Goal: Communication & Community: Answer question/provide support

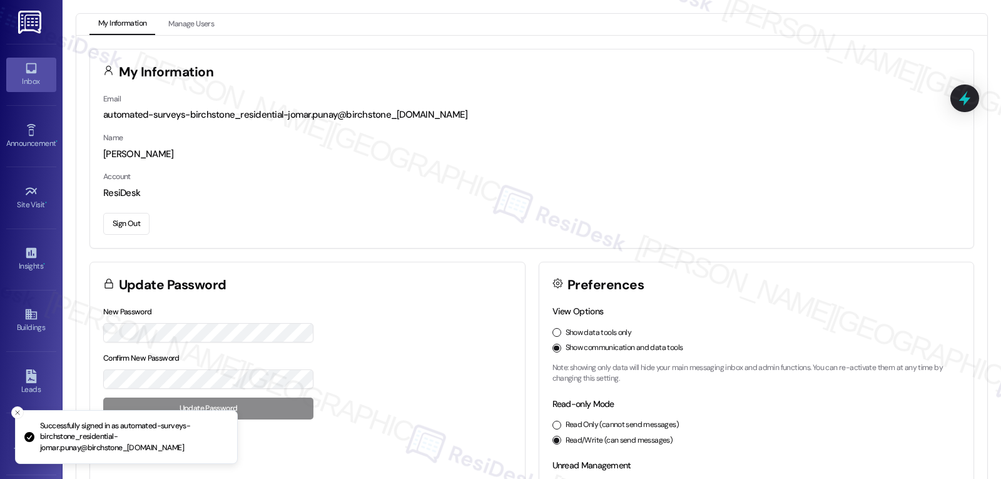
click at [38, 68] on link "Inbox" at bounding box center [31, 75] width 50 height 34
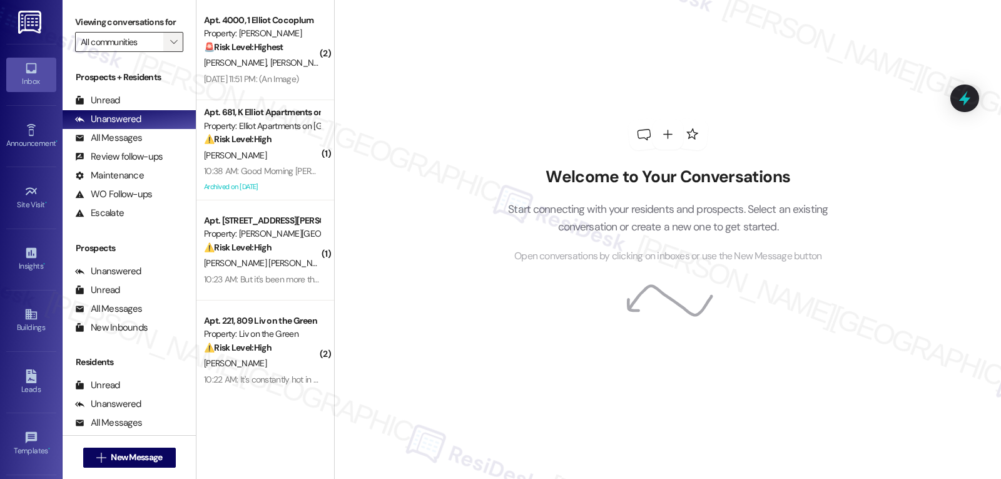
click at [170, 47] on icon "" at bounding box center [173, 42] width 7 height 10
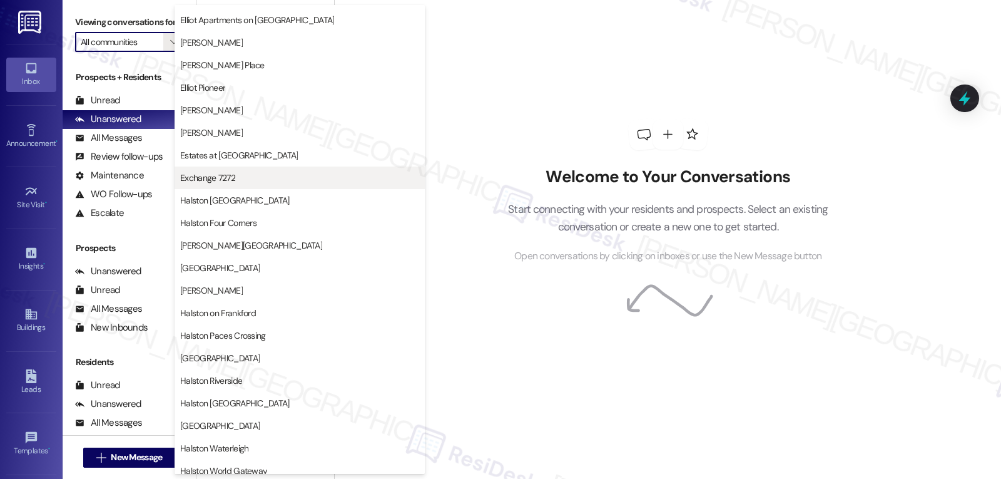
scroll to position [250, 0]
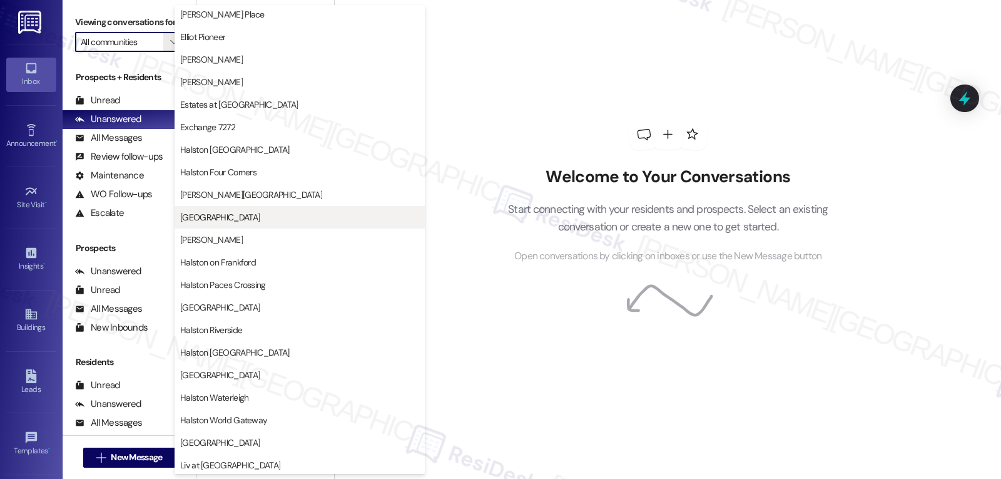
click at [245, 216] on span "[GEOGRAPHIC_DATA]" at bounding box center [299, 217] width 239 height 13
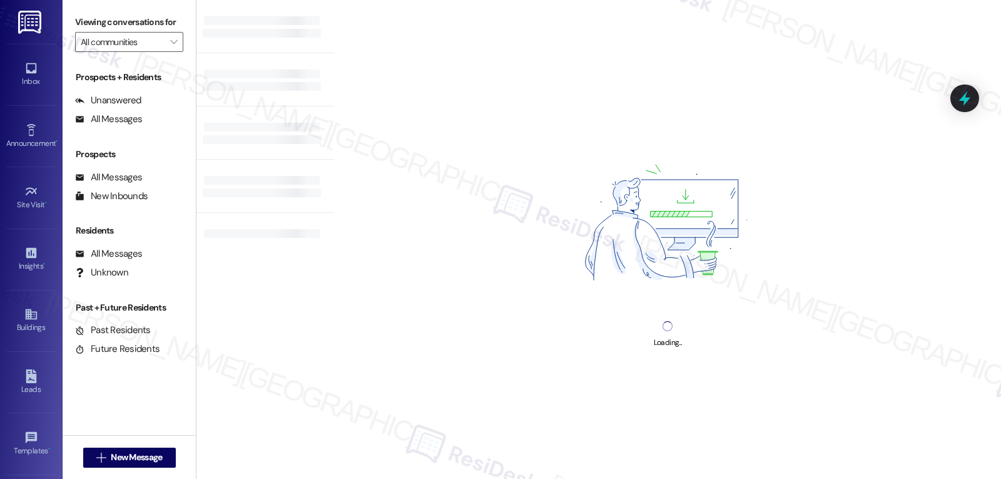
type input "[GEOGRAPHIC_DATA]"
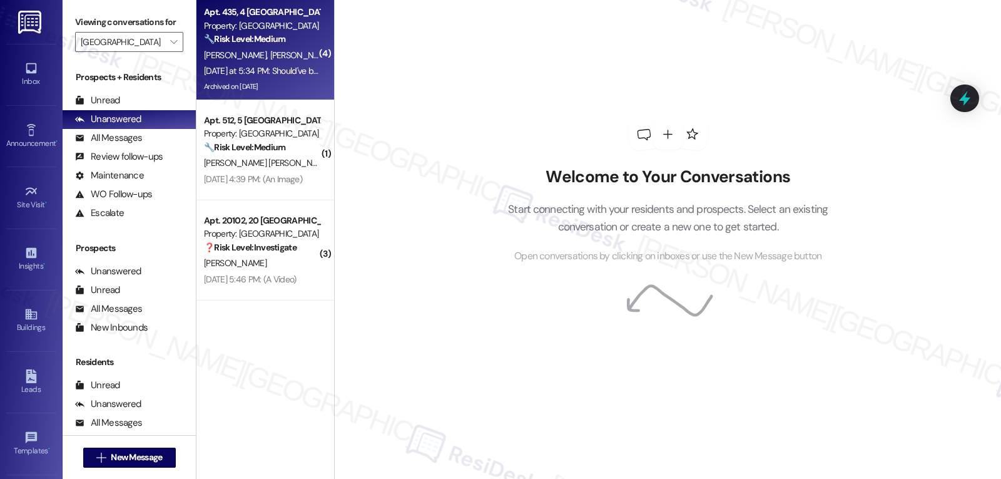
click at [233, 98] on div "Apt. 435, 4 Halston Lakeside Property: Halston Lakeside 🔧 Risk Level: Medium Th…" at bounding box center [265, 50] width 138 height 100
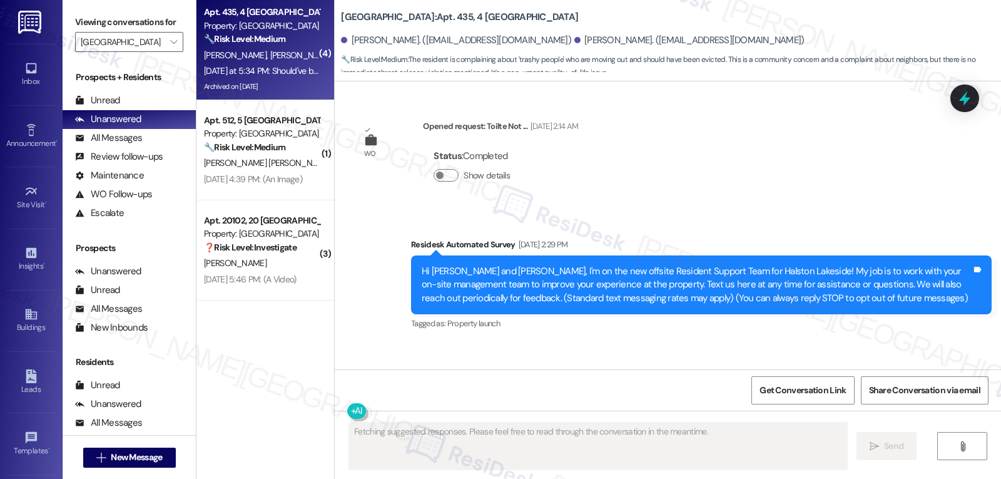
scroll to position [52524, 0]
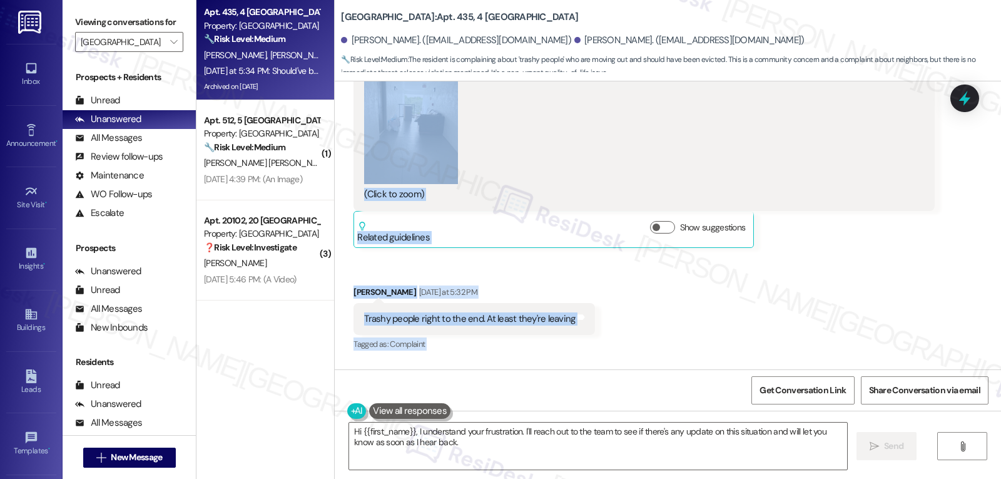
drag, startPoint x: 341, startPoint y: 188, endPoint x: 612, endPoint y: 228, distance: 273.9
copy div "Lisa Vandawalker Yesterday at 5:30 PM JPG attachment ResiDesk found written det…"
click at [457, 444] on textarea "Hi {{first_name}}, I understand your frustration. I'll reach out to the team to…" at bounding box center [598, 445] width 498 height 47
paste textarea "Lisa, thanks for sharing this with us. I understand the situation has been frus…"
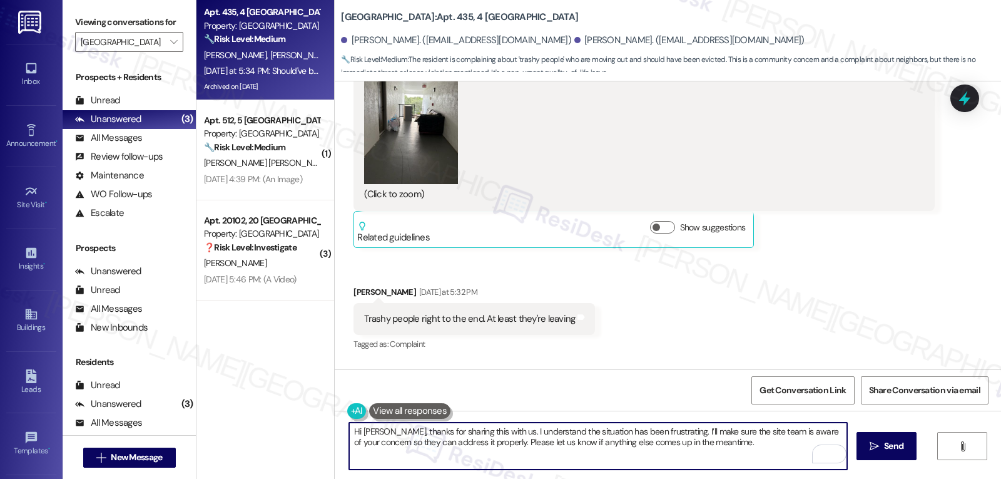
click at [730, 431] on textarea "Hi Lisa, thanks for sharing this with us. I understand the situation has been f…" at bounding box center [598, 445] width 498 height 47
click at [411, 443] on textarea "Hi Lisa, thanks for sharing this with us. I understand the situation has been f…" at bounding box center [598, 445] width 498 height 47
click at [410, 443] on textarea "Hi Lisa, thanks for sharing this with us. I understand the situation has been f…" at bounding box center [598, 445] width 498 height 47
click at [477, 446] on textarea "Hi Lisa, thanks for sharing this with us. I understand the situation has been f…" at bounding box center [598, 445] width 498 height 47
click at [477, 444] on textarea "Hi Lisa, thanks for sharing this with us. I understand the situation has been f…" at bounding box center [598, 445] width 498 height 47
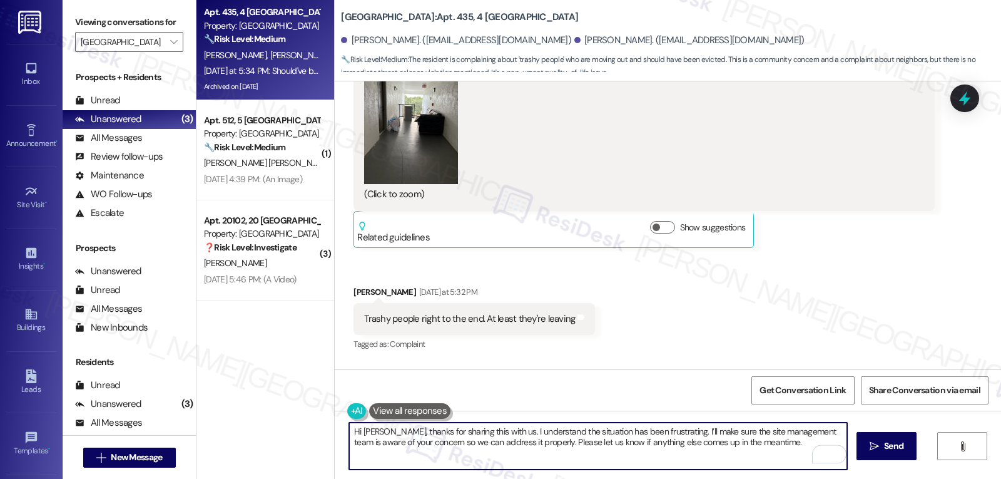
click at [477, 444] on textarea "Hi Lisa, thanks for sharing this with us. I understand the situation has been f…" at bounding box center [598, 445] width 498 height 47
click at [717, 462] on textarea "Hi Lisa, thanks for sharing this with us. I understand the situation has been f…" at bounding box center [598, 445] width 498 height 47
type textarea "Hi Lisa, thanks for sharing this with us. I understand the situation has been f…"
click at [908, 453] on button " Send" at bounding box center [887, 446] width 61 height 28
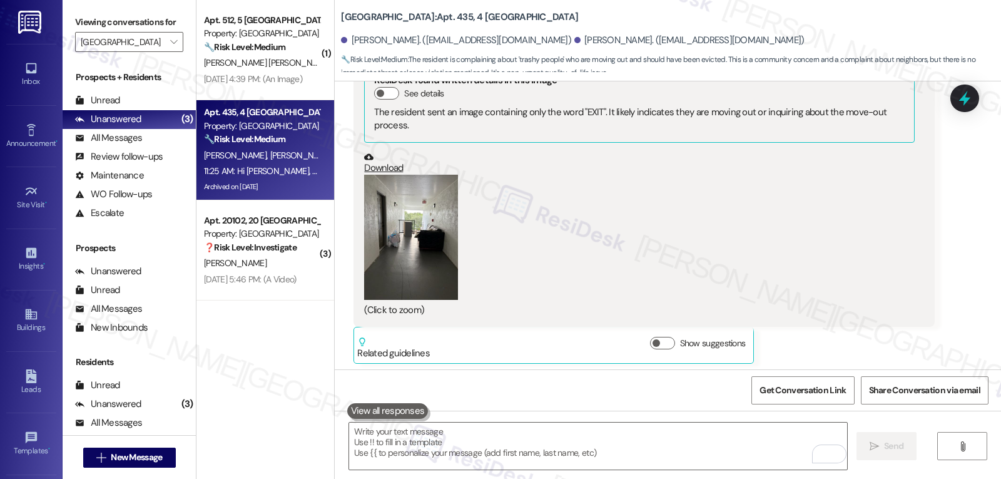
scroll to position [52625, 0]
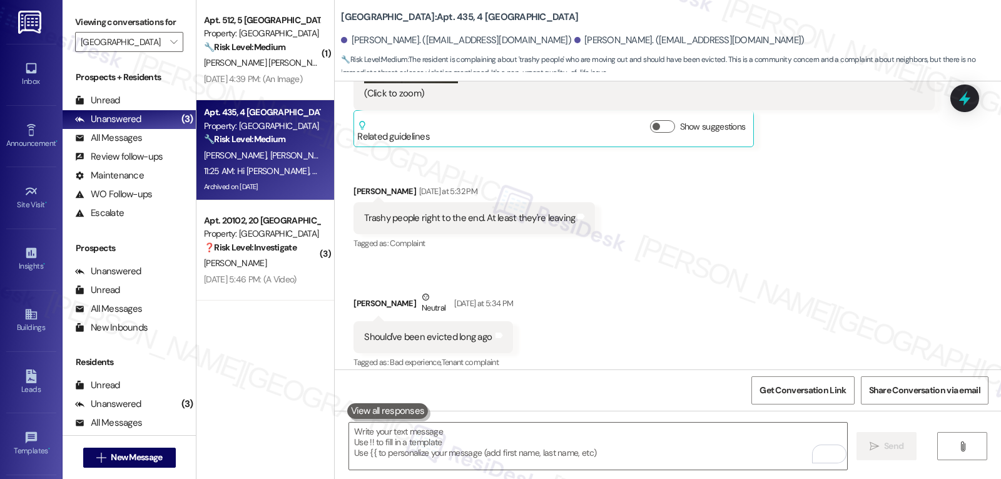
click at [213, 53] on div "🔧 Risk Level: Medium The resident is complaining about dog poop on the sidewalk…" at bounding box center [262, 47] width 116 height 13
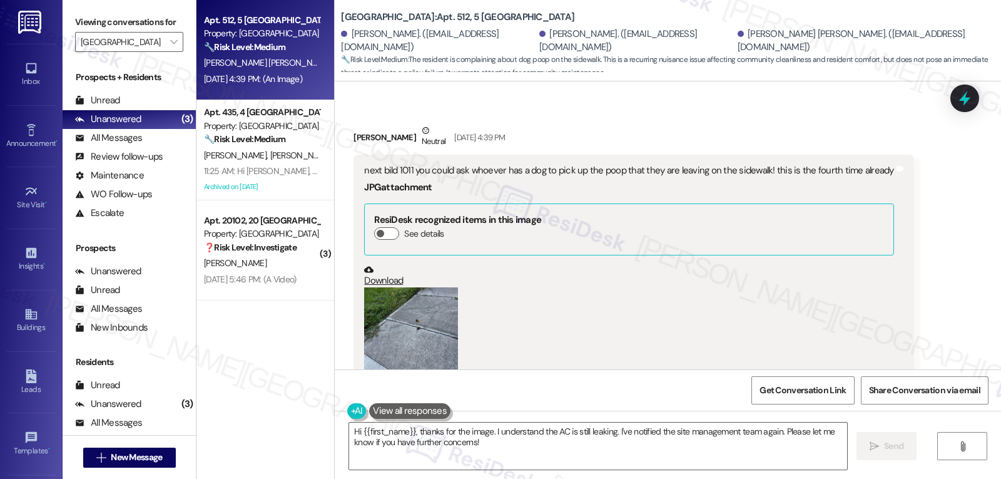
scroll to position [4934, 0]
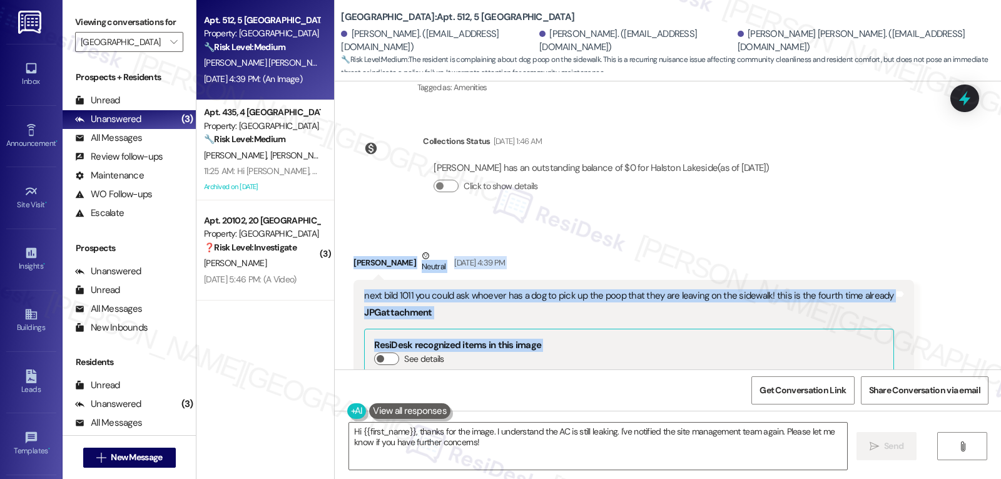
drag, startPoint x: 346, startPoint y: 199, endPoint x: 901, endPoint y: 227, distance: 555.8
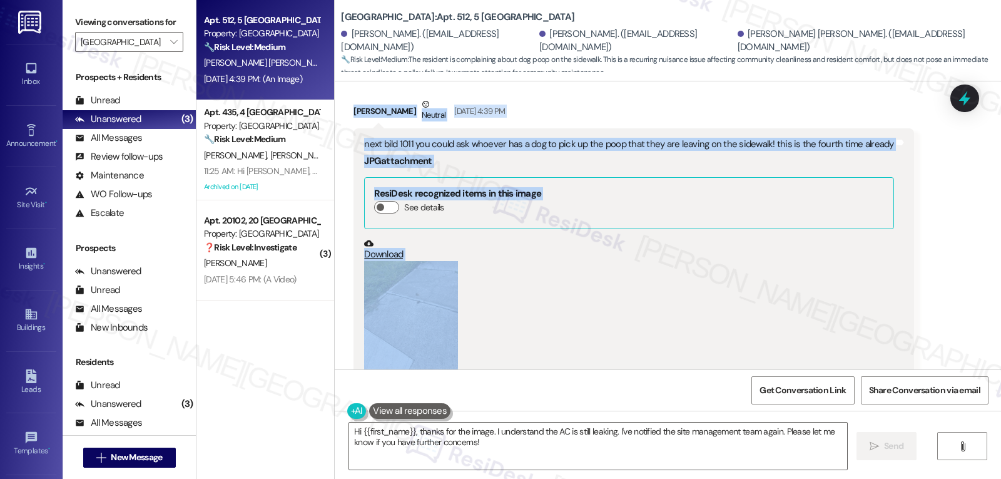
scroll to position [5059, 0]
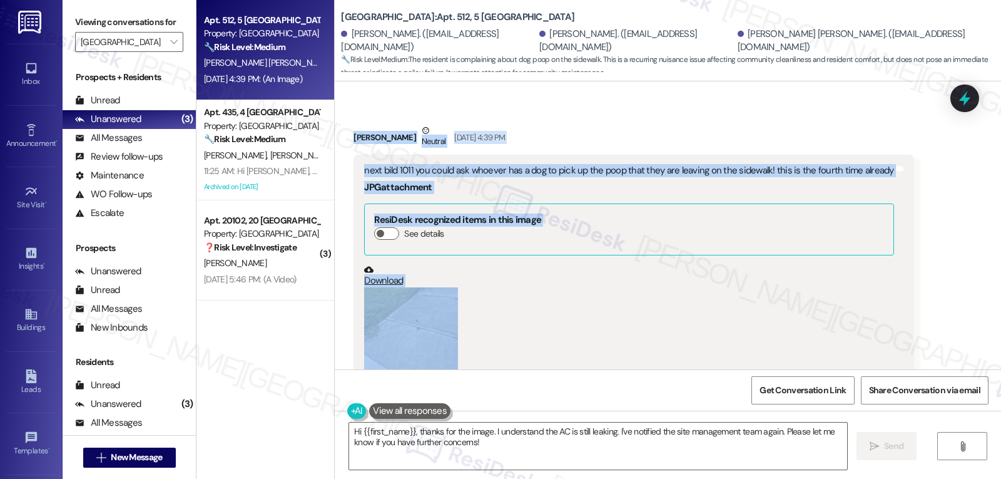
copy div "Jose Nonato Neutral Aug 16, 2025 at 4:39 PM next bild 1011 you could ask whoeve…"
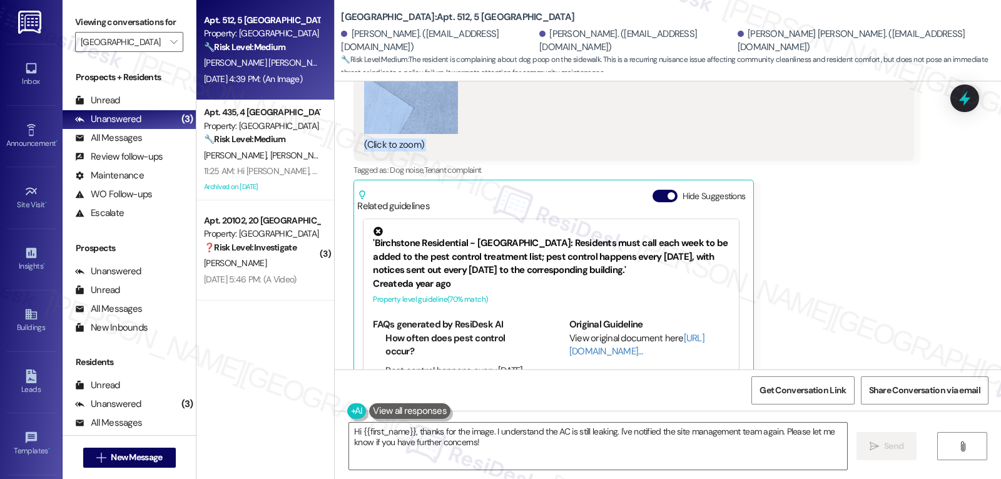
scroll to position [5434, 0]
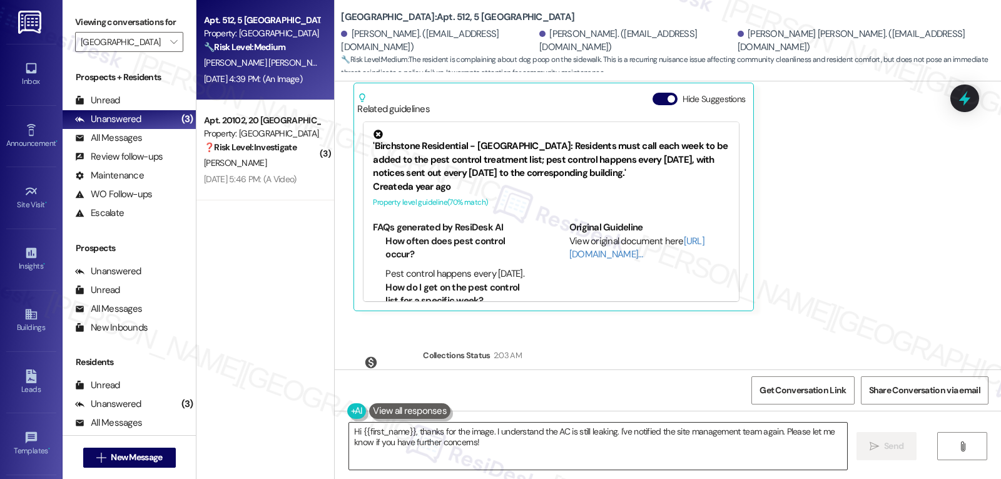
drag, startPoint x: 487, startPoint y: 418, endPoint x: 496, endPoint y: 437, distance: 20.7
click at [489, 419] on div "Hi {{first_name}}, thanks for the image. I understand the AC is still leaking. …" at bounding box center [668, 458] width 666 height 94
click at [497, 437] on textarea "Hi {{first_name}}, thanks for the image. I understand the AC is still leaking. …" at bounding box center [598, 445] width 498 height 47
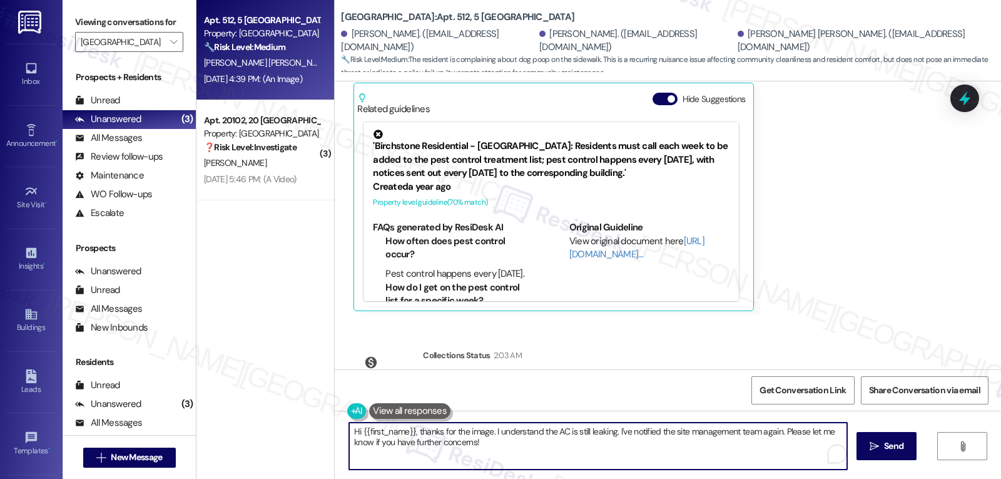
paste textarea "Jose, thanks for letting us know and for sending the photo. I’m sorry you’ve ha…"
click at [429, 444] on textarea "Hi Jose, thanks for letting us know and for sending the photo. I’m sorry you’ve…" at bounding box center [598, 445] width 498 height 47
click at [478, 443] on textarea "Hi Jose, thanks for letting us know and for sending the photo. I’m sorry you’ve…" at bounding box center [598, 445] width 498 height 47
type textarea "Hi Jose, thanks for letting us know and for sending the photo. I’m sorry you’ve…"
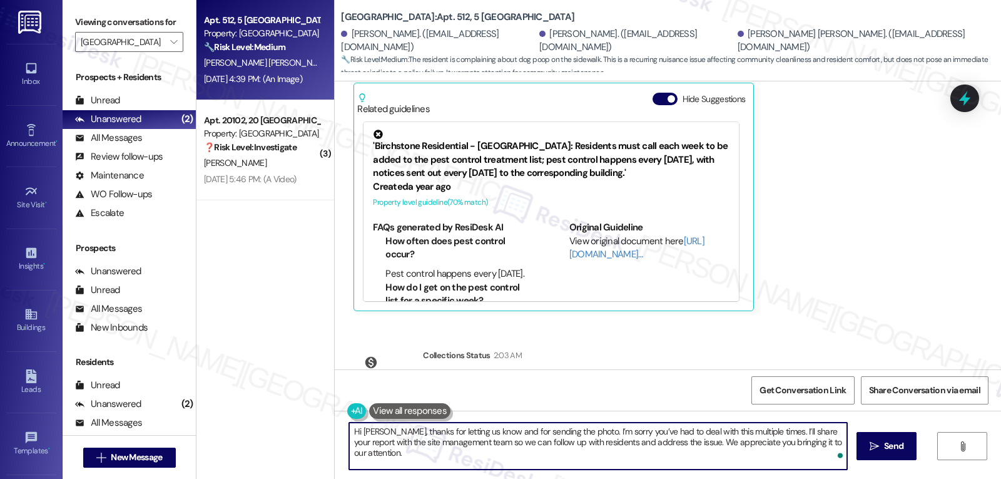
click at [553, 441] on textarea "Hi Jose, thanks for letting us know and for sending the photo. I’m sorry you’ve…" at bounding box center [598, 445] width 498 height 47
click at [842, 442] on textarea "Hi Jose, thanks for letting us know and for sending the photo. I’m sorry you’ve…" at bounding box center [598, 445] width 498 height 47
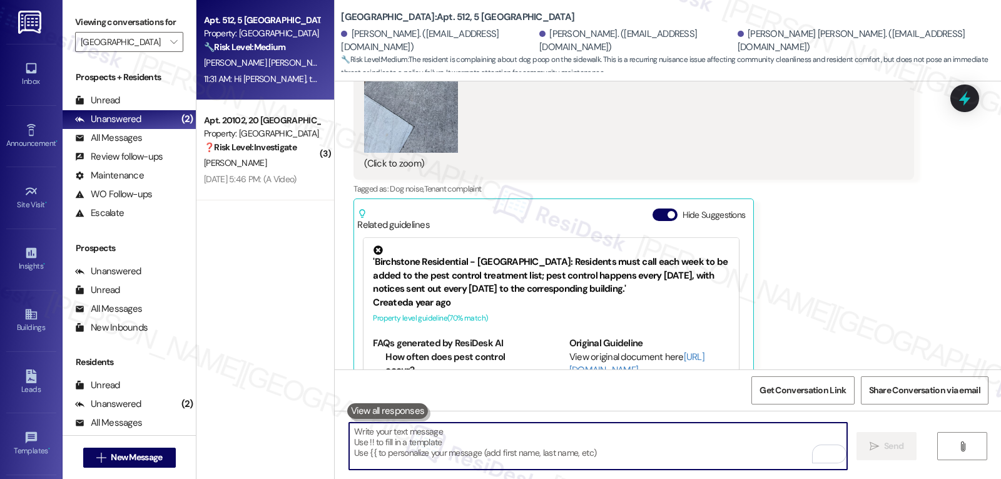
scroll to position [5193, 0]
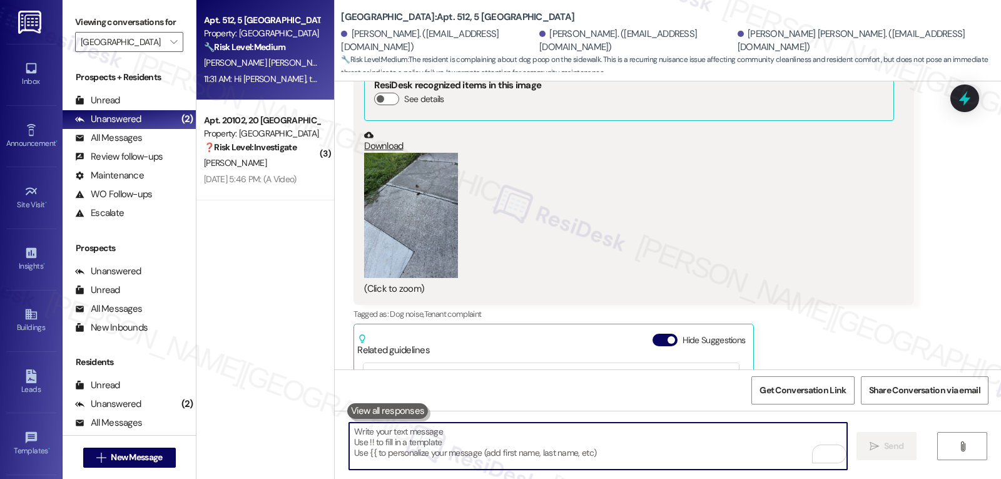
click at [386, 179] on button "Zoom image" at bounding box center [411, 215] width 94 height 125
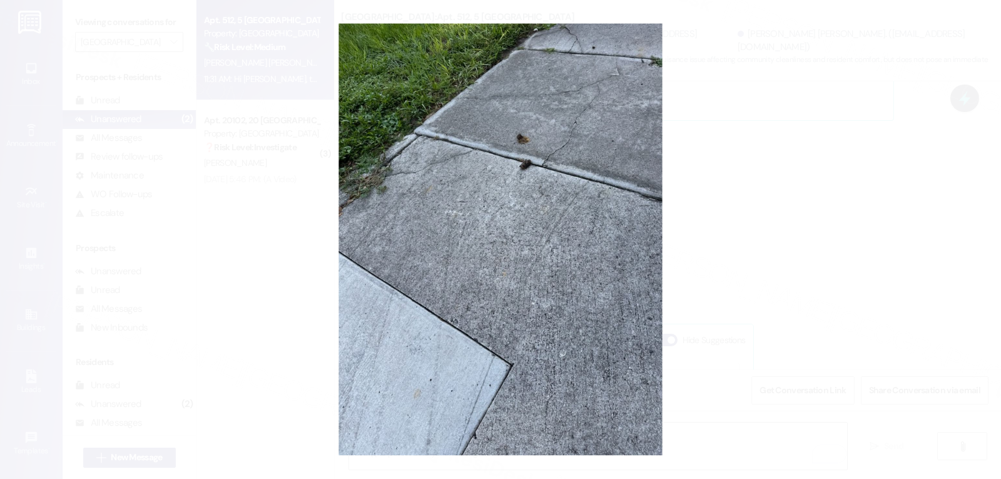
click at [701, 176] on button "Unzoom image" at bounding box center [500, 239] width 1001 height 479
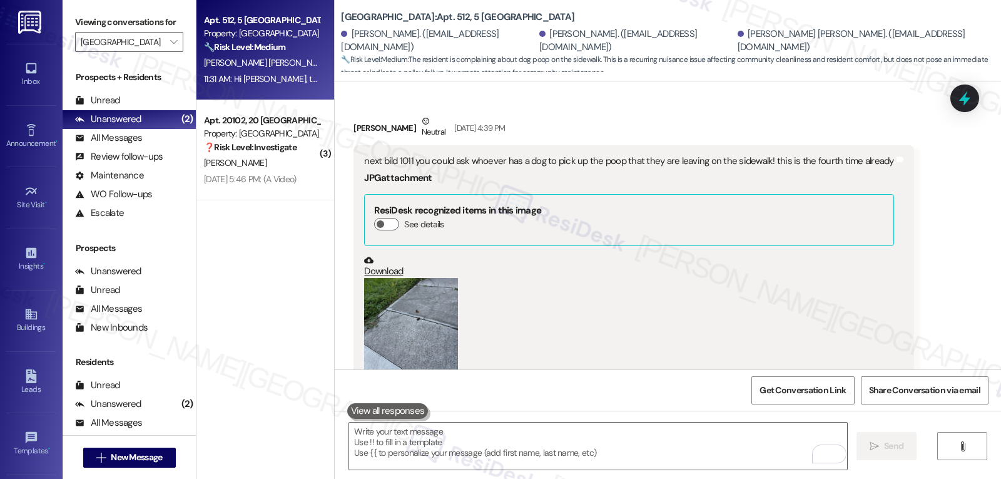
scroll to position [4943, 0]
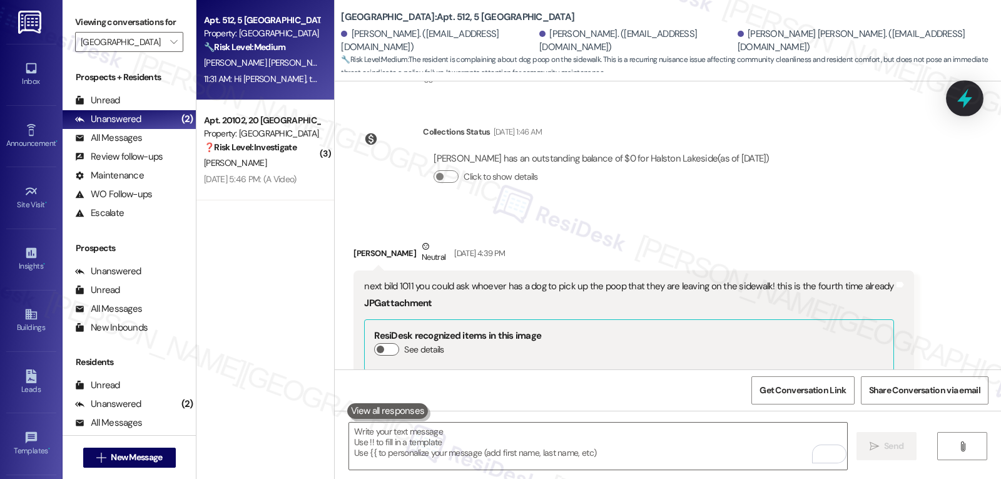
click at [962, 106] on icon at bounding box center [964, 98] width 21 height 21
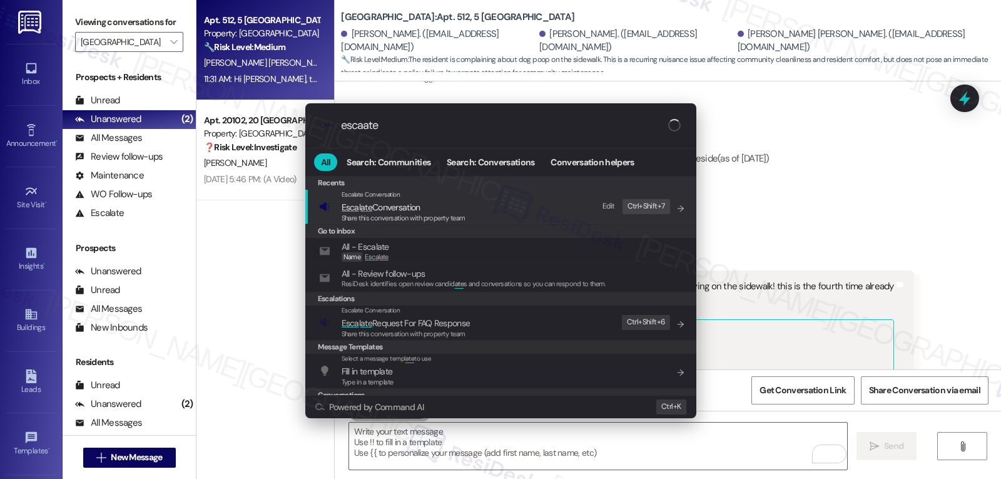
type input "escaate"
click at [448, 218] on span "Share this conversation with property team" at bounding box center [404, 217] width 124 height 9
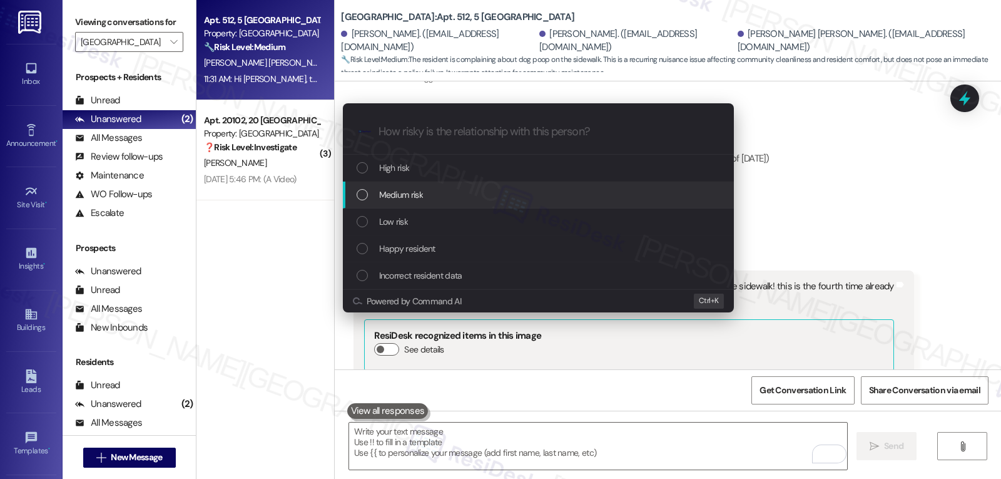
click at [444, 196] on div "Medium risk" at bounding box center [540, 195] width 366 height 14
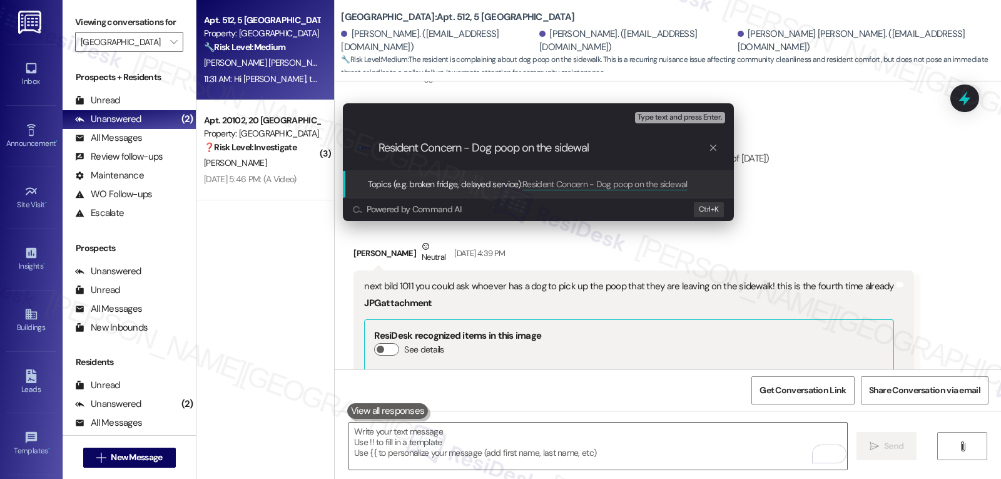
type input "Resident Concern - Dog poop on the sidewalk"
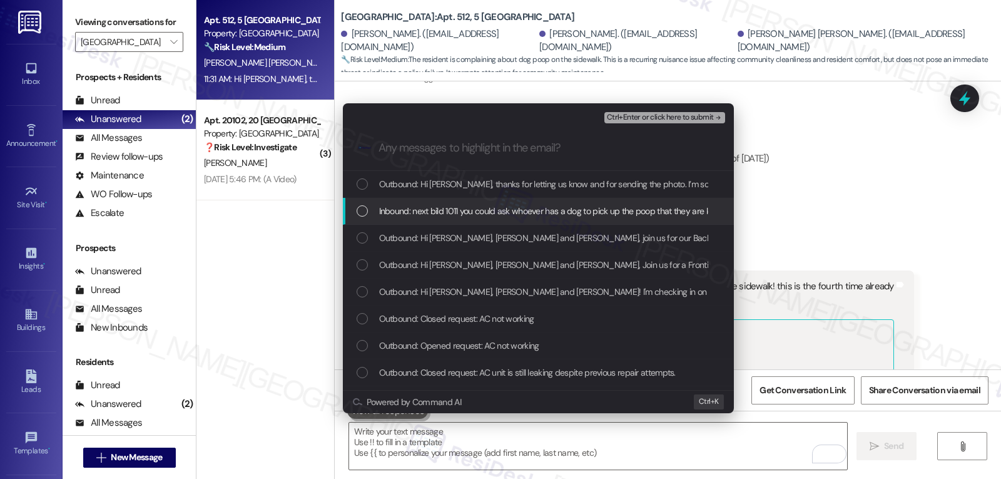
click at [492, 213] on span "Inbound: next bild 1011 you could ask whoever has a dog to pick up the poop tha…" at bounding box center [639, 211] width 521 height 14
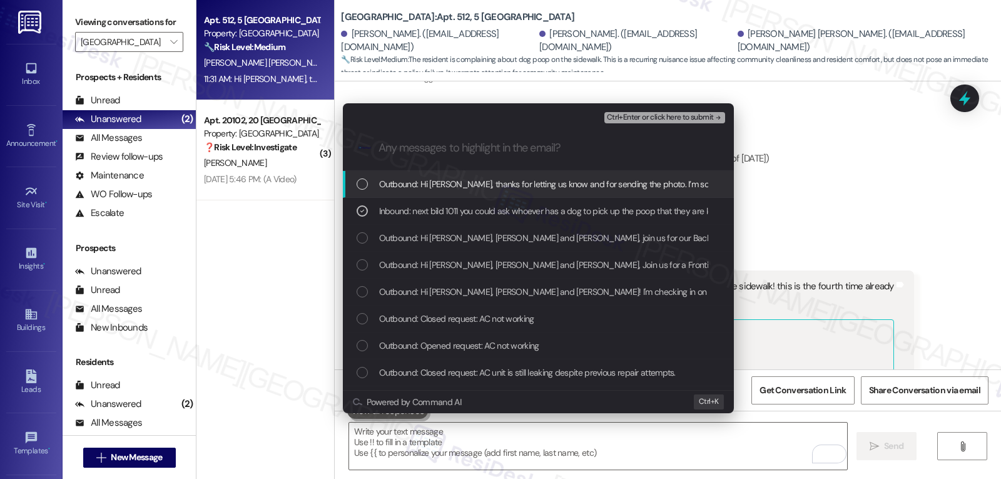
click at [698, 113] on span "Ctrl+Enter or click here to submit" at bounding box center [660, 117] width 107 height 9
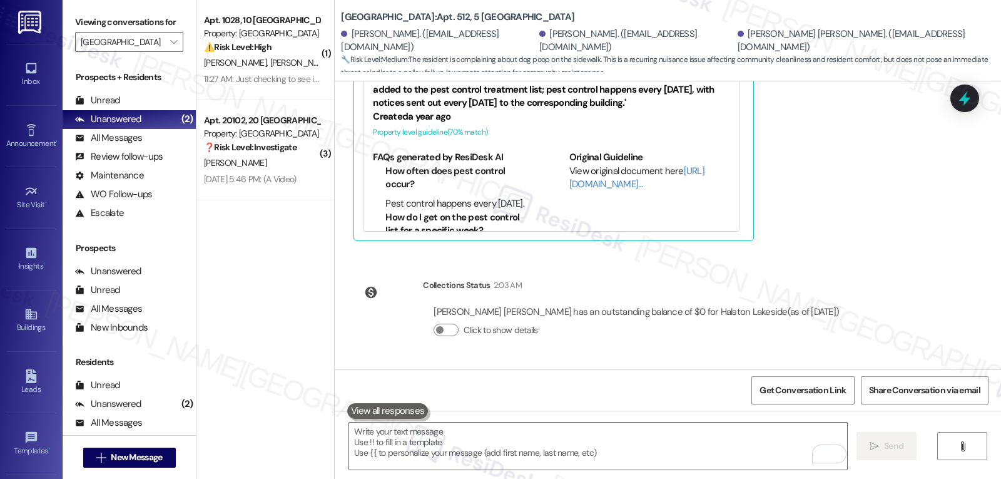
scroll to position [5553, 0]
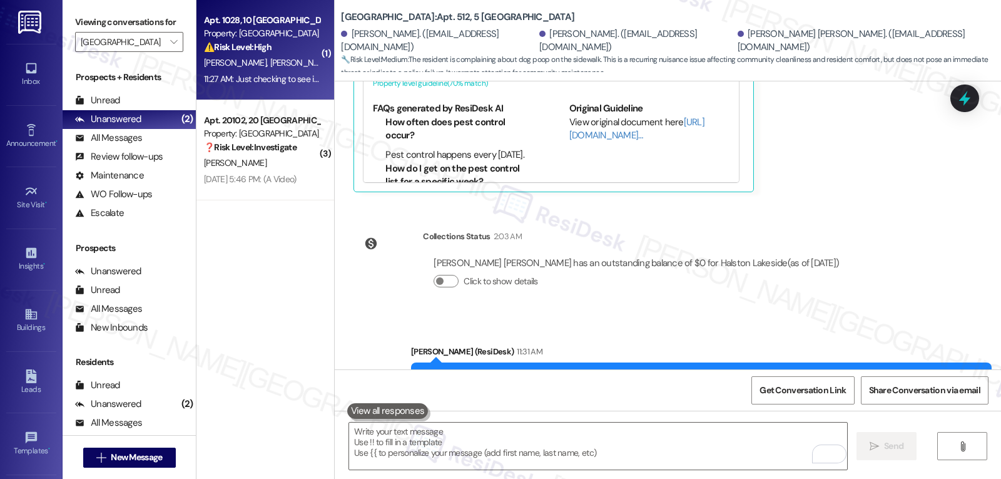
click at [265, 83] on div "11:27 AM: Just checking to see if there is any new updates? We don't have much …" at bounding box center [481, 78] width 554 height 11
type textarea "Fetching suggested responses. Please feel free to read through the conversation…"
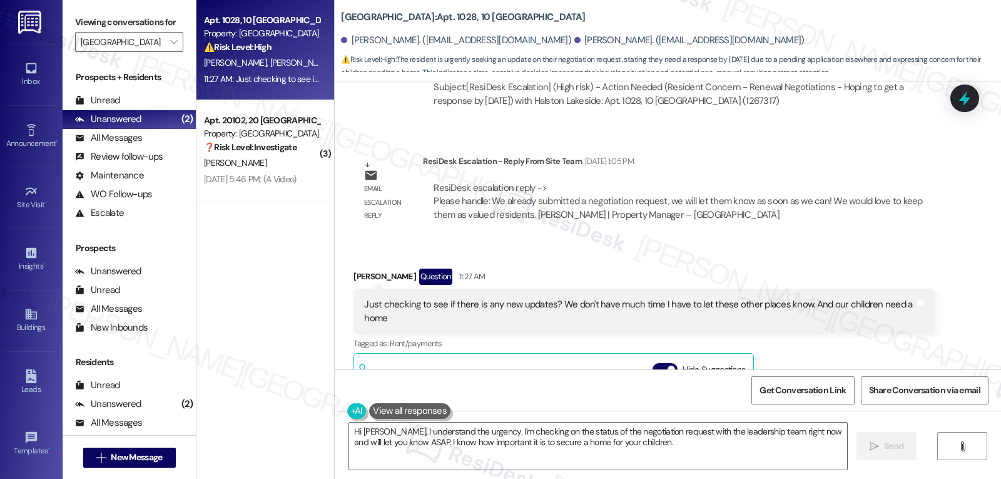
scroll to position [7318, 0]
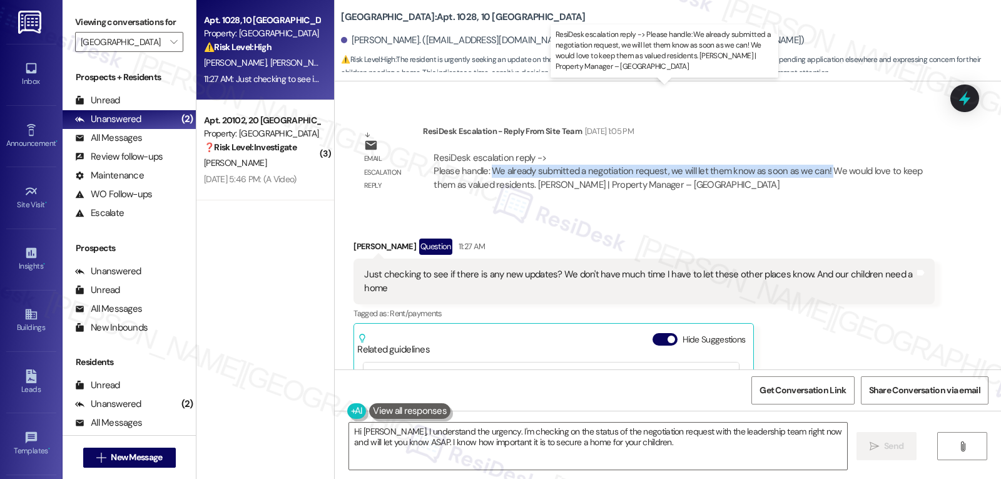
drag, startPoint x: 482, startPoint y: 104, endPoint x: 846, endPoint y: 102, distance: 363.6
click at [816, 151] on div "ResiDesk escalation reply -> Please handle: We already submitted a negotiation …" at bounding box center [678, 170] width 489 height 39
copy div "We already submitted a negotiation request, we will let them know as soon as we…"
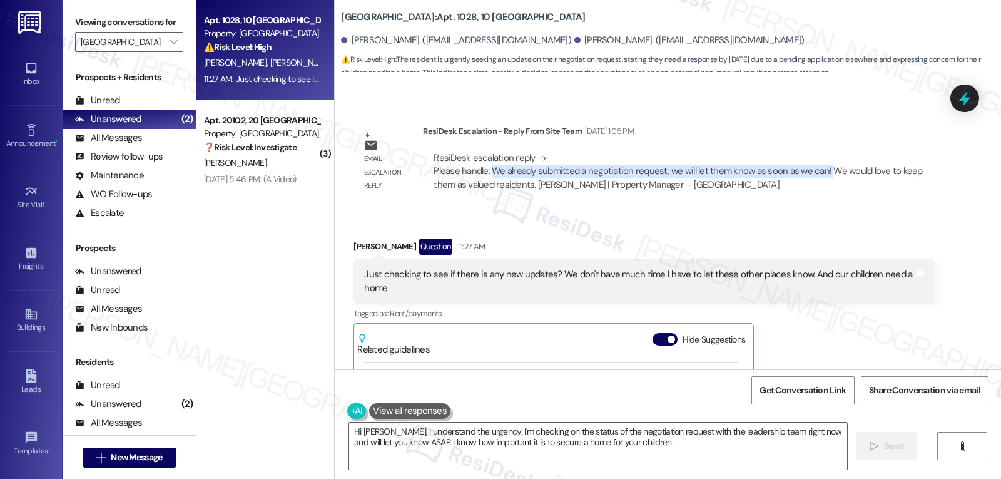
scroll to position [7443, 0]
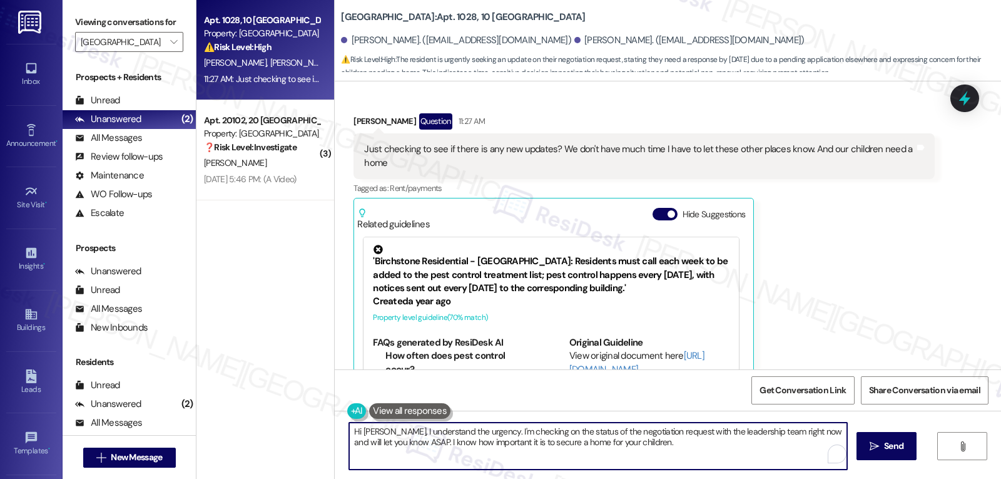
drag, startPoint x: 823, startPoint y: 508, endPoint x: 1001, endPoint y: 508, distance: 177.7
click at [1001, 478] on html "Inbox Go to Inbox Announcement • Send A Text Announcement Site Visit • Go to Si…" at bounding box center [500, 239] width 1001 height 479
paste textarea "We already submitted a negotiation request, we will let them know as soon as we…"
type textarea "Hi Brittany, I got an update from the site management team. We already submitte…"
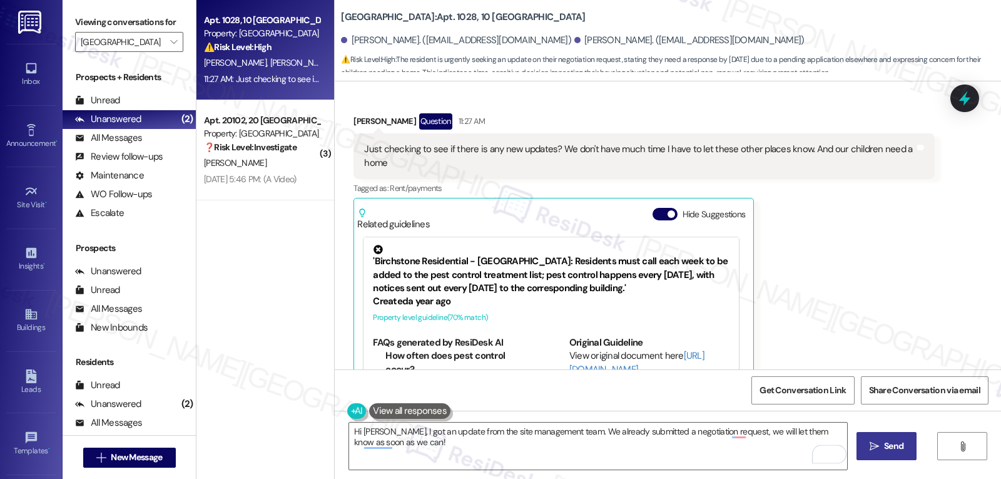
click at [884, 442] on span "Send" at bounding box center [893, 445] width 19 height 13
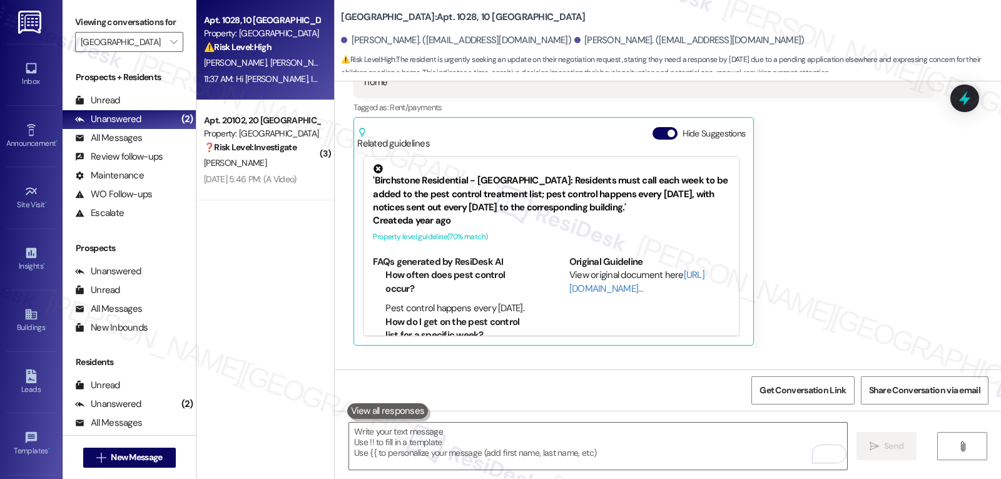
scroll to position [7544, 0]
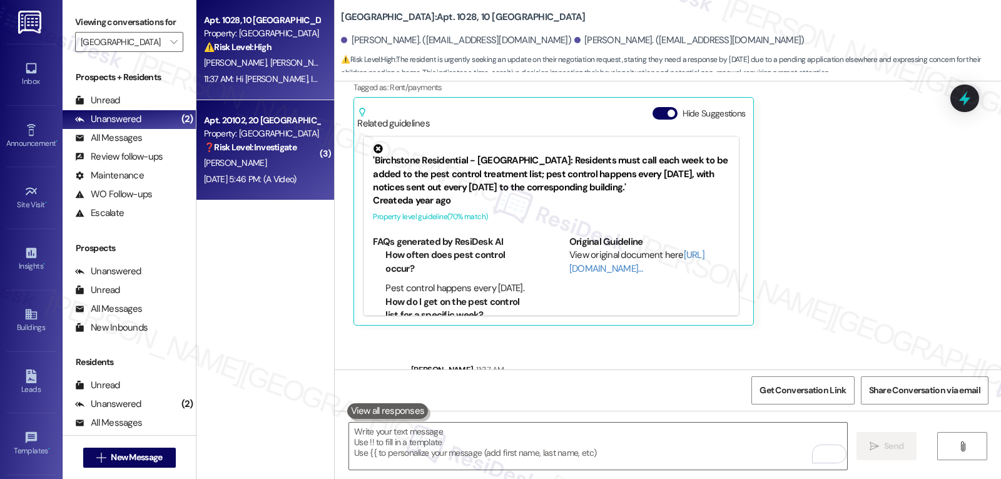
click at [204, 160] on span "F. Almeida" at bounding box center [235, 162] width 63 height 11
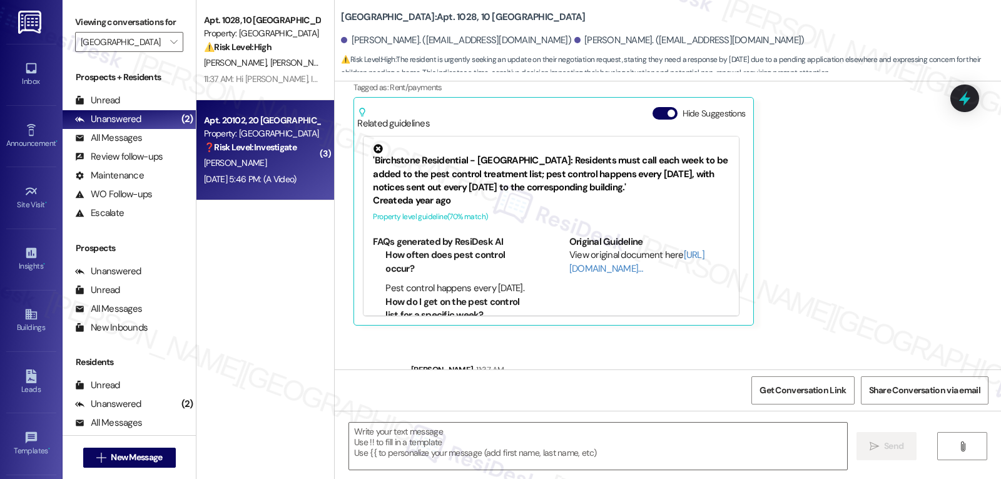
type textarea "Fetching suggested responses. Please feel free to read through the conversation…"
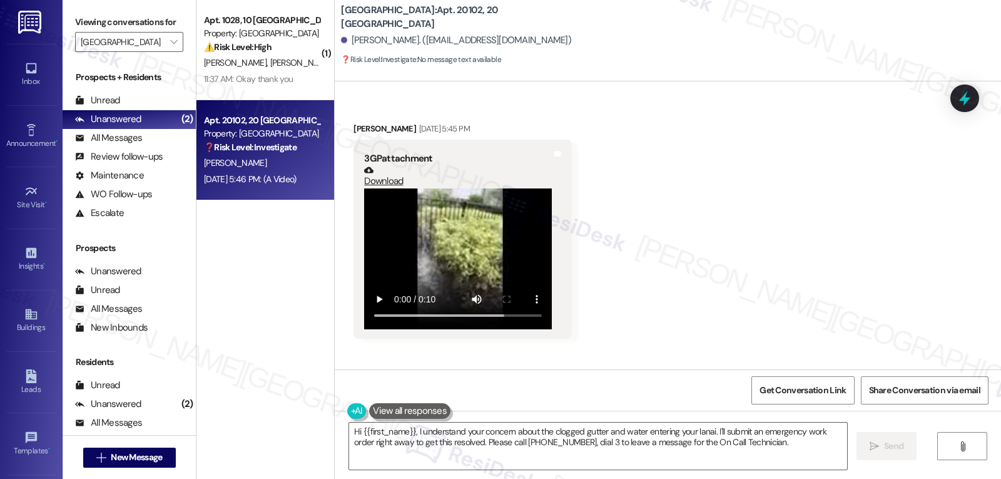
scroll to position [4141, 0]
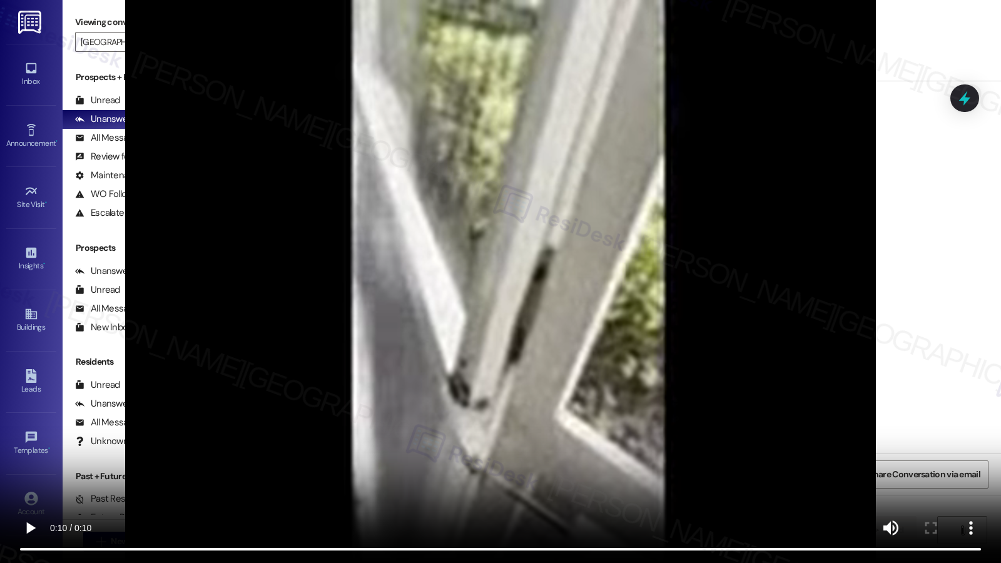
click at [833, 361] on video at bounding box center [500, 281] width 1001 height 563
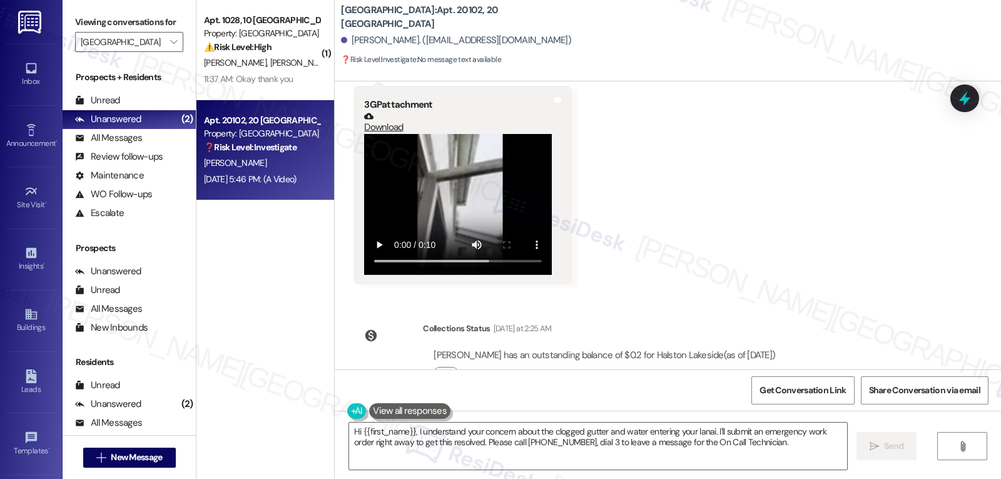
scroll to position [4516, 0]
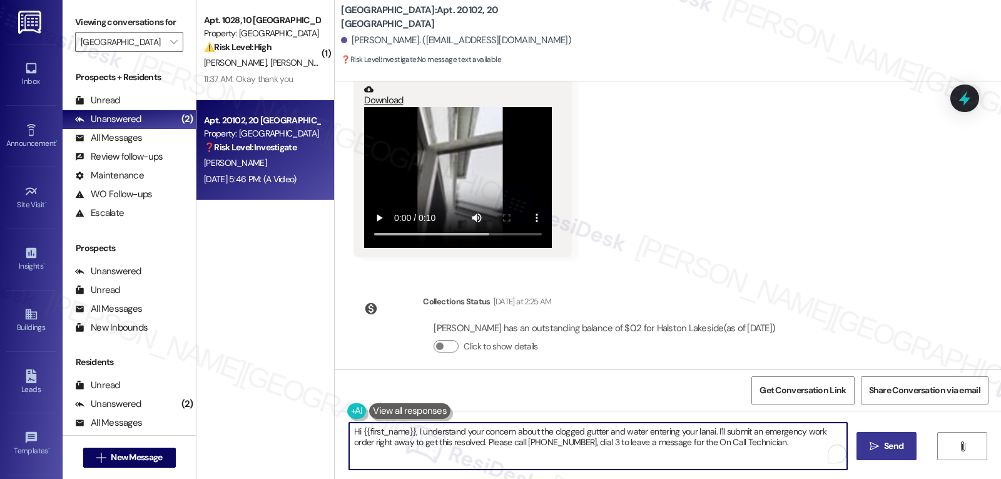
drag, startPoint x: 411, startPoint y: 434, endPoint x: 872, endPoint y: 455, distance: 461.7
click at [872, 455] on div "Hi {{first_name}}, I understand your concern about the clogged gutter and water…" at bounding box center [668, 458] width 666 height 94
click at [489, 460] on textarea "Hi {{first_name}}, I understand your concern about the clogged gutter and water…" at bounding box center [598, 445] width 498 height 47
drag, startPoint x: 410, startPoint y: 432, endPoint x: 985, endPoint y: 449, distance: 575.3
click at [985, 449] on div "Hi {{first_name}}, I understand your concern about the clogged gutter and water…" at bounding box center [668, 458] width 666 height 94
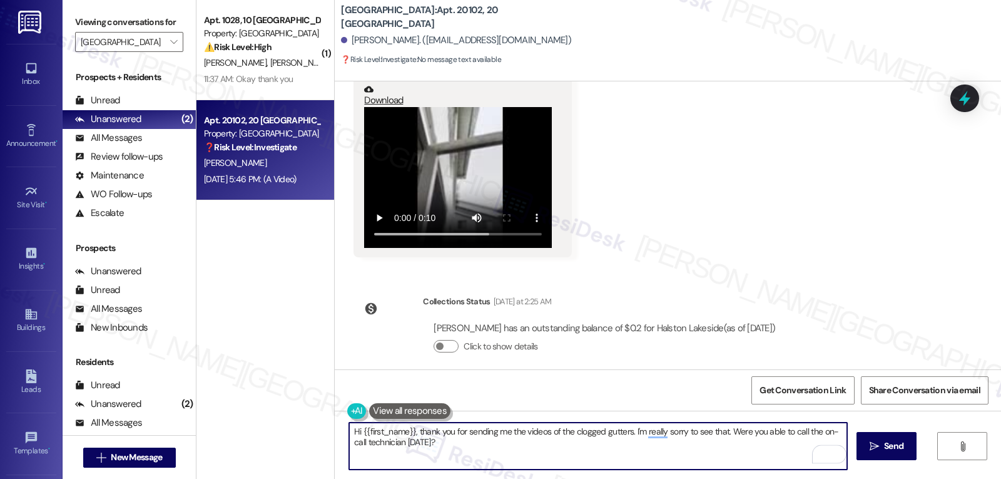
click at [813, 431] on textarea "Hi {{first_name}}, thank you for sending me the videos of the clogged gutters. …" at bounding box center [598, 445] width 498 height 47
type textarea "Hi {{first_name}}, thank you for sending me the videos of the clogged gutters. …"
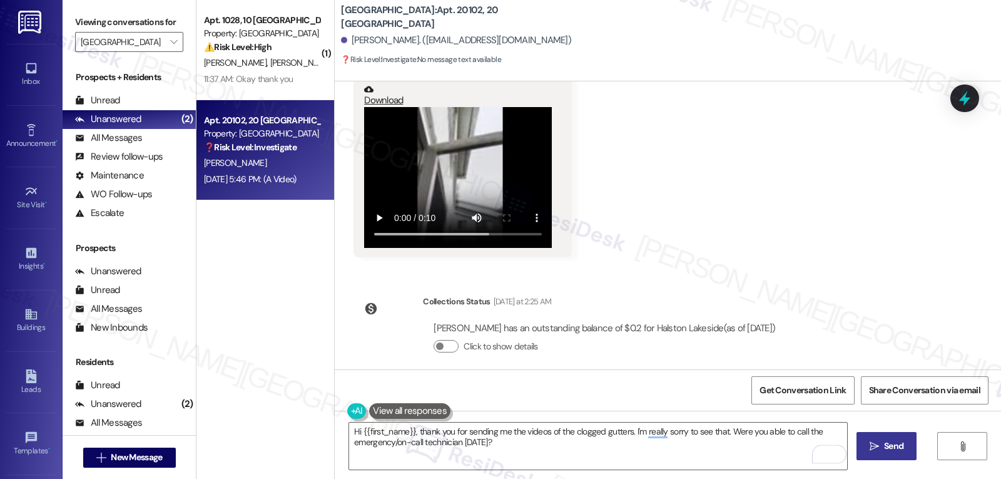
click at [889, 444] on span "Send" at bounding box center [893, 445] width 19 height 13
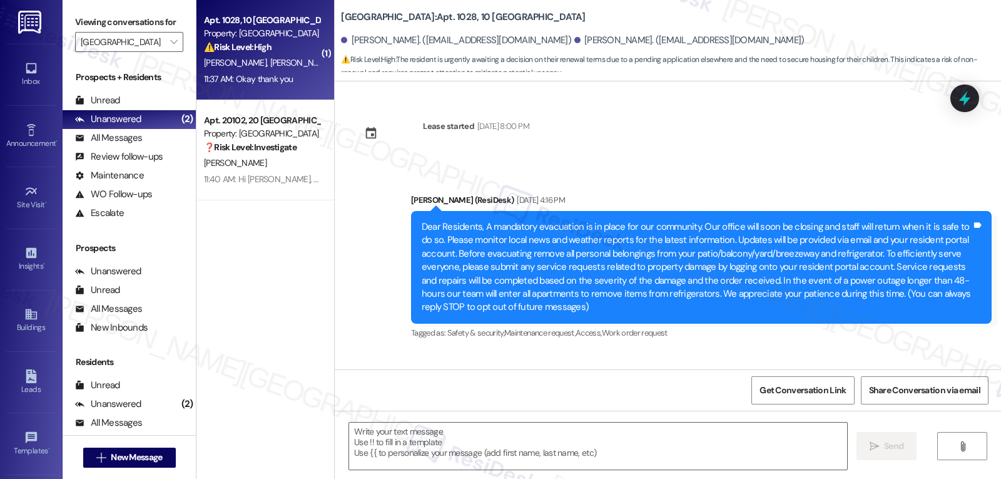
scroll to position [7457, 0]
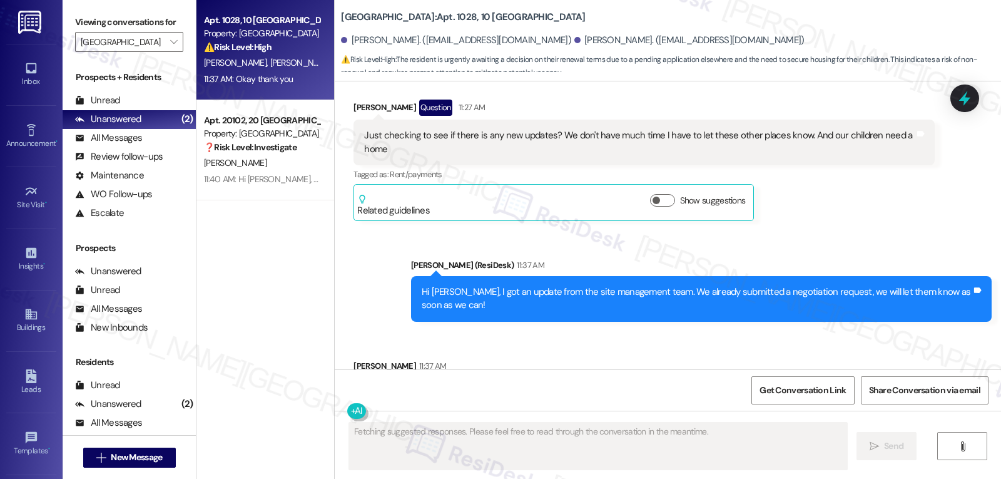
click at [354, 359] on div "Brittany Dickson 11:37 AM" at bounding box center [402, 368] width 96 height 18
copy div "Brittany"
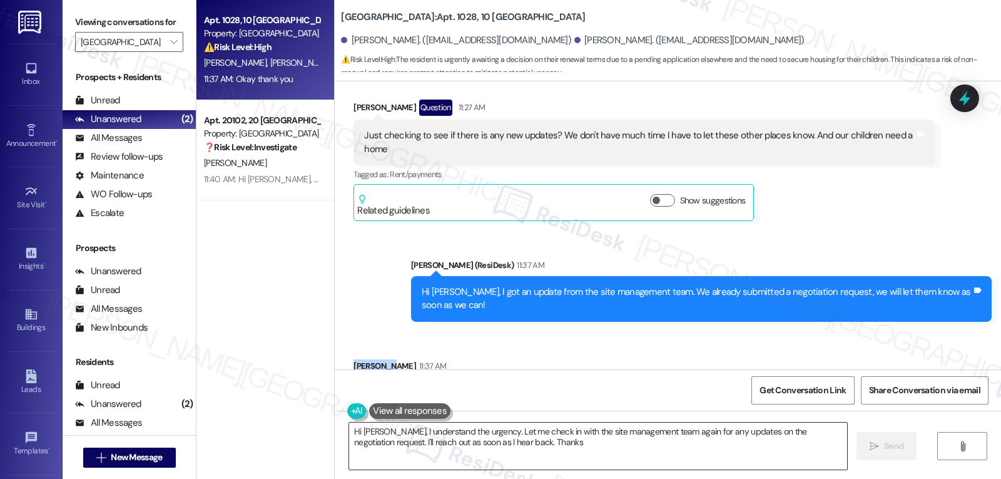
click at [481, 438] on textarea "Hi Brittany, I understand the urgency. Let me check in with the site management…" at bounding box center [598, 445] width 498 height 47
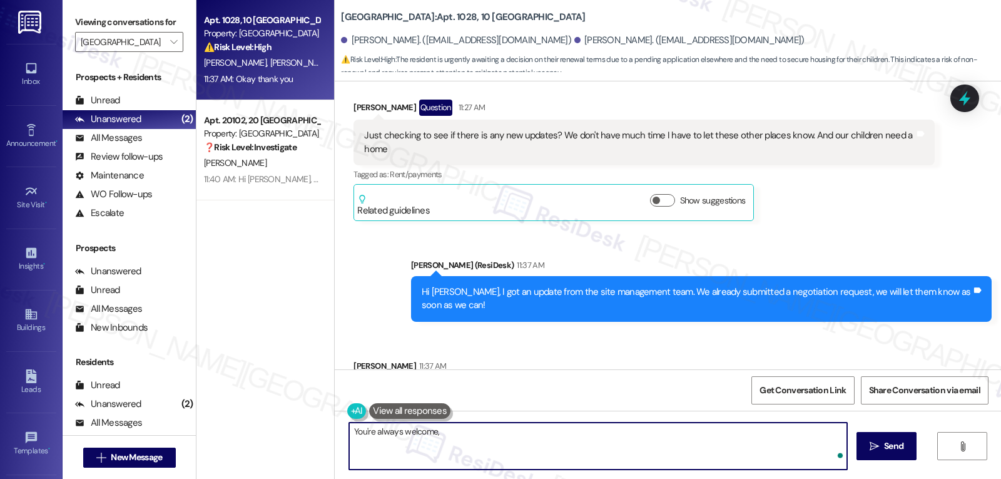
paste textarea "Brittany"
type textarea "You're always welcome, Brittany!"
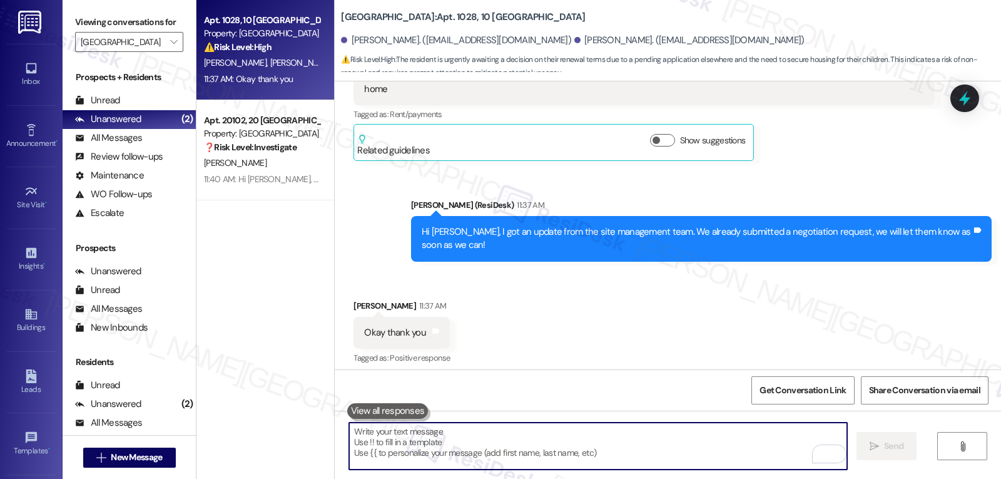
scroll to position [7545, 0]
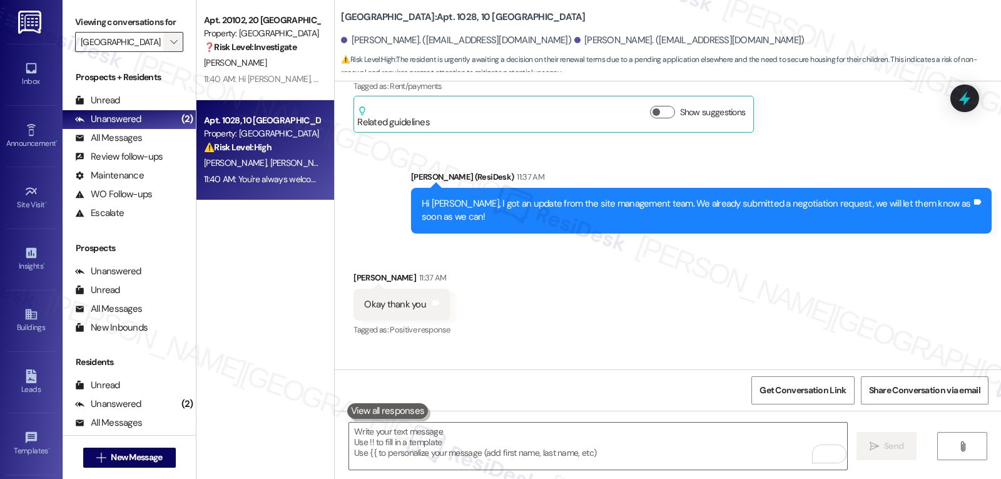
click at [168, 52] on span "" at bounding box center [174, 42] width 12 height 20
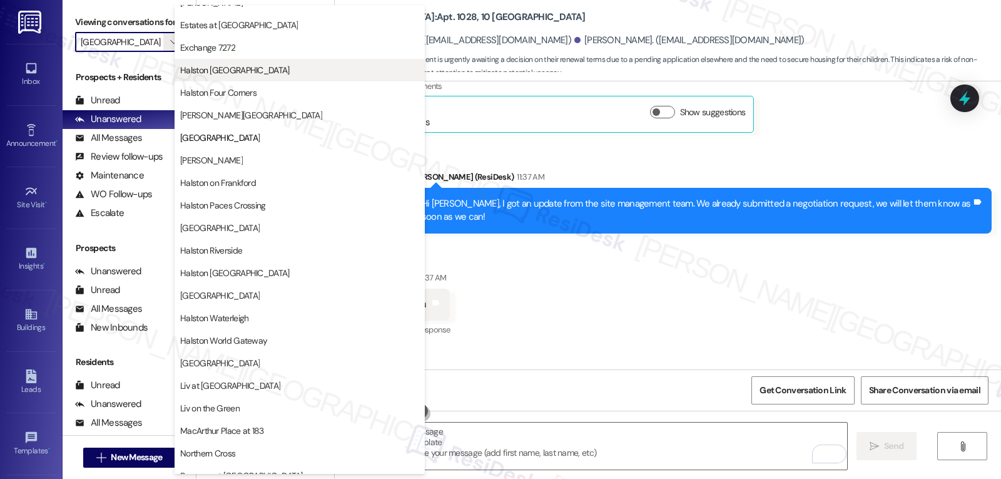
scroll to position [303, 0]
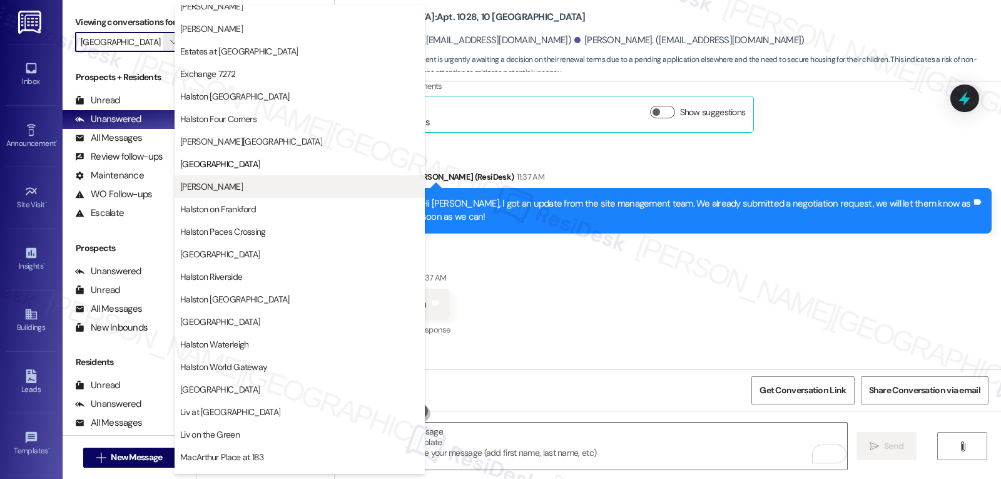
click at [267, 186] on span "[PERSON_NAME]" at bounding box center [299, 186] width 239 height 13
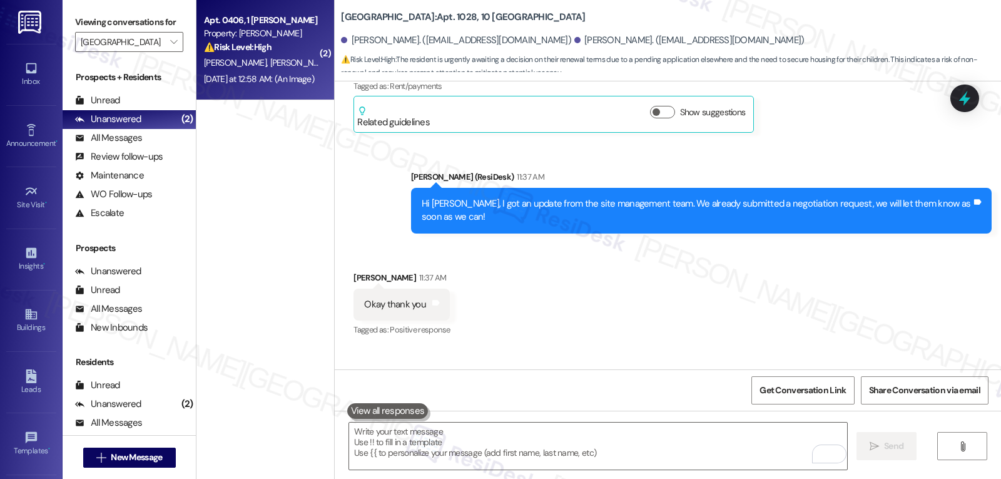
click at [289, 96] on div "Apt. 0406, 1 Halston McDonough Property: Halston McDonough ⚠️ Risk Level: High …" at bounding box center [265, 50] width 138 height 100
type textarea "Fetching suggested responses. Please feel free to read through the conversation…"
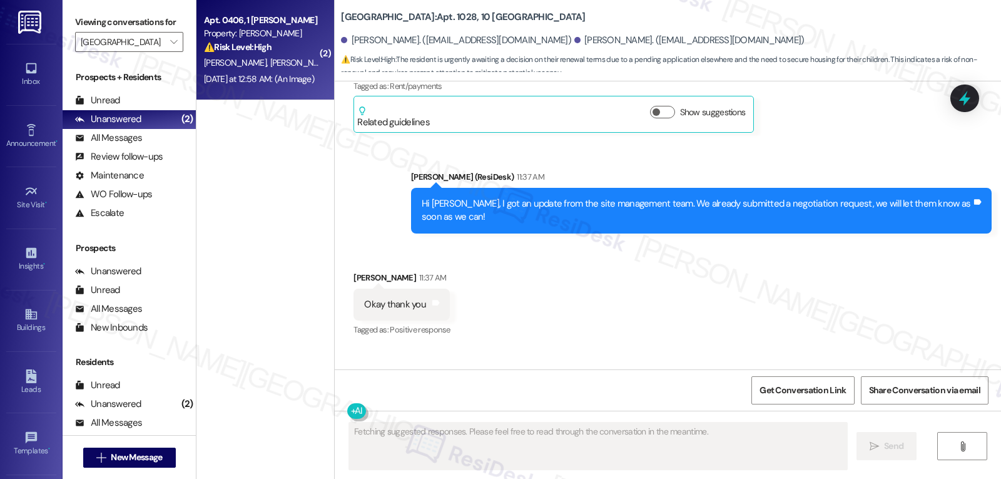
type input "[PERSON_NAME]"
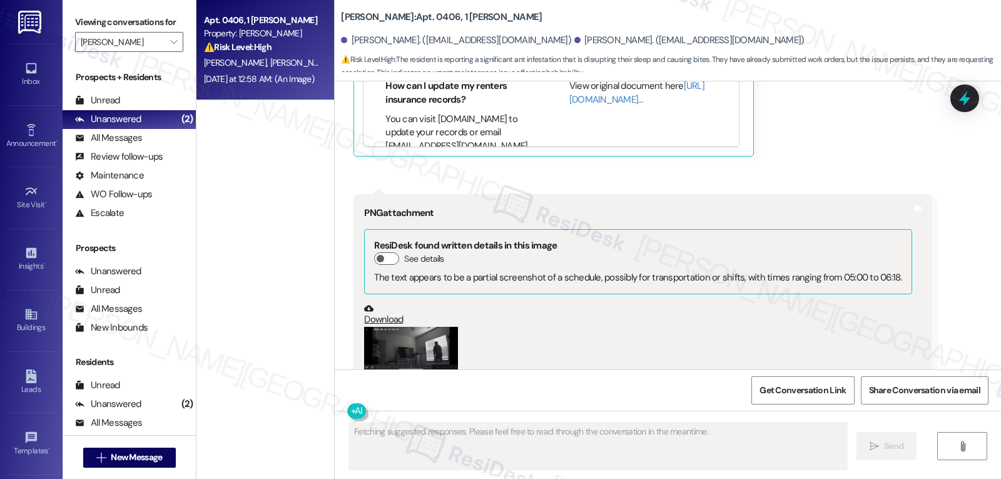
scroll to position [7161, 0]
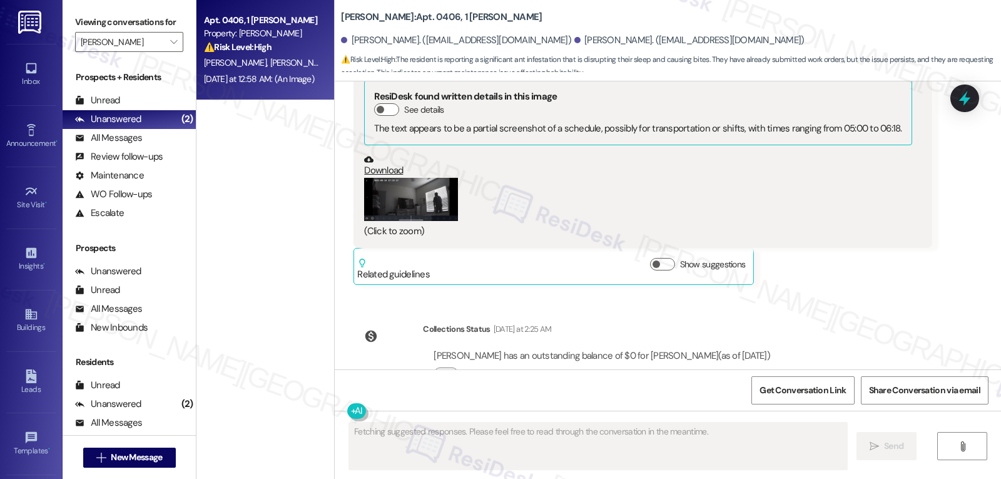
click at [443, 178] on button "Zoom image" at bounding box center [411, 199] width 94 height 43
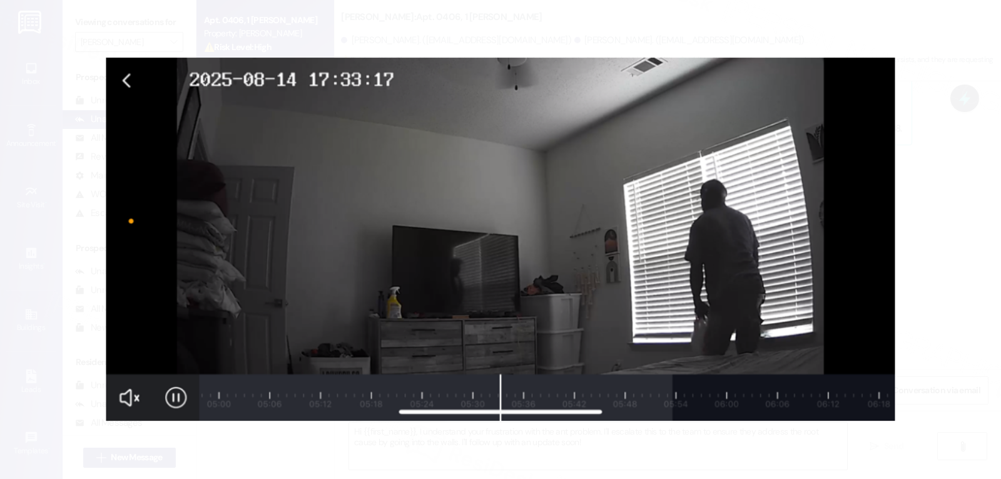
click at [939, 310] on button "Unzoom image" at bounding box center [500, 239] width 1001 height 479
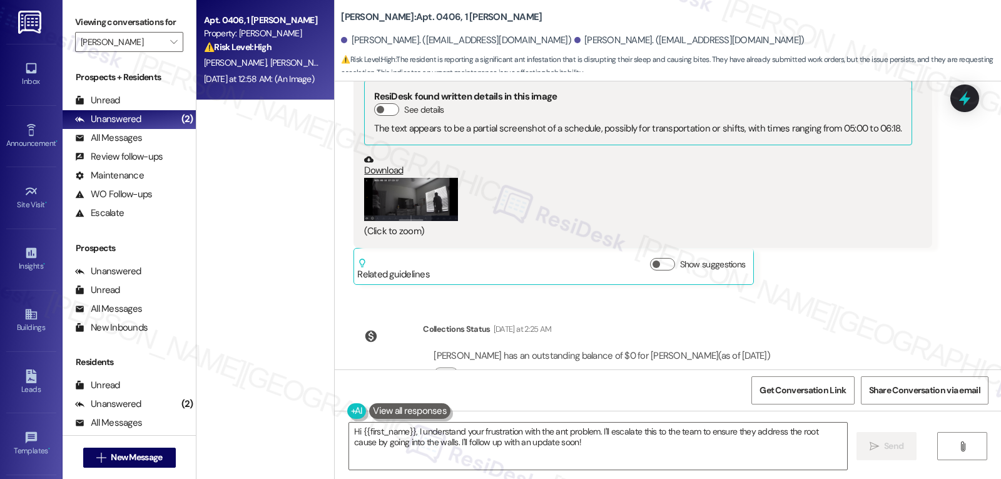
scroll to position [7035, 0]
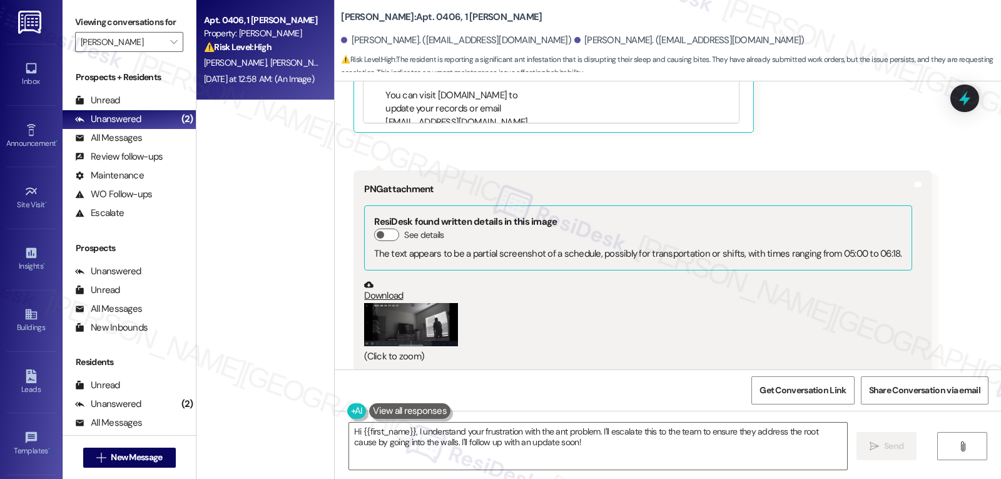
click at [378, 303] on button "Zoom image" at bounding box center [411, 324] width 94 height 43
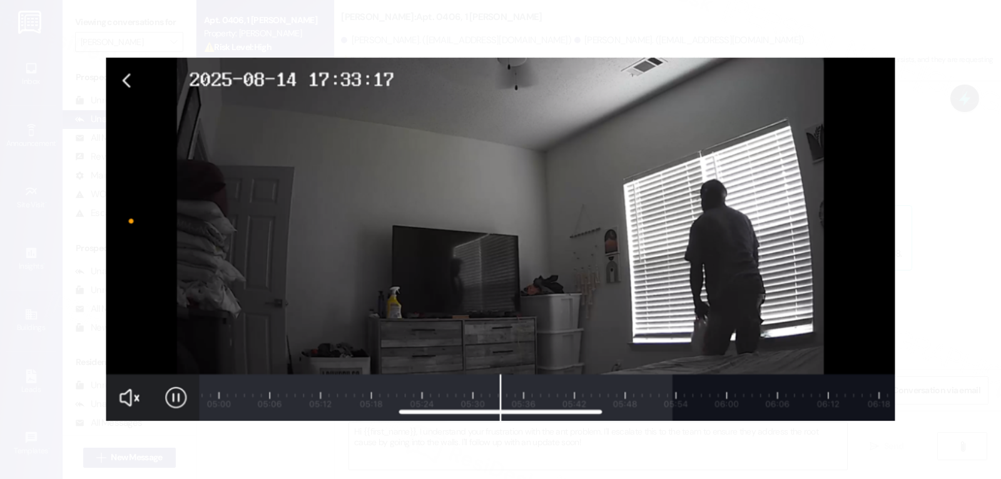
click at [944, 350] on button "Unzoom image" at bounding box center [500, 239] width 1001 height 479
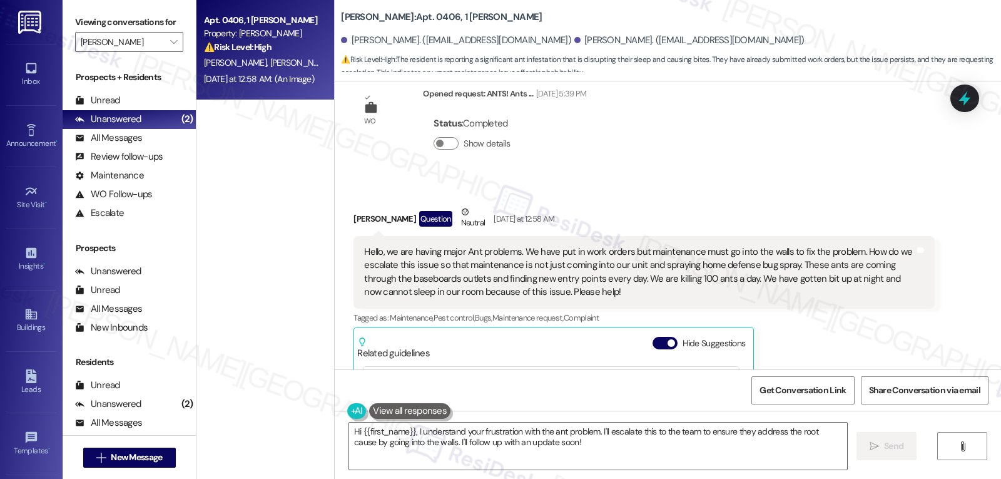
scroll to position [6660, 0]
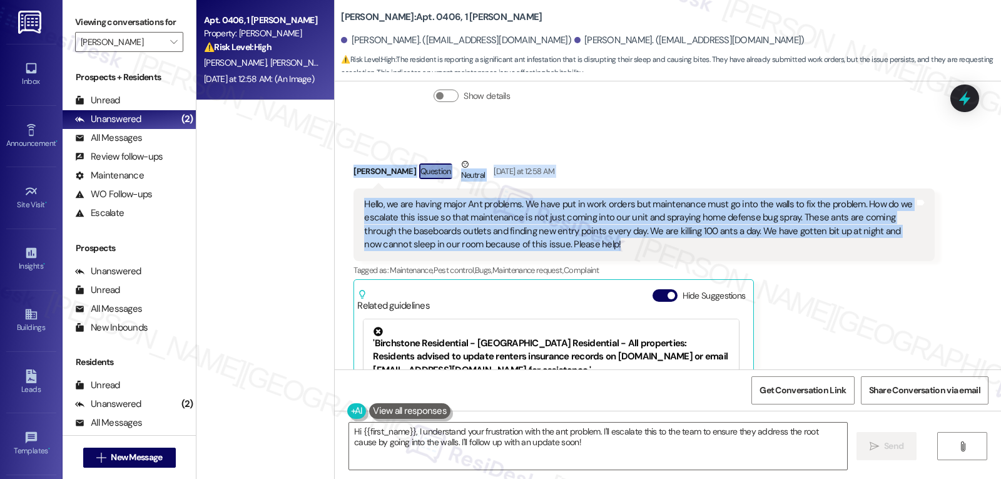
drag, startPoint x: 331, startPoint y: 128, endPoint x: 718, endPoint y: 211, distance: 395.6
click at [712, 213] on div "Received via SMS Tiaona Witcher Question Neutral Yesterday at 12:58 AM Hello, w…" at bounding box center [668, 462] width 666 height 665
copy div "Tiaona Witcher Question Neutral Yesterday at 12:58 AM Hello, we are having majo…"
click at [650, 451] on textarea "Hi {{first_name}}, I understand your frustration with the ant problem. I'll esc…" at bounding box center [598, 445] width 498 height 47
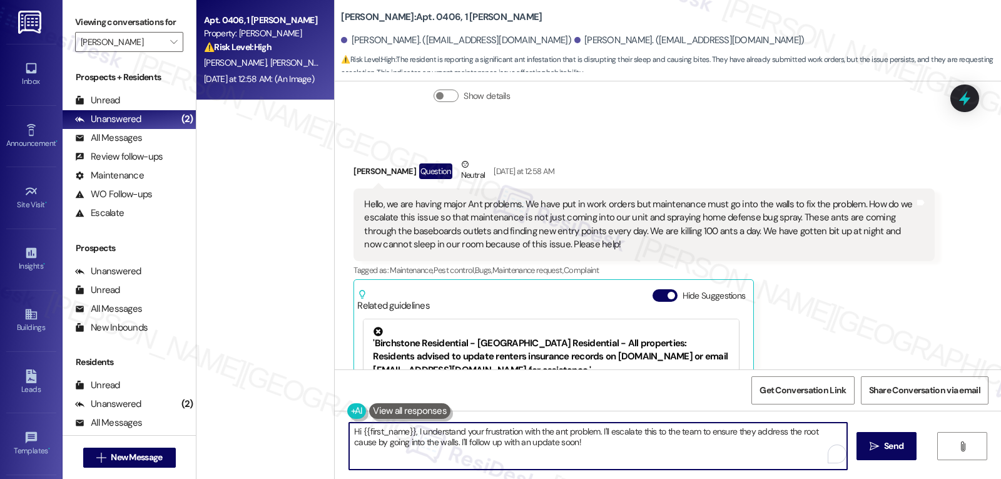
paste textarea "Tiaona, I’m so sorry to hear you’re dealing with such a severe ant issue—that s…"
click at [580, 434] on textarea "Hi Tiaona, I’m so sorry to hear you’re dealing with such a severe ant issue—tha…" at bounding box center [598, 445] width 498 height 47
click at [581, 433] on textarea "Hi Tiaona, I’m so sorry to hear you’re dealing with such a severe ant issue—tha…" at bounding box center [598, 445] width 498 height 47
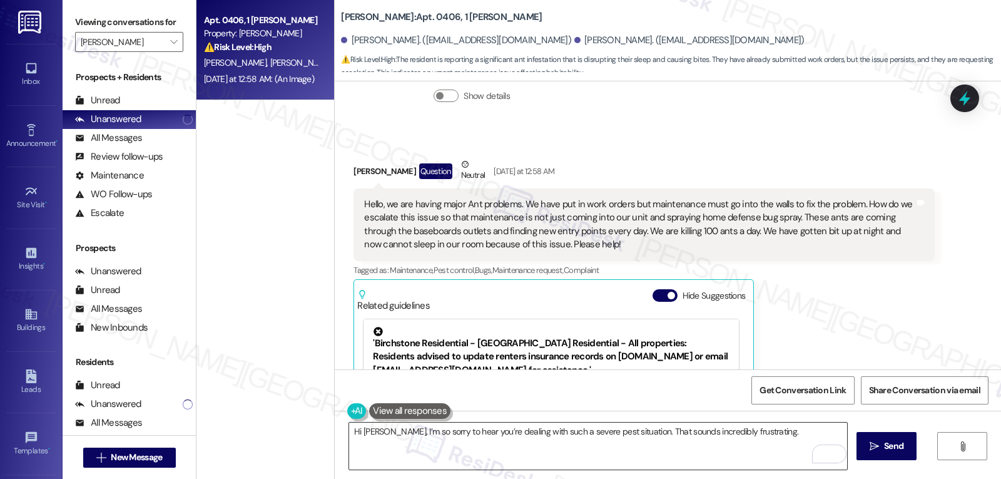
click at [633, 430] on textarea "Hi Tiaona, I’m so sorry to hear you’re dealing with such a severe pest situatio…" at bounding box center [598, 445] width 498 height 47
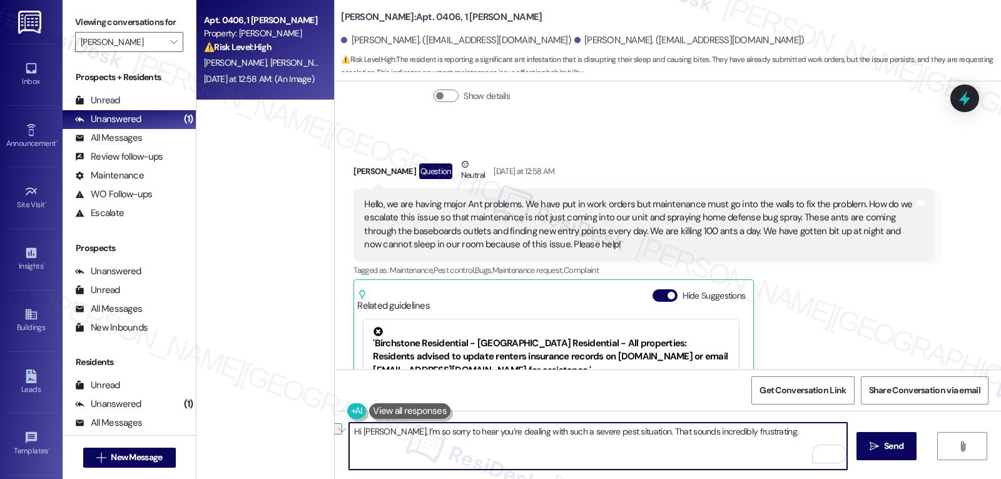
paste textarea "really stressful and uncomfortable"
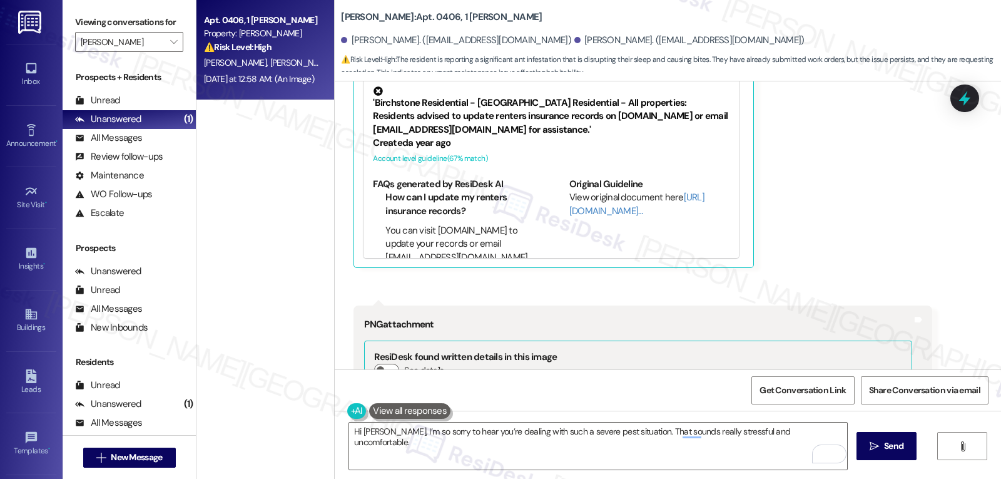
scroll to position [7161, 0]
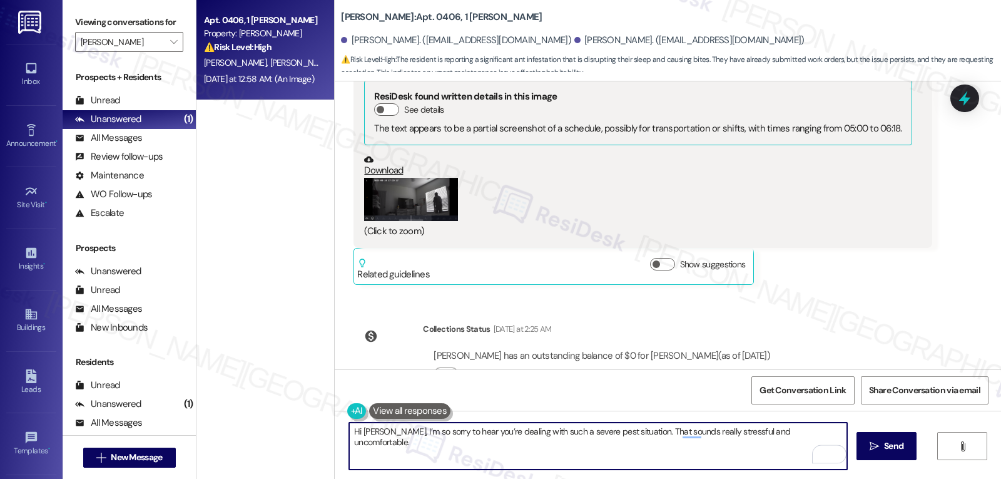
paste textarea "Since the ants are continuing to come through walls and outlets, I’m going to e…"
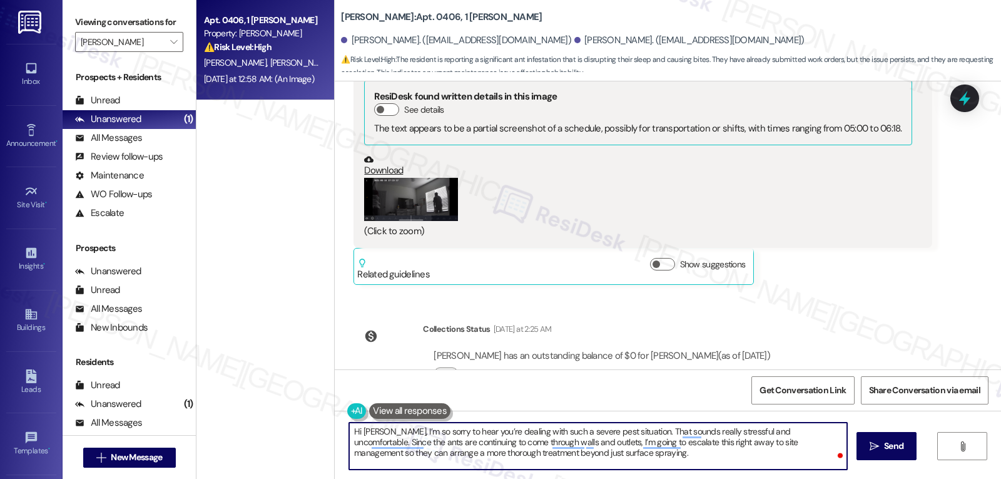
drag, startPoint x: 802, startPoint y: 432, endPoint x: 812, endPoint y: 476, distance: 44.9
click at [812, 468] on textarea "Hi Tiaona, I’m so sorry to hear you’re dealing with such a severe pest situatio…" at bounding box center [598, 445] width 498 height 47
paste textarea "Because the ants are still coming in through the walls and outlets, I’m escalat…"
click at [362, 441] on textarea "Hi Tiaona, I’m so sorry to hear you’re dealing with such a severe pest situatio…" at bounding box center [598, 445] width 498 height 47
click at [577, 456] on textarea "Hi Tiaona, I’m so sorry to hear you’re dealing with such a severe pest situatio…" at bounding box center [598, 445] width 498 height 47
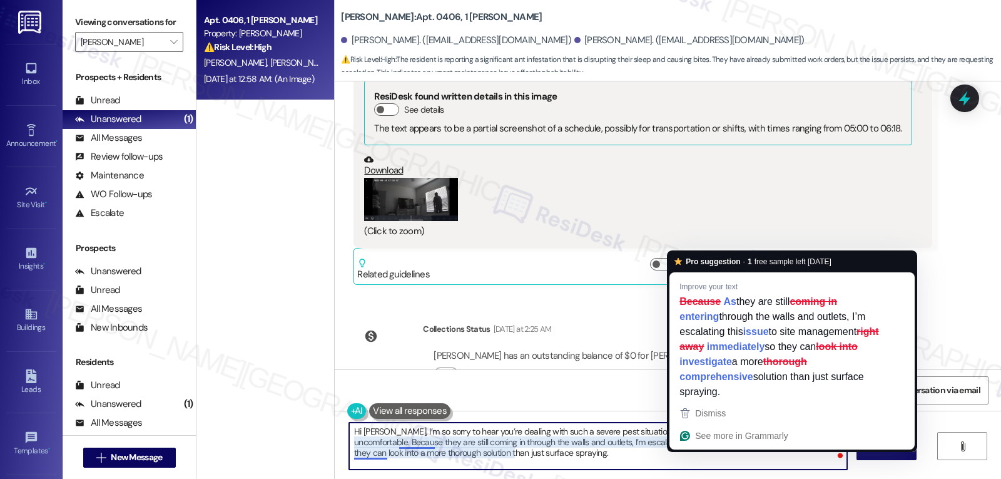
click at [680, 446] on textarea "Hi Tiaona, I’m so sorry to hear you’re dealing with such a severe pest situatio…" at bounding box center [598, 445] width 498 height 47
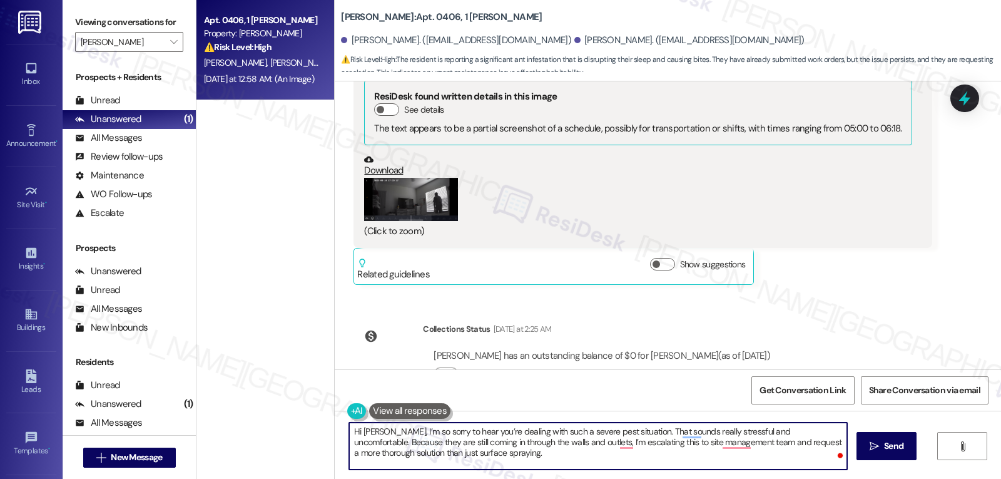
click at [802, 457] on textarea "Hi Tiaona, I’m so sorry to hear you’re dealing with such a severe pest situatio…" at bounding box center [598, 445] width 498 height 47
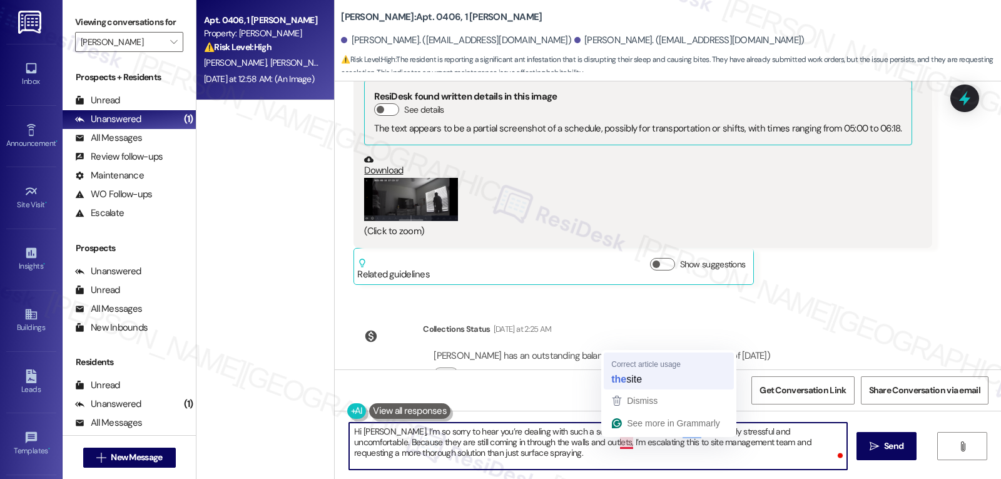
type textarea "Hi Tiaona, I’m so sorry to hear you’re dealing with such a severe pest situatio…"
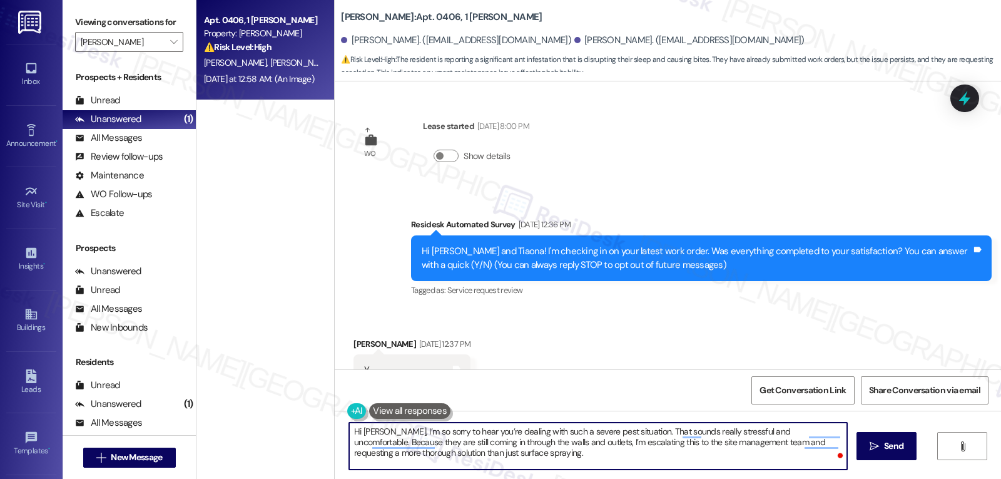
scroll to position [7161, 0]
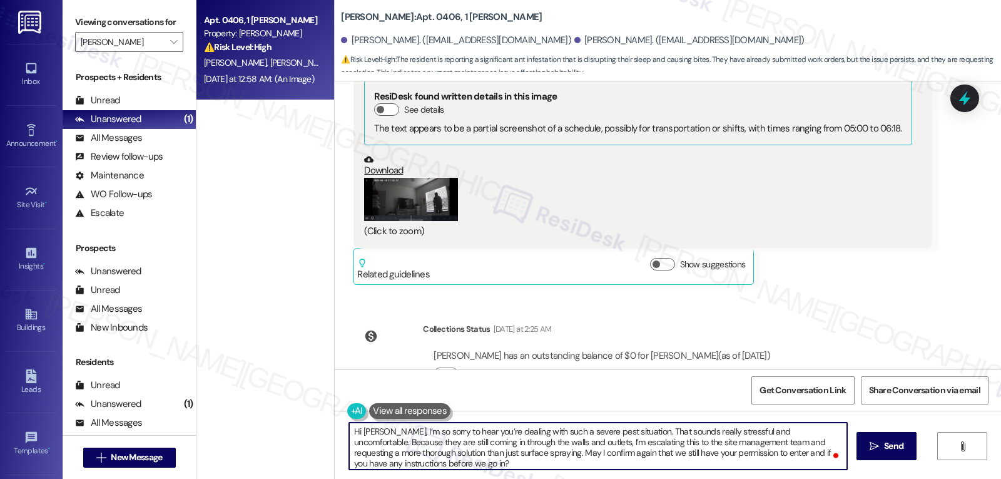
type textarea "Hi Tiaona, I’m so sorry to hear you’re dealing with such a severe pest situatio…"
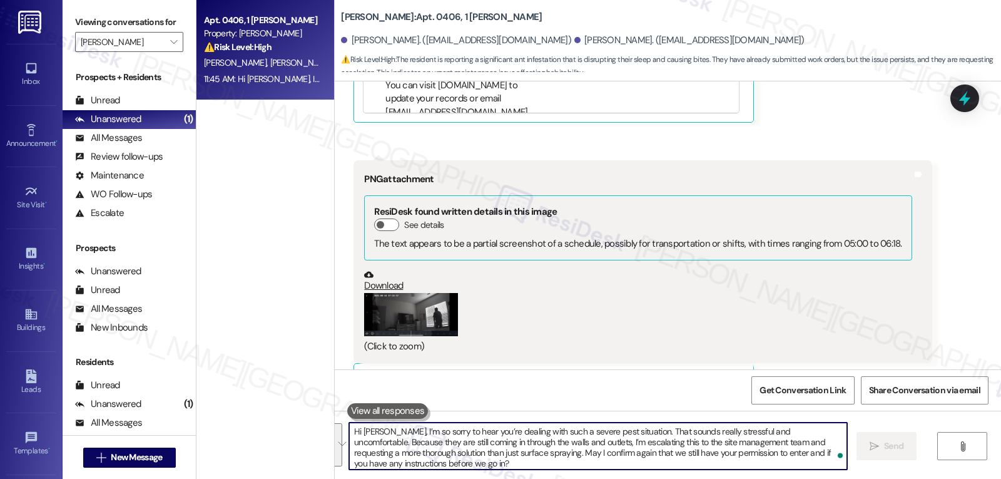
scroll to position [7275, 0]
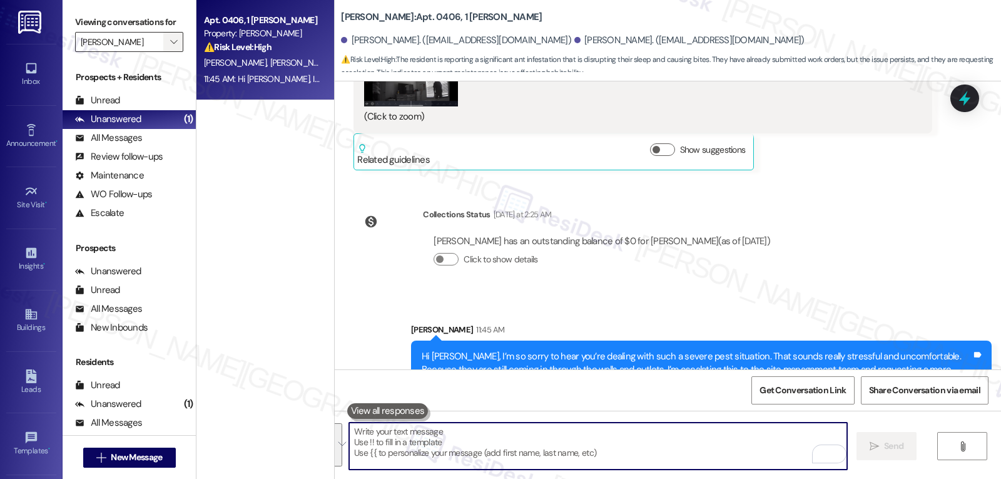
click at [170, 47] on icon "" at bounding box center [173, 42] width 7 height 10
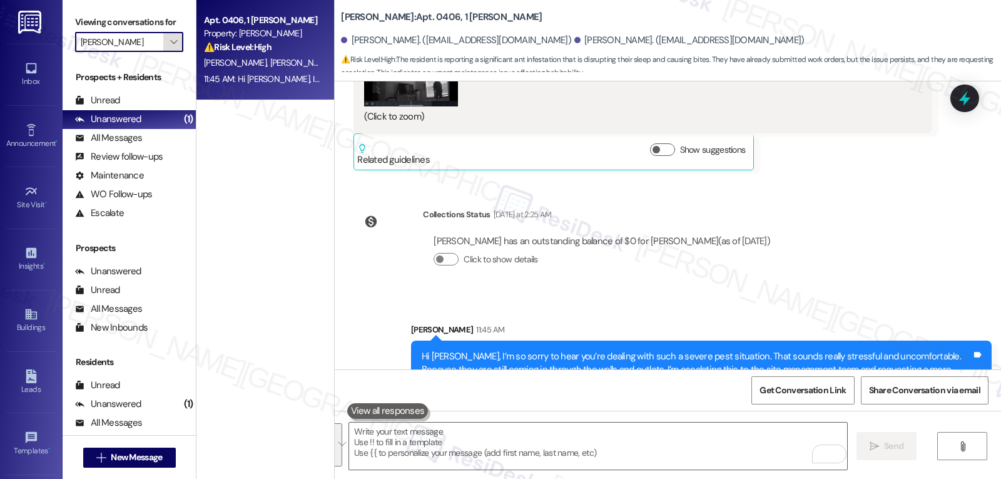
scroll to position [429, 0]
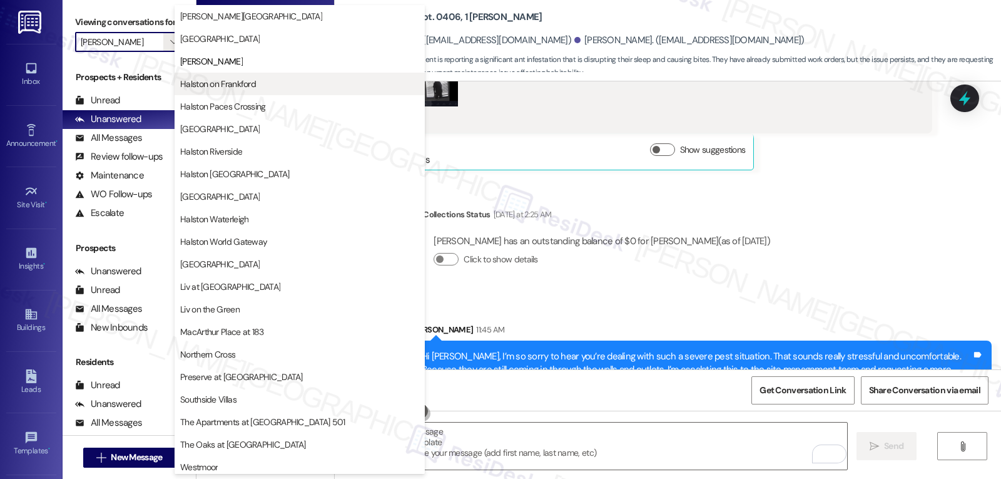
click at [228, 84] on span "Halston on Frankford" at bounding box center [218, 84] width 76 height 13
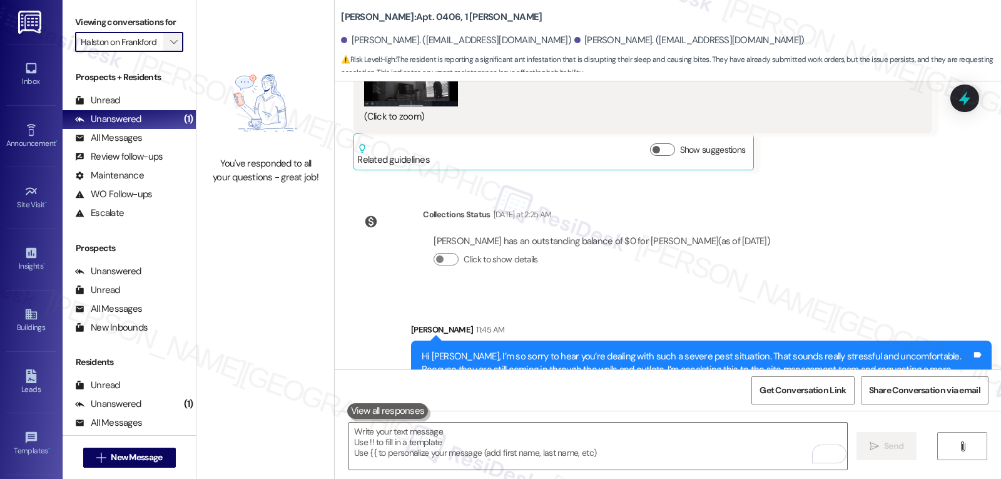
click at [171, 52] on button "" at bounding box center [173, 42] width 20 height 20
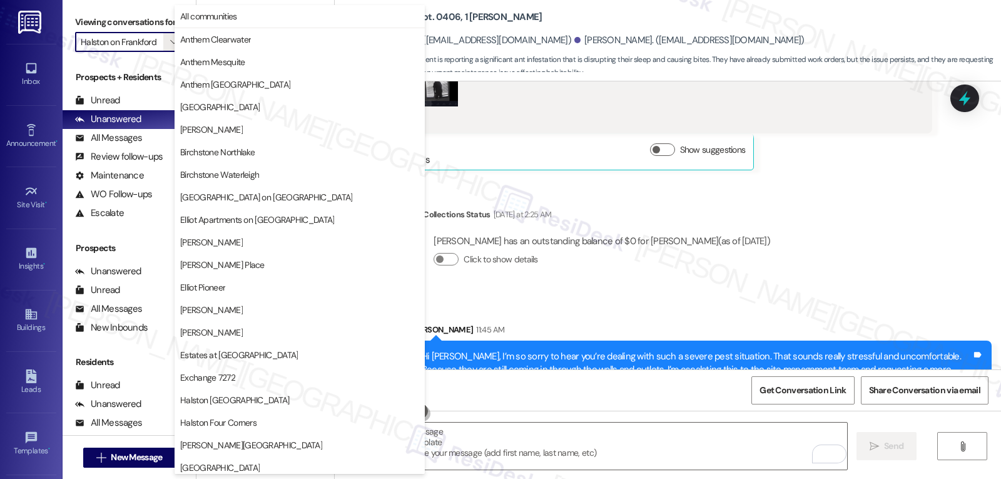
scroll to position [429, 0]
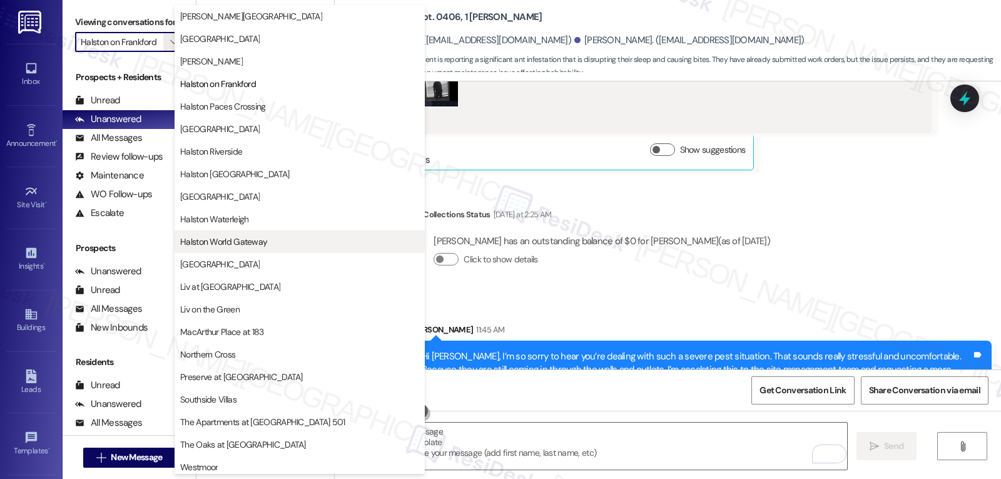
click at [232, 238] on span "Halston World Gateway" at bounding box center [223, 241] width 87 height 13
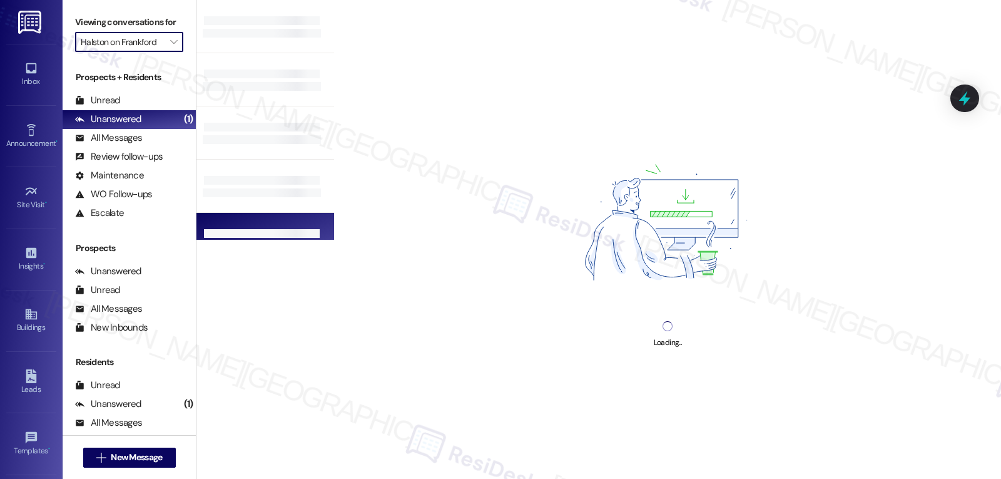
type input "Halston World Gateway"
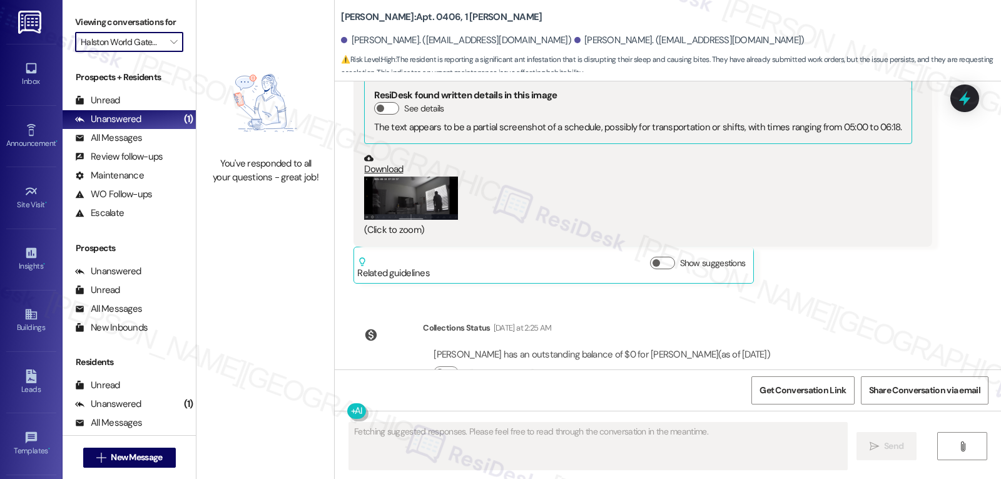
scroll to position [7293, 0]
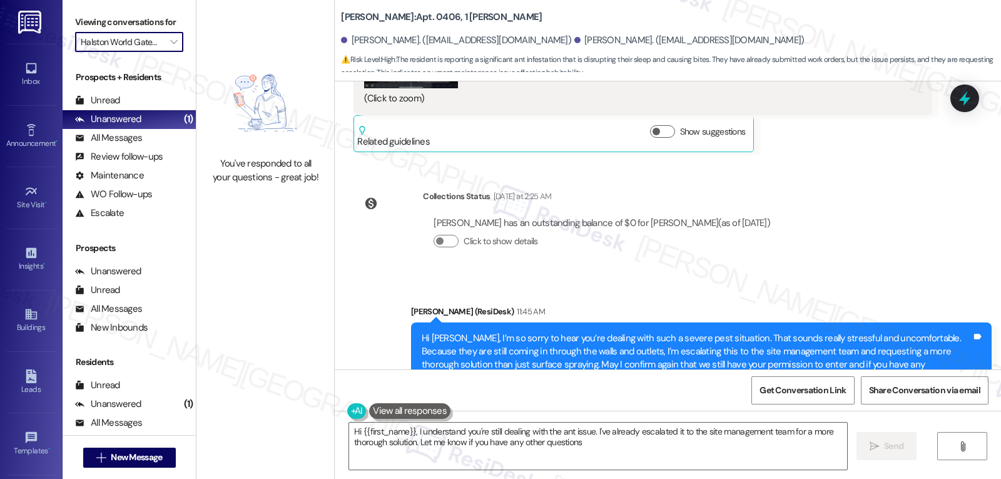
type textarea "Hi {{first_name}}, I understand you're still dealing with the ant issue. I've a…"
click at [171, 52] on button "" at bounding box center [173, 42] width 20 height 20
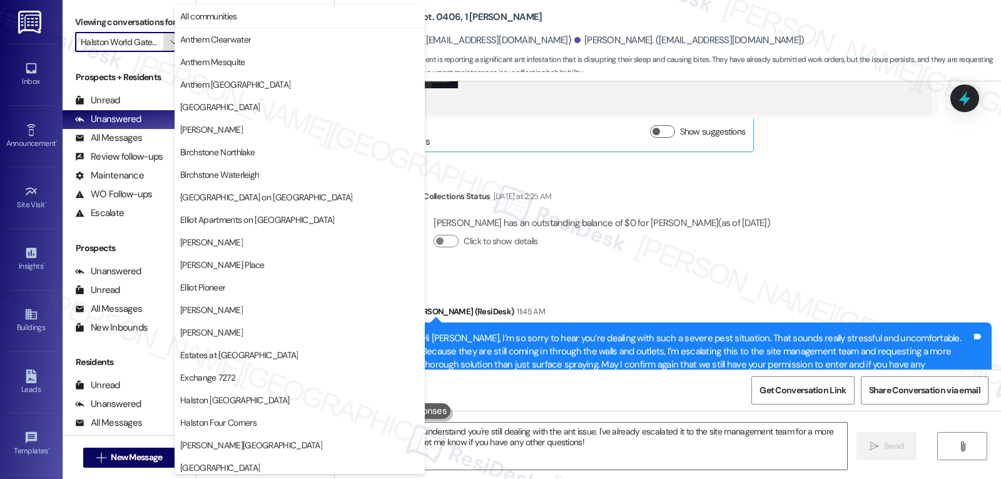
scroll to position [433, 0]
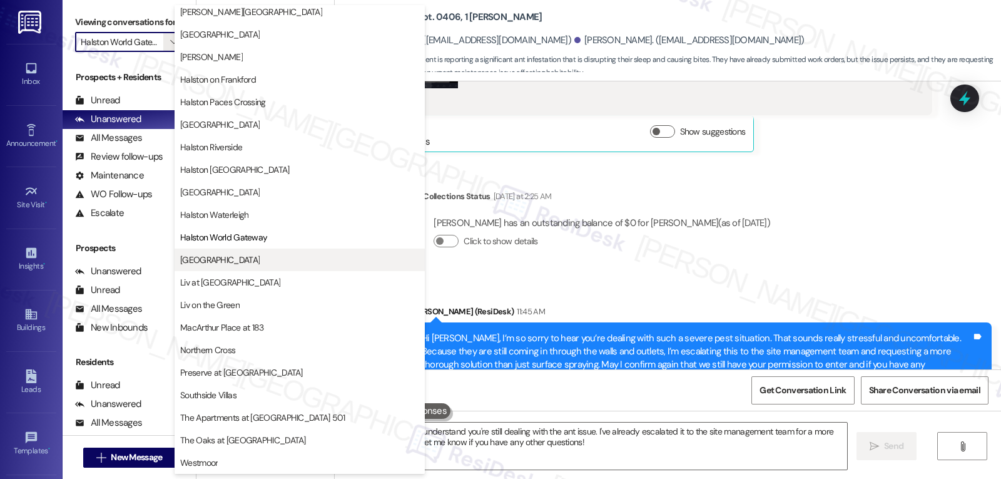
click at [236, 270] on button "Lexington" at bounding box center [300, 259] width 250 height 23
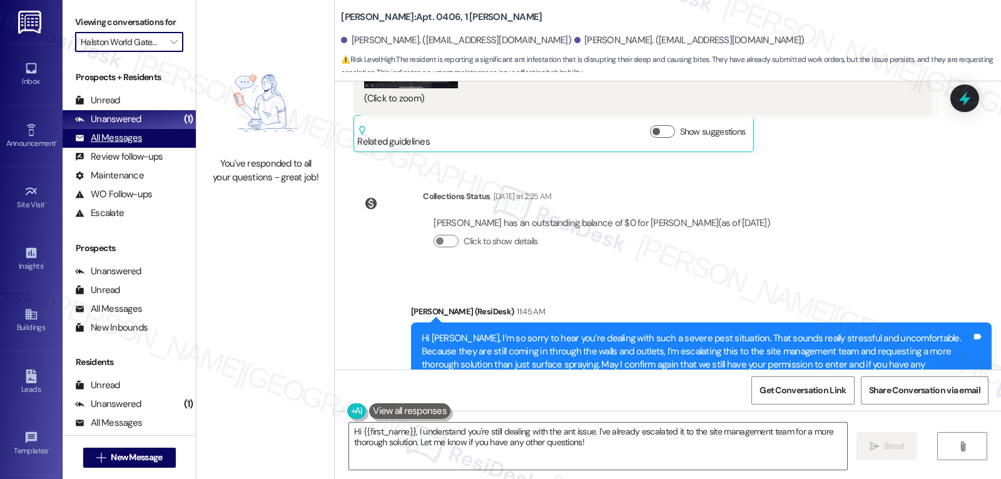
type input "Lexington"
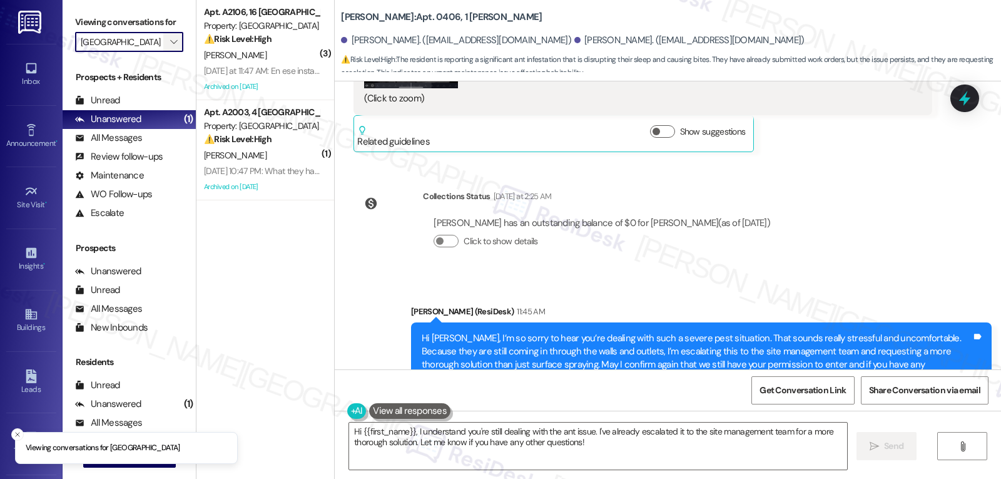
click at [170, 47] on icon "" at bounding box center [173, 42] width 7 height 10
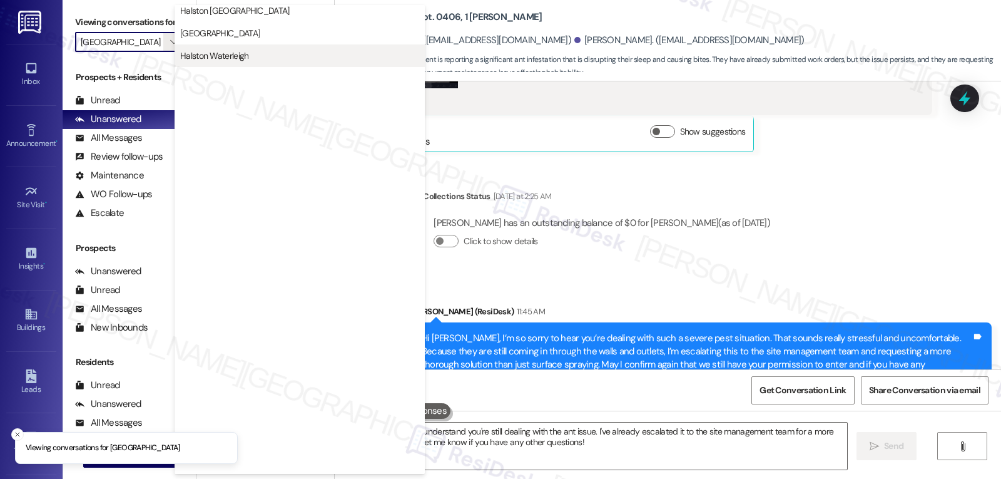
scroll to position [433, 0]
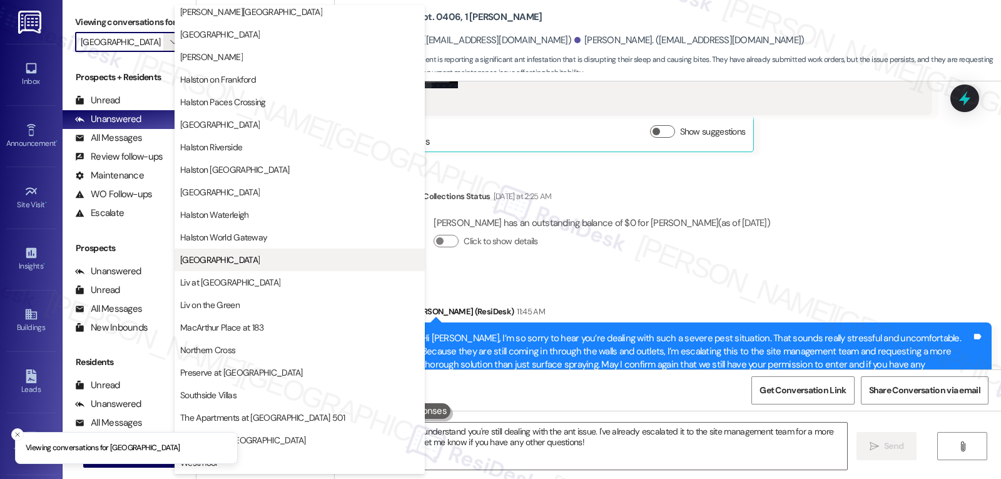
click at [238, 263] on span "[GEOGRAPHIC_DATA]" at bounding box center [299, 259] width 239 height 13
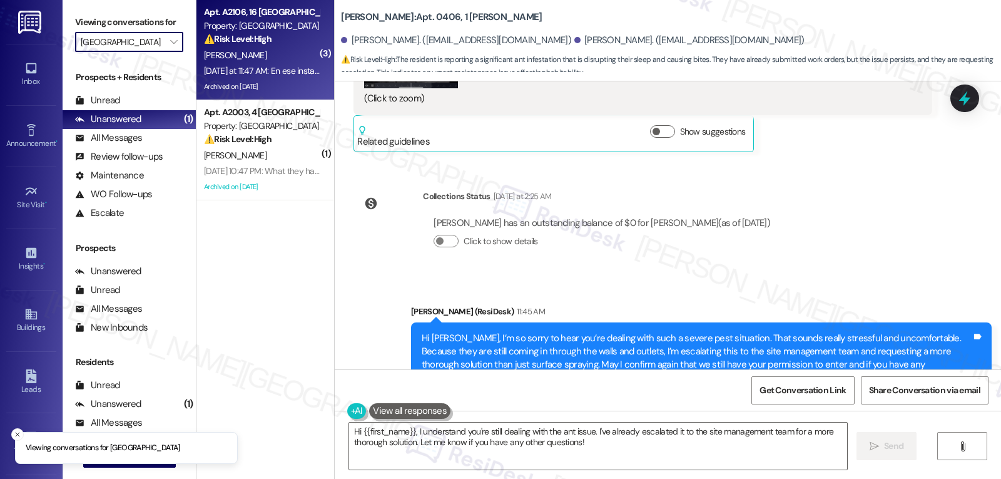
click at [257, 7] on div "Apt. A2106, 16 Lexington" at bounding box center [262, 12] width 116 height 13
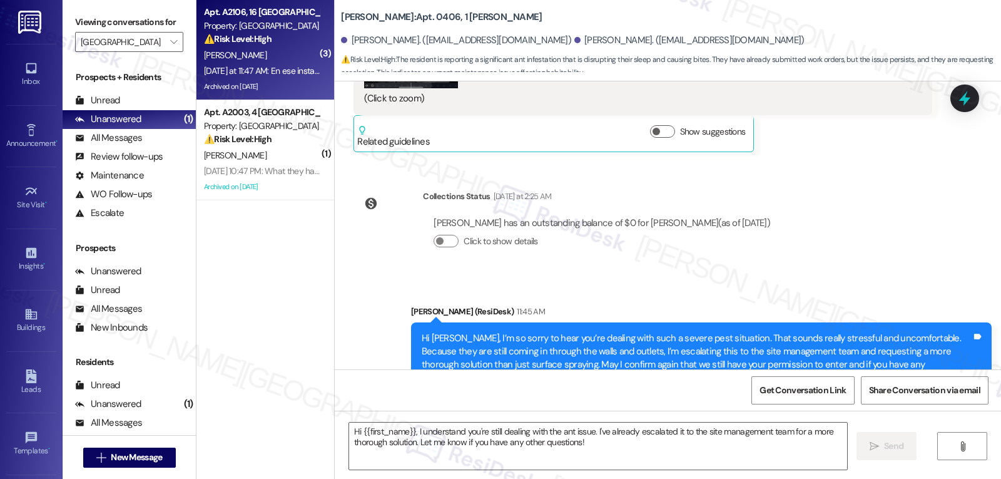
type textarea "Fetching suggested responses. Please feel free to read through the conversation…"
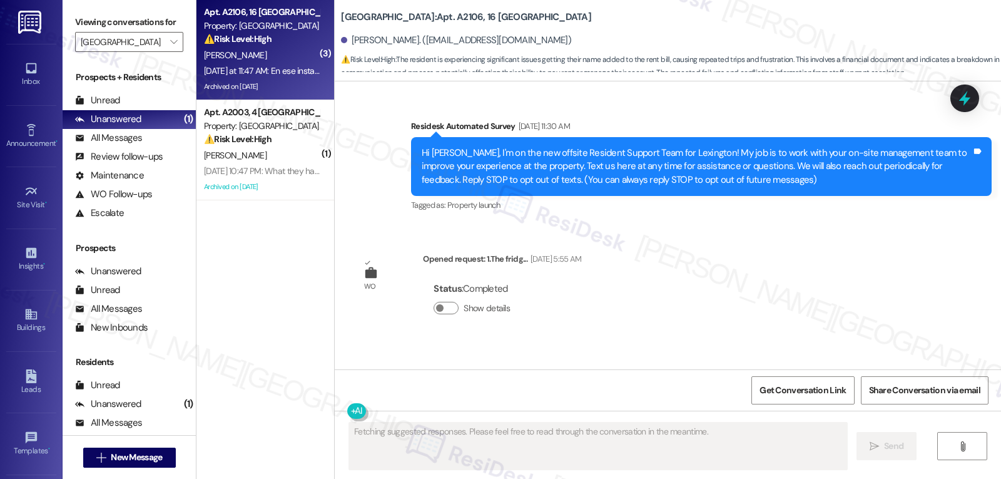
scroll to position [25850, 0]
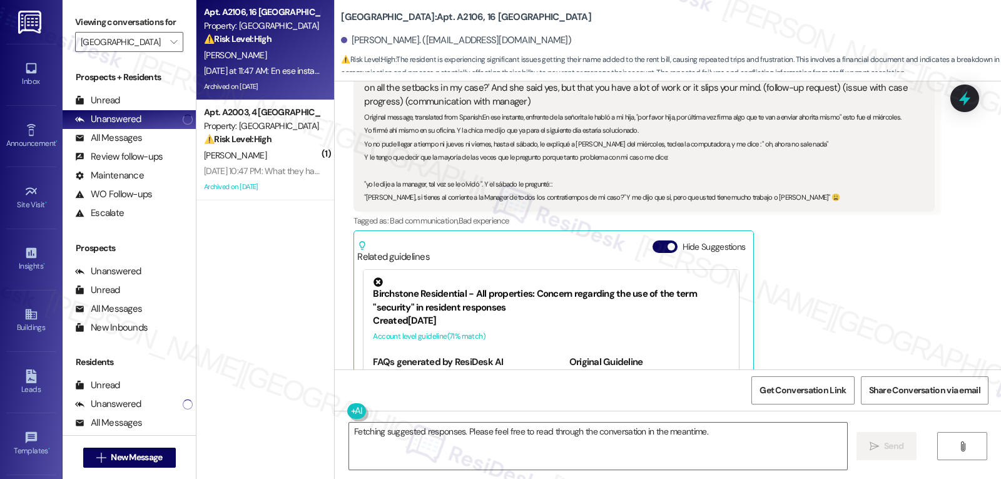
click at [815, 253] on div "Survey, sent via SMS Residesk Automated Survey Jul 19, 2024 at 11:30 AM Hi Bren…" at bounding box center [668, 225] width 666 height 288
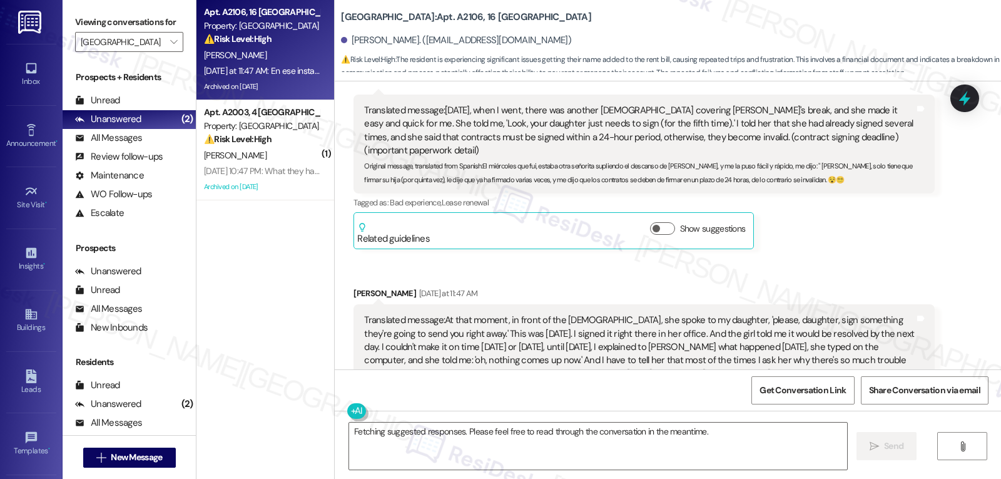
scroll to position [25600, 0]
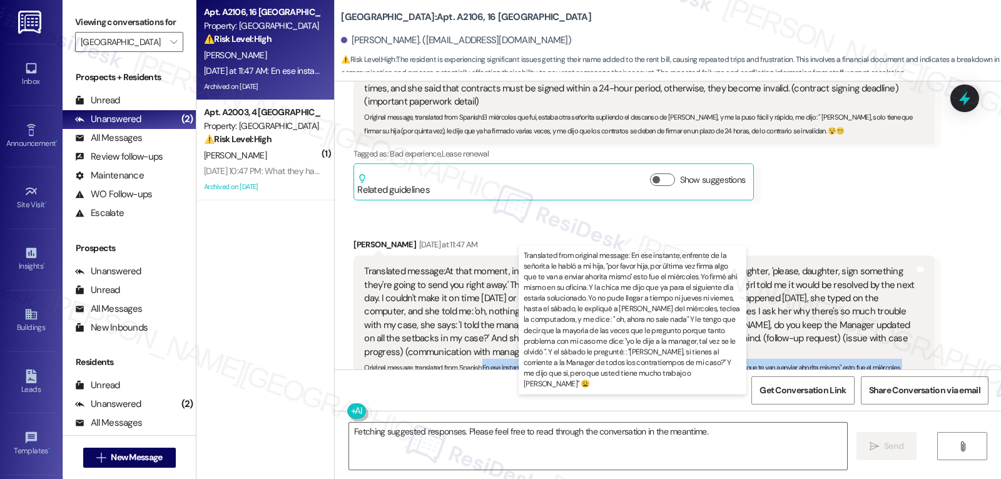
drag, startPoint x: 474, startPoint y: 279, endPoint x: 797, endPoint y: 238, distance: 325.5
click at [797, 359] on div "Original message, translated from Spanish : En ese instante, enfrente de la señ…" at bounding box center [639, 406] width 550 height 94
copy sub "En ese instante, enfrente de la señorita le habló a mi hija, "por favor hija, p…"
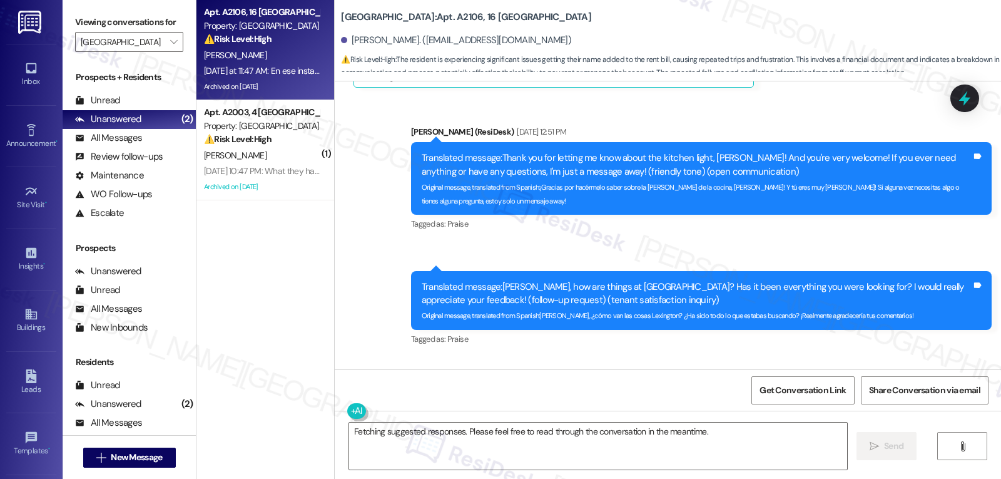
scroll to position [24974, 0]
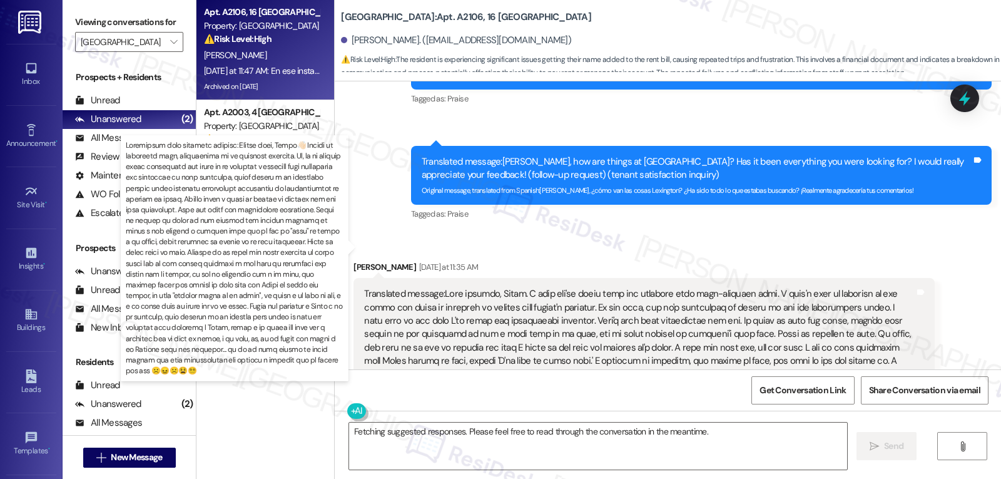
click at [622, 408] on div "Original message, translated from Spanish : Buenos días, Sarah👋🏻 Espero se encu…" at bounding box center [639, 488] width 550 height 161
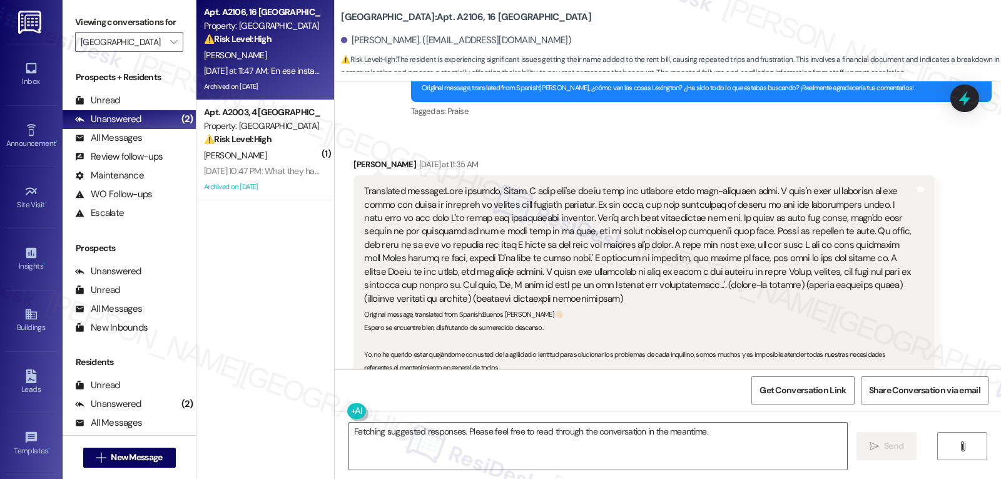
scroll to position [25099, 0]
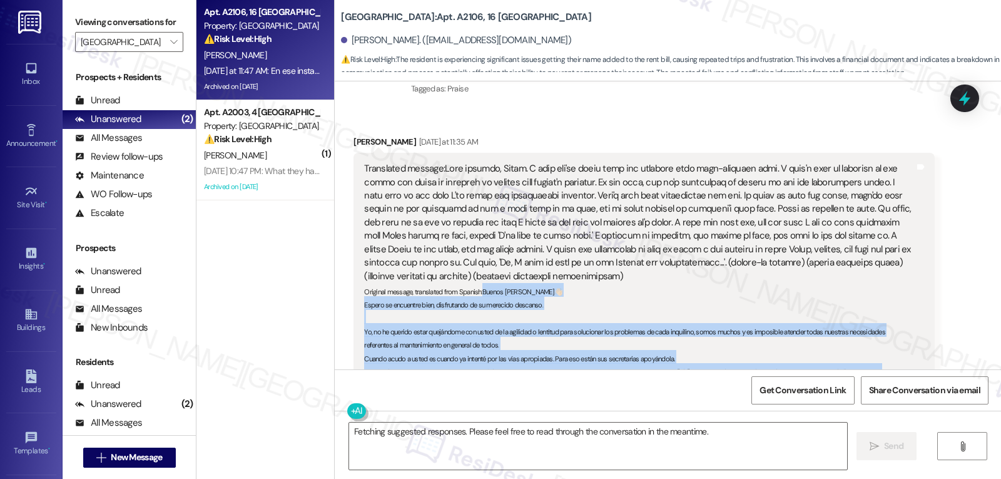
drag, startPoint x: 476, startPoint y: 116, endPoint x: 815, endPoint y: 257, distance: 367.2
click at [815, 257] on div "Translated message: Original message, translated from Spanish : Buenos días, Sa…" at bounding box center [644, 303] width 581 height 300
copy sub "Buenos días, Sarah👋🏻 Espero se encuentre bien, disfrutando de su merecido desca…"
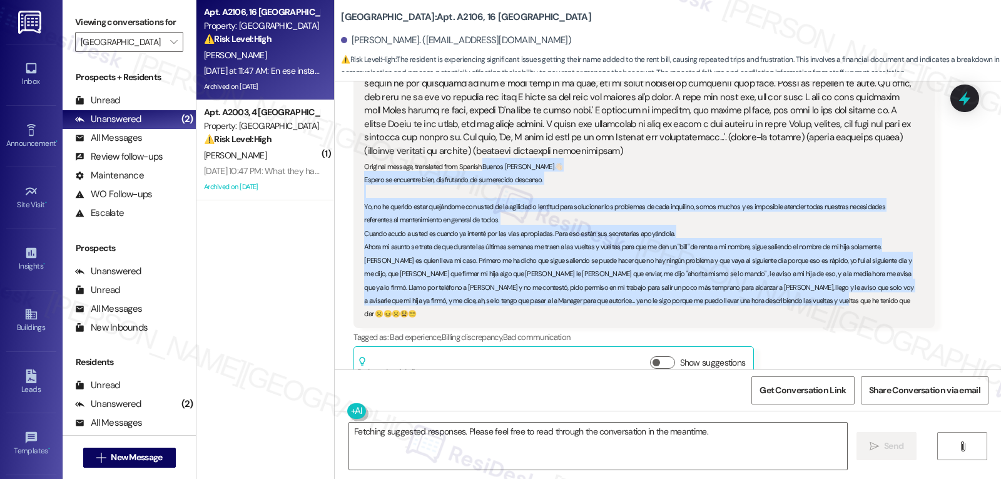
scroll to position [25350, 0]
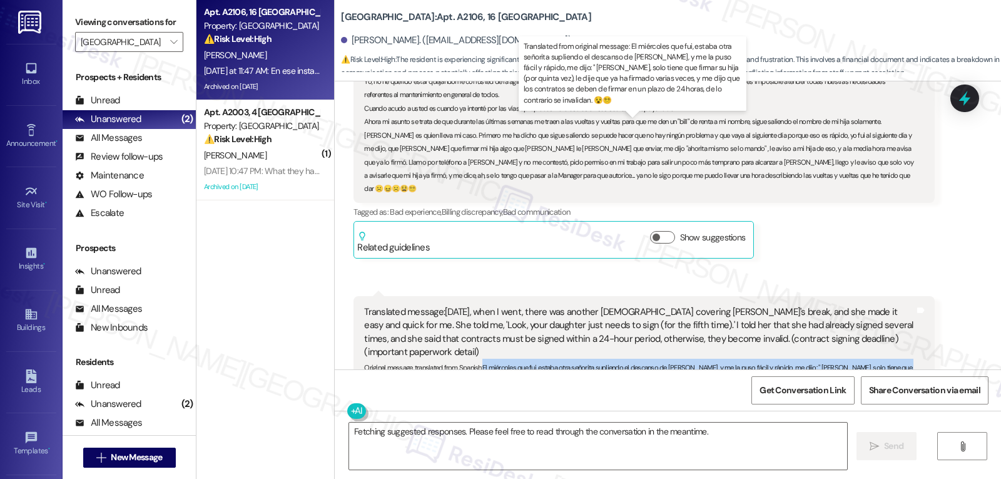
drag, startPoint x: 474, startPoint y: 165, endPoint x: 819, endPoint y: 181, distance: 345.2
click at [819, 359] on div "Original message, translated from Spanish : El miércoles que fui, estaba otra s…" at bounding box center [639, 372] width 550 height 27
copy sub "El miércoles que fui, estaba otra señorita supliendo el descanso de Paola, y me…"
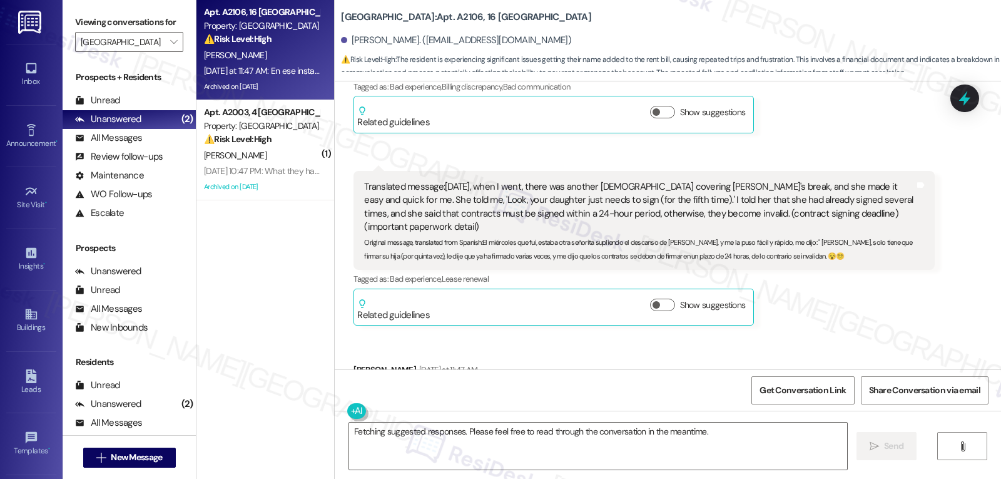
scroll to position [25600, 0]
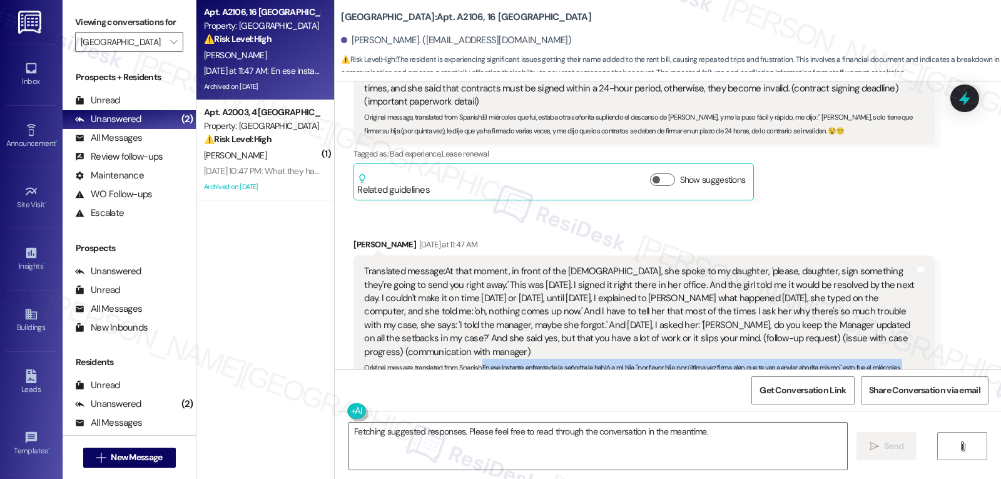
drag, startPoint x: 474, startPoint y: 278, endPoint x: 851, endPoint y: 232, distance: 379.6
click at [851, 359] on div "Original message, translated from Spanish : En ese instante, enfrente de la señ…" at bounding box center [639, 406] width 550 height 94
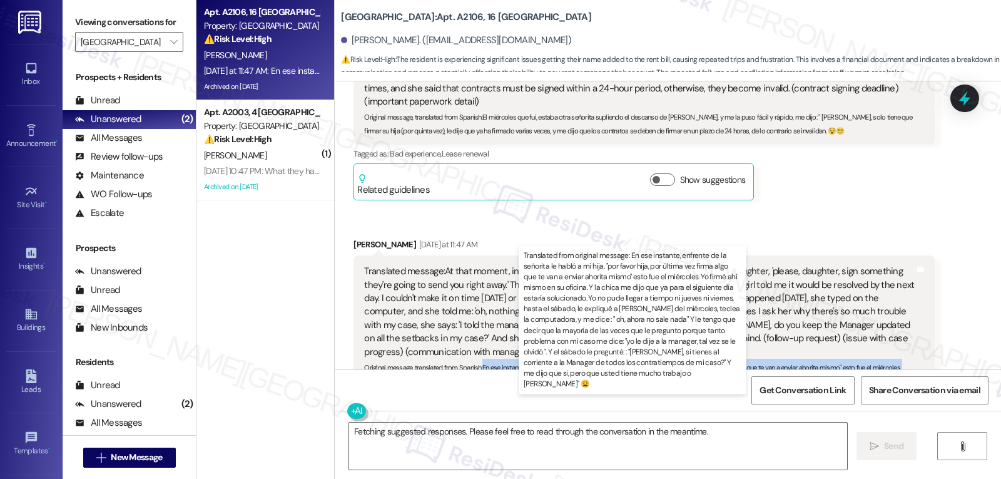
copy sub "En ese instante, enfrente de la señorita le habló a mi hija, "por favor hija, p…"
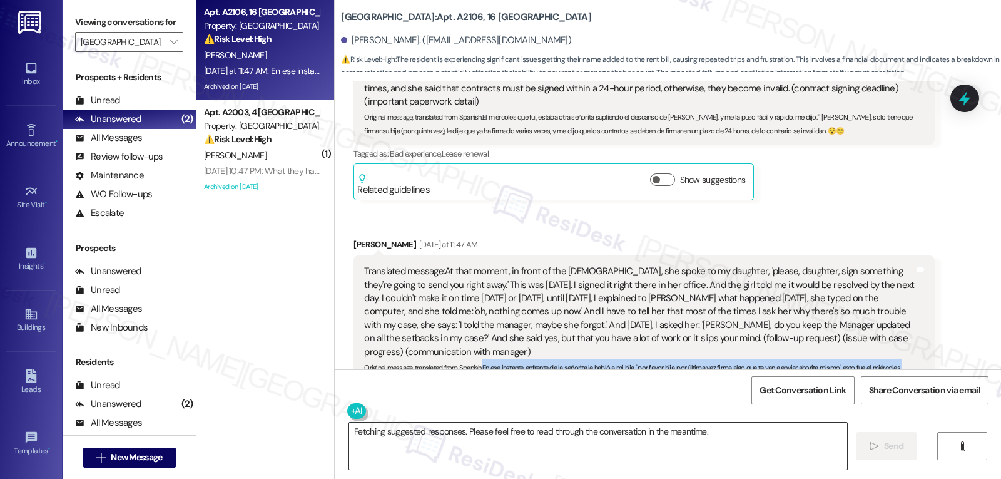
click at [441, 443] on textarea "Fetching suggested responses. Please feel free to read through the conversation…" at bounding box center [598, 445] width 498 height 47
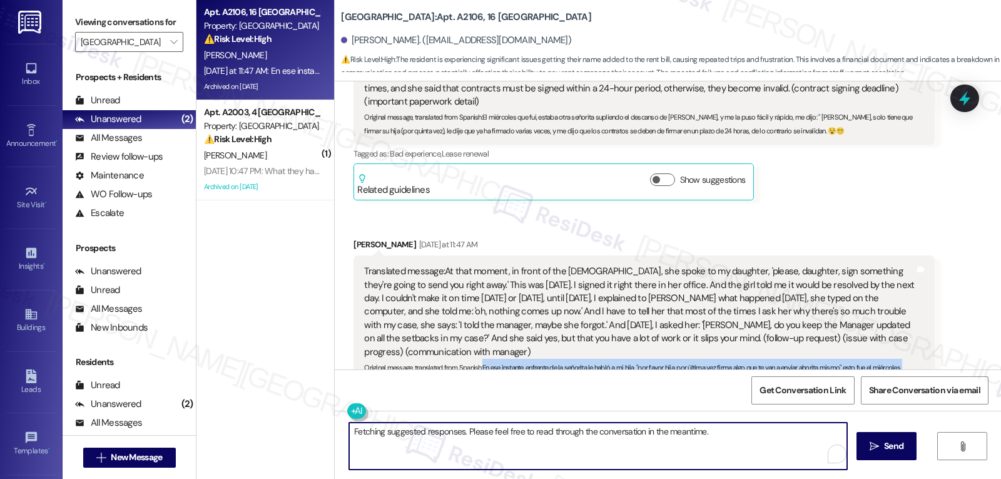
paste textarea "Buenos días, gracias por compartir todo esto conmigo. Lamento mucho las idas y …"
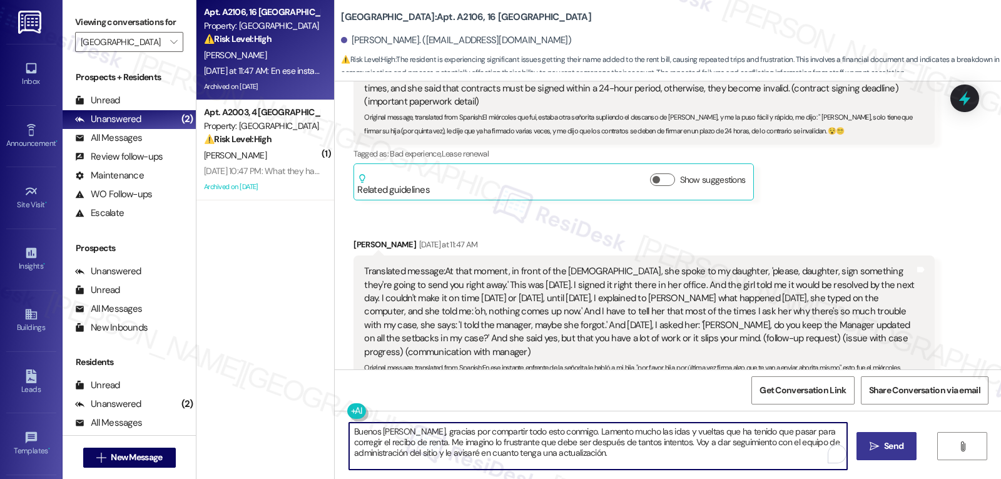
type textarea "Buenos días, gracias por compartir todo esto conmigo. Lamento mucho las idas y …"
click at [871, 444] on icon "" at bounding box center [874, 446] width 9 height 10
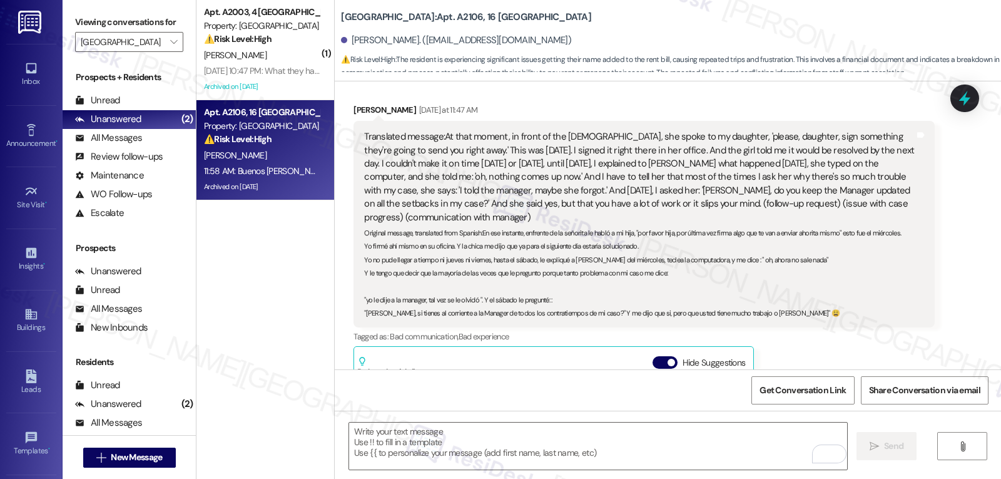
scroll to position [501, 0]
drag, startPoint x: 658, startPoint y: 150, endPoint x: 743, endPoint y: 163, distance: 85.6
click at [668, 359] on span "button" at bounding box center [672, 363] width 8 height 8
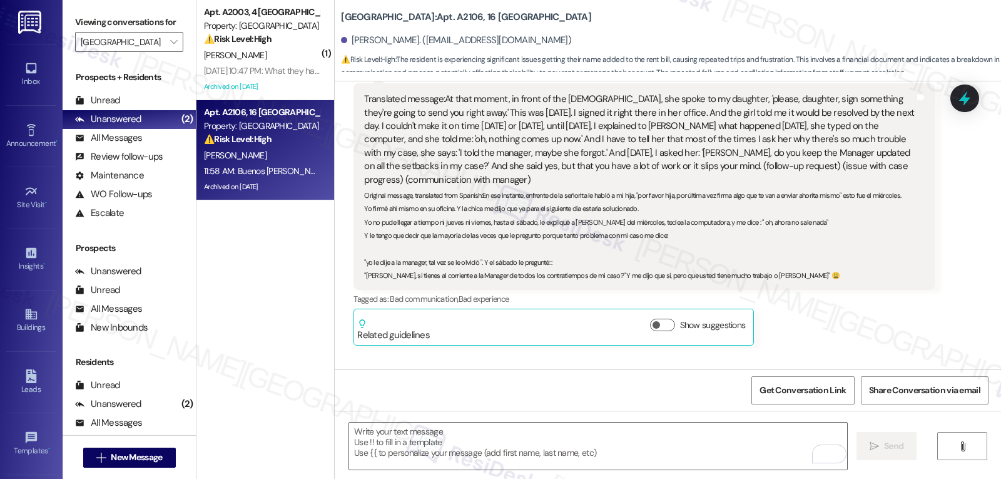
scroll to position [25773, 0]
click at [946, 199] on div "Survey, sent via SMS Residesk Automated Survey Jul 19, 2024 at 11:30 AM Hi Bren…" at bounding box center [668, 225] width 666 height 288
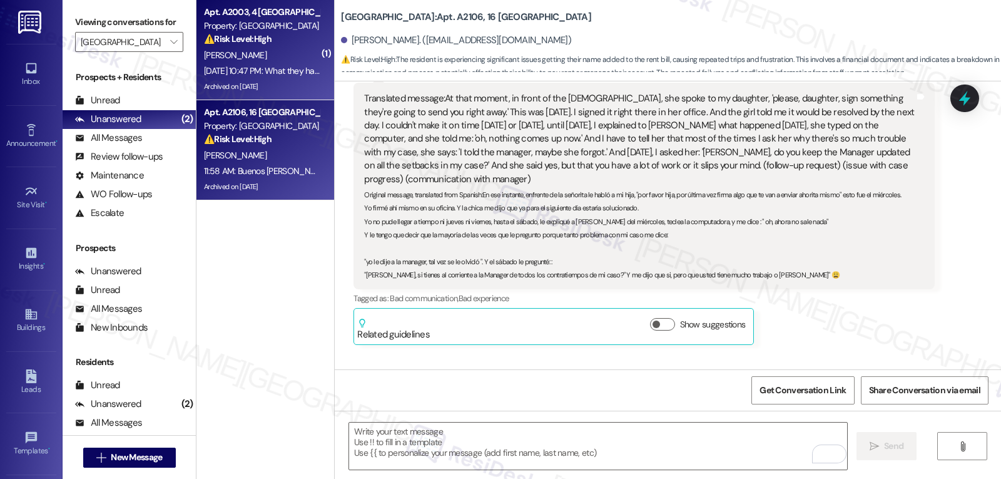
click at [295, 40] on div "⚠️ Risk Level: High The resident is reporting an issue with the air ducts that …" at bounding box center [262, 39] width 116 height 13
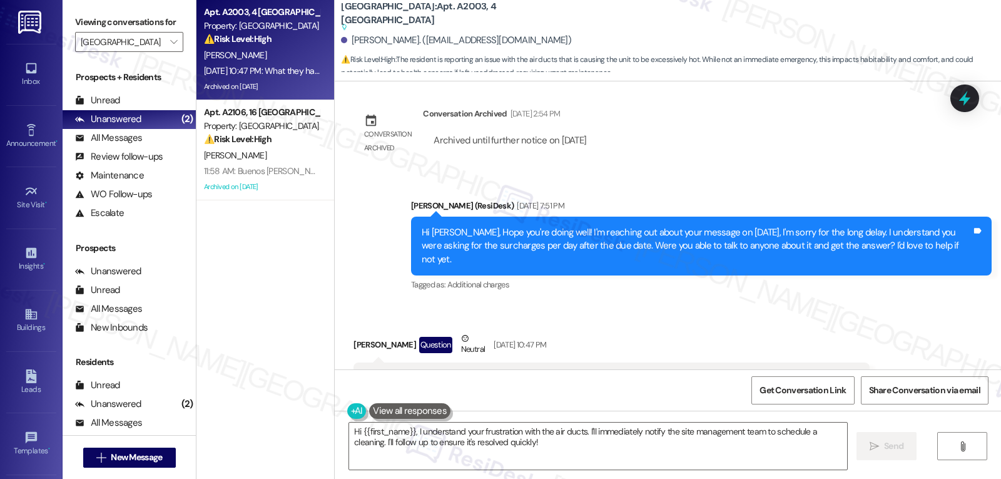
scroll to position [7440, 0]
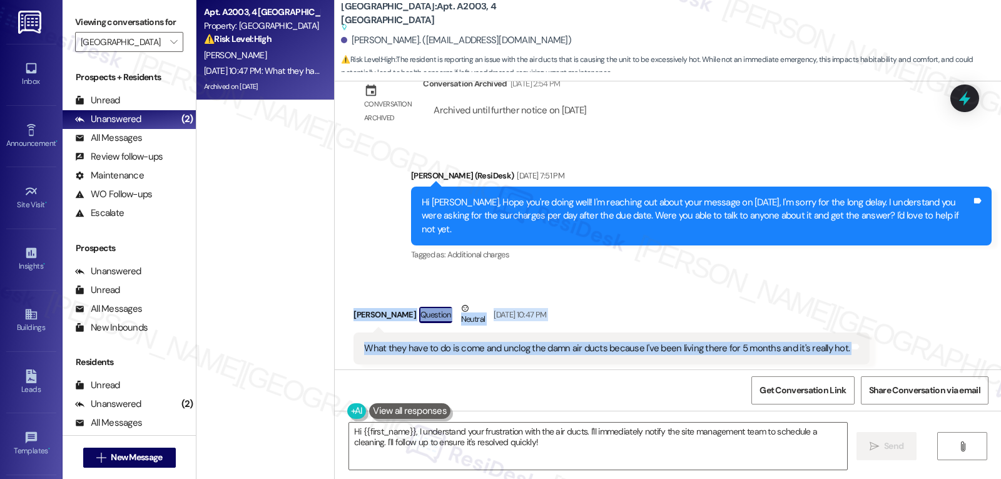
drag, startPoint x: 344, startPoint y: 296, endPoint x: 880, endPoint y: 330, distance: 537.4
click at [684, 302] on div "Jeyson Aguilar Question Neutral Aug 16, 2025 at 10:47 PM" at bounding box center [612, 317] width 516 height 31
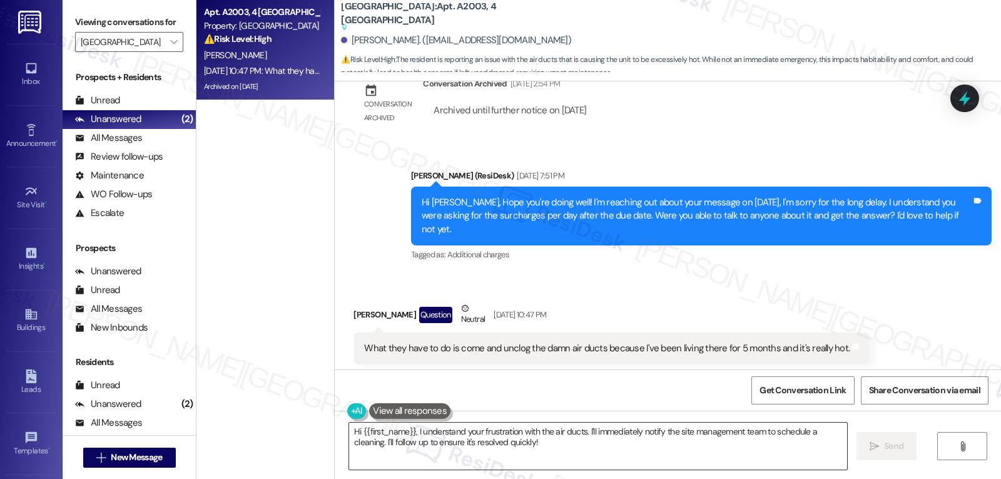
click at [481, 449] on textarea "Hi {{first_name}}, I understand your frustration with the air ducts. I'll immed…" at bounding box center [598, 445] width 498 height 47
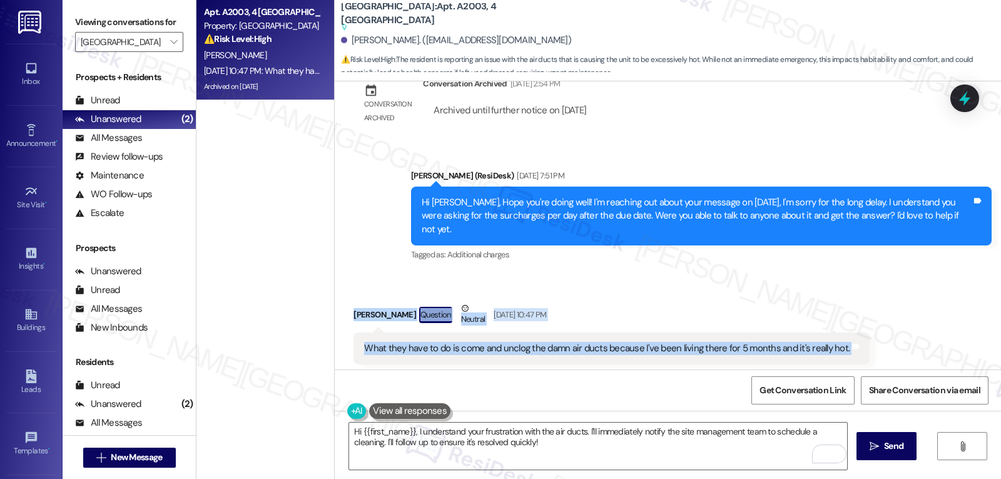
drag, startPoint x: 338, startPoint y: 288, endPoint x: 885, endPoint y: 320, distance: 548.5
copy div "Jeyson Aguilar Question Neutral Aug 16, 2025 at 10:47 PM What they have to do i…"
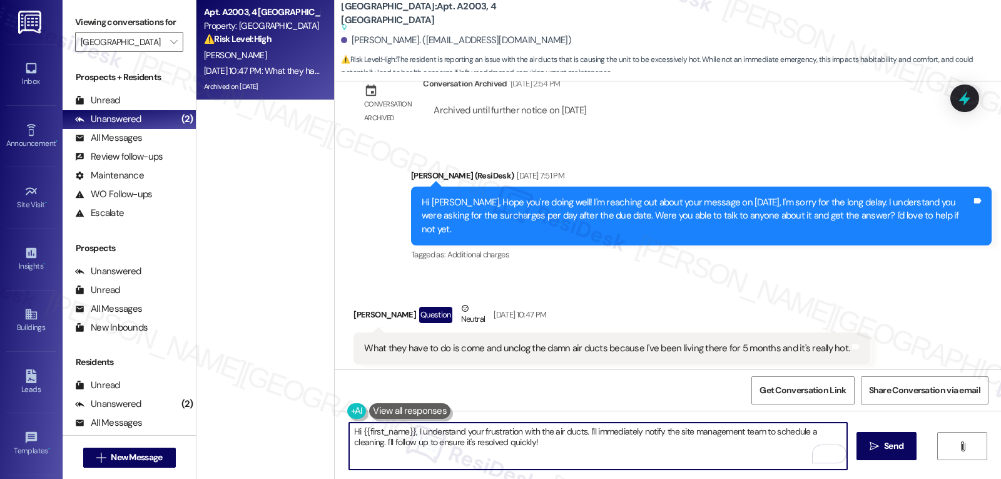
click at [412, 432] on textarea "Hi {{first_name}}, I understand your frustration with the air ducts. I'll immed…" at bounding box center [598, 445] width 498 height 47
click at [416, 431] on textarea "Hi {{first_name}}, I understand your frustration with the air ducts. I'll immed…" at bounding box center [598, 445] width 498 height 47
click at [594, 456] on textarea "Hi {{first_name}}, I understand your frustration with the air ducts. I'll immed…" at bounding box center [598, 445] width 498 height 47
drag, startPoint x: 581, startPoint y: 429, endPoint x: 853, endPoint y: 508, distance: 282.8
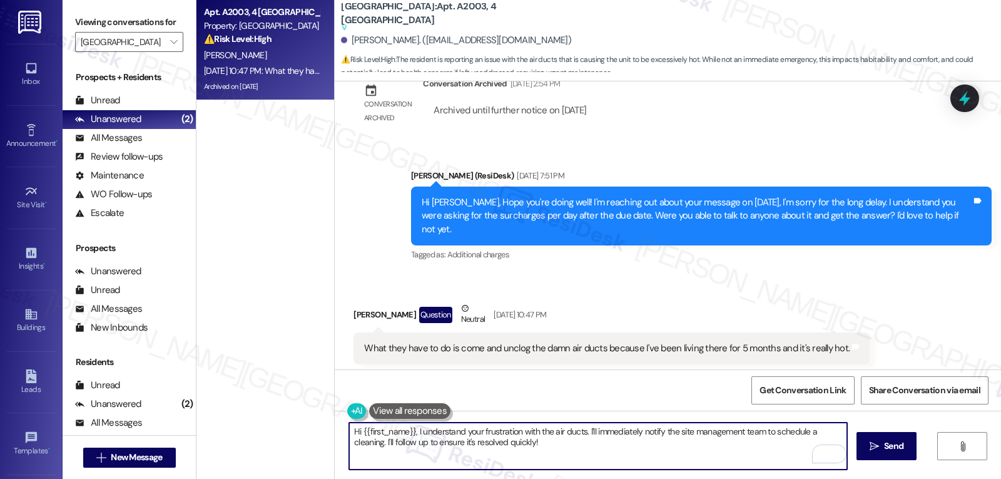
click at [853, 478] on html "Inbox Go to Inbox Announcement • Send A Text Announcement Site Visit • Go to Si…" at bounding box center [500, 239] width 1001 height 479
click at [581, 429] on textarea "Hi {{first_name}}, I understand your frustration with the air ducts. I'm really…" at bounding box center [598, 445] width 498 height 47
click at [674, 429] on textarea "Hi {{first_name}}, I understand your frustration with the air ducts. I'm really…" at bounding box center [598, 445] width 498 height 47
click at [441, 342] on div "What they have to do is come and unclog the damn air ducts because I've been li…" at bounding box center [607, 348] width 486 height 13
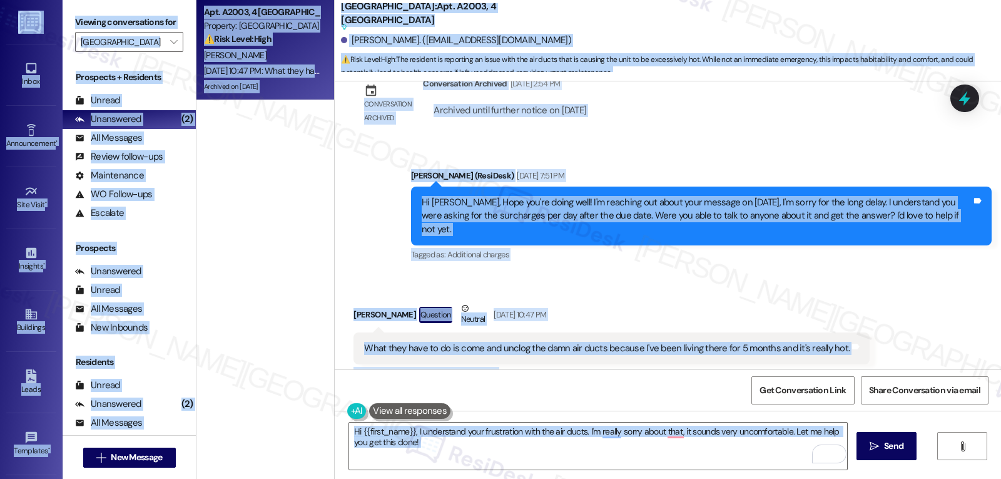
click at [444, 342] on div "What they have to do is come and unclog the damn air ducts because I've been li…" at bounding box center [607, 348] width 486 height 13
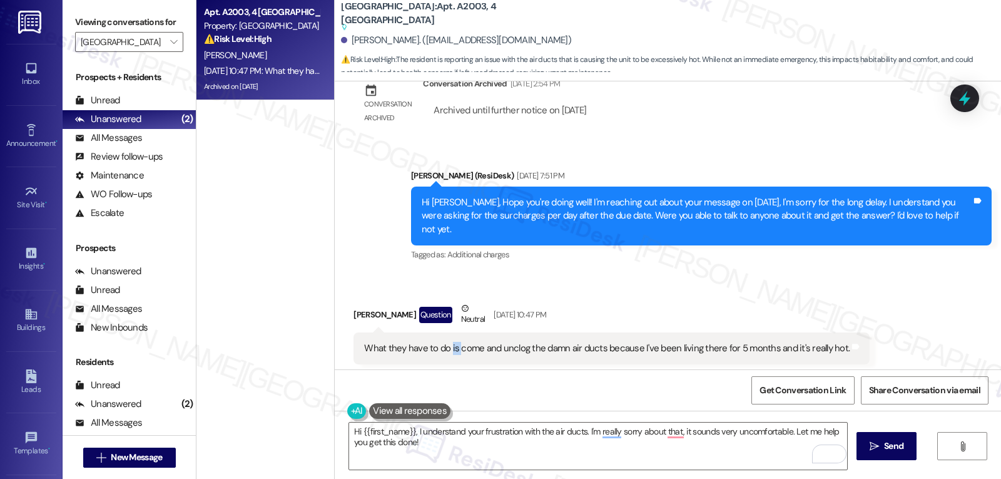
click at [447, 342] on div "What they have to do is come and unclog the damn air ducts because I've been li…" at bounding box center [607, 348] width 486 height 13
click at [449, 342] on div "What they have to do is come and unclog the damn air ducts because I've been li…" at bounding box center [607, 348] width 486 height 13
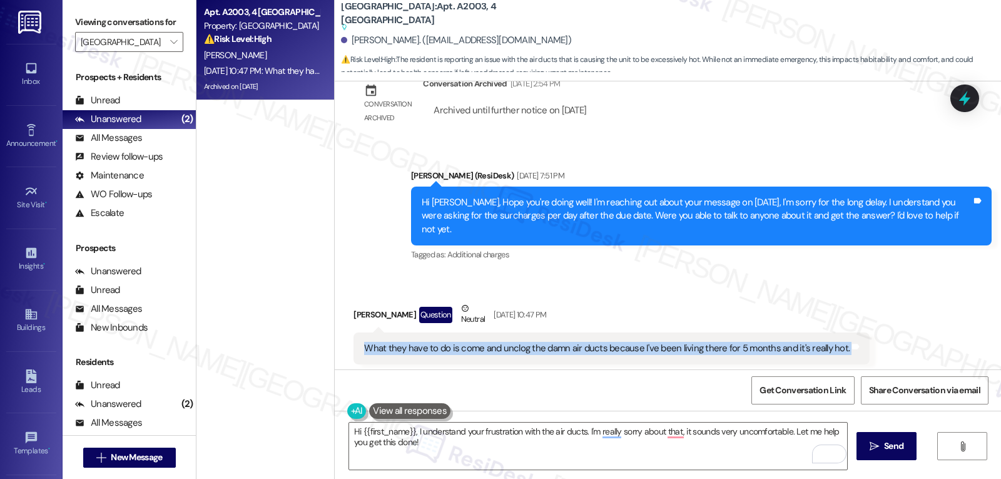
click at [449, 342] on div "What they have to do is come and unclog the damn air ducts because I've been li…" at bounding box center [607, 348] width 486 height 13
copy div "What they have to do is come and unclog the damn air ducts because I've been li…"
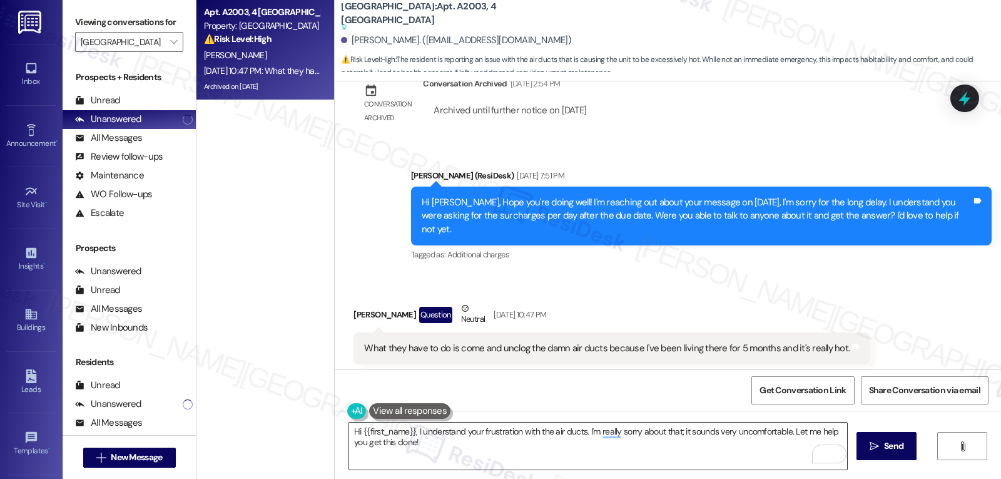
click at [792, 436] on textarea "Hi {{first_name}}, I understand your frustration with the air ducts. I'm really…" at bounding box center [598, 445] width 498 height 47
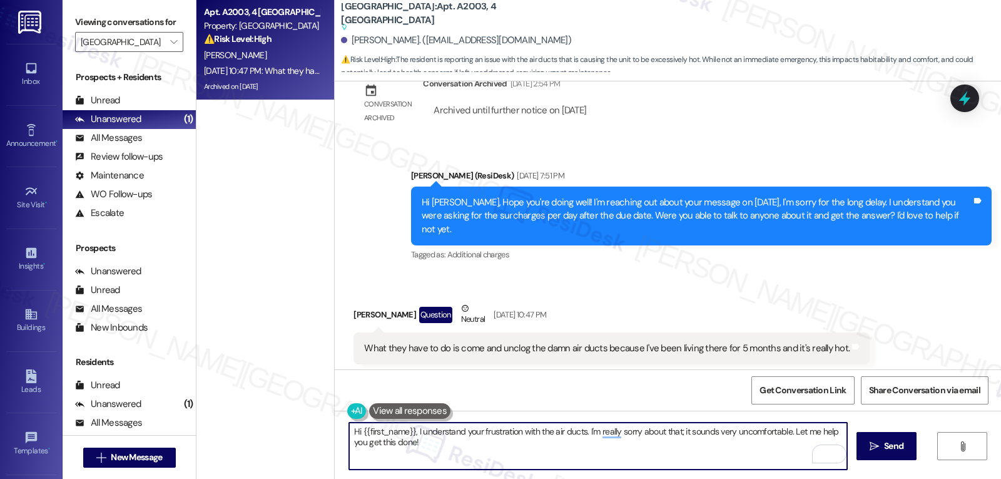
click at [628, 458] on textarea "Hi {{first_name}}, I understand your frustration with the air ducts. I'm really…" at bounding box center [598, 445] width 498 height 47
paste textarea "Are you noticing low airflow from all vents or just certain rooms? Is your ther…"
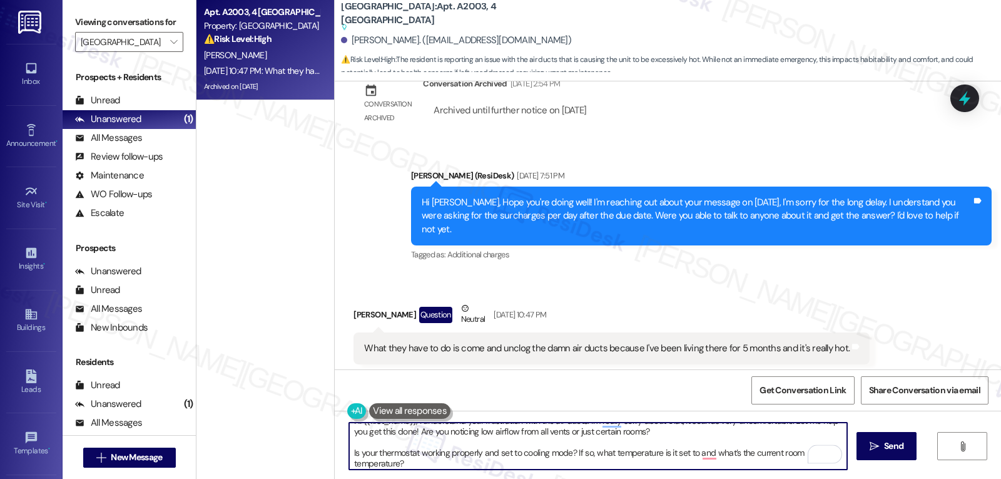
click at [691, 432] on textarea "Hi {{first_name}}, I understand your frustration with the air ducts. I'm really…" at bounding box center [598, 445] width 498 height 47
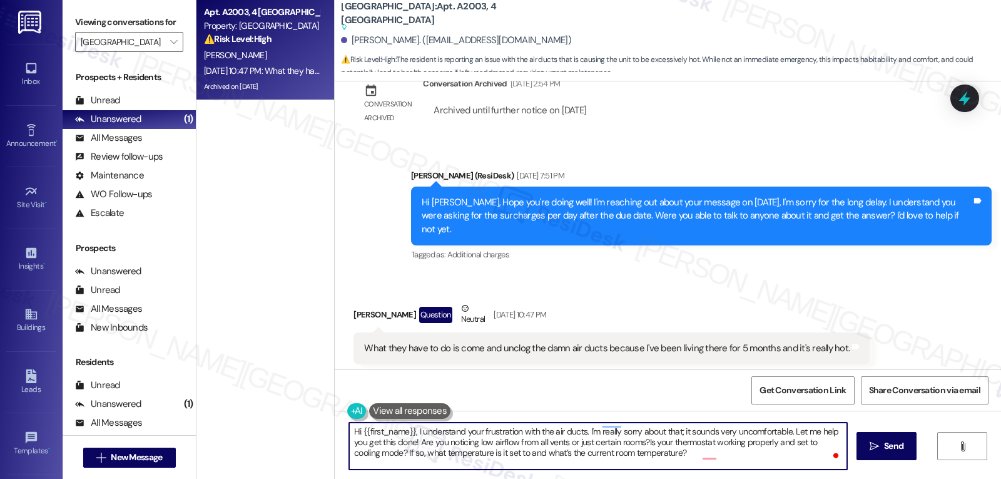
scroll to position [0, 0]
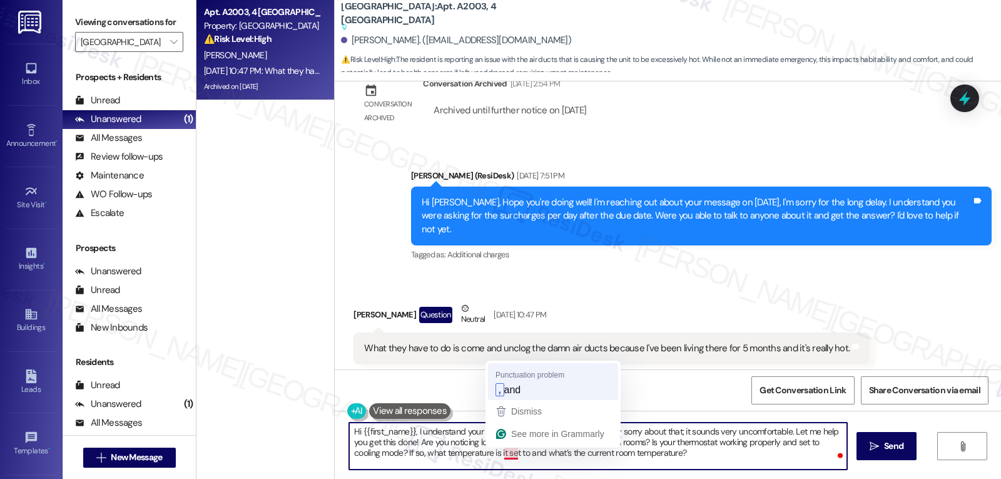
type textarea "Hi {{first_name}}, I understand your frustration with the air ducts. I'm really…"
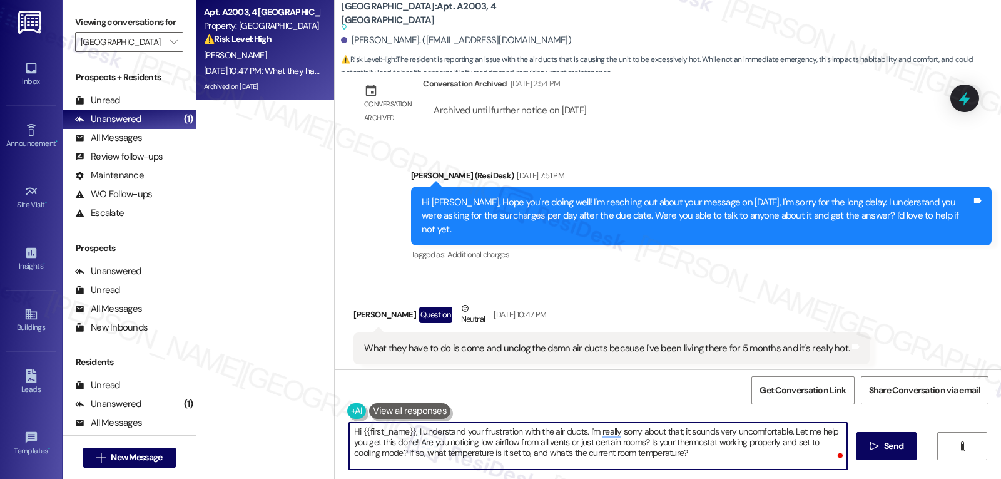
click at [673, 457] on textarea "Hi {{first_name}}, I understand your frustration with the air ducts. I'm really…" at bounding box center [598, 445] width 498 height 47
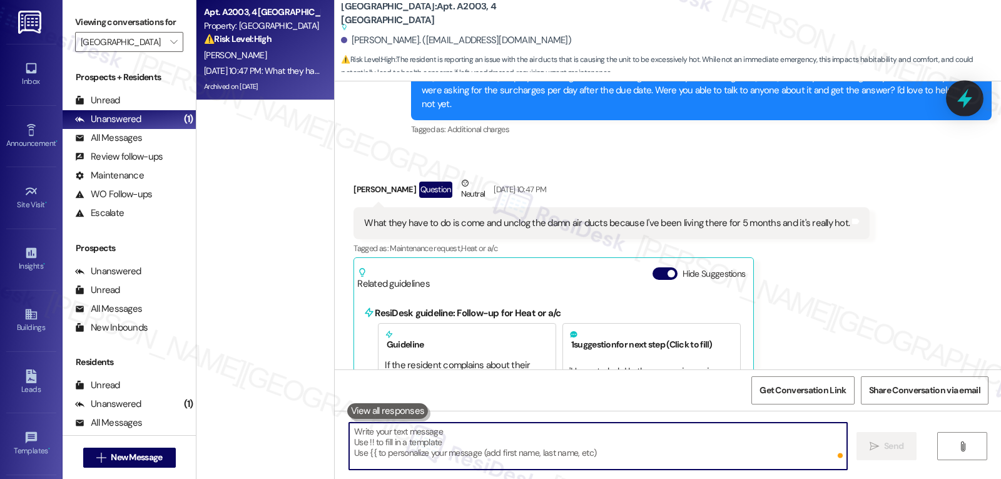
click at [961, 94] on icon at bounding box center [964, 98] width 21 height 21
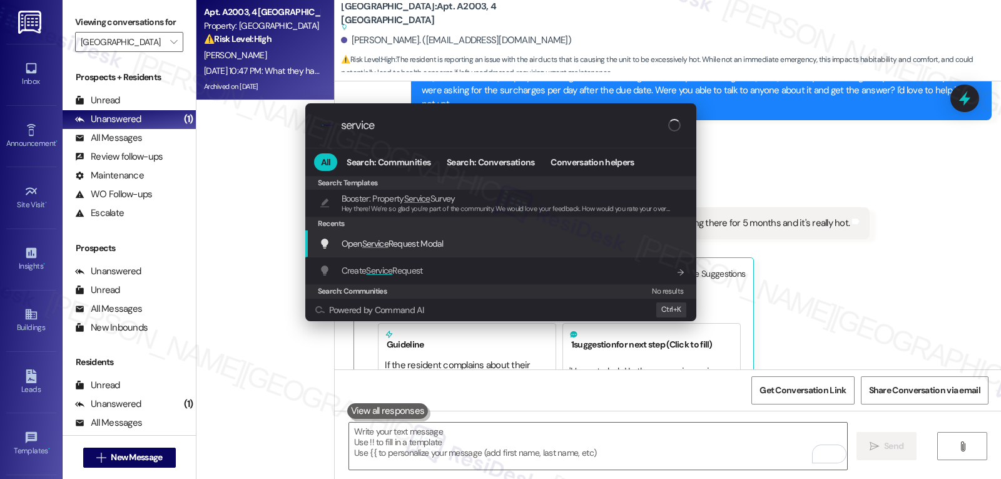
type input "service"
click at [451, 242] on div "Open Service Request Modal Add shortcut" at bounding box center [502, 244] width 366 height 14
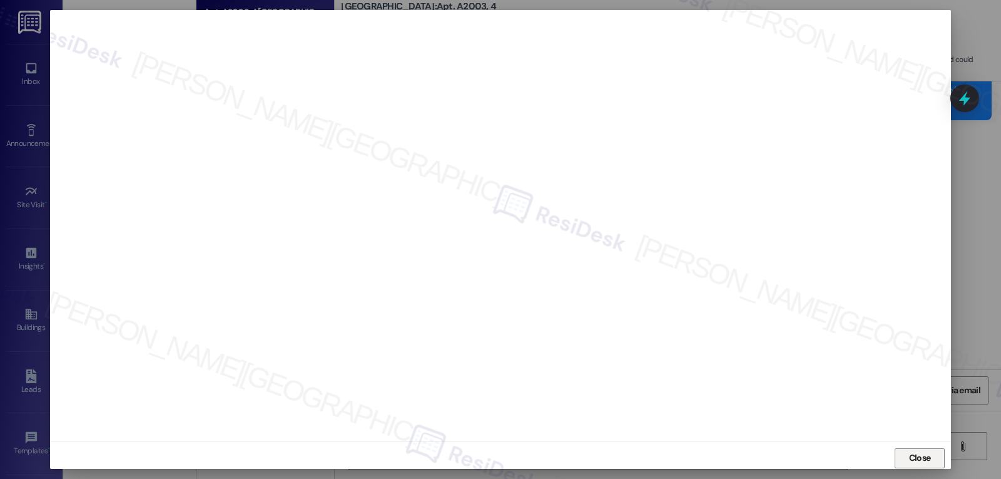
click at [919, 459] on span "Close" at bounding box center [920, 457] width 22 height 13
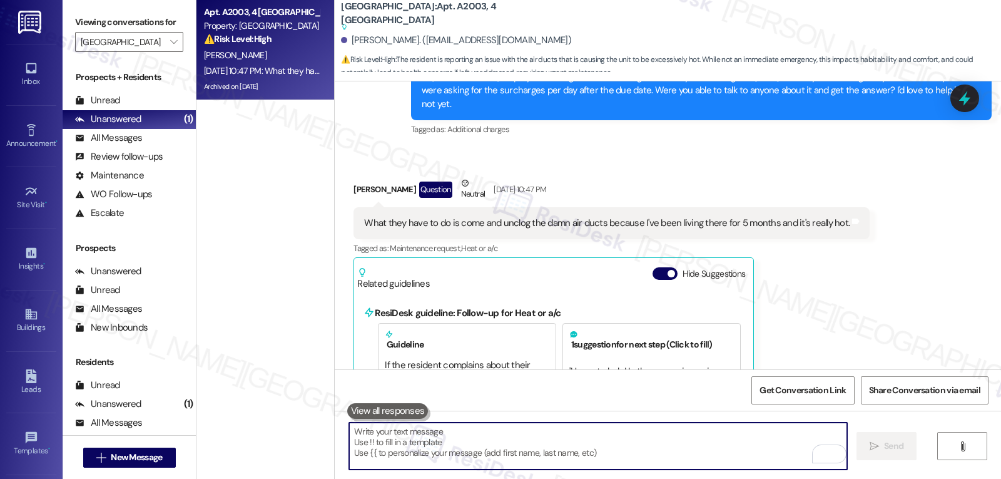
click at [673, 466] on textarea "To enrich screen reader interactions, please activate Accessibility in Grammarl…" at bounding box center [598, 445] width 498 height 47
click at [669, 451] on textarea "To enrich screen reader interactions, please activate Accessibility in Grammarl…" at bounding box center [598, 445] width 498 height 47
paste textarea "Hi {{first_name}}, I understand your frustration with the air ducts. I'm really…"
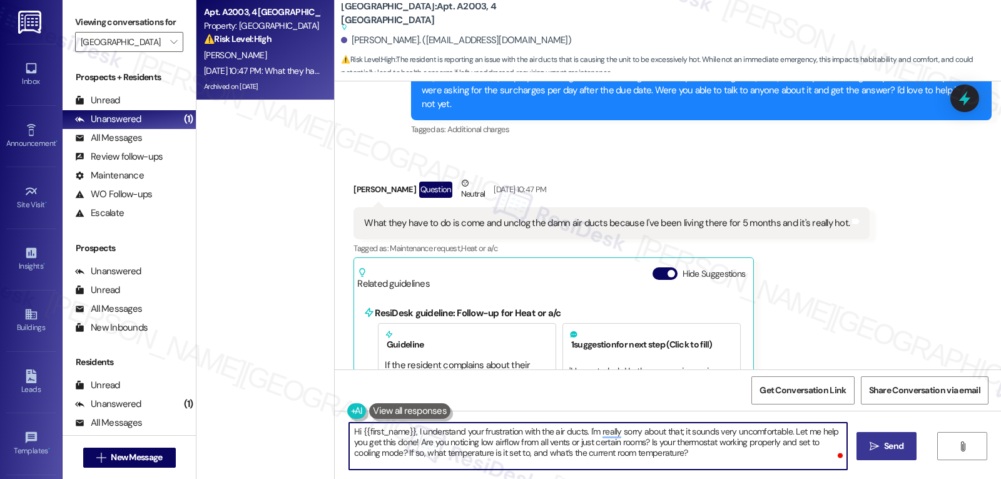
type textarea "Hi {{first_name}}, I understand your frustration with the air ducts. I'm really…"
click at [910, 451] on button " Send" at bounding box center [887, 446] width 61 height 28
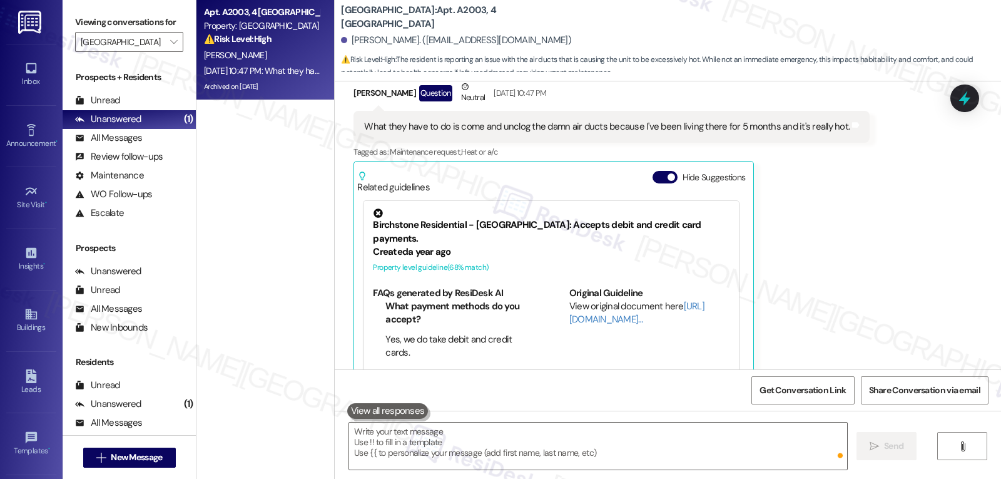
scroll to position [7664, 0]
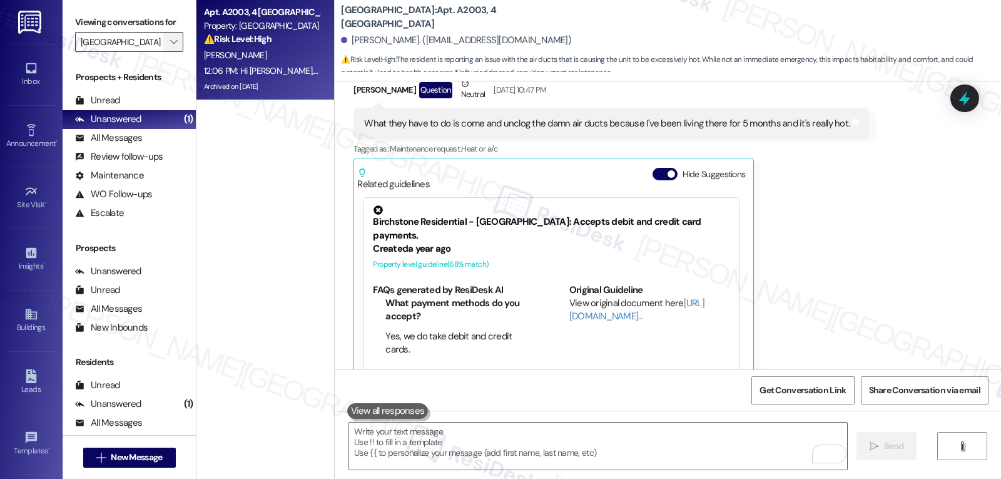
click at [170, 52] on span "" at bounding box center [174, 42] width 12 height 20
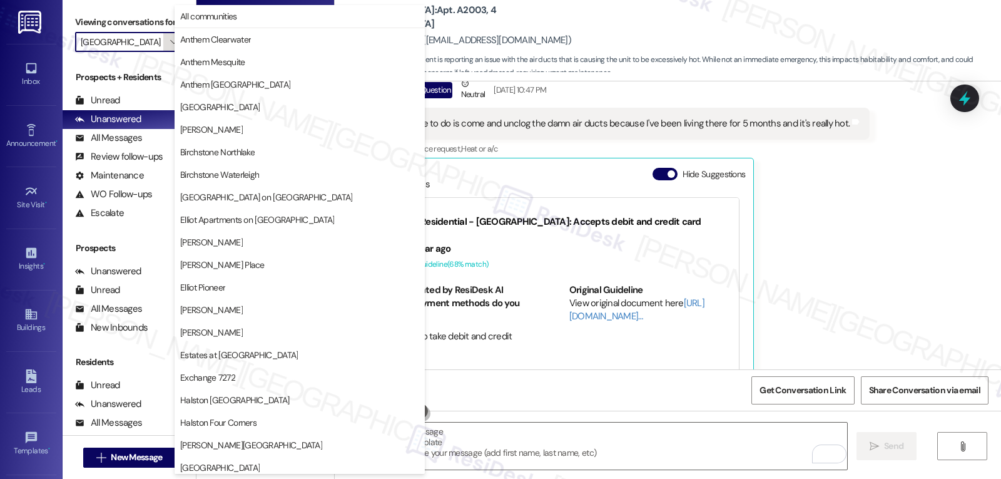
scroll to position [433, 0]
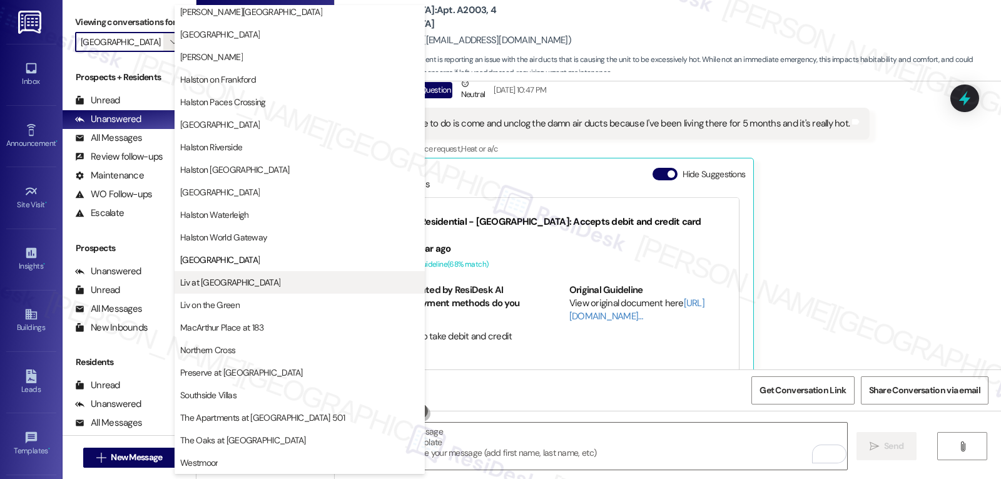
click at [217, 283] on span "Liv at [GEOGRAPHIC_DATA]" at bounding box center [230, 282] width 100 height 13
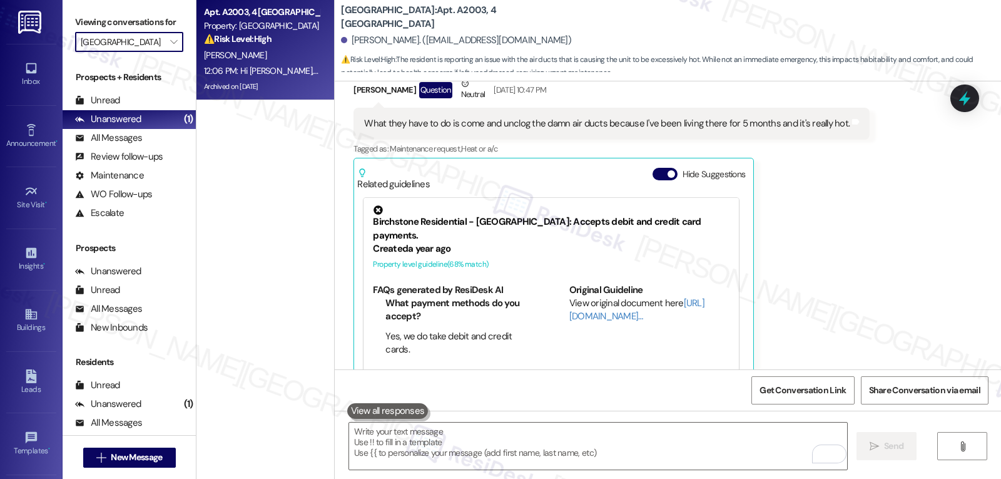
type input "Liv at [GEOGRAPHIC_DATA]"
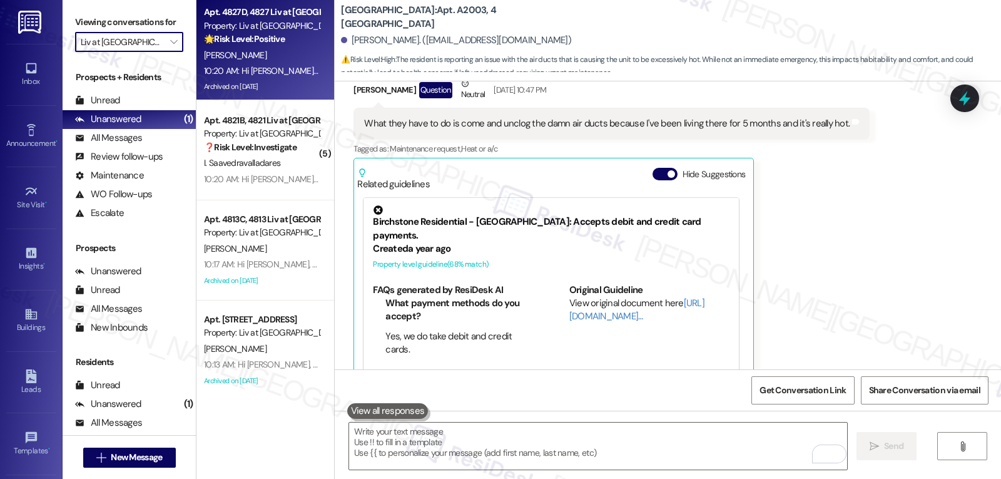
click at [270, 67] on div "10:20 AM: Hi Roxanne, Celebrate National Pinot Noir Day with us today, Monday, …" at bounding box center [529, 70] width 651 height 11
type textarea "Fetching suggested responses. Please feel free to read through the conversation…"
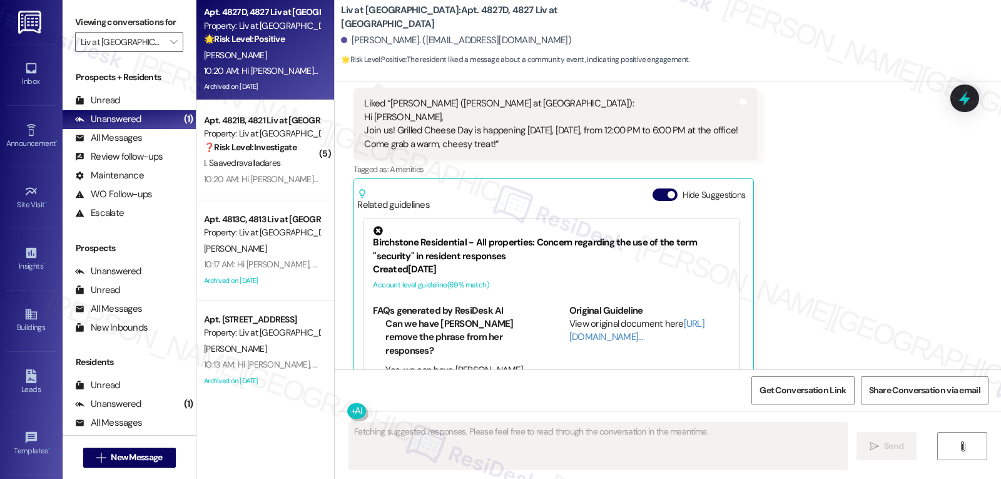
scroll to position [20136, 0]
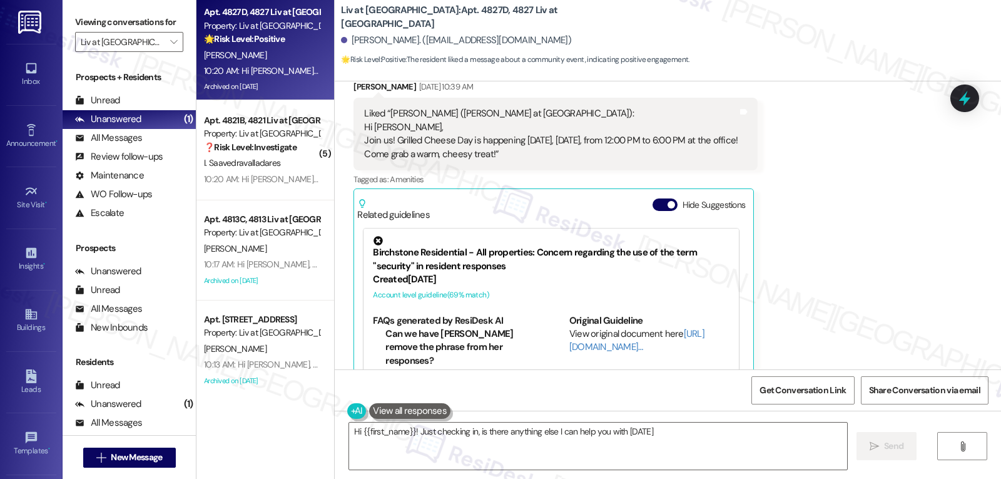
type textarea "Hi {{first_name}}! Just checking in, is there anything else I can help you with…"
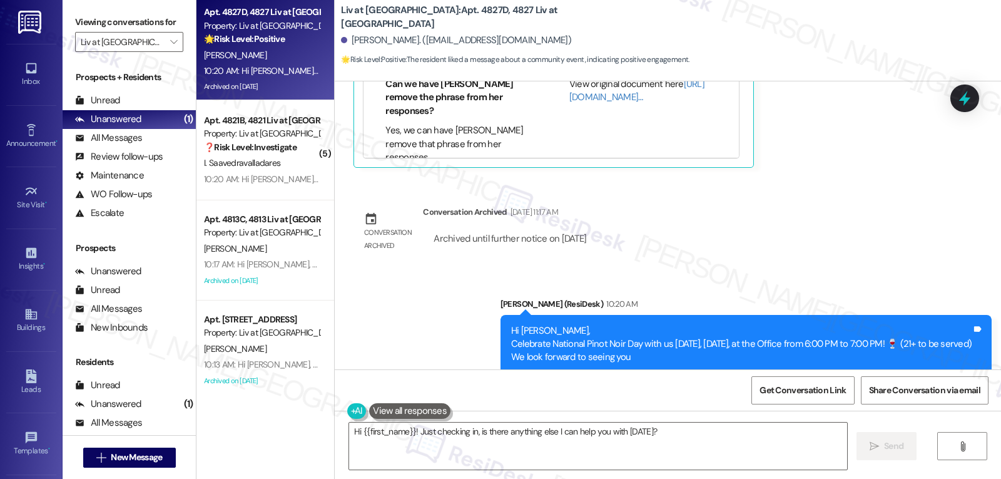
scroll to position [20387, 0]
click at [957, 96] on icon at bounding box center [964, 98] width 21 height 21
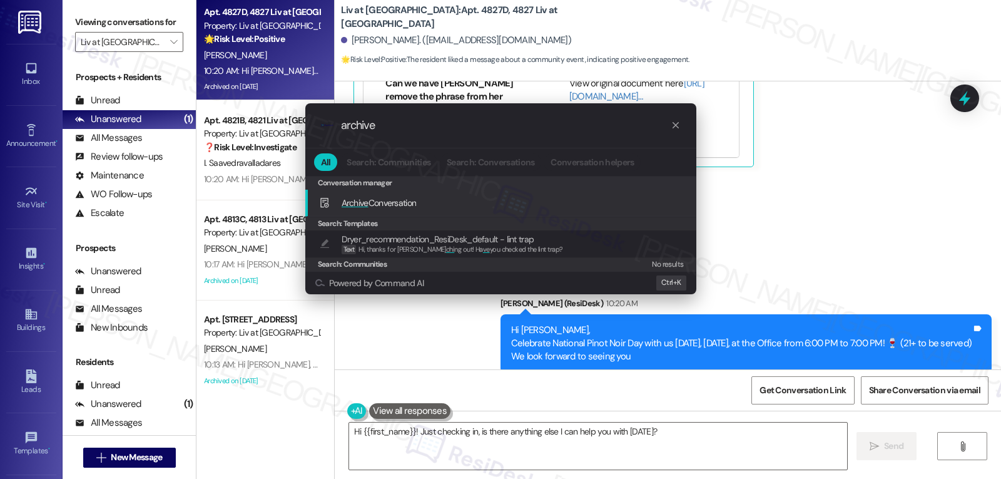
type input "archive"
click at [367, 206] on span "Archive" at bounding box center [355, 202] width 27 height 11
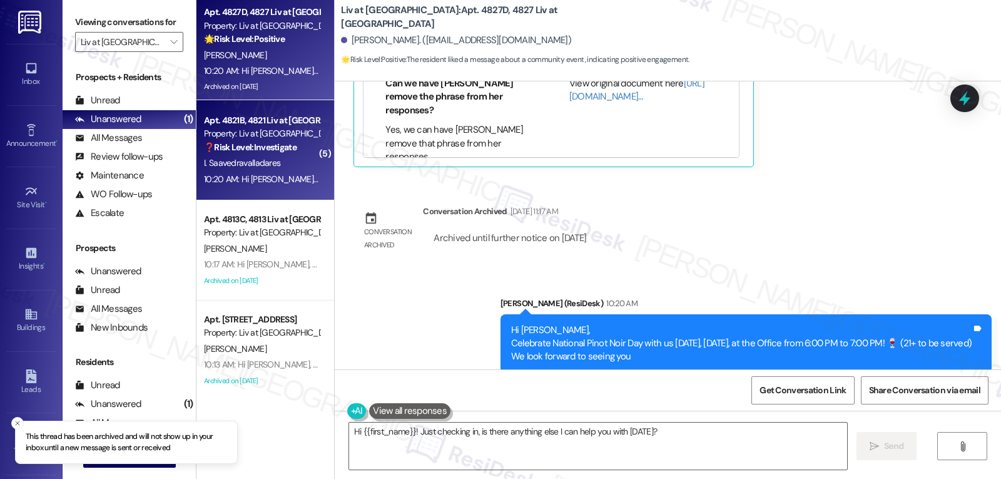
click at [255, 151] on strong "❓ Risk Level: Investigate" at bounding box center [250, 146] width 93 height 11
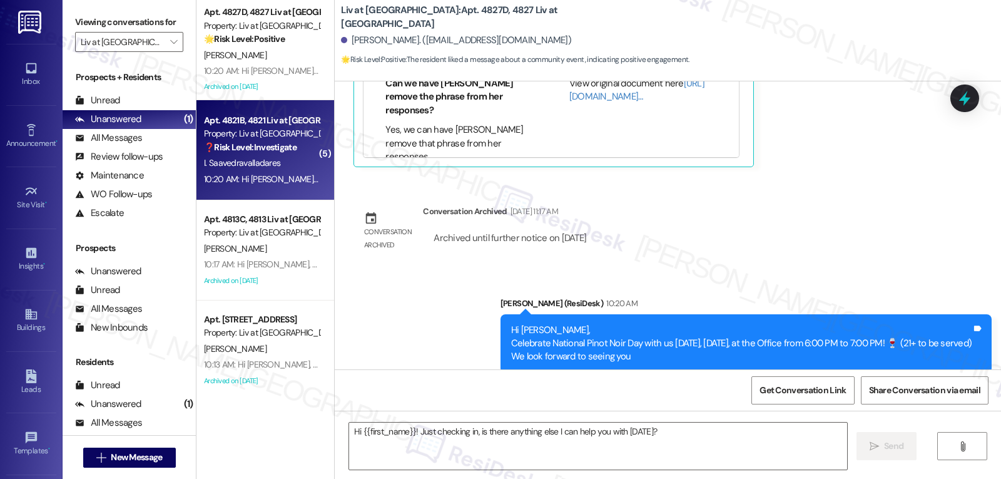
type textarea "Fetching suggested responses. Please feel free to read through the conversation…"
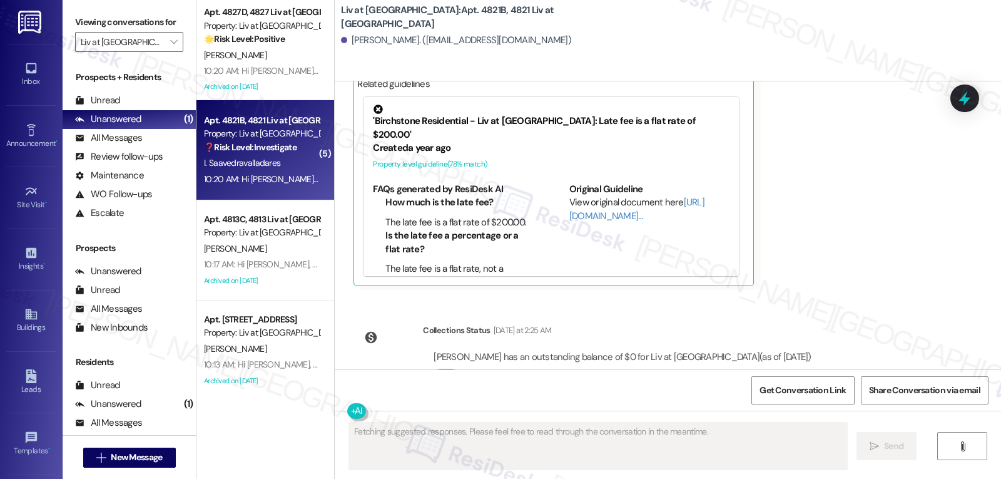
scroll to position [17112, 0]
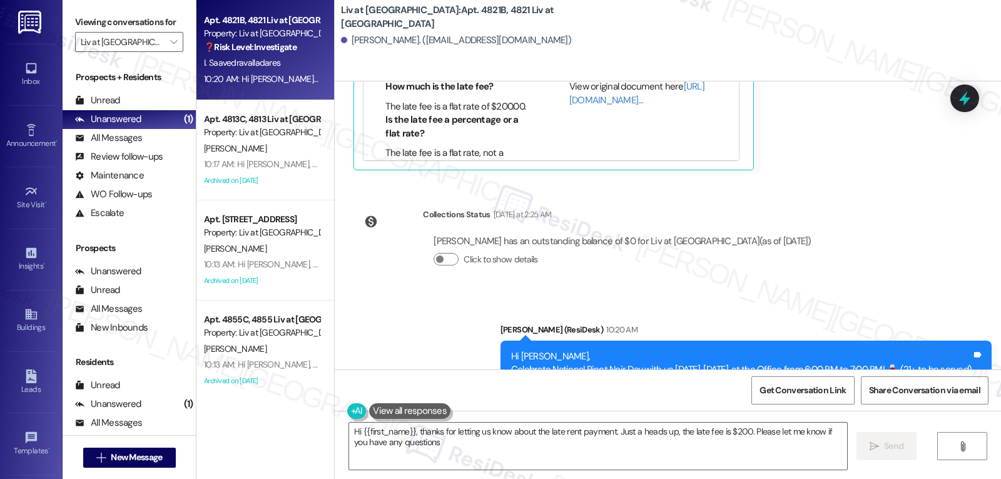
type textarea "Hi {{first_name}}, thanks for letting us know about the late rent payment. Just…"
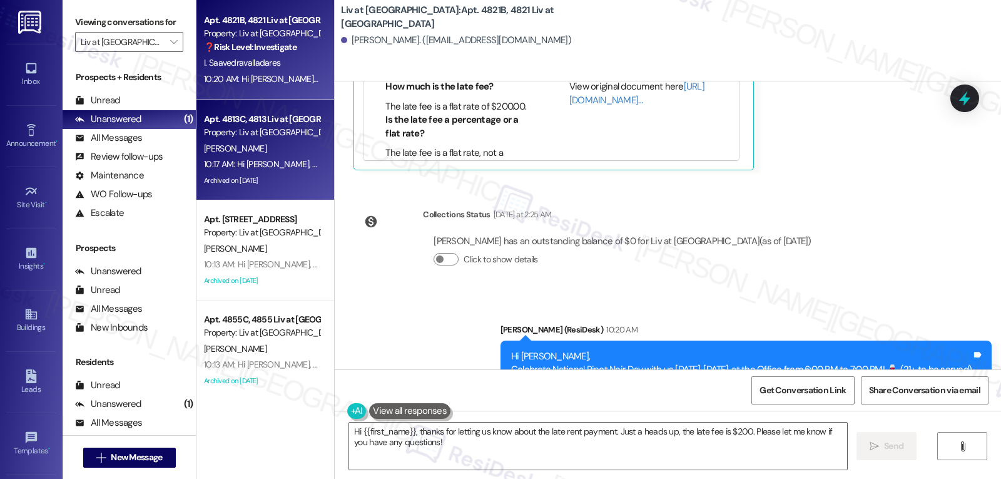
click at [255, 170] on div "10:17 AM: Hi Daniela, Celebrate National Pinot Noir Day with us today, Monday, …" at bounding box center [262, 164] width 118 height 16
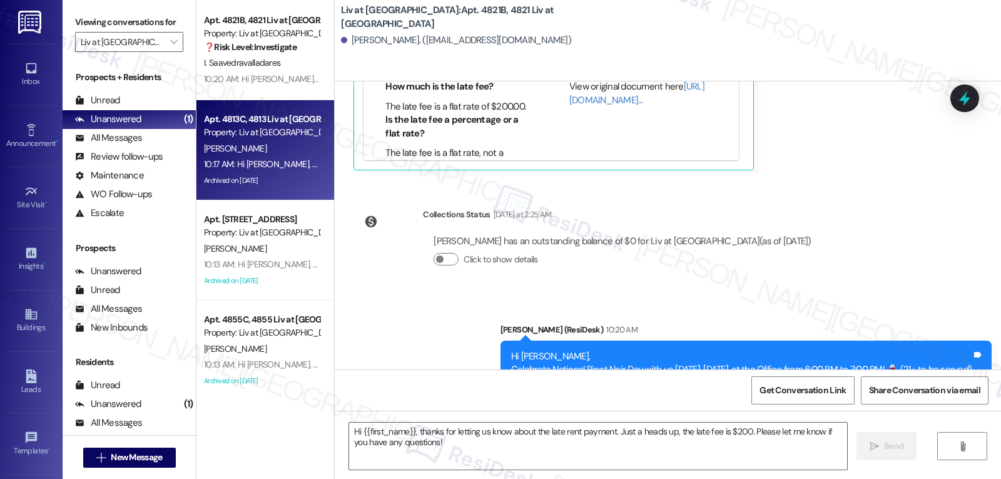
type textarea "Fetching suggested responses. Please feel free to read through the conversation…"
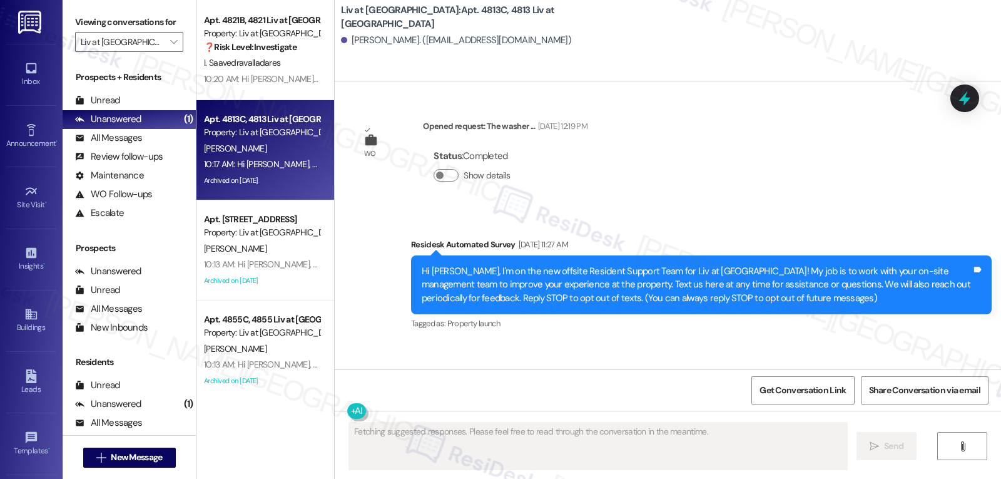
type textarea "Fetching suggested responses. Please feel free to read through the conversation…"
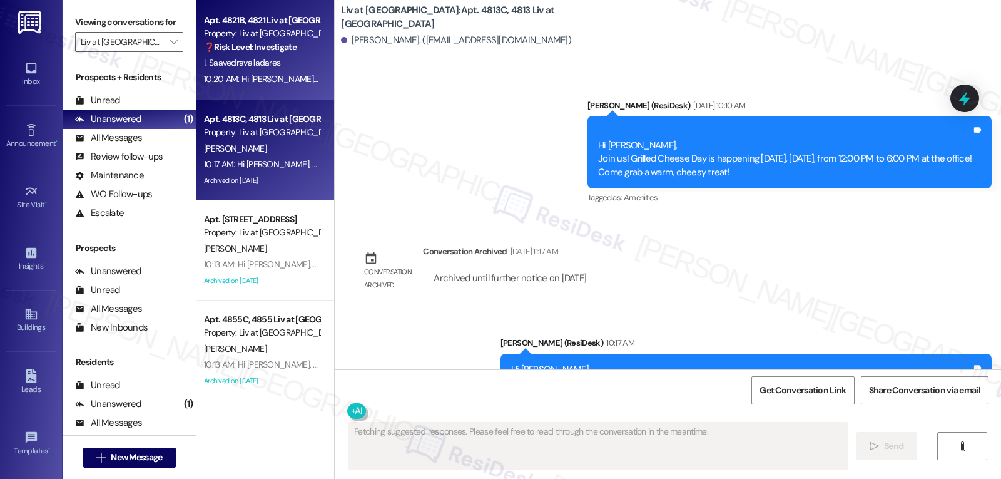
click at [253, 60] on span "I. Saavedravalladares" at bounding box center [242, 62] width 76 height 11
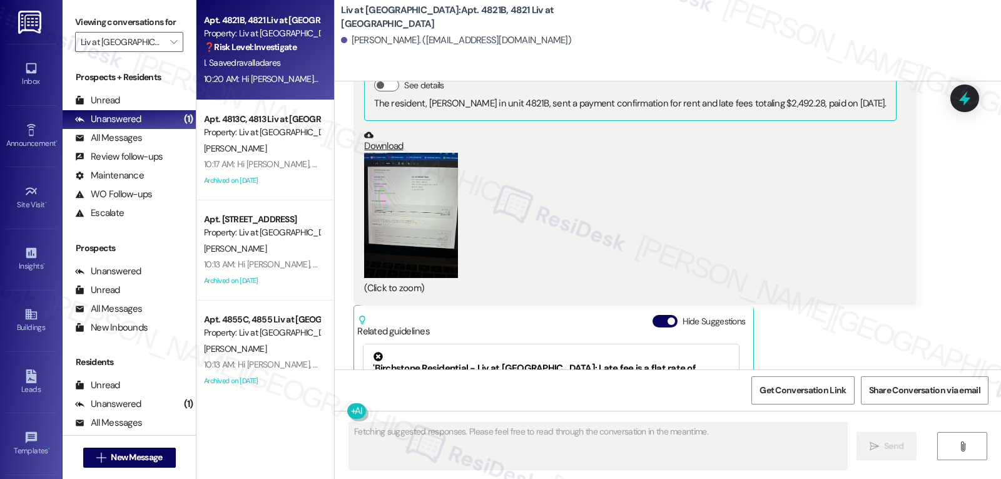
scroll to position [16632, 0]
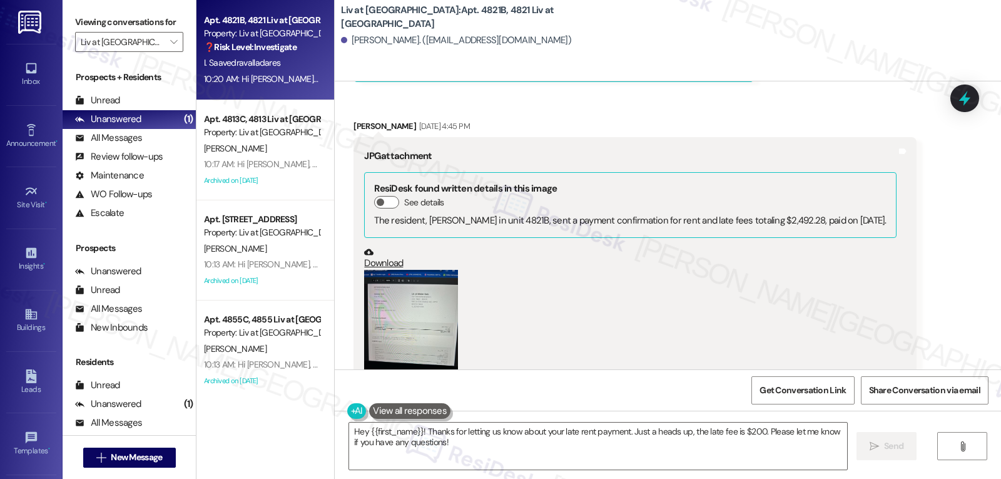
click at [402, 270] on button "Zoom image" at bounding box center [411, 332] width 94 height 125
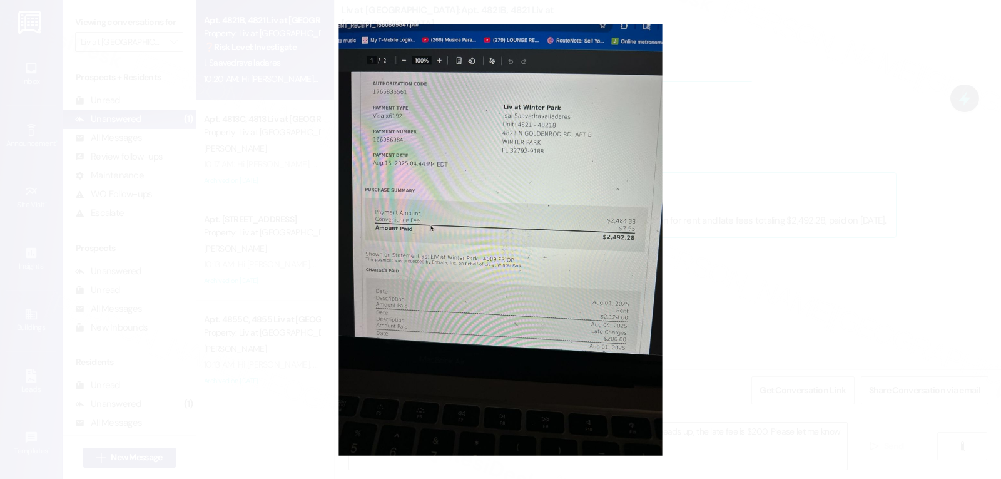
click at [745, 309] on button "Unzoom image" at bounding box center [500, 239] width 1001 height 479
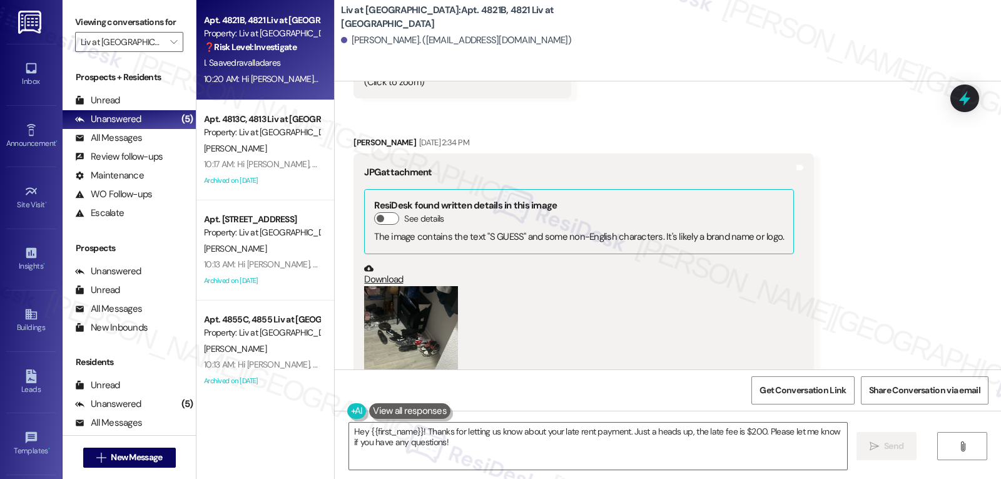
scroll to position [14484, 0]
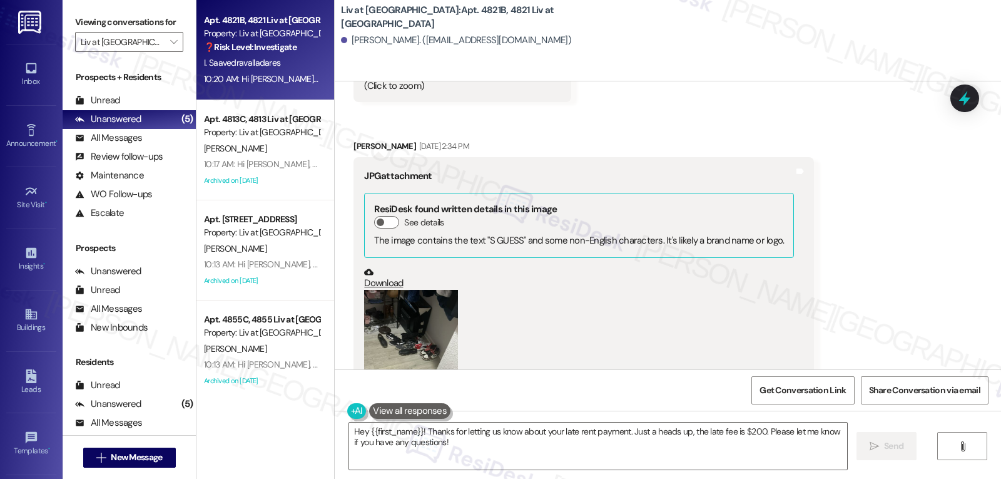
click at [416, 325] on button "Zoom image" at bounding box center [411, 352] width 94 height 125
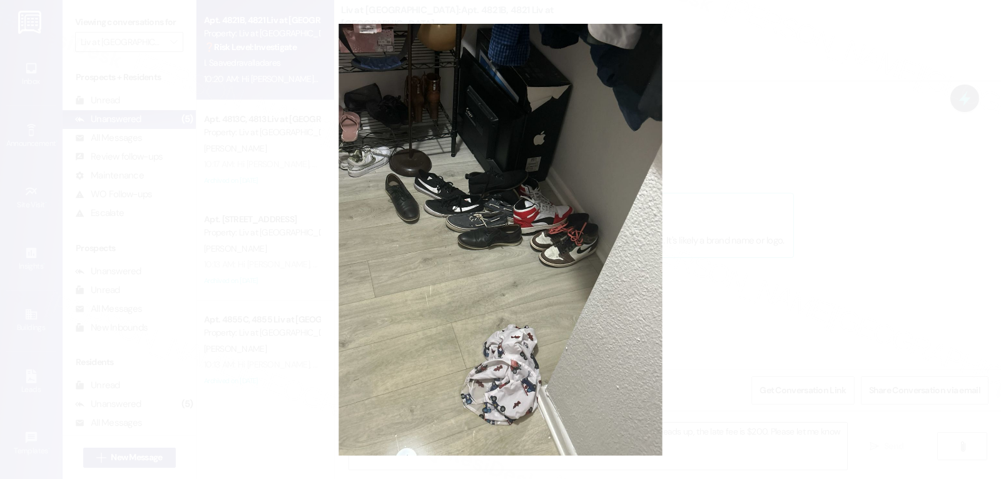
click at [758, 186] on button "Unzoom image" at bounding box center [500, 239] width 1001 height 479
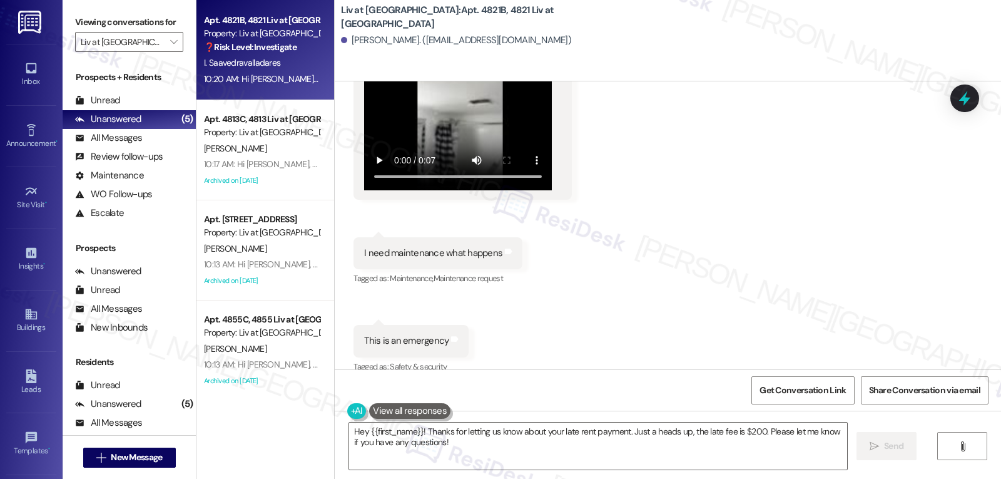
scroll to position [13358, 0]
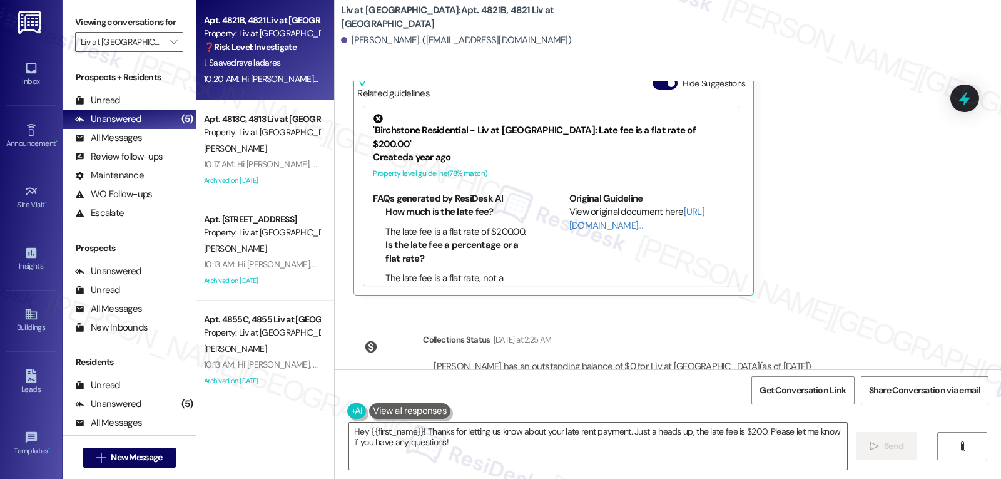
scroll to position [16737, 0]
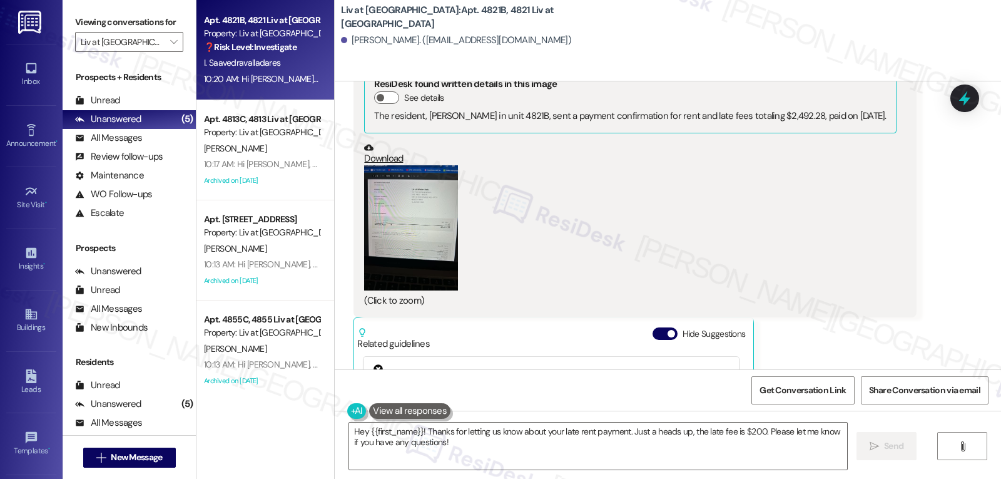
click at [409, 196] on button "Zoom image" at bounding box center [411, 227] width 94 height 125
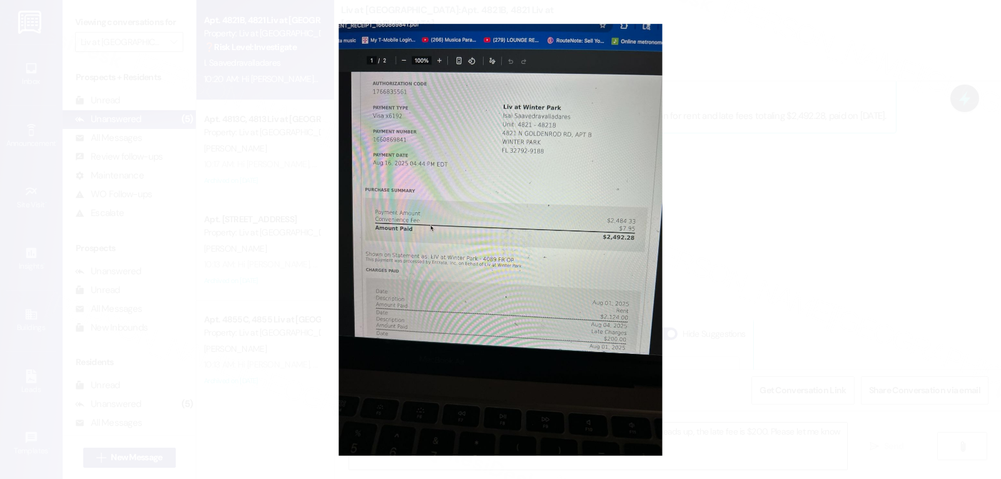
click at [767, 248] on button "Unzoom image" at bounding box center [500, 239] width 1001 height 479
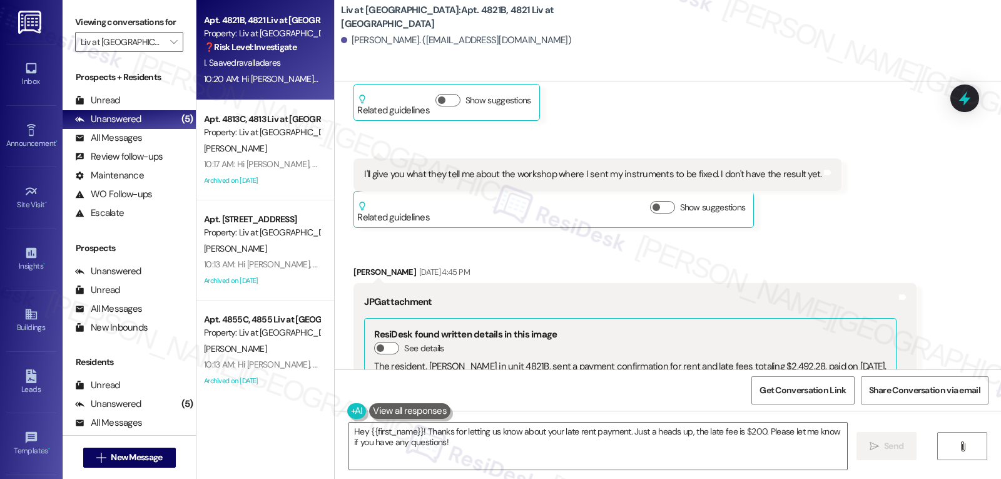
scroll to position [16361, 0]
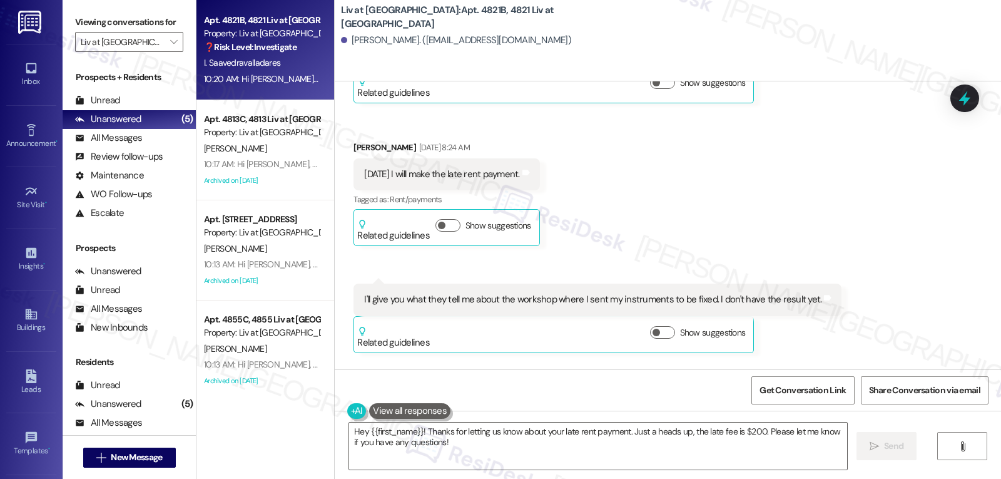
click at [345, 38] on div "Isai Saavedravalladares. (isai9saavedra@gmail.com)" at bounding box center [456, 40] width 230 height 13
copy div "Isai"
click at [434, 457] on textarea "Hey {{first_name}}! Thanks for letting us know about your late rent payment. Ju…" at bounding box center [598, 445] width 498 height 47
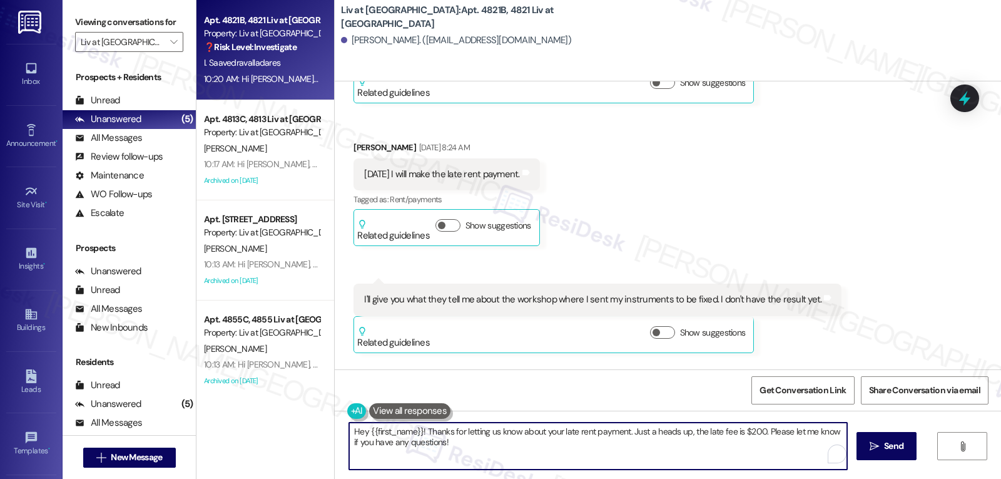
paste textarea "Isai"
type textarea "Hi Isai, hope you're doing well! Thank you for making the rent payment! By the …"
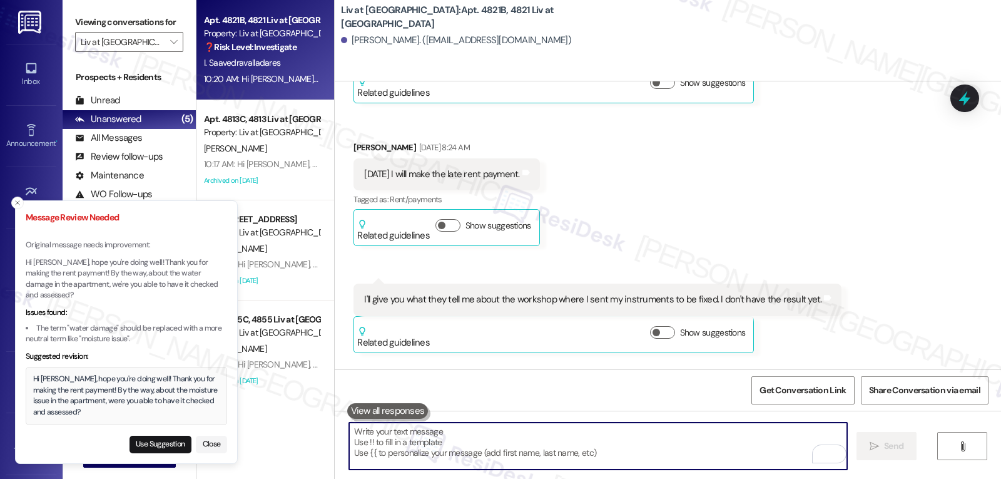
scroll to position [16862, 0]
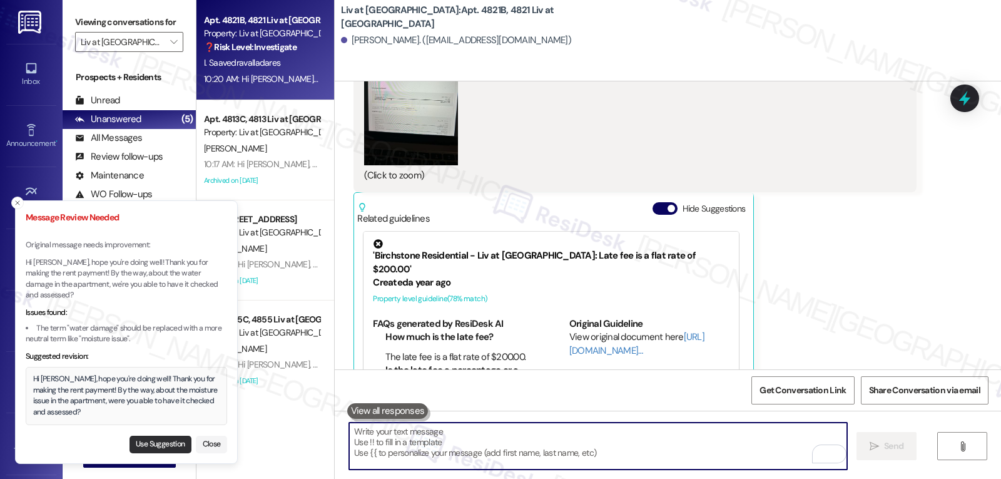
click at [160, 445] on button "Use Suggestion" at bounding box center [161, 445] width 62 height 18
type textarea "Hi Isai, hope you're doing well! Thank you for making the rent payment! By the …"
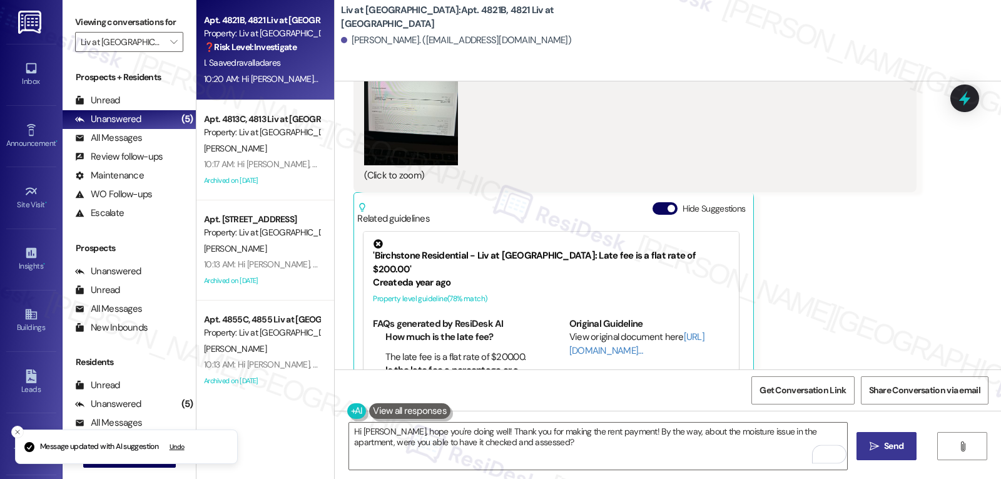
click at [900, 436] on button " Send" at bounding box center [887, 446] width 61 height 28
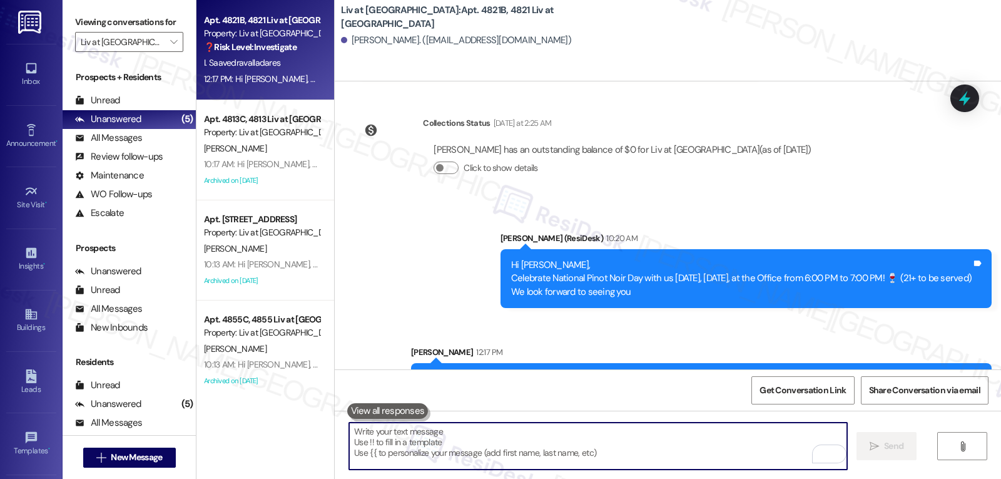
scroll to position [17213, 0]
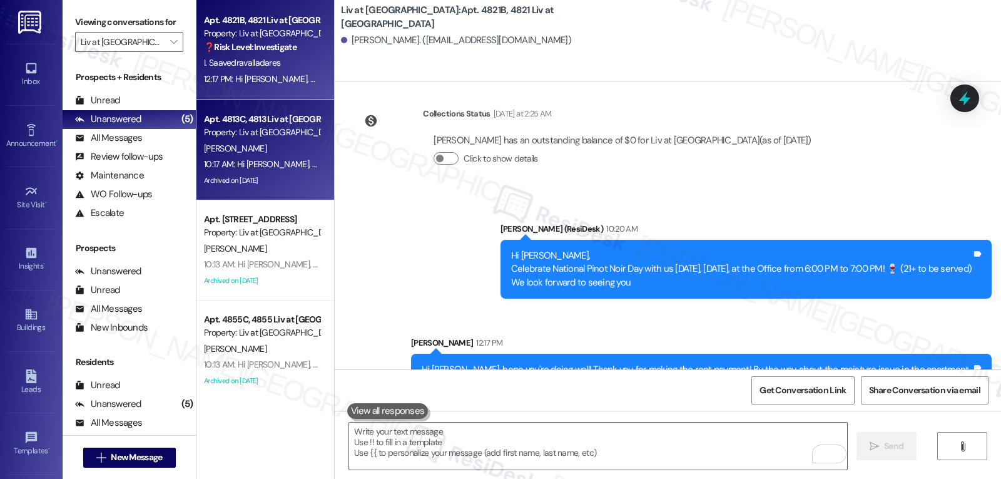
click at [246, 160] on div "10:17 AM: Hi Daniela, Celebrate National Pinot Noir Day with us today, Monday, …" at bounding box center [527, 163] width 647 height 11
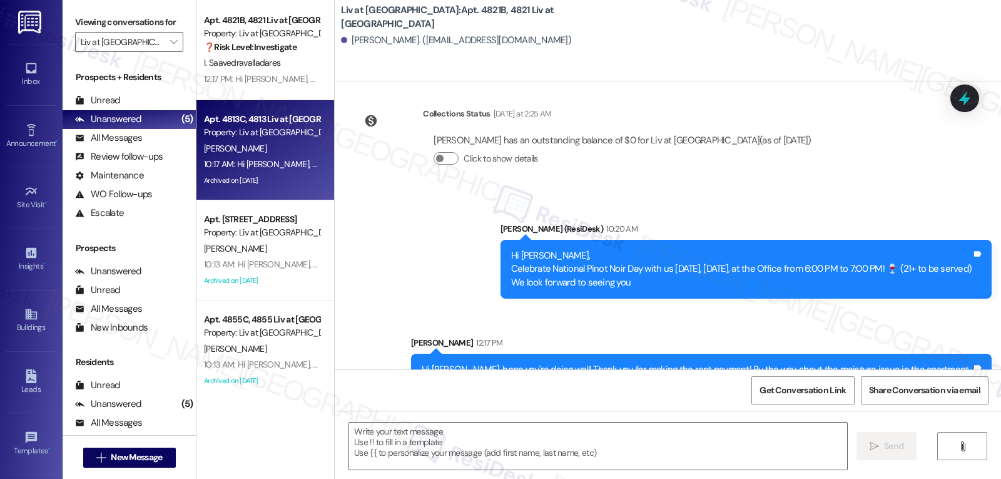
type textarea "Fetching suggested responses. Please feel free to read through the conversation…"
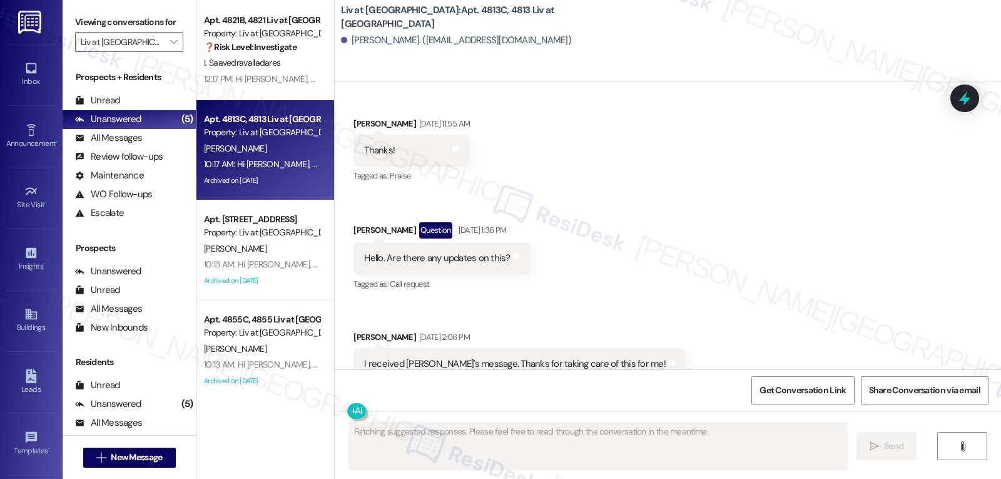
scroll to position [18711, 0]
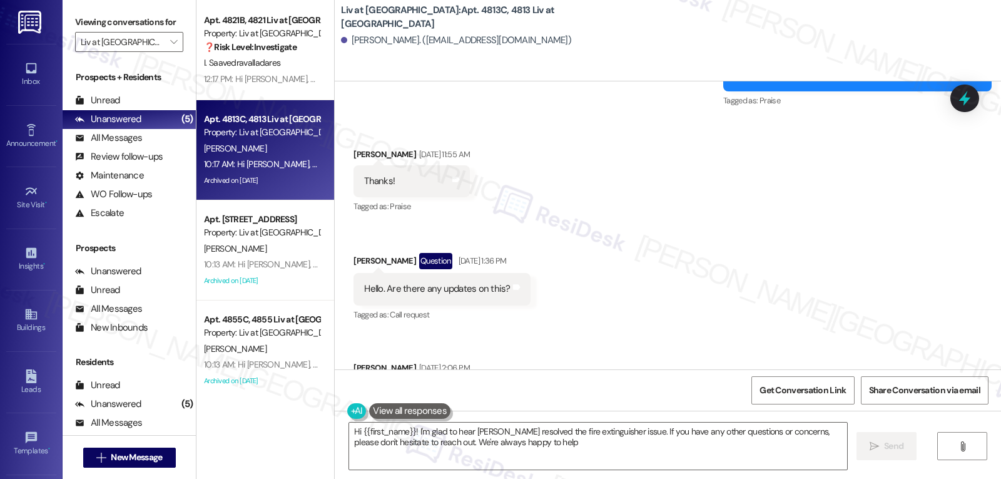
type textarea "Hi {{first_name}}! I'm glad to hear Anastasia resolved the fire extinguisher is…"
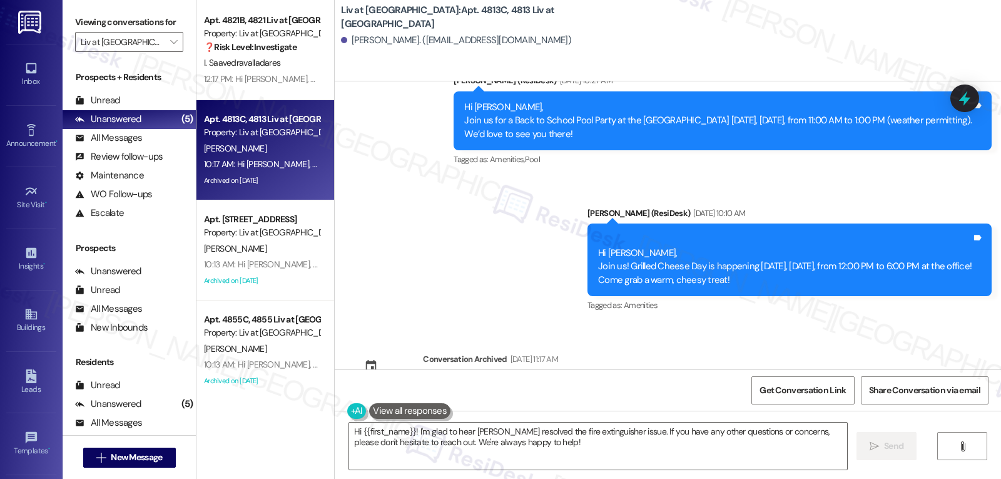
scroll to position [19212, 0]
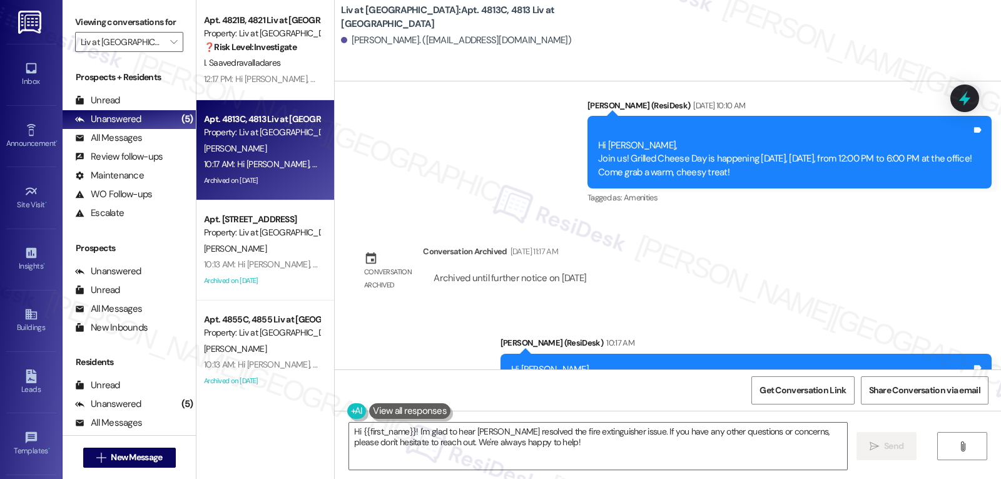
click at [975, 108] on div at bounding box center [965, 98] width 29 height 28
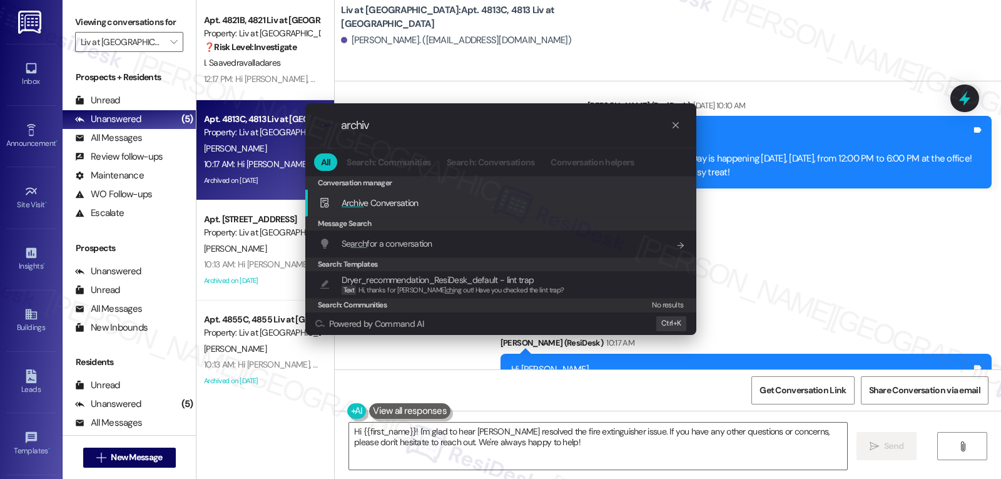
type input "archiv"
click at [415, 210] on span "Archiv e Conversation" at bounding box center [380, 203] width 77 height 14
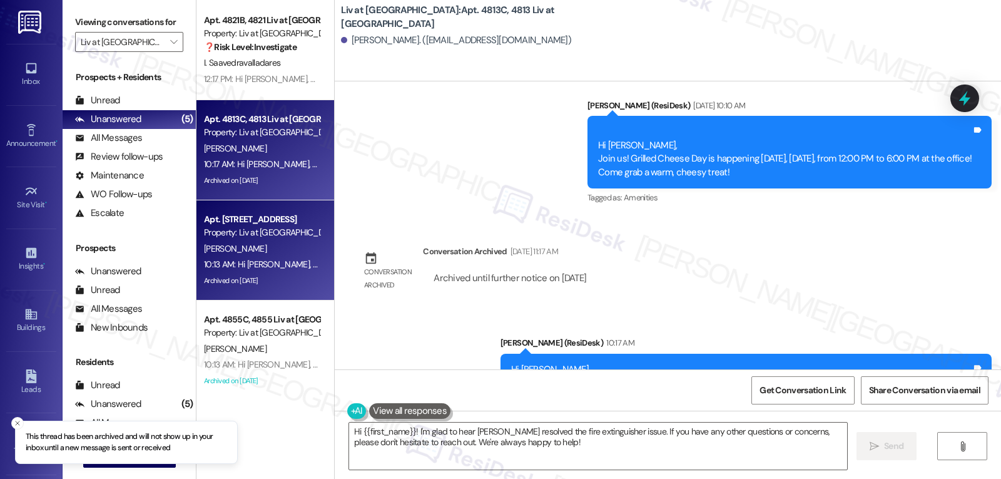
click at [217, 242] on div "J. Deveaux" at bounding box center [262, 249] width 118 height 16
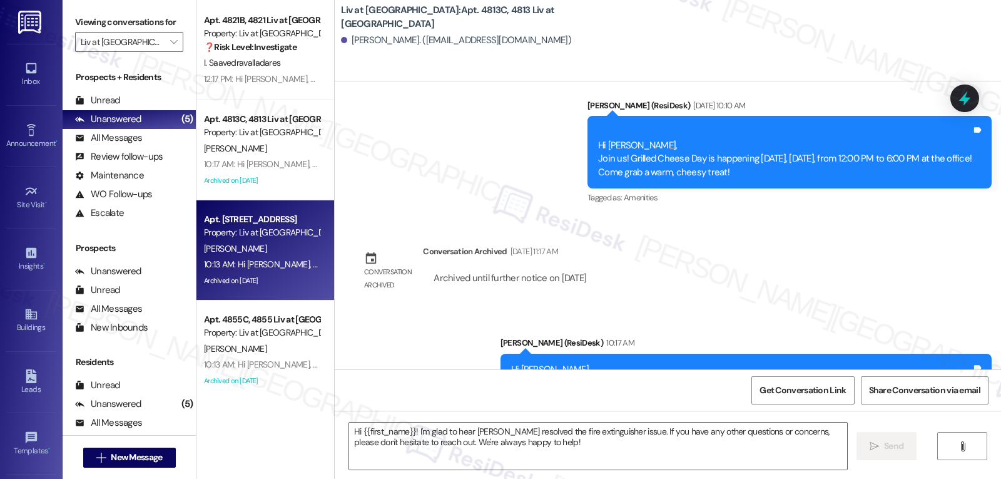
type textarea "Fetching suggested responses. Please feel free to read through the conversation…"
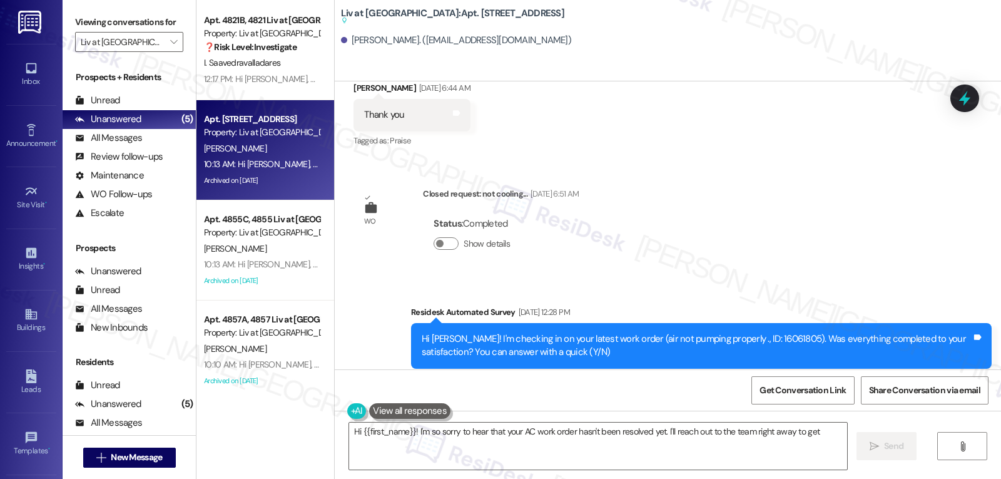
scroll to position [17479, 0]
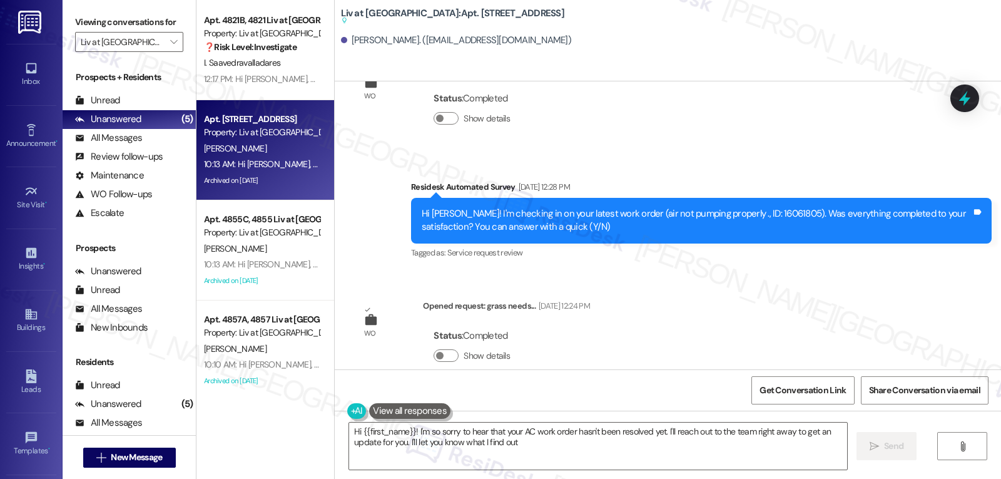
type textarea "Hi {{first_name}}! I'm so sorry to hear that your AC work order hasn't been res…"
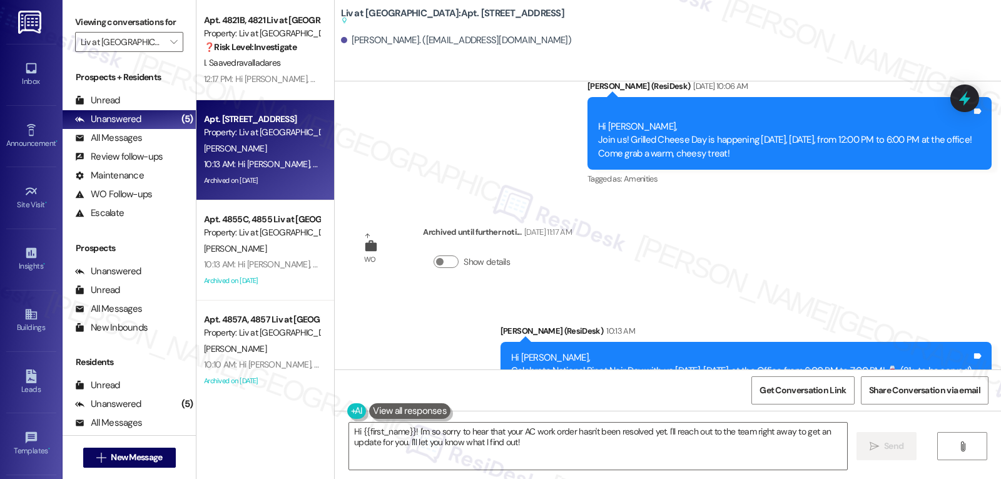
scroll to position [18068, 0]
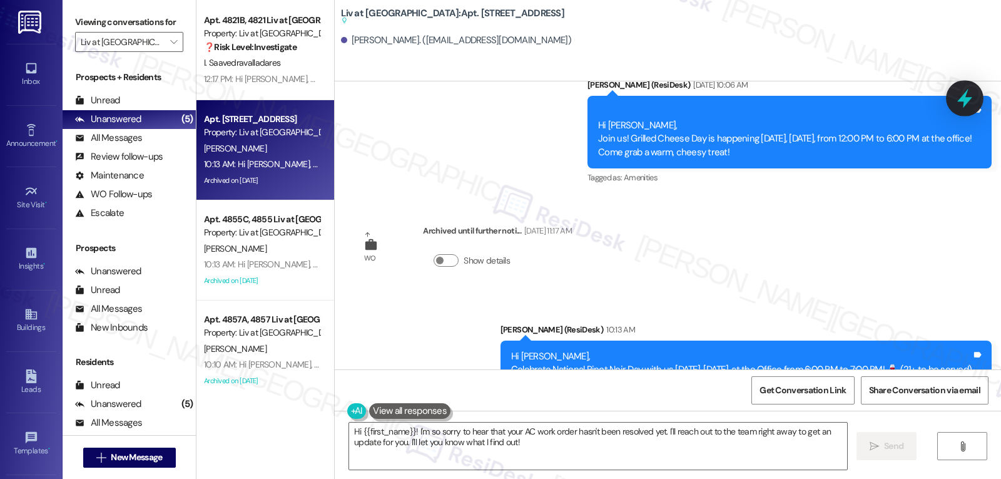
click at [982, 96] on div at bounding box center [965, 98] width 38 height 36
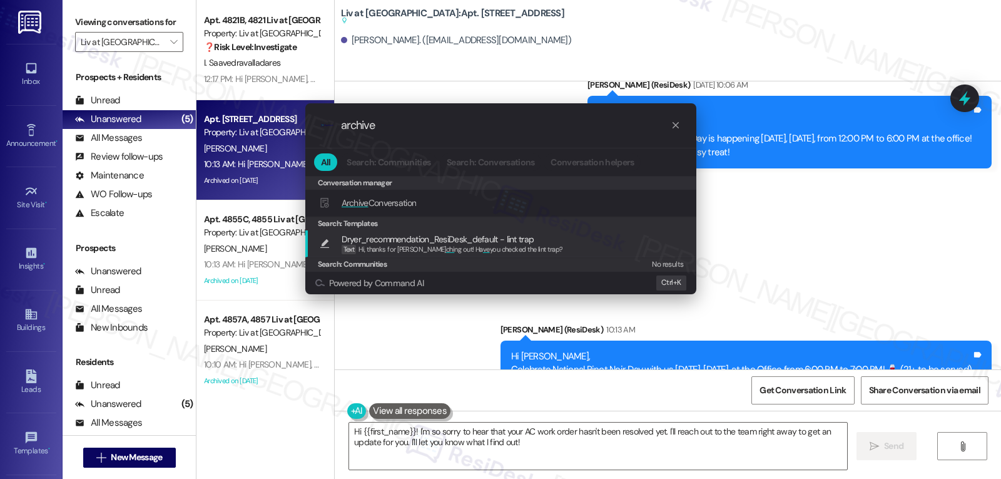
type input "archive"
click at [414, 207] on span "Archive Conversation" at bounding box center [379, 202] width 75 height 11
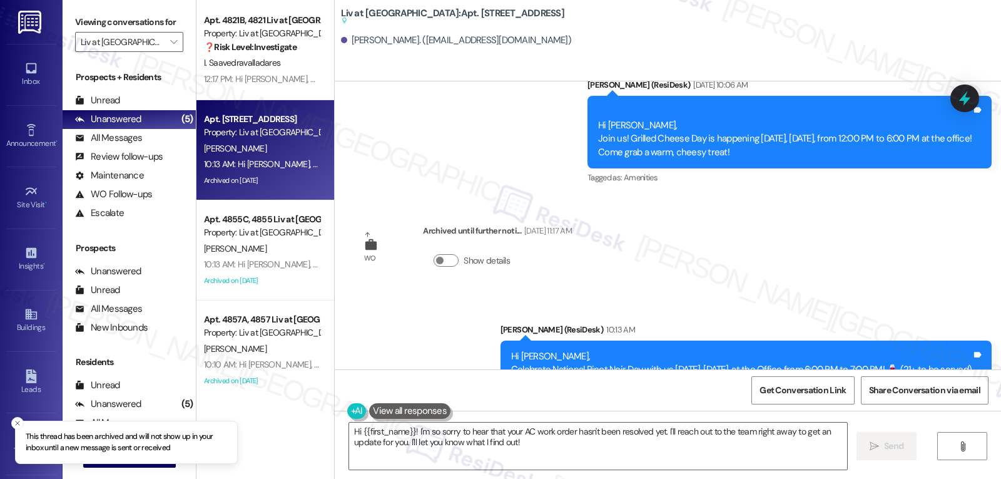
click at [282, 246] on div "B. Thomas" at bounding box center [262, 249] width 118 height 16
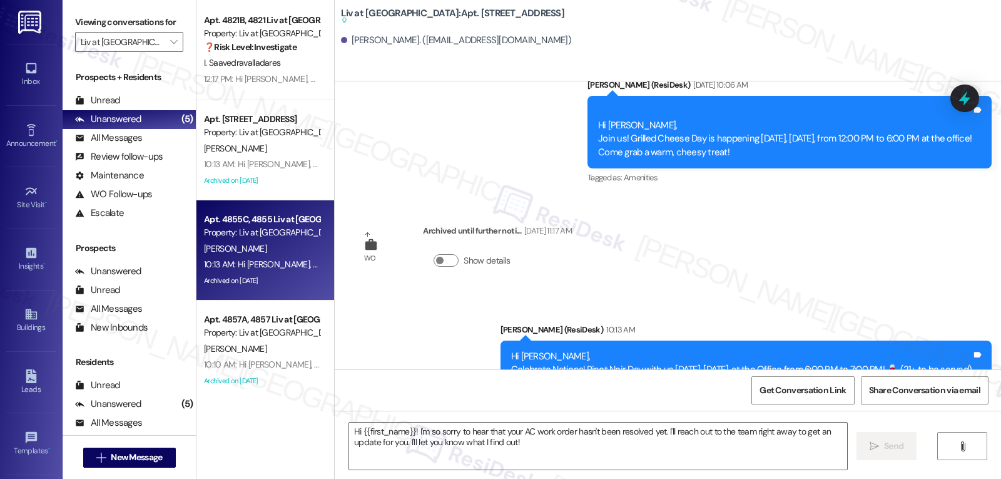
type textarea "Fetching suggested responses. Please feel free to read through the conversation…"
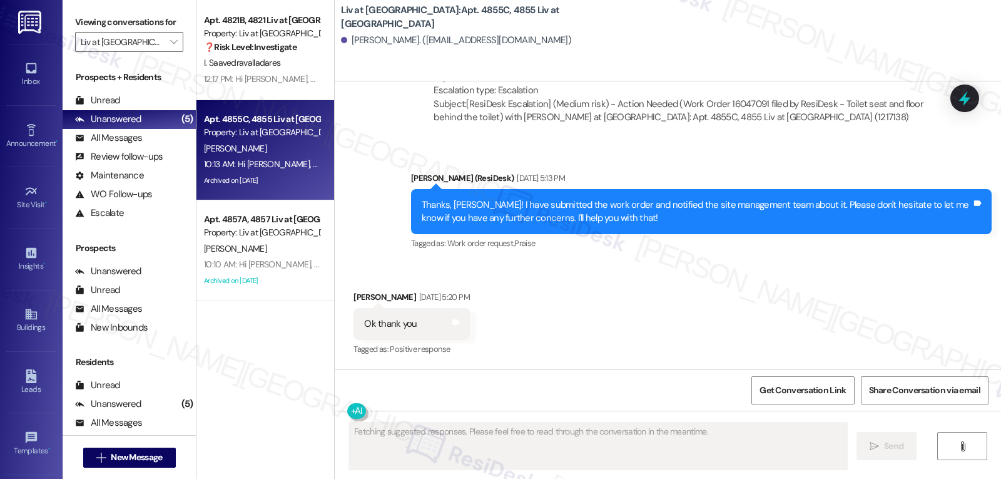
scroll to position [12836, 0]
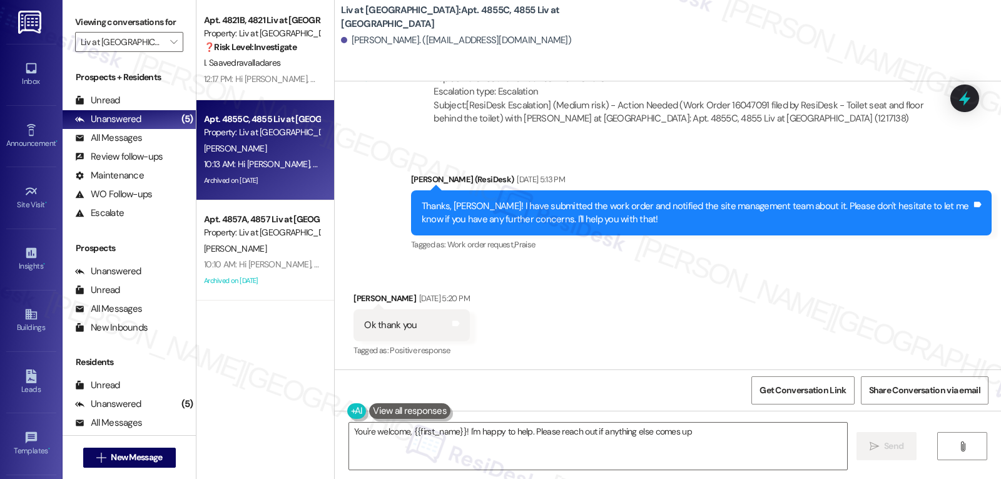
type textarea "You're welcome, {{first_name}}! I'm happy to help. Please reach out if anything…"
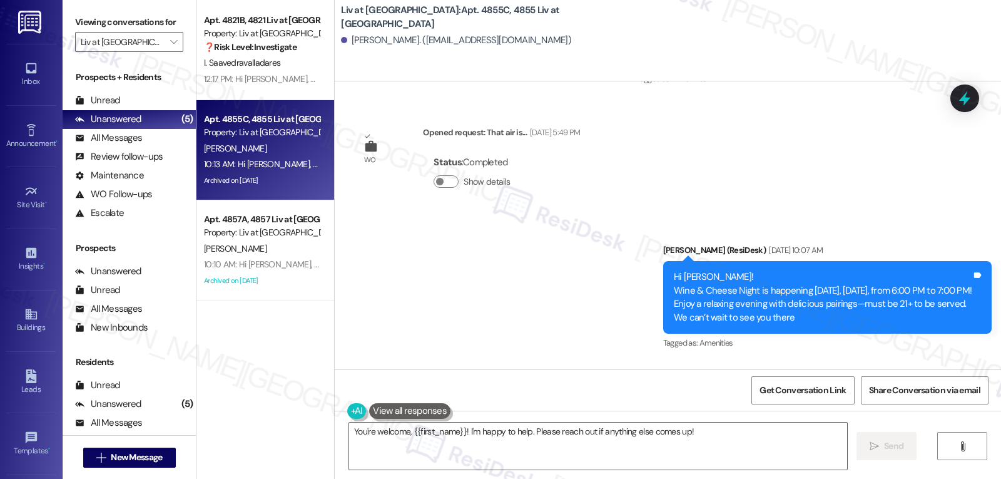
scroll to position [13619, 0]
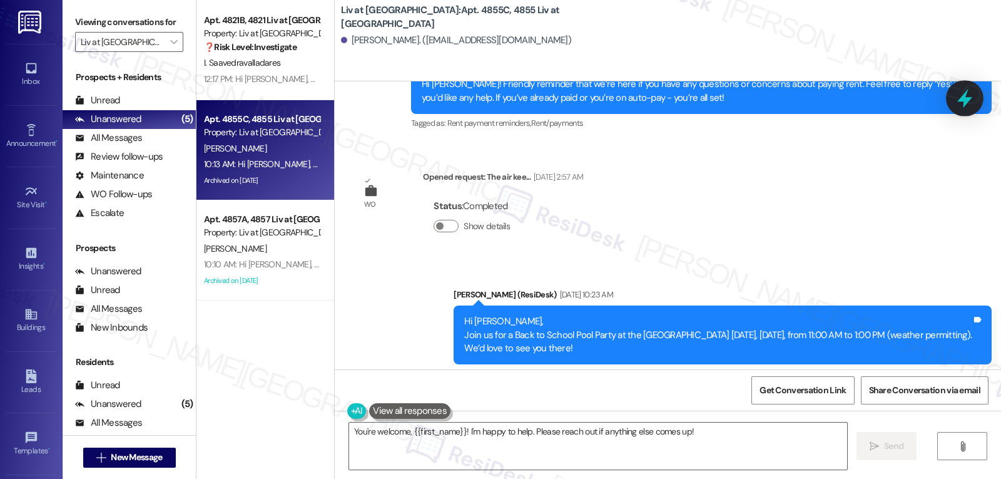
click at [959, 92] on icon at bounding box center [964, 98] width 21 height 21
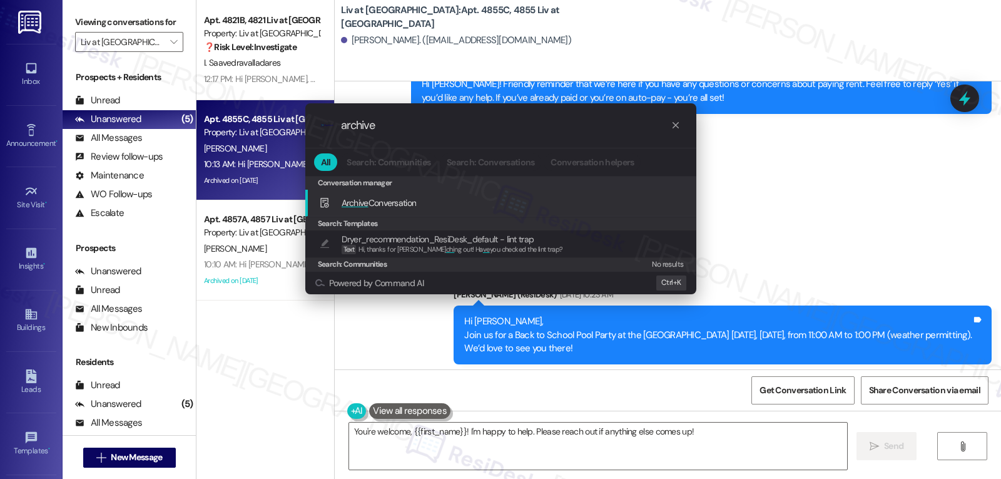
type input "archive"
click at [392, 204] on span "Archive Conversation" at bounding box center [379, 202] width 75 height 11
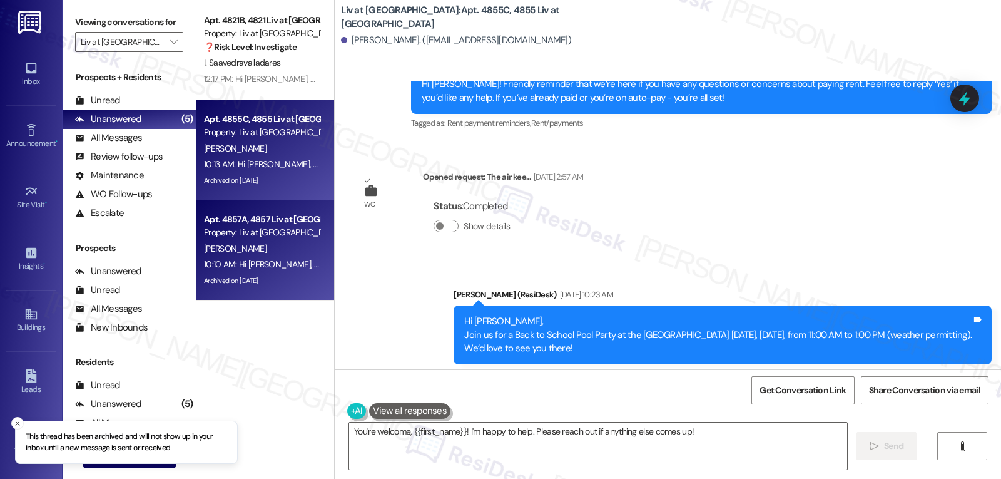
click at [282, 255] on div "S. Lim" at bounding box center [262, 249] width 118 height 16
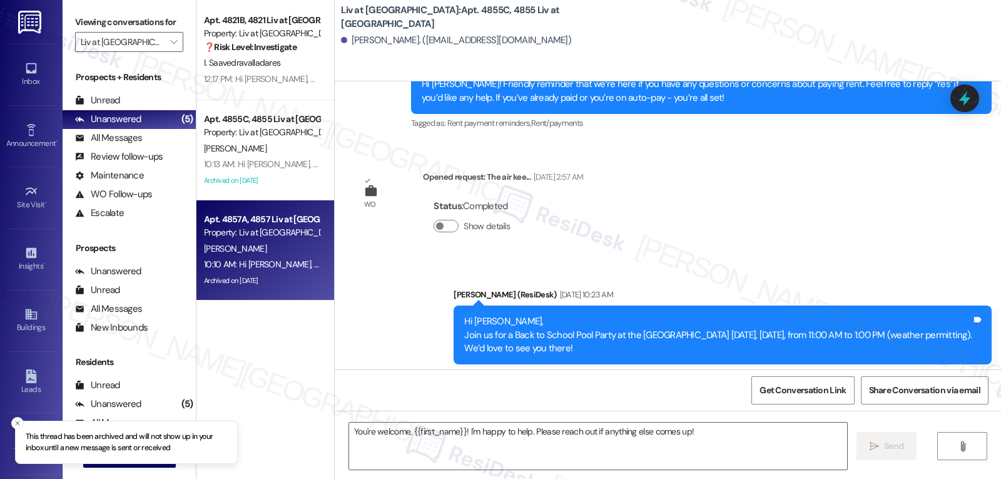
type textarea "Fetching suggested responses. Please feel free to read through the conversation…"
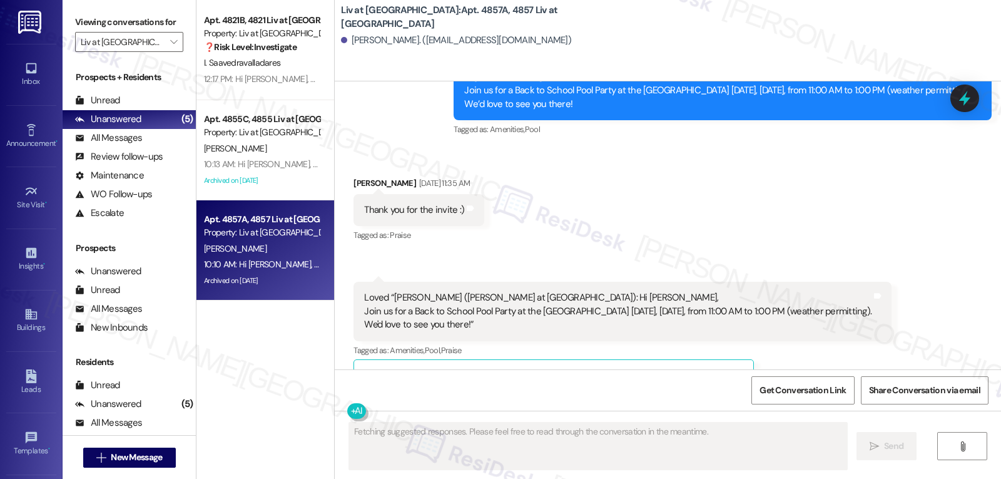
scroll to position [14412, 0]
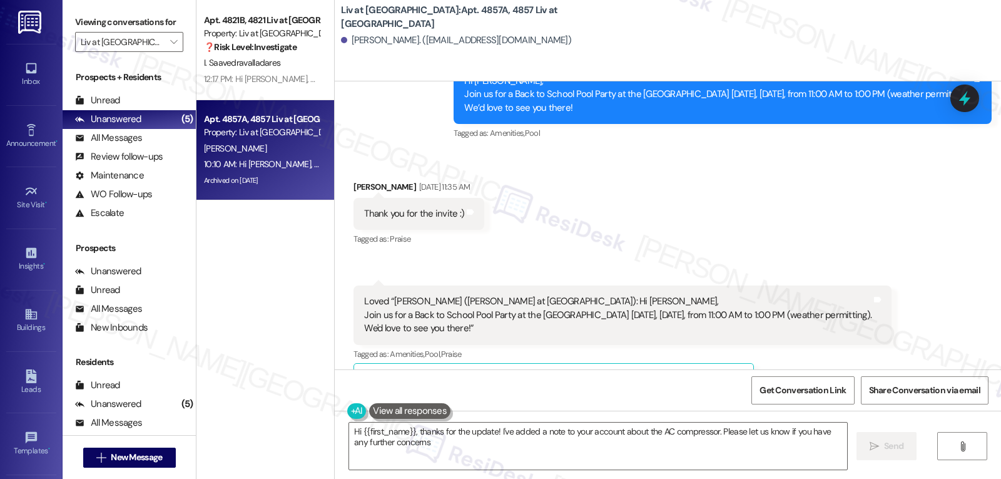
type textarea "Hi {{first_name}}, thanks for the update! I've added a note to your account abo…"
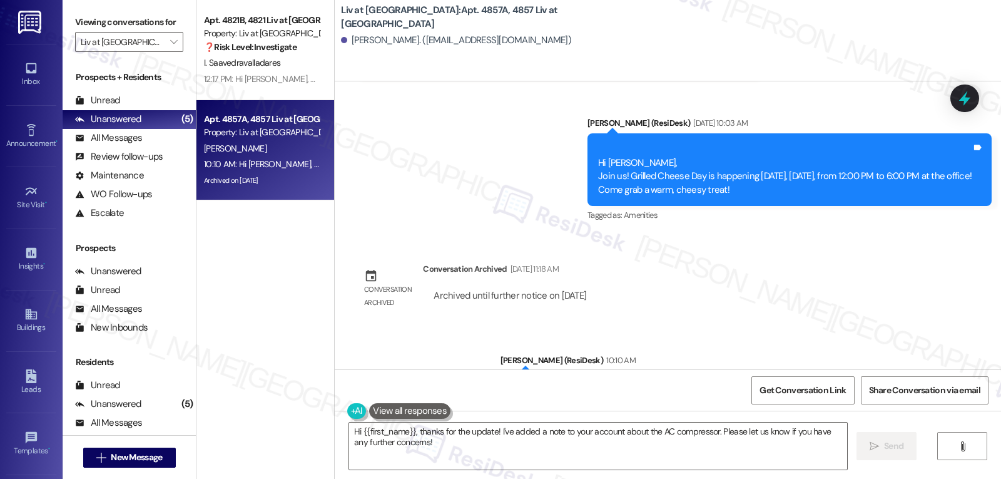
scroll to position [14764, 0]
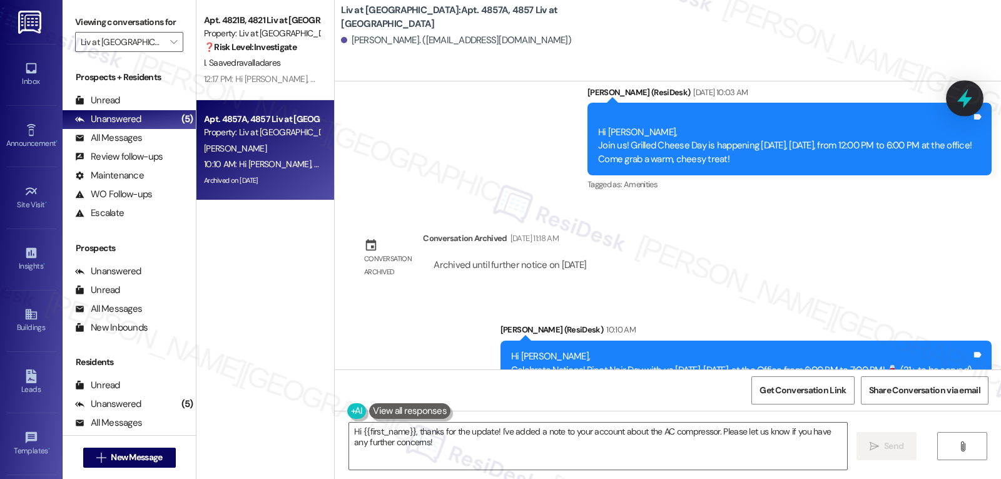
click at [972, 101] on icon at bounding box center [964, 98] width 21 height 21
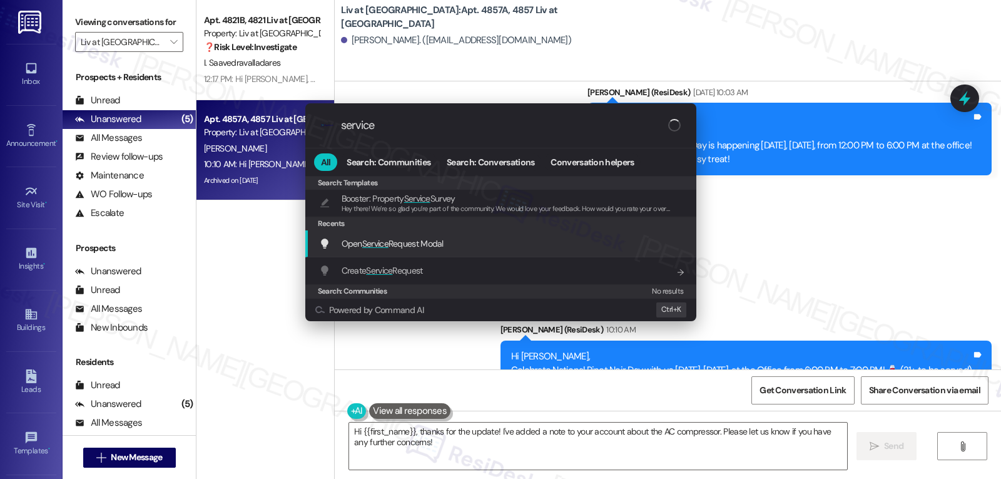
type input "service"
click at [434, 249] on span "Open Service Request Modal" at bounding box center [393, 243] width 102 height 11
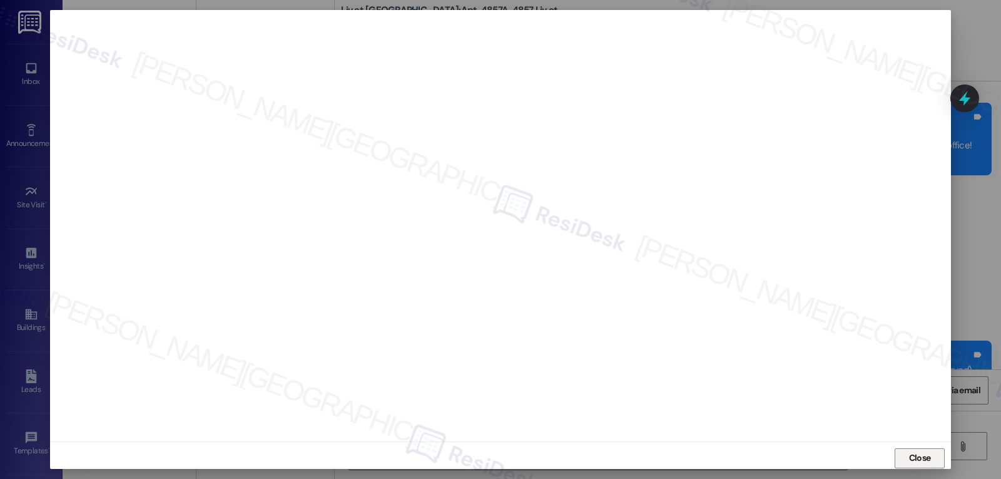
click at [927, 461] on span "Close" at bounding box center [920, 457] width 22 height 13
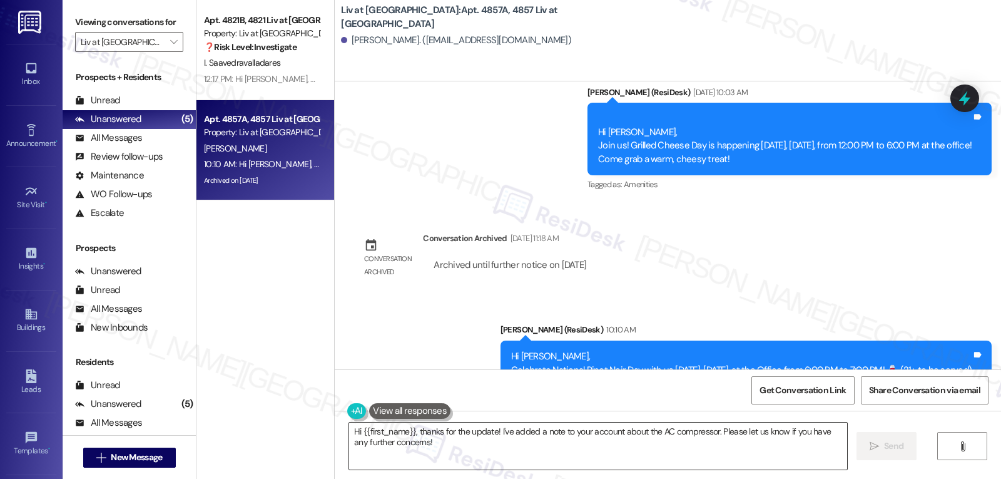
click at [481, 462] on textarea "Hi {{first_name}}, thanks for the update! I've added a note to your account abo…" at bounding box center [598, 445] width 498 height 47
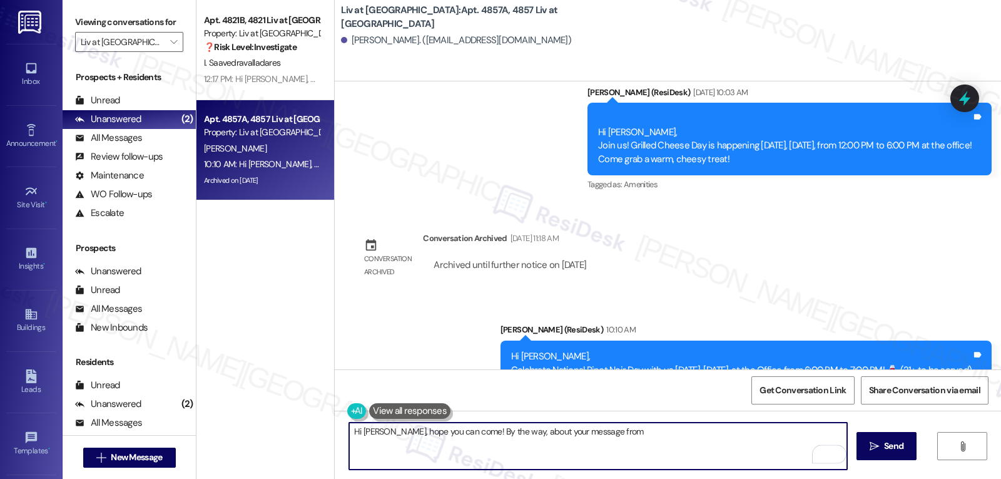
type textarea "Hi Sasha, hope you can come! By the way, about your message from a"
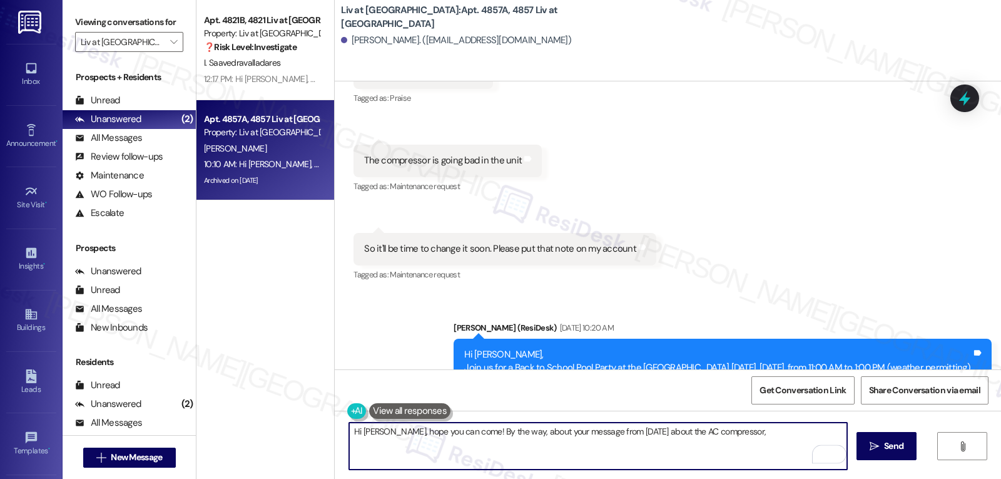
scroll to position [14013, 0]
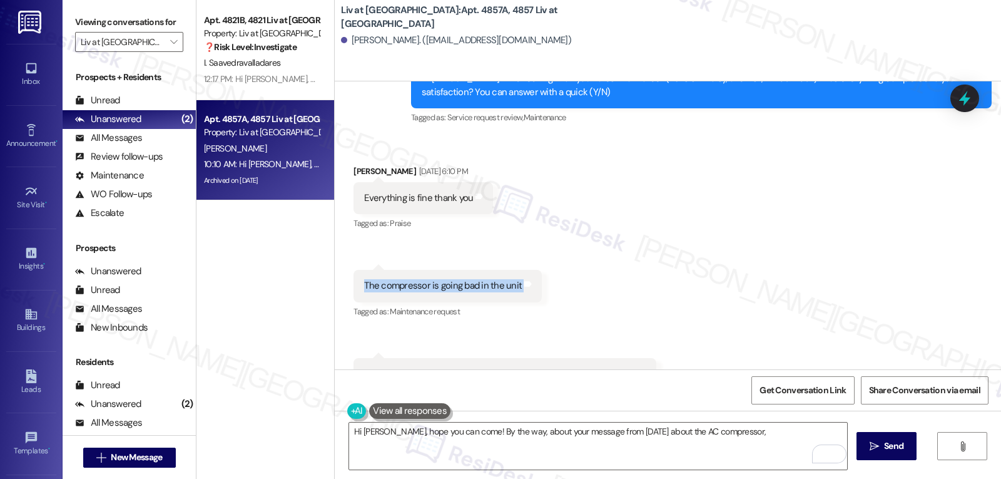
drag, startPoint x: 347, startPoint y: 244, endPoint x: 559, endPoint y: 243, distance: 211.5
click at [559, 243] on div "Received via SMS Sasha Lim Aug 07, 2025 at 6:10 PM Everything is fine thank you…" at bounding box center [668, 277] width 666 height 282
copy div "The compressor is going bad in the unit Tags and notes"
click at [753, 438] on textarea "Hi Sasha, hope you can come! By the way, about your message from 2 weeks ago ab…" at bounding box center [598, 445] width 498 height 47
click at [792, 436] on textarea "Hi Sasha, hope you can come! By the way, about your message from 2 weeks ago ab…" at bounding box center [598, 445] width 498 height 47
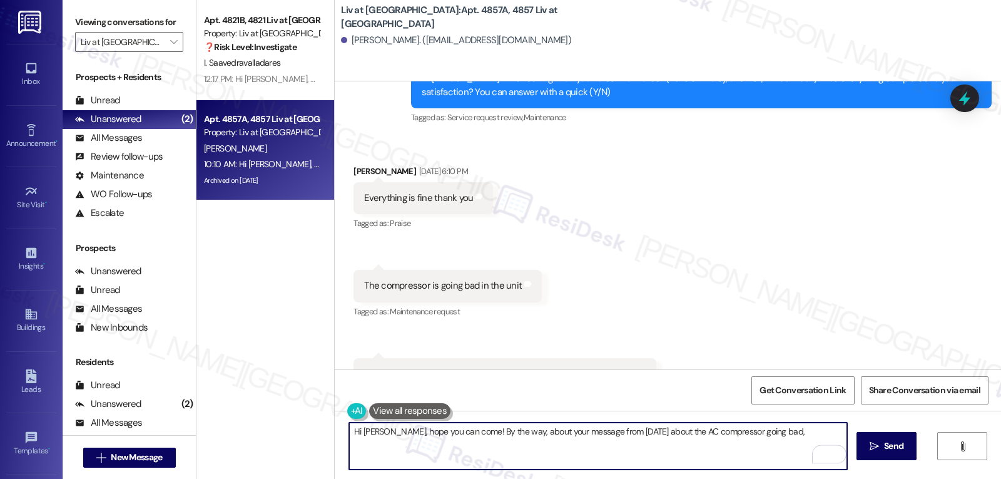
paste textarea "Is the unit still running and blowing any air, or has it completely stopped? Ha…"
click at [604, 447] on textarea "Hi Sasha, hope you can come! By the way, about your message from 2 weeks ago ab…" at bounding box center [598, 445] width 498 height 47
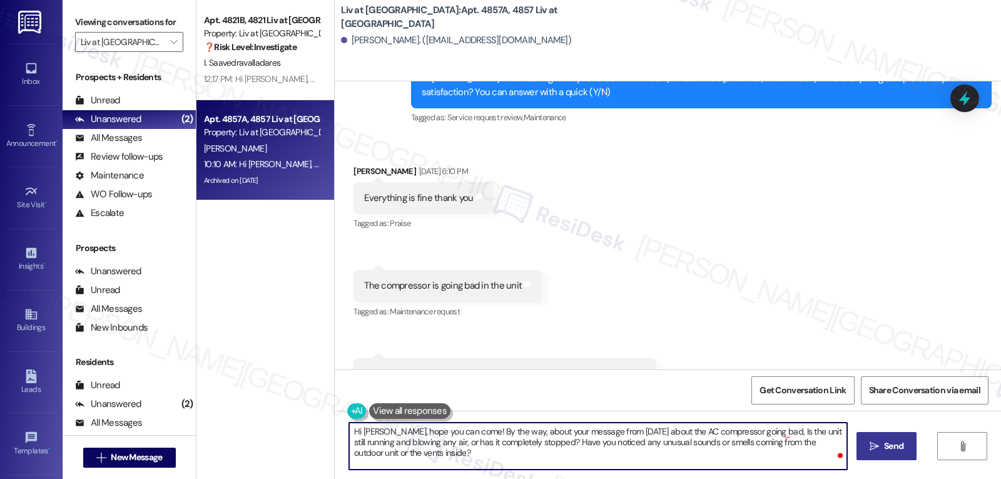
type textarea "Hi Sasha, hope you can come! By the way, about your message from 2 weeks ago ab…"
click at [885, 452] on span "Send" at bounding box center [893, 445] width 19 height 13
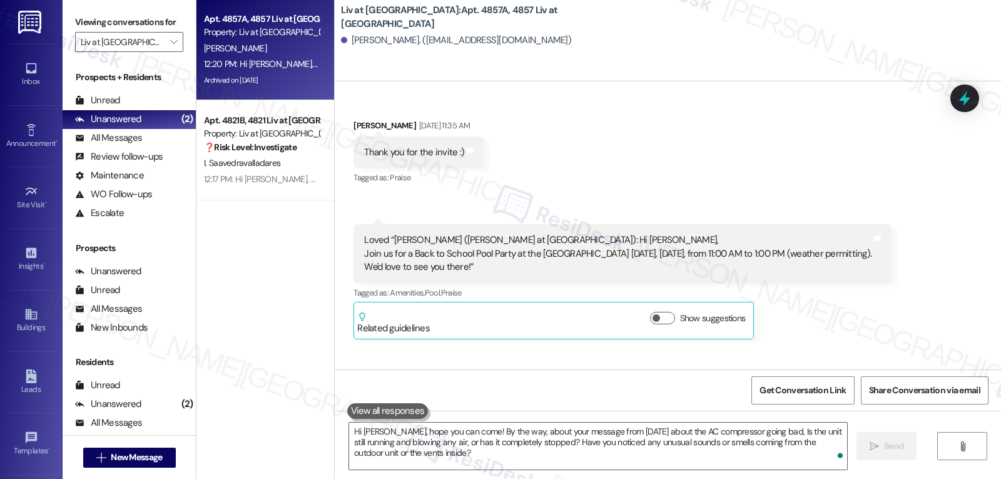
scroll to position [14879, 0]
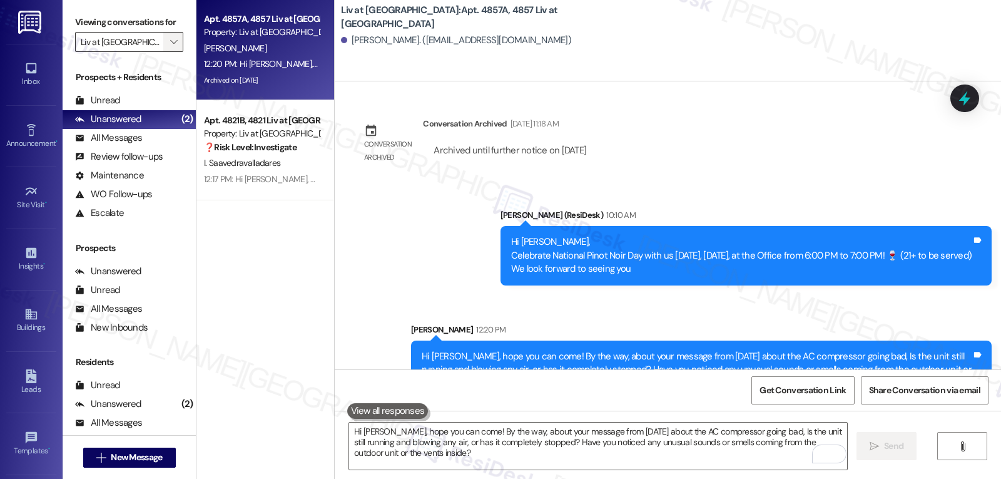
click at [171, 49] on button "" at bounding box center [173, 42] width 20 height 20
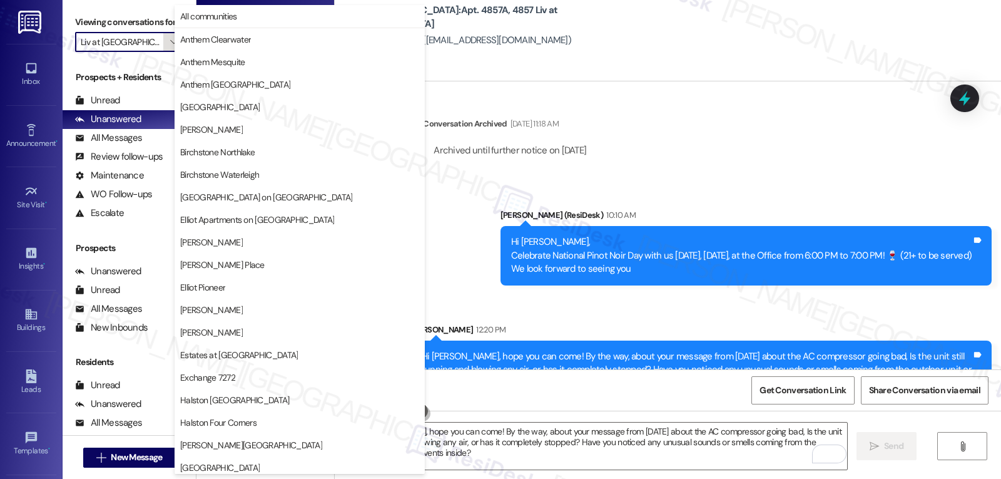
scroll to position [433, 0]
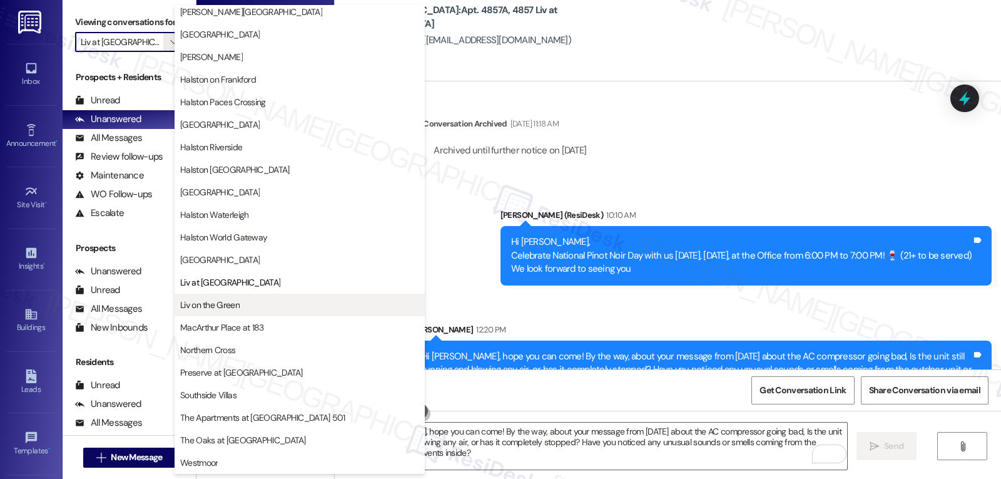
click at [252, 303] on span "Liv on the Green" at bounding box center [299, 304] width 239 height 13
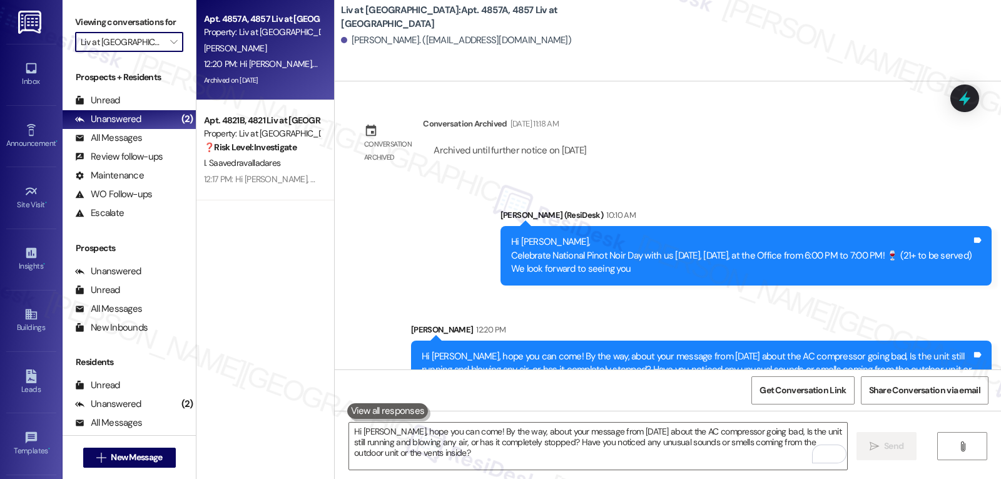
type input "Liv on the Green"
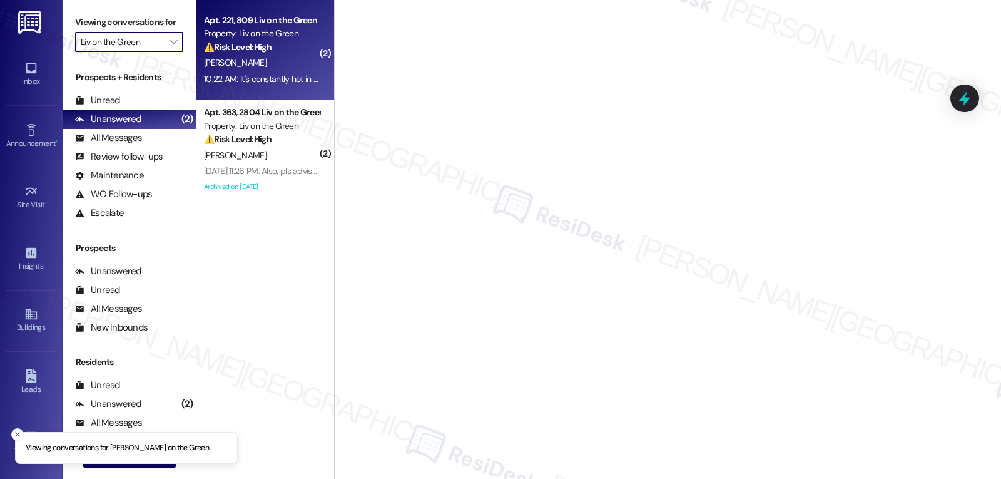
click at [237, 81] on div "10:22 AM: It's constantly hot in the apartment, especially in my room. I have t…" at bounding box center [621, 78] width 834 height 11
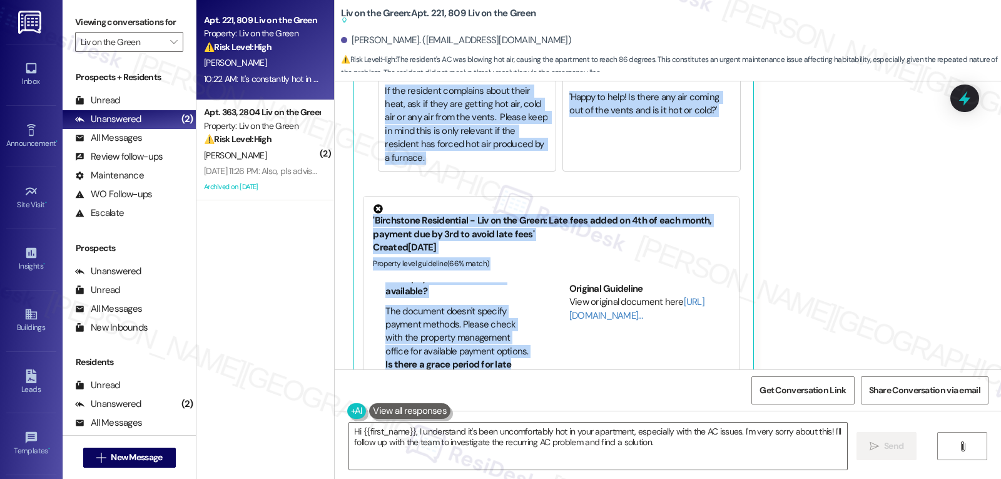
scroll to position [250, 0]
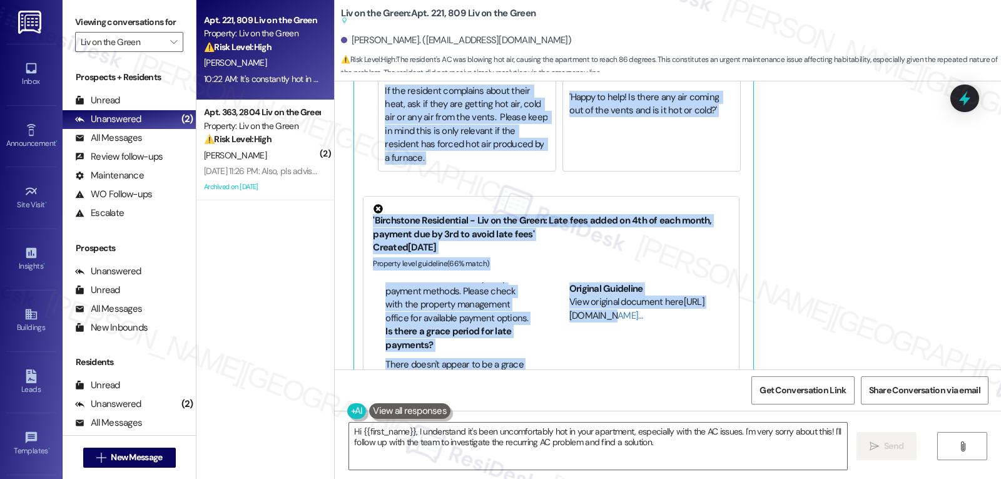
drag, startPoint x: 337, startPoint y: 259, endPoint x: 764, endPoint y: 265, distance: 427.4
click at [805, 277] on div "Received via SMS Isis Miller 10:20 AM No. The issue wasn't fixed until 11am Sat…" at bounding box center [643, 143] width 599 height 503
click at [795, 262] on div "Isis Miller 10:20 AM No. The issue wasn't fixed until 11am Saturday morning. My…" at bounding box center [644, 144] width 581 height 484
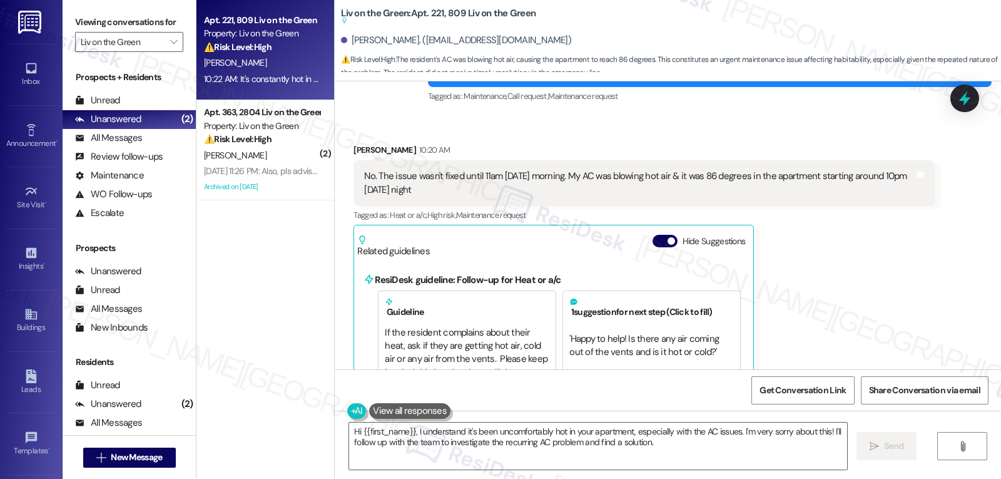
scroll to position [7067, 0]
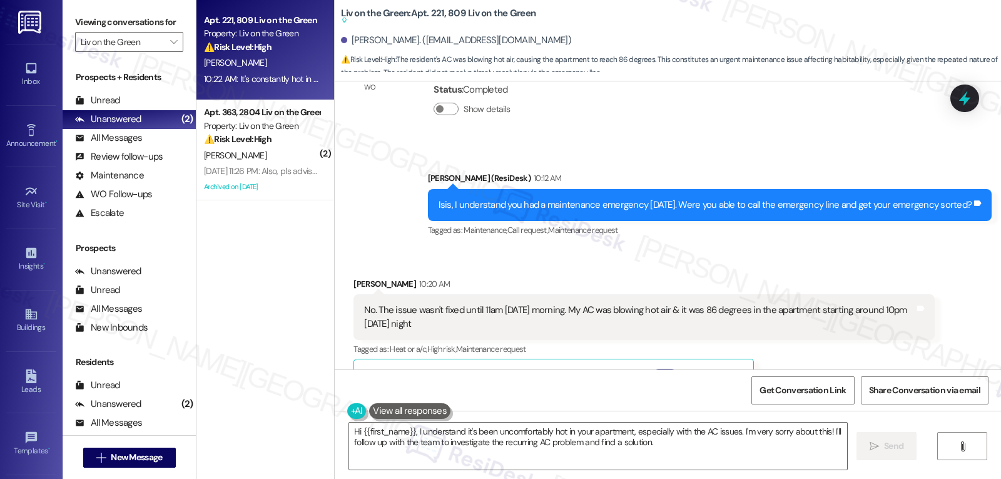
click at [668, 371] on span "button" at bounding box center [672, 375] width 8 height 8
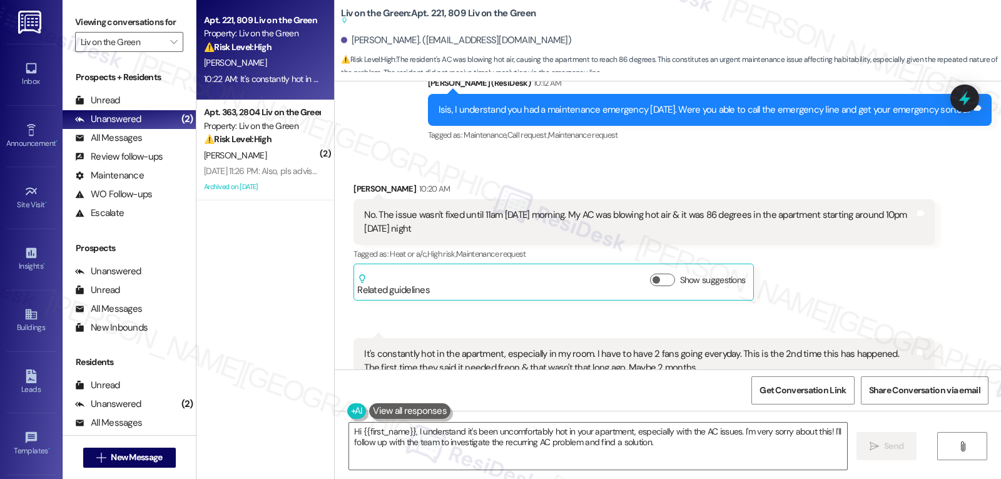
scroll to position [7192, 0]
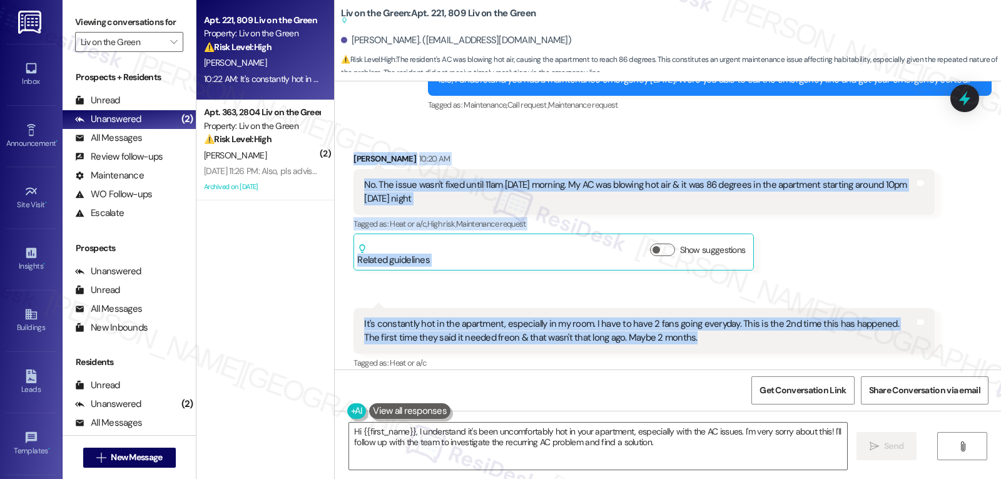
drag, startPoint x: 340, startPoint y: 130, endPoint x: 860, endPoint y: 317, distance: 552.6
click at [860, 317] on div "Received via SMS Isis Miller 10:20 AM No. The issue wasn't fixed until 11am Sat…" at bounding box center [668, 271] width 666 height 295
copy div "Isis Miller 10:20 AM No. The issue wasn't fixed until 11am Saturday morning. My…"
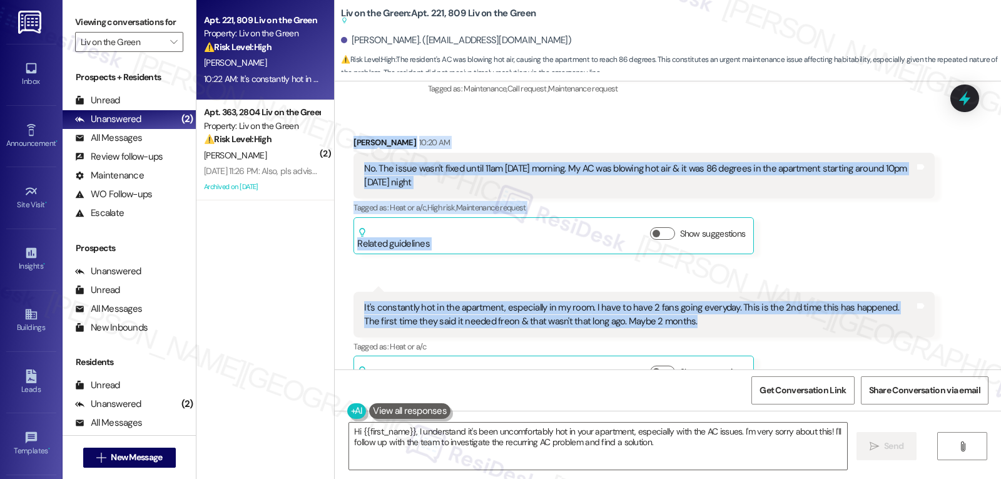
scroll to position [7215, 0]
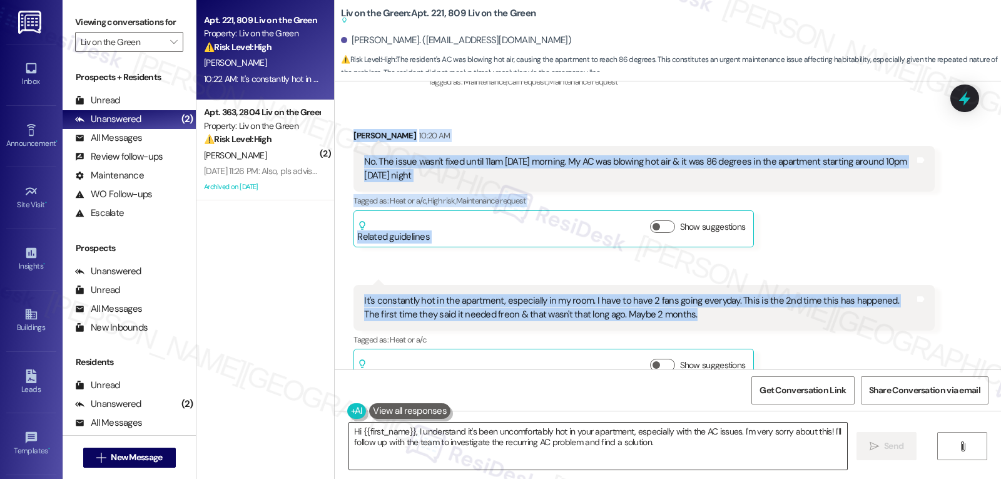
click at [712, 457] on textarea "Hi {{first_name}}, I understand it's been uncomfortably hot in your apartment, …" at bounding box center [598, 445] width 498 height 47
paste textarea "Isis, I’m really sorry you had to go through that — I can imagine how uncomfort…"
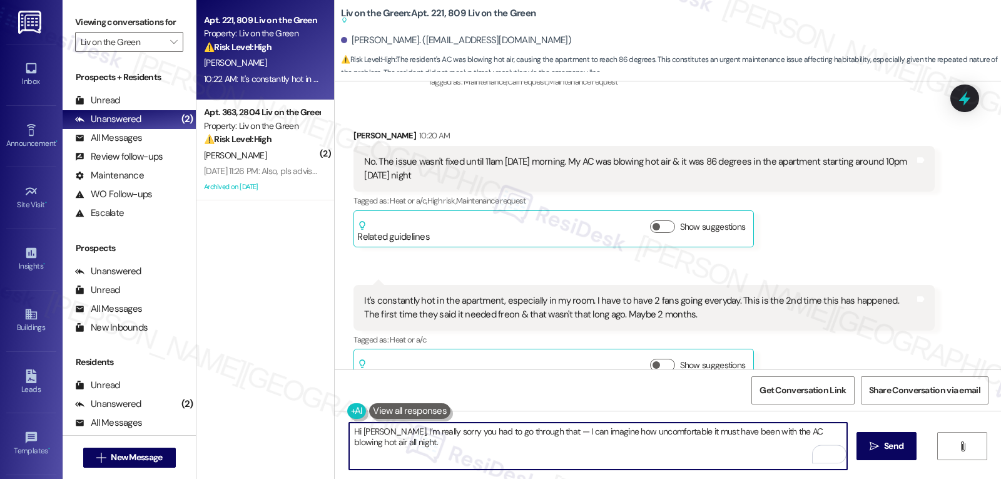
click at [524, 434] on textarea "Hi Isis, I’m really sorry you had to go through that — I can imagine how uncomf…" at bounding box center [598, 445] width 498 height 47
type textarea "Hi Isis, I’m really sorry you had to go through that. I can imagine how uncomfo…"
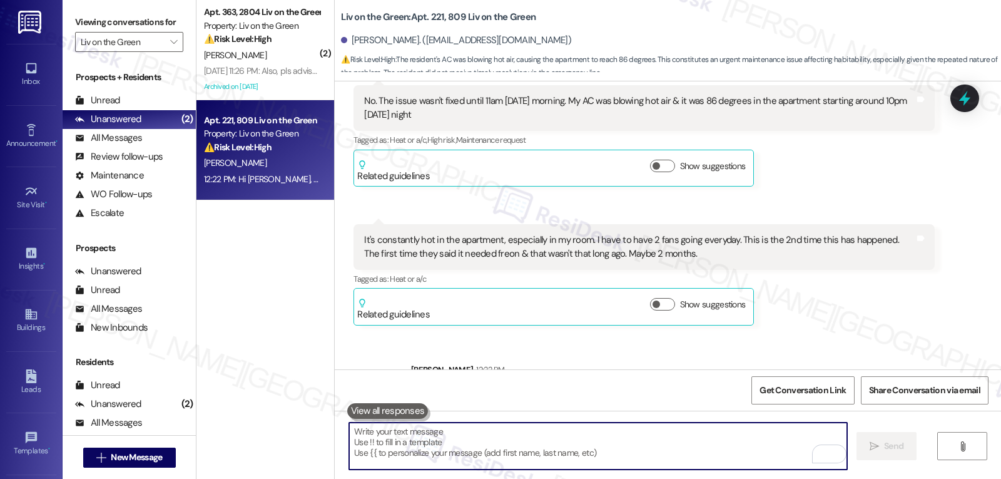
scroll to position [7316, 0]
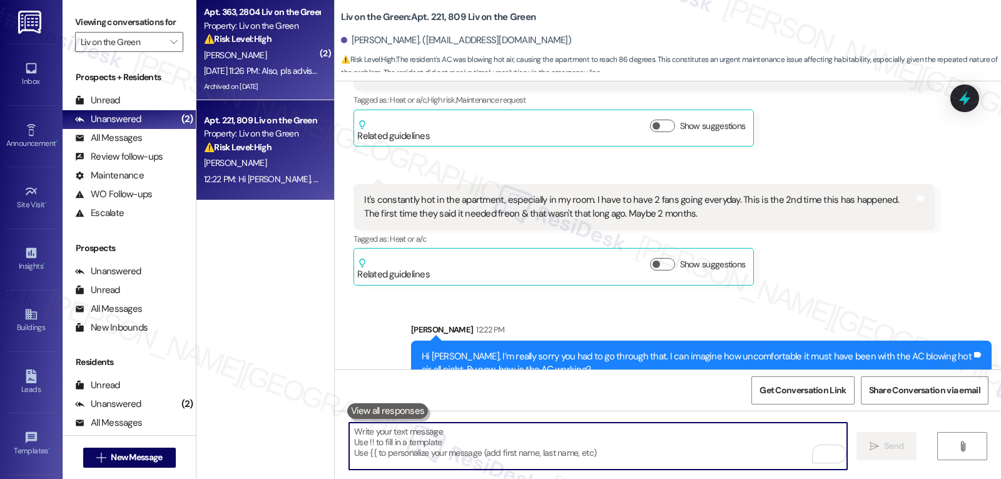
click at [275, 56] on div "B. Bender" at bounding box center [262, 56] width 118 height 16
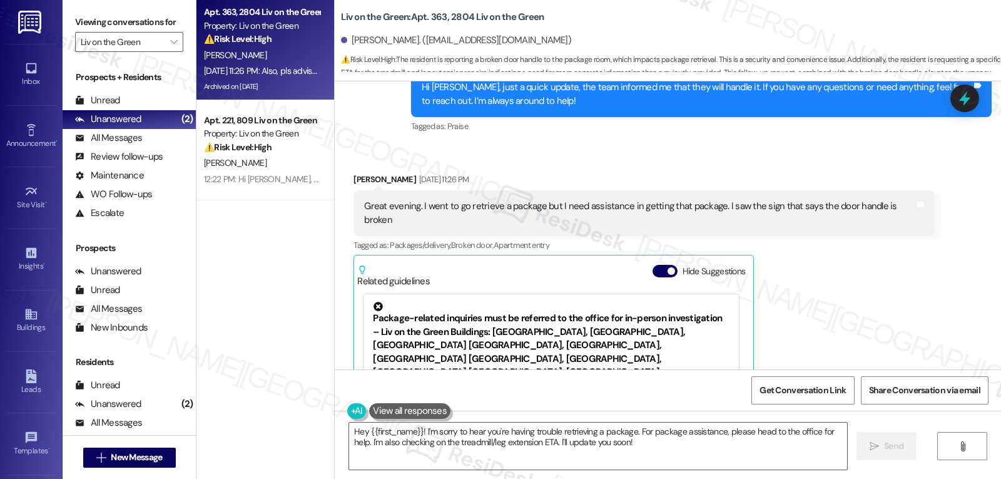
scroll to position [7230, 0]
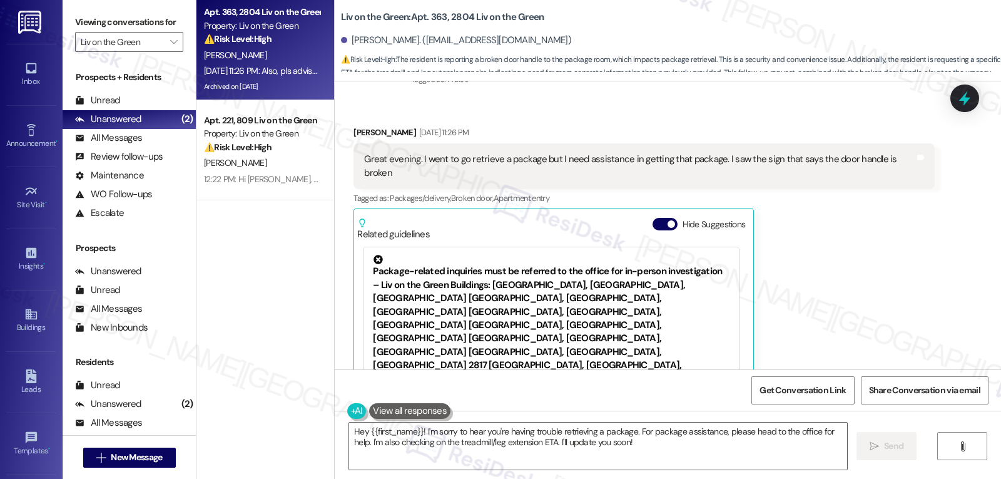
click at [650, 212] on div "Related guidelines Hide Suggestions" at bounding box center [553, 226] width 393 height 29
click at [828, 212] on div "Brandon Bender Aug 16, 2025 at 11:26 PM Great evening. I went to go retrieve a …" at bounding box center [644, 281] width 581 height 310
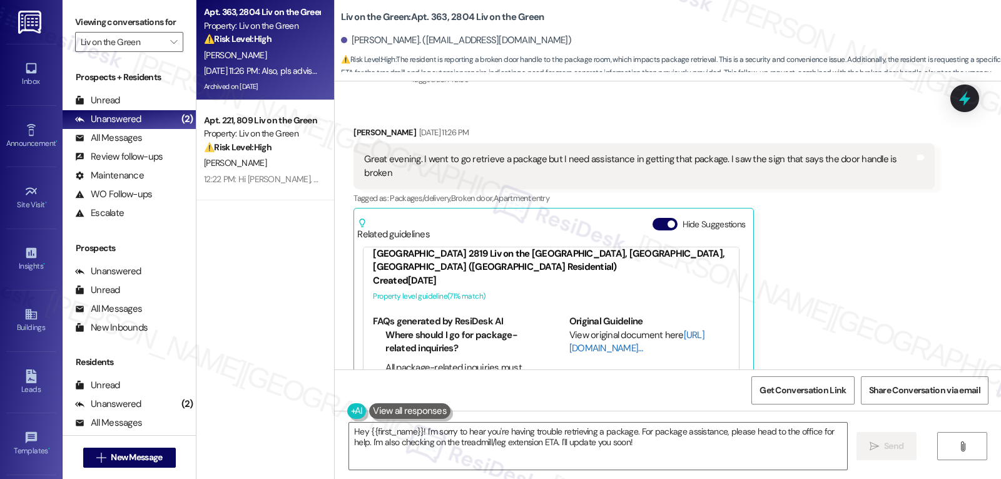
click at [593, 329] on link "[URL][DOMAIN_NAME]…" at bounding box center [636, 342] width 135 height 26
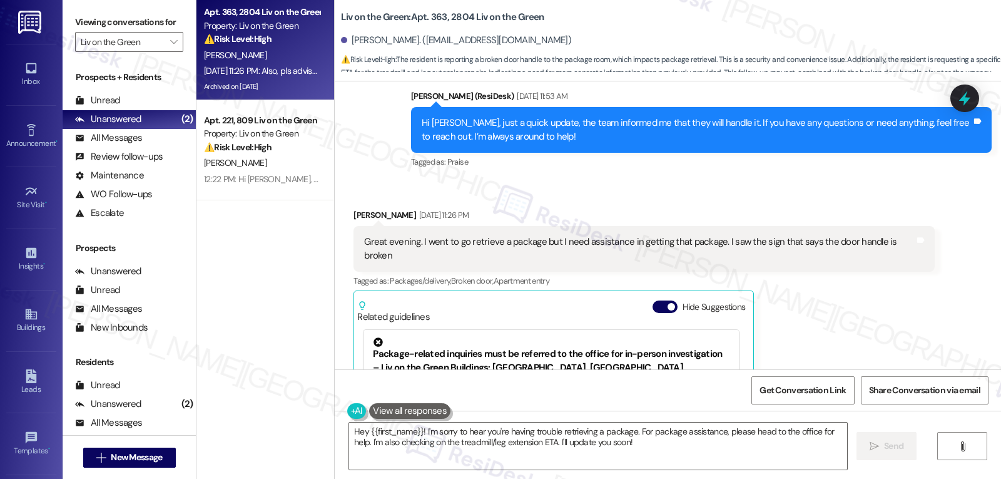
scroll to position [7105, 0]
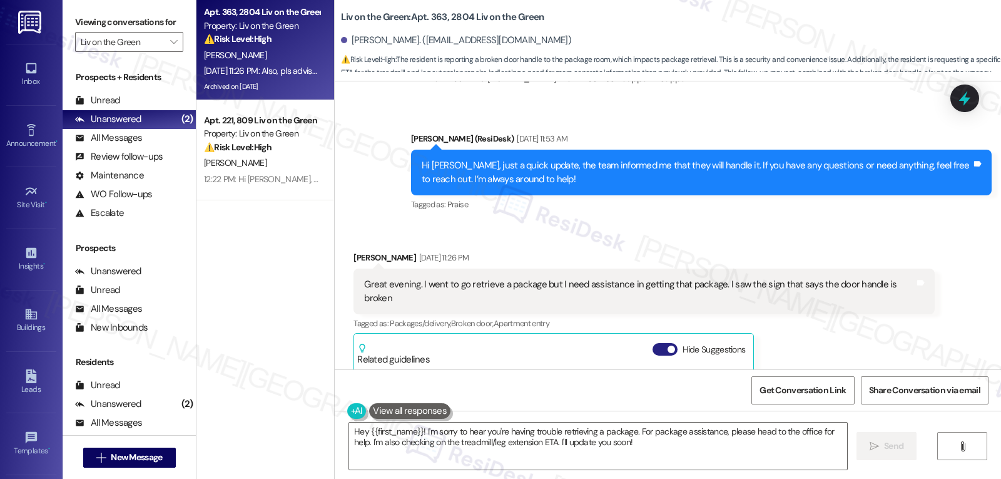
click at [653, 343] on button "Hide Suggestions" at bounding box center [665, 349] width 25 height 13
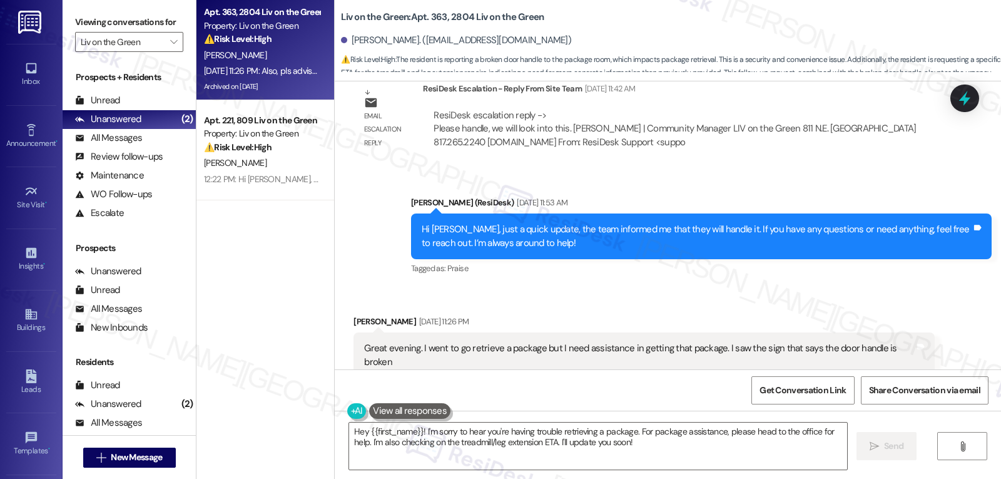
scroll to position [7164, 0]
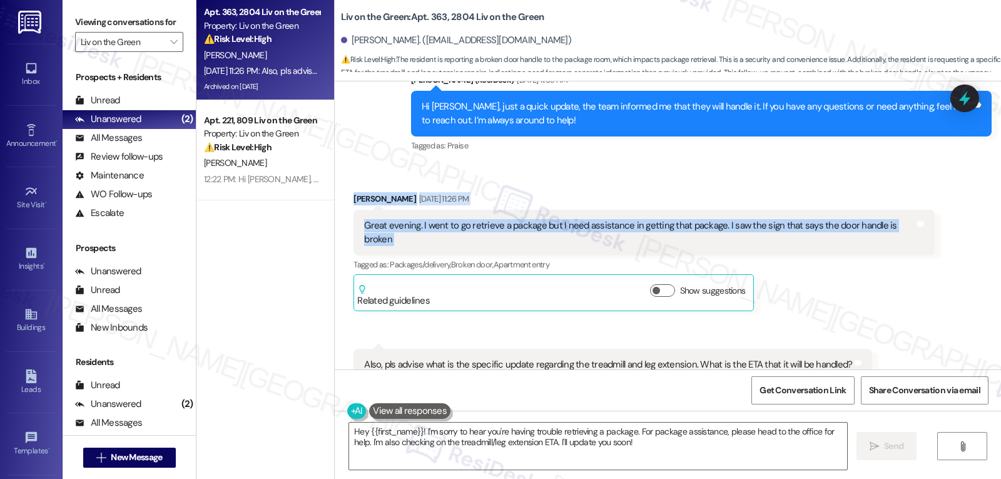
drag, startPoint x: 328, startPoint y: 140, endPoint x: 979, endPoint y: 175, distance: 652.4
click at [964, 169] on div "Received via SMS Brandon Bender Aug 16, 2025 at 11:26 PM Great evening. I went …" at bounding box center [668, 305] width 666 height 282
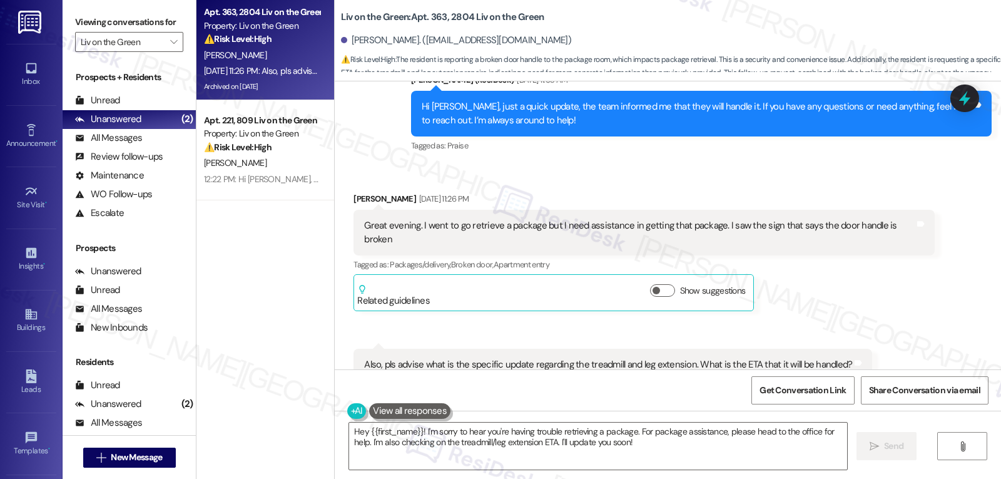
click at [892, 242] on div "Brandon Bender Aug 16, 2025 at 11:26 PM Great evening. I went to go retrieve a …" at bounding box center [644, 251] width 581 height 119
click at [494, 430] on textarea "Hey {{first_name}}! I'm sorry to hear you're having trouble retrieving a packag…" at bounding box center [598, 445] width 498 height 47
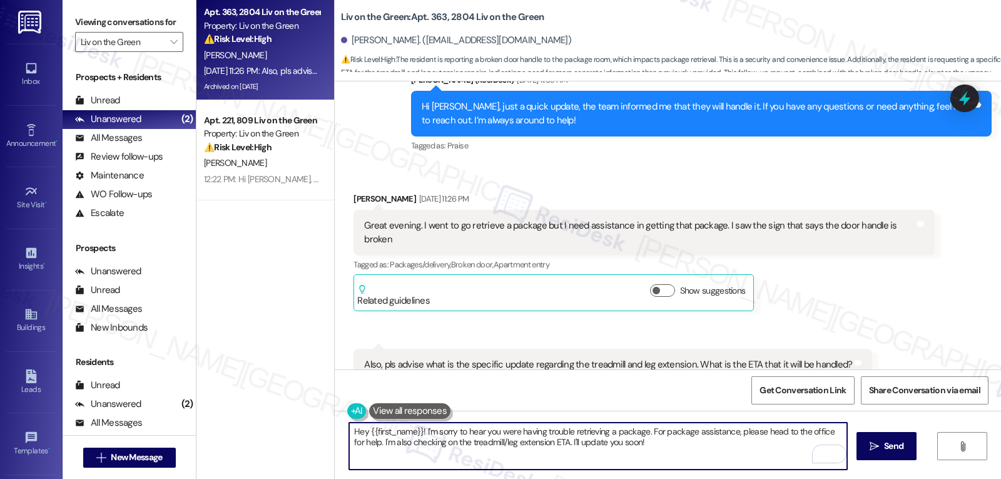
click at [416, 431] on textarea "Hey {{first_name}}! I'm sorry to hear you were having trouble retrieving a pack…" at bounding box center [598, 445] width 498 height 47
type textarea "Hey {{first_name}}! Thanks for reaching out! I'm sorry to hear you were having …"
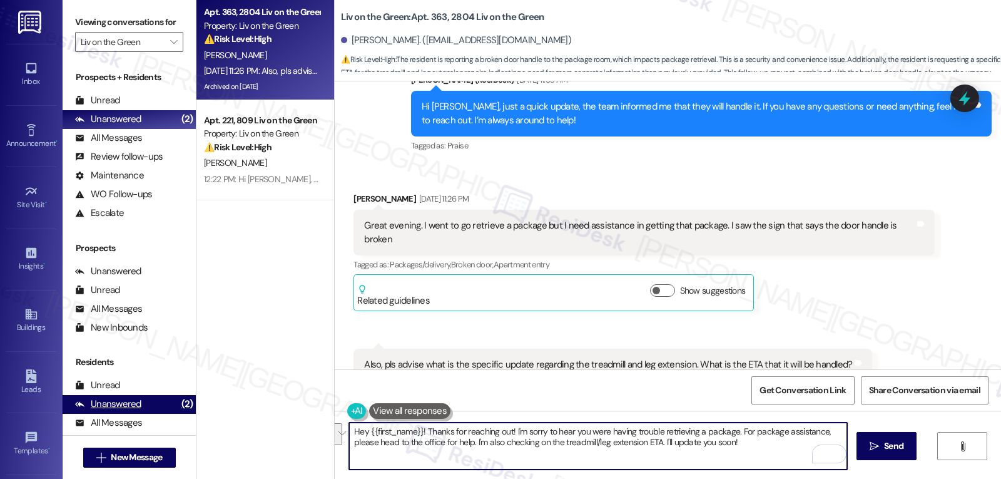
drag, startPoint x: 753, startPoint y: 447, endPoint x: 164, endPoint y: 412, distance: 590.5
click at [164, 412] on div "Viewing conversations for Liv on the Green  Prospects + Residents Unread (0) U…" at bounding box center [532, 239] width 939 height 479
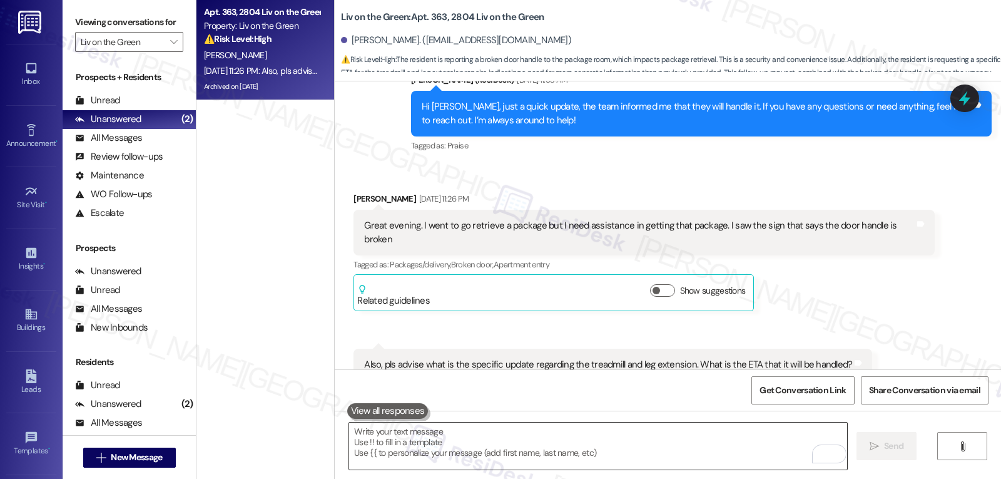
click at [631, 441] on textarea "To enrich screen reader interactions, please activate Accessibility in Grammarl…" at bounding box center [598, 445] width 498 height 47
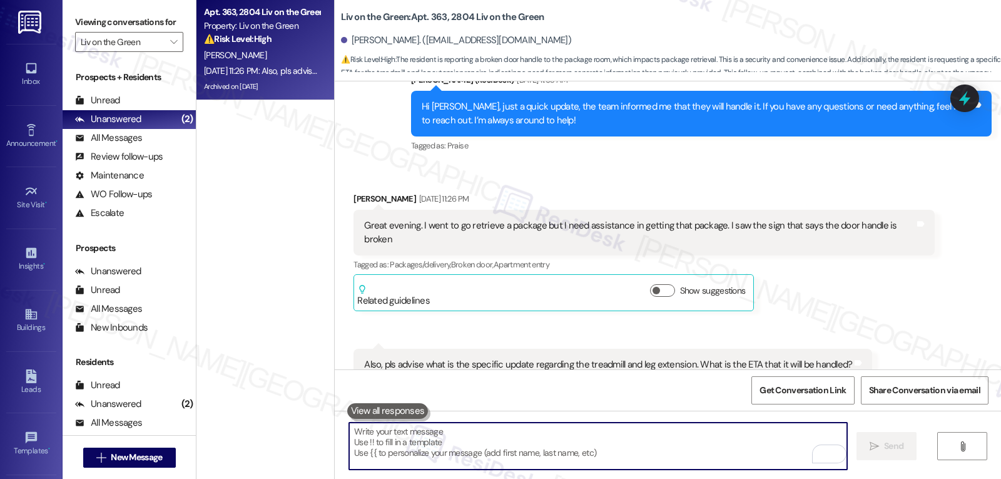
paste textarea "Hi {{first_name}}! Thanks for reaching out. I’m sorry you had trouble with your…"
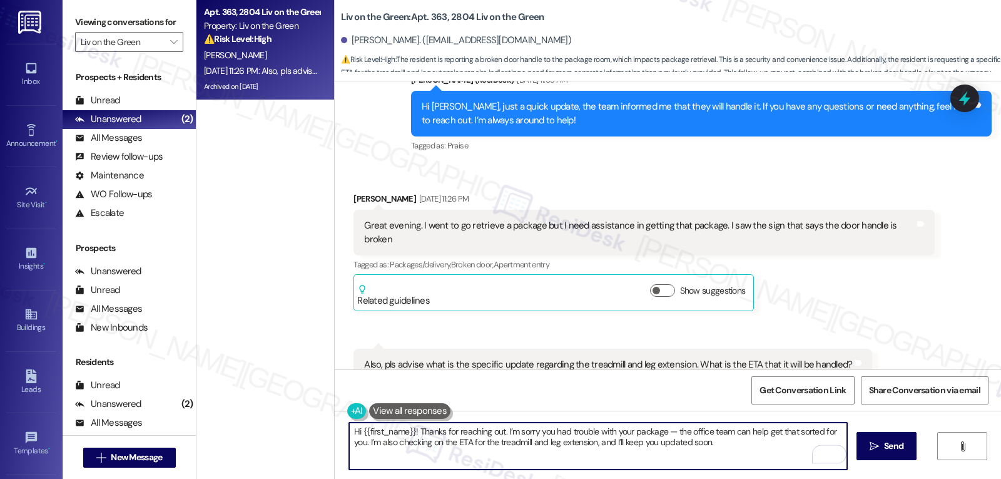
click at [667, 432] on textarea "Hi {{first_name}}! Thanks for reaching out. I’m sorry you had trouble with your…" at bounding box center [598, 445] width 498 height 47
click at [834, 431] on textarea "Hi {{first_name}}! Thanks for reaching out. I’m sorry you had trouble with your…" at bounding box center [598, 445] width 498 height 47
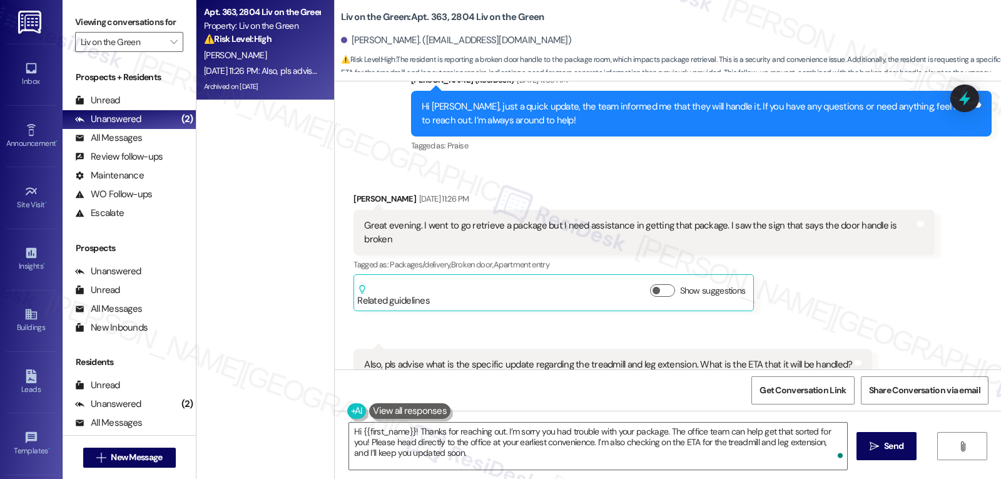
click at [876, 247] on div "Received via SMS Brandon Bender Aug 16, 2025 at 11:26 PM Great evening. I went …" at bounding box center [643, 252] width 599 height 138
click at [657, 284] on button "Show suggestions" at bounding box center [662, 290] width 25 height 13
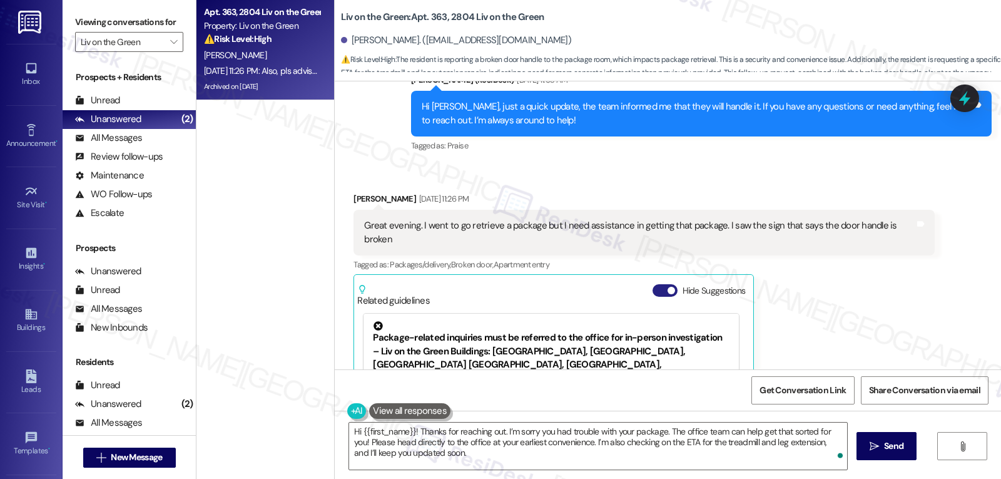
click at [668, 287] on span "button" at bounding box center [672, 291] width 8 height 8
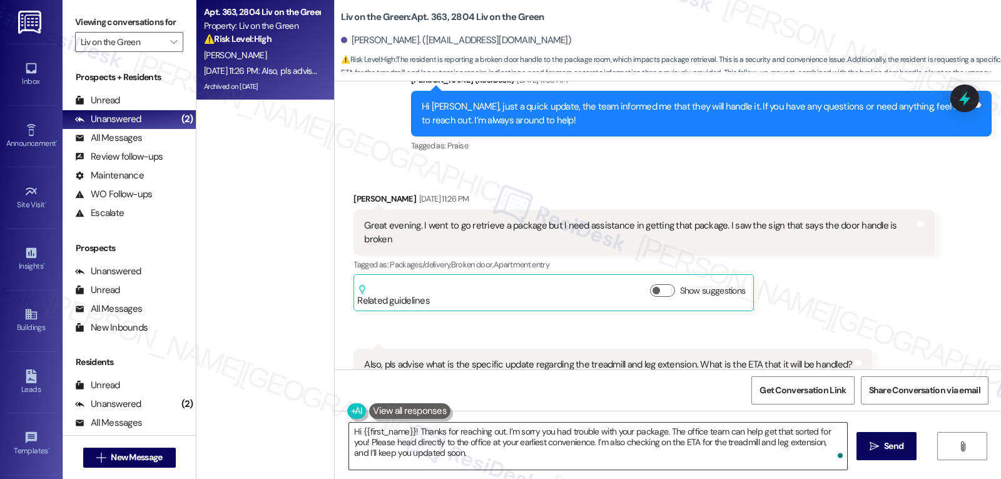
click at [567, 441] on textarea "Hi {{first_name}}! Thanks for reaching out. I’m sorry you had trouble with your…" at bounding box center [598, 445] width 498 height 47
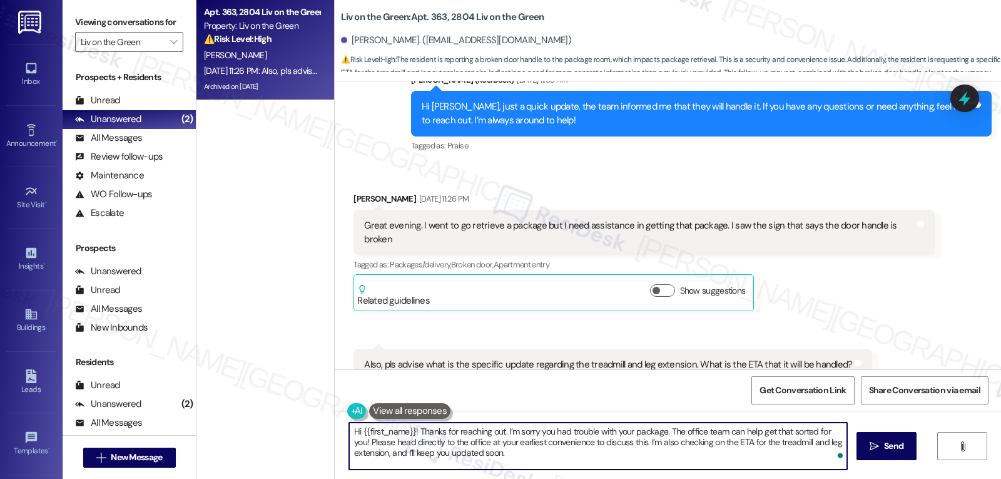
click at [532, 458] on textarea "Hi {{first_name}}! Thanks for reaching out. I’m sorry you had trouble with your…" at bounding box center [598, 445] width 498 height 47
type textarea "Hi {{first_name}}! Thanks for reaching out. I’m sorry you had trouble with your…"
click at [892, 452] on span "Send" at bounding box center [893, 445] width 19 height 13
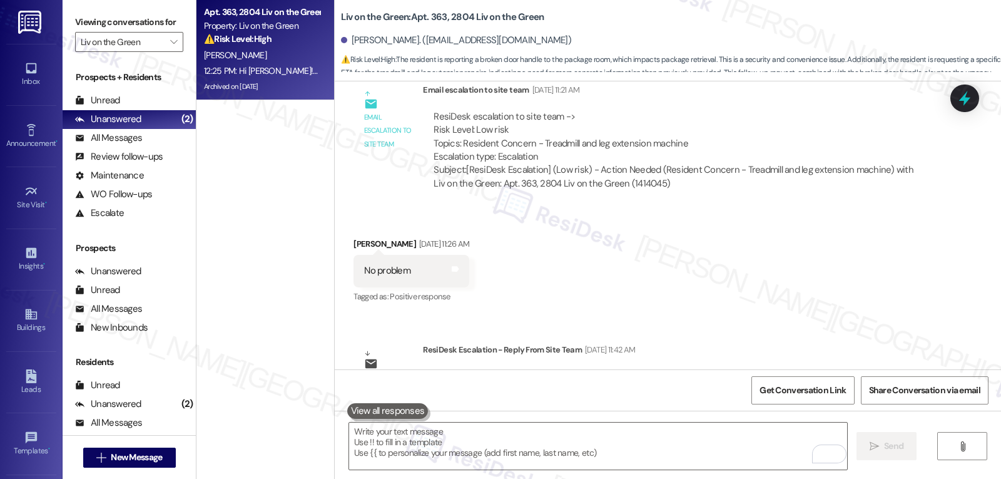
scroll to position [6652, 0]
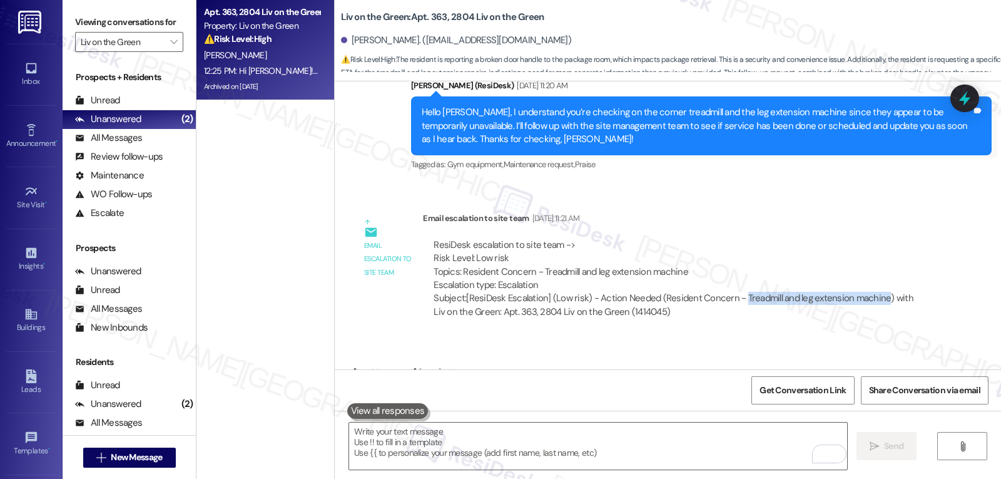
drag, startPoint x: 730, startPoint y: 245, endPoint x: 870, endPoint y: 243, distance: 140.2
click at [870, 292] on div "Subject: [ResiDesk Escalation] (Low risk) - Action Needed (Resident Concern - T…" at bounding box center [679, 305] width 490 height 27
copy div "Treadmill and leg extension machine"
click at [964, 103] on icon at bounding box center [964, 98] width 21 height 21
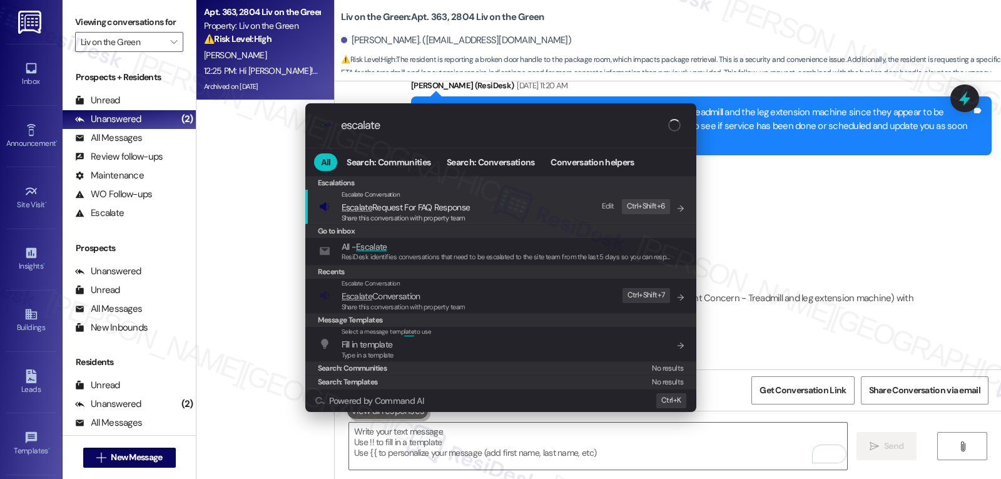
type input "escalate"
click at [421, 295] on span "Escalate Conversation" at bounding box center [381, 295] width 79 height 11
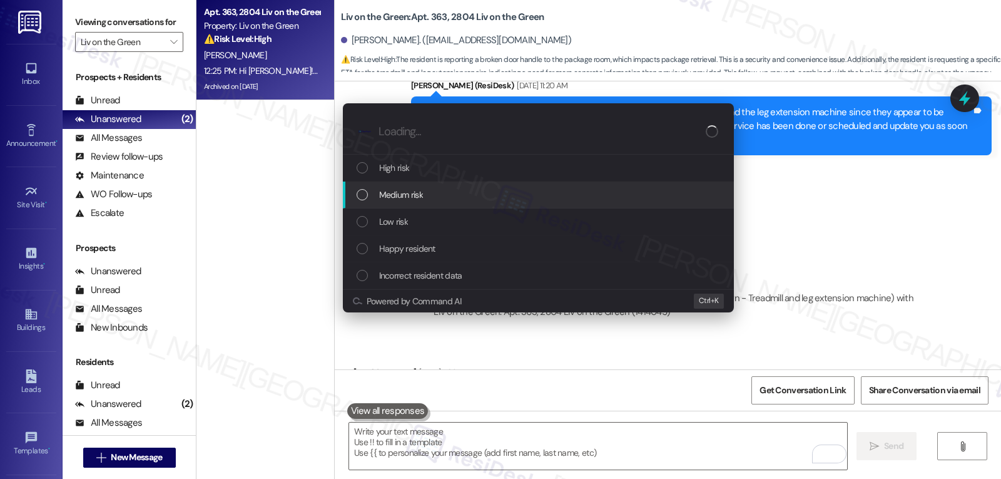
click at [458, 196] on div "Medium risk" at bounding box center [540, 195] width 366 height 14
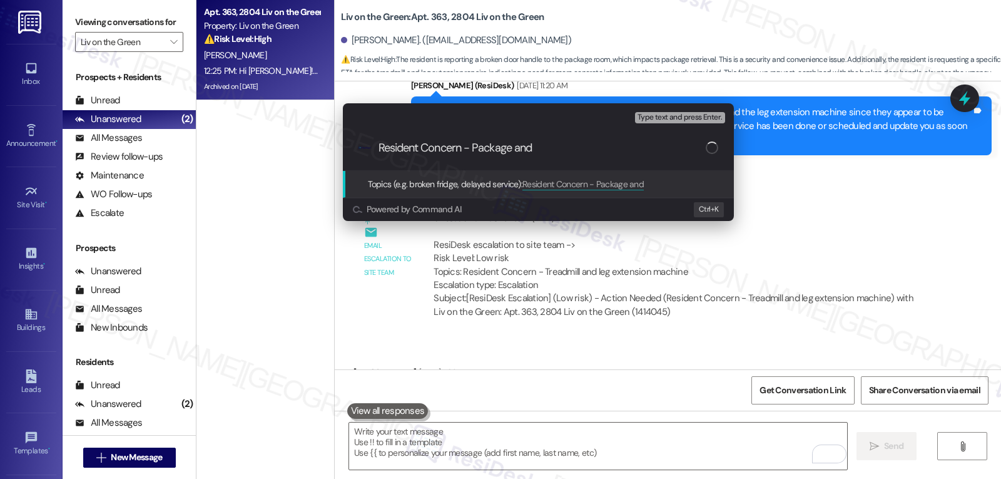
paste input "Treadmill and leg extension machine"
type input "Resident Concern - Package and Treadmill and leg extension machine ETA"
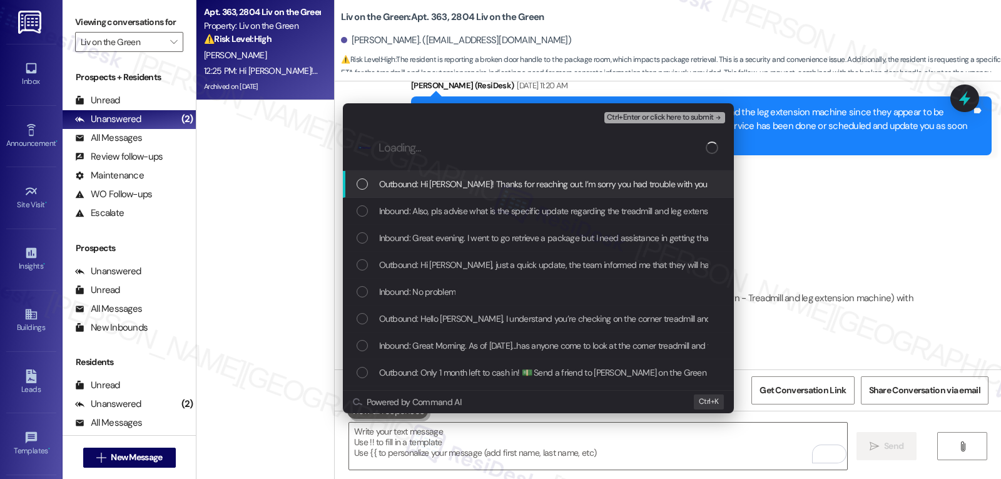
scroll to position [0, 0]
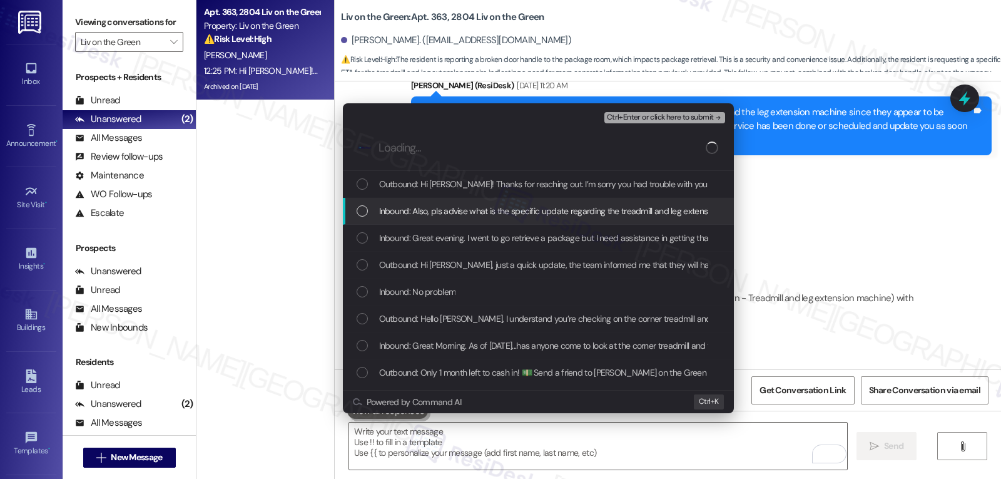
click at [367, 210] on div "Inbound: Also, pls advise what is the specific update regarding the treadmill a…" at bounding box center [540, 211] width 366 height 14
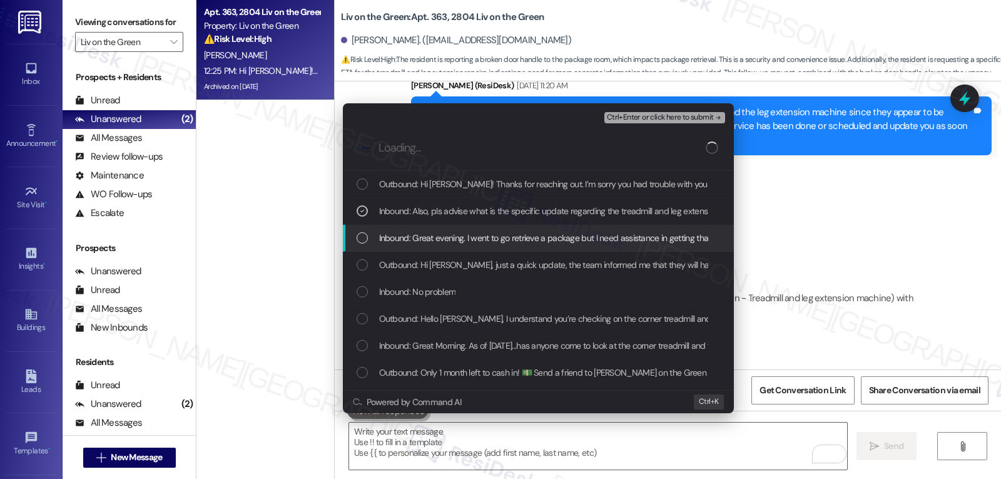
click at [360, 235] on div "List of options" at bounding box center [362, 237] width 11 height 11
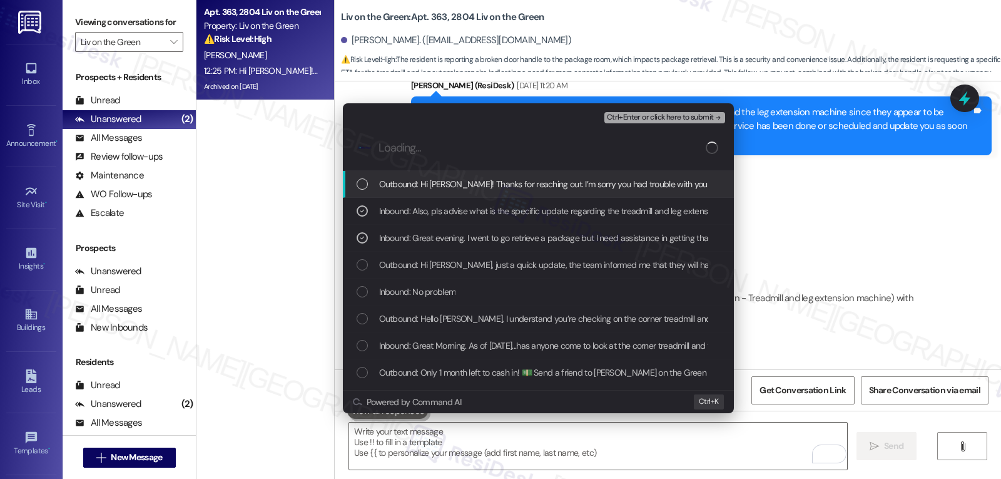
click at [673, 111] on div "Ctrl+Enter or click here to submit" at bounding box center [665, 118] width 123 height 16
click at [671, 123] on button "Ctrl+Enter or click here to submit" at bounding box center [664, 117] width 121 height 11
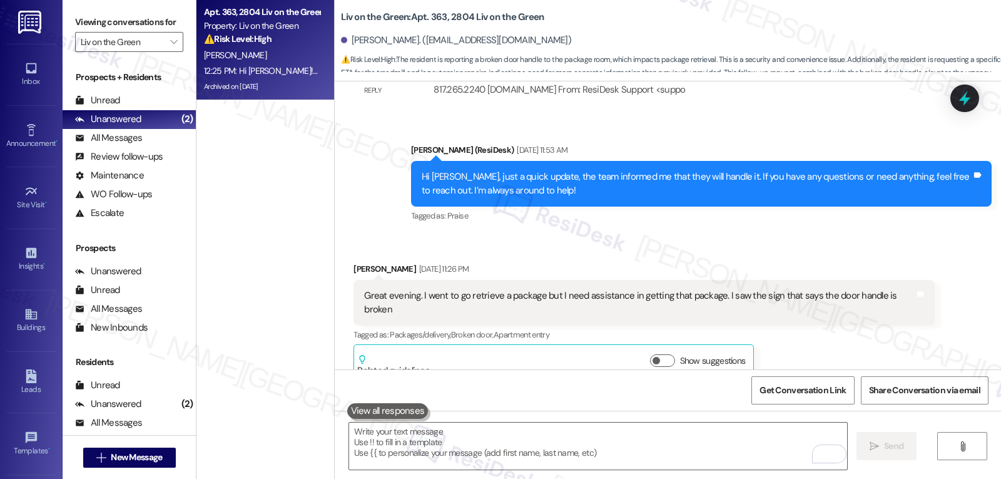
scroll to position [7403, 0]
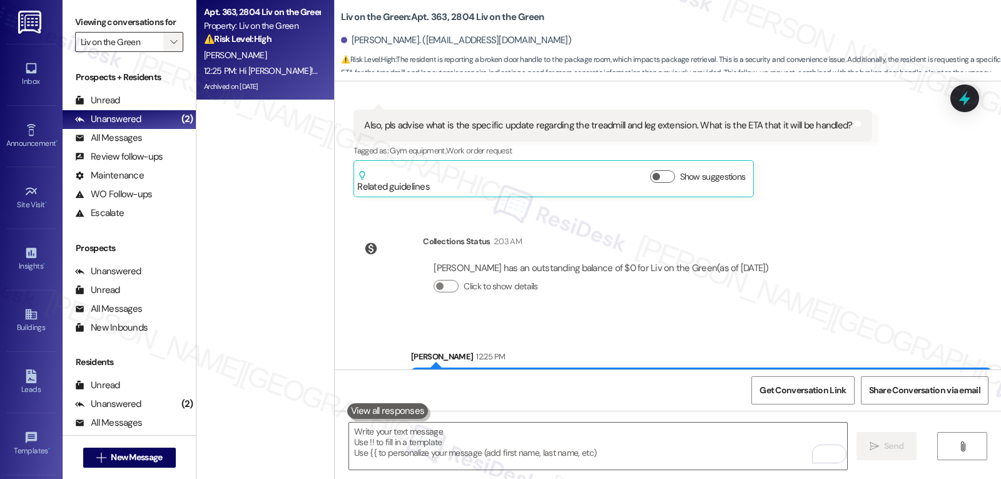
click at [171, 52] on button "" at bounding box center [173, 42] width 20 height 20
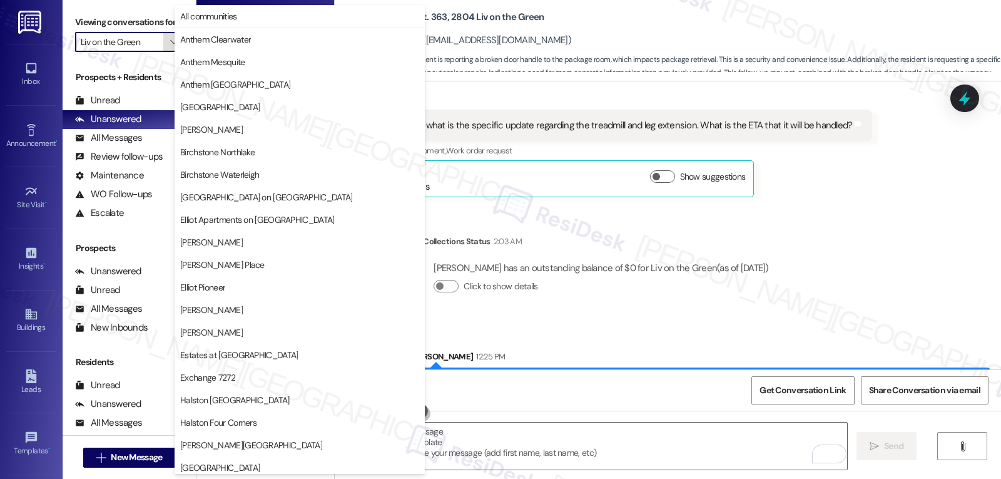
scroll to position [433, 0]
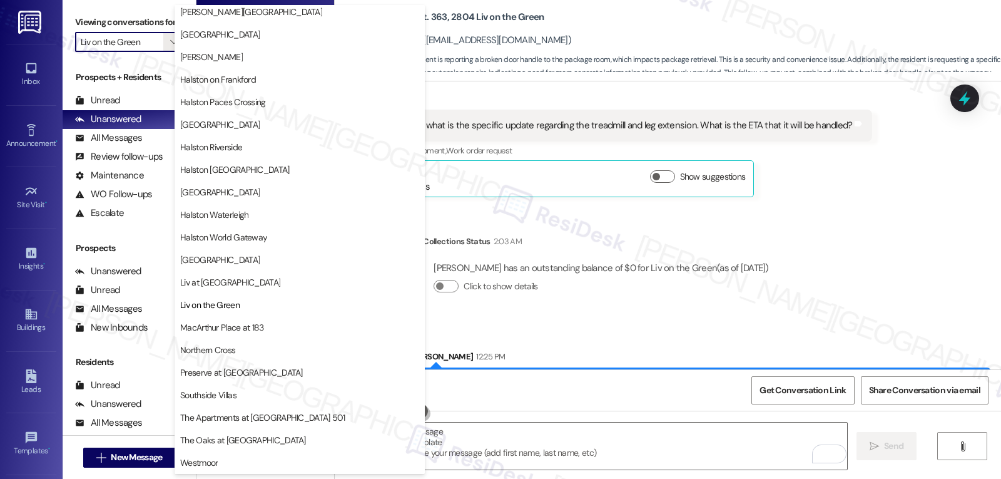
click at [255, 320] on button "MacArthur Place at 183" at bounding box center [300, 327] width 250 height 23
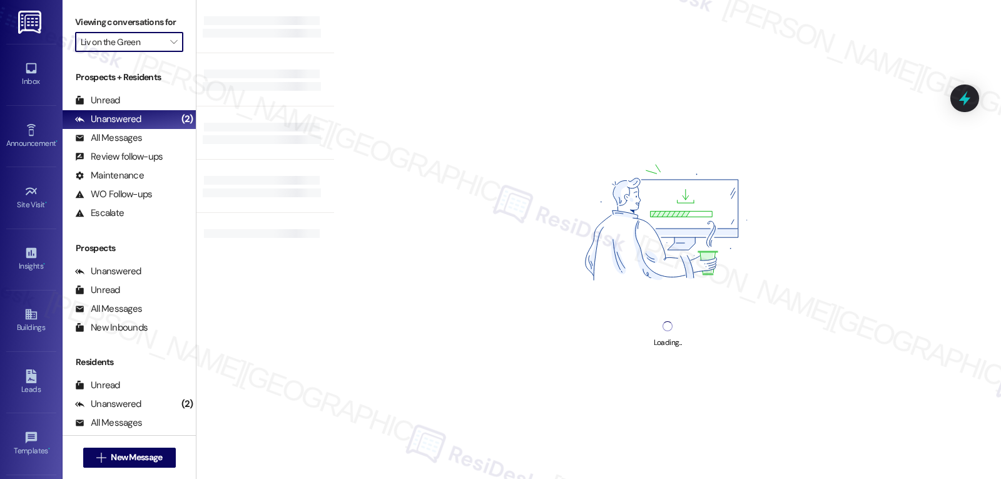
type input "MacArthur Place at 183"
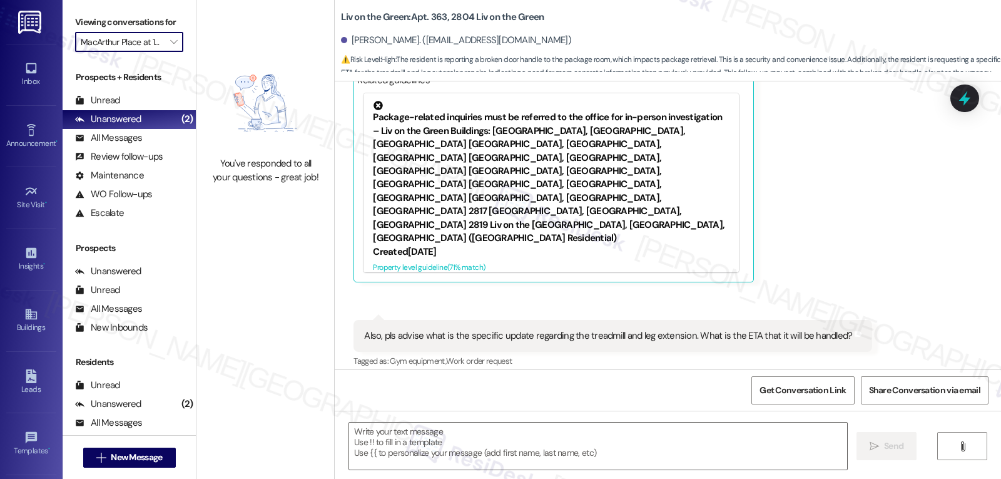
scroll to position [7365, 0]
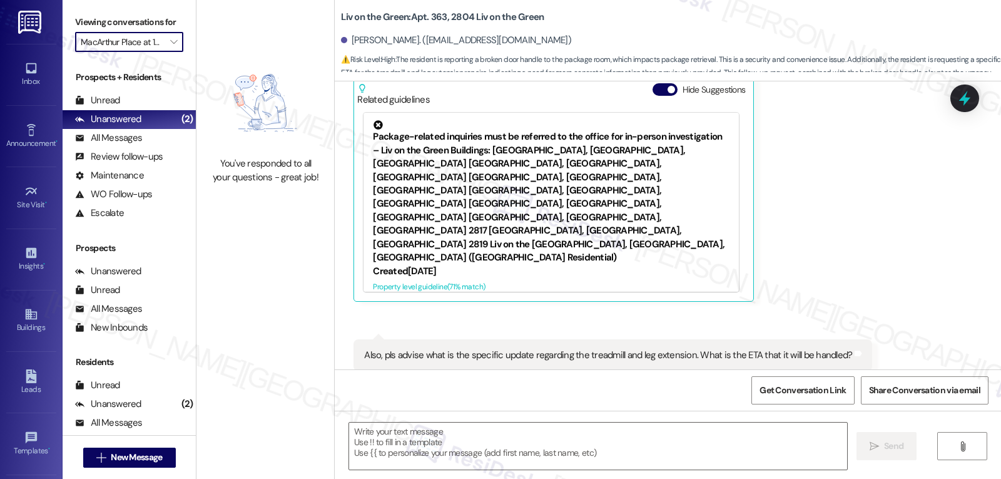
type textarea "Fetching suggested responses. Please feel free to read through the conversation…"
click at [150, 52] on input "MacArthur Place at 183" at bounding box center [122, 42] width 83 height 20
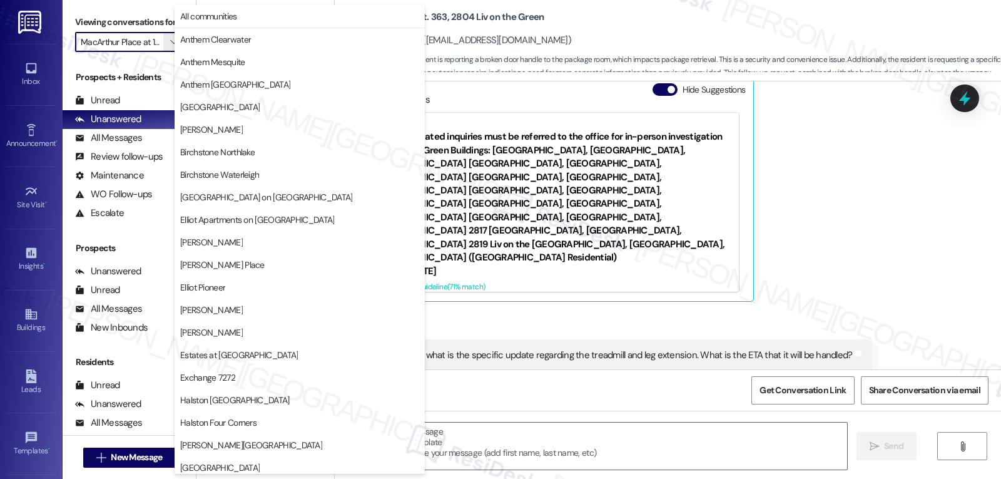
scroll to position [433, 0]
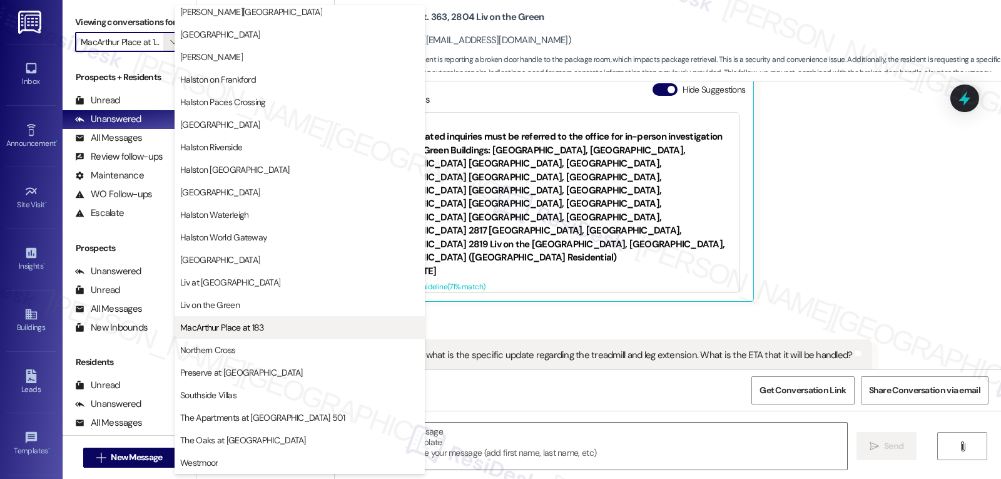
click at [254, 332] on span "MacArthur Place at 183" at bounding box center [222, 327] width 84 height 13
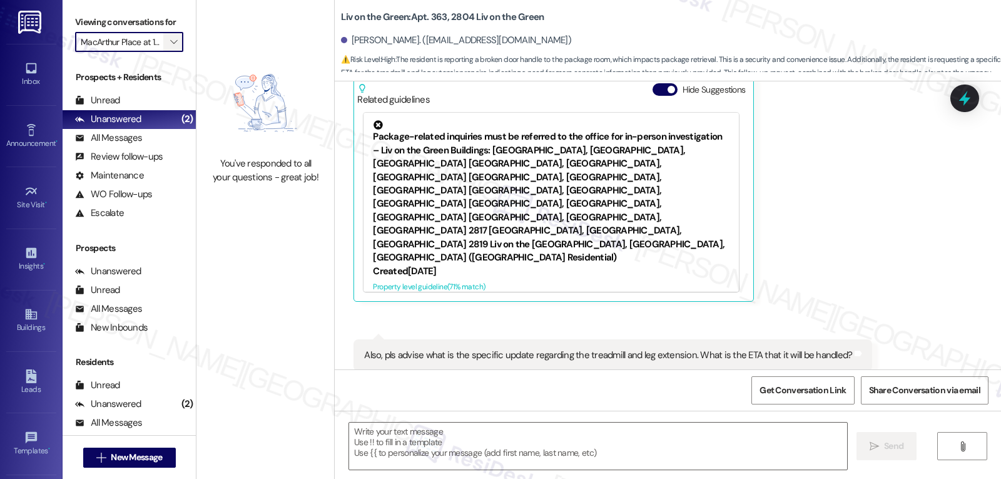
click at [171, 52] on button "" at bounding box center [173, 42] width 20 height 20
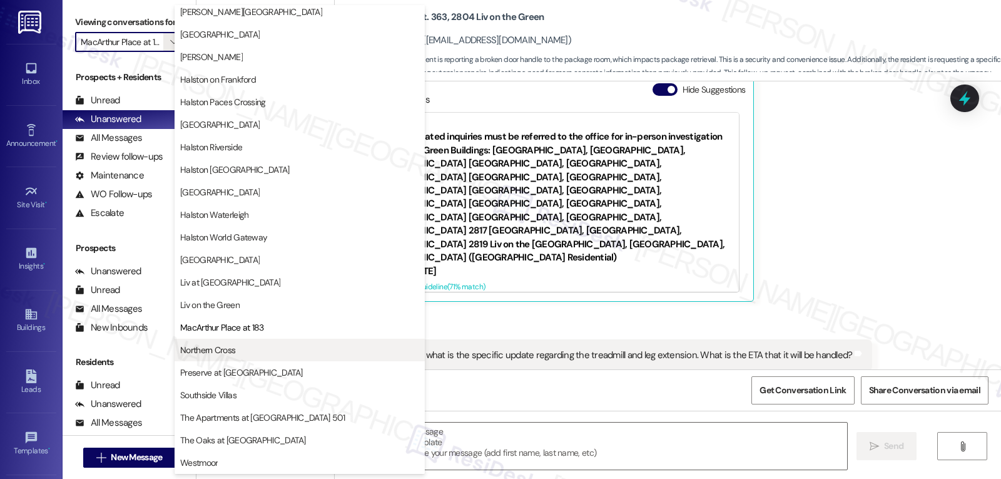
click at [212, 359] on button "Northern Cross" at bounding box center [300, 350] width 250 height 23
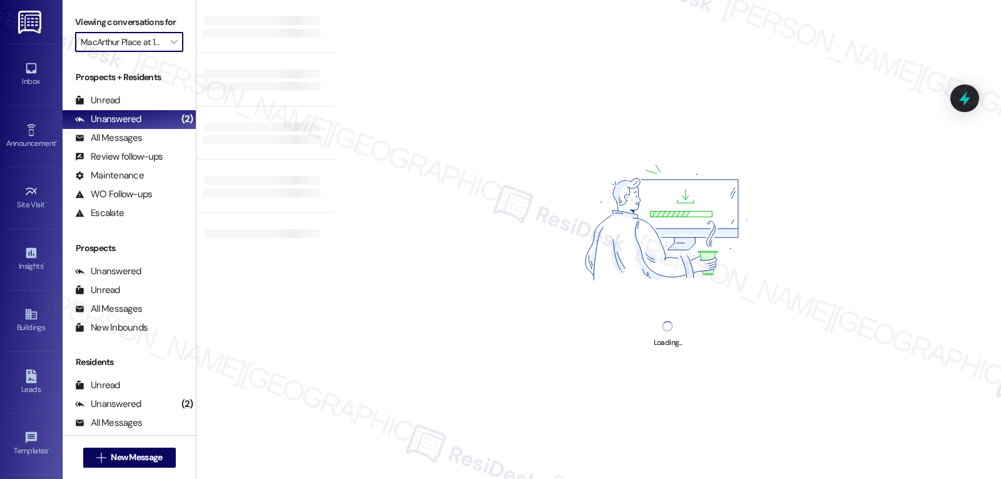
type input "Northern Cross"
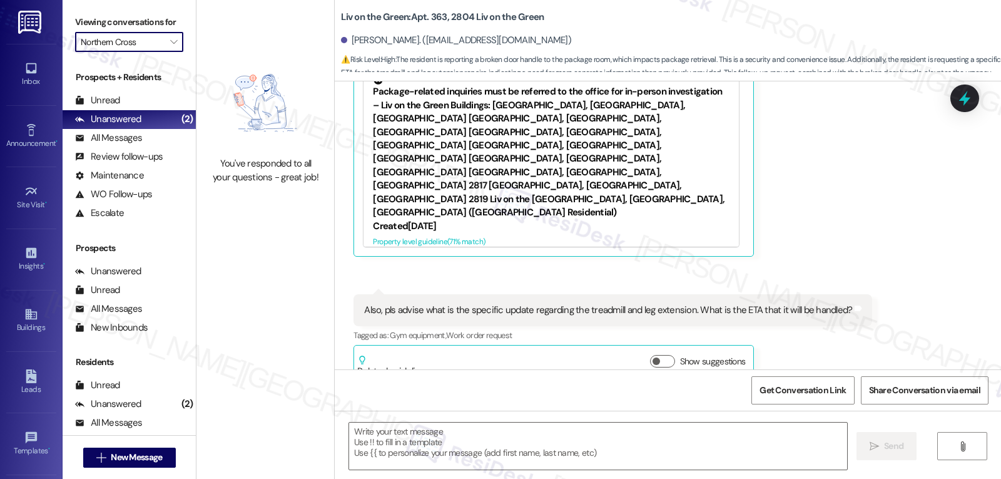
scroll to position [7365, 0]
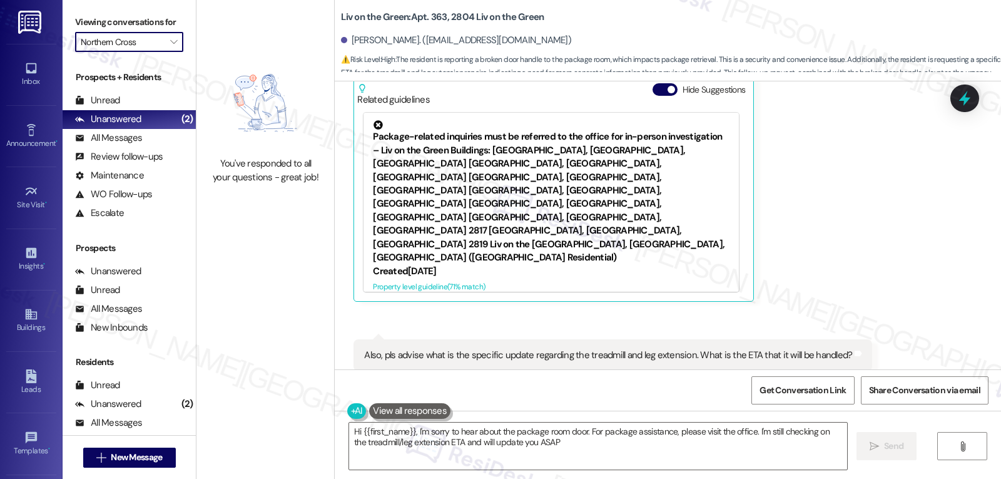
type textarea "Hi {{first_name}}, I'm sorry to hear about the package room door. For package a…"
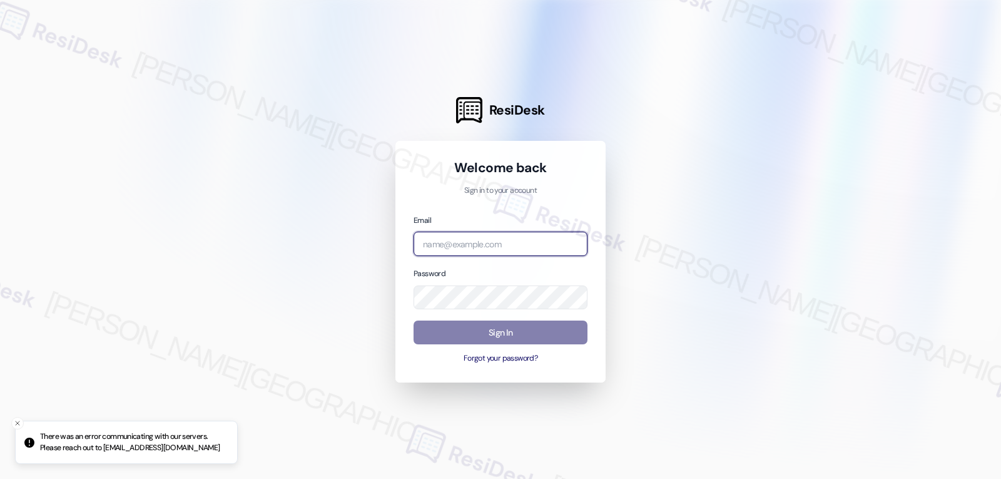
click at [461, 247] on input "email" at bounding box center [501, 244] width 174 height 24
click at [479, 239] on input "email" at bounding box center [501, 244] width 174 height 24
paste input "automated-surveys-birchstone_residential-jomar.punay@birchstone_[DOMAIN_NAME]"
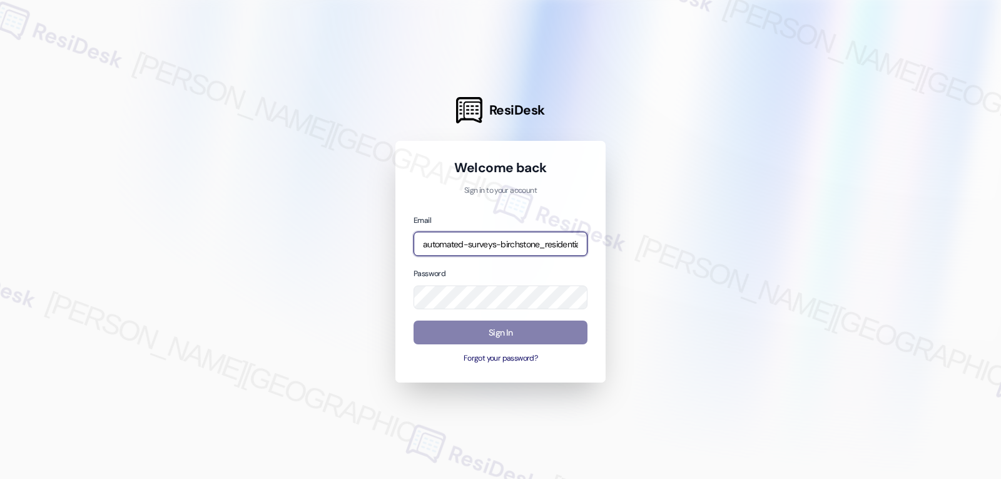
scroll to position [0, 160]
type input "automated-surveys-birchstone_residential-jomar.punay@birchstone_[DOMAIN_NAME]"
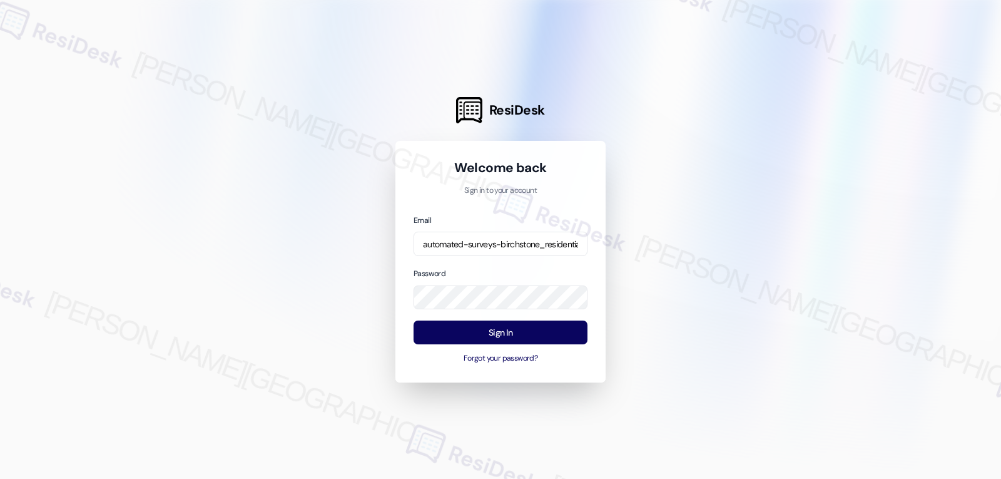
click at [509, 264] on div "Email automated-surveys-birchstone_residential-jomar.punay@birchstone_[DOMAIN_N…" at bounding box center [501, 288] width 174 height 151
click at [531, 330] on button "Sign In" at bounding box center [501, 332] width 174 height 24
click at [542, 332] on button "Sign In" at bounding box center [501, 332] width 174 height 24
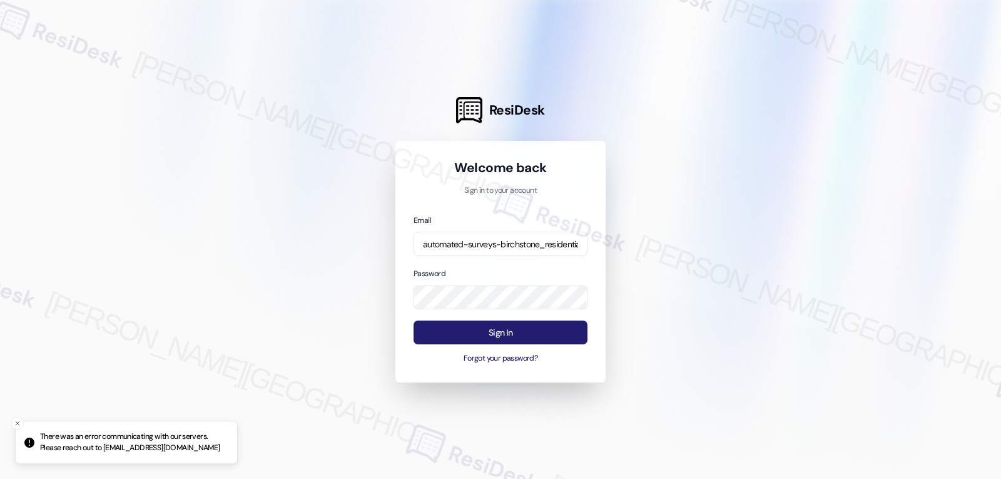
click at [511, 334] on button "Sign In" at bounding box center [501, 332] width 174 height 24
click at [519, 333] on button "Sign In" at bounding box center [501, 332] width 174 height 24
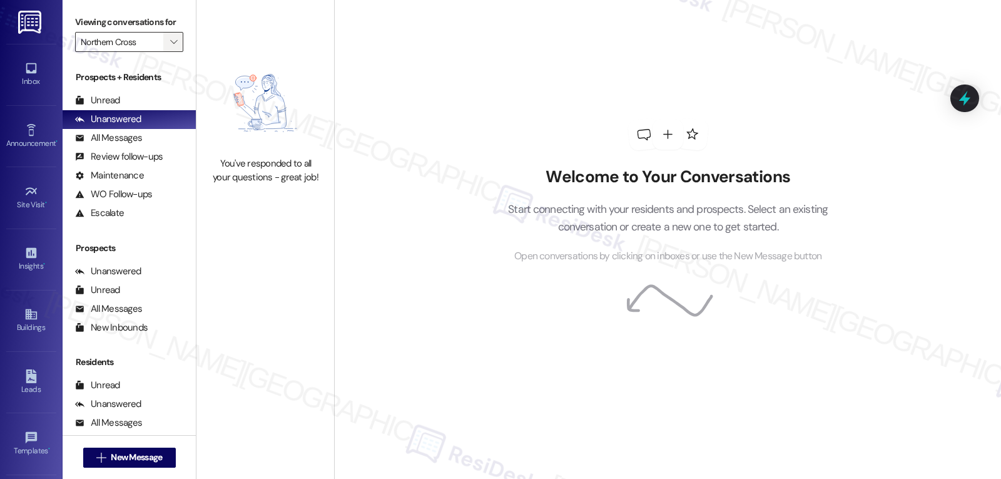
click at [168, 52] on span "" at bounding box center [174, 42] width 12 height 20
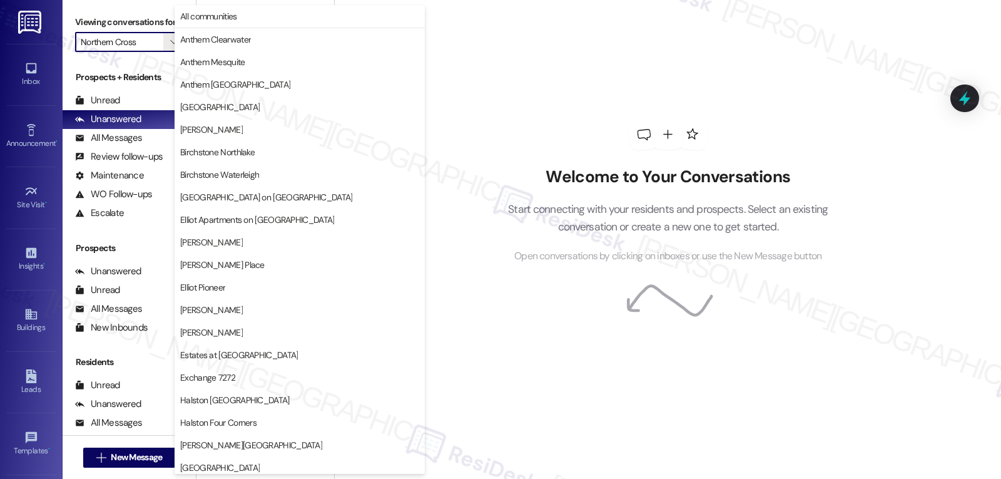
scroll to position [433, 0]
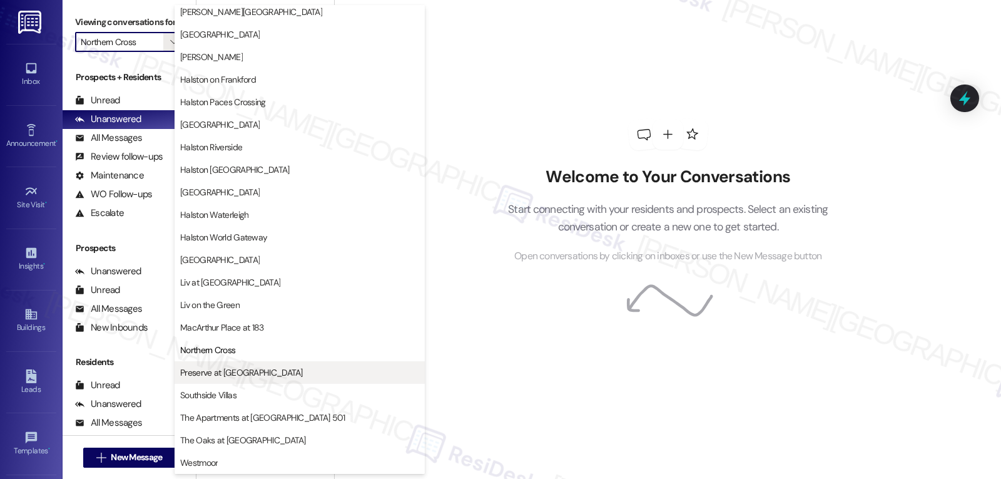
click at [243, 370] on span "Preserve at [GEOGRAPHIC_DATA]" at bounding box center [241, 372] width 123 height 13
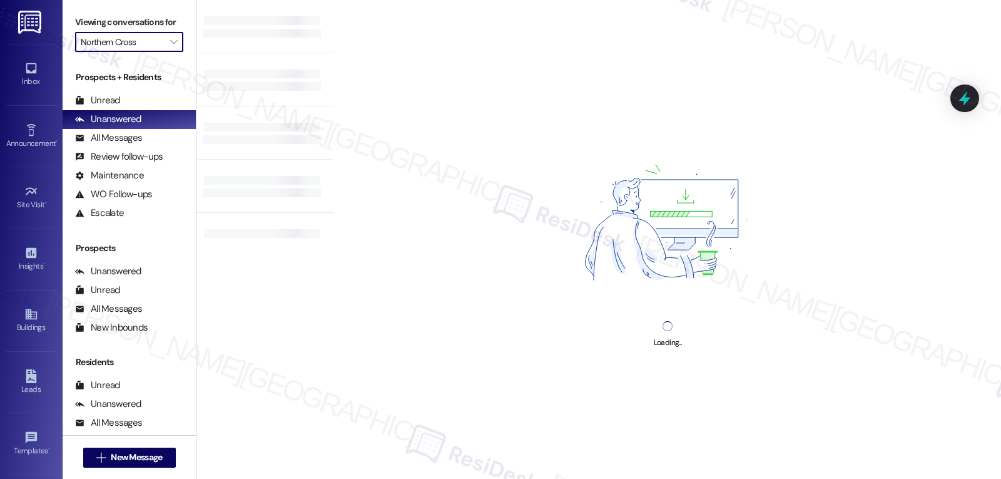
type input "Preserve at [GEOGRAPHIC_DATA]"
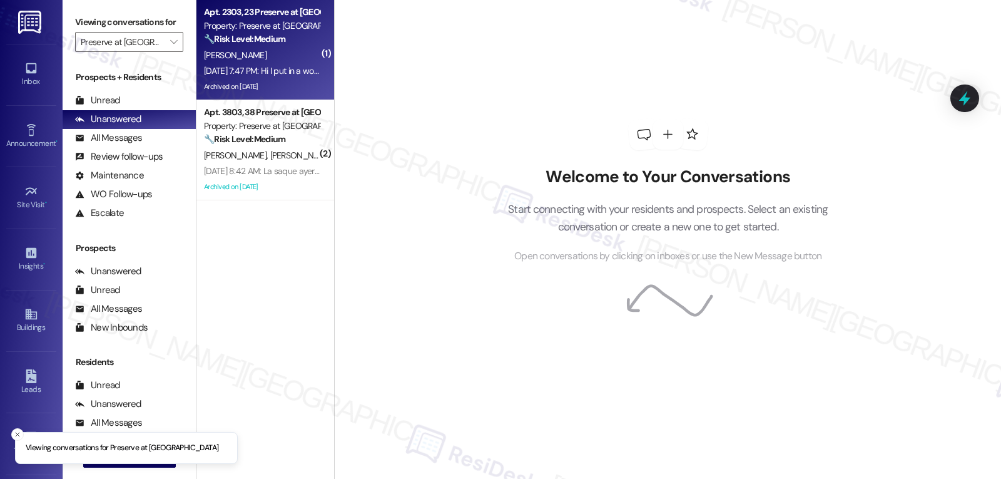
click at [252, 59] on div "[PERSON_NAME]" at bounding box center [262, 56] width 118 height 16
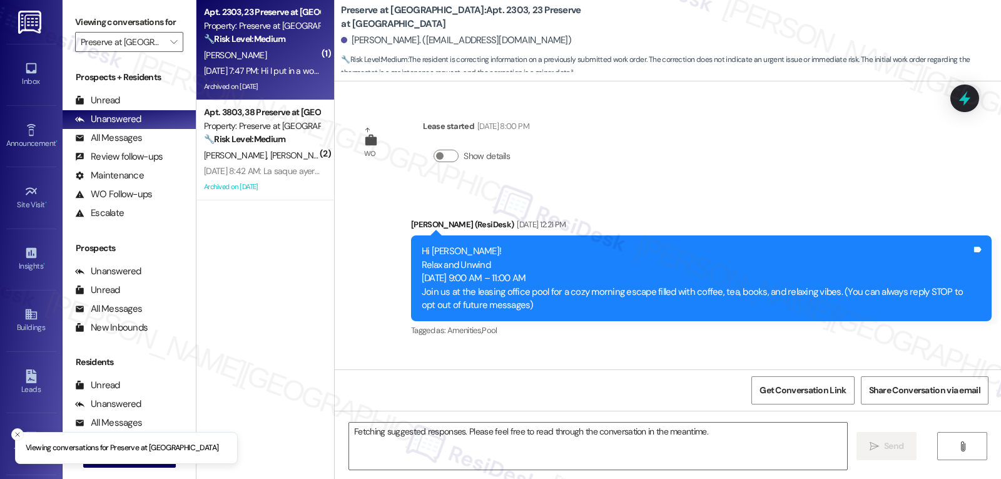
scroll to position [6109, 0]
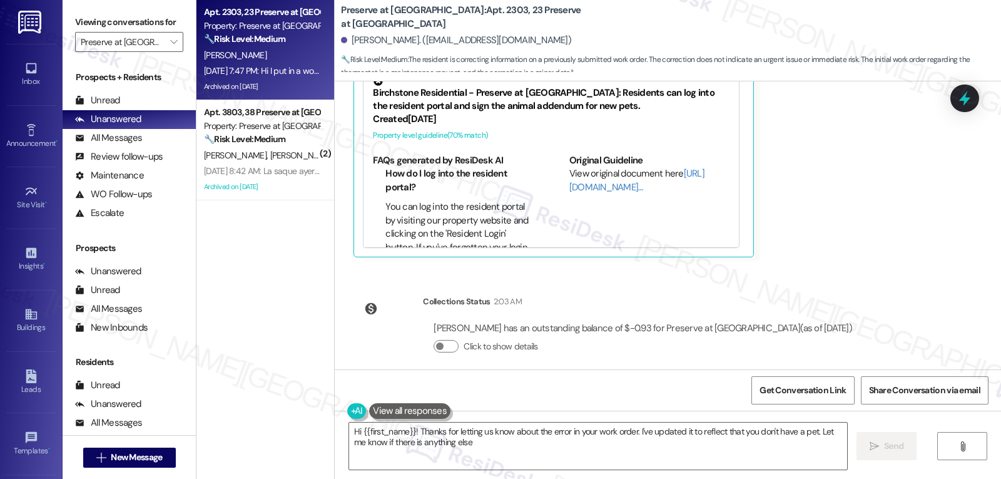
type textarea "Hi {{first_name}}! Thanks for letting us know about the error in your work orde…"
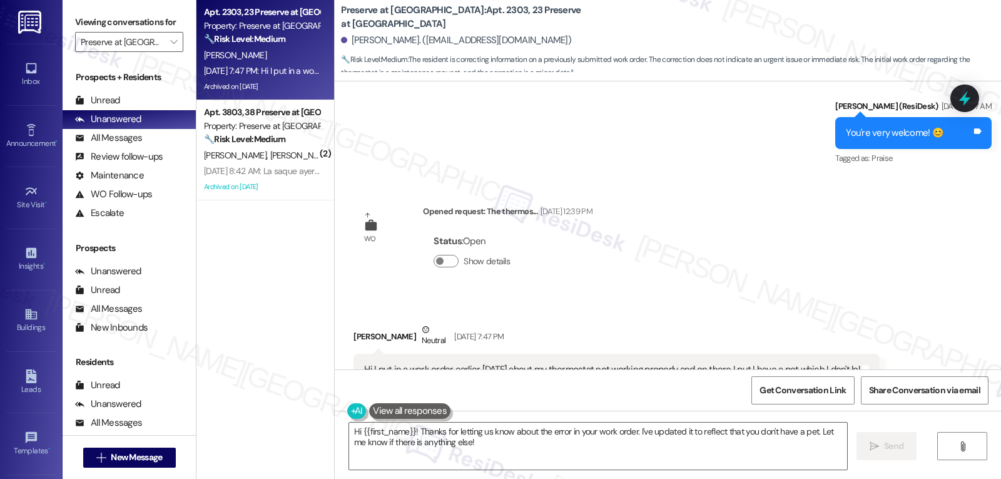
scroll to position [5859, 0]
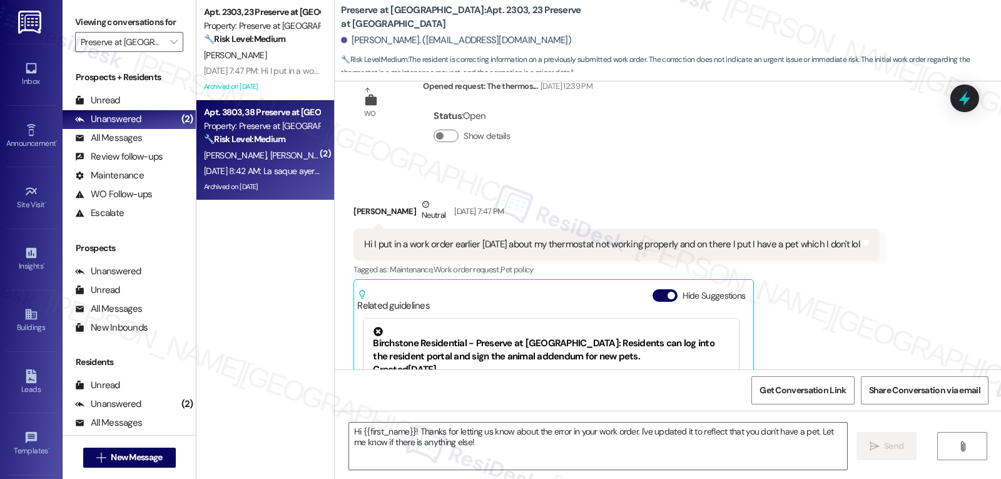
type textarea "Fetching suggested responses. Please feel free to read through the conversation…"
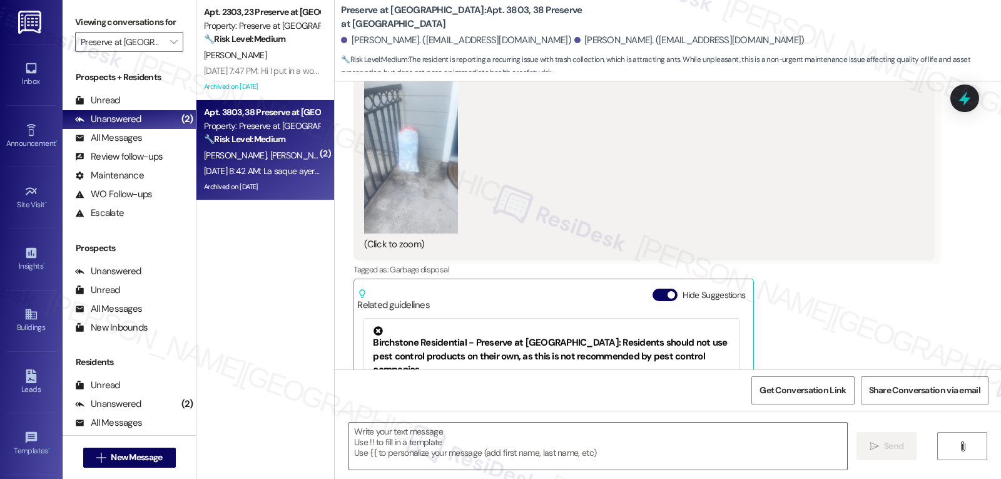
type textarea "Fetching suggested responses. Please feel free to read through the conversation…"
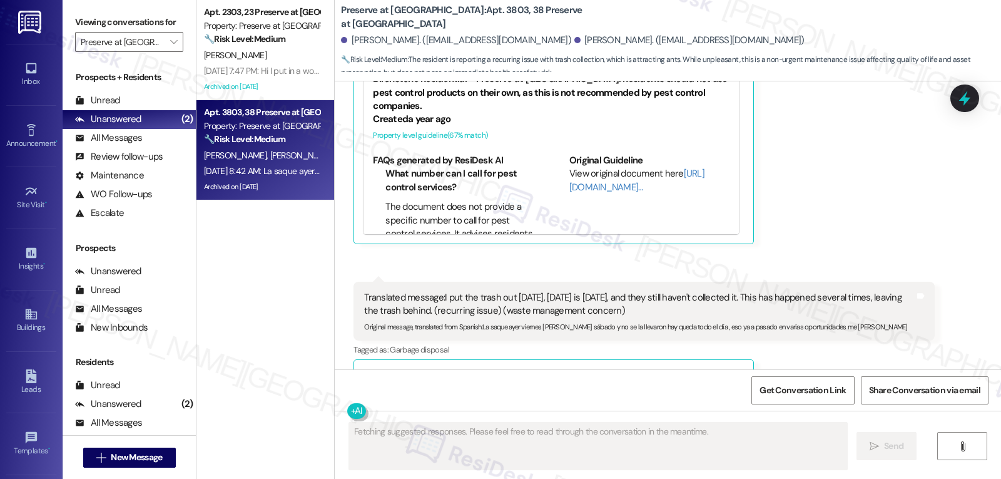
scroll to position [4927, 0]
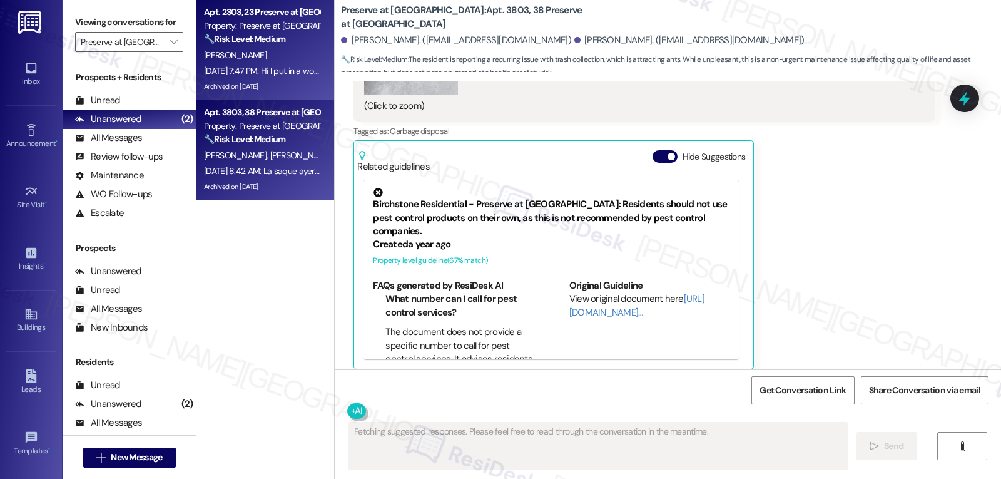
click at [248, 69] on div "[DATE] 7:47 PM: Hi I put in a work order earlier [DATE] about my thermostat not…" at bounding box center [459, 70] width 511 height 11
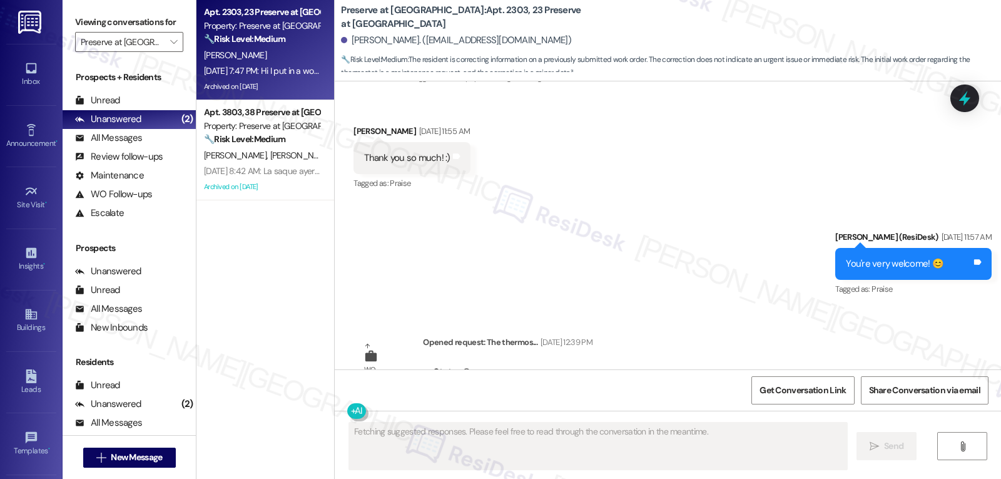
scroll to position [5493, 0]
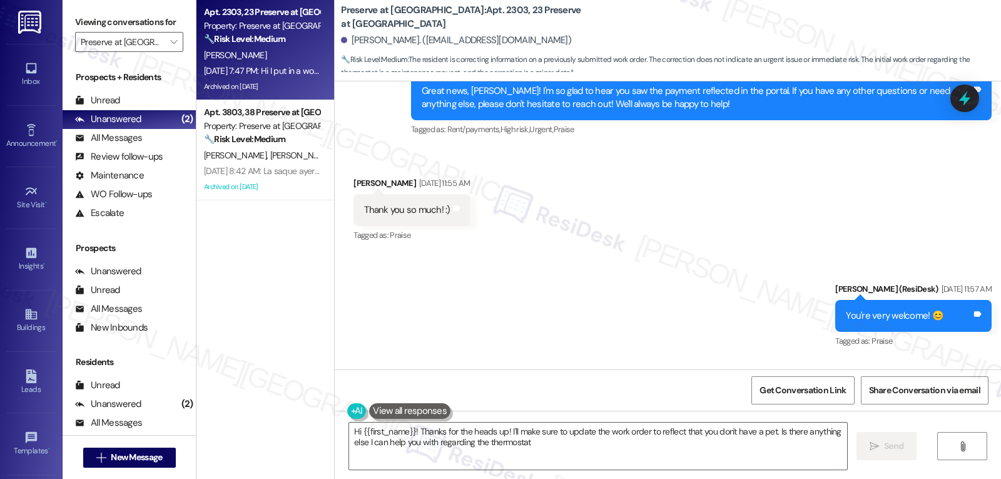
type textarea "Hi {{first_name}}! Thanks for the heads up! I'll make sure to update the work o…"
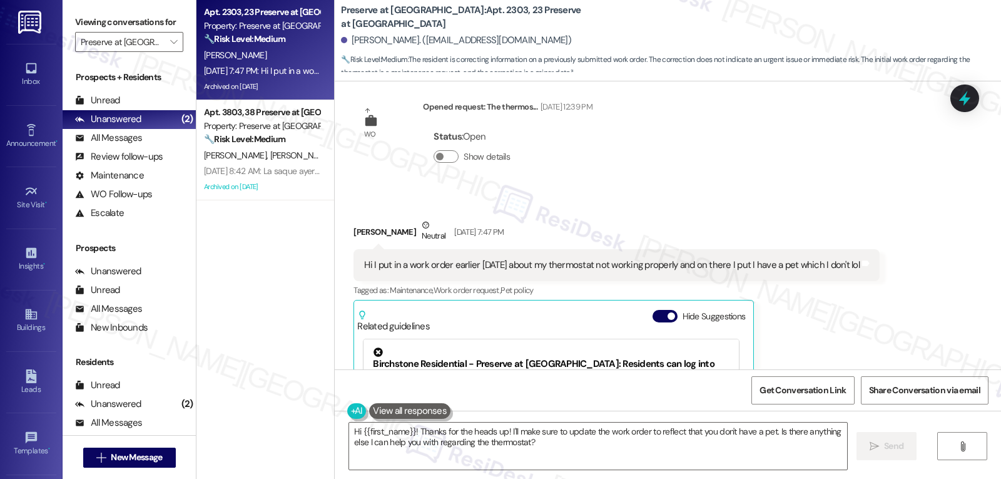
scroll to position [5868, 0]
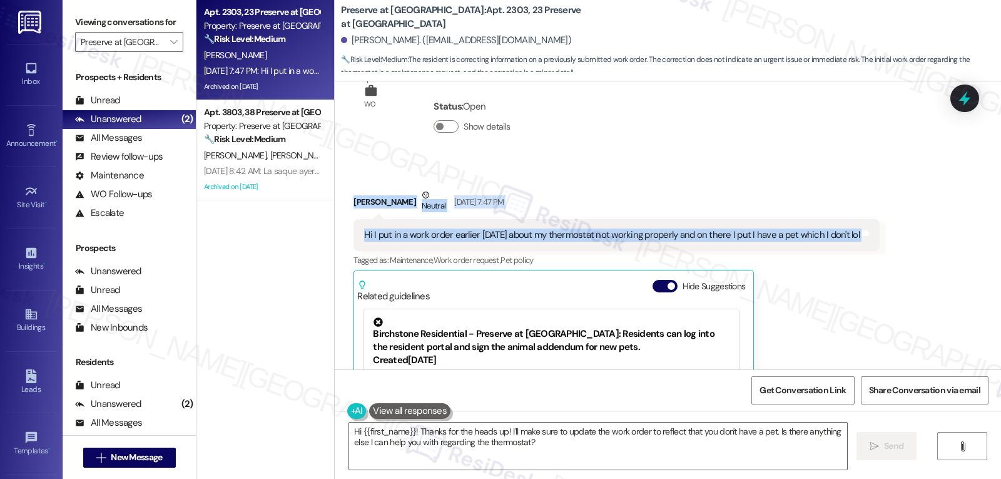
drag, startPoint x: 344, startPoint y: 192, endPoint x: 865, endPoint y: 225, distance: 522.3
click at [865, 225] on div "Received via SMS [PERSON_NAME] Neutral [DATE] 7:47 PM Hi I put in a work order …" at bounding box center [616, 343] width 545 height 329
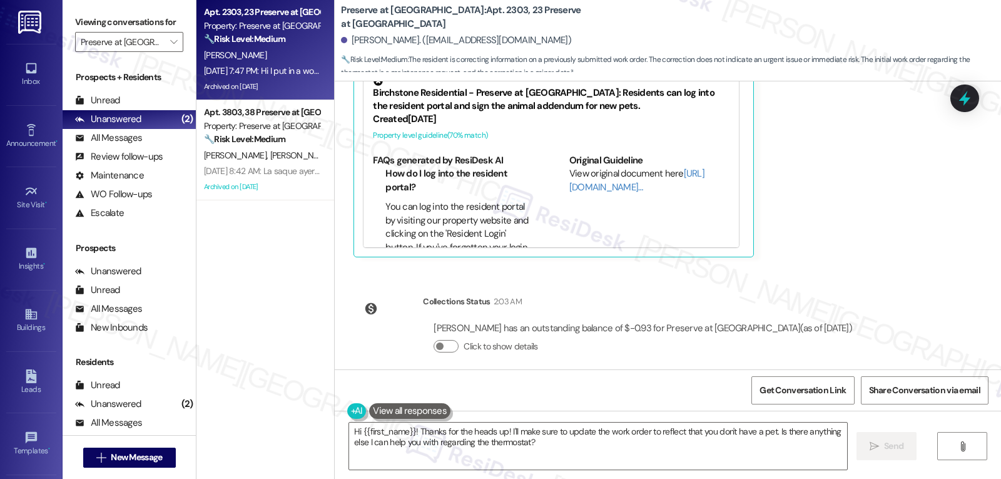
scroll to position [5984, 0]
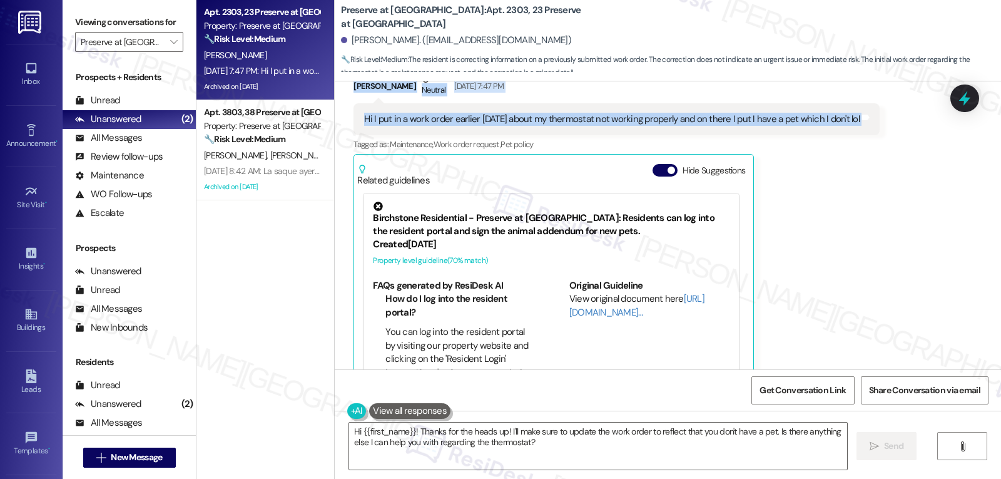
copy div "[PERSON_NAME] Neutral [DATE] 7:47 PM Hi I put in a work order earlier [DATE] ab…"
click at [976, 100] on div at bounding box center [965, 98] width 38 height 36
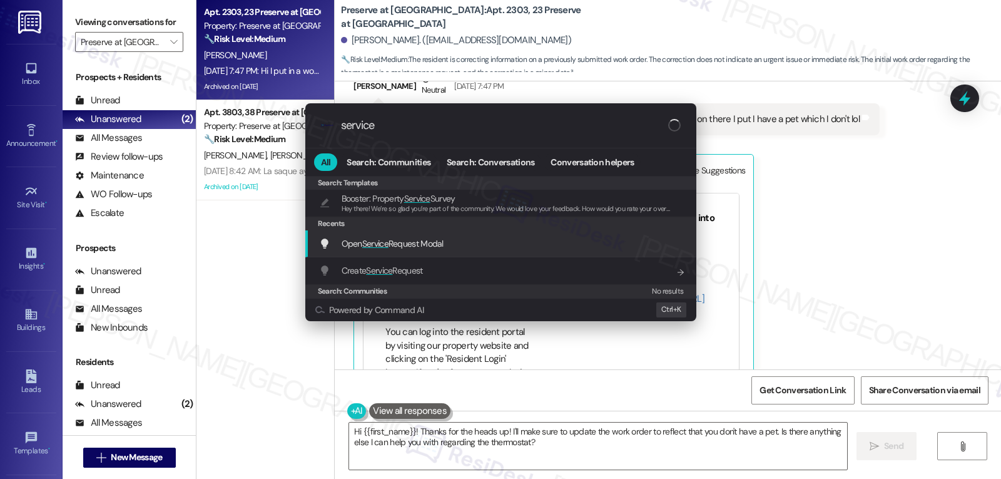
type input "service"
click at [388, 241] on span "Service" at bounding box center [375, 243] width 26 height 11
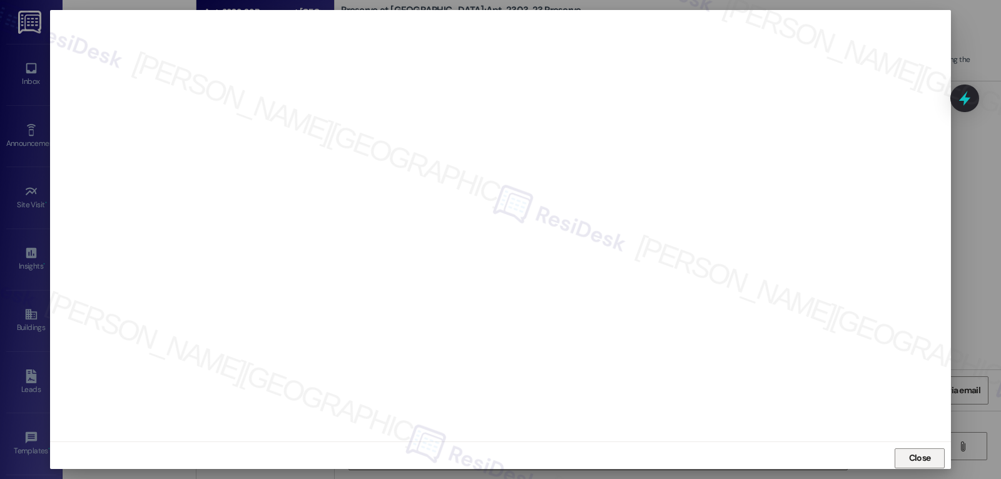
click at [937, 456] on button "Close" at bounding box center [920, 458] width 50 height 20
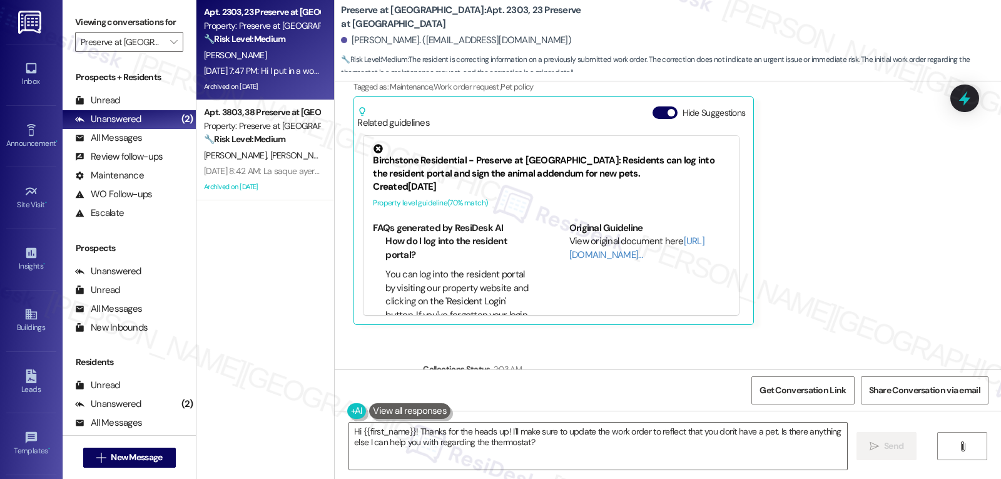
scroll to position [6109, 0]
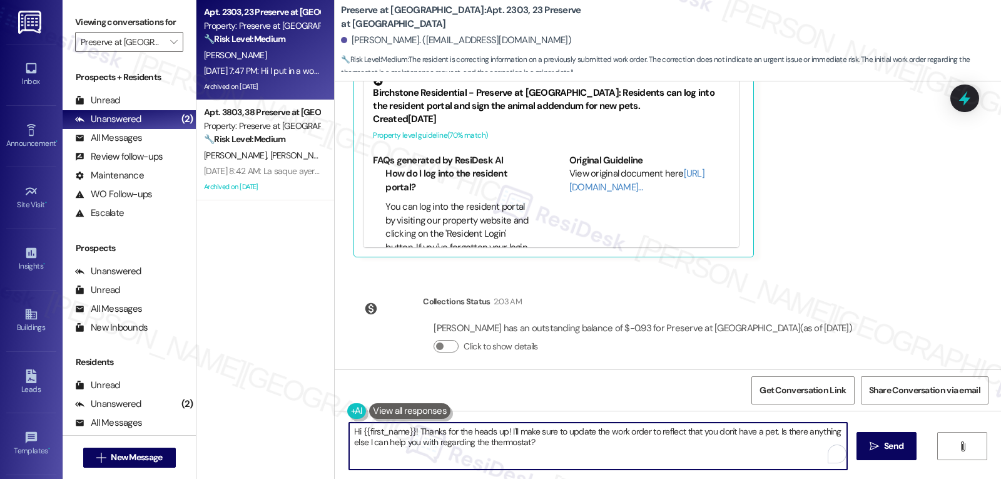
click at [567, 452] on textarea "Hi {{first_name}}! Thanks for the heads up! I'll make sure to update the work o…" at bounding box center [598, 445] width 498 height 47
click at [700, 455] on textarea "Hi {{first_name}}! Thanks for the heads up! I'll make sure to update the work o…" at bounding box center [598, 445] width 498 height 47
click at [556, 432] on textarea "Hi {{first_name}}! Thanks for the heads up! I'll make sure to update the work o…" at bounding box center [598, 445] width 498 height 47
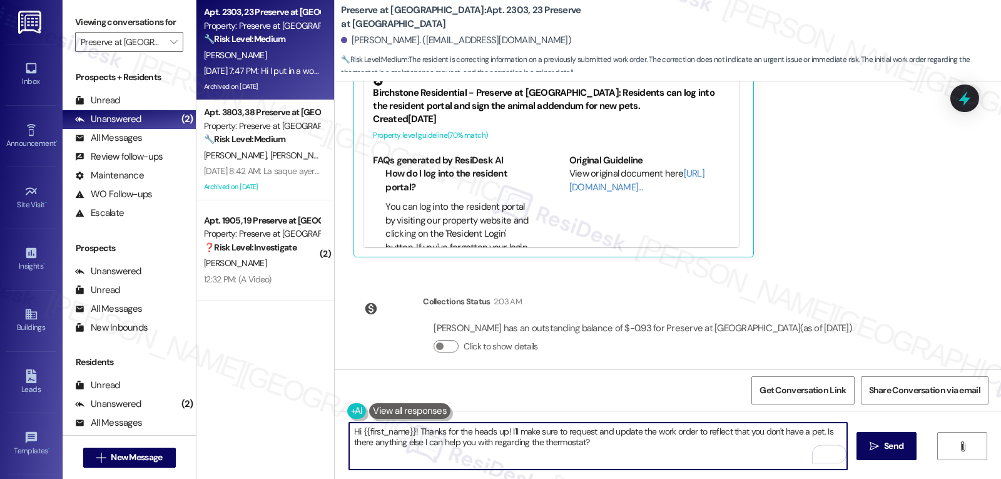
click at [626, 444] on textarea "Hi {{first_name}}! Thanks for the heads up! I'll make sure to request and updat…" at bounding box center [598, 445] width 498 height 47
drag, startPoint x: 815, startPoint y: 431, endPoint x: 874, endPoint y: 491, distance: 84.1
click at [874, 478] on html "Inbox Go to Inbox Announcement • Send A Text Announcement Site Visit • Go to Si…" at bounding box center [500, 239] width 1001 height 479
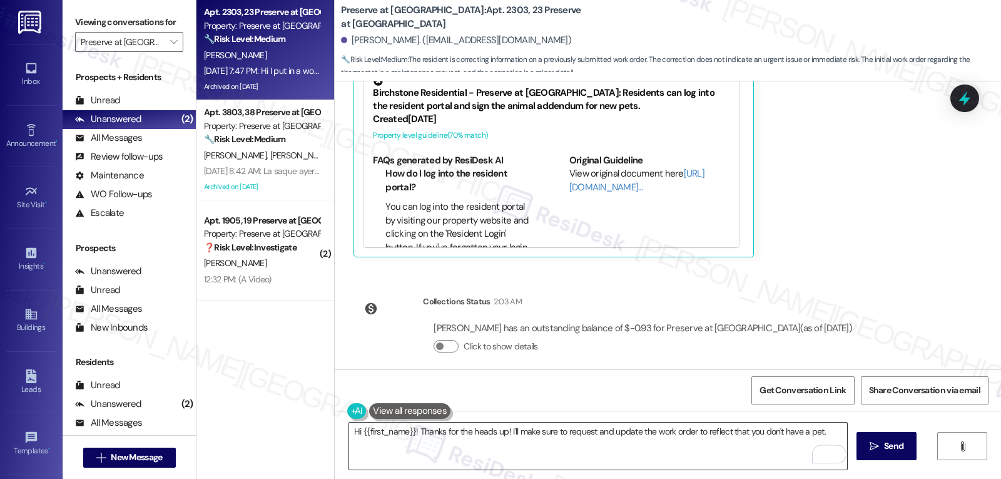
click at [831, 432] on textarea "Hi {{first_name}}! Thanks for the heads up! I'll make sure to request and updat…" at bounding box center [598, 445] width 498 height 47
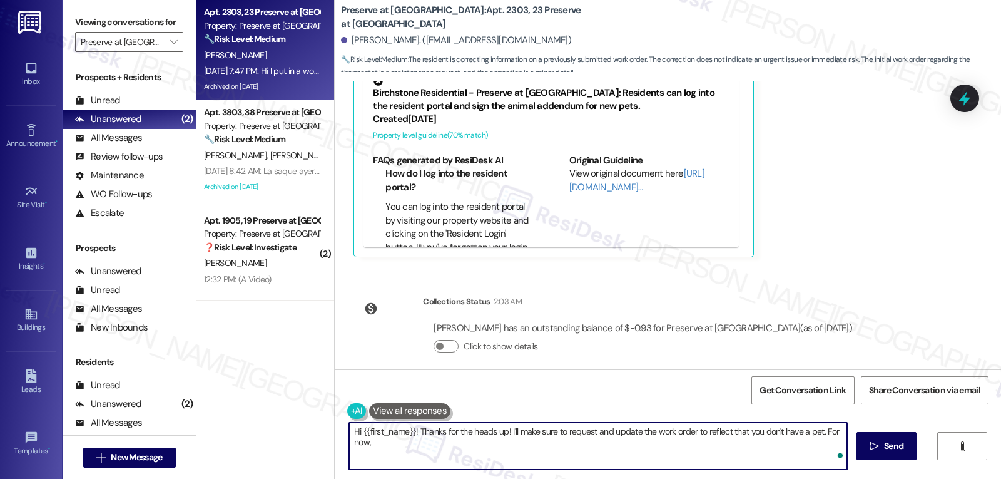
paste textarea "If you ever need anything, don’t hesitate to reach out. I’m always here to assi…"
click at [363, 441] on textarea "Hi {{first_name}}! Thanks for the heads up! I'll make sure to request and updat…" at bounding box center [598, 445] width 498 height 47
type textarea "Hi {{first_name}}! Thanks for the heads up! I'll make sure to request and updat…"
click at [885, 450] on span "Send" at bounding box center [893, 445] width 19 height 13
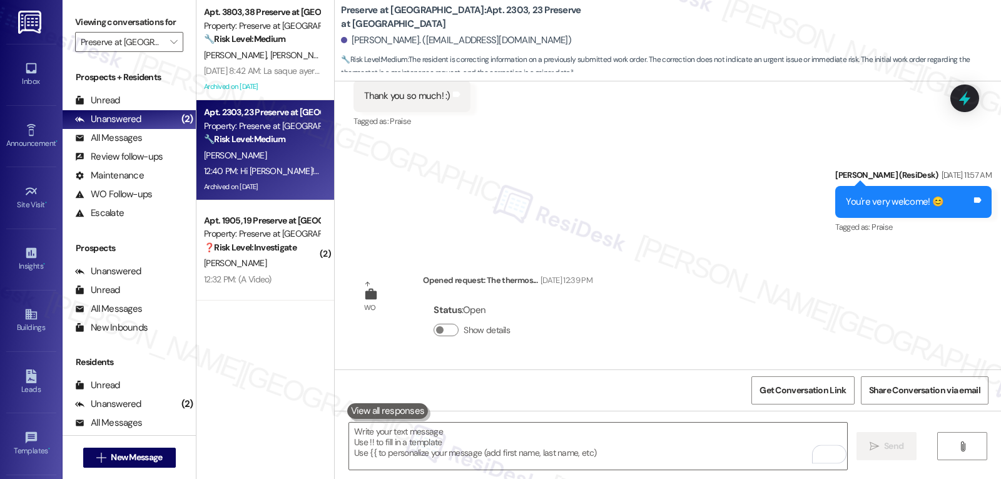
scroll to position [5709, 0]
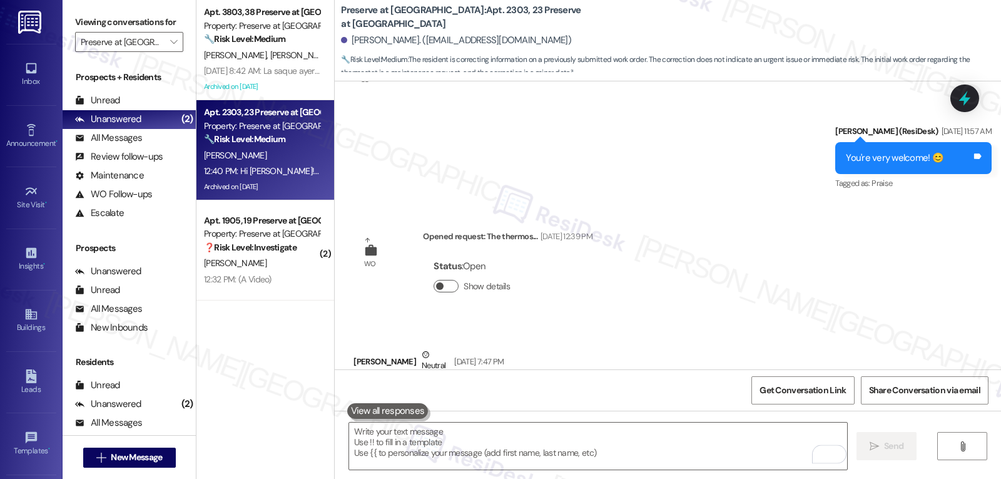
click at [439, 280] on button "Show details" at bounding box center [446, 286] width 25 height 13
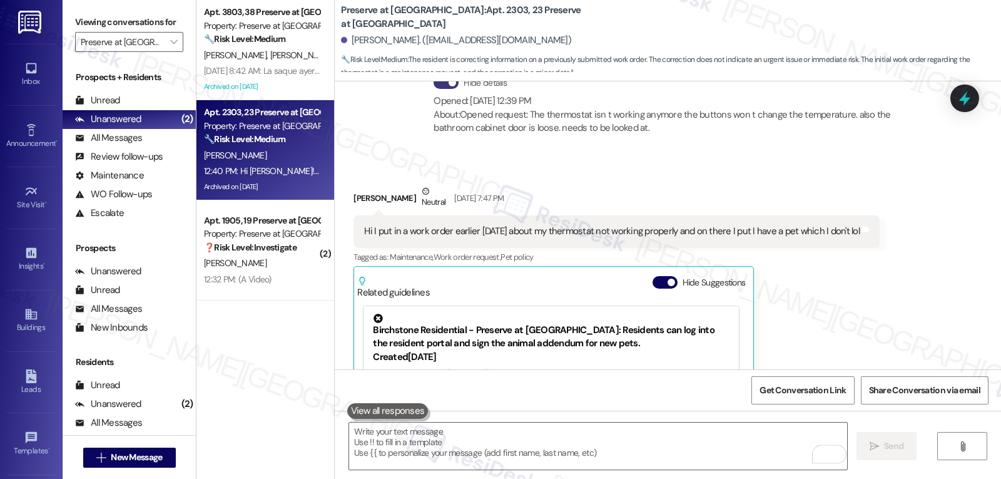
scroll to position [5959, 0]
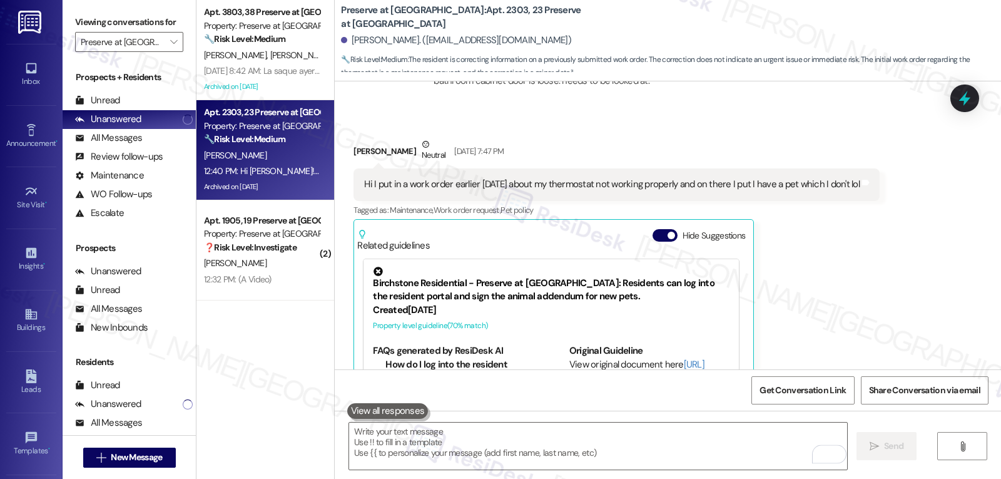
click at [960, 96] on icon at bounding box center [965, 98] width 16 height 16
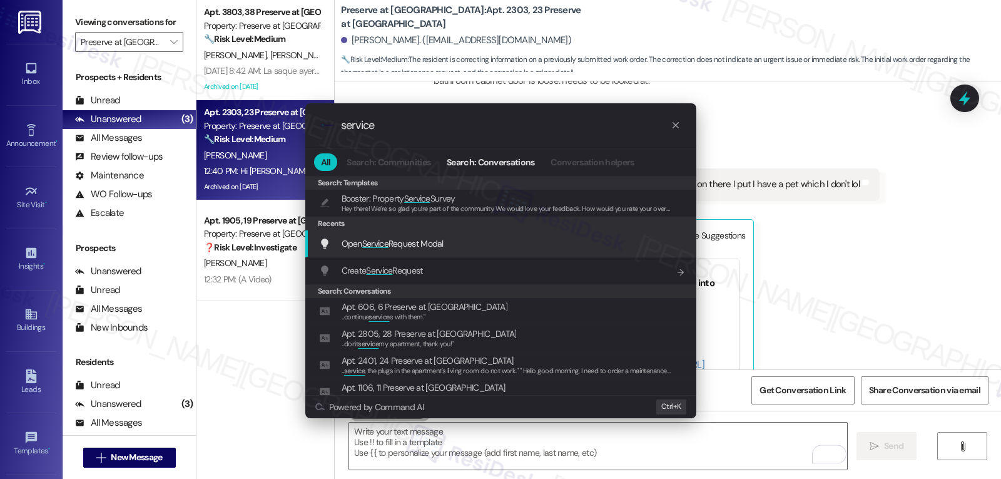
click at [405, 235] on div "Open Service Request Modal Add shortcut" at bounding box center [500, 243] width 391 height 27
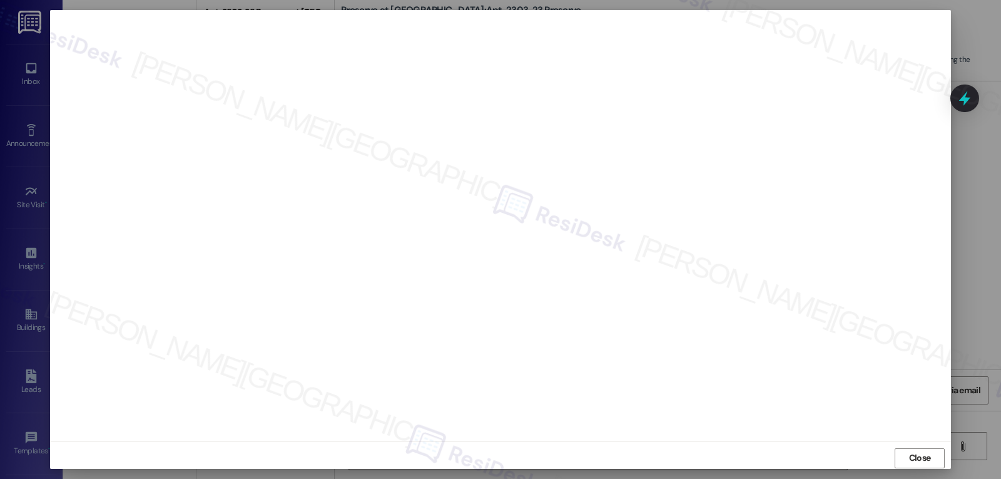
click at [917, 463] on span "Close" at bounding box center [920, 457] width 22 height 13
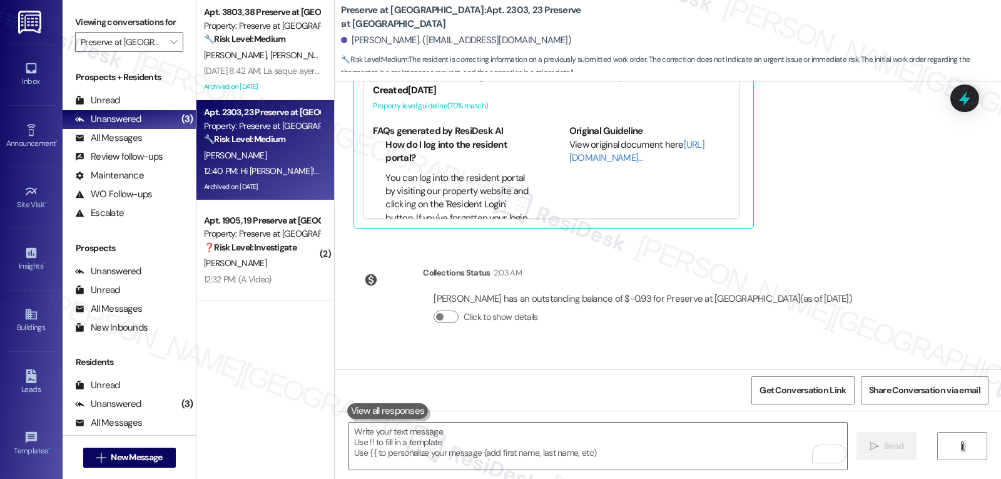
scroll to position [6250, 0]
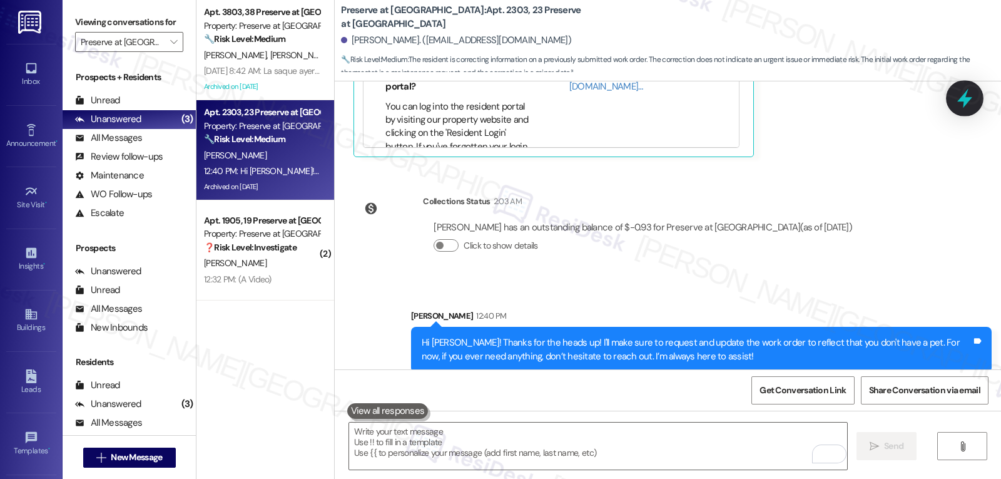
click at [979, 96] on div at bounding box center [965, 98] width 38 height 36
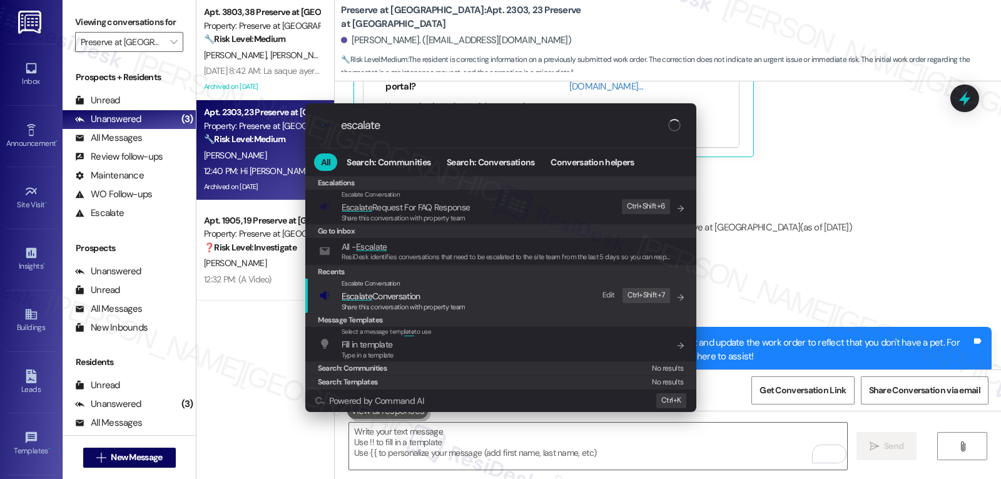
type input "escalate"
click at [395, 293] on span "Escalate Conversation" at bounding box center [381, 295] width 79 height 11
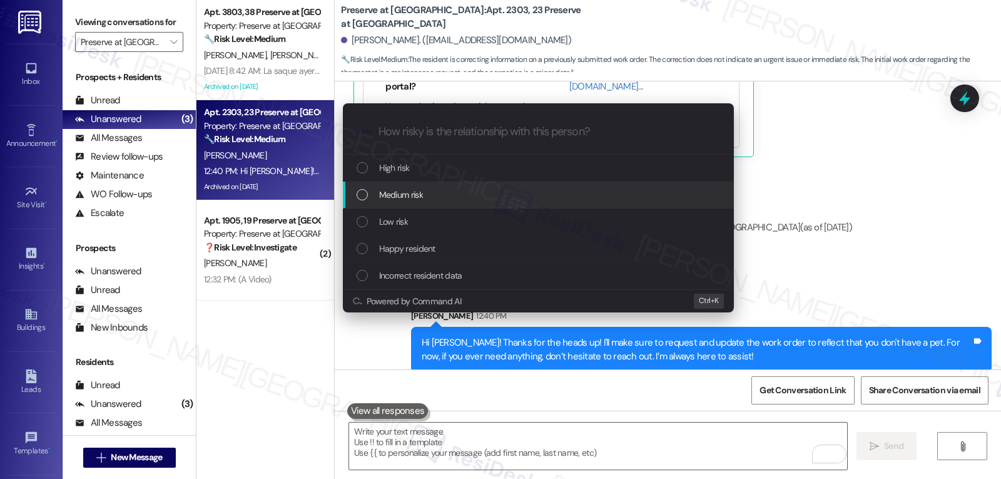
click at [463, 201] on div "Medium risk" at bounding box center [540, 195] width 366 height 14
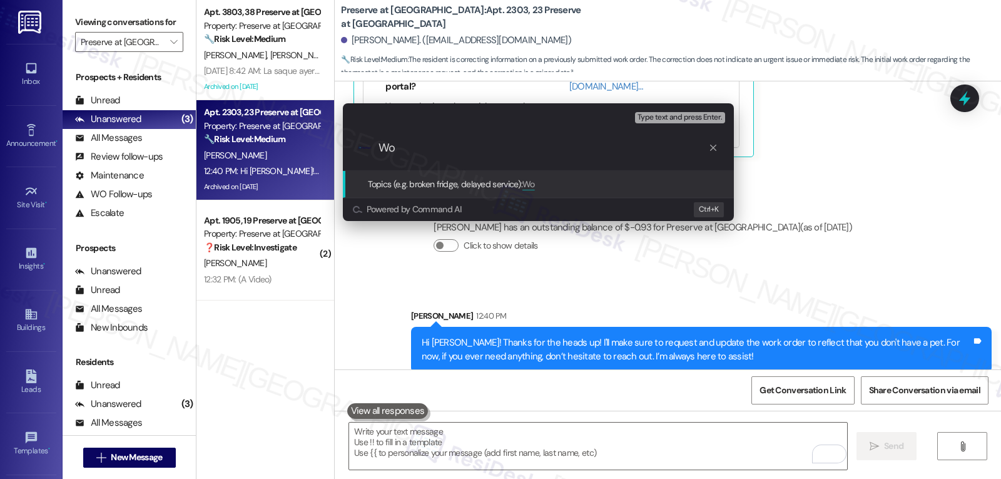
type input "W"
paste input "16093977"
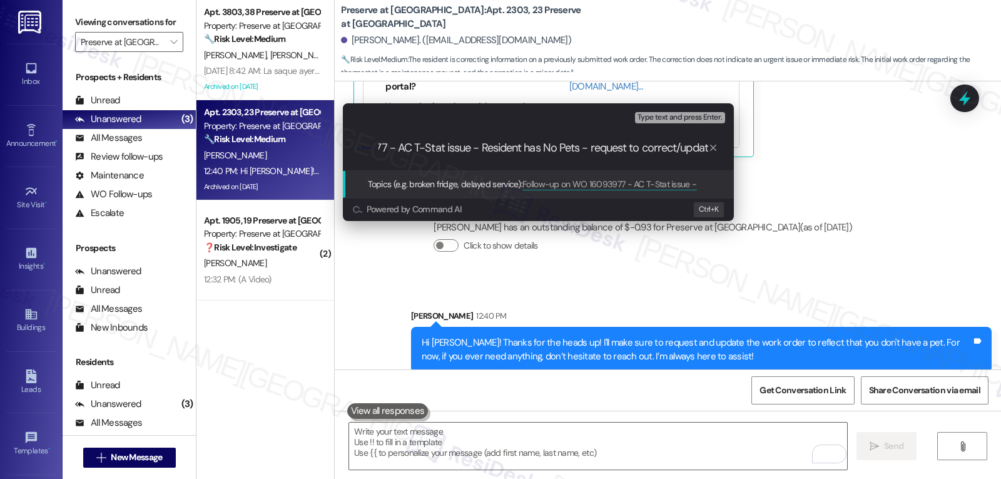
type input "Follow-up on WO 16093977 - AC T-Stat issue - Resident has No Pets - request to …"
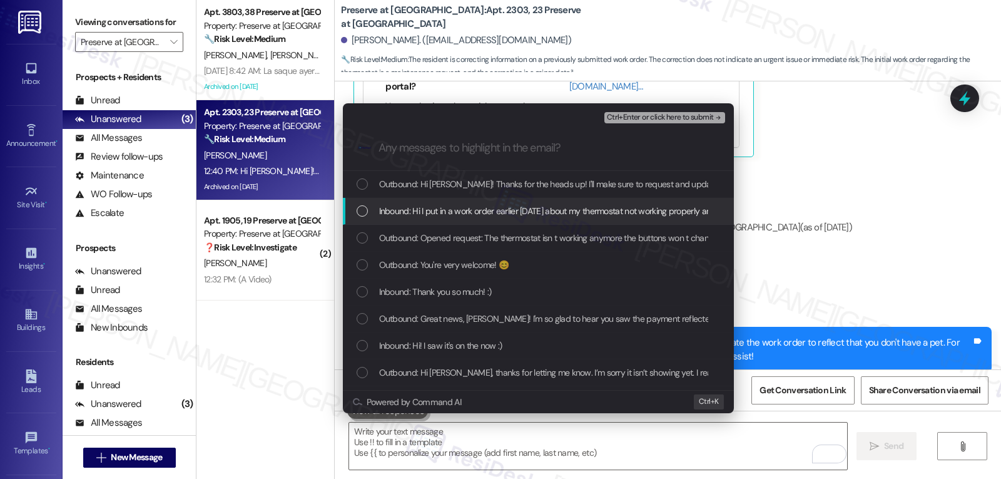
click at [421, 213] on span "Inbound: Hi I put in a work order earlier [DATE] about my thermostat not workin…" at bounding box center [623, 211] width 488 height 14
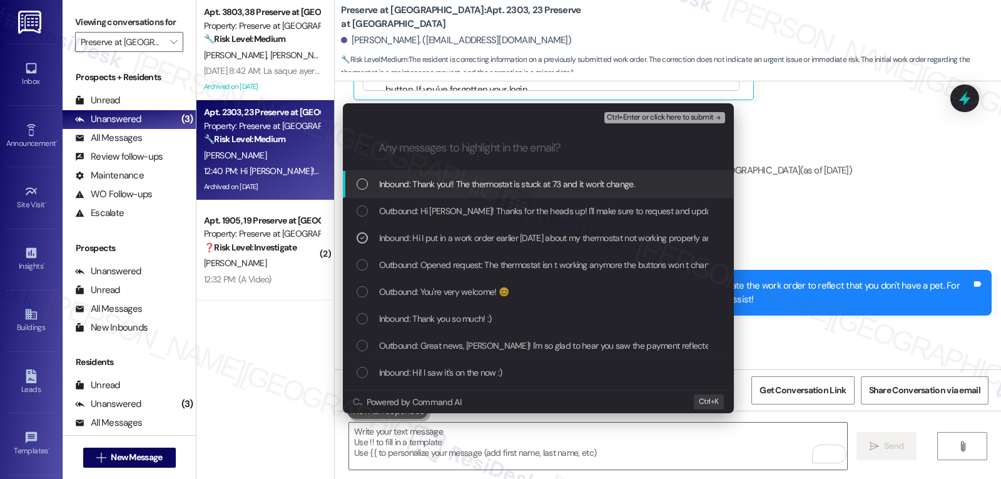
scroll to position [6336, 0]
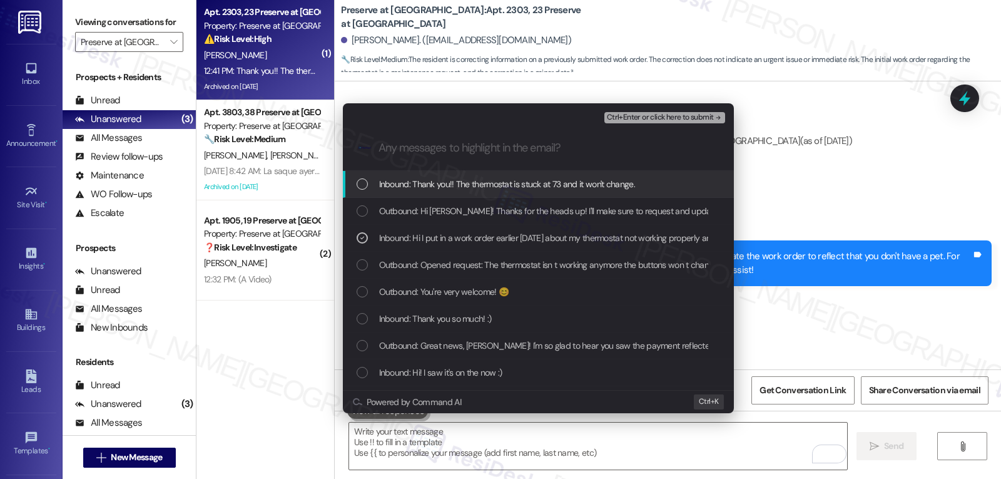
click at [362, 185] on div "List of options" at bounding box center [362, 183] width 11 height 11
click at [666, 116] on span "Ctrl+Enter or click here to submit" at bounding box center [660, 117] width 107 height 9
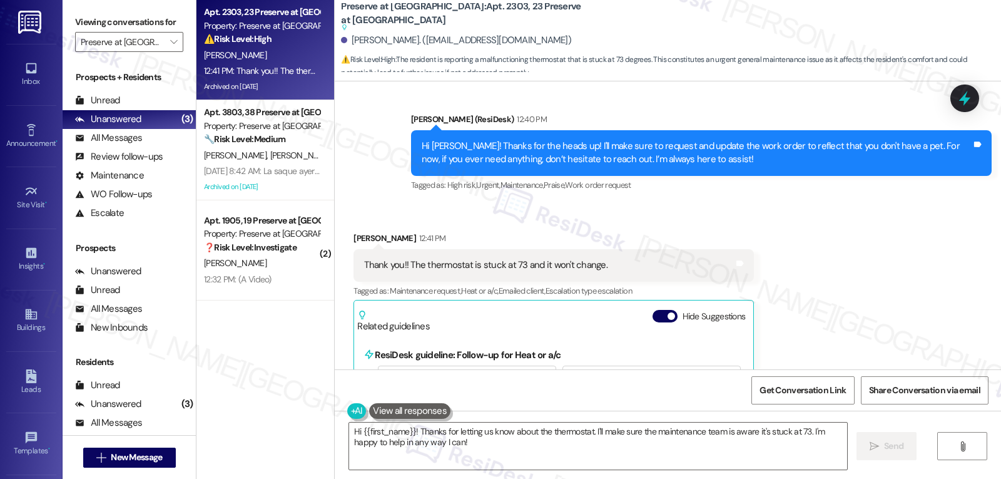
scroll to position [6090, 0]
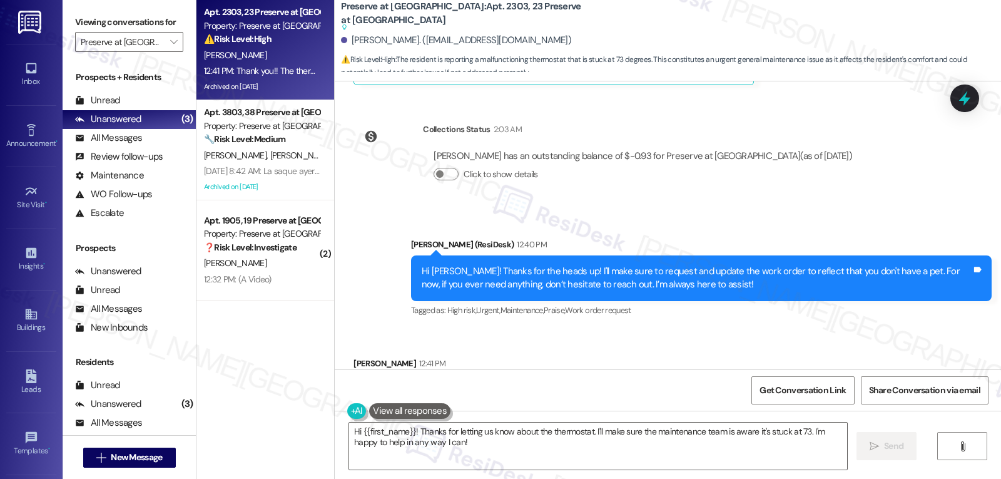
click at [363, 357] on div "[PERSON_NAME] 12:41 PM" at bounding box center [554, 366] width 400 height 18
copy div "[PERSON_NAME]"
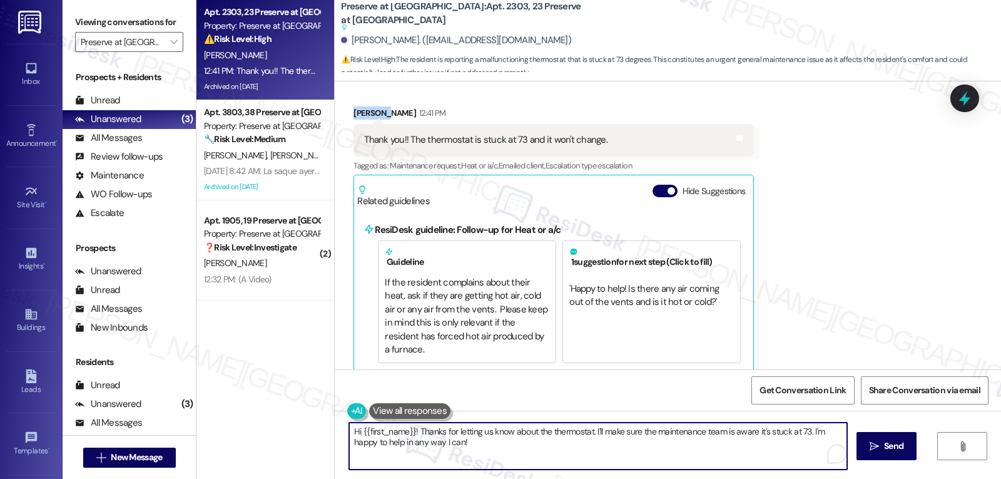
drag, startPoint x: 456, startPoint y: 449, endPoint x: 205, endPoint y: 371, distance: 263.4
click at [272, 405] on div "Apt. 2303, 23 Preserve at [GEOGRAPHIC_DATA] Property: Preserve at [GEOGRAPHIC_D…" at bounding box center [598, 239] width 805 height 479
paste textarea "[PERSON_NAME]"
click at [812, 442] on textarea "This is noted, [PERSON_NAME]. I'm sorry that you're currently experiencing some…" at bounding box center [598, 445] width 498 height 47
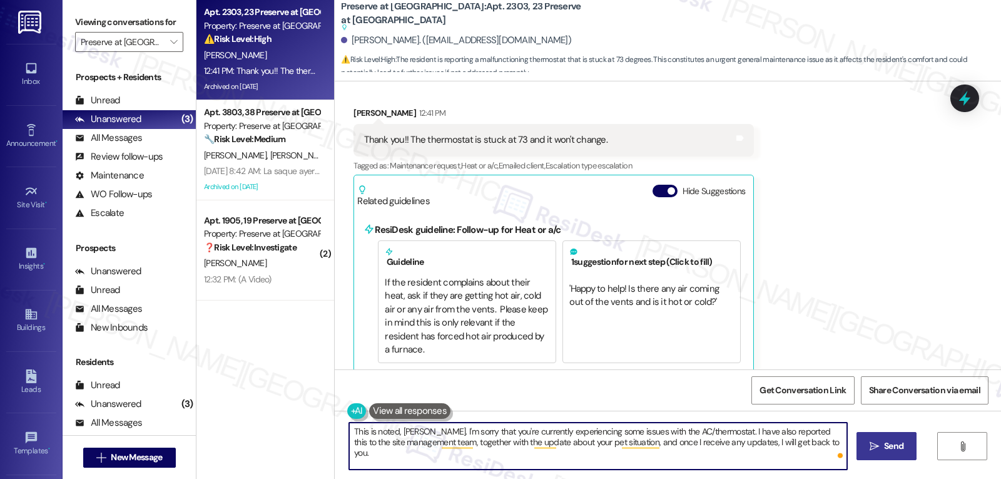
type textarea "This is noted, [PERSON_NAME]. I'm sorry that you're currently experiencing some…"
click at [882, 438] on button " Send" at bounding box center [887, 446] width 61 height 28
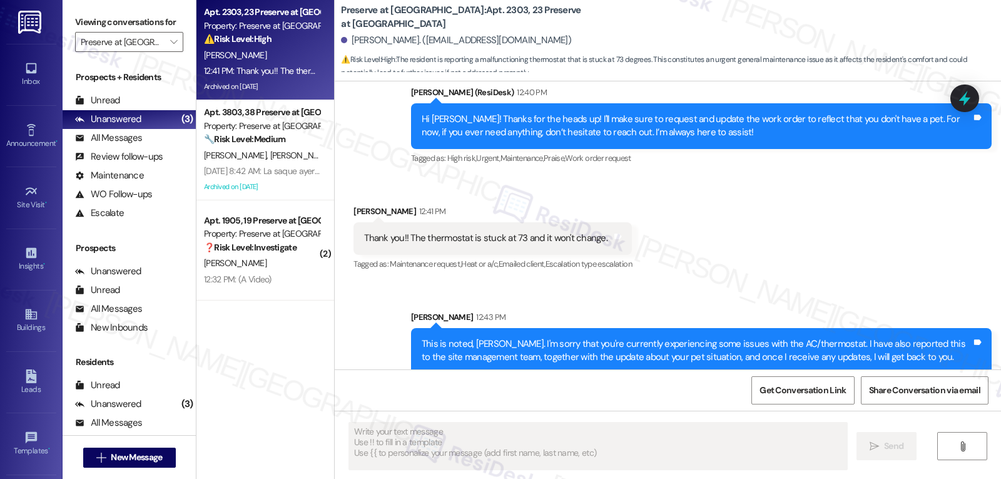
scroll to position [6243, 0]
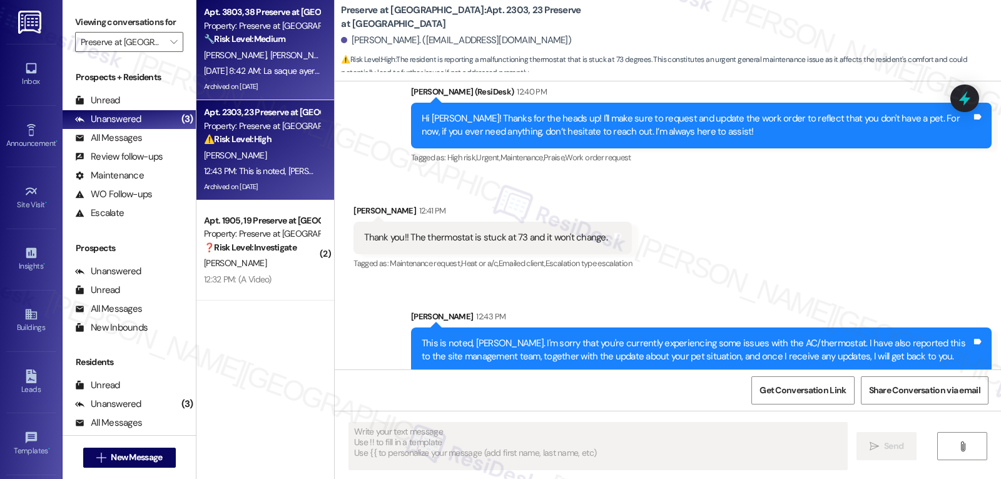
click at [223, 65] on div "[DATE] 8:42 AM: La saque ayer viernes [PERSON_NAME] sábado y no se la llevaron …" at bounding box center [512, 70] width 617 height 11
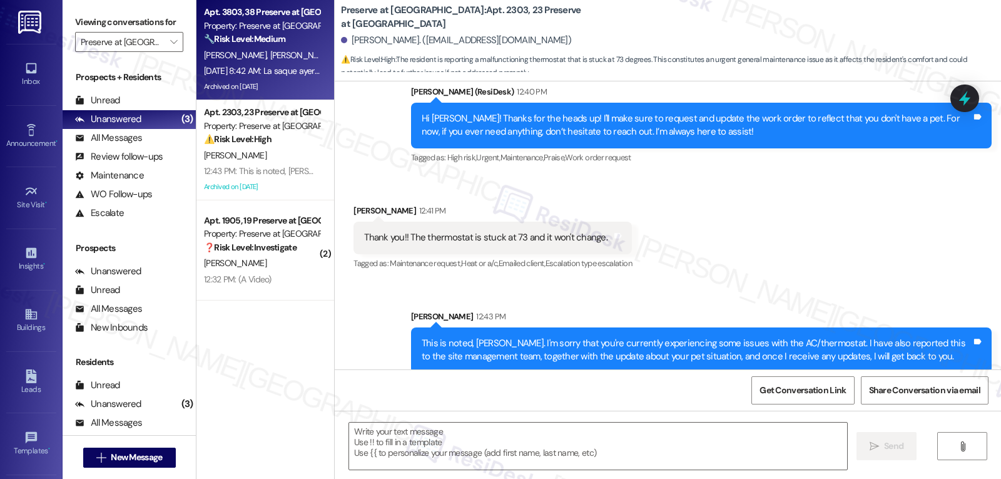
type textarea "Fetching suggested responses. Please feel free to read through the conversation…"
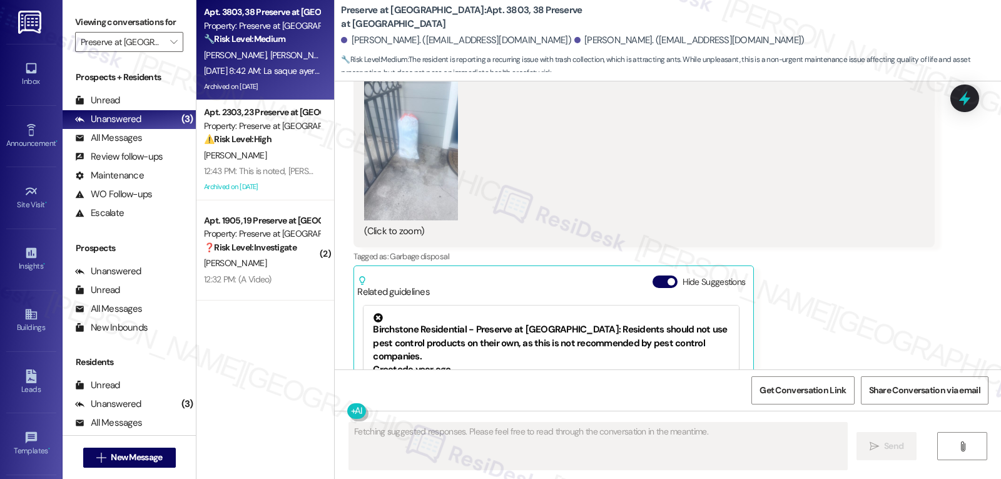
scroll to position [4677, 0]
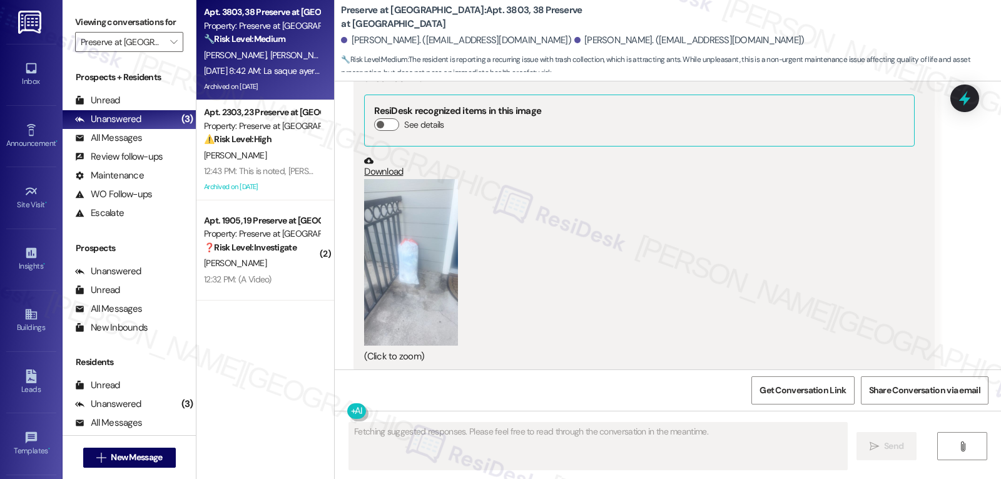
click at [378, 228] on button "Zoom image" at bounding box center [411, 262] width 94 height 167
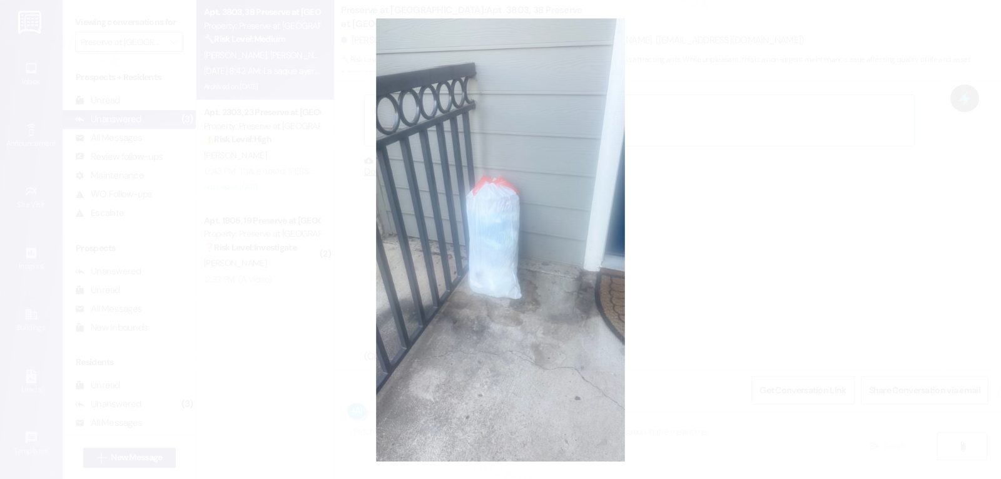
click at [842, 227] on button "Unzoom image" at bounding box center [500, 239] width 1001 height 479
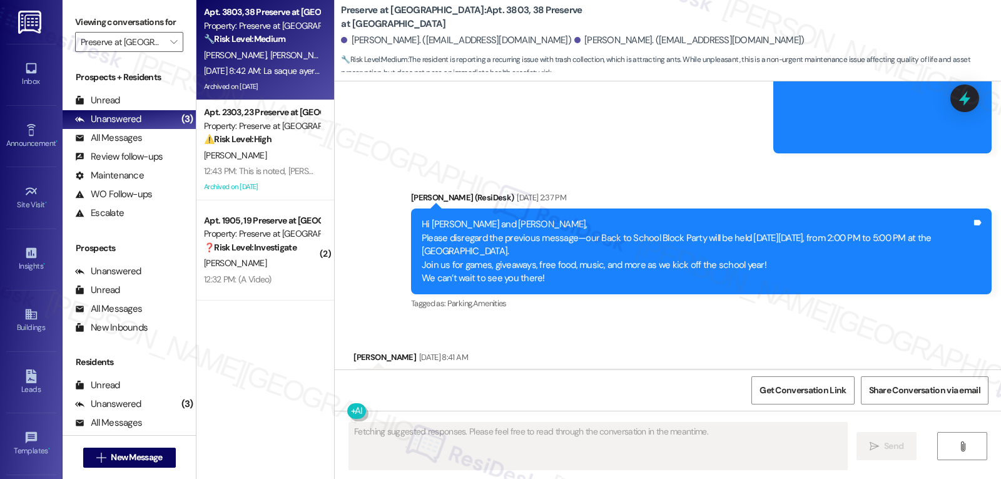
scroll to position [4427, 0]
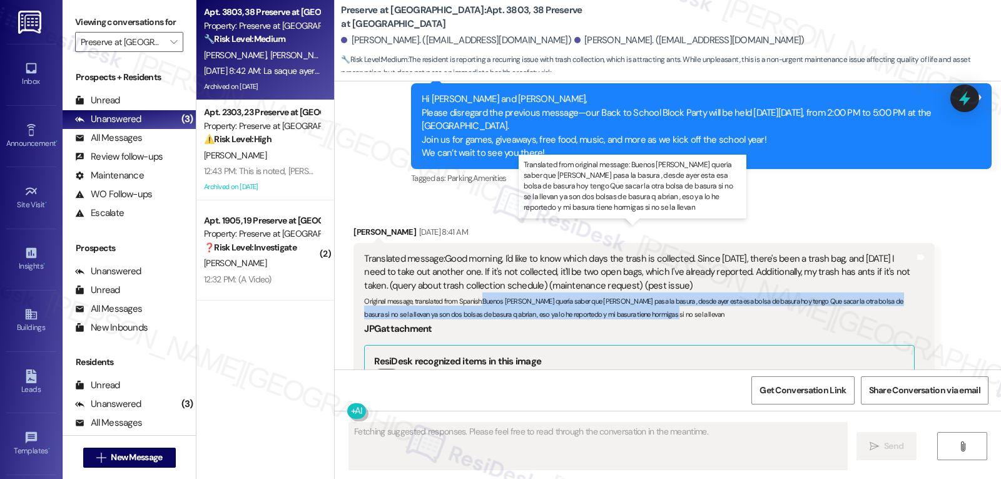
drag, startPoint x: 476, startPoint y: 273, endPoint x: 677, endPoint y: 289, distance: 202.2
click at [677, 292] on div "Original message, translated from Spanish : Buenos [PERSON_NAME] quería saber q…" at bounding box center [639, 305] width 550 height 27
copy sub "Buenos [PERSON_NAME] quería saber que [PERSON_NAME] pasa la basura , desde ayer…"
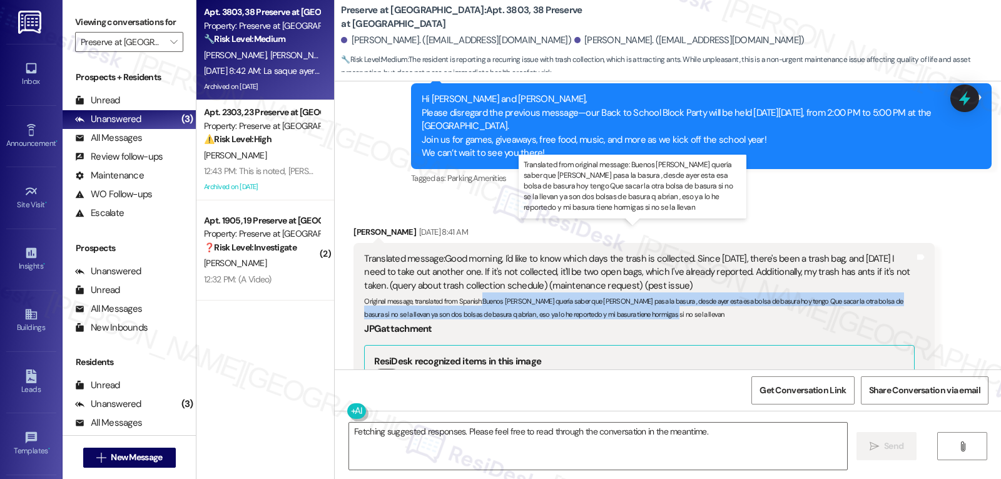
click at [627, 292] on div "Original message, translated from Spanish : Buenos [PERSON_NAME] quería saber q…" at bounding box center [639, 305] width 550 height 27
drag, startPoint x: 643, startPoint y: 289, endPoint x: 476, endPoint y: 273, distance: 167.9
click at [476, 292] on div "Original message, translated from Spanish : Buenos [PERSON_NAME] quería saber q…" at bounding box center [639, 305] width 550 height 27
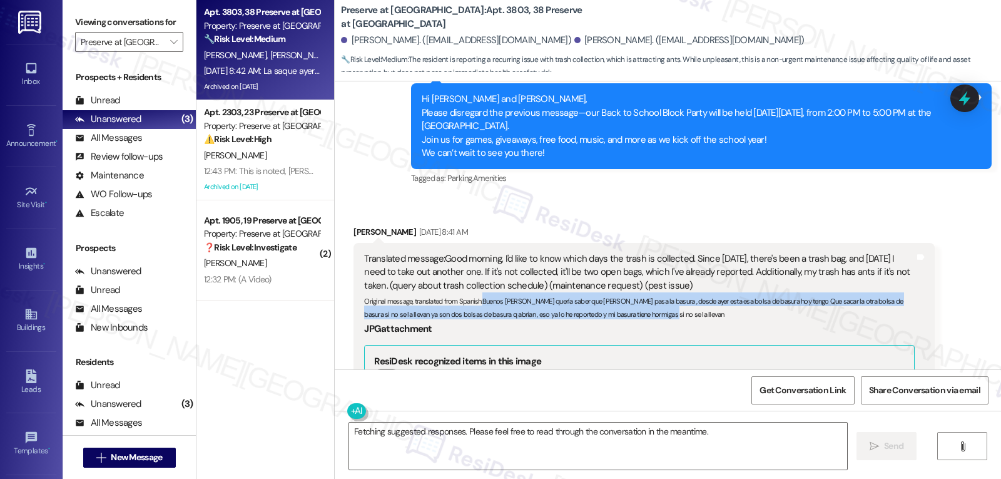
copy sub "Buenos [PERSON_NAME] quería saber que [PERSON_NAME] pasa la basura , desde ayer…"
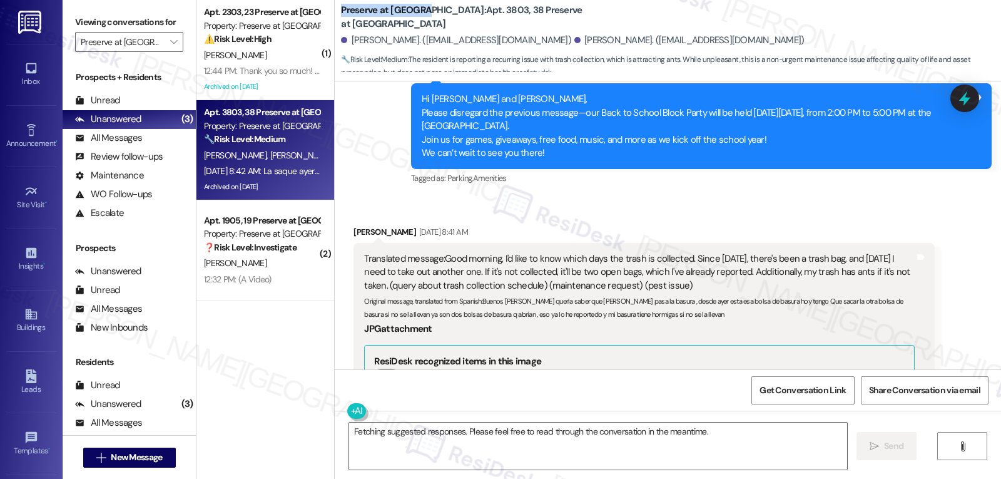
drag, startPoint x: 332, startPoint y: 21, endPoint x: 412, endPoint y: 20, distance: 80.7
click at [412, 20] on div "Preserve at [GEOGRAPHIC_DATA]: Apt. 3803, 38 Preserve at [GEOGRAPHIC_DATA][PERS…" at bounding box center [668, 37] width 666 height 69
copy b "Preserve at [GEOGRAPHIC_DATA]"
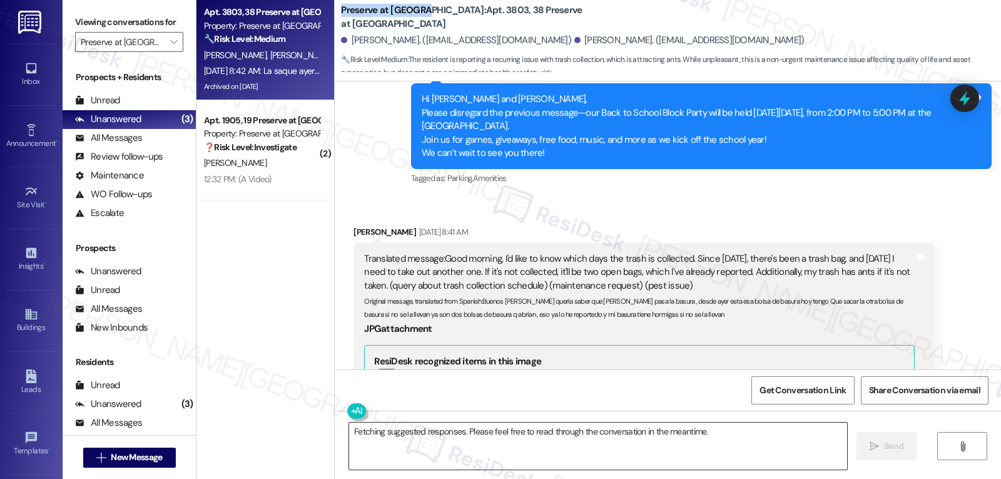
click at [628, 449] on textarea "Fetching suggested responses. Please feel free to read through the conversation…" at bounding box center [598, 445] width 498 height 47
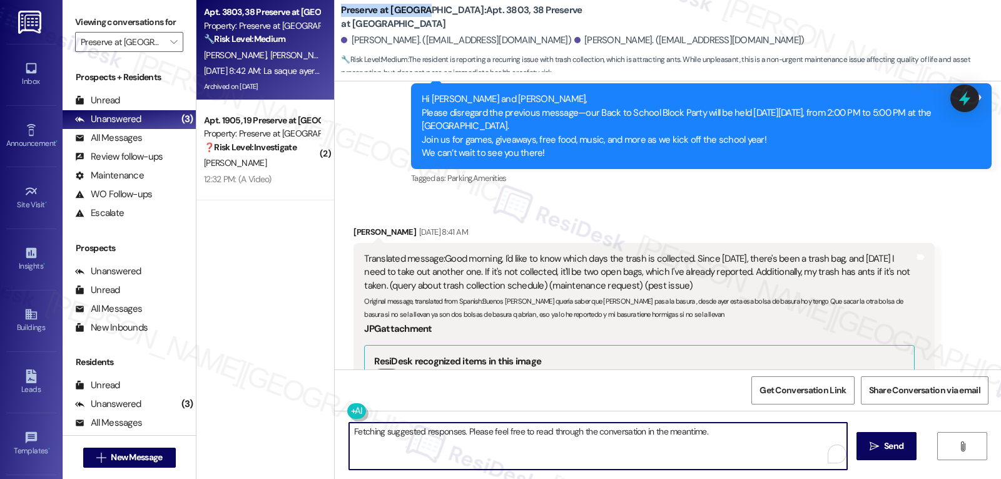
paste textarea "Thanks for the update — I totally understand how frustrating that must be, espe…"
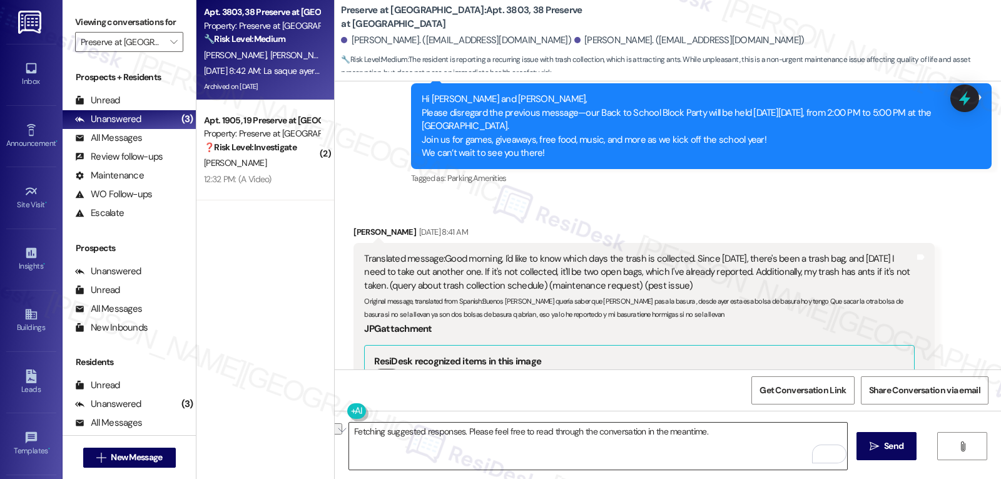
click at [452, 456] on textarea "Fetching suggested responses. Please feel free to read through the conversation…" at bounding box center [598, 445] width 498 height 47
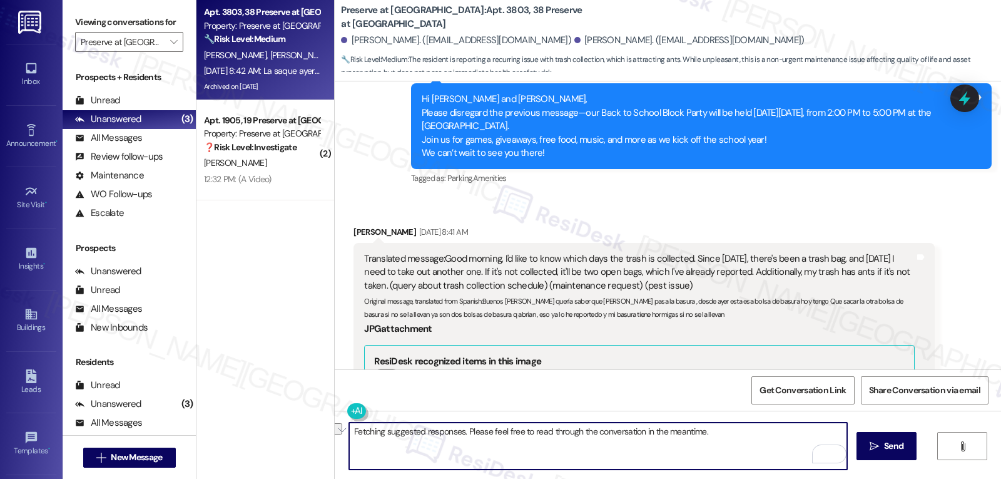
paste textarea "Thanks for the update — I know that’s frustrating, especially with the ants. I’…"
click at [434, 424] on textarea "Thanks for the update — I know that’s frustrating, especially with the ants. I’…" at bounding box center [598, 445] width 498 height 47
click at [770, 447] on textarea "Hi [PERSON_NAME], thanks for the update. I know that’s frustrating, especially …" at bounding box center [598, 445] width 498 height 47
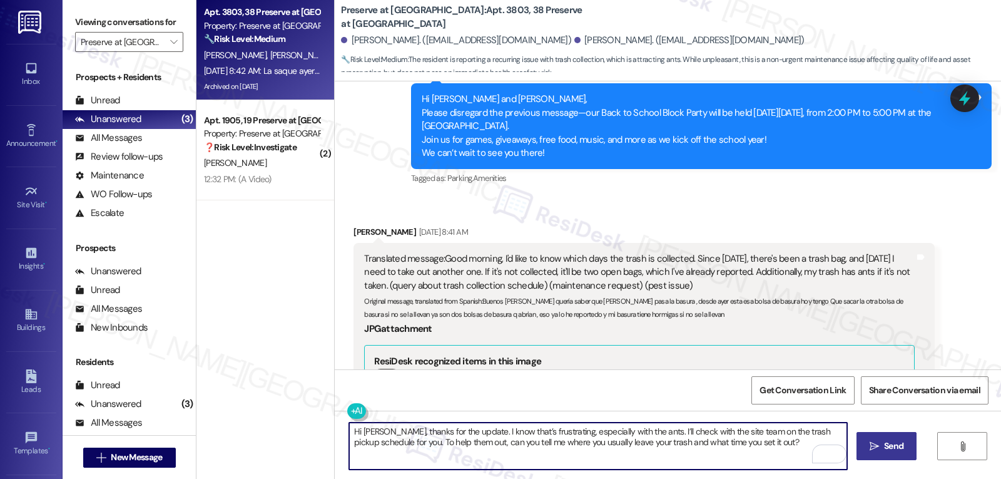
type textarea "Hi [PERSON_NAME], thanks for the update. I know that’s frustrating, especially …"
click at [892, 442] on span "Send" at bounding box center [893, 445] width 19 height 13
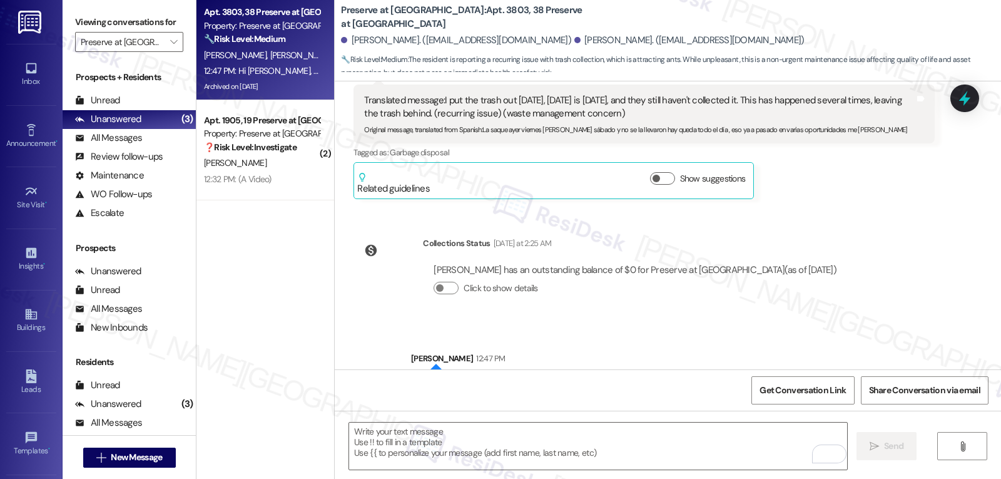
scroll to position [5278, 0]
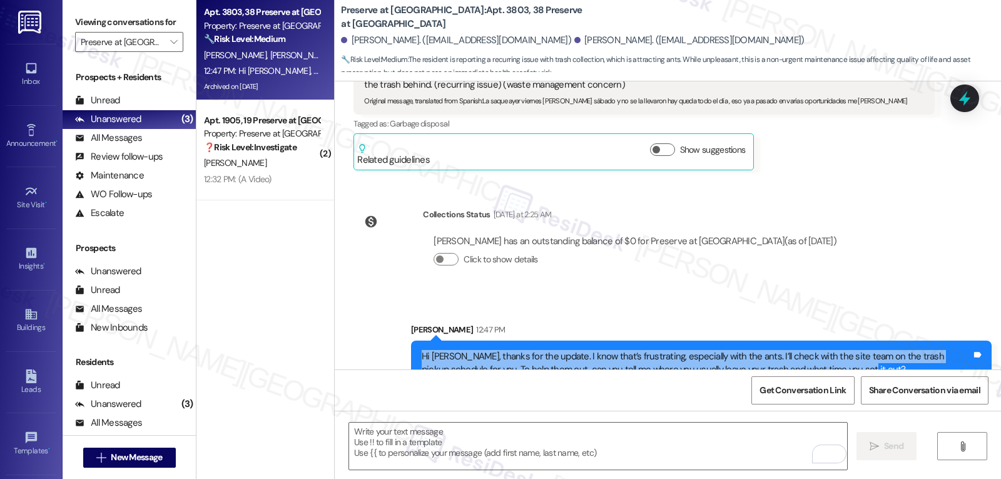
drag, startPoint x: 409, startPoint y: 331, endPoint x: 852, endPoint y: 350, distance: 443.4
click at [852, 350] on div "Hi [PERSON_NAME], thanks for the update. I know that’s frustrating, especially …" at bounding box center [701, 363] width 581 height 46
copy div "Hi [PERSON_NAME], thanks for the update. I know that’s frustrating, especially …"
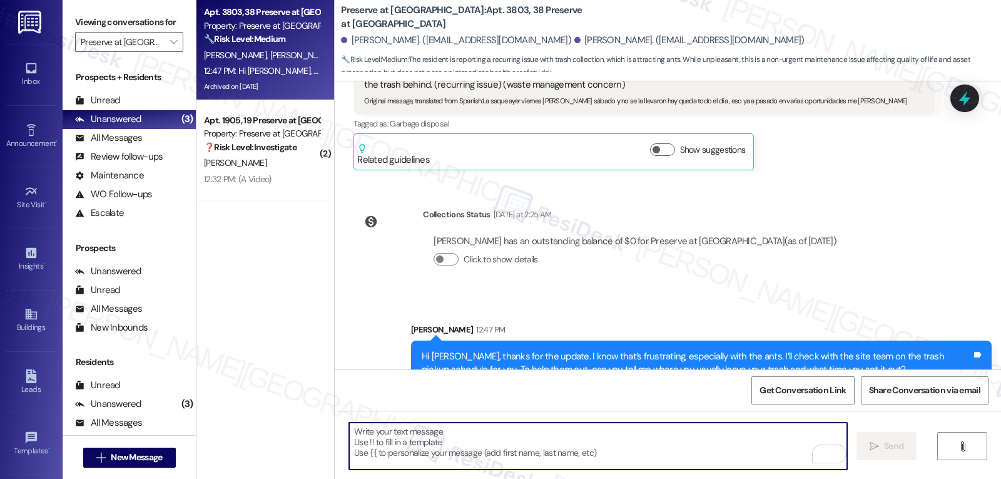
click at [525, 454] on textarea "To enrich screen reader interactions, please activate Accessibility in Grammarl…" at bounding box center [598, 445] width 498 height 47
paste textarea "Hi [PERSON_NAME], thanks for the update. I know that’s frustrating, especially …"
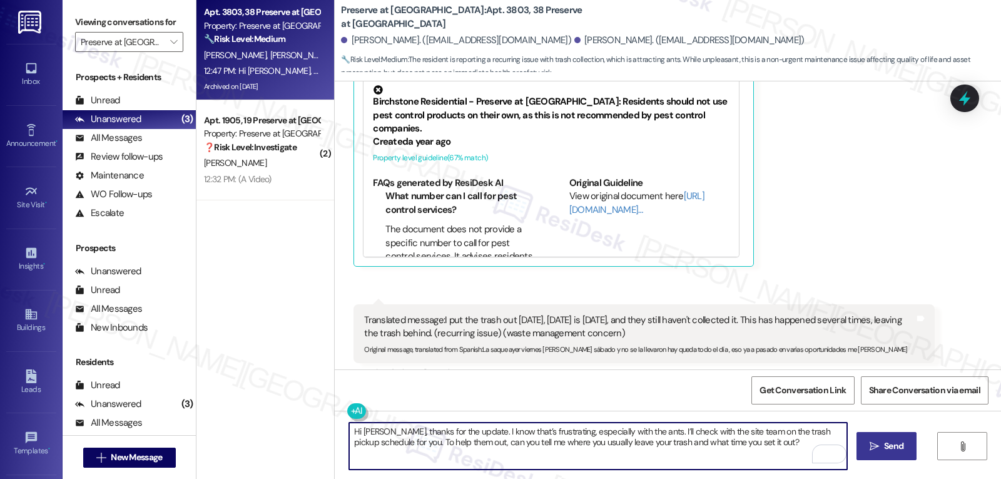
scroll to position [5028, 0]
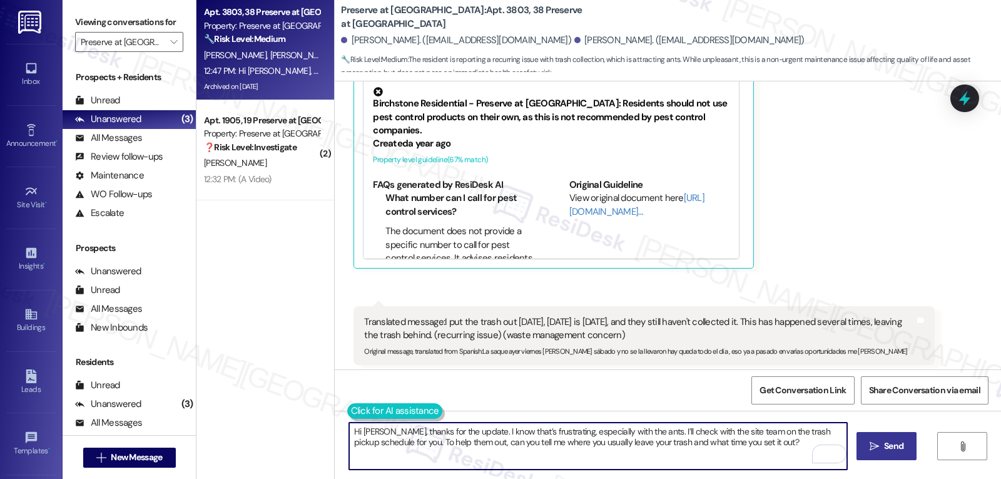
click at [347, 411] on button at bounding box center [395, 411] width 96 height 16
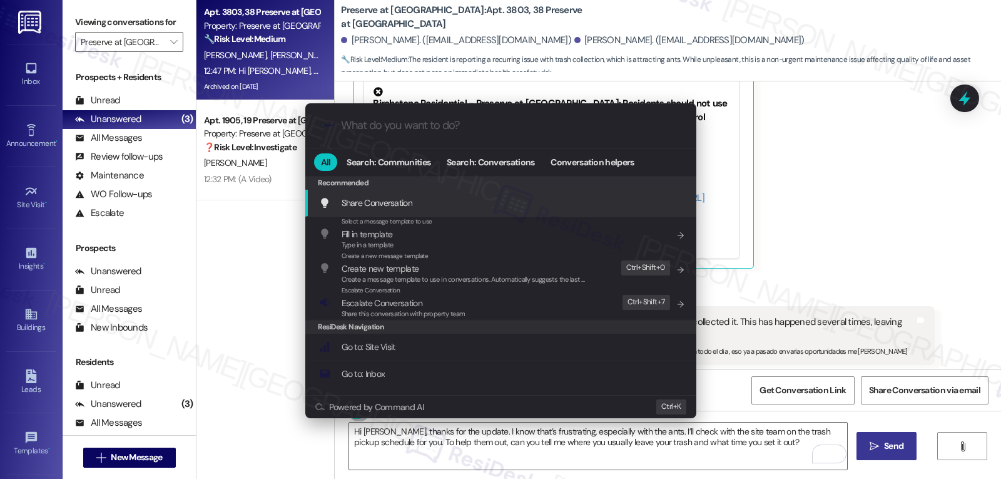
click at [621, 448] on div ".cls-1{fill:#0a055f;}.cls-2{fill:#0cc4c4;} resideskLogoBlueOrange All Search: C…" at bounding box center [500, 239] width 1001 height 479
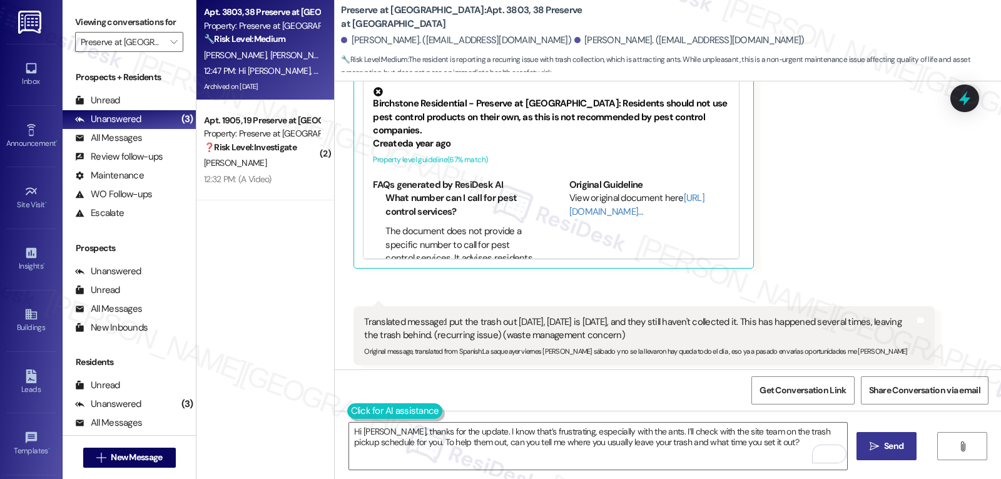
click at [347, 414] on button at bounding box center [395, 411] width 96 height 16
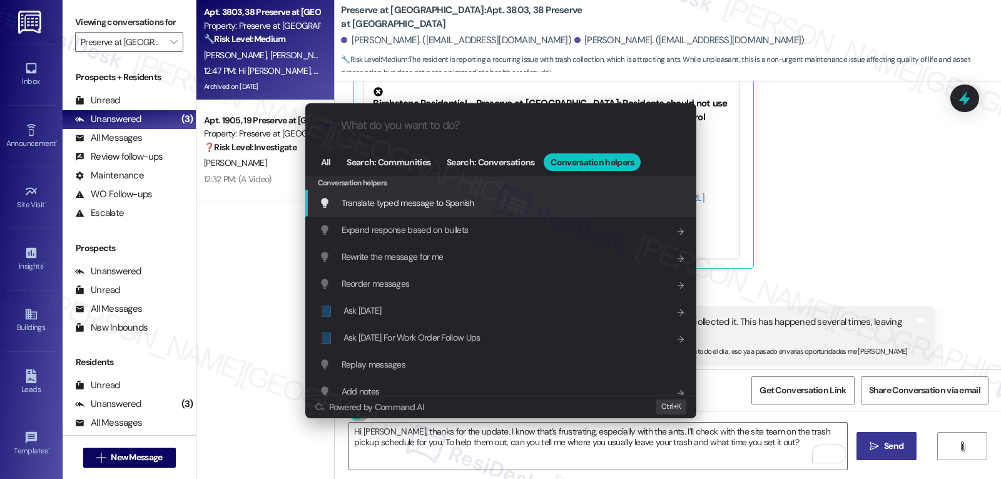
click at [450, 208] on span "Translate typed message to Spanish" at bounding box center [408, 202] width 133 height 11
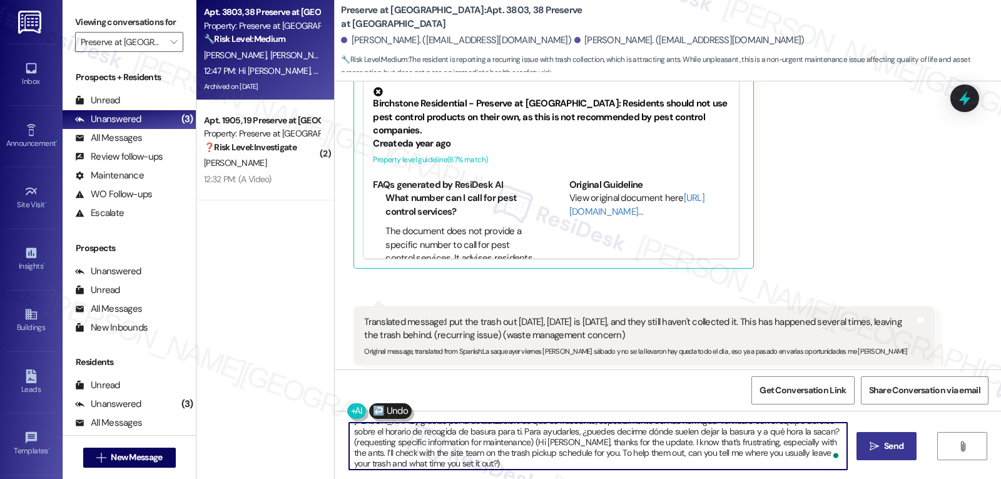
scroll to position [14, 0]
drag, startPoint x: 795, startPoint y: 432, endPoint x: 875, endPoint y: 508, distance: 110.7
click at [875, 478] on html "Inbox Go to Inbox Announcement • Send A Text Announcement Site Visit • Go to Si…" at bounding box center [500, 239] width 1001 height 479
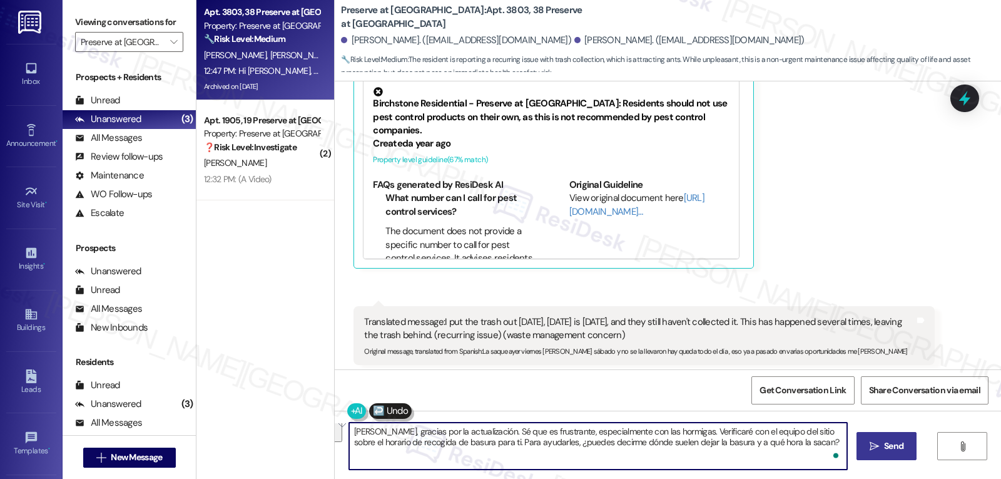
scroll to position [0, 0]
type textarea "[PERSON_NAME], gracias por la actualización. Sé que es frustrante, especialment…"
click at [882, 440] on span "Send" at bounding box center [894, 445] width 24 height 13
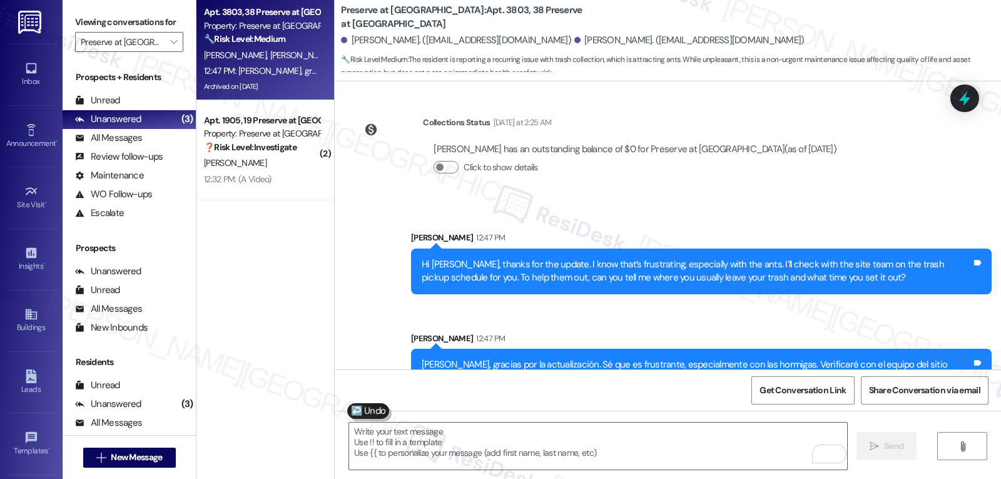
scroll to position [5378, 0]
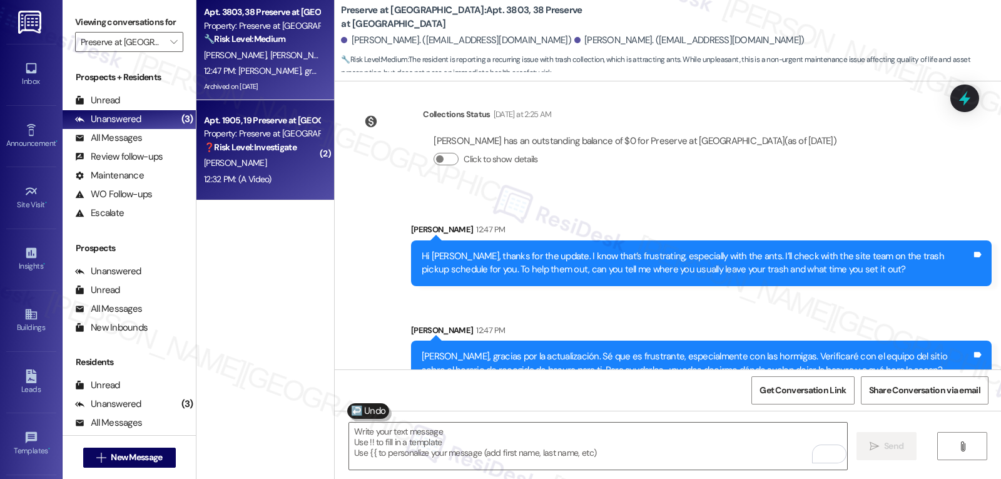
click at [293, 155] on div "[PERSON_NAME]" at bounding box center [262, 163] width 118 height 16
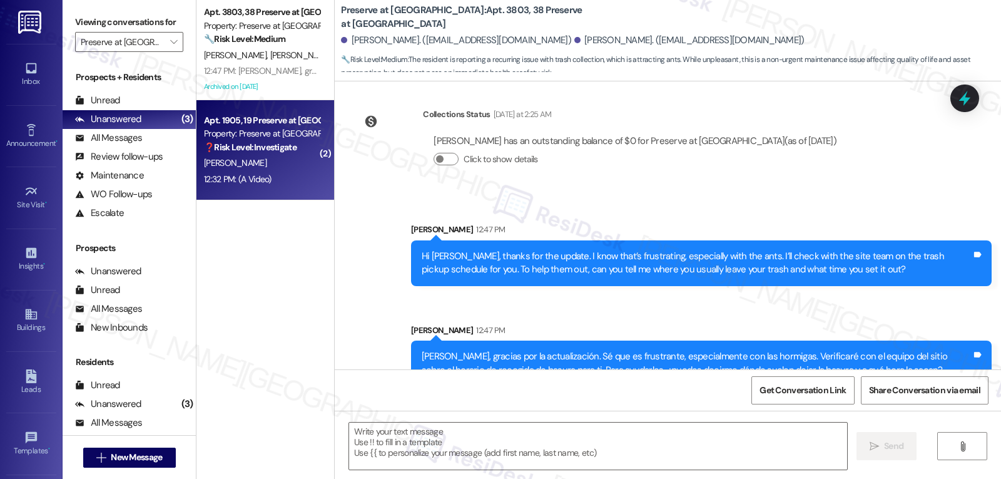
type textarea "Fetching suggested responses. Please feel free to read through the conversation…"
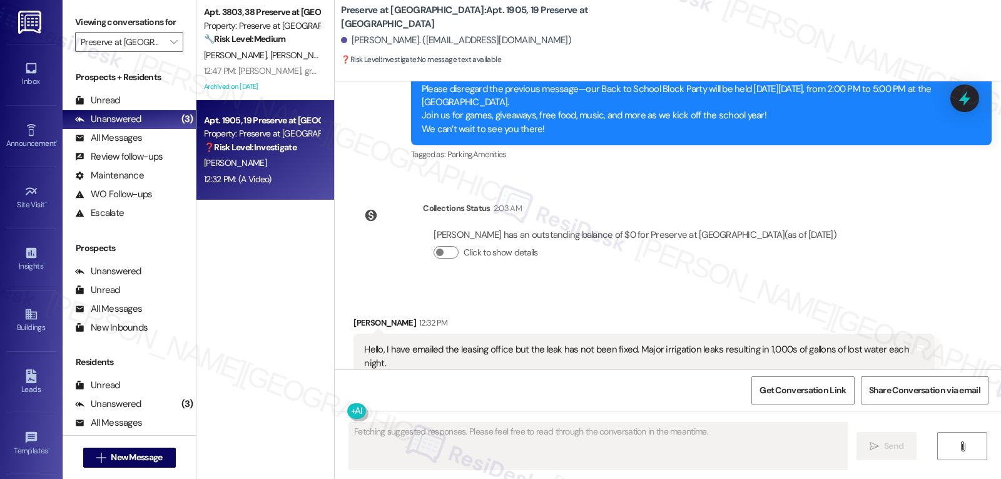
scroll to position [8840, 0]
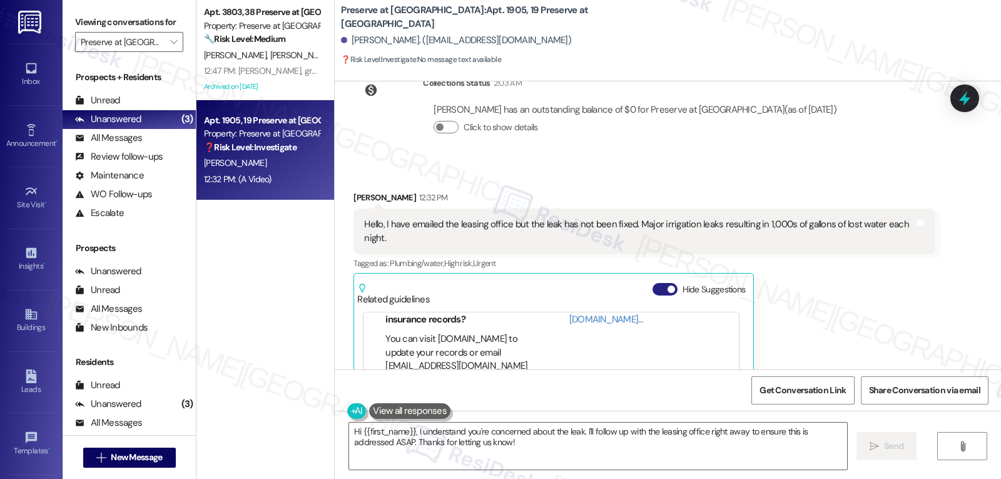
click at [657, 284] on button "Hide Suggestions" at bounding box center [665, 289] width 25 height 13
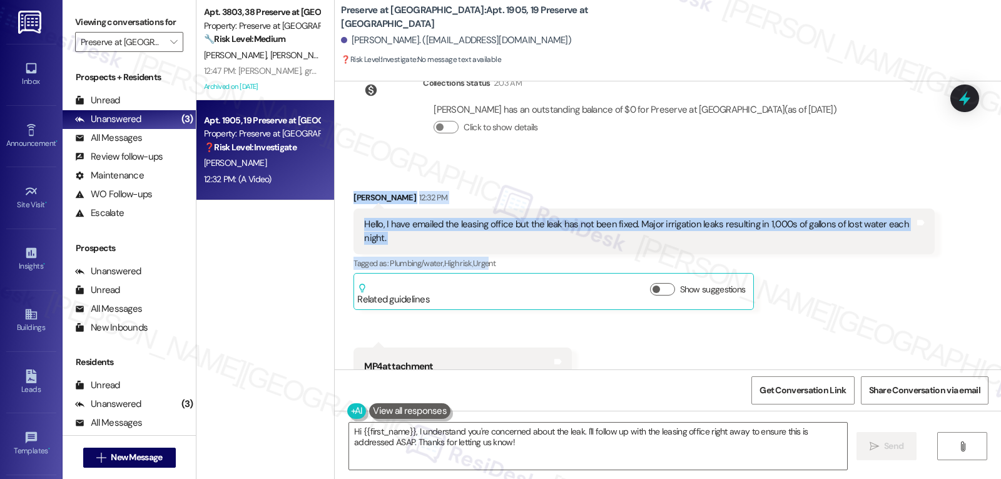
drag, startPoint x: 337, startPoint y: 200, endPoint x: 488, endPoint y: 238, distance: 155.6
click at [488, 238] on div "Received via SMS Brandon Hennigan 12:32 PM Hello, I have emailed the leasing of…" at bounding box center [643, 250] width 599 height 138
copy div "Brandon Hennigan 12:32 PM Hello, I have emailed the leasing office but the leak…"
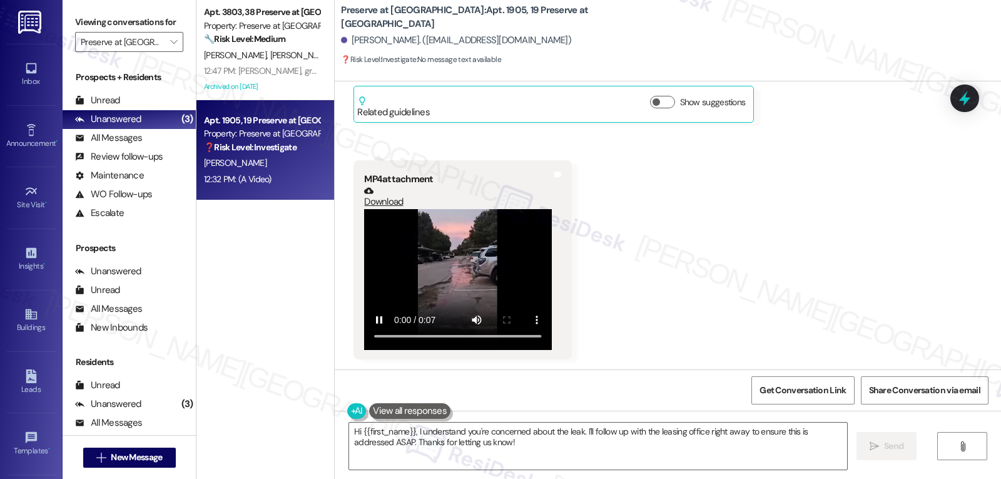
scroll to position [9027, 0]
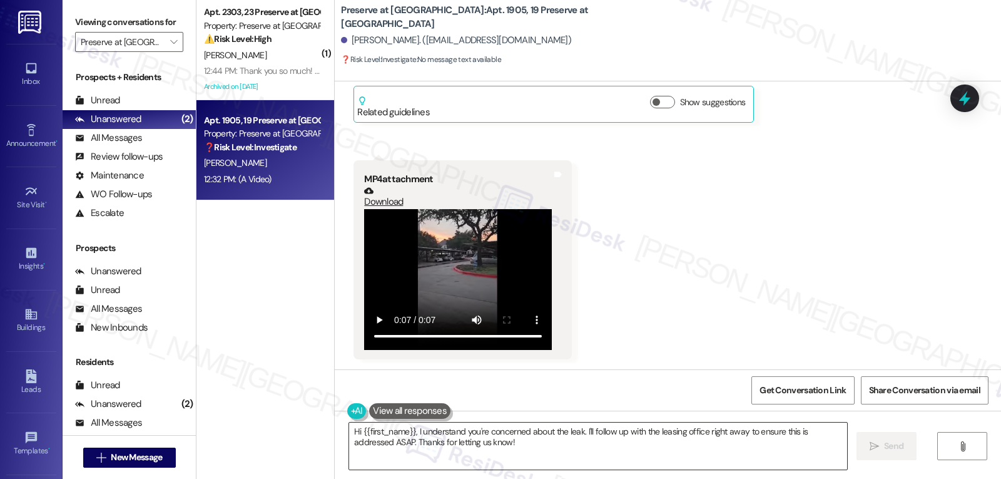
click at [423, 455] on textarea "Hi {{first_name}}, I understand you're concerned about the leak. I'll follow up…" at bounding box center [598, 445] width 498 height 47
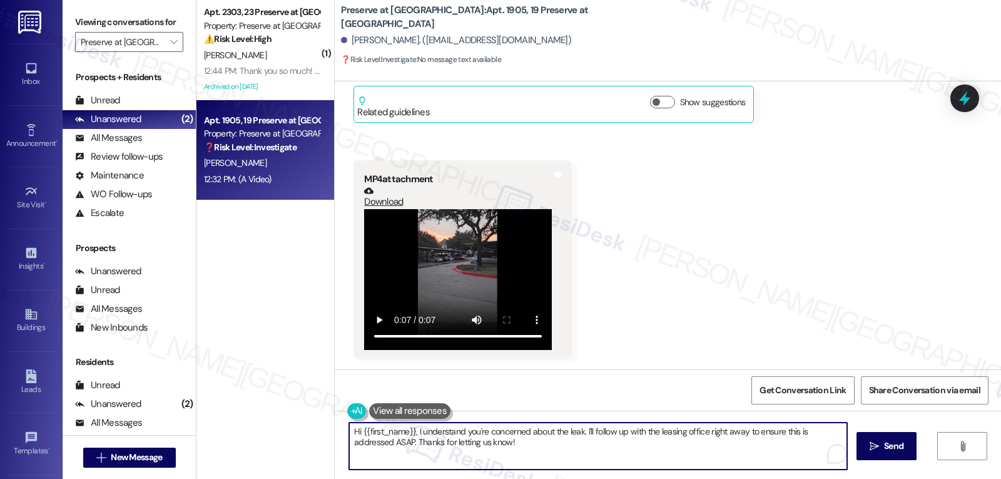
paste textarea "Brandon, thank you for letting us know. I’m really sorry this leak hasn’t been …"
drag, startPoint x: 442, startPoint y: 436, endPoint x: 460, endPoint y: 440, distance: 18.5
click at [446, 437] on textarea "Hi Brandon, thank you for letting us know. I’m really sorry this leak hasn’t be…" at bounding box center [598, 445] width 498 height 47
click at [663, 456] on textarea "Hi Brandon, thank you for letting us know. I’m really sorry this leak hasn’t be…" at bounding box center [598, 445] width 498 height 47
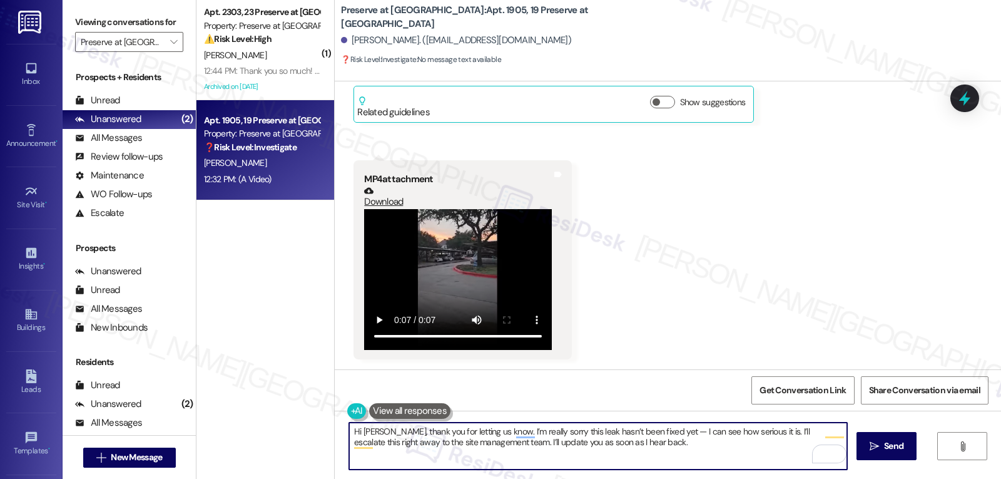
click at [674, 454] on textarea "Hi Brandon, thank you for letting us know. I’m really sorry this leak hasn’t be…" at bounding box center [598, 445] width 498 height 47
paste textarea "site management so they can prioritize repairs and prevent further water loss"
click at [442, 440] on textarea "Hi Brandon, thank you for letting us know. I’m really sorry this leak hasn’t be…" at bounding box center [598, 445] width 498 height 47
click at [406, 439] on textarea "Hi Brandon, thank you for letting us know. I’m really sorry this leak hasn’t be…" at bounding box center [598, 445] width 498 height 47
click at [663, 434] on textarea "Hi Brandon, thank you for letting us know. I’m really sorry this leak hasn’t be…" at bounding box center [598, 445] width 498 height 47
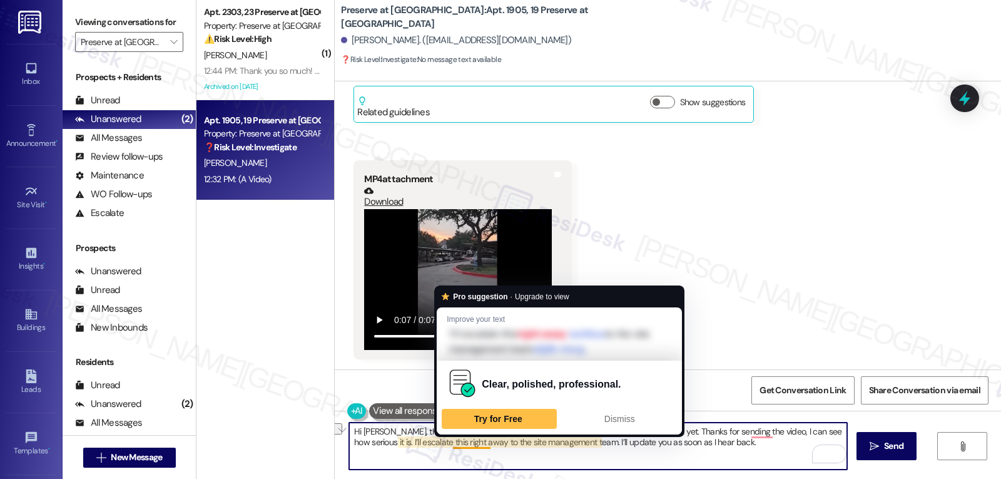
drag, startPoint x: 446, startPoint y: 444, endPoint x: 481, endPoint y: 444, distance: 35.7
click at [481, 444] on textarea "Hi Brandon, thank you for letting us know. I’m really sorry this leak hasn’t be…" at bounding box center [598, 445] width 498 height 47
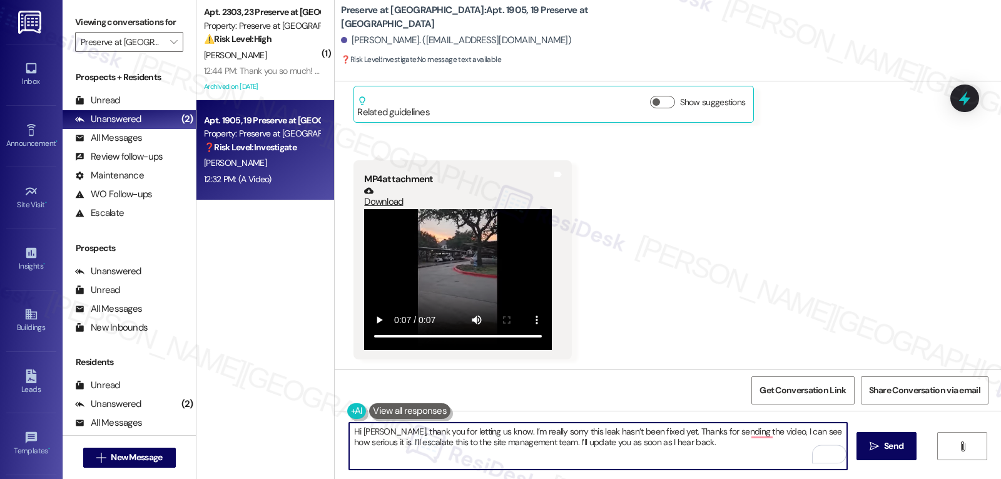
drag, startPoint x: 556, startPoint y: 456, endPoint x: 567, endPoint y: 444, distance: 15.9
click at [556, 454] on textarea "Hi Brandon, thank you for letting us know. I’m really sorry this leak hasn’t be…" at bounding box center [598, 445] width 498 height 47
click at [720, 461] on textarea "Hi [PERSON_NAME], thank you for letting us know. I’m really sorry this leak has…" at bounding box center [598, 445] width 498 height 47
type textarea "Hi [PERSON_NAME], thank you for letting us know. I’m really sorry this leak has…"
click at [901, 446] on span "Send" at bounding box center [893, 445] width 19 height 13
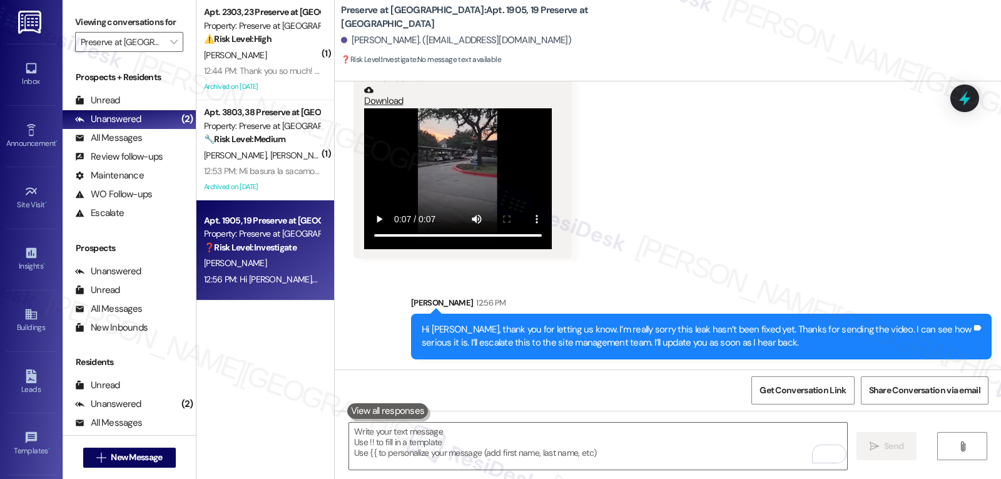
scroll to position [9237, 0]
click at [961, 99] on icon at bounding box center [964, 98] width 15 height 19
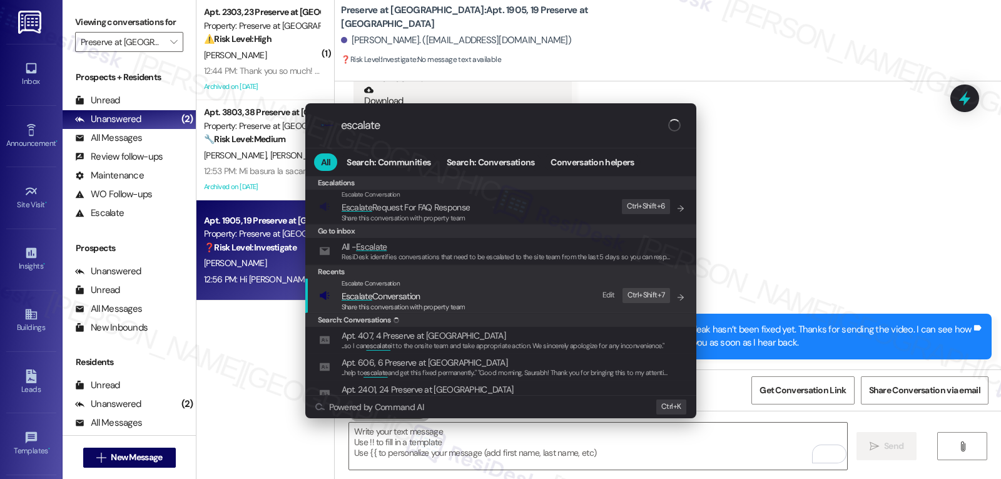
type input "escalate"
click at [391, 296] on span "Escalate Conversation" at bounding box center [381, 295] width 79 height 11
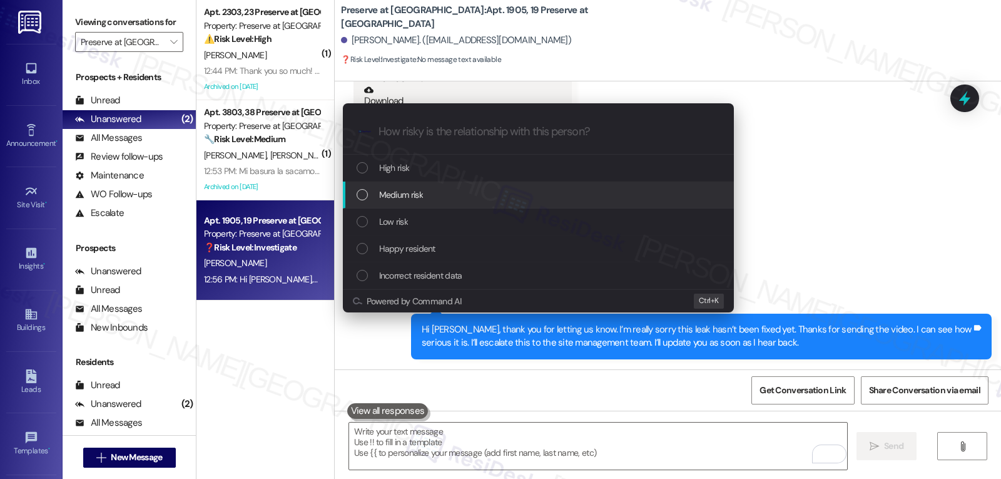
click at [425, 200] on div "Medium risk" at bounding box center [540, 195] width 366 height 14
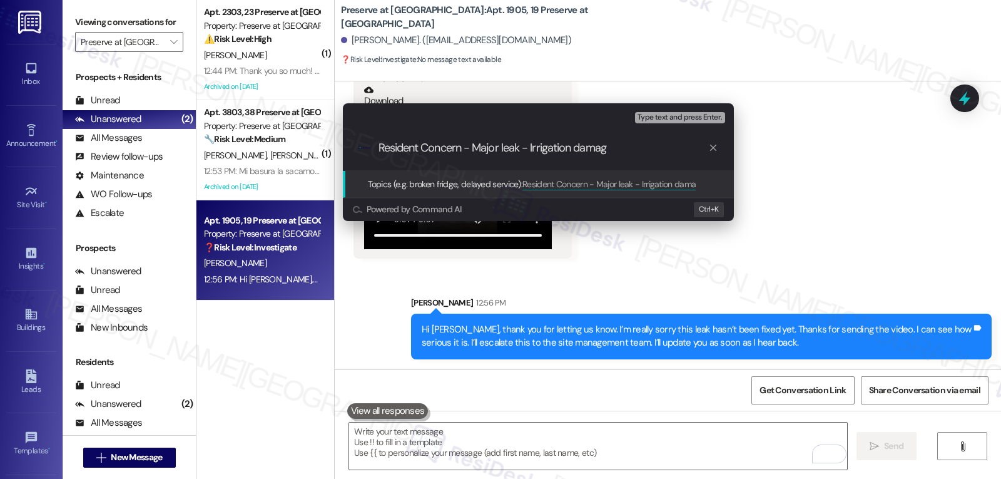
type input "Resident Concern - Major leak - Irrigation damage"
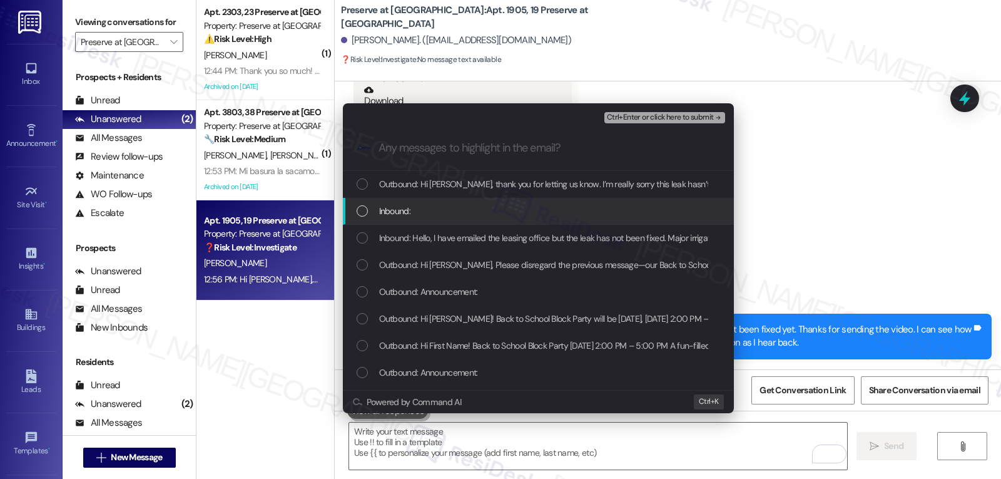
click at [367, 218] on div "Inbound:" at bounding box center [540, 211] width 366 height 14
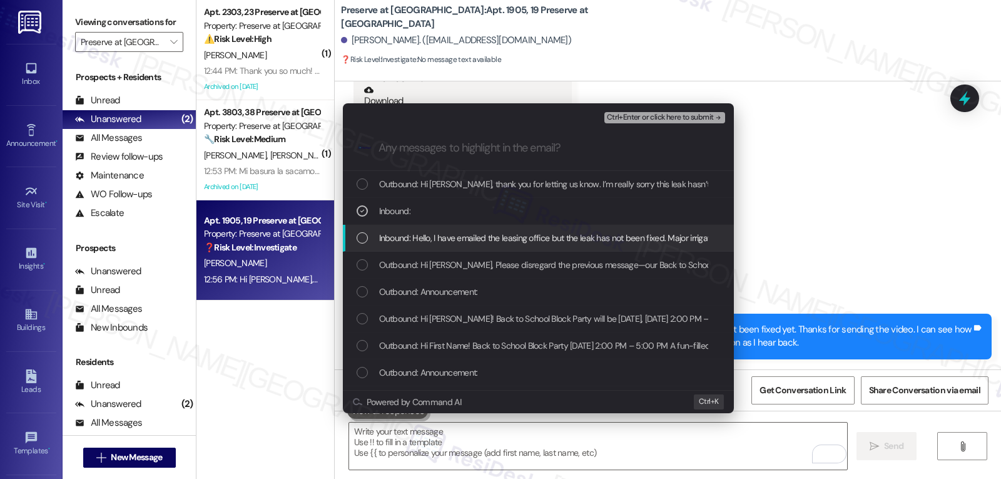
click at [365, 236] on div "List of options" at bounding box center [362, 237] width 11 height 11
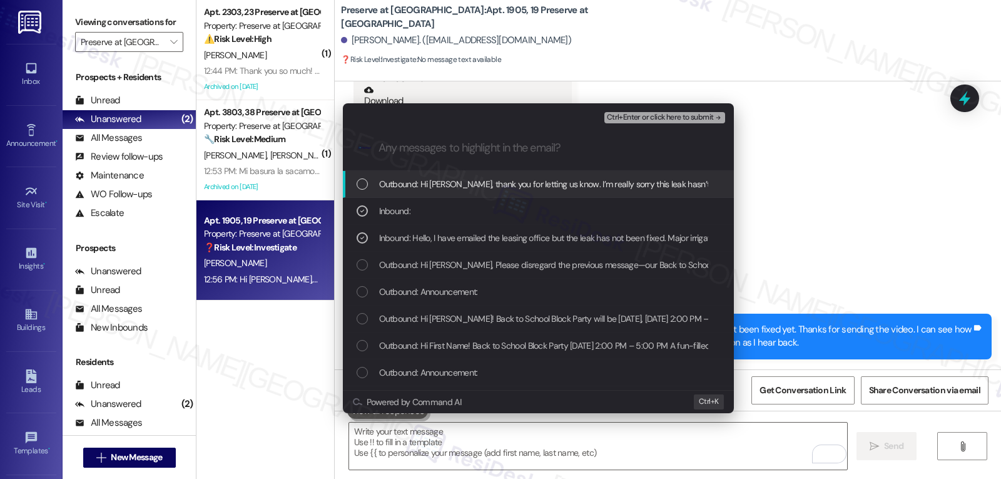
click at [849, 181] on div "Escalate Conversation Medium risk Resident Concern - Major leak - Irrigation da…" at bounding box center [500, 239] width 1001 height 479
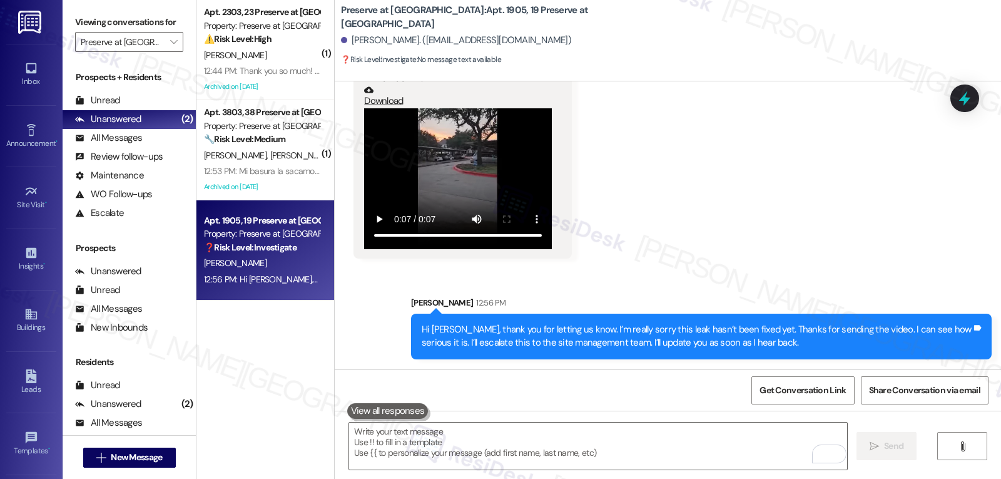
click at [964, 84] on div at bounding box center [965, 98] width 29 height 28
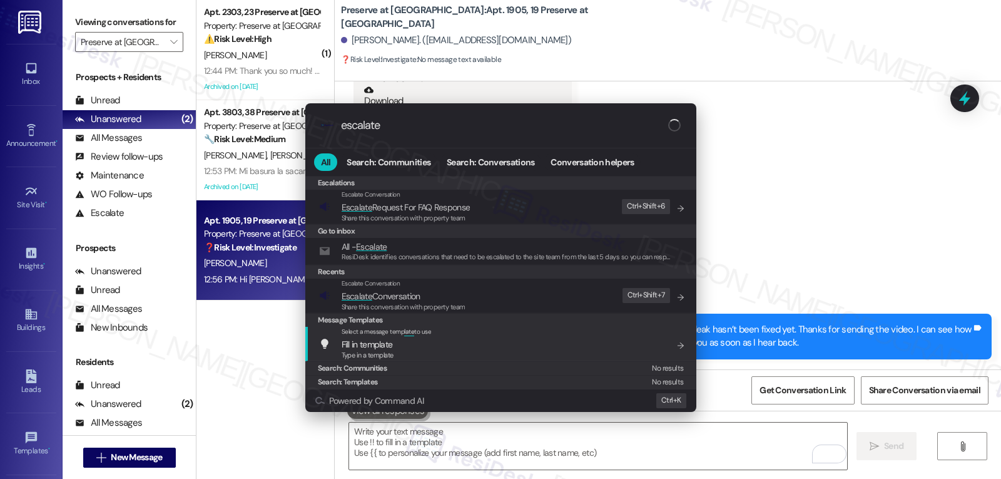
type input "escalate"
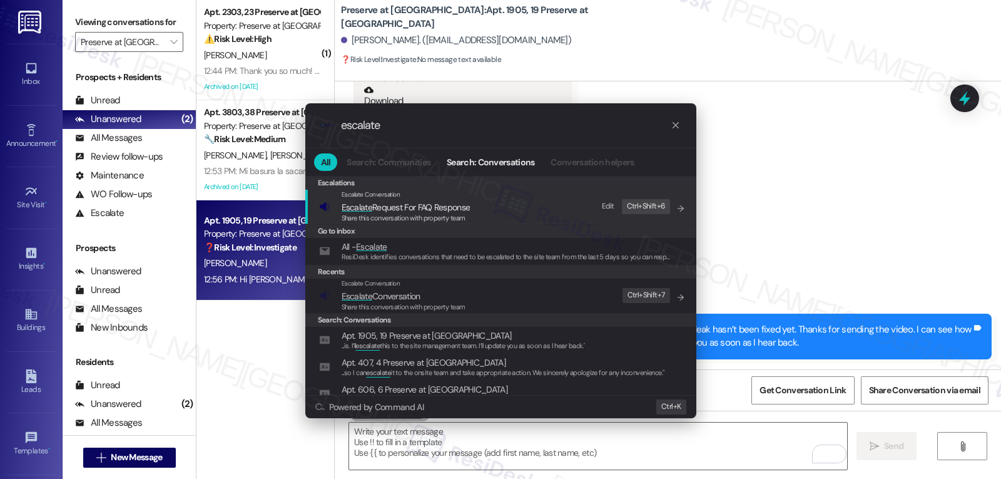
click at [410, 310] on span "Share this conversation with property team" at bounding box center [404, 306] width 124 height 9
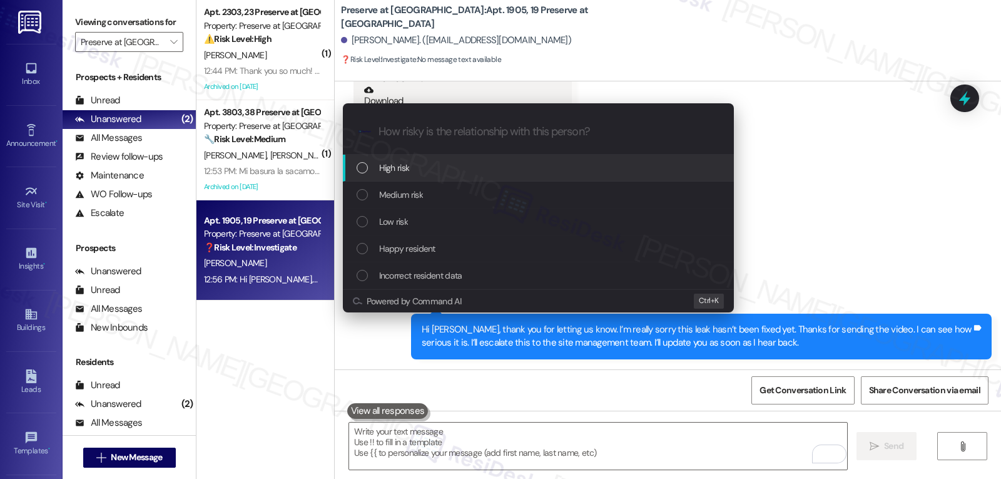
click at [411, 167] on div "High risk" at bounding box center [540, 168] width 366 height 14
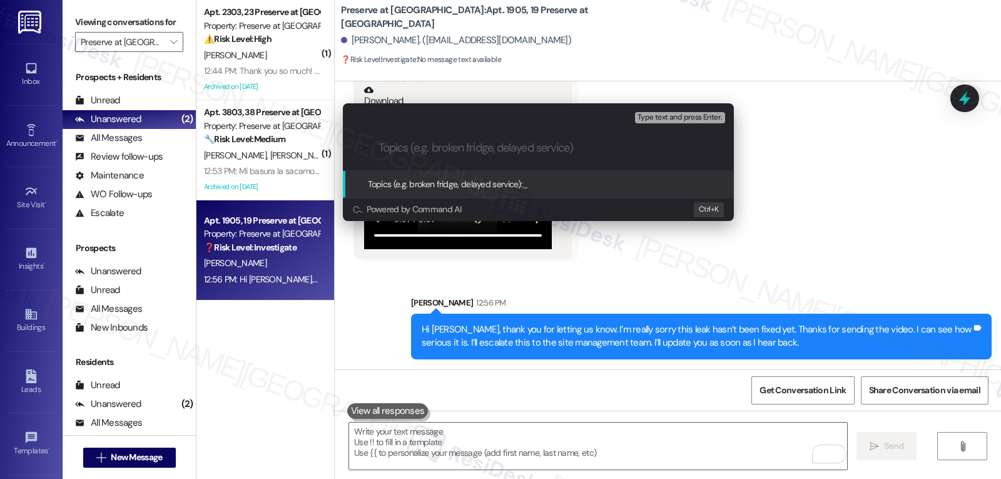
paste input "Resident Concern - Major leak - Irrigation damage"
type input "Resident Concern - Major leak - Irrigation damage"
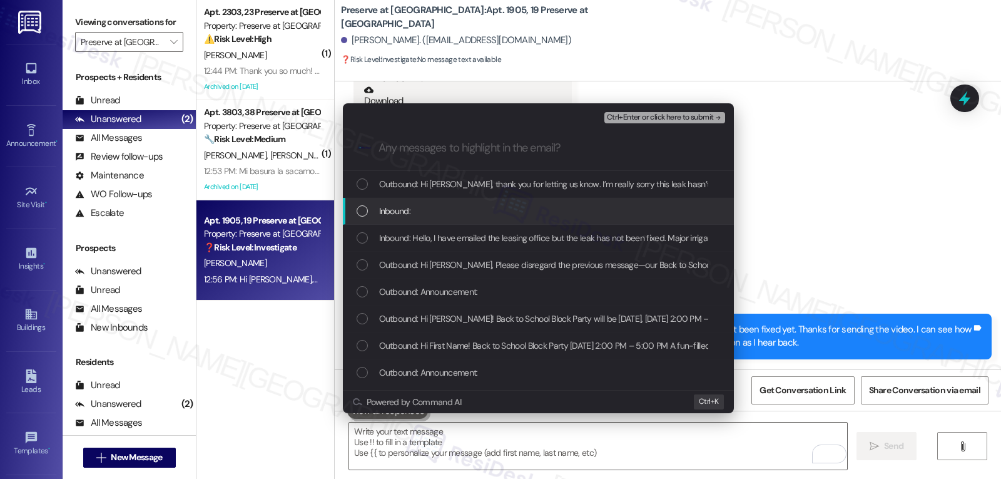
click at [367, 210] on div "List of options" at bounding box center [362, 210] width 11 height 11
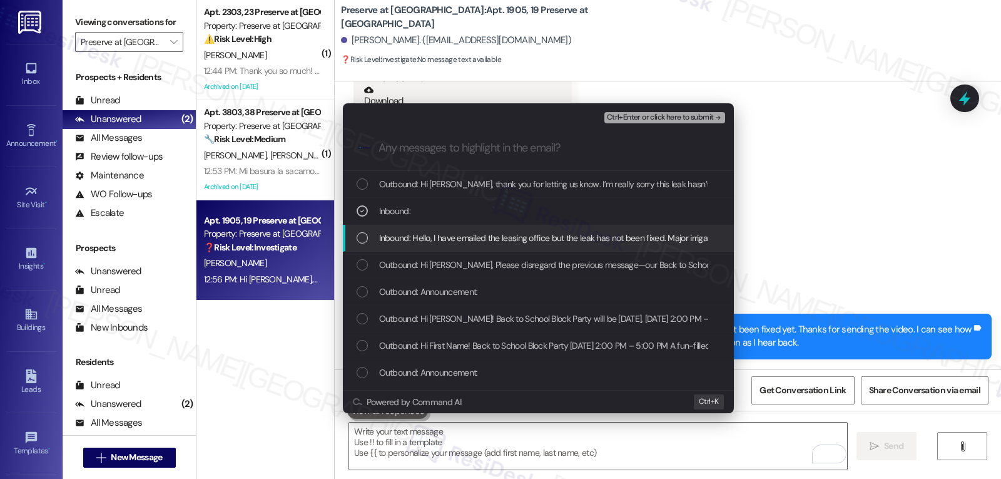
click at [374, 230] on div "Inbound: Hello, I have emailed the leasing office but the leak has not been fix…" at bounding box center [538, 238] width 391 height 27
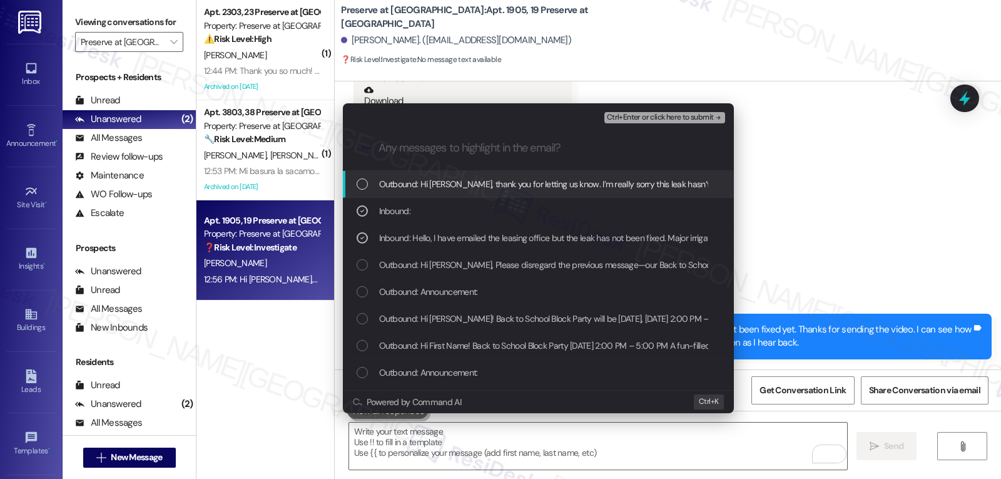
click at [690, 115] on span "Ctrl+Enter or click here to submit" at bounding box center [660, 117] width 107 height 9
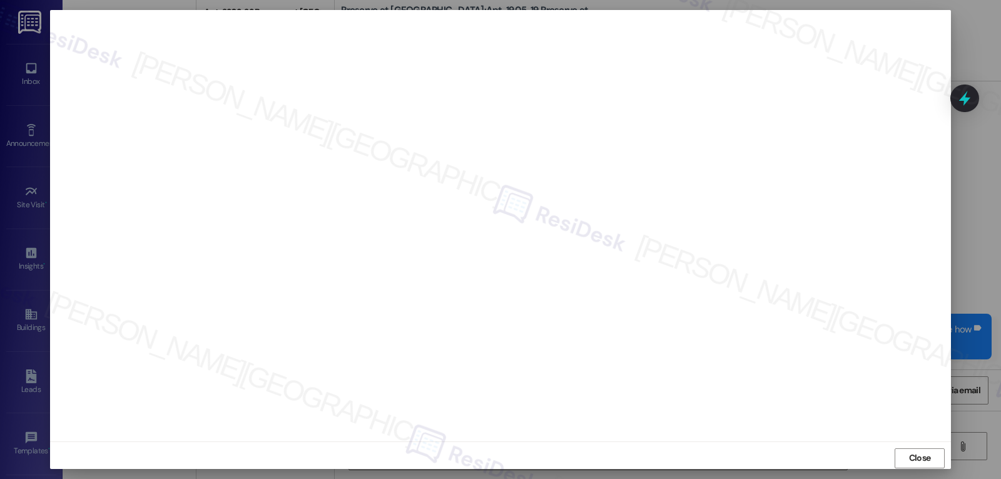
drag, startPoint x: 910, startPoint y: 455, endPoint x: 904, endPoint y: 439, distance: 16.8
click at [909, 456] on span "Close" at bounding box center [920, 457] width 22 height 13
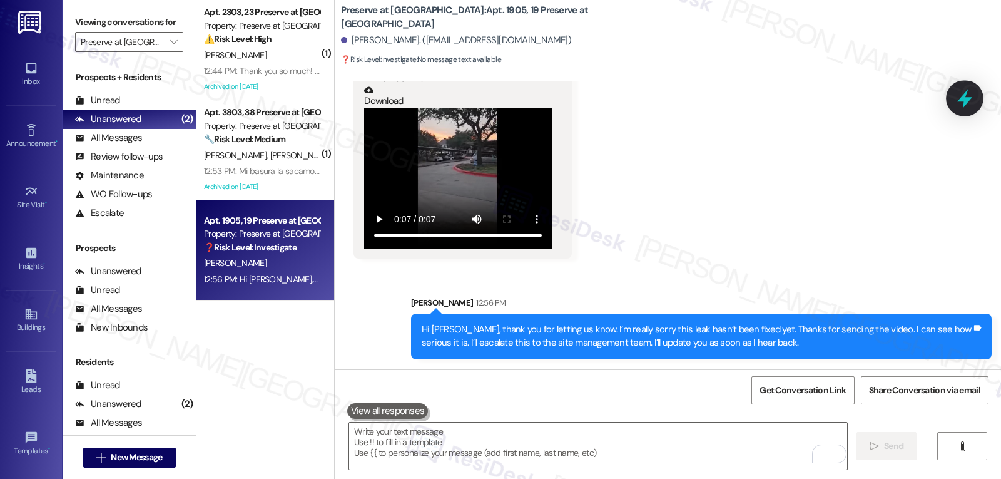
click at [962, 102] on icon at bounding box center [964, 98] width 21 height 21
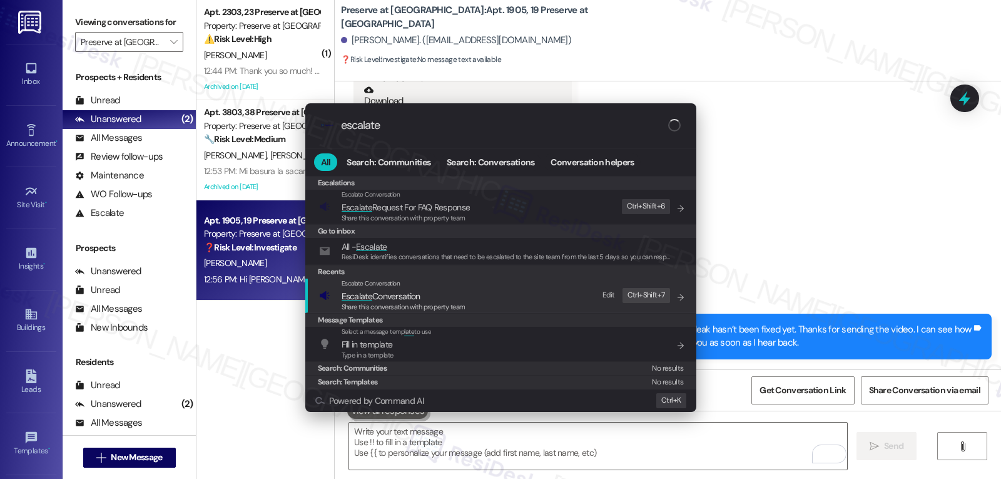
type input "escalate"
click at [392, 310] on span "Share this conversation with property team" at bounding box center [404, 306] width 124 height 9
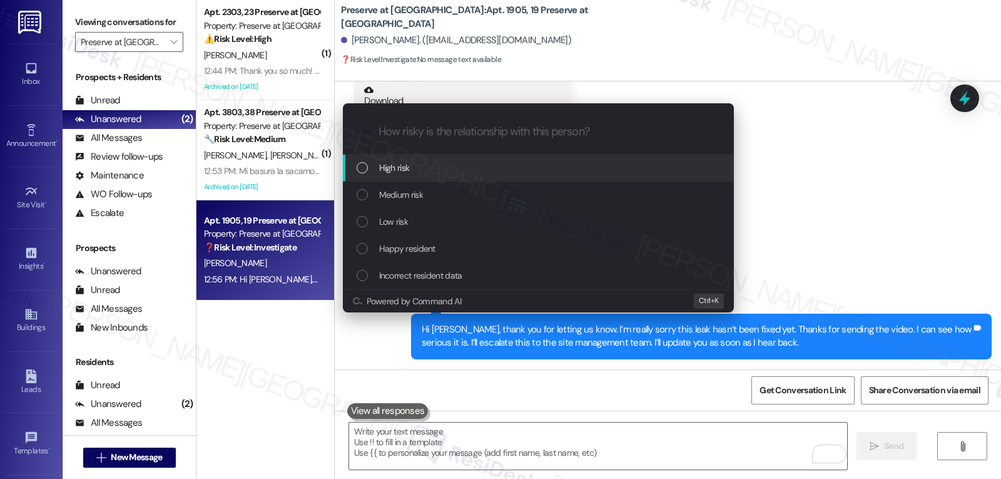
click at [422, 169] on div "High risk" at bounding box center [540, 168] width 366 height 14
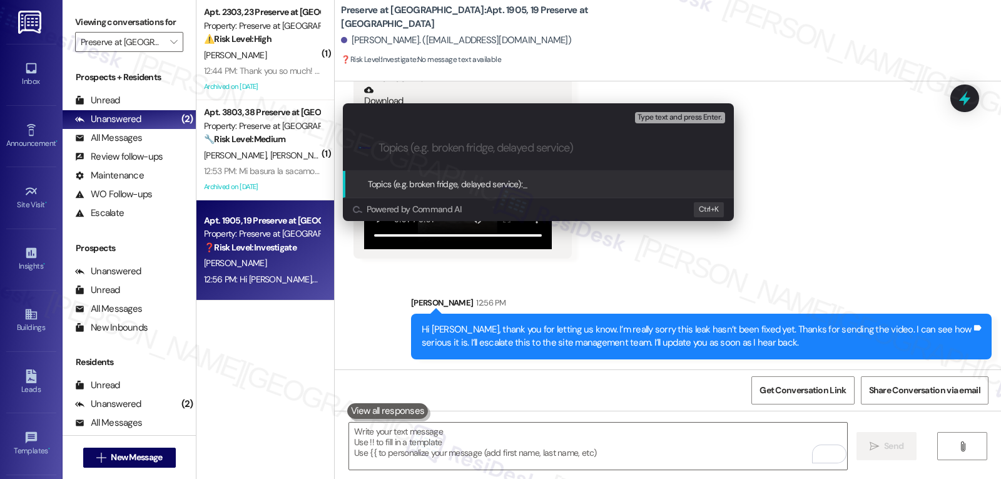
paste input "Resident Concern - Major leak - Irrigation damage"
type input "Resident Concern - Major leak - Irrigation damage"
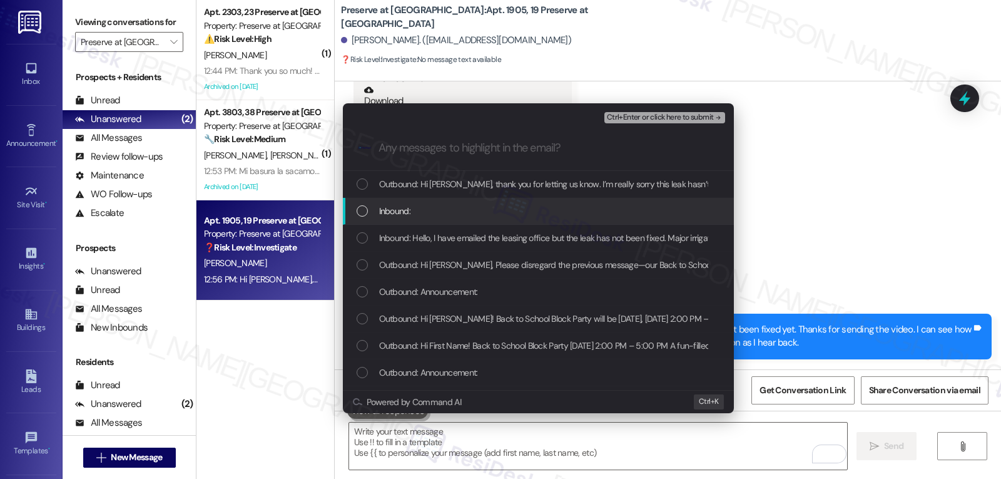
click at [415, 210] on div "Inbound:" at bounding box center [540, 211] width 366 height 14
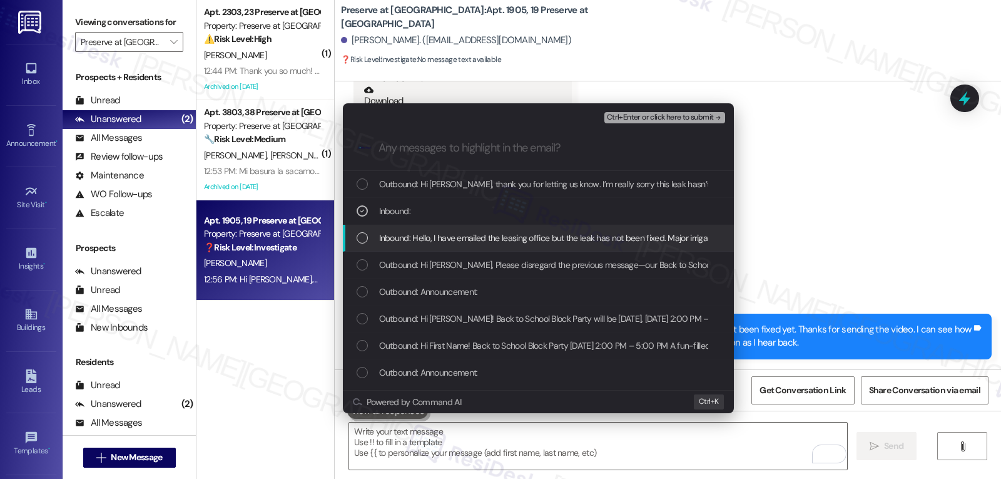
click at [414, 243] on span "Inbound: Hello, I have emailed the leasing office but the leak has not been fix…" at bounding box center [657, 238] width 556 height 14
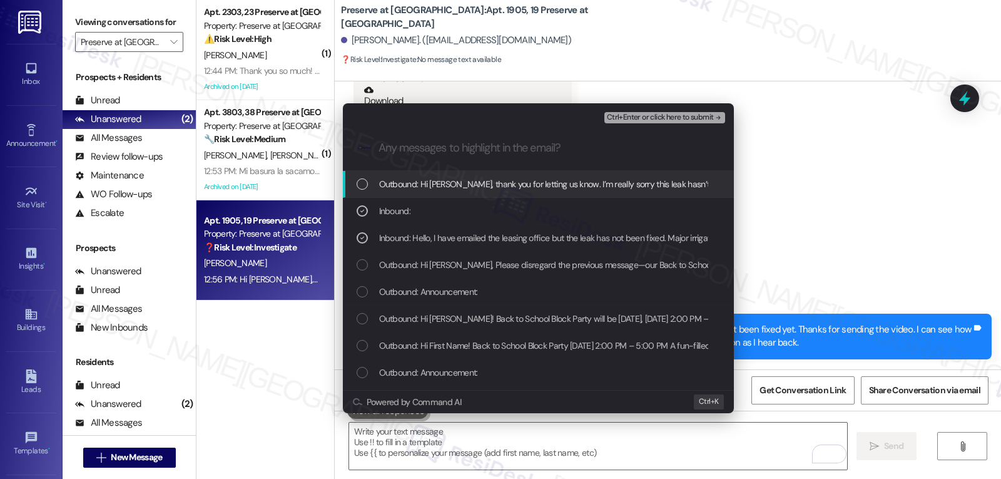
click at [670, 119] on span "Ctrl+Enter or click here to submit" at bounding box center [660, 117] width 107 height 9
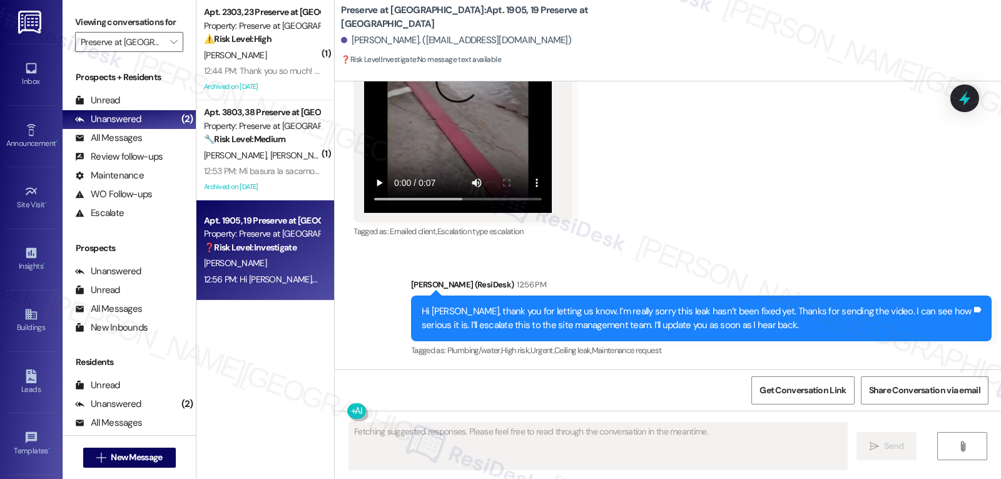
scroll to position [9345, 0]
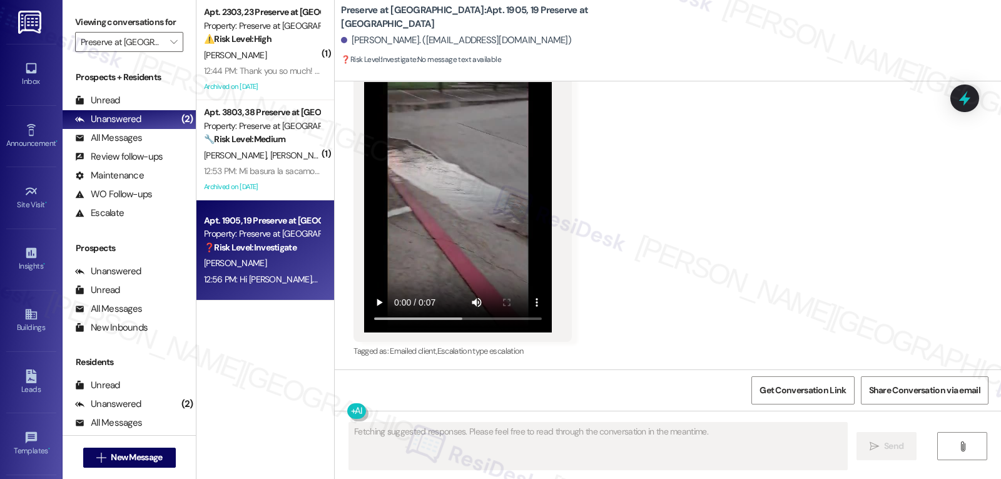
type textarea "Fetching suggested responses. Please feel free to read through the conversation…"
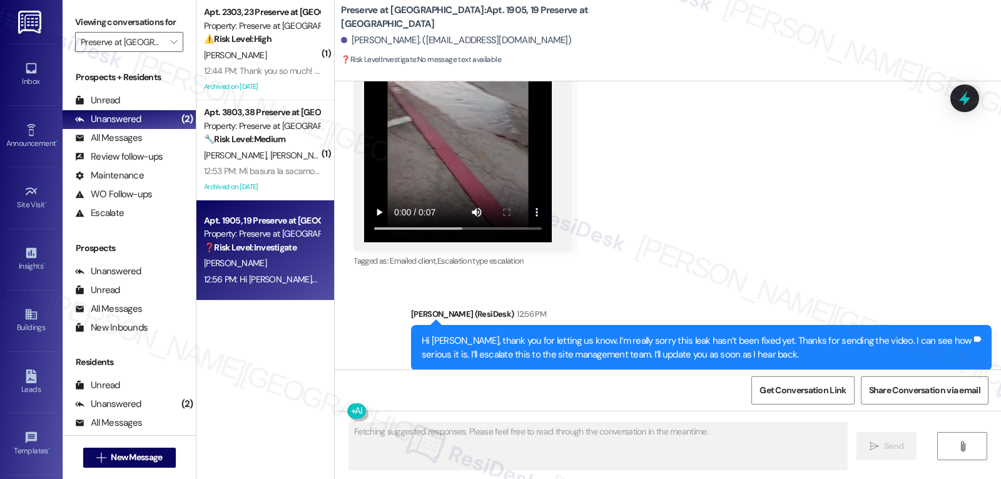
scroll to position [9465, 0]
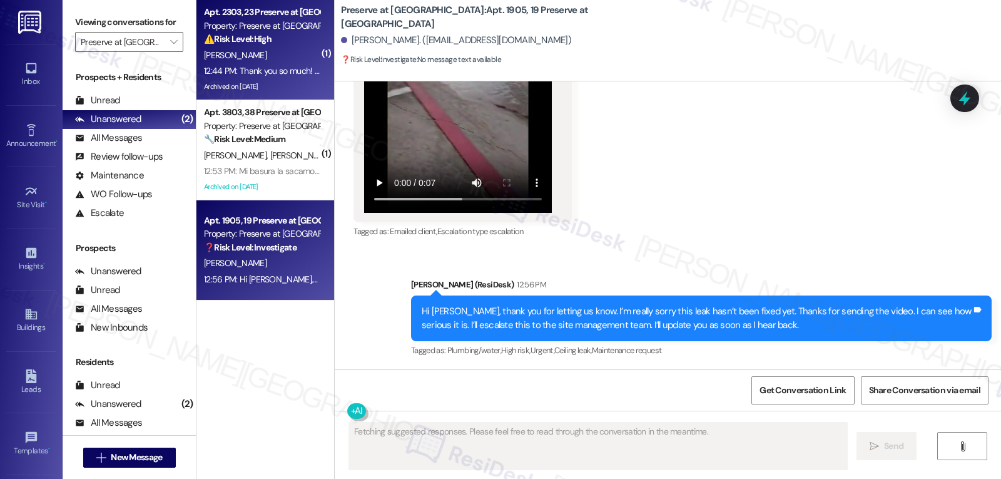
click at [276, 71] on div "12:44 PM: Thank you so much! I'm not home this week, I'm in Grand Saline helpin…" at bounding box center [392, 70] width 377 height 11
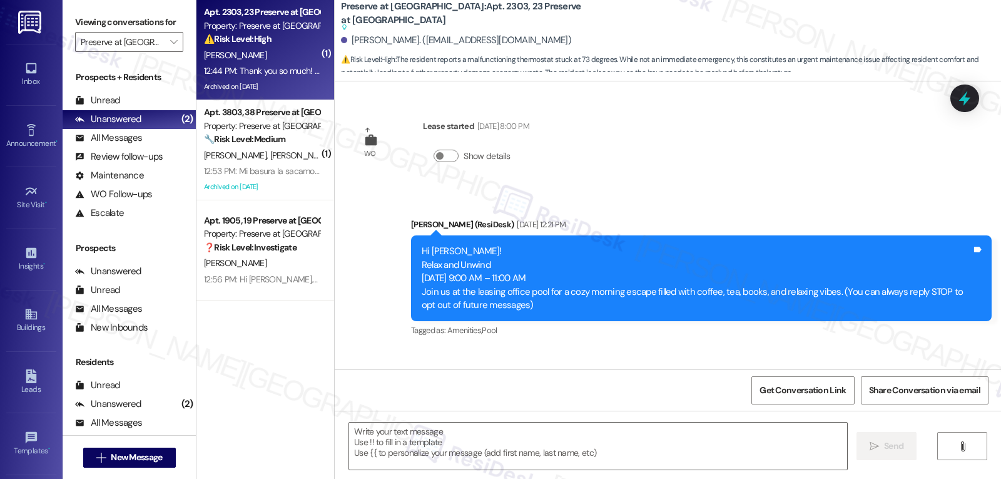
scroll to position [6571, 0]
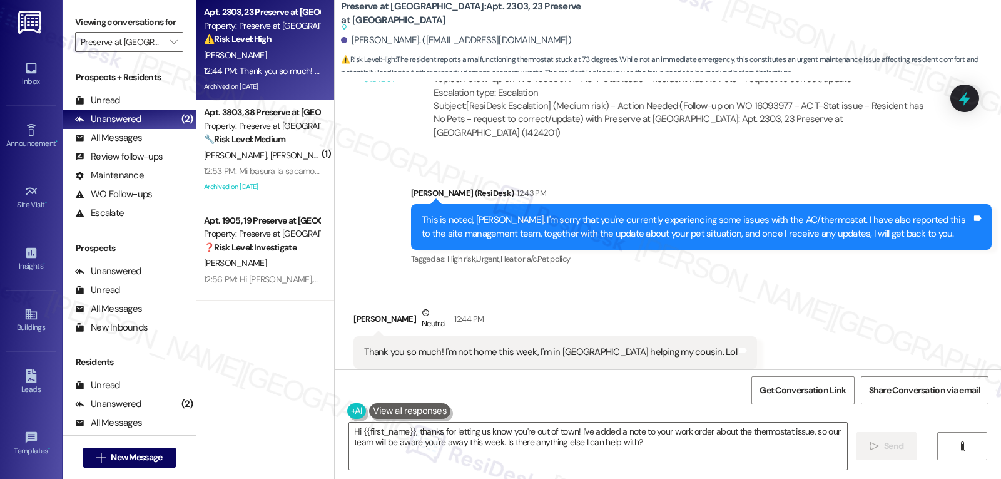
click at [358, 306] on div "Heather Pemberton Neutral 12:44 PM" at bounding box center [556, 321] width 404 height 31
copy div "Heather"
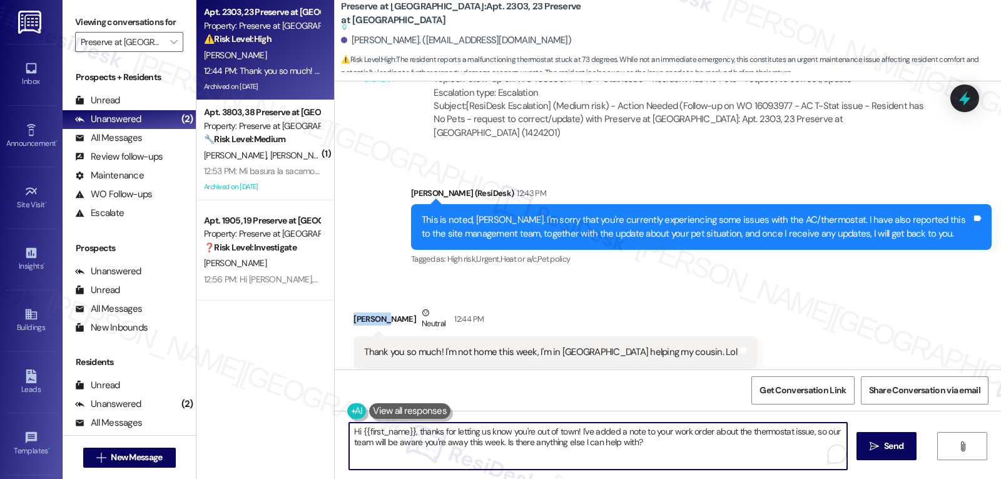
drag, startPoint x: 419, startPoint y: 452, endPoint x: 427, endPoint y: 449, distance: 8.1
click at [422, 453] on textarea "Hi {{first_name}}, thanks for letting us know you're out of town! I've added a …" at bounding box center [598, 445] width 498 height 47
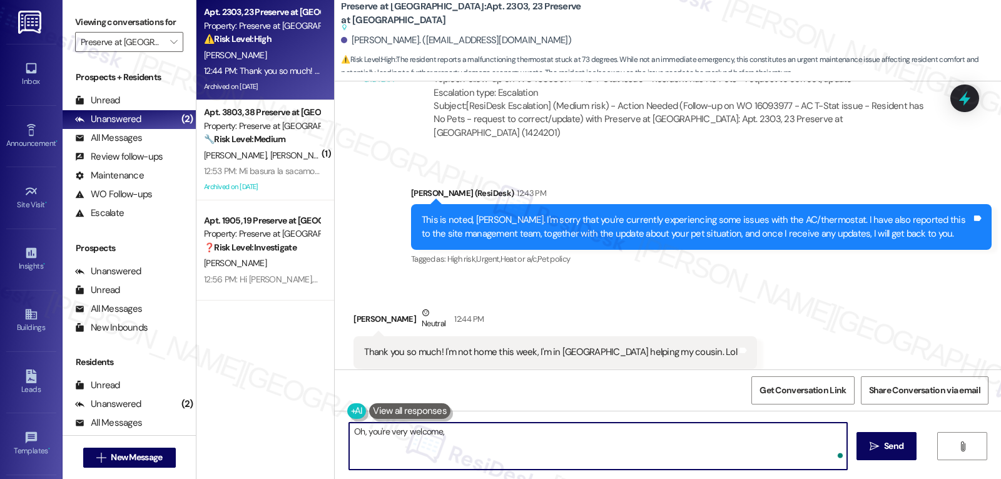
paste textarea "Heather"
type textarea "Oh, you're very welcome, Heather!"
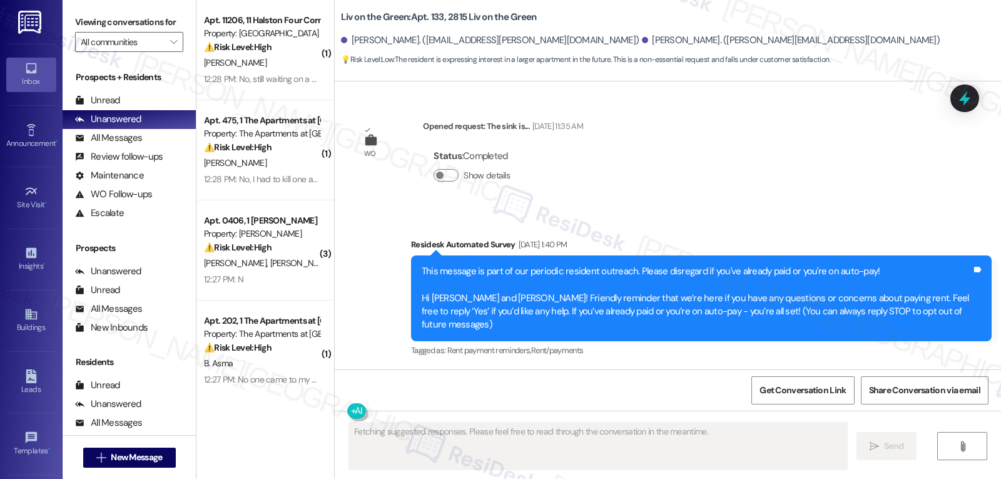
scroll to position [11048, 0]
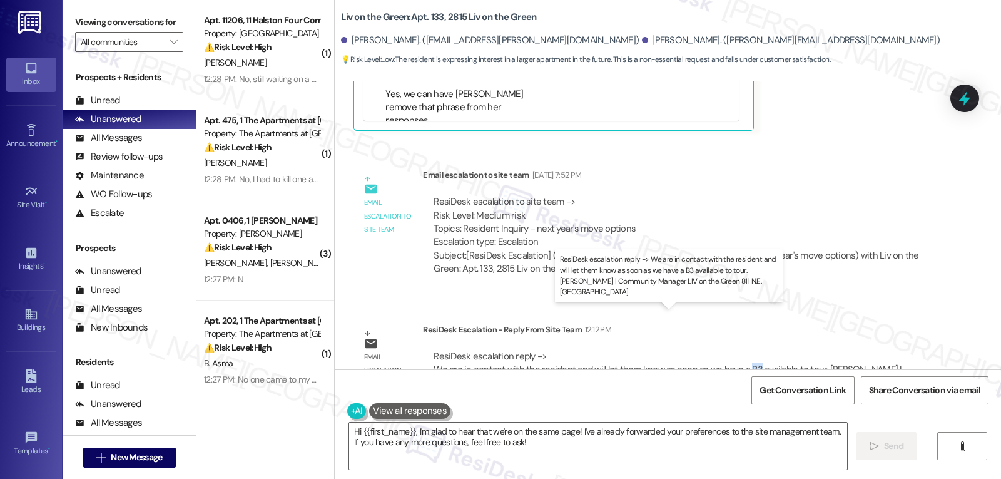
click at [743, 350] on div "ResiDesk escalation reply -> We are in contact with the resident and will let t…" at bounding box center [668, 369] width 468 height 39
copy div "B3"
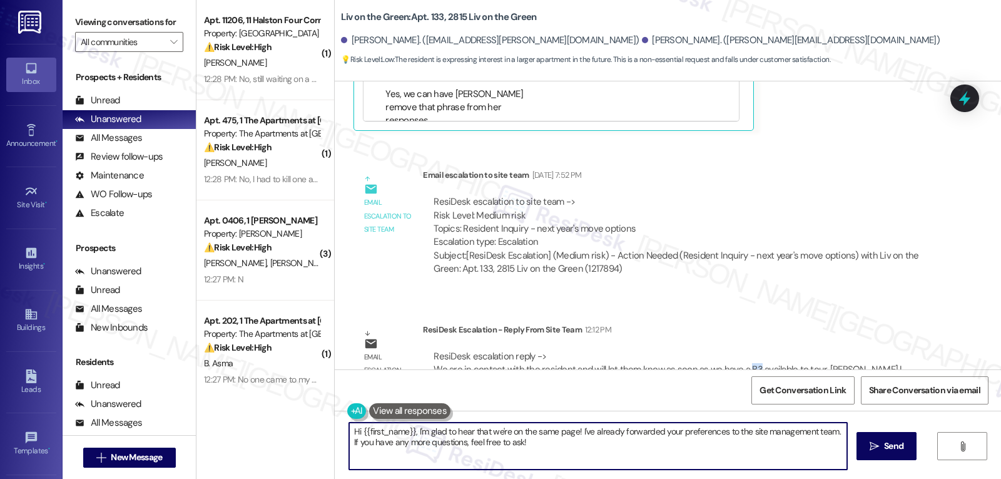
drag, startPoint x: 411, startPoint y: 429, endPoint x: 998, endPoint y: 508, distance: 592.2
click at [900, 478] on html "Inbox Go to Inbox Announcement • Send A Text Announcement Site Visit • Go to Si…" at bounding box center [500, 239] width 1001 height 479
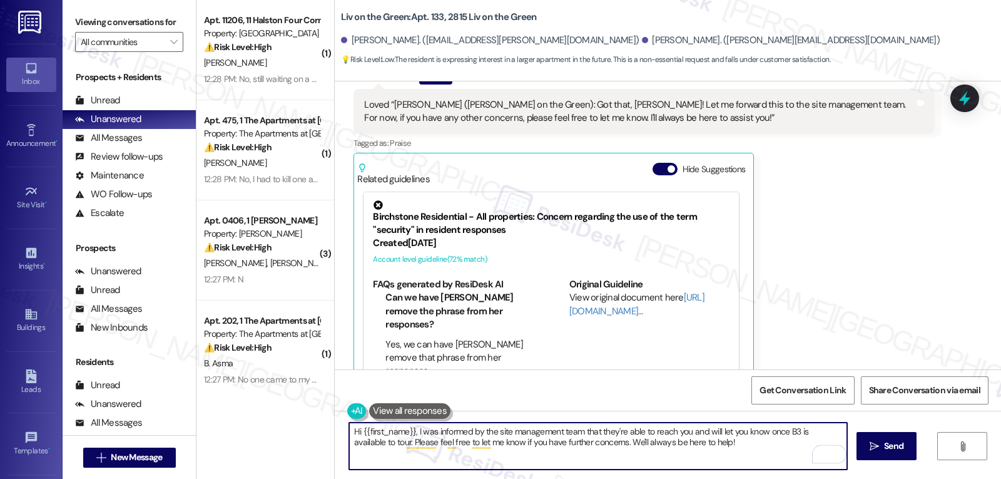
scroll to position [10673, 0]
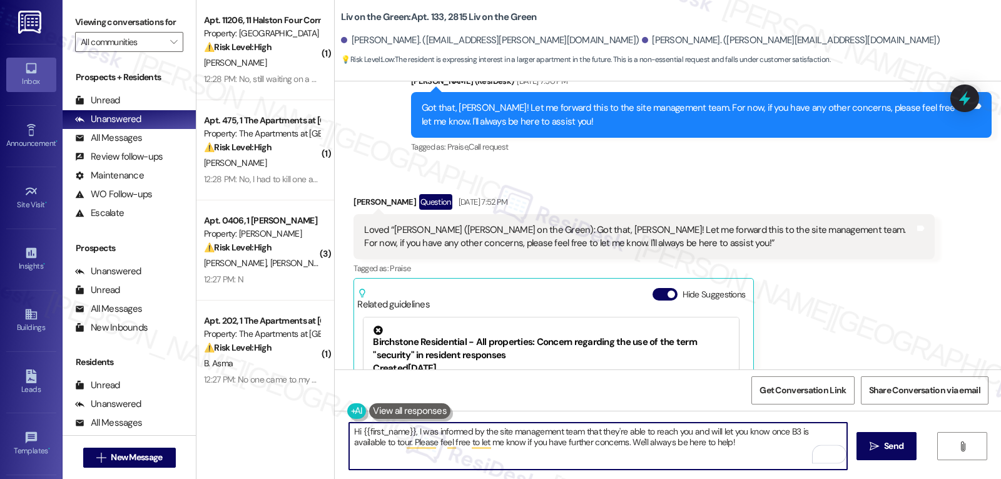
click at [355, 427] on textarea "Hi {{first_name}}, I was informed by the site management team that they're able…" at bounding box center [598, 445] width 498 height 47
click at [718, 447] on textarea "Hi [PERSON_NAME], I was informed by the site management team that they're able …" at bounding box center [598, 445] width 498 height 47
type textarea "Hi [PERSON_NAME], I was informed by the site management team that they're able …"
click at [895, 446] on span "Send" at bounding box center [893, 445] width 19 height 13
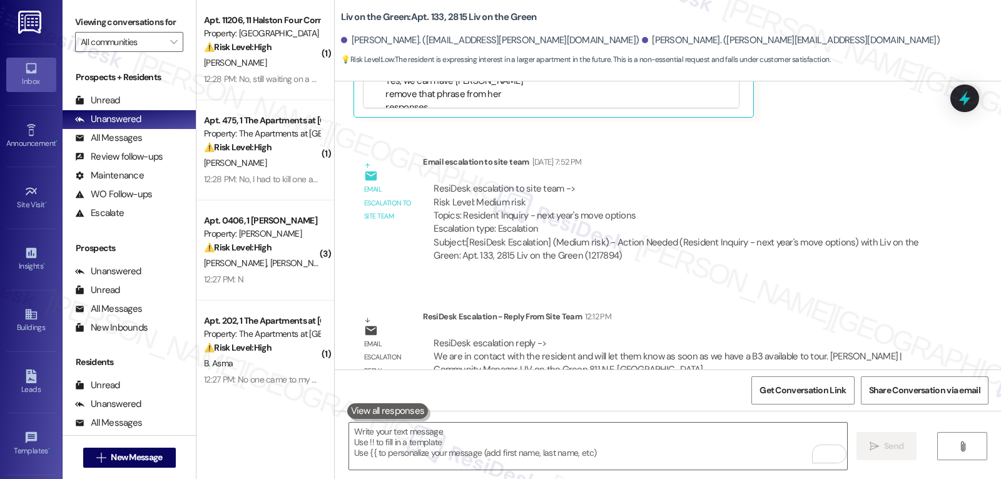
scroll to position [11149, 0]
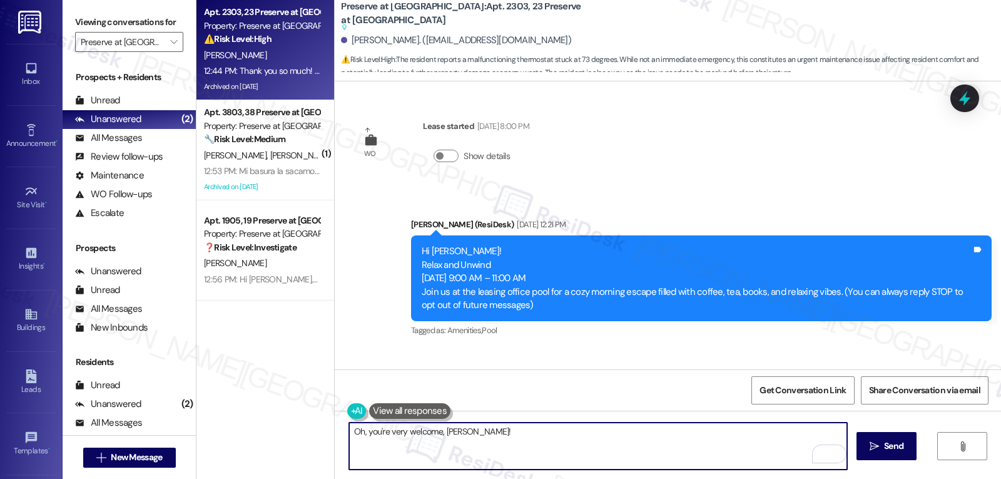
scroll to position [6571, 0]
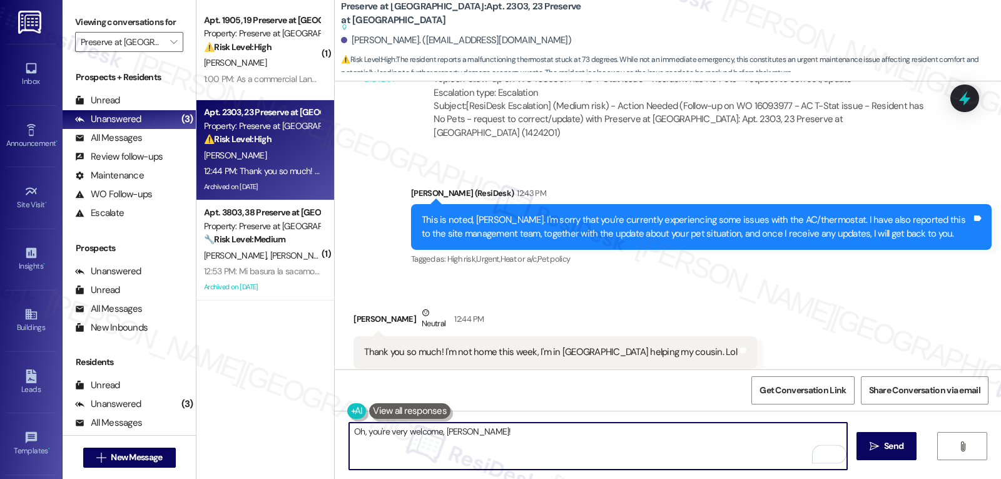
click at [521, 439] on textarea "Oh, you're very welcome, [PERSON_NAME]!" at bounding box center [598, 445] width 498 height 47
click at [443, 445] on textarea "Oh, you're very welcome, [PERSON_NAME]! Safe travels! Please feel free to reach…" at bounding box center [598, 445] width 498 height 47
type textarea "Oh, you're very welcome, [PERSON_NAME]! Safe travels! Please feel free to reach…"
click at [879, 446] on span " Send" at bounding box center [886, 445] width 39 height 13
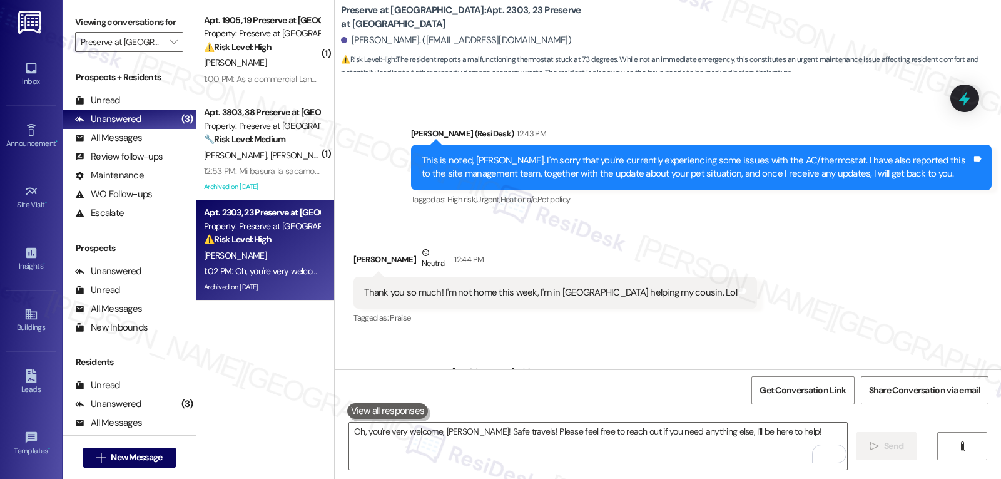
scroll to position [6621, 0]
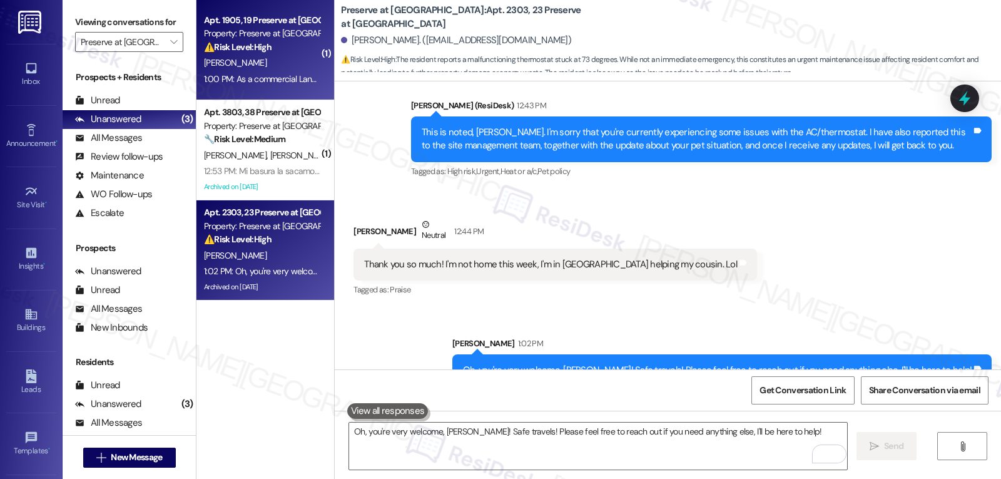
click at [267, 84] on div "1:00 PM: As a commercial Landscaper this has been an issue for 3 plus weeks. I'…" at bounding box center [262, 79] width 118 height 16
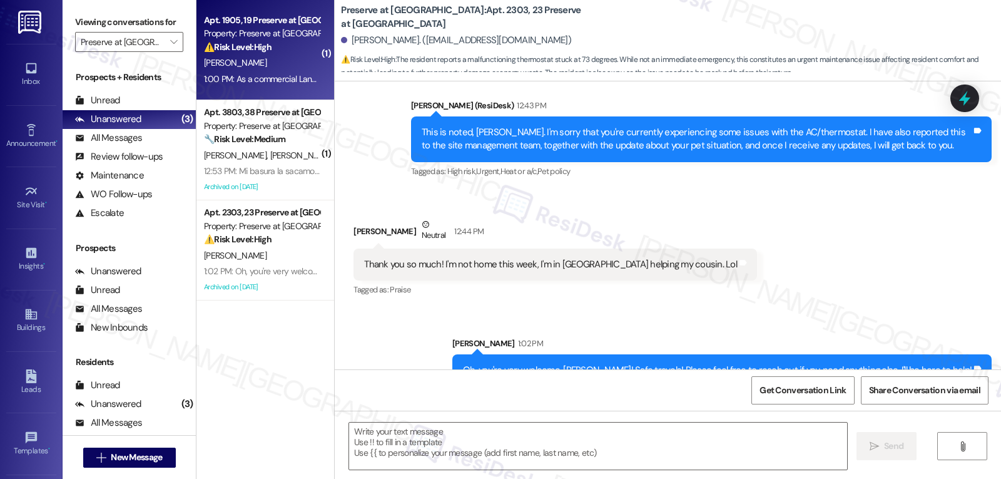
type textarea "Fetching suggested responses. Please feel free to read through the conversation…"
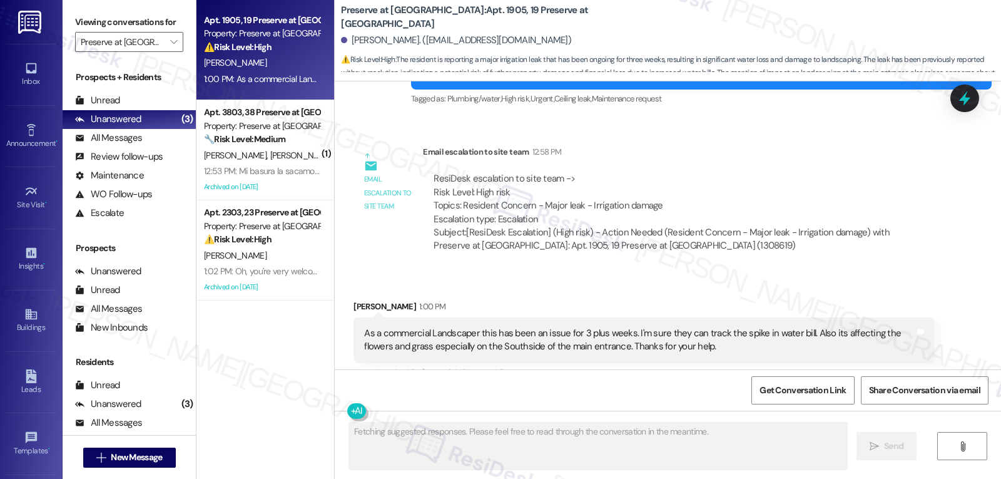
scroll to position [9650, 0]
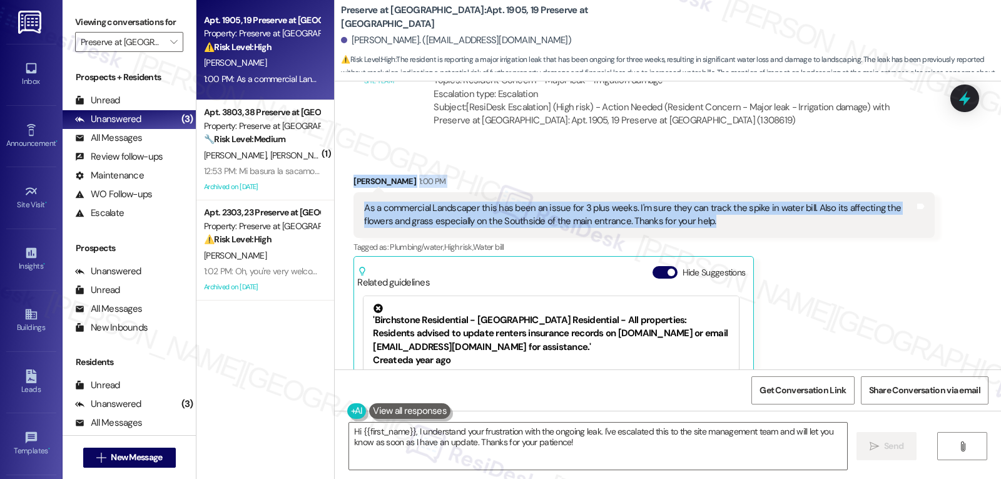
drag, startPoint x: 339, startPoint y: 176, endPoint x: 723, endPoint y: 223, distance: 387.2
click at [716, 223] on div "Received via SMS [PERSON_NAME] 1:00 PM As a commercial Landscaper this has been…" at bounding box center [643, 329] width 599 height 329
copy div "[PERSON_NAME] 1:00 PM As a commercial Landscaper this has been an issue for 3 p…"
click at [628, 454] on textarea "Hi {{first_name}}, I understand your frustration with the ongoing leak. I've es…" at bounding box center [598, 445] width 498 height 47
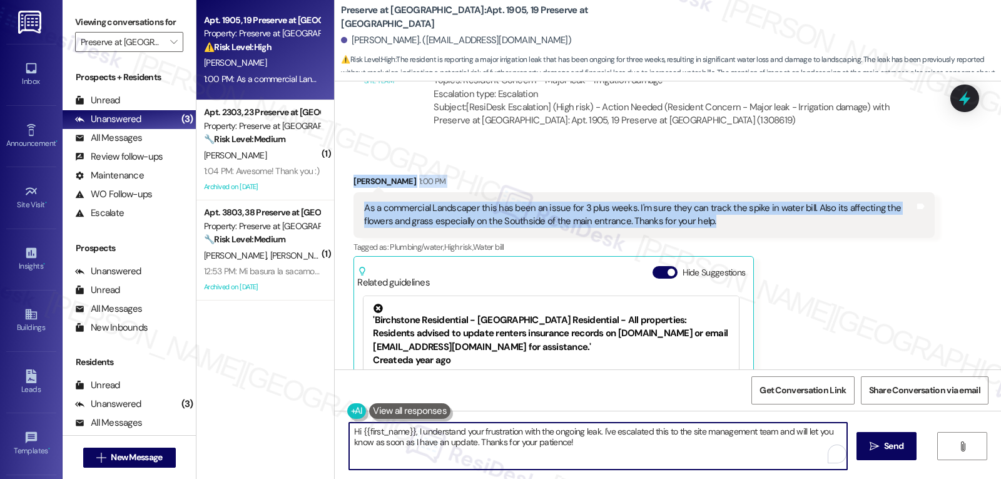
paste textarea "[PERSON_NAME], I really appreciate you sharing those details — your perspective…"
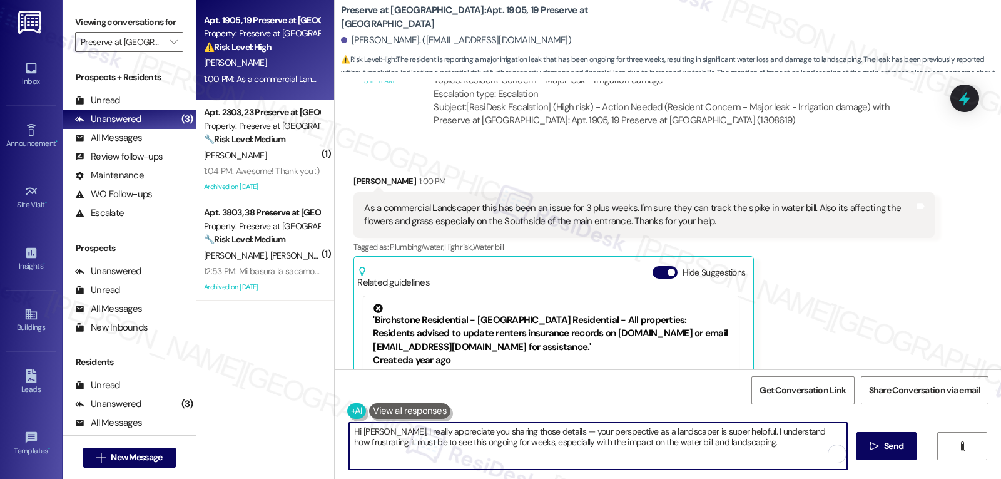
click at [554, 432] on textarea "Hi [PERSON_NAME], I really appreciate you sharing those details — your perspect…" at bounding box center [598, 445] width 498 height 47
click at [720, 449] on textarea "Hi [PERSON_NAME], I really appreciate you sharing those details. Your perspecti…" at bounding box center [598, 445] width 498 height 47
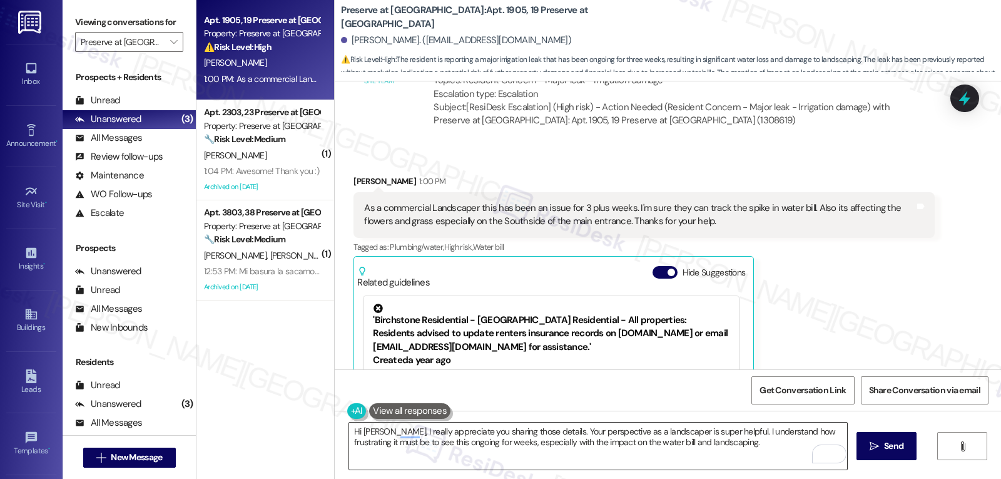
click at [732, 453] on textarea "Hi [PERSON_NAME], I really appreciate you sharing those details. Your perspecti…" at bounding box center [598, 445] width 498 height 47
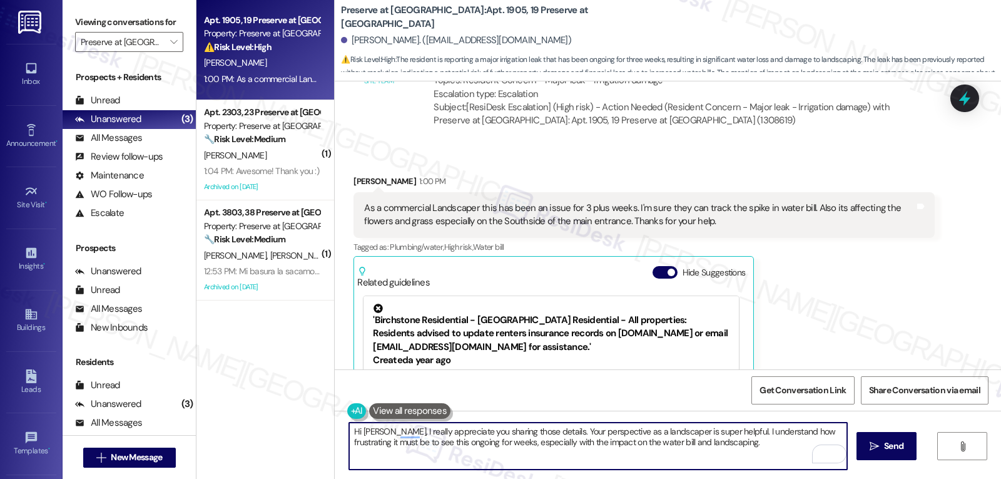
paste textarea "I’ll keep you updated once I hear back."
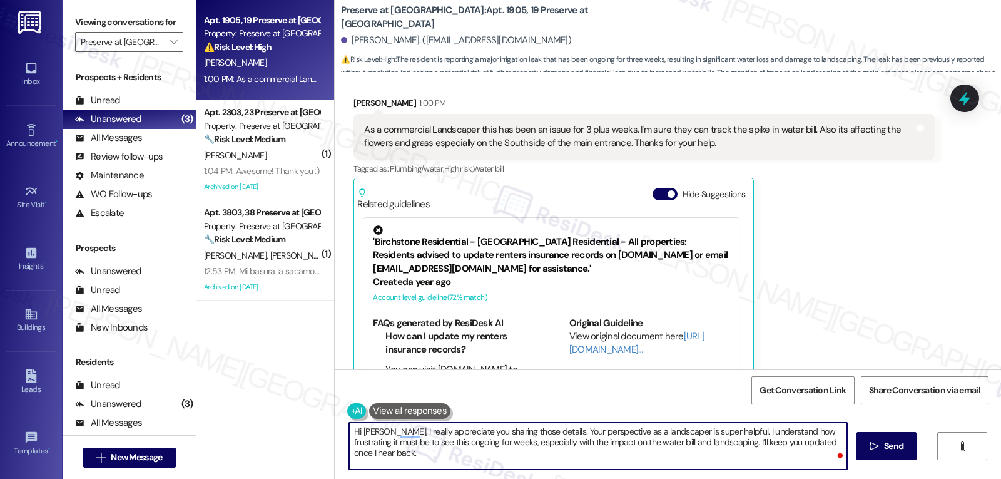
scroll to position [9776, 0]
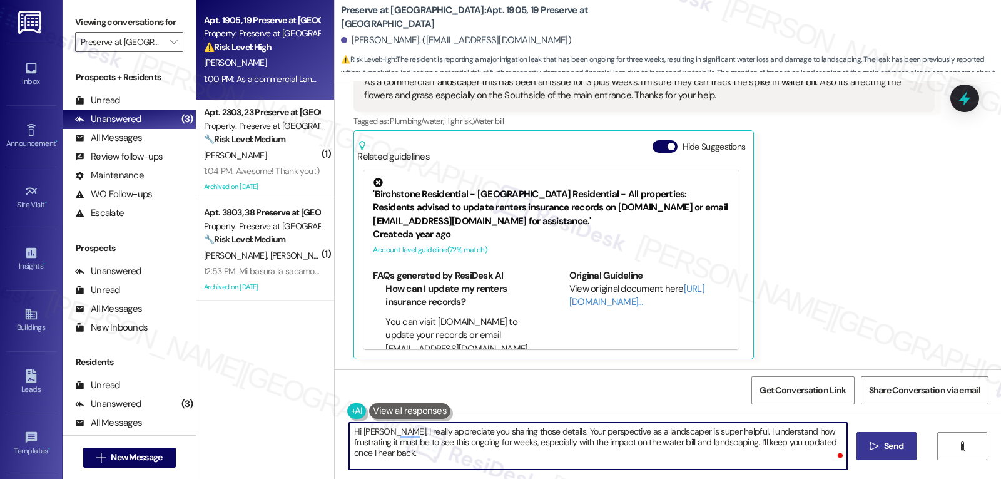
type textarea "Hi [PERSON_NAME], I really appreciate you sharing those details. Your perspecti…"
click at [910, 449] on button " Send" at bounding box center [887, 446] width 61 height 28
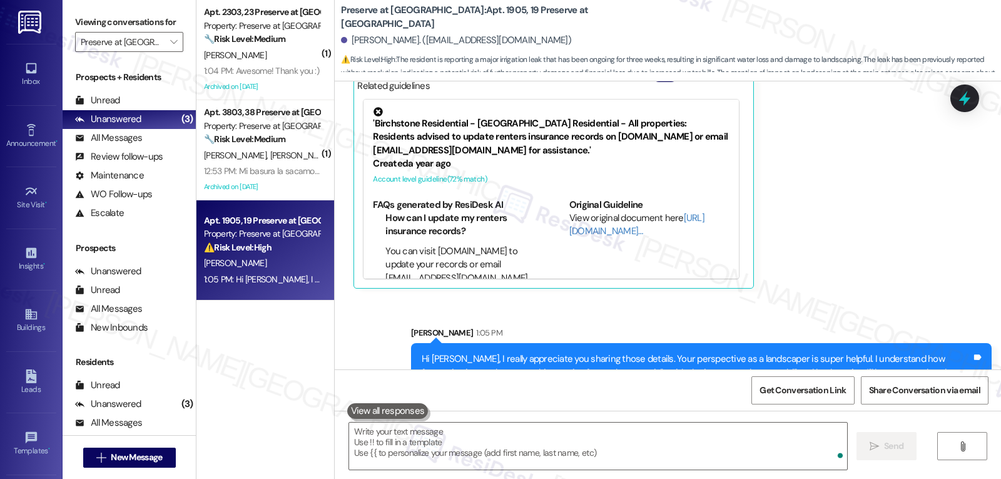
scroll to position [9876, 0]
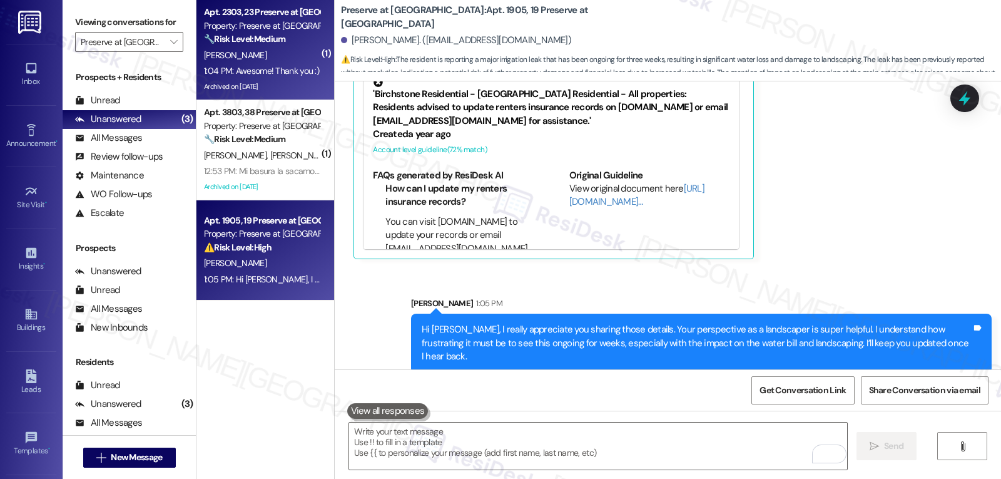
click at [287, 69] on div "1:04 PM: Awesome! Thank you :) 1:04 PM: Awesome! Thank you :)" at bounding box center [261, 70] width 115 height 11
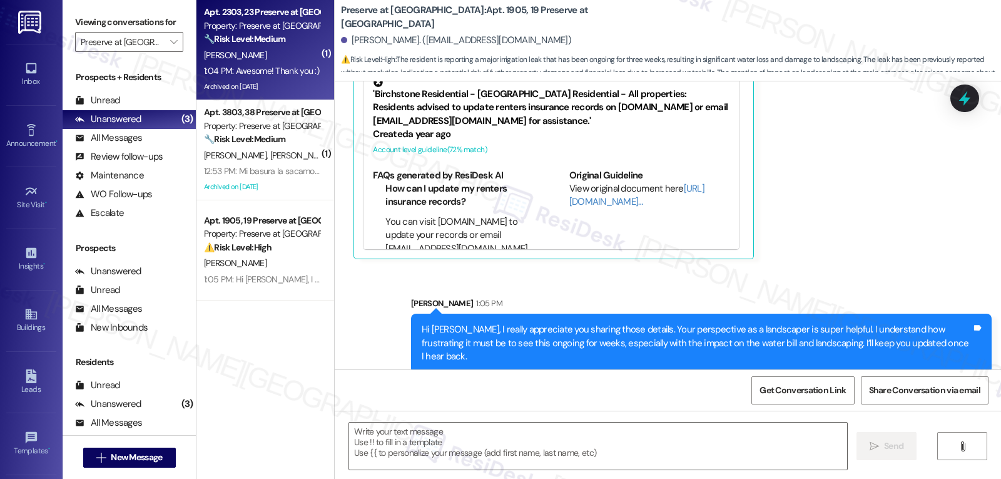
type textarea "Fetching suggested responses. Please feel free to read through the conversation…"
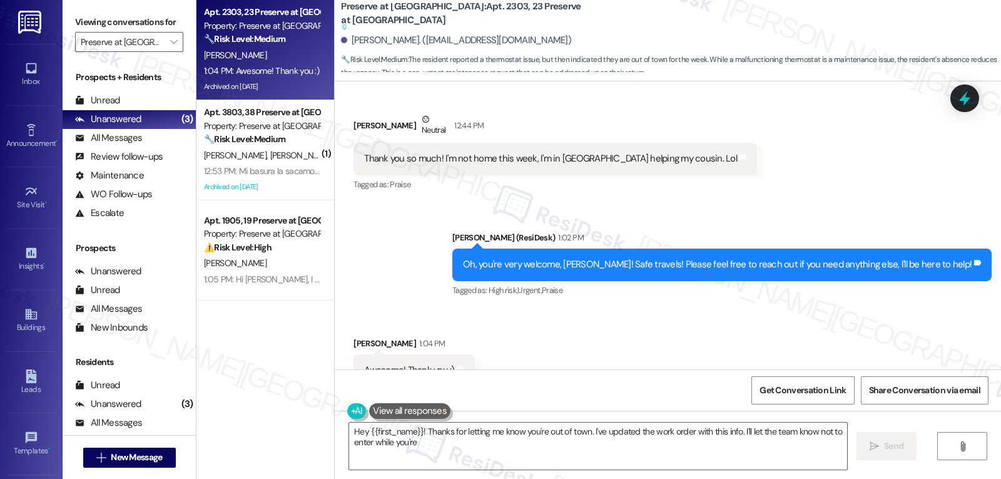
scroll to position [6765, 0]
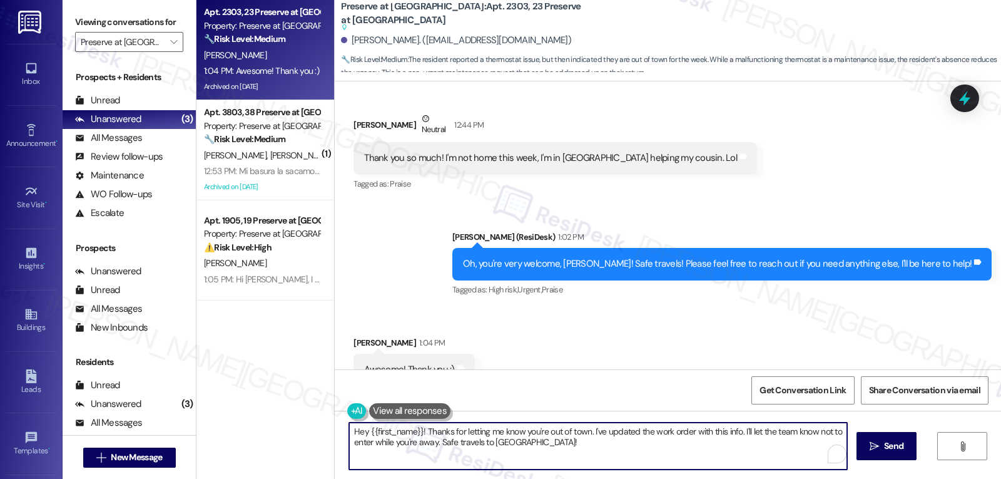
drag, startPoint x: 583, startPoint y: 447, endPoint x: 268, endPoint y: 378, distance: 321.6
click at [275, 382] on div "Apt. 2303, 23 Preserve at [GEOGRAPHIC_DATA] Property: Preserve at [GEOGRAPHIC_D…" at bounding box center [598, 239] width 805 height 479
click at [559, 451] on textarea "Hey {{first_name}}! Thanks for letting me know you're out of town. I've updated…" at bounding box center [598, 445] width 498 height 47
drag, startPoint x: 559, startPoint y: 451, endPoint x: 307, endPoint y: 404, distance: 256.5
click at [309, 407] on div "Apt. 2303, 23 Preserve at [GEOGRAPHIC_DATA] Property: Preserve at [GEOGRAPHIC_D…" at bounding box center [598, 239] width 805 height 479
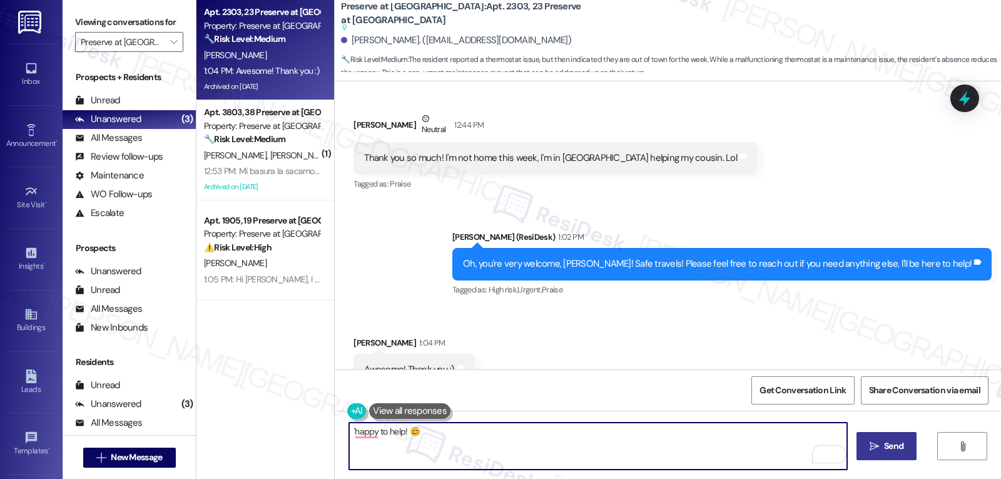
type textarea "'happy to help! 😊"
click at [904, 457] on button " Send" at bounding box center [887, 446] width 61 height 28
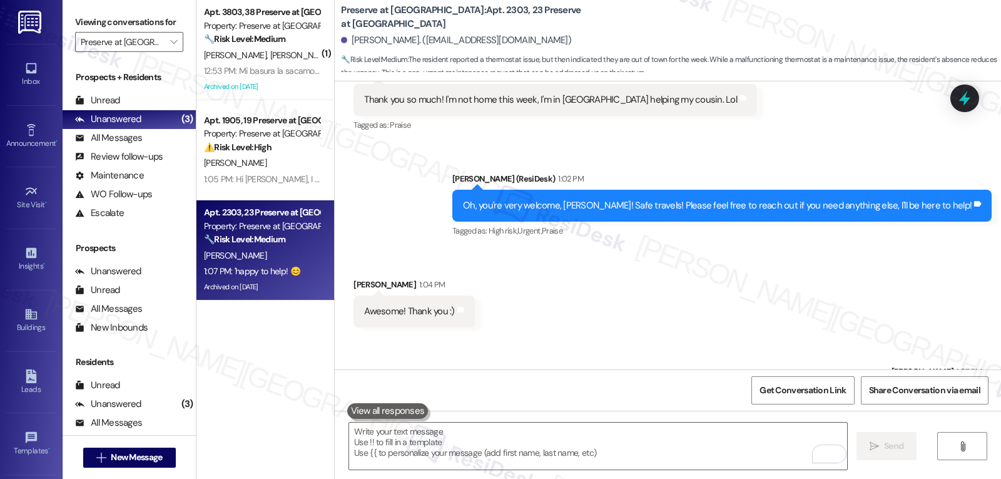
scroll to position [6814, 0]
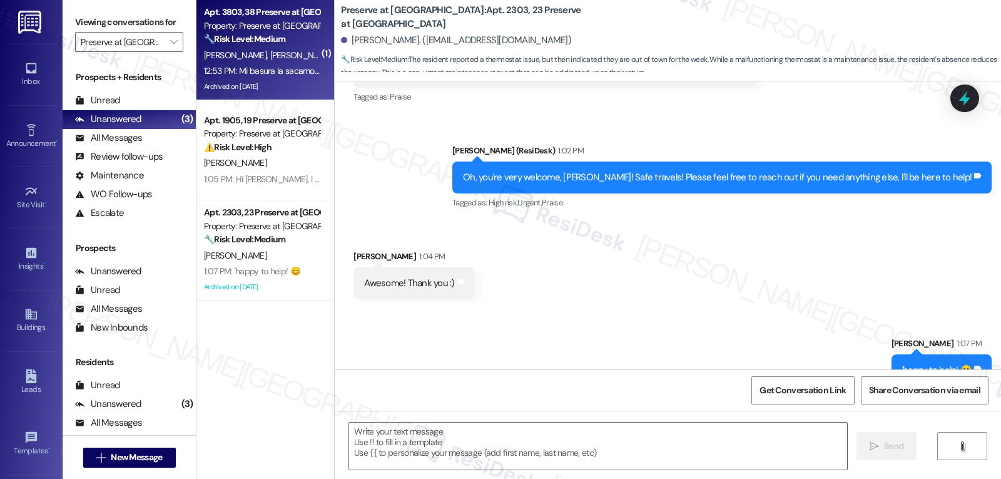
type textarea "Fetching suggested responses. Please feel free to read through the conversation…"
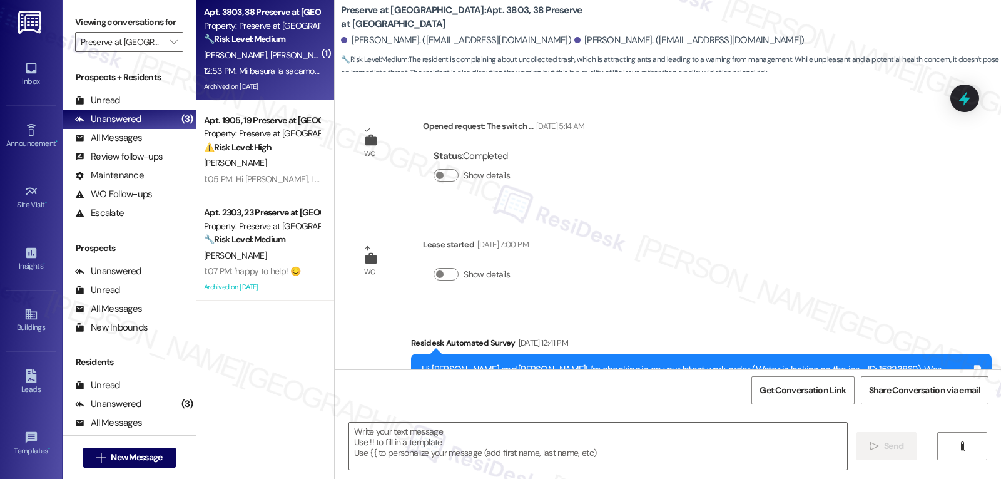
scroll to position [5661, 0]
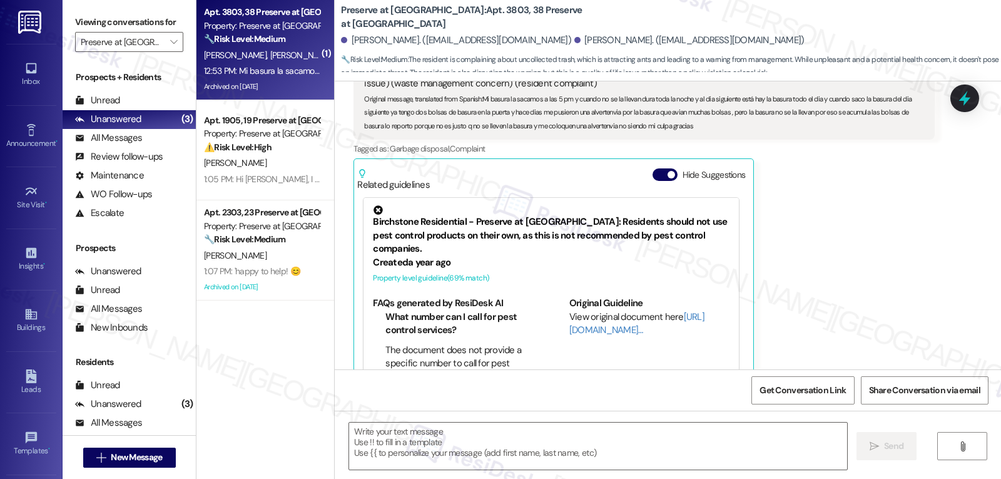
type textarea "Fetching suggested responses. Please feel free to read through the conversation…"
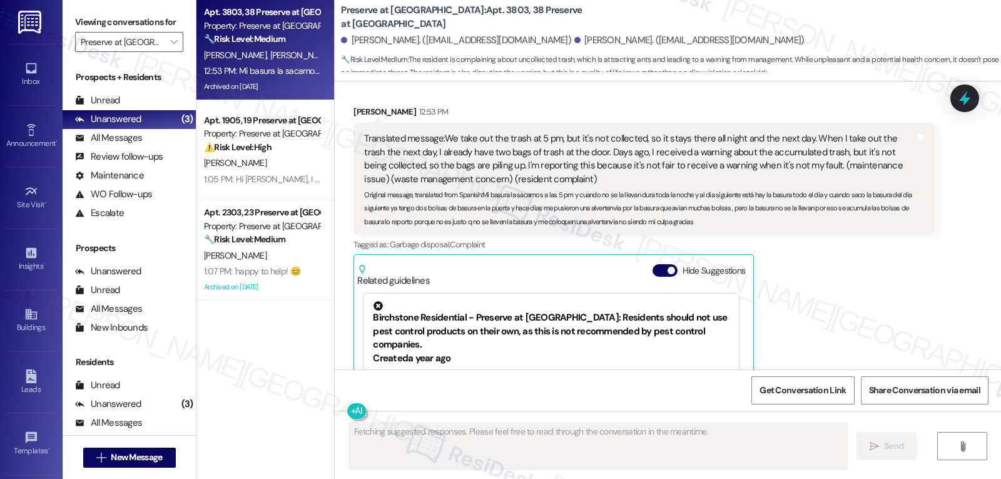
scroll to position [5536, 0]
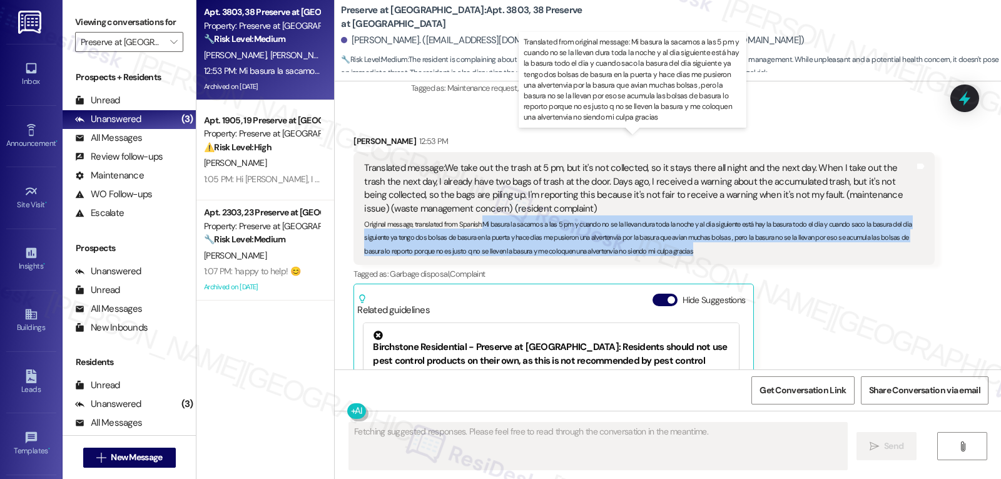
drag, startPoint x: 512, startPoint y: 203, endPoint x: 701, endPoint y: 222, distance: 190.0
click at [701, 222] on div "Original message, translated from Spanish : Mi basura la sacamos a las 5 pm y c…" at bounding box center [639, 235] width 550 height 40
copy sub "Mi basura la sacamos a las 5 pm y cuando no se la llevan dura toda la noche y a…"
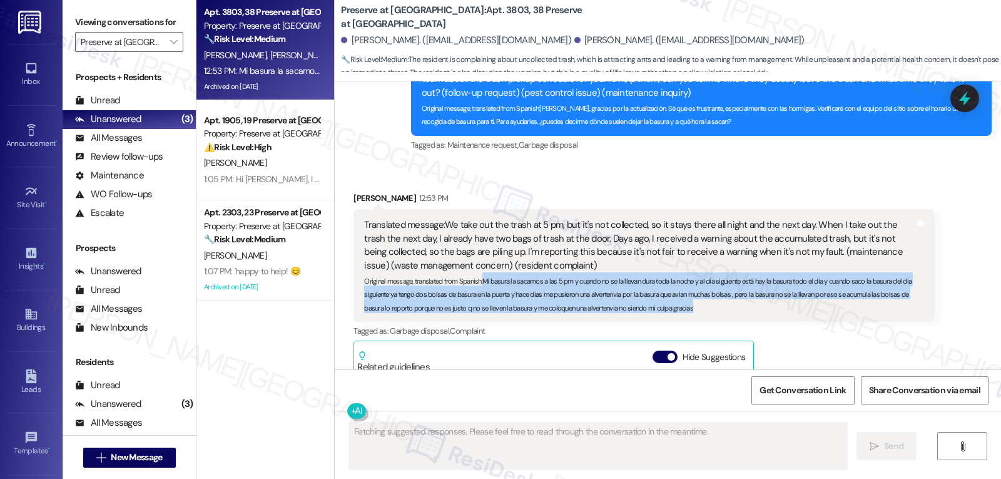
scroll to position [5411, 0]
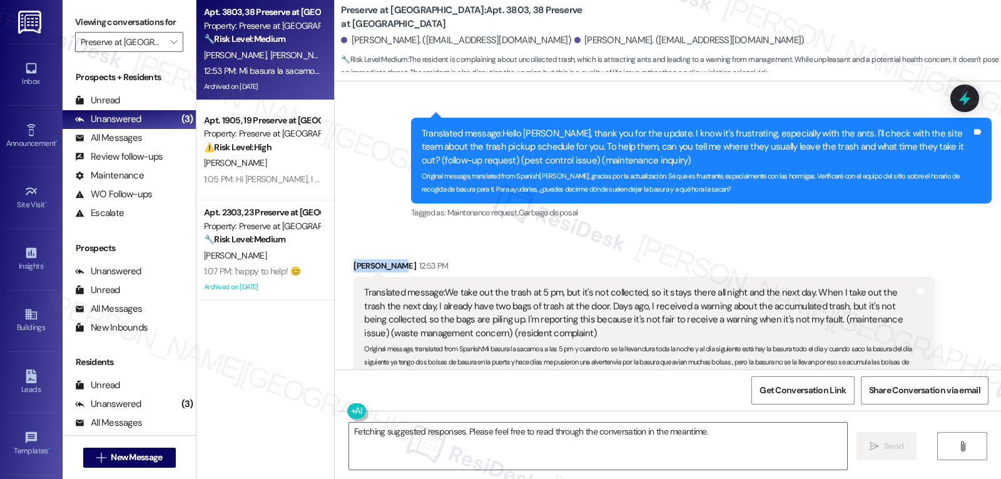
drag, startPoint x: 340, startPoint y: 238, endPoint x: 460, endPoint y: 242, distance: 120.2
click at [460, 250] on div "Received via SMS [PERSON_NAME] 12:53 PM Translated message: We take out the tra…" at bounding box center [643, 448] width 599 height 396
copy div "[PERSON_NAME]"
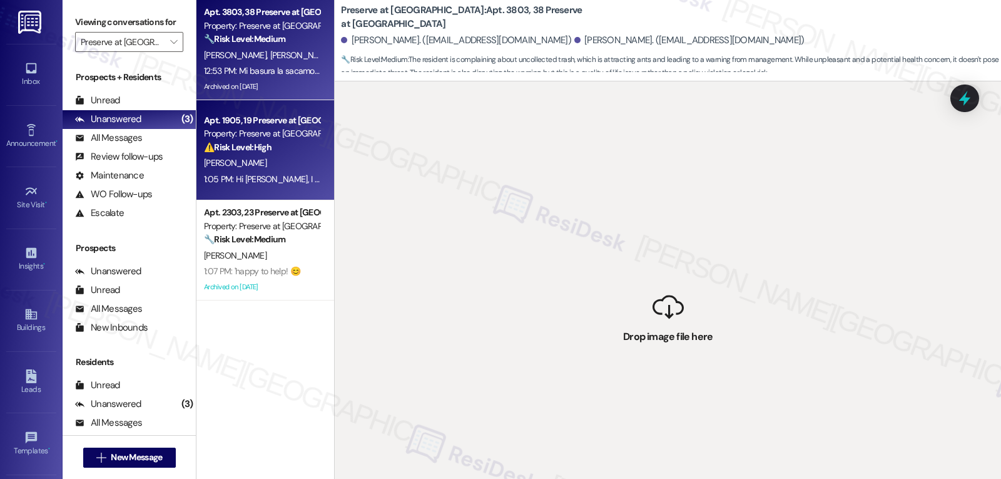
click at [260, 123] on div "Apt. 1905, 19 Preserve at [GEOGRAPHIC_DATA]" at bounding box center [262, 120] width 116 height 13
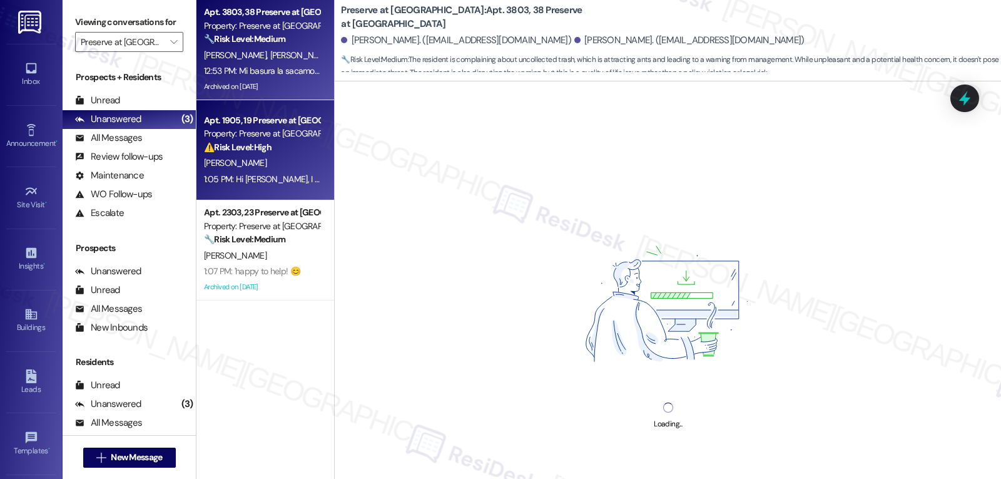
click at [270, 53] on span "[PERSON_NAME]" at bounding box center [301, 54] width 63 height 11
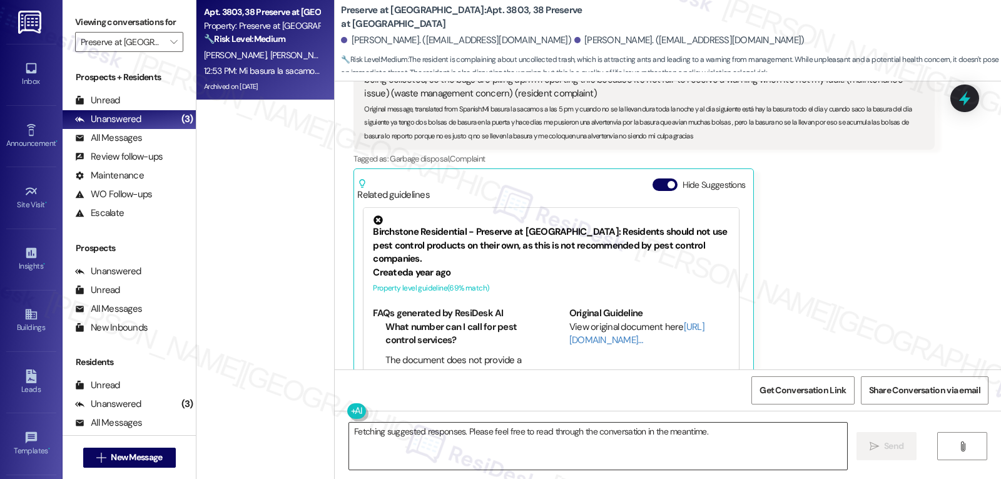
scroll to position [5661, 0]
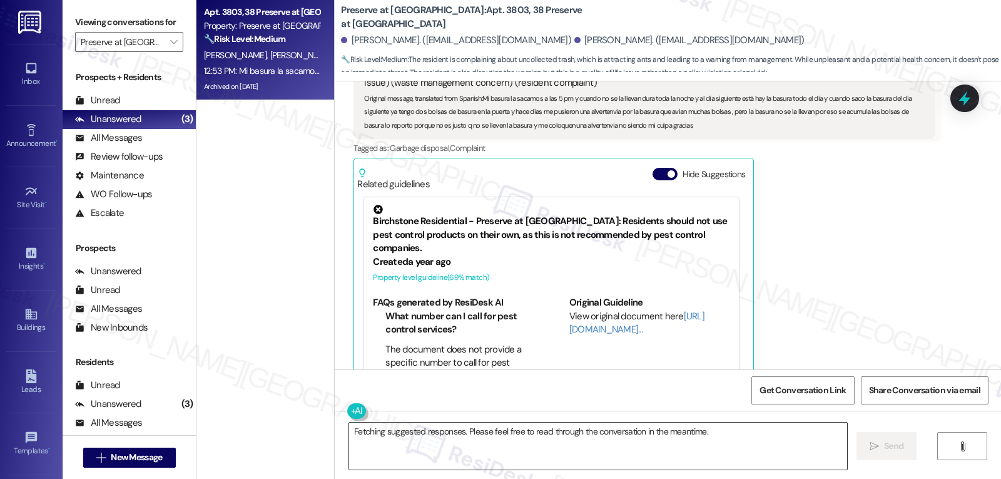
click at [440, 464] on textarea "Fetching suggested responses. Please feel free to read through the conversation…" at bounding box center [598, 445] width 498 height 47
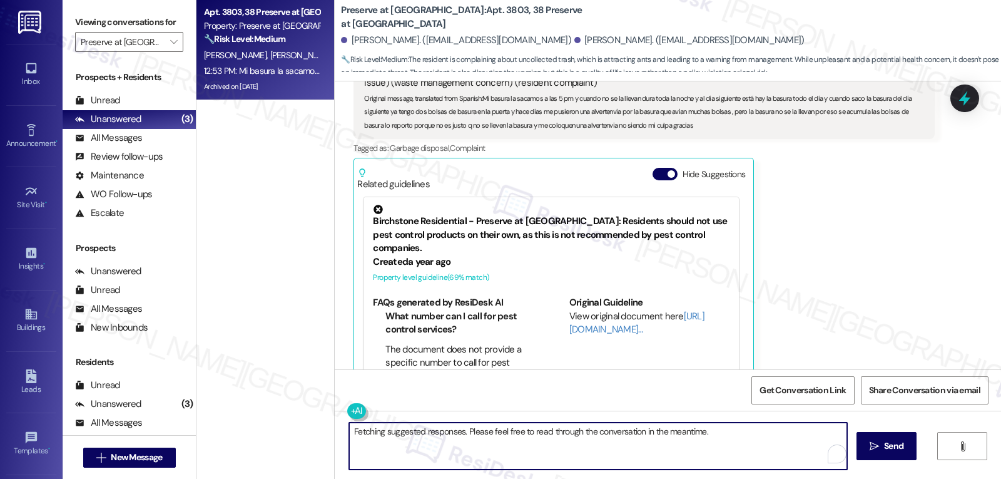
paste textarea "Hi [PERSON_NAME], thank you for explaining this — I understand how frustrating …"
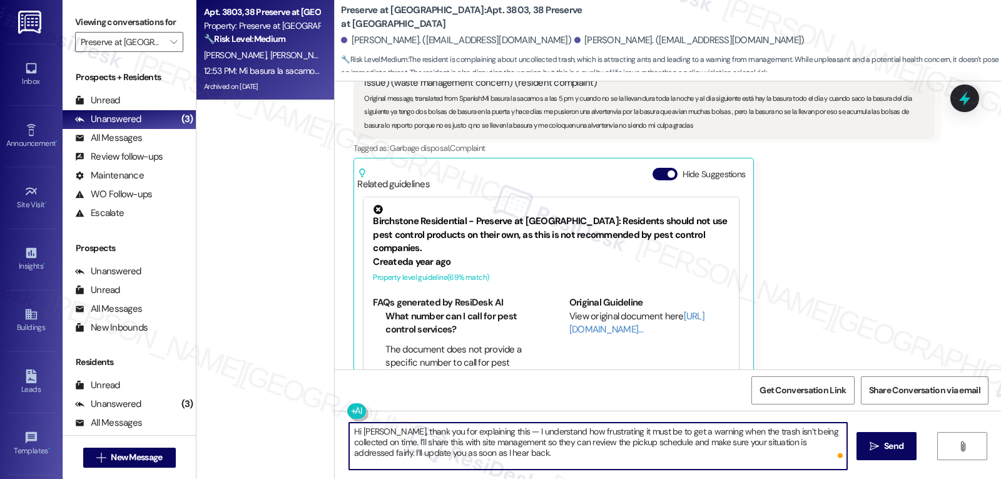
click at [491, 441] on textarea "Hi [PERSON_NAME], thank you for explaining this — I understand how frustrating …" at bounding box center [598, 445] width 498 height 47
click at [482, 435] on textarea "Hi [PERSON_NAME], thank you for explaining this — I understand how frustrating …" at bounding box center [598, 445] width 498 height 47
click at [579, 462] on textarea "Hi [PERSON_NAME], thank you for explaining this. I understand how frustrating i…" at bounding box center [598, 445] width 498 height 47
click at [350, 417] on button at bounding box center [395, 411] width 96 height 16
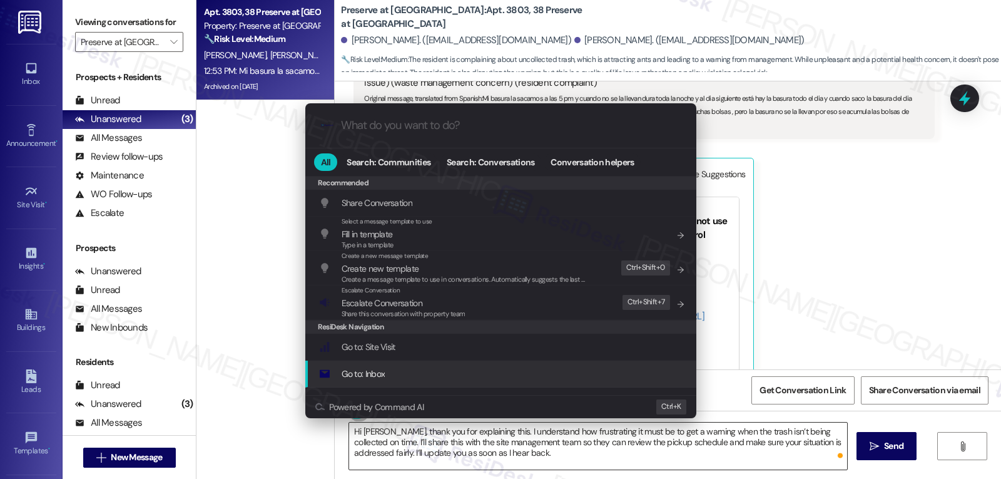
click at [607, 446] on div ".cls-1{fill:#0a055f;}.cls-2{fill:#0cc4c4;} resideskLogoBlueOrange All Search: C…" at bounding box center [500, 239] width 1001 height 479
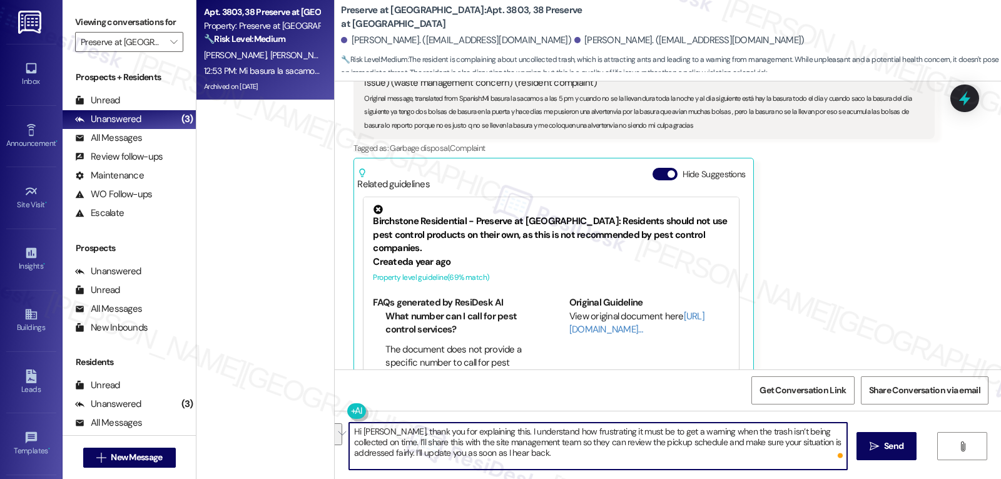
drag, startPoint x: 678, startPoint y: 445, endPoint x: 364, endPoint y: 451, distance: 314.2
click at [364, 451] on textarea "Hi [PERSON_NAME], thank you for explaining this. I understand how frustrating i…" at bounding box center [598, 445] width 498 height 47
click at [487, 459] on textarea "Hi [PERSON_NAME], thank you for explaining this. I understand how frustrating i…" at bounding box center [598, 445] width 498 height 47
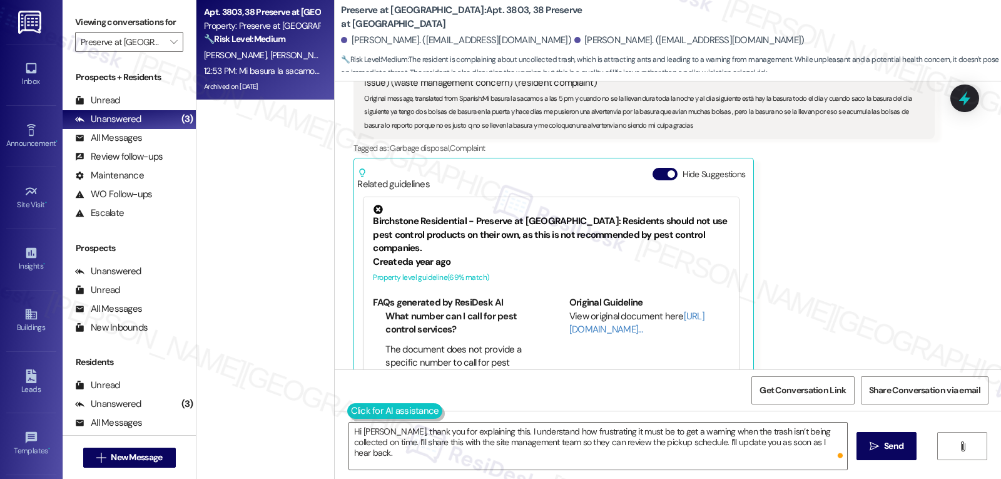
click at [347, 407] on button at bounding box center [395, 411] width 96 height 16
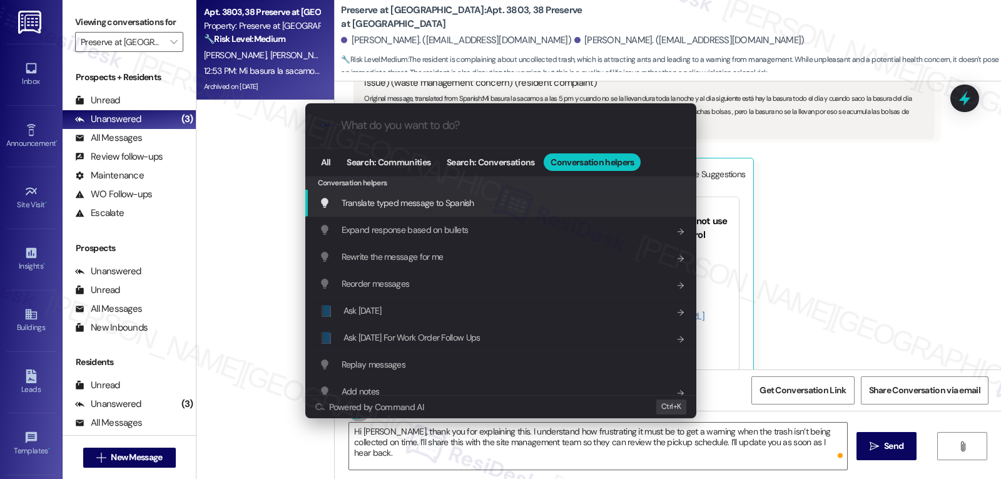
click at [517, 210] on div "Translate typed message to Spanish Add shortcut" at bounding box center [502, 203] width 366 height 14
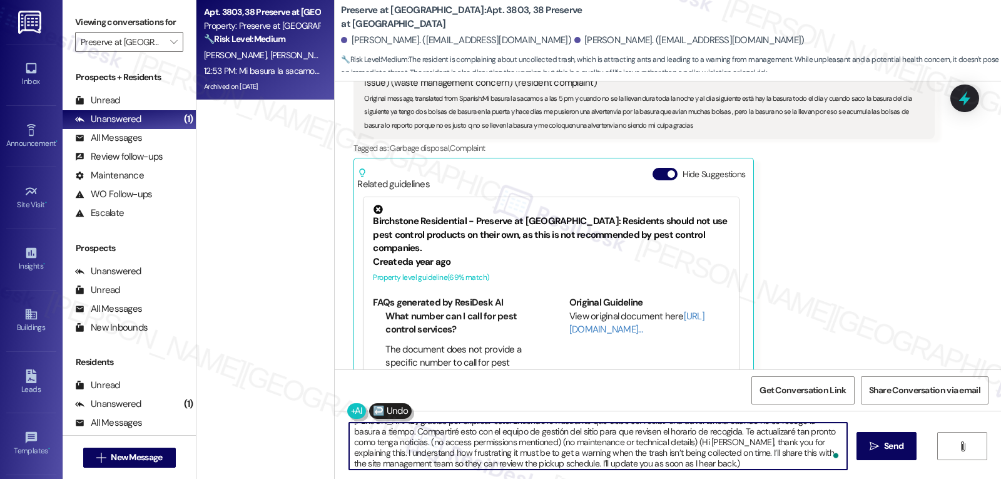
scroll to position [14, 0]
drag, startPoint x: 399, startPoint y: 444, endPoint x: 1001, endPoint y: 508, distance: 605.4
click at [1001, 478] on html "Inbox Go to Inbox Announcement • Send A Text Announcement Site Visit • Go to Si…" at bounding box center [500, 239] width 1001 height 479
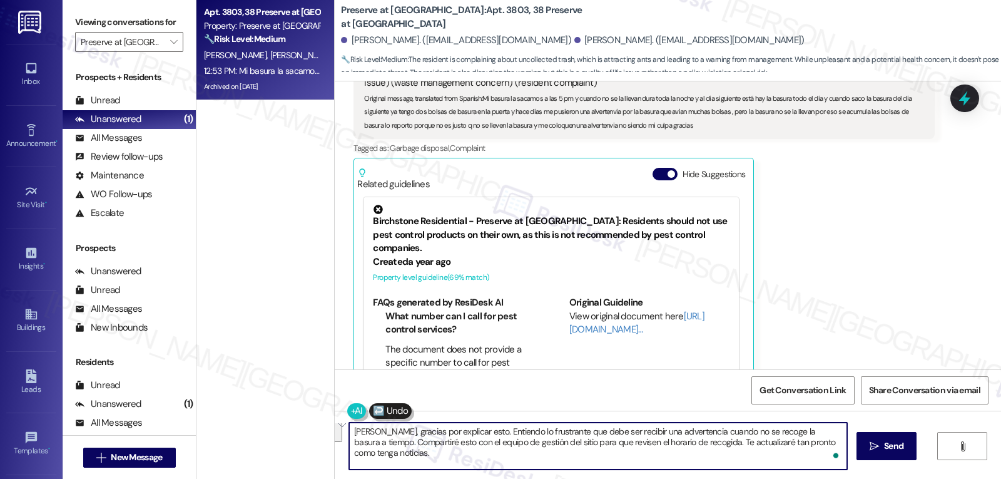
scroll to position [0, 0]
type textarea "Hola María, gracias por explicar esto. Entiendo lo frustrante que debe ser reci…"
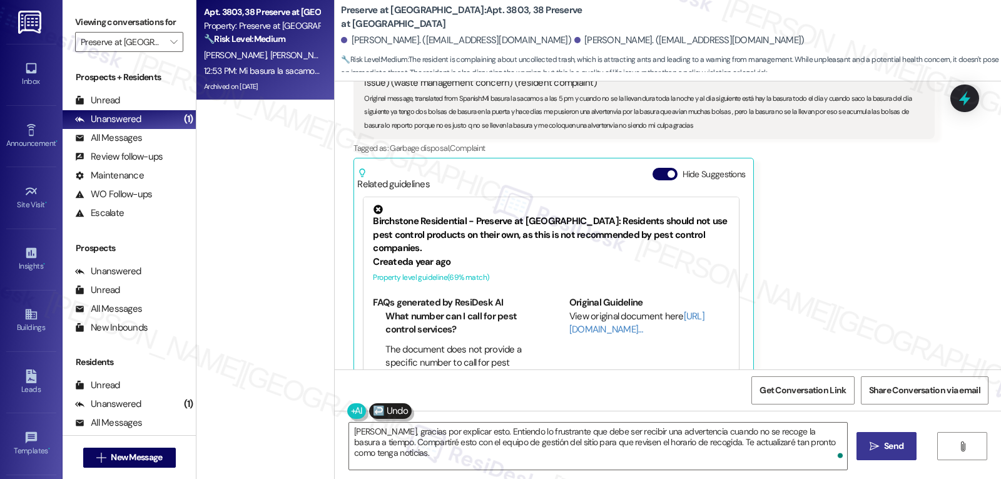
click at [889, 447] on span "Send" at bounding box center [893, 445] width 19 height 13
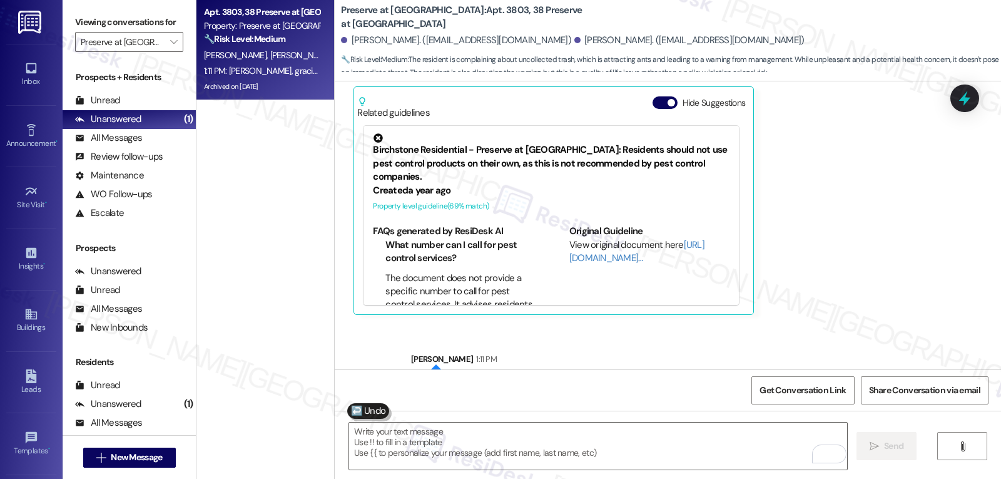
scroll to position [5762, 0]
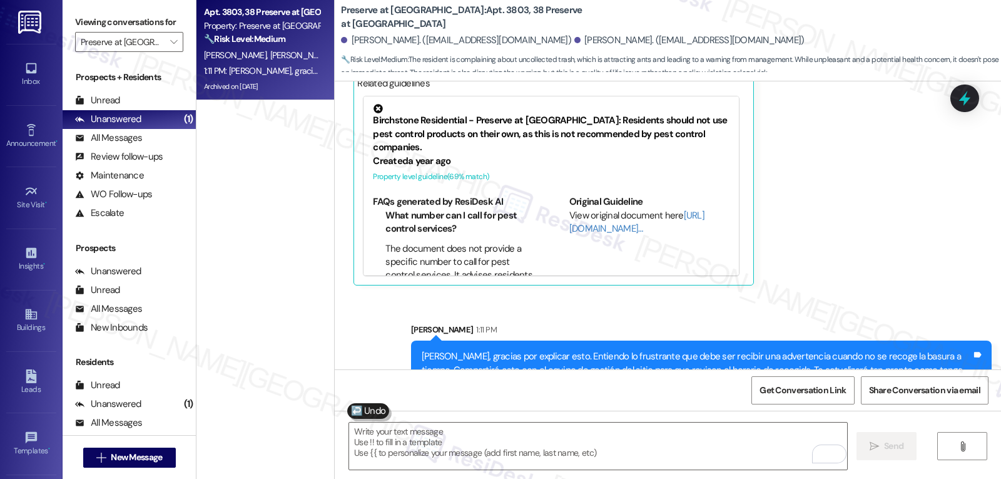
click at [955, 96] on div at bounding box center [965, 98] width 29 height 28
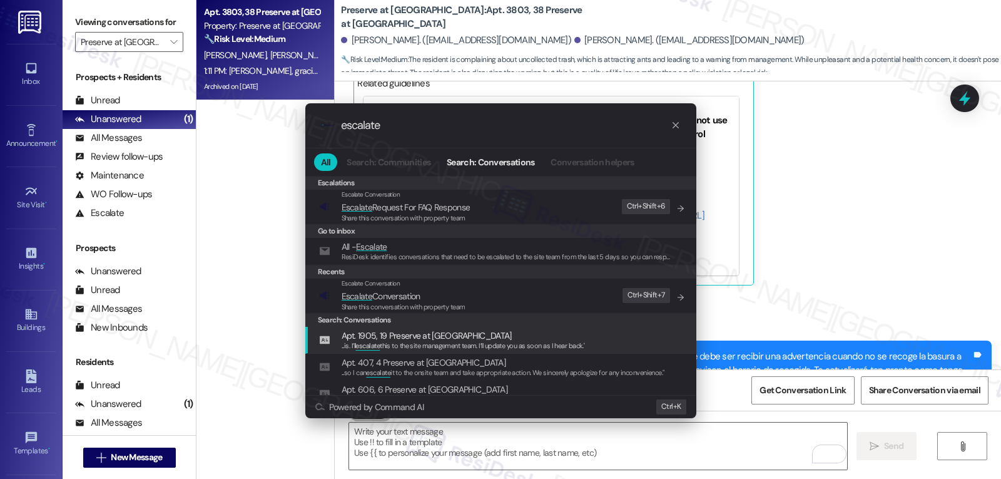
type input "escalate"
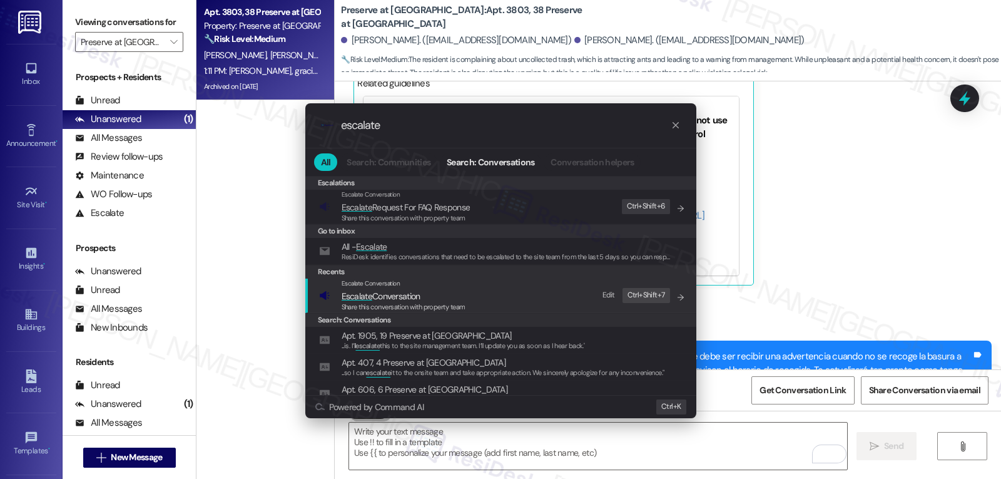
click at [412, 298] on span "Escalate Conversation" at bounding box center [381, 295] width 79 height 11
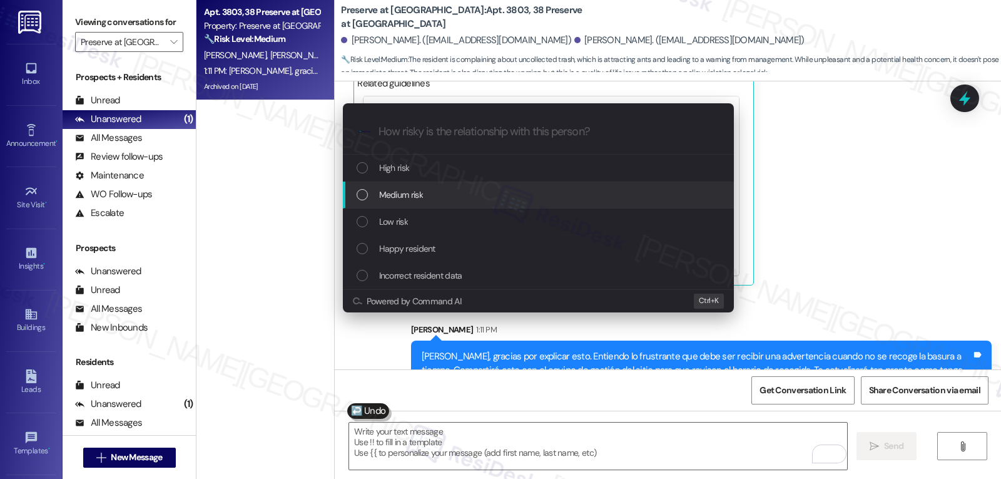
click at [461, 198] on div "Medium risk" at bounding box center [540, 195] width 366 height 14
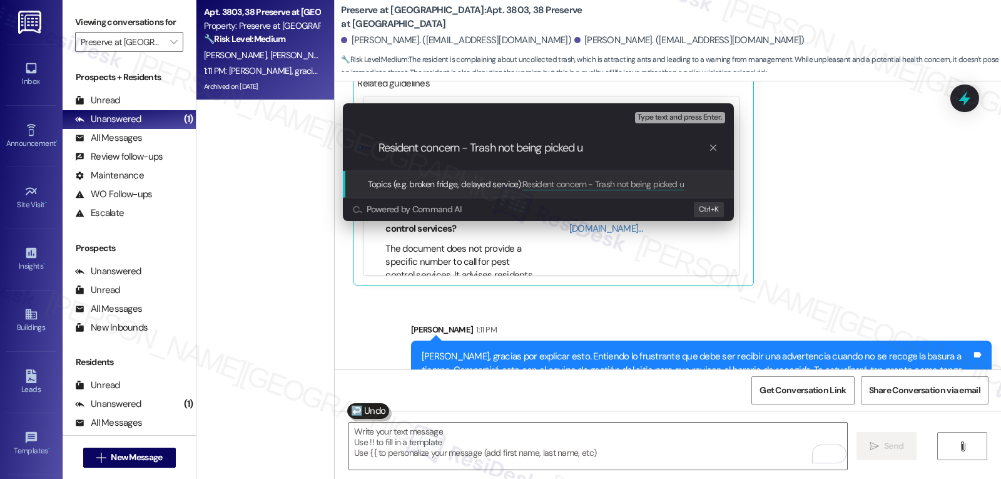
type input "Resident concern - Trash not being picked up"
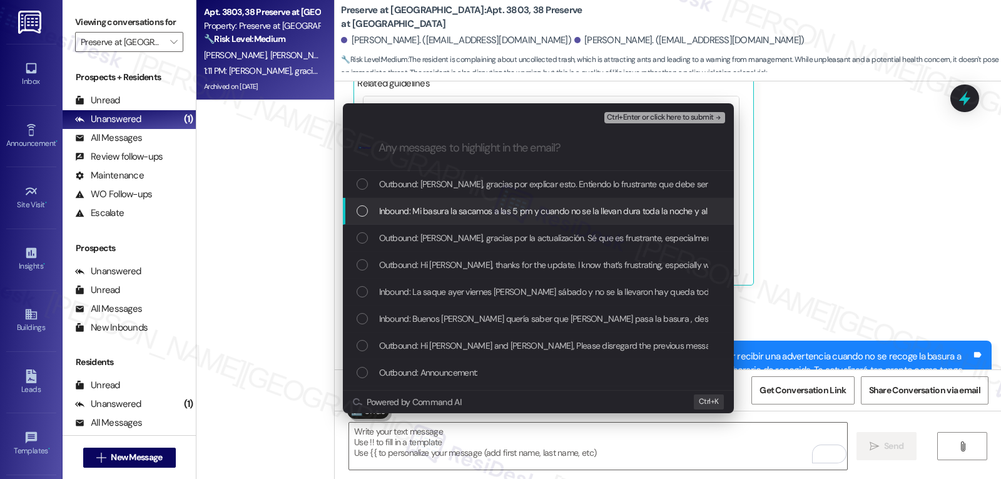
click at [365, 212] on div "List of options" at bounding box center [362, 210] width 11 height 11
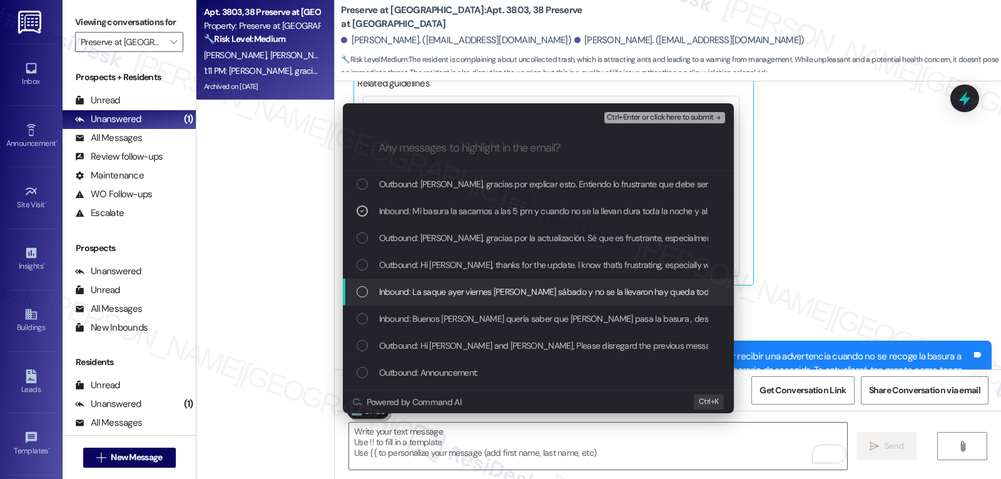
click at [364, 295] on div "List of options" at bounding box center [362, 291] width 11 height 11
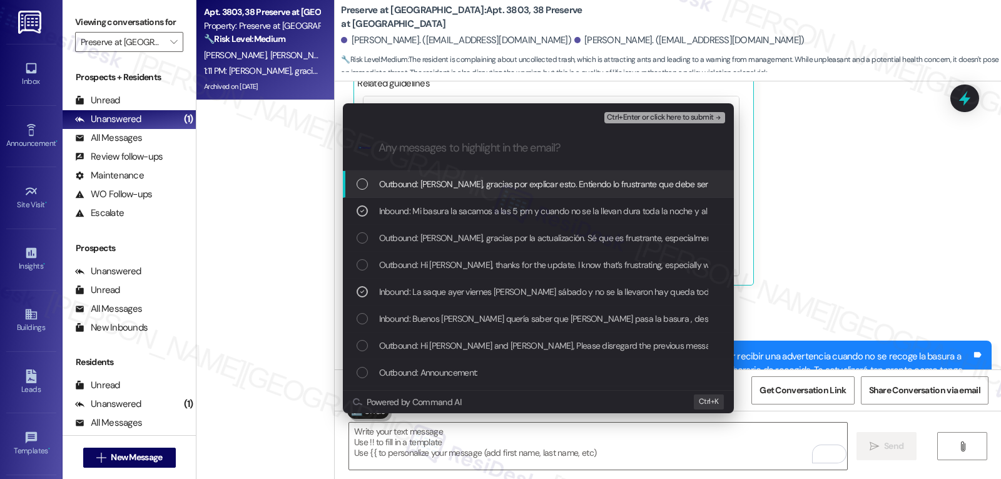
click at [671, 115] on span "Ctrl+Enter or click here to submit" at bounding box center [660, 117] width 107 height 9
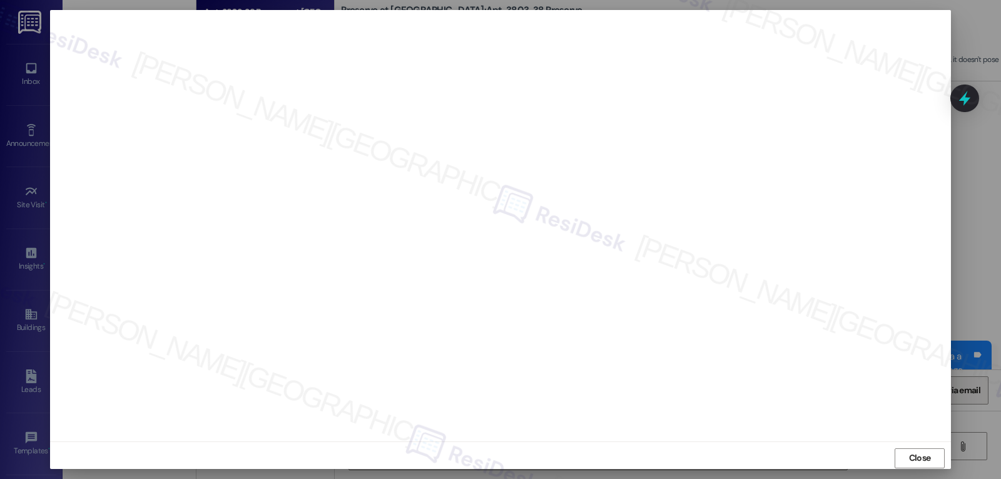
drag, startPoint x: 915, startPoint y: 456, endPoint x: 925, endPoint y: 380, distance: 76.4
click at [915, 456] on span "Close" at bounding box center [920, 457] width 22 height 13
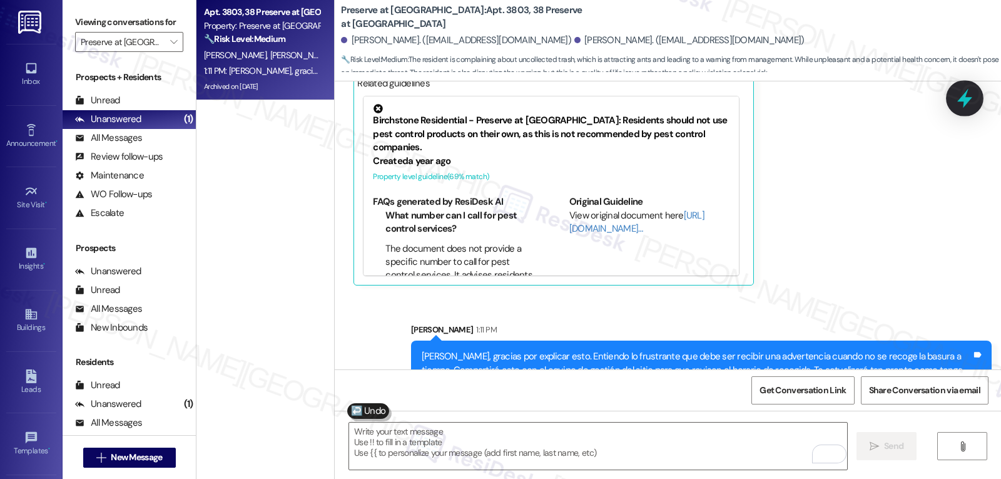
click at [972, 94] on icon at bounding box center [964, 98] width 21 height 21
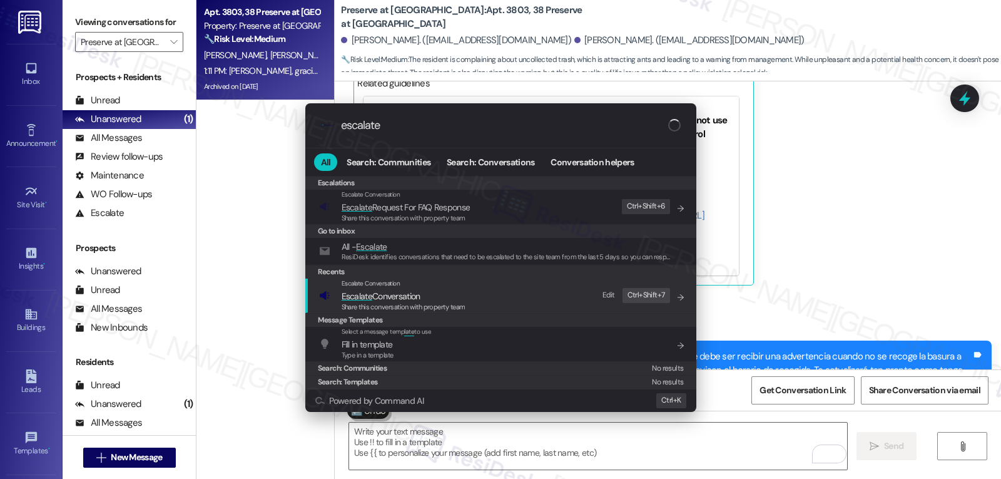
type input "escalate"
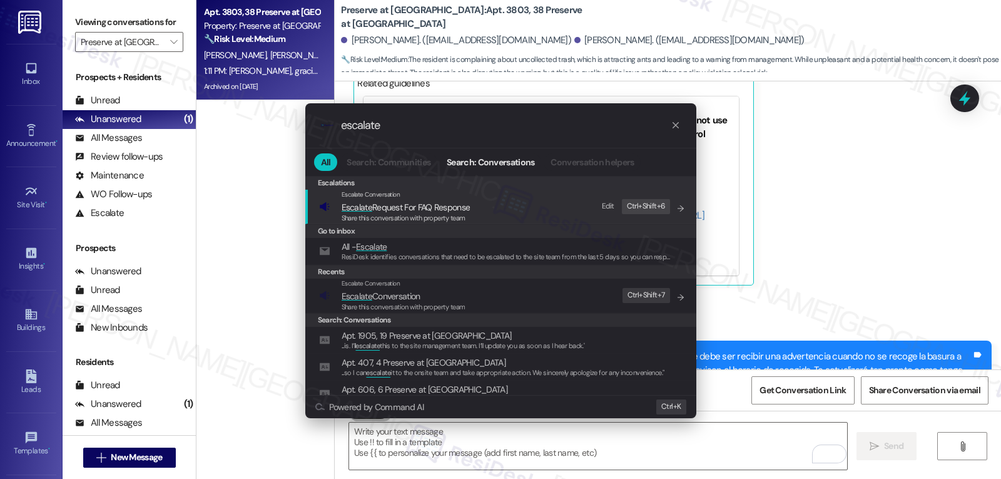
click at [394, 300] on span "Escalate Conversation" at bounding box center [381, 295] width 79 height 11
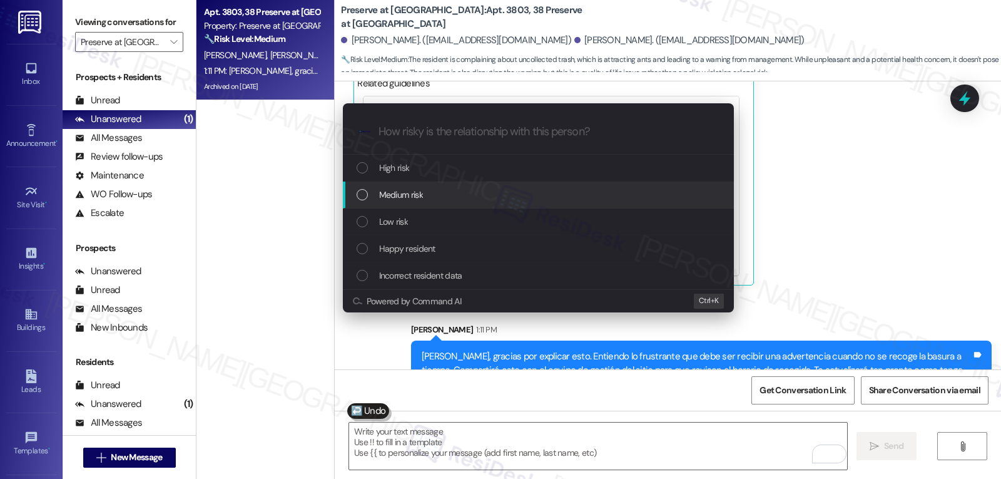
click at [418, 195] on span "Medium risk" at bounding box center [401, 195] width 44 height 14
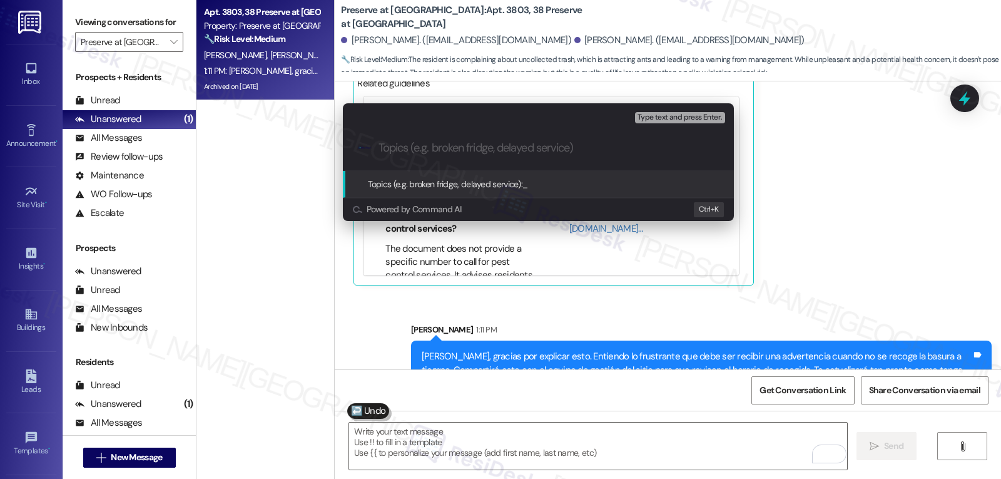
paste input "Resident concern - Trash not being picked up"
type input "Resident concern - Trash not being picked up"
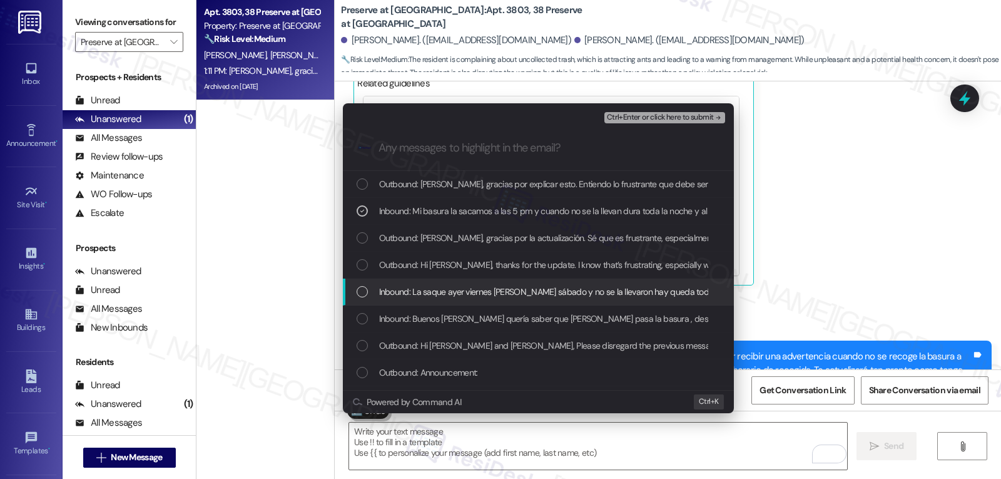
drag, startPoint x: 391, startPoint y: 292, endPoint x: 418, endPoint y: 272, distance: 33.5
click at [392, 292] on span "Inbound: La saque ayer viernes hoy es sábado y no se la llevaron hay queda todo…" at bounding box center [674, 292] width 591 height 14
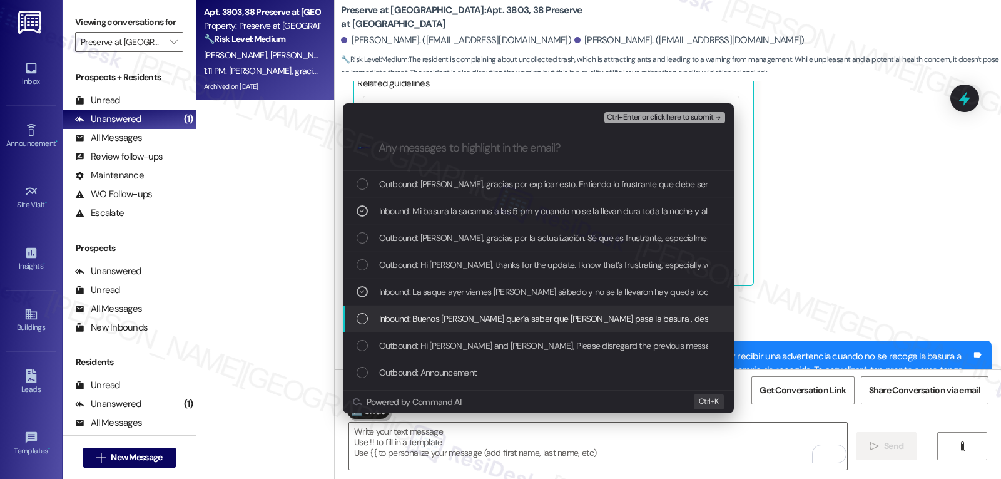
click at [462, 323] on span "Inbound: Buenos días quería saber que días pasa la basura , desde ayer esta esa…" at bounding box center [910, 319] width 1063 height 14
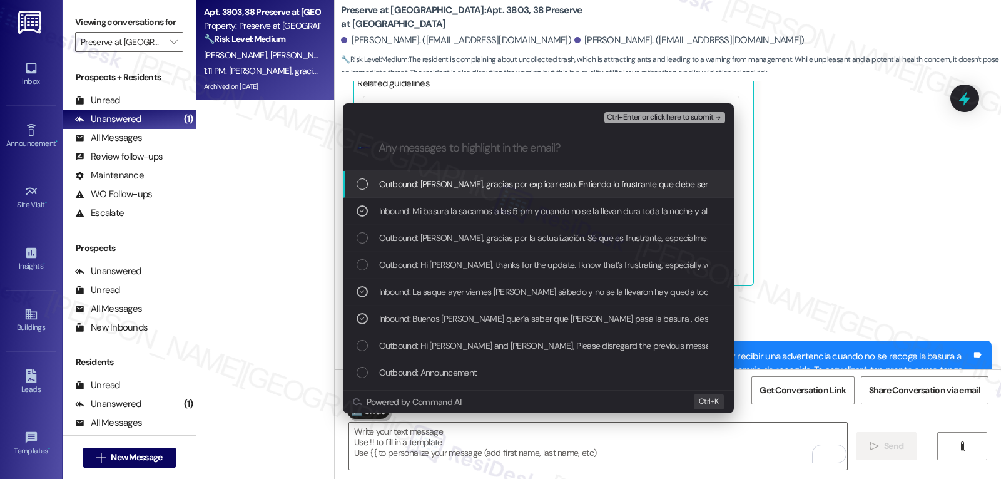
click at [687, 120] on span "Ctrl+Enter or click here to submit" at bounding box center [660, 117] width 107 height 9
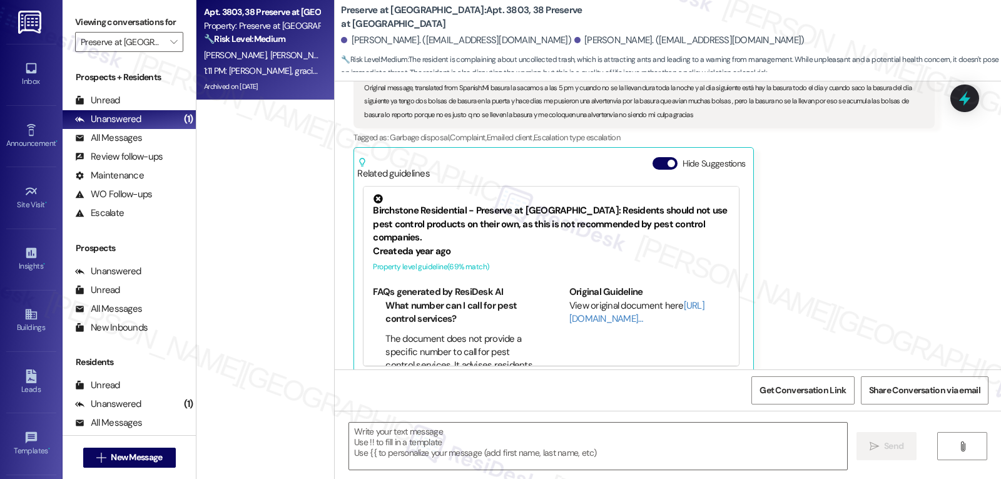
type textarea "Fetching suggested responses. Please feel free to read through the conversation…"
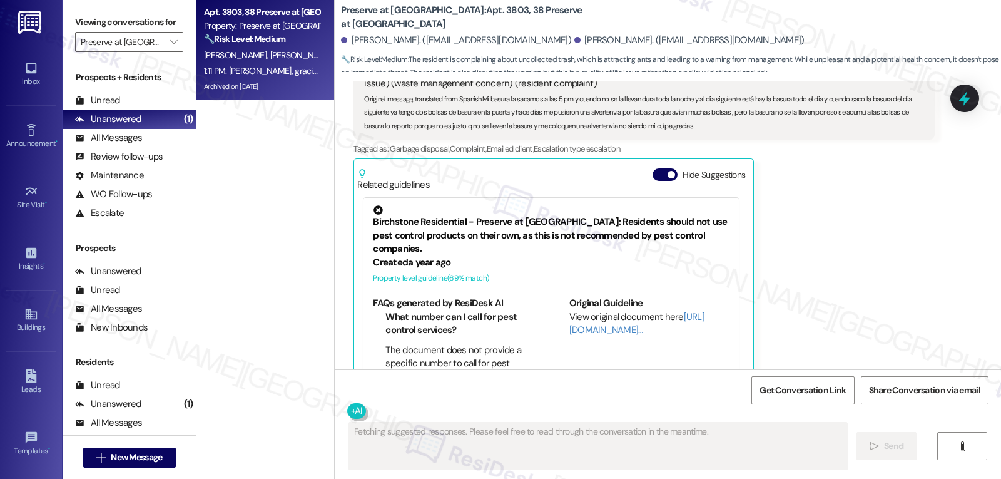
scroll to position [5821, 0]
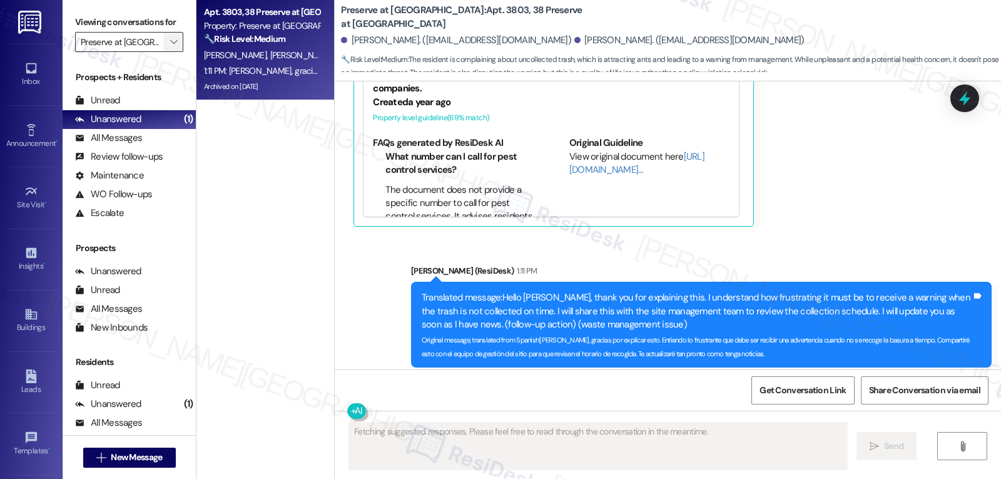
click at [168, 52] on span "" at bounding box center [174, 42] width 12 height 20
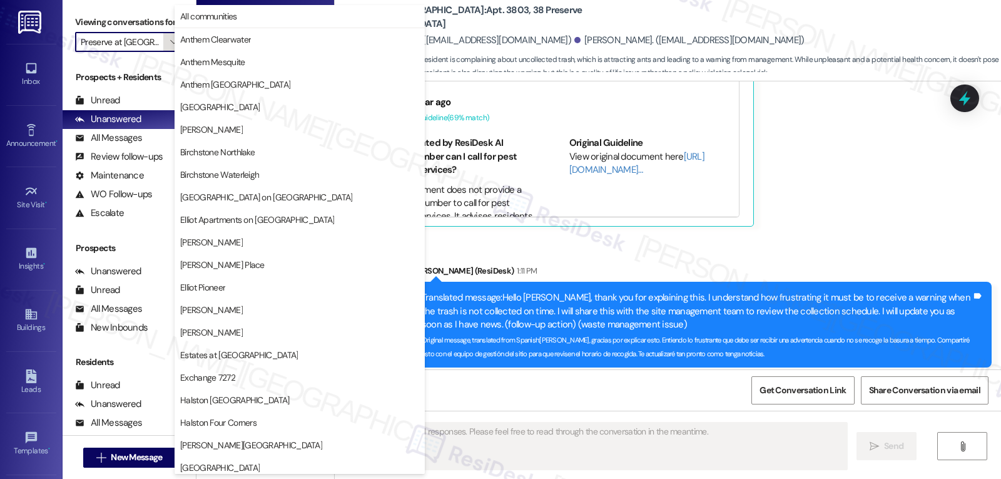
scroll to position [433, 0]
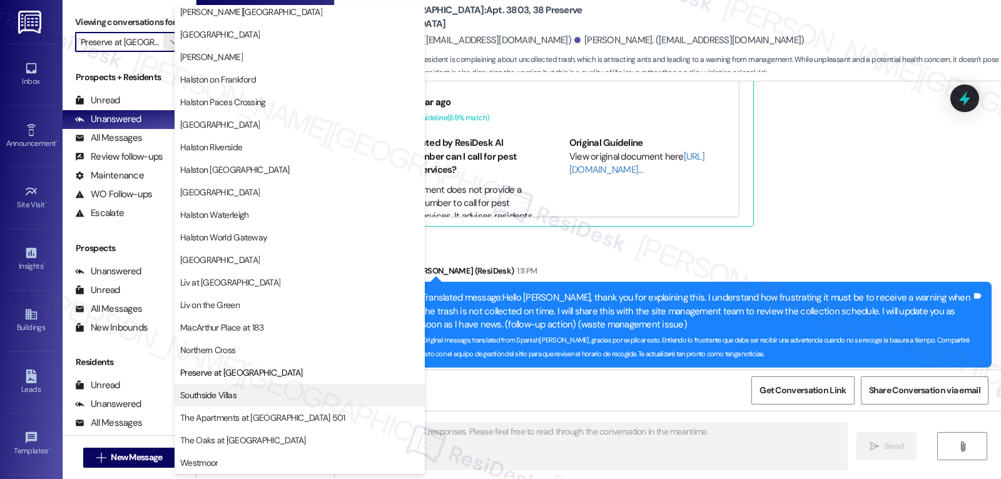
click at [266, 399] on span "Southside Villas" at bounding box center [299, 395] width 239 height 13
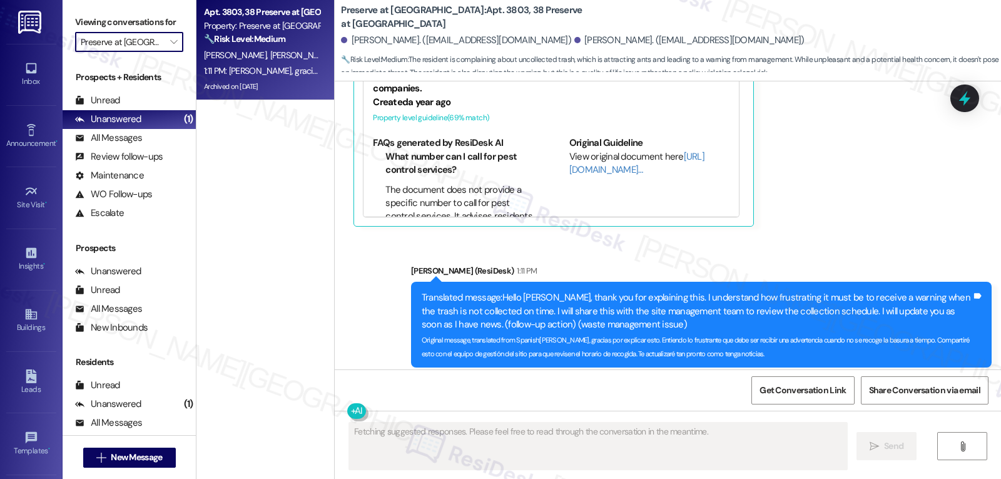
type input "Southside Villas"
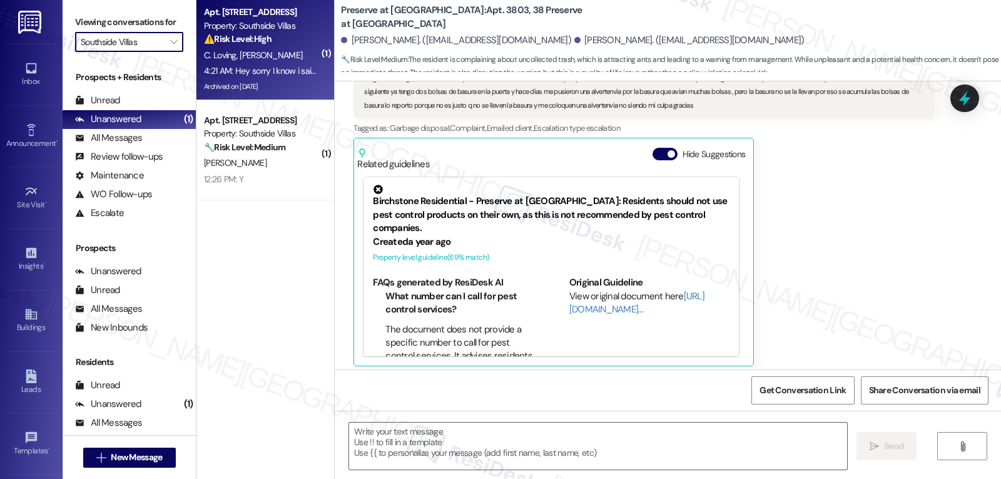
type textarea "Fetching suggested responses. Please feel free to read through the conversation…"
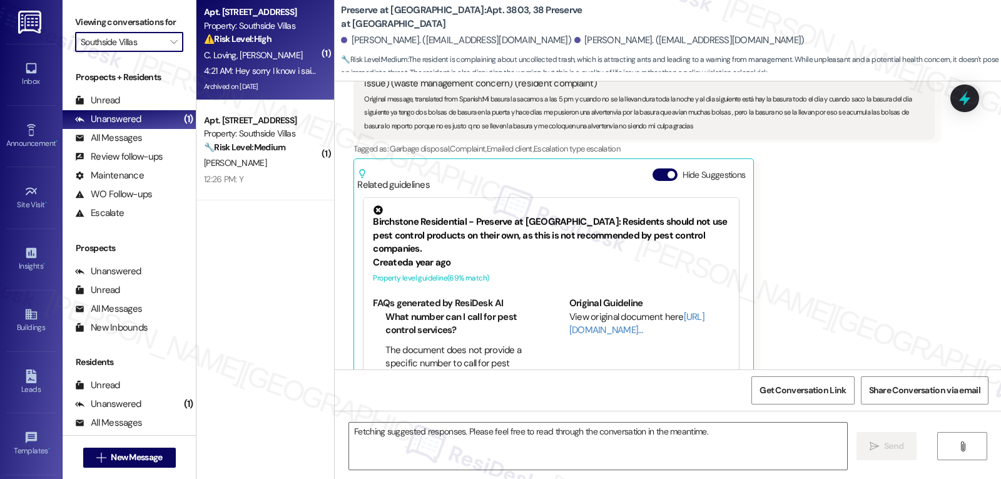
click at [237, 48] on div "C. Loving J. Gonzalez" at bounding box center [262, 56] width 118 height 16
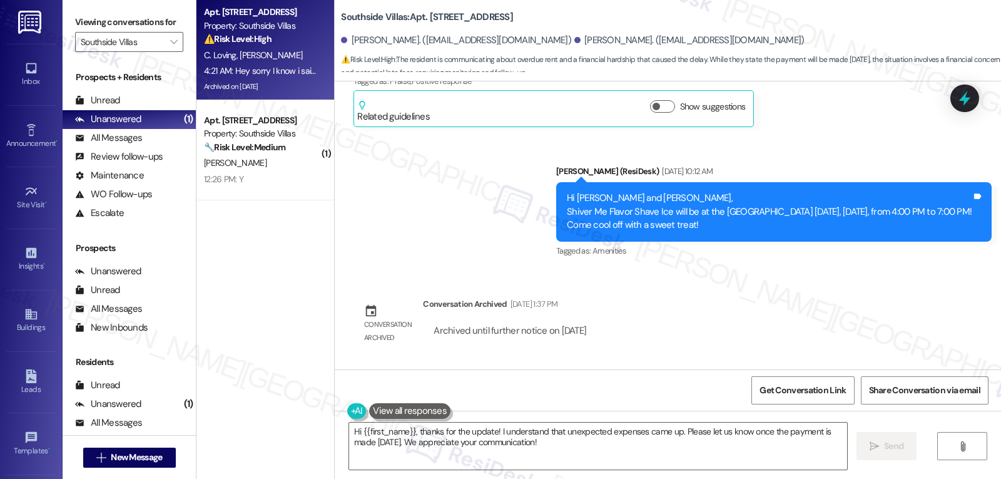
scroll to position [21248, 0]
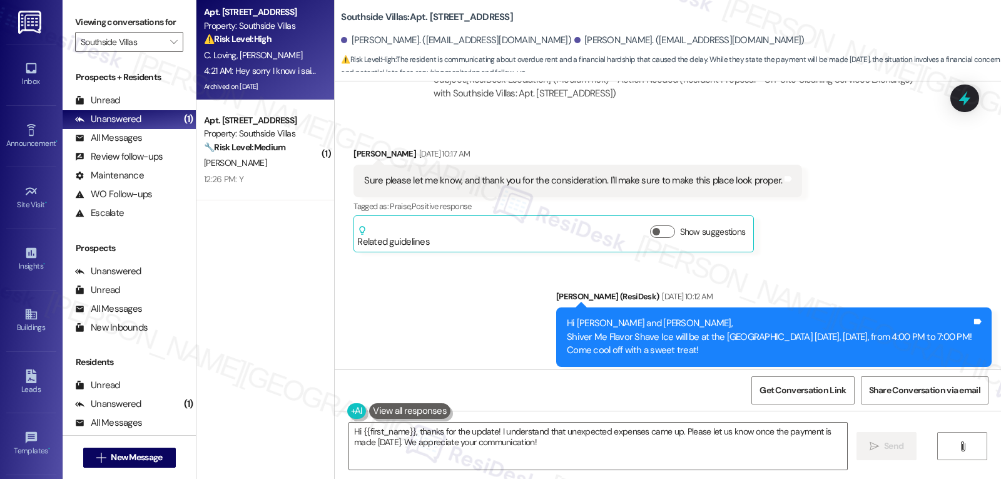
drag, startPoint x: 340, startPoint y: 287, endPoint x: 714, endPoint y: 342, distance: 378.3
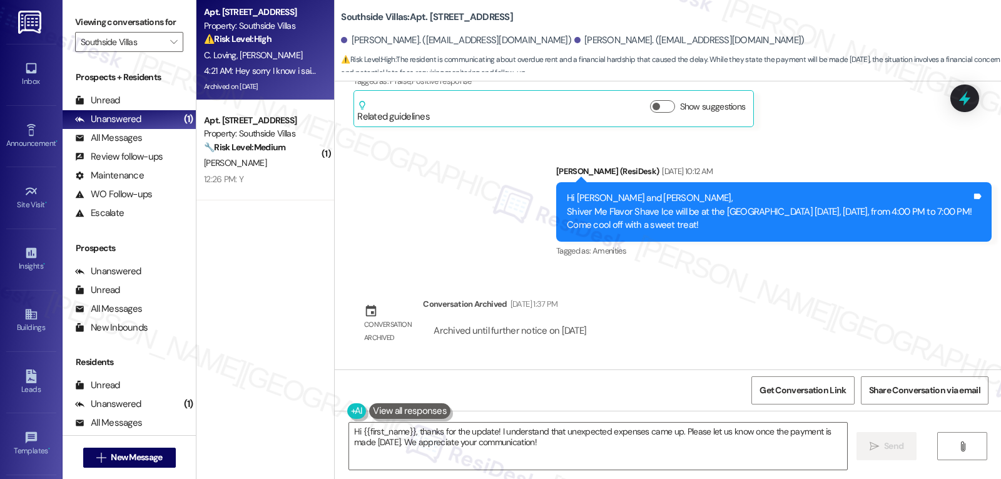
copy div "Jose Gonzalez Neutral 4:21 AM Hey sorry I know i said I would have the money in…"
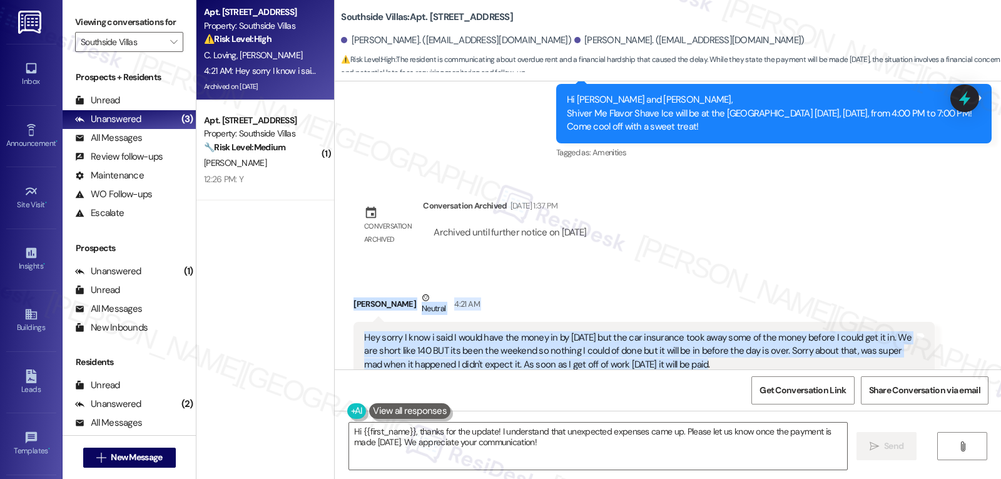
scroll to position [21498, 0]
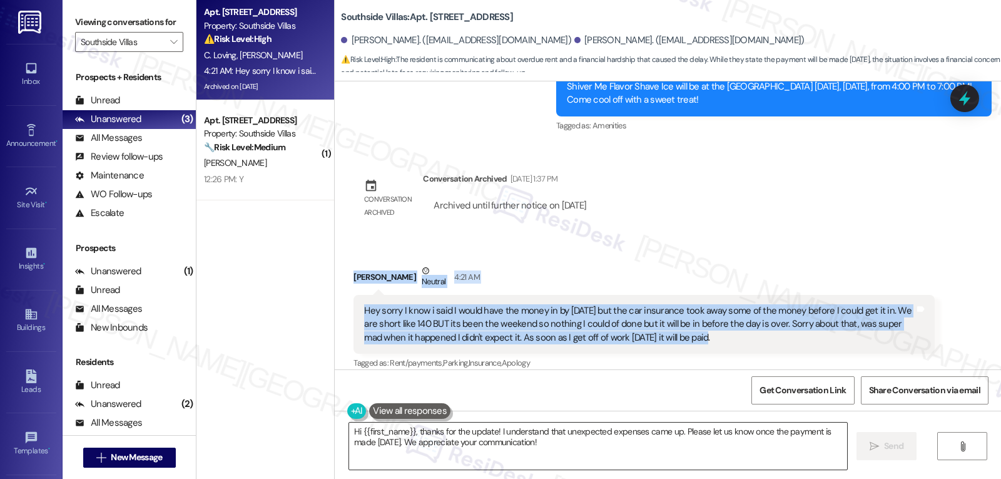
click at [563, 449] on textarea "Hi {{first_name}}, thanks for the update! I understand that unexpected expenses…" at bounding box center [598, 445] width 498 height 47
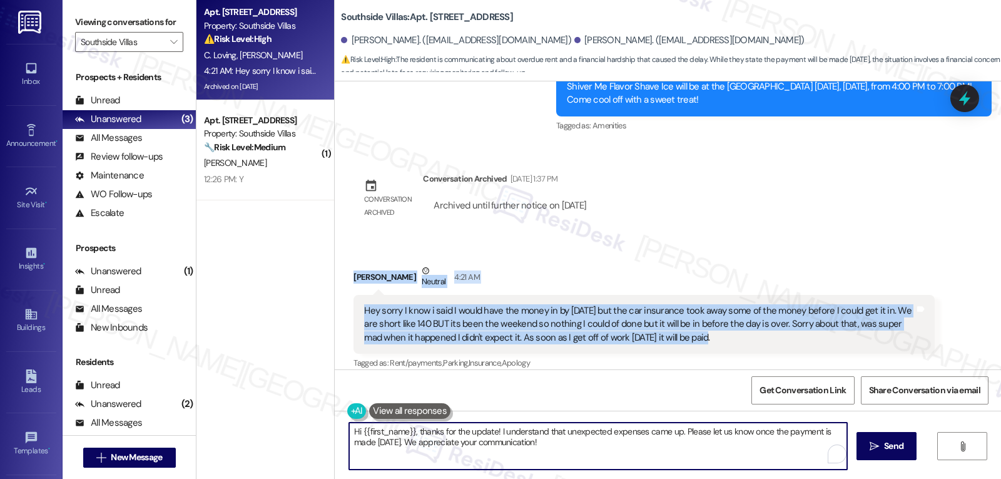
paste textarea "Jose, thanks for letting us know. I understand how unexpected expenses like tha…"
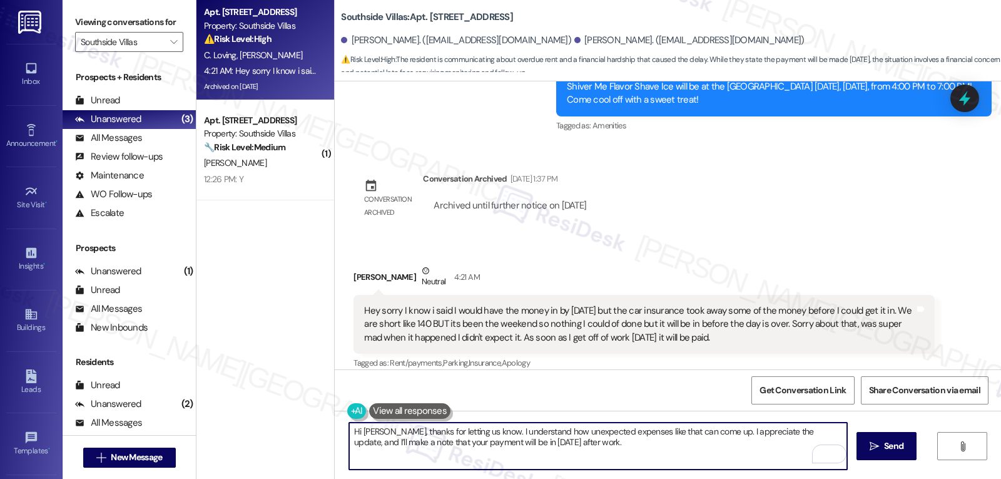
click at [834, 429] on textarea "Hi Jose, thanks for letting us know. I understand how unexpected expenses like …" at bounding box center [598, 445] width 498 height 47
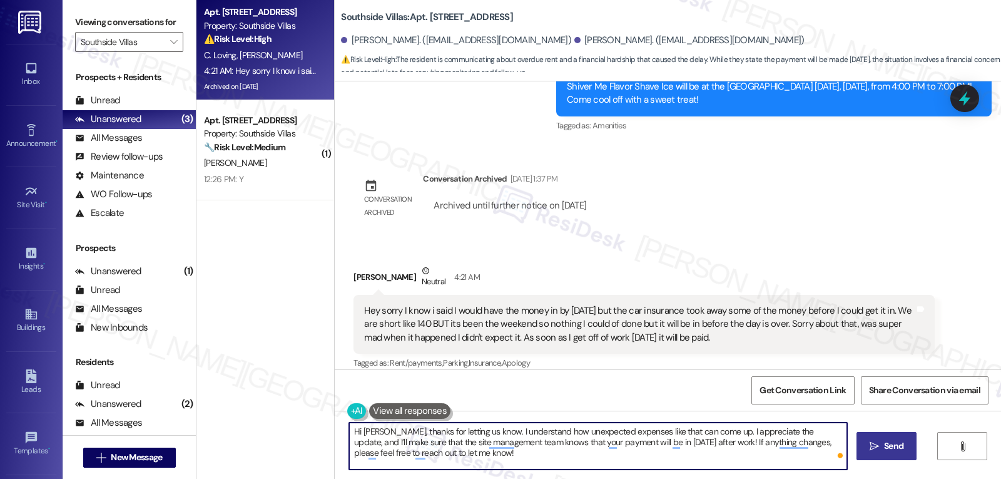
type textarea "Hi Jose, thanks for letting us know. I understand how unexpected expenses like …"
click at [864, 447] on button " Send" at bounding box center [887, 446] width 61 height 28
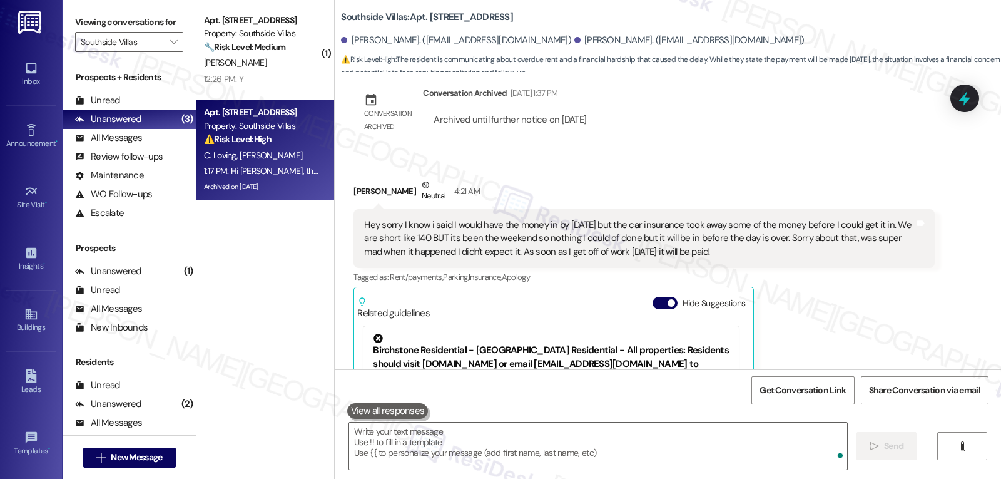
scroll to position [21613, 0]
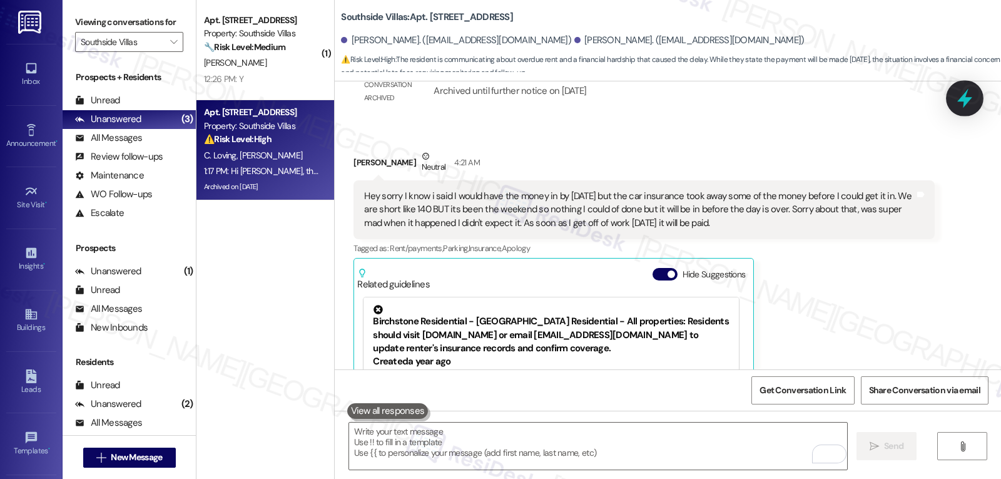
click at [974, 96] on icon at bounding box center [964, 98] width 21 height 21
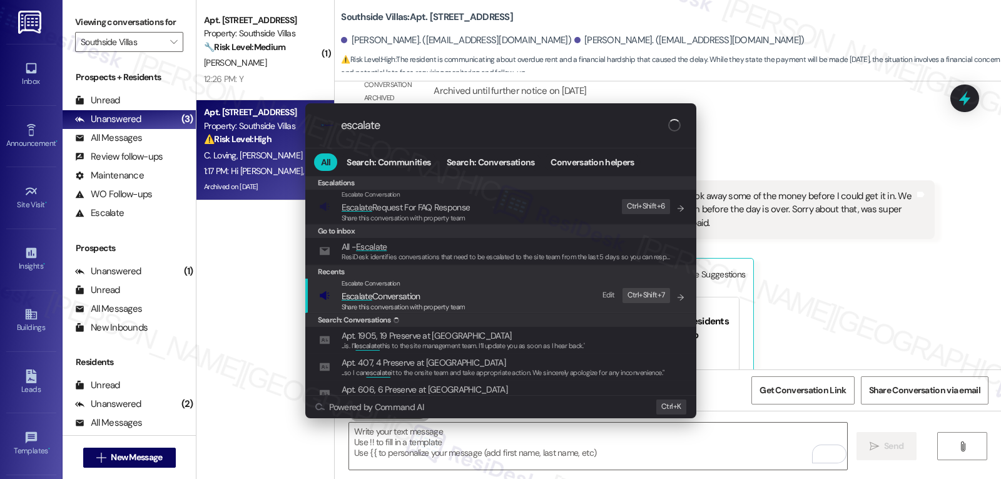
type input "escalate"
click at [428, 298] on span "Escalate Conversation" at bounding box center [404, 296] width 124 height 14
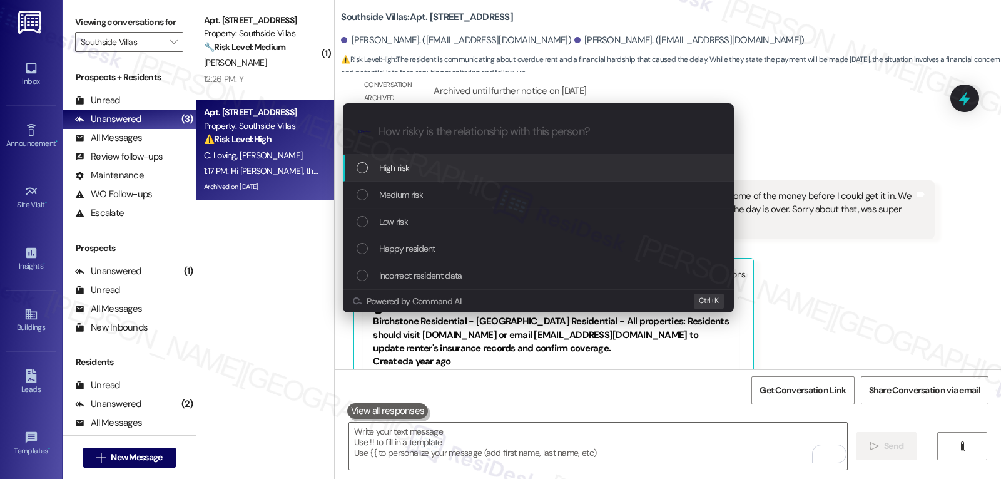
click at [424, 170] on div "High risk" at bounding box center [540, 168] width 366 height 14
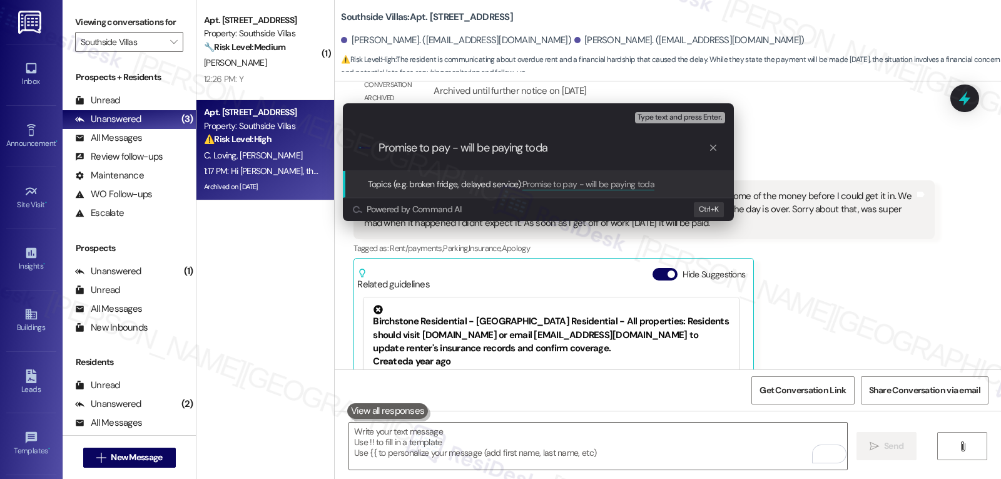
type input "Promise to pay - will be paying today"
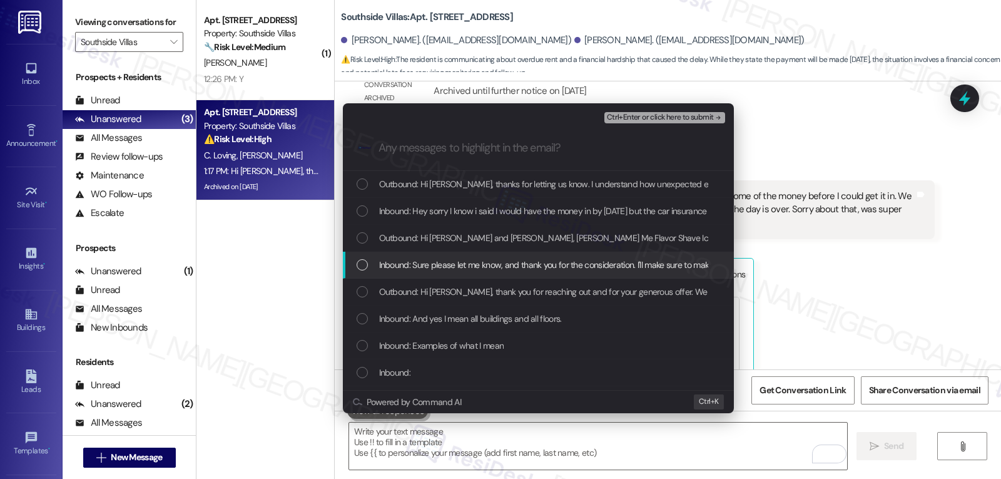
click at [839, 190] on div "Escalate Conversation High risk Promise to pay - will be paying today Any messa…" at bounding box center [500, 239] width 1001 height 479
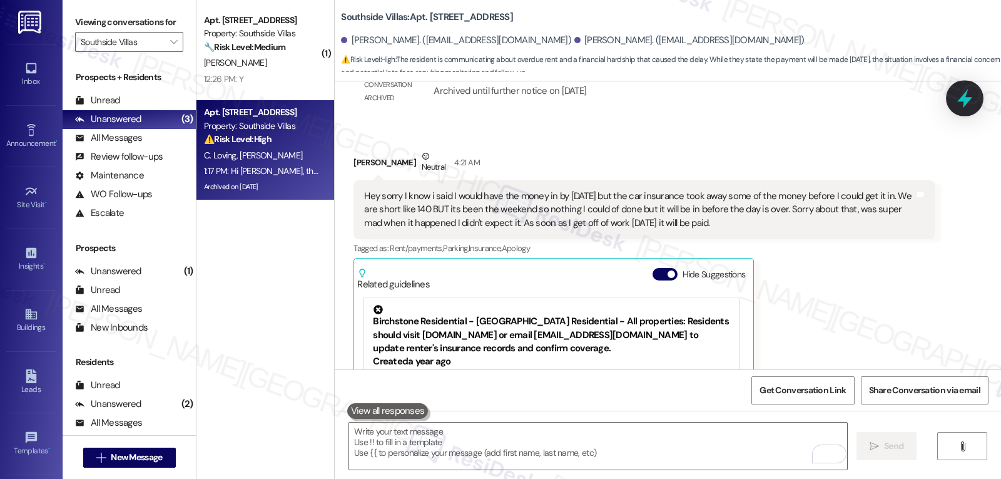
click at [951, 109] on body "Inbox Go to Inbox Announcement • Send A Text Announcement Site Visit • Go to Si…" at bounding box center [500, 239] width 1001 height 479
click at [967, 92] on icon at bounding box center [964, 98] width 21 height 21
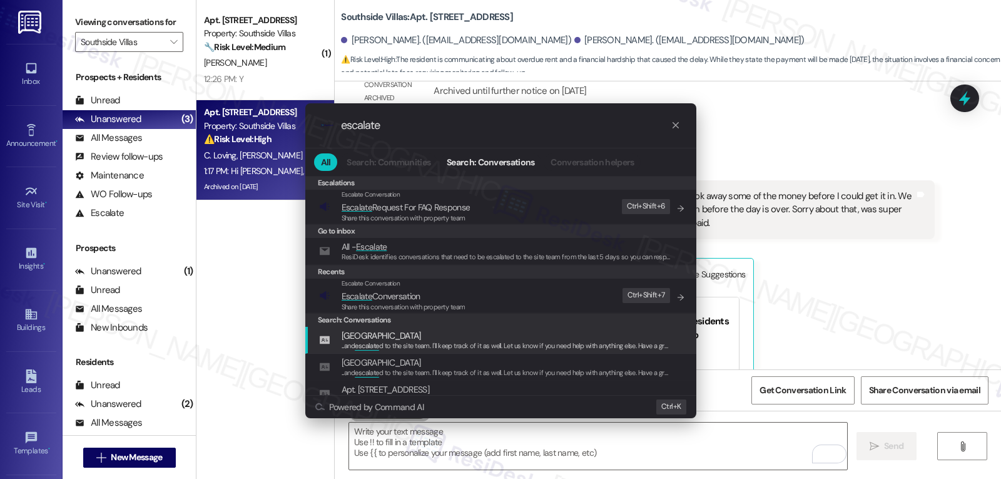
type input "escalate"
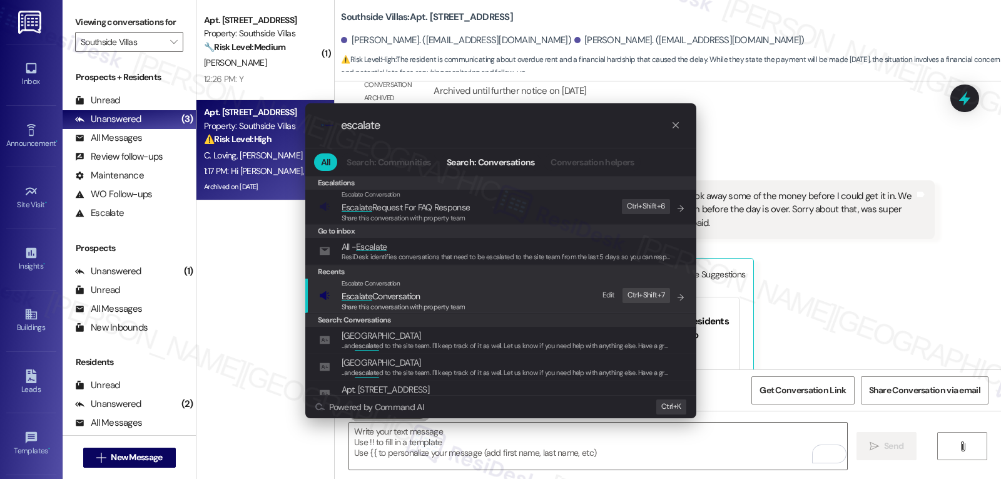
click at [422, 300] on span "Escalate Conversation" at bounding box center [404, 296] width 124 height 14
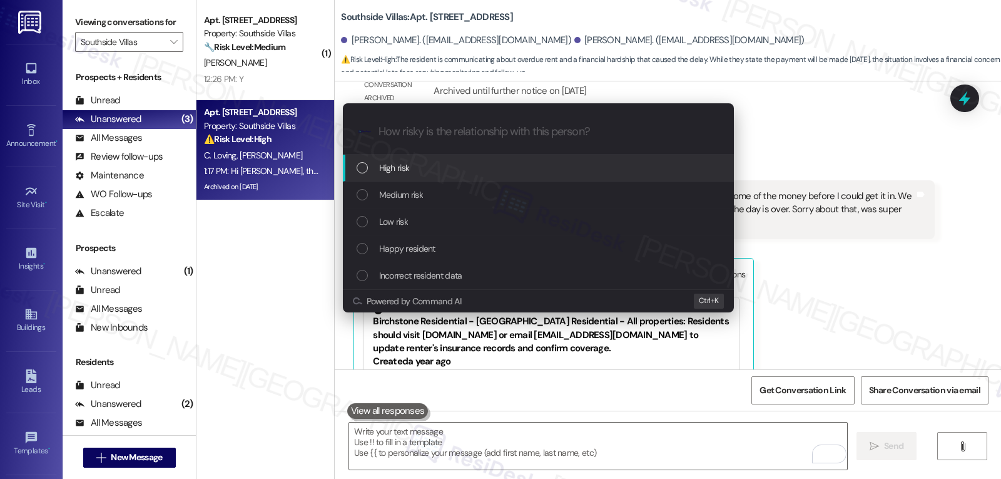
click at [464, 172] on div "High risk" at bounding box center [540, 168] width 366 height 14
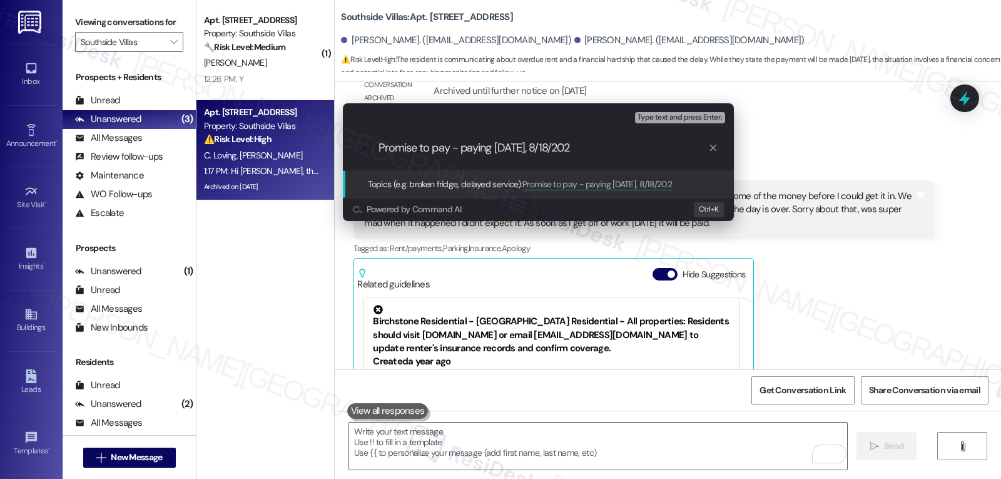
type input "Promise to pay - paying today, 8/18/2025"
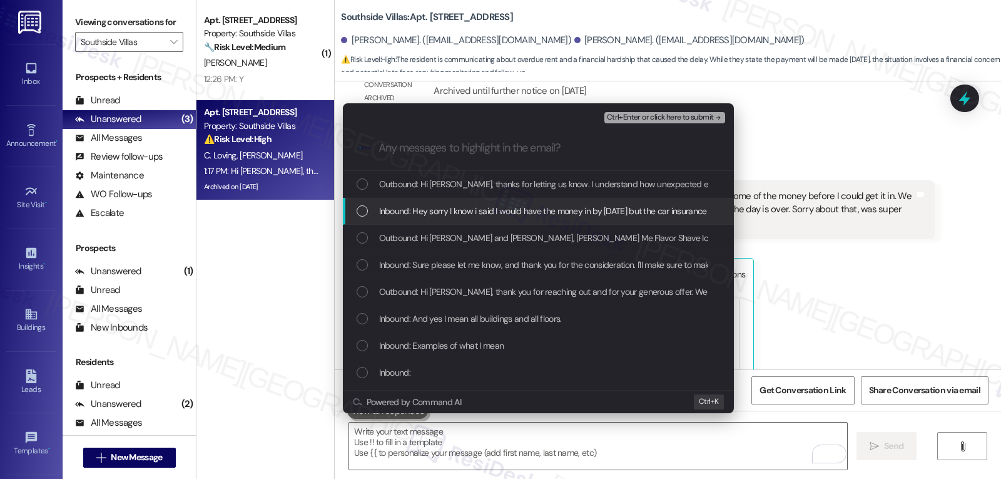
click at [374, 217] on div "Inbound: Hey sorry I know i said I would have the money in by Friday but the ca…" at bounding box center [540, 211] width 366 height 14
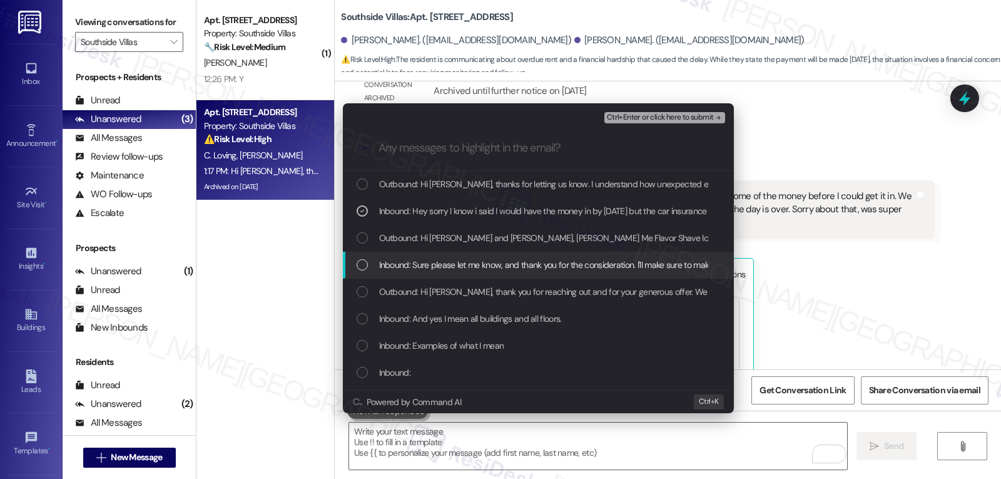
click at [368, 265] on div "Inbound: Sure please let me know, and thank you for the consideration. I'll mak…" at bounding box center [540, 265] width 366 height 14
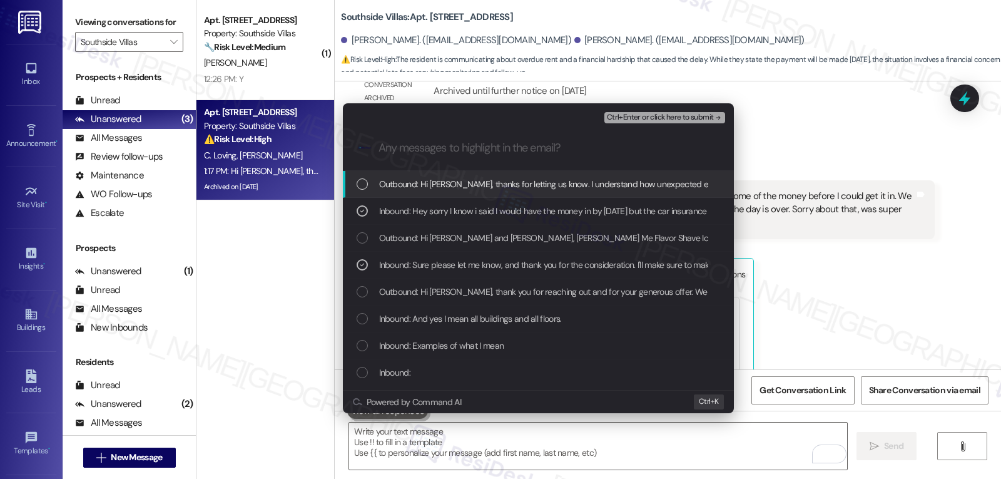
click at [678, 120] on span "Ctrl+Enter or click here to submit" at bounding box center [660, 117] width 107 height 9
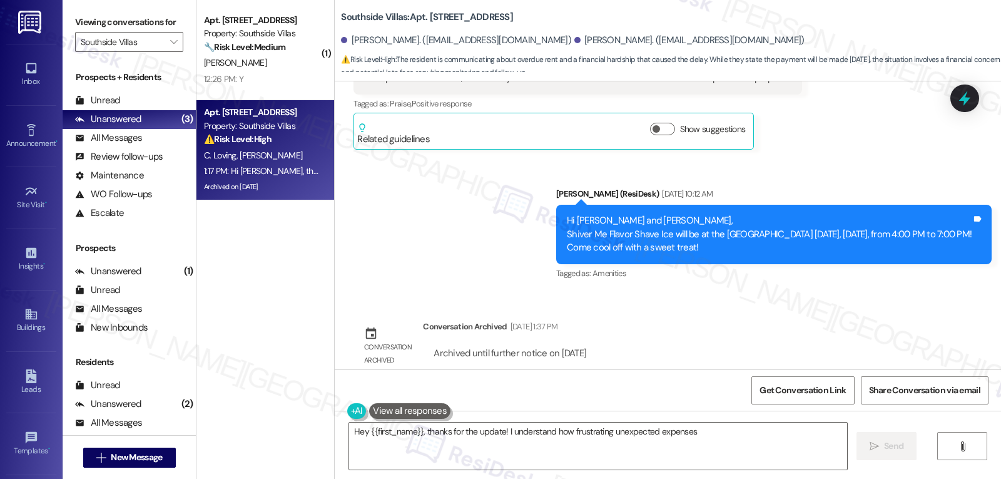
scroll to position [21380, 0]
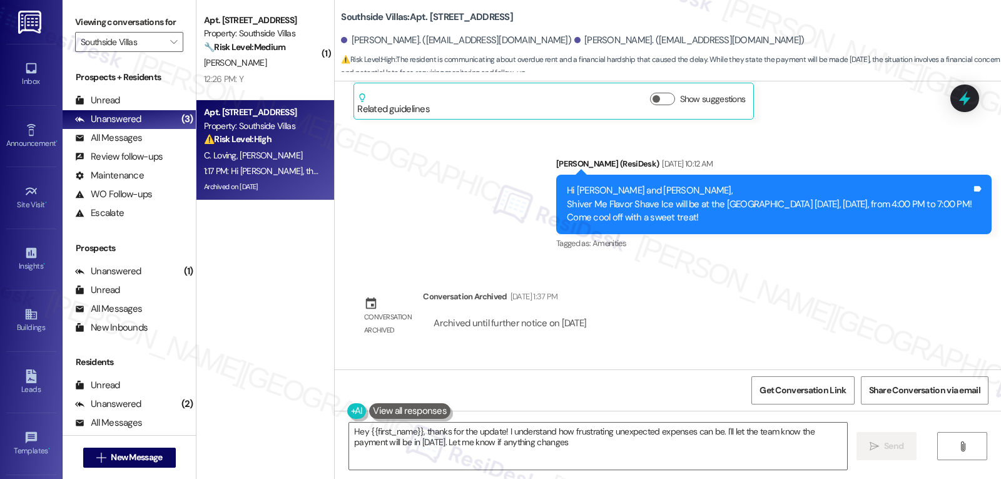
type textarea "Hey {{first_name}}, thanks for the update! I understand how frustrating unexpec…"
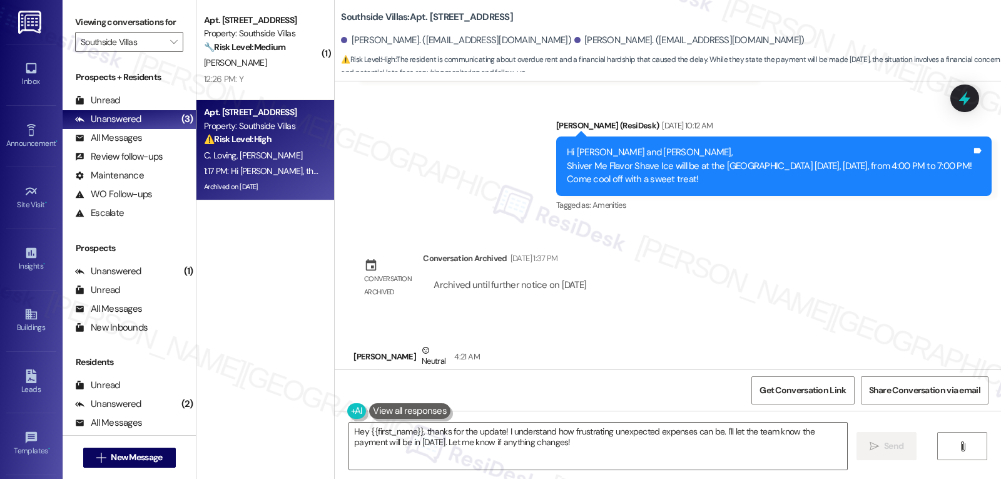
scroll to position [21439, 0]
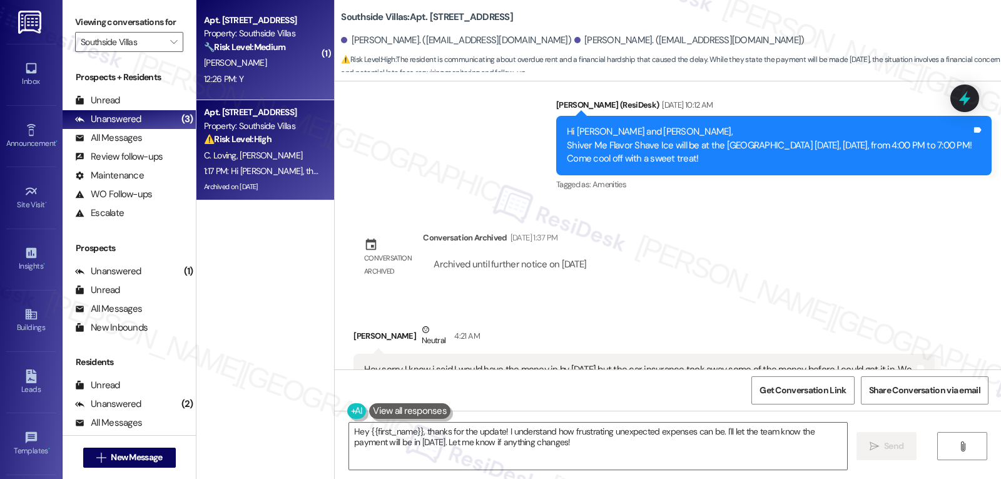
click at [263, 84] on div "12:26 PM: Y 12:26 PM: Y" at bounding box center [262, 79] width 118 height 16
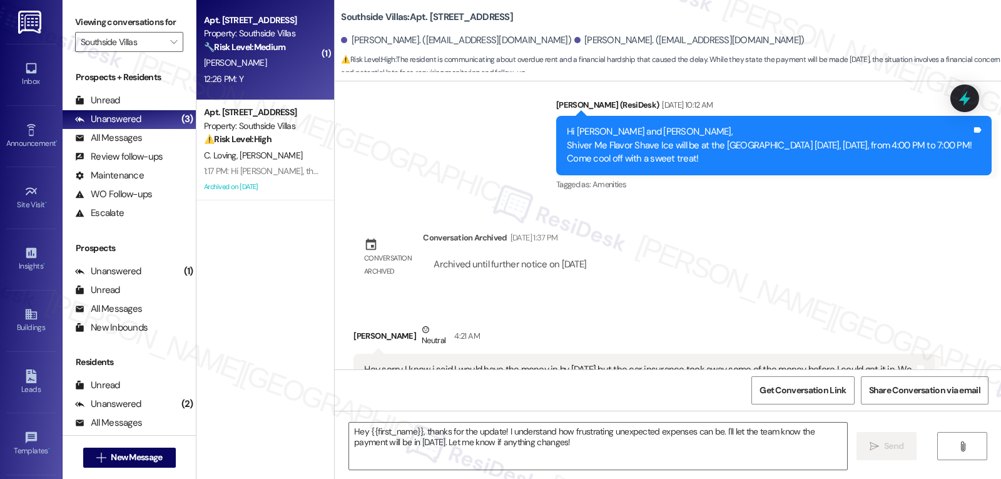
type textarea "Fetching suggested responses. Please feel free to read through the conversation…"
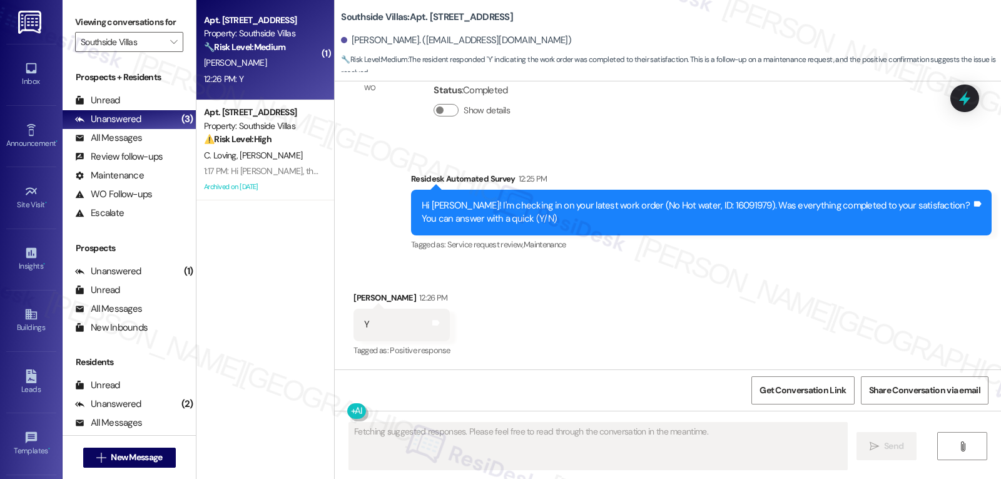
scroll to position [842, 0]
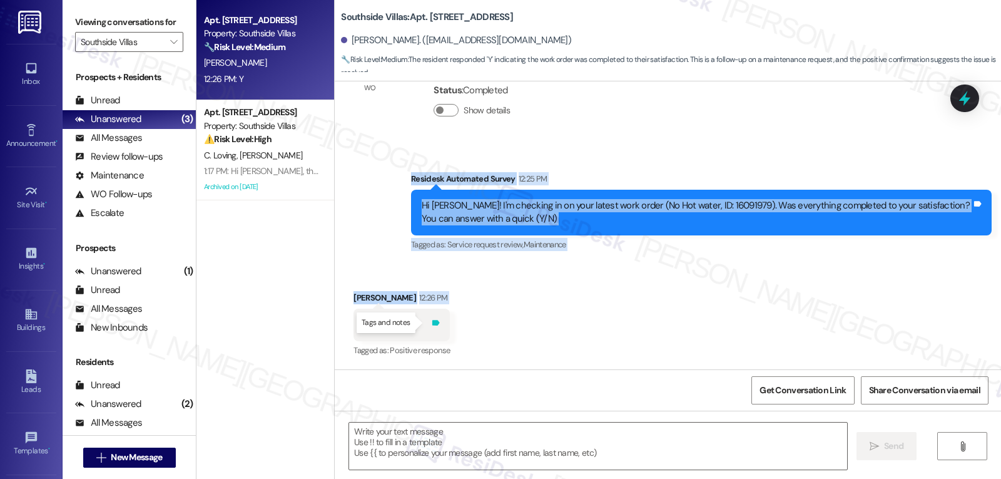
drag, startPoint x: 401, startPoint y: 182, endPoint x: 427, endPoint y: 327, distance: 147.5
click at [427, 327] on div "Lease started Jun 26, 2025 at 8:00 PM Announcement, sent via SMS Sarah (ResiDes…" at bounding box center [668, 225] width 666 height 288
copy div "Residesk Automated Survey 12:25 PM Hi Deandre! I'm checking in on your latest w…"
click at [543, 457] on textarea at bounding box center [598, 445] width 498 height 47
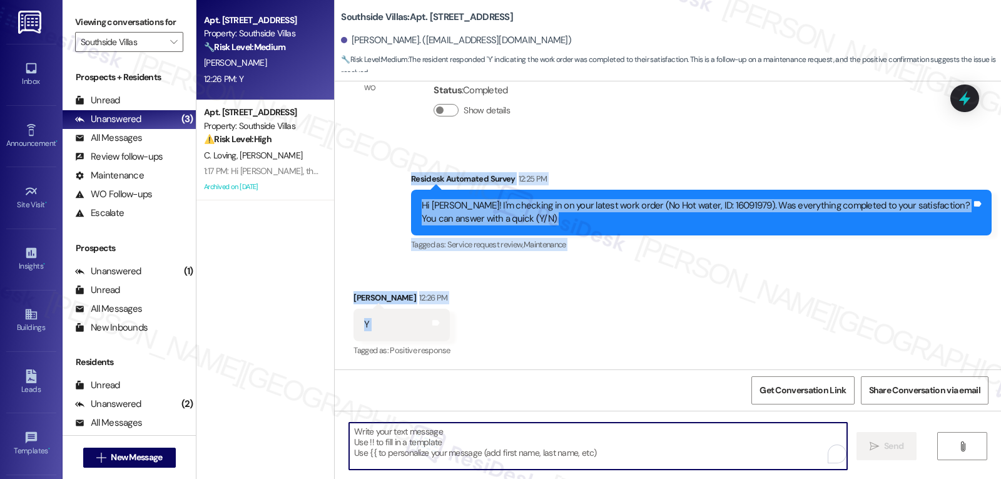
paste textarea "Great, thanks for confirming Deandre! Glad the hot water issue got taken care o…"
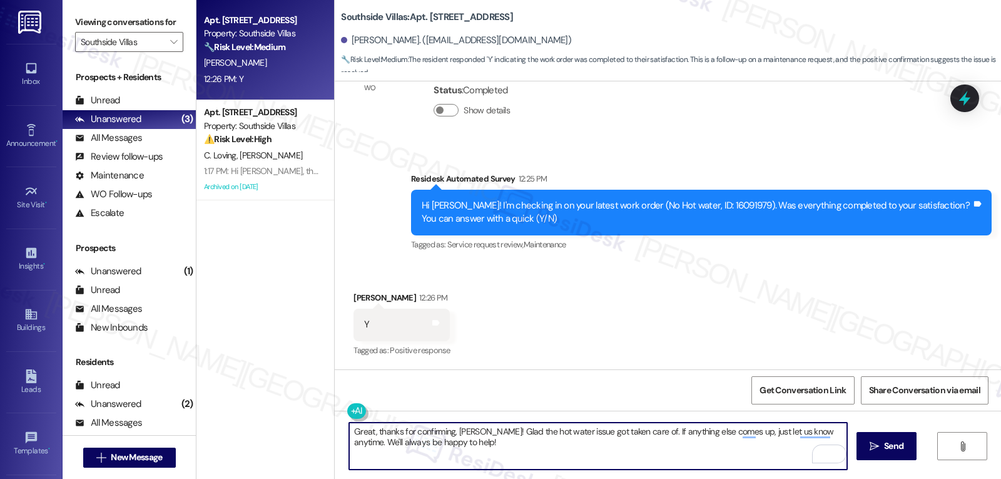
click at [574, 445] on textarea "Great, thanks for confirming, Deandre! Glad the hot water issue got taken care …" at bounding box center [598, 445] width 498 height 47
type textarea "Great, thanks for confirming, Deandre! Glad the hot water issue got taken care …"
click at [896, 451] on span "Send" at bounding box center [893, 445] width 19 height 13
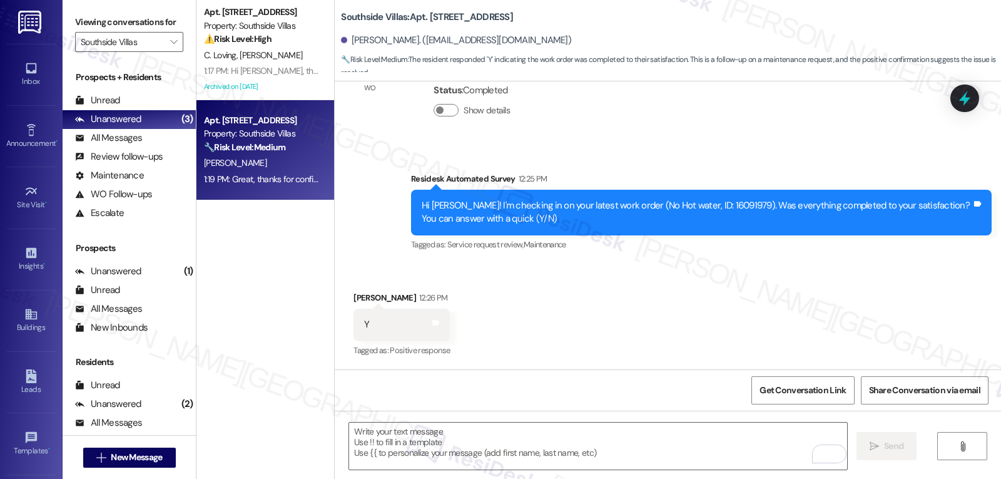
scroll to position [942, 0]
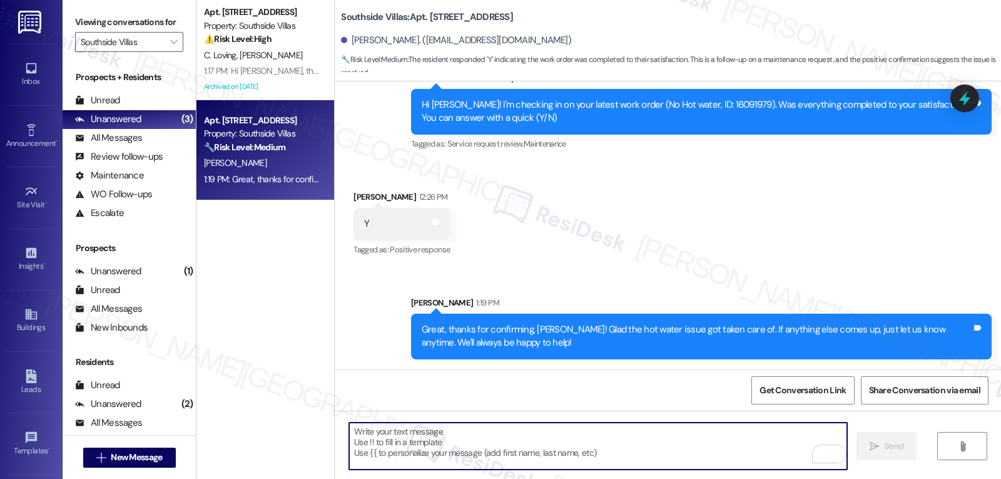
click at [529, 455] on textarea "To enrich screen reader interactions, please activate Accessibility in Grammarl…" at bounding box center [598, 445] width 498 height 47
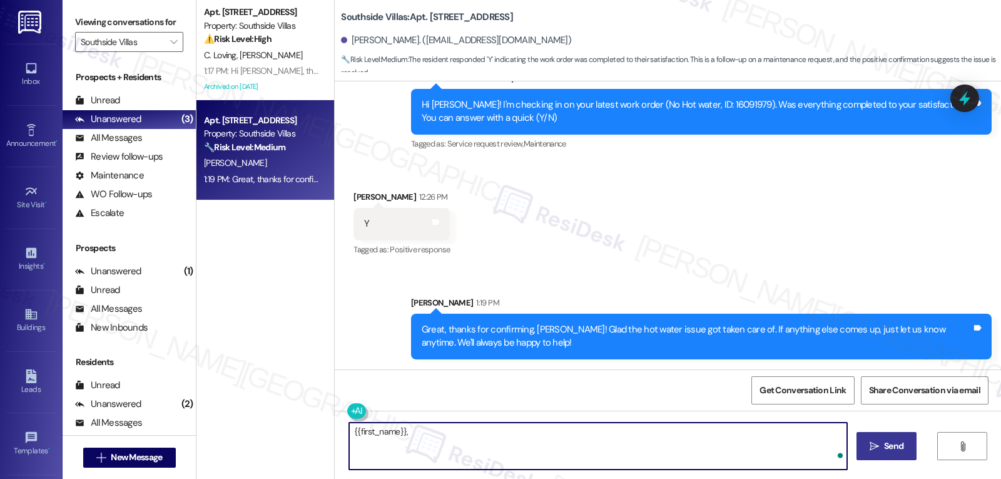
paste textarea "how are things going at {{property}}? Has it been everything you were looking f…"
type textarea "{{first_name}}, how are things going at {{property}}? Has it been everything yo…"
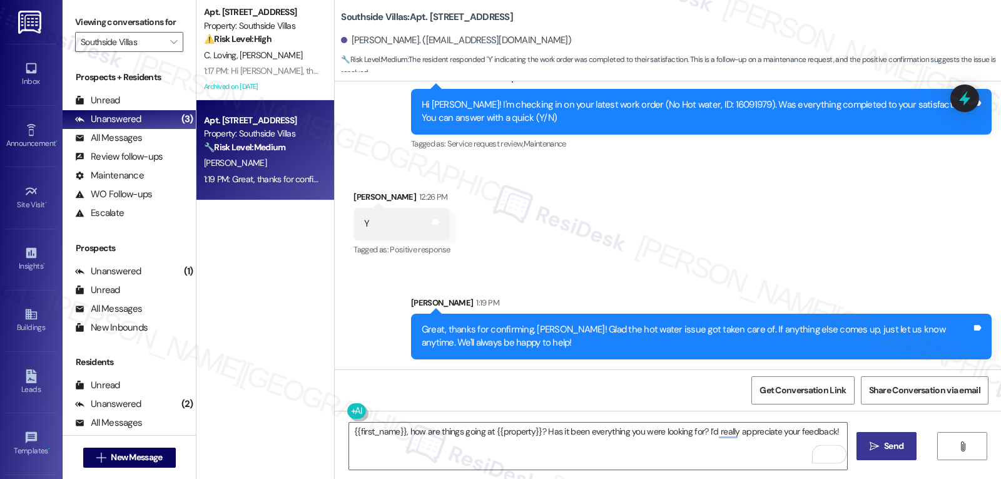
click at [882, 440] on span "Send" at bounding box center [894, 445] width 24 height 13
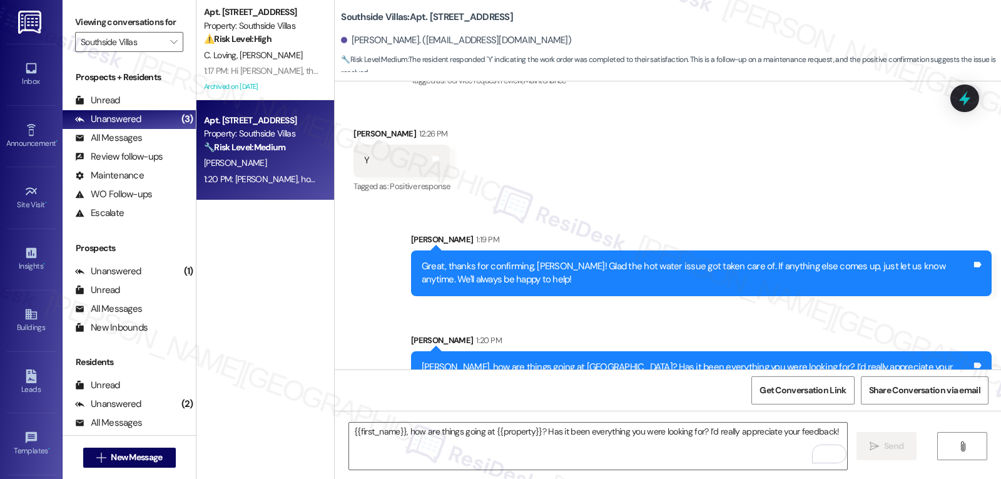
scroll to position [1029, 0]
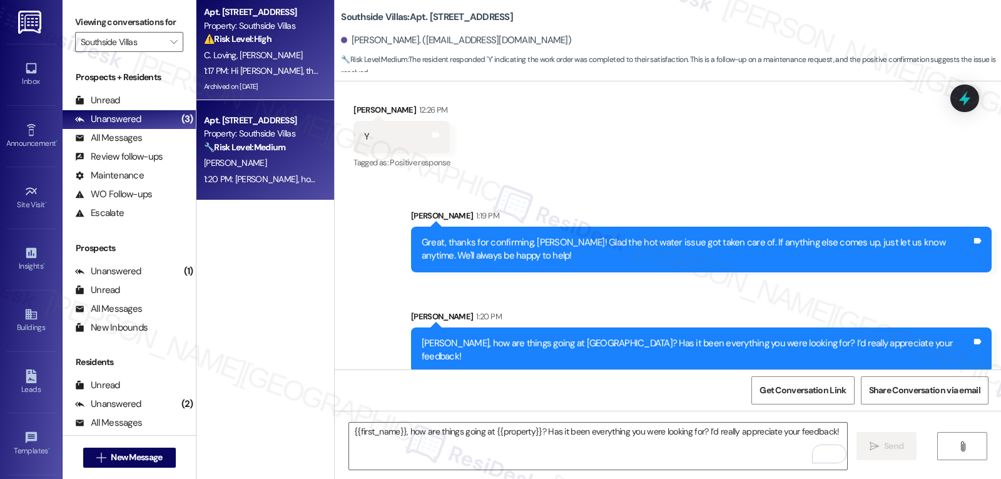
click at [258, 81] on div "Archived on [DATE]" at bounding box center [262, 87] width 118 height 16
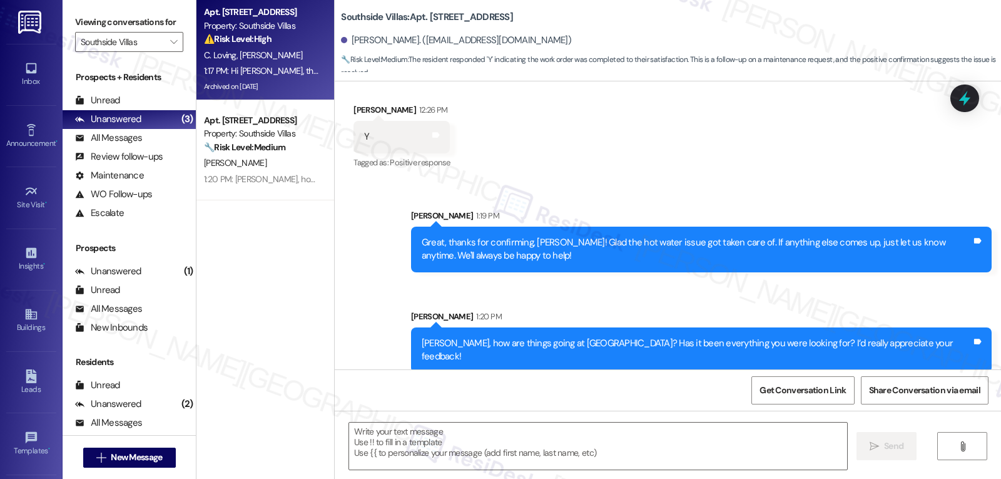
type textarea "Fetching suggested responses. Please feel free to read through the conversation…"
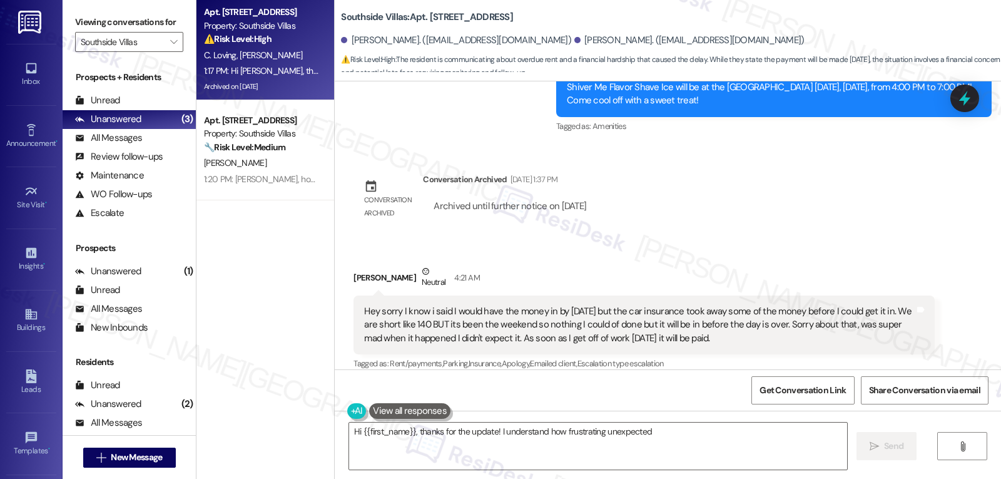
scroll to position [626, 0]
type textarea "Hi {{first_name}}, thanks for the update! I understand how frustrating unexpect…"
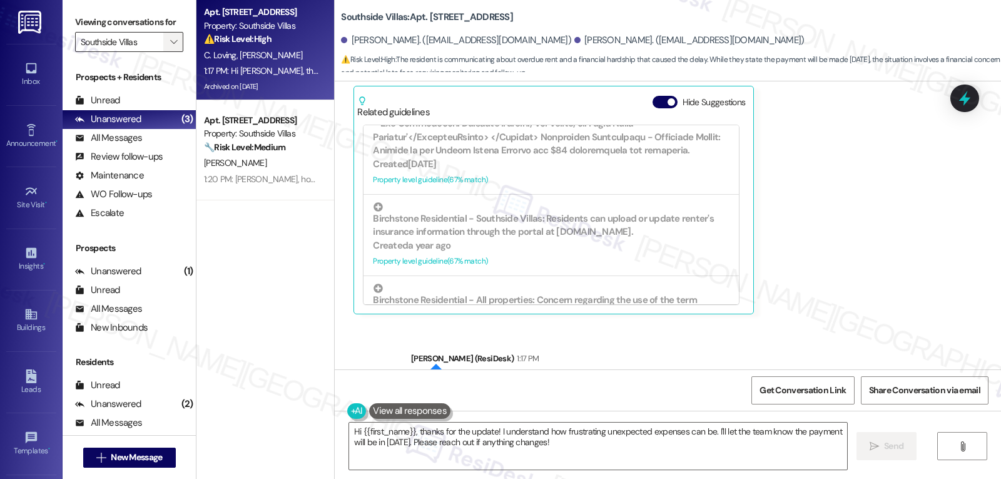
click at [170, 47] on icon "" at bounding box center [173, 42] width 7 height 10
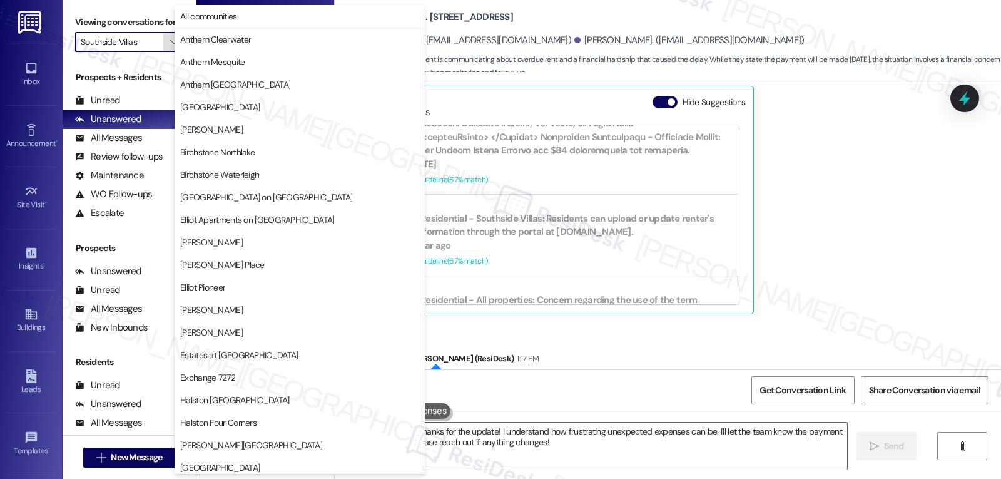
scroll to position [433, 0]
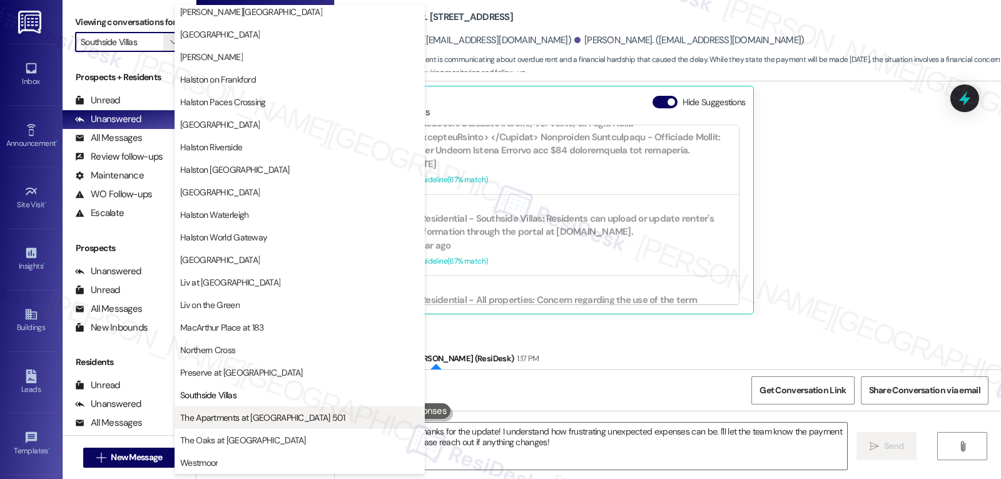
click at [295, 419] on span "The Apartments at [GEOGRAPHIC_DATA] 501" at bounding box center [262, 417] width 165 height 13
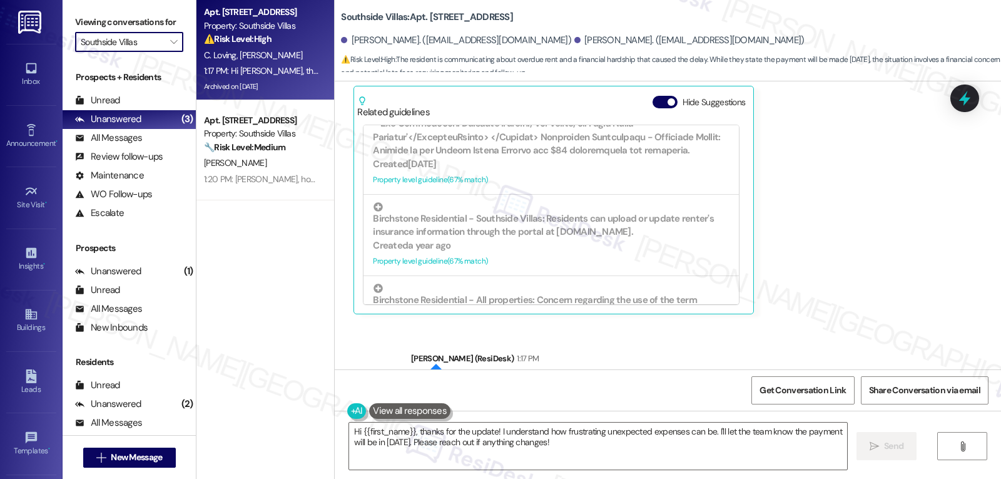
type input "The Apartments at [GEOGRAPHIC_DATA] 501"
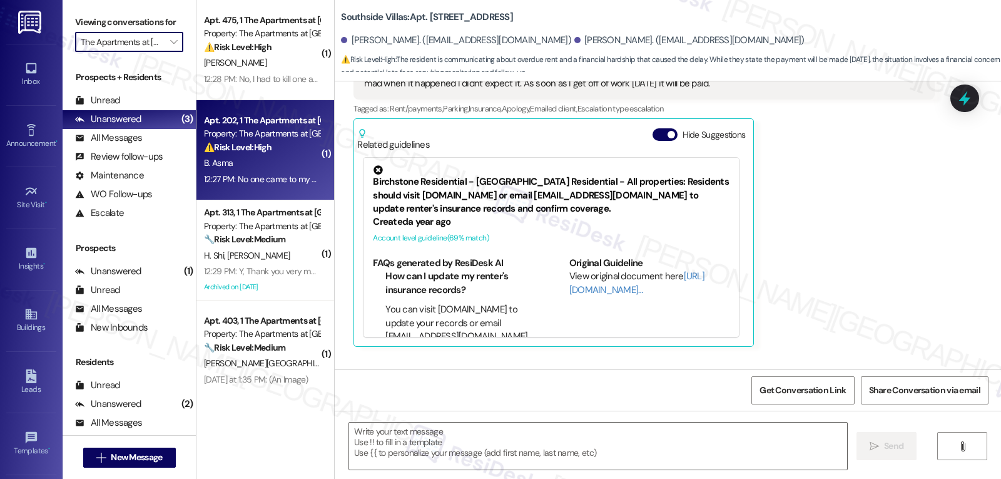
type textarea "Fetching suggested responses. Please feel free to read through the conversation…"
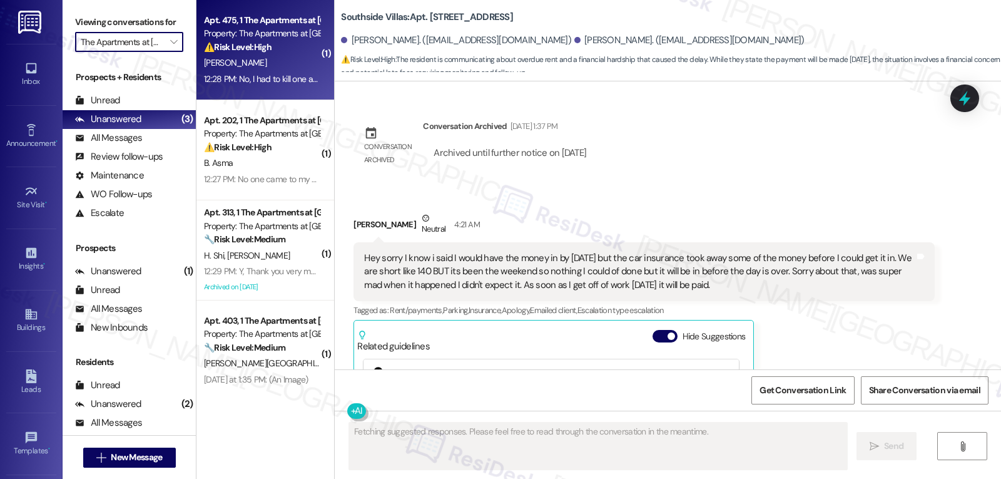
scroll to position [21497, 0]
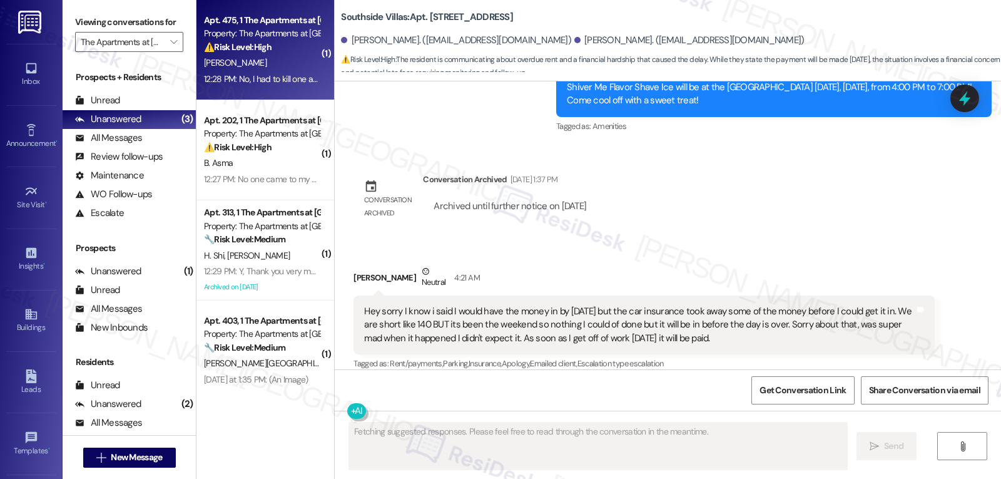
click at [273, 74] on div "12:28 PM: No, I had to kill one again last night. And there have been other ins…" at bounding box center [581, 78] width 755 height 11
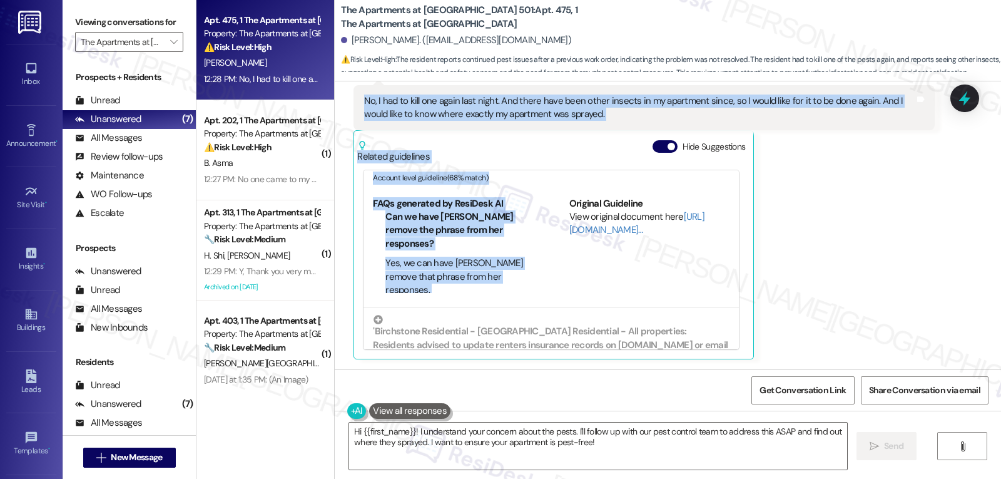
scroll to position [125, 0]
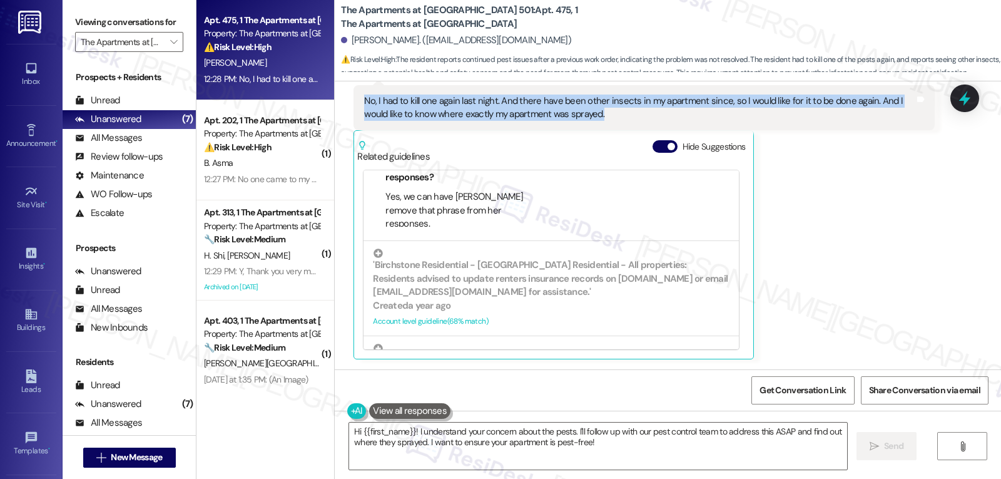
drag, startPoint x: 402, startPoint y: 200, endPoint x: 615, endPoint y: 117, distance: 228.5
click at [615, 117] on div "WO Lease started [DATE] 8:00 PM Show details Announcement, sent via SMS [PERSON…" at bounding box center [668, 225] width 666 height 288
copy div "Residesk Automated Survey 12:26 PM Hi [PERSON_NAME]! I'm checking in on your la…"
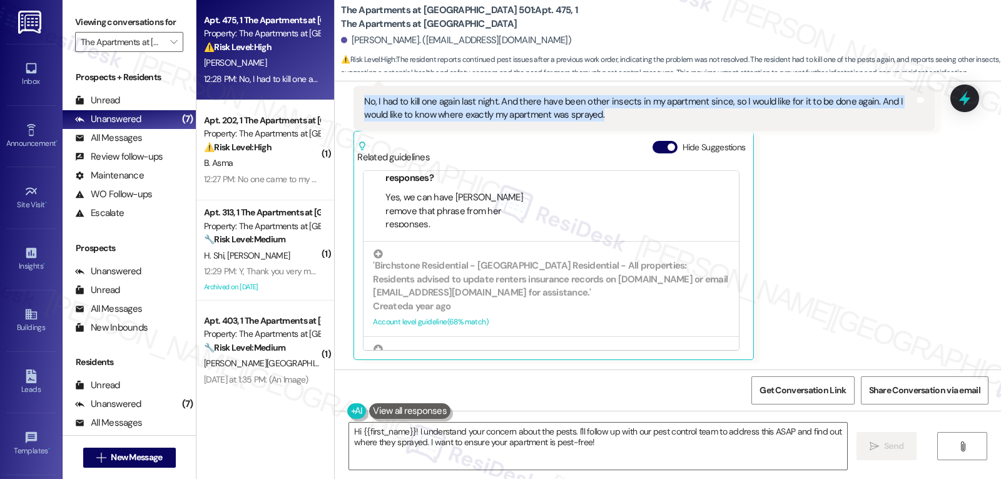
scroll to position [1596, 0]
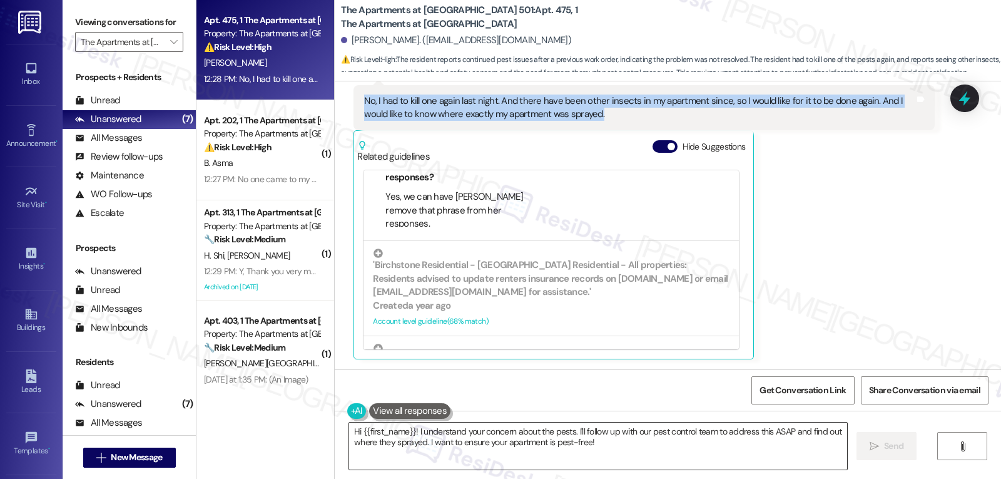
click at [606, 456] on textarea "Hi {{first_name}}! I understand your concern about the pests. I'll follow up wi…" at bounding box center [598, 445] width 498 height 47
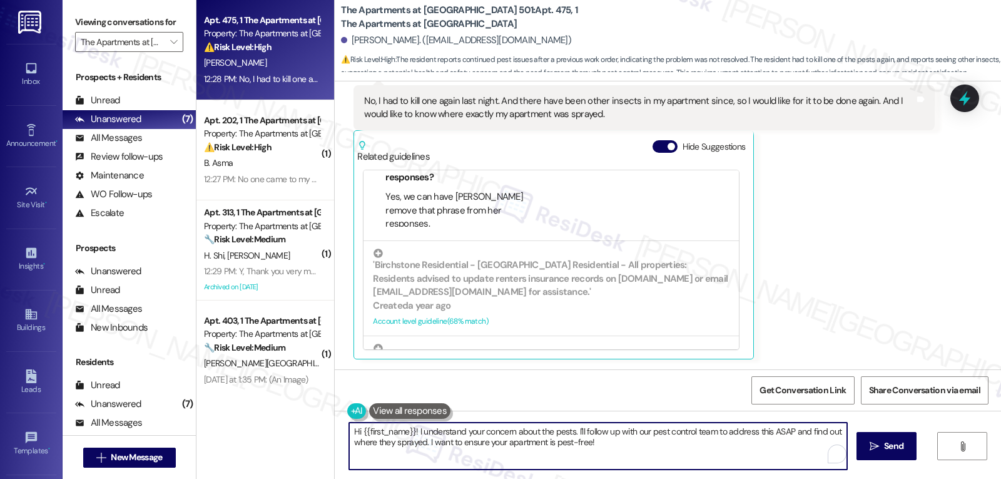
paste textarea "[PERSON_NAME], thank you for letting us know. I’m sorry the pest issue is still…"
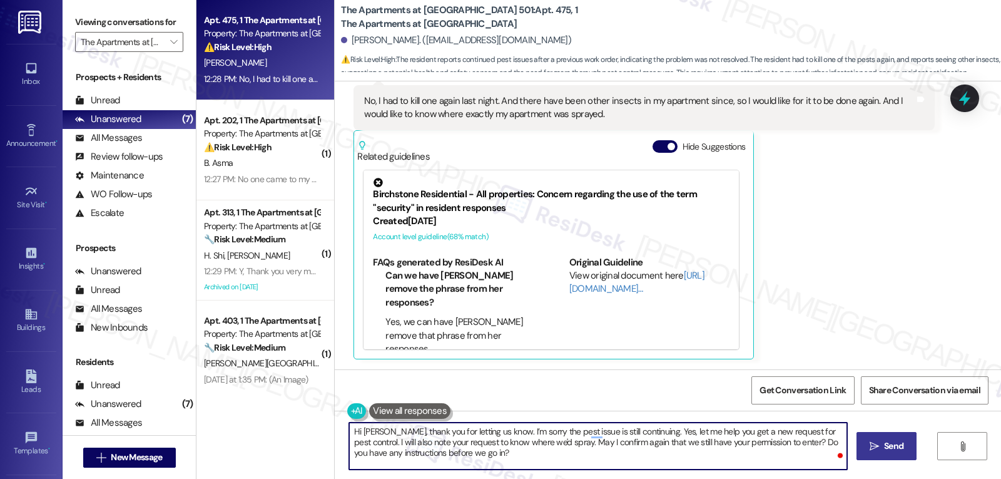
type textarea "Hi [PERSON_NAME], thank you for letting us know. I’m sorry the pest issue is st…"
click at [904, 446] on span "Send" at bounding box center [894, 445] width 24 height 13
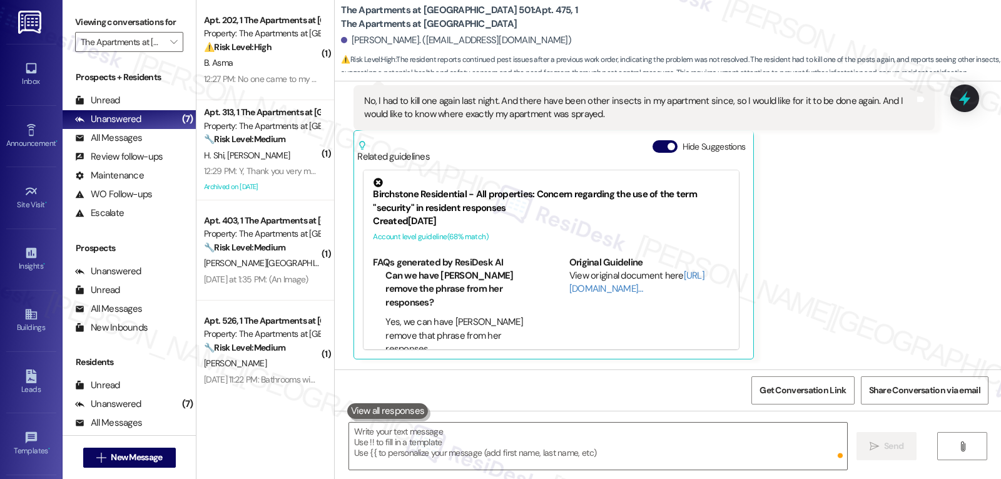
scroll to position [1710, 0]
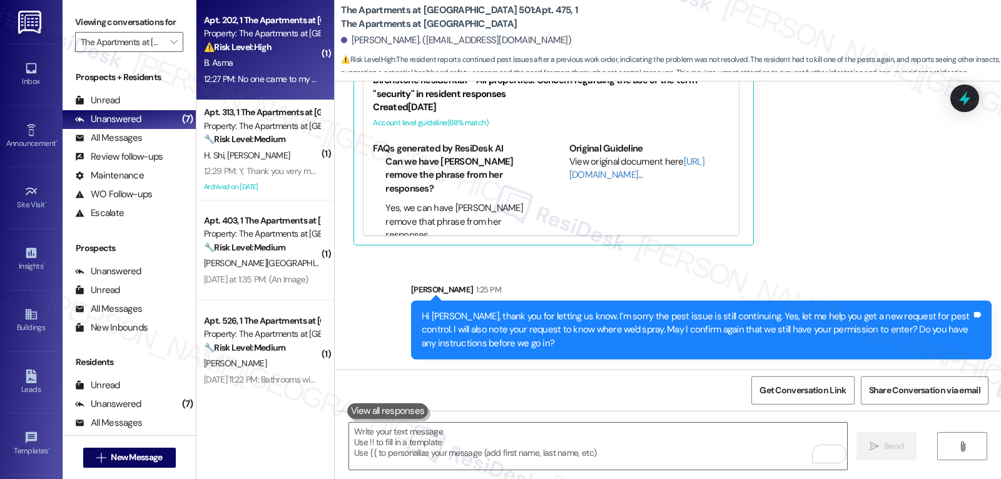
click at [263, 72] on div "12:27 PM: No one came to my home. We requested help from pest control 3 times r…" at bounding box center [262, 79] width 118 height 16
type textarea "Fetching suggested responses. Please feel free to read through the conversation…"
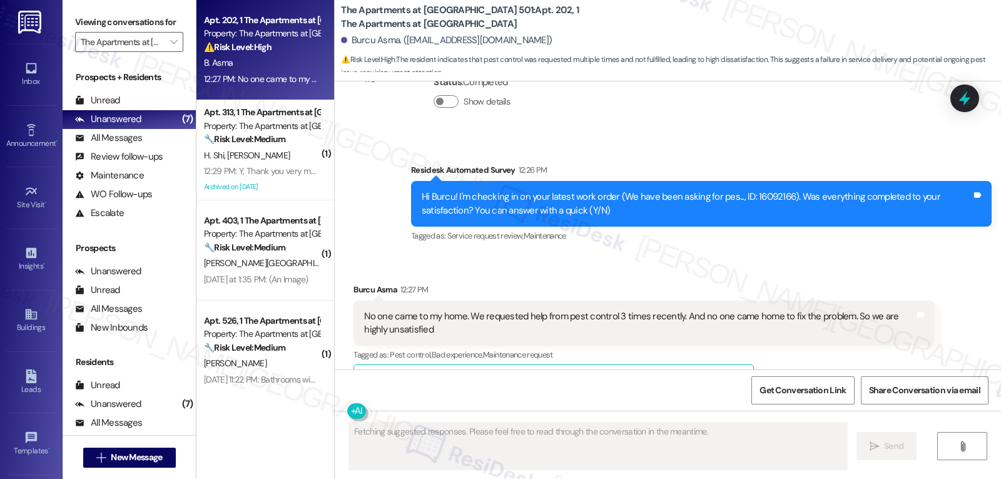
scroll to position [8082, 0]
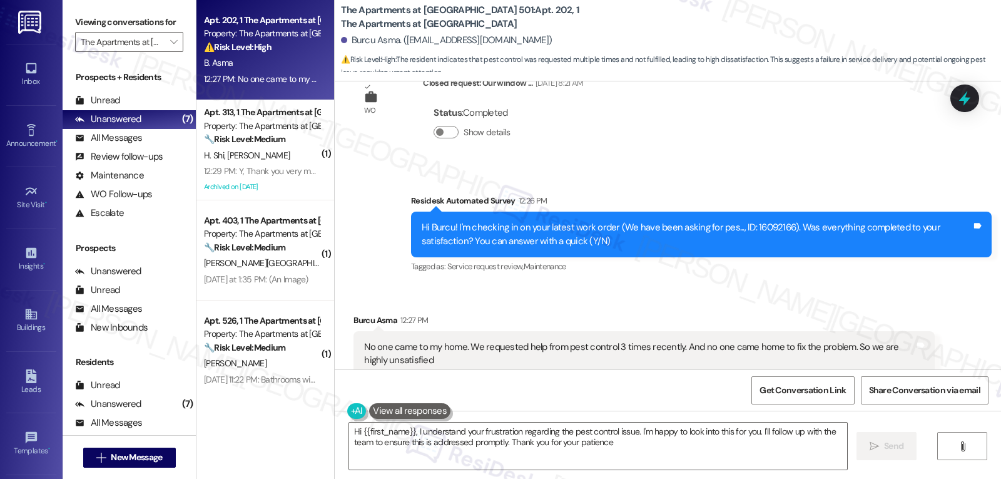
type textarea "Hi {{first_name}}, I understand your frustration regarding the pest control iss…"
click at [962, 99] on icon at bounding box center [964, 98] width 15 height 19
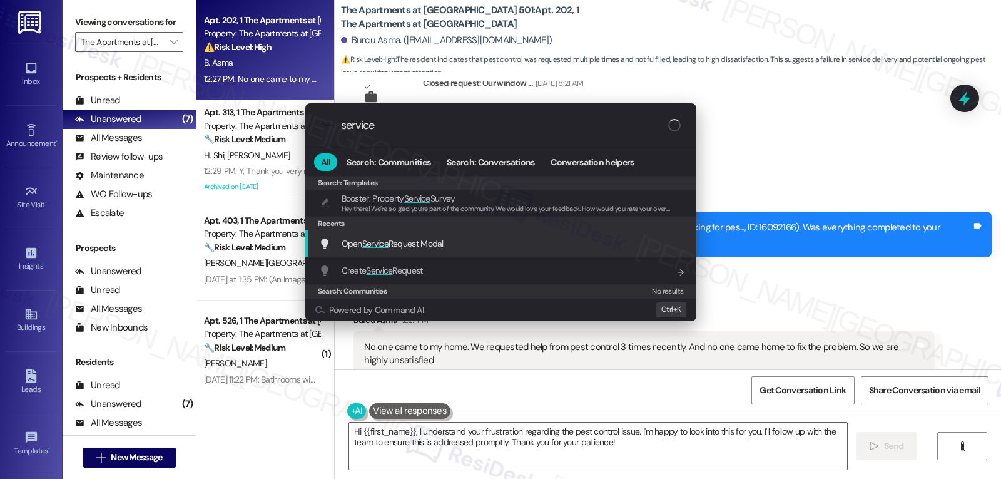
click at [449, 249] on div "Open Service Request Modal Add shortcut" at bounding box center [502, 244] width 366 height 14
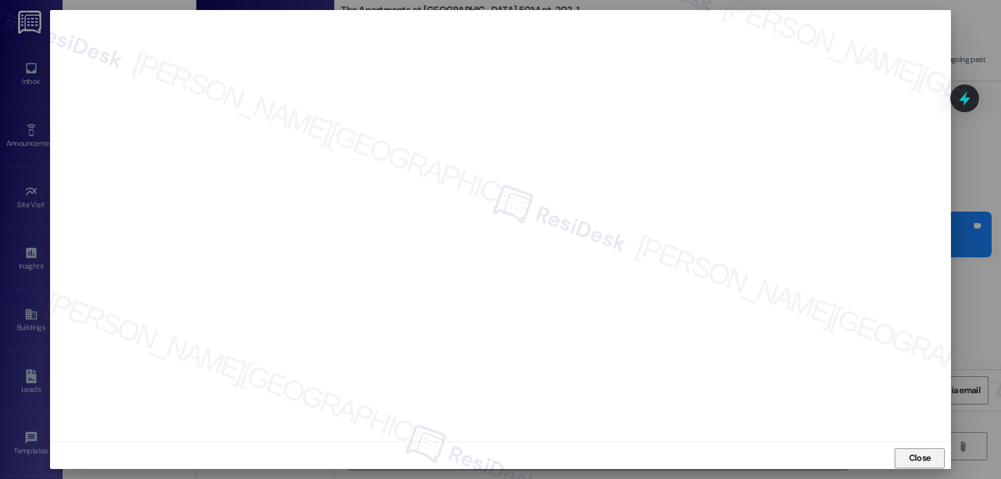
click at [895, 456] on button "Close" at bounding box center [920, 458] width 50 height 20
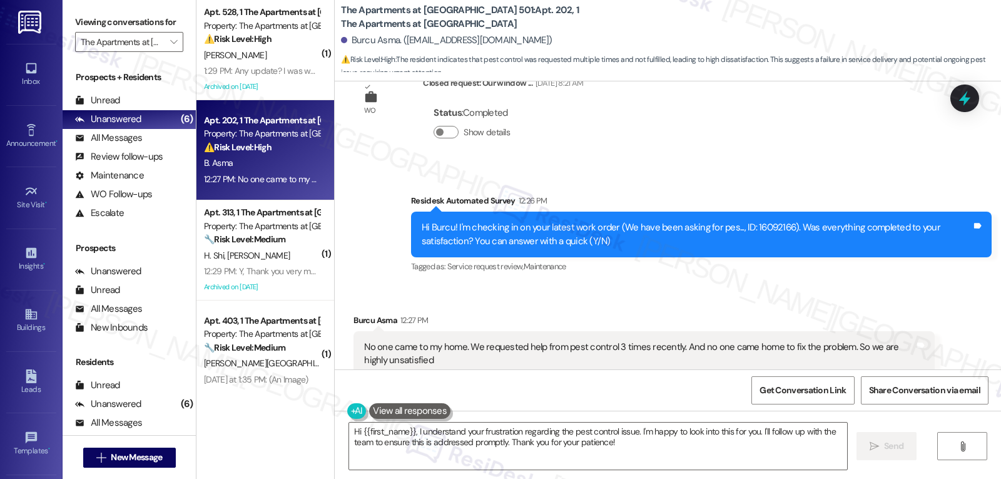
click at [590, 331] on div "No one came to my home. We requested help from pest control 3 times recently. A…" at bounding box center [644, 354] width 581 height 46
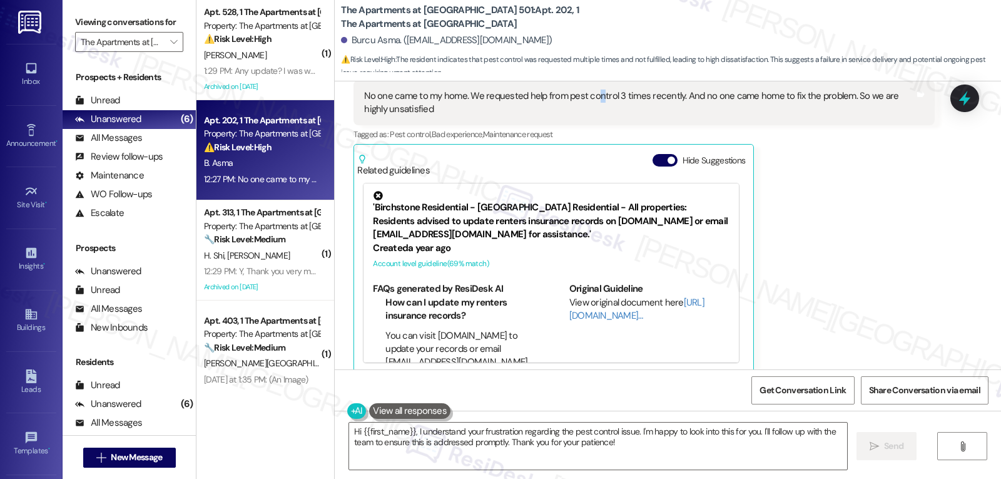
scroll to position [375, 0]
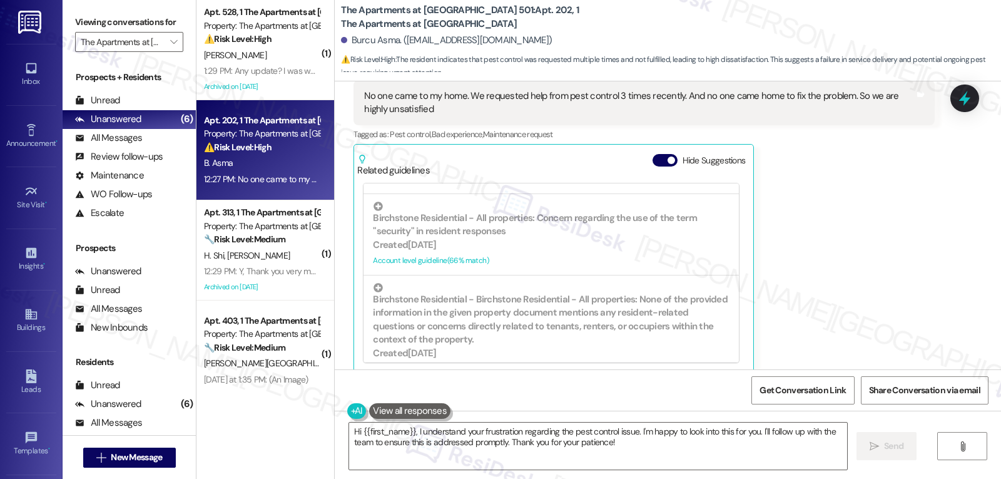
click at [657, 154] on div "Hide Suggestions" at bounding box center [702, 165] width 98 height 23
click at [653, 154] on div "Hide Suggestions" at bounding box center [702, 165] width 98 height 23
click at [653, 154] on button "Hide Suggestions" at bounding box center [665, 160] width 25 height 13
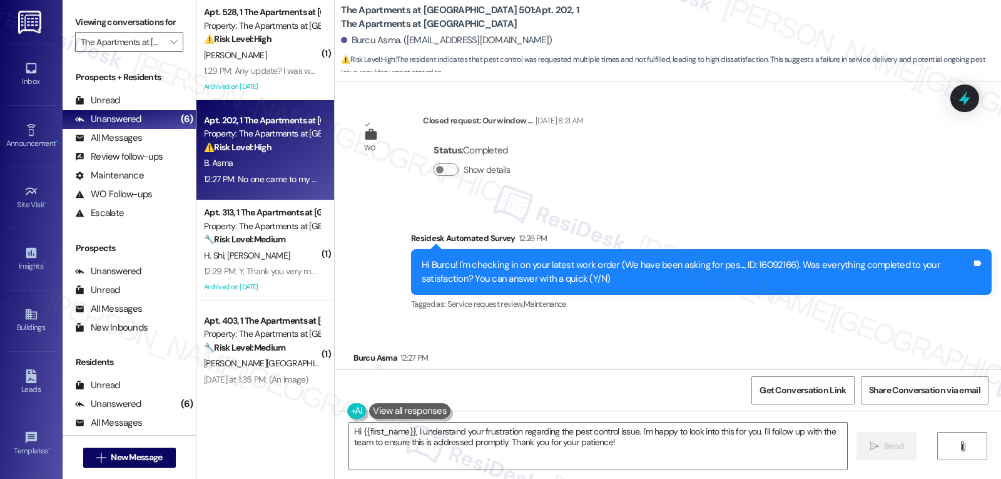
scroll to position [8142, 0]
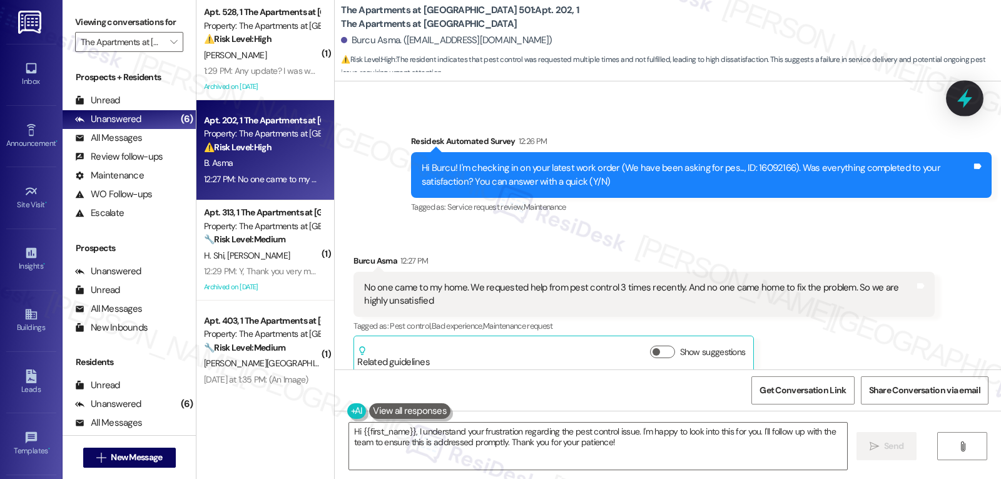
click at [966, 101] on icon at bounding box center [964, 98] width 15 height 19
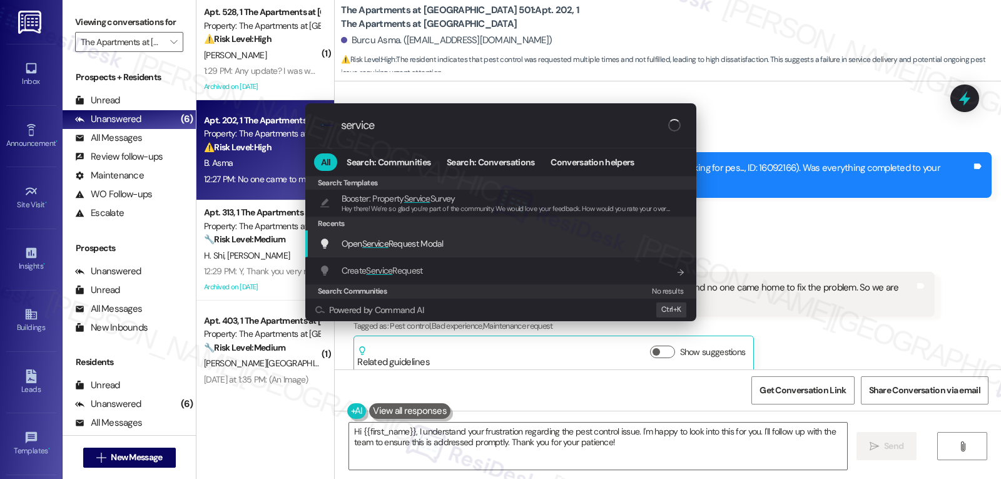
type input "service"
click at [367, 237] on span "Open Service Request Modal" at bounding box center [393, 244] width 102 height 14
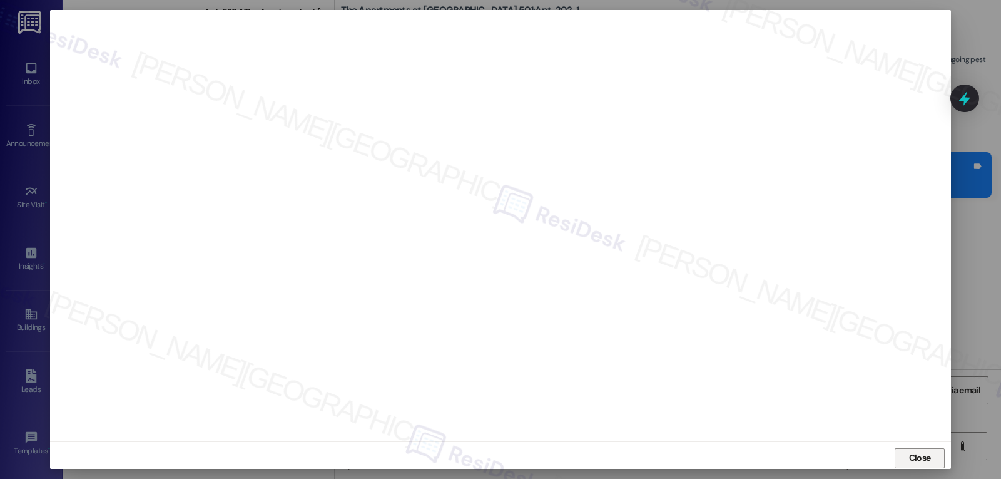
click at [927, 457] on span "Close" at bounding box center [920, 457] width 22 height 13
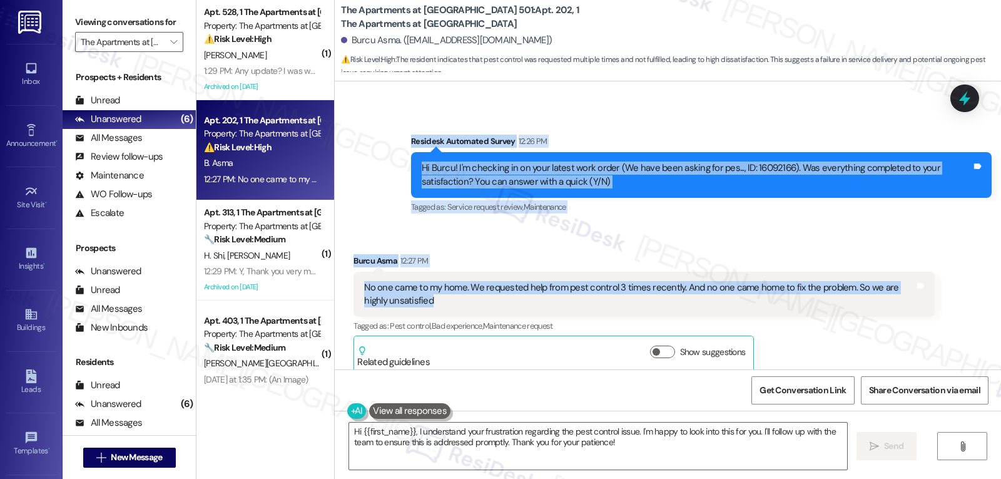
drag, startPoint x: 402, startPoint y: 128, endPoint x: 519, endPoint y: 295, distance: 204.3
click at [519, 298] on div "WO Lease started [DATE] 8:00 PM Show details Survey, sent via SMS Residesk Auto…" at bounding box center [668, 225] width 666 height 288
copy div "Residesk Automated Survey 12:26 PM Hi Burcu! I'm checking in on your latest wor…"
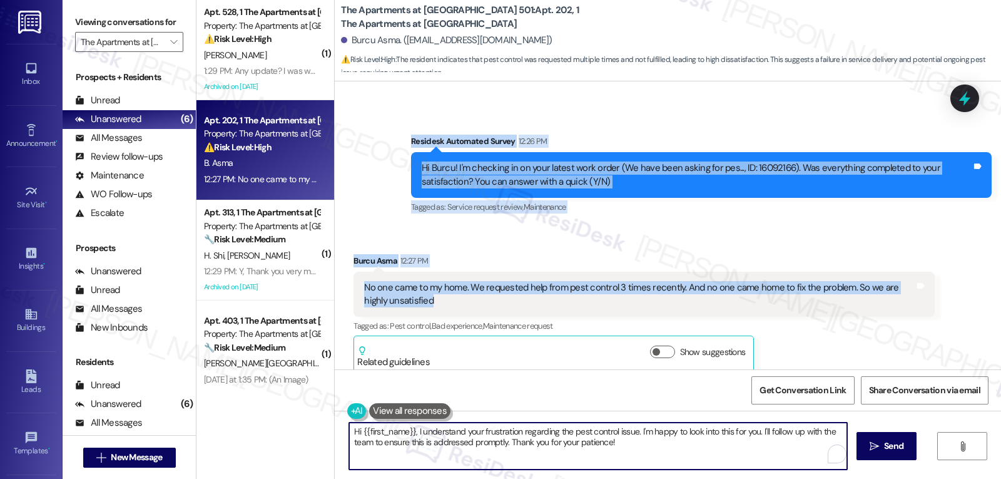
drag, startPoint x: 413, startPoint y: 434, endPoint x: 793, endPoint y: 508, distance: 386.9
click at [793, 478] on html "Inbox Go to Inbox Announcement • Send A Text Announcement Site Visit • Go to Si…" at bounding box center [500, 239] width 1001 height 479
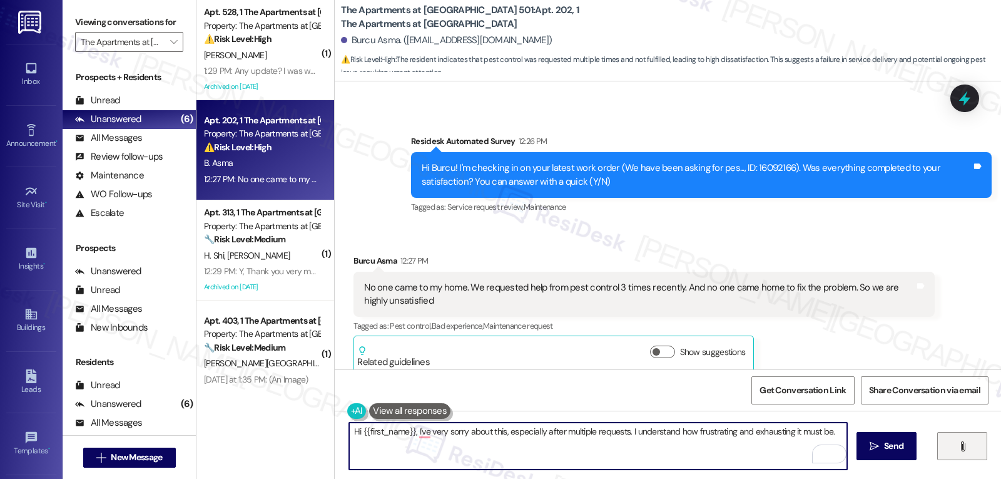
drag, startPoint x: 831, startPoint y: 431, endPoint x: 977, endPoint y: 437, distance: 145.9
click at [831, 431] on textarea "Hi {{first_name}}, I've very sorry about this, especially after multiple reques…" at bounding box center [598, 445] width 498 height 47
click at [488, 457] on textarea "Hi {{first_name}}, I'm very sorry about this, especially after multiple request…" at bounding box center [598, 445] width 498 height 47
click at [505, 441] on textarea "Hi {{first_name}}, I'm very sorry about this, especially after multiple request…" at bounding box center [598, 445] width 498 height 47
click at [539, 442] on textarea "Hi {{first_name}}, I'm very sorry about this, especially after multiple request…" at bounding box center [598, 445] width 498 height 47
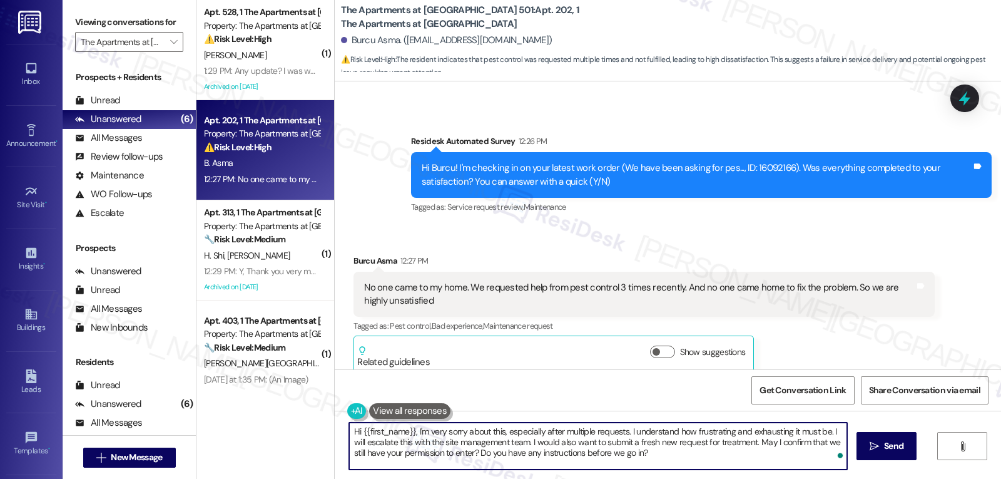
type textarea "Hi {{first_name}}, I'm very sorry about this, especially after multiple request…"
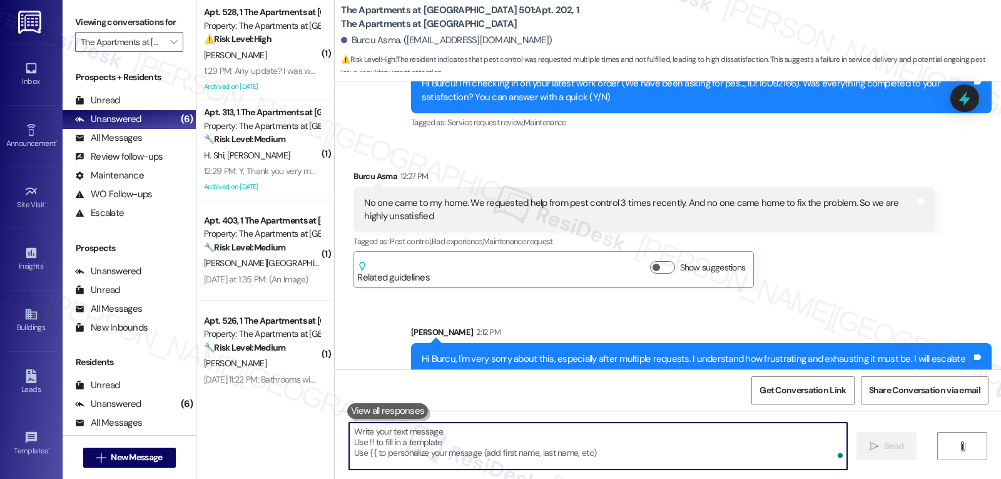
scroll to position [8256, 0]
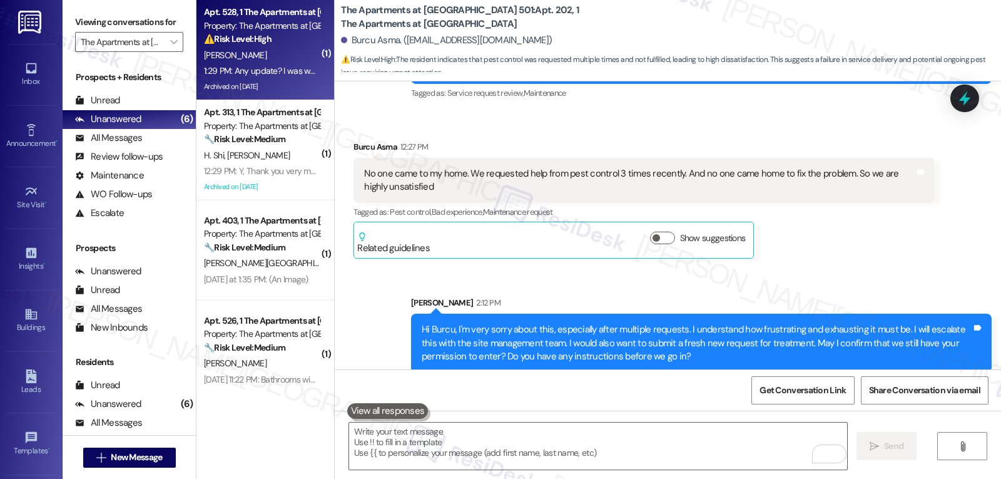
click at [245, 69] on div "1:29 PM: Any update? I was woken twice last night with a cockroach crawling on …" at bounding box center [511, 70] width 615 height 11
type textarea "Fetching suggested responses. Please feel free to read through the conversation…"
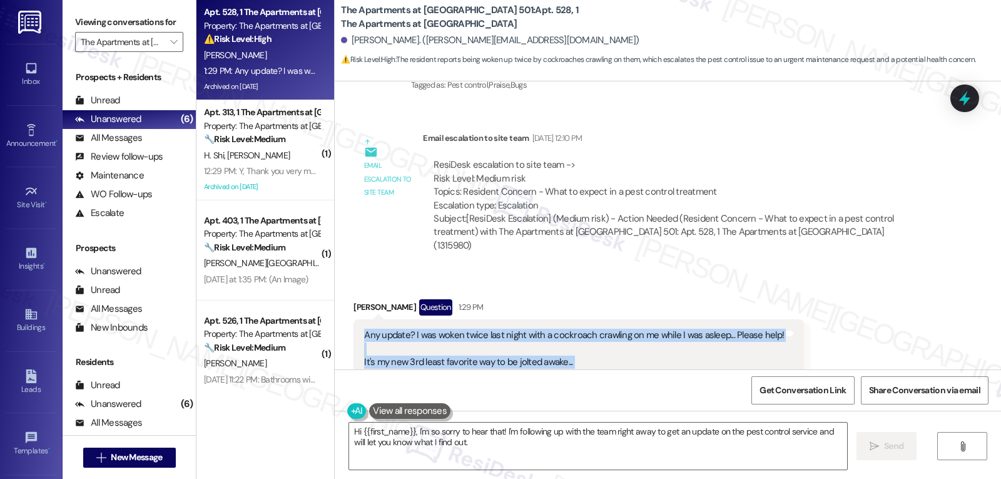
scroll to position [4803, 0]
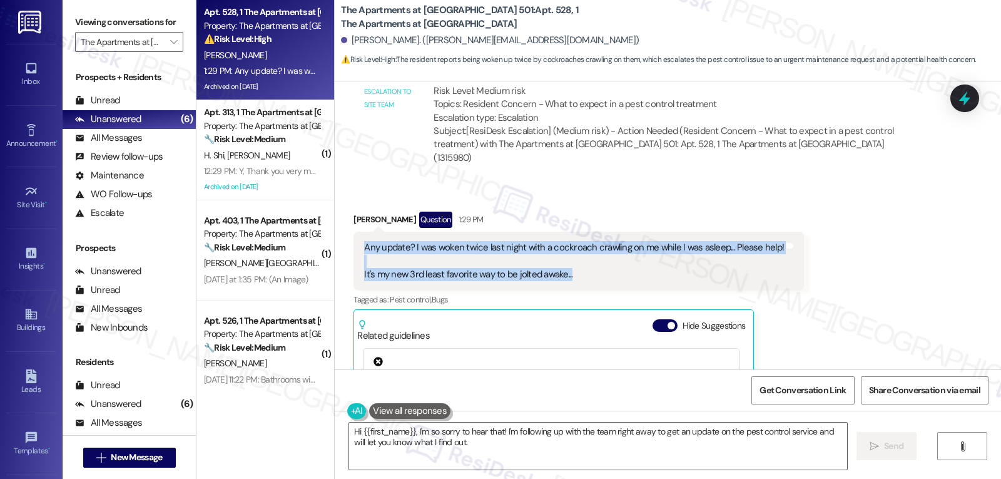
drag, startPoint x: 340, startPoint y: 303, endPoint x: 688, endPoint y: 218, distance: 358.2
click at [688, 218] on div "Received via SMS Paul Anderson Question 1:29 PM Any update? I was woken twice l…" at bounding box center [578, 374] width 469 height 345
copy div "Any update? I was woken twice last night with a cockroach crawling on me while …"
click at [525, 450] on textarea "Hi {{first_name}}, I'm so sorry to hear that! I'm following up with the team ri…" at bounding box center [598, 445] width 498 height 47
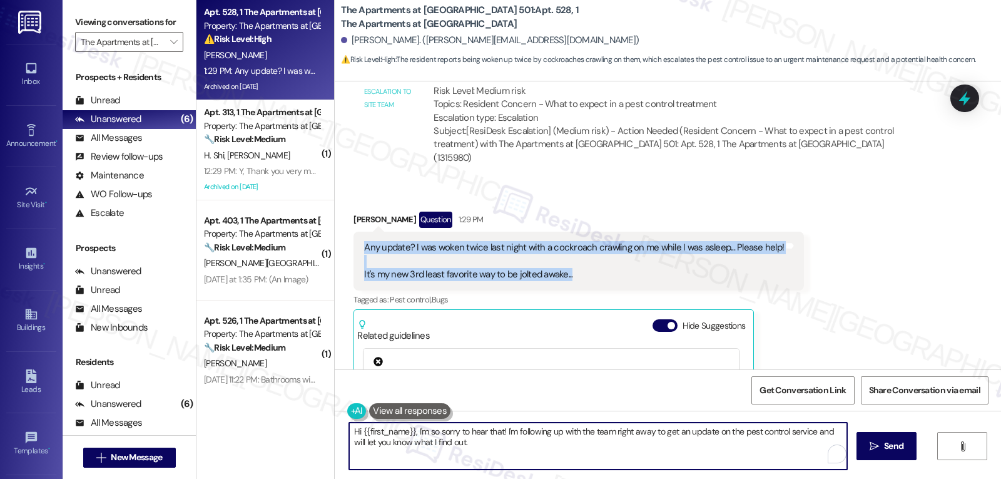
paste textarea "there, I’m so sorry you had to go through that — I can only imagine how unsettl…"
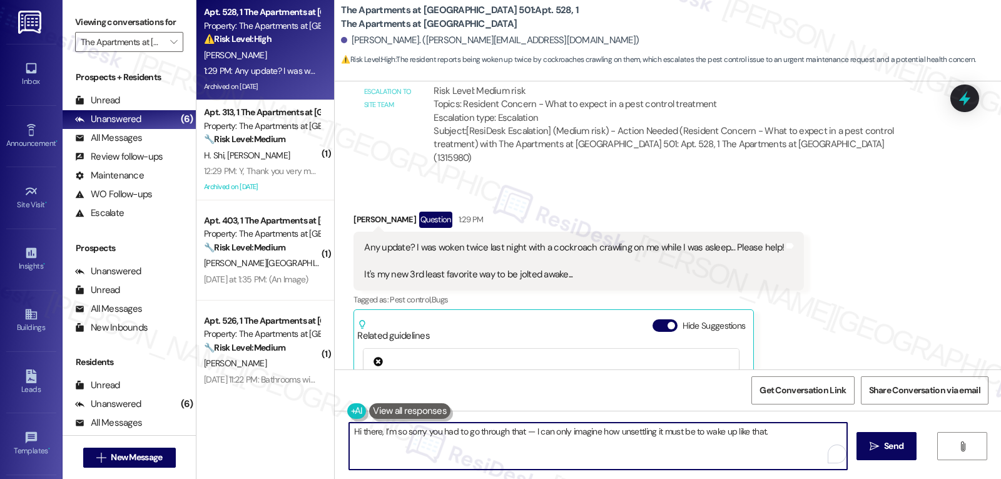
click at [526, 429] on textarea "Hi there, I’m so sorry you had to go through that — I can only imagine how unse…" at bounding box center [598, 445] width 498 height 47
click at [766, 433] on textarea "Hi there, I’m so sorry you had to go through that. I can only imagine how unset…" at bounding box center [598, 445] width 498 height 47
type textarea "Hi there, I’m so sorry you had to go through that. I can only imagine how unset…"
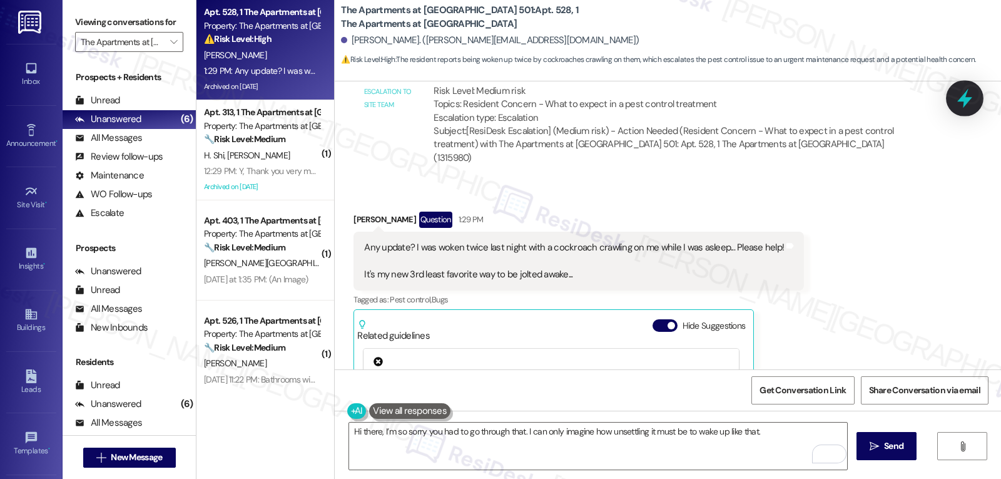
click at [964, 96] on icon at bounding box center [964, 98] width 15 height 19
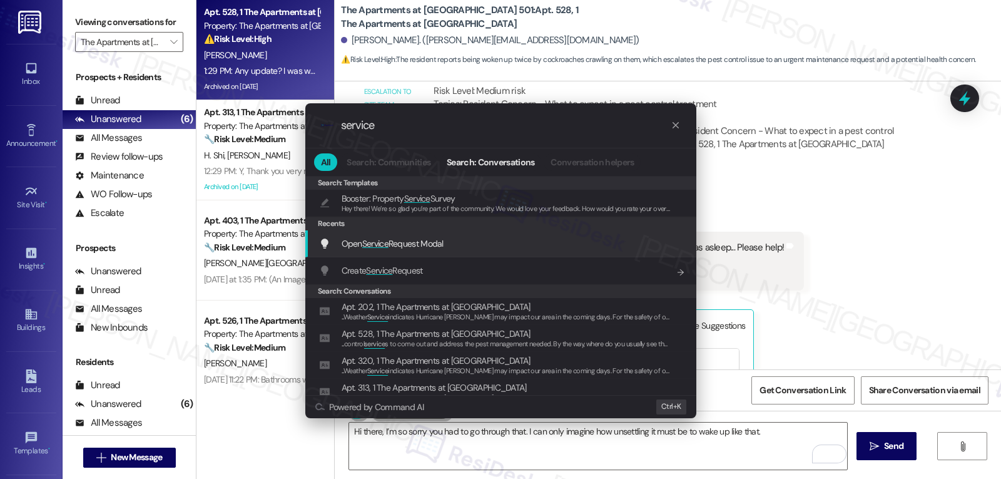
type input "service"
click at [442, 243] on span "Open Service Request Modal" at bounding box center [393, 243] width 102 height 11
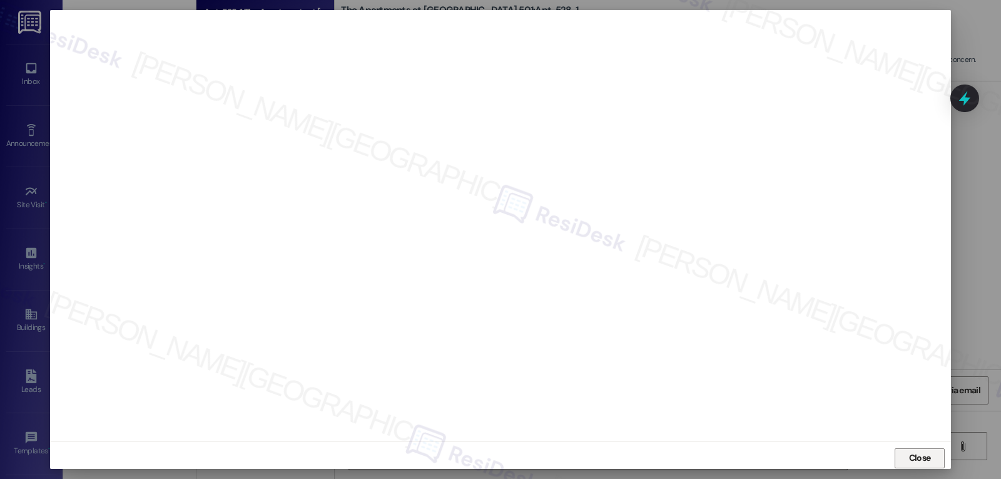
click at [902, 460] on button "Close" at bounding box center [920, 458] width 50 height 20
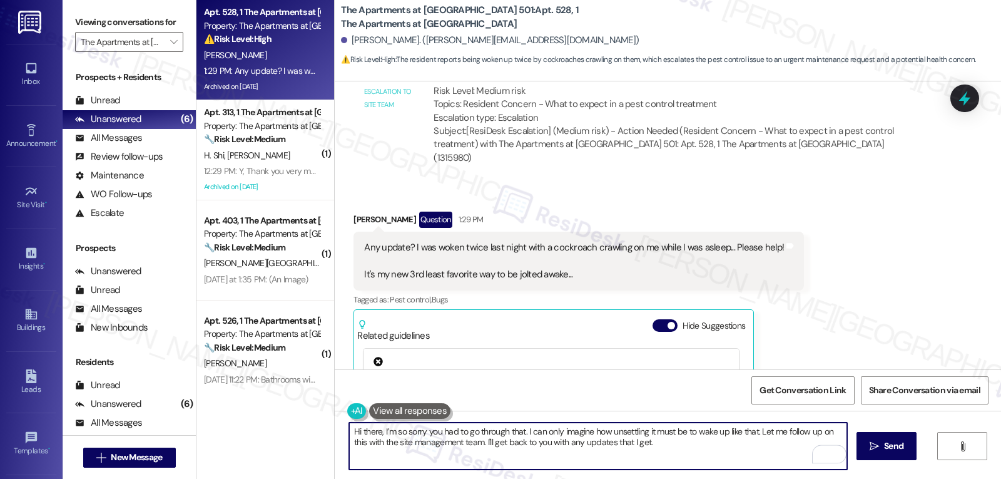
click at [357, 436] on textarea "Hi there, I’m so sorry you had to go through that. I can only imagine how unset…" at bounding box center [598, 445] width 498 height 47
click at [685, 446] on textarea "Hi Paul, I’m so sorry you had to go through that. I can only imagine how unsett…" at bounding box center [598, 445] width 498 height 47
type textarea "Hi Paul, I’m so sorry you had to go through that. I can only imagine how unsett…"
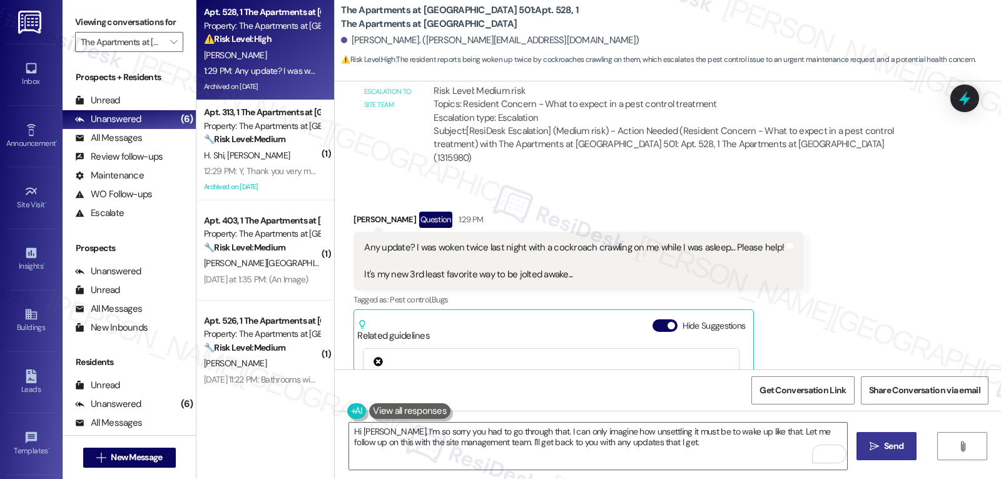
drag, startPoint x: 870, startPoint y: 446, endPoint x: 880, endPoint y: 452, distance: 12.3
click at [877, 452] on span " Send" at bounding box center [886, 445] width 39 height 13
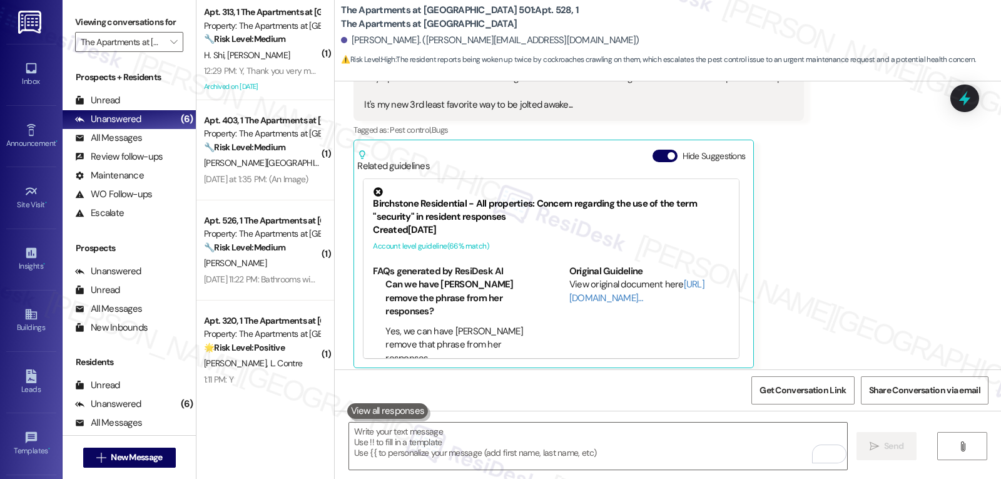
scroll to position [5028, 0]
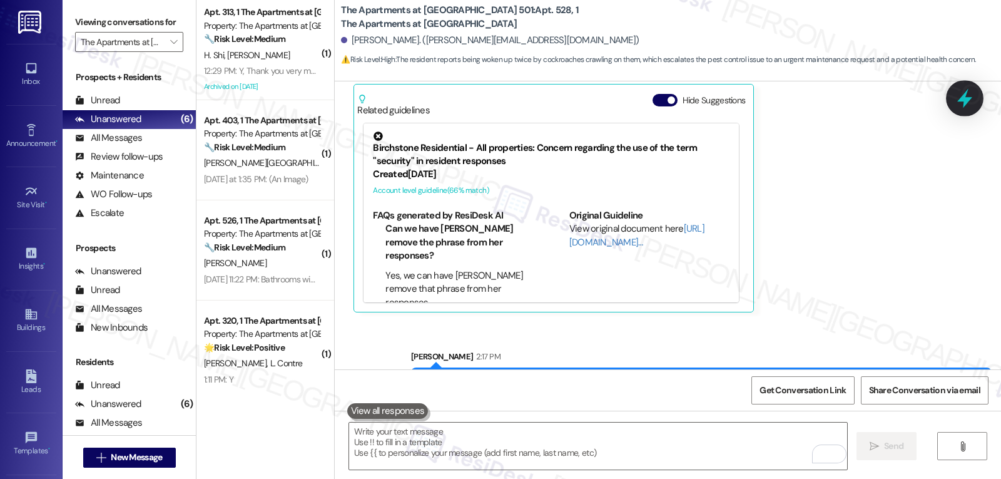
click at [978, 99] on div at bounding box center [965, 98] width 38 height 36
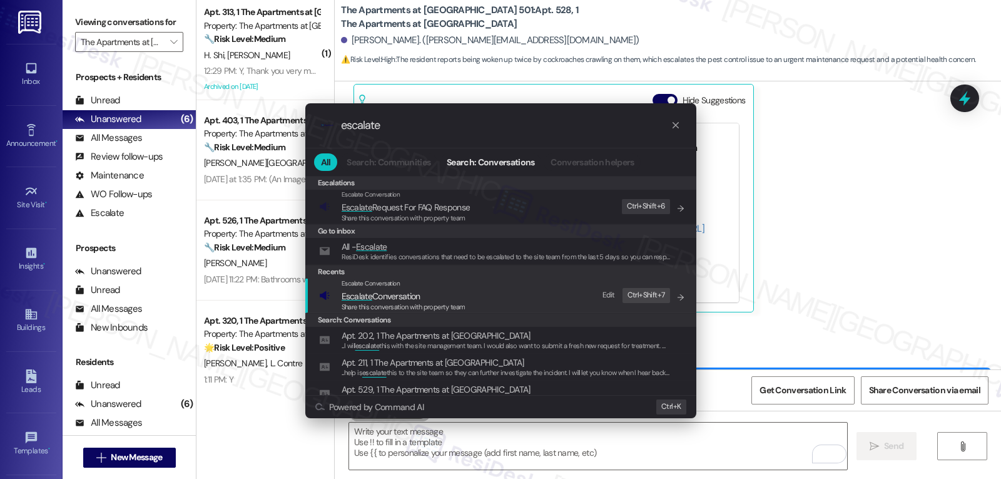
type input "escalate"
click at [429, 303] on span "Share this conversation with property team" at bounding box center [404, 306] width 124 height 9
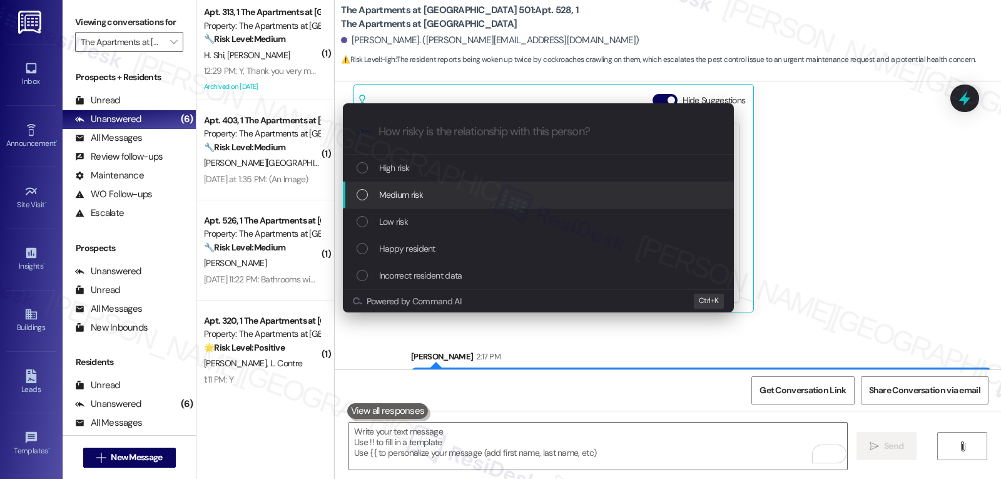
click at [457, 196] on div "Medium risk" at bounding box center [540, 195] width 366 height 14
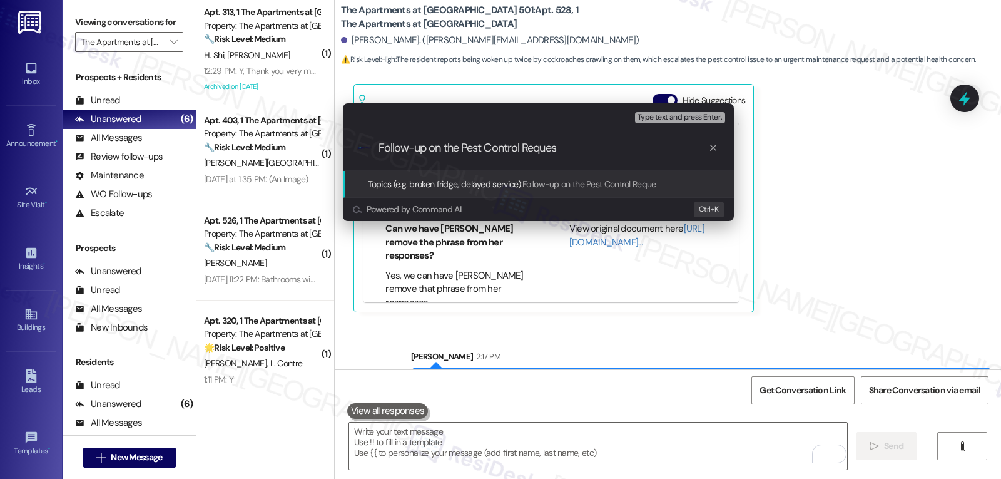
type input "Follow-up on the Pest Control Request"
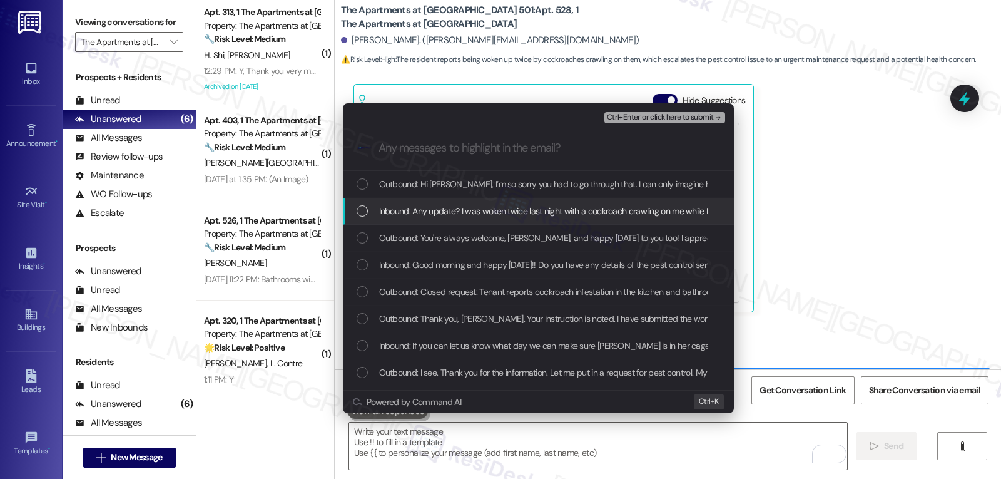
click at [499, 209] on span "Inbound: Any update? I was woken twice last night with a cockroach crawling on …" at bounding box center [688, 211] width 618 height 14
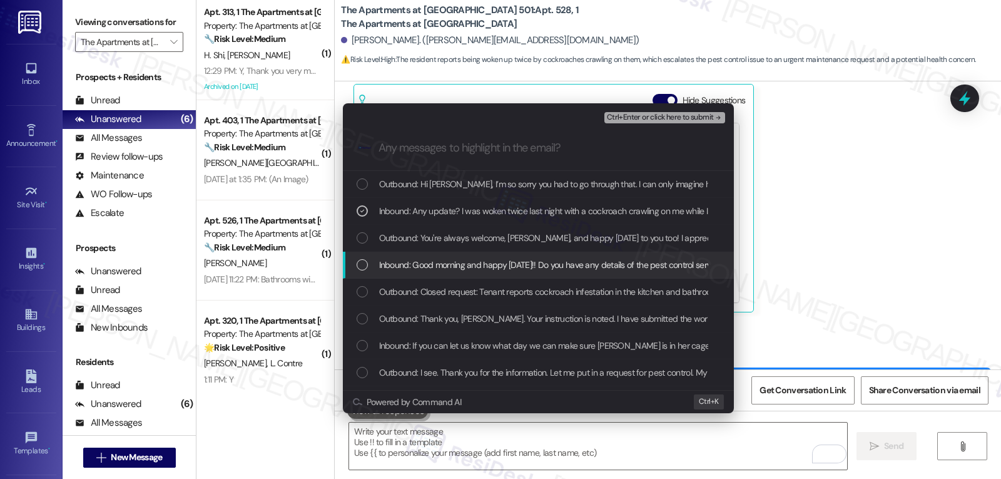
click at [365, 262] on div "List of options" at bounding box center [362, 264] width 11 height 11
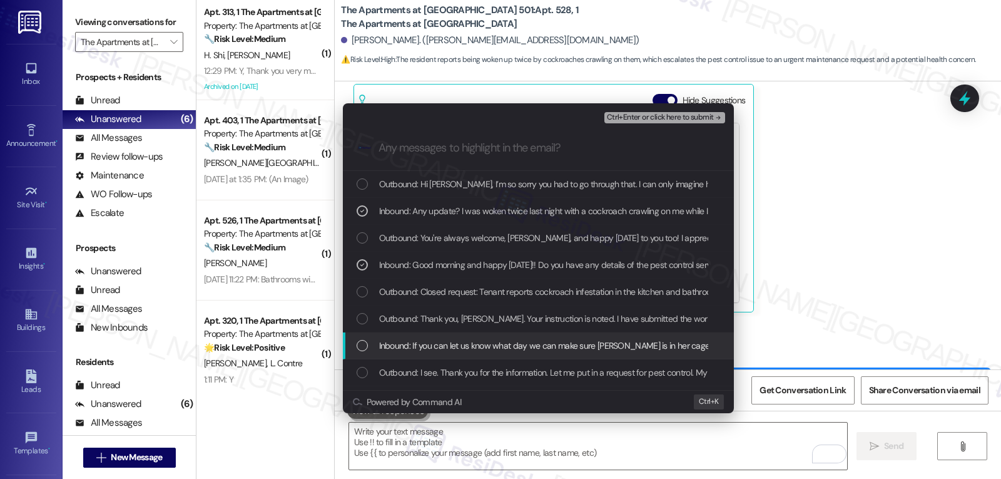
click at [379, 354] on div "Inbound: If you can let us know what day we can make sure Lucy is in her cage o…" at bounding box center [538, 345] width 391 height 27
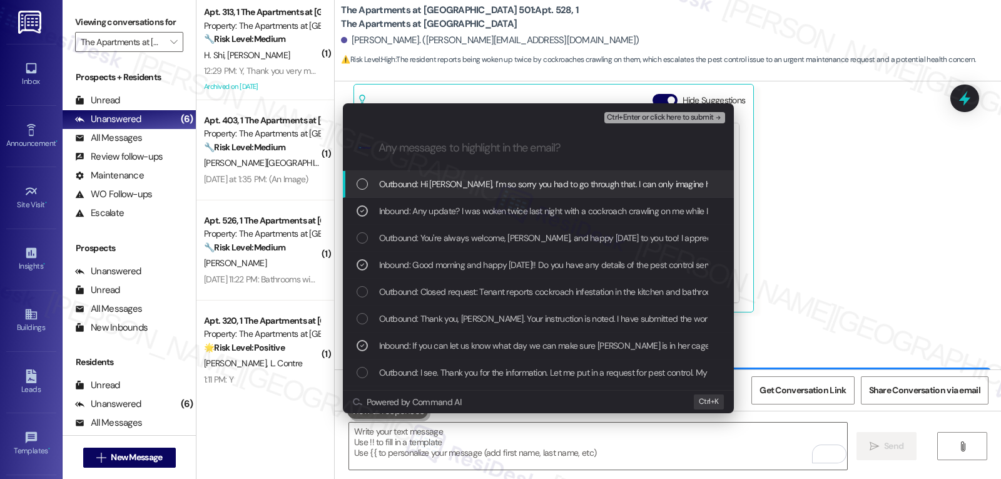
click at [670, 117] on span "Ctrl+Enter or click here to submit" at bounding box center [660, 117] width 107 height 9
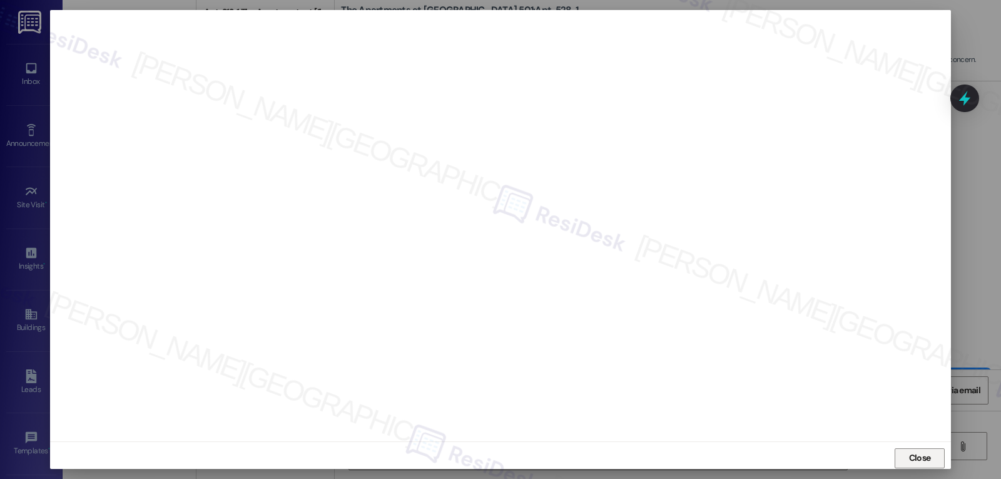
click at [917, 456] on span "Close" at bounding box center [920, 457] width 22 height 13
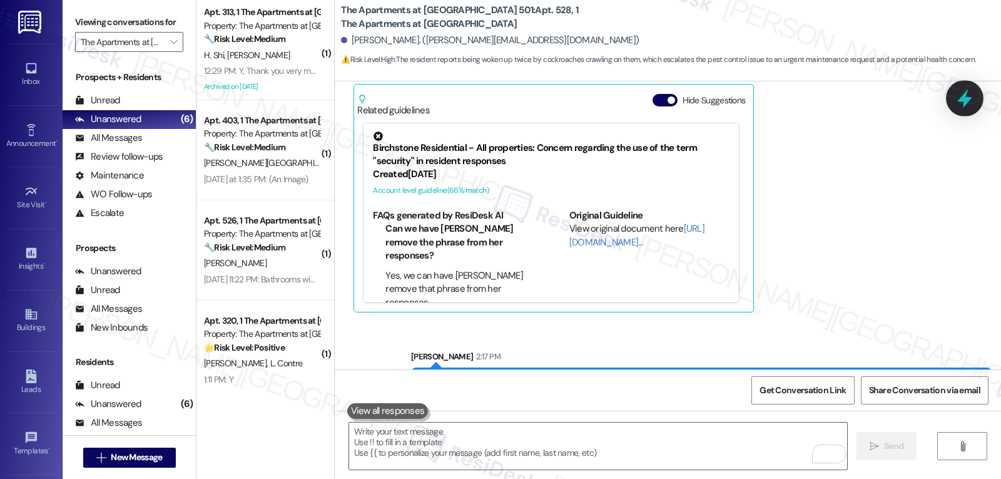
click at [964, 94] on icon at bounding box center [964, 98] width 15 height 19
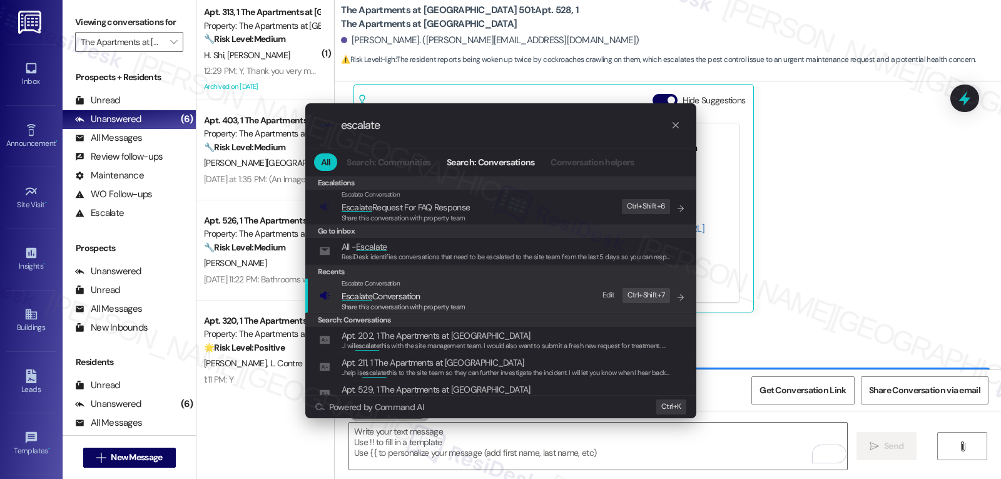
type input "escalate"
click at [467, 289] on div "Escalate Conversation Escalate Conversation Share this conversation with proper…" at bounding box center [502, 295] width 366 height 34
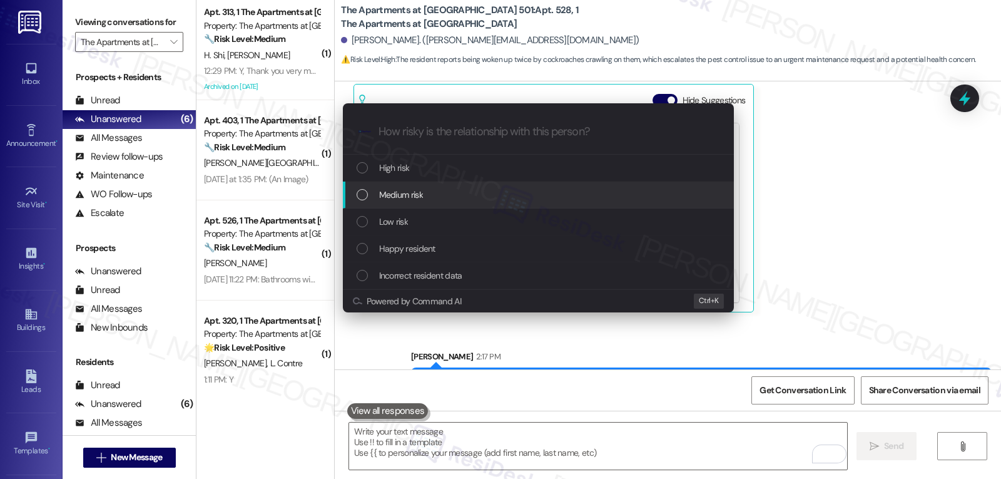
click at [433, 198] on div "Medium risk" at bounding box center [540, 195] width 366 height 14
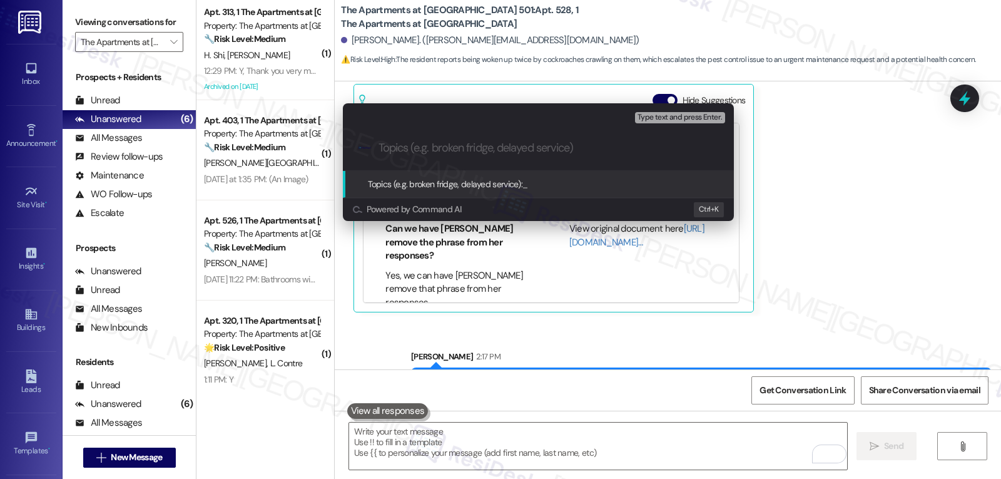
paste input "Follow-up on the Pest Control Request"
type input "Follow-up on the Pest Control Request"
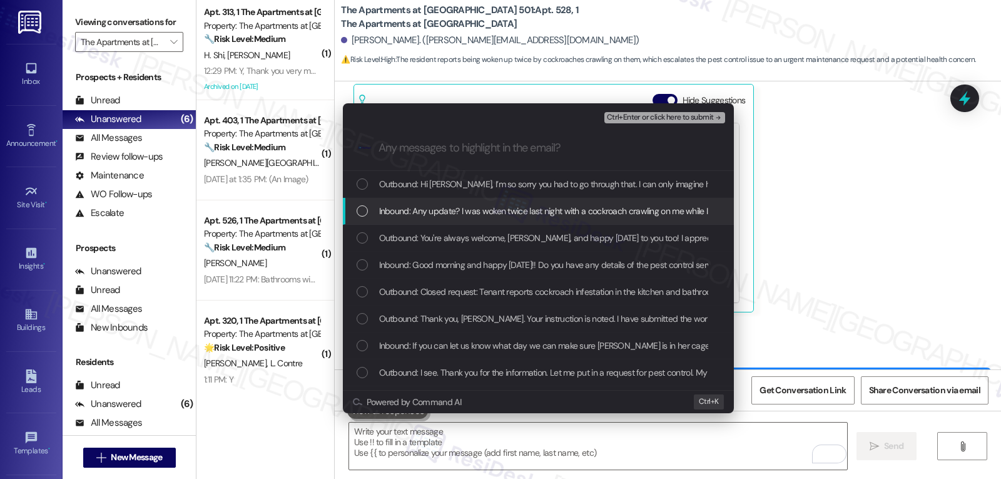
click at [420, 211] on span "Inbound: Any update? I was woken twice last night with a cockroach crawling on …" at bounding box center [688, 211] width 618 height 14
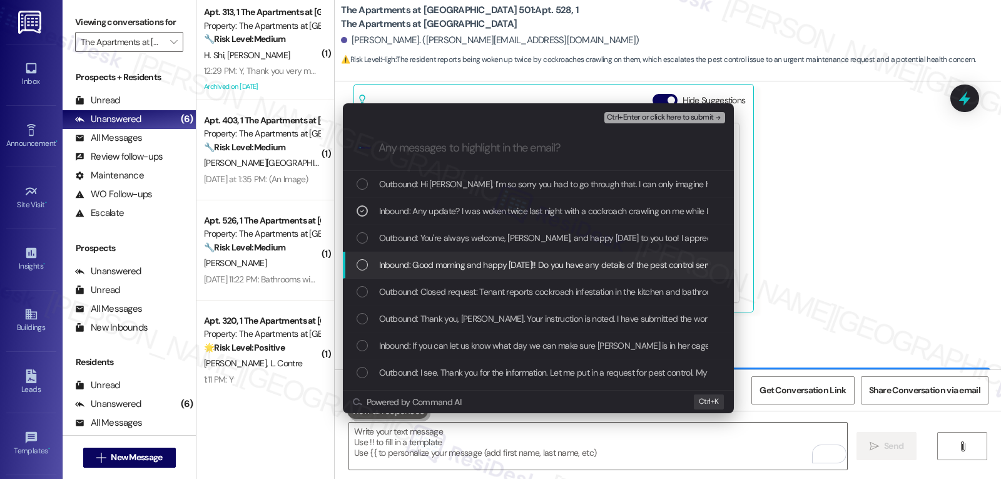
click at [394, 253] on div "Inbound: Good morning and happy Friday!! Do you have any details of the pest co…" at bounding box center [538, 265] width 391 height 27
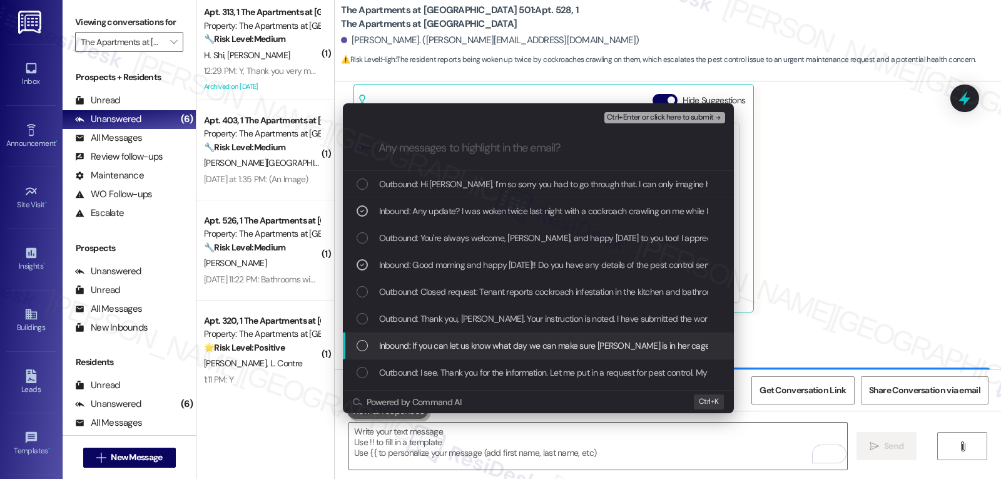
click at [392, 347] on span "Inbound: If you can let us know what day we can make sure Lucy is in her cage o…" at bounding box center [591, 346] width 425 height 14
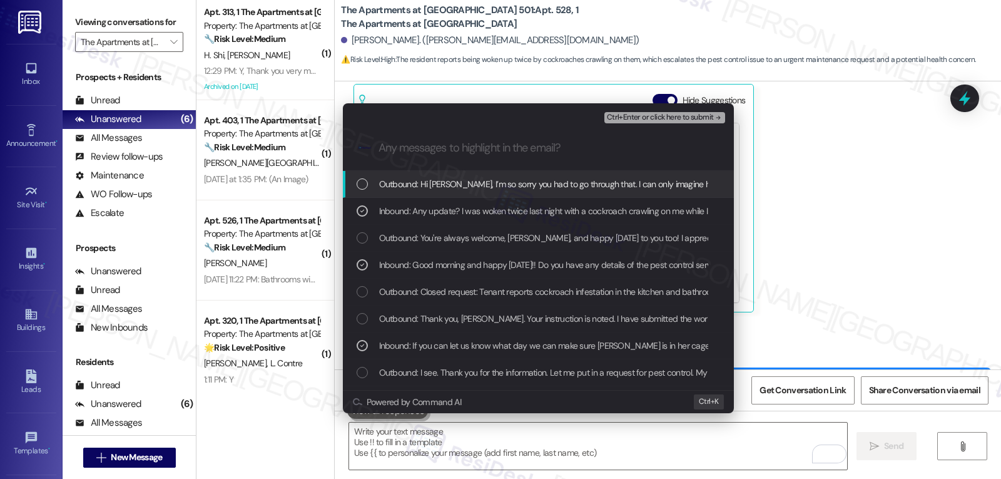
click at [650, 119] on span "Ctrl+Enter or click here to submit" at bounding box center [660, 117] width 107 height 9
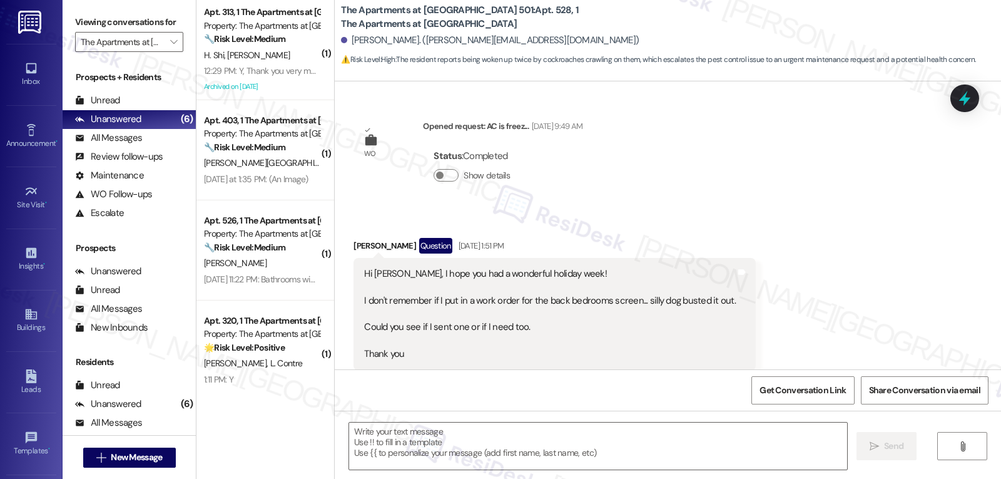
scroll to position [4927, 0]
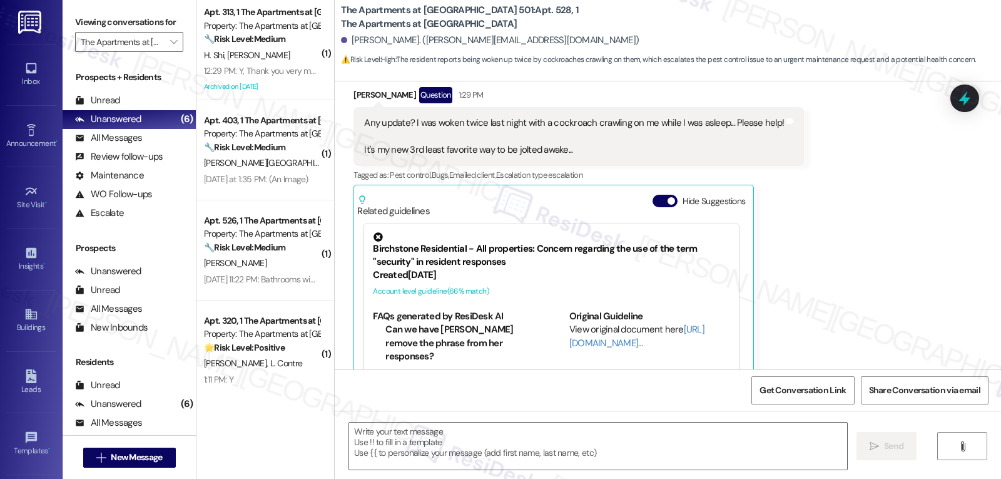
type textarea "Fetching suggested responses. Please feel free to read through the conversation…"
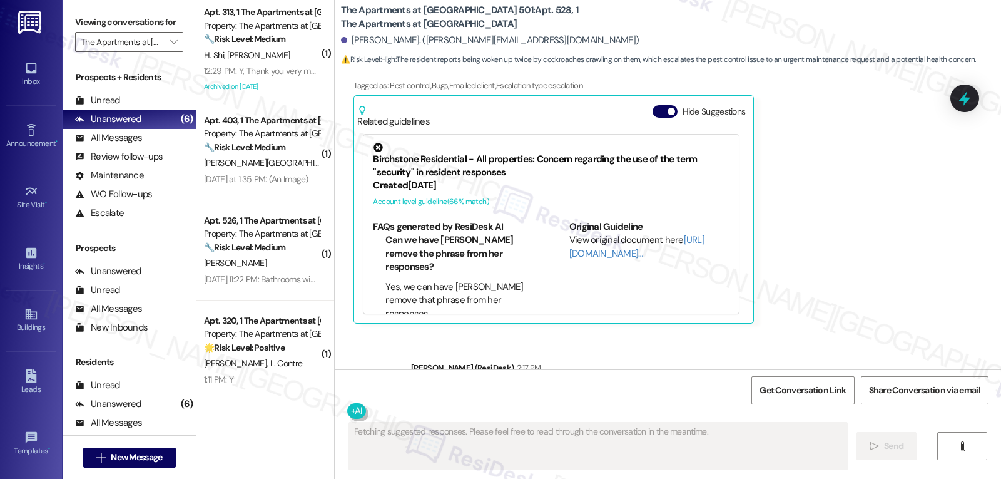
scroll to position [5047, 0]
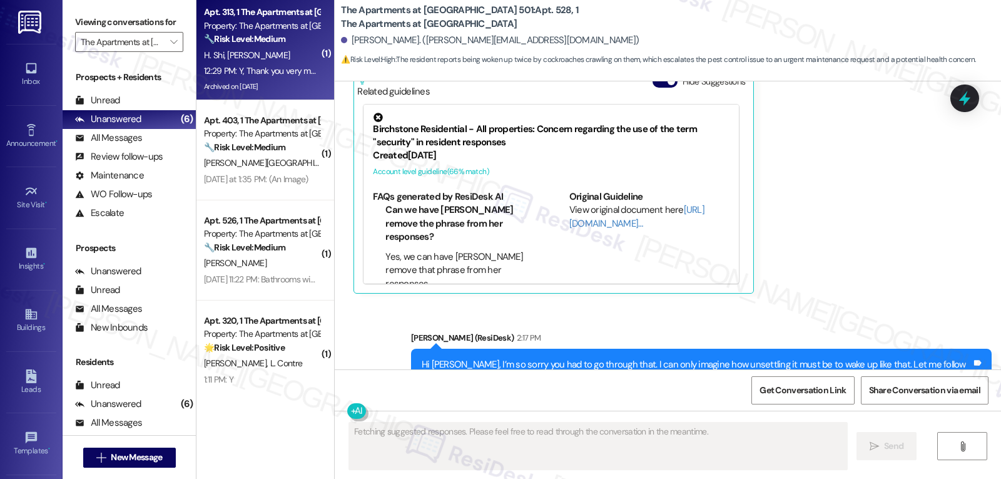
click at [215, 50] on span "H. Shi" at bounding box center [215, 54] width 23 height 11
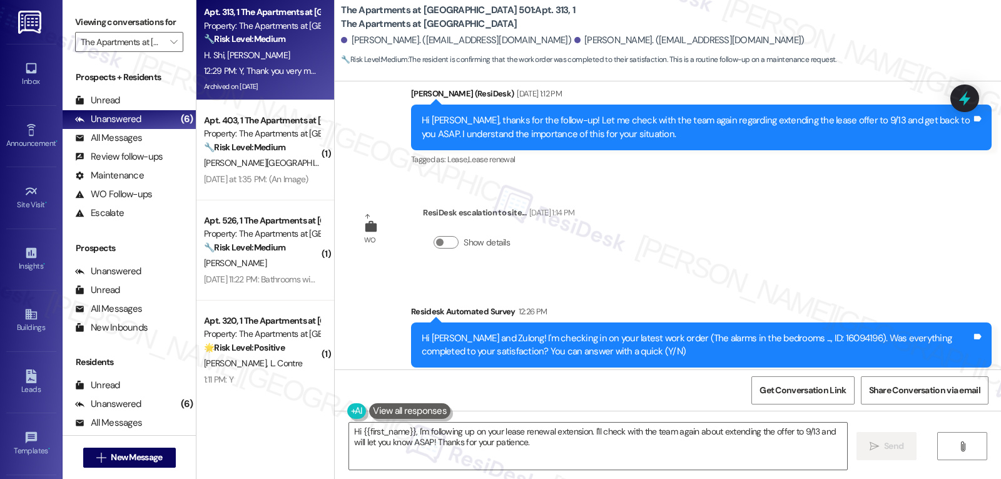
scroll to position [12951, 0]
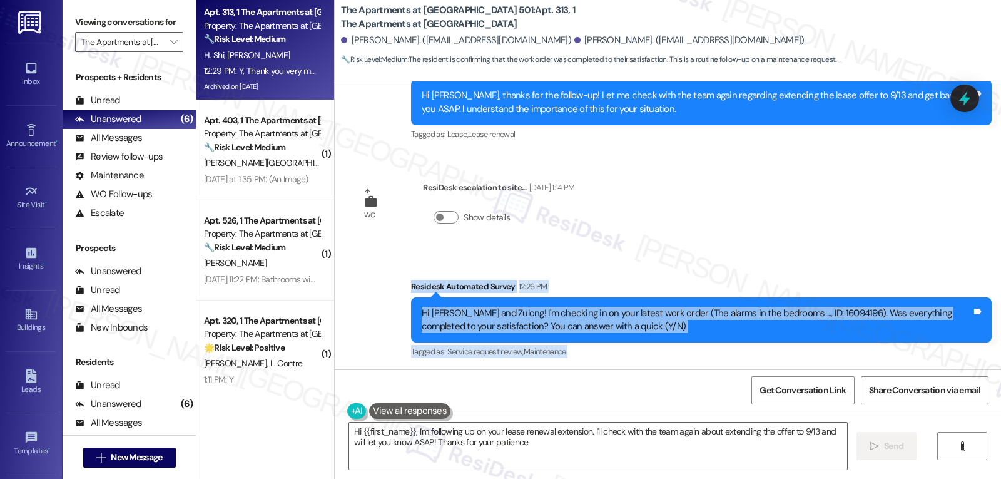
drag, startPoint x: 397, startPoint y: 180, endPoint x: 490, endPoint y: 317, distance: 165.4
click at [487, 327] on div "Survey, sent via SMS Residesk Automated Survey Jul 30, 2024 at 11:33 AM Hi Huiq…" at bounding box center [668, 225] width 666 height 288
copy div "Residesk Automated Survey 12:26 PM Hi Huiqing and Zulong! I'm checking in on yo…"
click at [504, 454] on textarea "Hi {{first_name}}, I'm following up on your lease renewal extension. I'll check…" at bounding box center [598, 445] width 498 height 47
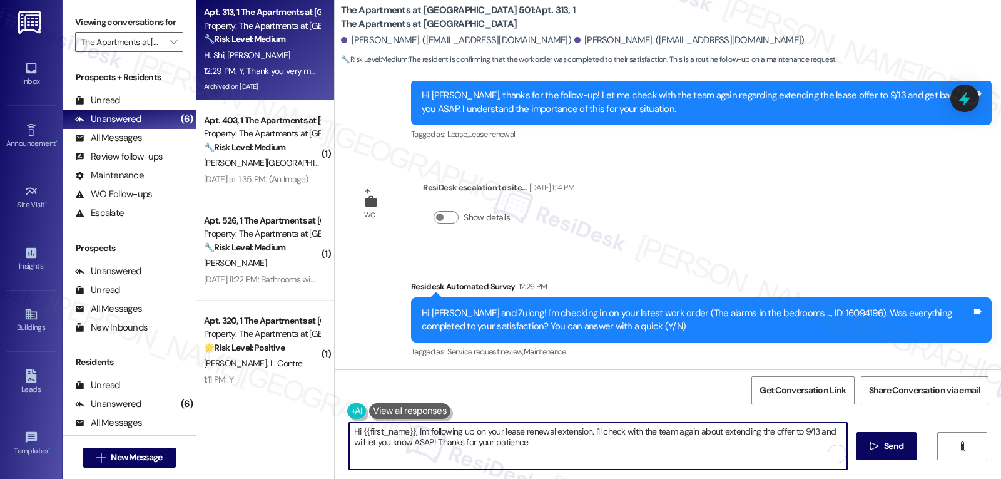
paste textarea "Great, thanks for confirming! I’m glad everything with the alarms was taken car…"
click at [447, 432] on textarea "Great, thanks for confirming! I’m glad everything with the alarms was taken car…" at bounding box center [598, 445] width 498 height 47
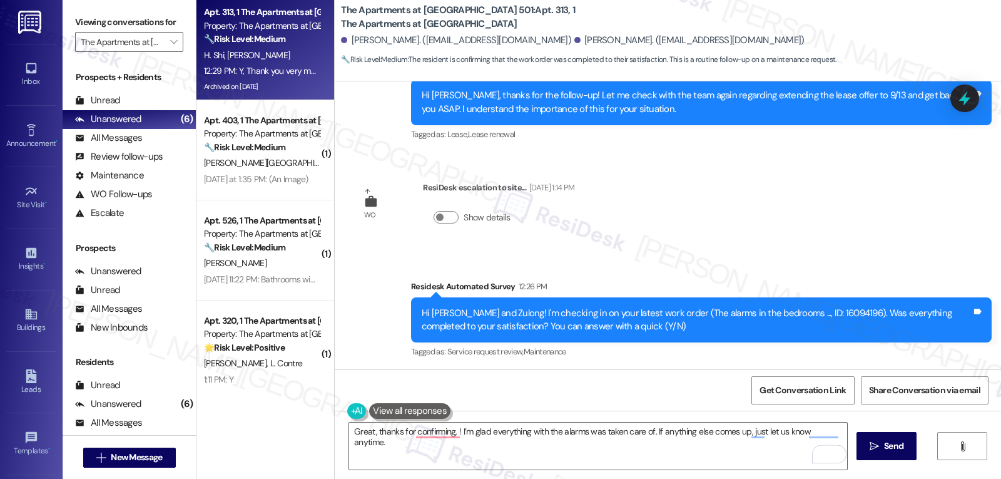
click at [355, 399] on div "Huiqing Shi 12:29 PM" at bounding box center [417, 408] width 126 height 18
click at [356, 399] on div "Huiqing Shi 12:29 PM" at bounding box center [417, 408] width 126 height 18
copy div "Huiqing"
click at [448, 434] on textarea "Great, thanks for confirming, ! I’m glad everything with the alarms was taken c…" at bounding box center [598, 445] width 498 height 47
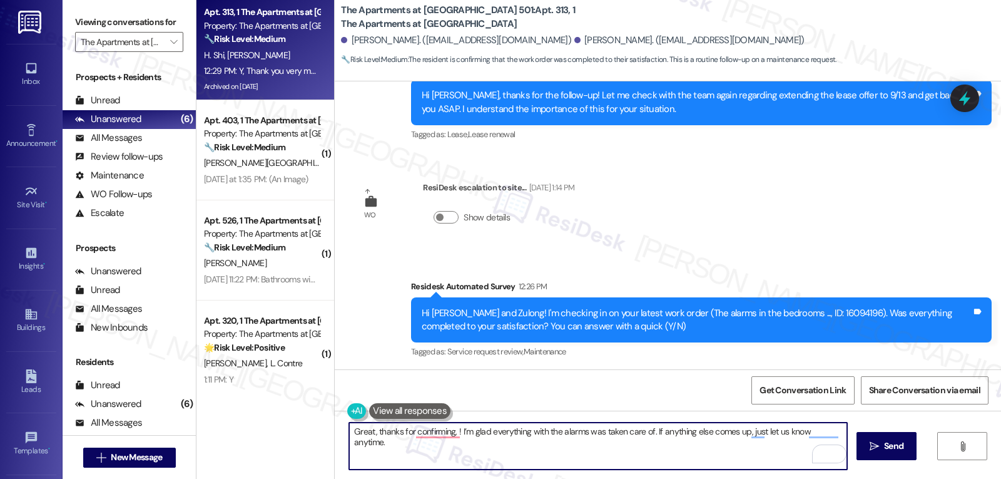
paste textarea "Huiqing"
type textarea "Great, thanks for confirming, Huiqing! I’m glad everything with the alarms was …"
click at [464, 442] on textarea "Great, thanks for confirming, Huiqing! I’m glad everything with the alarms was …" at bounding box center [598, 445] width 498 height 47
click at [763, 457] on textarea "Great, thanks for confirming, Huiqing! I’m glad everything with the alarms was …" at bounding box center [598, 445] width 498 height 47
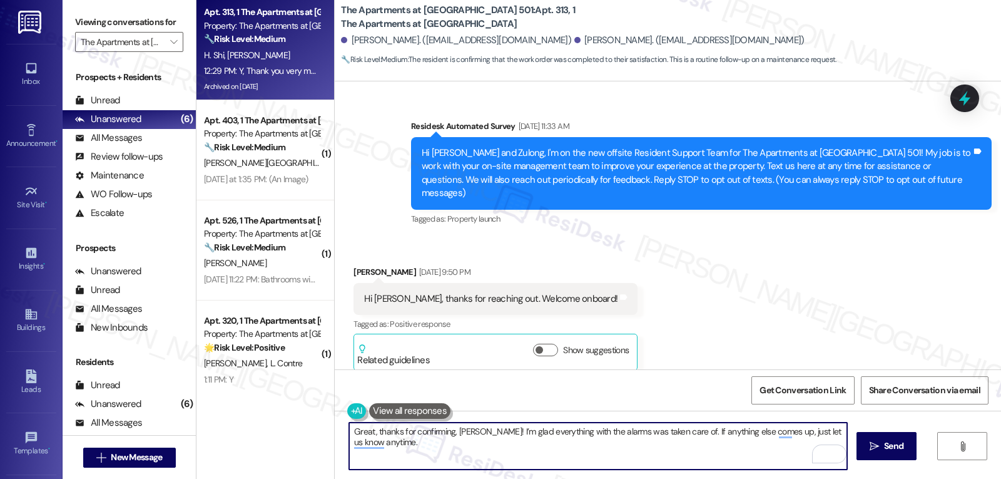
scroll to position [12951, 0]
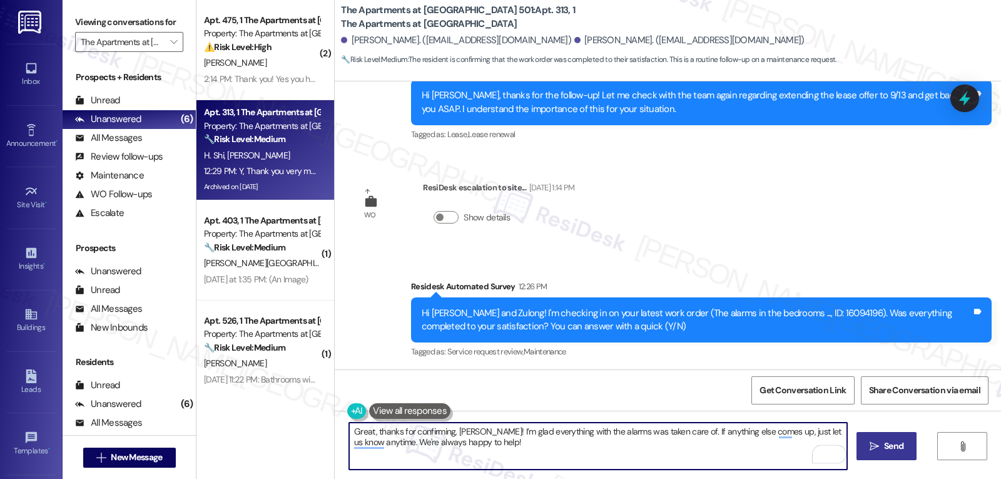
type textarea "Great, thanks for confirming, [PERSON_NAME]! I’m glad everything with the alarm…"
click at [871, 451] on span " Send" at bounding box center [886, 445] width 39 height 13
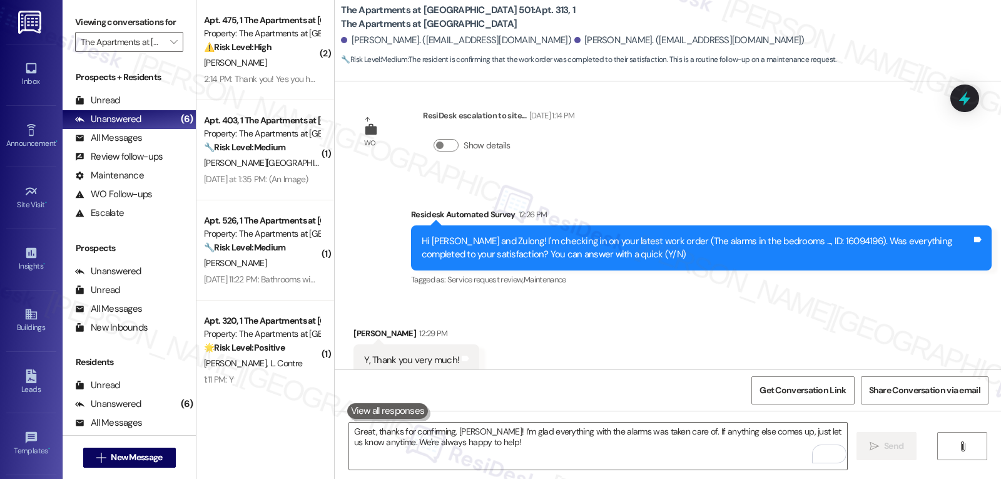
scroll to position [13052, 0]
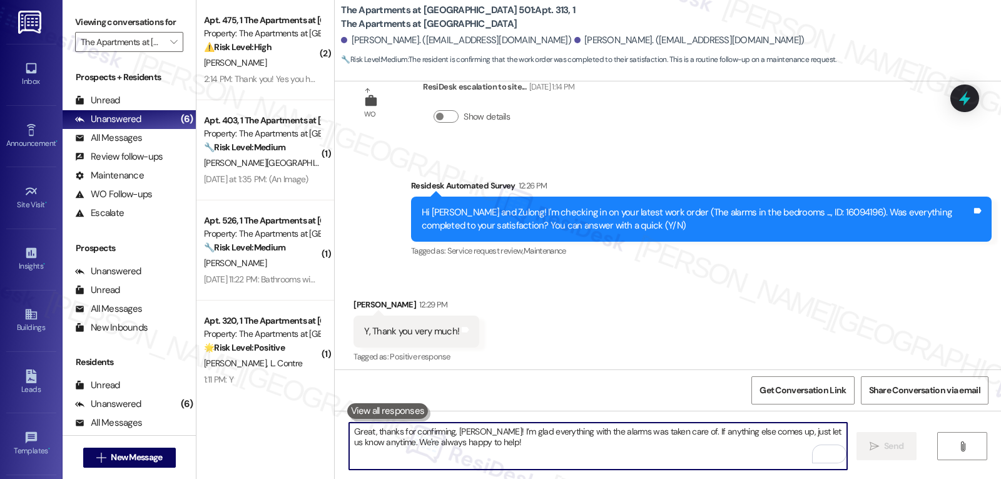
click at [458, 458] on textarea "Great, thanks for confirming, [PERSON_NAME]! I’m glad everything with the alarm…" at bounding box center [598, 445] width 498 height 47
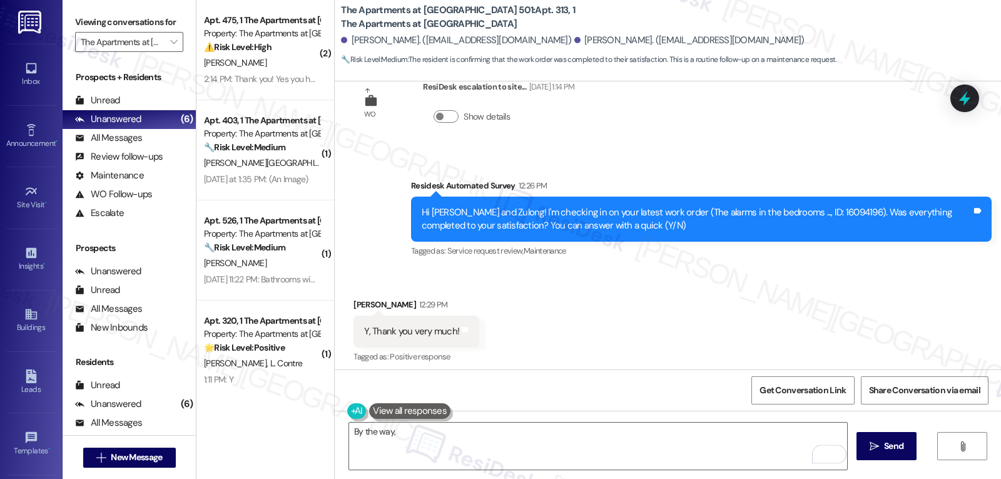
click at [533, 431] on div "Great, thanks for confirming, [PERSON_NAME]! I’m glad everything with the alarm…" at bounding box center [697, 444] width 550 height 27
copy div "Huiqing"
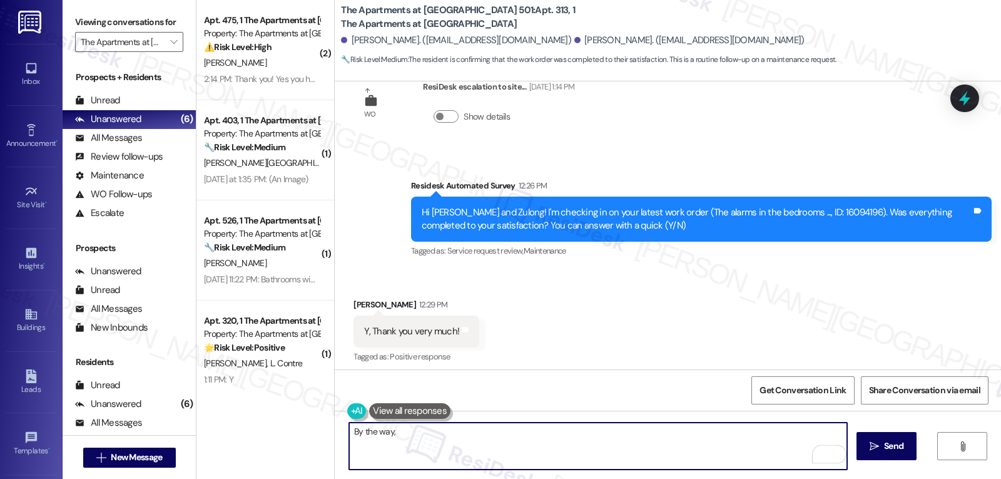
click at [422, 436] on textarea "By the way," at bounding box center [598, 445] width 498 height 47
paste textarea "Huiqing"
click at [471, 448] on textarea "By the way, [PERSON_NAME]," at bounding box center [598, 445] width 498 height 47
paste textarea "I hope you’ve been loving your time at {{property}}! Has it lived up to what yo…"
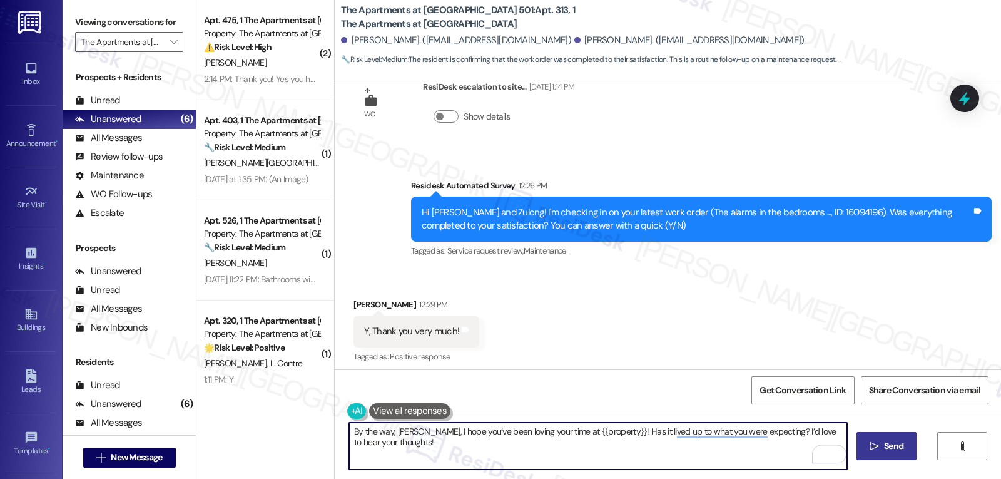
type textarea "By the way, [PERSON_NAME], I hope you’ve been loving your time at {{property}}!…"
click at [875, 447] on icon "" at bounding box center [874, 446] width 9 height 10
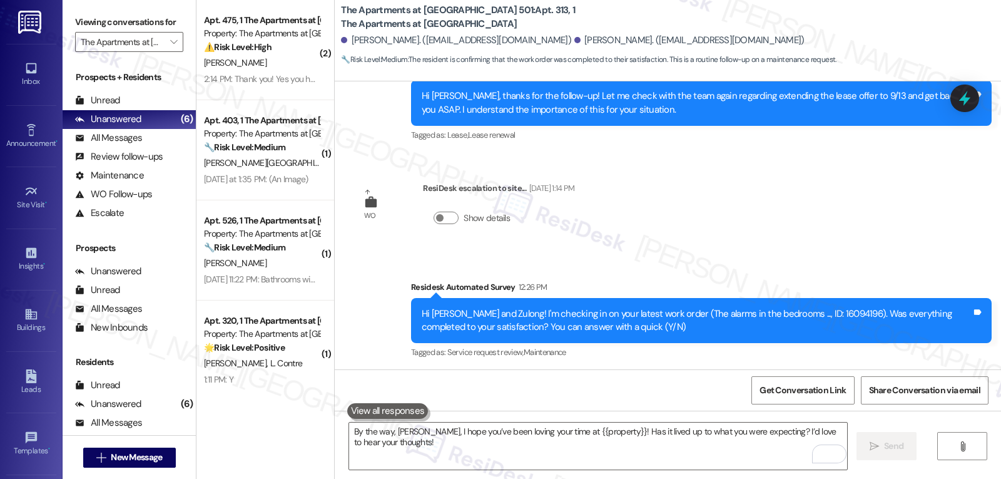
scroll to position [13152, 0]
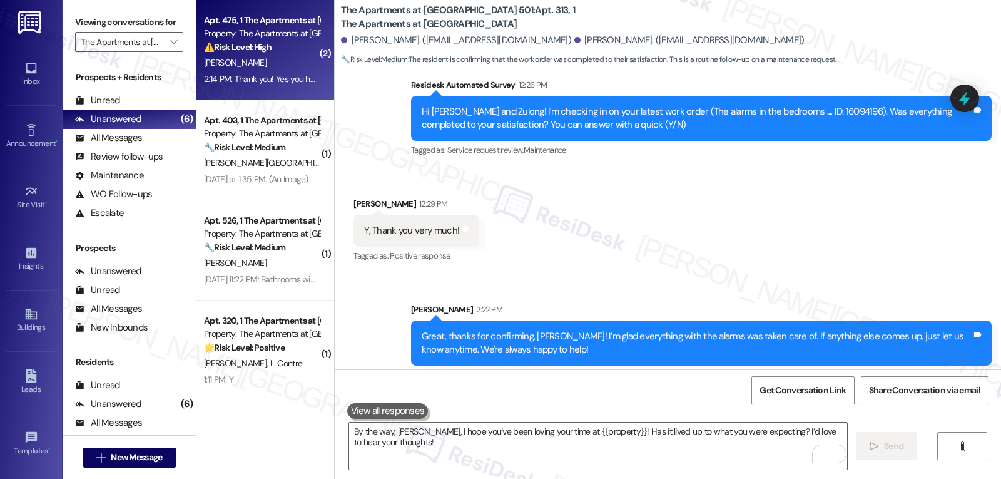
click at [238, 54] on div "⚠️ Risk Level: High The resident is reporting a recurring pest issue that was n…" at bounding box center [262, 47] width 116 height 13
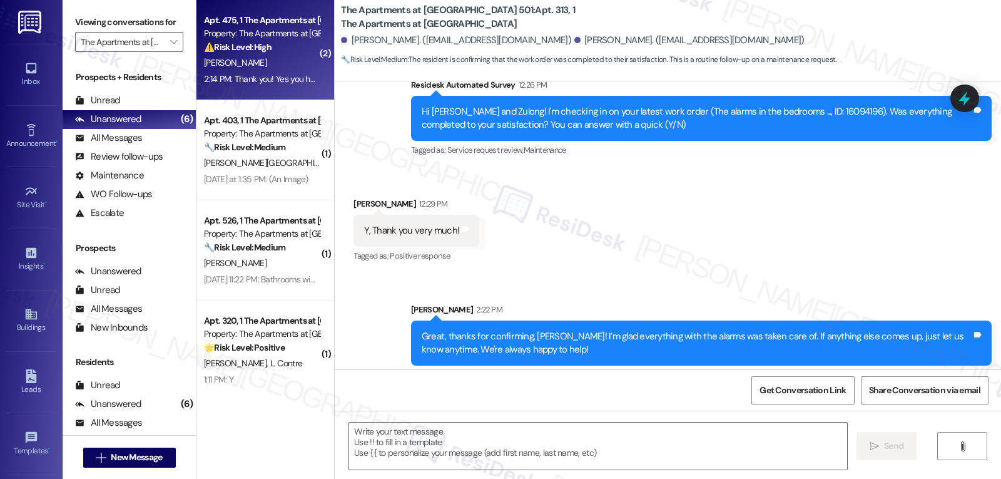
type textarea "Fetching suggested responses. Please feel free to read through the conversation…"
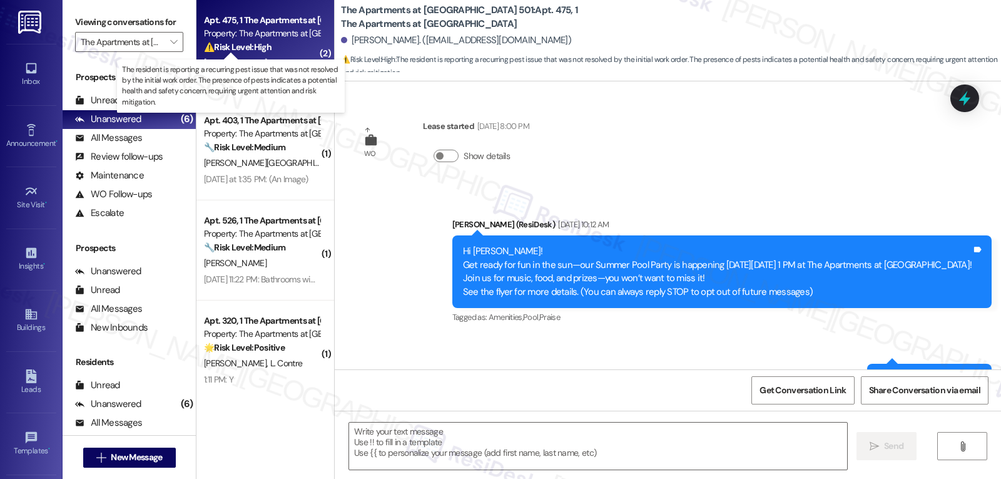
scroll to position [1730, 0]
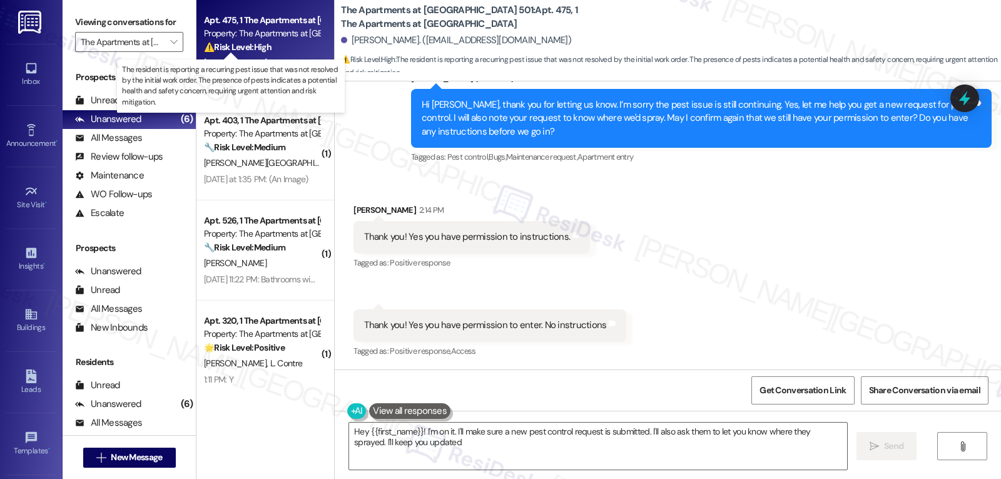
type textarea "Hey {{first_name}}! I'm on it. I'll make sure a new pest control request is sub…"
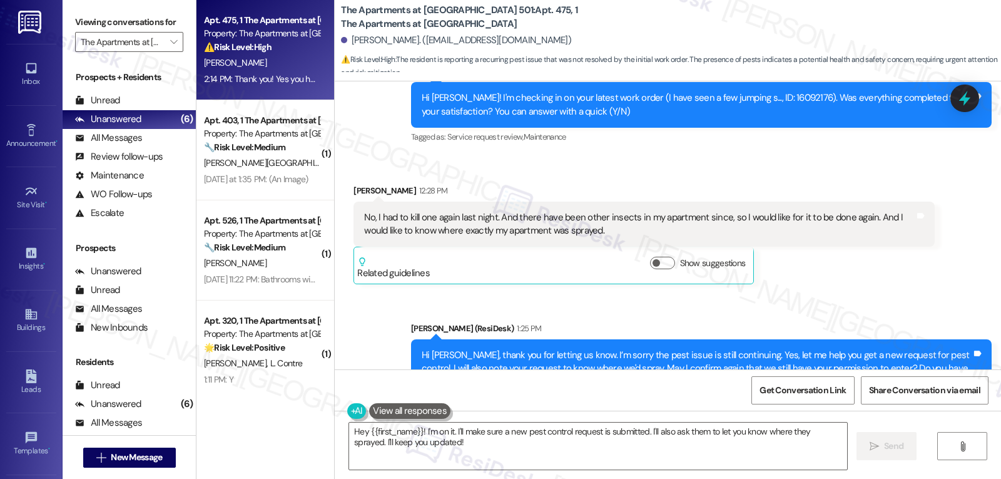
scroll to position [1355, 0]
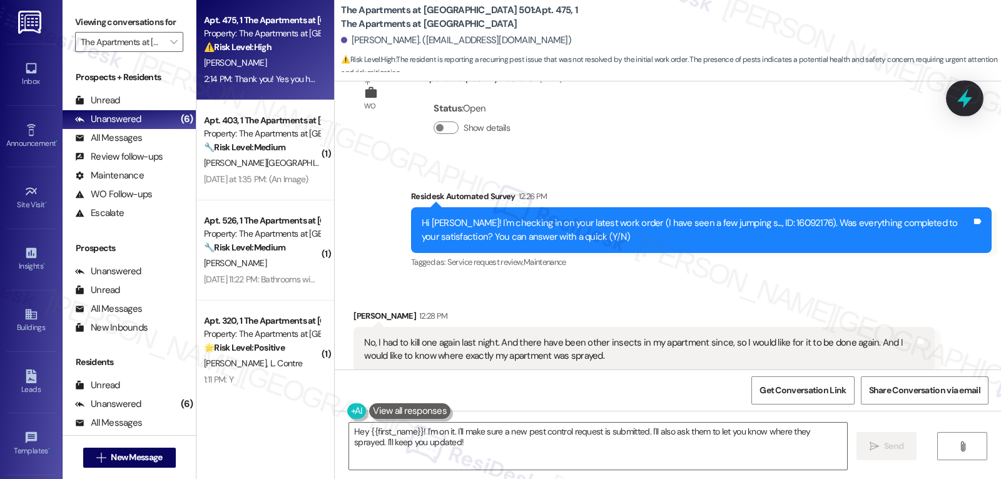
click at [973, 89] on icon at bounding box center [964, 98] width 21 height 21
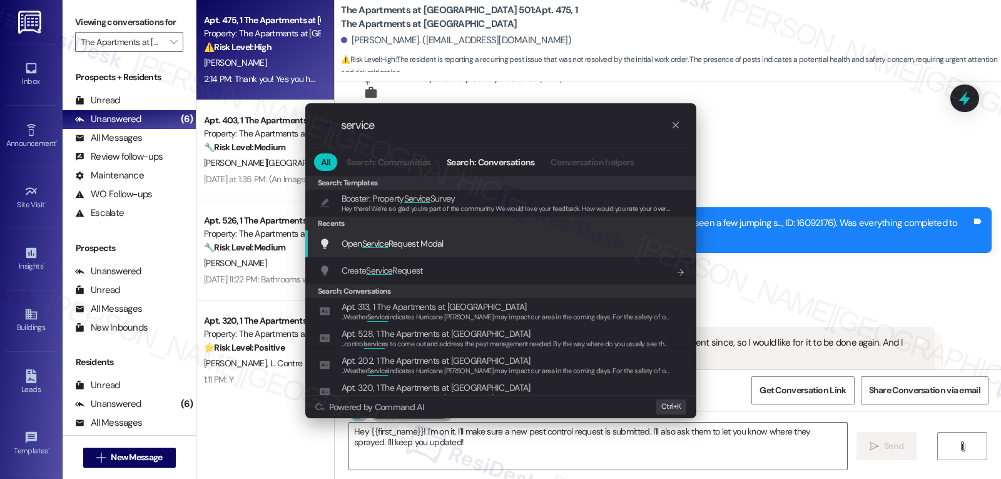
click at [370, 246] on span "Service" at bounding box center [375, 243] width 26 height 11
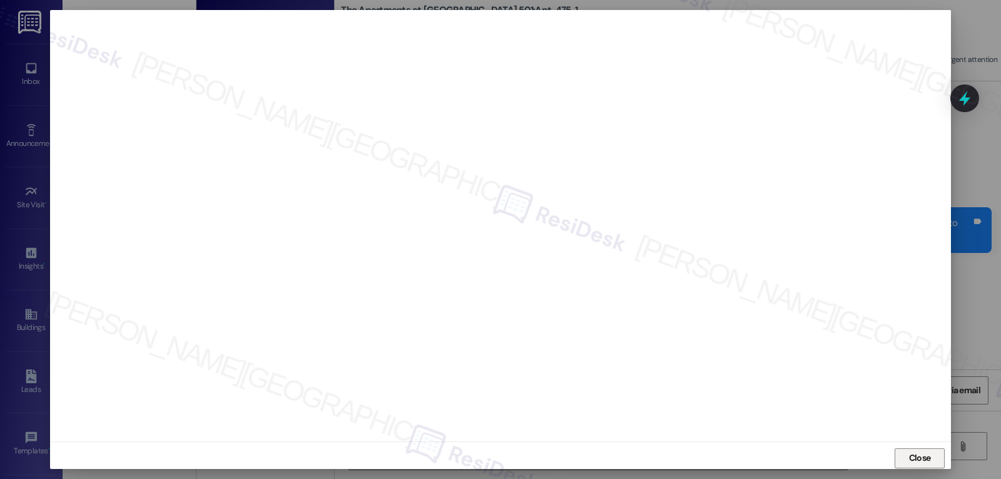
click at [900, 455] on button "Close" at bounding box center [920, 458] width 50 height 20
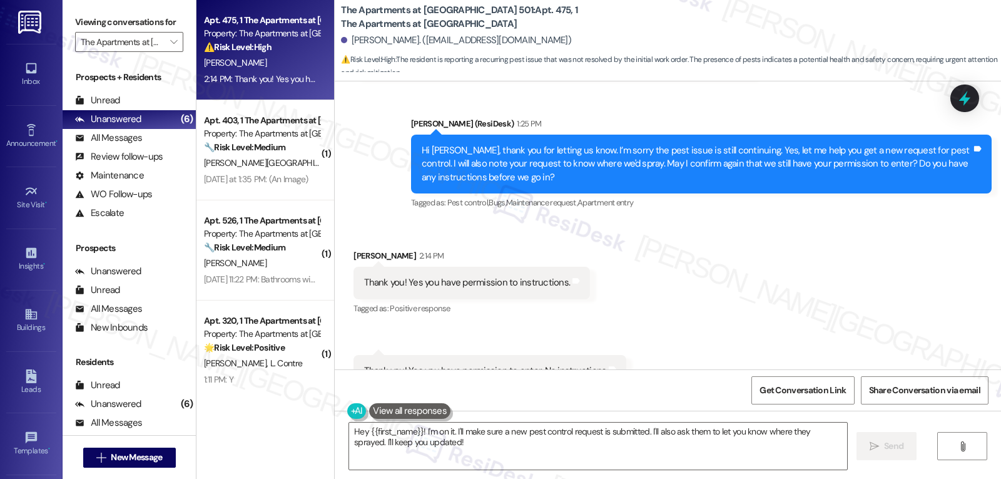
scroll to position [1731, 0]
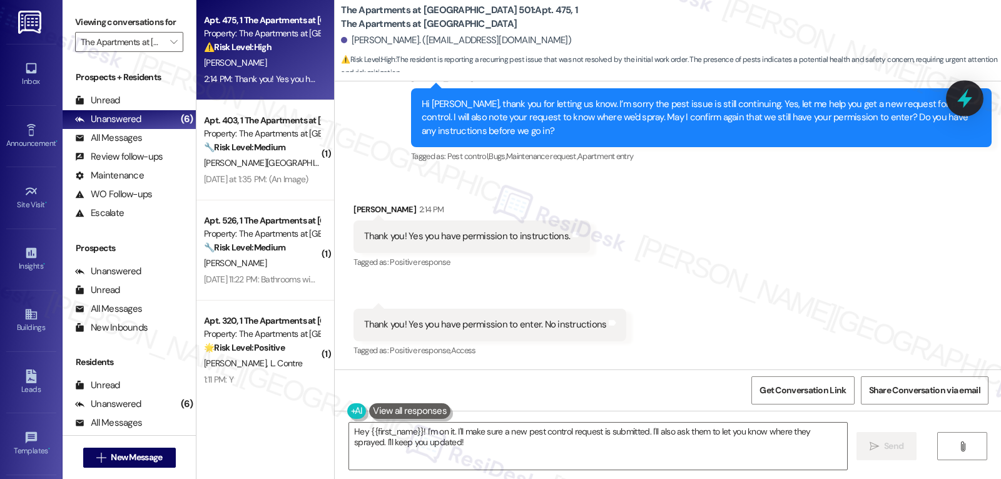
click at [969, 94] on icon at bounding box center [964, 98] width 21 height 21
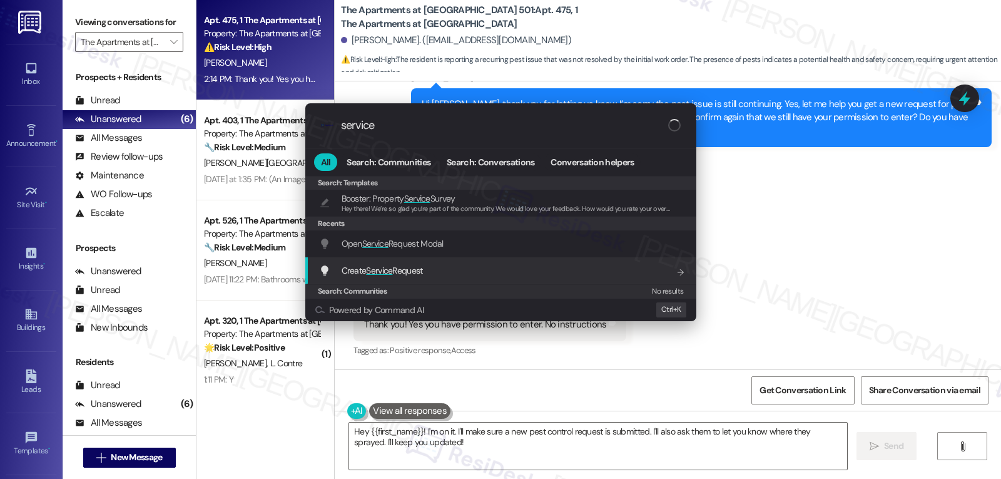
type input "service"
click at [385, 268] on span "Service" at bounding box center [379, 270] width 26 height 11
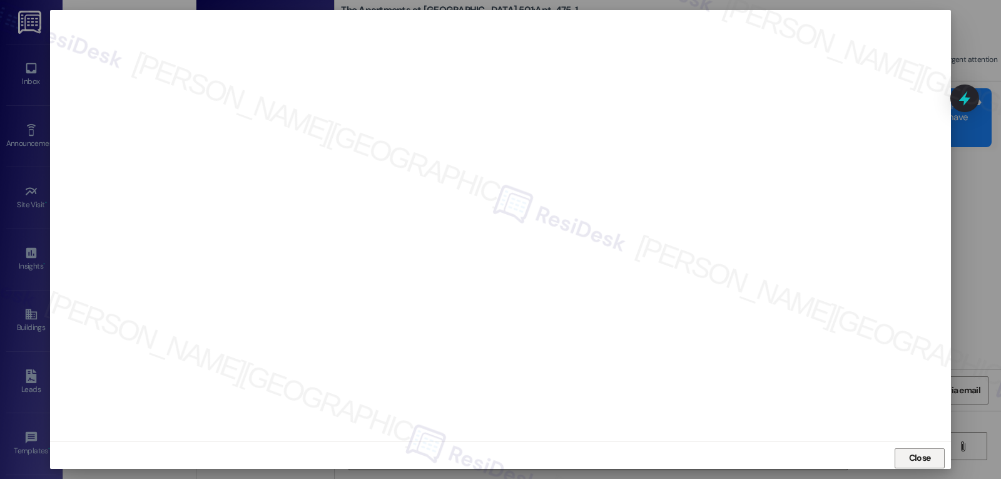
click at [909, 461] on span "Close" at bounding box center [920, 457] width 22 height 13
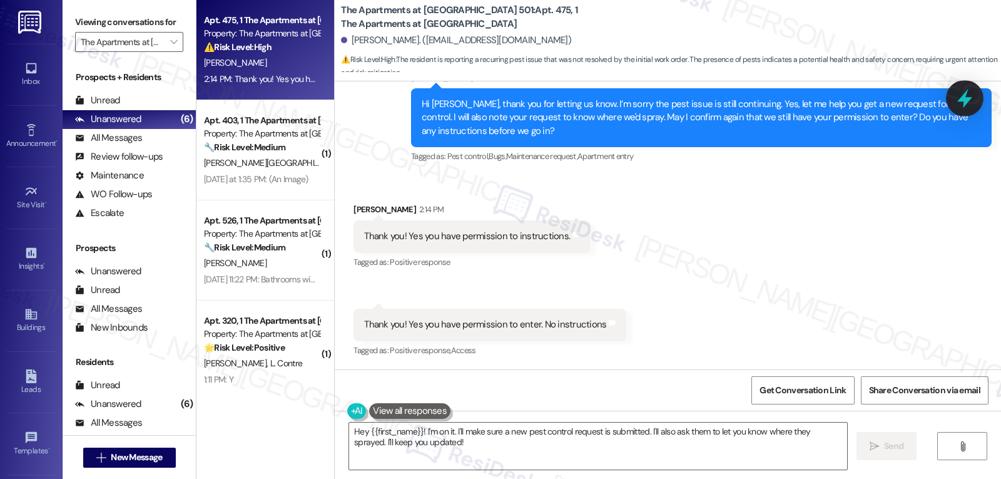
click at [973, 96] on icon at bounding box center [964, 98] width 21 height 21
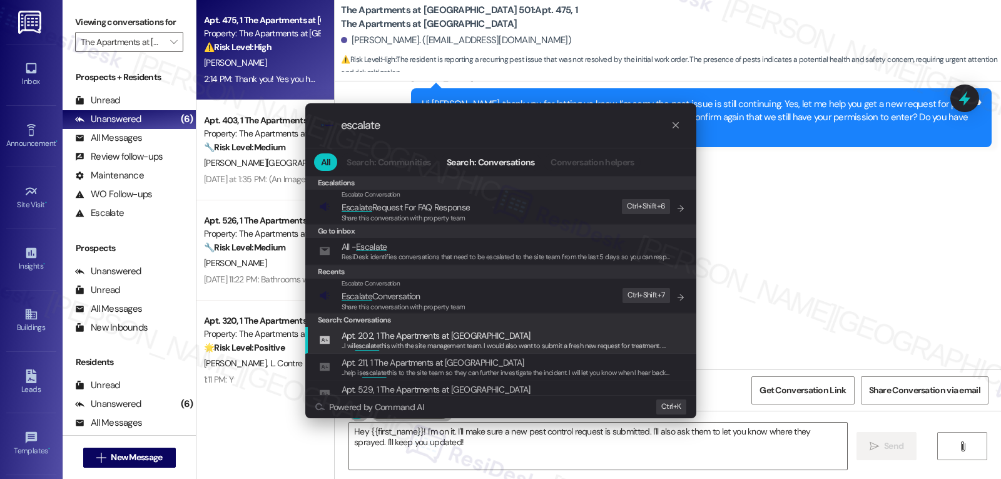
type input "escalate"
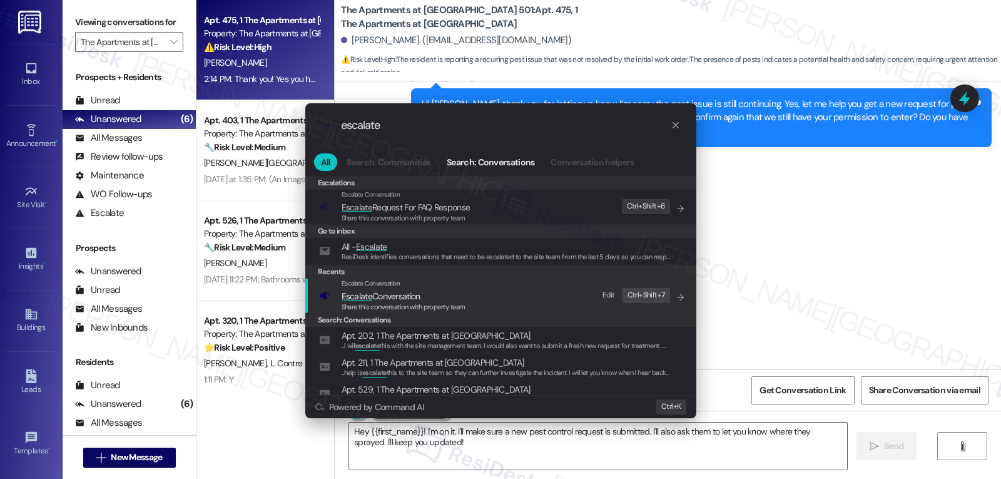
click at [357, 305] on span "Share this conversation with property team" at bounding box center [404, 306] width 124 height 9
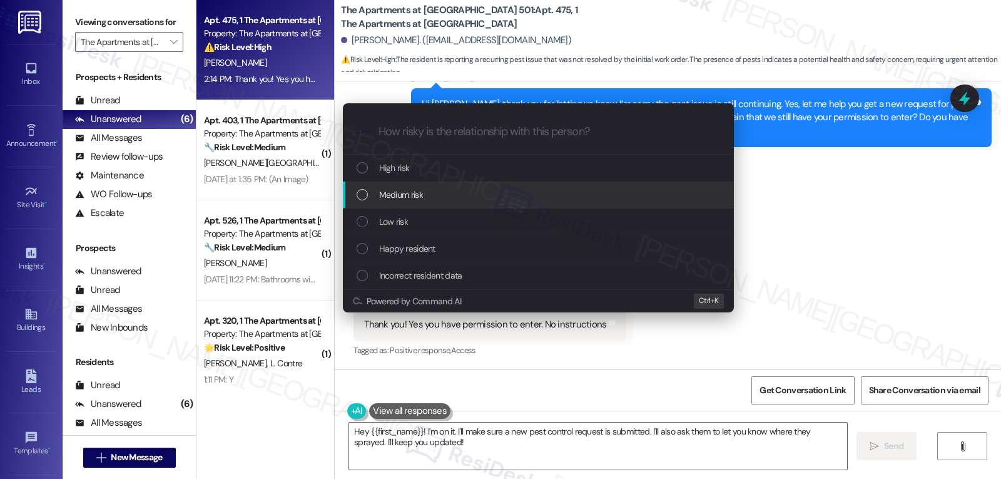
click at [459, 196] on div "Medium risk" at bounding box center [540, 195] width 366 height 14
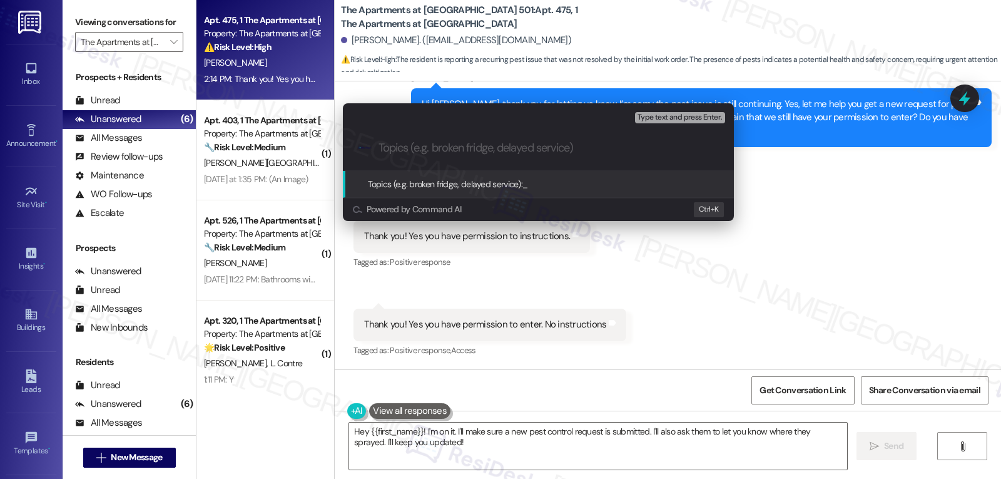
paste input "16097280"
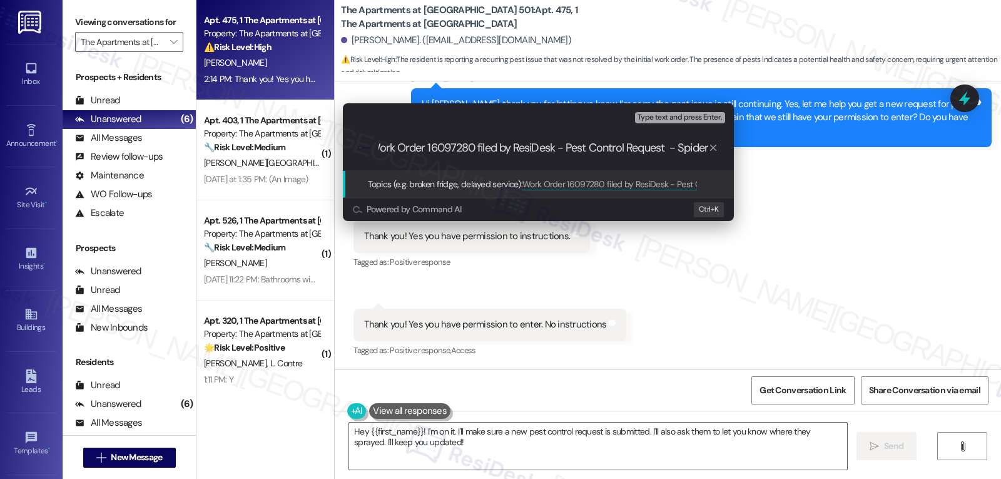
type input "Work Order 16097280 filed by ResiDesk - Pest Control Request - Spiders"
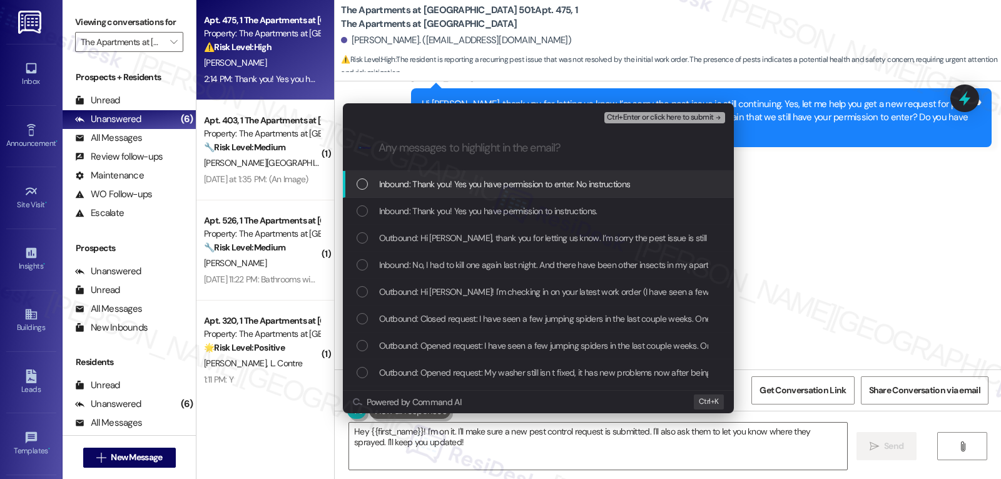
scroll to position [0, 0]
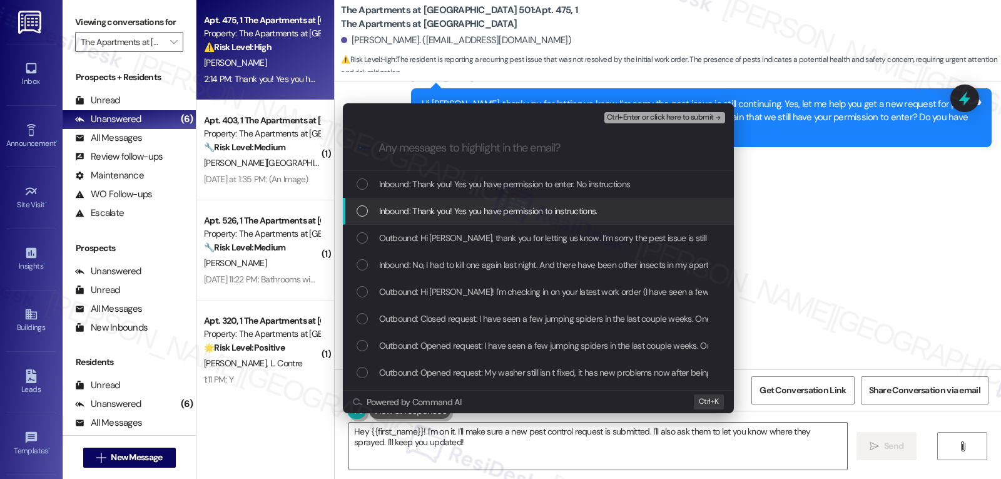
click at [467, 216] on span "Inbound: Thank you! Yes you have permission to instructions." at bounding box center [488, 211] width 218 height 14
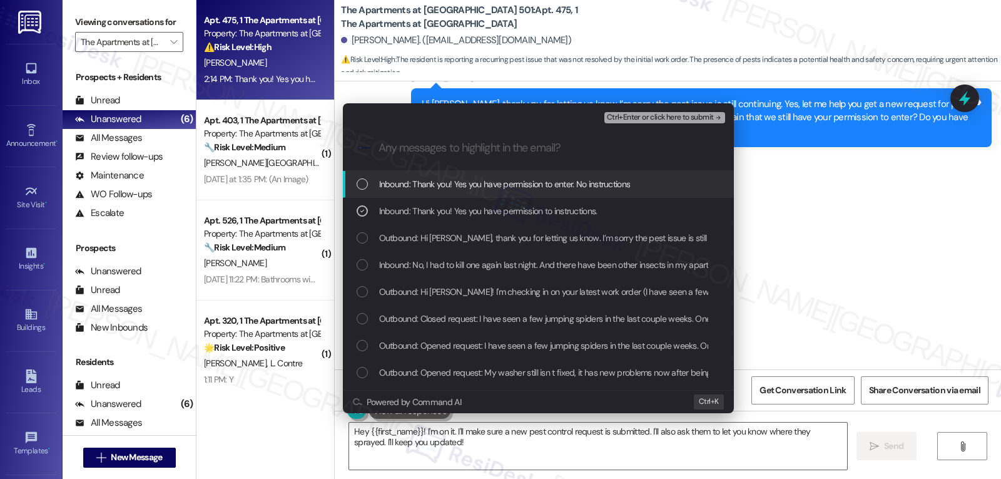
click at [457, 177] on span "Inbound: Thank you! Yes you have permission to enter. No instructions" at bounding box center [505, 184] width 252 height 14
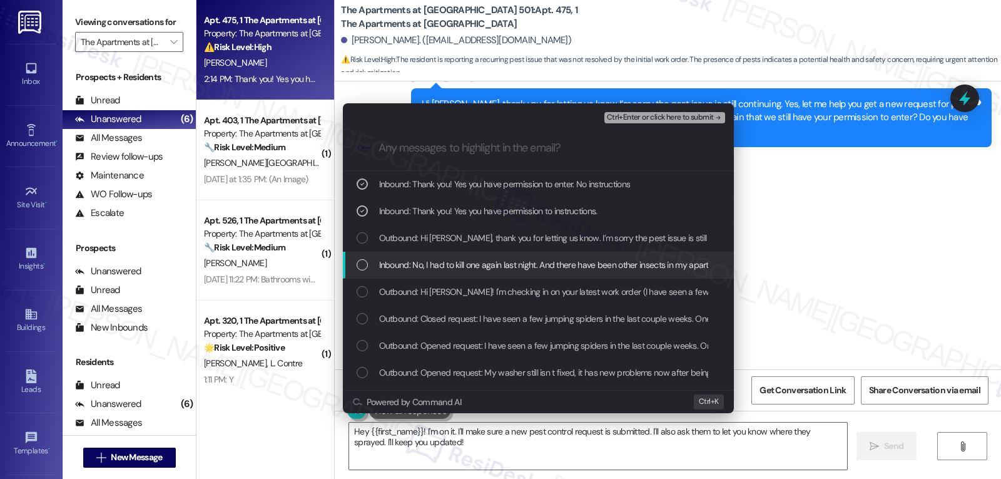
click at [370, 265] on div "Inbound: No, I had to kill one again last night. And there have been other inse…" at bounding box center [540, 265] width 366 height 14
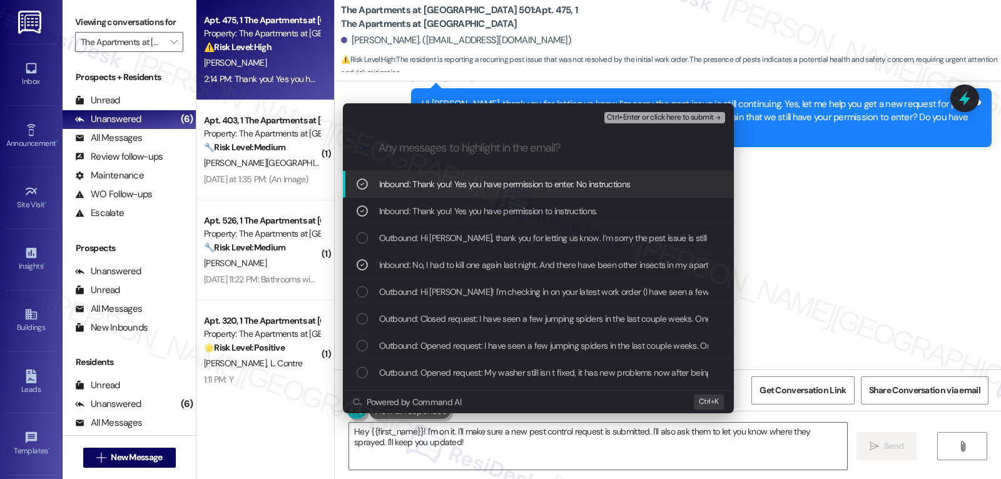
click at [682, 117] on span "Ctrl+Enter or click here to submit" at bounding box center [660, 117] width 107 height 9
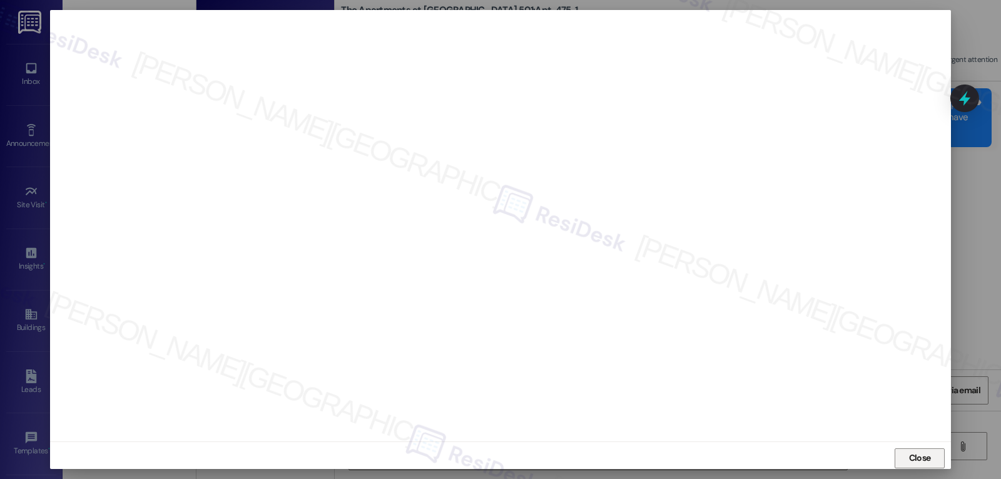
click at [916, 453] on span "Close" at bounding box center [920, 457] width 22 height 13
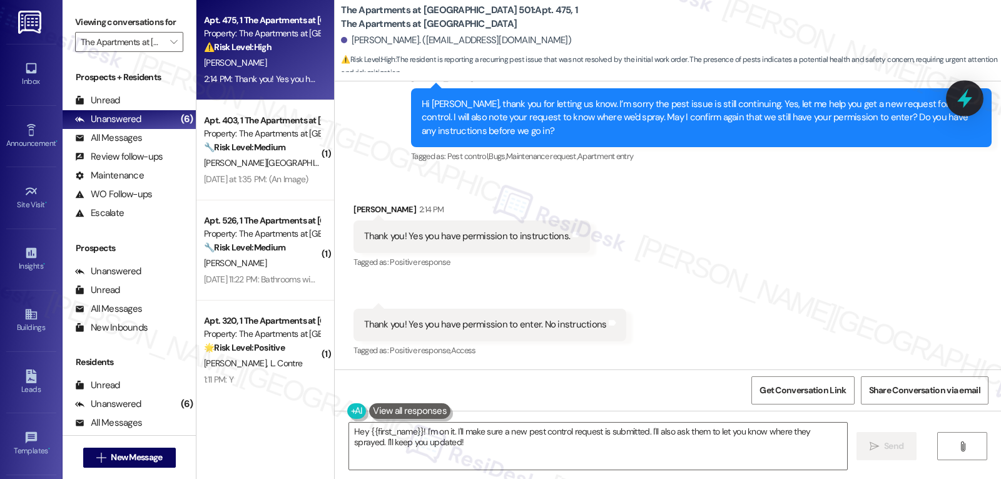
click at [969, 100] on icon at bounding box center [964, 98] width 15 height 19
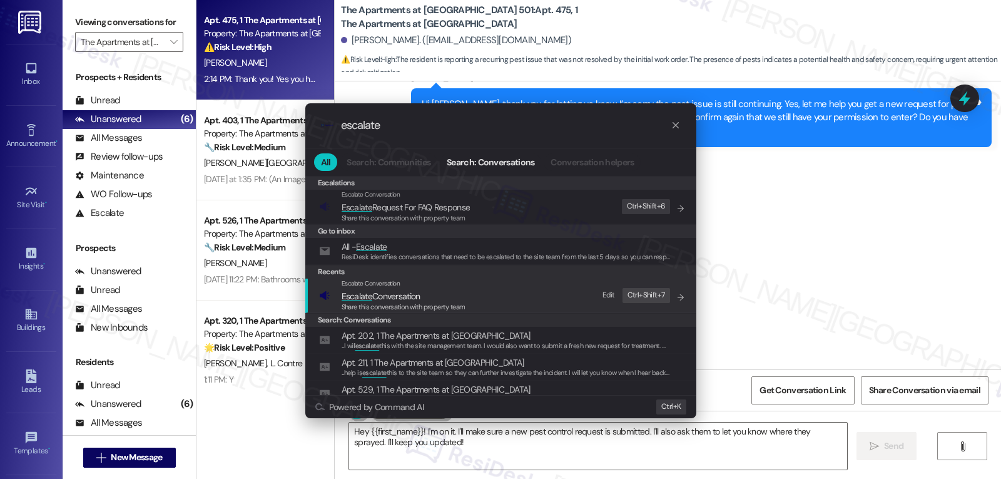
type input "escalate"
click at [393, 307] on span "Share this conversation with property team" at bounding box center [404, 306] width 124 height 9
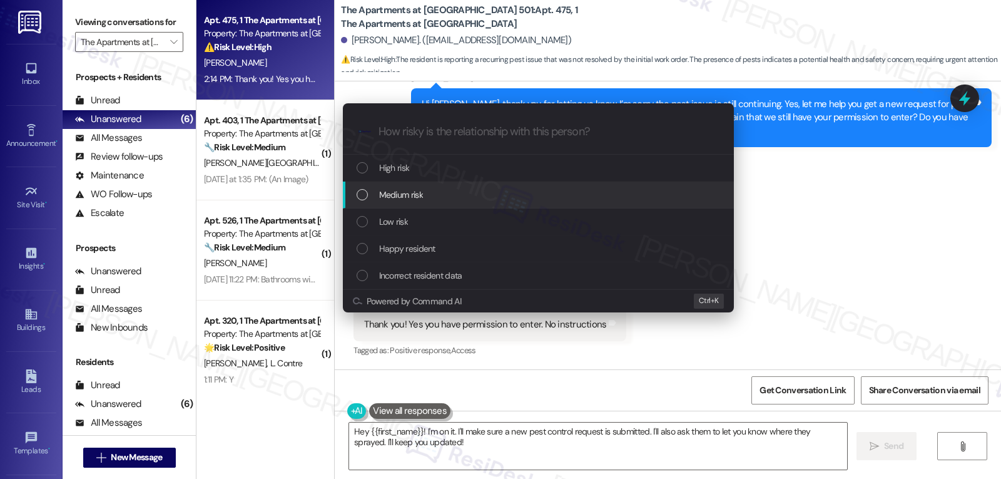
click at [426, 195] on div "Medium risk" at bounding box center [540, 195] width 366 height 14
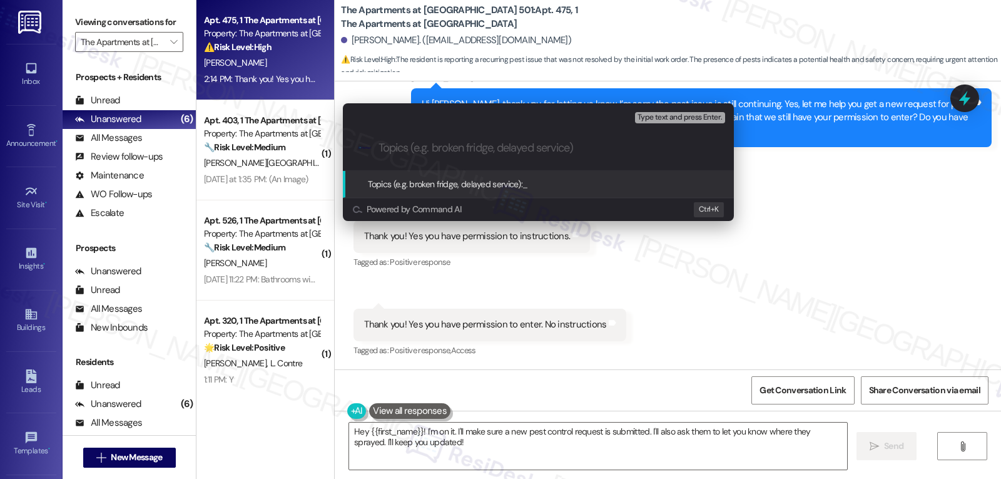
paste input "Work Order 16097280 filed by ResiDesk - Pest Control Request - Spiders"
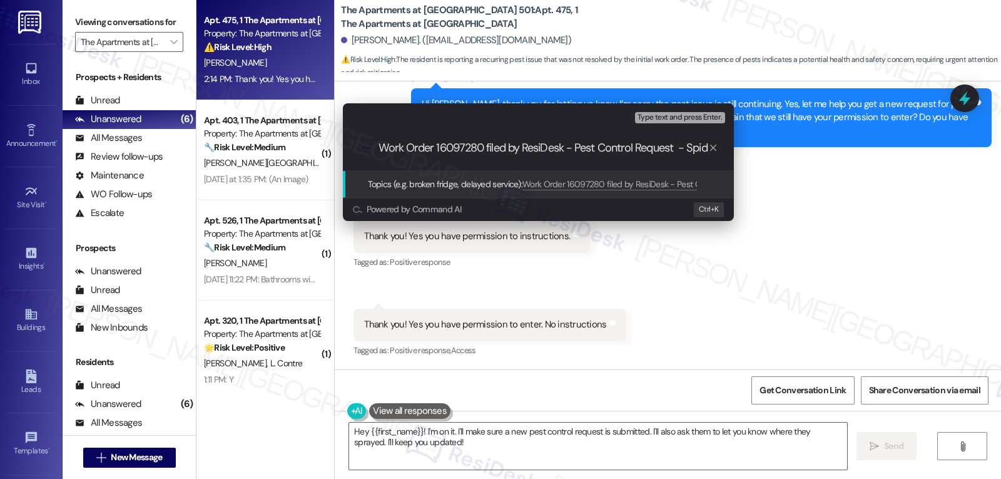
click at [695, 155] on div ".cls-1{fill:#0a055f;}.cls-2{fill:#0cc4c4;} resideskLogoBlueOrange Work Order 16…" at bounding box center [538, 148] width 391 height 44
click at [695, 154] on input "Work Order 16097280 filed by ResiDesk - Pest Control Request - Spiders" at bounding box center [544, 147] width 330 height 13
type input "Work Order 16097280 filed by ResiDesk - Pest Control Request"
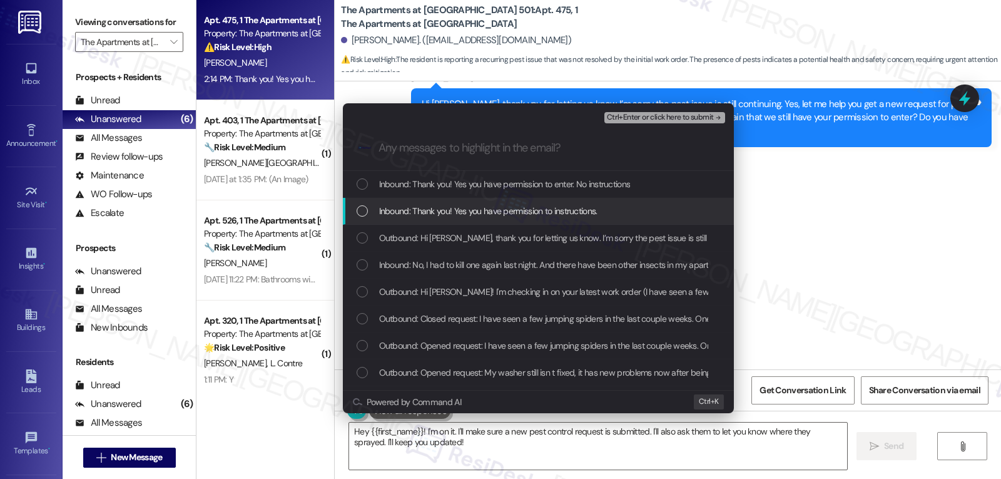
click at [346, 212] on div "Inbound: Thank you! Yes you have permission to instructions." at bounding box center [538, 211] width 391 height 27
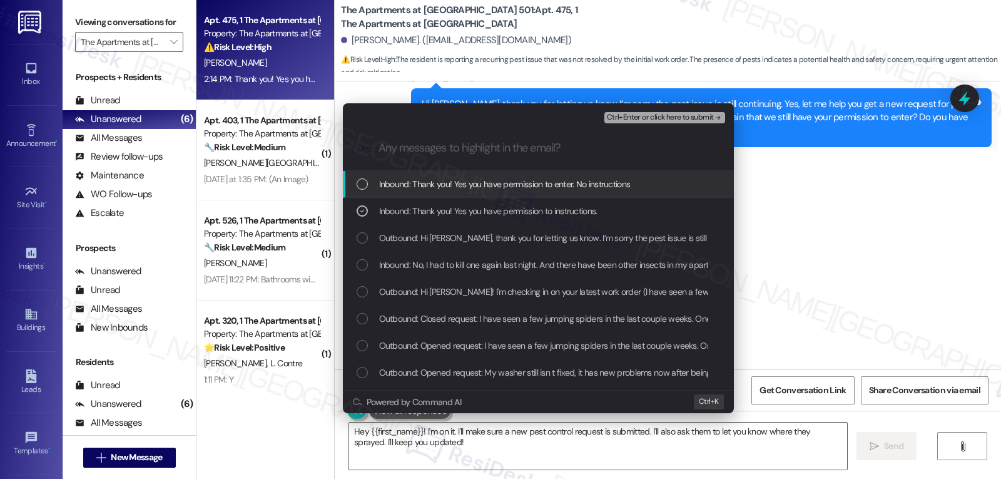
click at [357, 186] on div "List of options" at bounding box center [362, 183] width 11 height 11
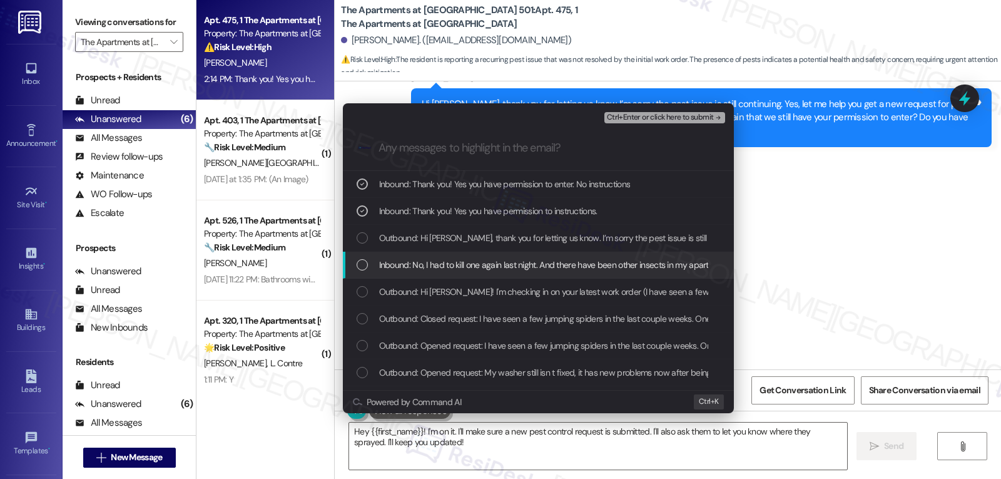
click at [363, 275] on div "Inbound: No, I had to kill one again last night. And there have been other inse…" at bounding box center [538, 265] width 391 height 27
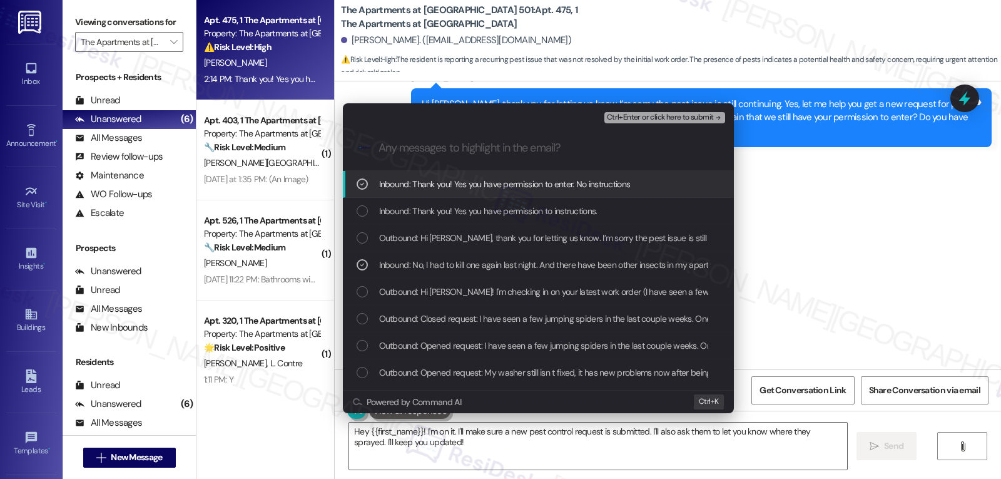
click at [695, 119] on span "Ctrl+Enter or click here to submit" at bounding box center [660, 117] width 107 height 9
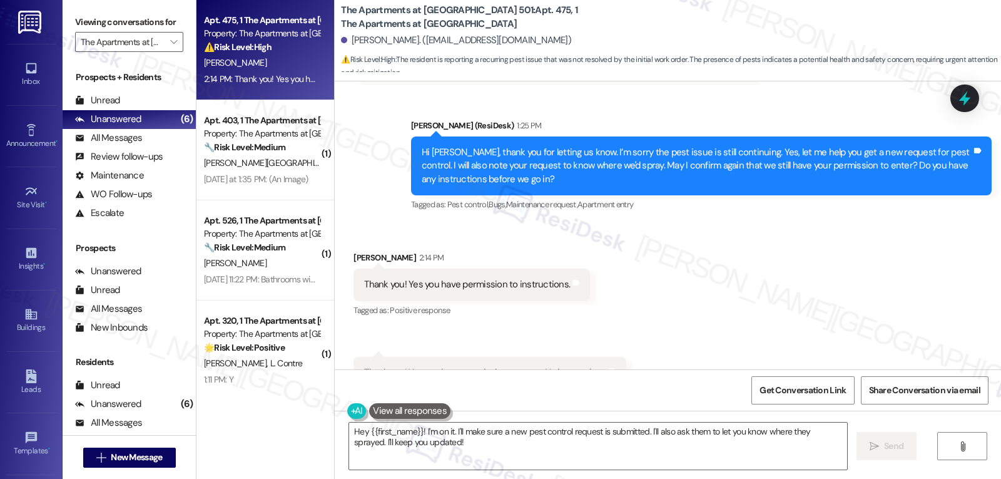
scroll to position [1731, 0]
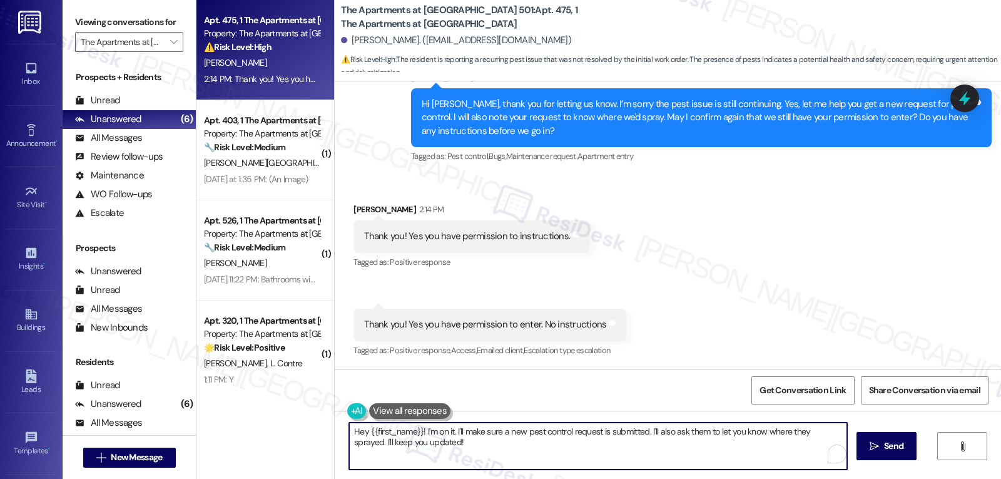
click at [505, 442] on textarea "Hey {{first_name}}! I'm on it. I'll make sure a new pest control request is sub…" at bounding box center [598, 445] width 498 height 47
click at [484, 431] on textarea "You're welcome, [PERSON_NAME]." at bounding box center [598, 445] width 498 height 47
click at [790, 437] on textarea "You're welcome, [PERSON_NAME], and thank you for granting us access. I have put…" at bounding box center [598, 445] width 498 height 47
click at [645, 456] on textarea "You're welcome, [PERSON_NAME], and thank you for granting us access. I have put…" at bounding box center [598, 445] width 498 height 47
paste textarea "Work Order 16097280 filed by ResiDesk - Pest Control Request"
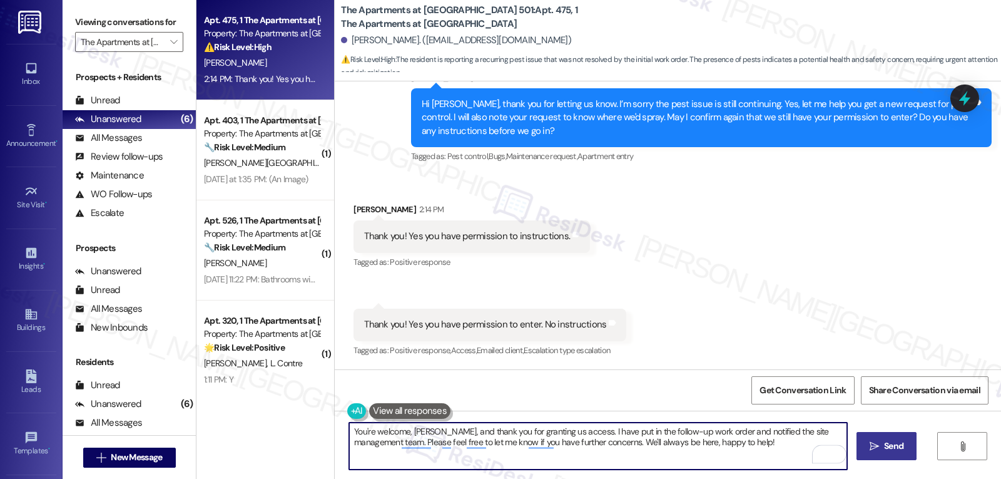
type textarea "You're welcome, [PERSON_NAME], and thank you for granting us access. I have put…"
click at [906, 450] on button " Send" at bounding box center [887, 446] width 61 height 28
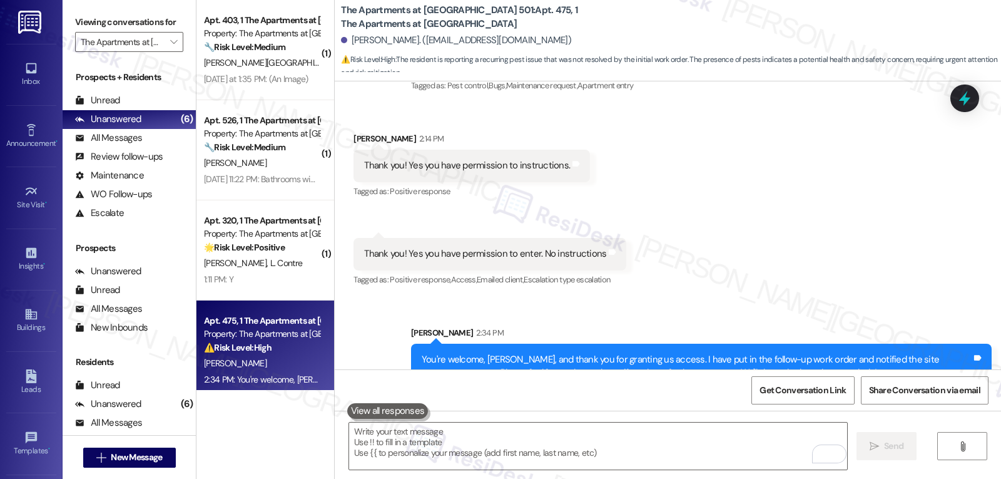
scroll to position [1832, 0]
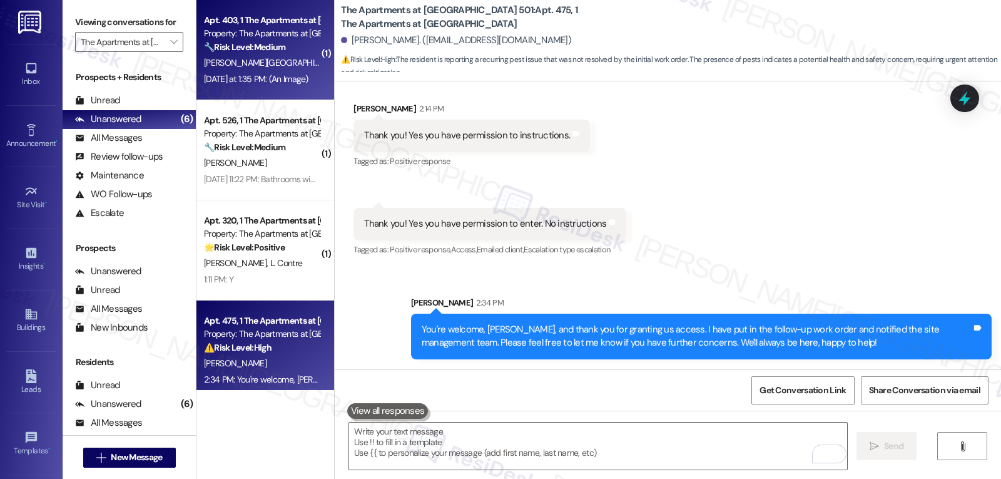
click at [258, 62] on div "[PERSON_NAME][GEOGRAPHIC_DATA]" at bounding box center [262, 63] width 118 height 16
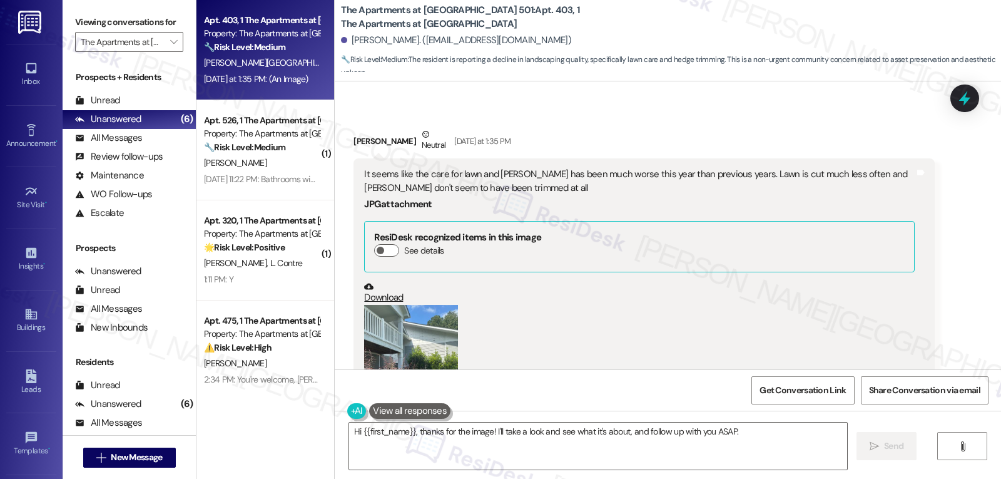
scroll to position [9853, 0]
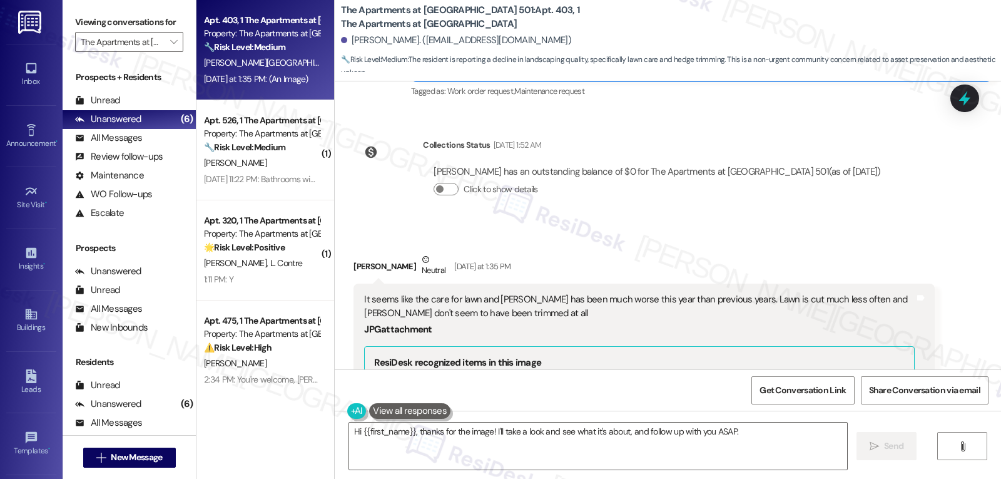
drag, startPoint x: 347, startPoint y: 173, endPoint x: 668, endPoint y: 238, distance: 326.9
copy div "[PERSON_NAME] Neutral [DATE] at 1:35 PM It seems like the care for lawn and [PE…"
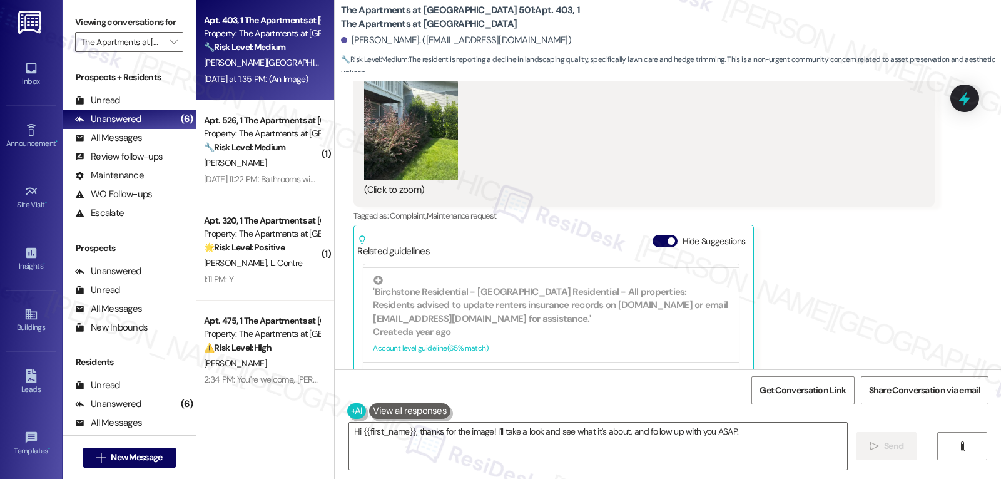
scroll to position [9978, 0]
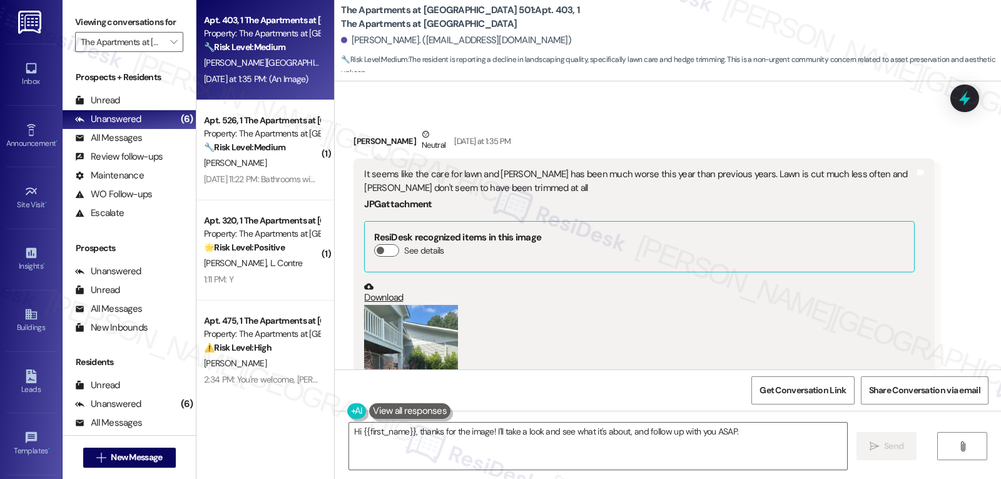
click at [417, 305] on button "Zoom image" at bounding box center [411, 367] width 94 height 125
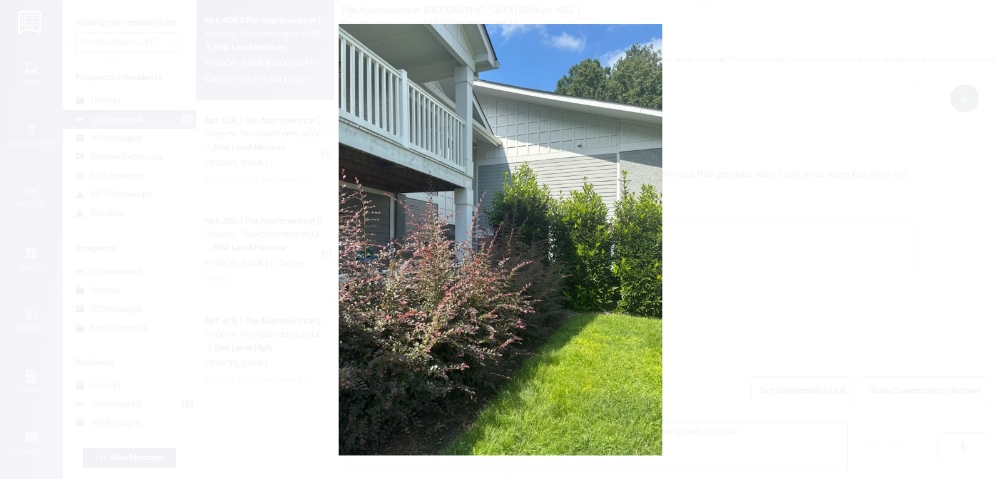
click at [848, 317] on button "Unzoom image" at bounding box center [500, 239] width 1001 height 479
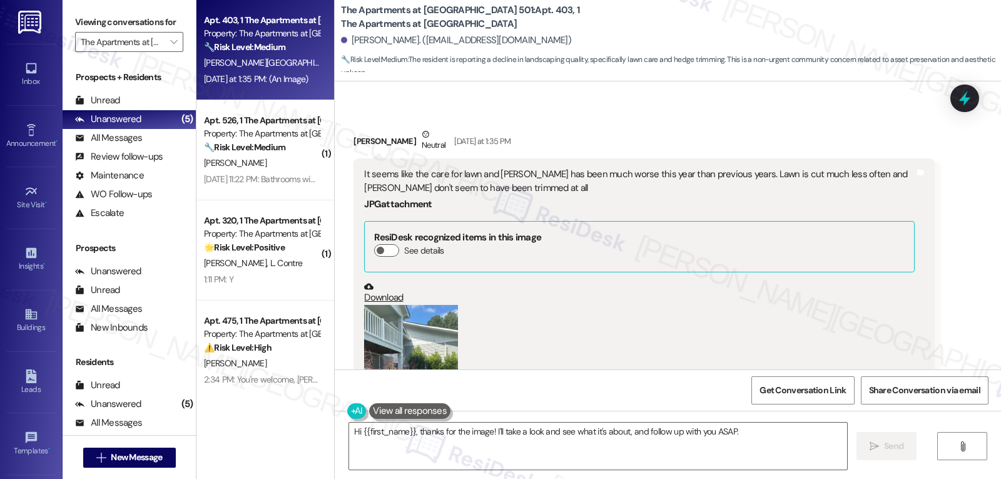
click at [686, 305] on div "(Click to zoom)" at bounding box center [639, 376] width 550 height 143
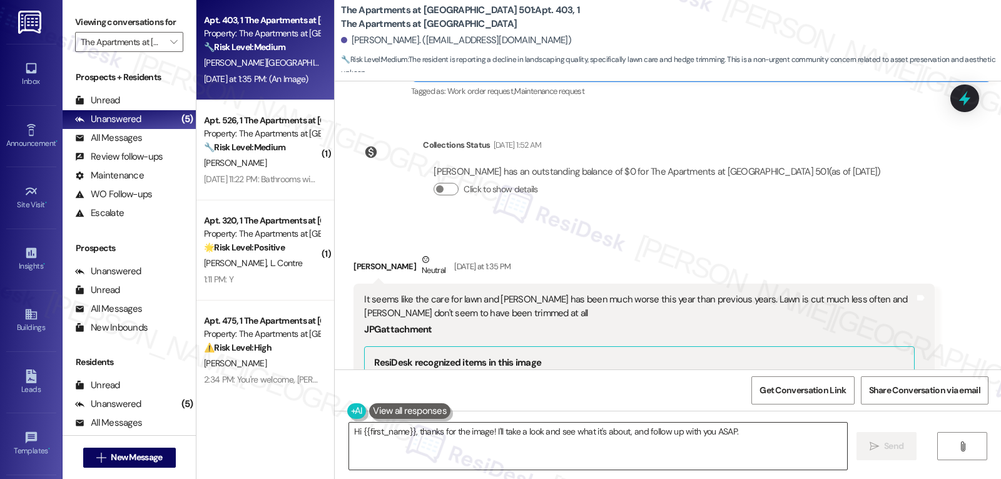
click at [628, 446] on textarea "Hi {{first_name}}, thanks for the image! I'll take a look and see what it's abo…" at bounding box center [598, 445] width 498 height 47
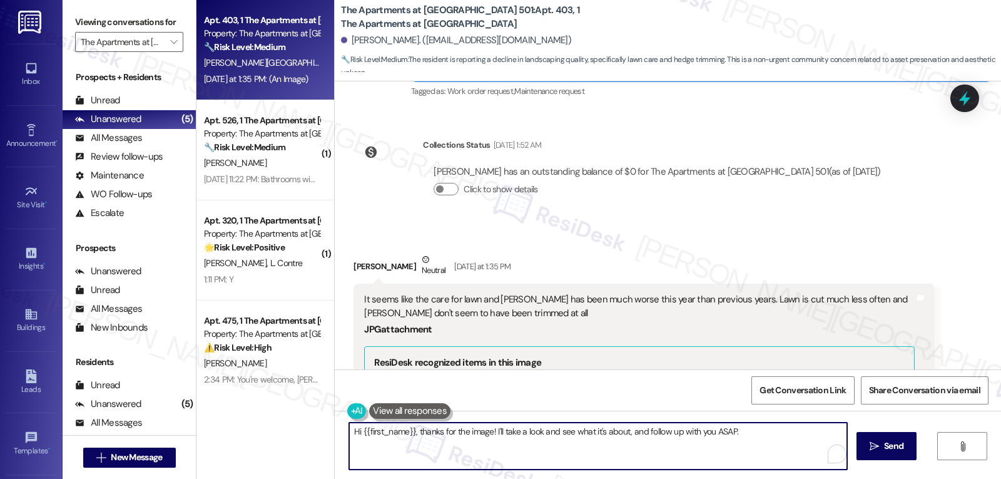
paste textarea "[PERSON_NAME], thank you for letting us know and for sharing the photo. I’m sor…"
drag, startPoint x: 594, startPoint y: 431, endPoint x: 745, endPoint y: 508, distance: 169.6
click at [745, 478] on html "Inbox Go to Inbox Announcement • Send A Text Announcement Site Visit • Go to Si…" at bounding box center [500, 239] width 1001 height 479
paste textarea "it’s definitely noticeable when lawn care and hedge trimming aren’t kept up lik…"
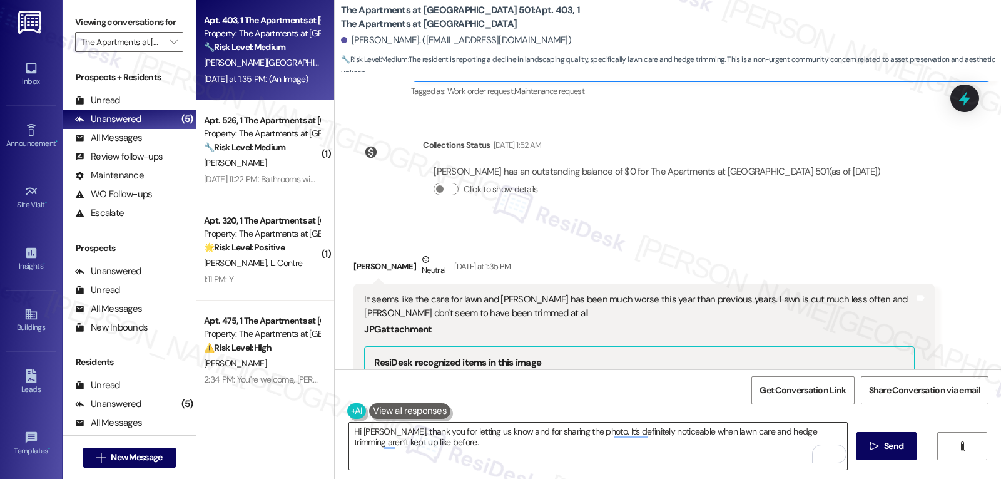
click at [580, 447] on textarea "Hi [PERSON_NAME], thank you for letting us know and for sharing the photo. It’s…" at bounding box center [598, 445] width 498 height 47
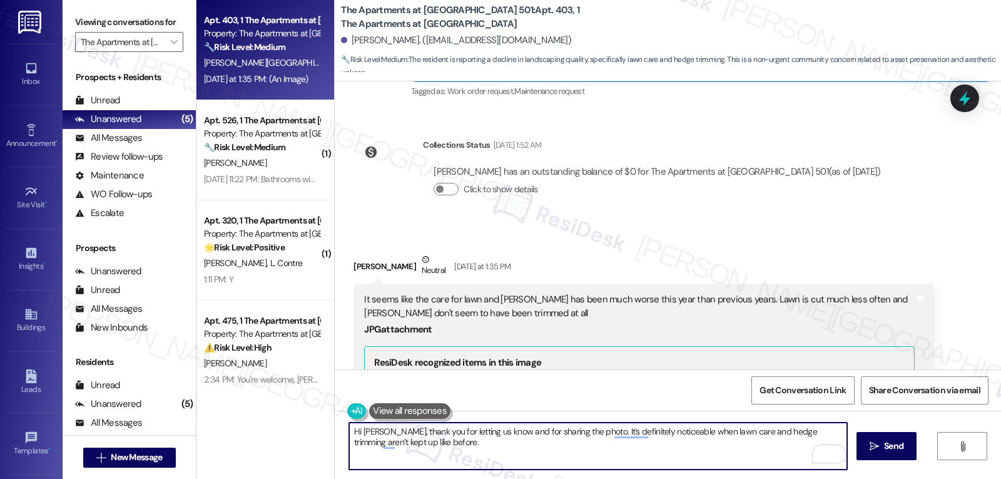
paste textarea "Just so I can give them the clearest picture, could you let me know if there ar…"
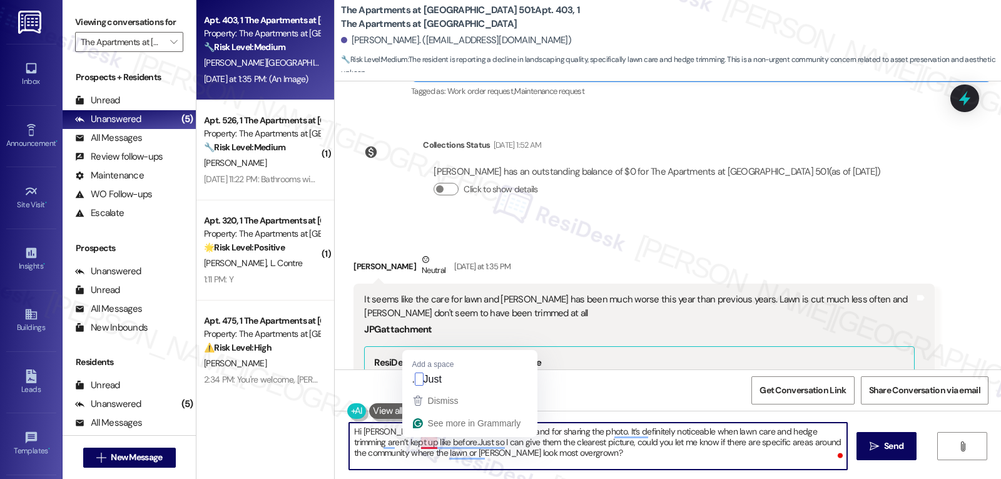
click at [416, 441] on textarea "Hi [PERSON_NAME], thank you for letting us know and for sharing the photo. It’s…" at bounding box center [598, 445] width 498 height 47
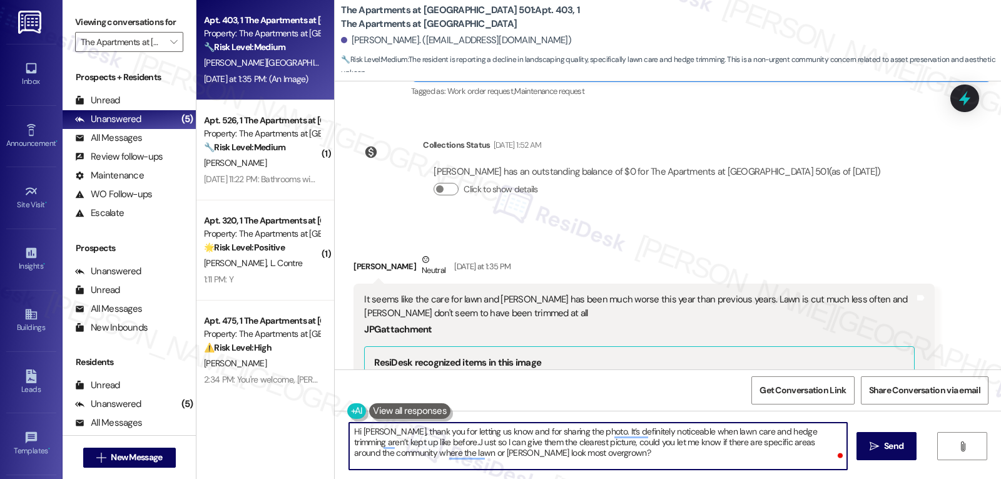
click at [561, 457] on textarea "Hi [PERSON_NAME], thank you for letting us know and for sharing the photo. It’s…" at bounding box center [598, 445] width 498 height 47
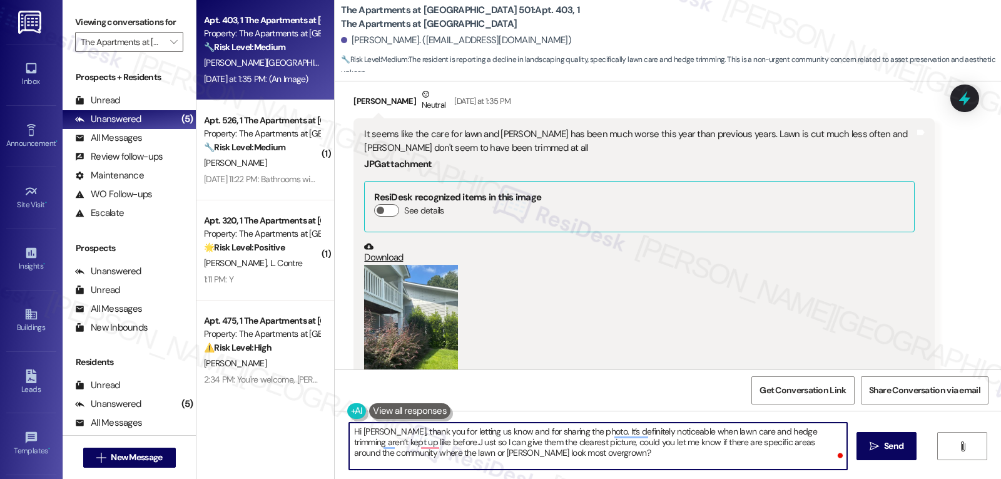
scroll to position [10104, 0]
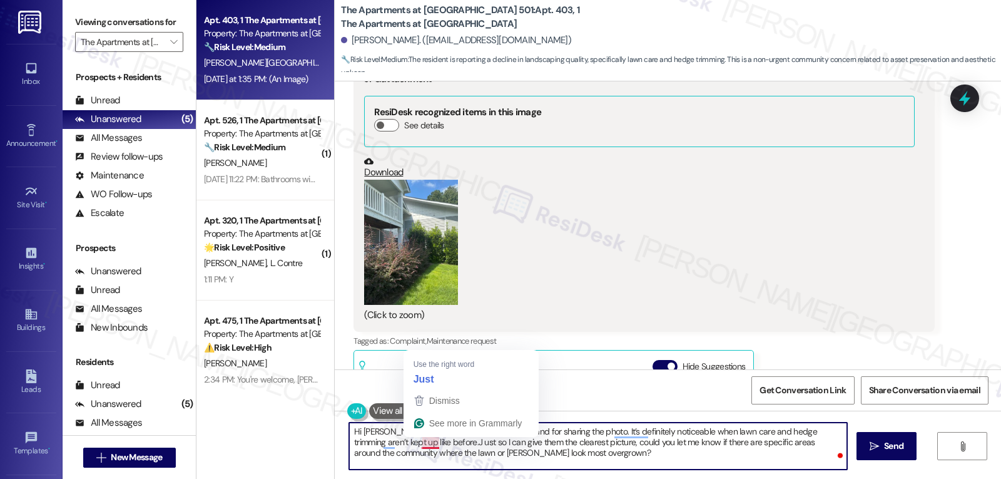
click at [415, 441] on textarea "Hi [PERSON_NAME], thank you for letting us know and for sharing the photo. It’s…" at bounding box center [598, 445] width 498 height 47
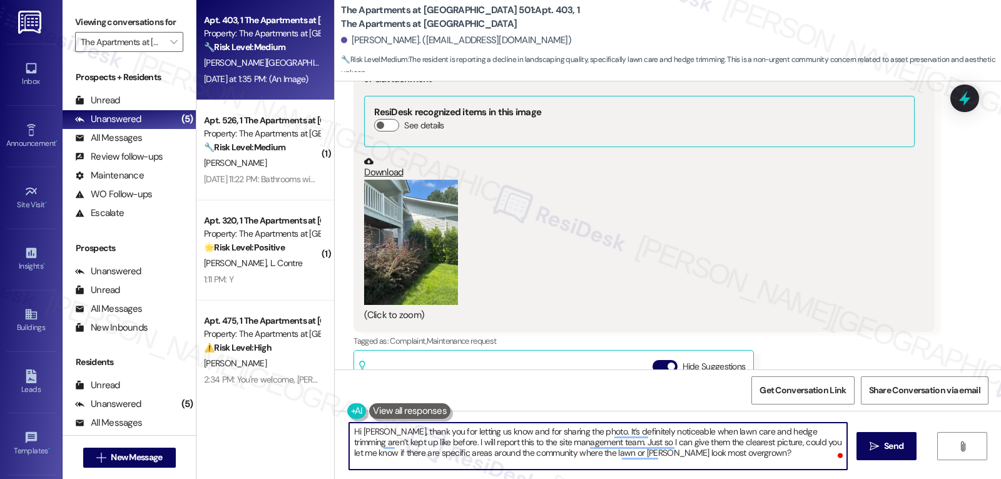
click at [772, 462] on textarea "Hi [PERSON_NAME], thank you for letting us know and for sharing the photo. It’s…" at bounding box center [598, 445] width 498 height 47
type textarea "Hi [PERSON_NAME], thank you for letting us know and for sharing the photo. It’s…"
click at [889, 451] on span "Send" at bounding box center [893, 445] width 19 height 13
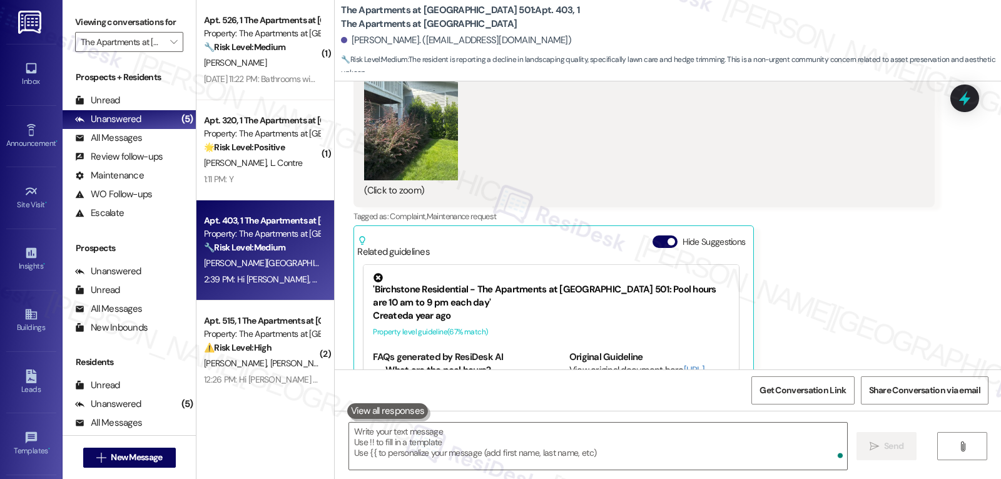
scroll to position [10343, 0]
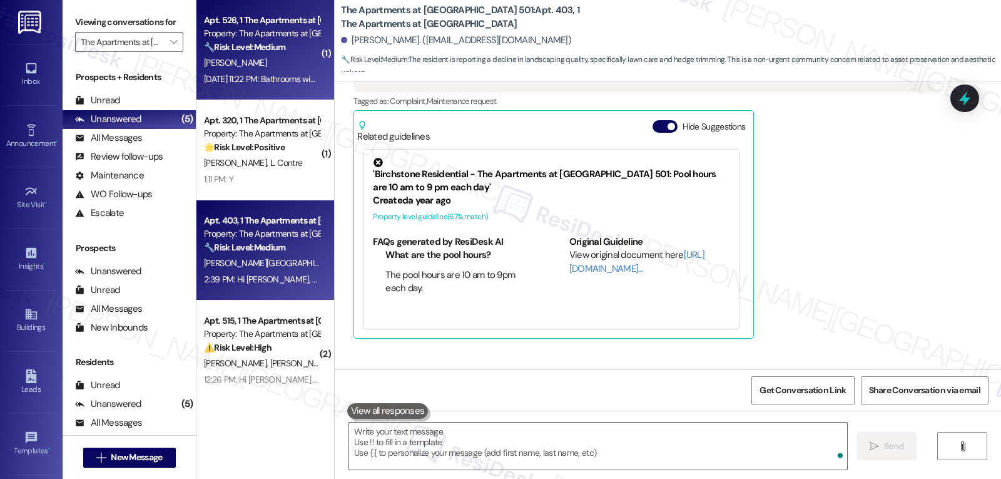
click at [266, 61] on div "[PERSON_NAME]" at bounding box center [262, 63] width 118 height 16
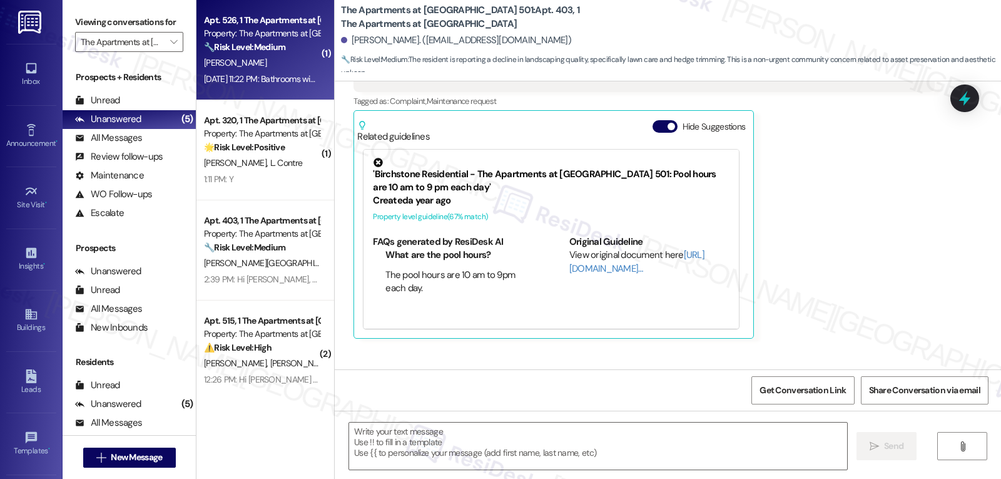
type textarea "Fetching suggested responses. Please feel free to read through the conversation…"
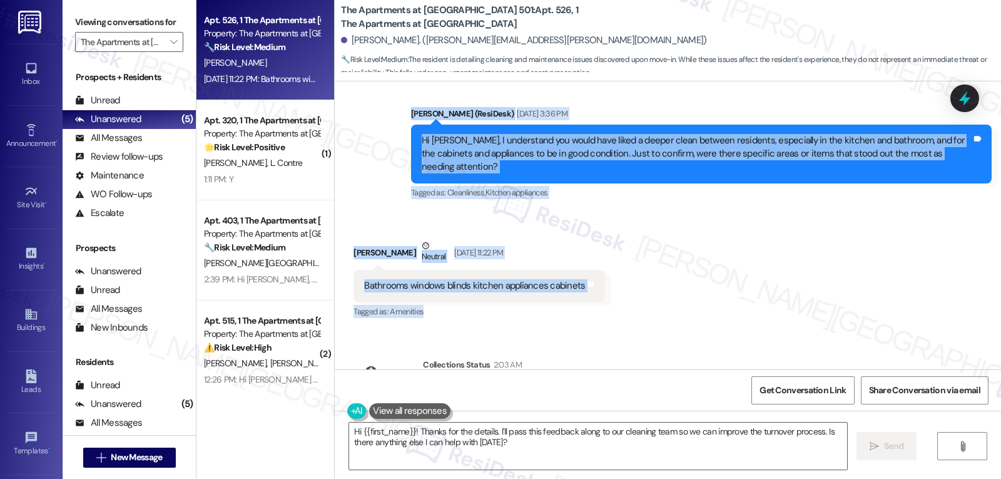
scroll to position [375, 0]
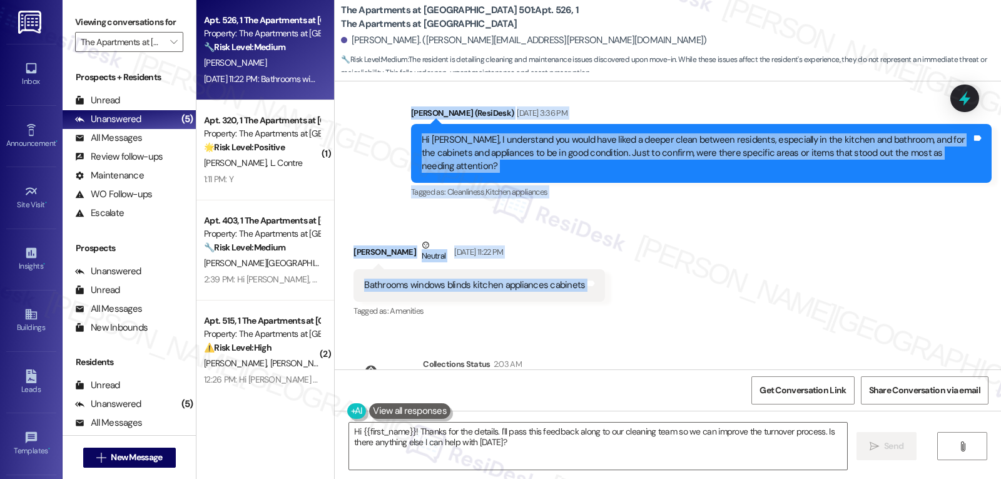
drag, startPoint x: 399, startPoint y: 198, endPoint x: 649, endPoint y: 263, distance: 258.0
click at [649, 263] on div "Lease started [DATE] 8:00 PM Survey, sent via SMS Residesk Automated Survey [DA…" at bounding box center [668, 225] width 666 height 288
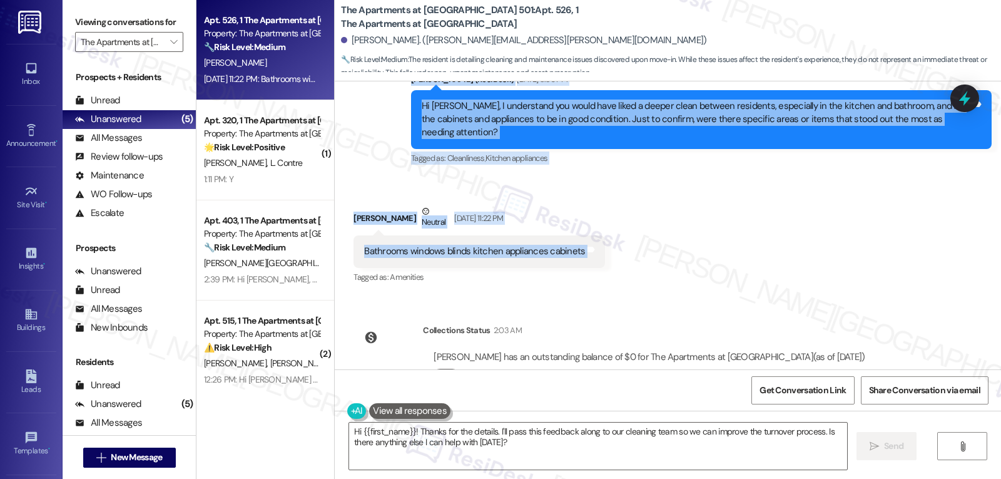
scroll to position [424, 0]
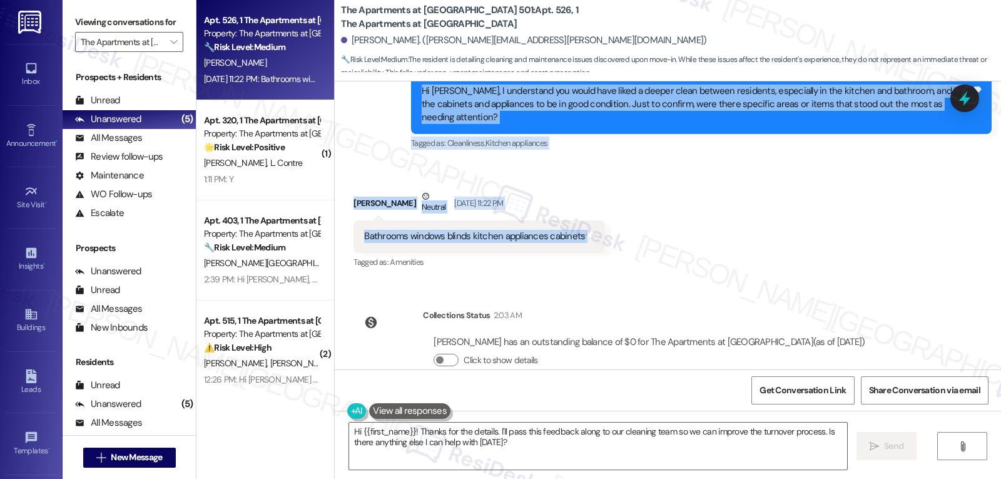
copy div "Residesk Automated Survey [DATE] 12:30 PM Hi [PERSON_NAME]! We're so glad you c…"
click at [492, 444] on textarea "Hi {{first_name}}! Thanks for the details. I'll pass this feedback along to our…" at bounding box center [598, 445] width 498 height 47
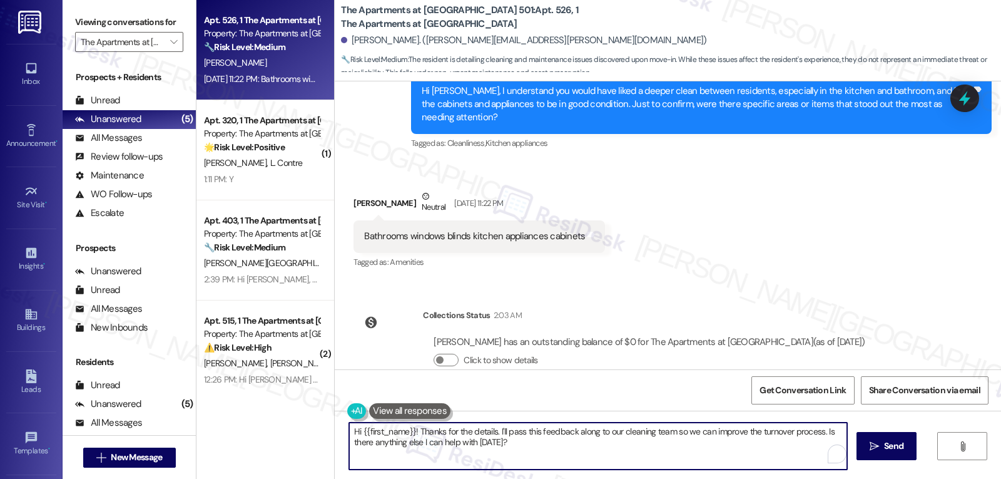
paste textarea "Residesk Automated Survey [DATE] 12:30 PM Hi [PERSON_NAME]! We're so glad you c…"
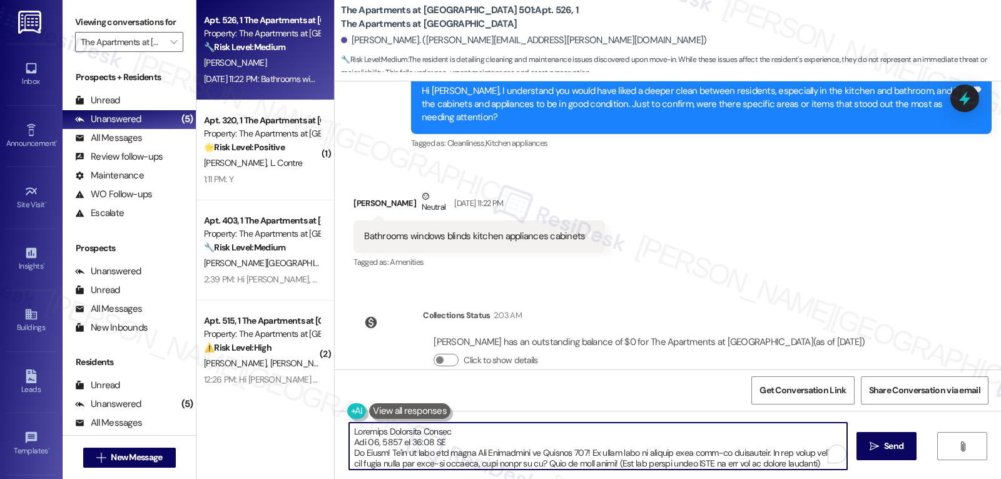
scroll to position [213, 0]
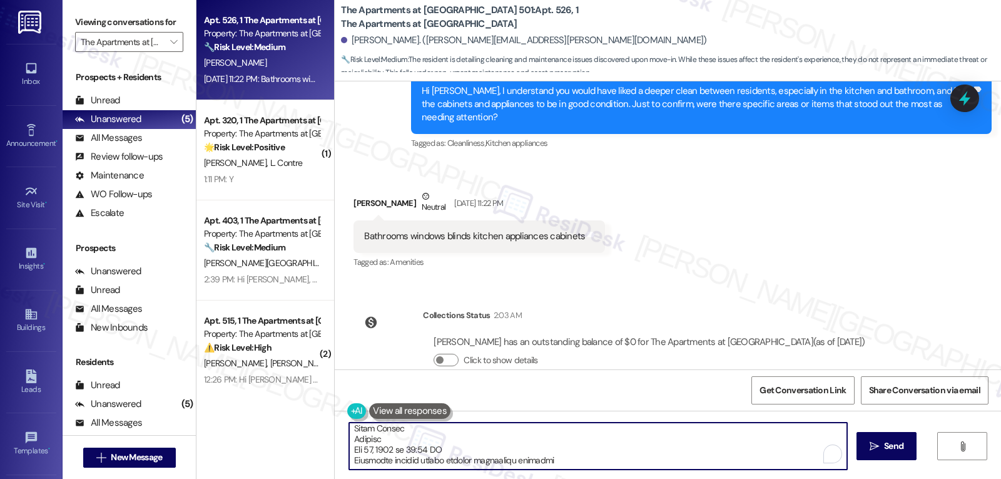
type textarea "Hi {{first_name}}! Thanks for the details. I'll pass this feedback along to our…"
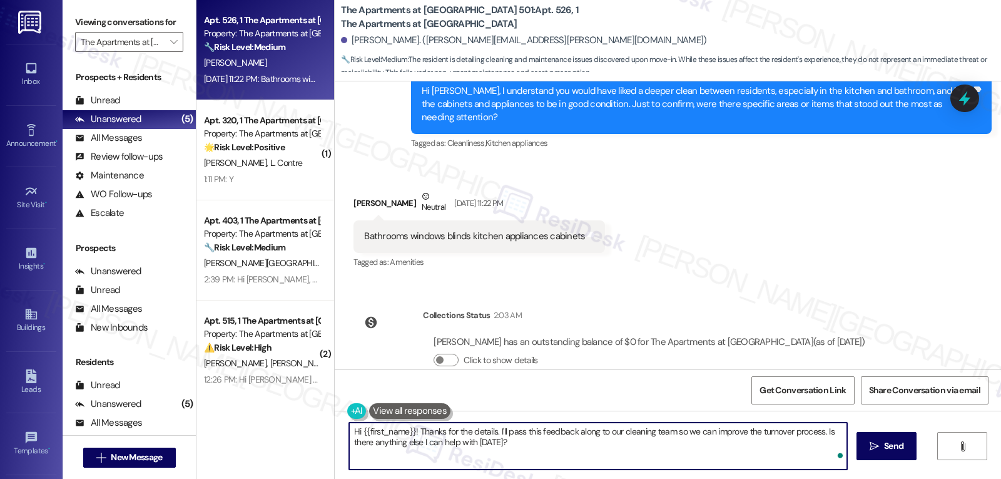
scroll to position [0, 0]
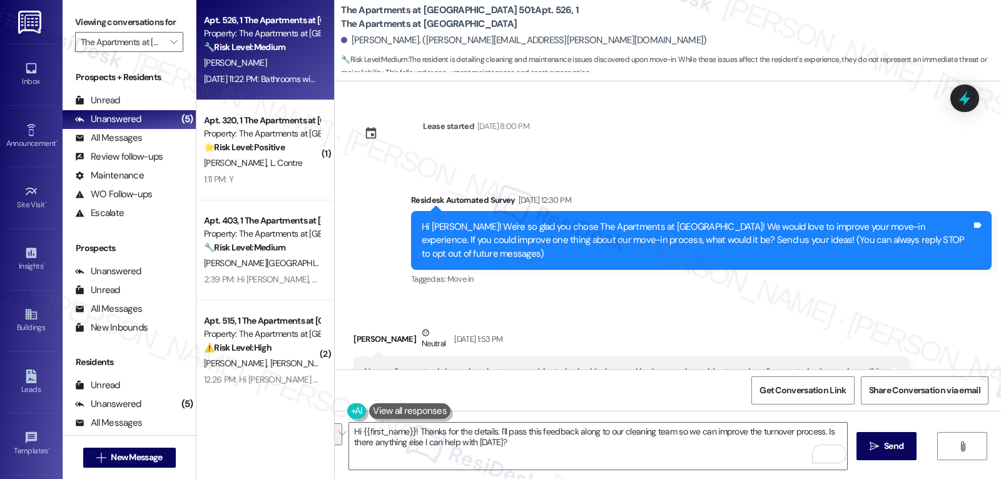
scroll to position [424, 0]
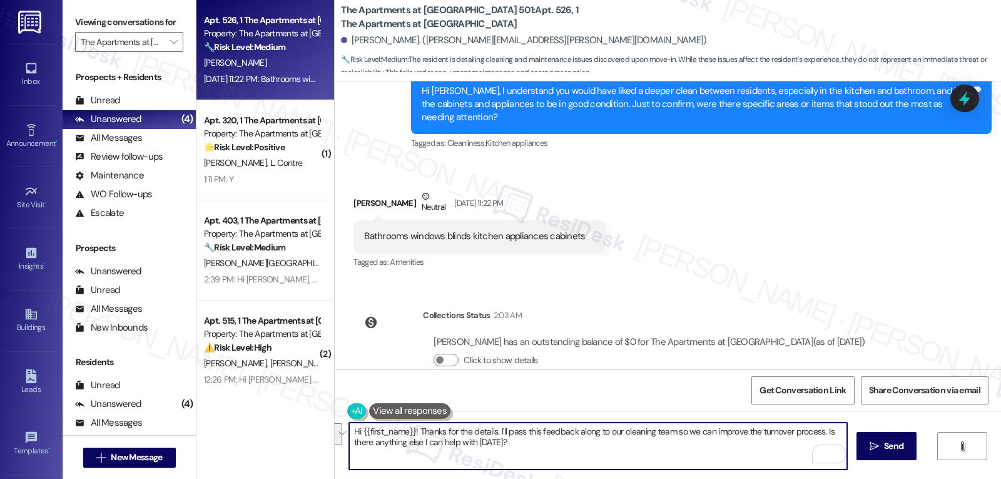
click at [626, 455] on textarea "Hi {{first_name}}! Thanks for the details. I'll pass this feedback along to our…" at bounding box center [598, 445] width 498 height 47
paste textarea "Got it, [PERSON_NAME] — thanks for sharing those details. I’ll make sure the si…"
click at [392, 434] on textarea "Got it, [PERSON_NAME] — thanks for sharing those details. I’ll make sure the si…" at bounding box center [598, 445] width 498 height 47
click at [482, 453] on textarea "Got it, [PERSON_NAME]. Thanks for sharing those details. I’ll make sure the sit…" at bounding box center [598, 445] width 498 height 47
paste textarea "— t"
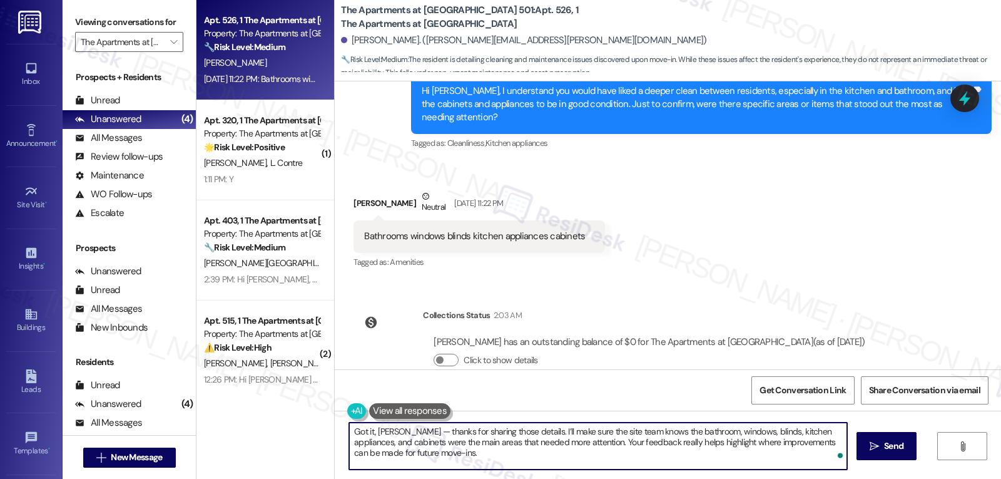
click at [392, 431] on textarea "Got it, [PERSON_NAME] — thanks for sharing those details. I’ll make sure the si…" at bounding box center [598, 445] width 498 height 47
click at [545, 461] on textarea "Got it, [PERSON_NAME], Thanks for sharing those details. I’ll make sure the sit…" at bounding box center [598, 445] width 498 height 47
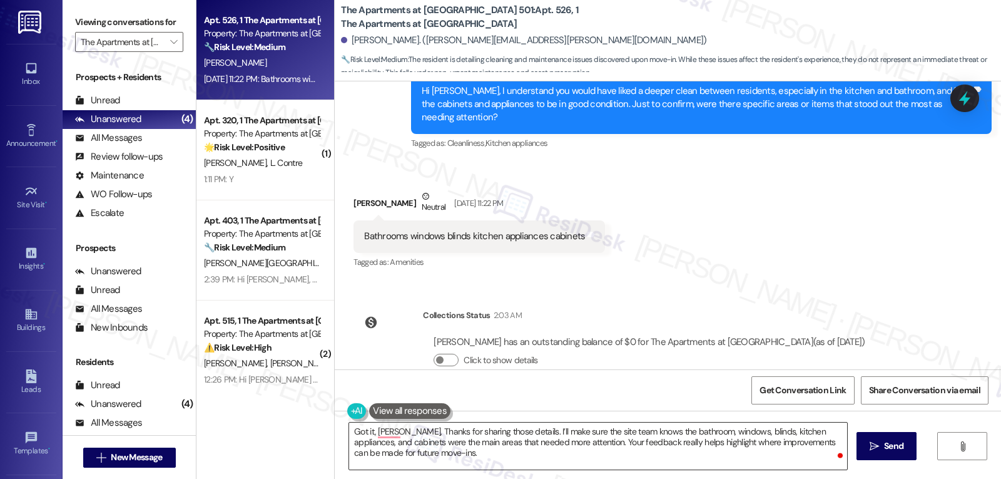
click at [509, 461] on textarea "Got it, [PERSON_NAME], Thanks for sharing those details. I’ll make sure the sit…" at bounding box center [598, 445] width 498 height 47
paste textarea "I’ll keep you updated once I hear back."
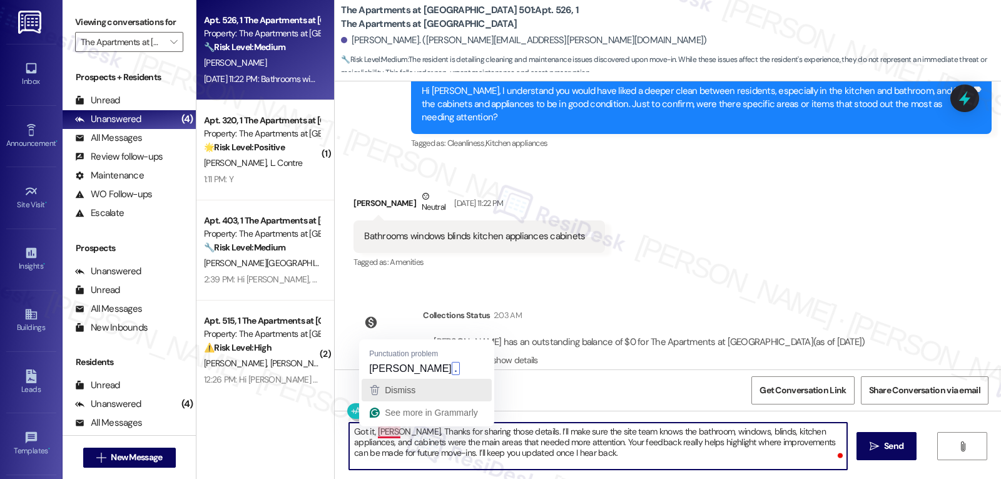
click at [395, 379] on button "Dismiss" at bounding box center [427, 390] width 130 height 23
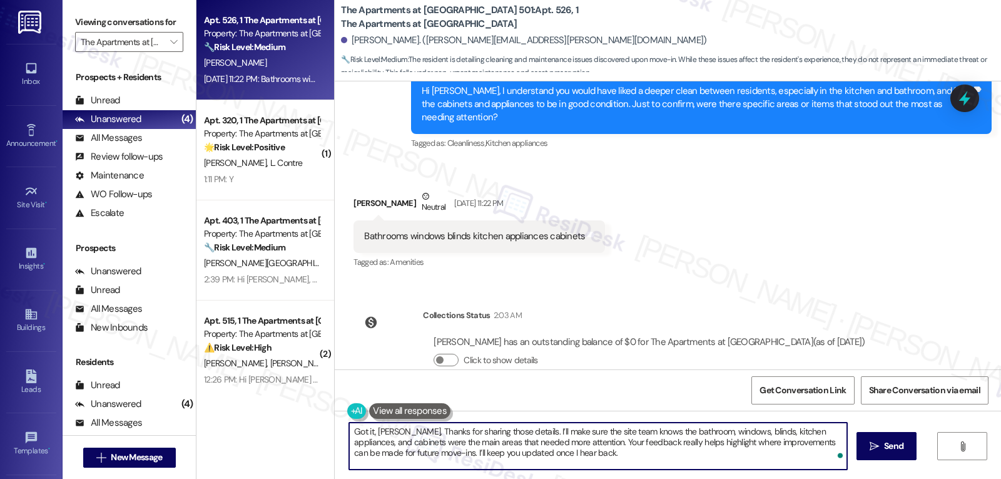
click at [397, 430] on textarea "Got it, [PERSON_NAME], Thanks for sharing those details. I’ll make sure the sit…" at bounding box center [598, 445] width 498 height 47
click at [379, 428] on textarea "Got it, [PERSON_NAME], Thanks for sharing those details. I’ll make sure the sit…" at bounding box center [598, 445] width 498 height 47
click at [388, 430] on textarea "Got it, [PERSON_NAME], Thanks for sharing those details. I’ll make sure the sit…" at bounding box center [598, 445] width 498 height 47
click at [391, 428] on textarea "Got it, [PERSON_NAME], Thanks for sharing those details. I’ll make sure the sit…" at bounding box center [598, 445] width 498 height 47
click at [468, 461] on textarea "Got it, [PERSON_NAME]. Thanks for sharing those details. I’ll make sure the sit…" at bounding box center [598, 445] width 498 height 47
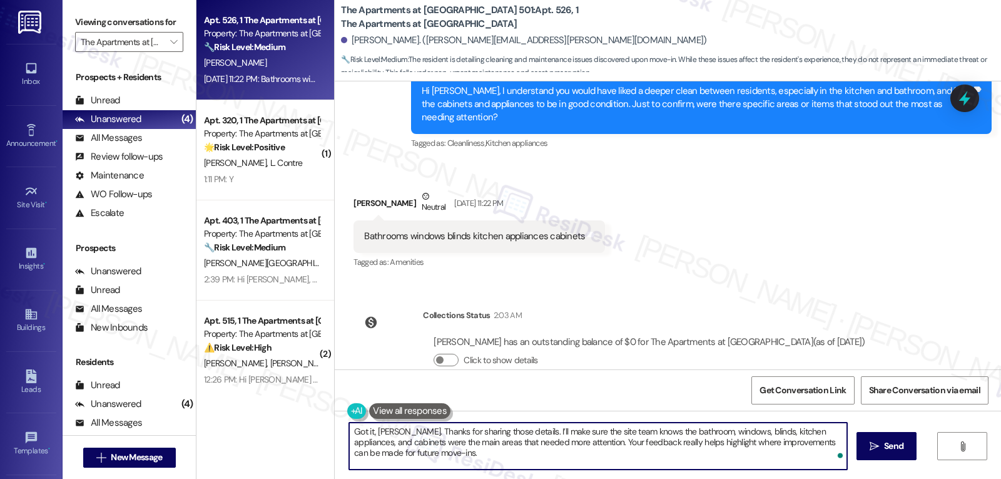
click at [489, 467] on textarea "Got it, [PERSON_NAME]. Thanks for sharing those details. I’ll make sure the sit…" at bounding box center [598, 445] width 498 height 47
paste textarea "I’ll keep you updated once I hear back."
click at [584, 434] on textarea "Got it, [PERSON_NAME]. Thanks for sharing those details. I’ll make sure the sit…" at bounding box center [598, 445] width 498 height 47
type textarea "Got it, [PERSON_NAME]. Thanks for sharing those details. I’ll make sure the sit…"
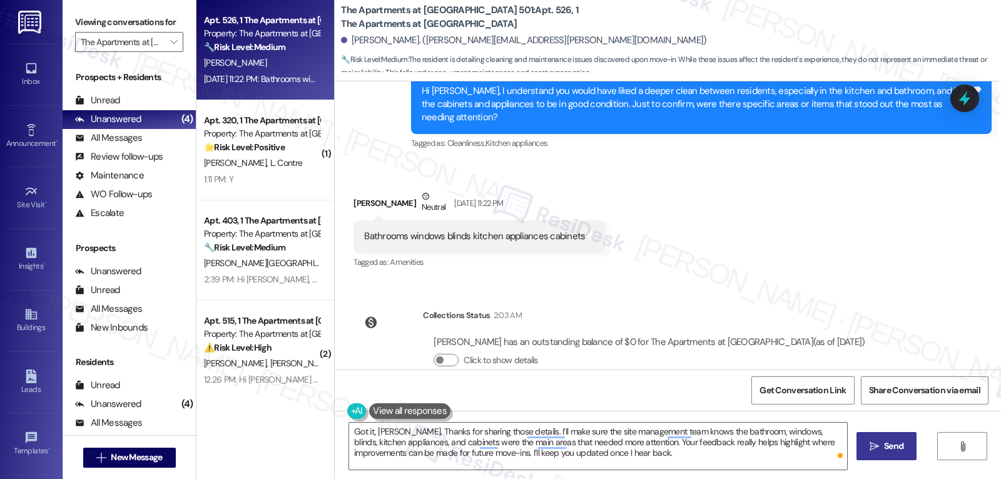
click at [870, 449] on icon "" at bounding box center [874, 446] width 9 height 10
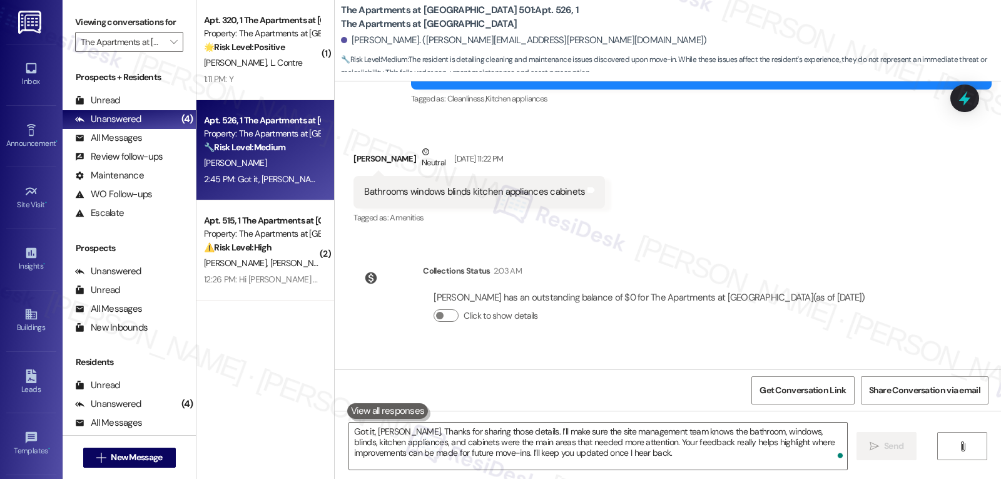
scroll to position [538, 0]
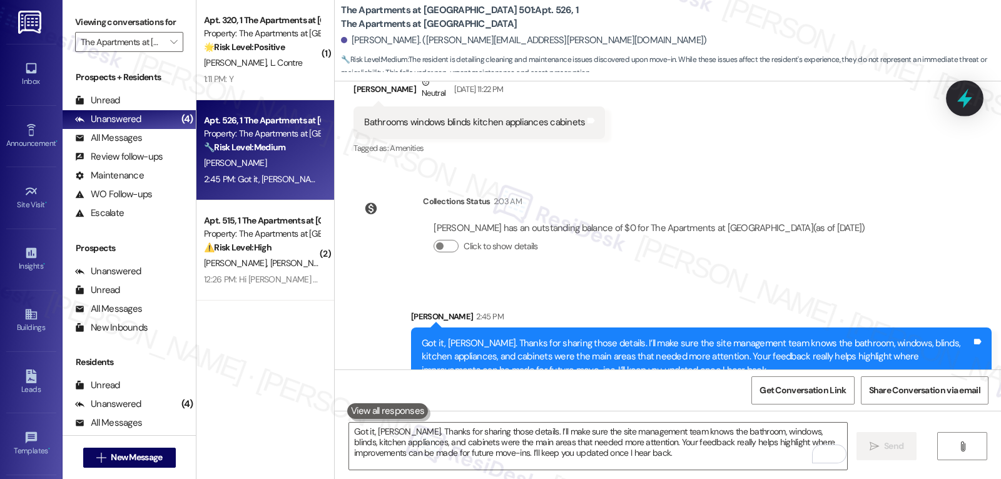
click at [969, 105] on icon at bounding box center [964, 98] width 21 height 21
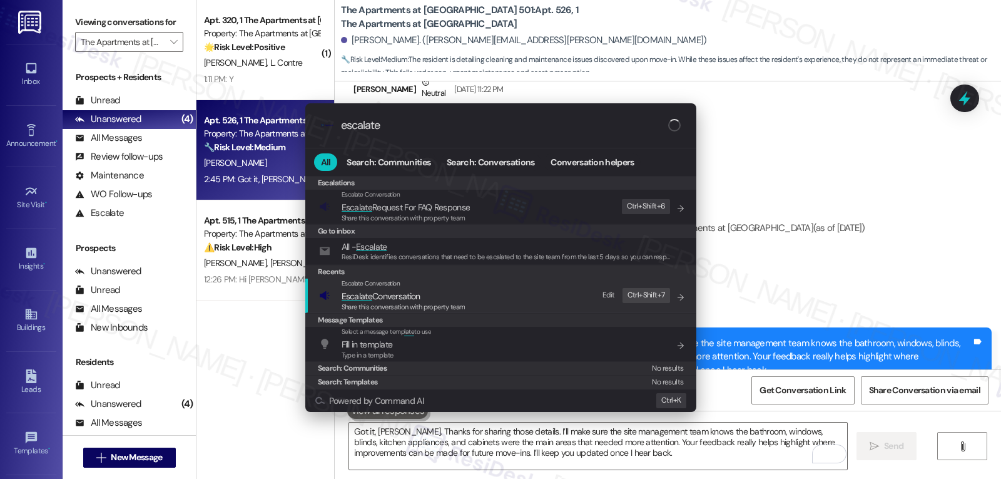
type input "escalate"
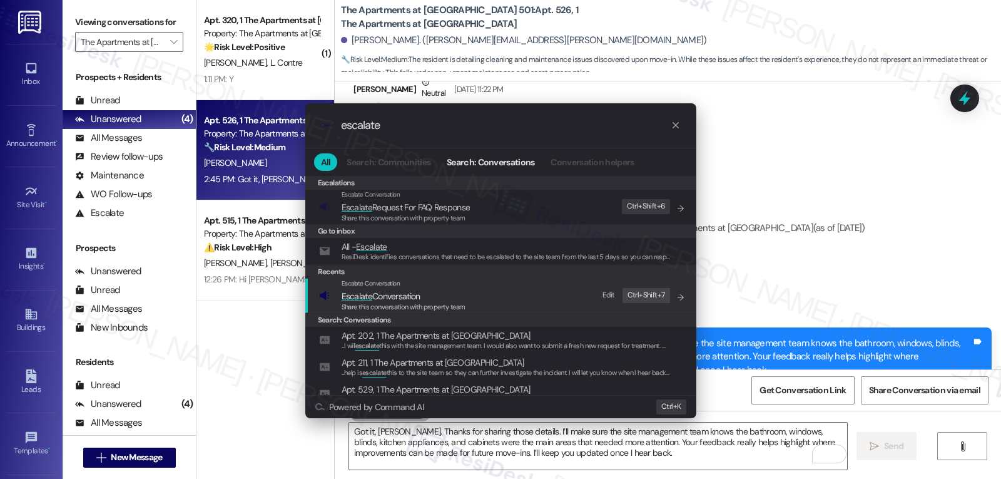
click at [369, 298] on span "Escalate" at bounding box center [357, 295] width 31 height 11
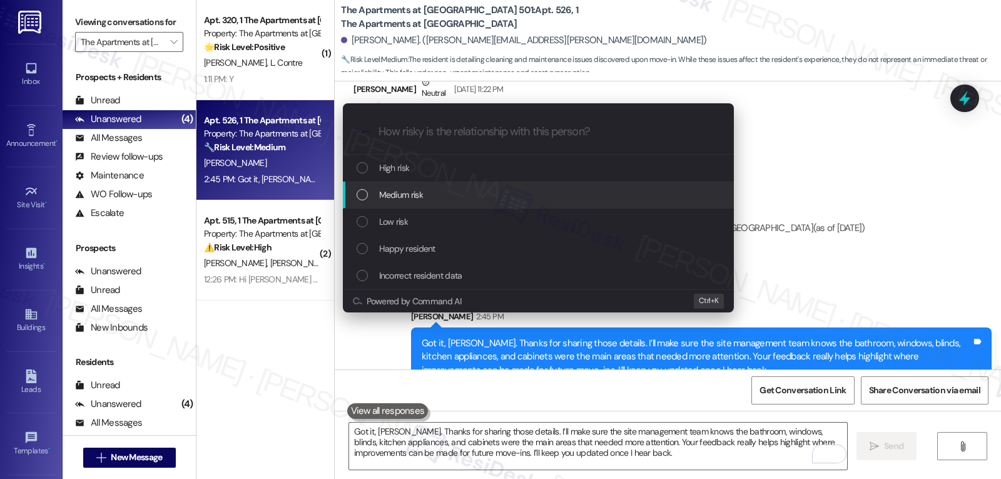
click at [416, 199] on span "Medium risk" at bounding box center [401, 195] width 44 height 14
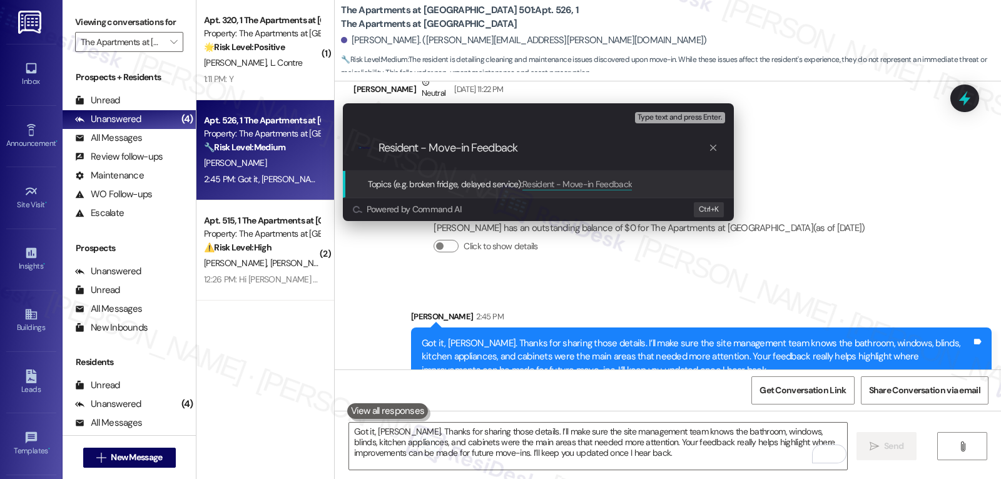
click at [425, 148] on input "Resident - Move-in Feedback" at bounding box center [544, 147] width 330 height 13
type input "Resident Move-in Feedback"
click at [554, 145] on input "Resident Move-in Feedback" at bounding box center [544, 147] width 330 height 13
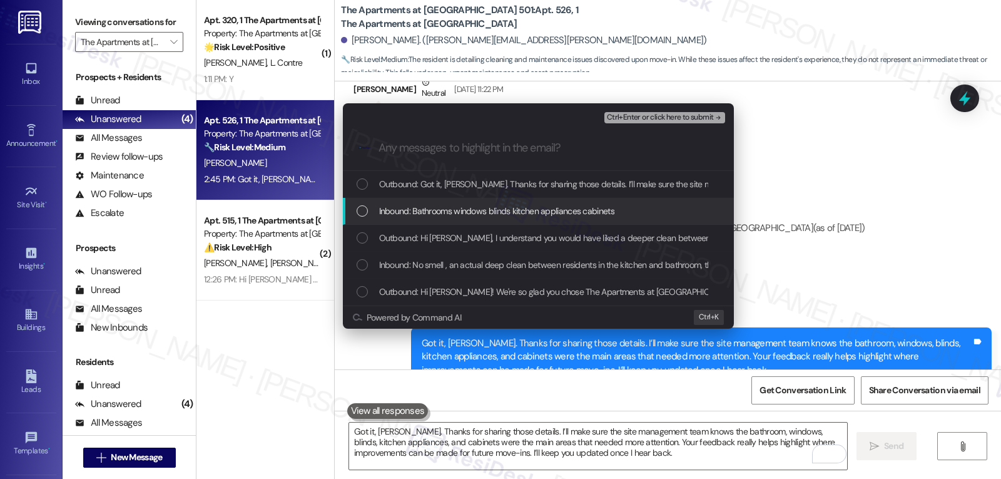
click at [505, 216] on span "Inbound: Bathrooms windows blinds kitchen appliances cabinets" at bounding box center [496, 211] width 235 height 14
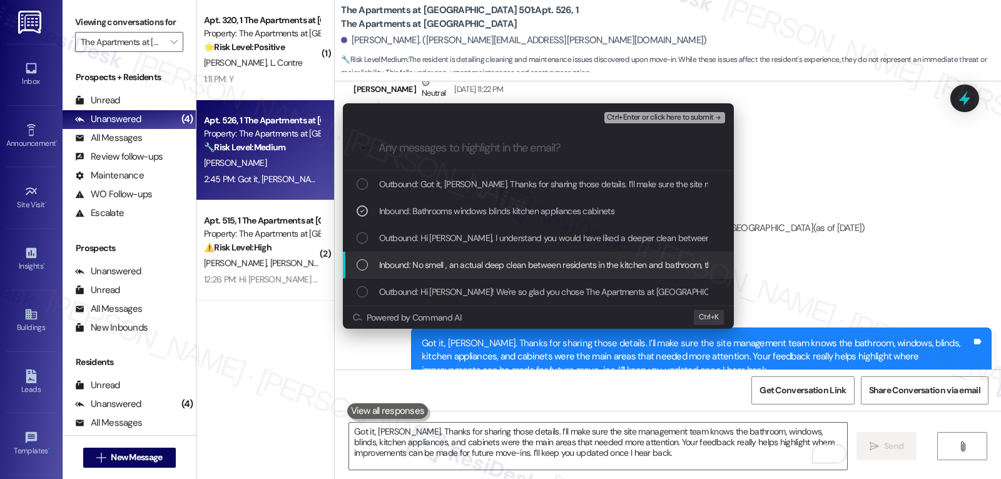
click at [478, 269] on span "Inbound: No smell , an actual deep clean between residents in the kitchen and b…" at bounding box center [637, 265] width 516 height 14
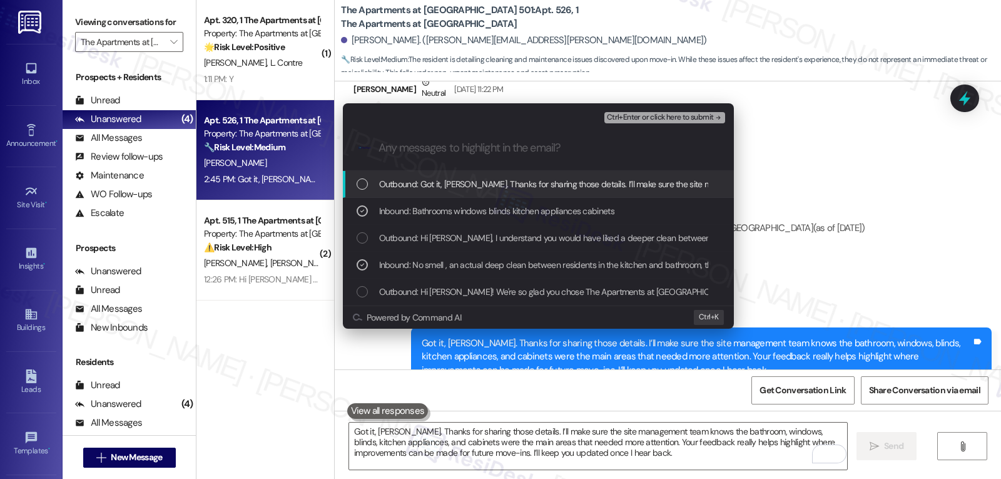
click at [714, 118] on icon "remove-block-ctrl+enter-or click here to submit" at bounding box center [718, 117] width 9 height 9
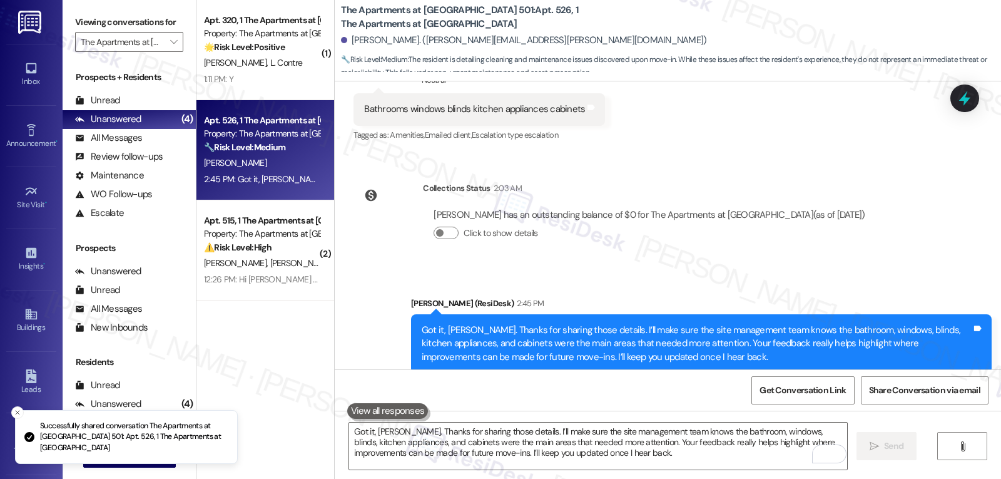
scroll to position [557, 0]
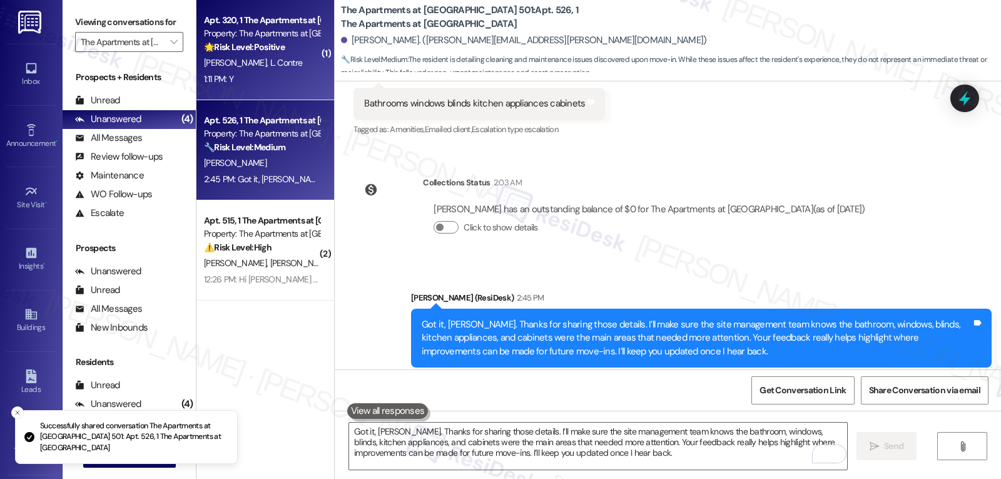
click at [270, 64] on span "L. Contre" at bounding box center [286, 62] width 33 height 11
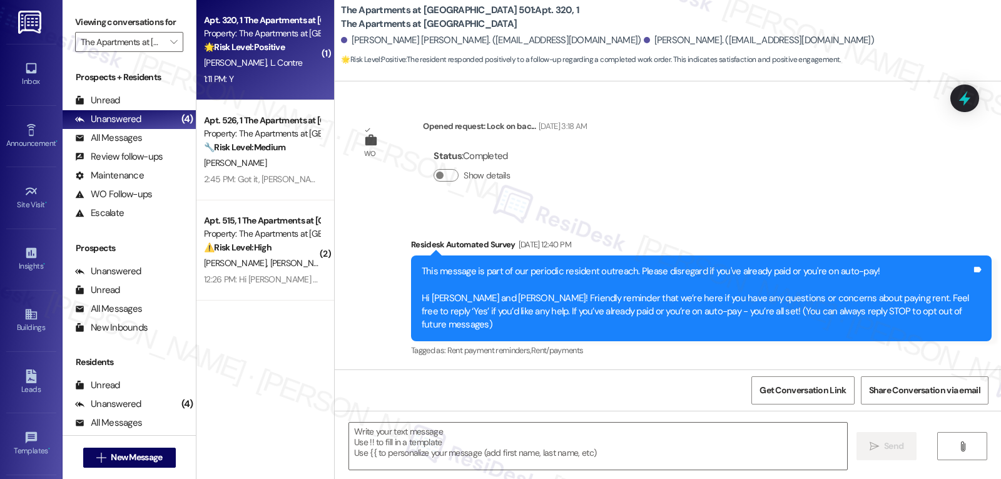
scroll to position [5628, 0]
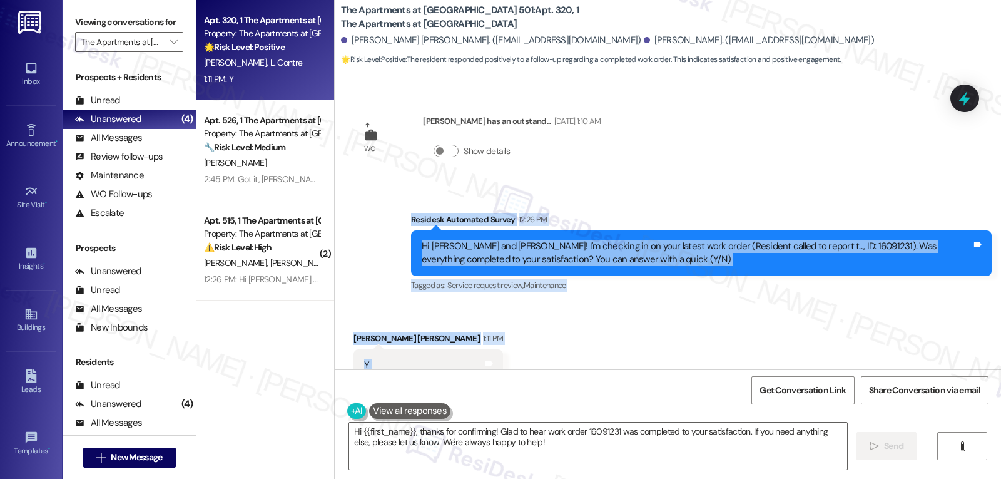
drag, startPoint x: 398, startPoint y: 181, endPoint x: 519, endPoint y: 325, distance: 187.4
click at [519, 325] on div "WO Opened request: Lock on bac... Aug 10, 2024 at 3:18 AM Status : Completed Sh…" at bounding box center [668, 225] width 666 height 288
copy div "Residesk Automated Survey 12:26 PM Hi Mckenna and Lily! I'm checking in on your…"
click at [639, 443] on textarea "Hi {{first_name}}, thanks for confirming! Glad to hear work order 16091231 was …" at bounding box center [598, 445] width 498 height 47
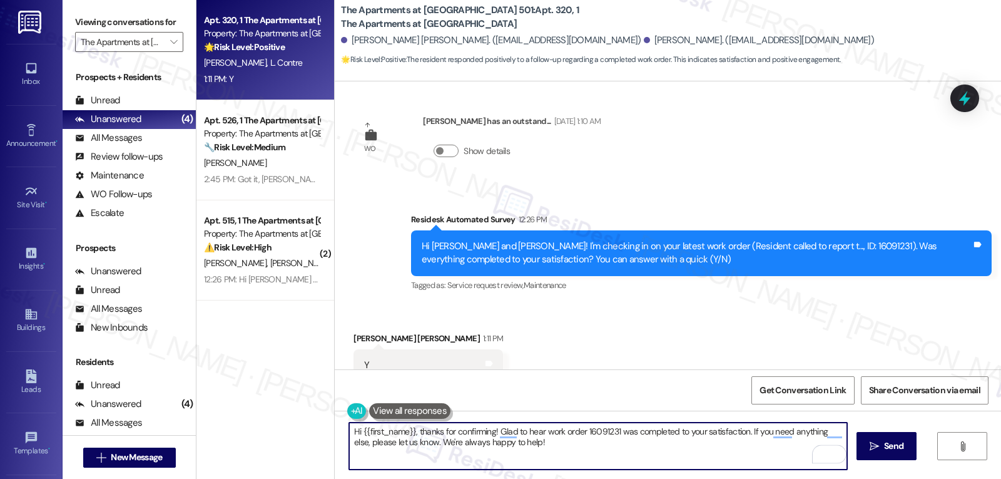
click at [361, 332] on div "Mckenna Phillips 1:11 PM" at bounding box center [429, 341] width 150 height 18
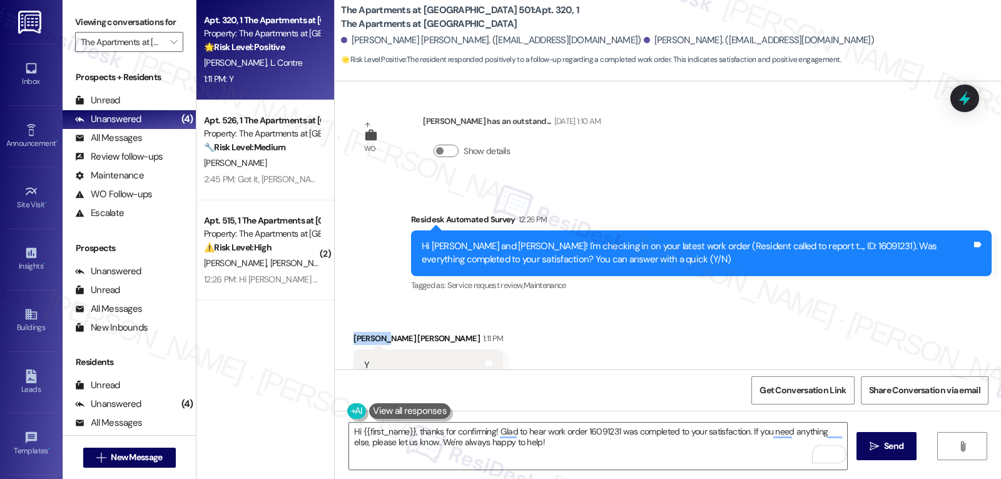
click at [361, 332] on div "Mckenna Phillips 1:11 PM" at bounding box center [429, 341] width 150 height 18
copy div "Mckenna"
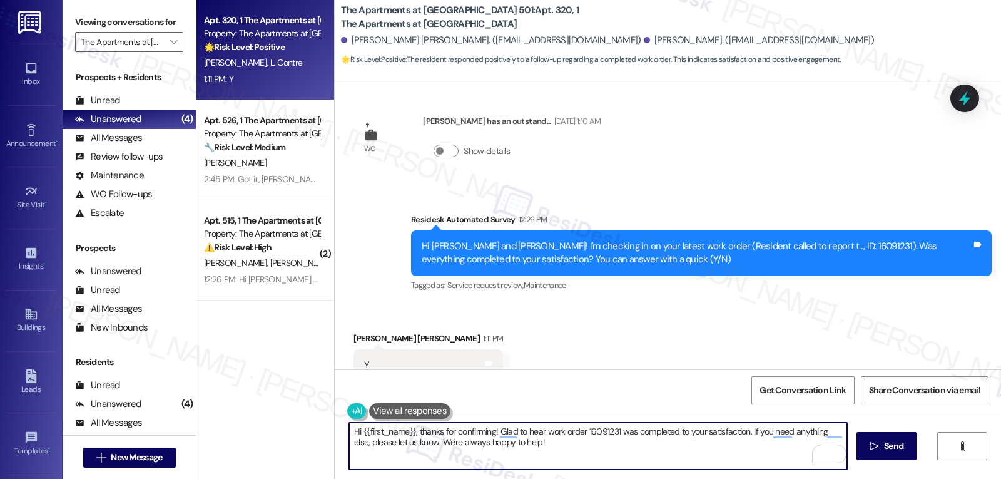
click at [357, 429] on textarea "Hi {{first_name}}, thanks for confirming! Glad to hear work order 16091231 was …" at bounding box center [598, 445] width 498 height 47
paste textarea "Mckenna"
click at [594, 457] on textarea "Hi Mckenna, thanks for confirming! Glad to hear work order 16091231 was complet…" at bounding box center [598, 445] width 498 height 47
type textarea "Hi Mckenna, thanks for confirming! Glad to hear work order 16091231 was complet…"
click at [871, 454] on button " Send" at bounding box center [887, 446] width 61 height 28
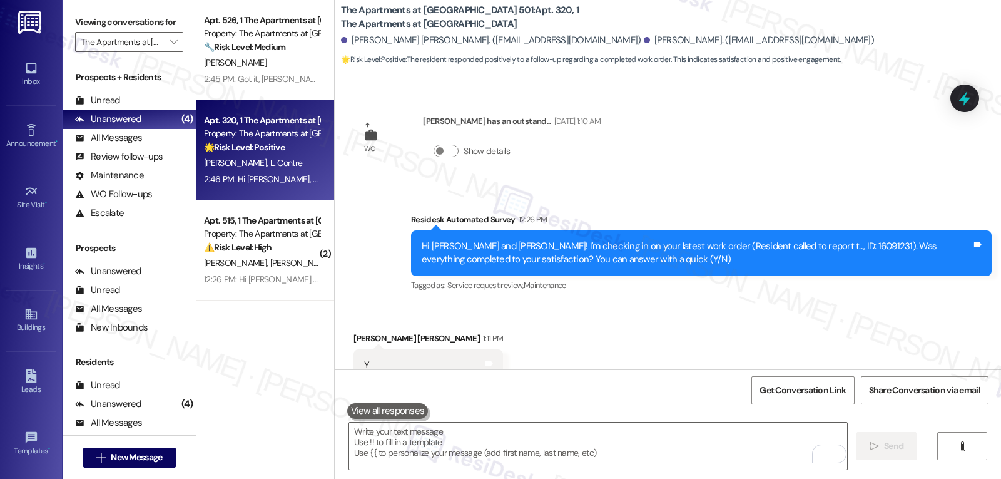
scroll to position [5729, 0]
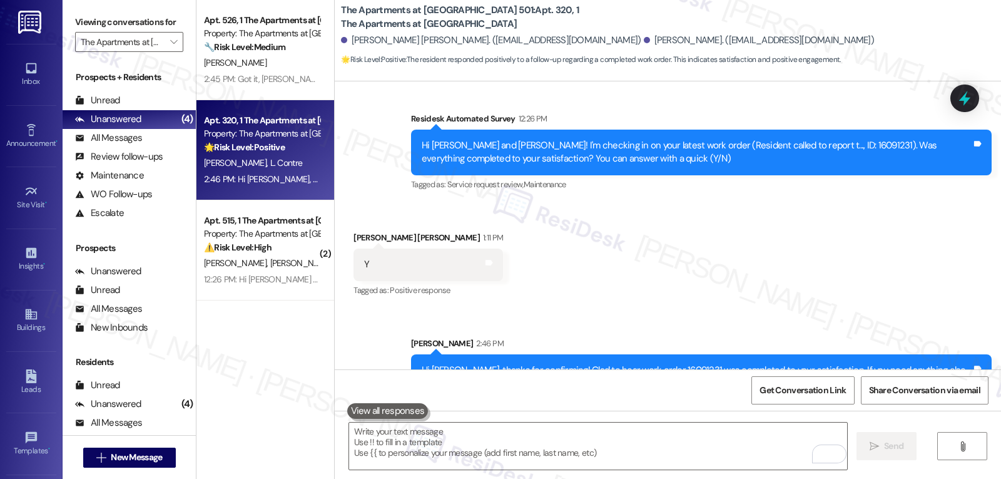
click at [430, 364] on div "Hi Mckenna, thanks for confirming! Glad to hear work order 16091231 was complet…" at bounding box center [697, 377] width 550 height 27
click at [431, 364] on div "Hi Mckenna, thanks for confirming! Glad to hear work order 16091231 was complet…" at bounding box center [697, 377] width 550 height 27
copy div "Mckenna"
click at [429, 428] on textarea "To enrich screen reader interactions, please activate Accessibility in Grammarl…" at bounding box center [598, 445] width 498 height 47
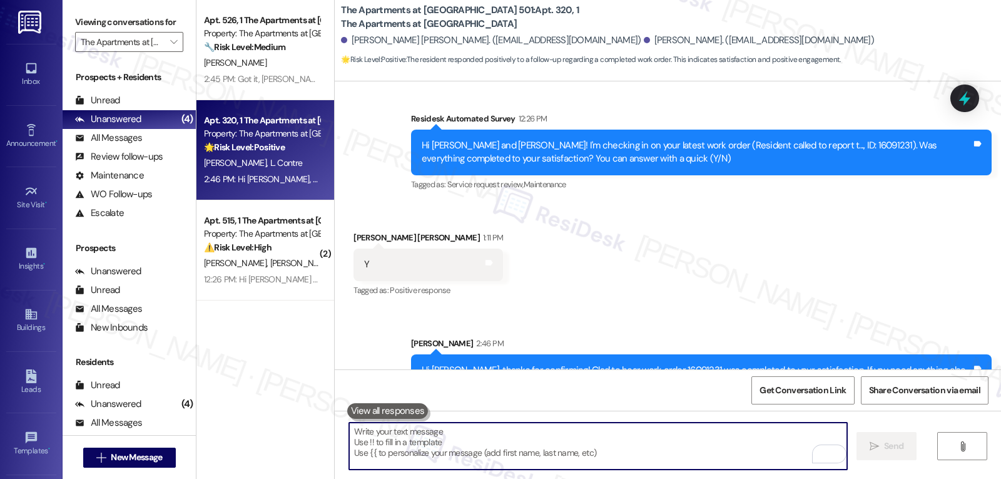
paste textarea "Mckenna"
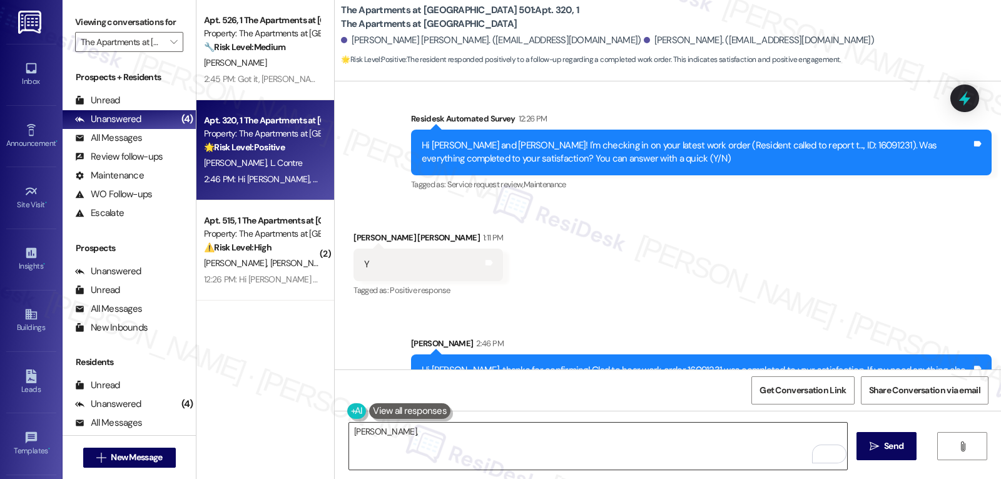
click at [521, 442] on textarea "Mckenna," at bounding box center [598, 445] width 498 height 47
paste textarea "how’s everything going for you at {{property}}? Has it met your expectations so…"
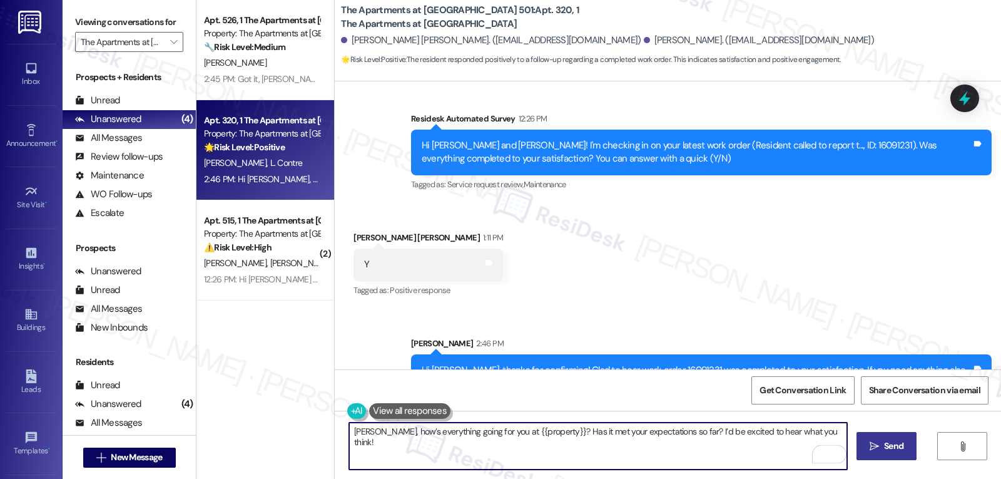
type textarea "Mckenna, how’s everything going for you at {{property}}? Has it met your expect…"
click at [900, 446] on span "Send" at bounding box center [893, 445] width 19 height 13
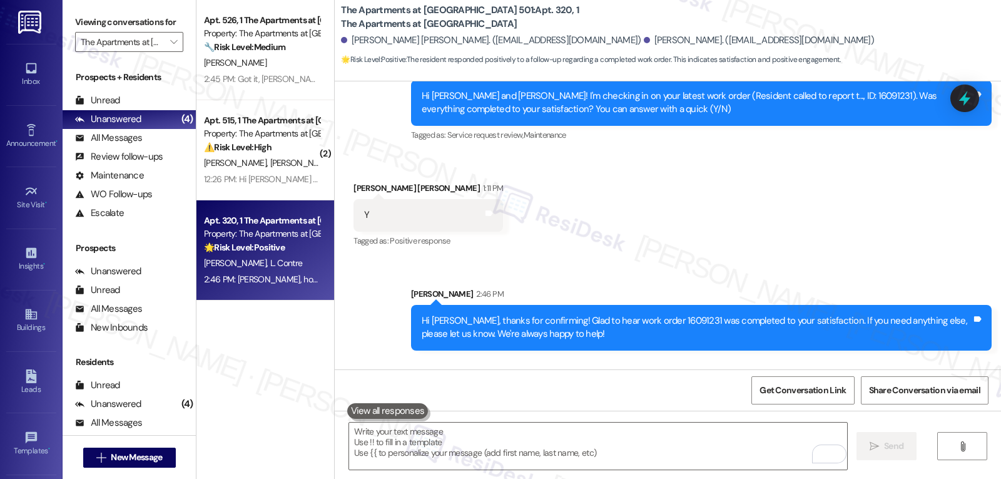
scroll to position [5830, 0]
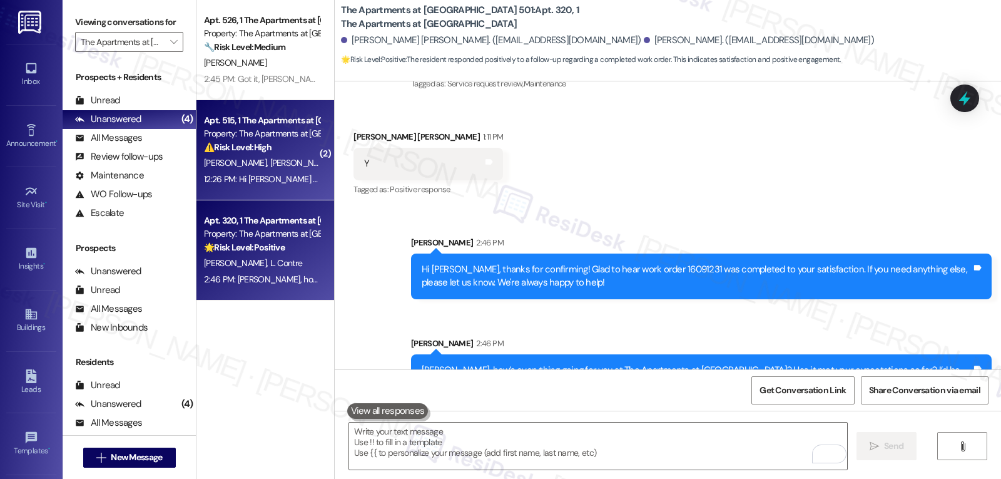
click at [221, 166] on span "K. Granados" at bounding box center [237, 162] width 66 height 11
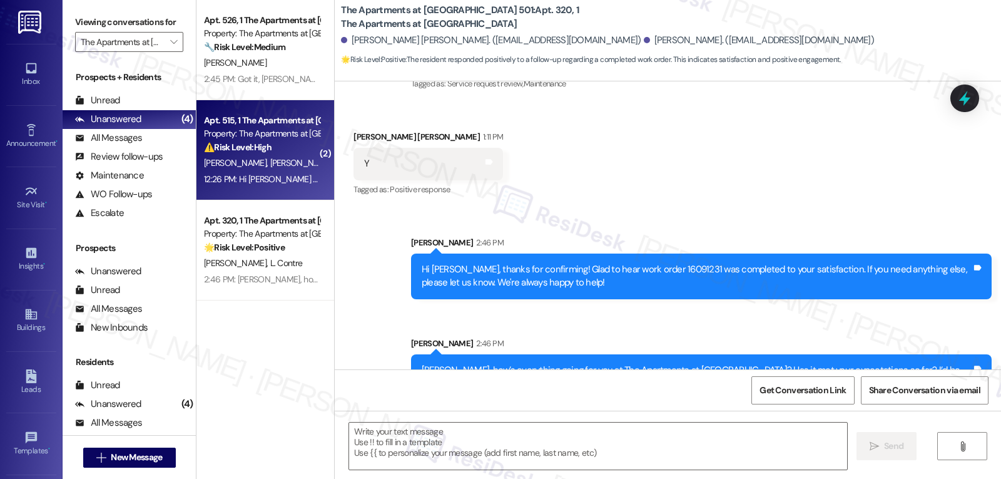
type textarea "Fetching suggested responses. Please feel free to read through the conversation…"
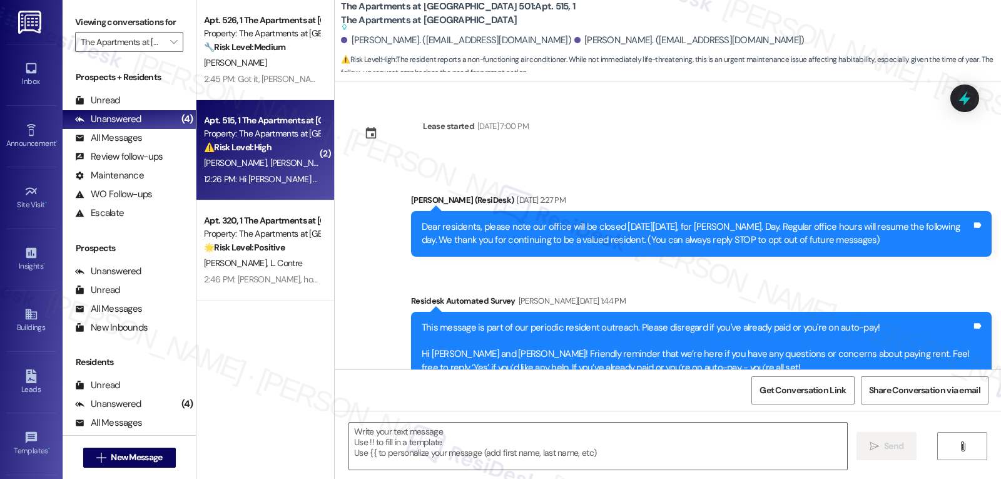
type textarea "Fetching suggested responses. Please feel free to read through the conversation…"
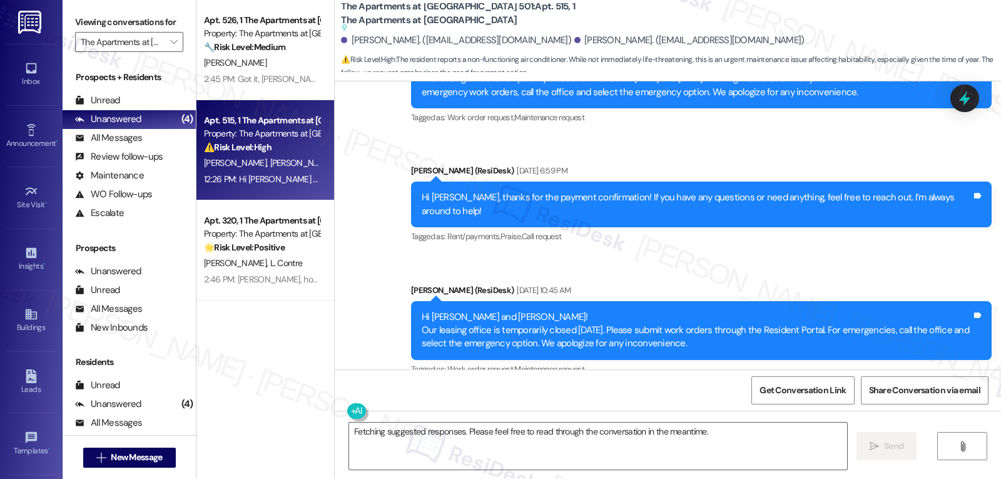
scroll to position [5817, 0]
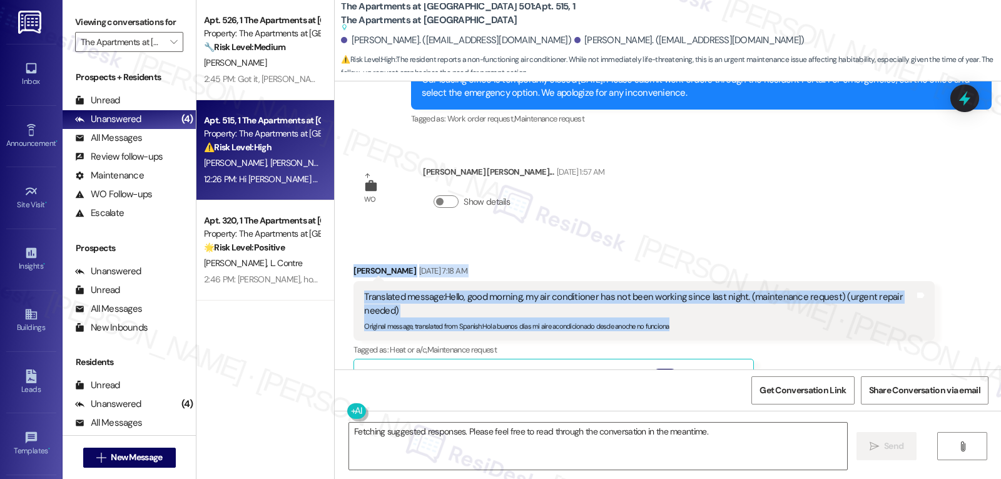
drag, startPoint x: 348, startPoint y: 249, endPoint x: 732, endPoint y: 309, distance: 388.8
copy div "Guillermo Castro Alarcon Aug 16, 2025 at 7:18 AM Translated message: Hello, goo…"
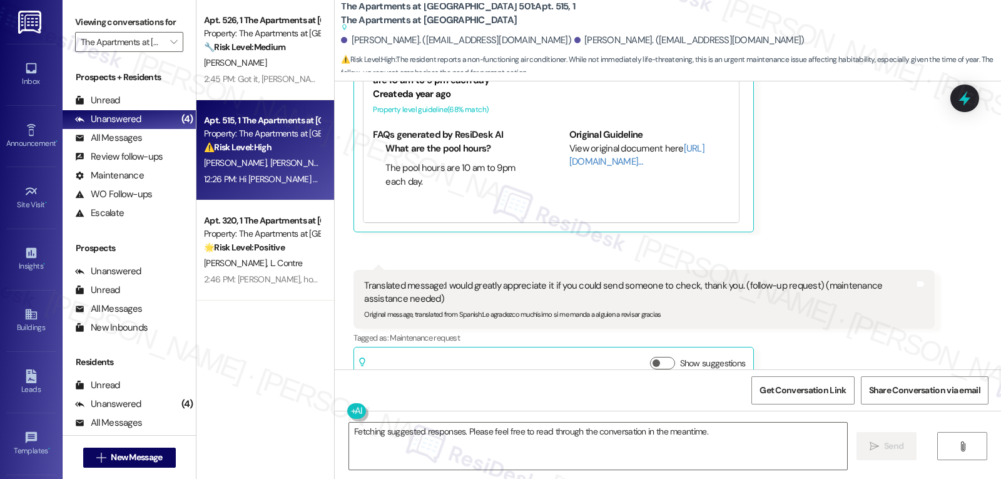
scroll to position [6318, 0]
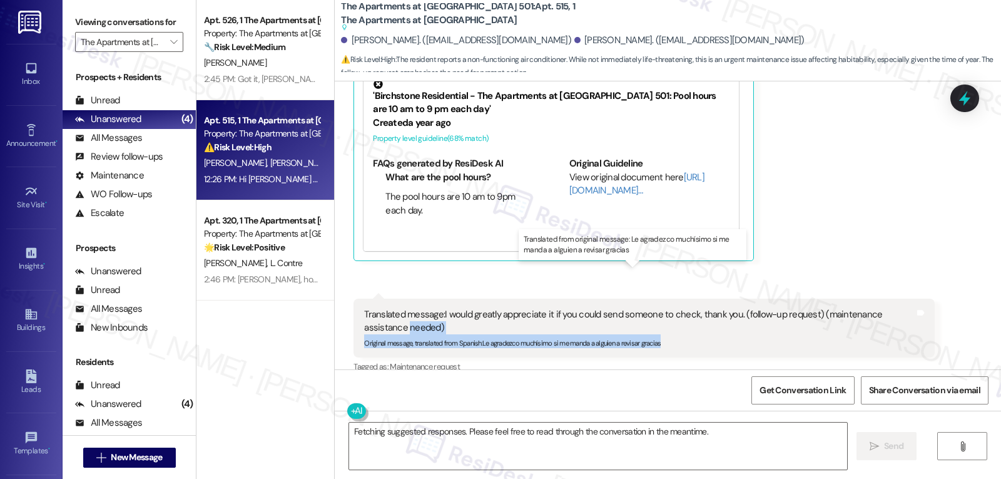
drag, startPoint x: 345, startPoint y: 281, endPoint x: 688, endPoint y: 307, distance: 343.9
click at [688, 307] on div "Received via SMS 7:19 AM Guillermo Castro Alarcon Aug 16, 2025 at 7:19 AM Trans…" at bounding box center [643, 355] width 599 height 133
copy div "needed) Original message, translated from Spanish : Le agradezco muchísimo si m…"
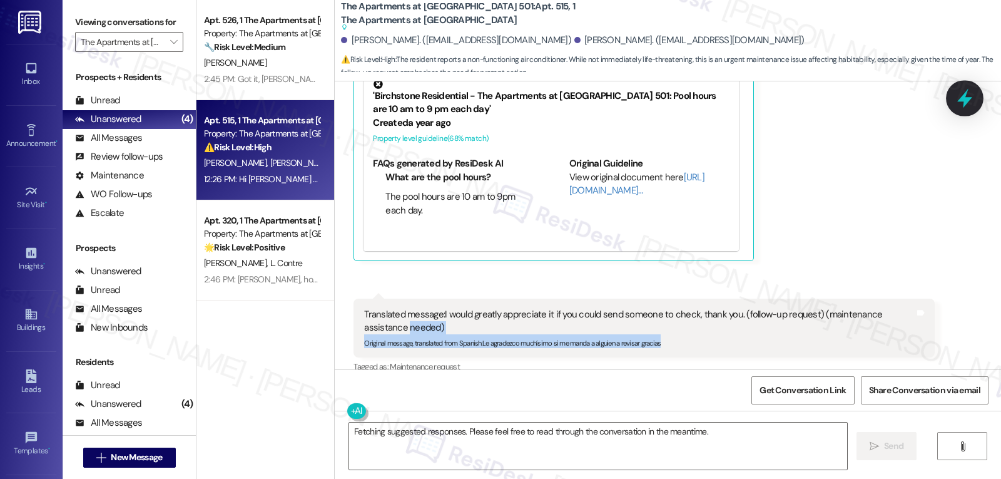
click at [972, 93] on icon at bounding box center [964, 98] width 21 height 21
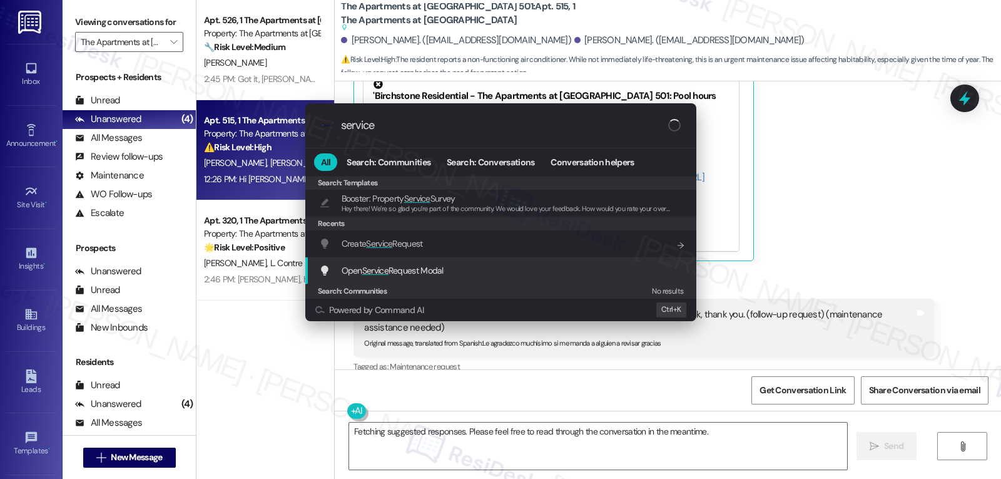
type input "service"
click at [437, 273] on span "Open Service Request Modal" at bounding box center [393, 270] width 102 height 11
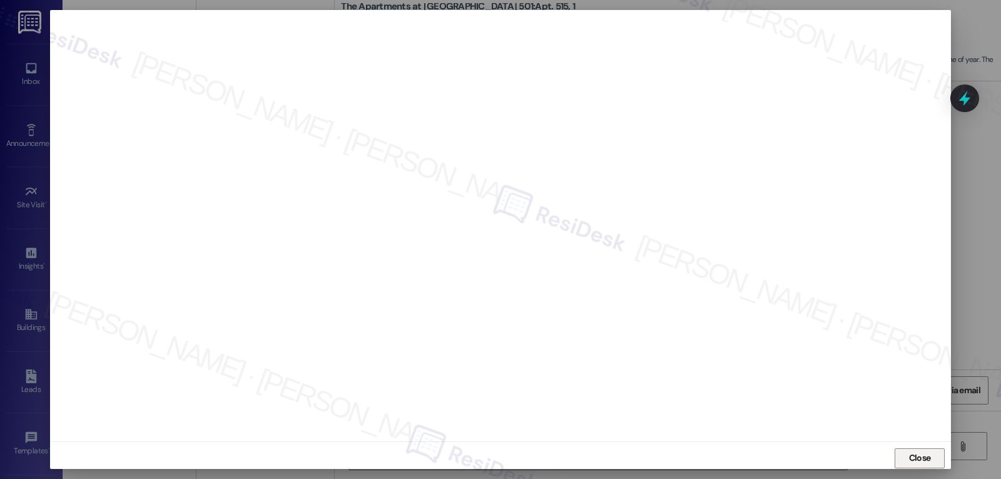
click at [910, 460] on span "Close" at bounding box center [920, 457] width 22 height 13
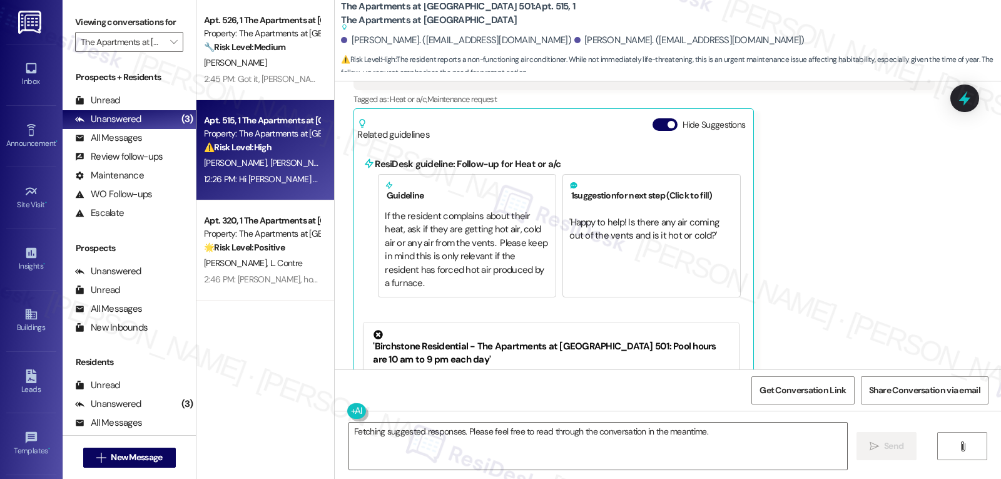
scroll to position [5942, 0]
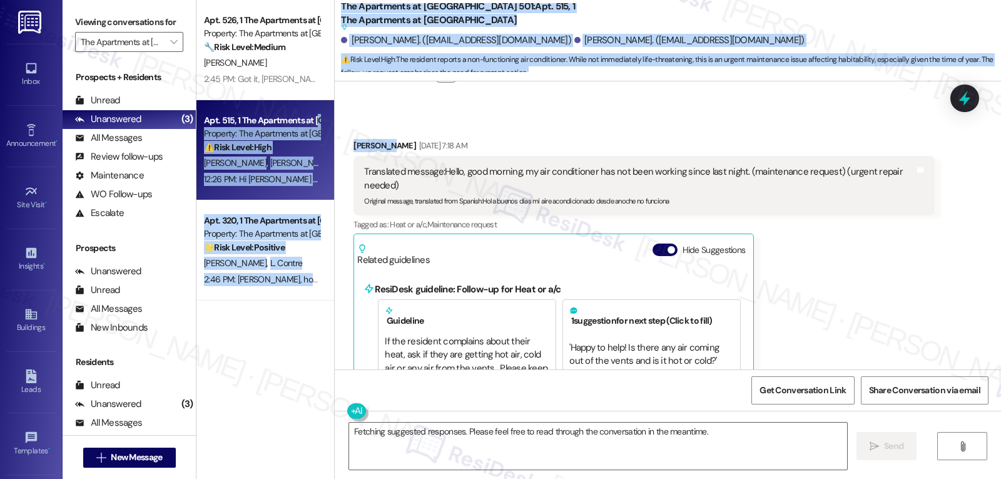
drag, startPoint x: 379, startPoint y: 118, endPoint x: 315, endPoint y: 119, distance: 63.2
click at [315, 119] on div "Apt. 526, 1 The Apartments at Midtown 501 Property: The Apartments at Midtown 5…" at bounding box center [598, 239] width 805 height 479
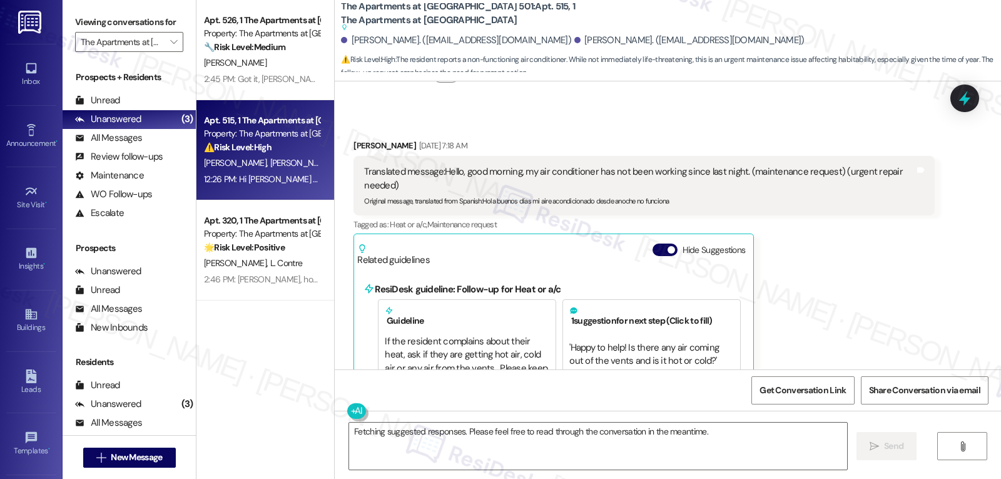
click at [544, 139] on div "Guillermo Castro Alarcon Aug 16, 2025 at 7:18 AM" at bounding box center [644, 148] width 581 height 18
drag, startPoint x: 378, startPoint y: 119, endPoint x: 344, endPoint y: 119, distance: 33.8
click at [344, 130] on div "Received via SMS Guillermo Castro Alarcon Aug 16, 2025 at 7:18 AM Translated me…" at bounding box center [643, 388] width 599 height 516
copy div "Guillermo"
click at [441, 457] on textarea "Fetching suggested responses. Please feel free to read through the conversation…" at bounding box center [598, 445] width 498 height 47
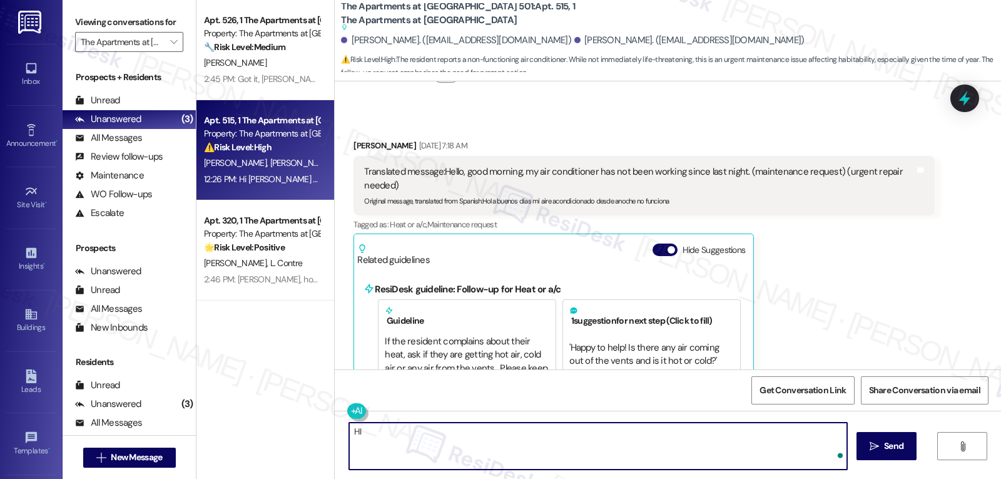
paste textarea "Guillermo"
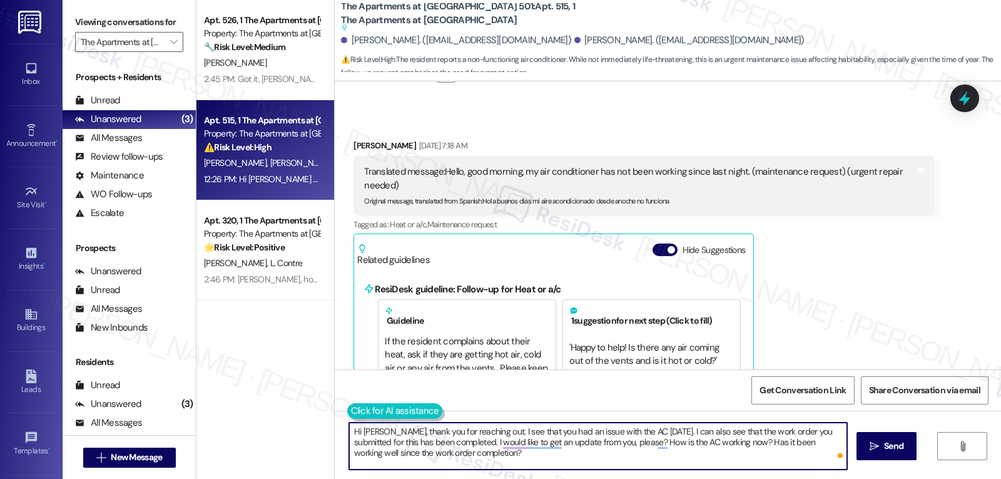
click at [347, 411] on button at bounding box center [395, 411] width 96 height 16
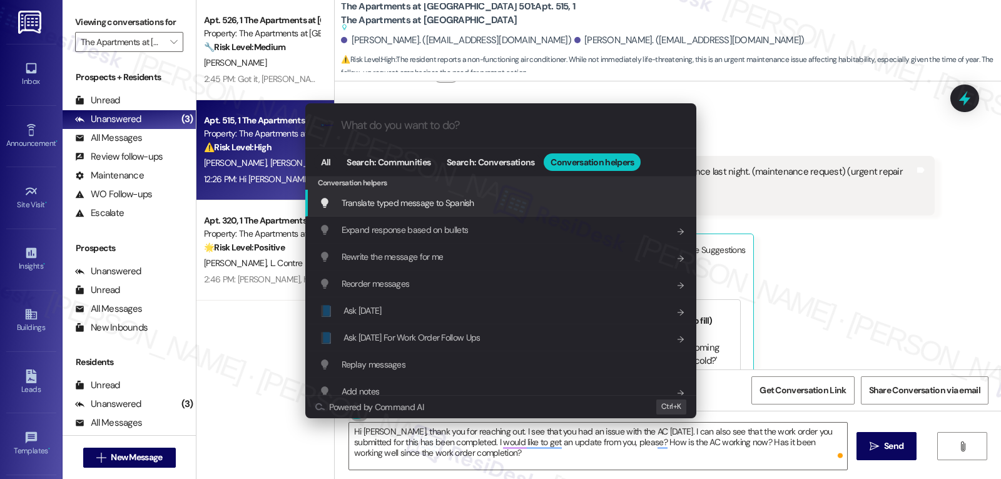
click at [419, 207] on span "Translate typed message to Spanish" at bounding box center [408, 202] width 133 height 11
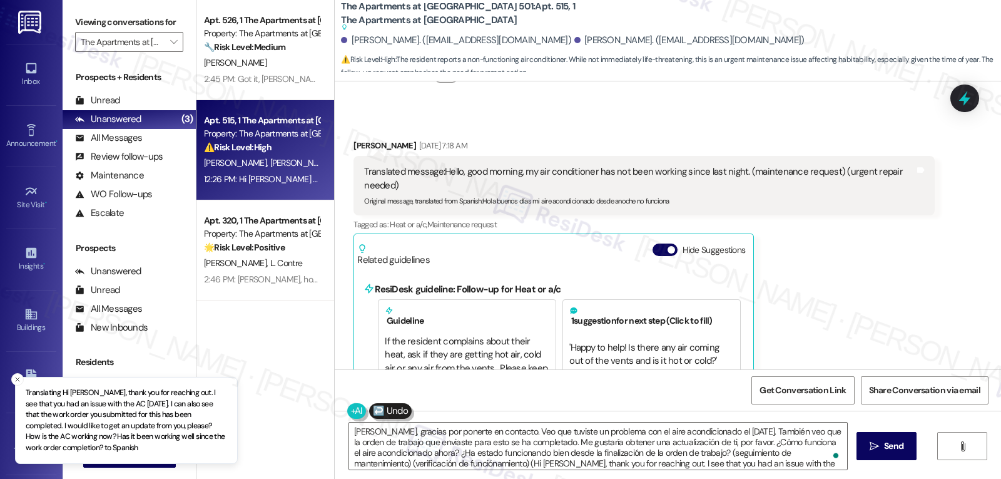
scroll to position [24, 0]
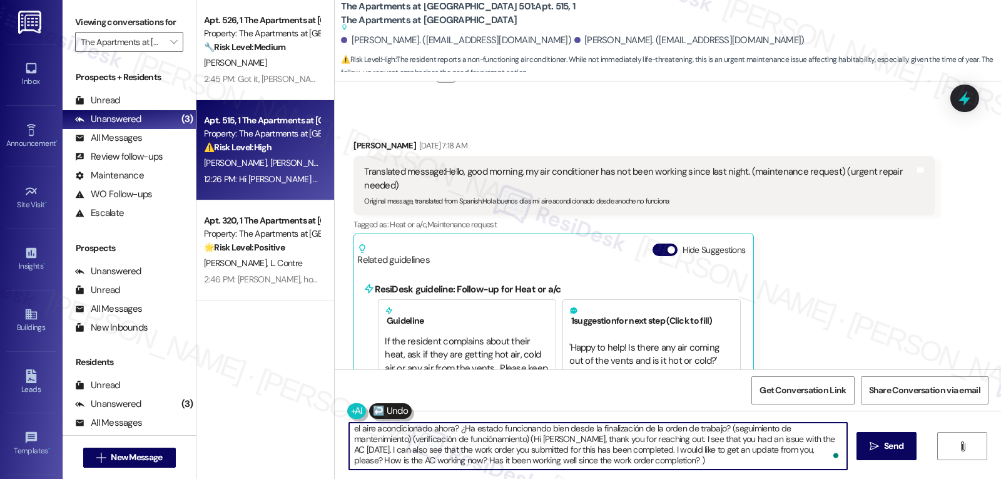
drag, startPoint x: 754, startPoint y: 432, endPoint x: 854, endPoint y: 508, distance: 125.4
click at [854, 478] on html "Inbox Go to Inbox Announcement • Send A Text Announcement Site Visit • Go to Si…" at bounding box center [500, 239] width 1001 height 479
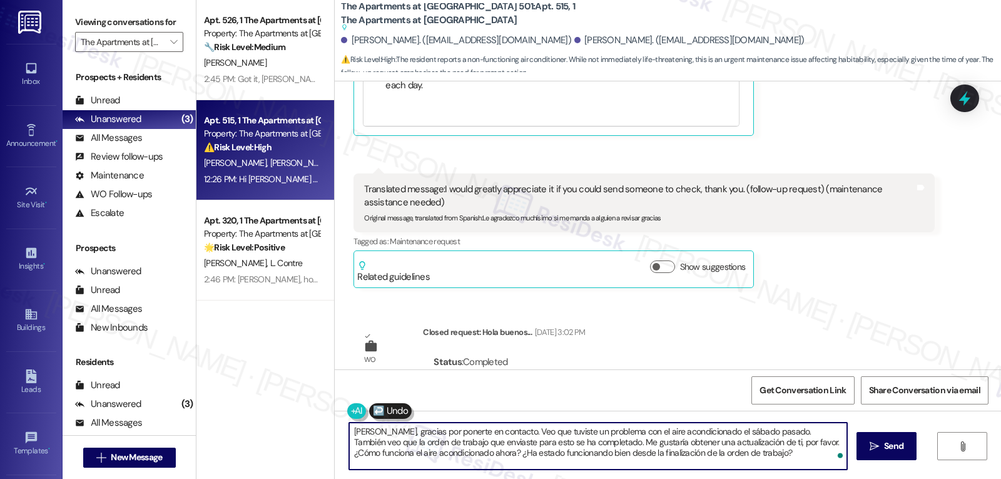
scroll to position [6568, 0]
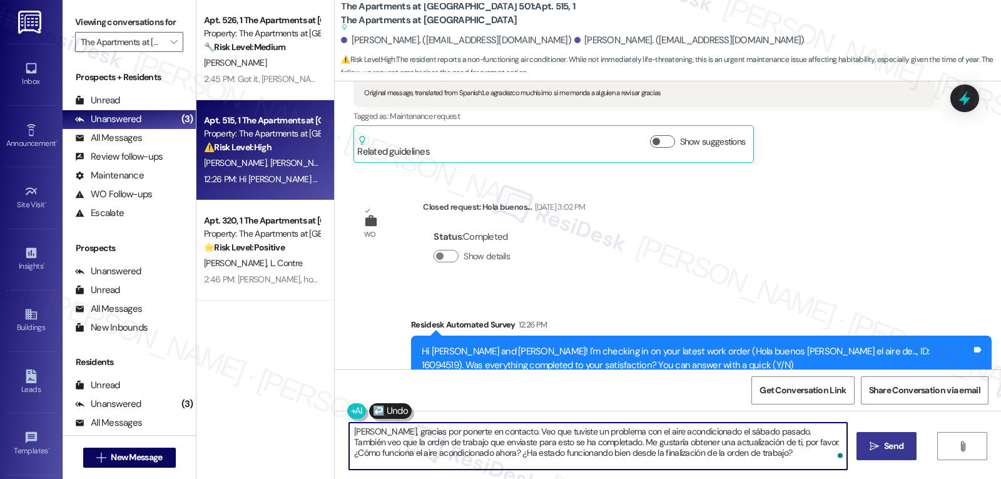
type textarea "Hola Guillermo, gracias por ponerte en contacto. Veo que tuviste un problema co…"
drag, startPoint x: 882, startPoint y: 451, endPoint x: 899, endPoint y: 444, distance: 17.7
click at [884, 450] on span "Send" at bounding box center [893, 445] width 19 height 13
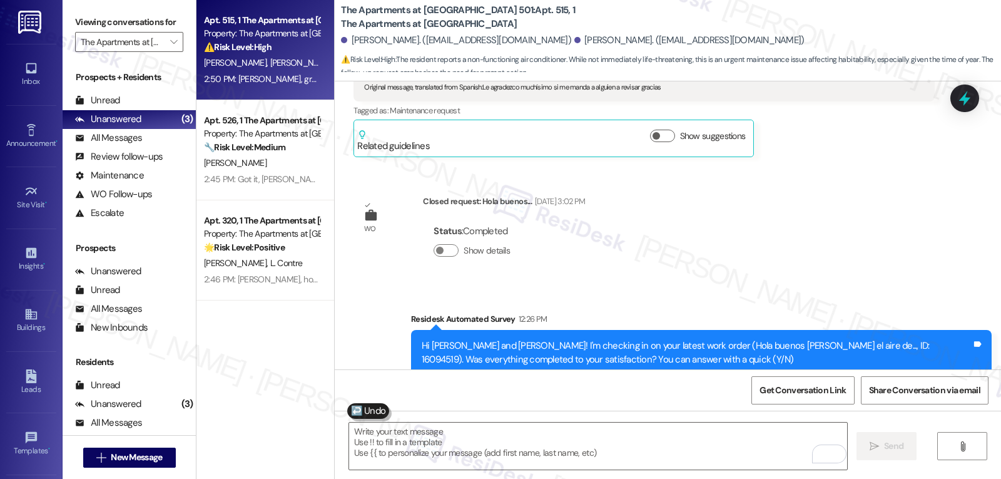
scroll to position [6522, 0]
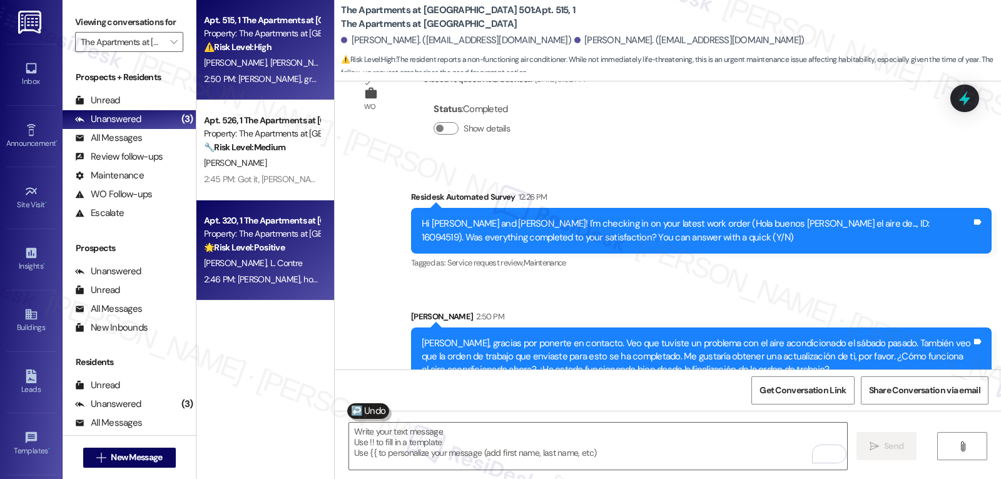
click at [251, 279] on div "2:46 PM: Mckenna, how’s everything going for you at The Apartments at Midtown 5…" at bounding box center [525, 278] width 643 height 11
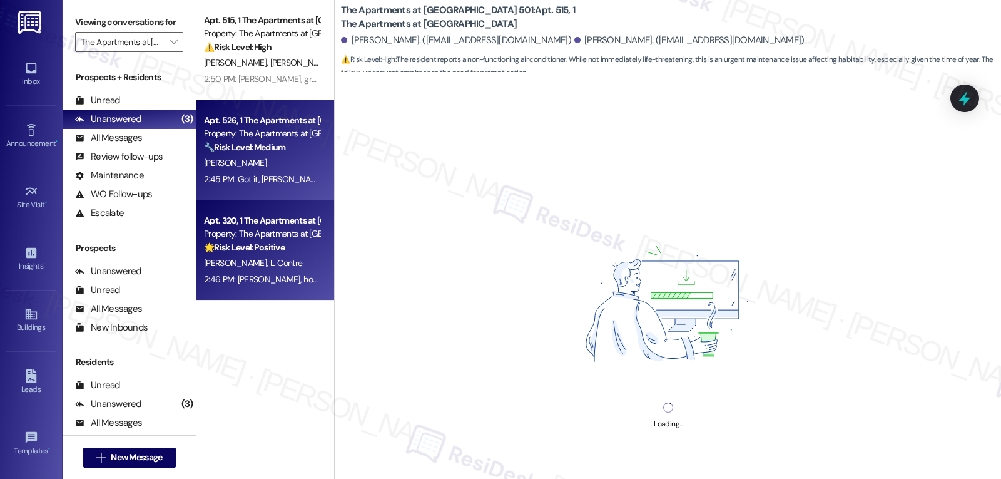
click at [285, 160] on div "E. Ahdout" at bounding box center [262, 163] width 118 height 16
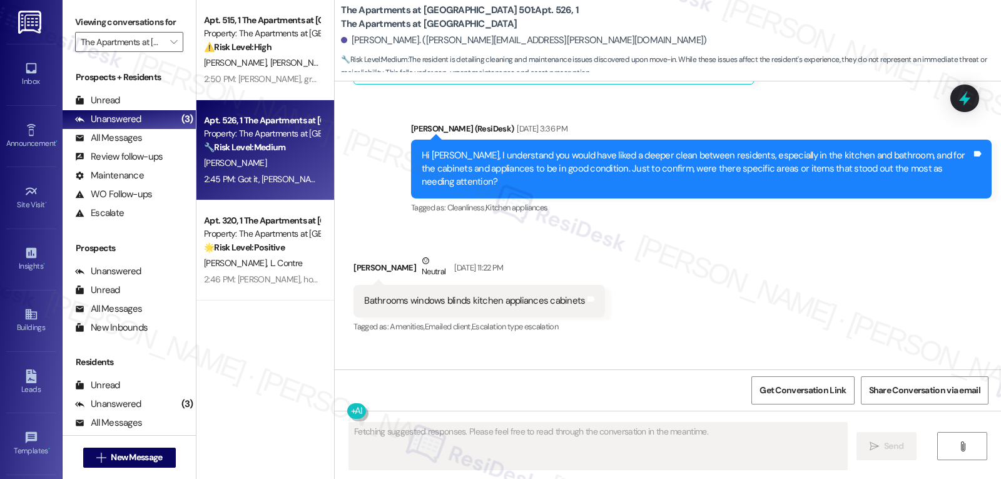
scroll to position [309, 0]
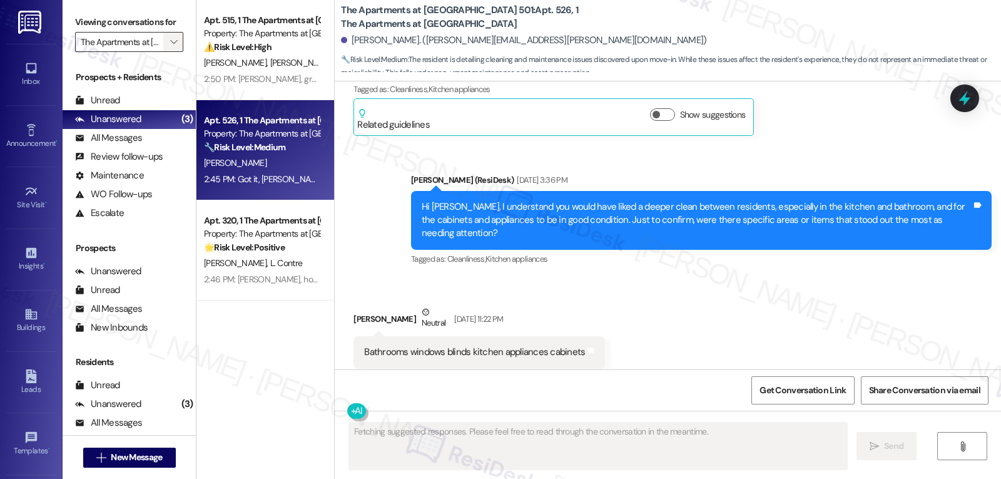
click at [168, 49] on span "" at bounding box center [174, 42] width 12 height 20
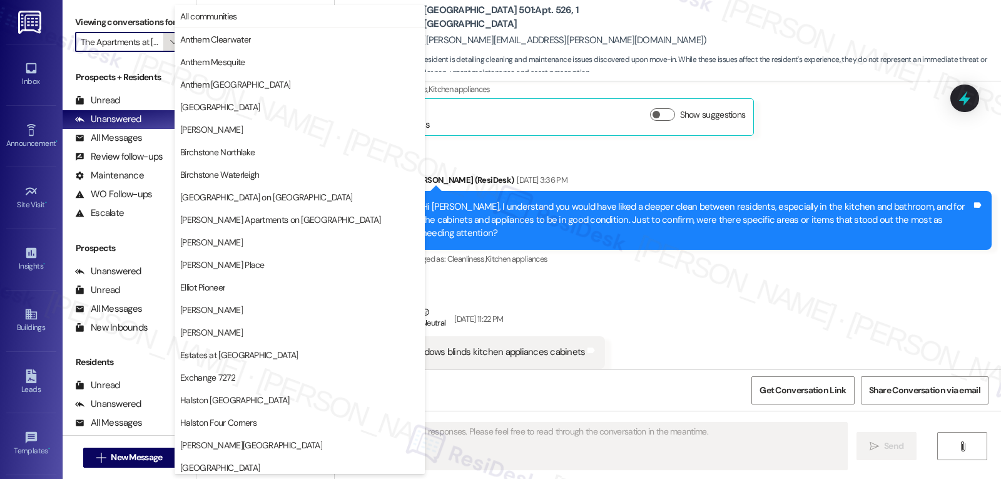
scroll to position [433, 0]
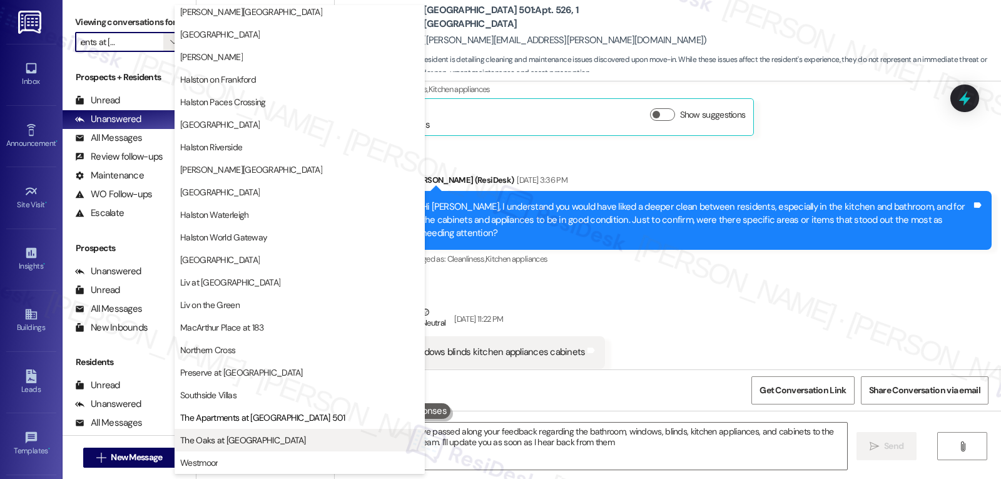
type textarea "Hi {{first_name}}, I've passed along your feedback regarding the bathroom, wind…"
click at [255, 438] on span "The Oaks at [GEOGRAPHIC_DATA]" at bounding box center [243, 440] width 126 height 13
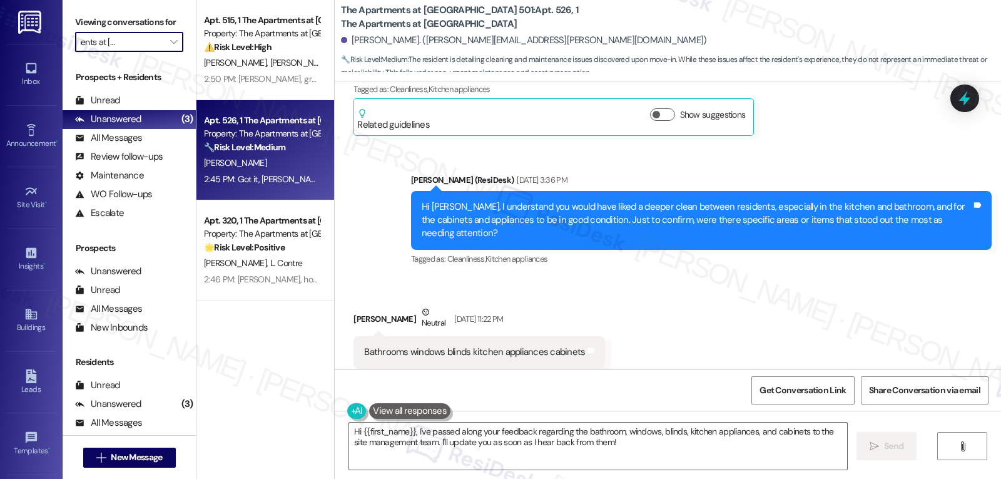
type input "The Oaks at [GEOGRAPHIC_DATA]"
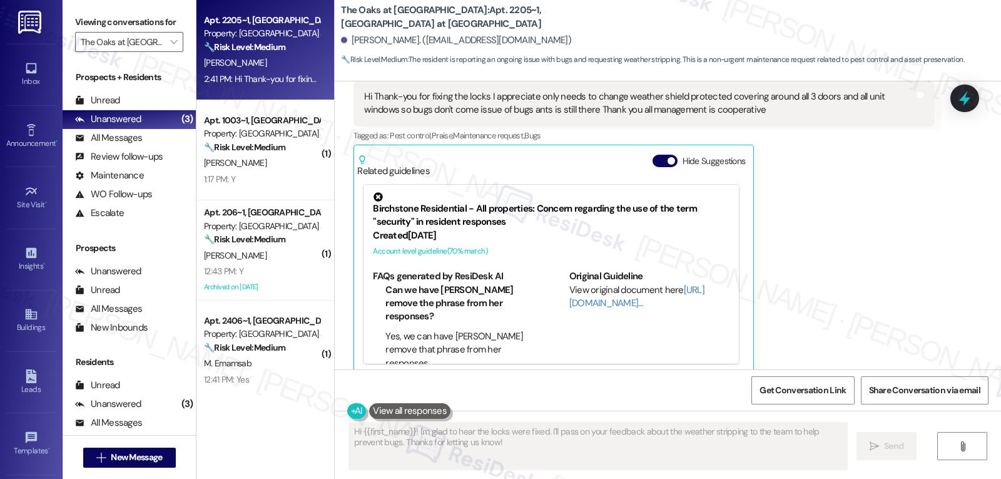
scroll to position [399, 0]
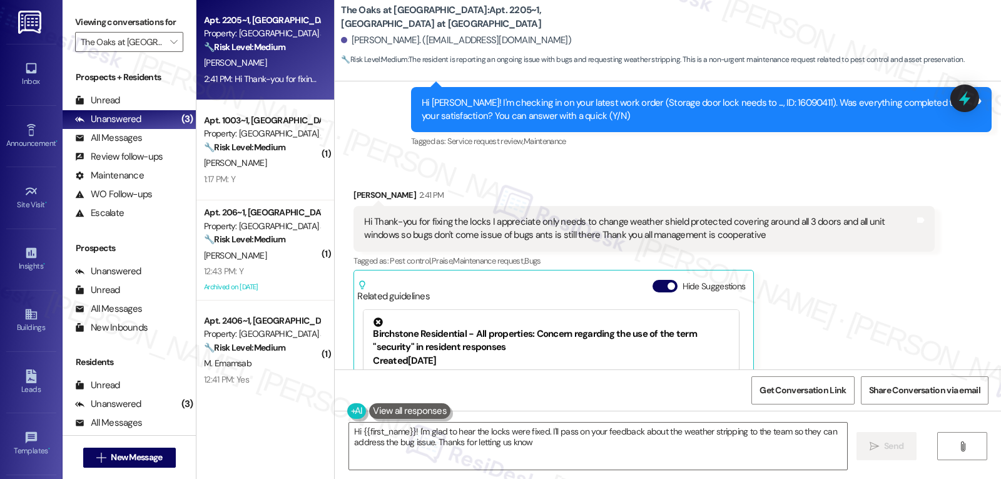
type textarea "Hi {{first_name}}! I'm glad to hear the locks were fixed. I'll pass on your fee…"
click at [968, 96] on icon at bounding box center [964, 98] width 21 height 21
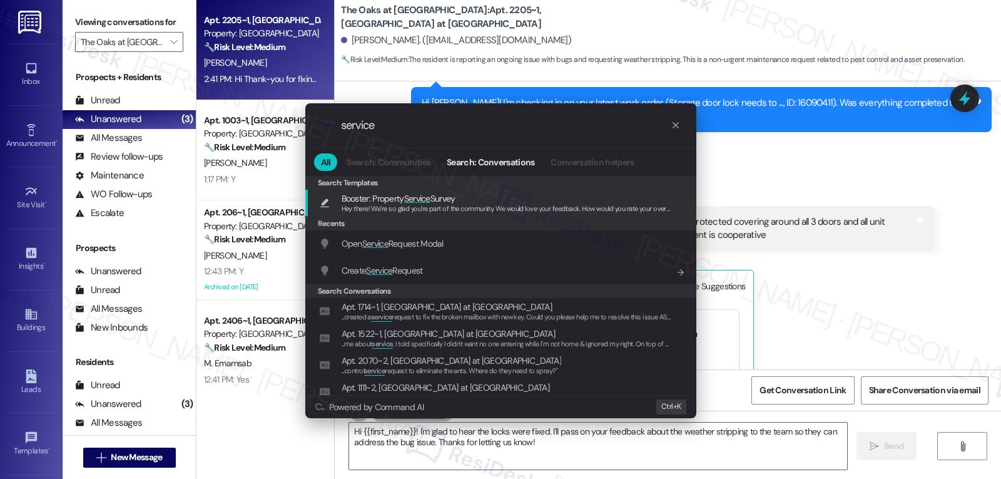
click at [437, 242] on span "Open Service Request Modal" at bounding box center [393, 243] width 102 height 11
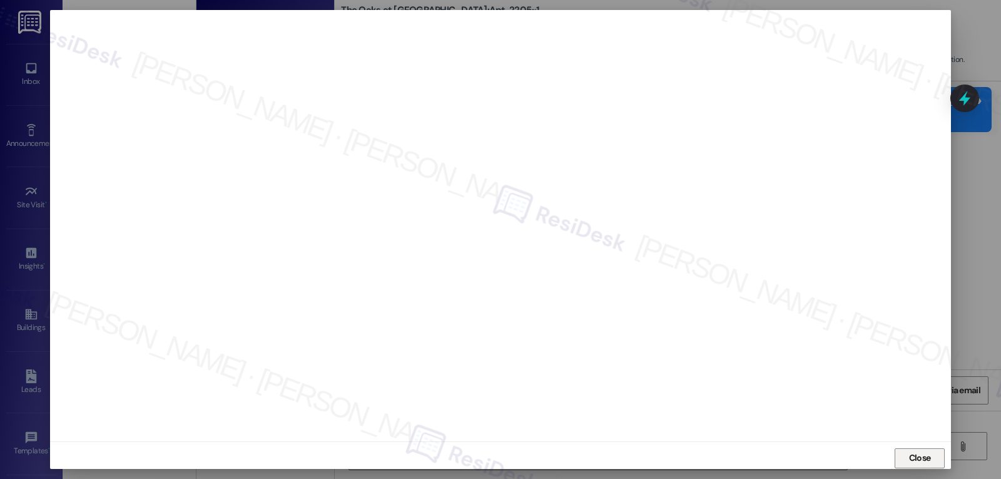
click at [921, 454] on span "Close" at bounding box center [920, 457] width 22 height 13
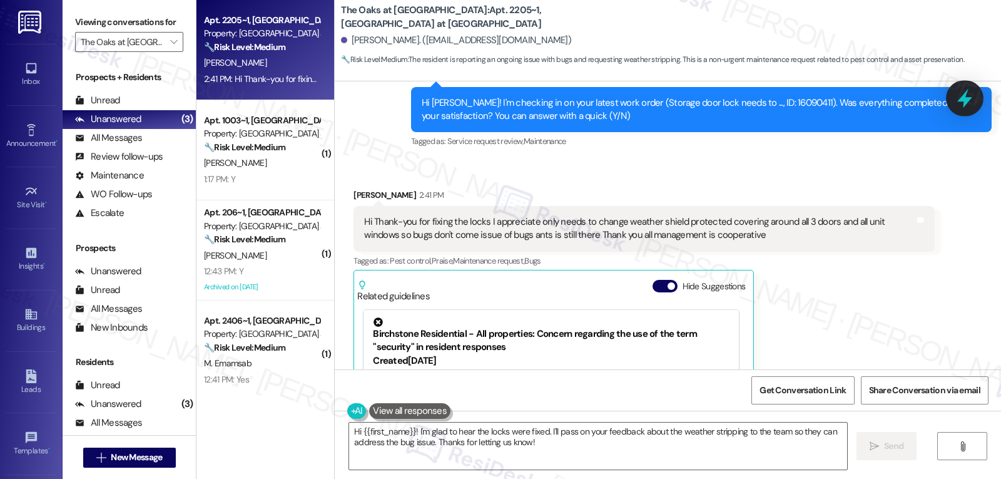
click at [976, 94] on div at bounding box center [965, 98] width 38 height 36
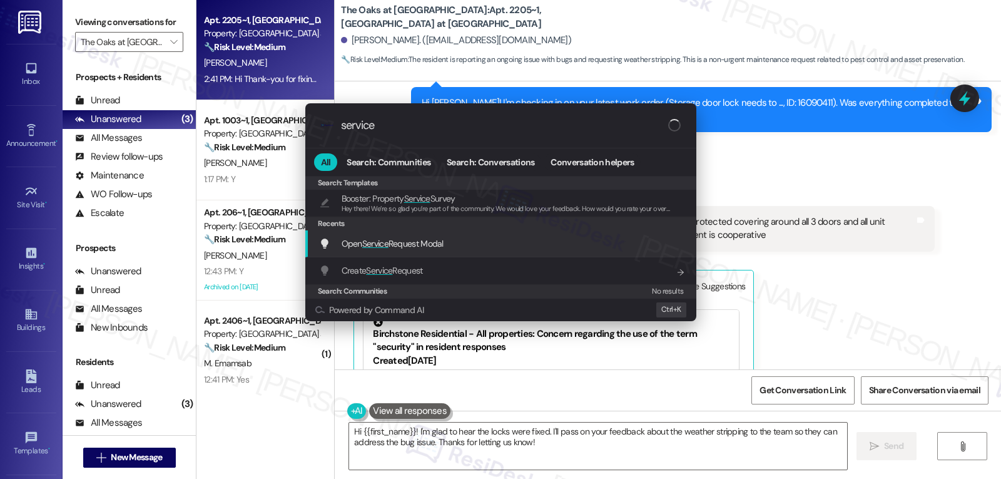
type input "service"
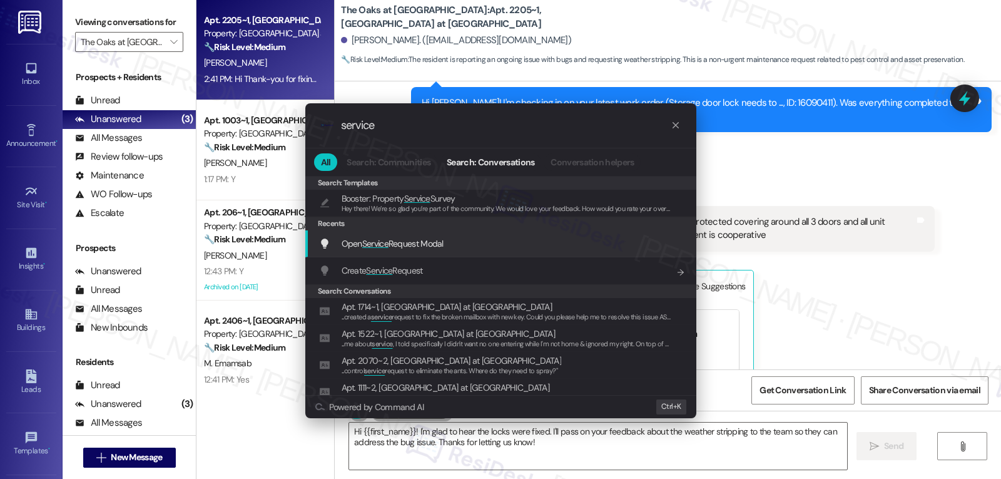
click at [384, 248] on span "Service" at bounding box center [375, 243] width 26 height 11
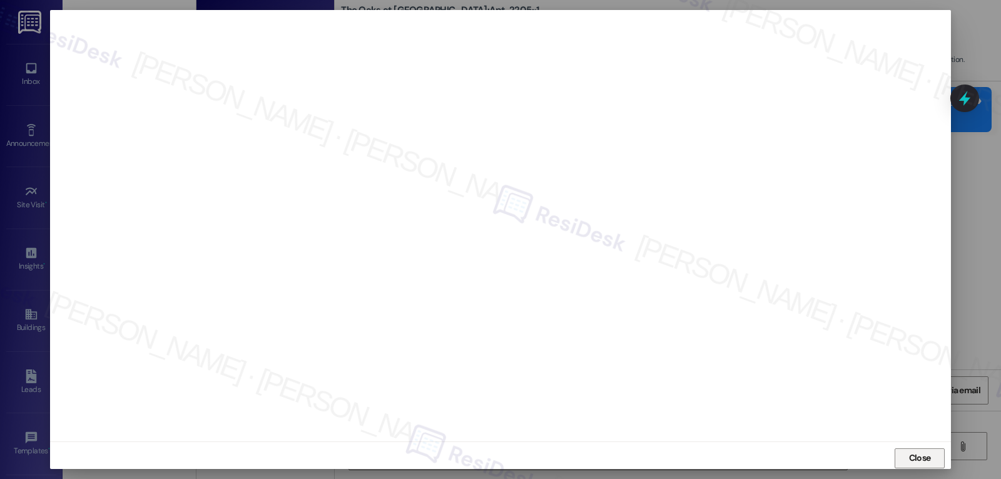
click at [917, 453] on span "Close" at bounding box center [920, 457] width 22 height 13
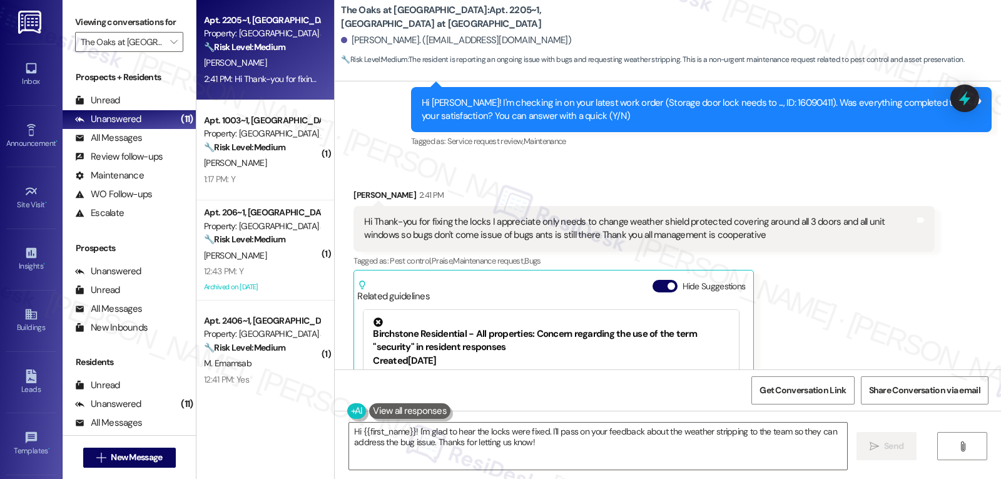
click at [344, 182] on div "Received via SMS Amina Idrees 2:41 PM Hi Thank-you for fixing the locks I appre…" at bounding box center [643, 343] width 599 height 329
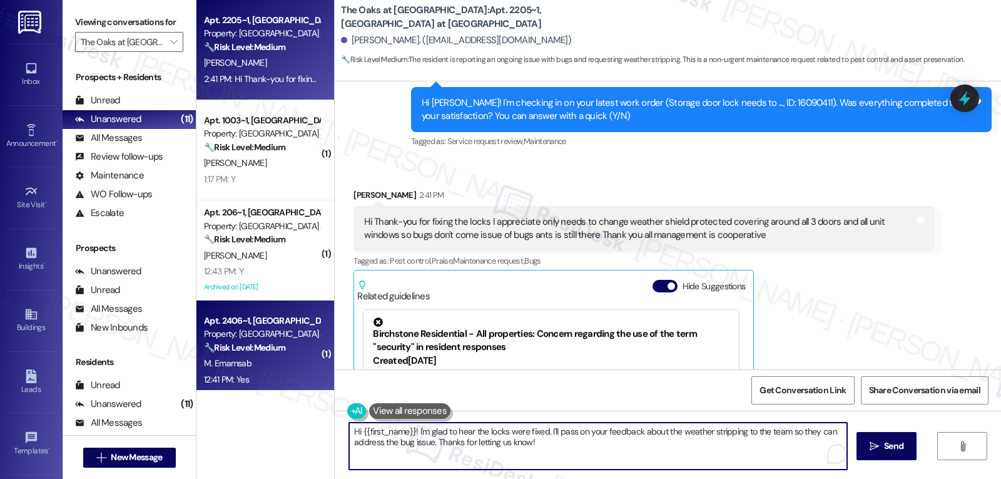
drag, startPoint x: 552, startPoint y: 451, endPoint x: 275, endPoint y: 385, distance: 284.9
click at [273, 390] on div "Apt. 2205~1, 9846 The Oaks at Valley Ranch Property: The Oaks at Valley Ranch 🔧…" at bounding box center [598, 239] width 805 height 479
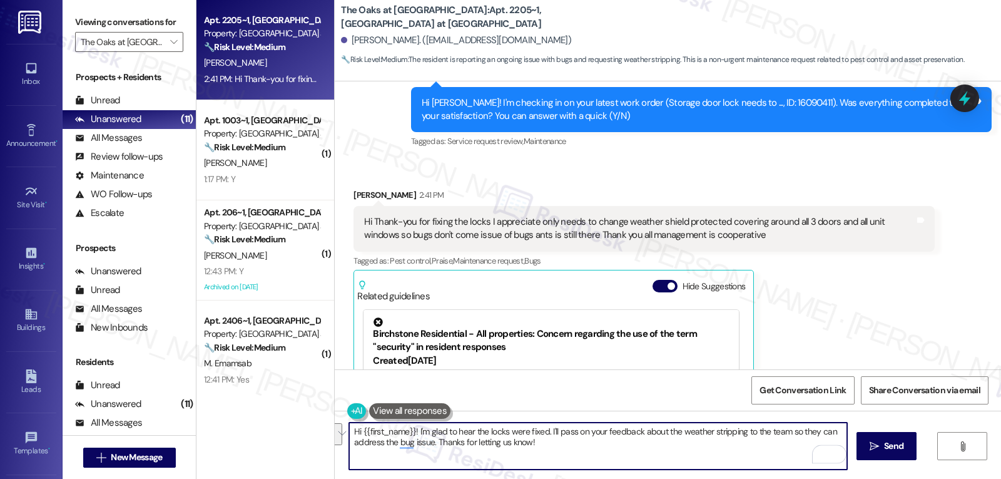
click at [616, 451] on textarea "Hi {{first_name}}! I'm glad to hear the locks were fixed. I'll pass on your fee…" at bounding box center [598, 445] width 498 height 47
drag, startPoint x: 541, startPoint y: 430, endPoint x: 900, endPoint y: 508, distance: 368.2
click at [900, 478] on html "Inbox Go to Inbox Announcement • Send A Text Announcement Site Visit • Go to Si…" at bounding box center [500, 239] width 1001 height 479
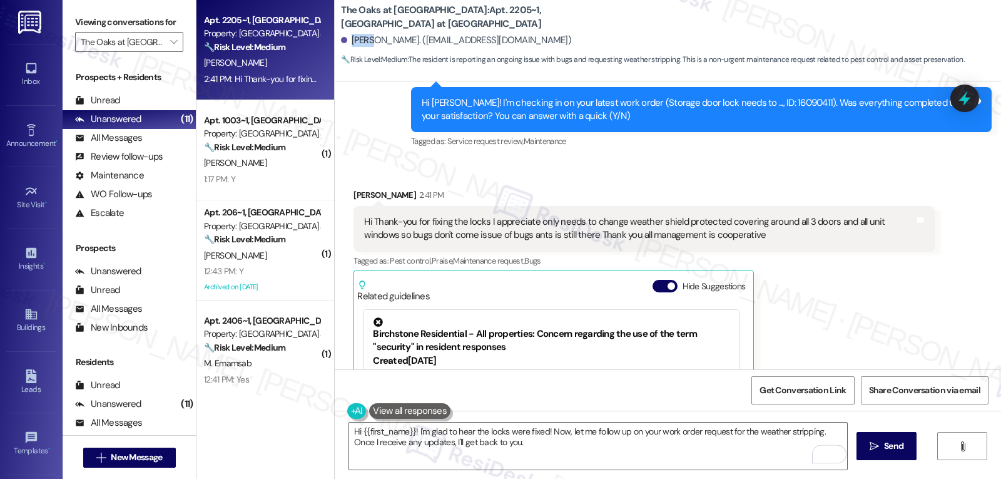
drag, startPoint x: 366, startPoint y: 39, endPoint x: 342, endPoint y: 39, distance: 23.8
click at [342, 39] on div "Amina Idrees. (amina4927@yahoo.com)" at bounding box center [456, 40] width 230 height 13
copy div "Amina"
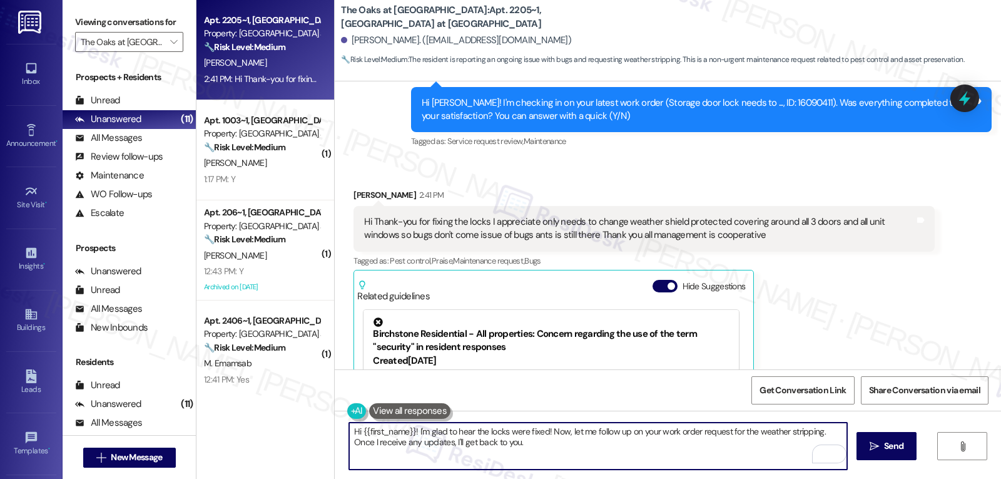
drag, startPoint x: 355, startPoint y: 432, endPoint x: 409, endPoint y: 431, distance: 53.2
click at [409, 431] on textarea "Hi {{first_name}}! I'm glad to hear the locks were fixed! Now, let me follow up…" at bounding box center [598, 445] width 498 height 47
paste textarea "Amina"
click at [505, 456] on textarea "Hi Amina! I'm glad to hear the locks were fixed! Now, let me follow up on your …" at bounding box center [598, 445] width 498 height 47
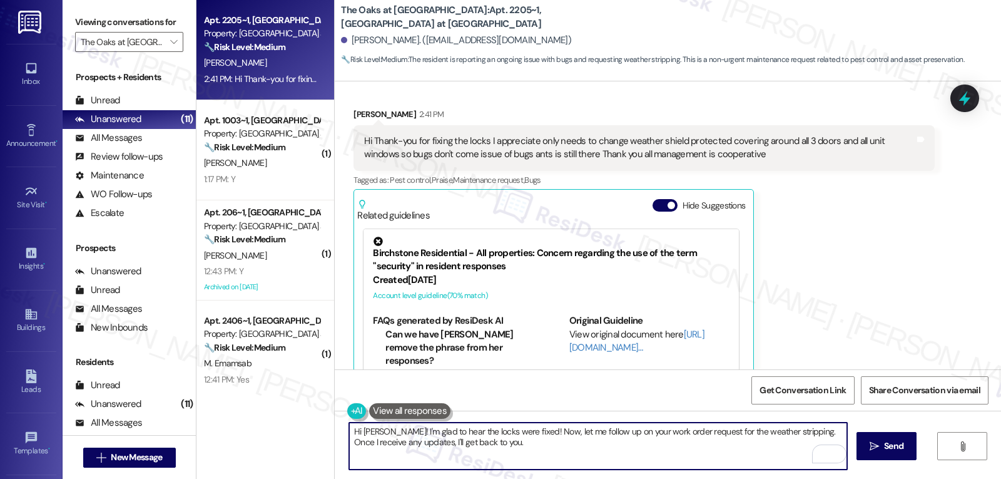
scroll to position [525, 0]
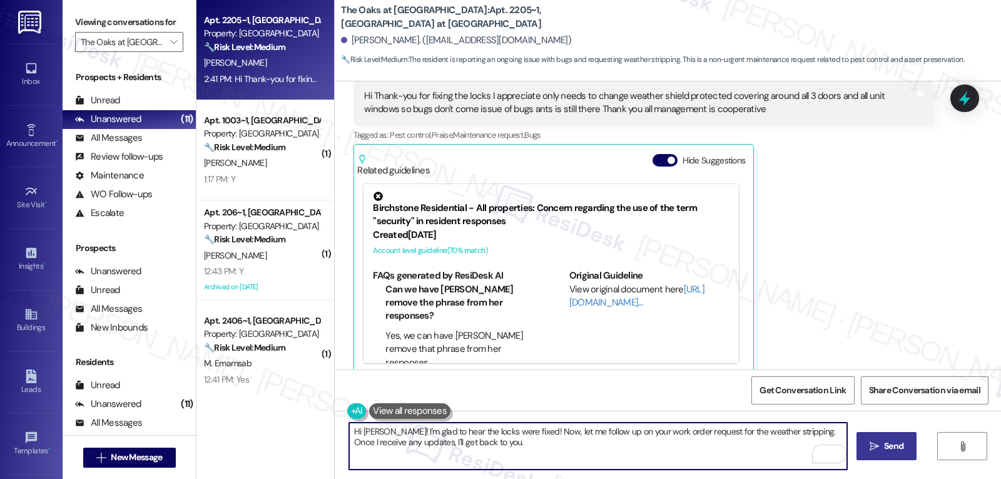
click at [900, 456] on button " Send" at bounding box center [887, 446] width 61 height 28
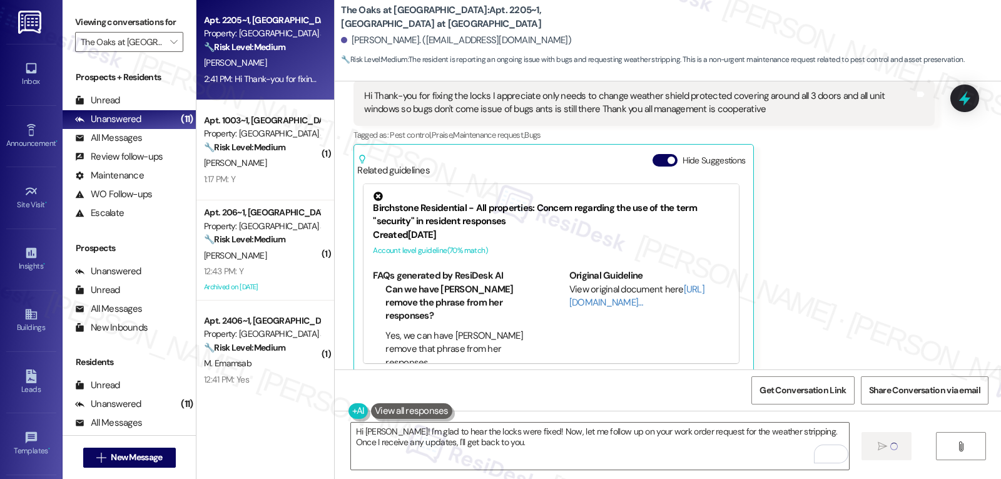
type textarea "Hi"
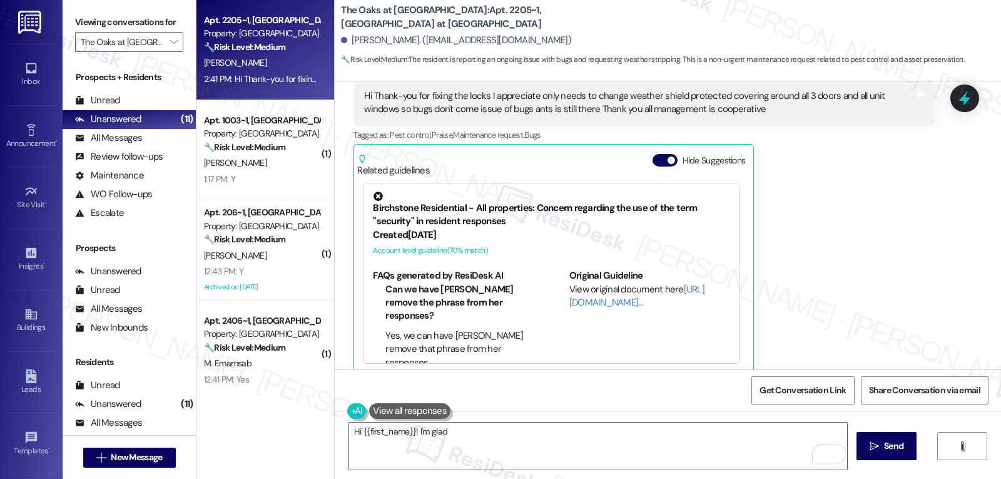
scroll to position [524, 0]
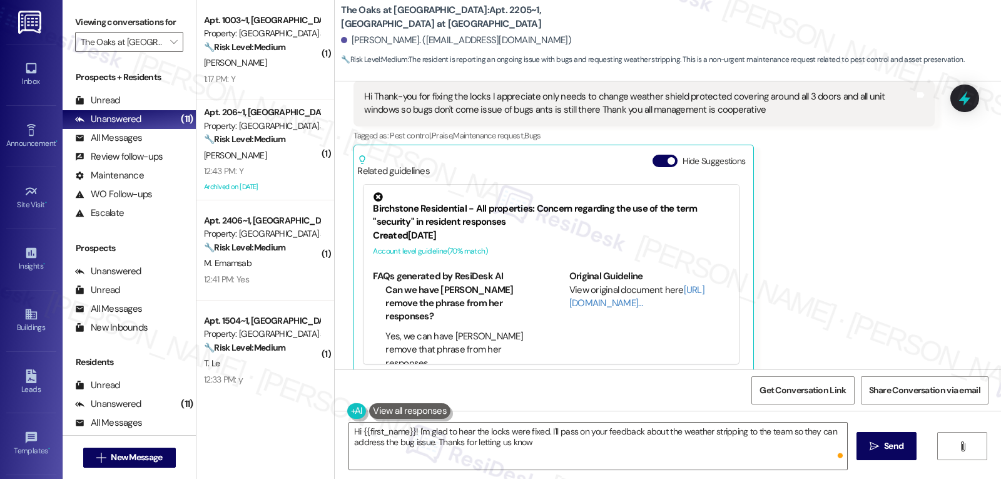
type textarea "Hi {{first_name}}! I'm glad to hear the locks were fixed. I'll pass on your fee…"
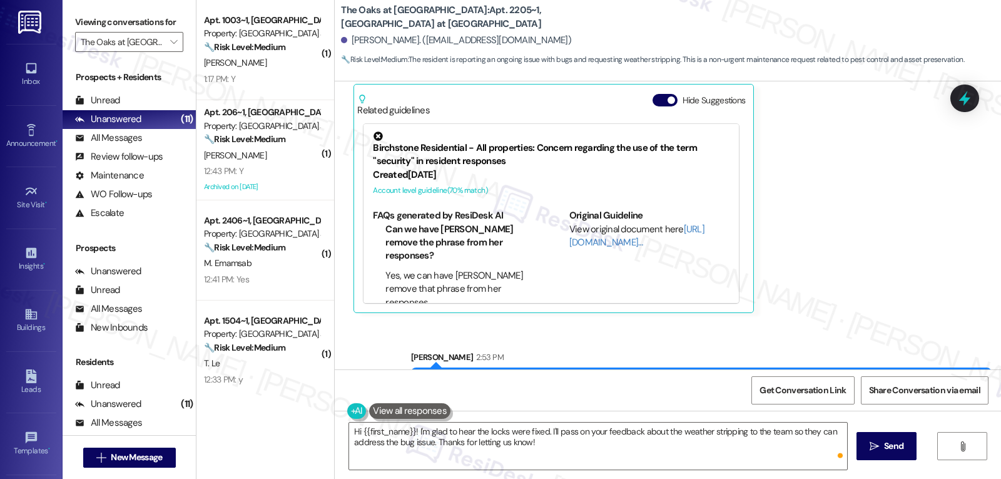
scroll to position [626, 0]
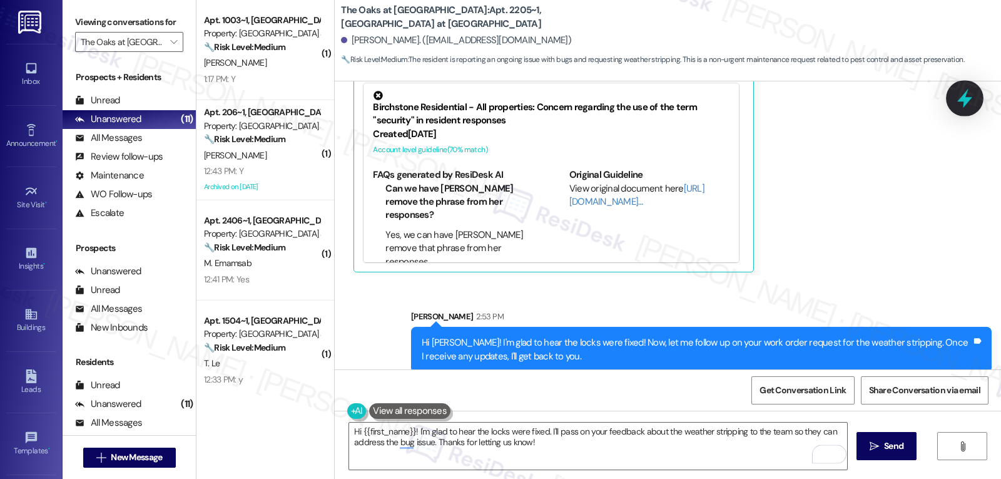
click at [969, 99] on icon at bounding box center [964, 98] width 15 height 19
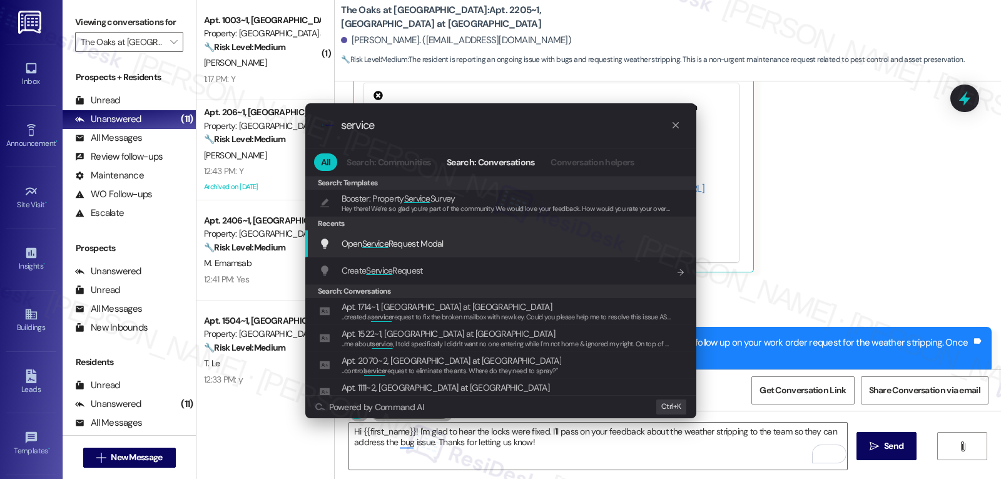
click at [437, 252] on div "Open Service Request Modal Add shortcut" at bounding box center [500, 243] width 391 height 27
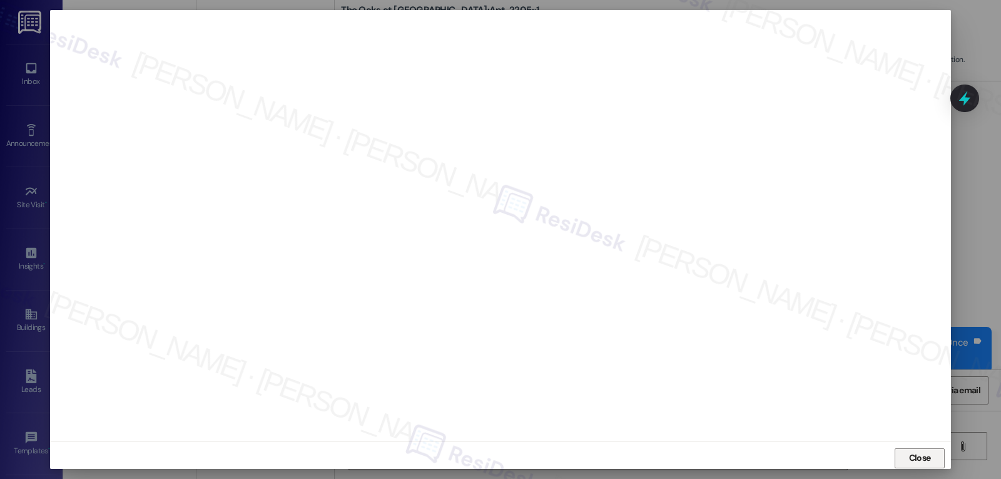
click at [907, 455] on span "Close" at bounding box center [920, 457] width 27 height 13
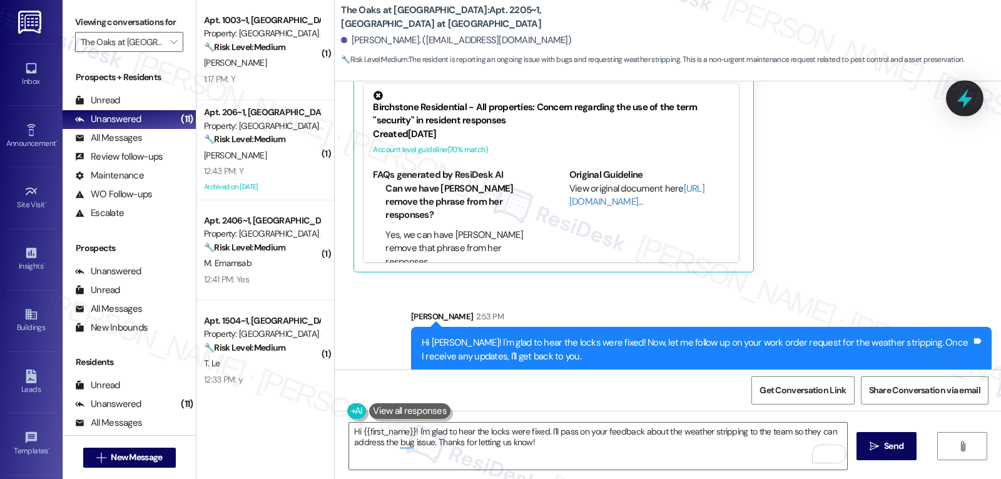
click at [964, 104] on icon at bounding box center [964, 98] width 15 height 19
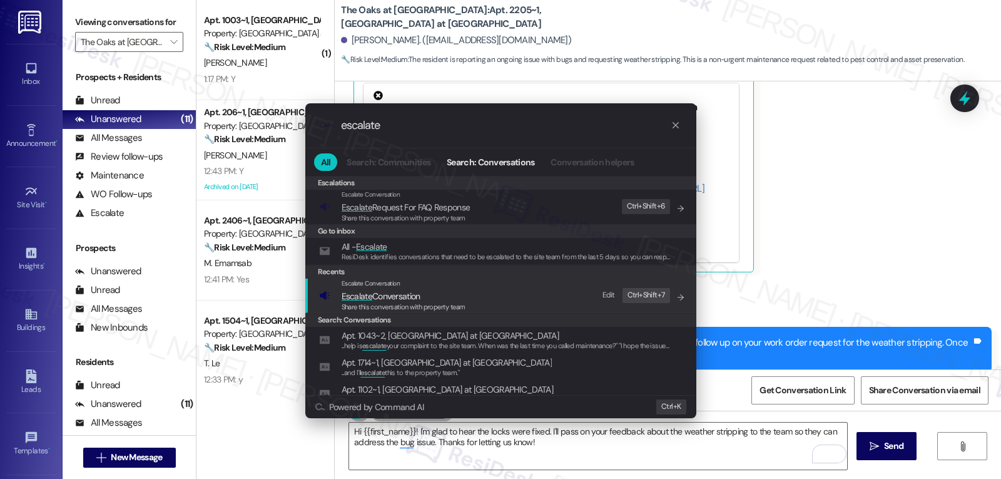
type input "escalate"
click at [379, 305] on span "Share this conversation with property team" at bounding box center [404, 306] width 124 height 9
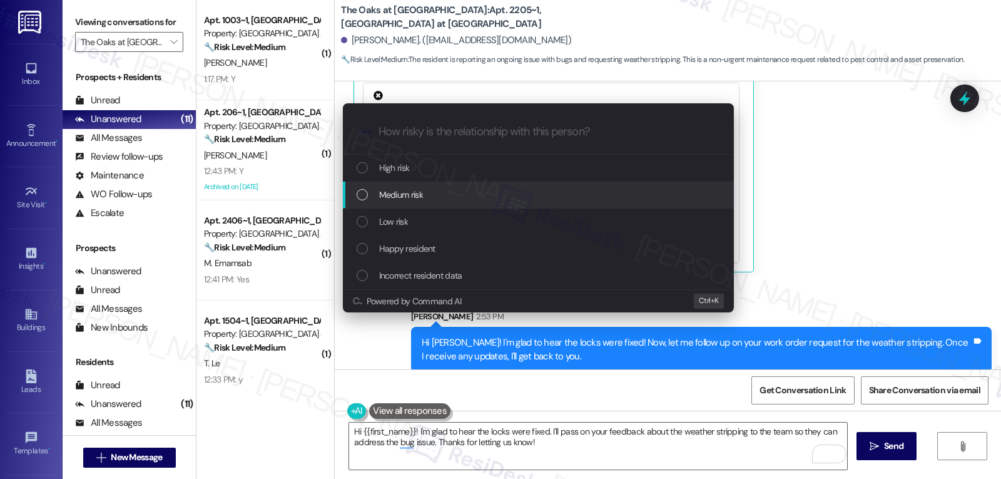
click at [456, 191] on div "Medium risk" at bounding box center [540, 195] width 366 height 14
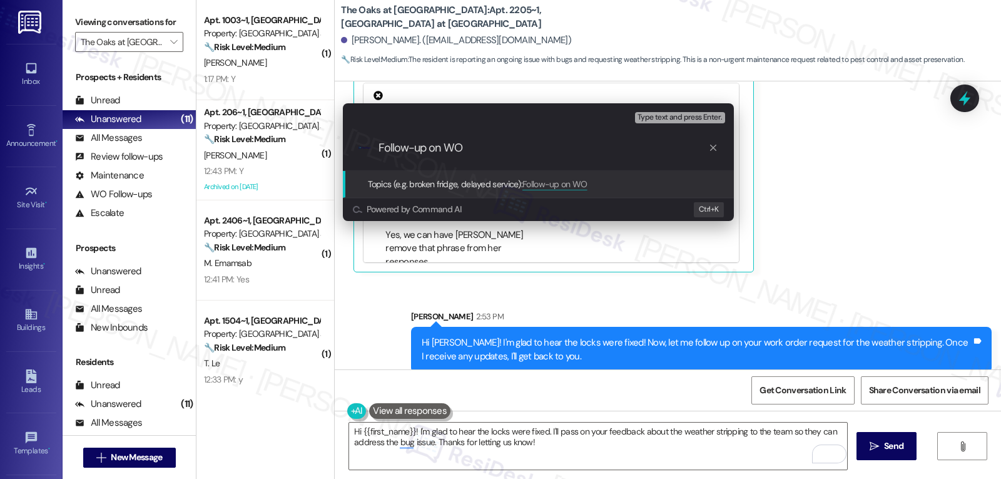
paste input "16094200"
click at [573, 147] on input "Follow-up on WO 16094200 - weather stipping request" at bounding box center [544, 147] width 330 height 13
type input "Follow-up on WO 16094200 - weather stripping request"
click at [673, 155] on div ".cls-1{fill:#0a055f;}.cls-2{fill:#0cc4c4;} resideskLogoBlueOrange Follow-up on …" at bounding box center [538, 148] width 391 height 44
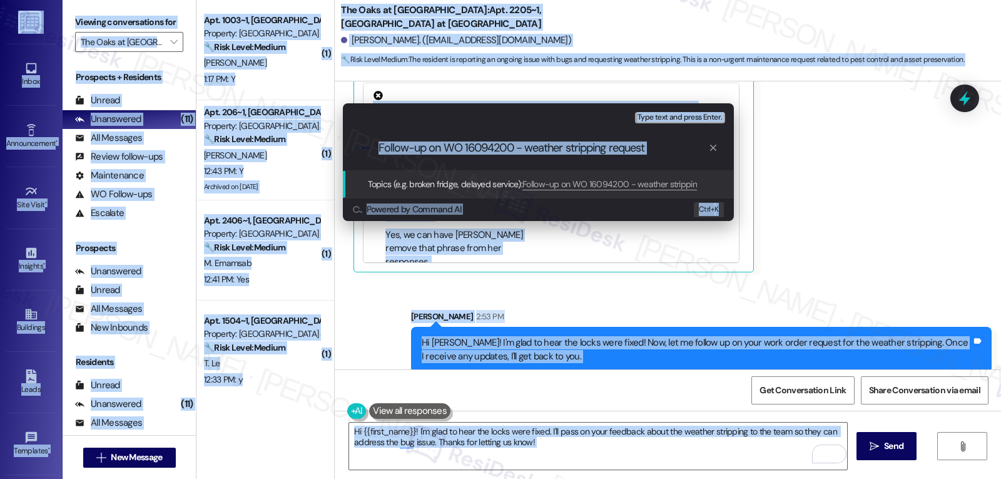
copy body "Inbox Go to Inbox Announcement • Send A Text Announcement Site Visit • Go to Si…"
click at [673, 155] on div ".cls-1{fill:#0a055f;}.cls-2{fill:#0cc4c4;} resideskLogoBlueOrange Follow-up on …" at bounding box center [538, 148] width 391 height 44
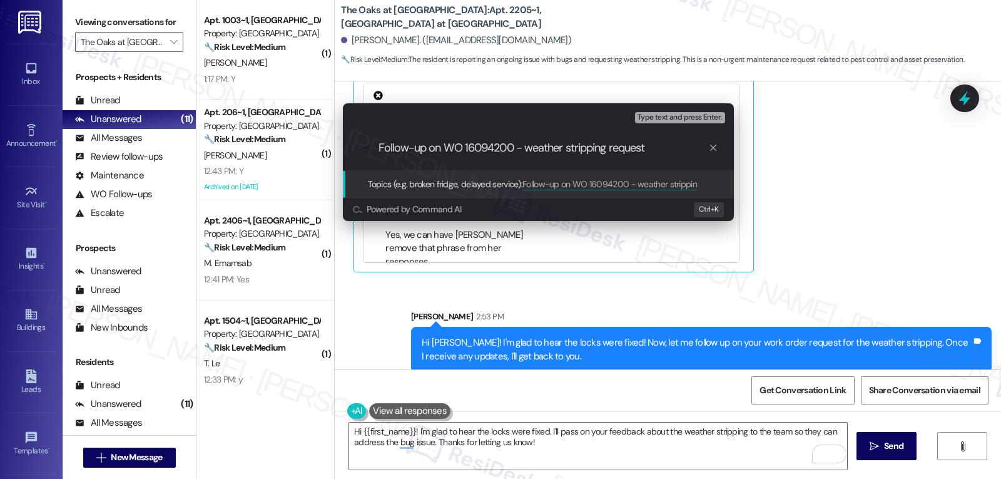
click at [654, 149] on input "Follow-up on WO 16094200 - weather stripping request" at bounding box center [544, 147] width 330 height 13
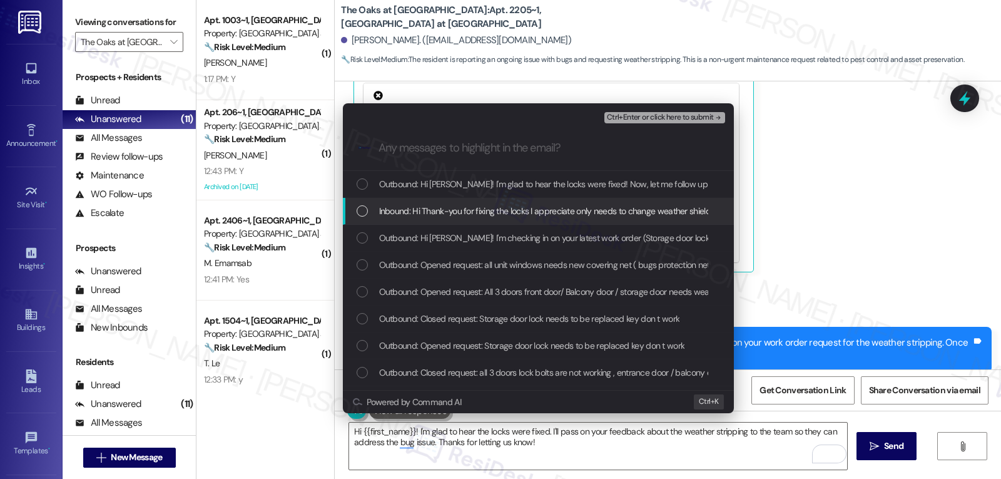
click at [464, 217] on span "Inbound: Hi Thank-you for fixing the locks I appreciate only needs to change we…" at bounding box center [820, 211] width 882 height 14
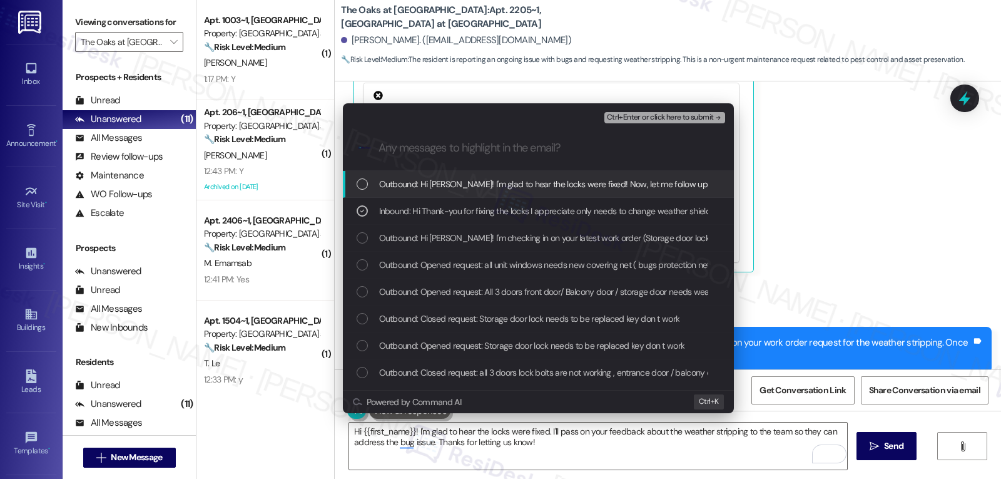
click at [685, 118] on span "Ctrl+Enter or click here to submit" at bounding box center [660, 117] width 107 height 9
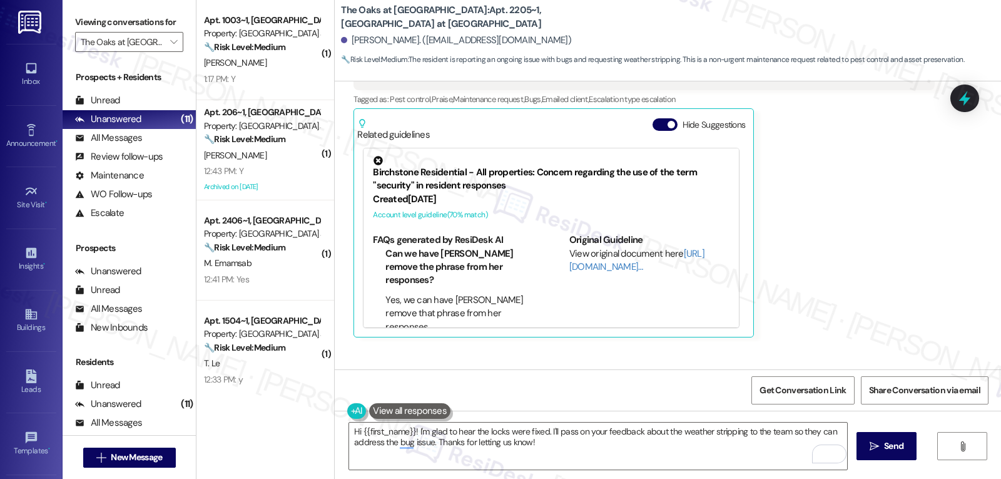
scroll to position [644, 0]
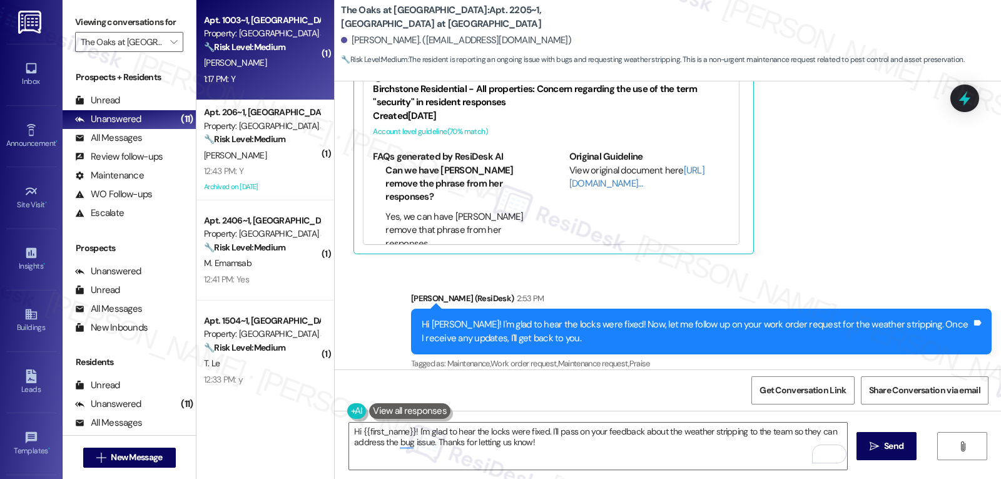
click at [281, 76] on div "1:17 PM: Y 1:17 PM: Y" at bounding box center [262, 79] width 118 height 16
type textarea "Fetching suggested responses. Please feel free to read through the conversation…"
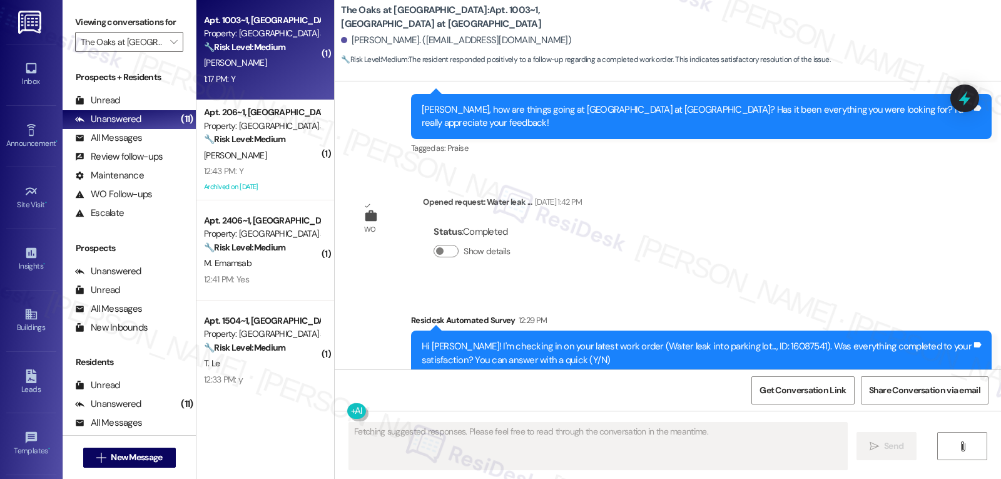
scroll to position [3177, 0]
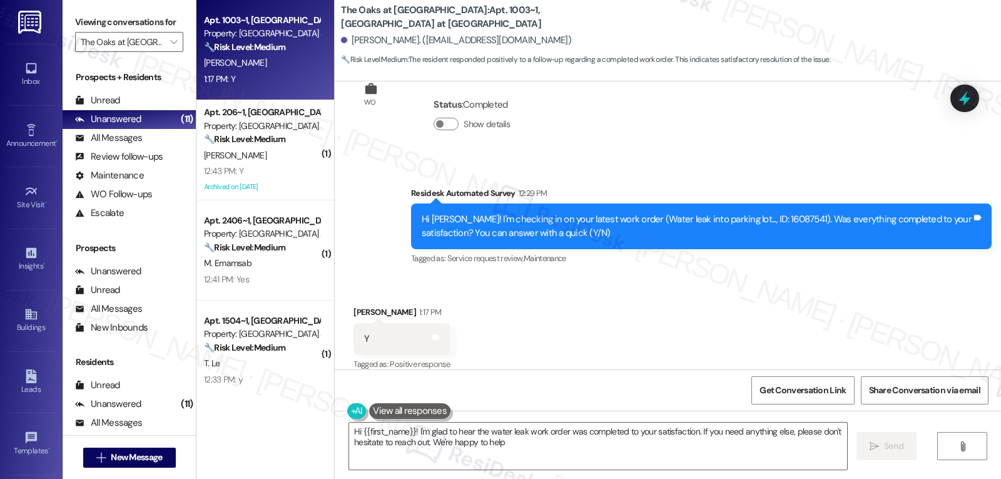
type textarea "Hi {{first_name}}! I'm glad to hear the water leak work order was completed to …"
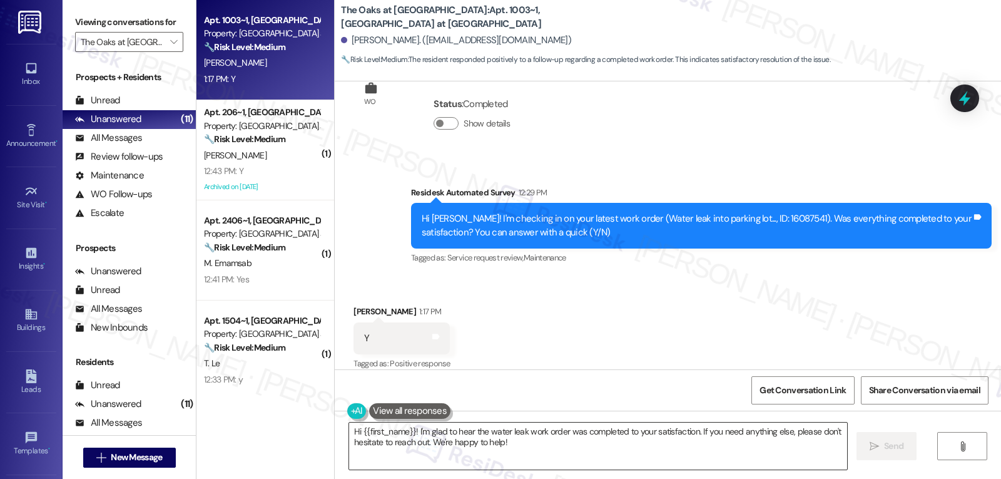
click at [579, 448] on textarea "Hi {{first_name}}! I'm glad to hear the water leak work order was completed to …" at bounding box center [598, 445] width 498 height 47
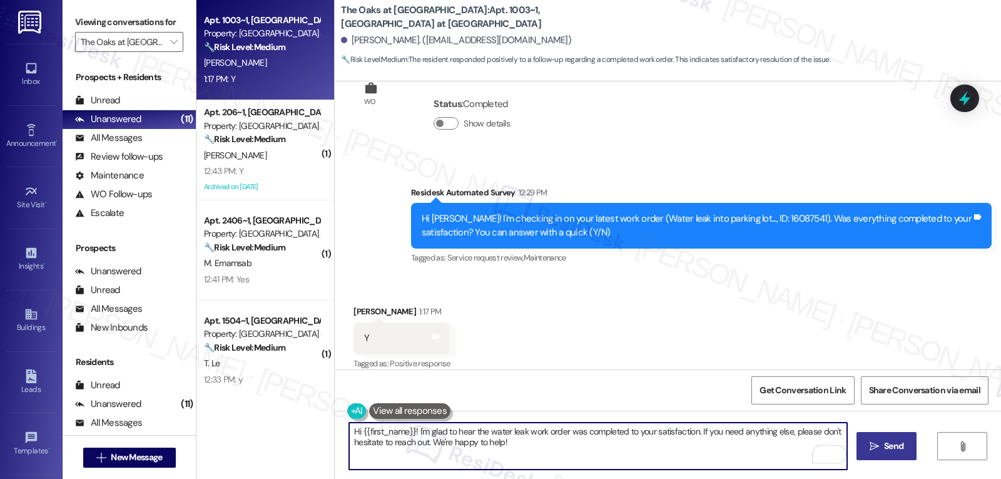
click at [907, 444] on button " Send" at bounding box center [887, 446] width 61 height 28
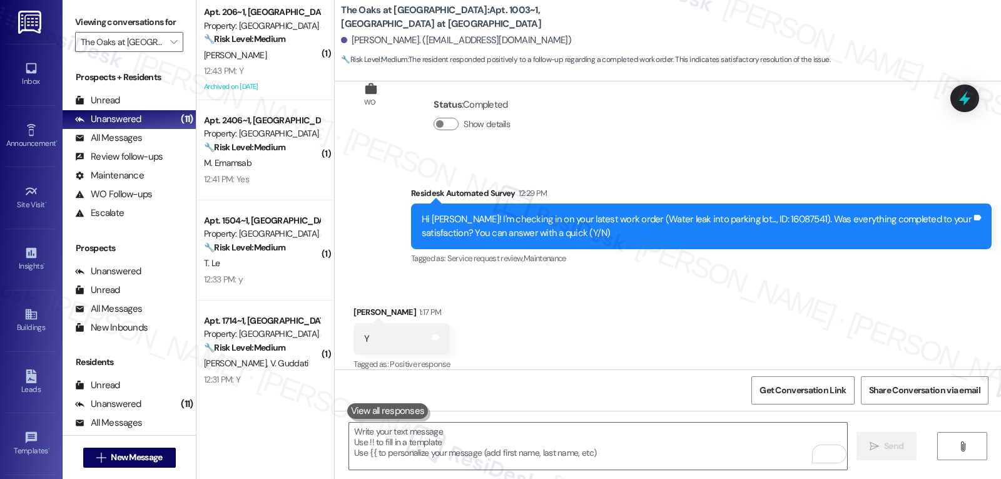
scroll to position [3278, 0]
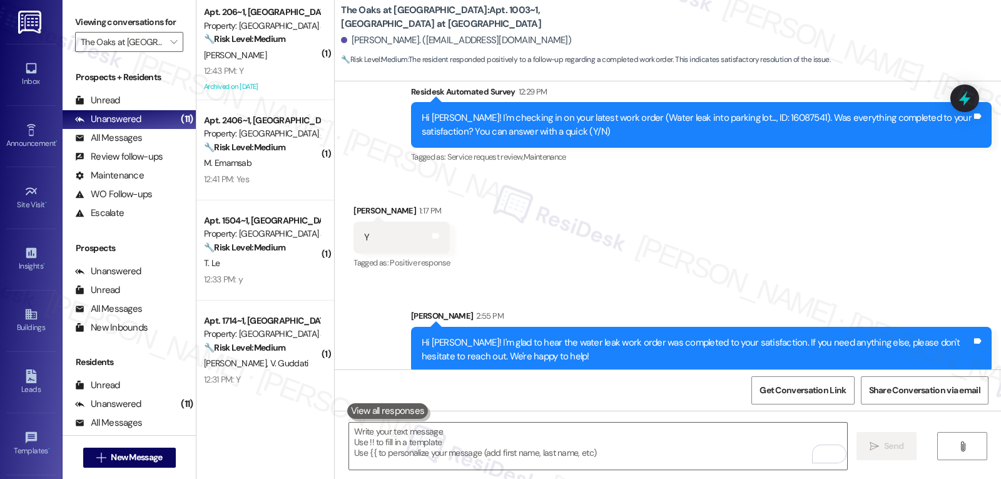
click at [429, 336] on div "Hi Jasmine! I'm glad to hear the water leak work order was completed to your sa…" at bounding box center [697, 349] width 550 height 27
click at [430, 336] on div "Hi Jasmine! I'm glad to hear the water leak work order was completed to your sa…" at bounding box center [697, 349] width 550 height 27
copy div "Jasmine"
click at [432, 448] on textarea "To enrich screen reader interactions, please activate Accessibility in Grammarl…" at bounding box center [598, 445] width 498 height 47
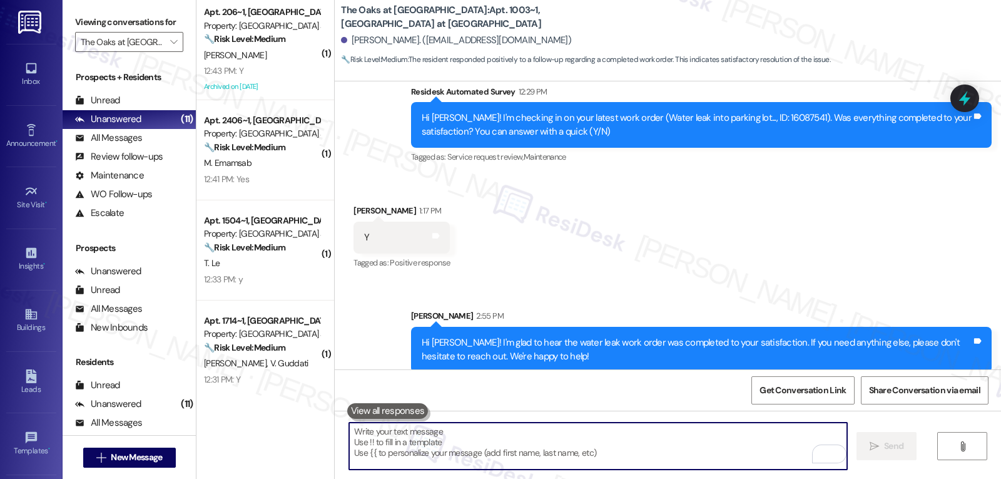
paste textarea "Jasmine"
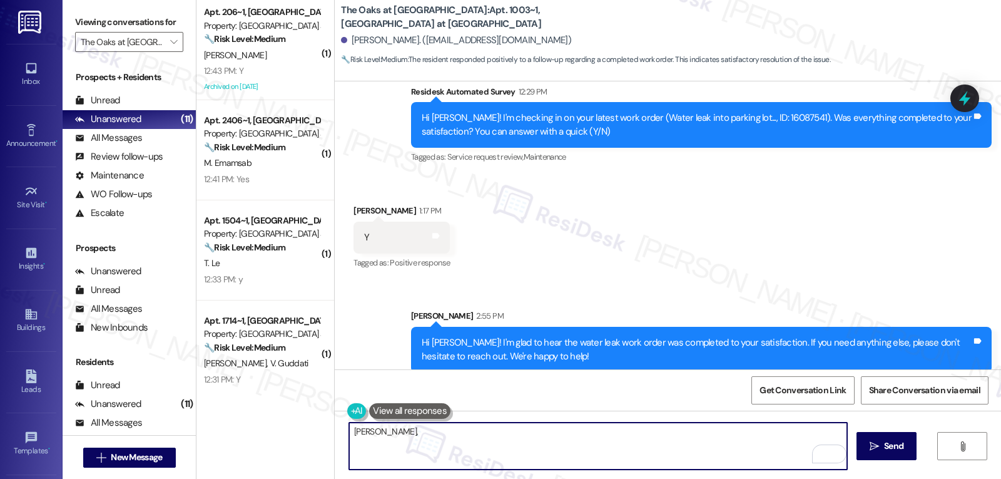
click at [599, 446] on textarea "Jasmine," at bounding box center [598, 445] width 498 height 47
paste textarea "I’ve been meaning to check in—how has your experience at {{property}} been so f…"
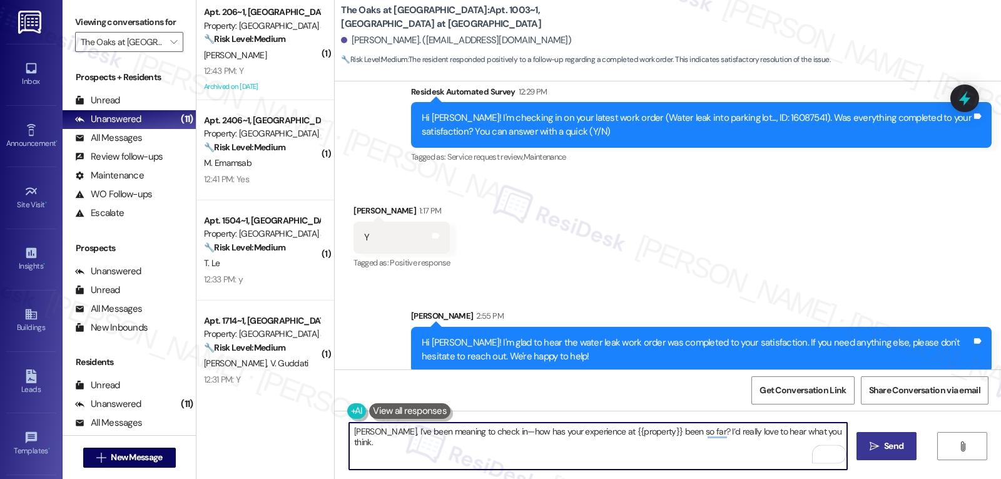
type textarea "Jasmine, I’ve been meaning to check in—how has your experience at {{property}} …"
click at [875, 452] on span " Send" at bounding box center [886, 445] width 39 height 13
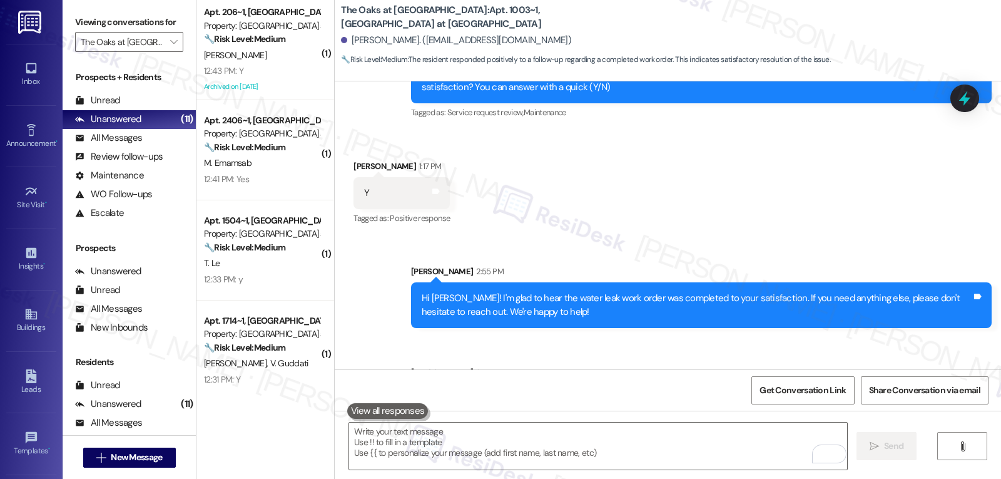
scroll to position [3379, 0]
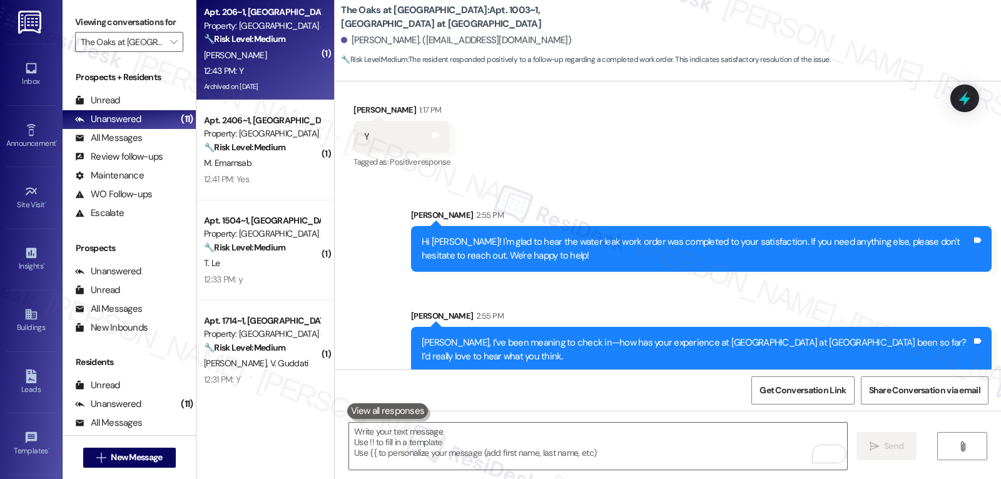
click at [258, 58] on div "M. Agrawal" at bounding box center [262, 56] width 118 height 16
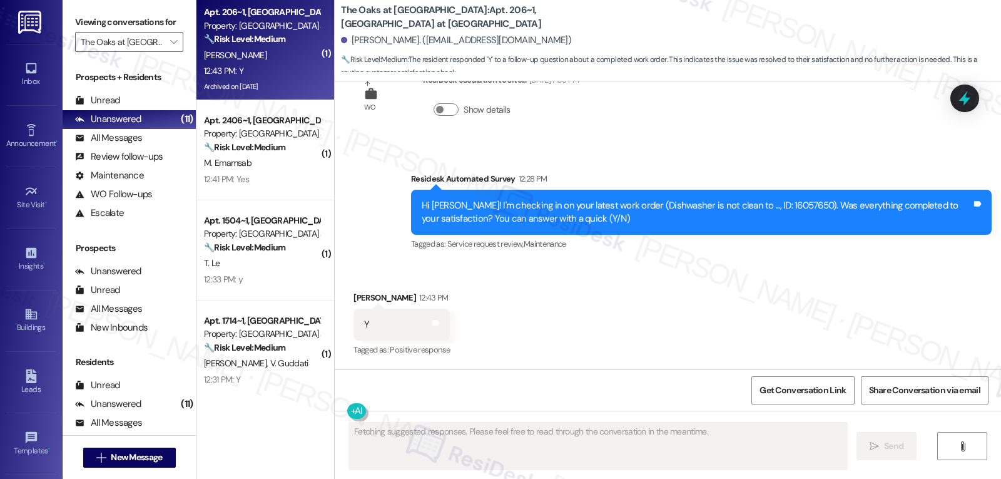
scroll to position [2173, 0]
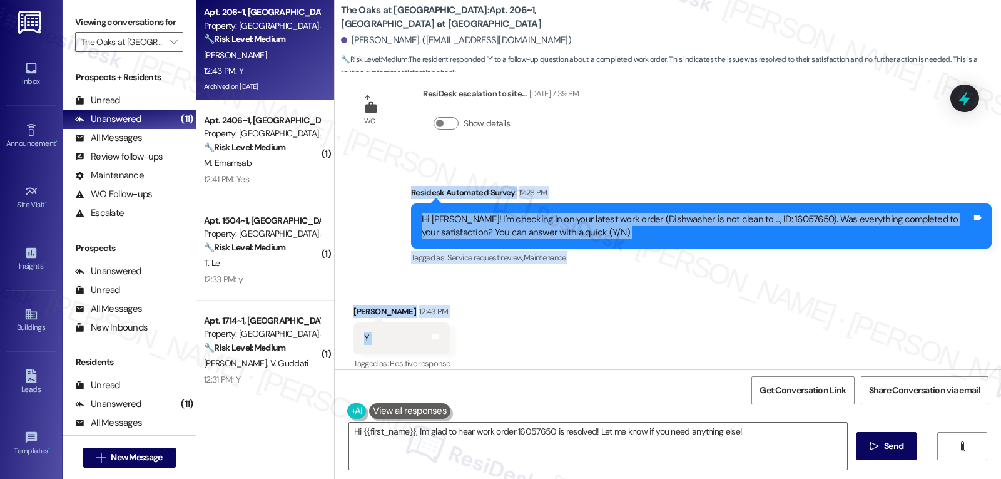
drag, startPoint x: 401, startPoint y: 178, endPoint x: 457, endPoint y: 322, distance: 153.7
click at [457, 325] on div "WO Lease started Jul 25, 2025 at 8:00 PM Show details Survey, sent via SMS Resi…" at bounding box center [668, 225] width 666 height 288
copy div "Residesk Automated Survey 12:28 PM Hi Manishkumar! I'm checking in on your late…"
click at [638, 446] on textarea "Hi {{first_name}}, I'm glad to hear work order 16057650 is resolved! Let me kno…" at bounding box center [598, 445] width 498 height 47
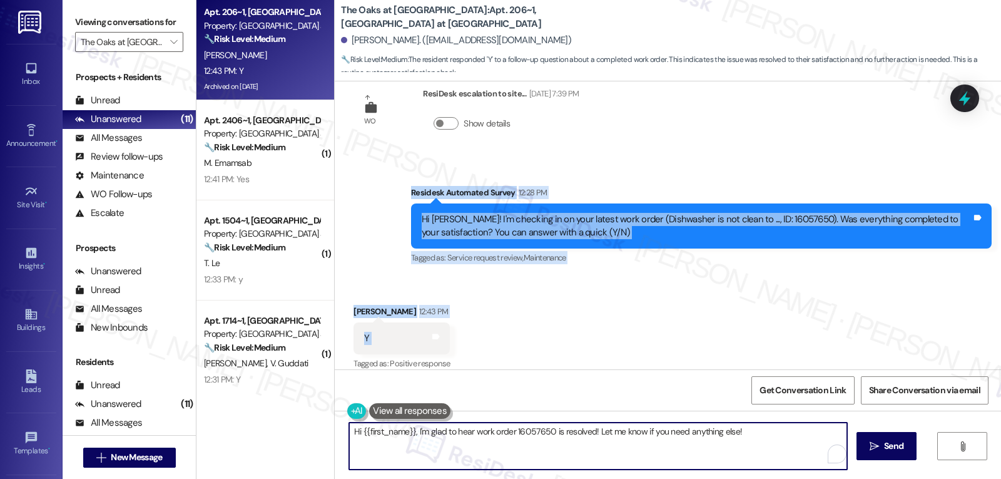
paste textarea "Thanks for confirming, Manishkumar! Glad to hear your work order was completed …"
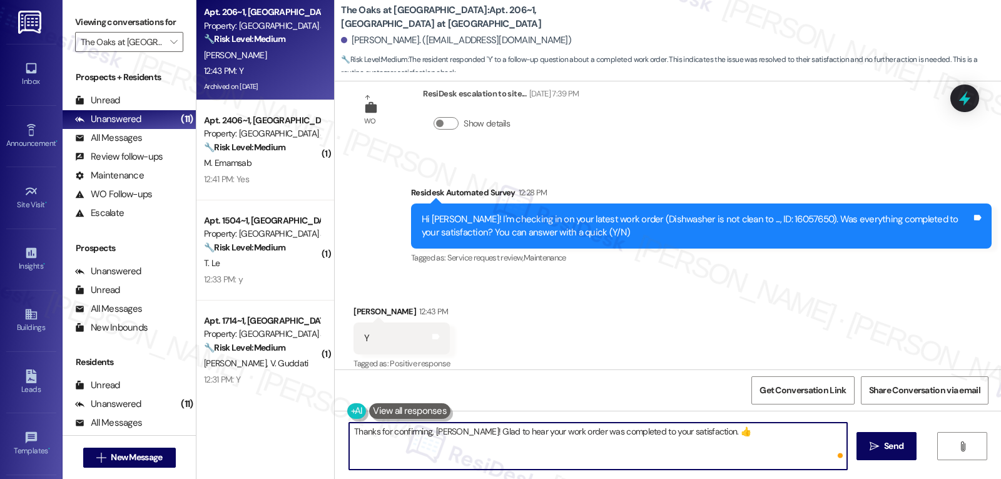
type textarea "Thanks for confirming, Manishkumar! Glad to hear your work order was completed …"
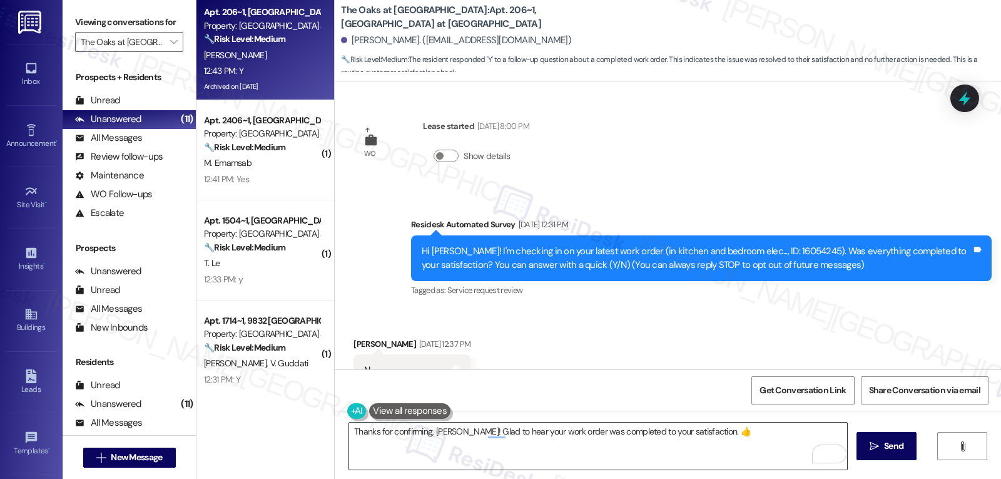
scroll to position [2173, 0]
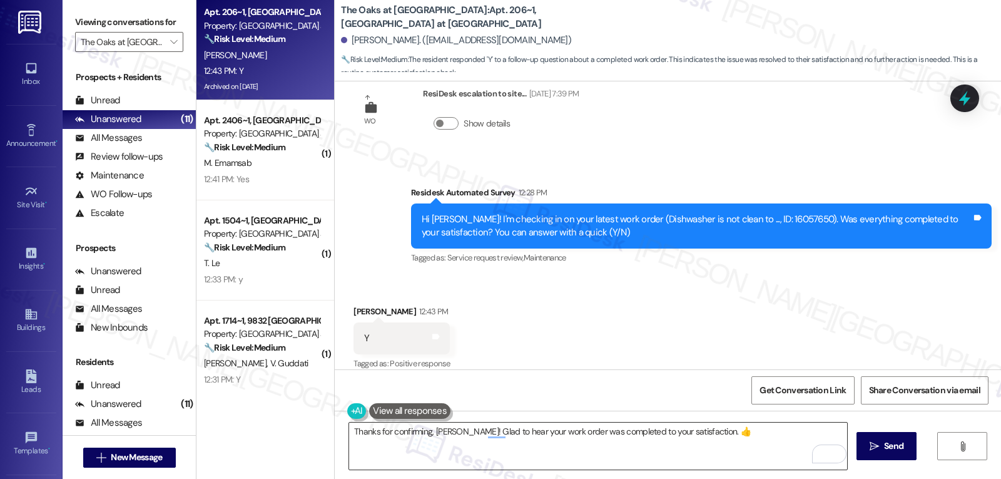
click at [758, 434] on textarea "Thanks for confirming, [PERSON_NAME]! Glad to hear your work order was complete…" at bounding box center [598, 445] width 498 height 47
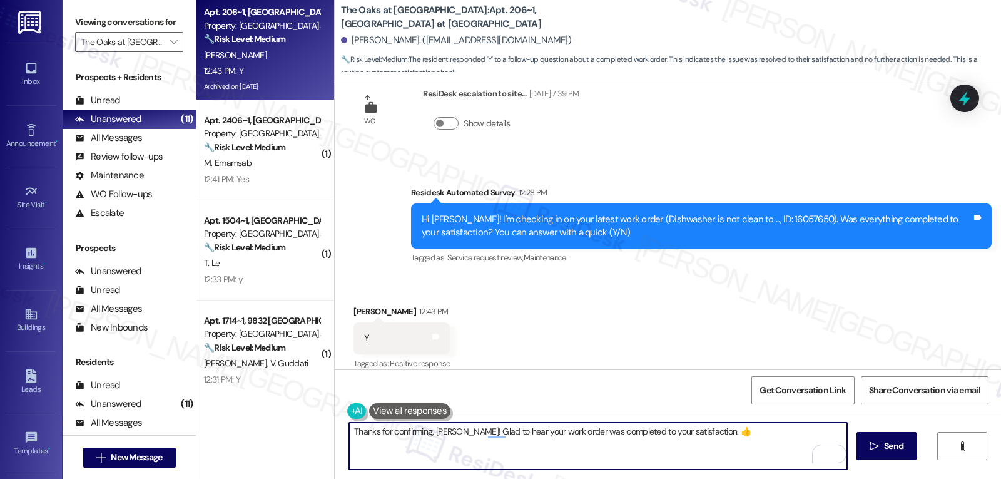
paste textarea "If there’s ever anything you need or any questions you have, I’m just a message…"
click at [731, 431] on textarea "Thanks for confirming, [PERSON_NAME]! Glad to hear your work order was complete…" at bounding box center [598, 445] width 498 height 47
click at [676, 447] on textarea "Thanks for confirming, [PERSON_NAME]! Glad to hear your work order was complete…" at bounding box center [598, 445] width 498 height 47
type textarea "Thanks for confirming, [PERSON_NAME]! Glad to hear your work order was complete…"
click at [898, 452] on span "Send" at bounding box center [893, 445] width 19 height 13
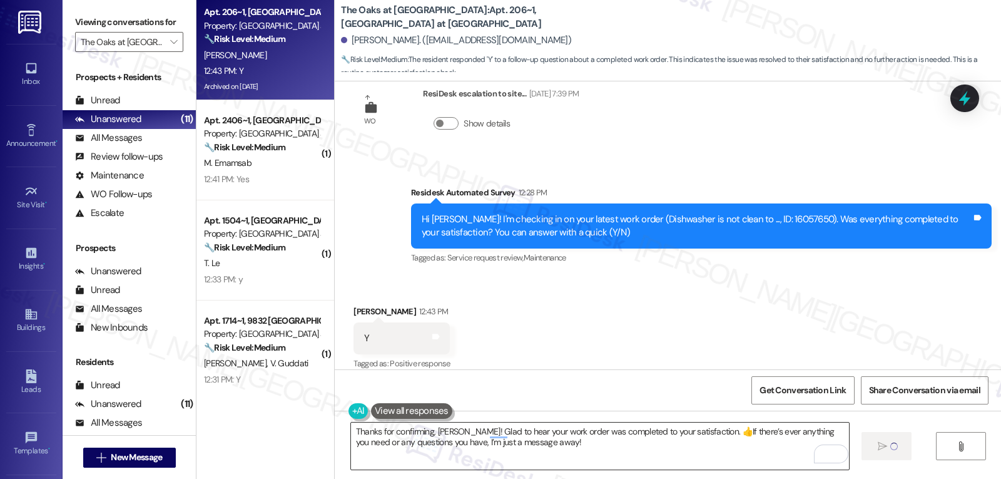
click at [710, 455] on textarea "Thanks for confirming, [PERSON_NAME]! Glad to hear your work order was complete…" at bounding box center [600, 445] width 498 height 47
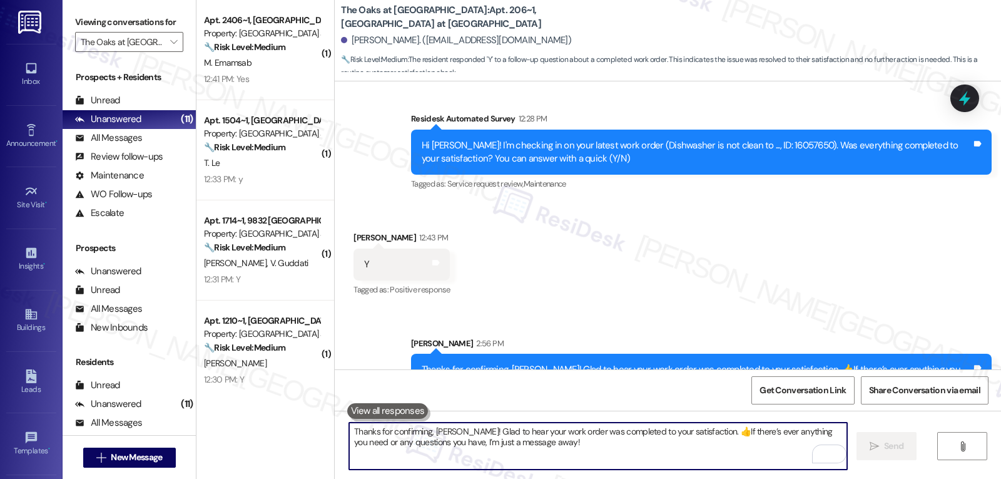
scroll to position [2273, 0]
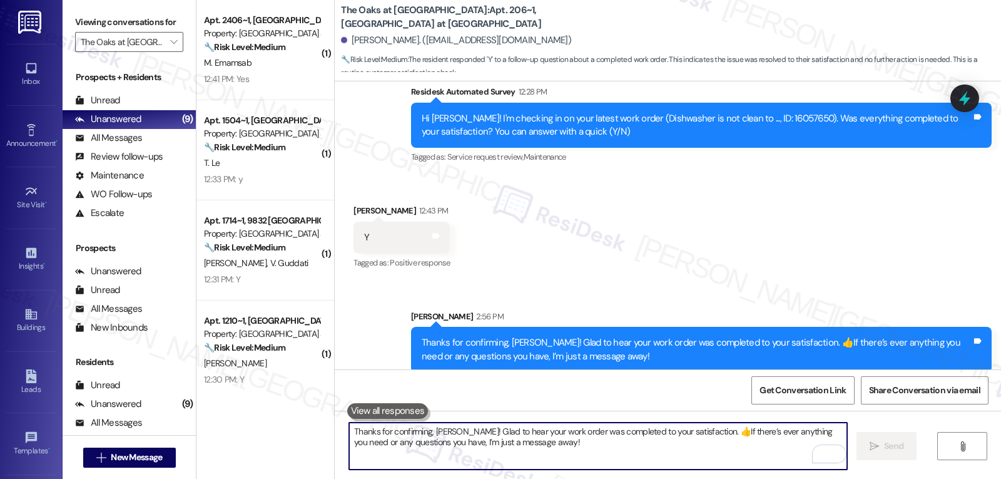
click at [484, 448] on textarea "Thanks for confirming, [PERSON_NAME]! Glad to hear your work order was complete…" at bounding box center [598, 445] width 498 height 47
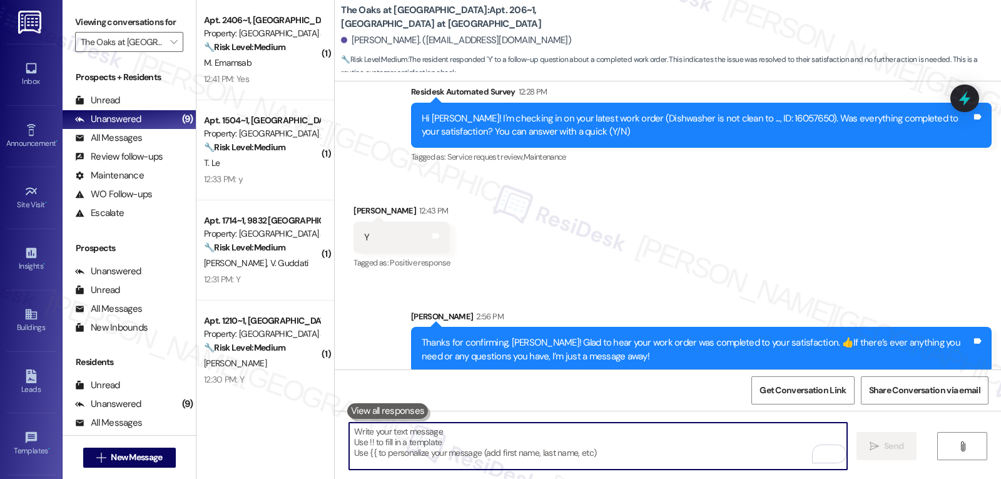
paste textarea "Just curious—has {{property}} been everything you hoped for? I’d love to hear y…"
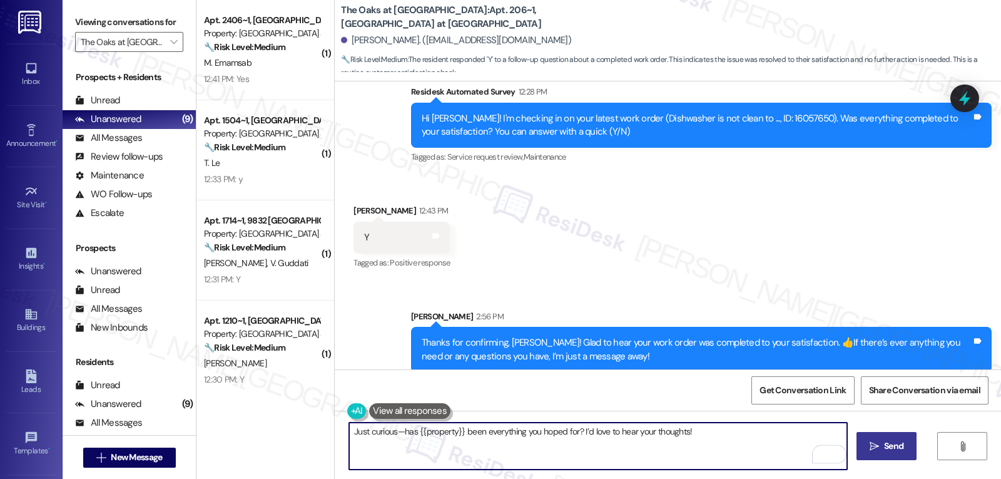
click at [527, 336] on div "Thanks for confirming, [PERSON_NAME]! Glad to hear your work order was complete…" at bounding box center [697, 349] width 550 height 27
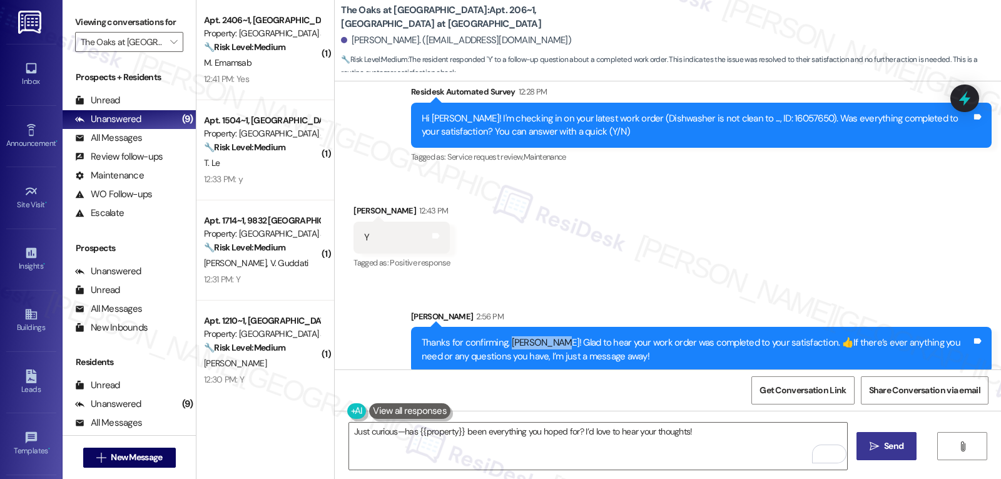
click at [527, 336] on div "Thanks for confirming, [PERSON_NAME]! Glad to hear your work order was complete…" at bounding box center [697, 349] width 550 height 27
copy div "Manishkumar"
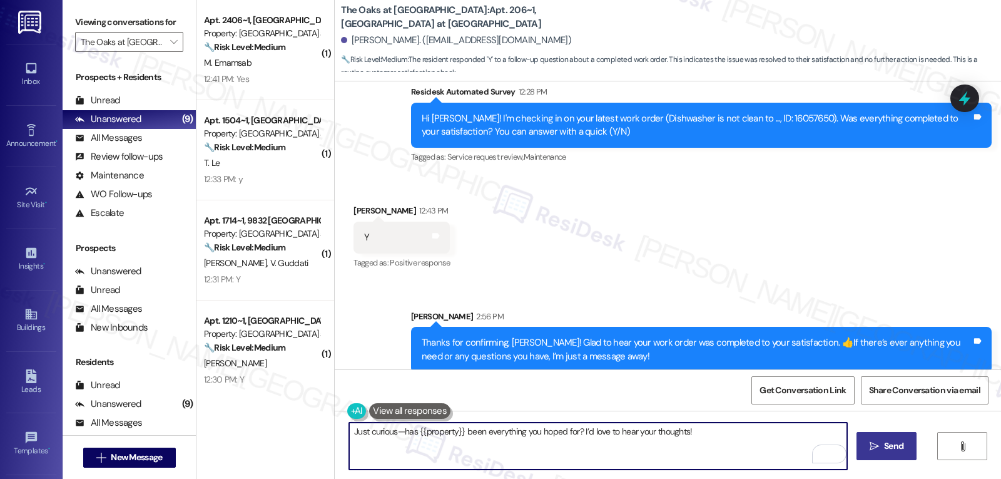
click at [349, 431] on textarea "Just curious—has {{property}} been everything you hoped for? I’d love to hear y…" at bounding box center [598, 445] width 498 height 47
paste textarea "Manishkumar"
type textarea "Manishkumar, just curious—has {{property}} been everything you hoped for? I’d l…"
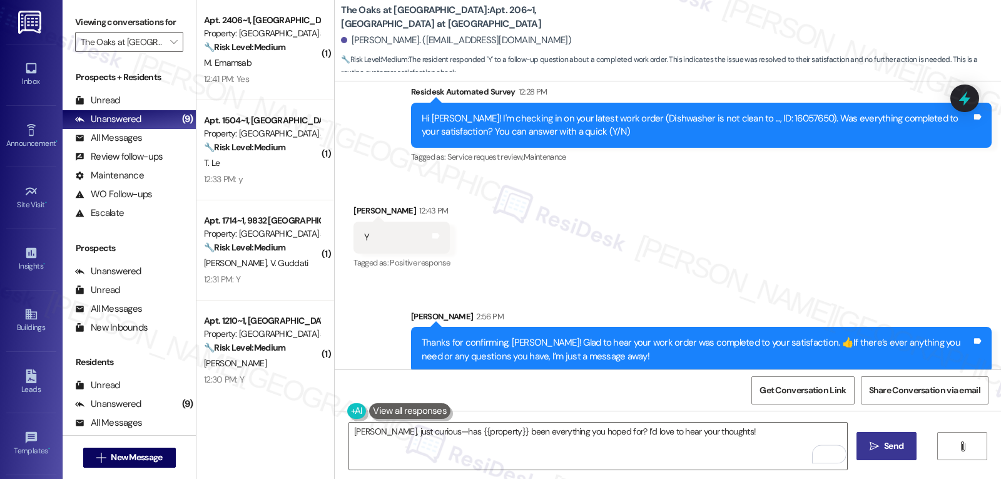
click at [882, 452] on span "Send" at bounding box center [894, 445] width 24 height 13
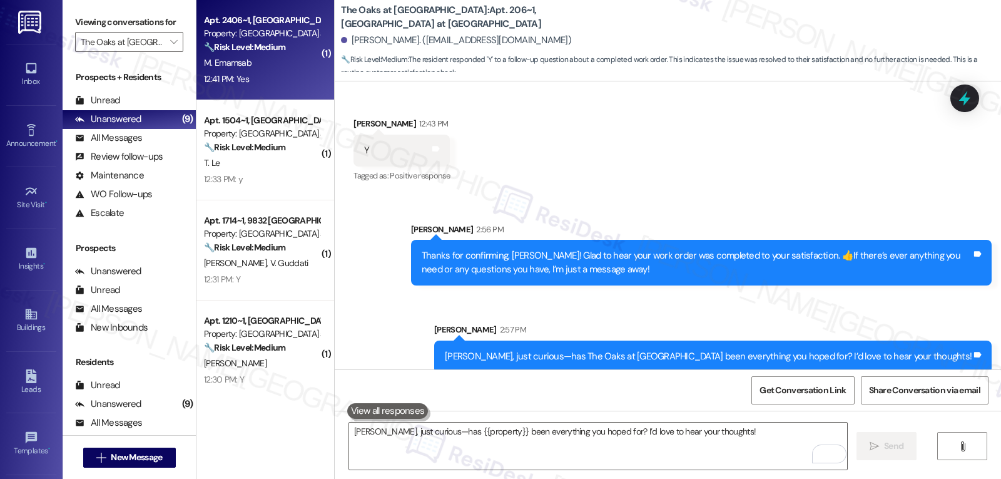
click at [230, 66] on span "M. Emamsab" at bounding box center [228, 62] width 48 height 11
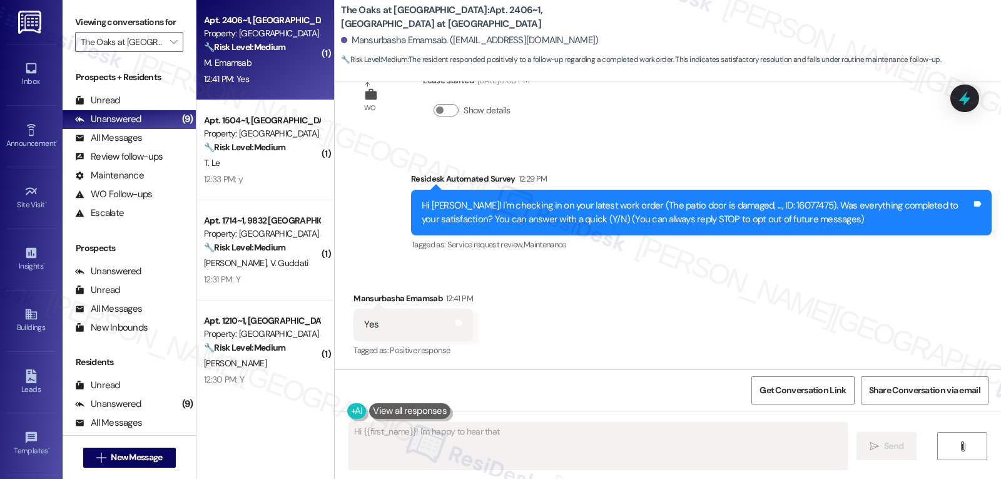
scroll to position [46, 0]
type textarea "Hi {{first_name}}! I'm happy to hear that the work order was completed to your …"
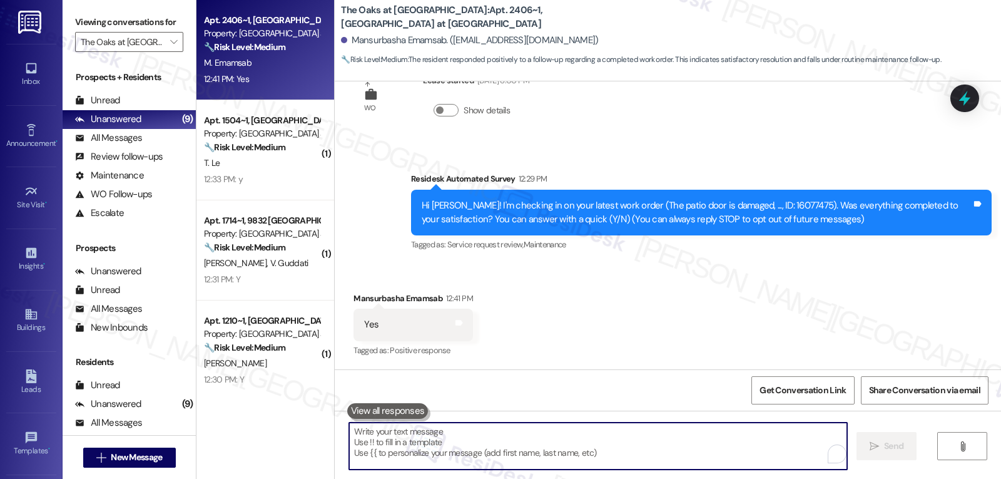
click at [523, 462] on textarea "To enrich screen reader interactions, please activate Accessibility in Grammarl…" at bounding box center [598, 445] width 498 height 47
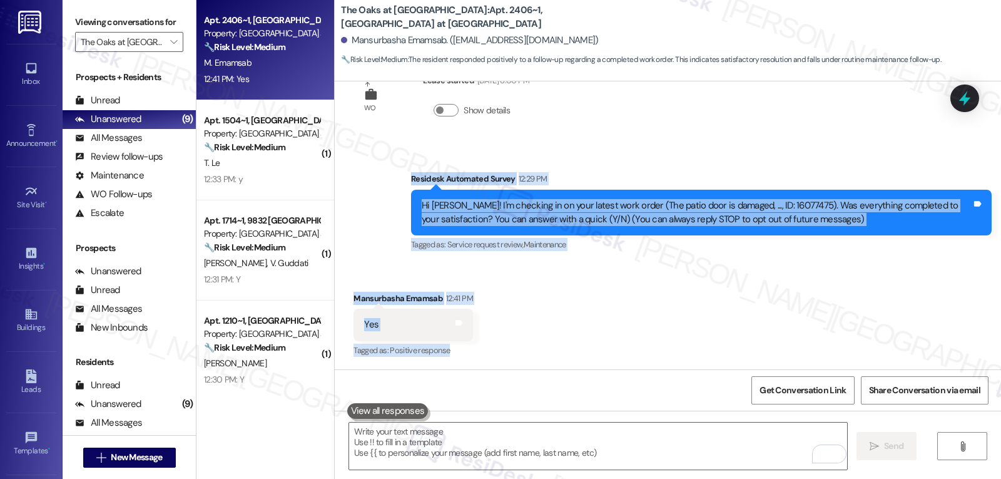
drag, startPoint x: 402, startPoint y: 182, endPoint x: 474, endPoint y: 341, distance: 174.5
click at [474, 341] on div "WO Lease started Aug 01, 2025 at 8:00 PM Show details Survey, sent via SMS Resi…" at bounding box center [668, 225] width 666 height 288
copy div "Residesk Automated Survey 12:29 PM Hi Mansurbasha! I'm checking in on your late…"
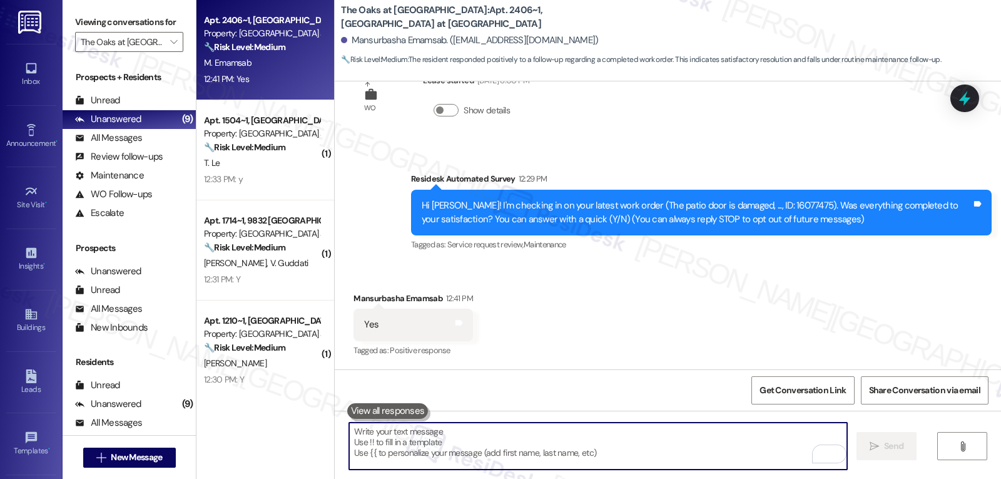
click at [392, 441] on textarea "To enrich screen reader interactions, please activate Accessibility in Grammarl…" at bounding box center [598, 445] width 498 height 47
paste textarea "Thanks for confirming! I’m glad the patio door was fixed. If anything else come…"
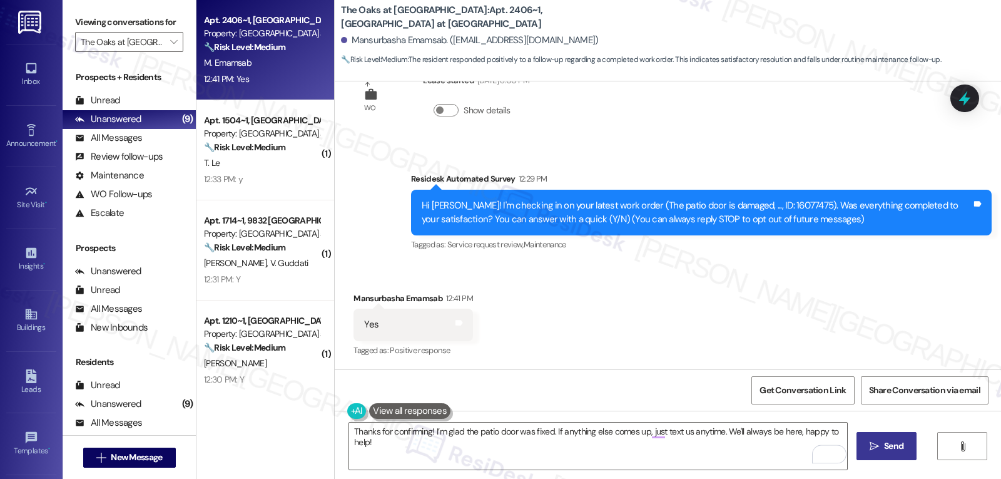
click at [354, 298] on div "Mansurbasha Emamsab 12:41 PM" at bounding box center [413, 301] width 119 height 18
copy div "Mansurbasha"
click at [423, 432] on textarea "Thanks for confirming! I’m glad the patio door was fixed. If anything else come…" at bounding box center [598, 445] width 498 height 47
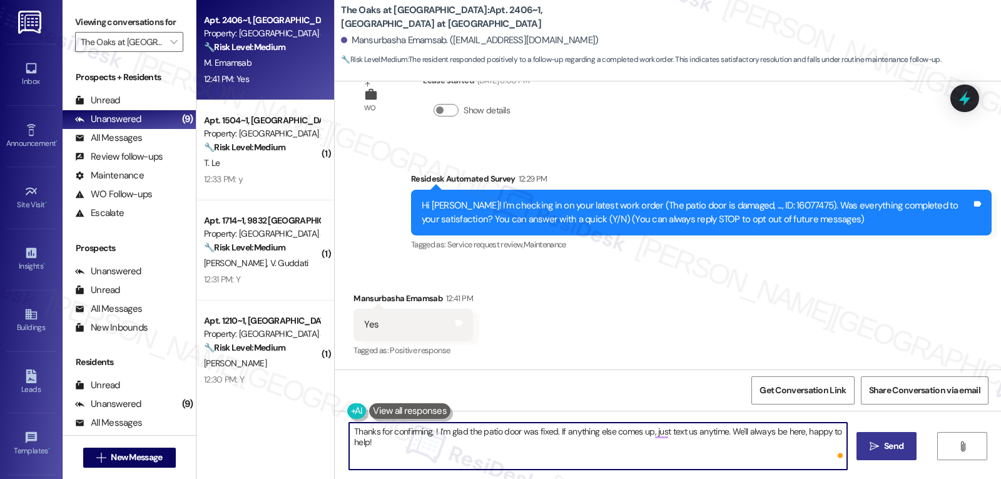
paste textarea "Mansurbasha"
click at [487, 456] on textarea "Thanks for confirming, Mansurbasha! I’m glad the patio door was fixed. If anyth…" at bounding box center [598, 445] width 498 height 47
type textarea "Thanks for confirming, Mansurbasha! I’m glad the patio door was fixed. If anyth…"
click at [887, 445] on span "Send" at bounding box center [893, 445] width 19 height 13
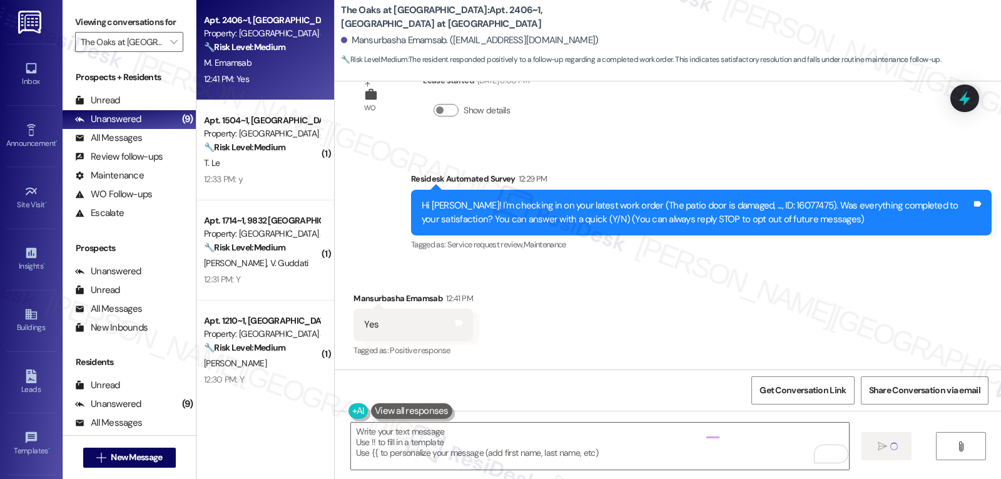
type textarea "Fetching suggested responses. Please feel free to read through the conversation…"
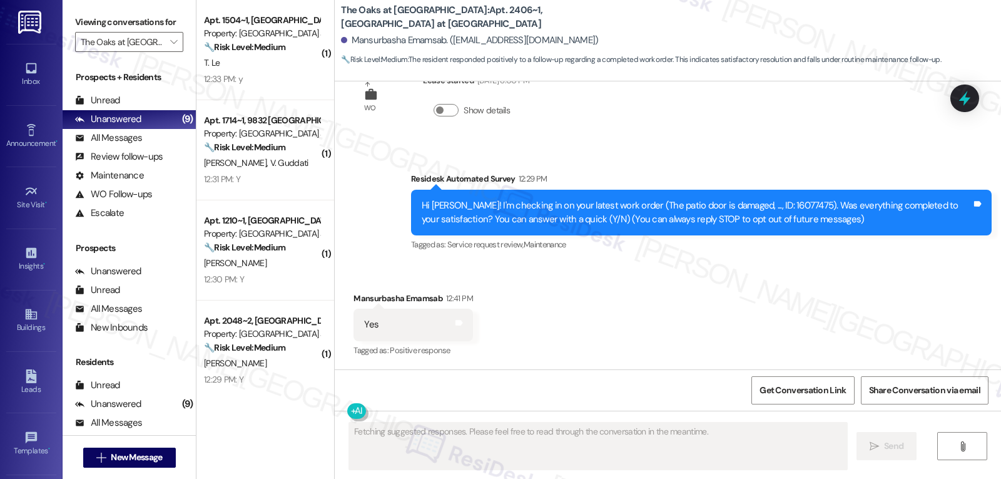
scroll to position [146, 0]
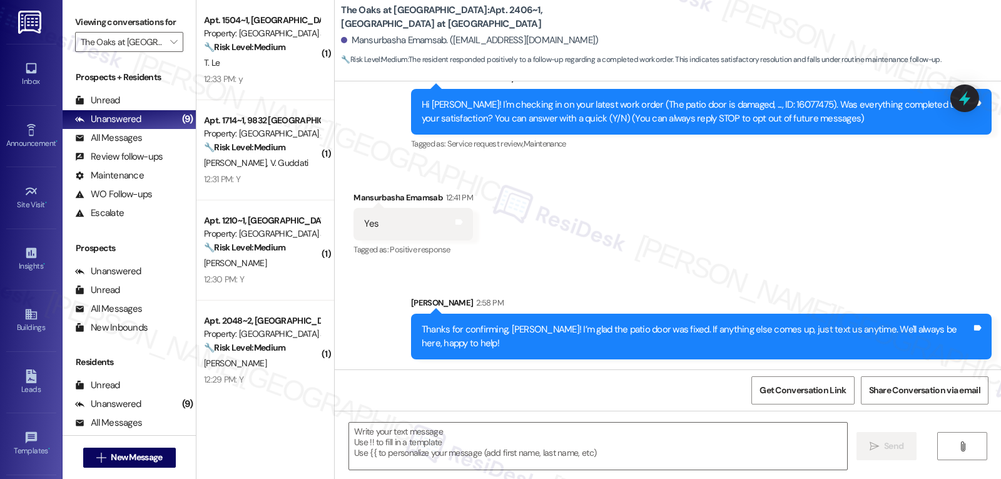
click at [528, 329] on div "Thanks for confirming, Mansurbasha! I’m glad the patio door was fixed. If anyth…" at bounding box center [697, 336] width 550 height 27
copy div "Mansurbasha"
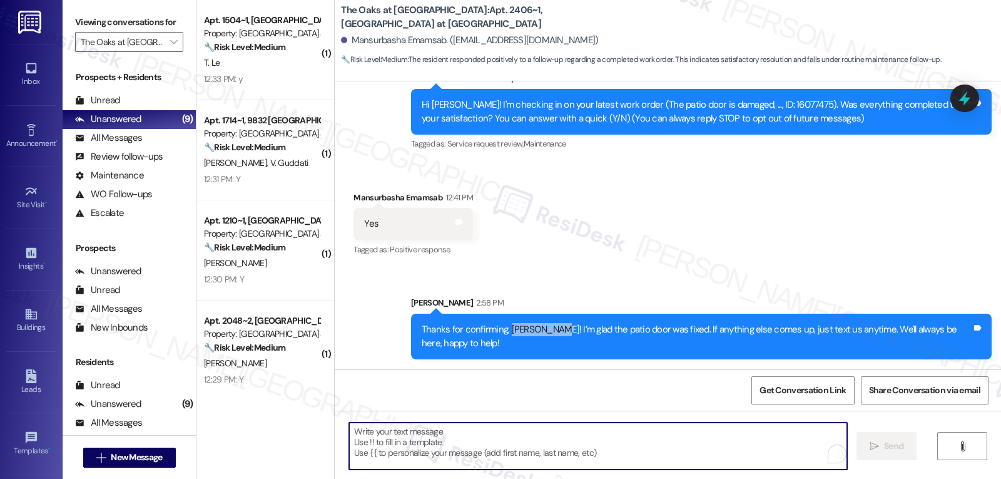
click at [487, 461] on textarea "To enrich screen reader interactions, please activate Accessibility in Grammarl…" at bounding box center [598, 445] width 498 height 47
paste textarea "Mansurbasha"
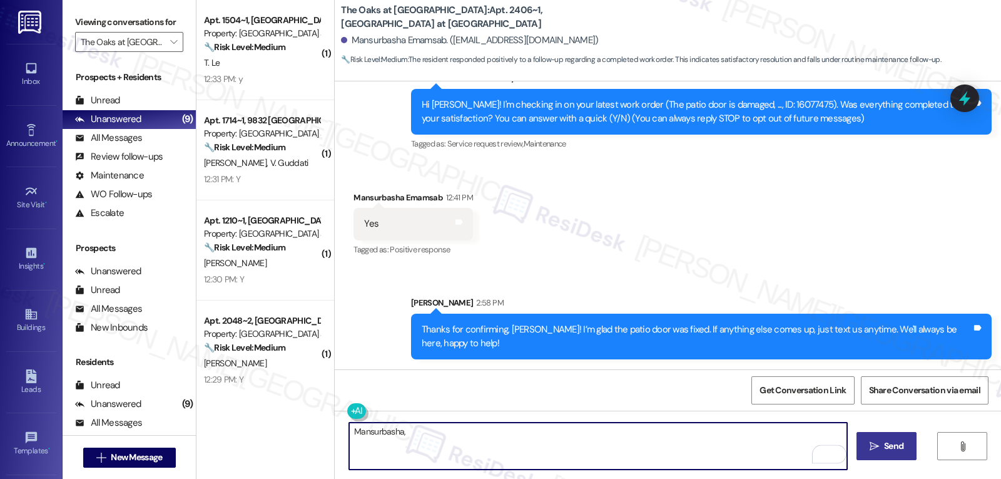
click at [486, 448] on textarea "Mansurbasha," at bounding box center [598, 445] width 498 height 47
paste textarea "I hope you’re enjoying your time at {{property}}! Has it been meeting your expe…"
click at [541, 454] on textarea "By the way, Mansurbasha, I hope you’re enjoying your time at {{property}}! Has …" at bounding box center [598, 445] width 498 height 47
type textarea "By the way, Mansurbasha, I hope you’re enjoying your time at {{property}}! Has …"
click at [872, 451] on icon "" at bounding box center [874, 446] width 9 height 10
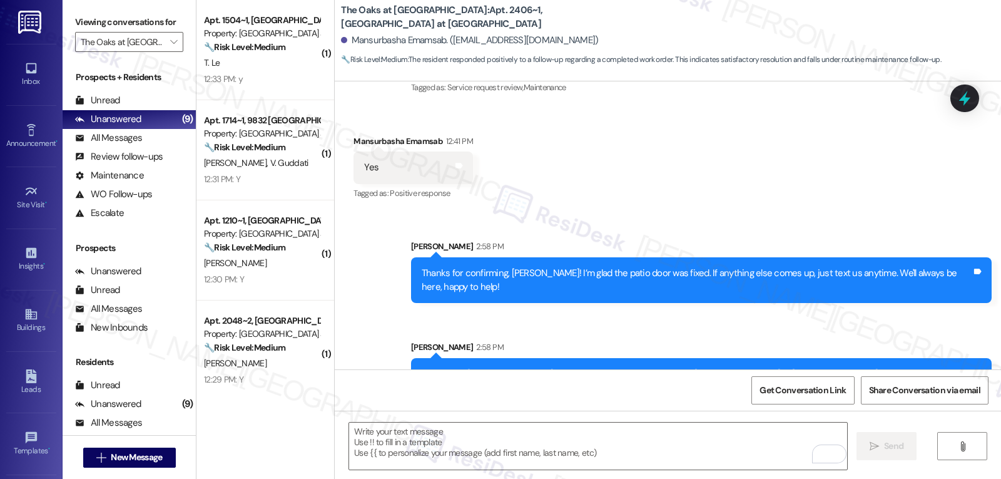
scroll to position [247, 0]
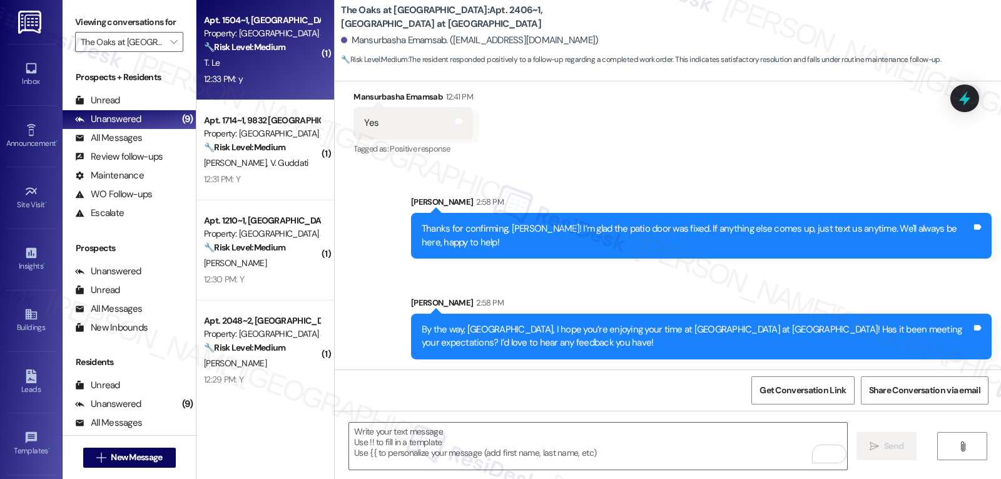
click at [219, 75] on div "12:33 PM: y 12:33 PM: y" at bounding box center [223, 78] width 39 height 11
type textarea "Fetching suggested responses. Please feel free to read through the conversation…"
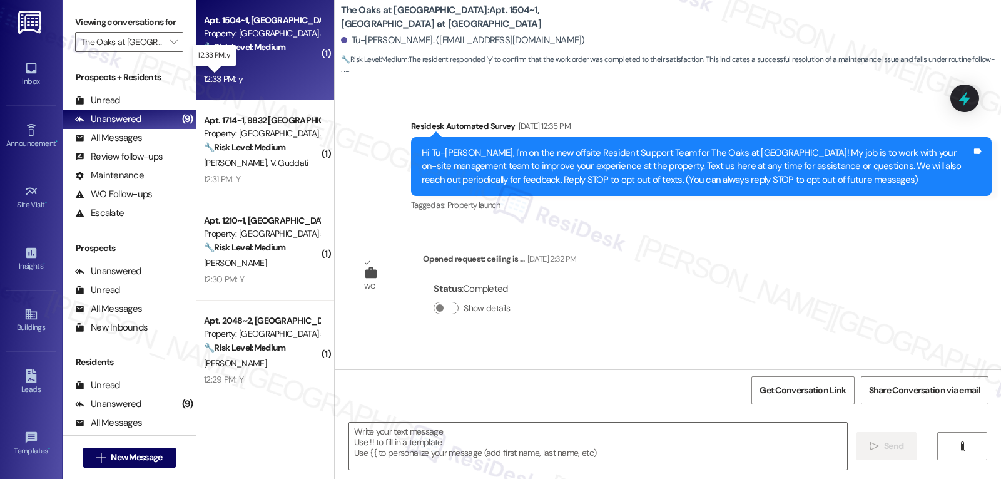
scroll to position [4731, 0]
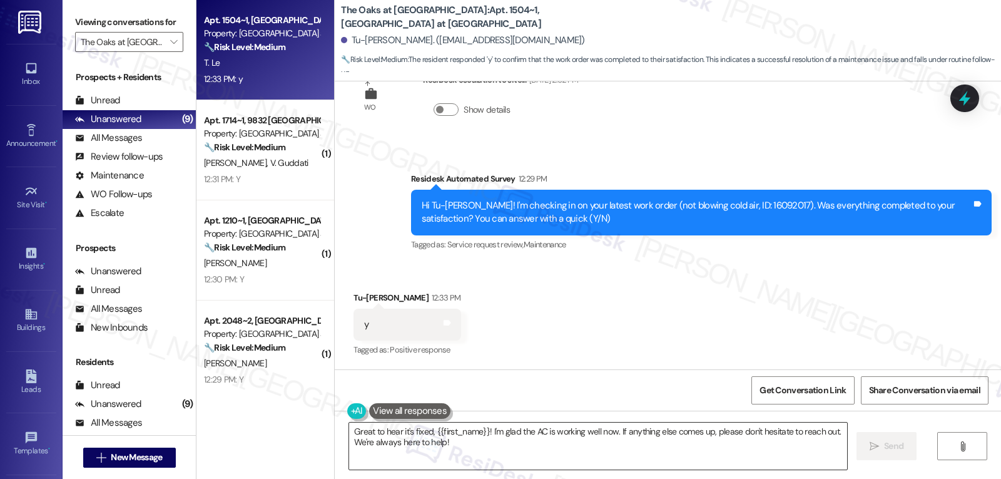
click at [452, 447] on textarea "Great to hear it's fixed, {{first_name}}! I'm glad the AC is working well now. …" at bounding box center [598, 445] width 498 height 47
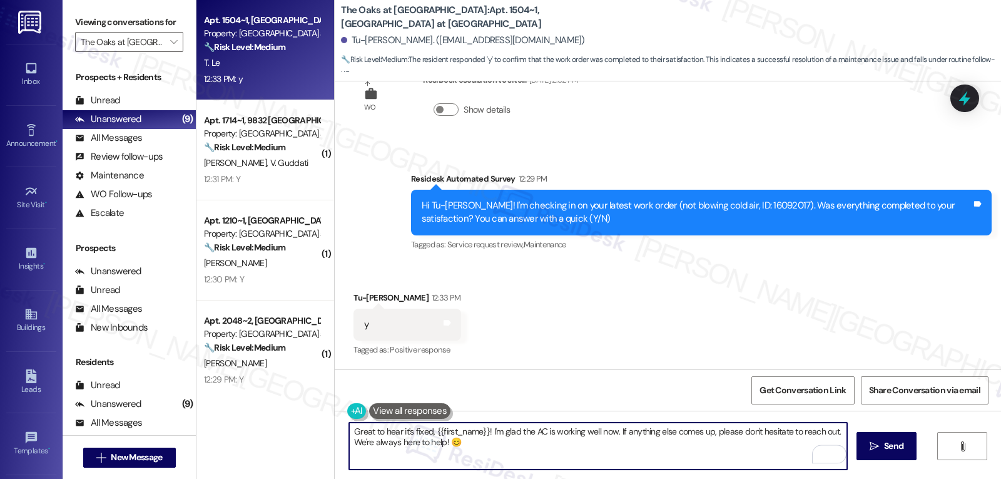
click at [678, 461] on textarea "Great to hear it's fixed, {{first_name}}! I'm glad the AC is working well now. …" at bounding box center [598, 445] width 498 height 47
type textarea "Great to hear it's fixed, {{first_name}}! I'm glad the AC is working well now. …"
click at [904, 450] on span "Send" at bounding box center [894, 445] width 24 height 13
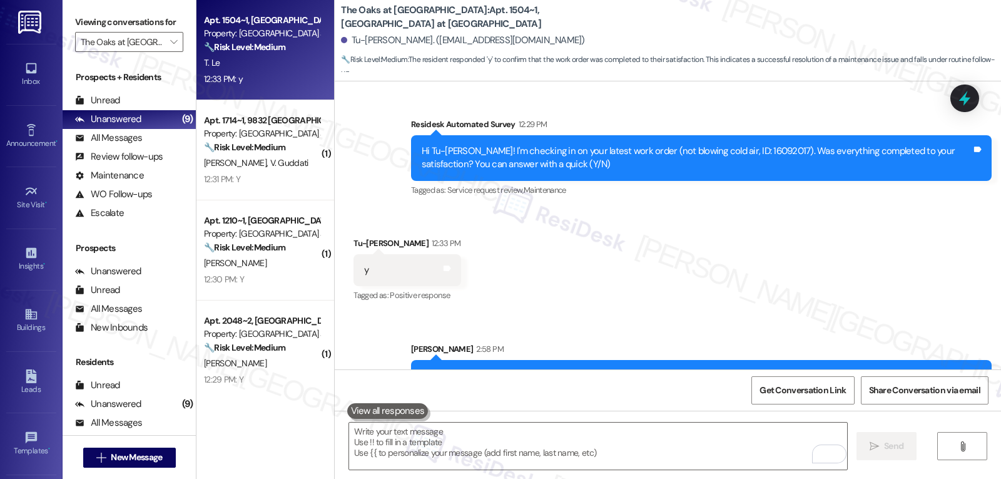
scroll to position [4832, 0]
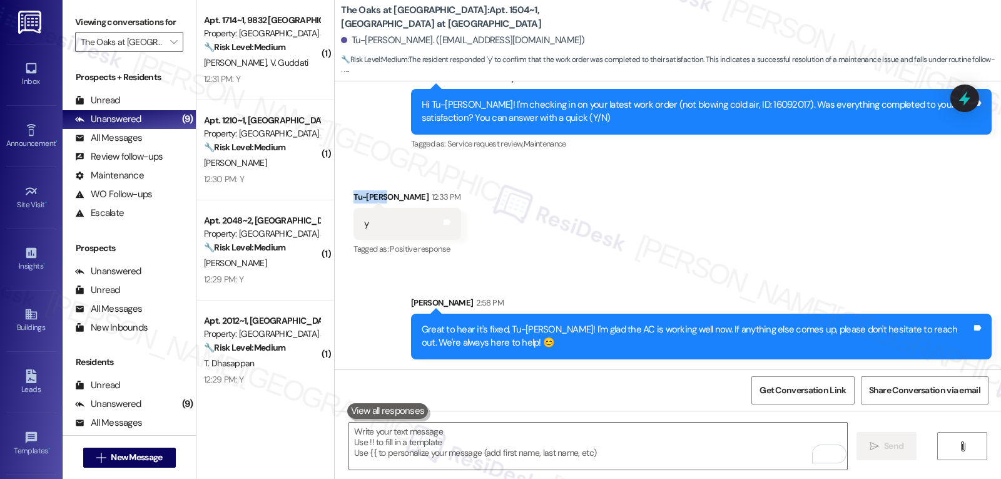
drag, startPoint x: 379, startPoint y: 198, endPoint x: 334, endPoint y: 197, distance: 45.1
click at [335, 197] on div "Received via SMS Tu-Chinh Tiffanie Le 12:33 PM y Tags and notes Tagged as: Posi…" at bounding box center [668, 215] width 666 height 106
copy div "Tu-Chinh"
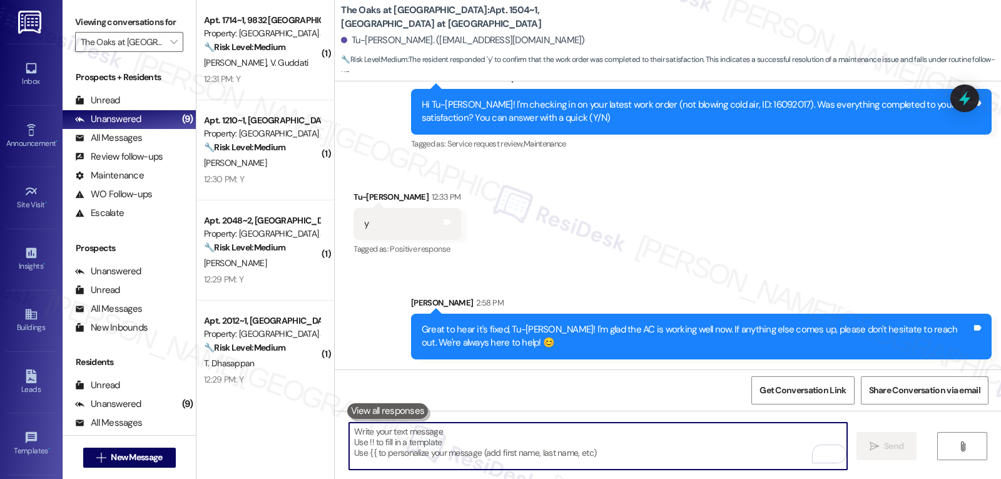
click at [374, 444] on textarea "To enrich screen reader interactions, please activate Accessibility in Grammarl…" at bounding box center [598, 445] width 498 height 47
paste textarea "Tu-Chinh"
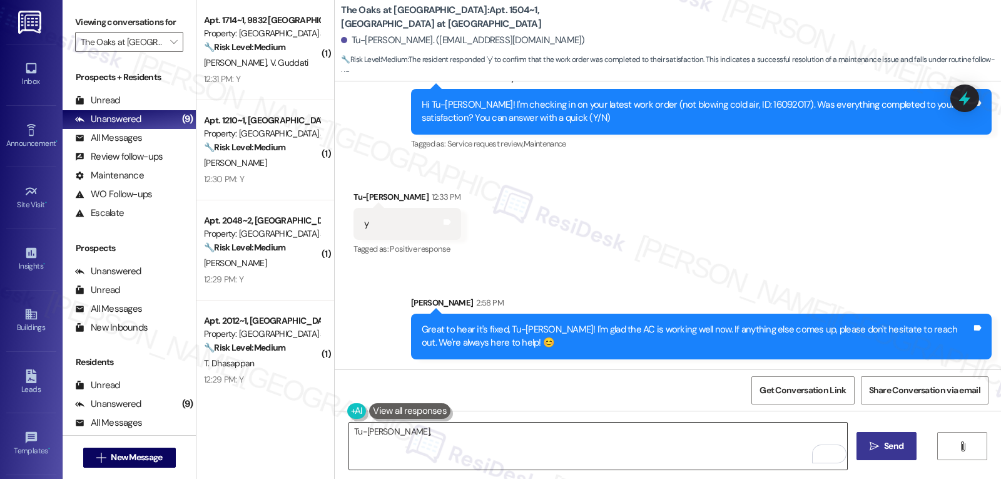
drag, startPoint x: 600, startPoint y: 449, endPoint x: 608, endPoint y: 459, distance: 12.0
click at [600, 449] on textarea "Tu-Chinh," at bounding box center [598, 445] width 498 height 47
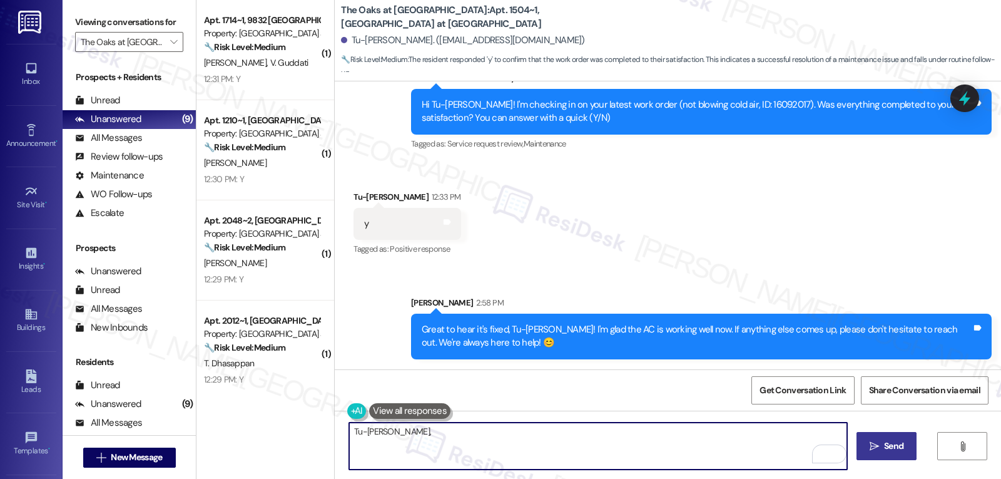
paste textarea "I’d love to know—has your experience at {{property}} been what you expected? Yo…"
type textarea "Tu-Chinh, I’d love to know—has your experience at {{property}} been what you ex…"
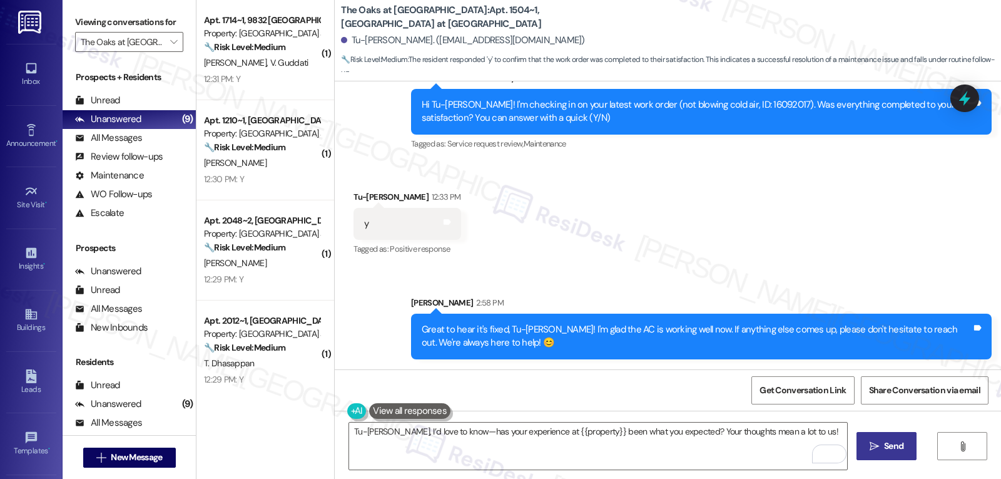
click at [903, 453] on button " Send" at bounding box center [887, 446] width 61 height 28
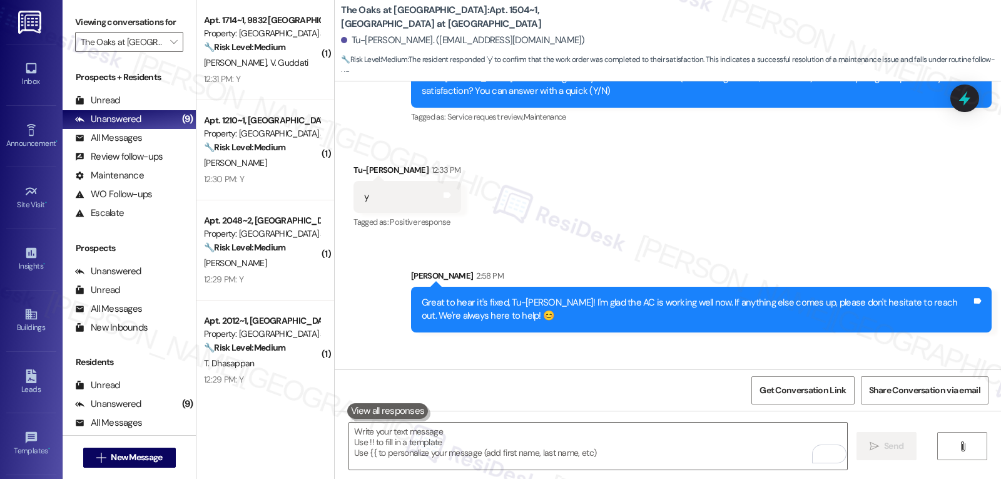
scroll to position [4919, 0]
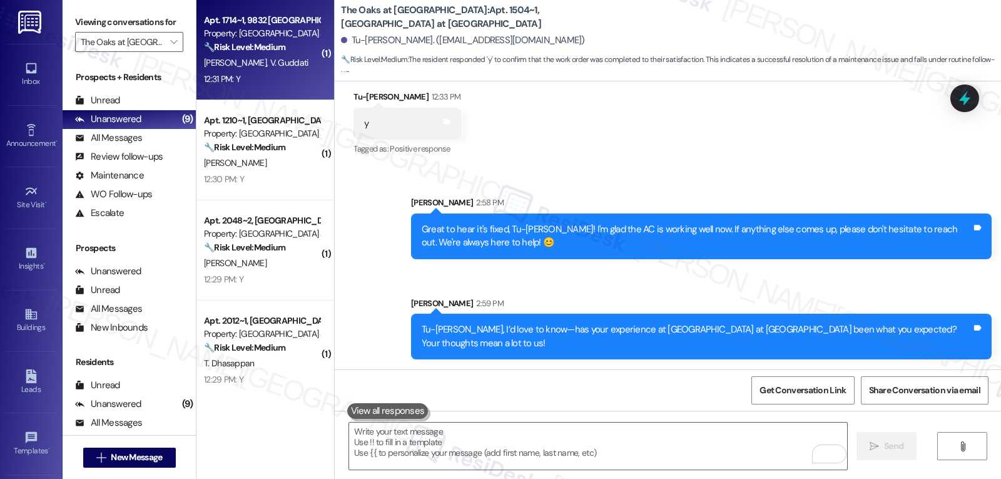
click at [278, 89] on div "Apt. 1714~1, 9832 The Oaks at Valley Ranch Property: The Oaks at Valley Ranch 🔧…" at bounding box center [265, 50] width 138 height 100
type textarea "Fetching suggested responses. Please feel free to read through the conversation…"
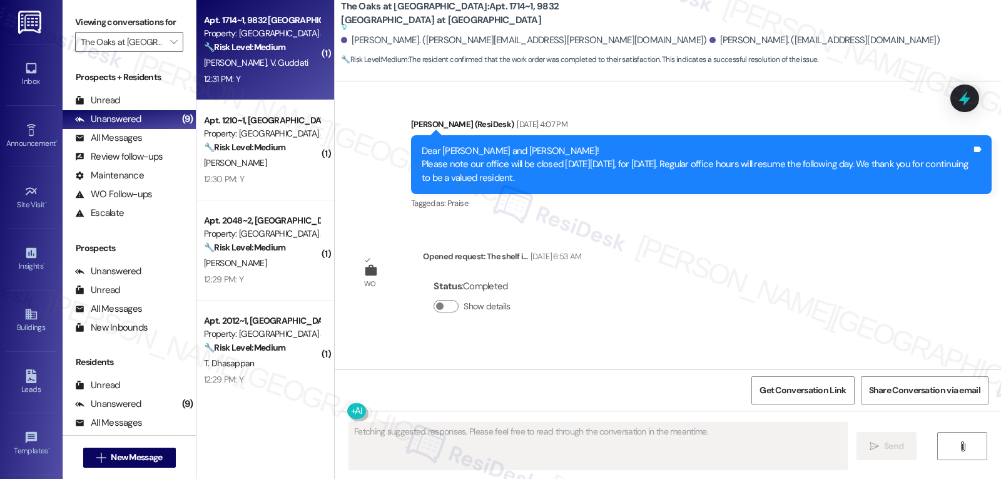
scroll to position [7840, 0]
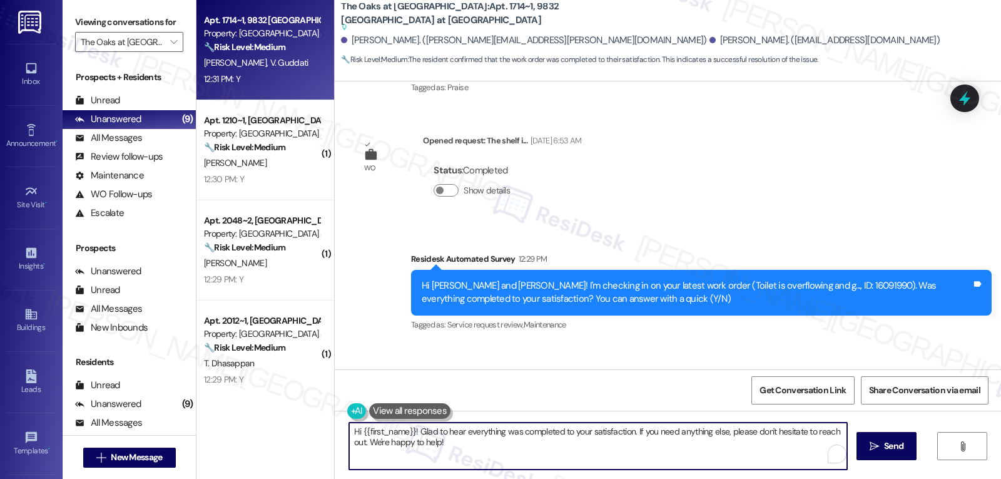
click at [509, 446] on textarea "Hi {{first_name}}! Glad to hear everything was completed to your satisfaction. …" at bounding box center [598, 445] width 498 height 47
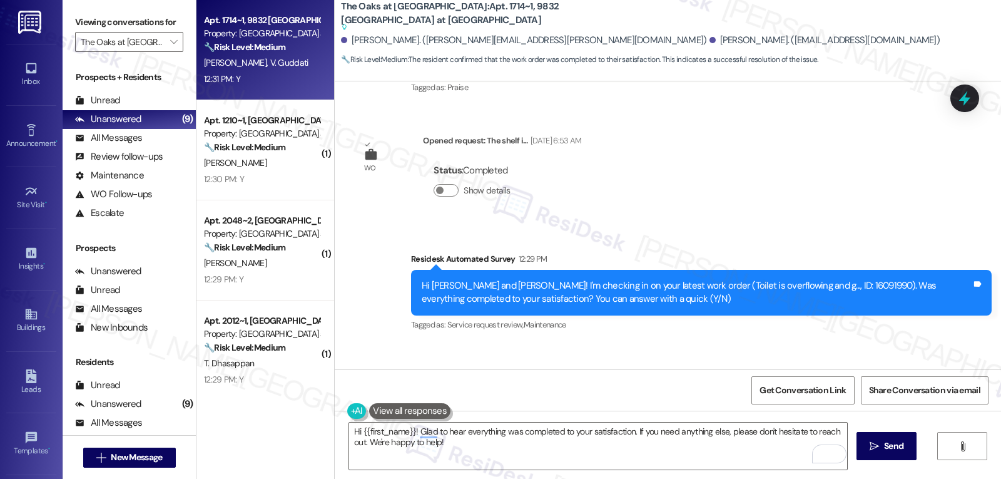
drag, startPoint x: 375, startPoint y: 301, endPoint x: 341, endPoint y: 300, distance: 33.8
click at [344, 362] on div "Received via SMS Venkata Guddati 12:31 PM Y Tags and notes Tagged as: Positive …" at bounding box center [401, 405] width 115 height 87
copy div "Venkata"
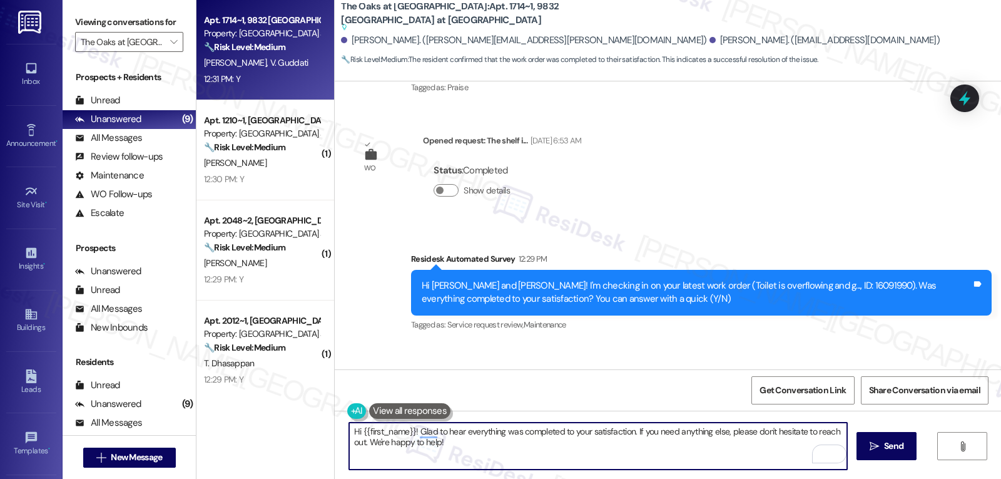
click at [358, 434] on textarea "Hi {{first_name}}! Glad to hear everything was completed to your satisfaction. …" at bounding box center [598, 445] width 498 height 47
paste textarea "Venkata"
click at [599, 446] on textarea "Hi Venkata! Glad to hear everything was completed to your satisfaction. If you …" at bounding box center [598, 445] width 498 height 47
type textarea "Hi Venkata! Glad to hear everything was completed to your satisfaction. If you …"
click at [885, 449] on span "Send" at bounding box center [893, 445] width 19 height 13
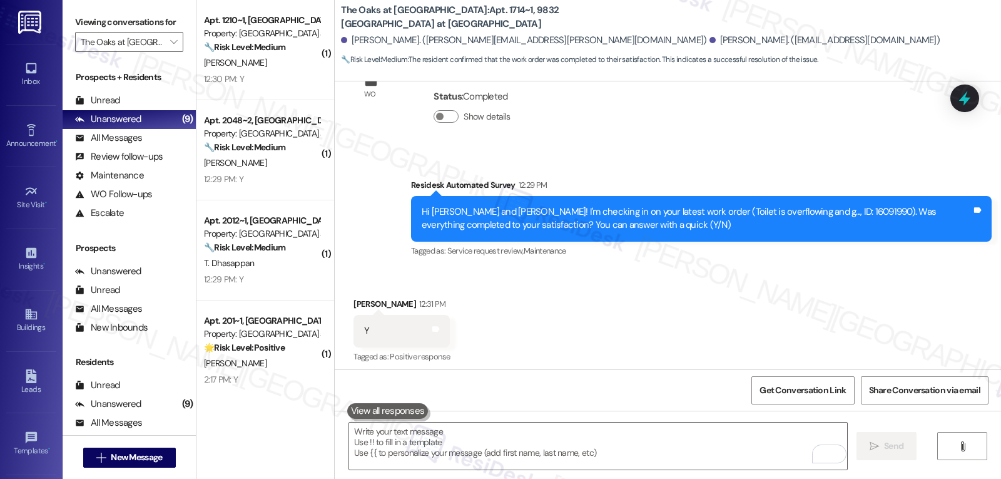
scroll to position [7940, 0]
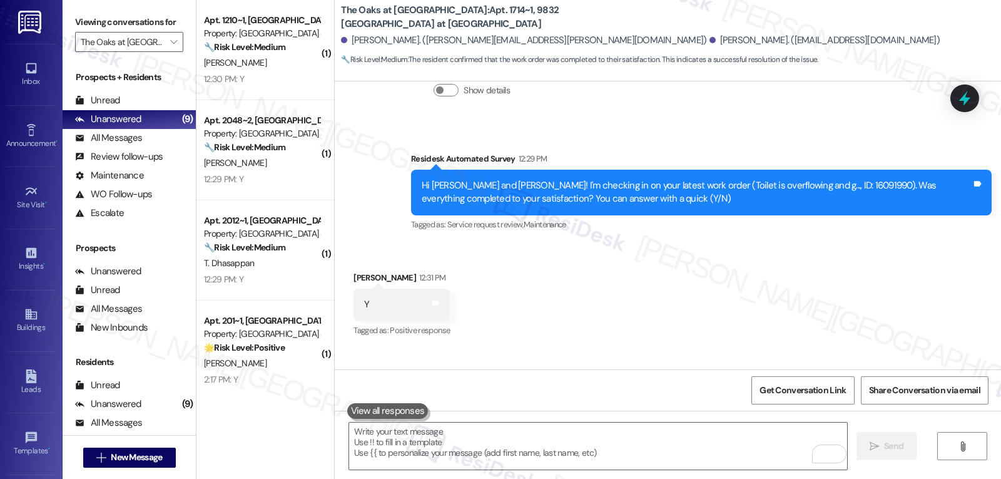
click at [441, 404] on div "Hi Venkata! Glad to hear everything was completed to your satisfaction. If you …" at bounding box center [697, 417] width 550 height 27
copy div "Venkata"
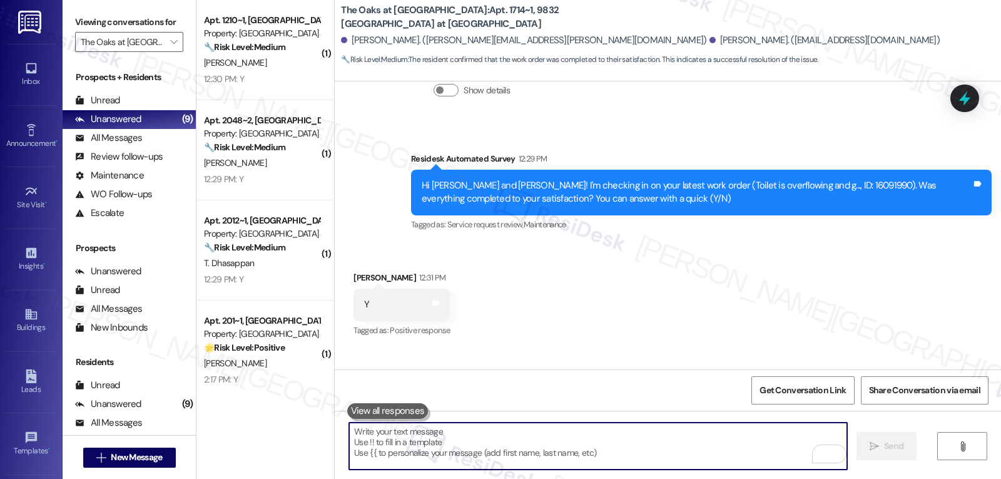
click at [441, 439] on textarea "To enrich screen reader interactions, please activate Accessibility in Grammarl…" at bounding box center [598, 445] width 498 height 47
paste textarea "Venkata"
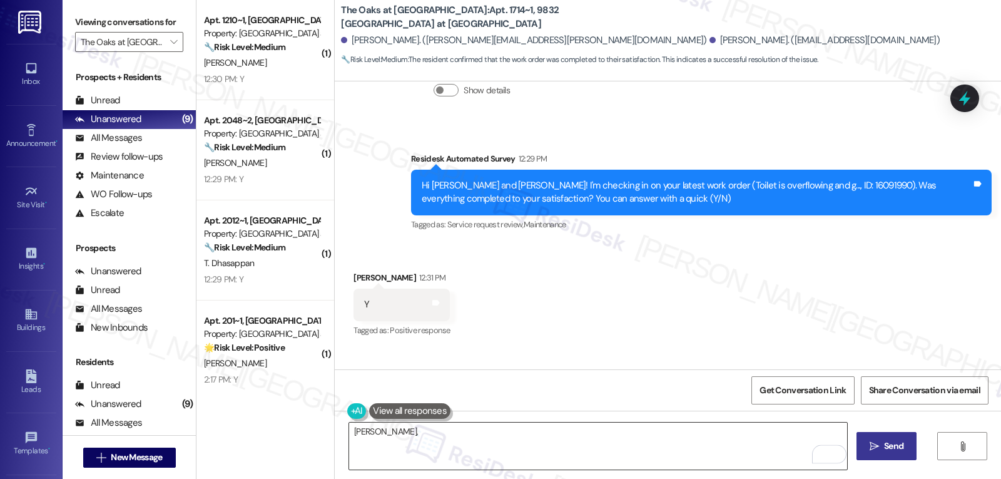
click at [665, 442] on textarea "Venkata," at bounding box center [598, 445] width 498 height 47
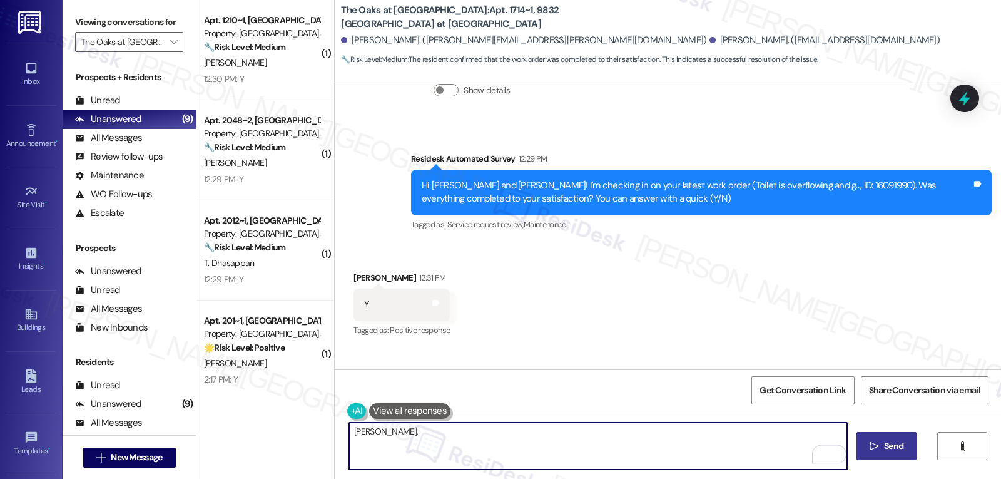
paste textarea "how are things going at {{property}}? Has it been everything you were looking f…"
type textarea "Venkata, how are things going at {{property}}? Has it been everything you were …"
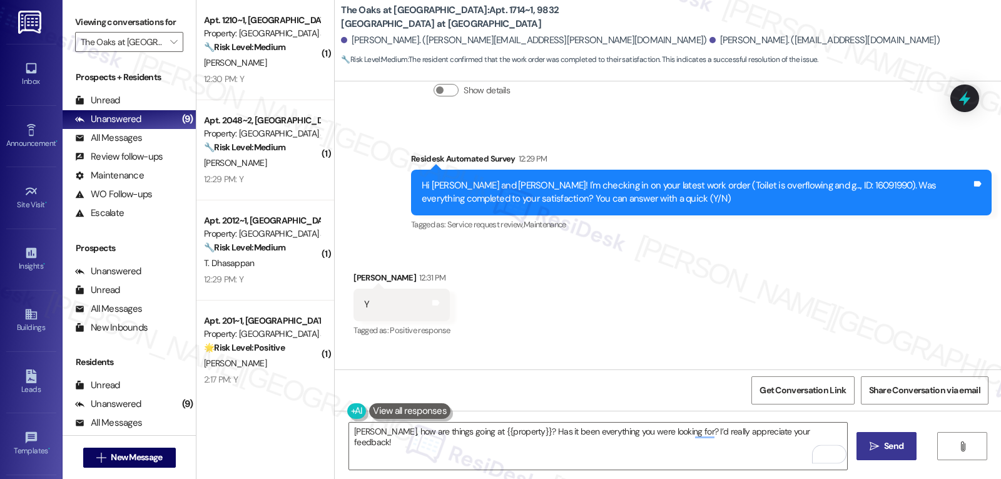
click at [892, 451] on span "Send" at bounding box center [893, 445] width 19 height 13
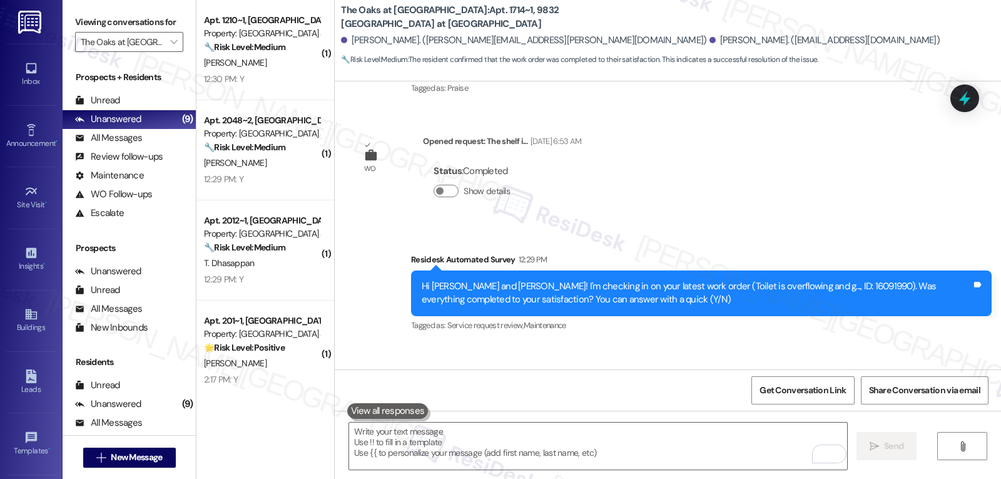
scroll to position [8028, 0]
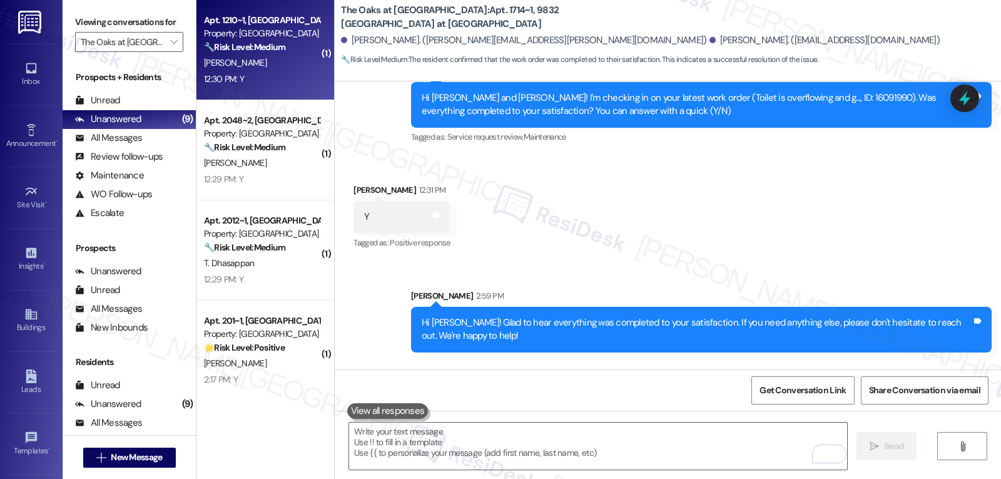
click at [272, 68] on div "S. Chung" at bounding box center [262, 63] width 118 height 16
type textarea "Fetching suggested responses. Please feel free to read through the conversation…"
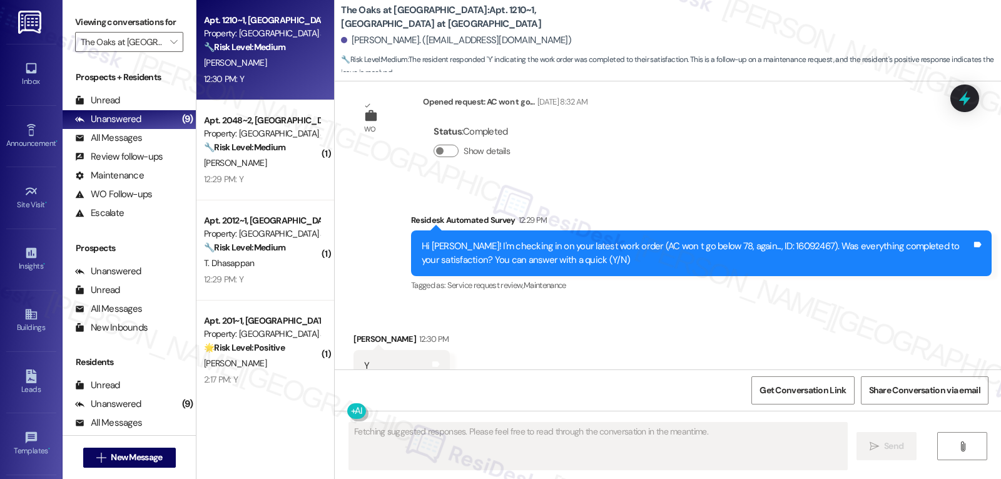
scroll to position [3984, 0]
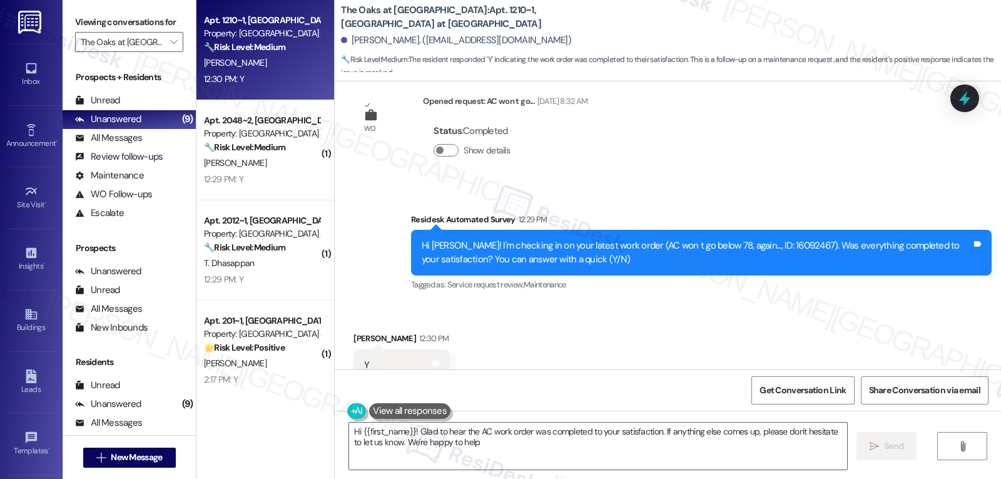
type textarea "Hi {{first_name}}! Glad to hear the AC work order was completed to your satisfa…"
click at [532, 445] on textarea "Hi {{first_name}}! Glad to hear the AC work order was completed to your satisfa…" at bounding box center [598, 445] width 498 height 47
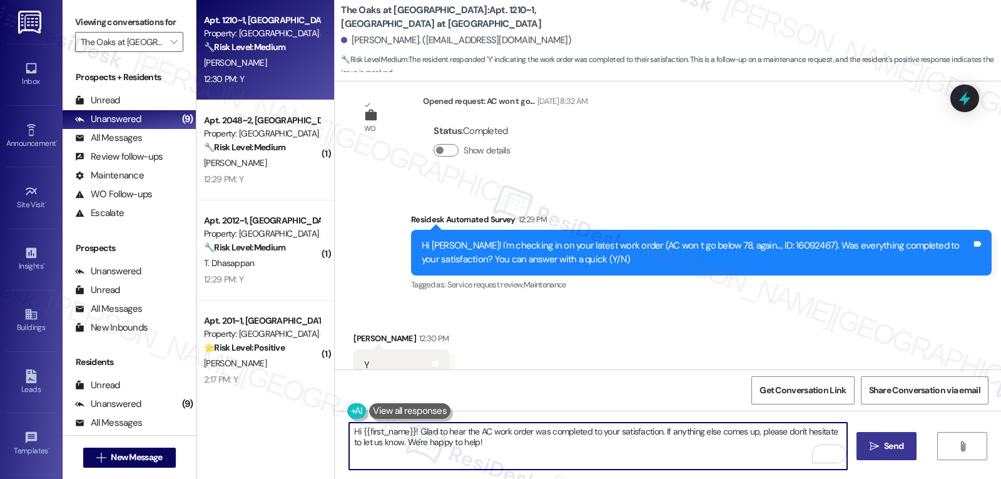
click at [860, 449] on button " Send" at bounding box center [887, 446] width 61 height 28
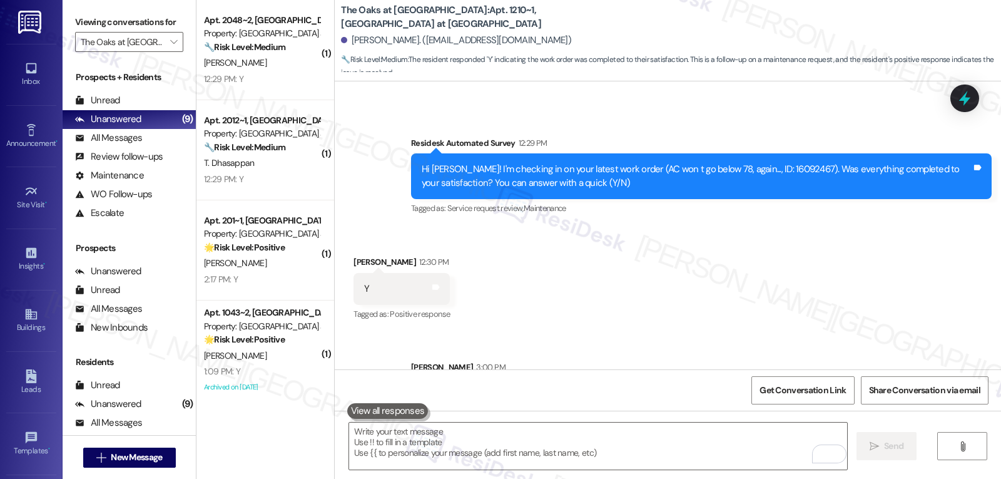
scroll to position [4085, 0]
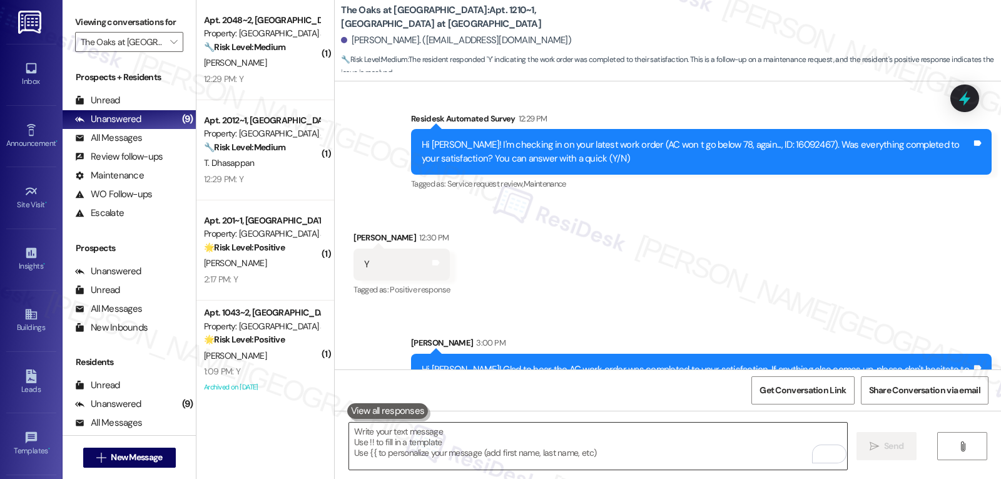
click at [377, 456] on textarea "To enrich screen reader interactions, please activate Accessibility in Grammarl…" at bounding box center [598, 445] width 498 height 47
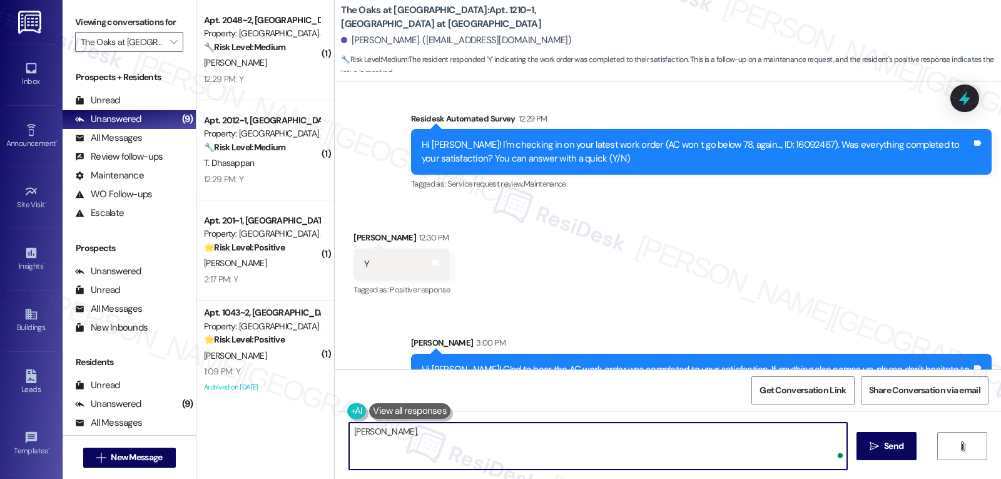
paste textarea "I hope you’ve been loving your time at {{property}}! Has it lived up to what yo…"
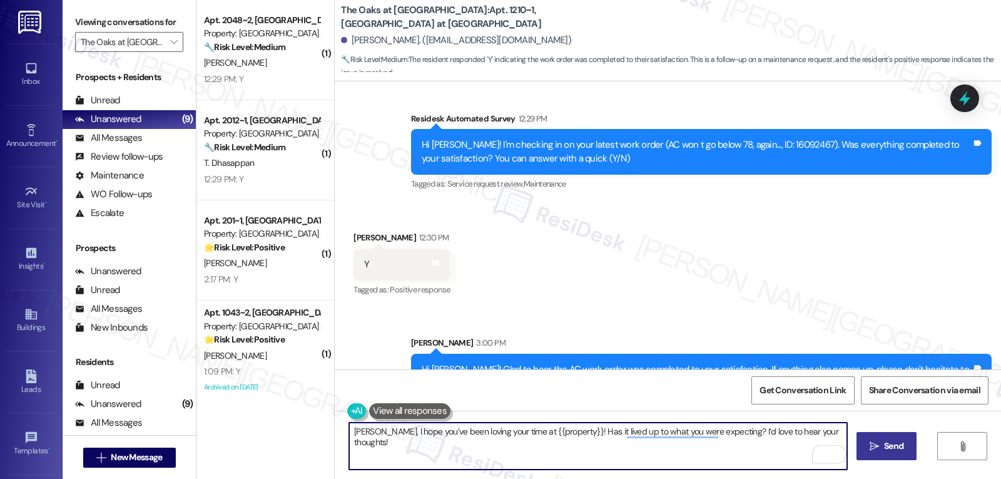
type textarea "Steve, I hope you’ve been loving your time at {{property}}! Has it lived up to …"
click at [870, 450] on icon "" at bounding box center [874, 446] width 9 height 10
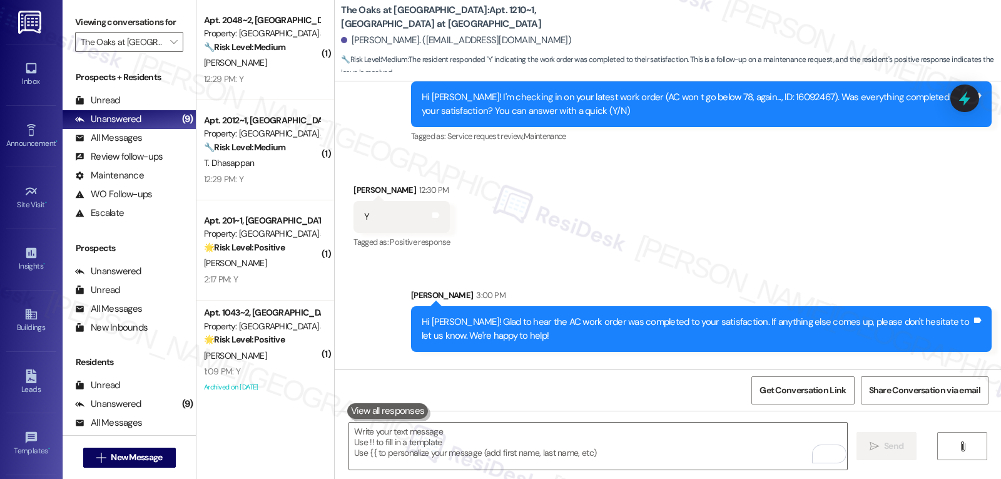
scroll to position [4186, 0]
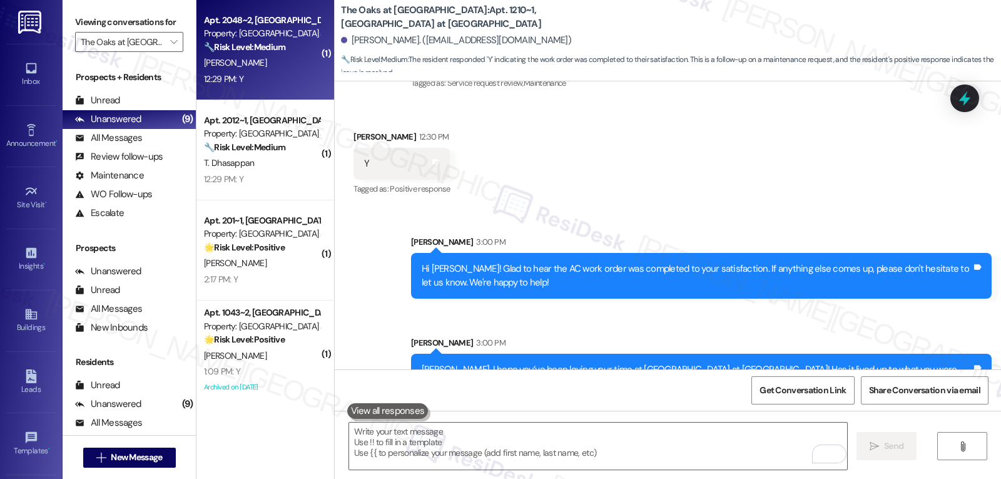
click at [283, 81] on div "12:29 PM: Y 12:29 PM: Y" at bounding box center [262, 79] width 118 height 16
type textarea "Fetching suggested responses. Please feel free to read through the conversation…"
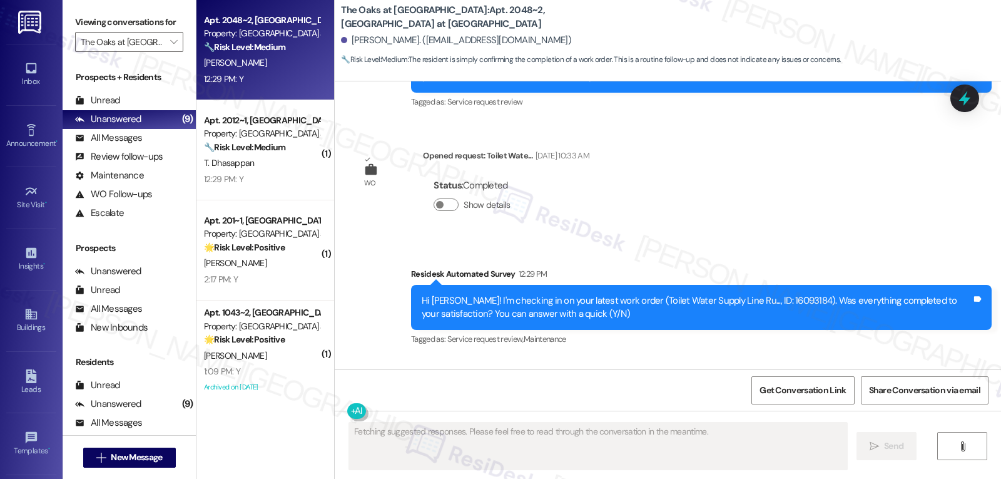
scroll to position [4694, 0]
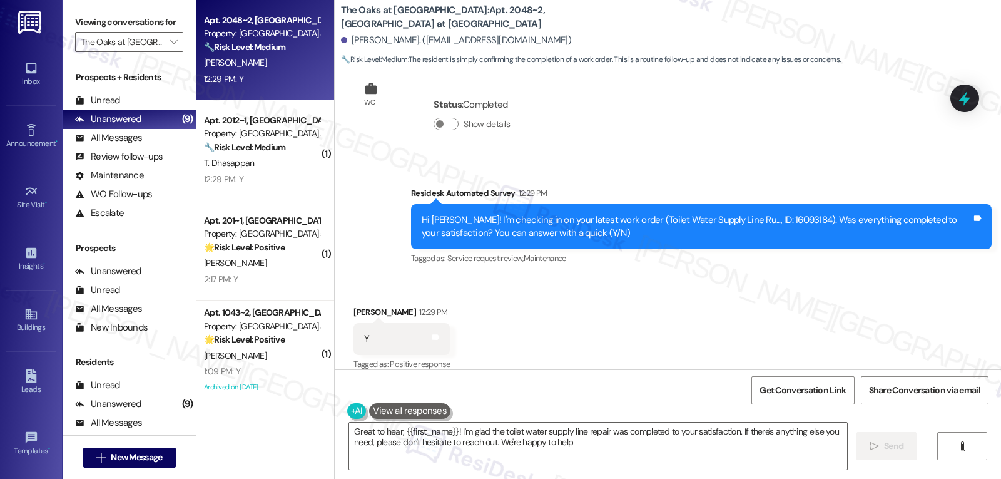
type textarea "Great to hear, {{first_name}}! I'm glad the toilet water supply line repair was…"
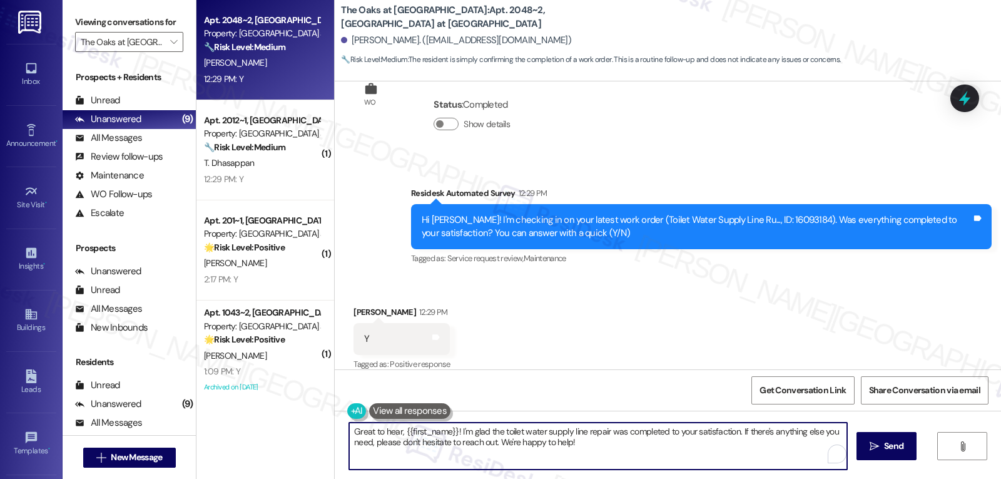
click at [604, 447] on textarea "Great to hear, {{first_name}}! I'm glad the toilet water supply line repair was…" at bounding box center [598, 445] width 498 height 47
click at [872, 452] on span " Send" at bounding box center [886, 445] width 39 height 13
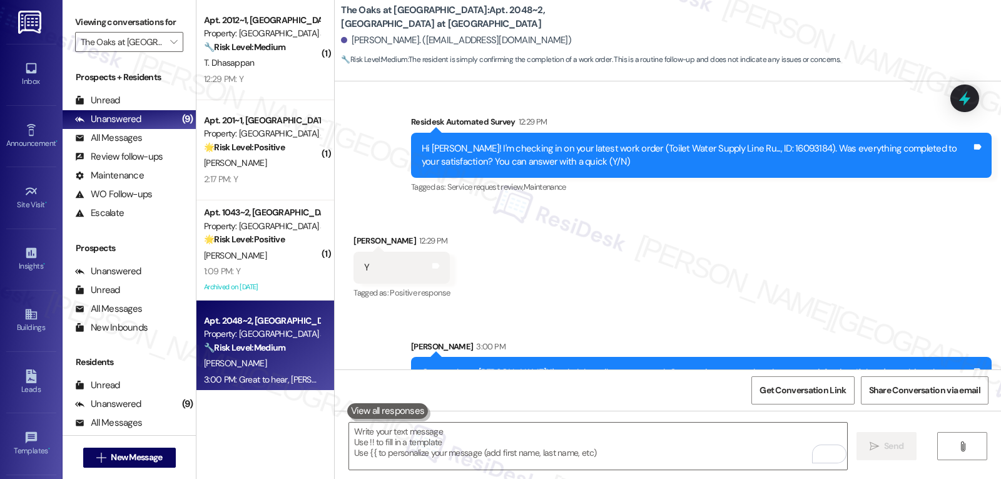
scroll to position [4796, 0]
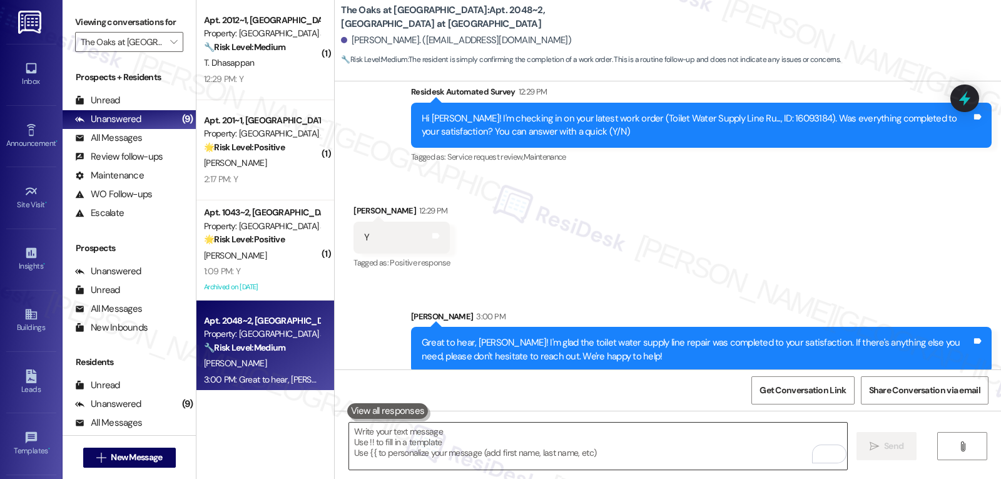
click at [399, 436] on textarea "To enrich screen reader interactions, please activate Accessibility in Grammarl…" at bounding box center [598, 445] width 498 height 47
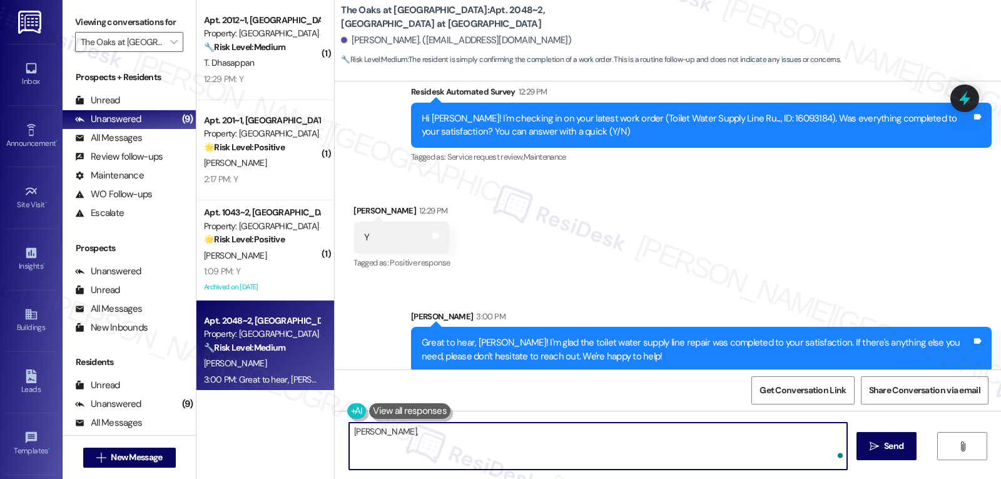
paste textarea "how’s everything going for you at {{property}}? Has it met your expectations so…"
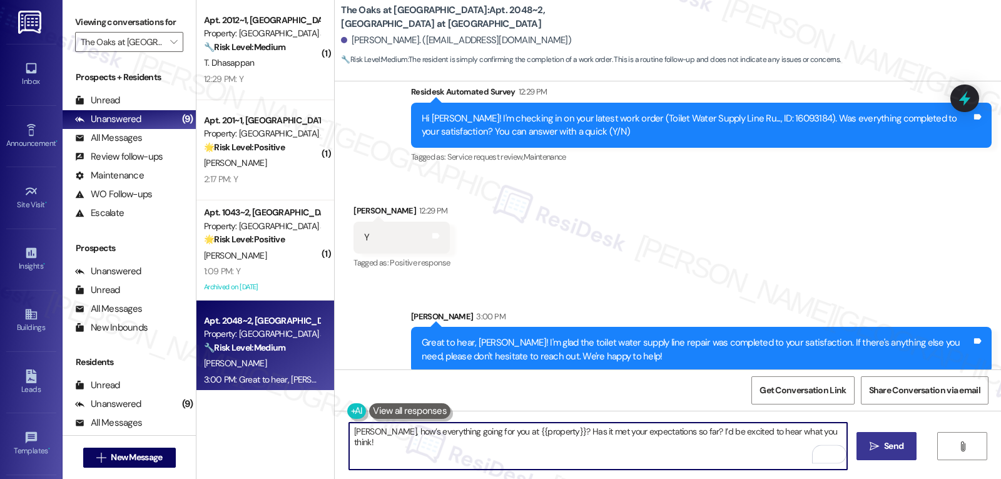
type textarea "Brandon, how’s everything going for you at {{property}}? Has it met your expect…"
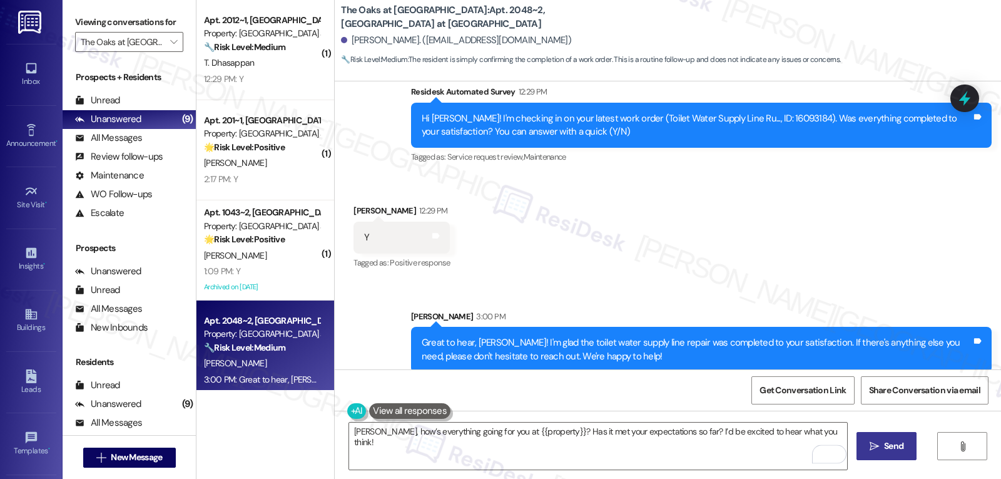
click at [871, 451] on icon "" at bounding box center [874, 446] width 9 height 10
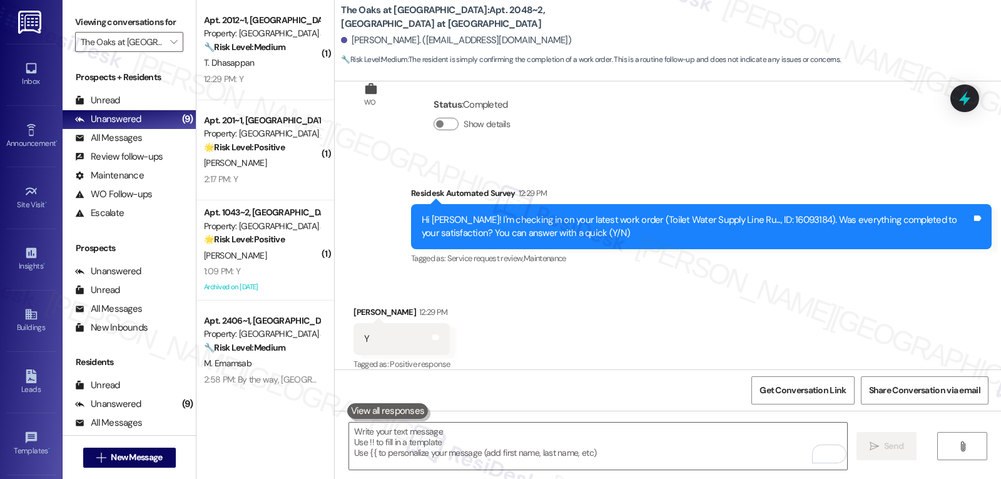
scroll to position [4883, 0]
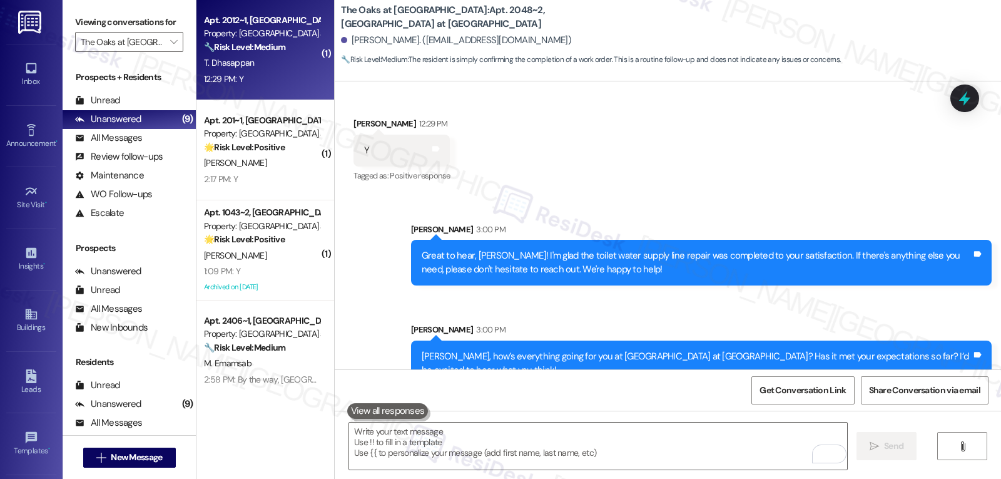
click at [269, 89] on div "Apt. 2012~1, 9838 The Oaks at Valley Ranch Property: The Oaks at Valley Ranch 🔧…" at bounding box center [265, 50] width 138 height 100
type textarea "Fetching suggested responses. Please feel free to read through the conversation…"
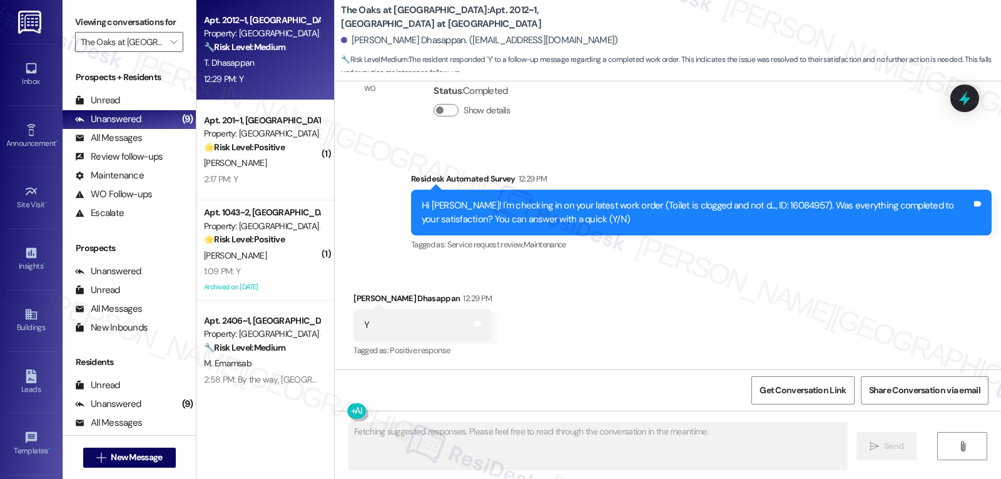
scroll to position [4805, 0]
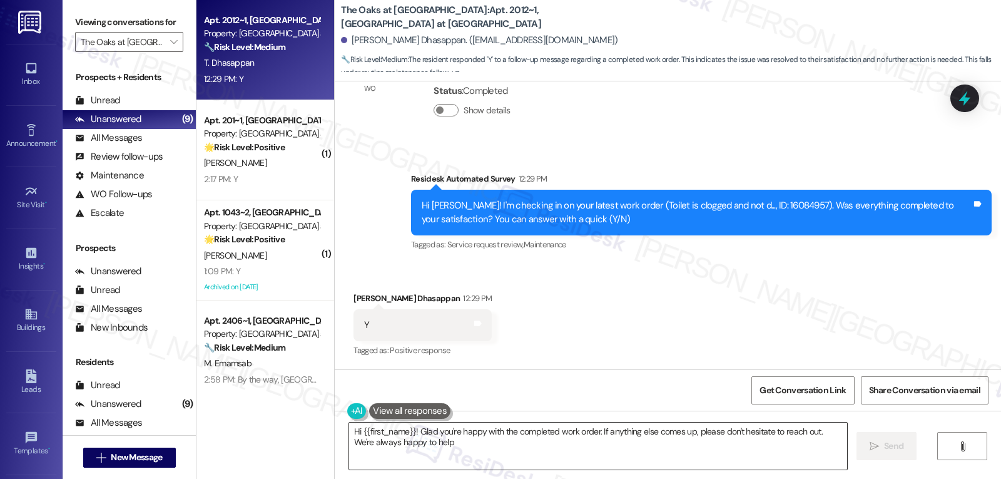
type textarea "Hi {{first_name}}! Glad you're happy with the completed work order. If anything…"
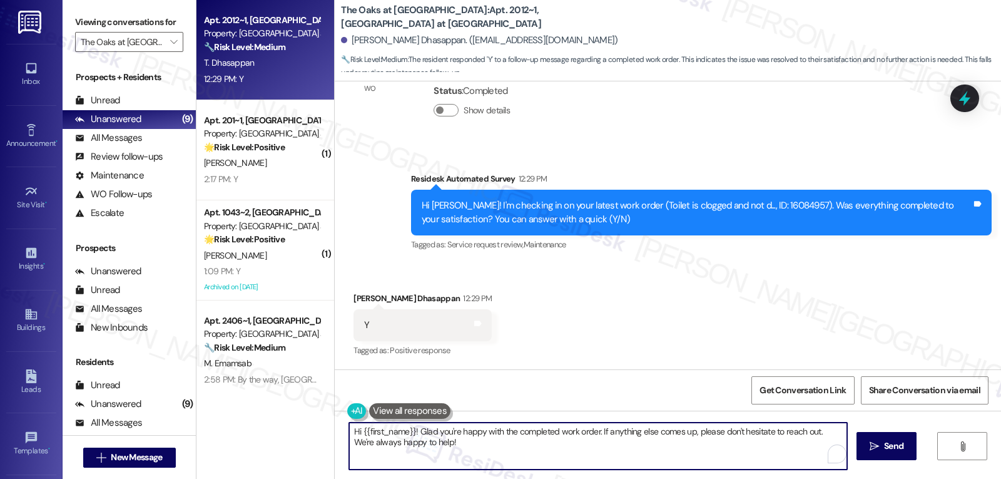
click at [644, 456] on textarea "Hi {{first_name}}! Glad you're happy with the completed work order. If anything…" at bounding box center [598, 445] width 498 height 47
click at [909, 450] on button " Send" at bounding box center [887, 446] width 61 height 28
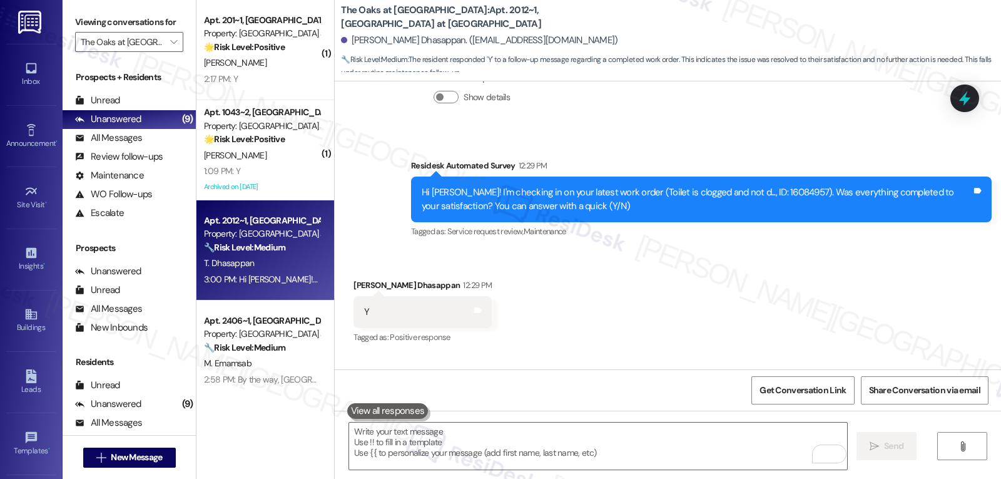
scroll to position [4906, 0]
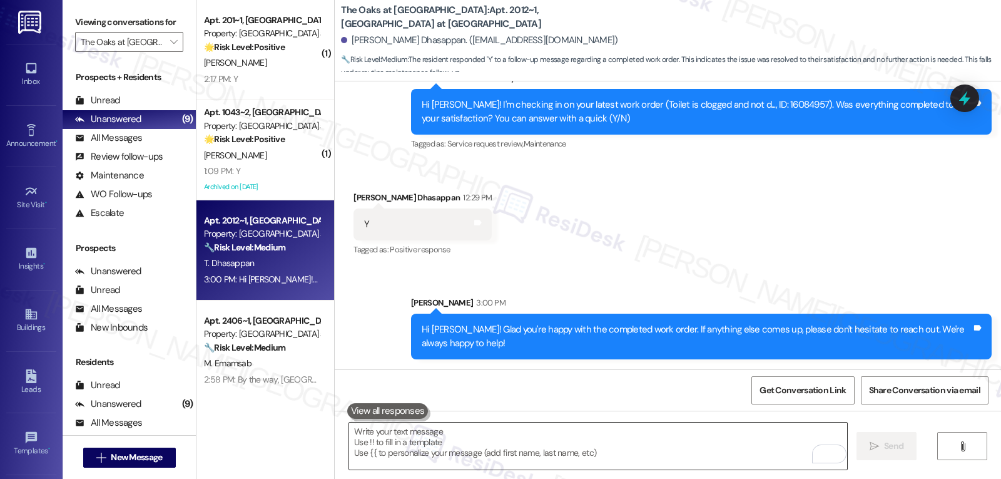
click at [550, 442] on textarea "To enrich screen reader interactions, please activate Accessibility in Grammarl…" at bounding box center [598, 445] width 498 height 47
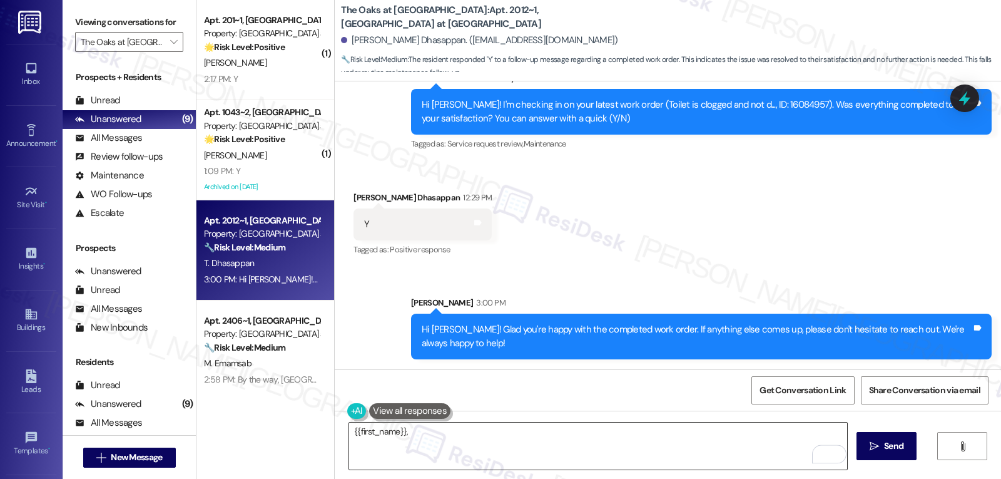
click at [414, 426] on textarea "{{first_name}}," at bounding box center [598, 445] width 498 height 47
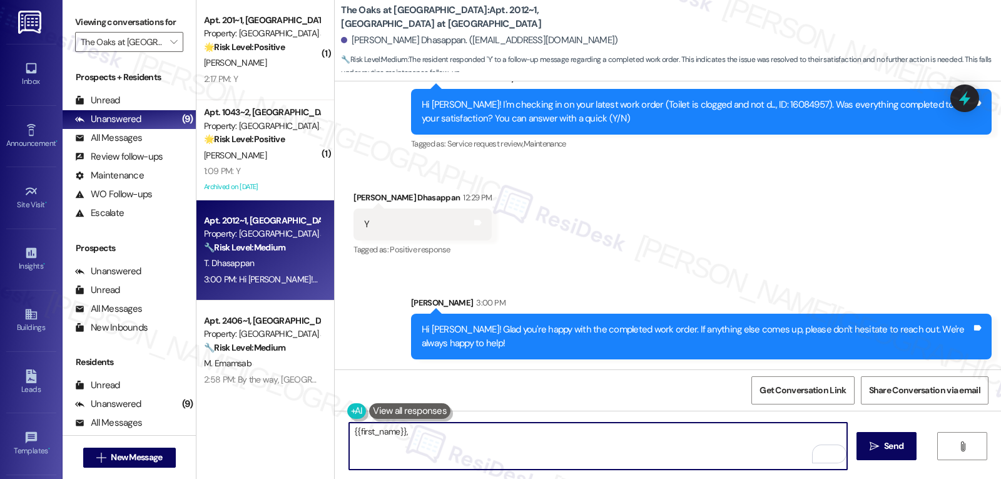
paste textarea "I’ve been meaning to check in—how has your experience at {{property}} been so f…"
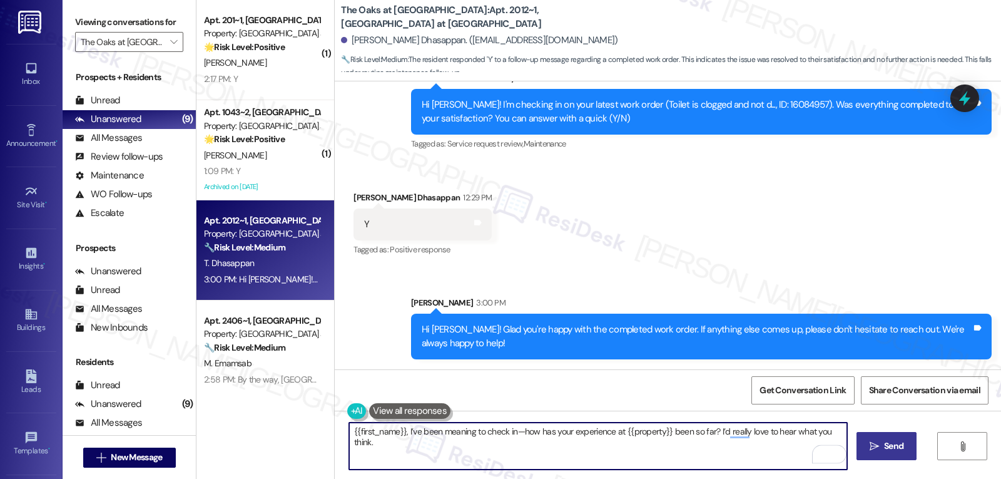
type textarea "{{first_name}}, I’ve been meaning to check in—how has your experience at {{prop…"
click at [860, 446] on button " Send" at bounding box center [887, 446] width 61 height 28
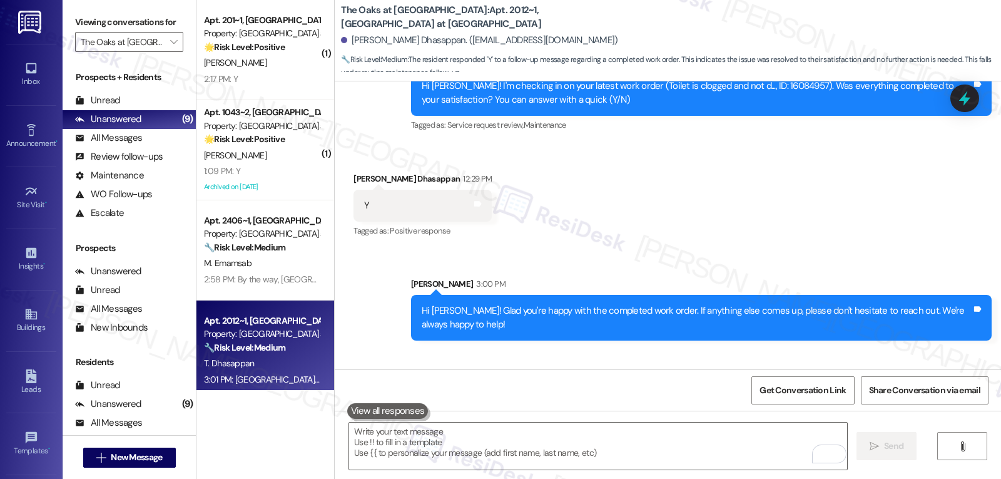
scroll to position [5006, 0]
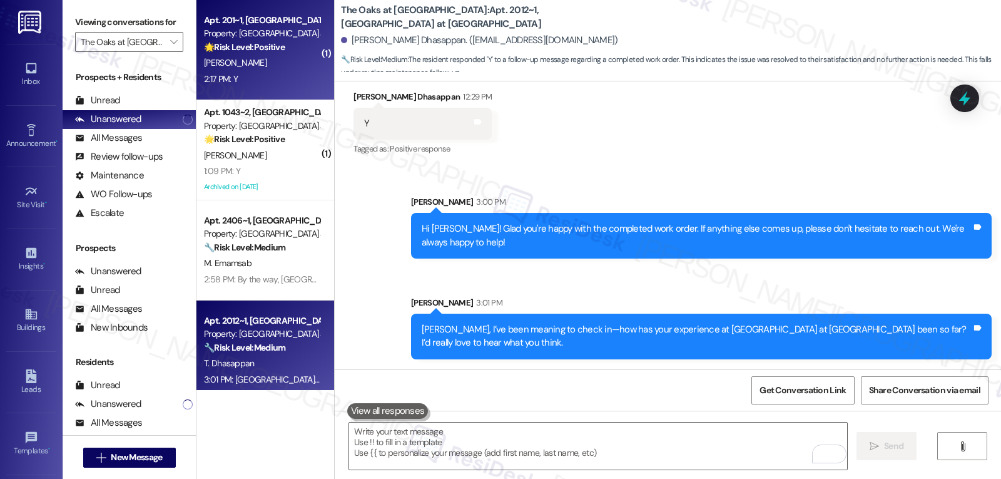
click at [265, 74] on div "2:17 PM: Y 2:17 PM: Y" at bounding box center [262, 79] width 118 height 16
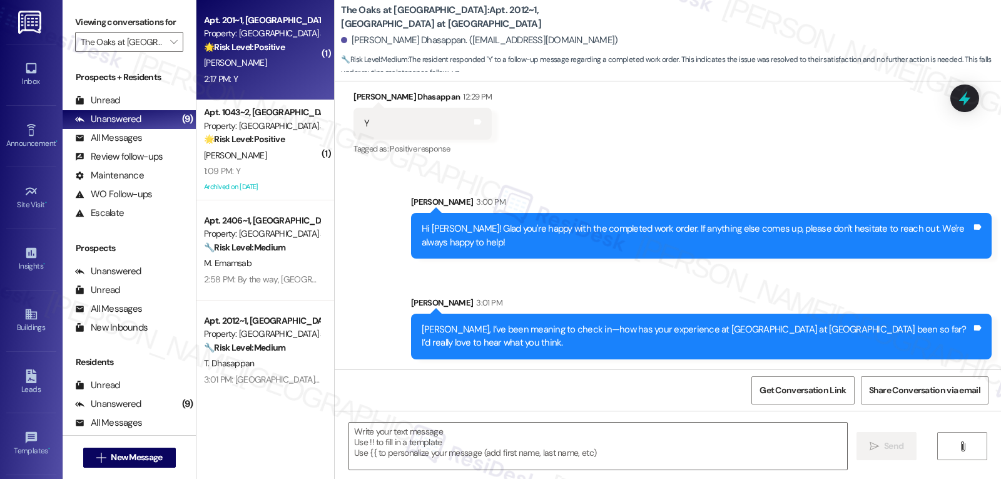
type textarea "Fetching suggested responses. Please feel free to read through the conversation…"
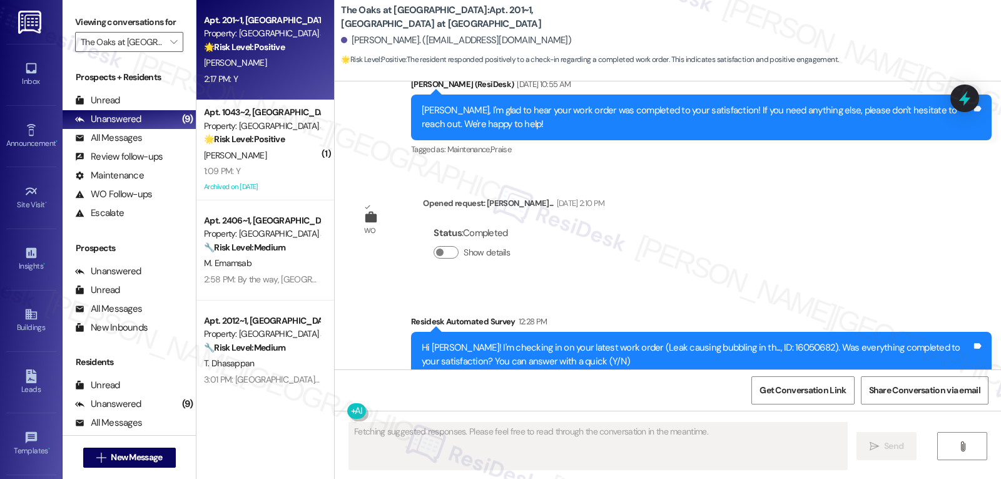
scroll to position [6941, 0]
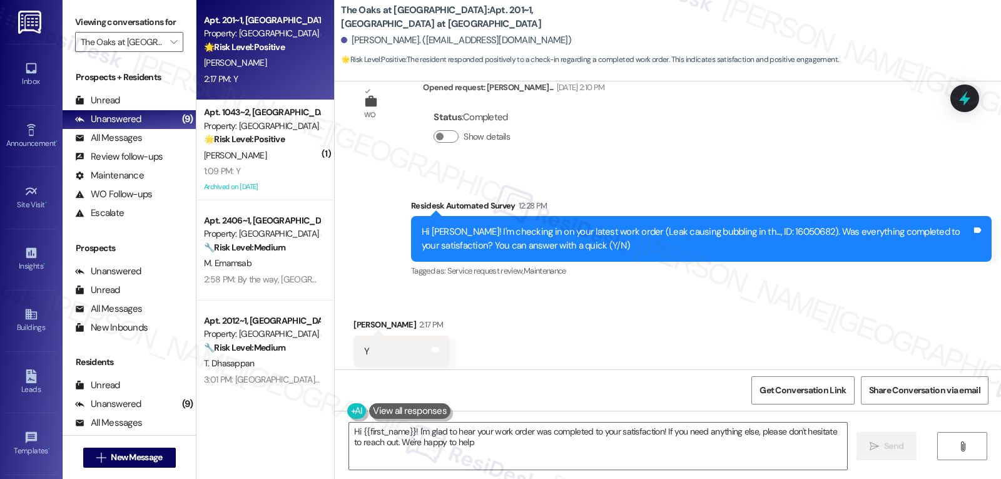
type textarea "Hi {{first_name}}! I'm glad to hear your work order was completed to your satis…"
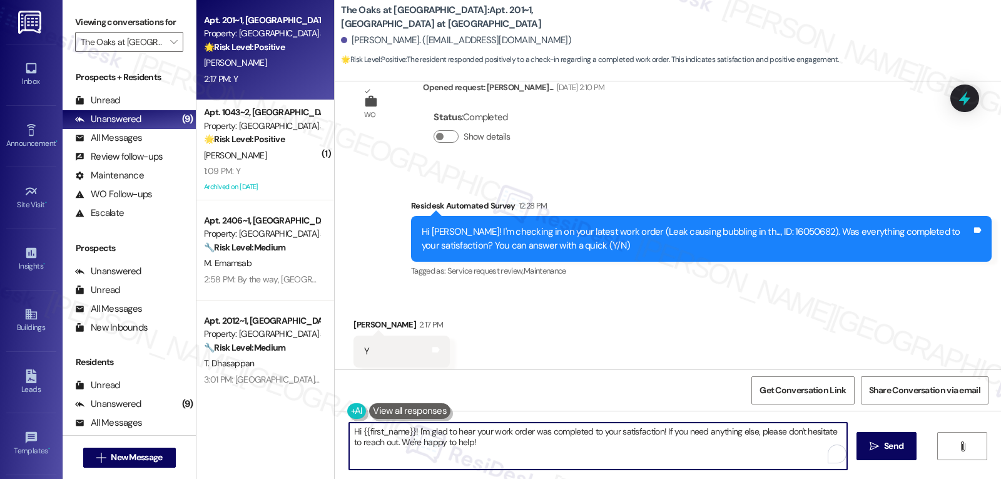
click at [611, 453] on textarea "Hi {{first_name}}! I'm glad to hear your work order was completed to your satis…" at bounding box center [598, 445] width 498 height 47
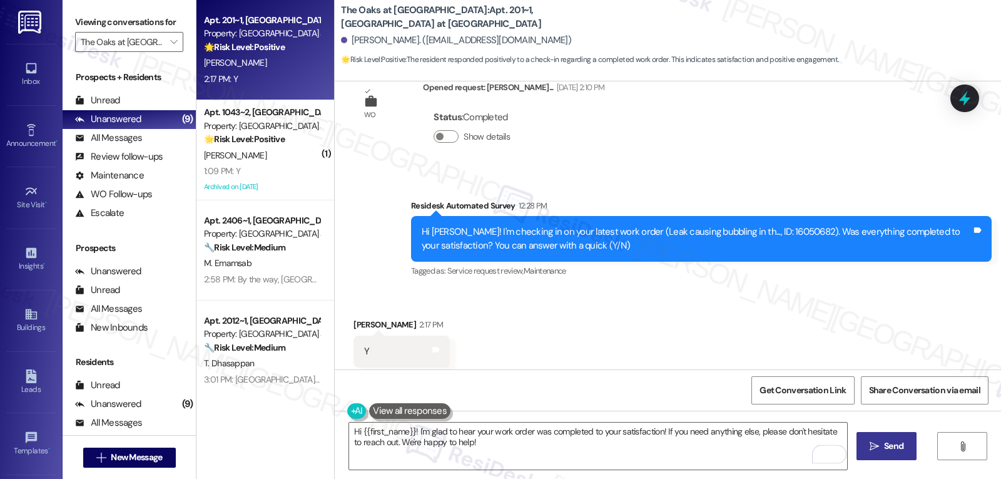
click at [887, 442] on span "Send" at bounding box center [893, 445] width 19 height 13
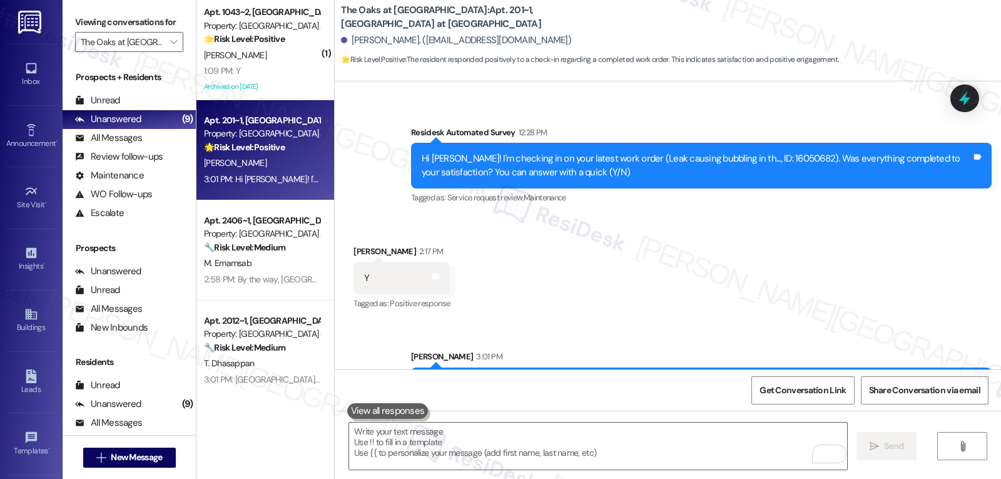
scroll to position [7041, 0]
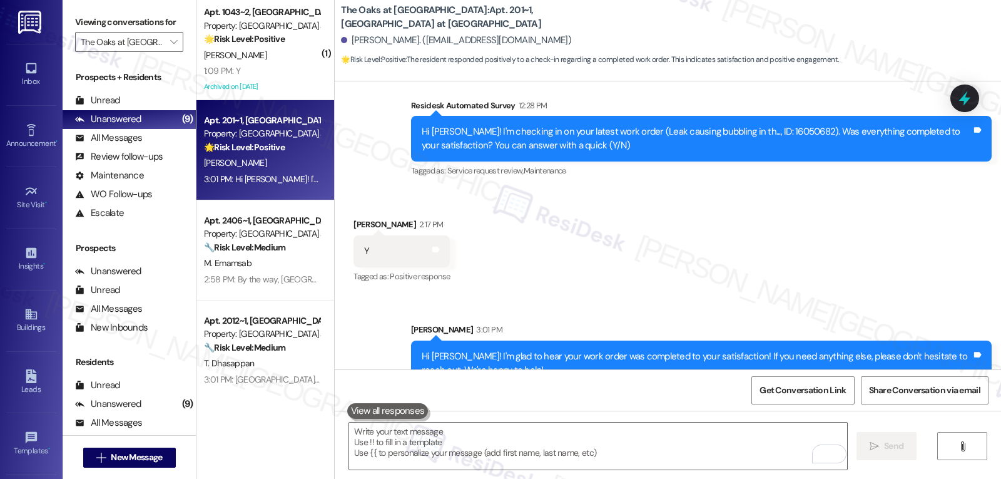
click at [430, 350] on div "Hi Pourna! I'm glad to hear your work order was completed to your satisfaction!…" at bounding box center [697, 363] width 550 height 27
copy div "Pourna"
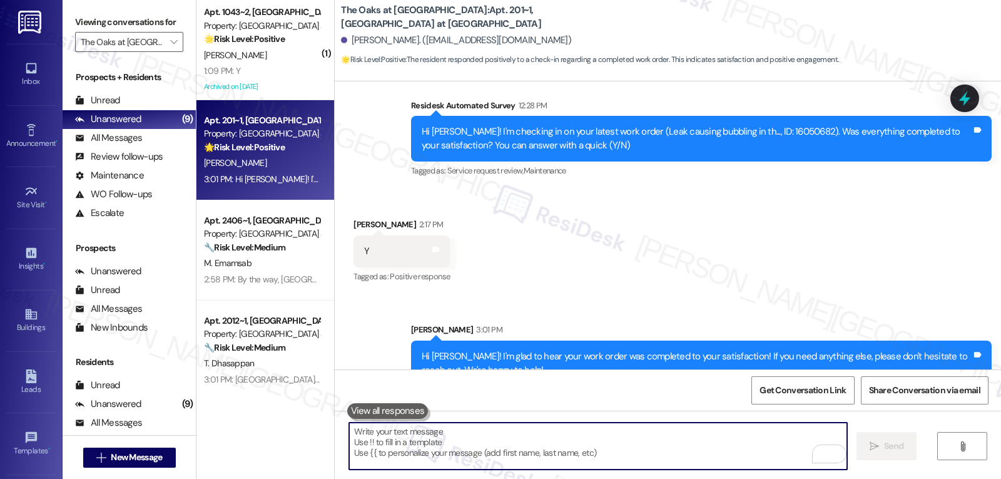
click at [446, 446] on textarea "To enrich screen reader interactions, please activate Accessibility in Grammarl…" at bounding box center [598, 445] width 498 height 47
paste textarea "Pourna"
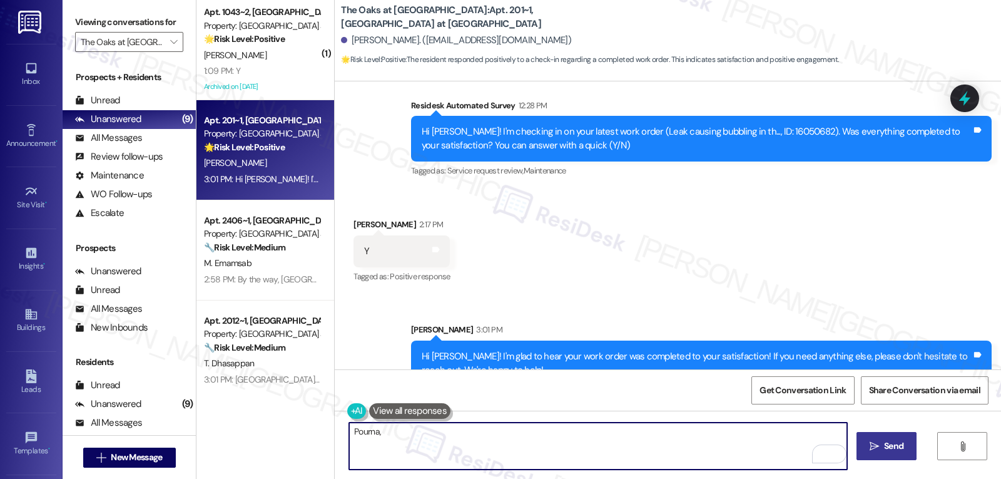
click at [573, 439] on textarea "Pourna," at bounding box center [598, 445] width 498 height 47
paste textarea "Just curious—has {{property}} been everything you hoped for? I’d love to hear y…"
click at [374, 433] on textarea "Pourna, Just curious—has {{property}} been everything you hoped for? I’d love t…" at bounding box center [598, 445] width 498 height 47
click at [755, 446] on textarea "Pourna, just curious—has {{property}} been everything you hoped for? I’d love t…" at bounding box center [598, 445] width 498 height 47
type textarea "Pourna, just curious—has {{property}} been everything you hoped for? I’d love t…"
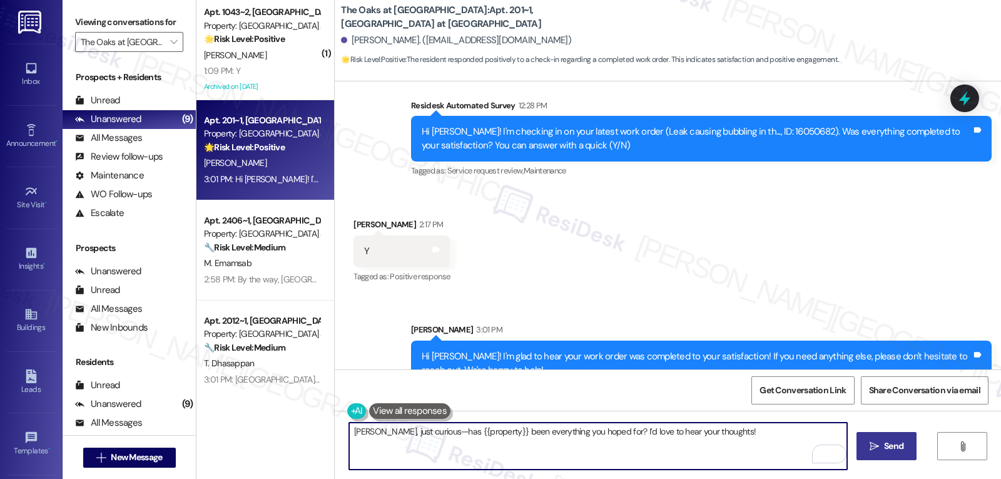
click at [875, 439] on button " Send" at bounding box center [887, 446] width 61 height 28
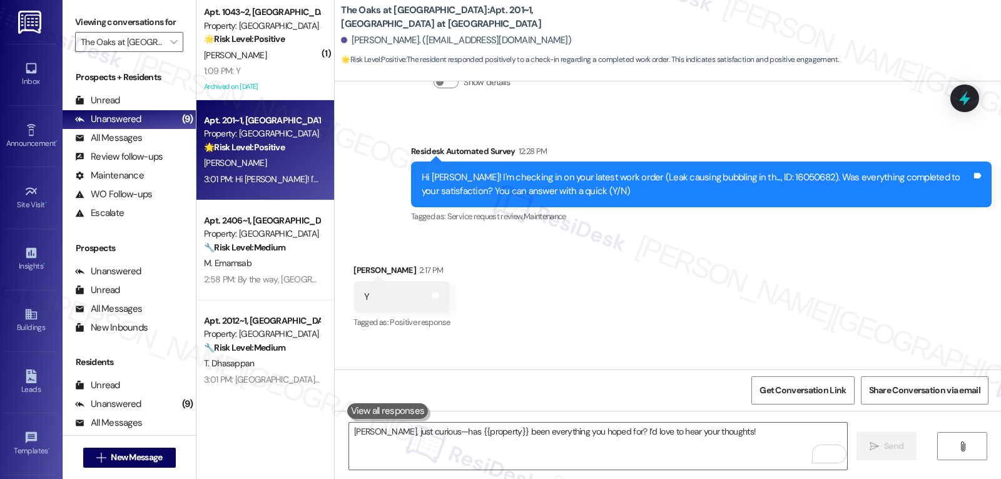
scroll to position [6940, 0]
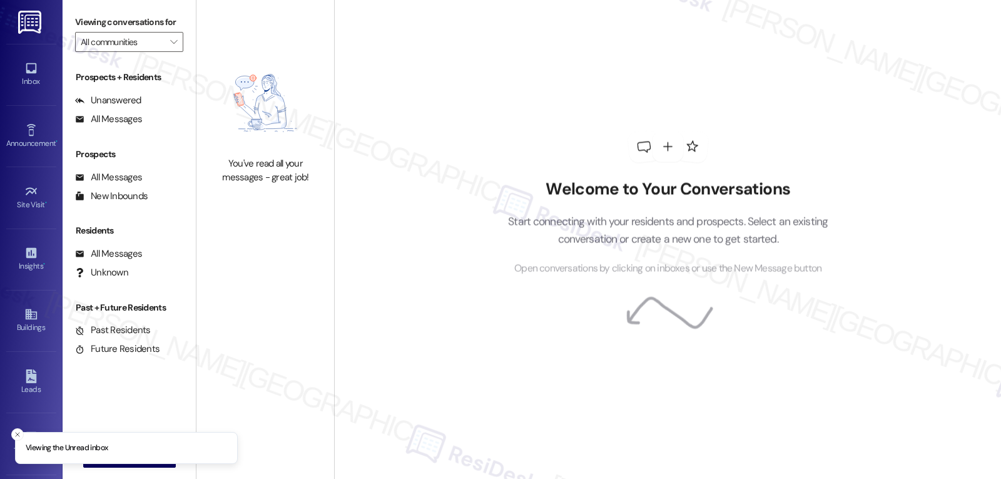
type input "The Oaks at [GEOGRAPHIC_DATA]"
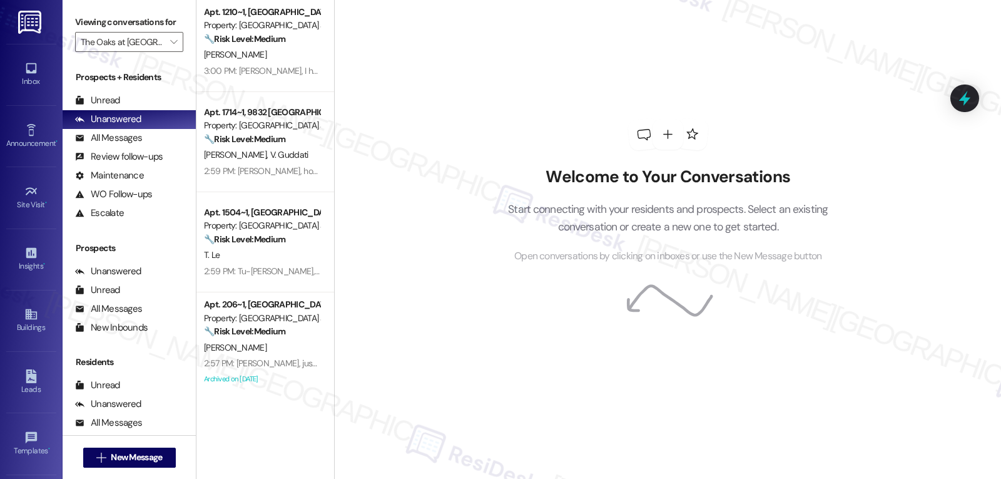
scroll to position [511, 0]
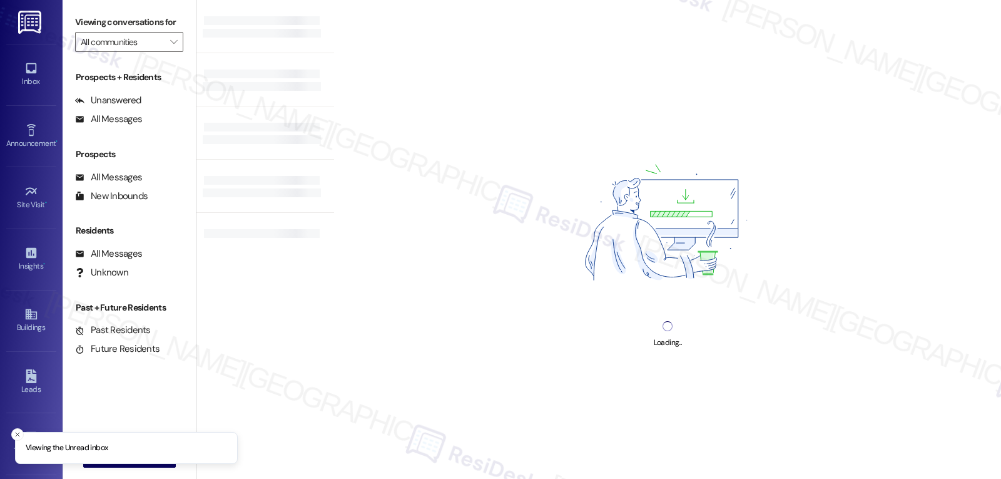
type input "The Oaks at [GEOGRAPHIC_DATA]"
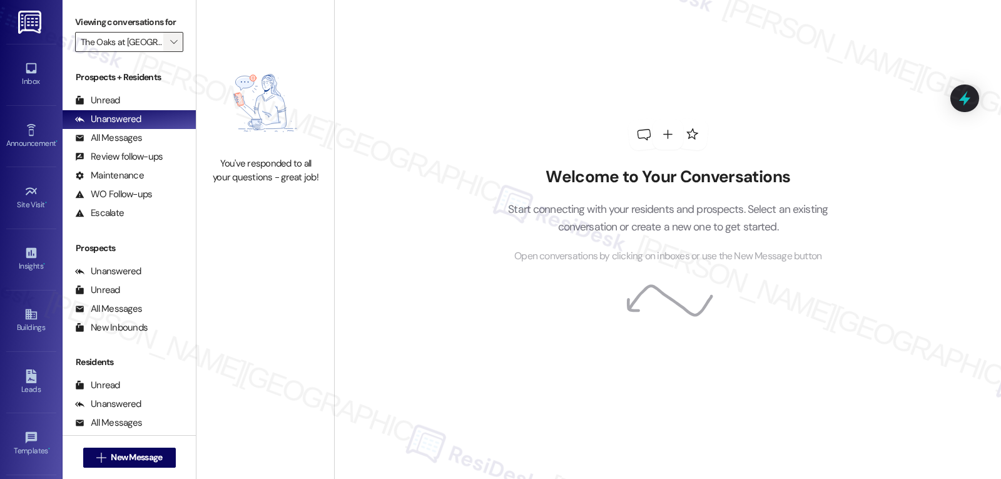
click at [170, 52] on span "" at bounding box center [174, 42] width 12 height 20
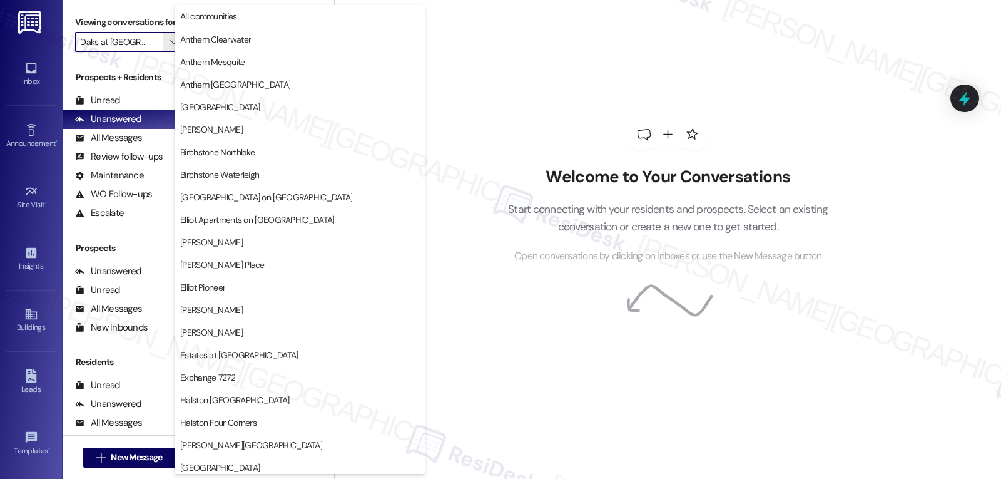
scroll to position [433, 0]
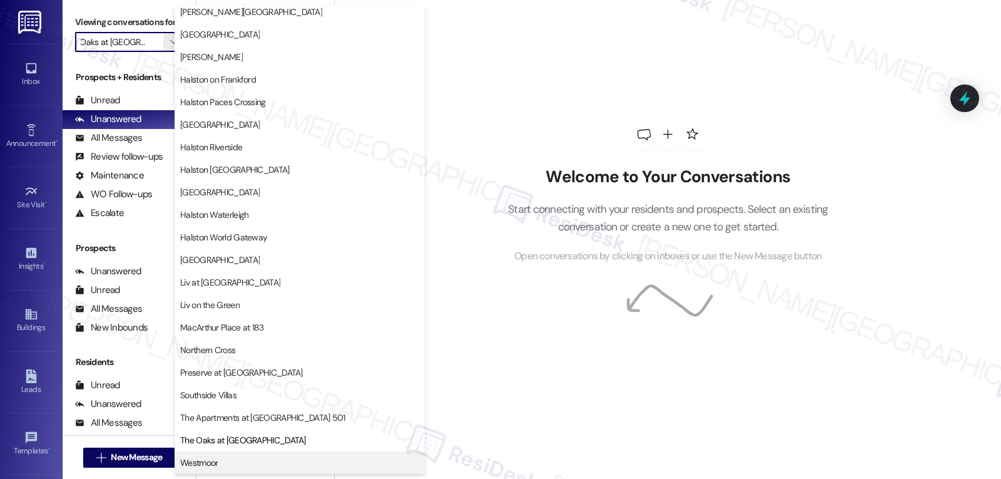
click at [225, 467] on span "Westmoor" at bounding box center [299, 462] width 239 height 13
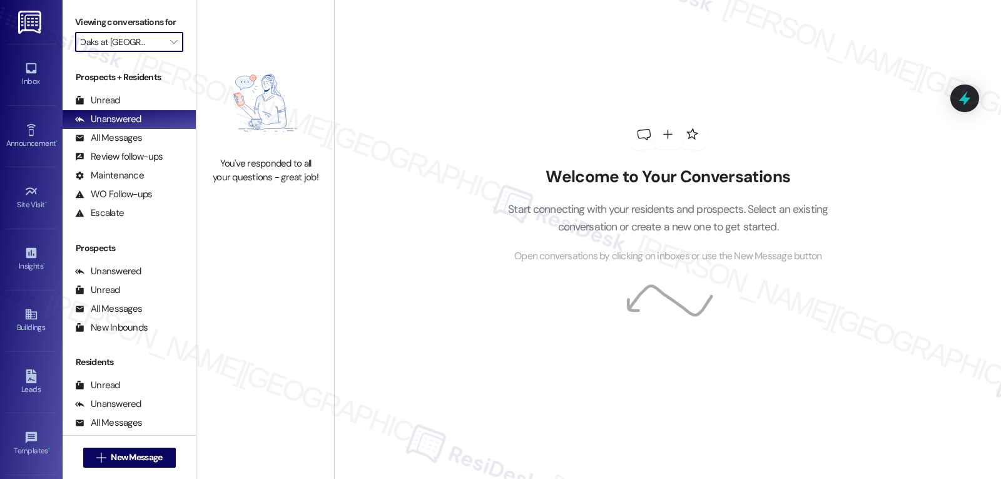
type input "Westmoor"
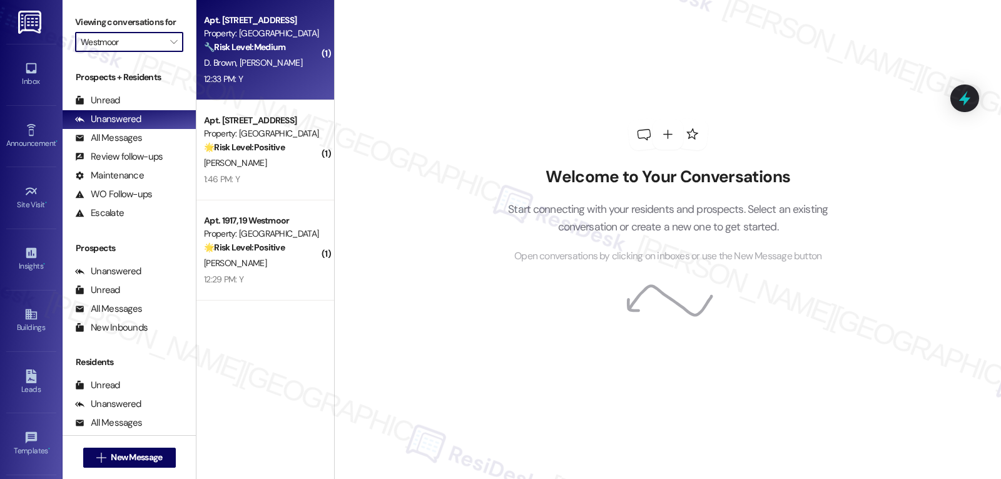
click at [231, 85] on div "12:33 PM: Y 12:33 PM: Y" at bounding box center [262, 79] width 118 height 16
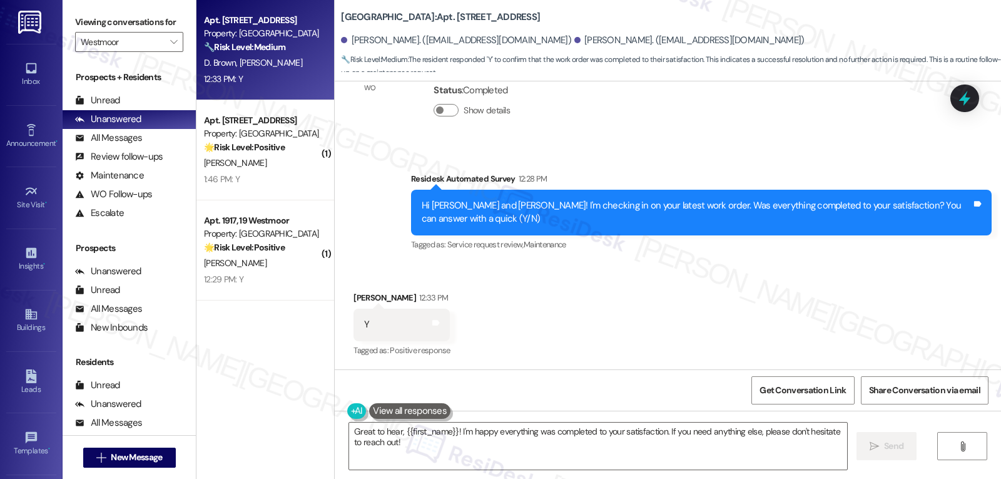
scroll to position [17130, 0]
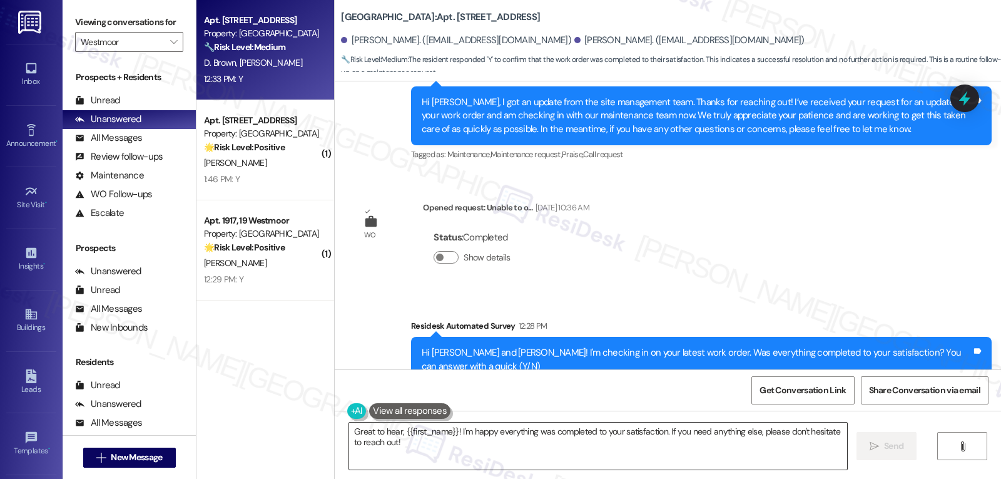
click at [417, 451] on textarea "Great to hear, {{first_name}}! I'm happy everything was completed to your satis…" at bounding box center [598, 445] width 498 height 47
drag, startPoint x: 364, startPoint y: 293, endPoint x: 330, endPoint y: 297, distance: 33.9
click at [335, 410] on div "Received via SMS [PERSON_NAME] 12:33 PM Y Tags and notes Tagged as: Positive re…" at bounding box center [668, 463] width 666 height 106
copy div "[PERSON_NAME]"
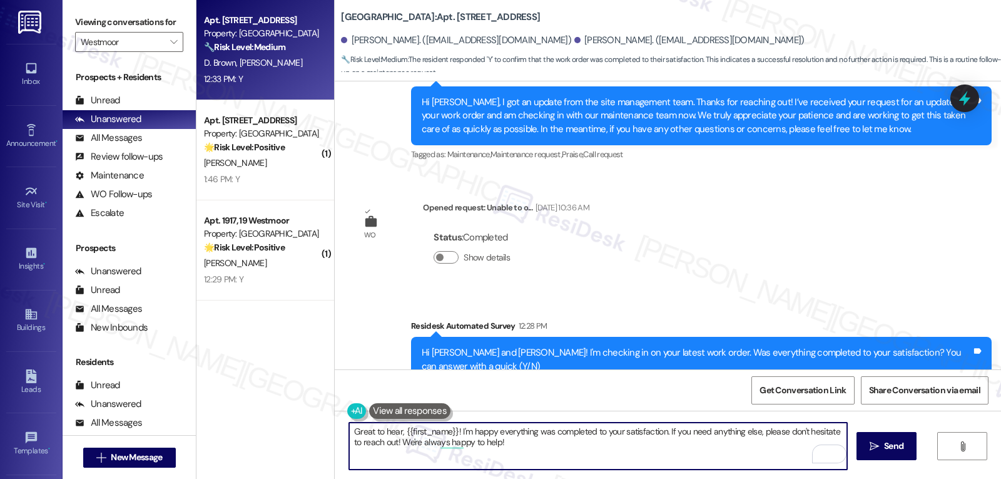
drag, startPoint x: 397, startPoint y: 432, endPoint x: 451, endPoint y: 427, distance: 53.4
click at [451, 427] on textarea "Great to hear, {{first_name}}! I'm happy everything was completed to your satis…" at bounding box center [598, 445] width 498 height 47
paste textarea "[PERSON_NAME]"
click at [593, 444] on textarea "Great to hear, [PERSON_NAME]! I'm happy everything was completed to your satisf…" at bounding box center [598, 445] width 498 height 47
type textarea "Great to hear, [PERSON_NAME]! I'm happy everything was completed to your satisf…"
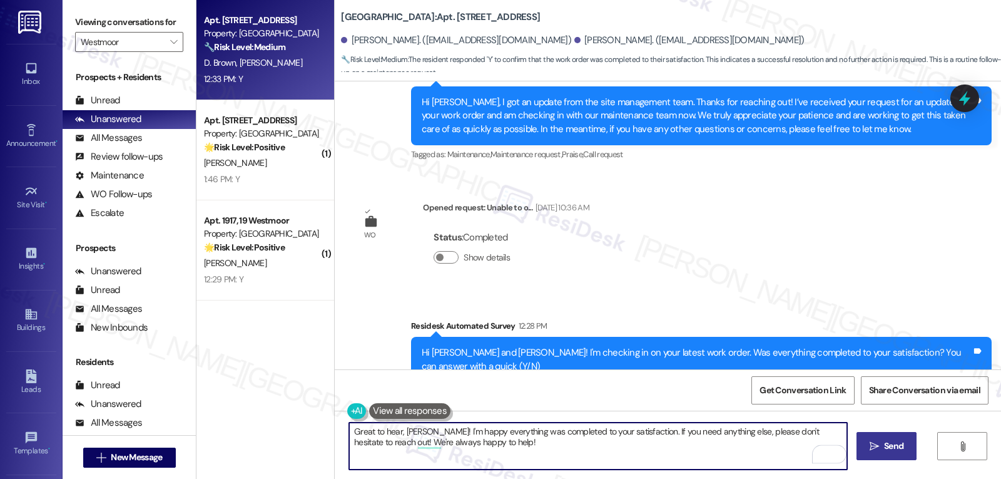
click at [891, 450] on span "Send" at bounding box center [893, 445] width 19 height 13
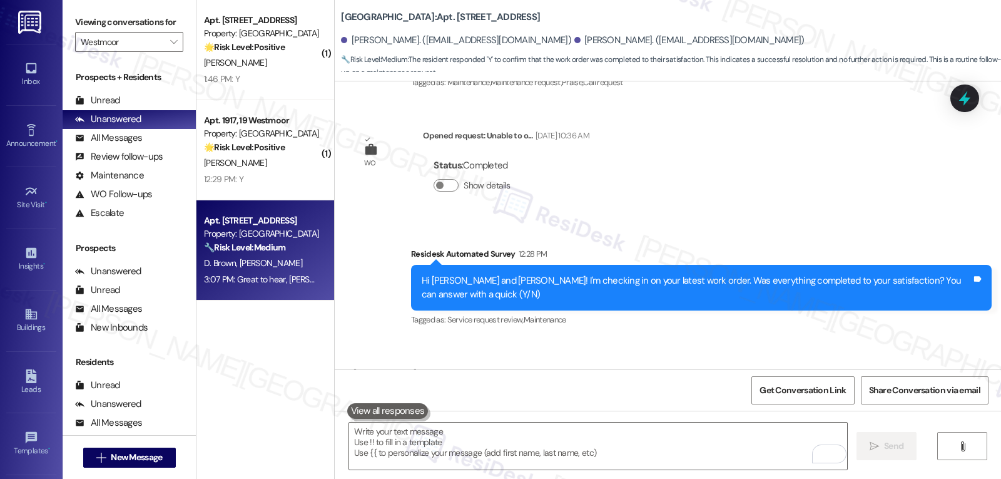
scroll to position [17230, 0]
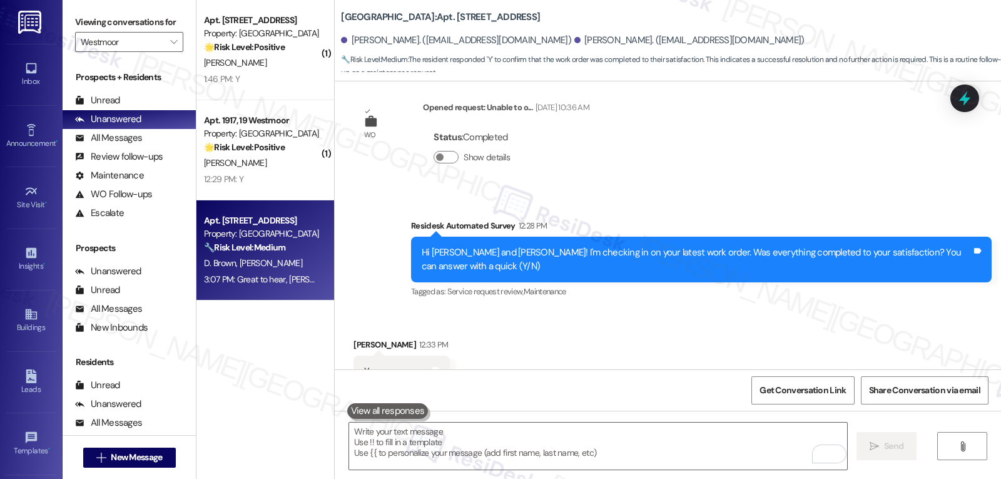
click at [479, 471] on div "Great to hear, [PERSON_NAME]! I'm happy everything was completed to your satisf…" at bounding box center [697, 484] width 550 height 27
copy div "[PERSON_NAME]"
click at [457, 441] on textarea "To enrich screen reader interactions, please activate Accessibility in Grammarl…" at bounding box center [598, 445] width 498 height 47
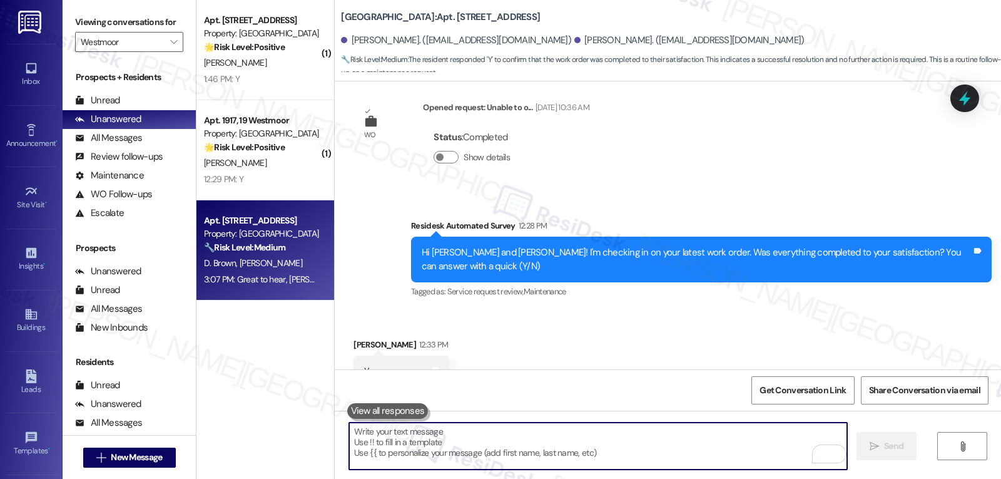
paste textarea "[PERSON_NAME]"
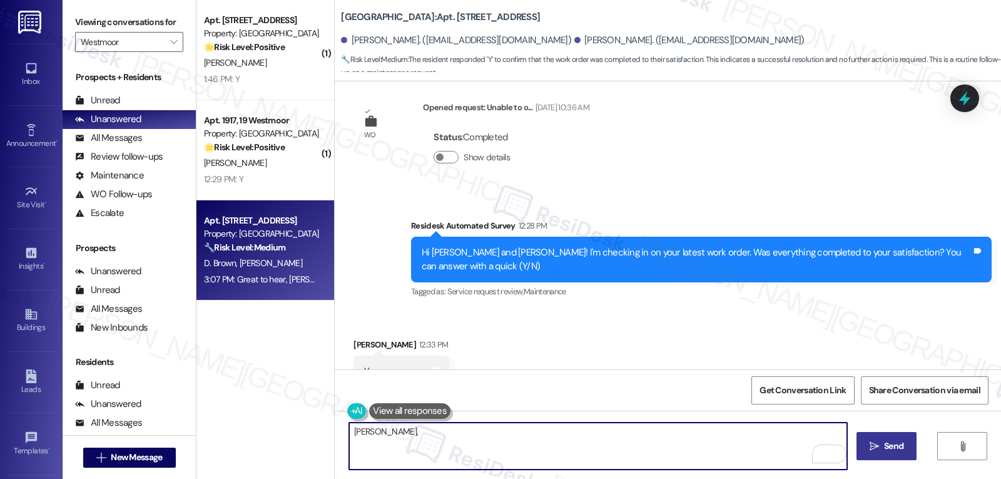
click at [520, 444] on textarea "[PERSON_NAME]," at bounding box center [598, 445] width 498 height 47
paste textarea "I’d love to know—has your experience at {{property}} been what you expected? Yo…"
type textarea "[PERSON_NAME], I’d love to know—has your experience at {{property}} been what y…"
click at [896, 443] on span "Send" at bounding box center [893, 445] width 19 height 13
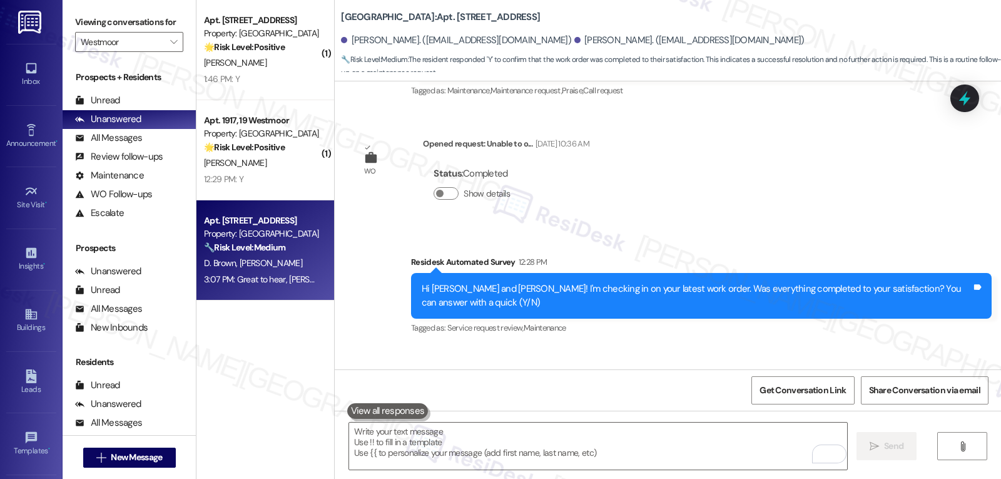
scroll to position [17193, 0]
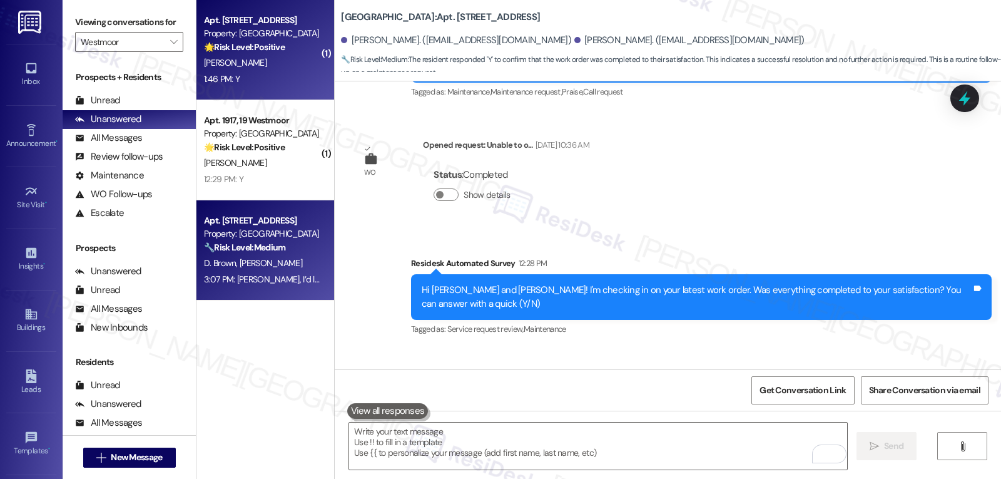
click at [277, 60] on div "[PERSON_NAME]" at bounding box center [262, 63] width 118 height 16
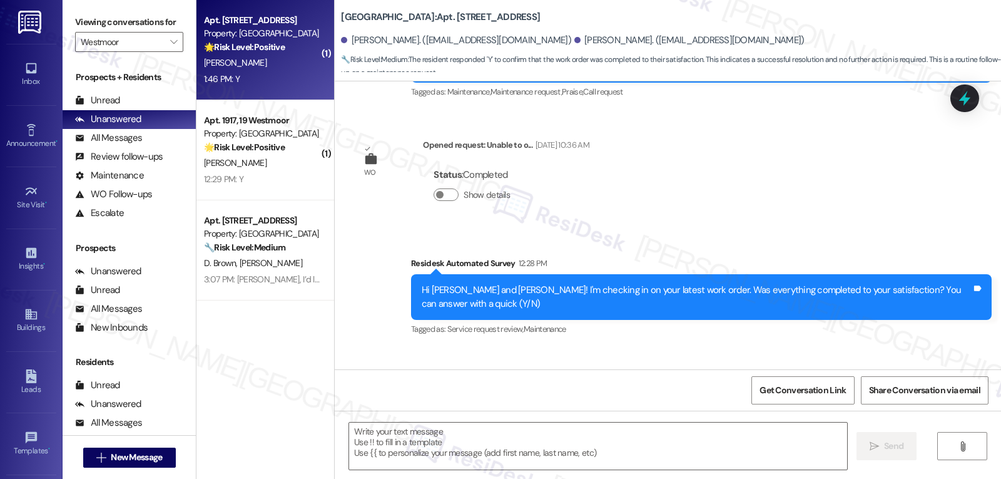
type textarea "Fetching suggested responses. Please feel free to read through the conversation…"
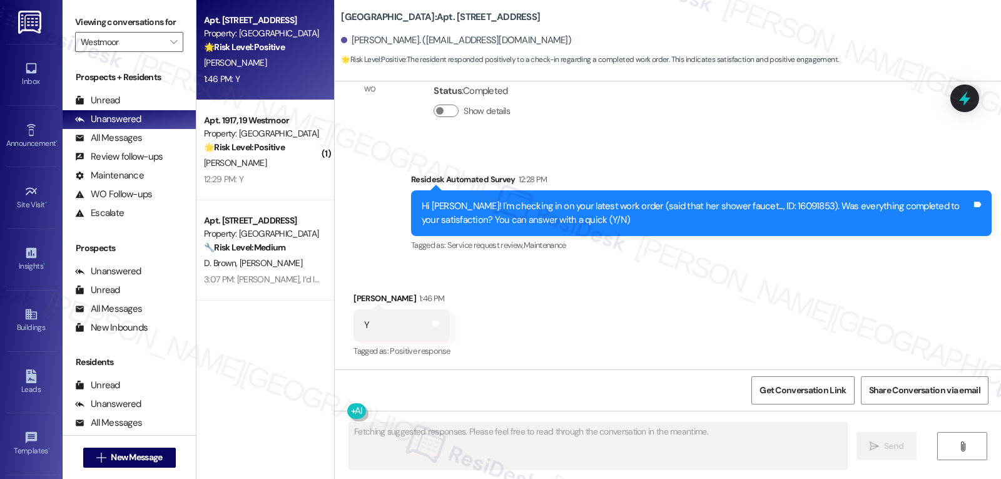
scroll to position [6752, 0]
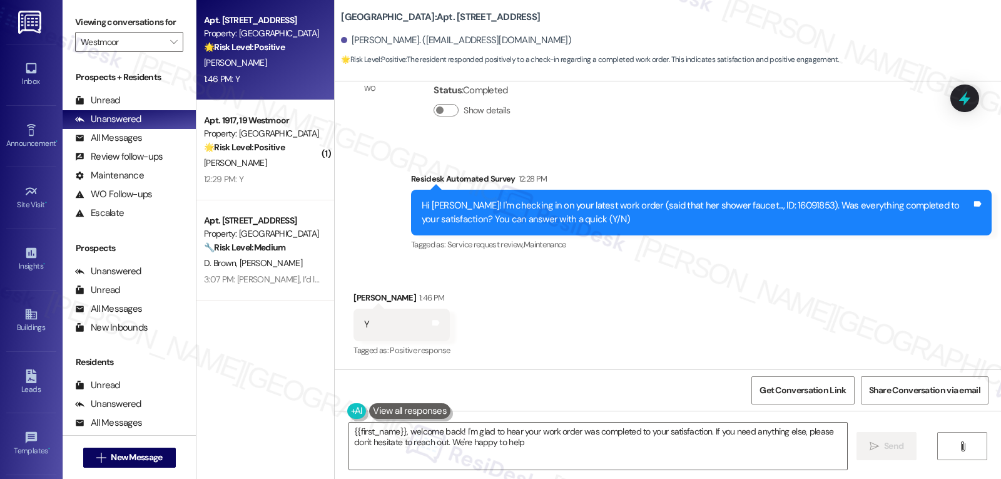
type textarea "{{first_name}}, welcome back! I'm glad to hear your work order was completed to…"
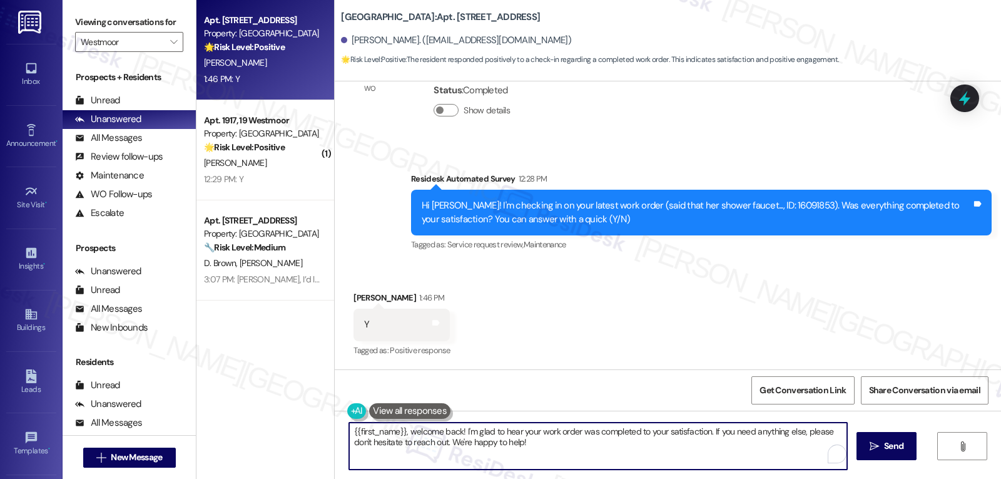
click at [550, 454] on textarea "{{first_name}}, welcome back! I'm glad to hear your work order was completed to…" at bounding box center [598, 445] width 498 height 47
click at [877, 446] on icon "" at bounding box center [874, 446] width 9 height 10
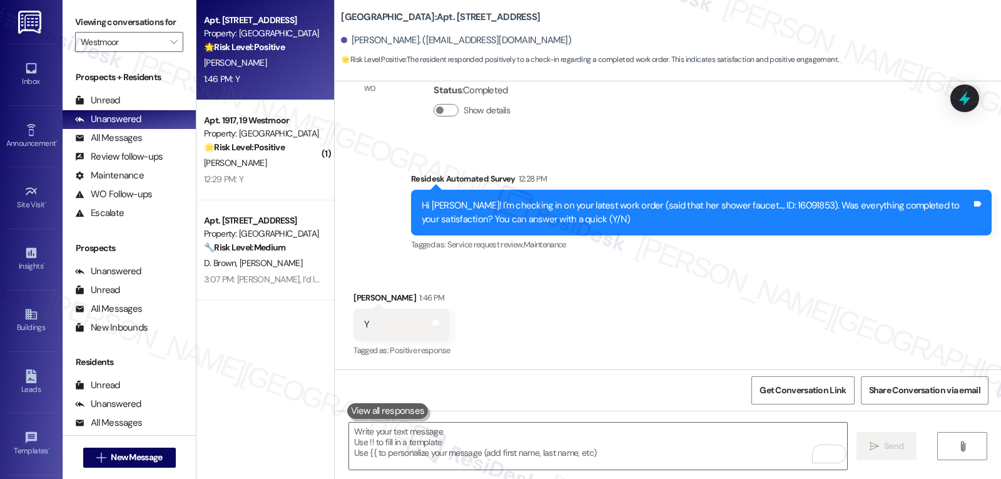
scroll to position [6751, 0]
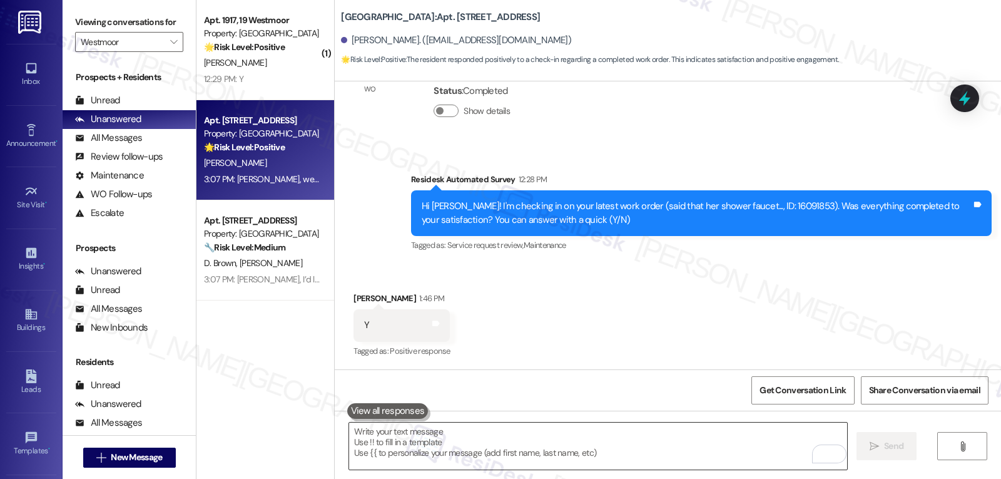
click at [397, 436] on textarea "To enrich screen reader interactions, please activate Accessibility in Grammarl…" at bounding box center [598, 445] width 498 height 47
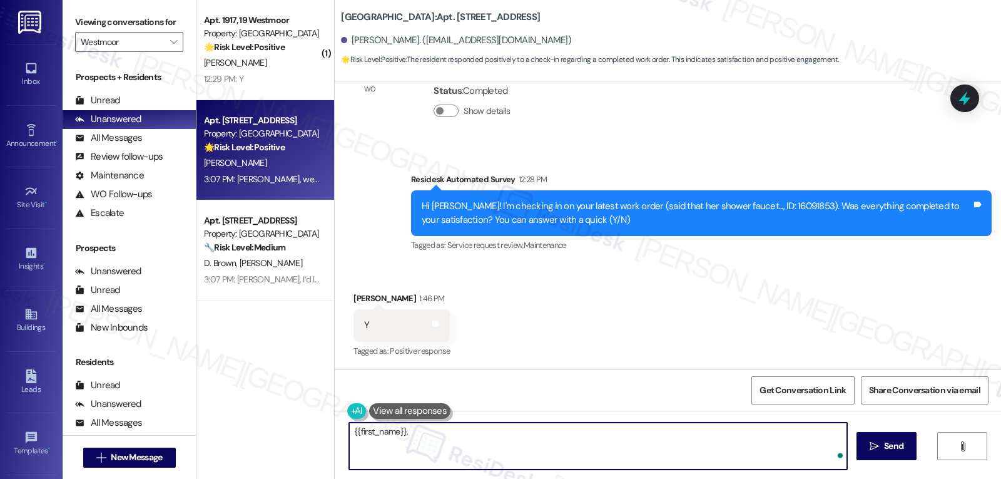
paste textarea "how are things going at {{property}}? Has it been everything you were looking f…"
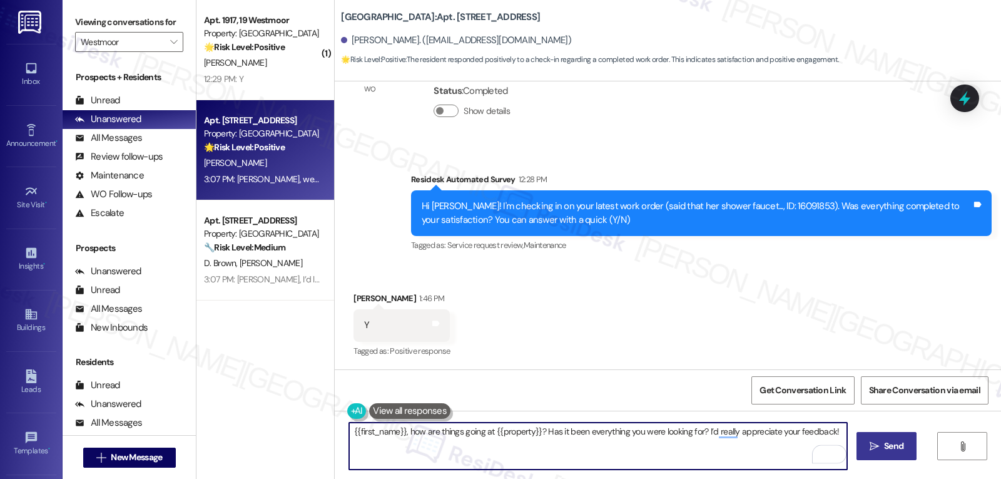
type textarea "{{first_name}}, how are things going at {{property}}? Has it been everything yo…"
click at [888, 448] on span "Send" at bounding box center [893, 445] width 19 height 13
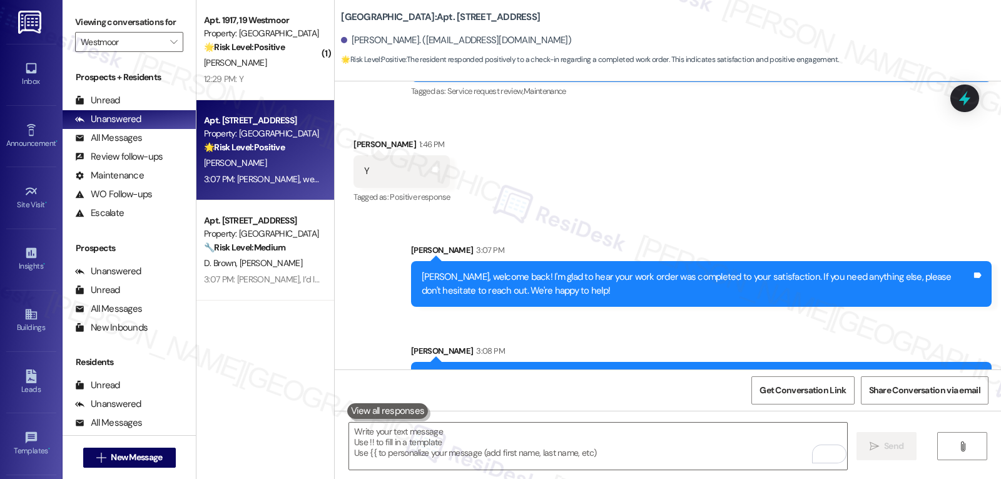
scroll to position [6940, 0]
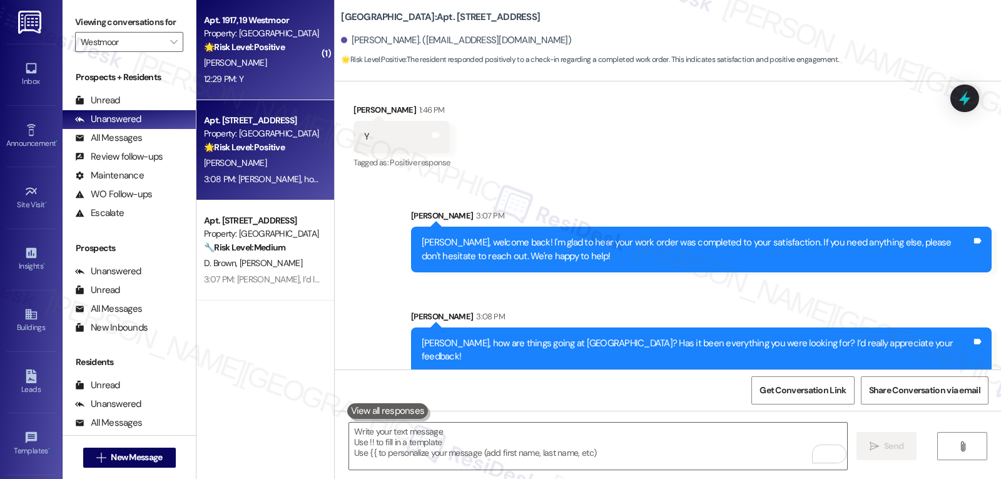
click at [250, 64] on div "[PERSON_NAME]" at bounding box center [262, 63] width 118 height 16
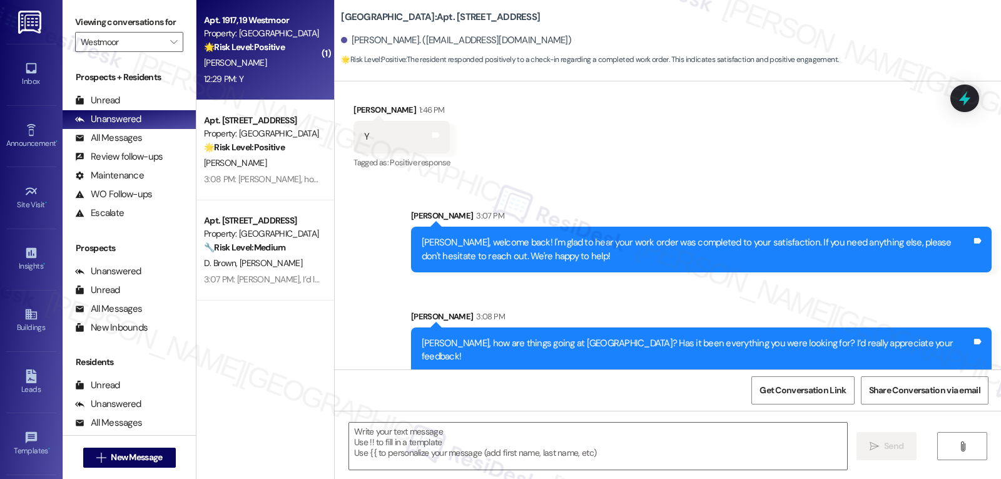
type textarea "Fetching suggested responses. Please feel free to read through the conversation…"
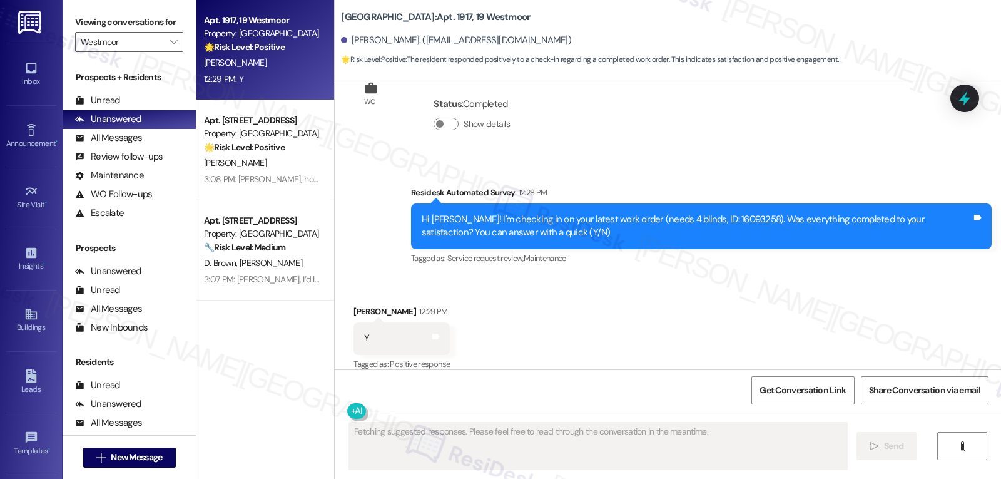
scroll to position [8877, 0]
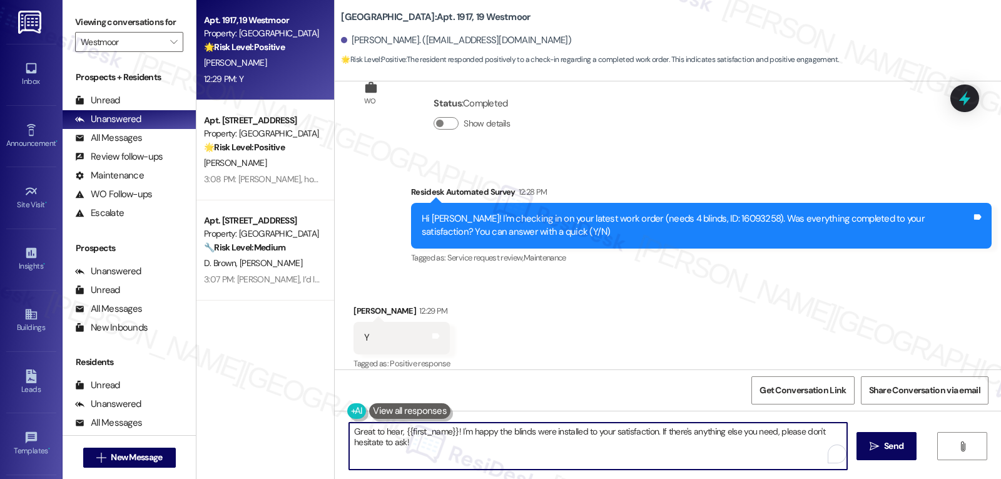
click at [532, 460] on textarea "Great to hear, {{first_name}}! I'm happy the blinds were installed to your sati…" at bounding box center [598, 445] width 498 height 47
type textarea "Great to hear, {{first_name}}! I'm happy the blinds were installed to your sati…"
click at [865, 456] on button " Send" at bounding box center [887, 446] width 61 height 28
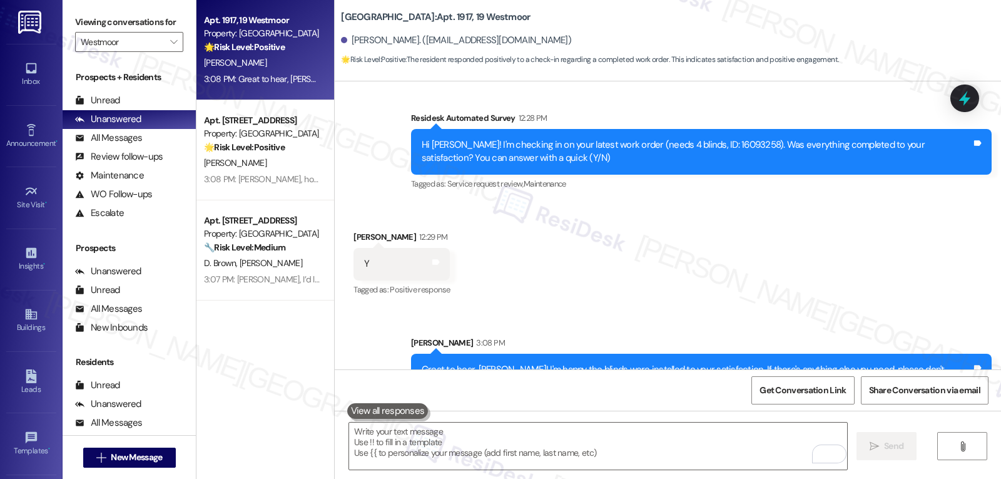
scroll to position [8977, 0]
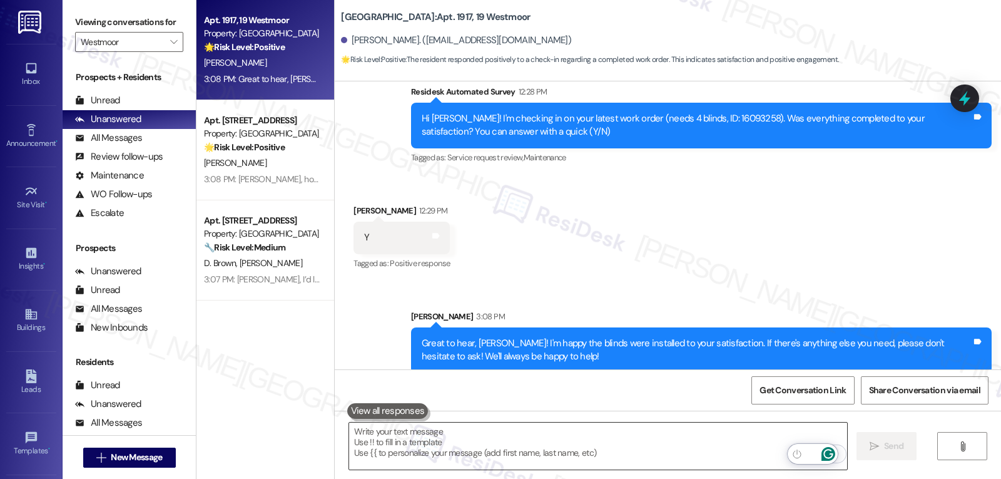
click at [489, 453] on textarea "To enrich screen reader interactions, please activate Accessibility in Grammarl…" at bounding box center [598, 445] width 498 height 47
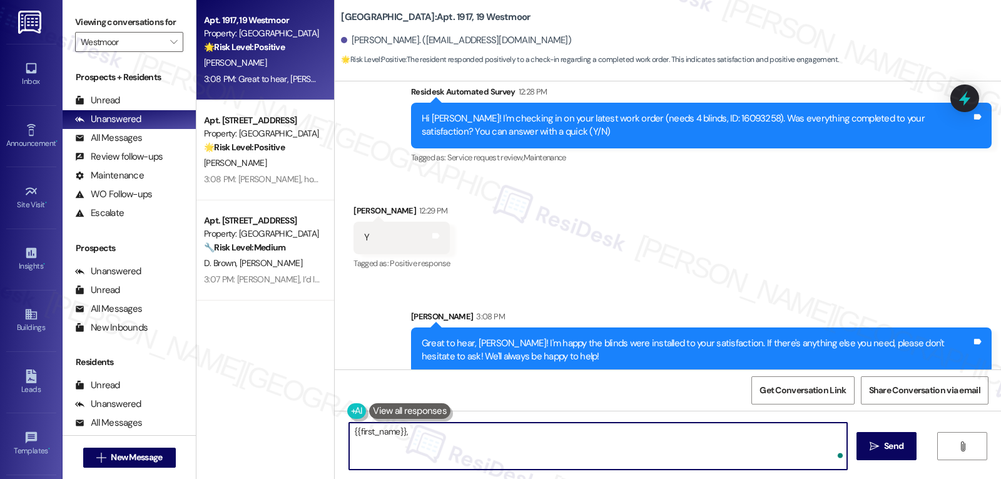
paste textarea "I hope you’ve been loving your time at {{property}}! Has it lived up to what yo…"
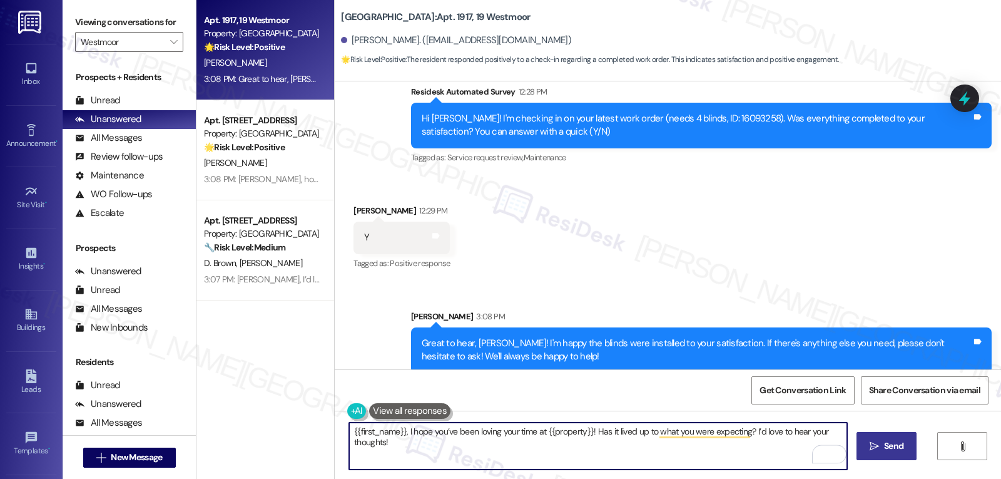
type textarea "{{first_name}}, I hope you’ve been loving your time at {{property}}! Has it liv…"
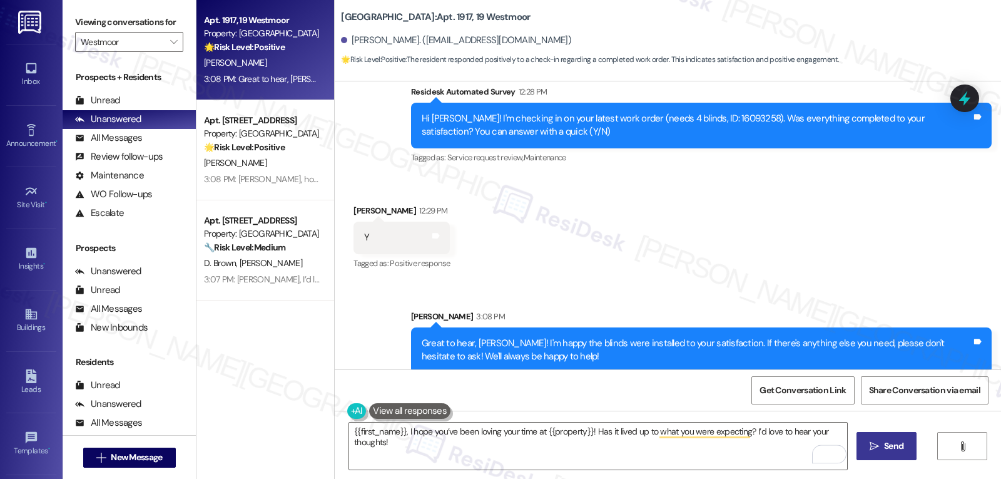
click at [905, 453] on button " Send" at bounding box center [887, 446] width 61 height 28
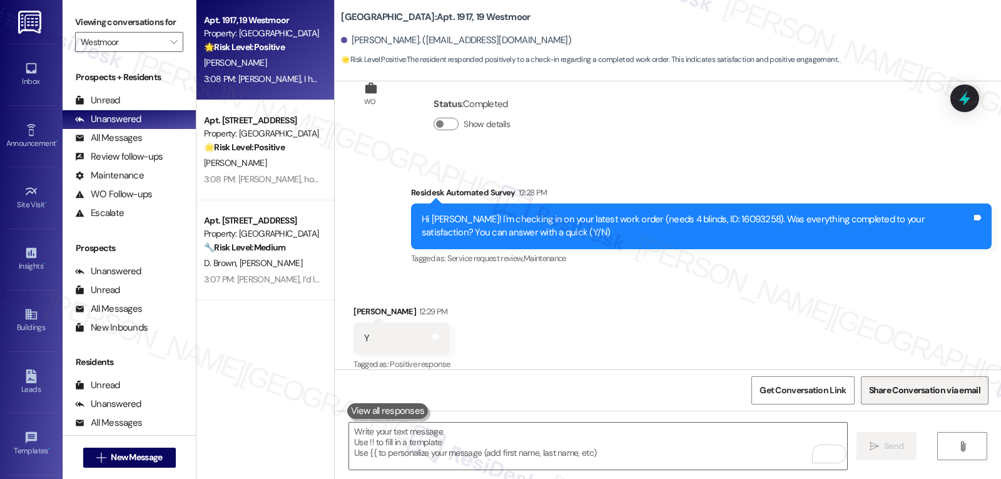
scroll to position [9065, 0]
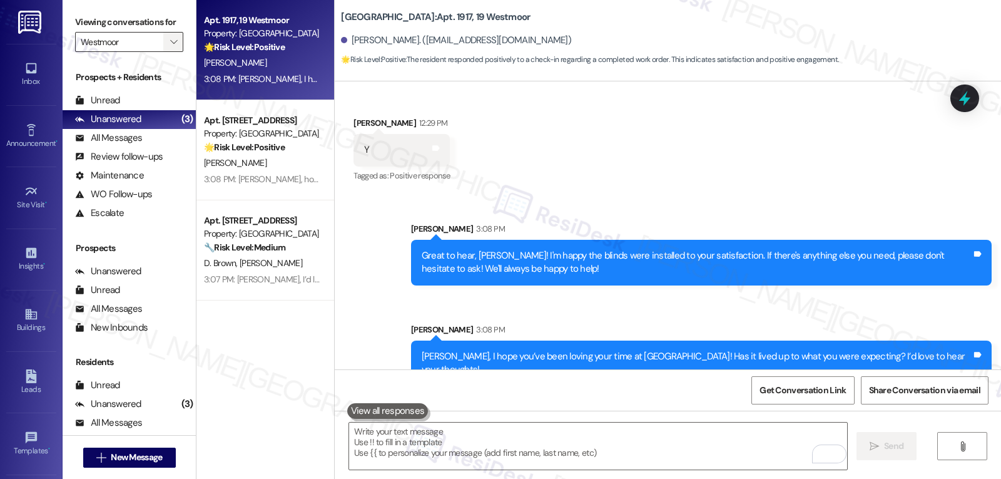
click at [168, 48] on span "" at bounding box center [174, 42] width 12 height 20
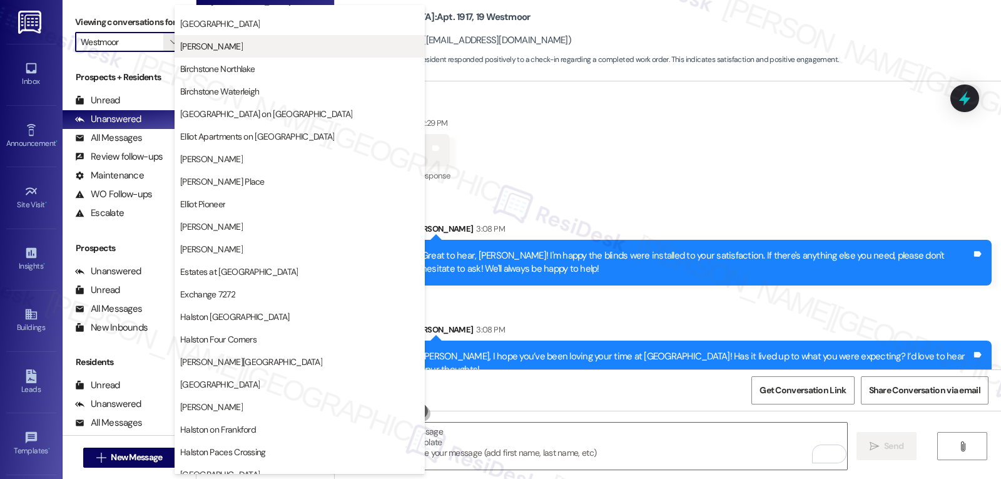
scroll to position [0, 0]
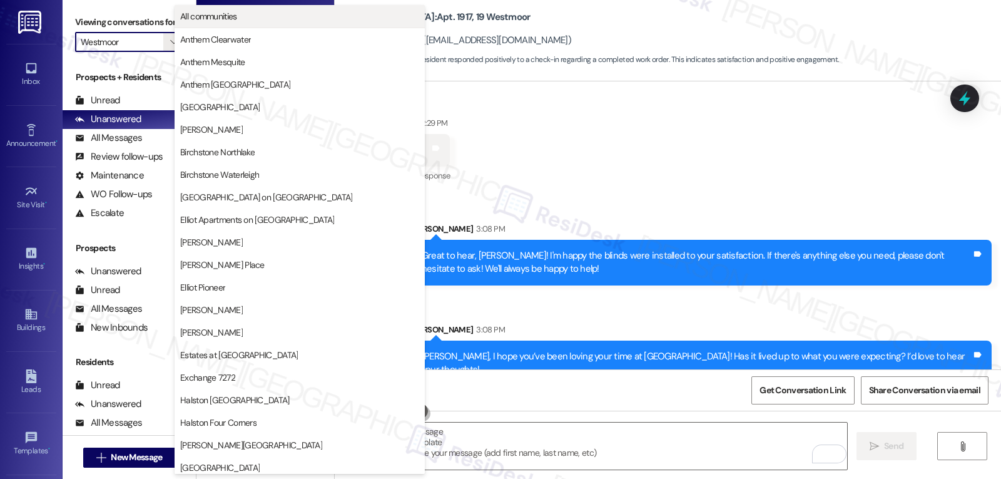
click at [215, 21] on span "All communities" at bounding box center [208, 16] width 57 height 13
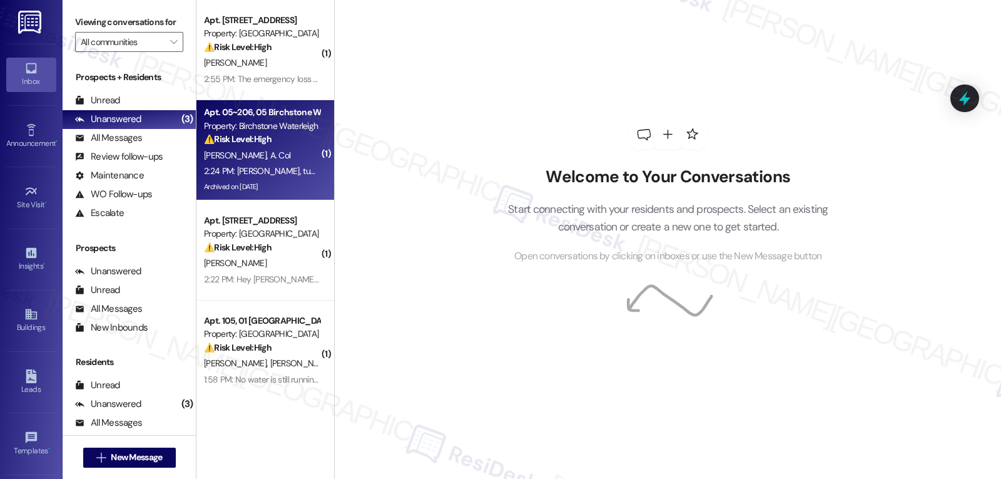
scroll to position [125, 0]
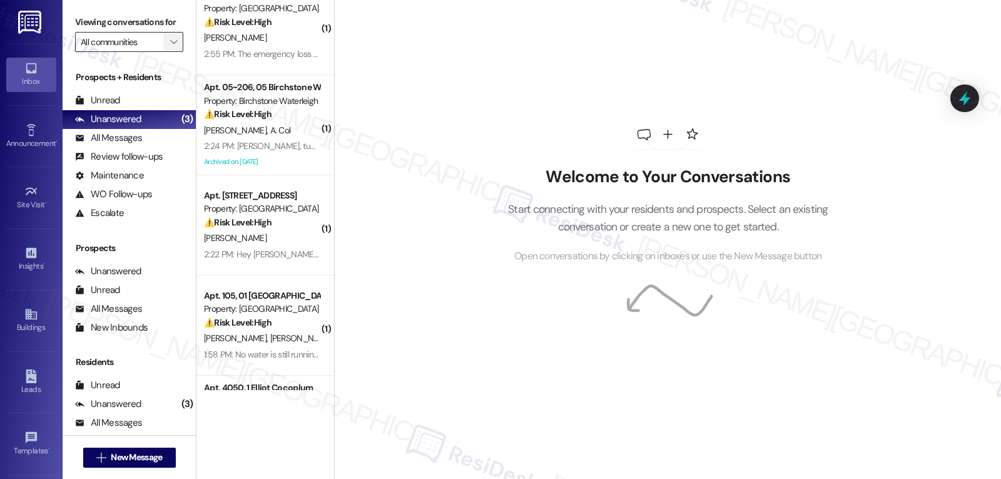
click at [169, 49] on span "" at bounding box center [174, 42] width 12 height 20
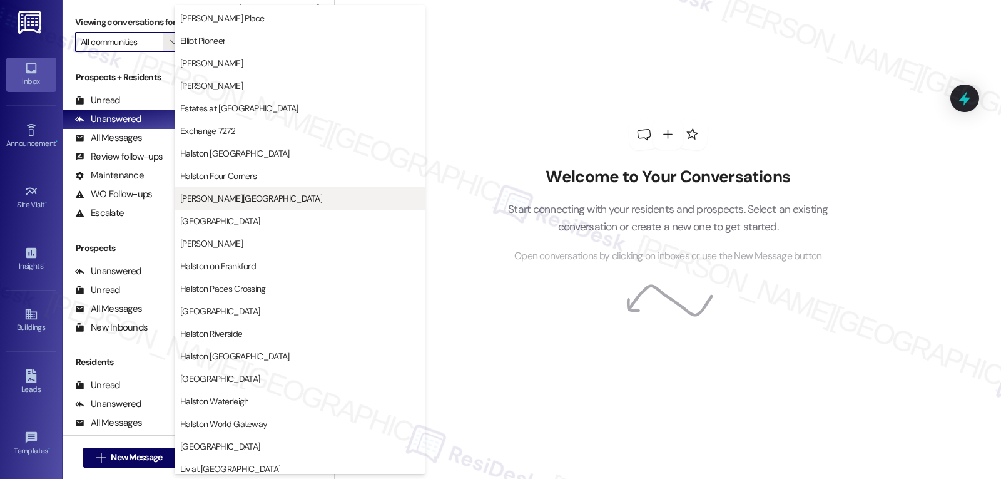
scroll to position [375, 0]
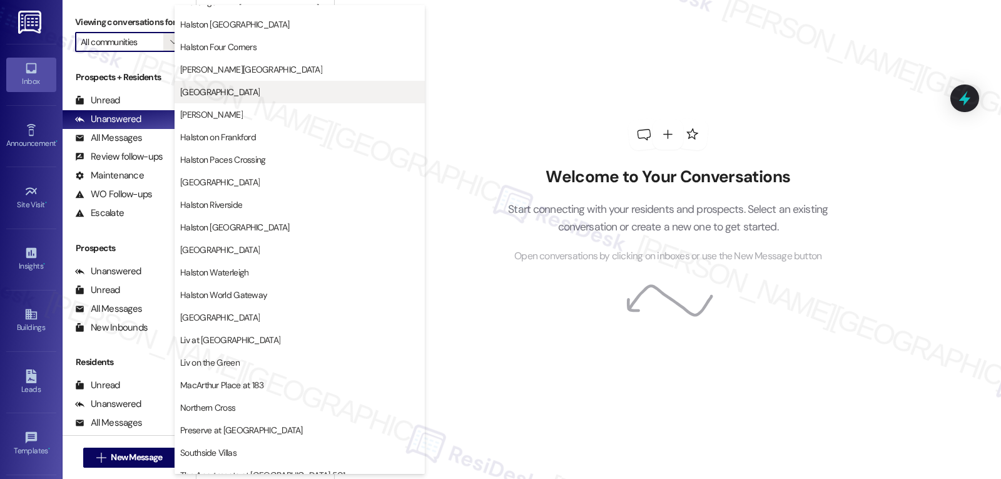
click at [245, 86] on span "[GEOGRAPHIC_DATA]" at bounding box center [299, 92] width 239 height 13
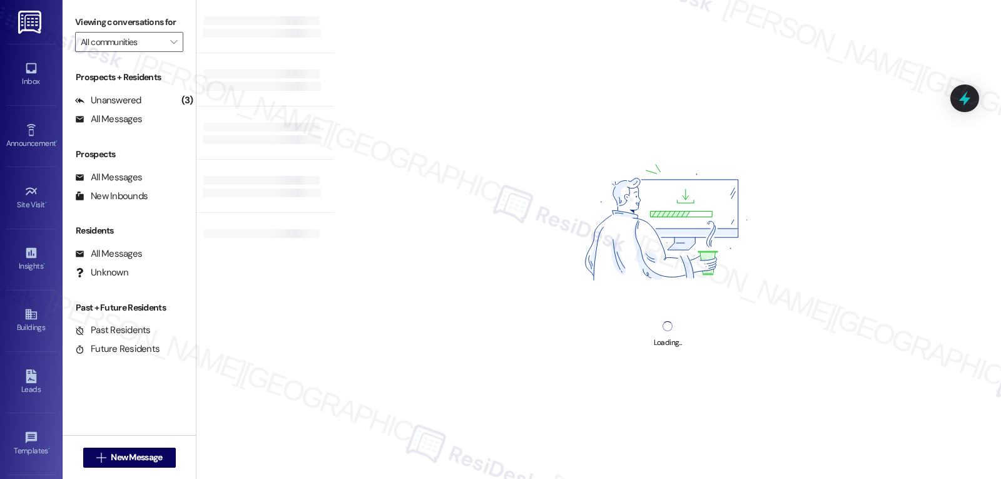
type input "[GEOGRAPHIC_DATA]"
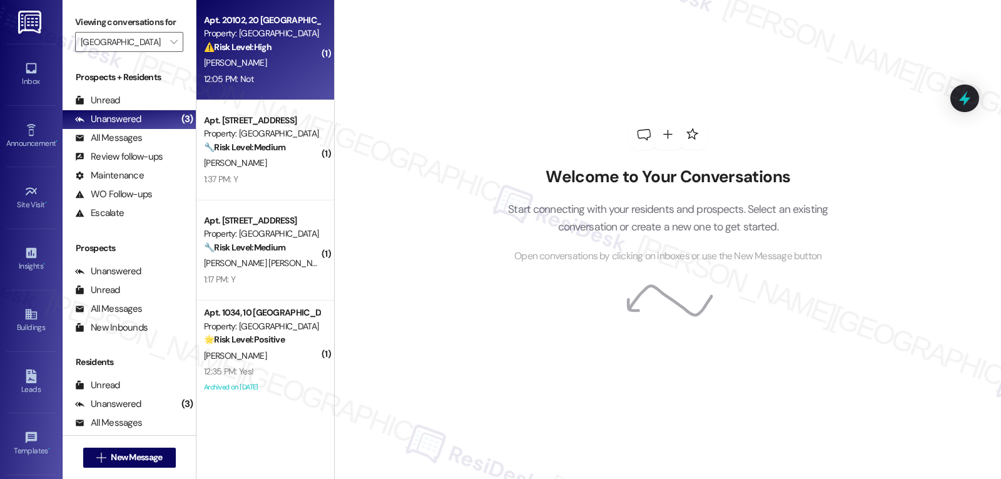
click at [254, 77] on div "12:05 PM: Not 12:05 PM: Not" at bounding box center [262, 79] width 118 height 16
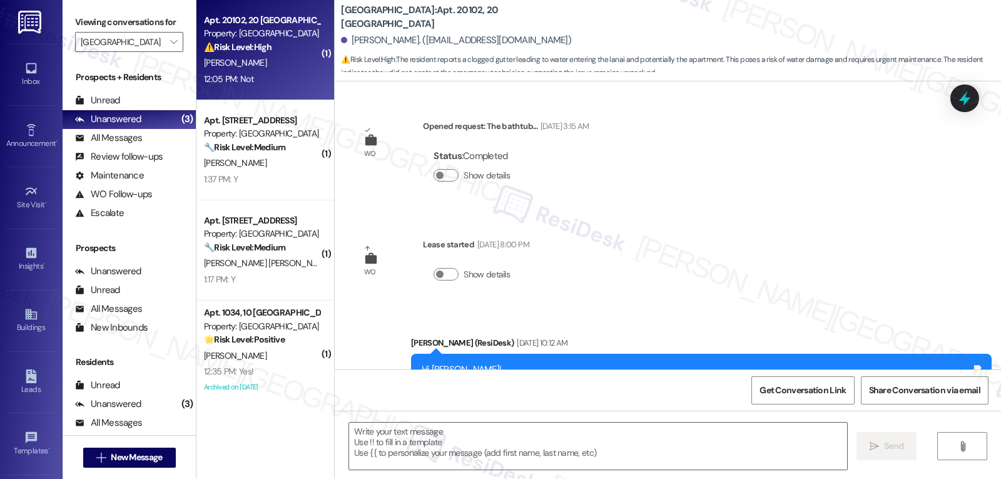
scroll to position [4741, 0]
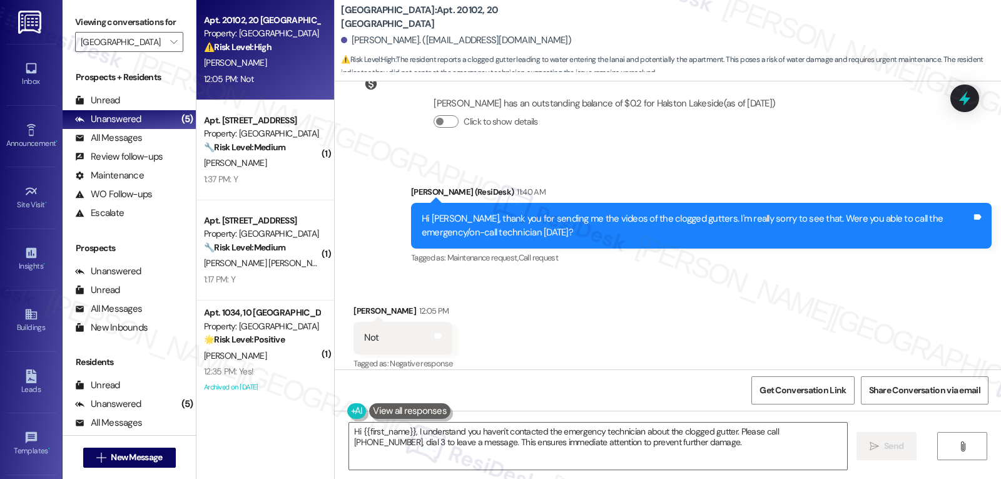
click at [355, 304] on div "Flavia Almeida 12:05 PM" at bounding box center [403, 313] width 99 height 18
copy div "Flavia"
click at [487, 443] on textarea "Hi {{first_name}}, I understand you haven't contacted the emergency technician …" at bounding box center [598, 445] width 498 height 47
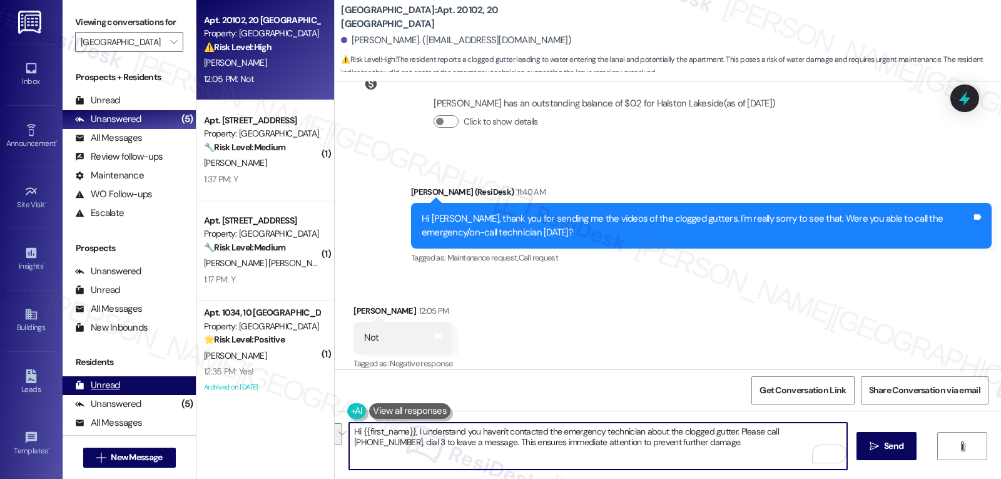
drag, startPoint x: 690, startPoint y: 454, endPoint x: 175, endPoint y: 400, distance: 517.8
click at [175, 400] on div "Viewing conversations for Halston Lakeside  Prospects + Residents Unread (0) U…" at bounding box center [532, 239] width 939 height 479
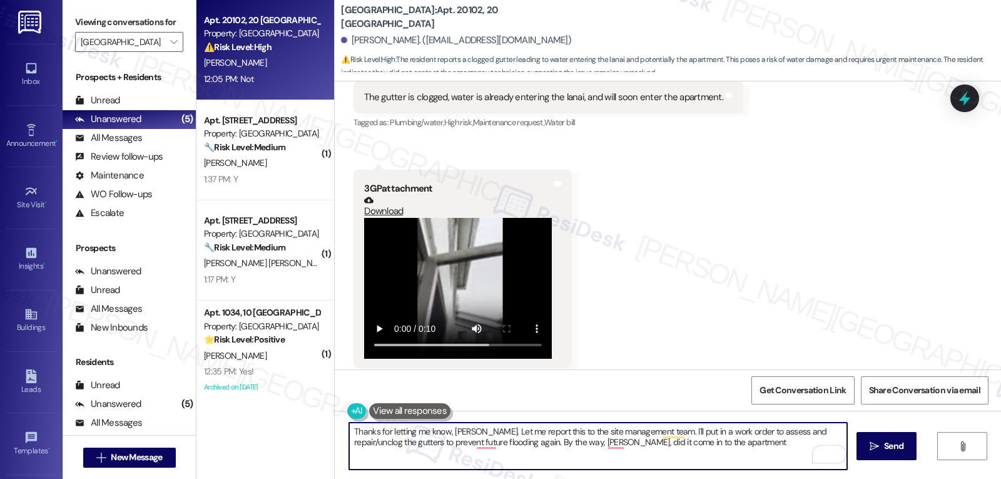
scroll to position [4365, 0]
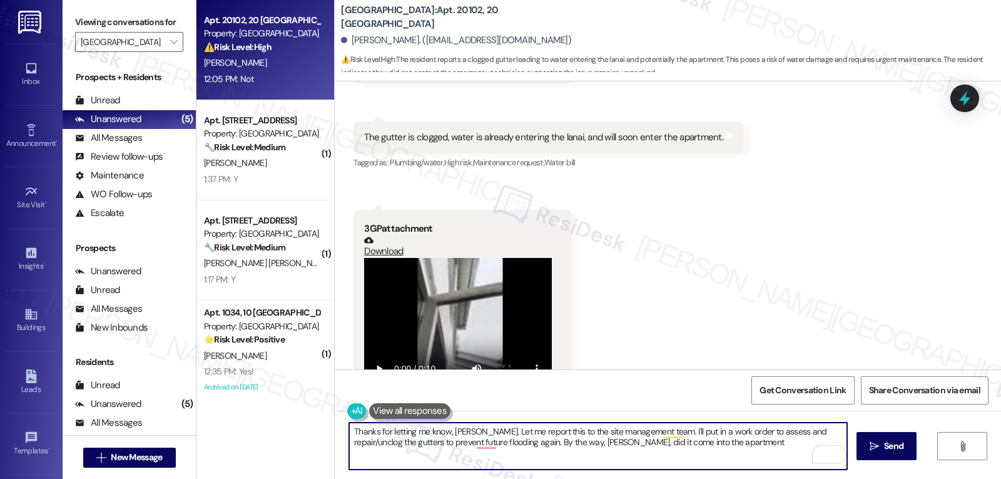
click at [691, 454] on textarea "Thanks for letting me know, Flavia. Let me report this to the site management t…" at bounding box center [598, 445] width 498 height 47
click at [519, 452] on textarea "Thanks for letting me know, Flavia. Let me report this to the site management t…" at bounding box center [598, 445] width 498 height 47
type textarea "Thanks for letting me know, Flavia. Let me report this to the site management t…"
click at [897, 452] on span "Send" at bounding box center [893, 445] width 19 height 13
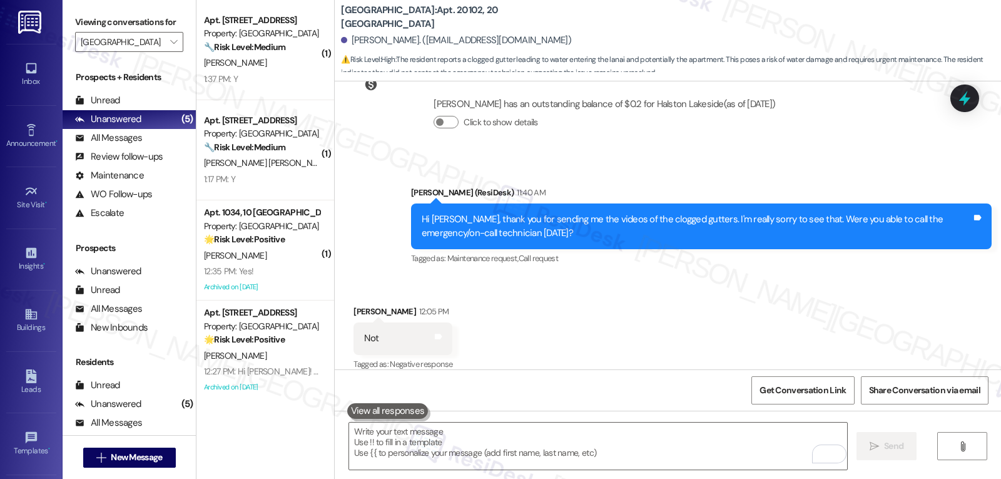
scroll to position [4855, 0]
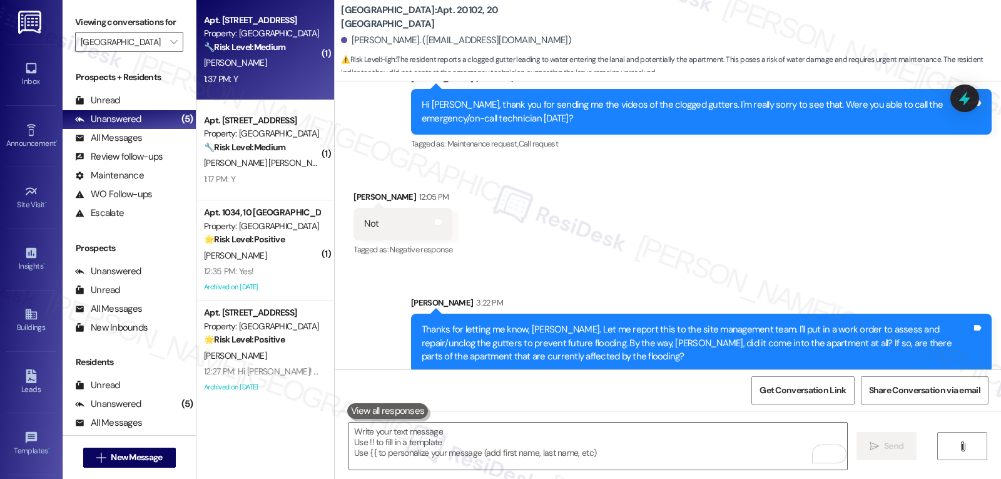
click at [257, 74] on div "1:37 PM: Y 1:37 PM: Y" at bounding box center [262, 79] width 118 height 16
type textarea "Fetching suggested responses. Please feel free to read through the conversation…"
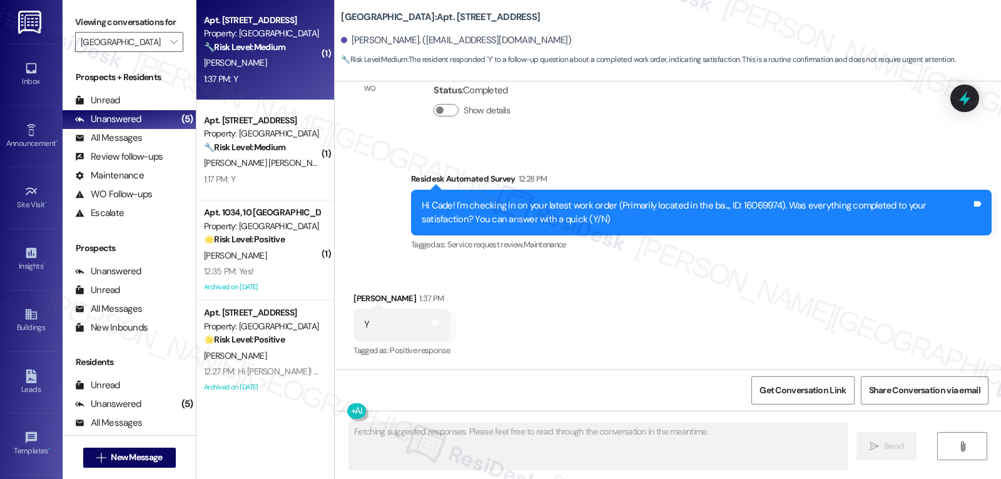
scroll to position [2598, 0]
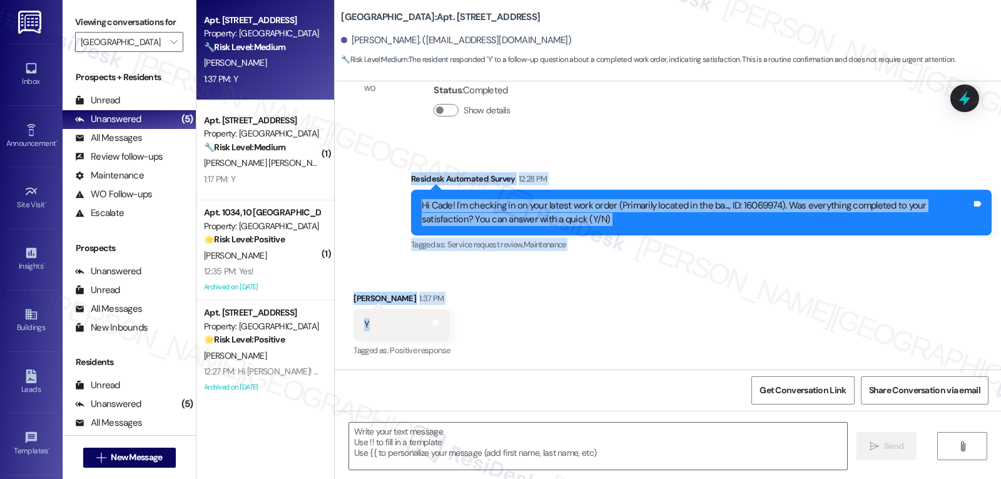
drag, startPoint x: 404, startPoint y: 182, endPoint x: 389, endPoint y: 325, distance: 144.1
click at [389, 325] on div "WO Lease started Jan 10, 2025 at 7:00 PM Show details Survey, sent via SMS Resi…" at bounding box center [668, 225] width 666 height 288
copy div "Residesk Automated Survey 12:28 PM Hi Cade! I'm checking in on your latest work…"
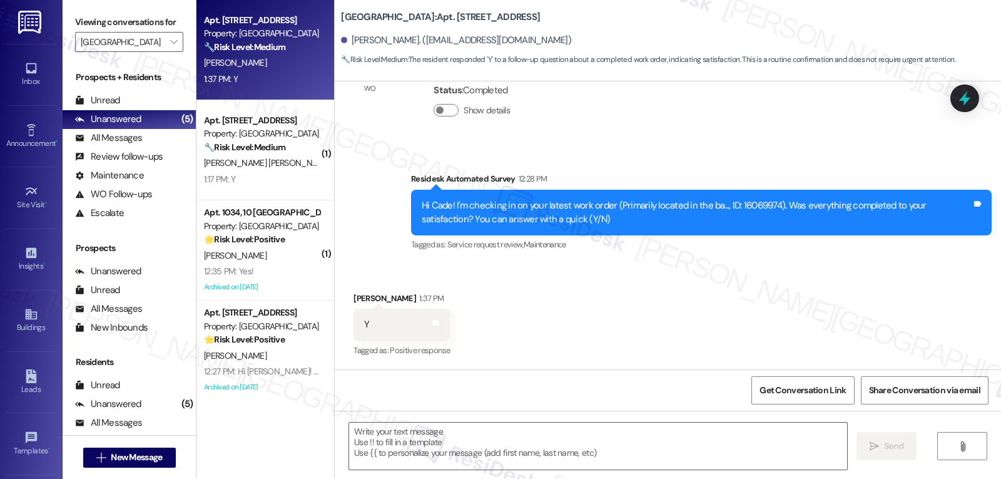
click at [516, 312] on div "Received via SMS Cade Johnson 1:37 PM Y Tags and notes Tagged as: Positive resp…" at bounding box center [668, 316] width 666 height 106
click at [537, 450] on textarea at bounding box center [598, 445] width 498 height 47
paste textarea "Thanks for letting us know, Cade! Glad the bathroom issue was taken care of. If…"
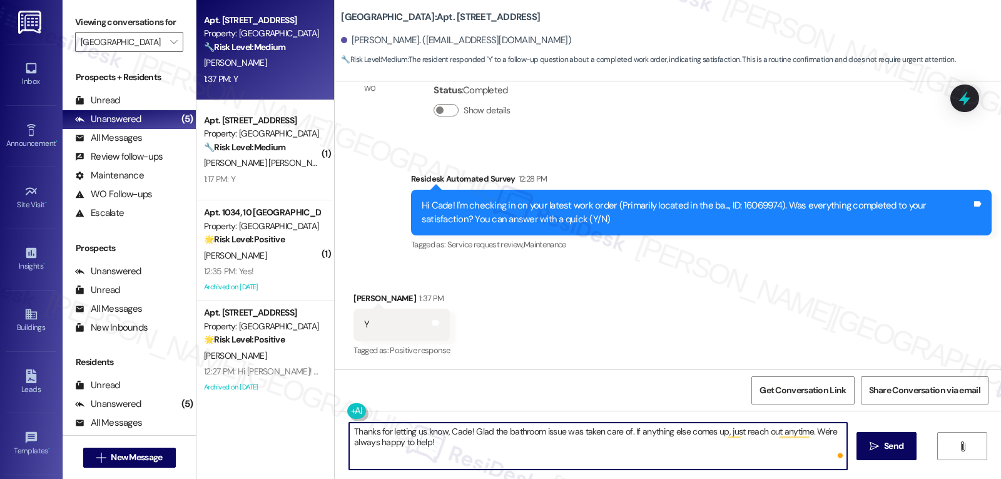
type textarea "Thanks for letting us know, Cade! Glad the bathroom issue was taken care of. If…"
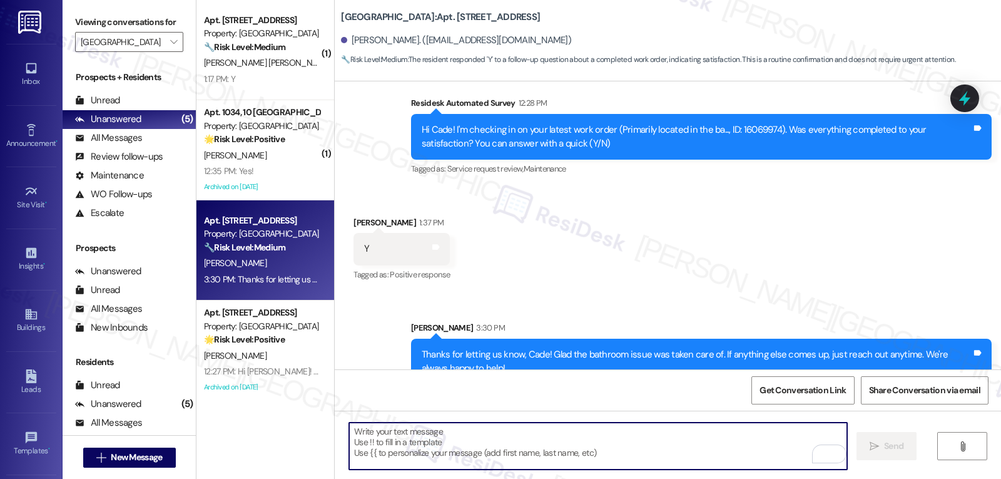
scroll to position [2698, 0]
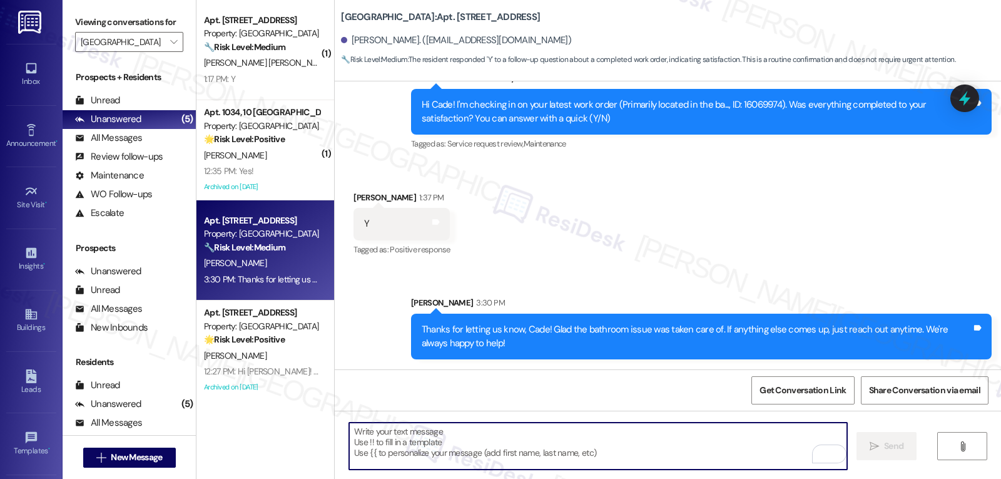
click at [521, 437] on textarea "To enrich screen reader interactions, please activate Accessibility in Grammarl…" at bounding box center [598, 445] width 498 height 47
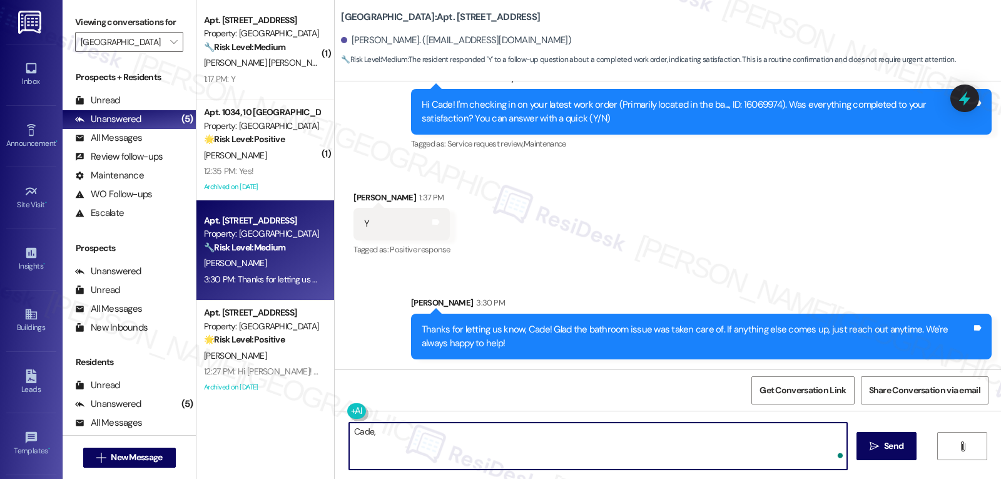
paste textarea "how’s everything going for you at {{property}}? Has it met your expectations so…"
type textarea "Cade, how’s everything going for you at {{property}}? Has it met your expectati…"
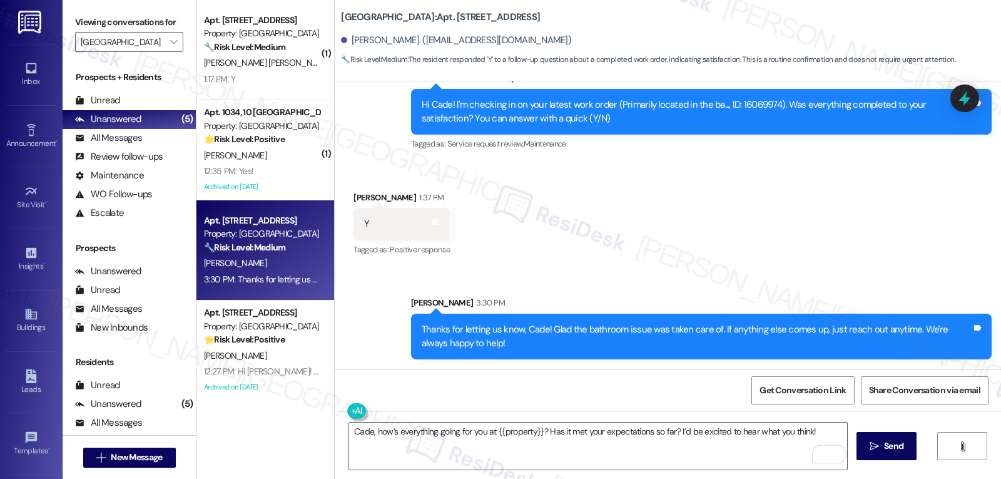
click at [884, 446] on span "Send" at bounding box center [893, 445] width 19 height 13
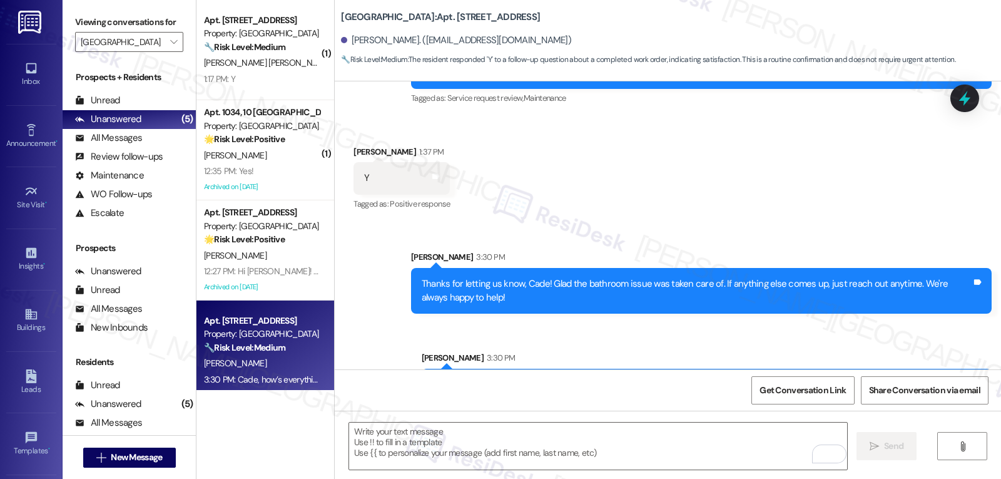
scroll to position [2785, 0]
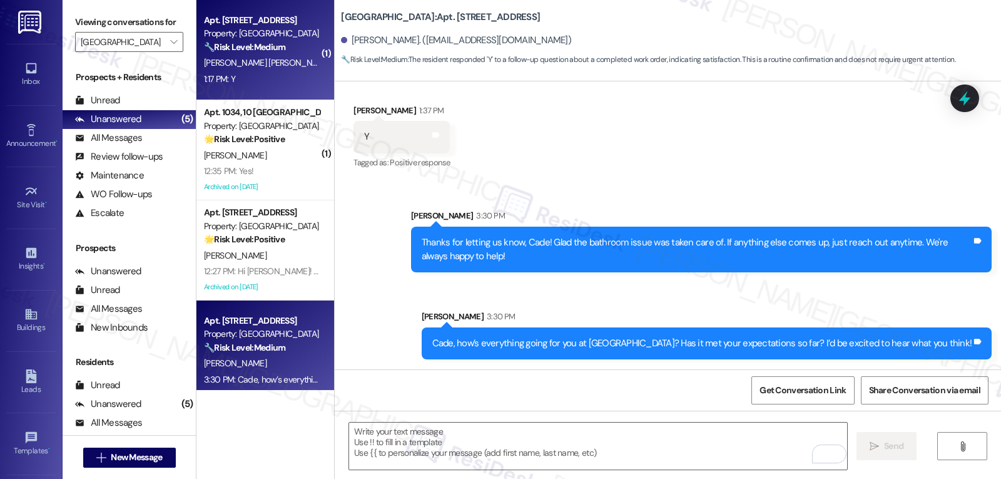
click at [225, 67] on span "R. Sanchez Rodriguez" at bounding box center [269, 62] width 131 height 11
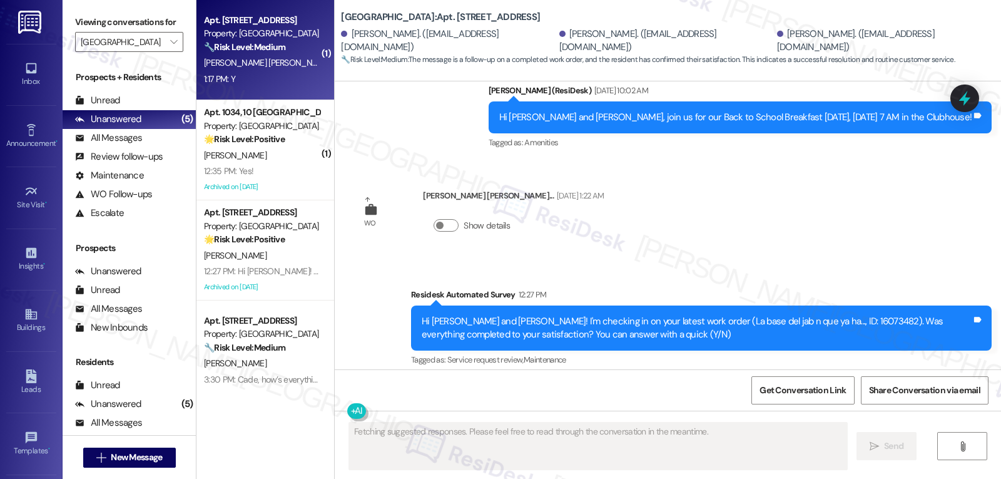
scroll to position [1223, 0]
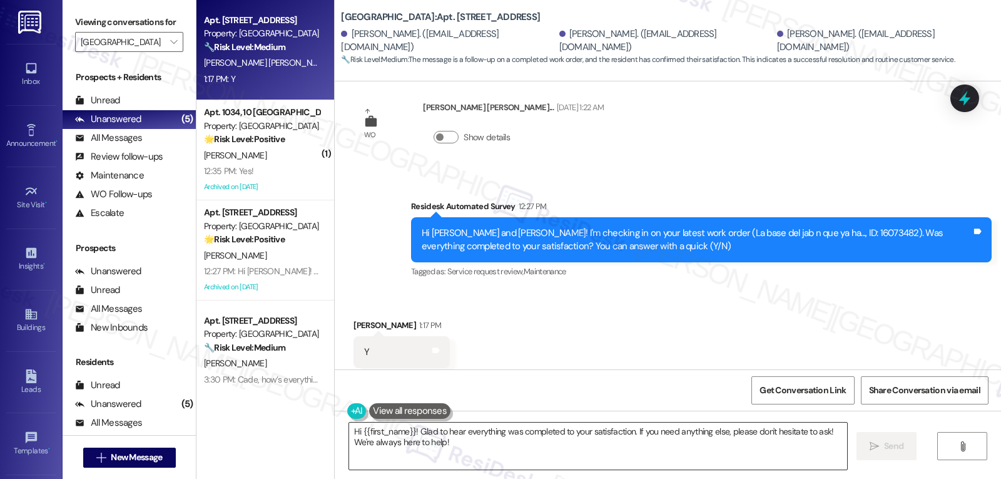
click at [534, 447] on textarea "Hi {{first_name}}! Glad to hear everything was completed to your satisfaction. …" at bounding box center [598, 445] width 498 height 47
drag, startPoint x: 361, startPoint y: 299, endPoint x: 325, endPoint y: 300, distance: 35.7
click at [334, 300] on div "Halston Lakeside: Apt. 521, 5 Halston Lakeside Rudy Perez Venegas. (rudynelson2…" at bounding box center [667, 239] width 667 height 479
drag, startPoint x: 362, startPoint y: 298, endPoint x: 329, endPoint y: 299, distance: 33.2
click at [335, 299] on div "Received via SMS Rudy Perez Venegas 1:17 PM Y Tags and notes Tagged as: Positiv…" at bounding box center [668, 343] width 666 height 106
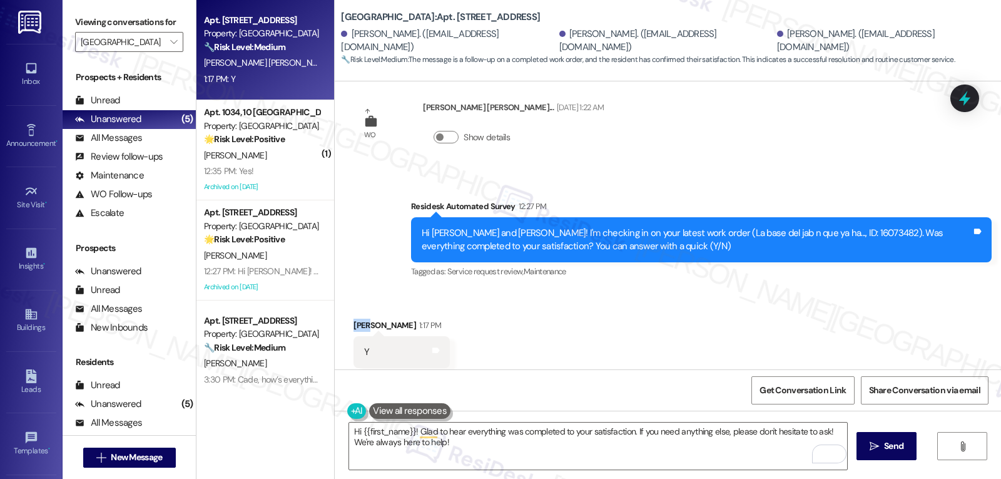
copy div "Rudy"
click at [357, 430] on textarea "Hi {{first_name}}! Glad to hear everything was completed to your satisfaction. …" at bounding box center [598, 445] width 498 height 47
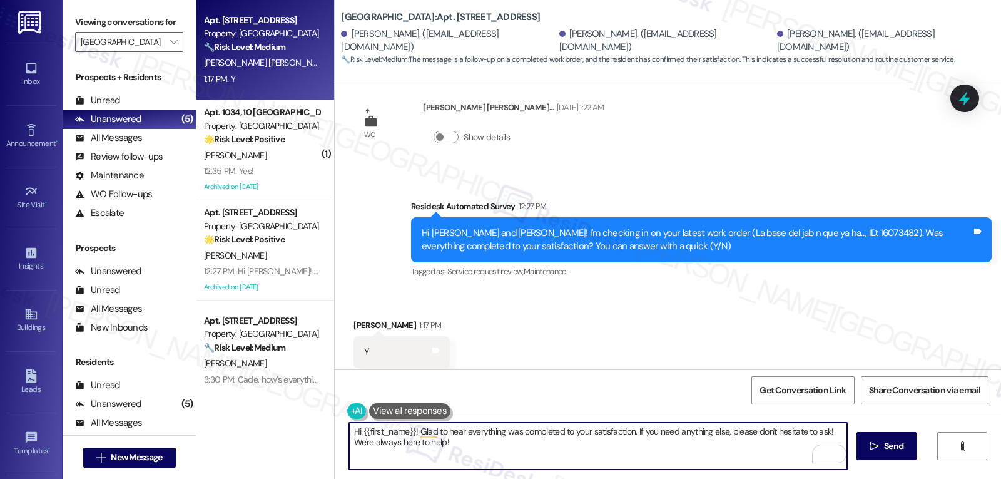
paste textarea "Rudy"
click at [616, 446] on textarea "Hi Rudy! Glad to hear everything was completed to your satisfaction. If you nee…" at bounding box center [598, 445] width 498 height 47
type textarea "Hi Rudy! Glad to hear everything was completed to your satisfaction. If you nee…"
click at [900, 446] on span "Send" at bounding box center [893, 445] width 19 height 13
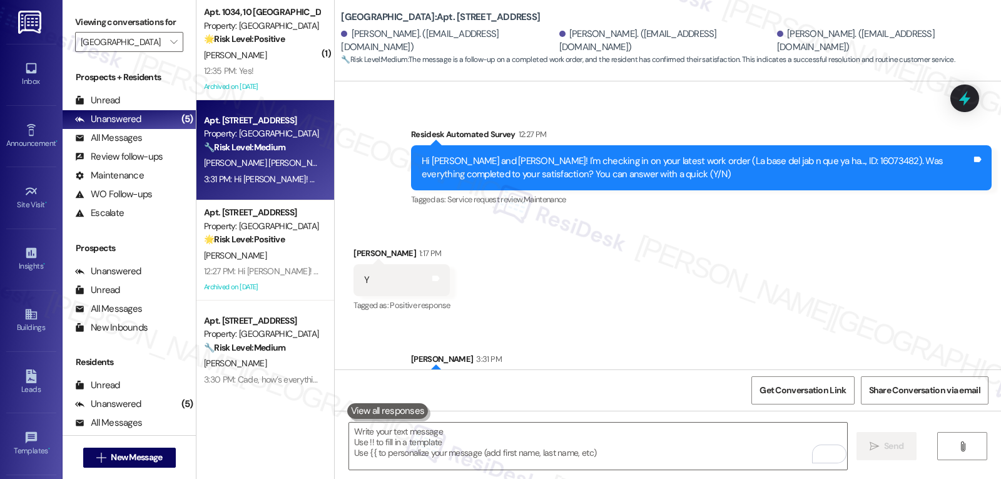
scroll to position [1325, 0]
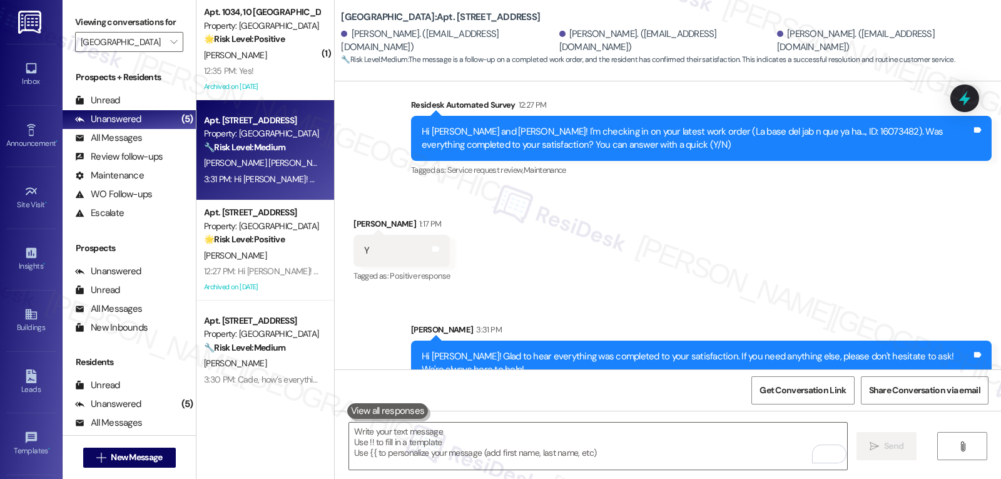
click at [432, 350] on div "Hi Rudy! Glad to hear everything was completed to your satisfaction. If you nee…" at bounding box center [697, 363] width 550 height 27
click at [434, 350] on div "Hi Rudy! Glad to hear everything was completed to your satisfaction. If you nee…" at bounding box center [697, 363] width 550 height 27
copy div "Rudy"
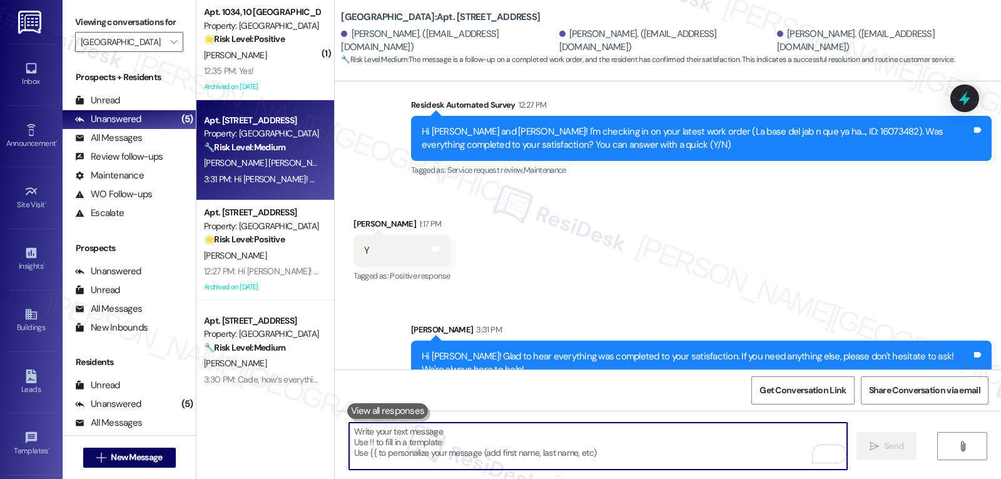
click at [432, 448] on textarea "To enrich screen reader interactions, please activate Accessibility in Grammarl…" at bounding box center [598, 445] width 498 height 47
paste textarea "Rudy"
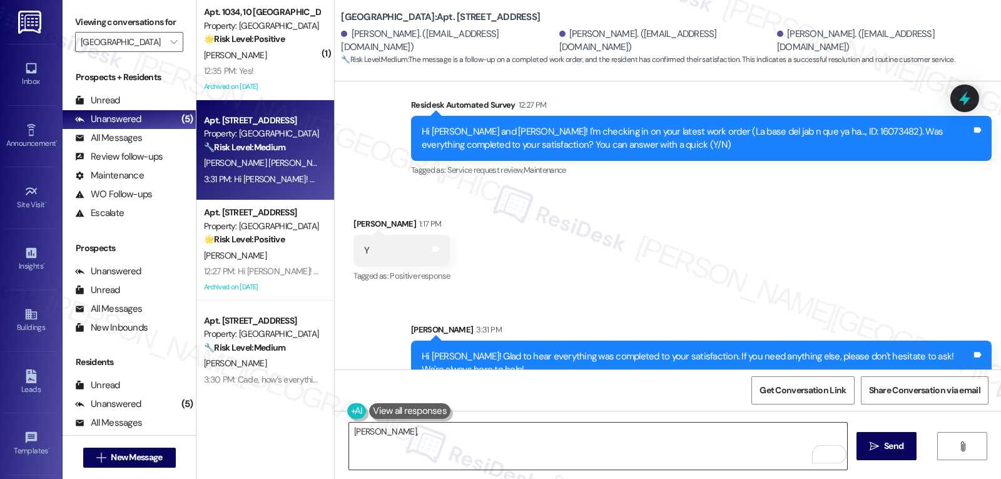
click at [516, 454] on textarea "Rudy," at bounding box center [598, 445] width 498 height 47
paste textarea "I’ve been meaning to check in—how has your experience at {{property}} been so f…"
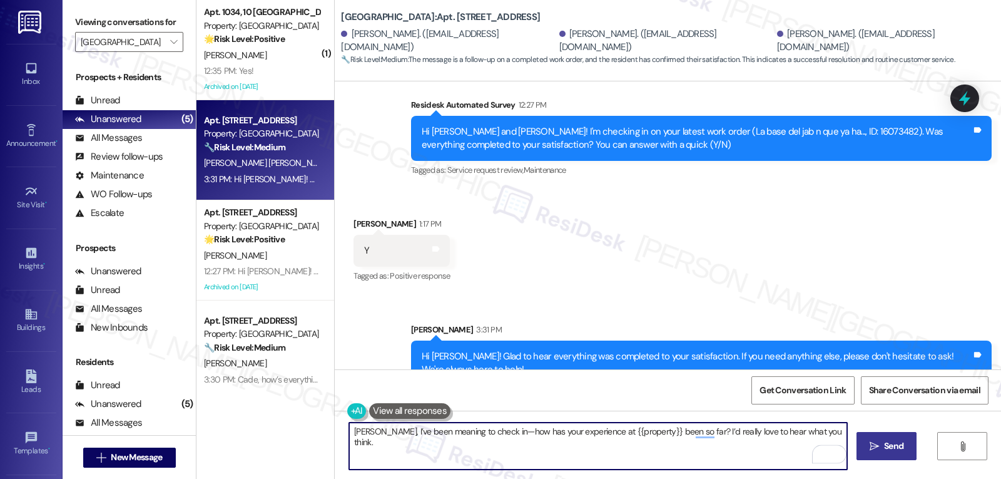
type textarea "Rudy, I’ve been meaning to check in—how has your experience at {{property}} bee…"
click at [890, 448] on span "Send" at bounding box center [893, 445] width 19 height 13
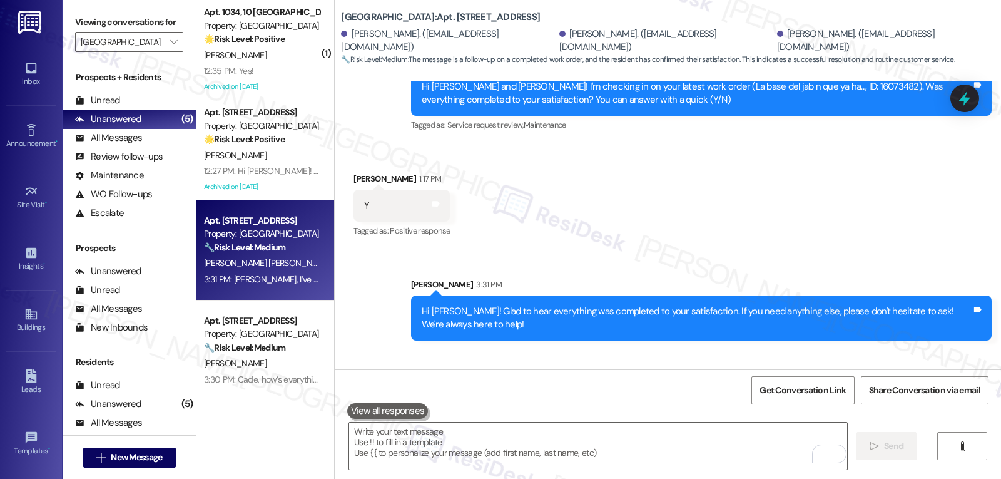
scroll to position [1412, 0]
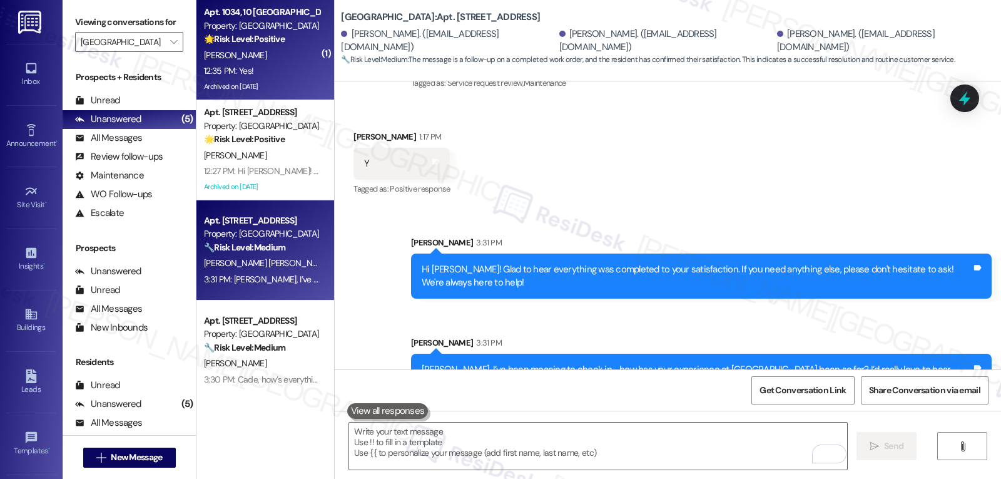
click at [270, 55] on div "J. Mcgraw" at bounding box center [262, 56] width 118 height 16
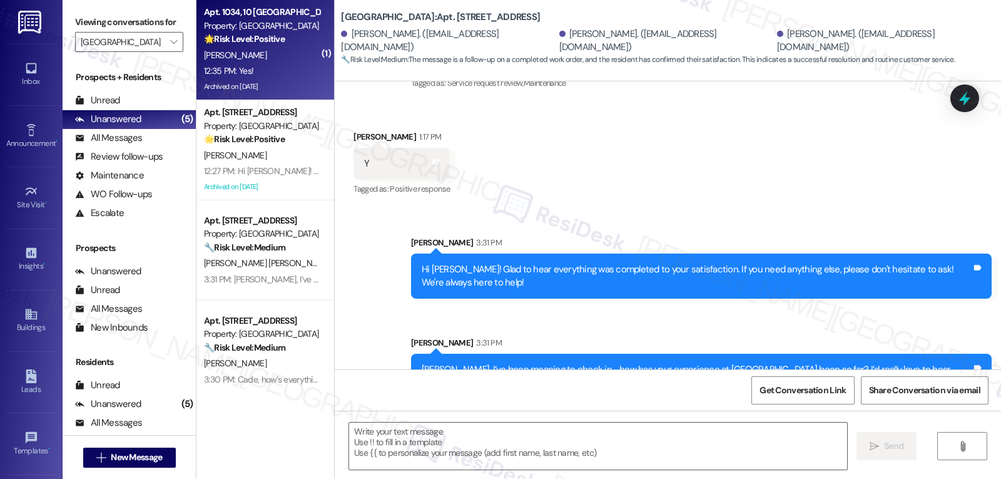
type textarea "Fetching suggested responses. Please feel free to read through the conversation…"
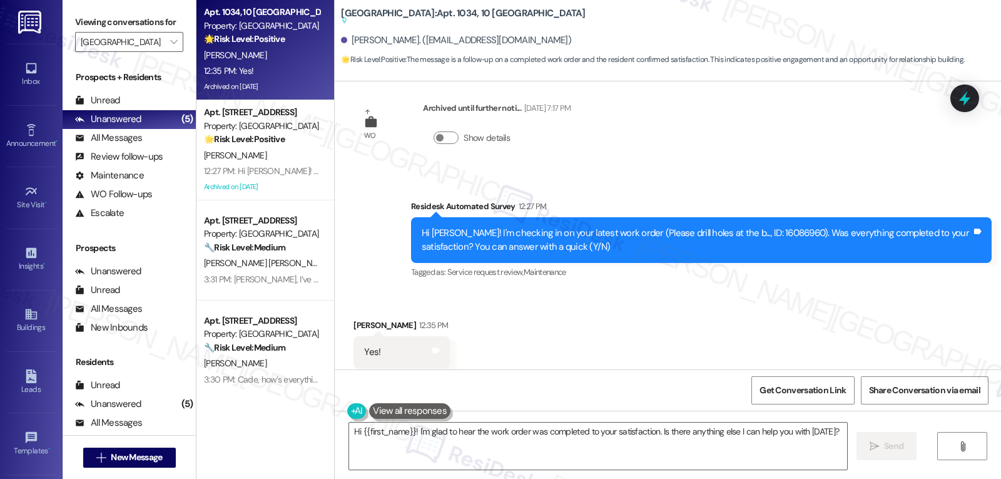
scroll to position [9430, 0]
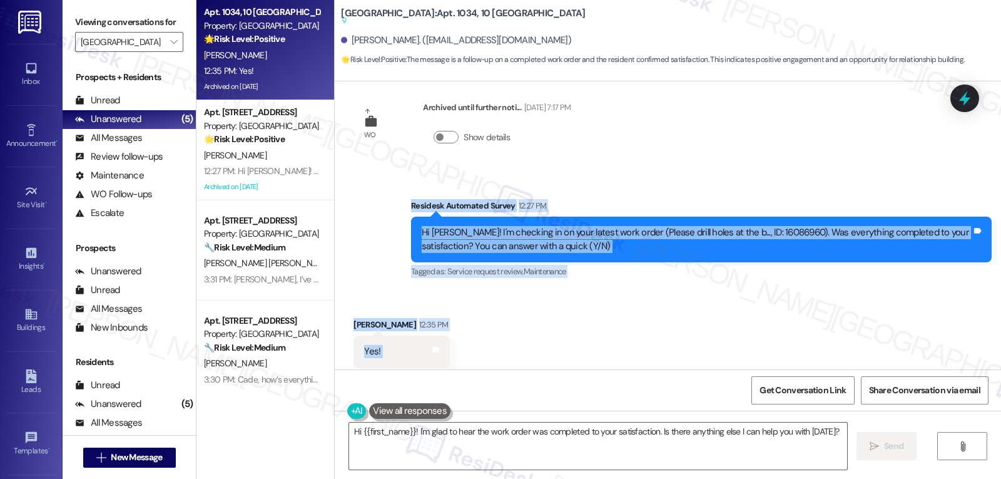
drag, startPoint x: 402, startPoint y: 180, endPoint x: 421, endPoint y: 321, distance: 142.1
click at [421, 321] on div "Announcement, sent via SMS Sarah (ResiDesk) Aug 20, 2024 at 3:14 PM Great news!…" at bounding box center [668, 225] width 666 height 288
copy div "Residesk Automated Survey 12:27 PM Hi Janice! I'm checking in on your latest wo…"
click at [481, 436] on textarea "Hi {{first_name}}! I'm glad to hear the work order was completed to your satisf…" at bounding box center [598, 445] width 498 height 47
paste textarea "Great, thanks for confirming Janice! I’m glad the work got done. If you need an…"
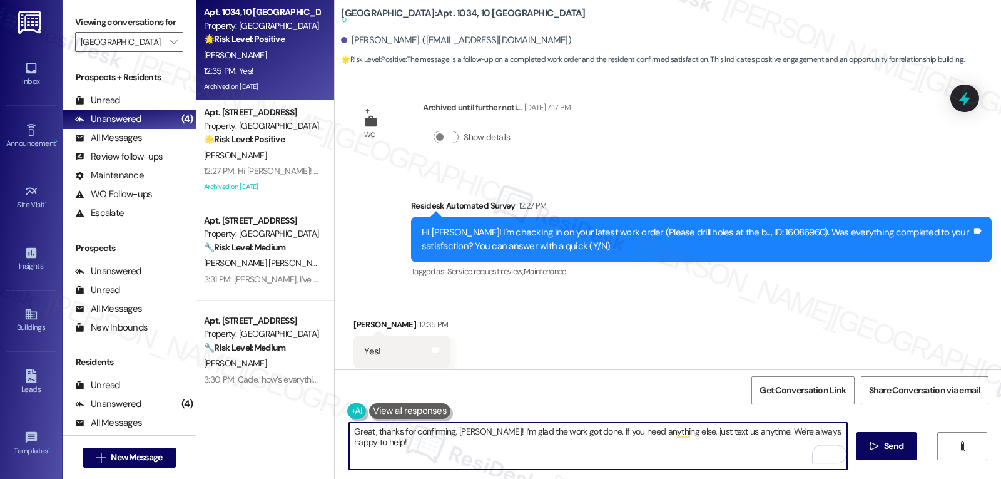
click at [494, 449] on textarea "Great, thanks for confirming, Janice! I’m glad the work got done. If you need a…" at bounding box center [598, 445] width 498 height 47
type textarea "Great, thanks for confirming, Janice! I’m glad the work got done. If you need a…"
click at [879, 447] on span " Send" at bounding box center [886, 445] width 39 height 13
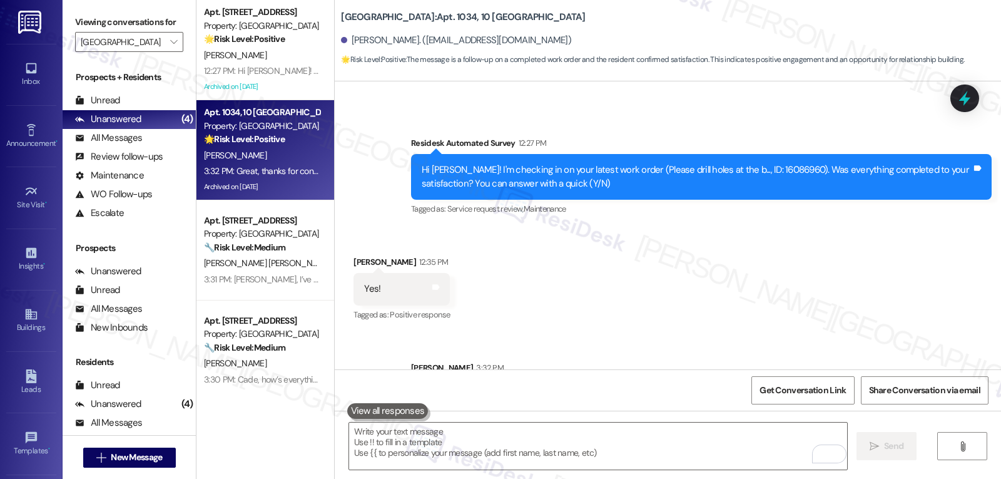
scroll to position [9517, 0]
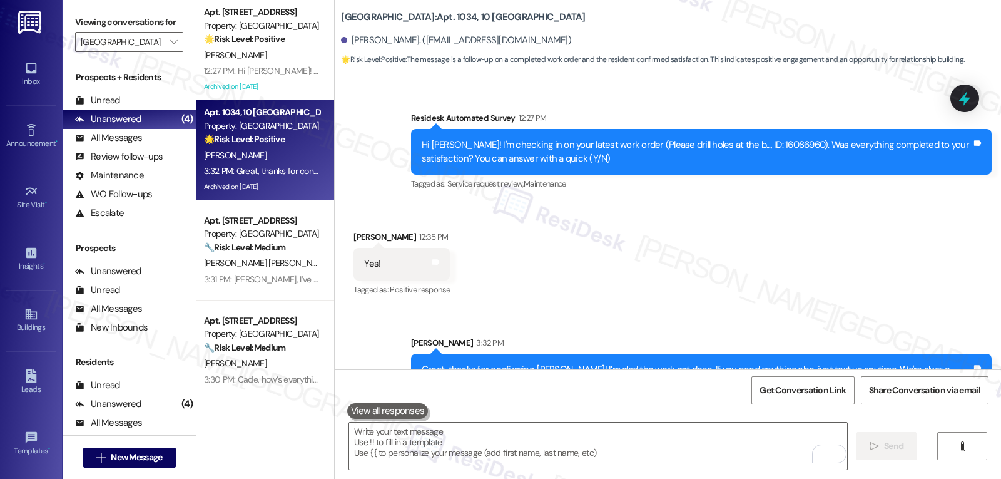
click at [557, 354] on div "Great, thanks for confirming, Janice! I’m glad the work got done. If you need a…" at bounding box center [701, 377] width 581 height 46
copy div "Janice"
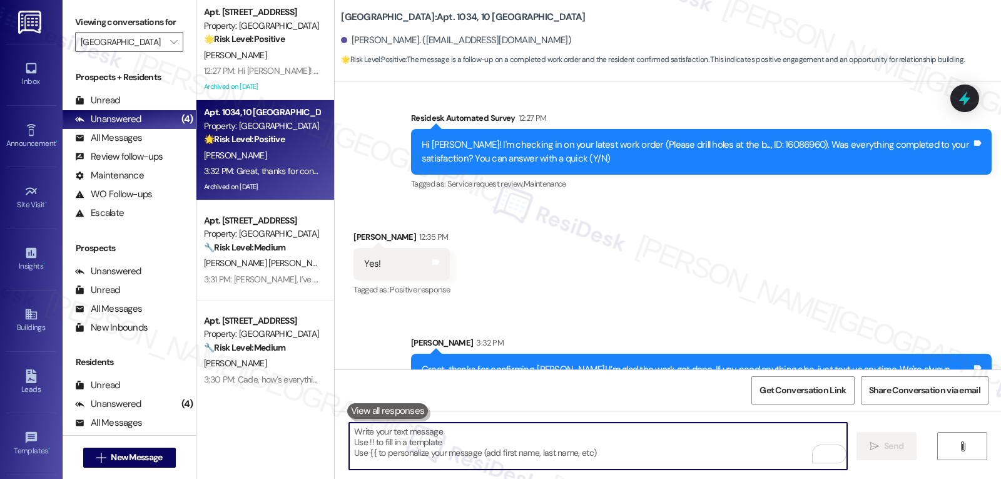
click at [487, 439] on textarea "To enrich screen reader interactions, please activate Accessibility in Grammarl…" at bounding box center [598, 445] width 498 height 47
paste textarea "Janice"
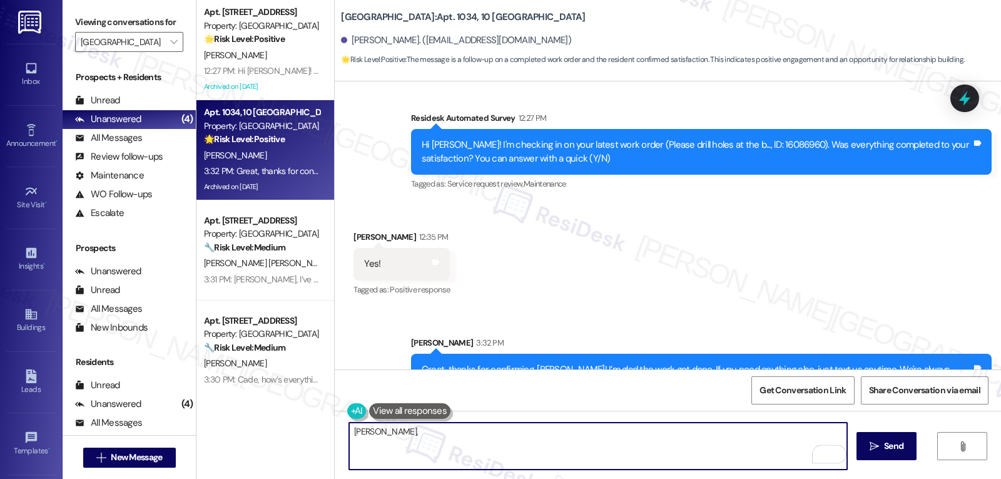
click at [490, 439] on textarea "Janice," at bounding box center [598, 445] width 498 height 47
paste textarea "how’s everything going for you at {{property}}? Has it met your expectations so…"
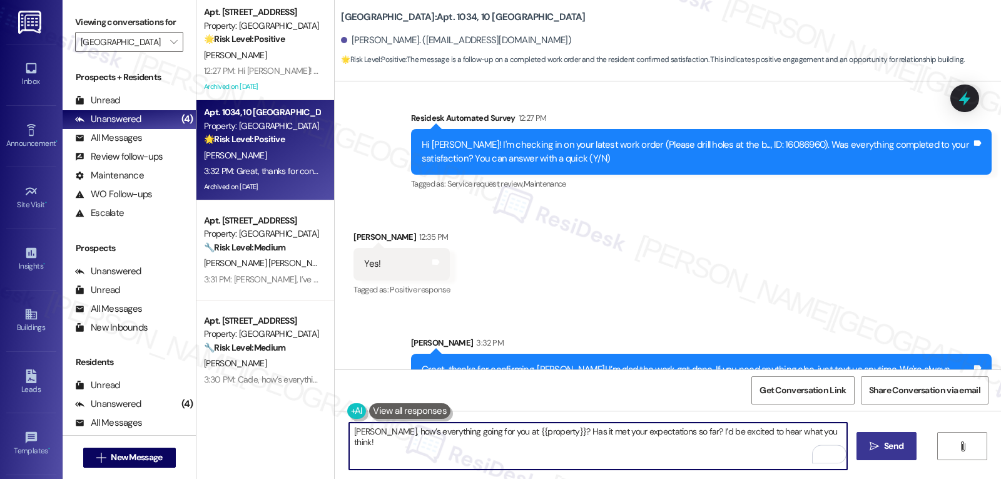
type textarea "Janice, how’s everything going for you at {{property}}? Has it met your expecta…"
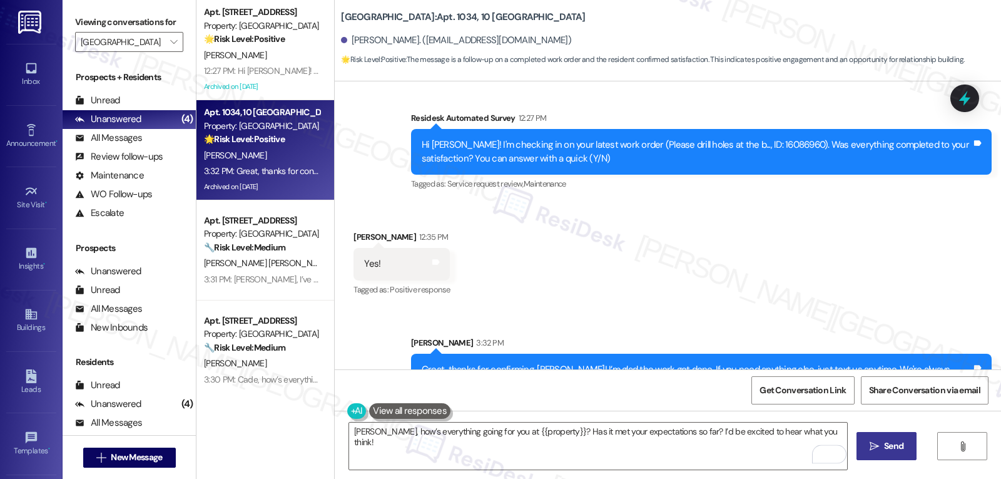
click at [876, 454] on button " Send" at bounding box center [887, 446] width 61 height 28
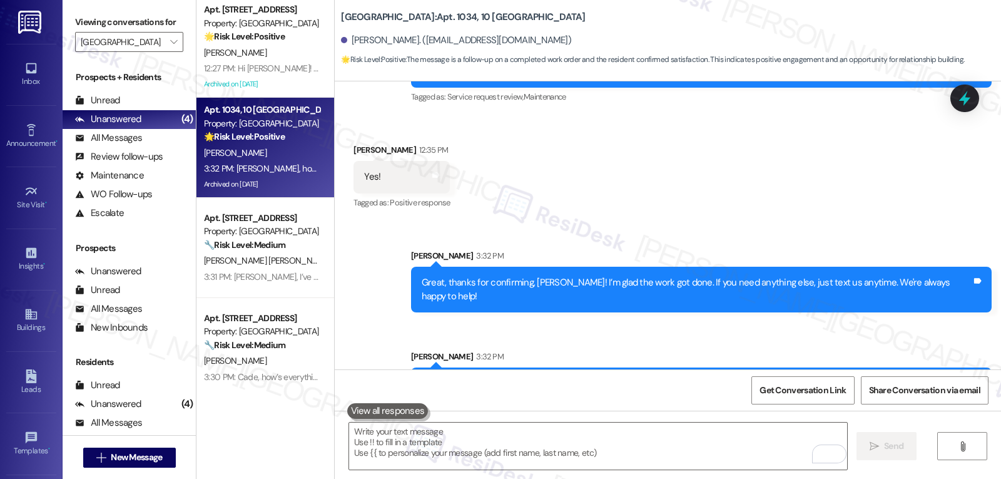
scroll to position [0, 0]
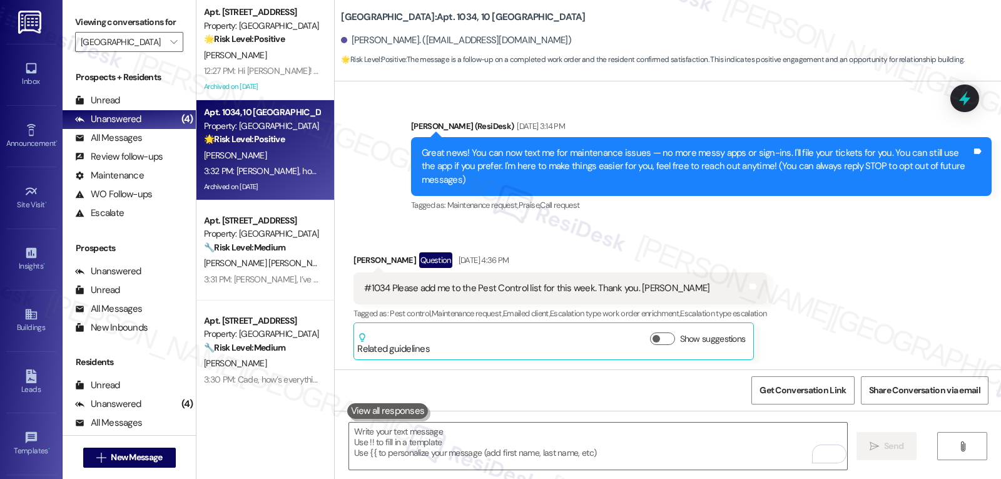
scroll to position [9604, 0]
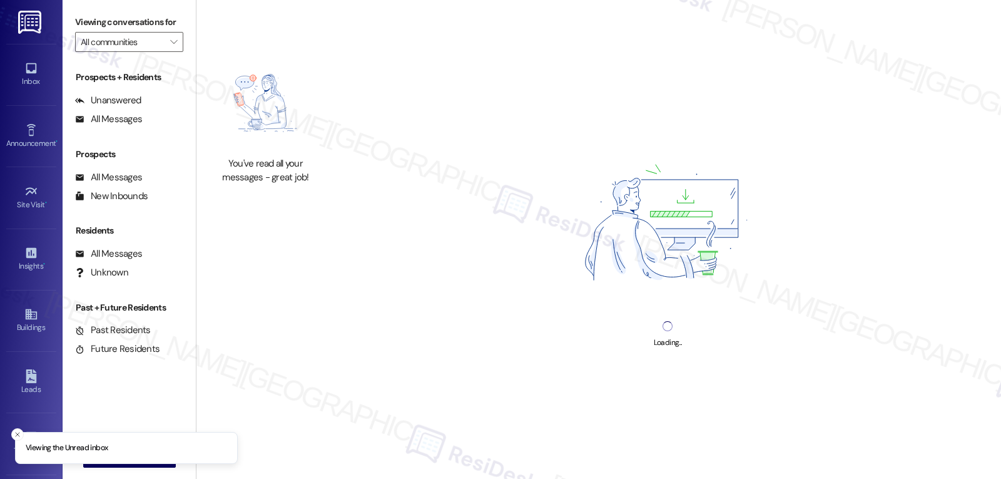
type input "[GEOGRAPHIC_DATA]"
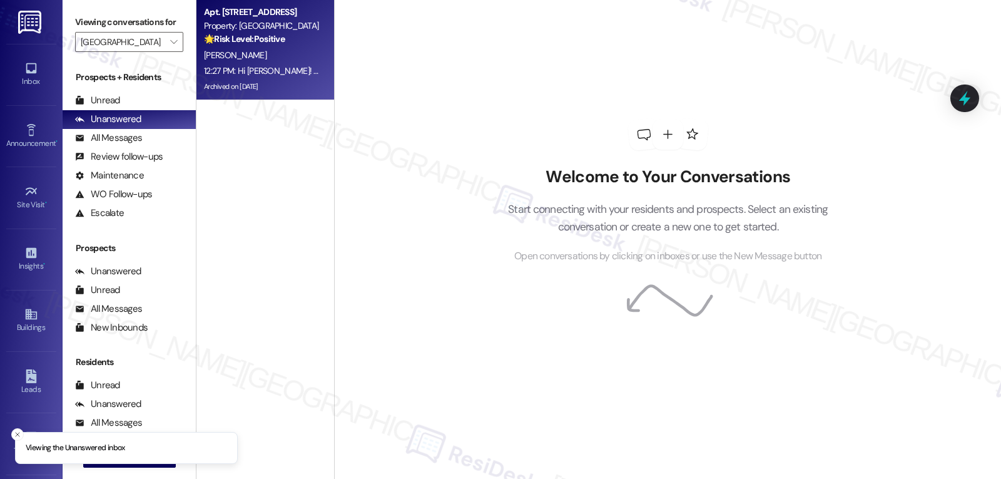
click at [290, 59] on div "[PERSON_NAME]" at bounding box center [262, 56] width 118 height 16
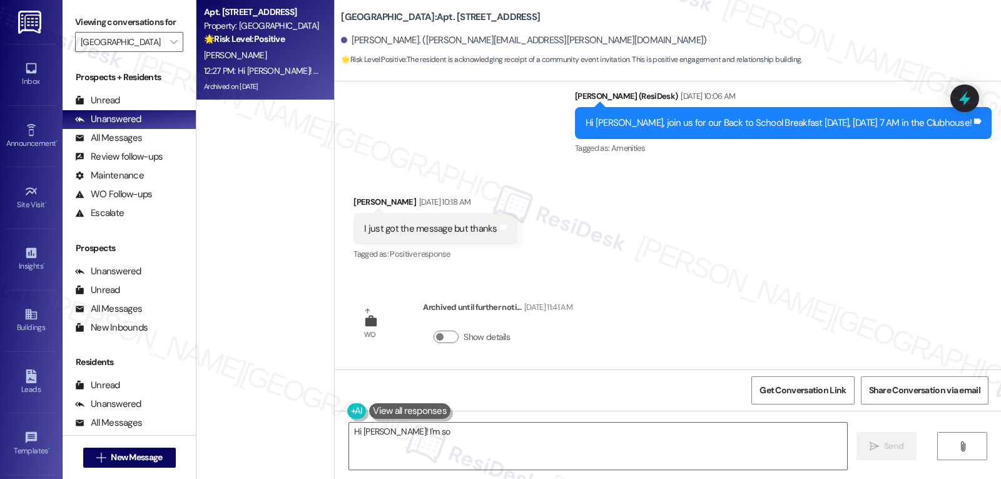
scroll to position [9193, 0]
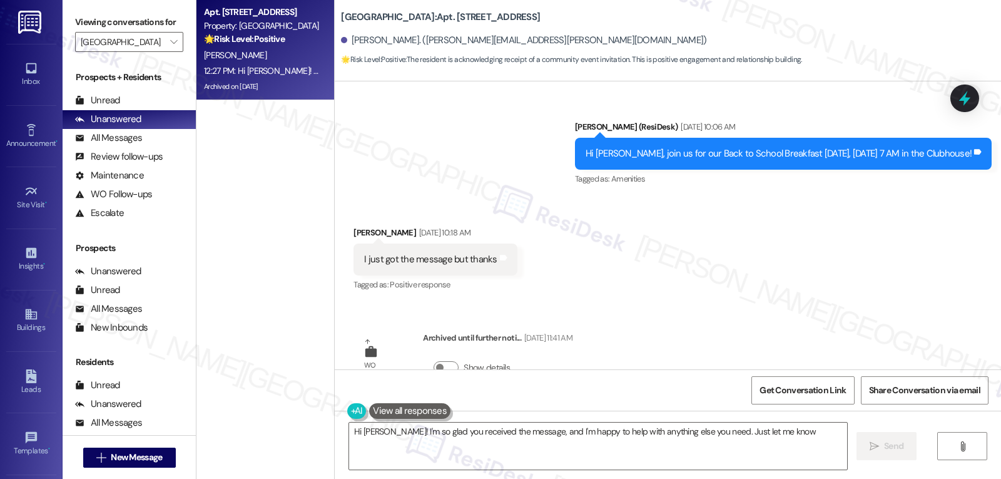
type textarea "Hi [PERSON_NAME]! I'm so glad you received the message, and I'm happy to help w…"
click at [445, 361] on button "Show details" at bounding box center [446, 367] width 25 height 13
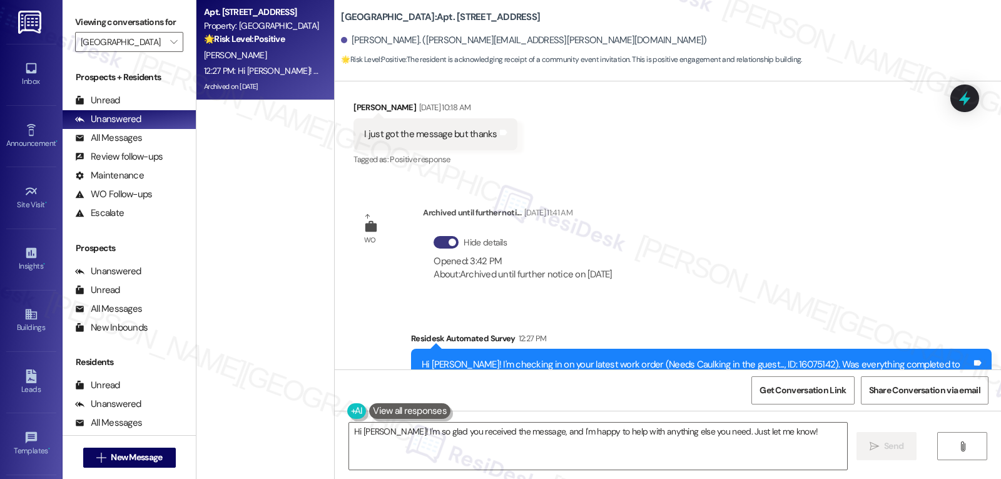
click at [423, 223] on div "Hide details Opened: 3:42 PM About: Archived until further notice on [DATE]" at bounding box center [523, 258] width 200 height 70
click at [434, 236] on button "Hide details" at bounding box center [446, 242] width 25 height 13
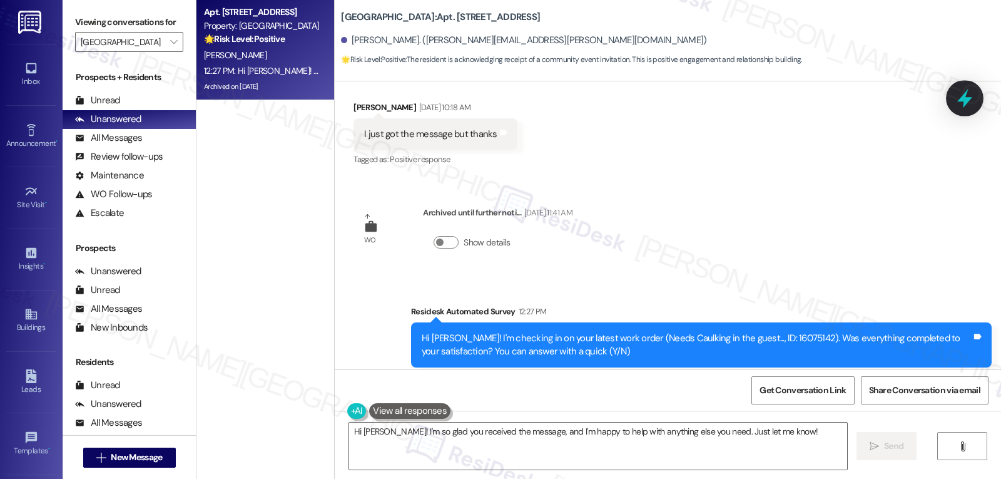
click at [969, 98] on icon at bounding box center [964, 98] width 15 height 19
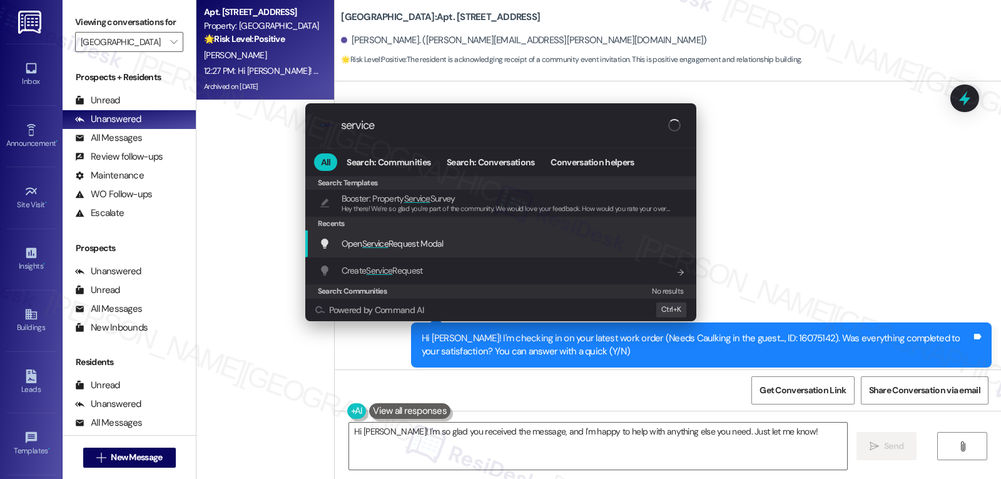
type input "service"
click at [465, 252] on div "Open Service Request Modal Add shortcut" at bounding box center [500, 243] width 391 height 27
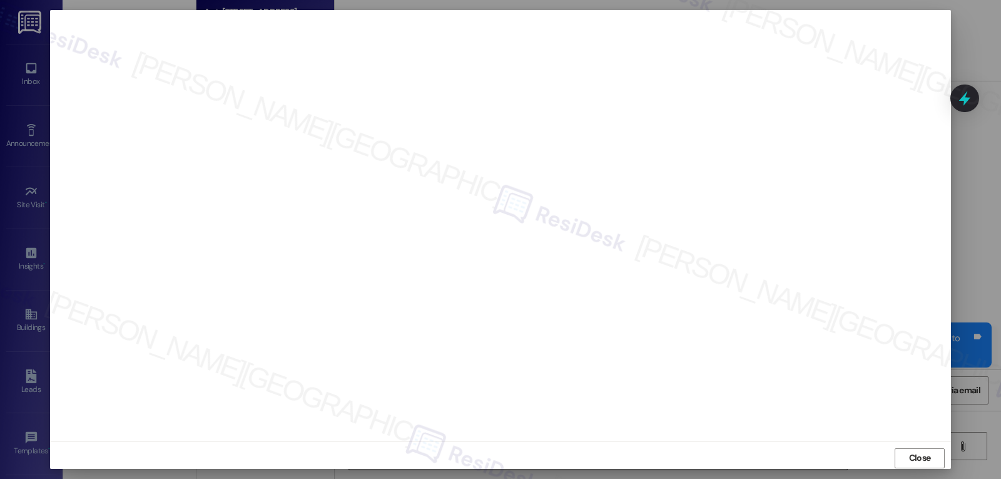
drag, startPoint x: 936, startPoint y: 459, endPoint x: 759, endPoint y: 459, distance: 176.5
click at [935, 459] on button "Close" at bounding box center [920, 458] width 50 height 20
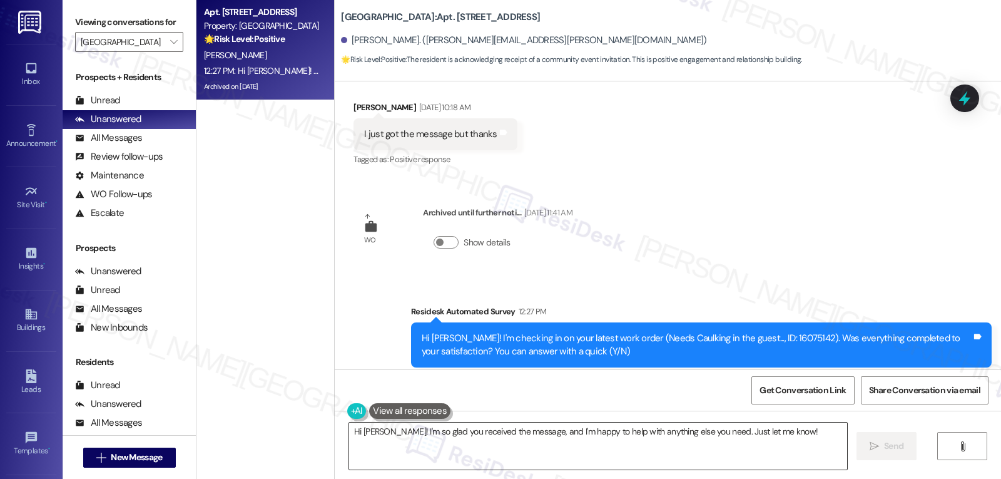
click at [775, 429] on textarea "Hi [PERSON_NAME]! I'm so glad you received the message, and I'm happy to help w…" at bounding box center [598, 445] width 498 height 47
click at [904, 449] on span "Send" at bounding box center [894, 445] width 24 height 13
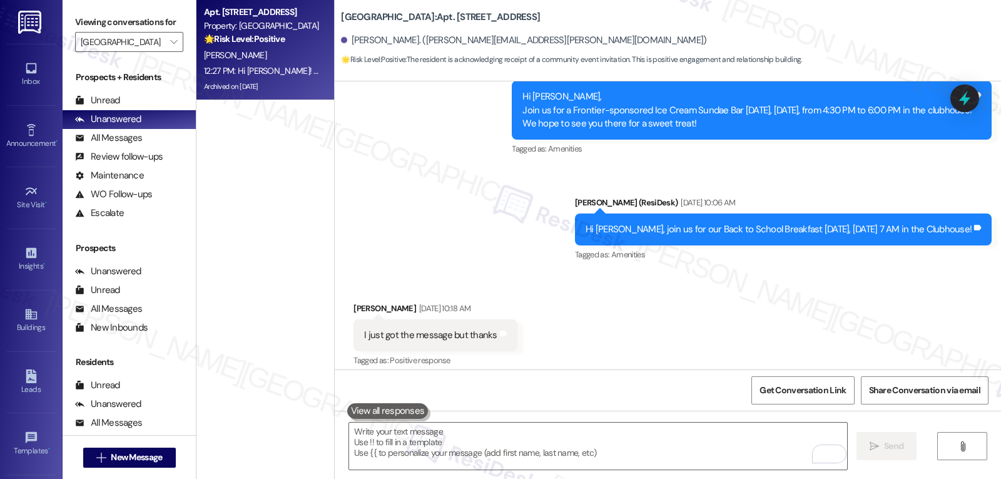
scroll to position [9405, 0]
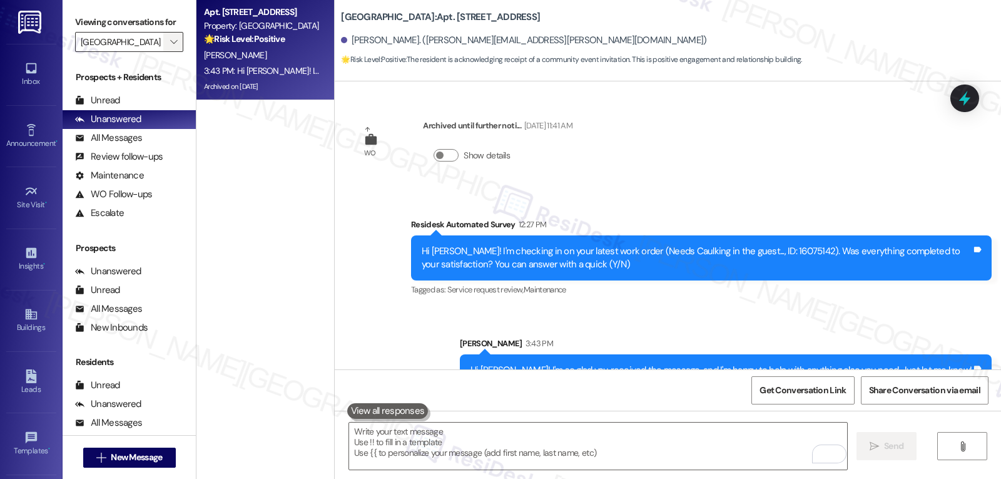
click at [168, 52] on span "" at bounding box center [174, 42] width 12 height 20
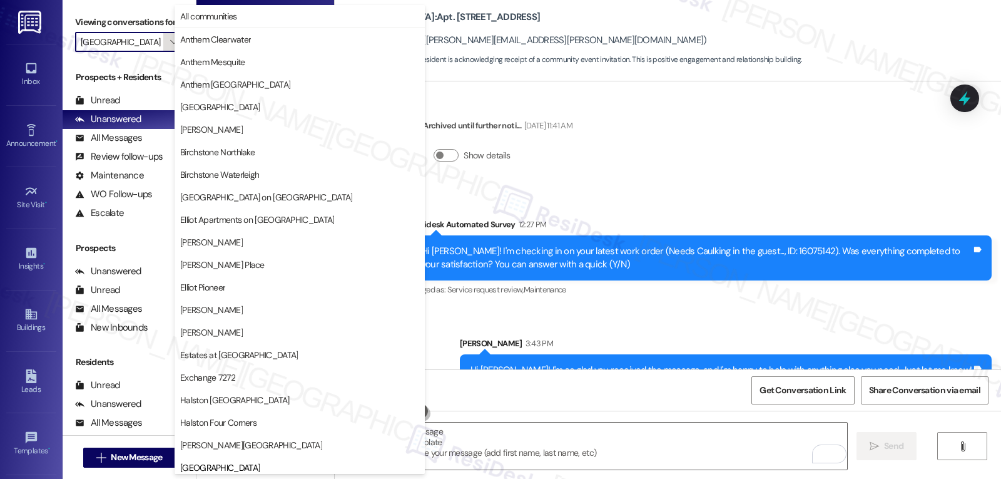
scroll to position [429, 0]
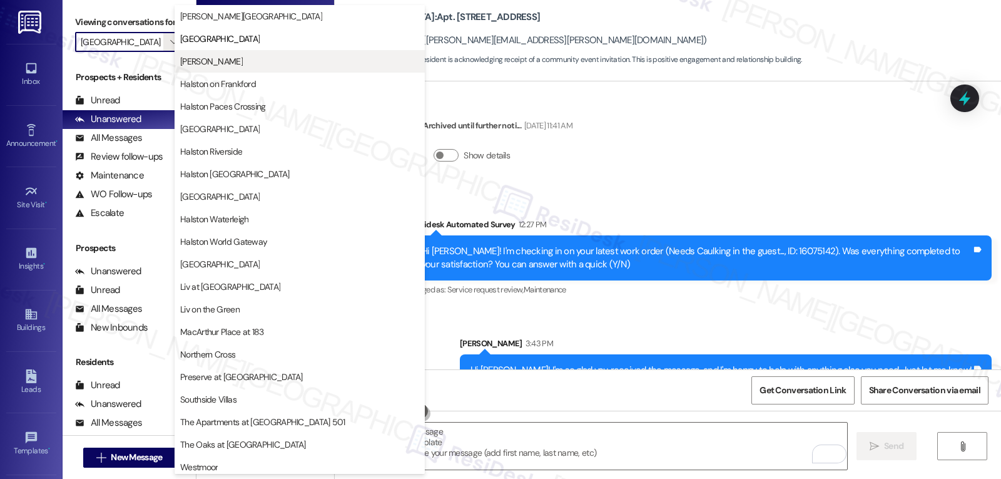
click at [241, 62] on span "[PERSON_NAME]" at bounding box center [211, 61] width 63 height 13
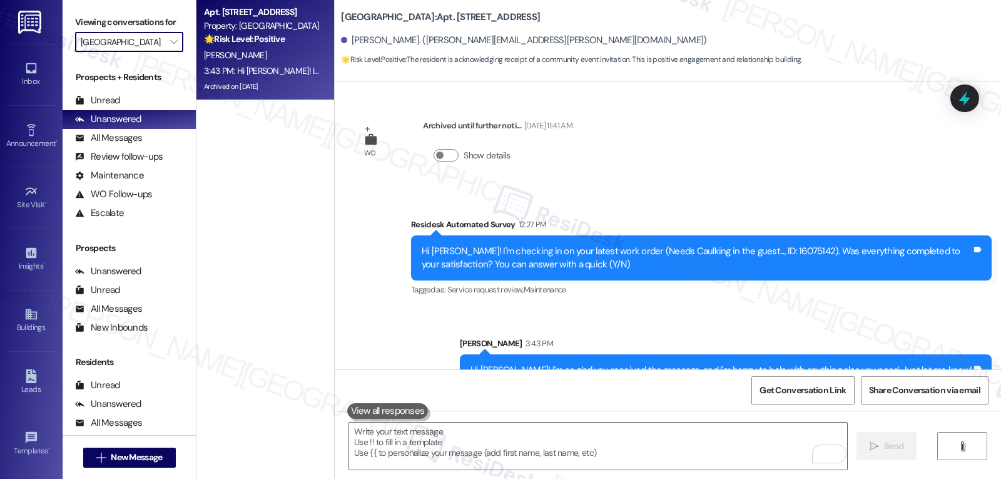
type input "[PERSON_NAME]"
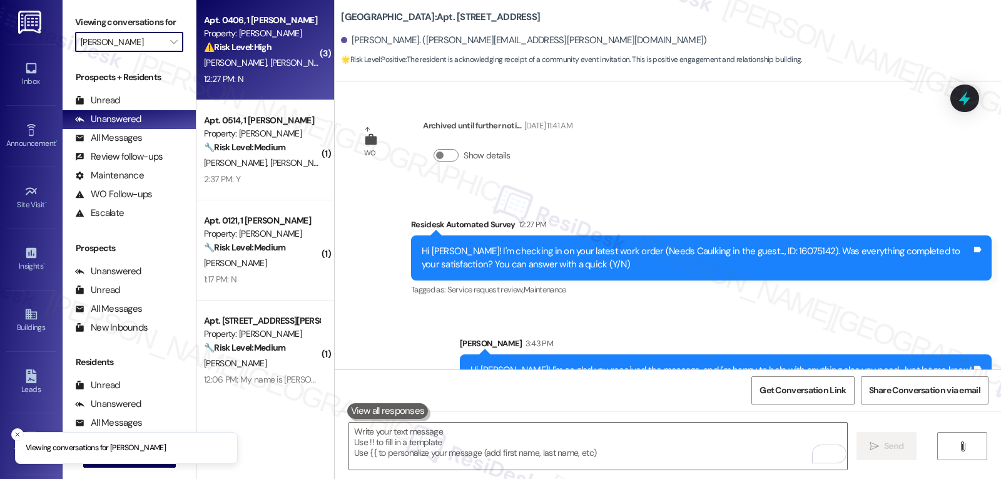
click at [263, 78] on div "12:27 PM: N 12:27 PM: N" at bounding box center [262, 79] width 118 height 16
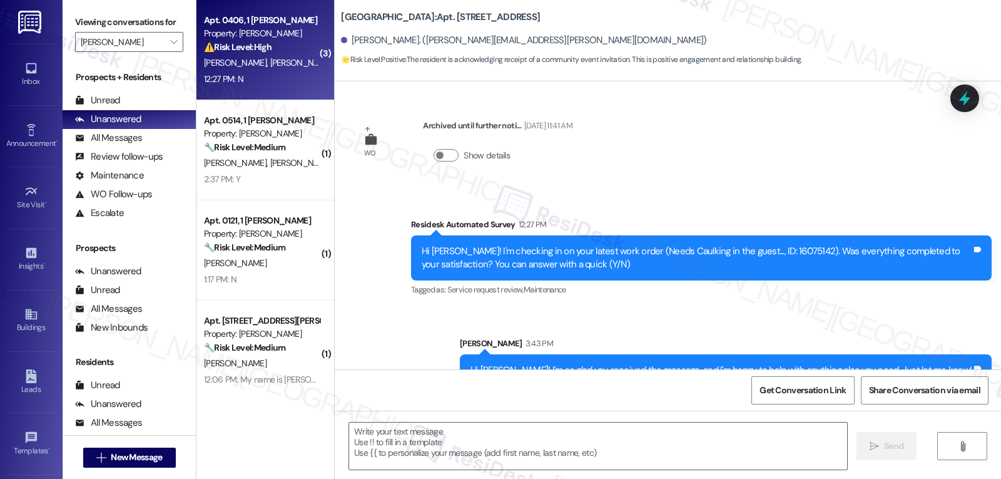
type textarea "Fetching suggested responses. Please feel free to read through the conversation…"
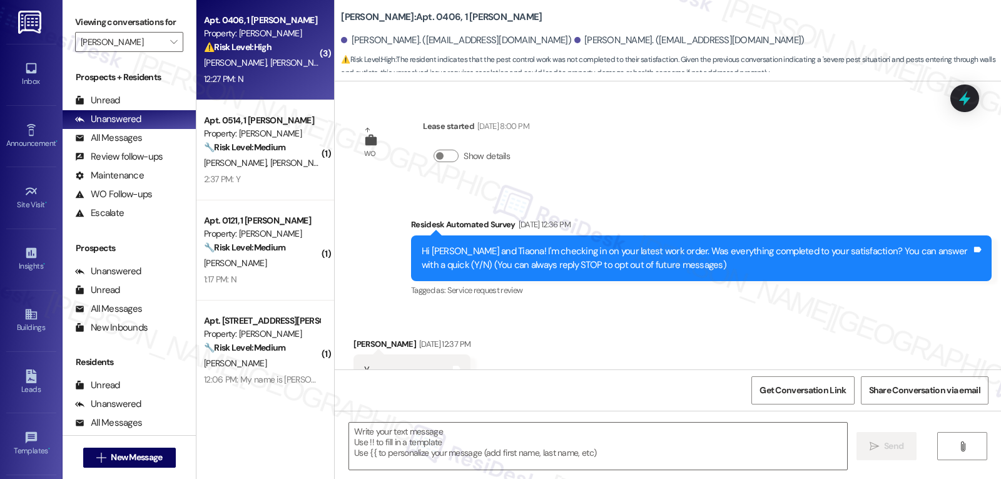
scroll to position [7575, 0]
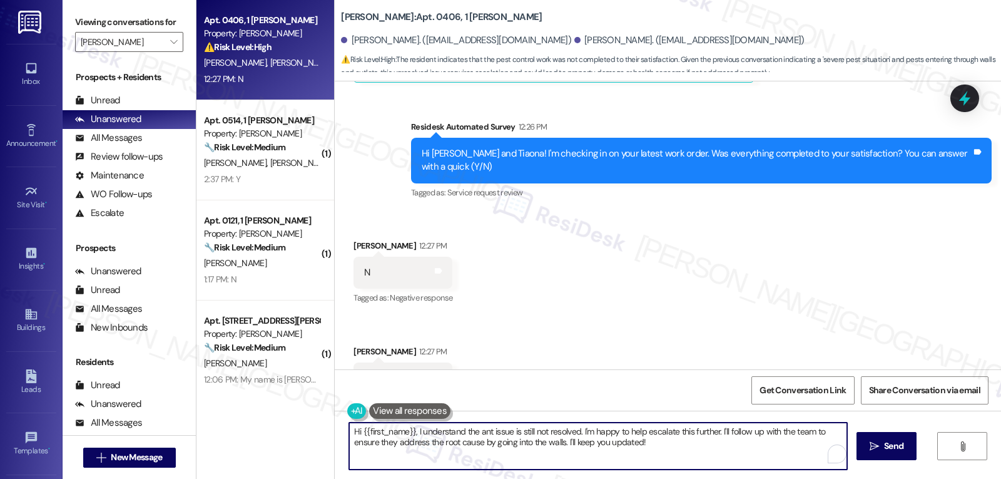
click at [714, 429] on textarea "Hi {{first_name}}, I understand the ant issue is still not resolved. I'm happy …" at bounding box center [598, 445] width 498 height 47
click at [718, 434] on textarea "Hi {{first_name}}, I understand the ant issue is still not resolved. I'm happy …" at bounding box center [598, 445] width 498 height 47
drag, startPoint x: 715, startPoint y: 431, endPoint x: 752, endPoint y: 502, distance: 80.3
click at [752, 478] on html "Inbox Go to Inbox Announcement • Send A Text Announcement Site Visit • Go to Si…" at bounding box center [500, 239] width 1001 height 479
type textarea "Hi {{first_name}}, I understand the ant issue is still not resolved. I'm happy …"
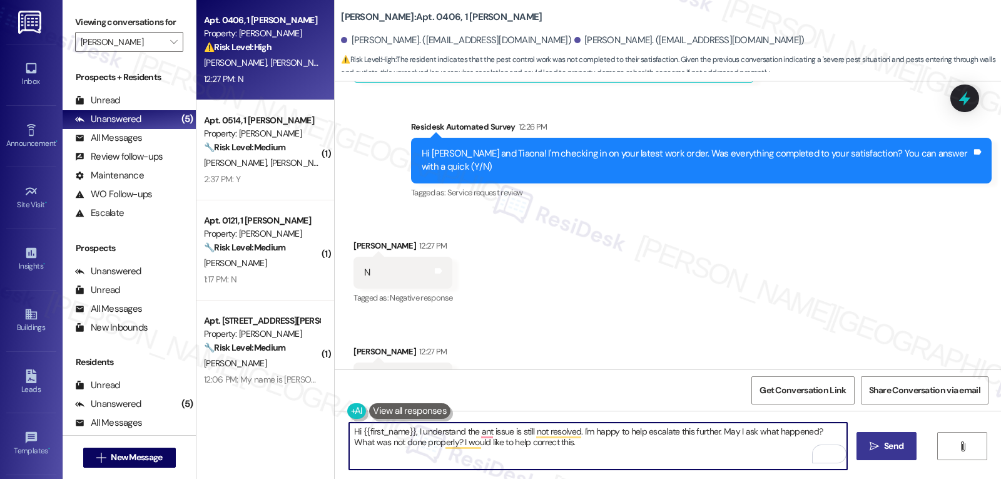
click at [890, 442] on span "Send" at bounding box center [893, 445] width 19 height 13
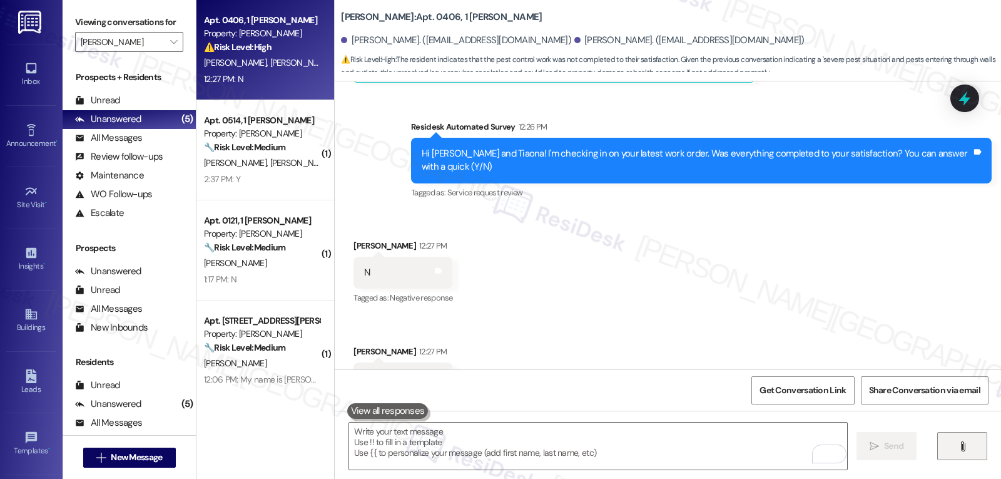
scroll to position [7574, 0]
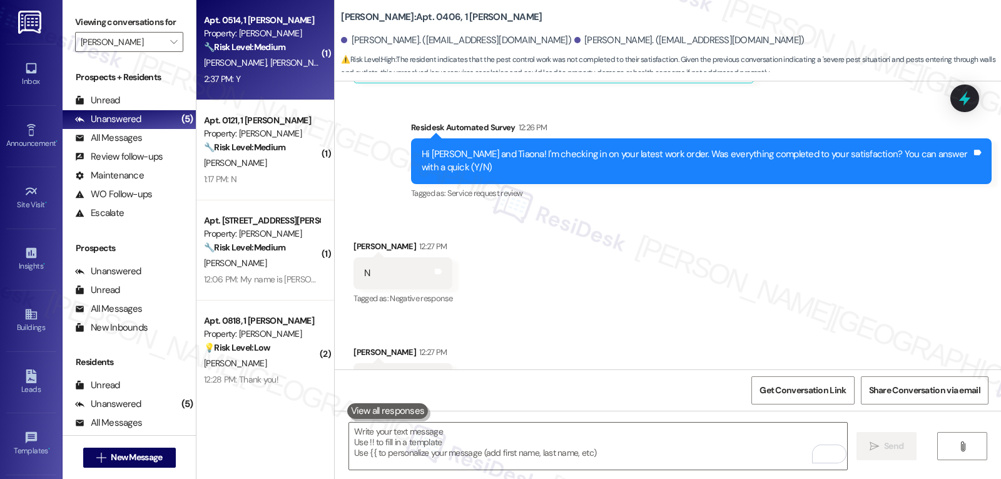
click at [275, 37] on div "Property: [PERSON_NAME]" at bounding box center [262, 33] width 116 height 13
type textarea "Fetching suggested responses. Please feel free to read through the conversation…"
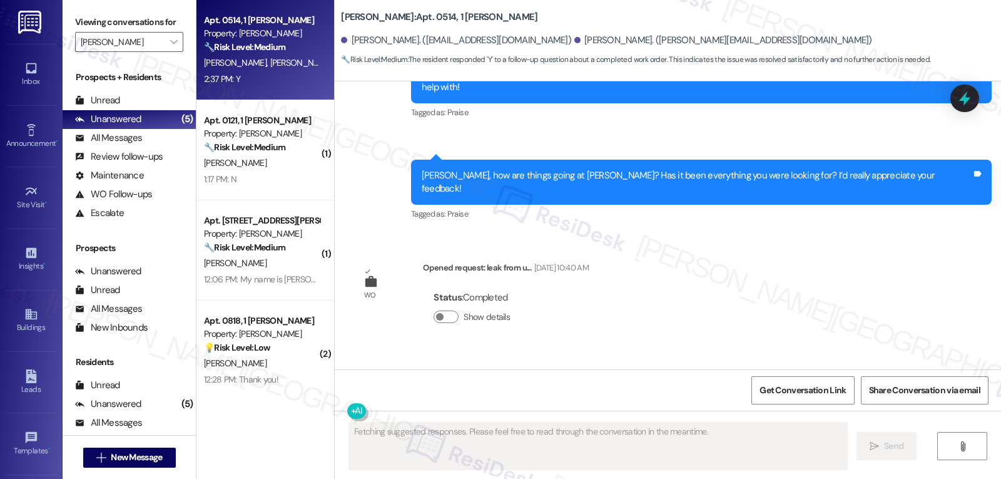
scroll to position [7241, 0]
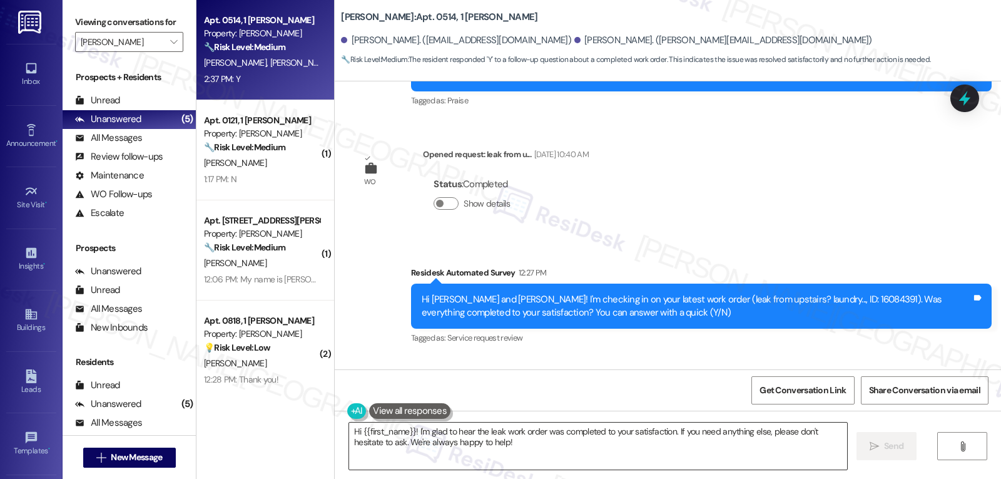
click at [492, 460] on textarea "Hi {{first_name}}! I'm glad to hear the leak work order was completed to your s…" at bounding box center [598, 445] width 498 height 47
drag, startPoint x: 377, startPoint y: 299, endPoint x: 332, endPoint y: 300, distance: 45.1
click at [335, 357] on div "Received via SMS [PERSON_NAME] 2:37 PM Y Tags and notes Tagged as: Positive res…" at bounding box center [668, 410] width 666 height 106
copy div "[PERSON_NAME]"
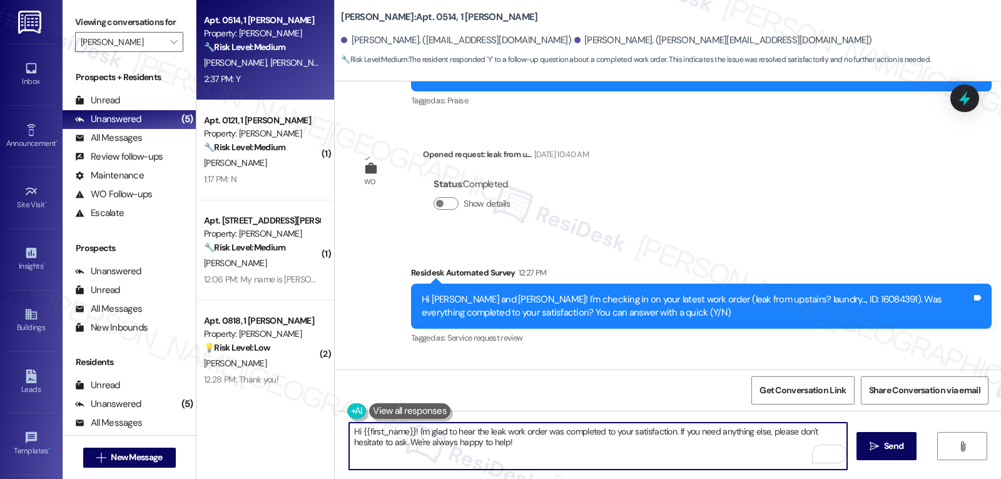
drag, startPoint x: 356, startPoint y: 428, endPoint x: 406, endPoint y: 429, distance: 50.1
click at [406, 429] on textarea "Hi {{first_name}}! I'm glad to hear the leak work order was completed to your s…" at bounding box center [598, 445] width 498 height 47
paste textarea "[PERSON_NAME]"
click at [689, 452] on textarea "Hi [PERSON_NAME]! I'm glad to hear the leak work order was completed to your sa…" at bounding box center [598, 445] width 498 height 47
type textarea "Hi [PERSON_NAME]! I'm glad to hear the leak work order was completed to your sa…"
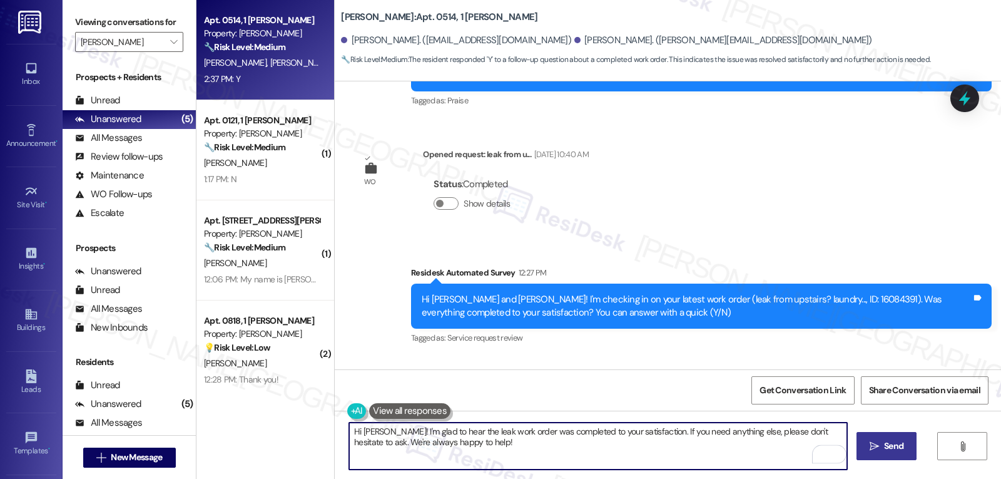
click at [911, 432] on button " Send" at bounding box center [887, 446] width 61 height 28
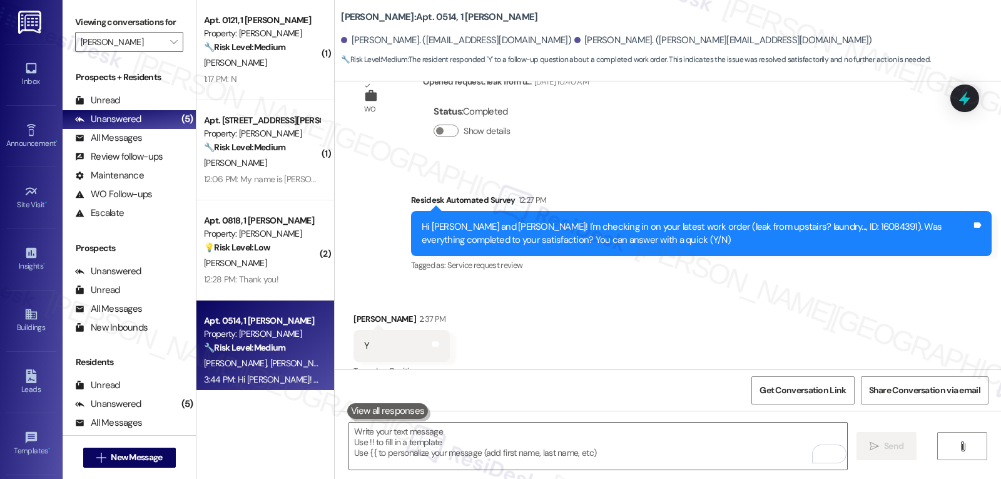
scroll to position [7341, 0]
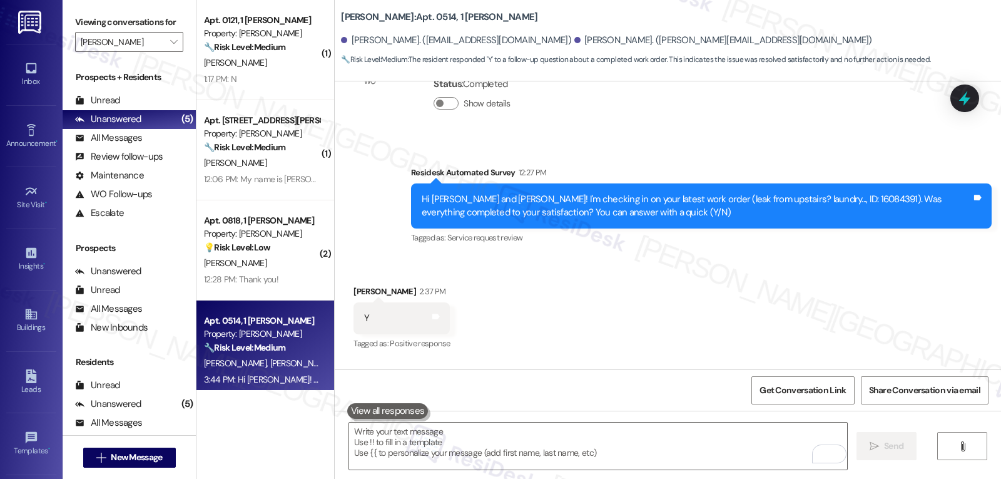
click at [445, 417] on div "Hi [PERSON_NAME]! I'm glad to hear the leak work order was completed to your sa…" at bounding box center [697, 430] width 550 height 27
copy div "[PERSON_NAME]"
paste textarea "[PERSON_NAME]"
click at [395, 456] on textarea "To enrich screen reader interactions, please activate Accessibility in Grammarl…" at bounding box center [598, 445] width 498 height 47
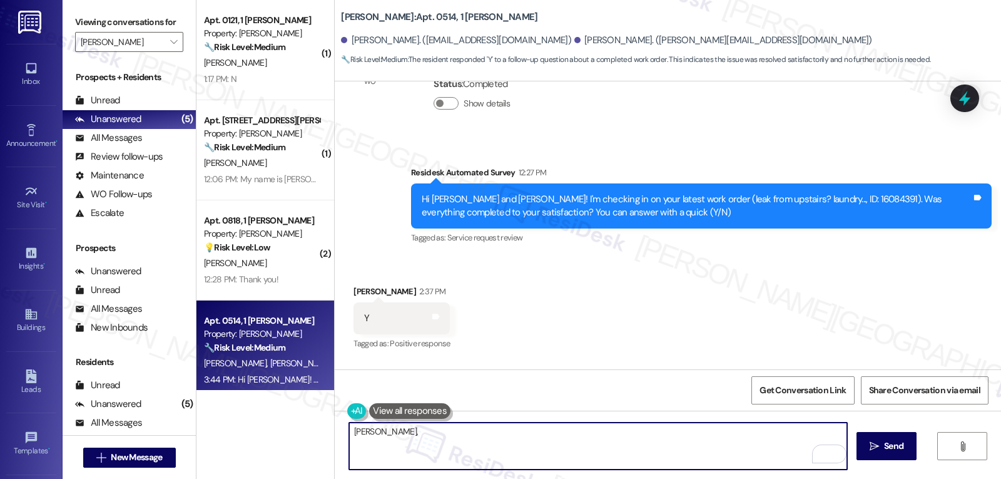
click at [446, 444] on textarea "[PERSON_NAME]," at bounding box center [598, 445] width 498 height 47
paste textarea "I hope you’ve been loving your time at {{property}}! Has it lived up to what yo…"
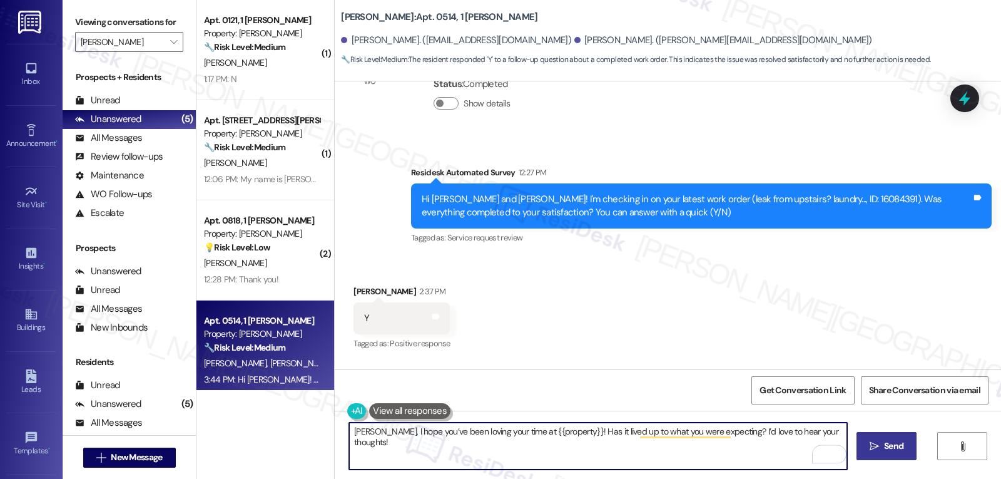
type textarea "[PERSON_NAME], I hope you’ve been loving your time at {{property}}! Has it live…"
click at [876, 447] on icon "" at bounding box center [874, 446] width 9 height 10
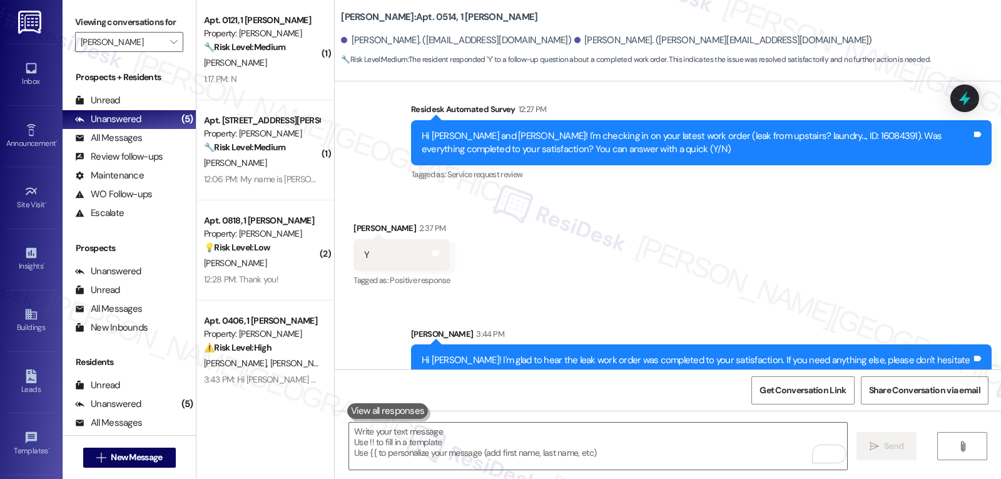
scroll to position [7442, 0]
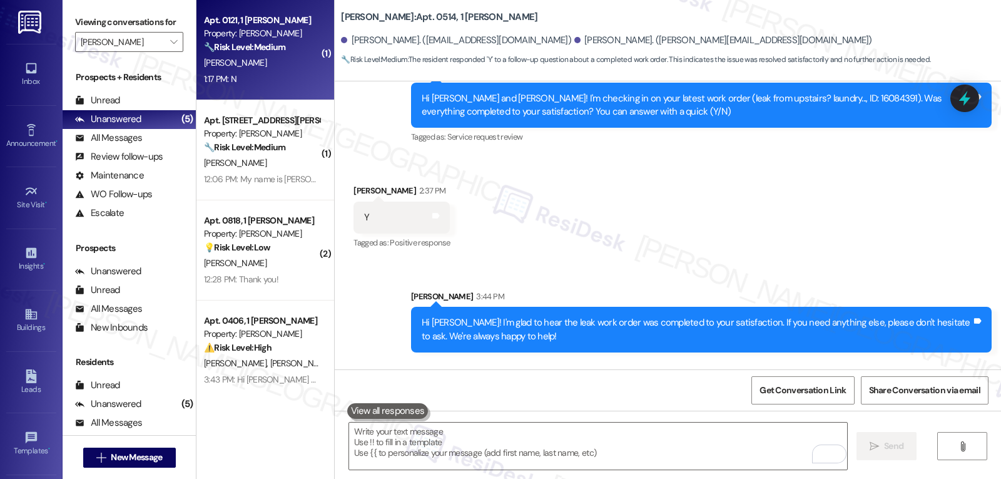
click at [255, 68] on div "[PERSON_NAME]" at bounding box center [262, 63] width 118 height 16
type textarea "Fetching suggested responses. Please feel free to read through the conversation…"
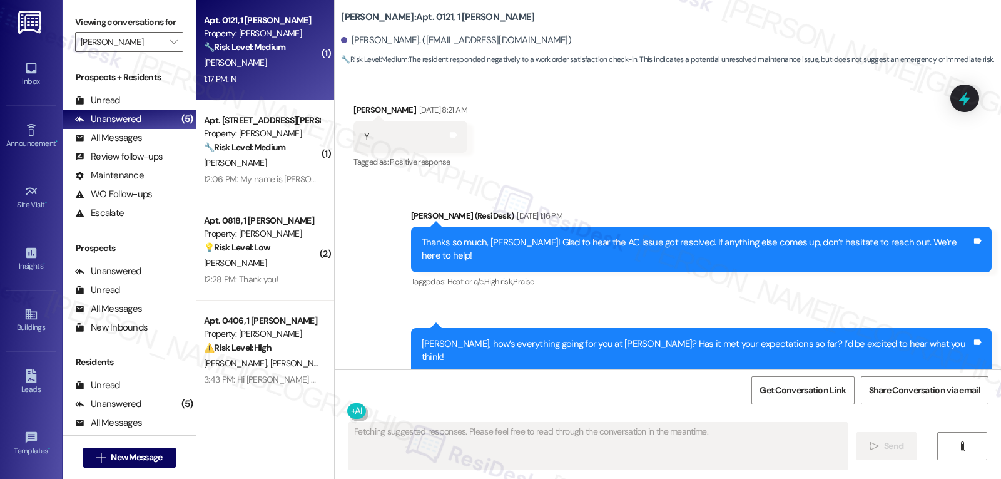
scroll to position [2073, 0]
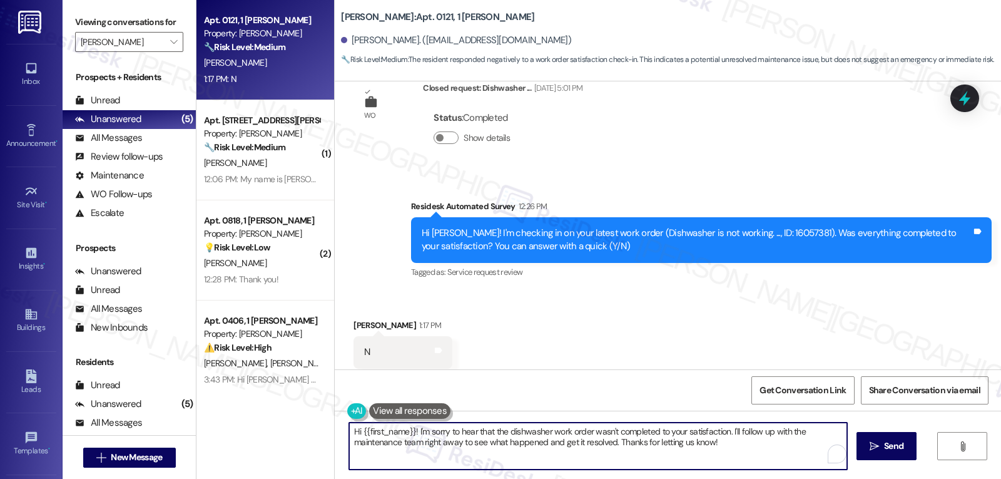
drag, startPoint x: 737, startPoint y: 433, endPoint x: 805, endPoint y: 508, distance: 101.0
click at [805, 478] on html "Inbox Go to Inbox Announcement • Send A Text Announcement Site Visit • Go to Si…" at bounding box center [500, 239] width 1001 height 479
type textarea "Hi {{first_name}}! I'm sorry to hear that the dishwasher work order wasn't comp…"
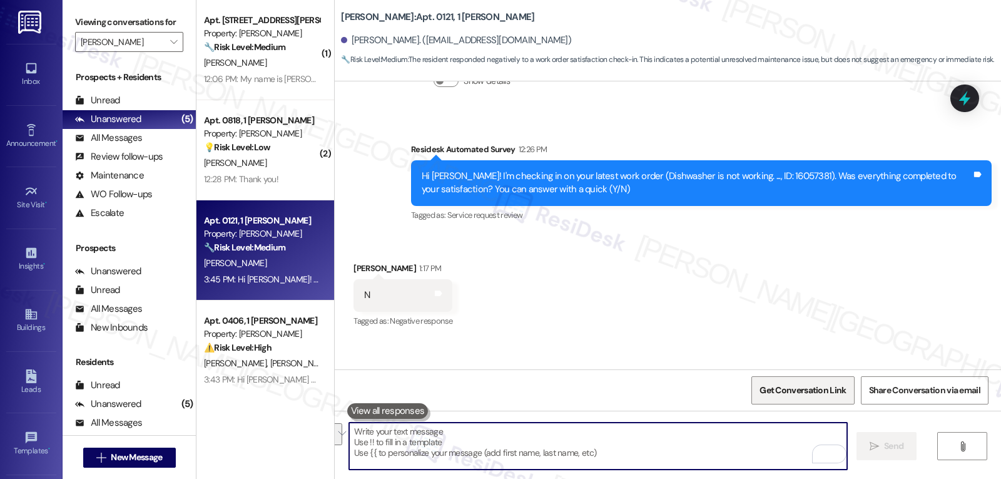
scroll to position [2174, 0]
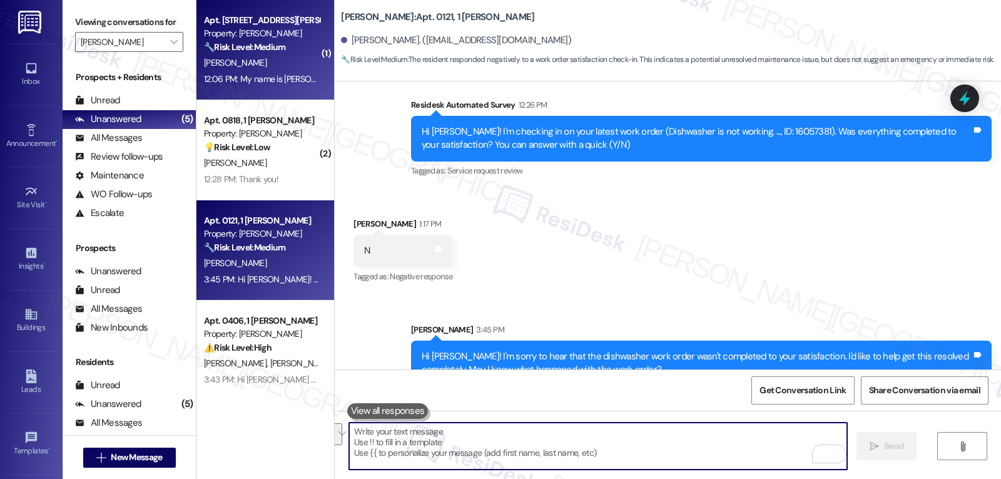
click at [279, 64] on div "[PERSON_NAME]" at bounding box center [262, 63] width 118 height 16
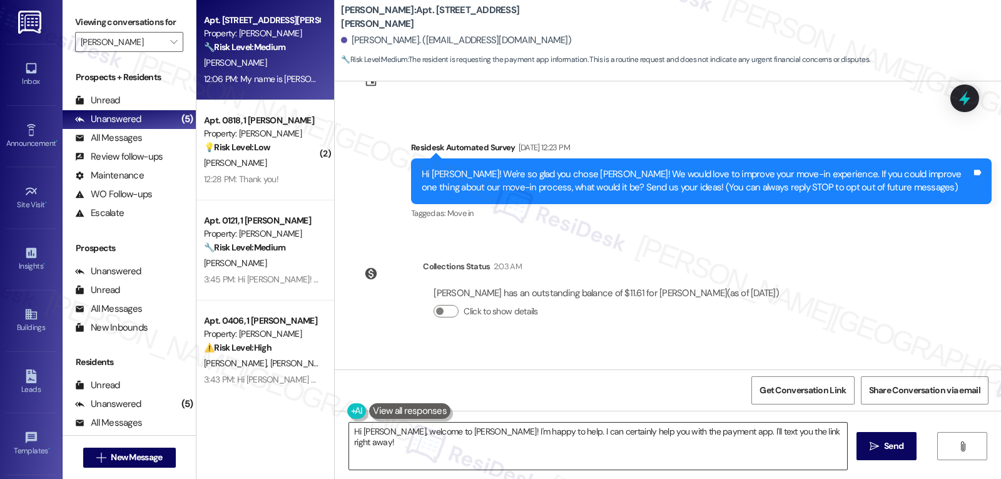
scroll to position [136, 0]
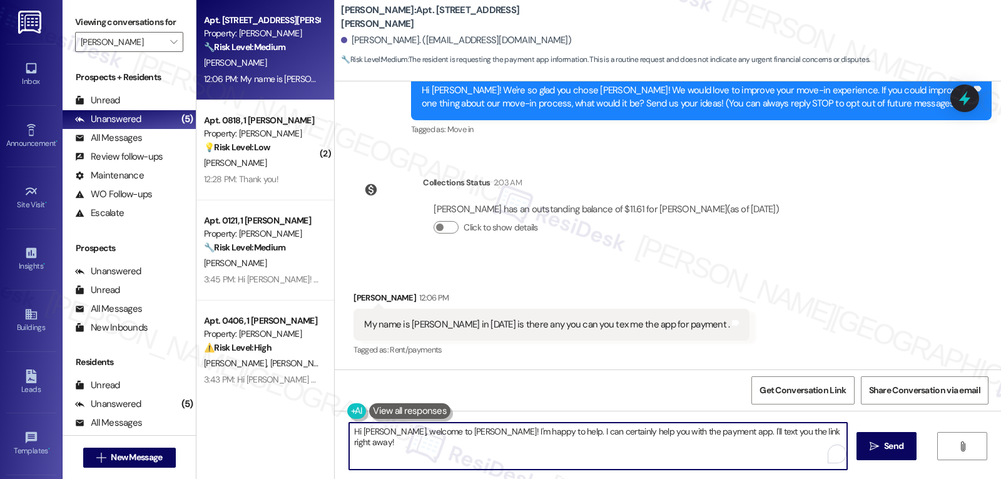
drag, startPoint x: 744, startPoint y: 435, endPoint x: 773, endPoint y: 476, distance: 49.8
click at [769, 472] on div "Hi [PERSON_NAME], welcome to [PERSON_NAME]! I'm happy to help. I can certainly …" at bounding box center [668, 458] width 666 height 94
click at [603, 443] on textarea "Hi [PERSON_NAME], welcome to [PERSON_NAME]! I'm happy to help. I can certainly …" at bounding box center [598, 445] width 498 height 47
drag, startPoint x: 577, startPoint y: 428, endPoint x: 805, endPoint y: 508, distance: 241.5
click at [805, 478] on html "Inbox Go to Inbox Announcement • Send A Text Announcement Site Visit • Go to Si…" at bounding box center [500, 239] width 1001 height 479
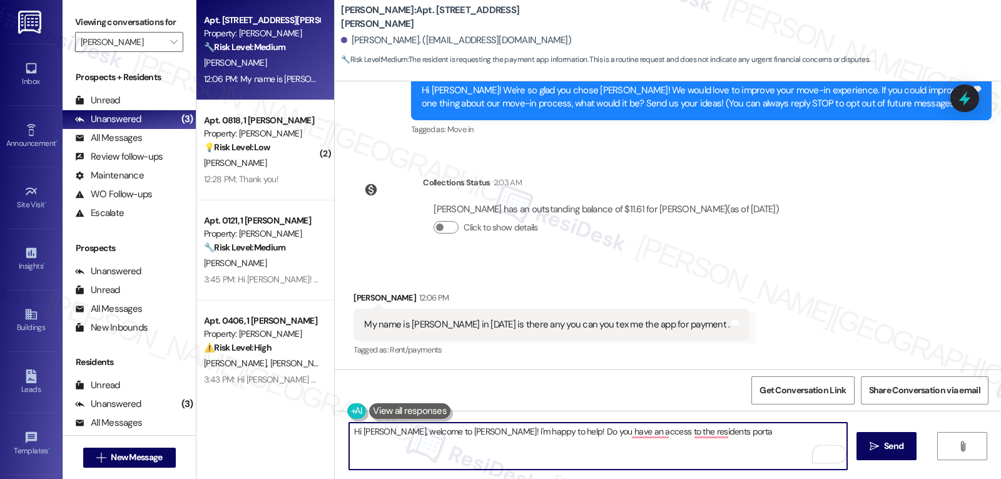
drag, startPoint x: 516, startPoint y: 431, endPoint x: 1325, endPoint y: 508, distance: 812.8
click at [1001, 478] on html "Inbox Go to Inbox Announcement • Send A Text Announcement Site Visit • Go to Si…" at bounding box center [500, 239] width 1001 height 479
click at [960, 103] on icon at bounding box center [964, 98] width 21 height 21
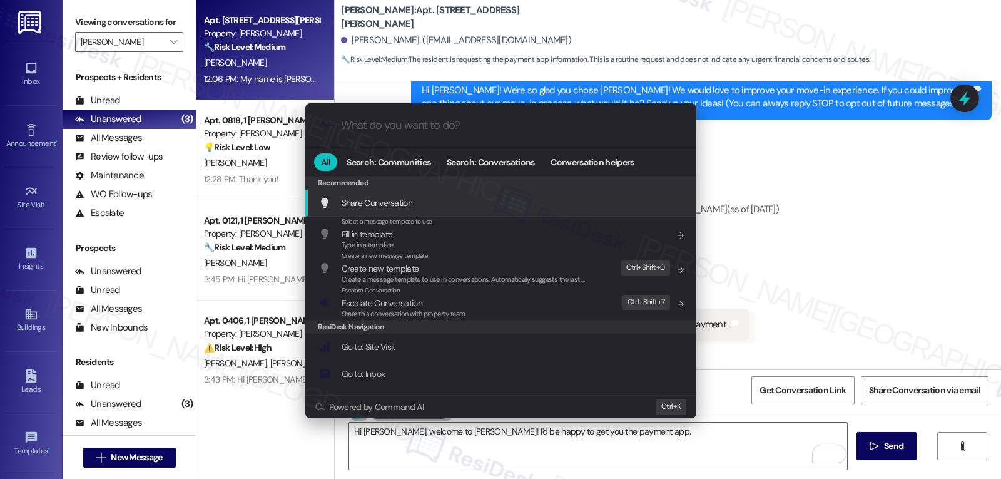
click at [726, 451] on div ".cls-1{fill:#0a055f;}.cls-2{fill:#0cc4c4;} resideskLogoBlueOrange All Search: C…" at bounding box center [500, 239] width 1001 height 479
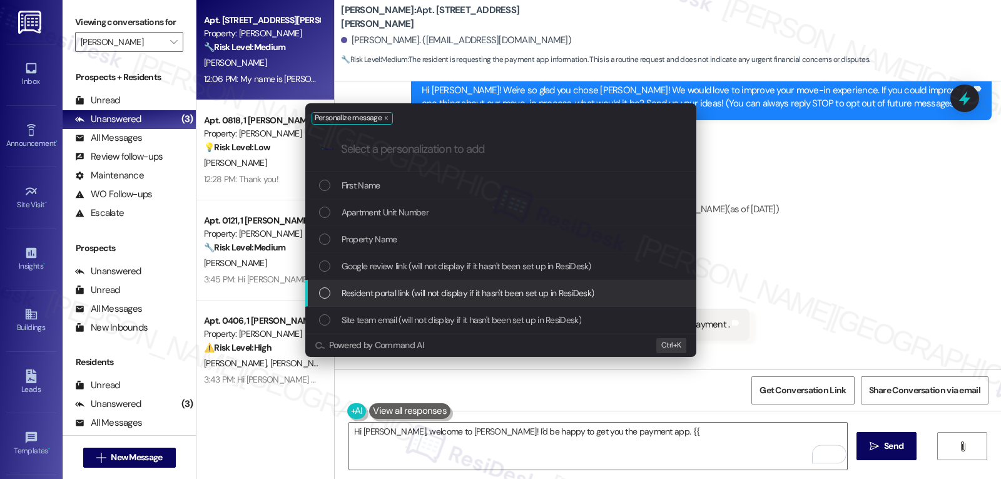
click at [425, 298] on span "Resident portal link (will not display if it hasn't been set up in ResiDesk)" at bounding box center [468, 293] width 253 height 14
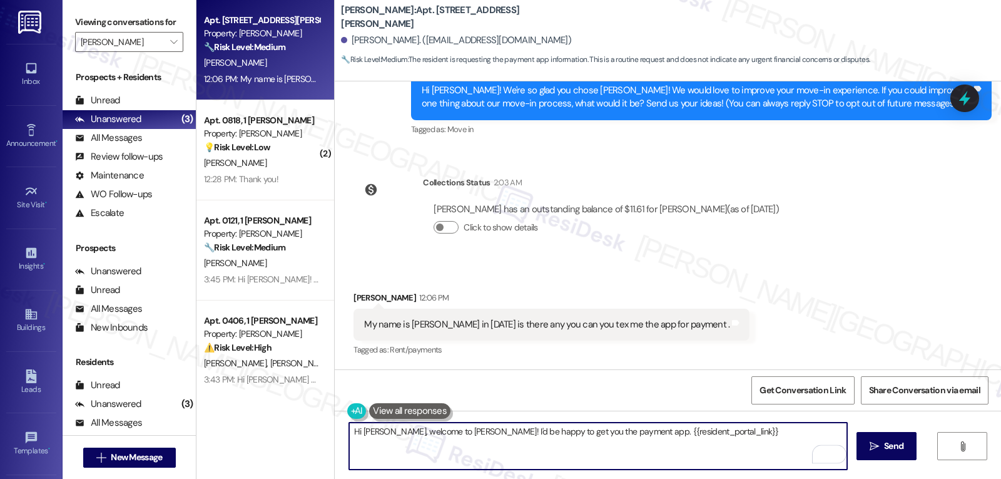
click at [769, 444] on textarea "Hi [PERSON_NAME], welcome to [PERSON_NAME]! I'd be happy to get you the payment…" at bounding box center [598, 445] width 498 height 47
type textarea "Hi [PERSON_NAME], welcome to [PERSON_NAME]! I'd be happy to get you the payment…"
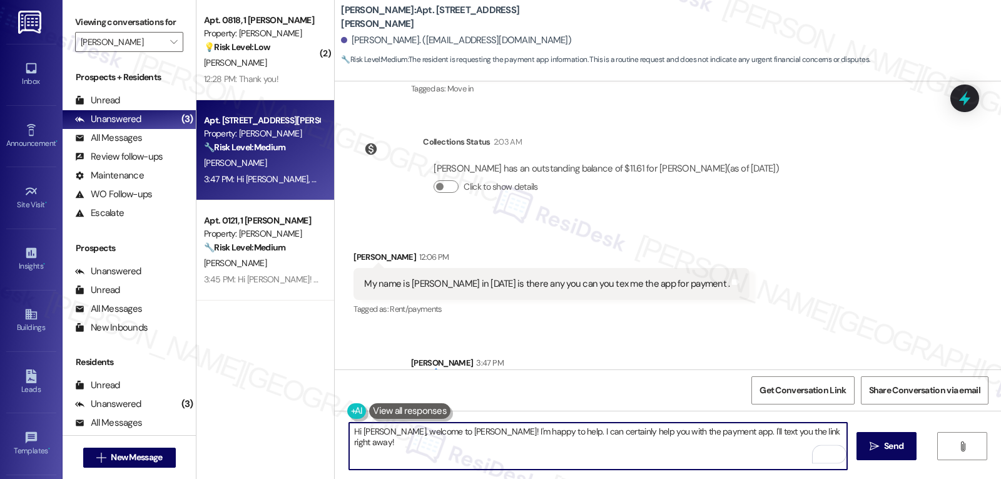
scroll to position [237, 0]
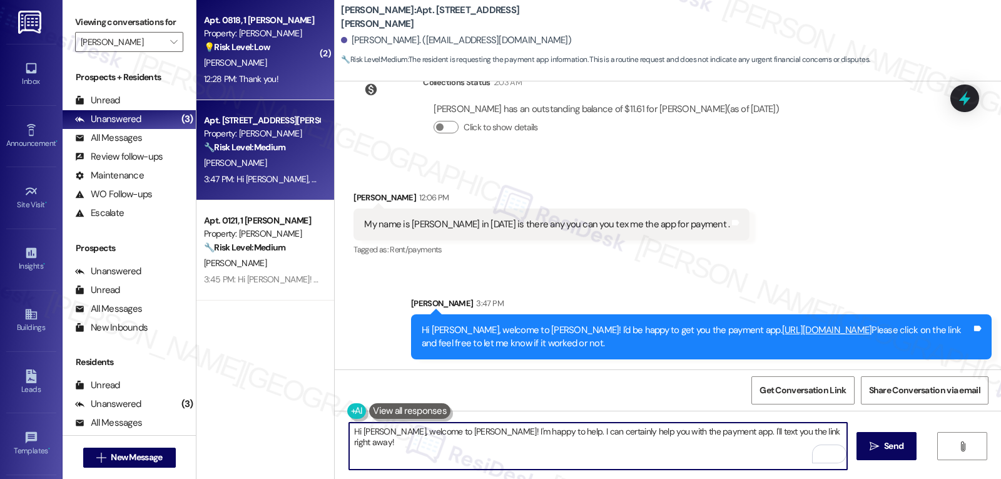
type textarea "Hi [PERSON_NAME], welcome to [PERSON_NAME]! I'm happy to help. I can certainly …"
click at [270, 91] on div "Apt. 0818, 1 [PERSON_NAME] Property: [PERSON_NAME] 💡 Risk Level: Low The reside…" at bounding box center [265, 50] width 138 height 100
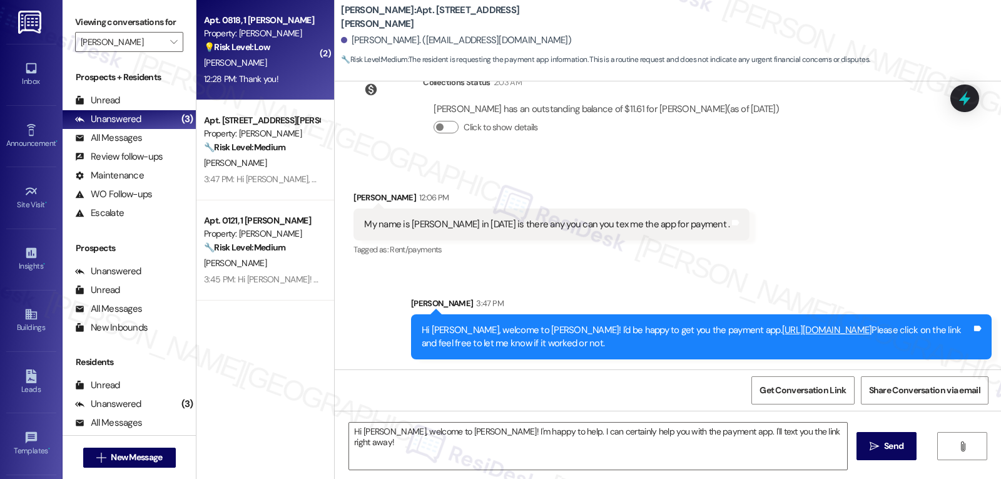
type textarea "Fetching suggested responses. Please feel free to read through the conversation…"
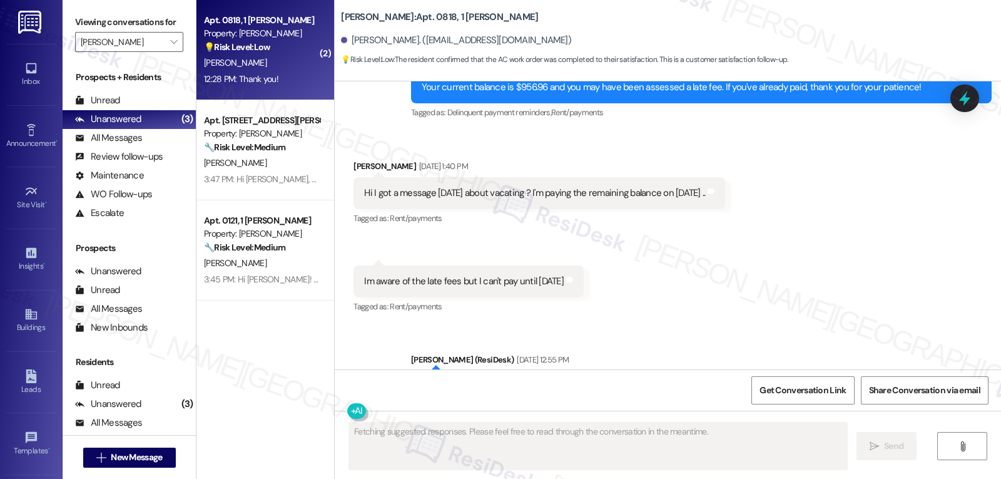
scroll to position [11326, 0]
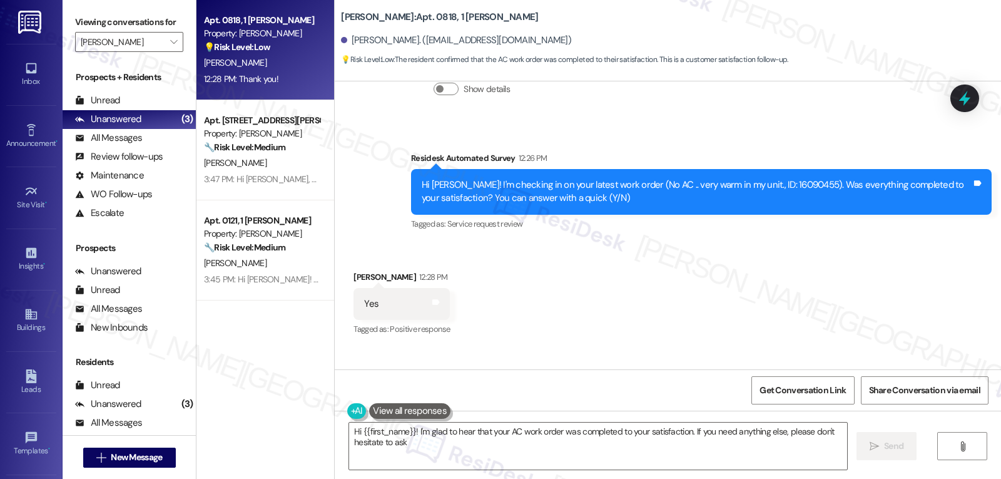
type textarea "Hi {{first_name}}! I'm glad to hear that your AC work order was completed to yo…"
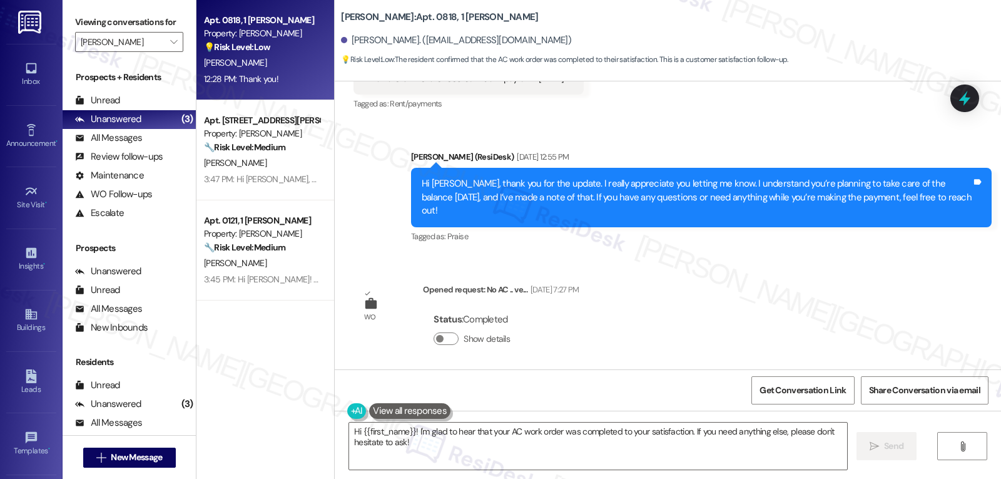
scroll to position [11327, 0]
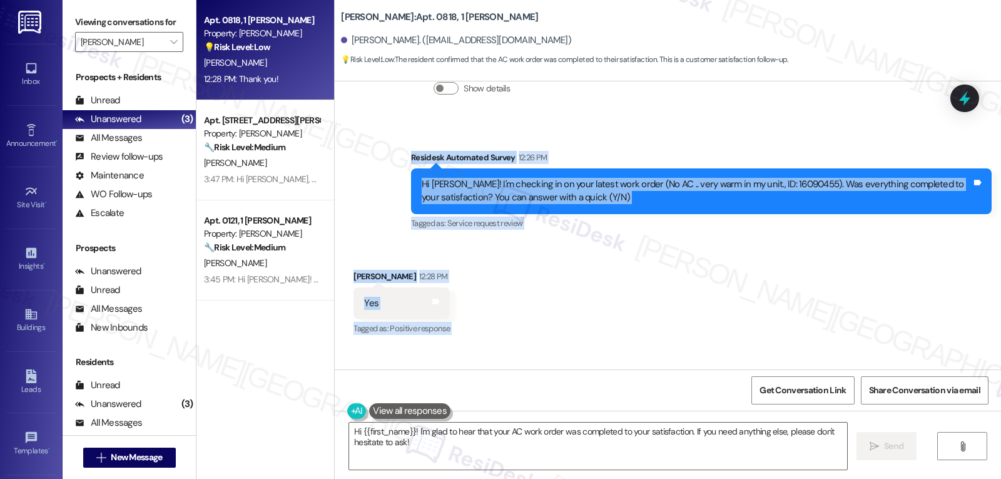
drag, startPoint x: 402, startPoint y: 88, endPoint x: 464, endPoint y: 342, distance: 261.5
click at [464, 342] on div "Lease started [DATE] 7:00 PM Survey, sent via SMS Residesk Automated Survey [DA…" at bounding box center [668, 225] width 666 height 288
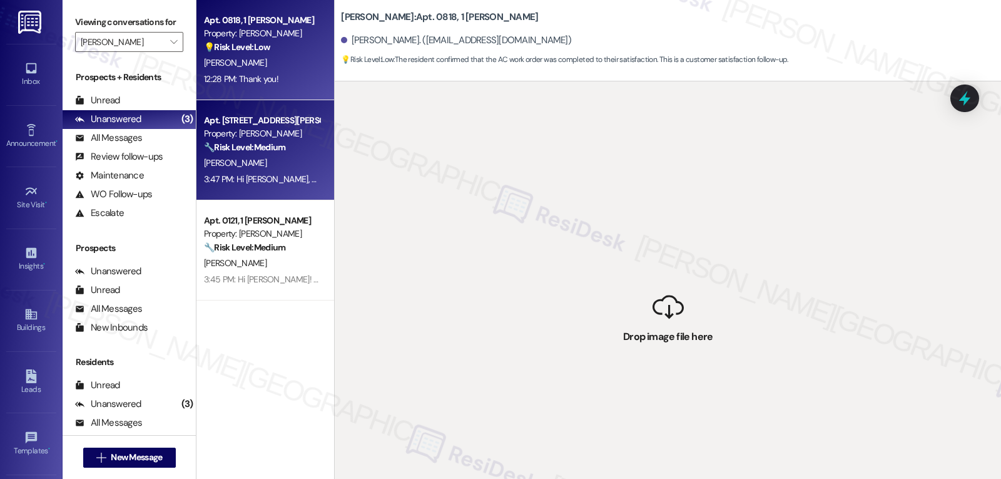
click at [291, 168] on div "[PERSON_NAME]" at bounding box center [262, 163] width 118 height 16
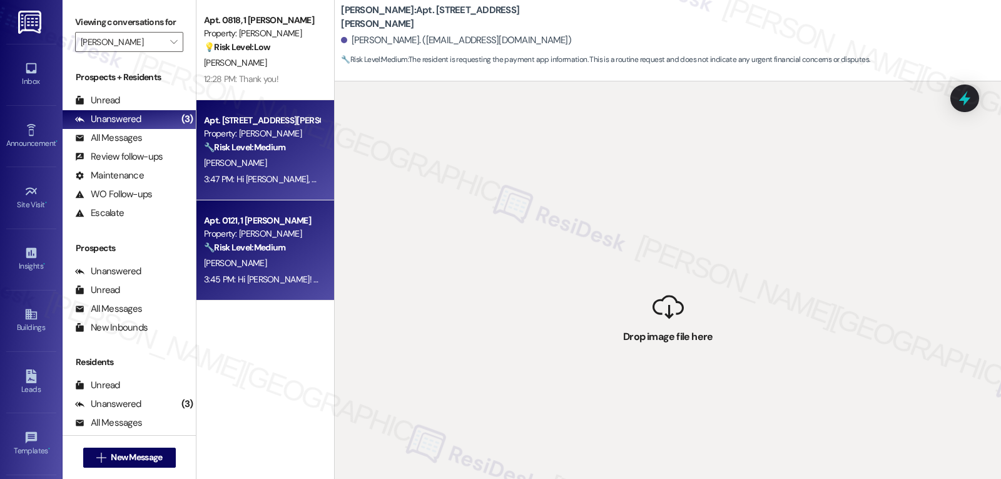
click at [290, 270] on div "[PERSON_NAME]" at bounding box center [262, 263] width 118 height 16
click at [212, 190] on div "Apt. 1117, 1 [PERSON_NAME] Property: [PERSON_NAME] 🔧 Risk Level: Medium The res…" at bounding box center [265, 150] width 138 height 100
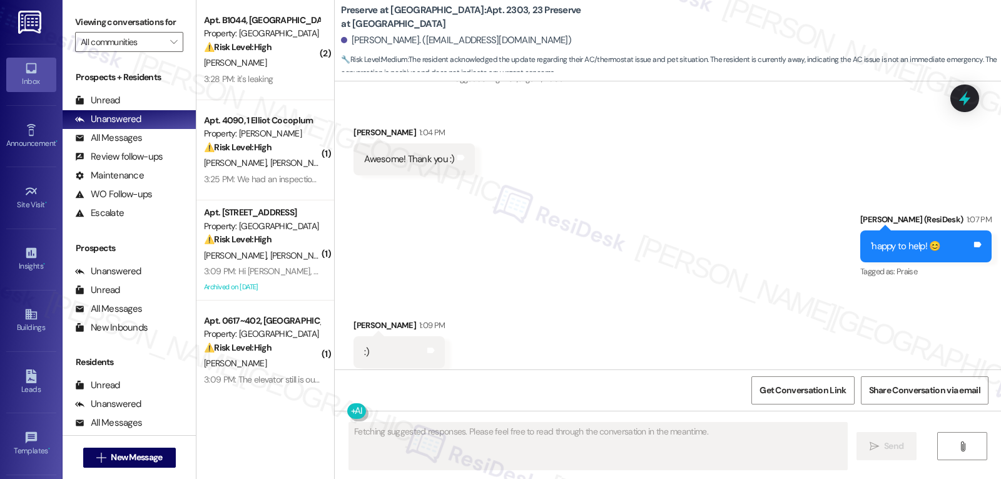
scroll to position [7052, 0]
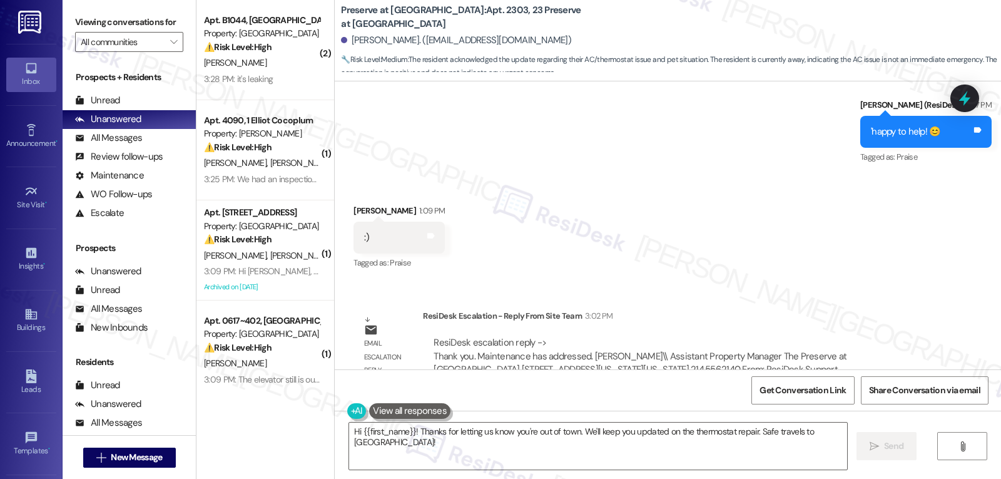
click at [357, 204] on div "[PERSON_NAME] 1:09 PM" at bounding box center [399, 213] width 91 height 18
copy div "[PERSON_NAME]"
click at [432, 457] on textarea "Hi {{first_name}}! Thanks for letting us know you're out of town. We'll keep yo…" at bounding box center [598, 445] width 498 height 47
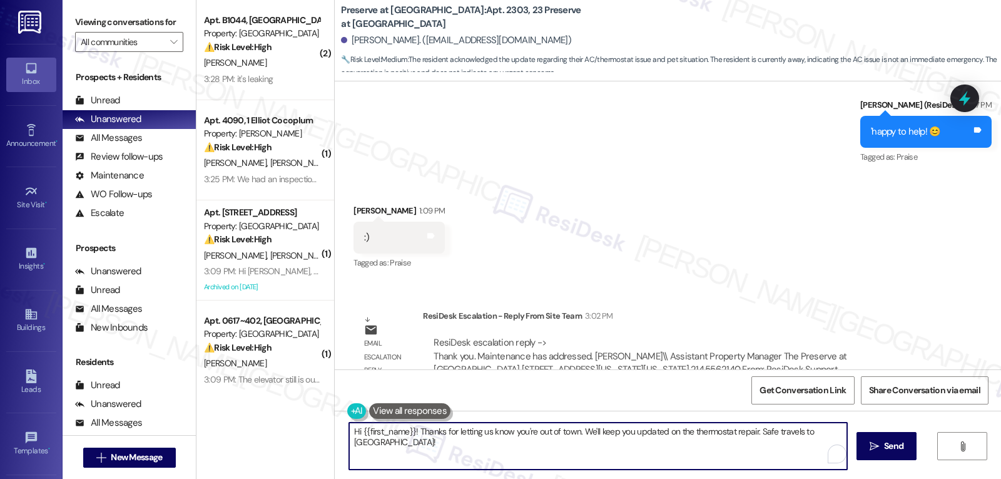
drag, startPoint x: 414, startPoint y: 432, endPoint x: 576, endPoint y: 508, distance: 178.9
click at [576, 478] on html "Inbox Go to Inbox Announcement • Send A Text Announcement Site Visit • Go to Si…" at bounding box center [500, 239] width 1001 height 479
type textarea "Hi {{first_name}}! I"
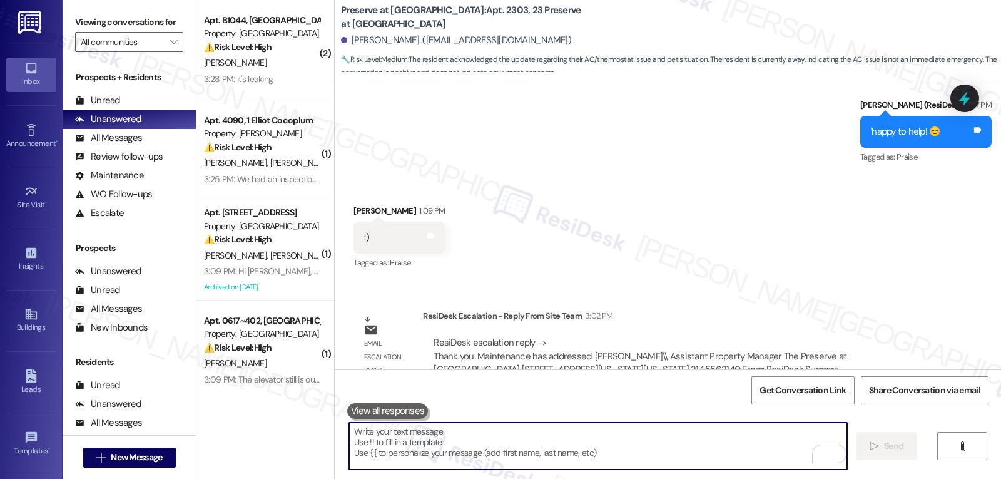
paste textarea "[PERSON_NAME]"
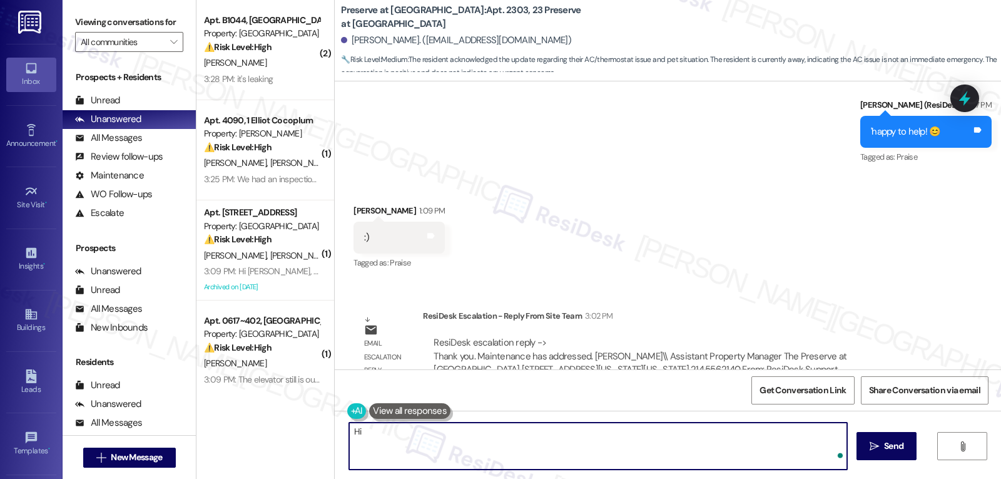
paste textarea "[PERSON_NAME]"
click at [777, 442] on textarea "Hi [PERSON_NAME], I was informed that the maintenance team was able to address …" at bounding box center [598, 445] width 498 height 47
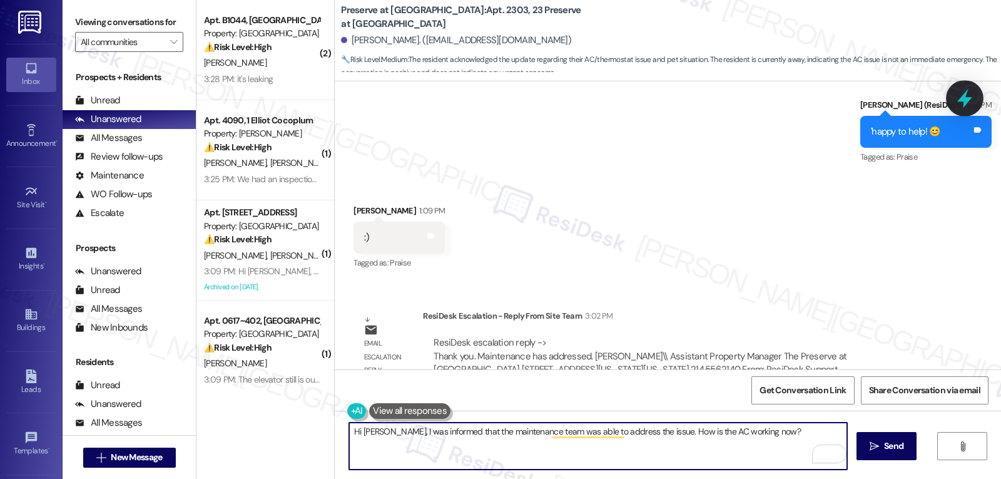
type textarea "Hi [PERSON_NAME], I was informed that the maintenance team was able to address …"
click at [972, 95] on icon at bounding box center [964, 98] width 21 height 21
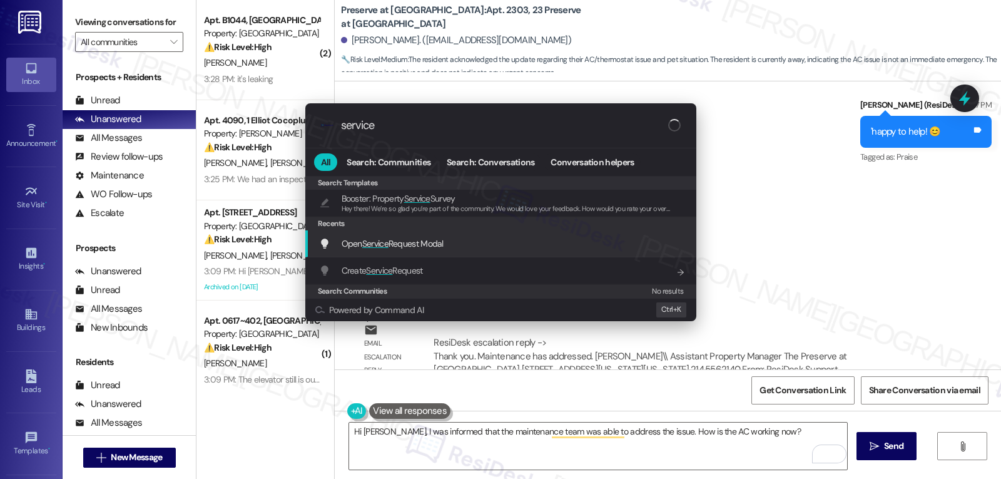
click at [403, 242] on span "Open Service Request Modal" at bounding box center [393, 243] width 102 height 11
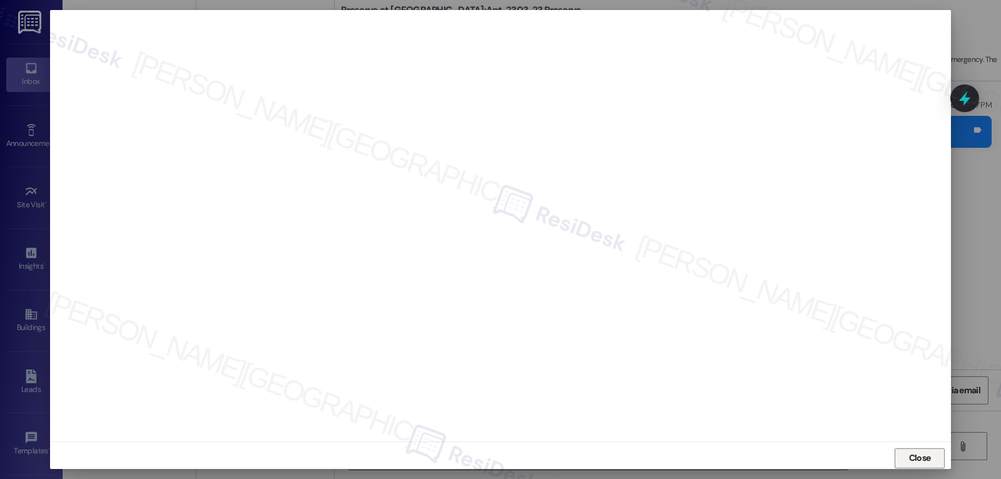
click at [917, 461] on span "Close" at bounding box center [920, 457] width 22 height 13
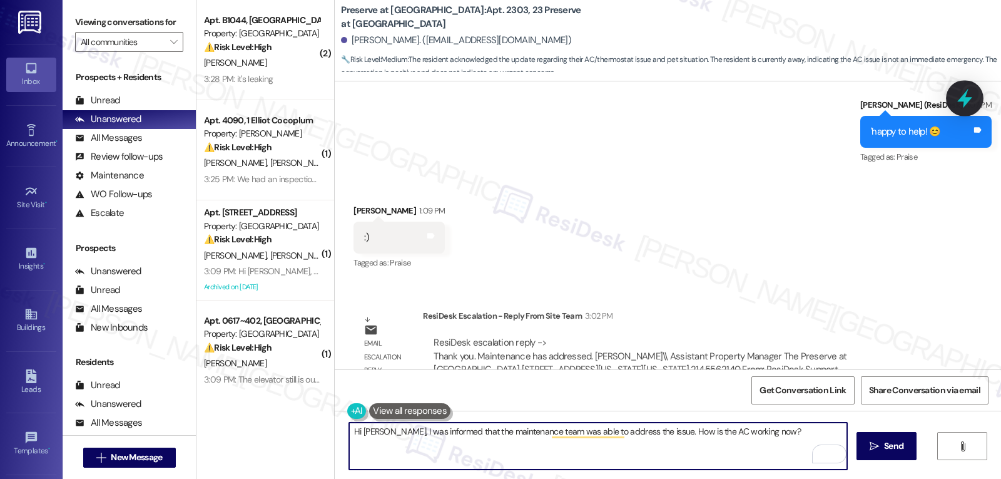
click at [966, 96] on icon at bounding box center [964, 98] width 15 height 19
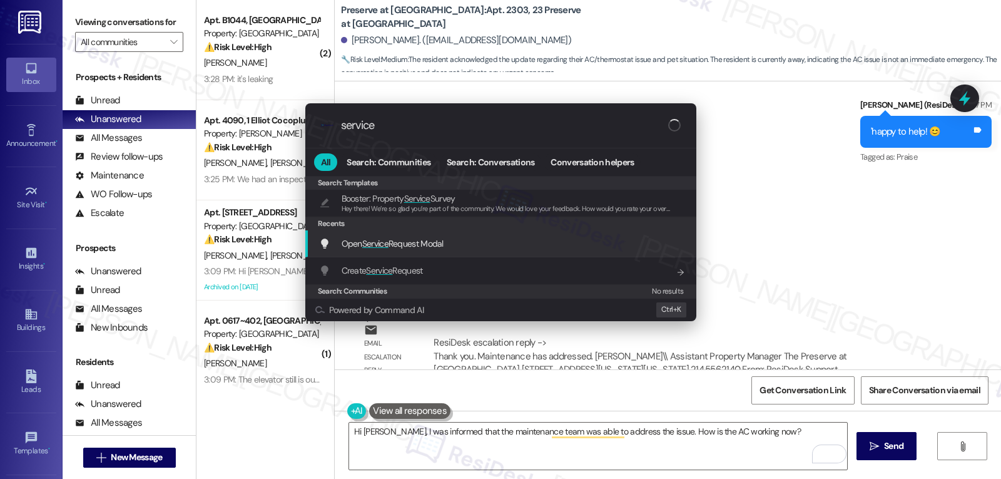
type input "service"
click at [429, 243] on span "Open Service Request Modal" at bounding box center [393, 243] width 102 height 11
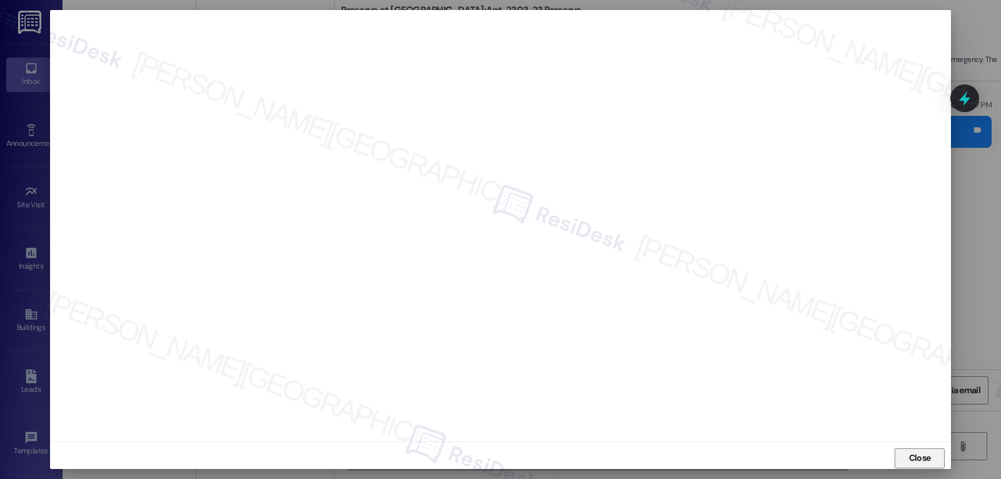
click at [927, 461] on span "Close" at bounding box center [920, 457] width 22 height 13
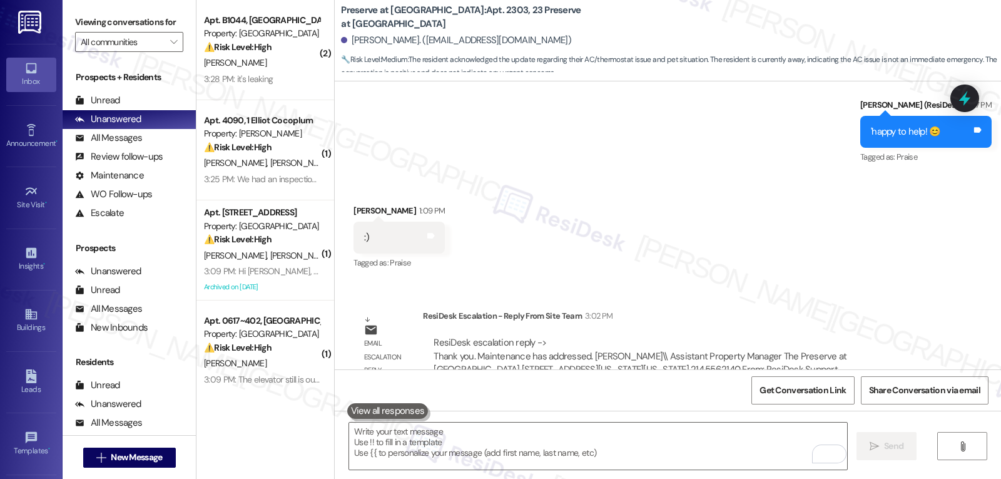
drag, startPoint x: 967, startPoint y: 97, endPoint x: 979, endPoint y: 111, distance: 18.3
click at [967, 97] on icon at bounding box center [965, 98] width 16 height 16
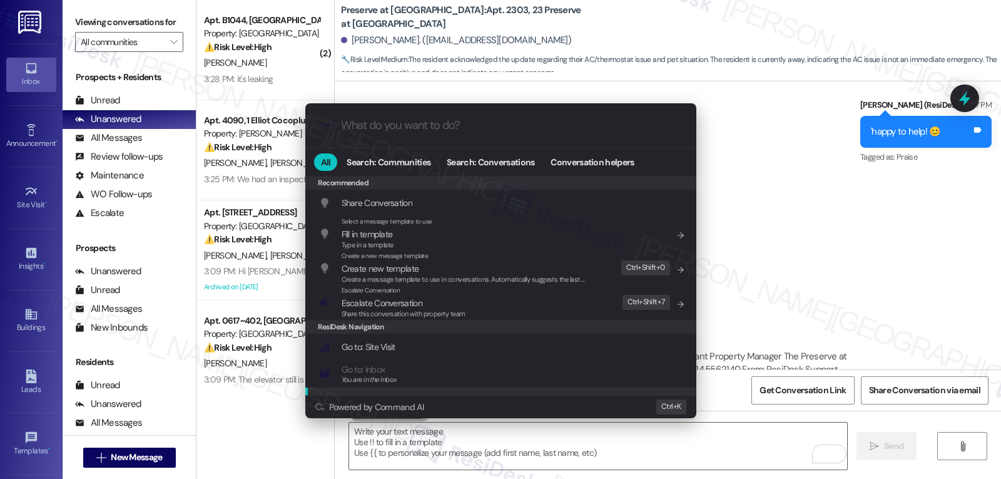
click at [527, 433] on div ".cls-1{fill:#0a055f;}.cls-2{fill:#0cc4c4;} resideskLogoBlueOrange All Search: C…" at bounding box center [500, 239] width 1001 height 479
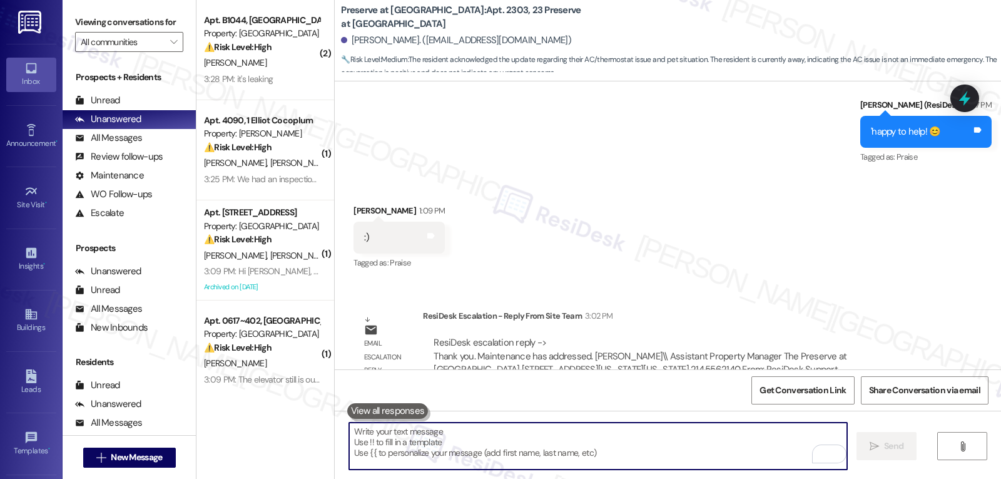
paste textarea "[PERSON_NAME]"
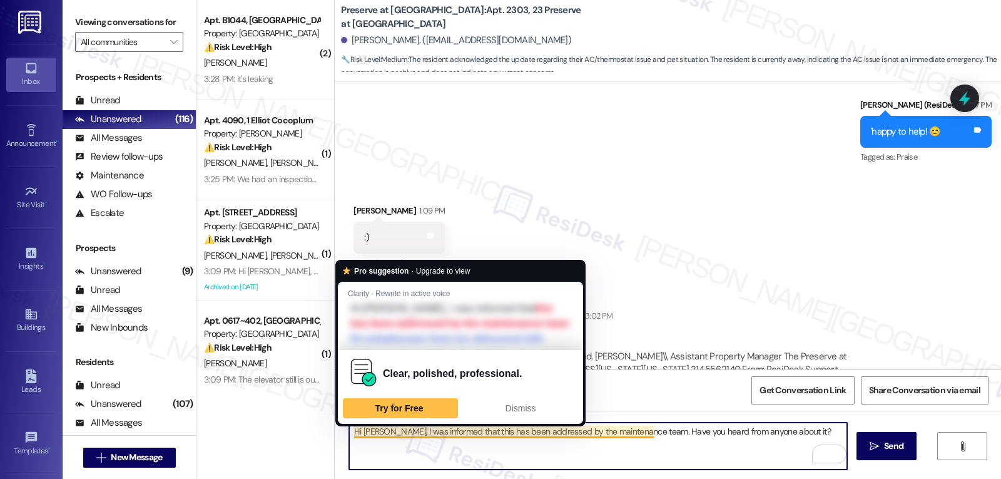
click at [467, 430] on textarea "Hi [PERSON_NAME], I was informed that this has been addressed by the maintenanc…" at bounding box center [598, 445] width 498 height 47
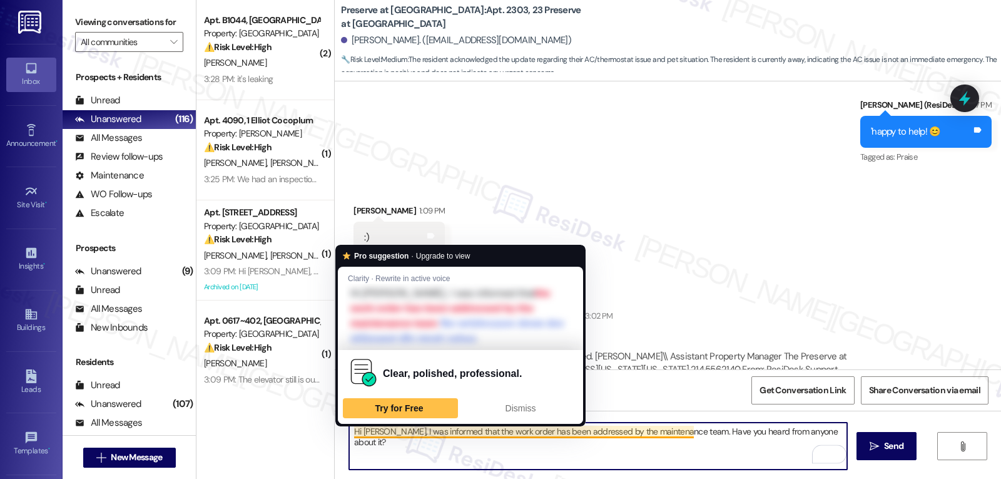
type textarea "Hi [PERSON_NAME], I was informed that the work order has been addressed by the …"
click at [648, 471] on div "Hi Heather, I was informed that the work order has been addressed by the mainte…" at bounding box center [668, 458] width 666 height 94
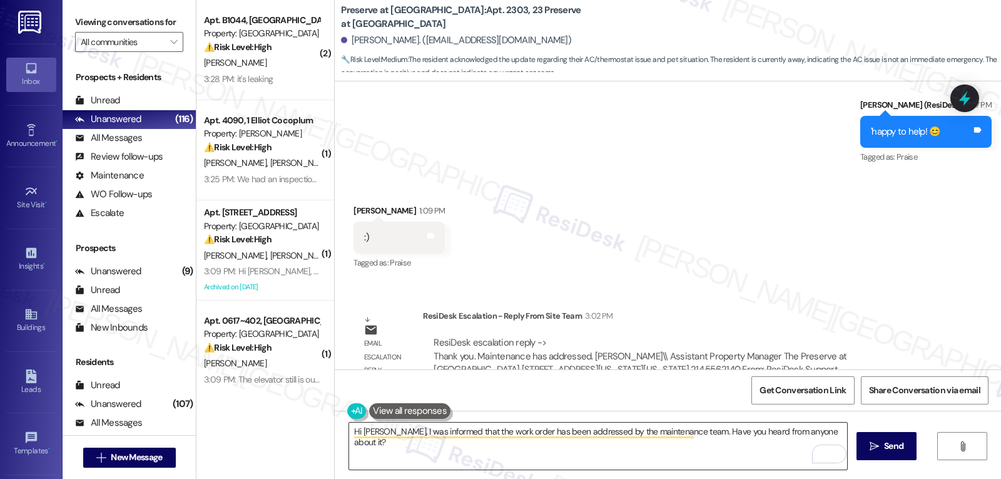
click at [344, 432] on div "Hi Heather, I was informed that the work order has been addressed by the mainte…" at bounding box center [591, 446] width 499 height 48
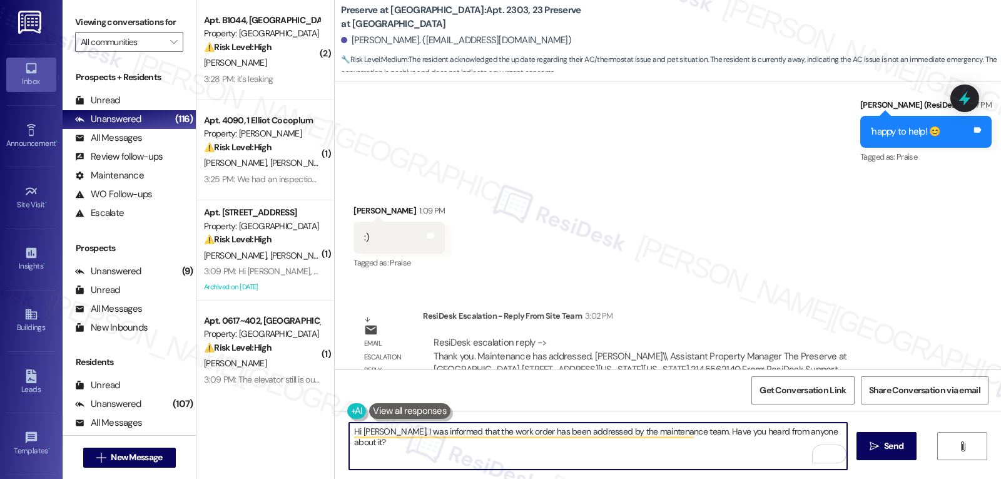
click at [839, 431] on textarea "Hi Heather, I was informed that the work order has been addressed by the mainte…" at bounding box center [598, 445] width 498 height 47
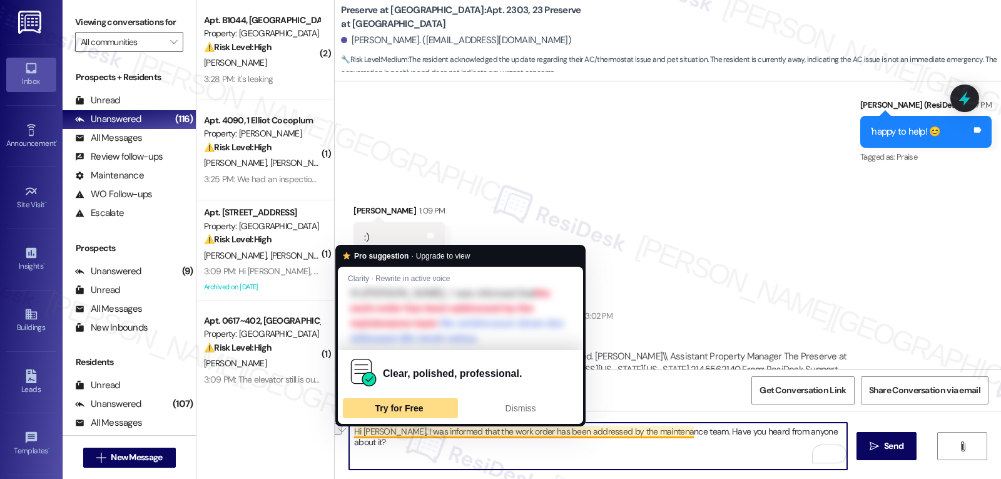
click at [408, 404] on span "Try for Free" at bounding box center [399, 408] width 48 height 10
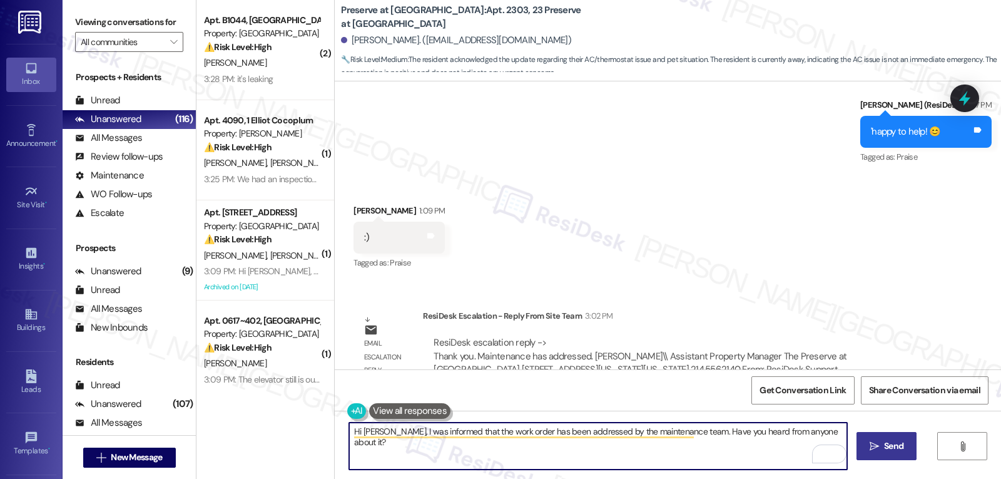
click at [900, 451] on span "Send" at bounding box center [893, 445] width 19 height 13
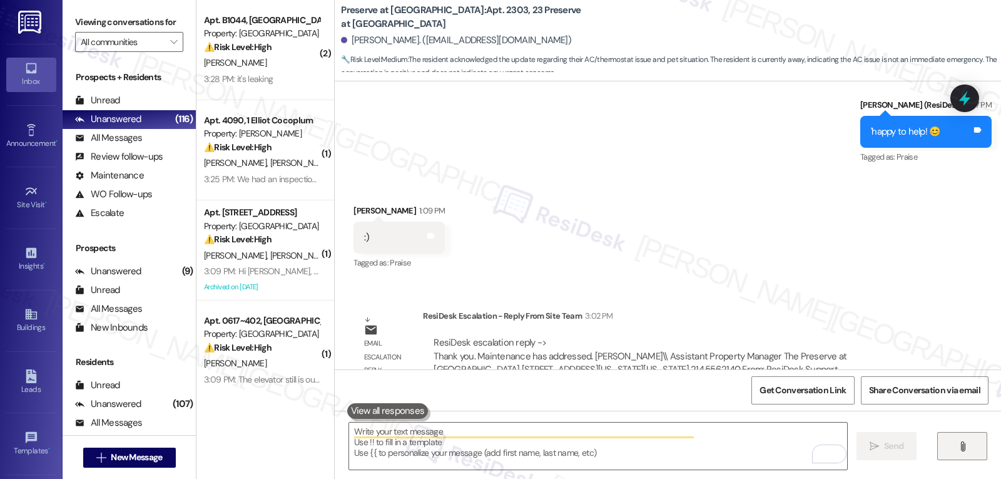
scroll to position [6938, 0]
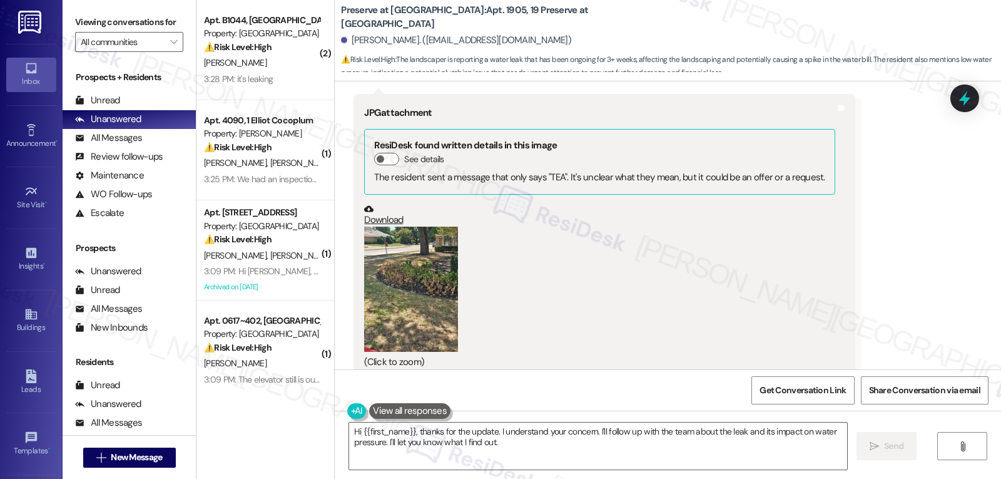
scroll to position [10595, 0]
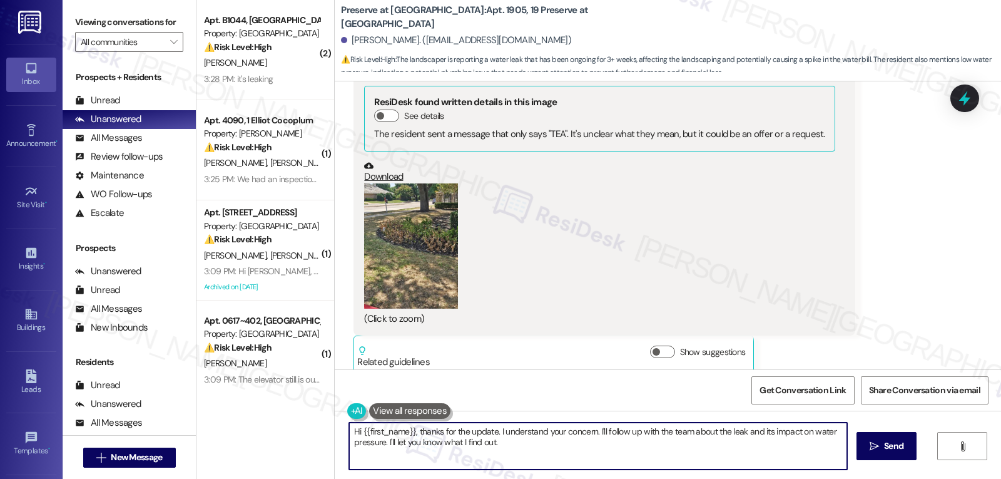
drag, startPoint x: 491, startPoint y: 432, endPoint x: 890, endPoint y: 464, distance: 400.6
click at [811, 478] on html "Inbox Go to Inbox Announcement • Send A Text Announcement Site Visit • Go to Si…" at bounding box center [500, 239] width 1001 height 479
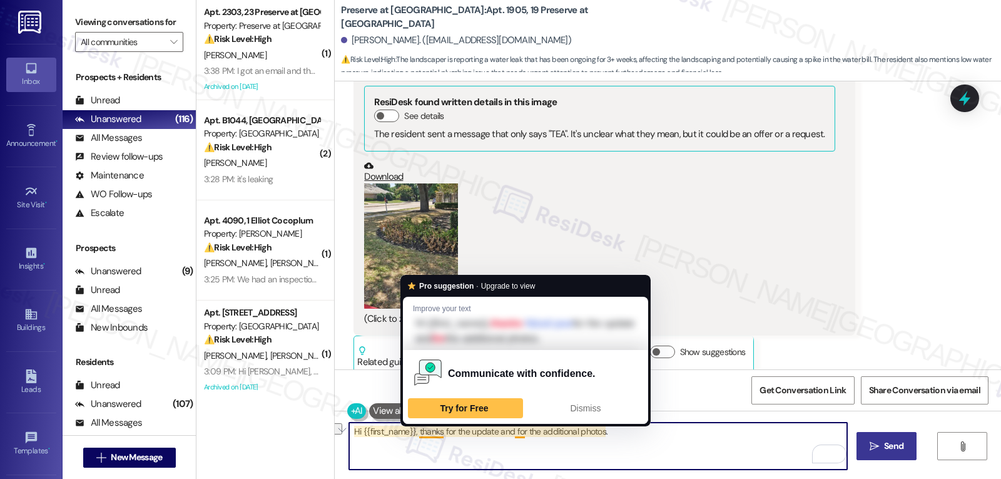
drag, startPoint x: 411, startPoint y: 436, endPoint x: 907, endPoint y: 436, distance: 496.9
click at [907, 436] on div "Hi {{first_name}}, thanks for the update and for the additional photos.  Send " at bounding box center [668, 458] width 666 height 94
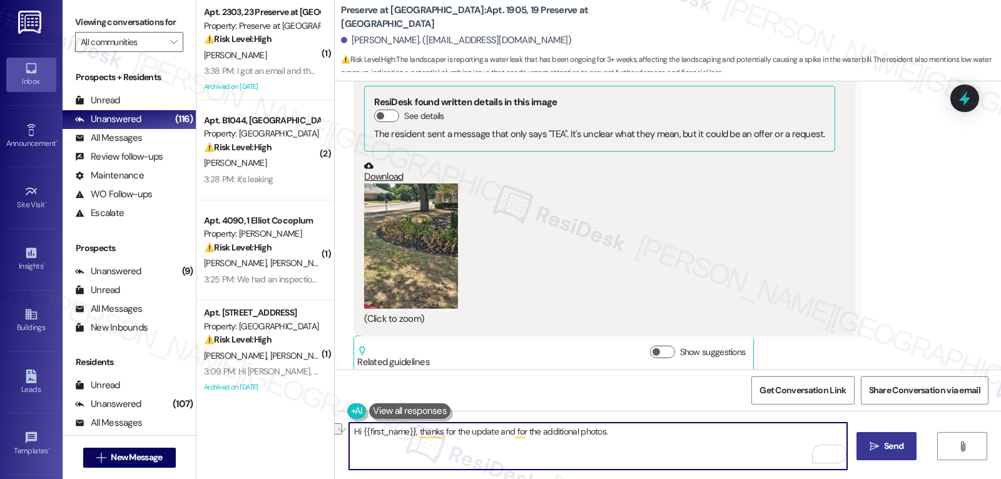
paste textarea "The repair is already scheduled with our vendor — thanks so much for your patie…"
click at [412, 431] on textarea "Hi {{first_name}}, The repair is already scheduled with our vendor — thanks so …" at bounding box center [598, 445] width 498 height 47
click at [410, 434] on textarea "Hi {{first_name}}, the repair is already scheduled with our vendor. Thanks so m…" at bounding box center [598, 445] width 498 height 47
click at [638, 452] on textarea "Hi {{first_name}}, I received an update from the site management team. The repa…" at bounding box center [598, 445] width 498 height 47
type textarea "Hi {{first_name}}, I received an update from the site management team. The repa…"
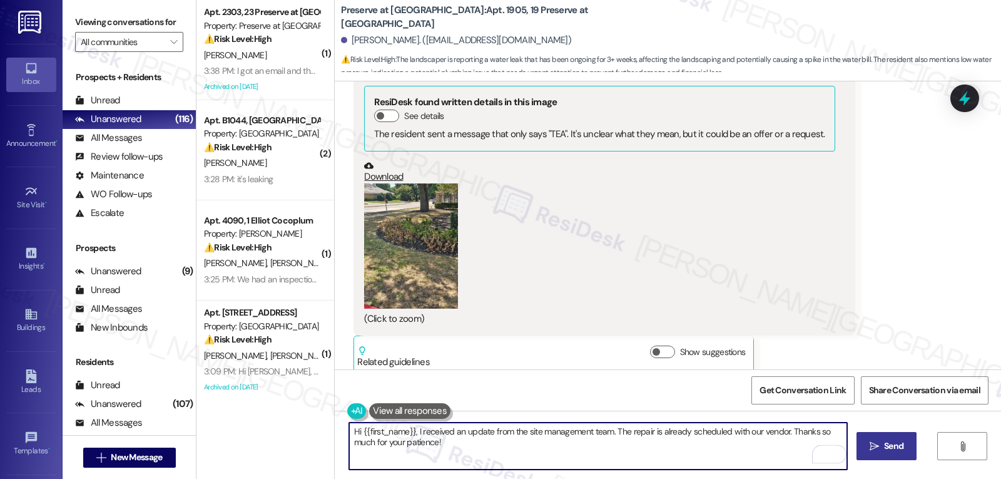
click at [884, 447] on span "Send" at bounding box center [893, 445] width 19 height 13
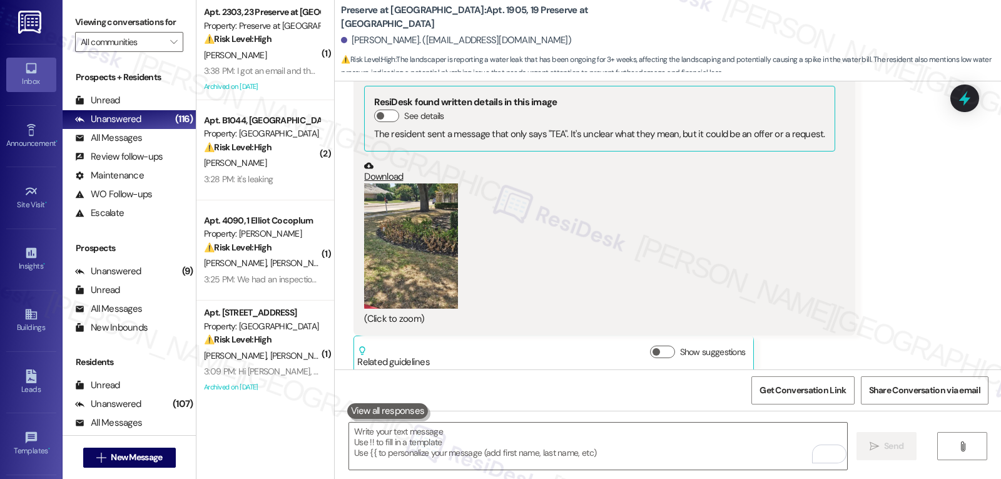
scroll to position [10595, 0]
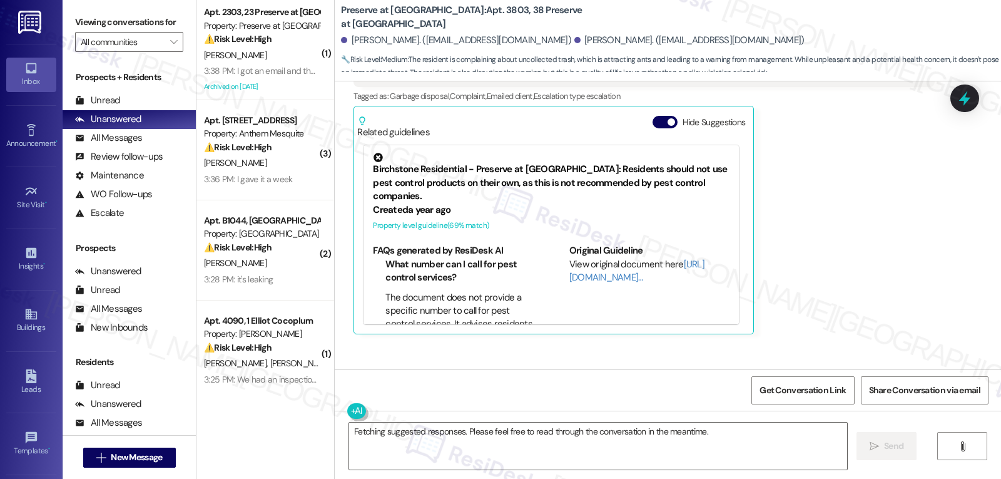
scroll to position [5463, 0]
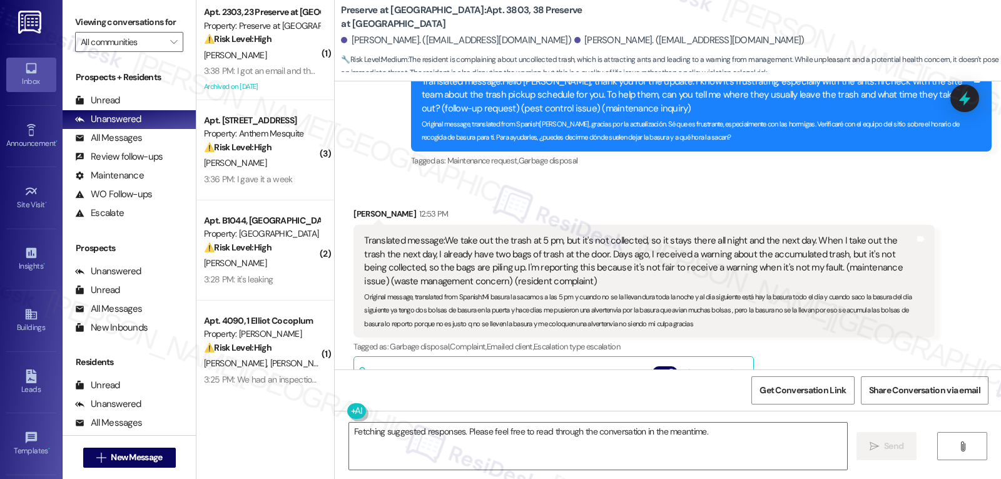
click at [354, 207] on div "[PERSON_NAME] 12:53 PM" at bounding box center [644, 216] width 581 height 18
copy div "[PERSON_NAME]"
click at [436, 439] on textarea "Fetching suggested responses. Please feel free to read through the conversation…" at bounding box center [598, 445] width 498 height 47
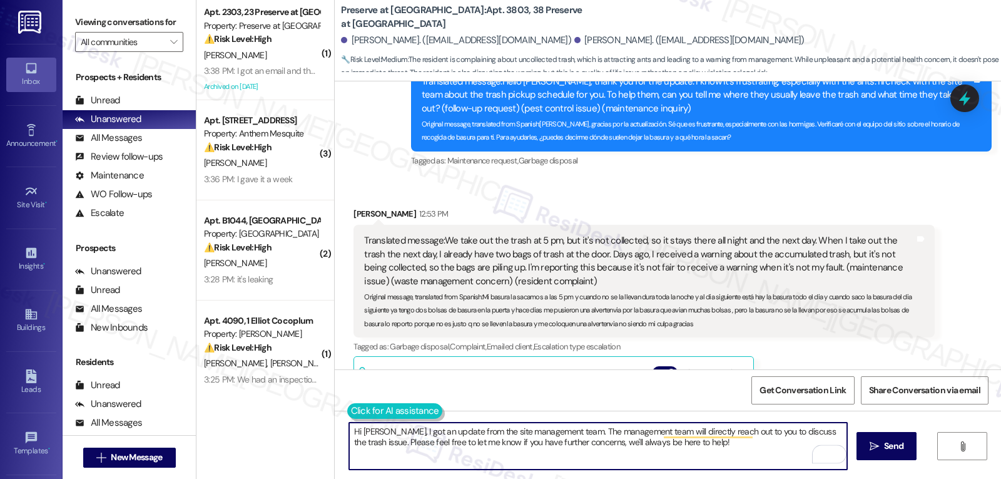
click at [347, 414] on button at bounding box center [395, 411] width 96 height 16
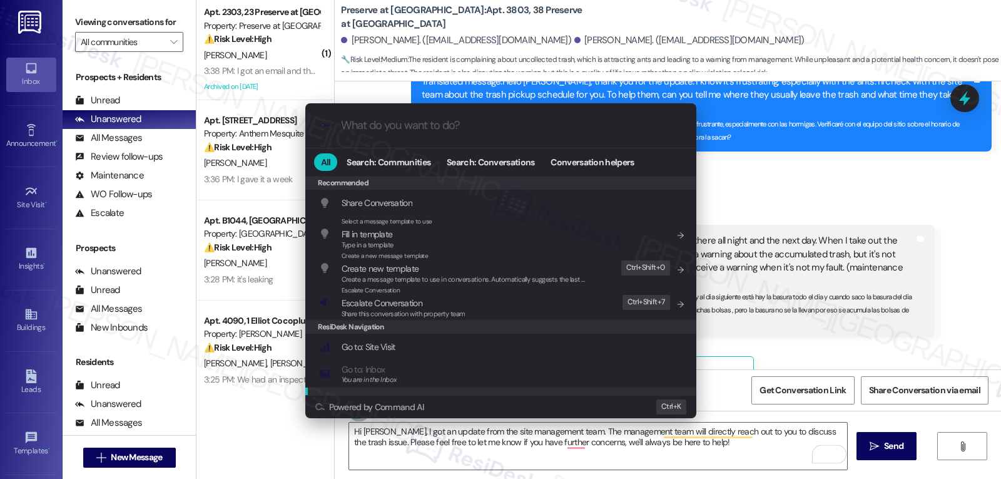
click at [691, 459] on div ".cls-1{fill:#0a055f;}.cls-2{fill:#0cc4c4;} resideskLogoBlueOrange All Search: C…" at bounding box center [500, 239] width 1001 height 479
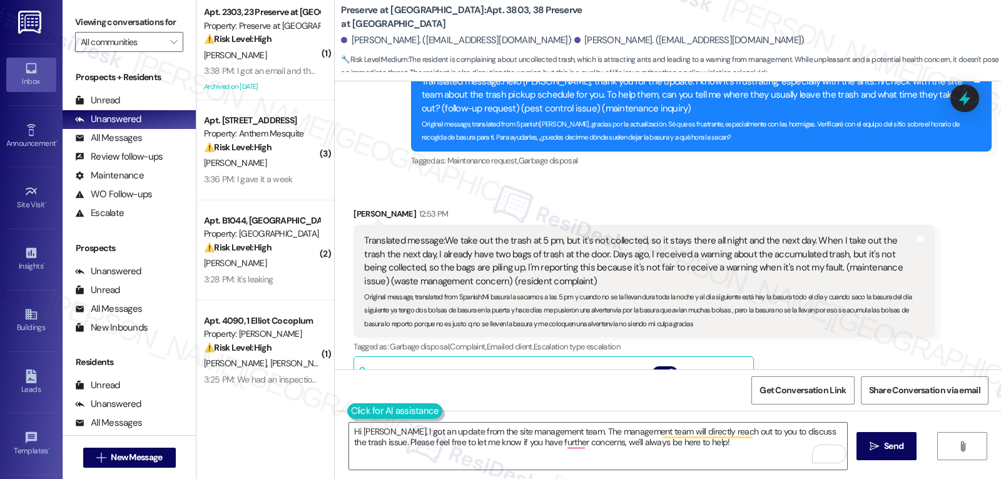
click at [351, 409] on button at bounding box center [395, 411] width 96 height 16
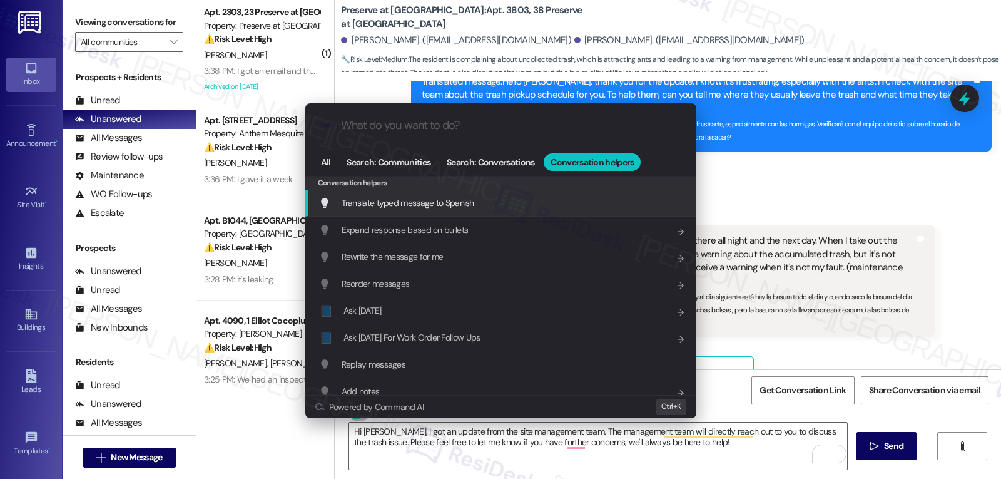
click at [476, 203] on div "Translate typed message to Spanish Add shortcut" at bounding box center [502, 203] width 366 height 14
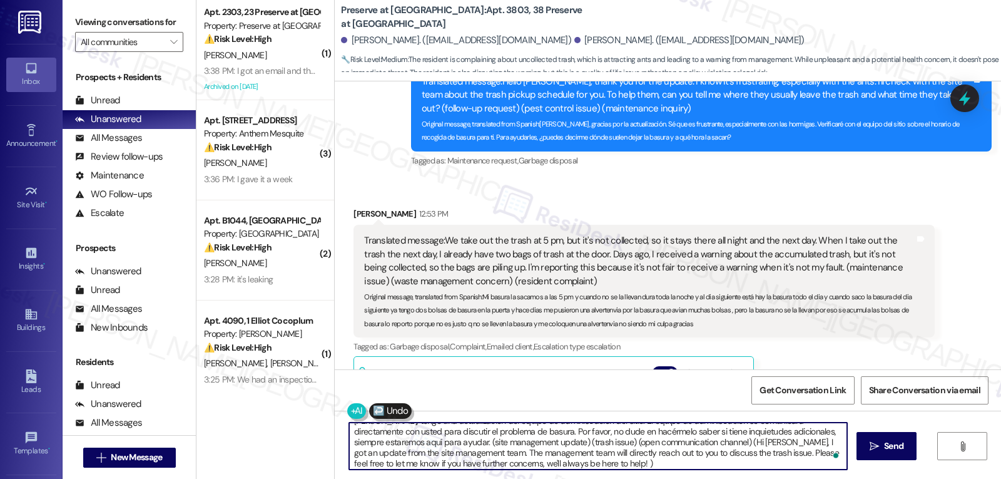
scroll to position [14, 0]
drag, startPoint x: 627, startPoint y: 508, endPoint x: 964, endPoint y: 508, distance: 336.7
click at [900, 478] on html "Inbox Go to Inbox Announcement • Send A Text Announcement Site Visit • Go to Si…" at bounding box center [500, 239] width 1001 height 479
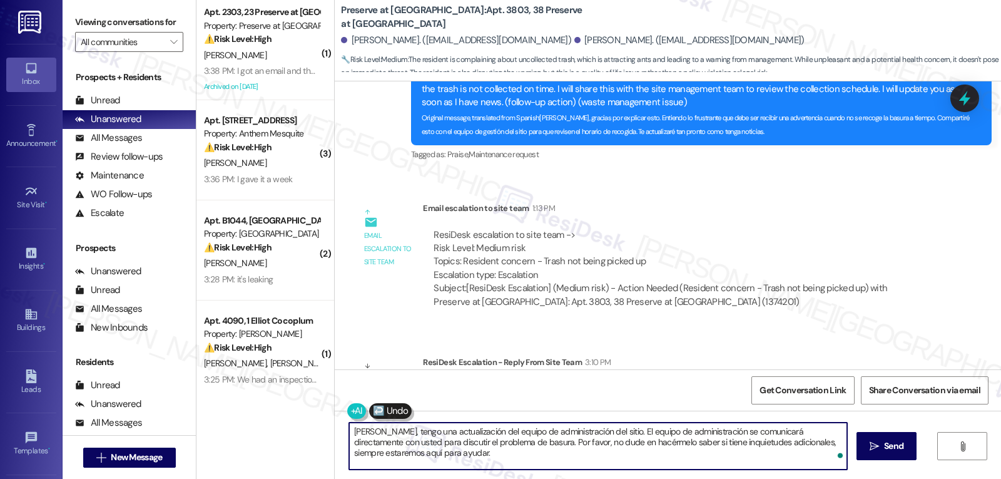
scroll to position [6089, 0]
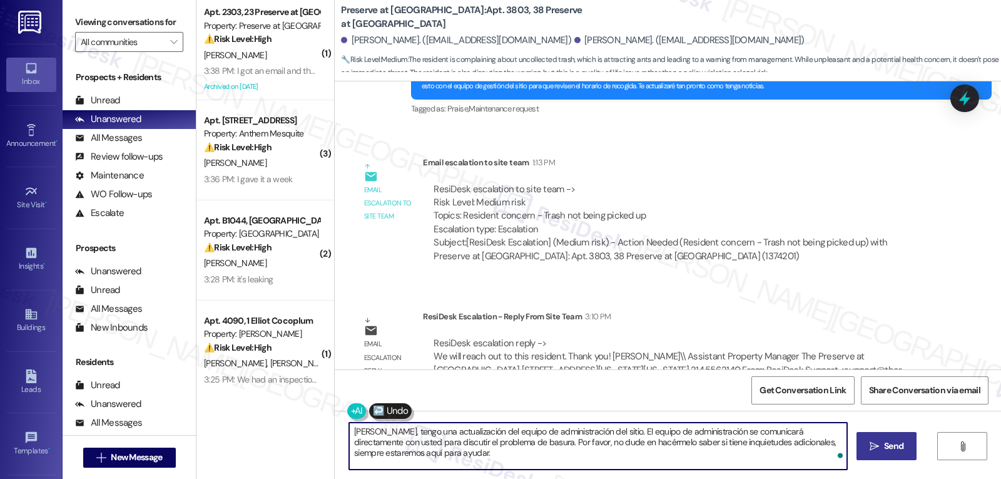
type textarea "Hola Maria, tengo una actualización del equipo de administración del sitio. El …"
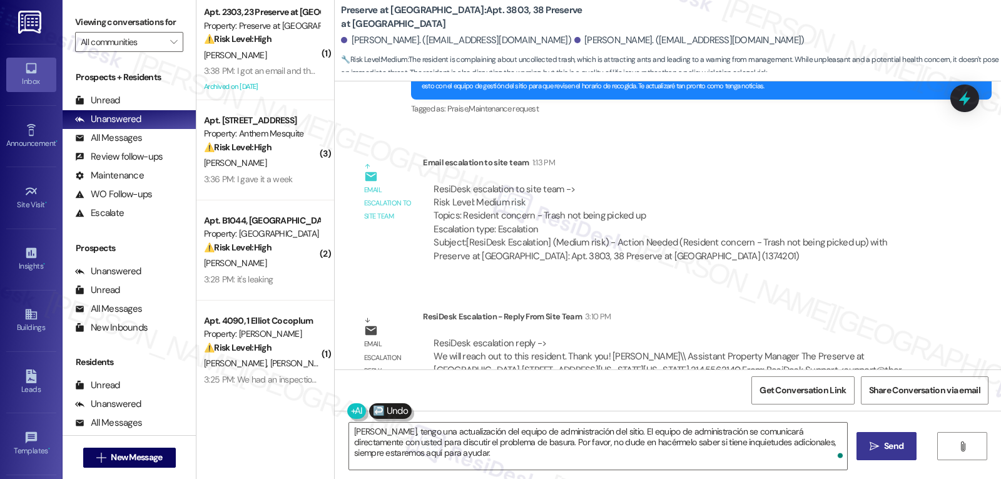
click at [892, 441] on span "Send" at bounding box center [893, 445] width 19 height 13
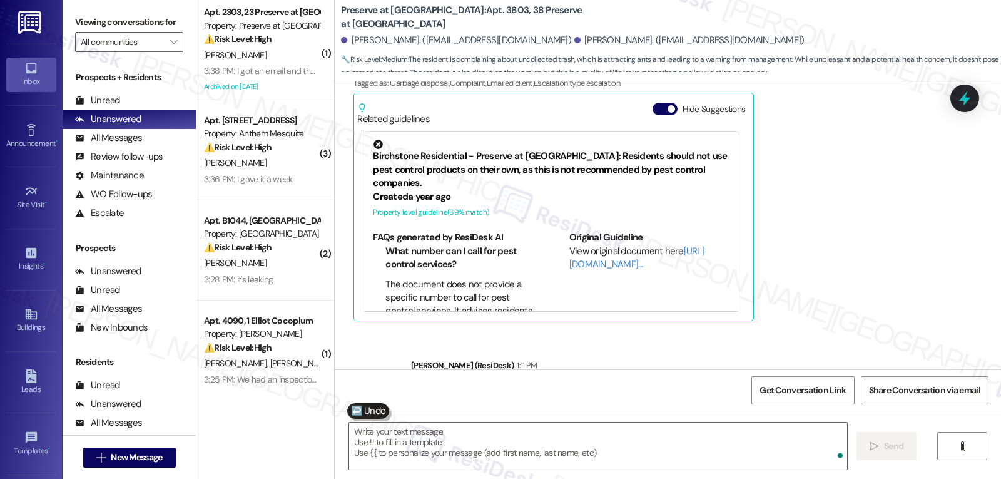
scroll to position [5661, 0]
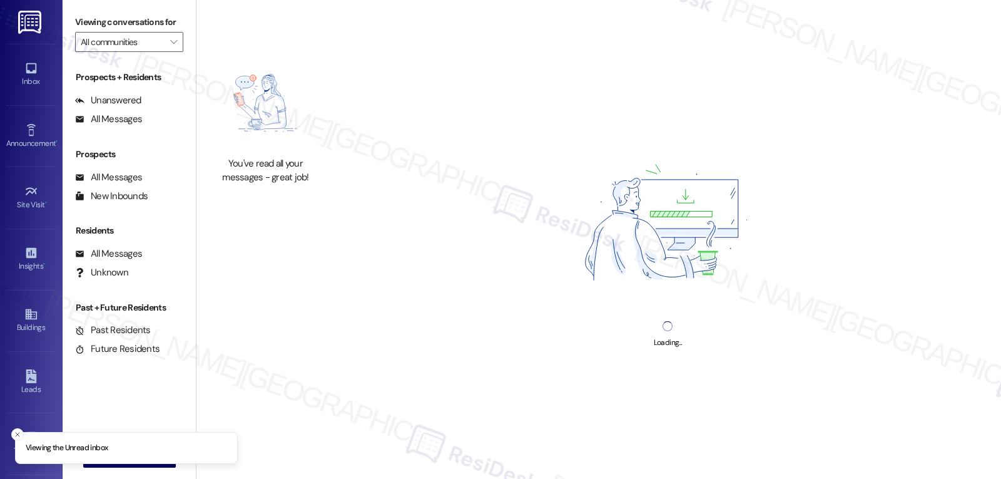
type input "[PERSON_NAME]"
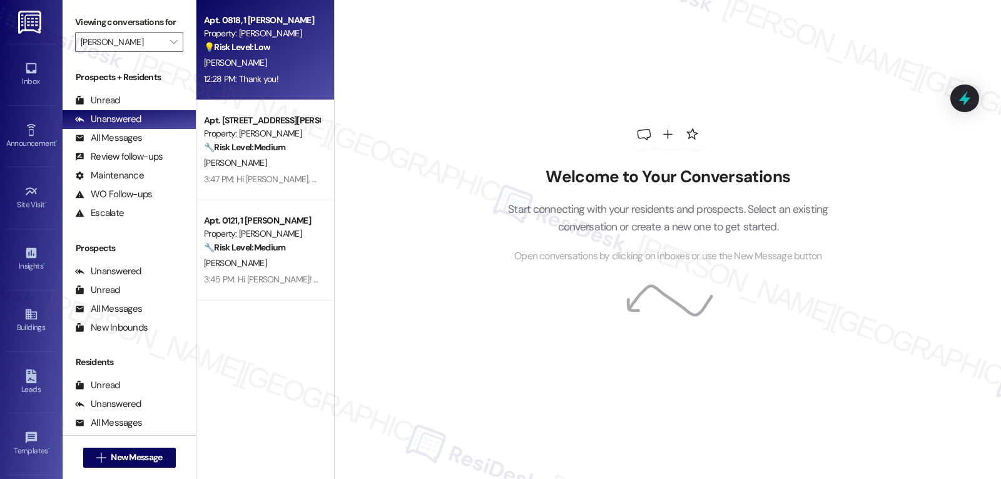
click at [220, 49] on strong "💡 Risk Level: Low" at bounding box center [237, 46] width 66 height 11
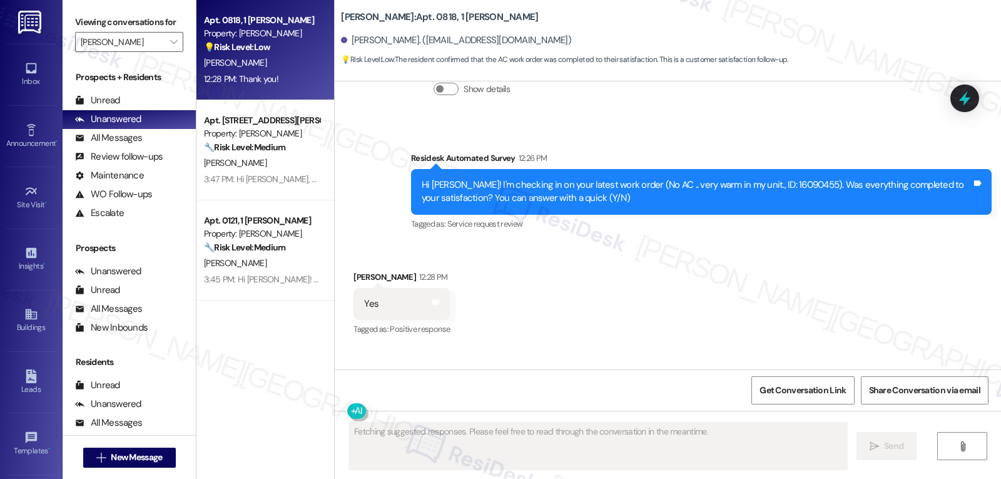
scroll to position [11327, 0]
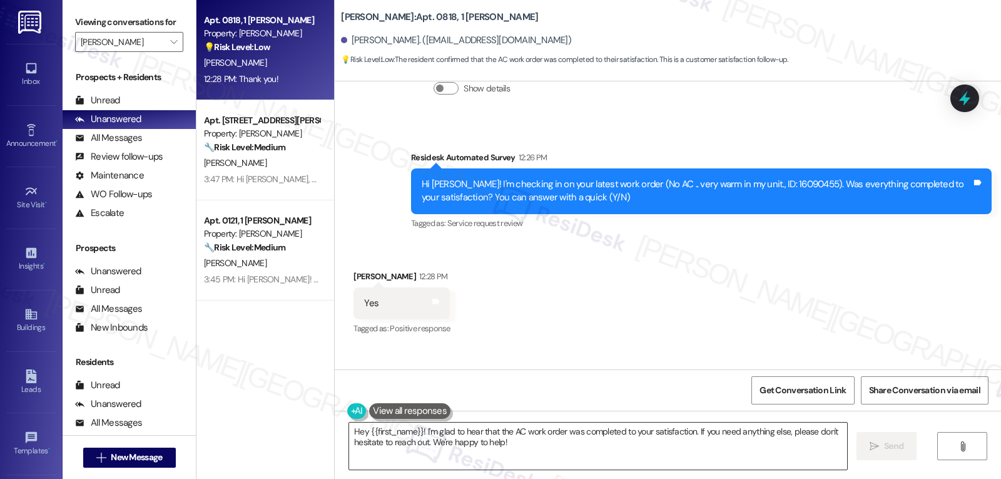
click at [522, 447] on textarea "Hey {{first_name}}! I'm glad to hear that the AC work order was completed to yo…" at bounding box center [598, 445] width 498 height 47
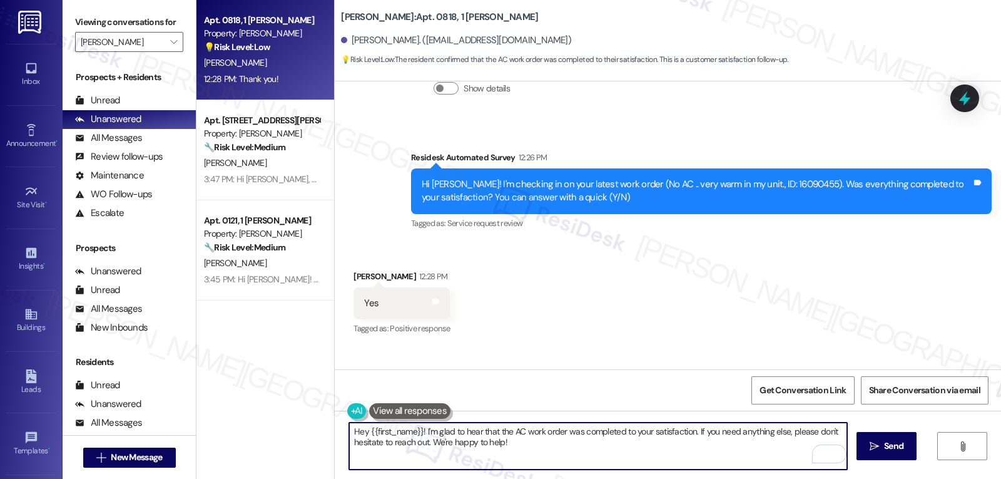
click at [349, 430] on textarea "Hey {{first_name}}! I'm glad to hear that the AC work order was completed to yo…" at bounding box center [598, 445] width 498 height 47
click at [623, 437] on textarea "You're welcome, {{first_name}}! I'm glad to hear that the AC work order was com…" at bounding box center [598, 445] width 498 height 47
click at [591, 451] on textarea "You're welcome, {{first_name}}! I'm glad to hear that the AC work order was com…" at bounding box center [598, 445] width 498 height 47
type textarea "You're welcome, {{first_name}}! I'm glad to hear that the AC work order was com…"
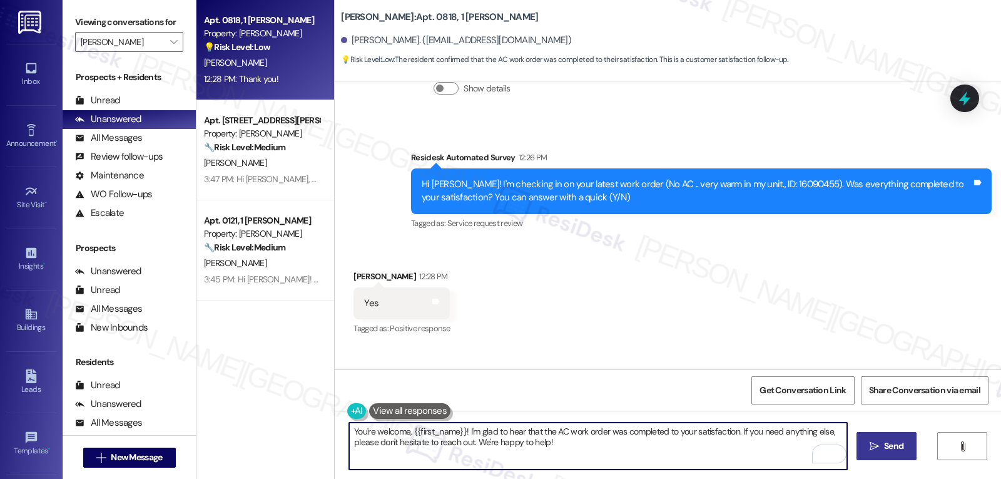
click at [879, 449] on span " Send" at bounding box center [886, 445] width 39 height 13
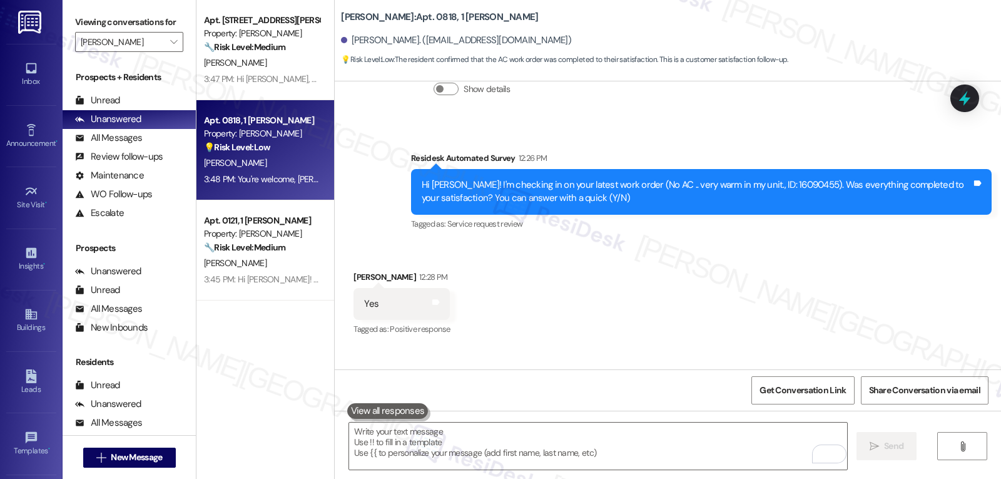
scroll to position [11427, 0]
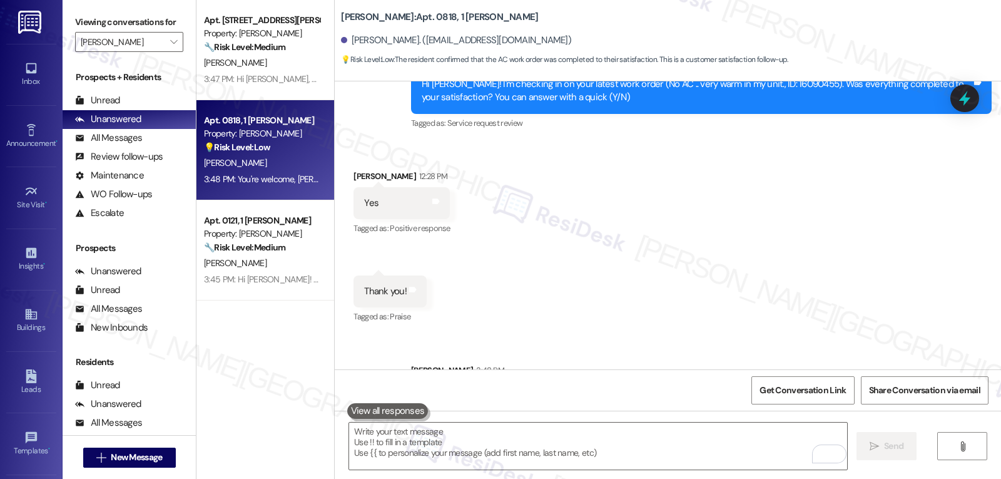
click at [489, 390] on div "You're welcome, [PERSON_NAME]! I'm glad to hear that the AC work order was comp…" at bounding box center [697, 403] width 550 height 27
copy div "[PERSON_NAME]"
click at [447, 435] on textarea "To enrich screen reader interactions, please activate Accessibility in Grammarl…" at bounding box center [598, 445] width 498 height 47
paste textarea "[PERSON_NAME]"
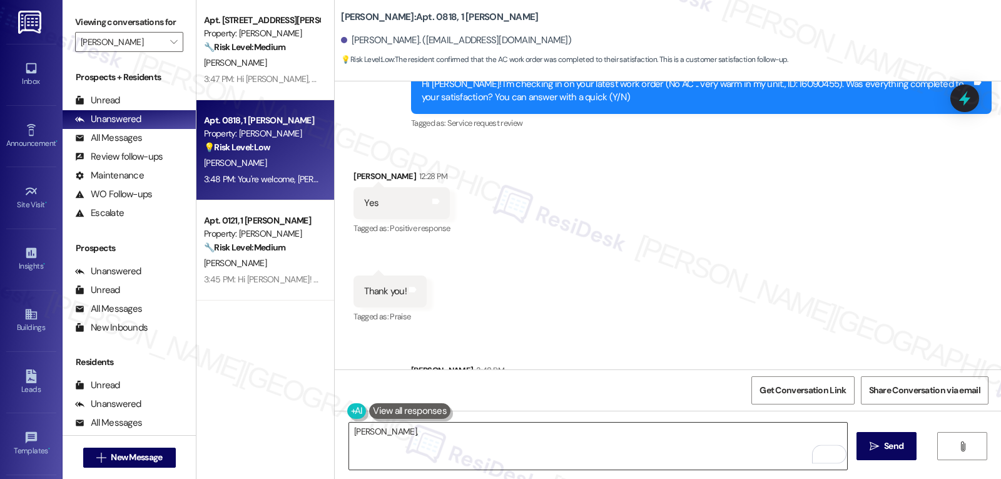
paste textarea "how are things going at {{property}}? Has it been everything you were looking f…"
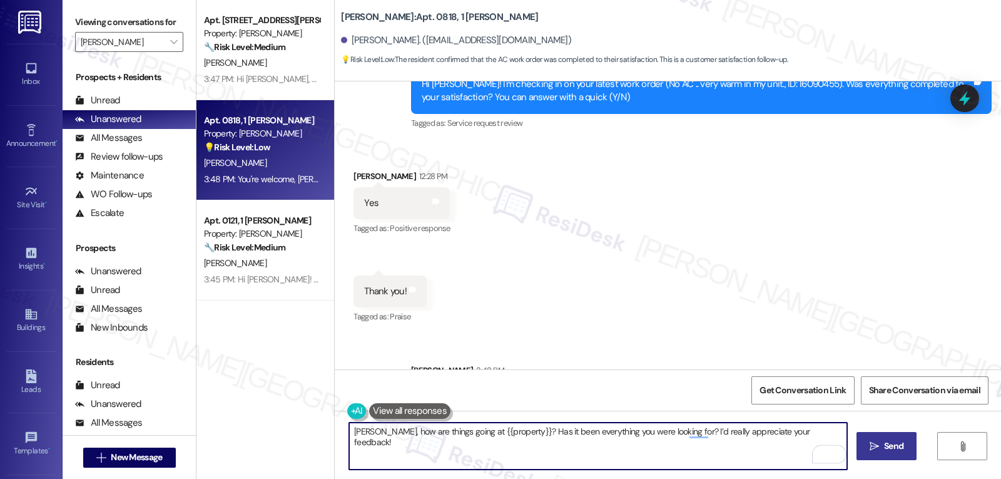
type textarea "[PERSON_NAME], how are things going at {{property}}? Has it been everything you…"
click at [899, 447] on span "Send" at bounding box center [893, 445] width 19 height 13
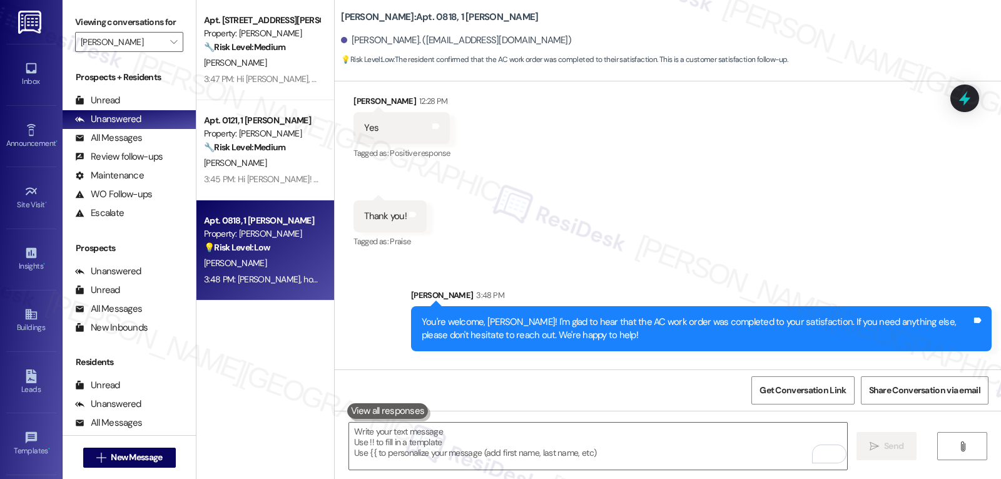
scroll to position [11515, 0]
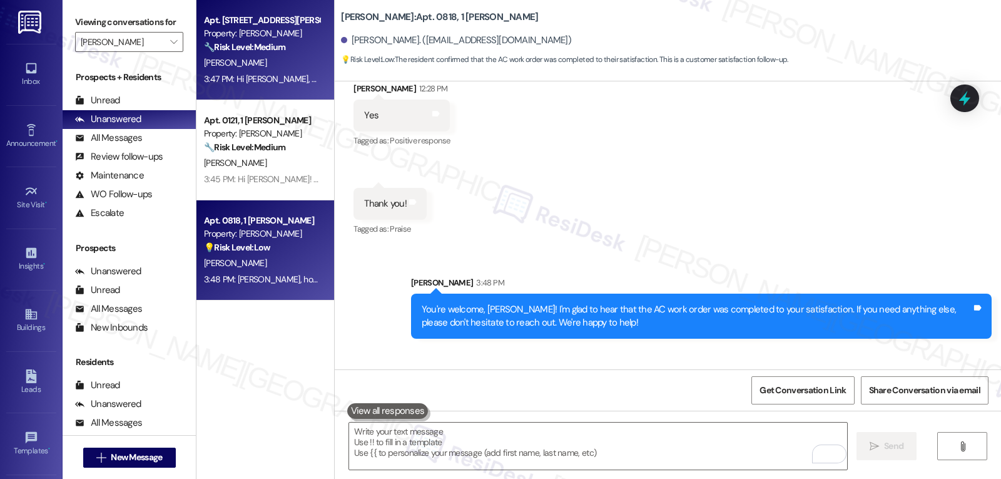
click at [268, 85] on div "3:47 PM: Hi Malcolm, welcome to Halston McDonough! I'd be happy to get you the …" at bounding box center [262, 79] width 118 height 16
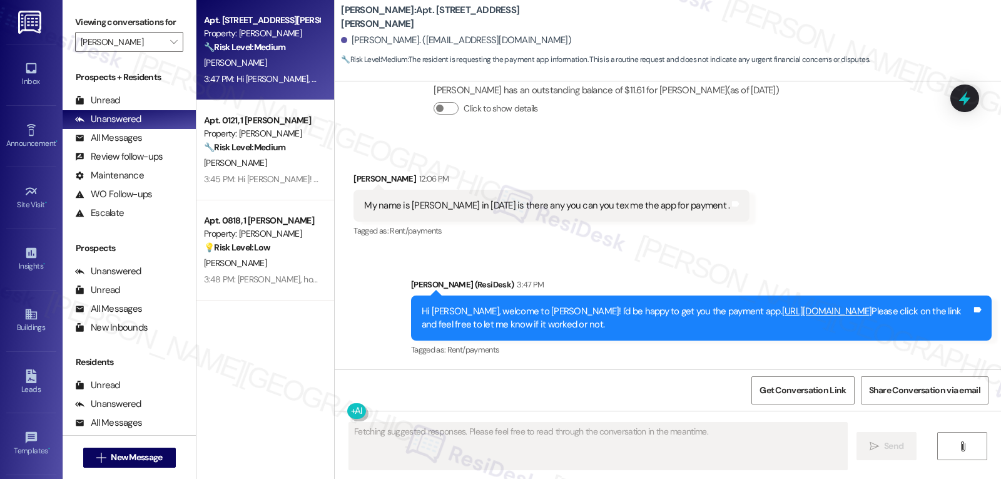
scroll to position [255, 0]
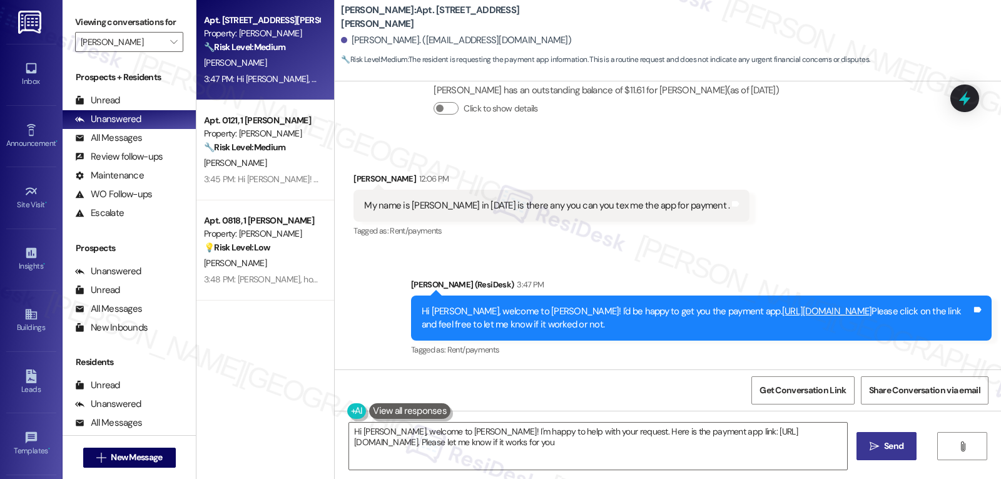
type textarea "Hi Malcolm, welcome to Halston McDonough! I'm happy to help with your request. …"
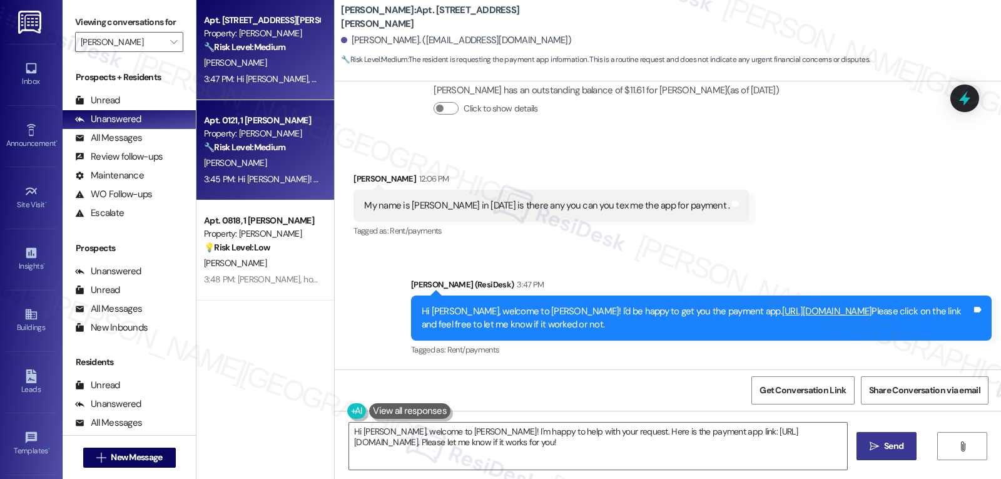
click at [259, 161] on div "A. Evans" at bounding box center [262, 163] width 118 height 16
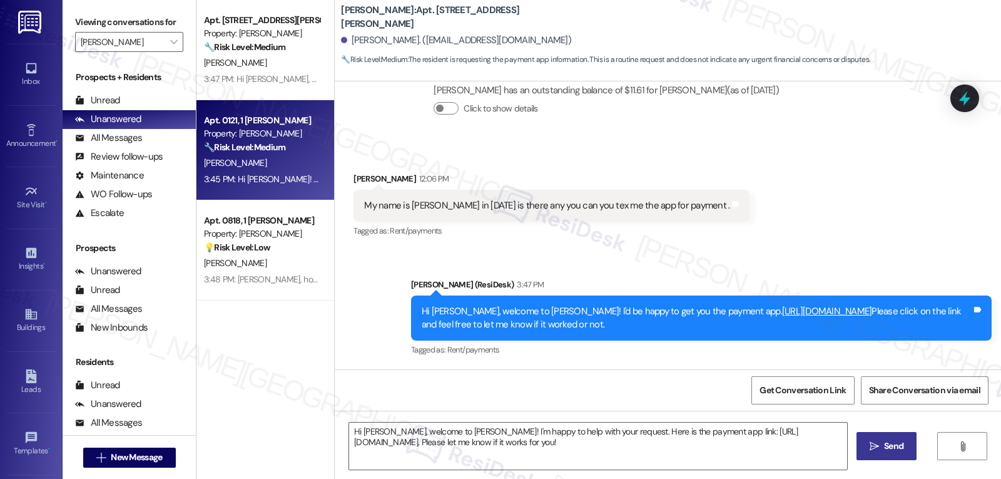
type textarea "Fetching suggested responses. Please feel free to read through the conversation…"
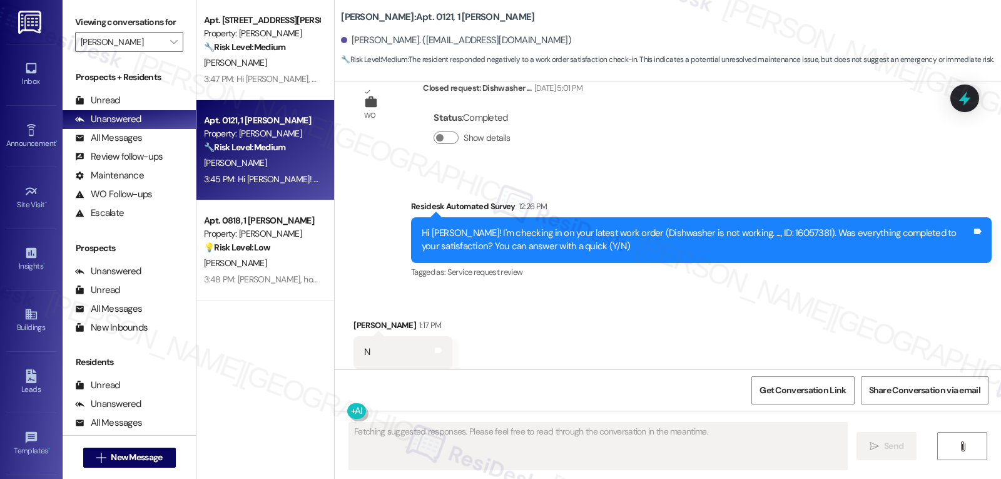
scroll to position [2192, 0]
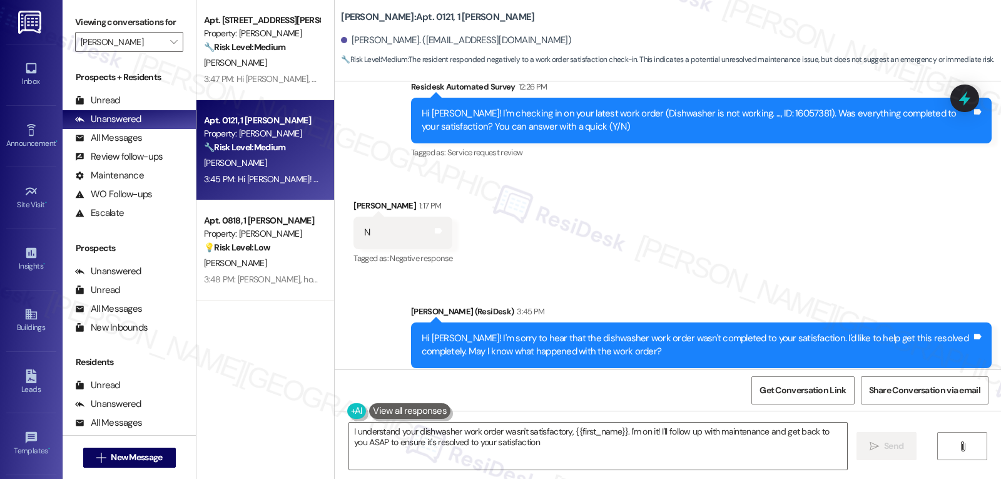
type textarea "I understand your dishwasher work order wasn't satisfactory, {{first_name}}. I'…"
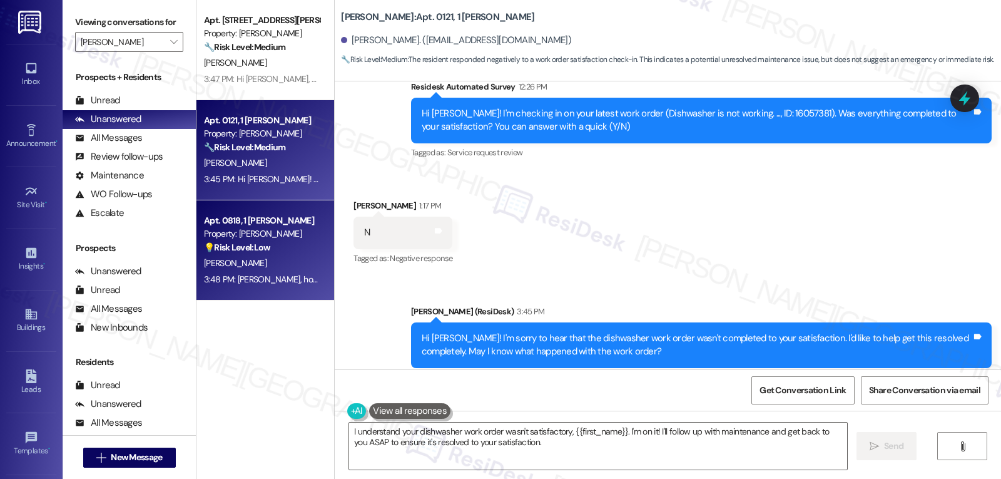
click at [315, 255] on div "Apt. 0818, 1 Halston McDonough Property: Halston McDonough 💡 Risk Level: Low Th…" at bounding box center [265, 250] width 138 height 100
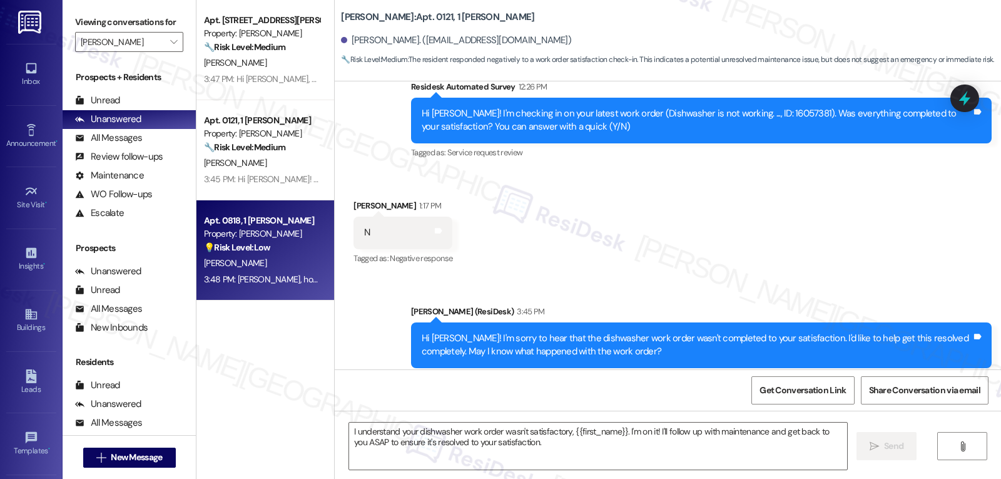
type textarea "Fetching suggested responses. Please feel free to read through the conversation…"
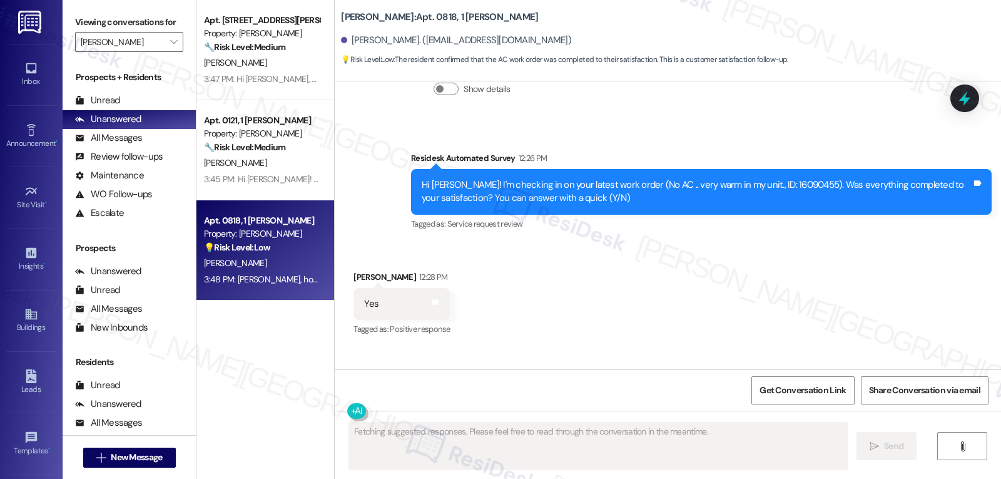
scroll to position [11534, 0]
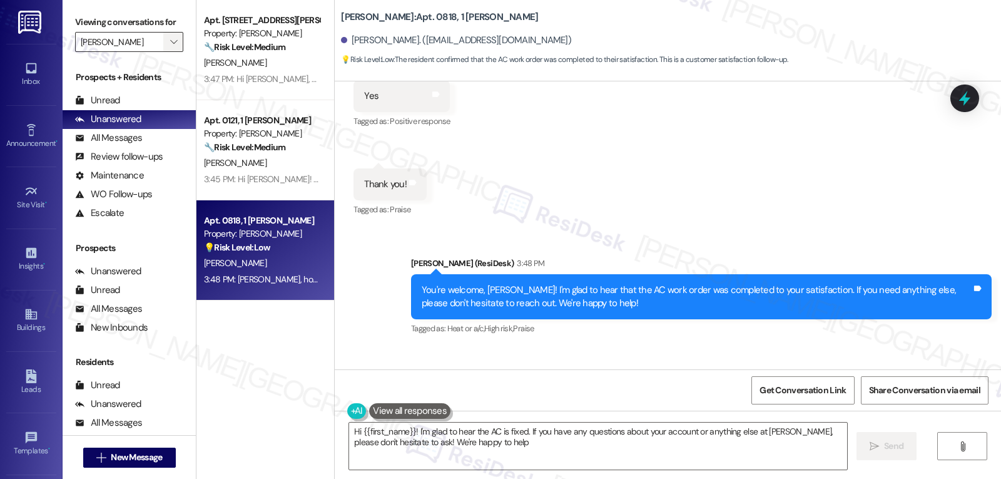
type textarea "Hi {{first_name}}! I'm glad to hear the AC is fixed. If you have any questions …"
click at [170, 52] on span "" at bounding box center [174, 42] width 12 height 20
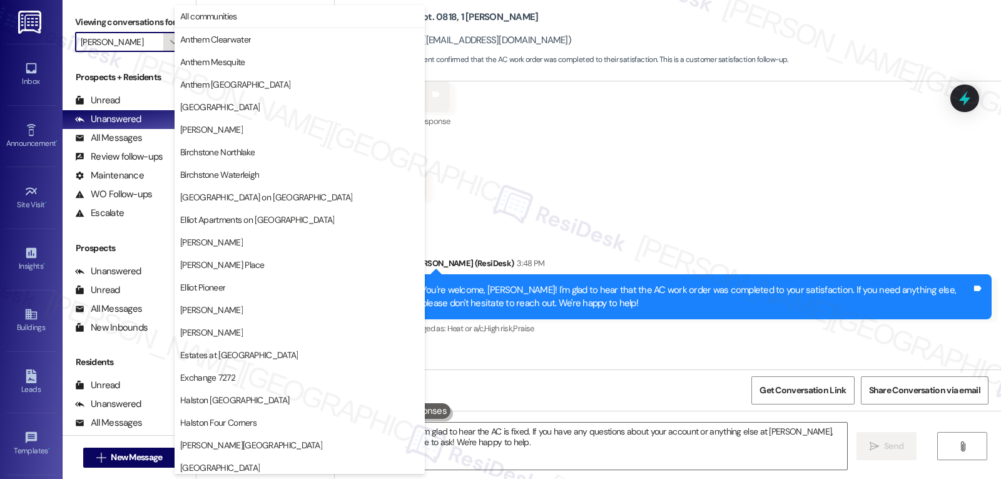
scroll to position [429, 0]
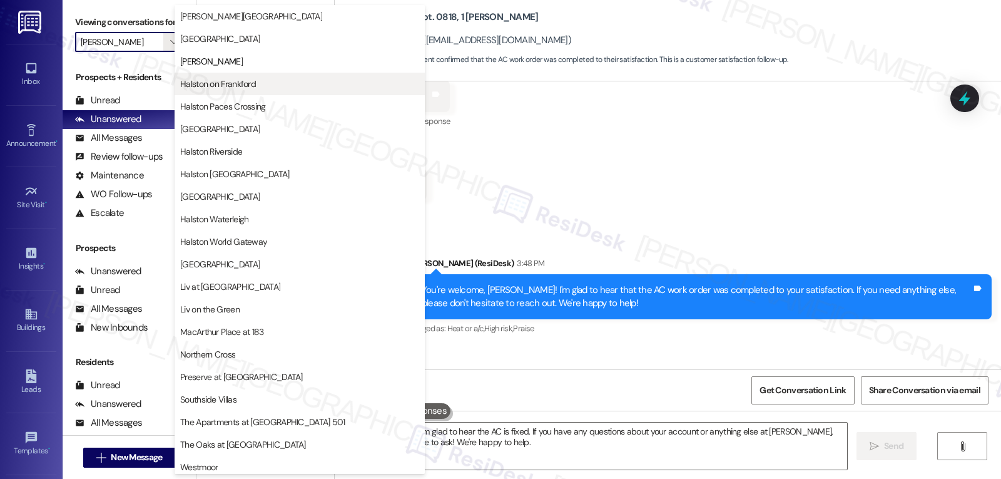
click at [228, 86] on span "Halston on Frankford" at bounding box center [218, 84] width 76 height 13
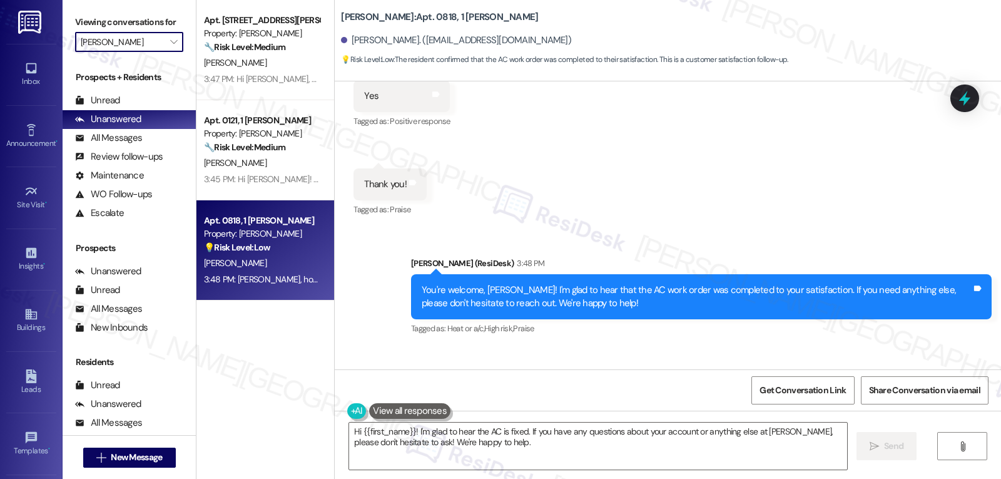
type input "Halston on Frankford"
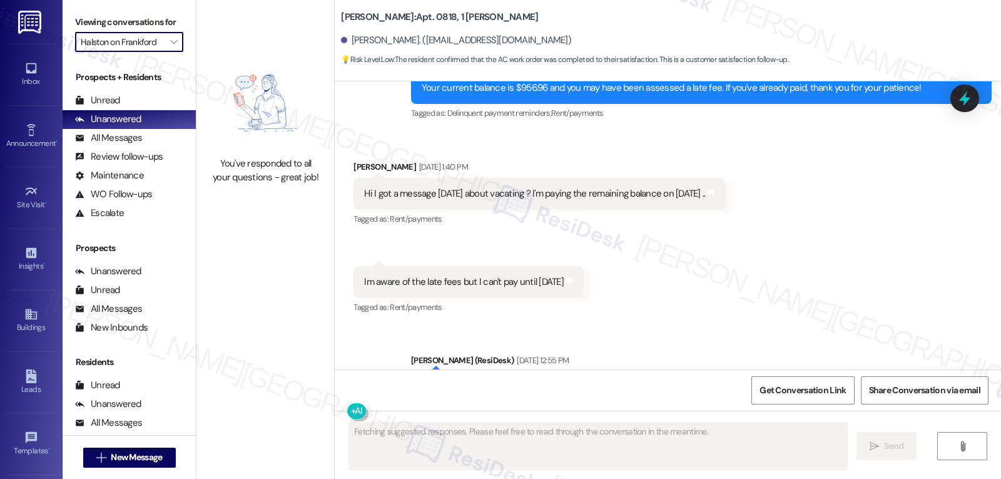
scroll to position [11326, 0]
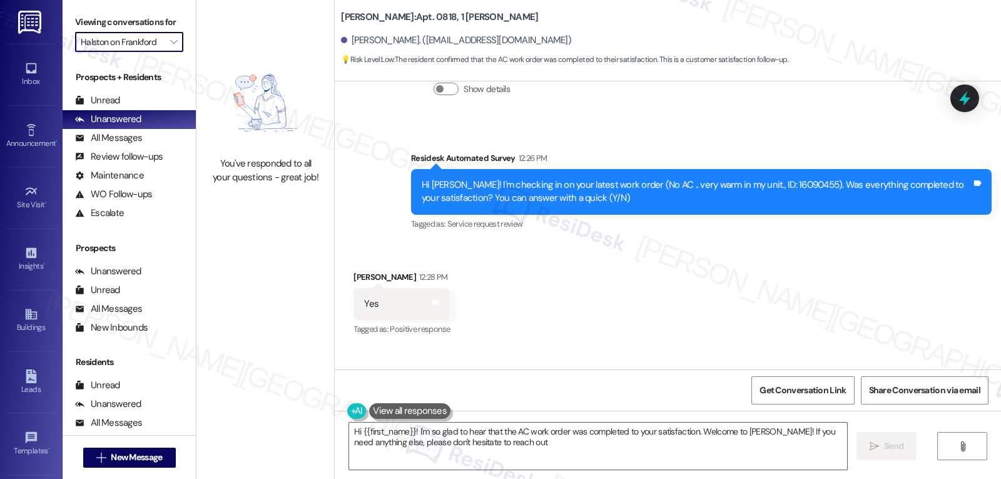
type textarea "Hi {{first_name}}! I'm so glad to hear that the AC work order was completed to …"
click at [170, 47] on icon "" at bounding box center [173, 42] width 7 height 10
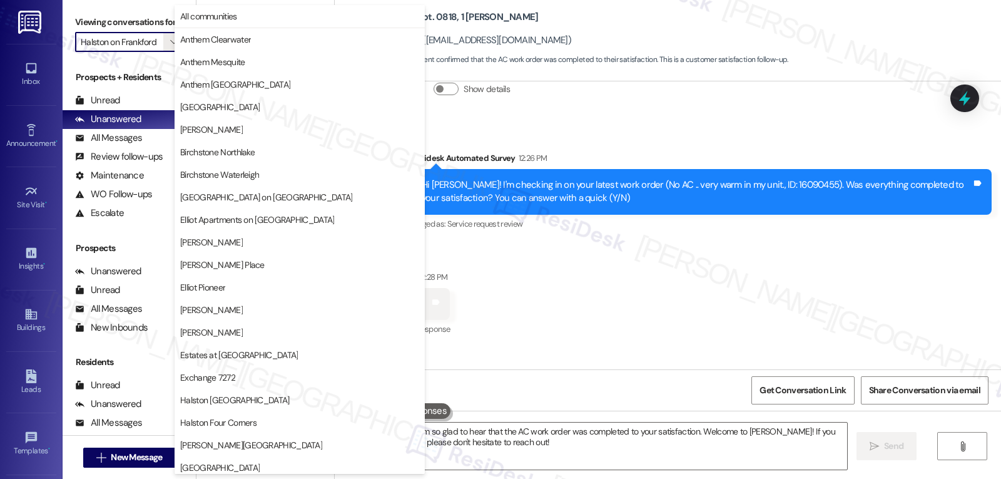
scroll to position [429, 0]
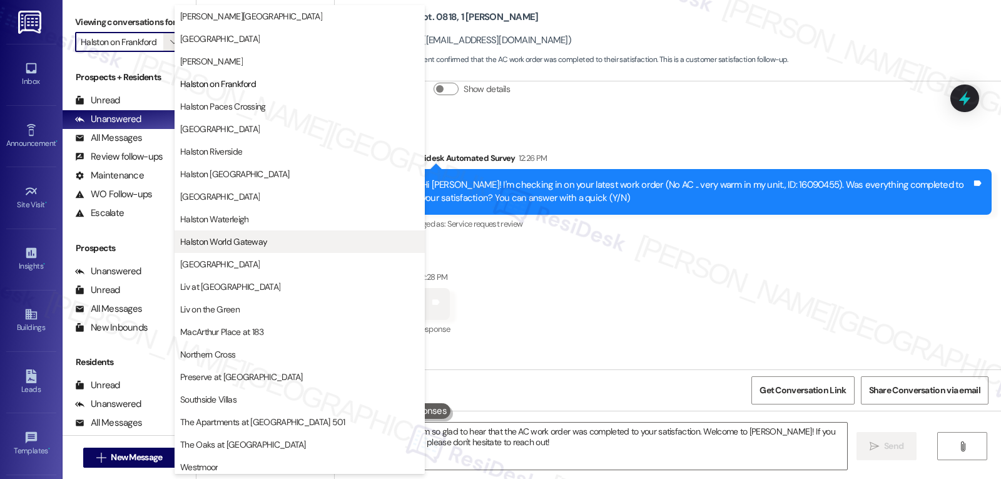
click at [247, 242] on span "Halston World Gateway" at bounding box center [223, 241] width 87 height 13
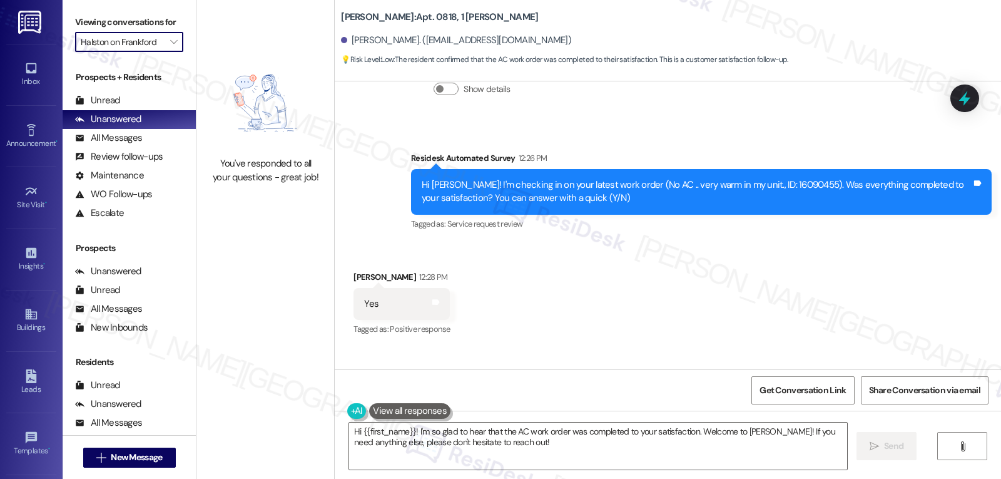
type input "Halston World Gateway"
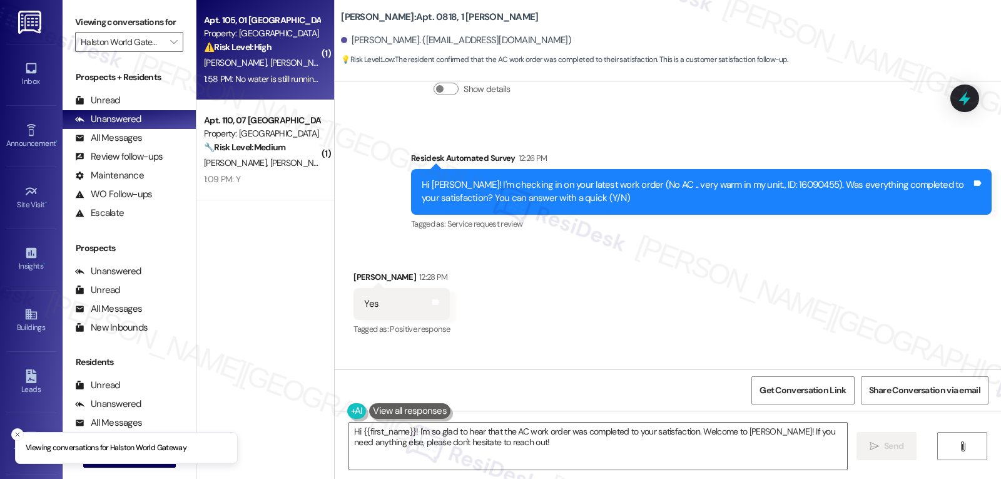
click at [230, 59] on span "C. Garcia" at bounding box center [237, 62] width 66 height 11
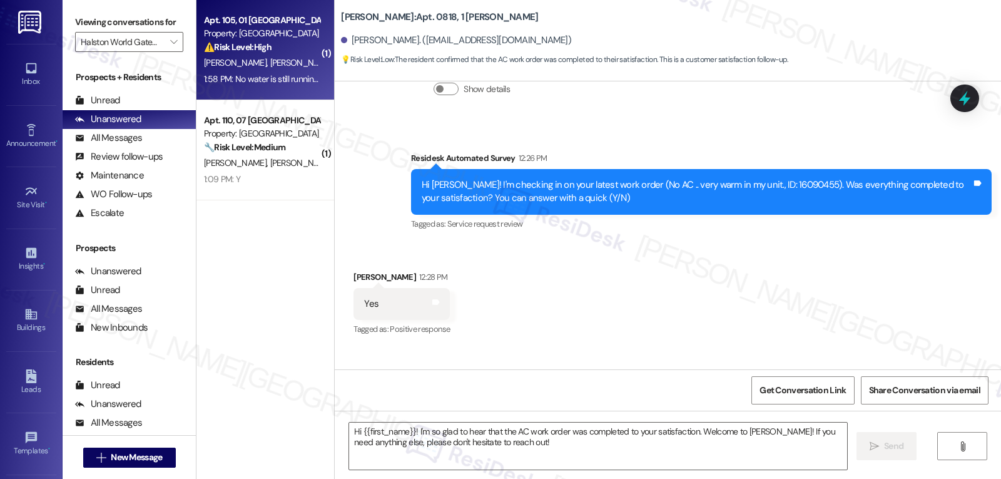
type textarea "Fetching suggested responses. Please feel free to read through the conversation…"
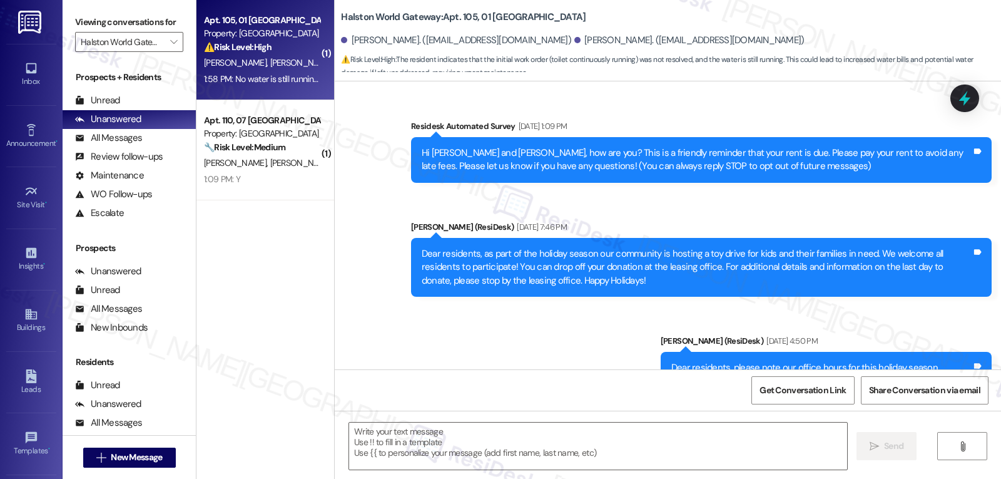
scroll to position [4588, 0]
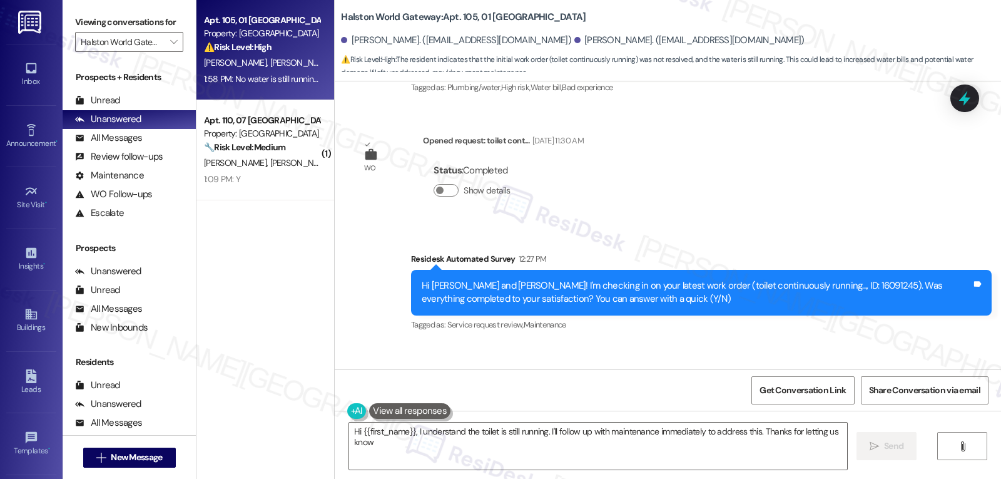
type textarea "Hi {{first_name}}, I understand the toilet is still running. I'll follow up wit…"
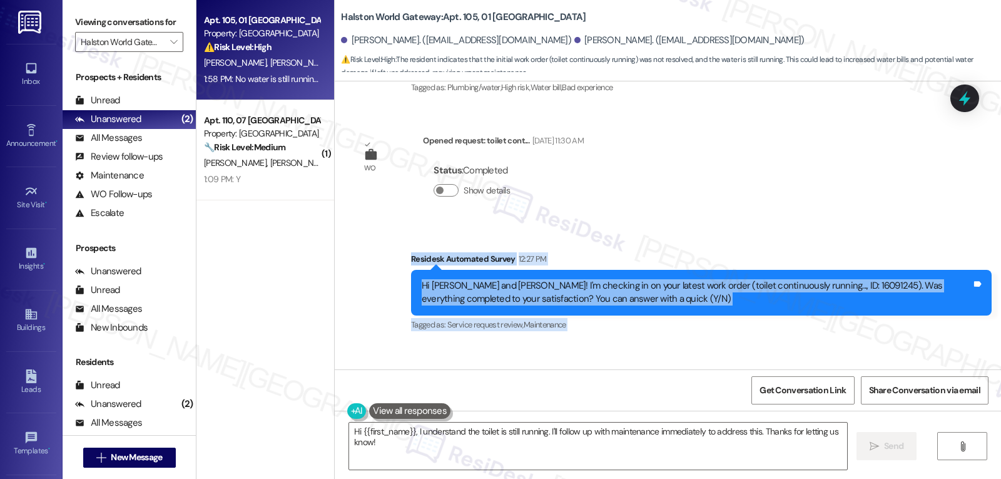
drag, startPoint x: 397, startPoint y: 181, endPoint x: 579, endPoint y: 325, distance: 231.6
click at [579, 325] on div "Survey, sent via SMS Residesk Automated Survey Dec 03, 2024 at 1:09 PM Hi Cory …" at bounding box center [668, 225] width 666 height 288
copy div "Residesk Automated Survey 12:27 PM Hi Cory and Brianna! I'm checking in on your…"
click at [959, 104] on icon at bounding box center [964, 98] width 21 height 21
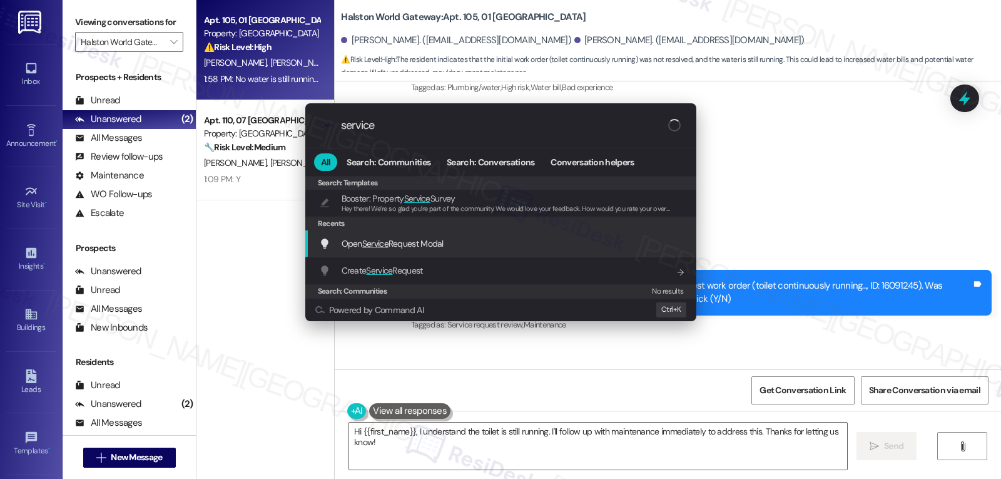
type input "service"
click at [480, 247] on div "Open Service Request Modal Add shortcut" at bounding box center [502, 244] width 366 height 14
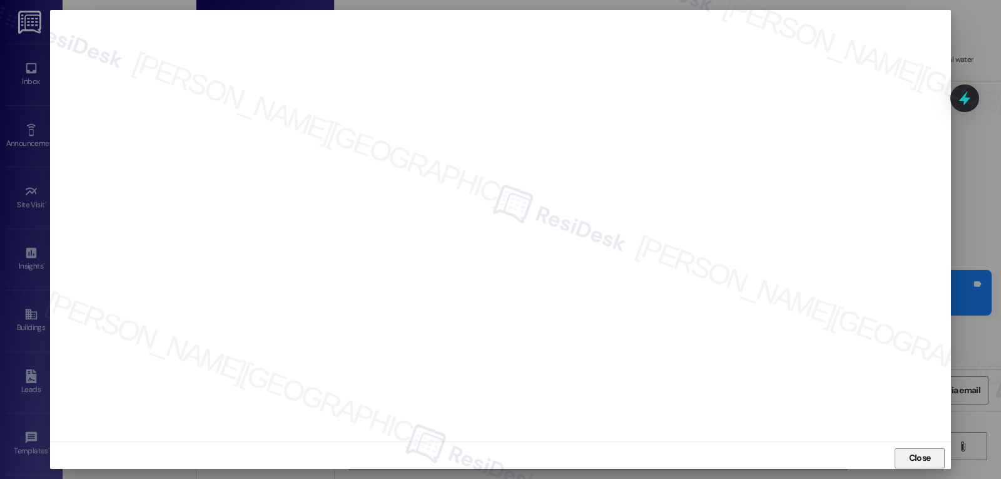
click at [920, 456] on span "Close" at bounding box center [920, 457] width 22 height 13
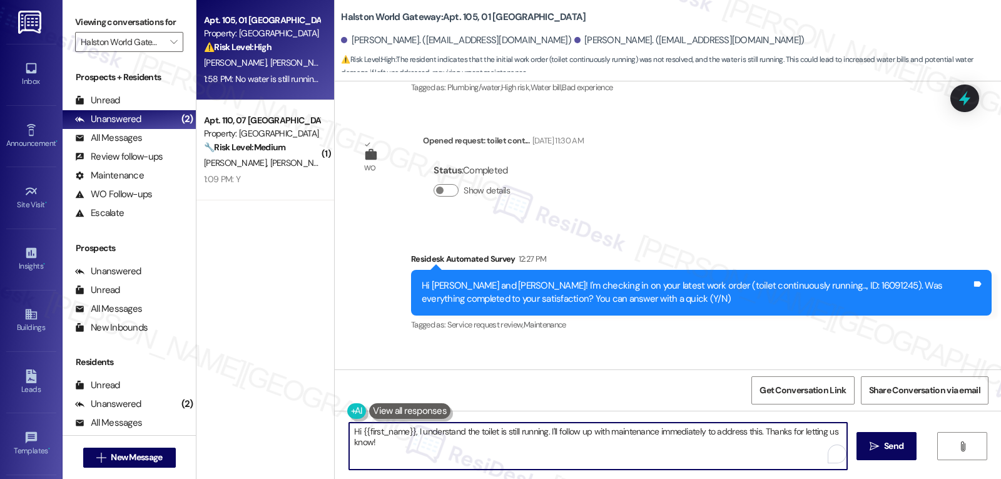
drag, startPoint x: 543, startPoint y: 431, endPoint x: 1001, endPoint y: 508, distance: 464.5
click at [1001, 478] on html "Inbox Go to Inbox Announcement • Send A Text Announcement Site Visit • Go to Si…" at bounding box center [500, 239] width 1001 height 479
click at [543, 430] on textarea "Hi {{first_name}}, I understand the toilet is still running. Let me follow up o…" at bounding box center [598, 445] width 498 height 47
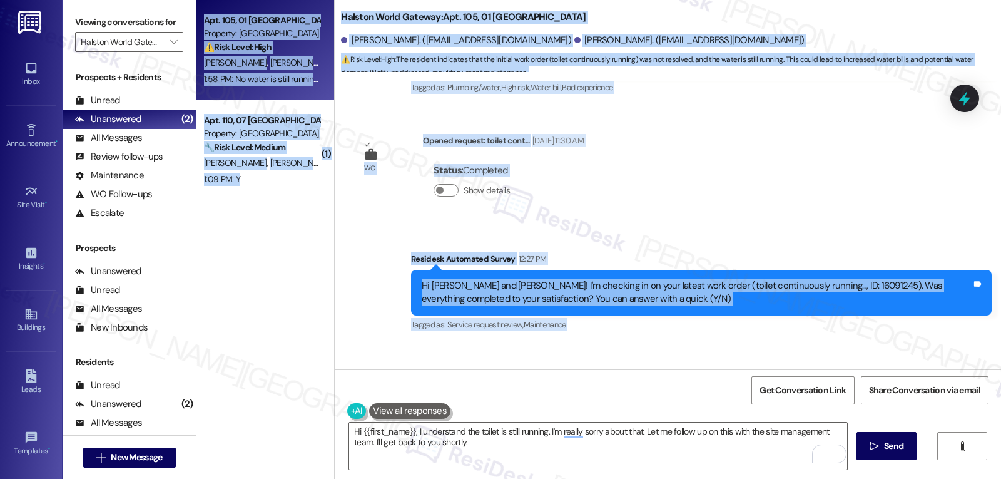
drag, startPoint x: 363, startPoint y: 295, endPoint x: 319, endPoint y: 297, distance: 43.8
click at [319, 297] on div "Apt. 105, 01 Halston World Gateway Property: Halston World Gateway ⚠️ Risk Leve…" at bounding box center [598, 239] width 805 height 479
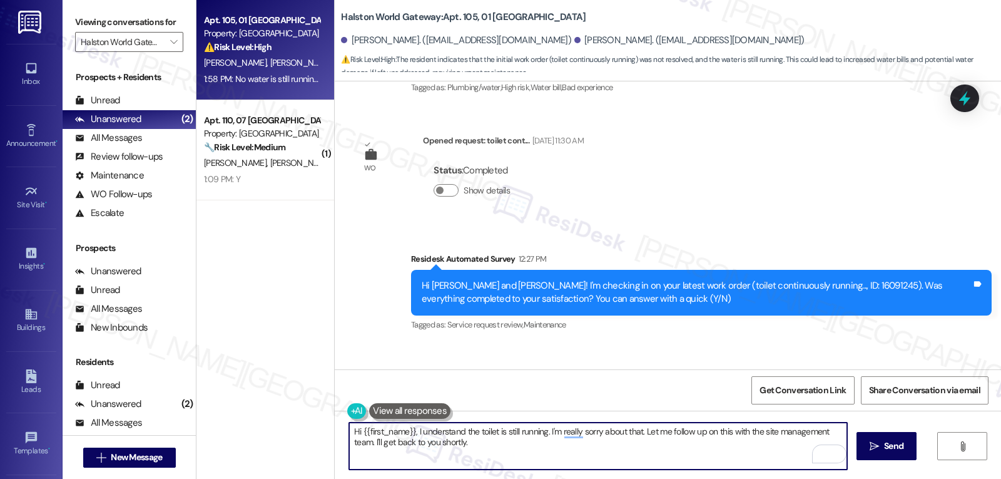
click at [484, 457] on textarea "Hi {{first_name}}, I understand the toilet is still running. I'm really sorry a…" at bounding box center [598, 445] width 498 height 47
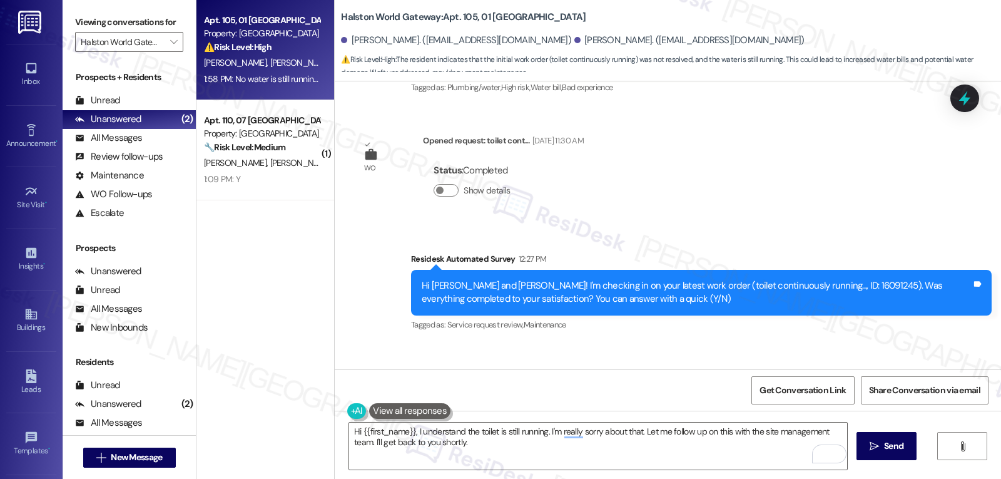
drag, startPoint x: 361, startPoint y: 297, endPoint x: 337, endPoint y: 297, distance: 23.8
click at [344, 362] on div "Received via SMS Cory Garcia 1:58 PM No water is still running. Toilet seat was…" at bounding box center [464, 405] width 241 height 87
copy div "Cory"
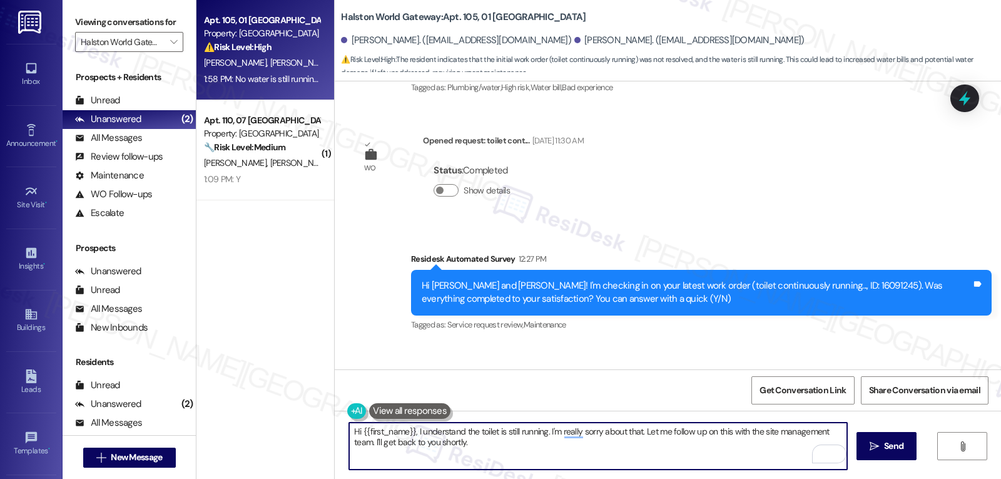
drag, startPoint x: 354, startPoint y: 428, endPoint x: 407, endPoint y: 430, distance: 52.6
click at [407, 430] on textarea "Hi {{first_name}}, I understand the toilet is still running. I'm really sorry a…" at bounding box center [598, 445] width 498 height 47
paste textarea "Cory"
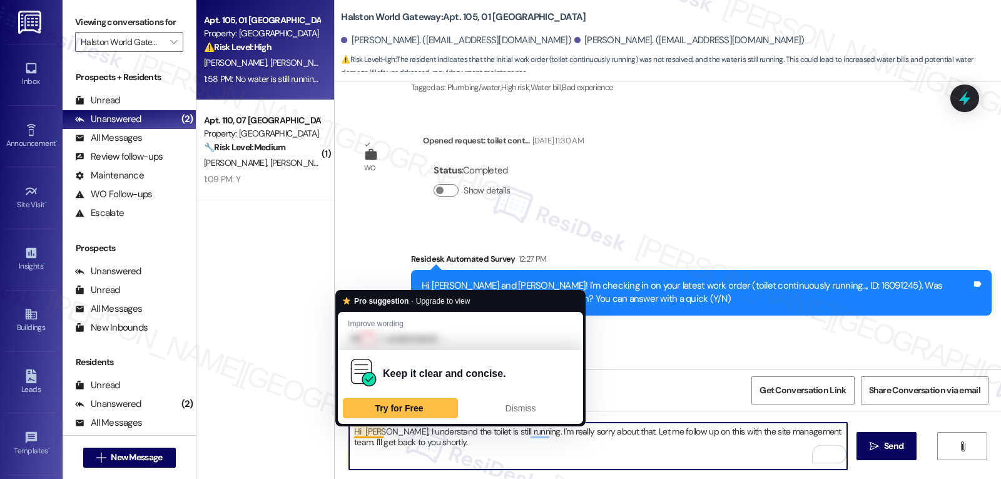
click at [356, 430] on textarea "Hi Cory, I understand the toilet is still running. I'm really sorry about that.…" at bounding box center [598, 445] width 498 height 47
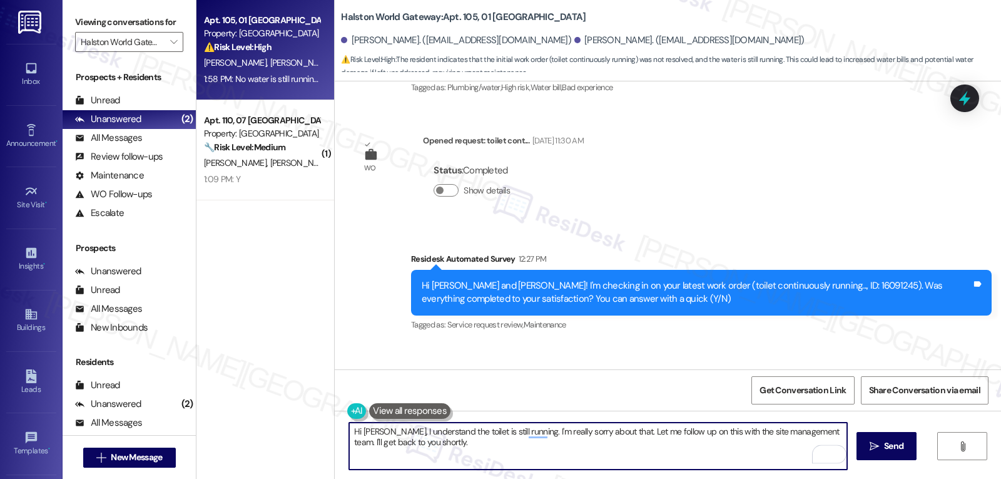
click at [620, 456] on textarea "Hi Cory, I understand the toilet is still running. I'm really sorry about that.…" at bounding box center [598, 445] width 498 height 47
type textarea "Hi Cory, I understand the toilet is still running. I'm really sorry about that.…"
click at [875, 450] on icon "" at bounding box center [874, 446] width 9 height 10
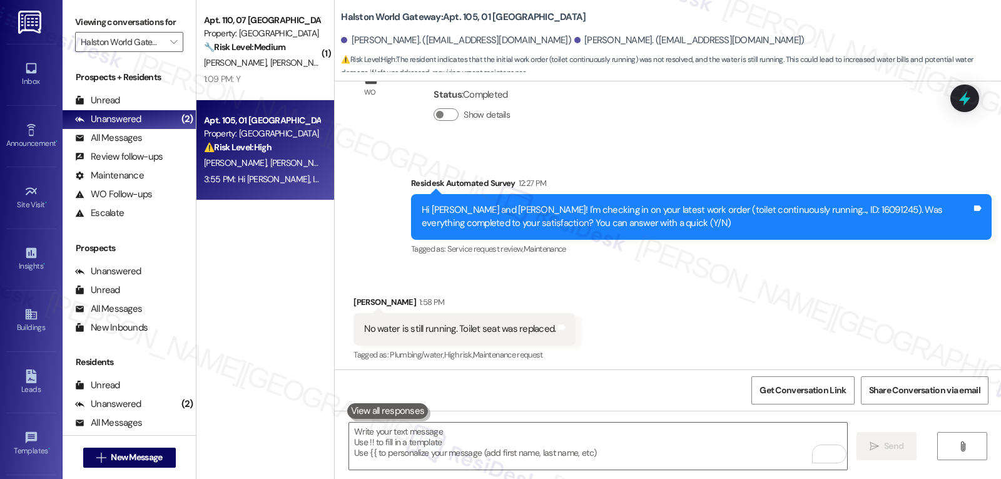
scroll to position [4688, 0]
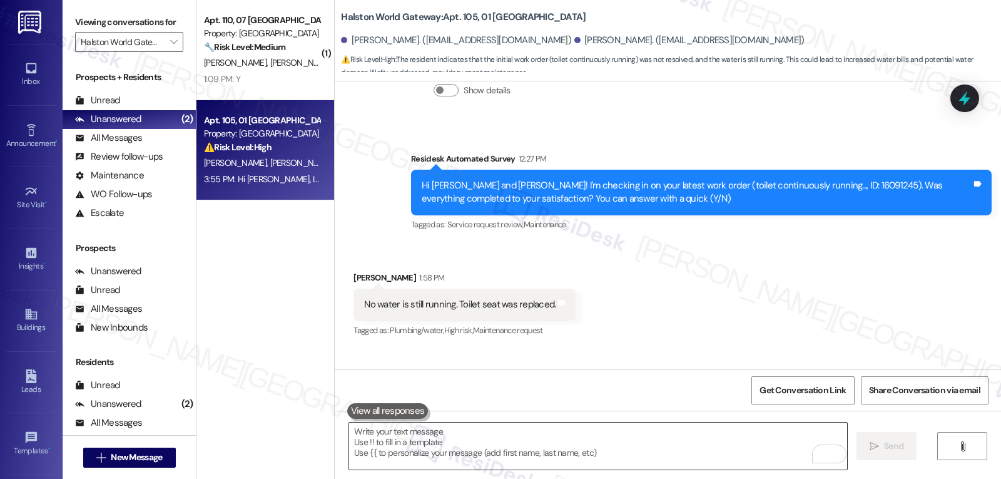
click at [541, 448] on textarea "To enrich screen reader interactions, please activate Accessibility in Grammarl…" at bounding box center [598, 445] width 498 height 47
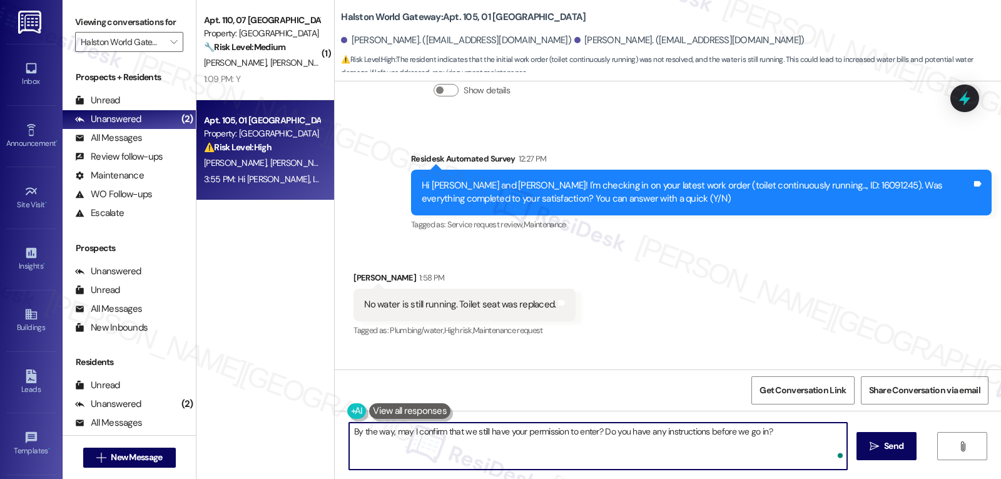
type textarea "By the way, may I confirm that we still have your permission to enter? Do you h…"
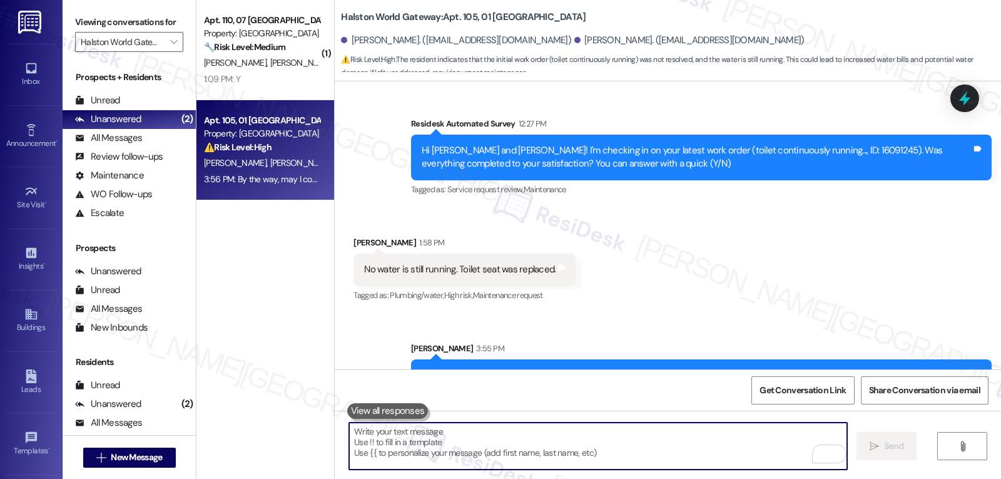
scroll to position [4776, 0]
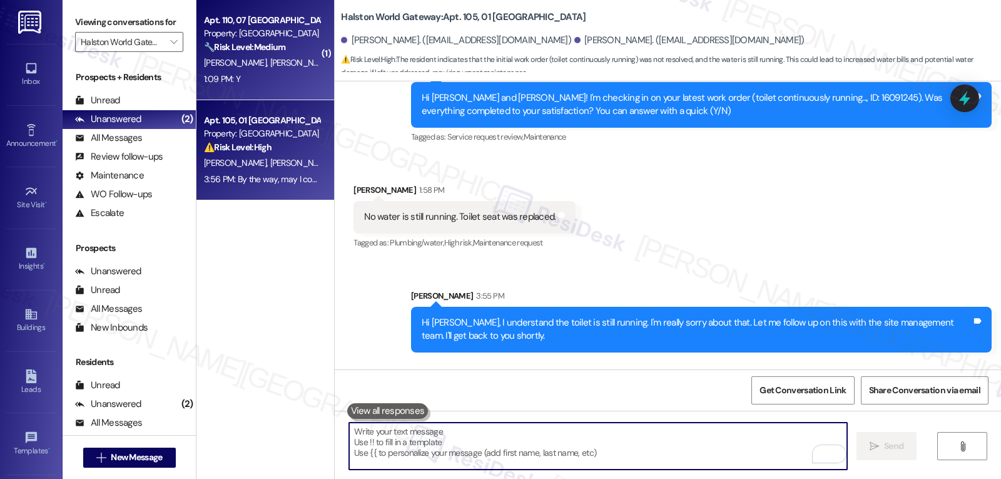
click at [299, 73] on div "1:09 PM: Y 1:09 PM: Y" at bounding box center [262, 79] width 118 height 16
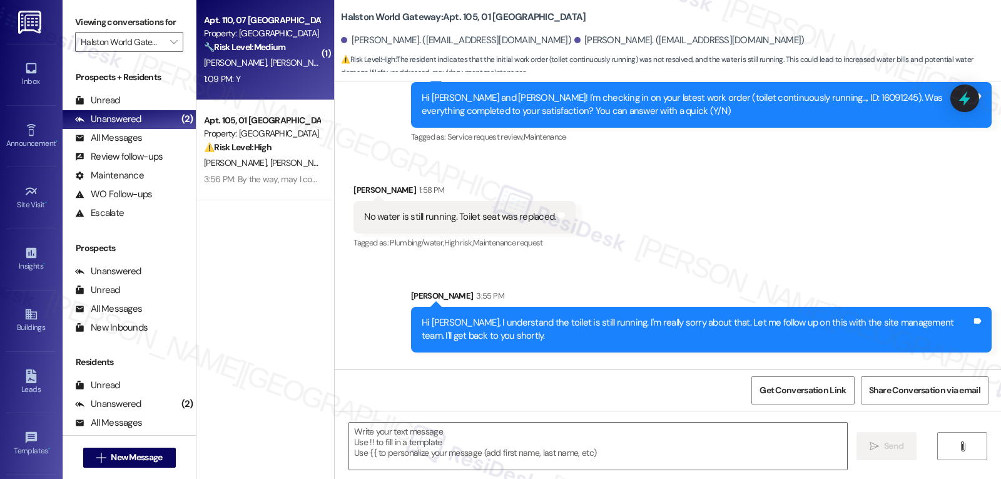
type textarea "Fetching suggested responses. Please feel free to read through the conversation…"
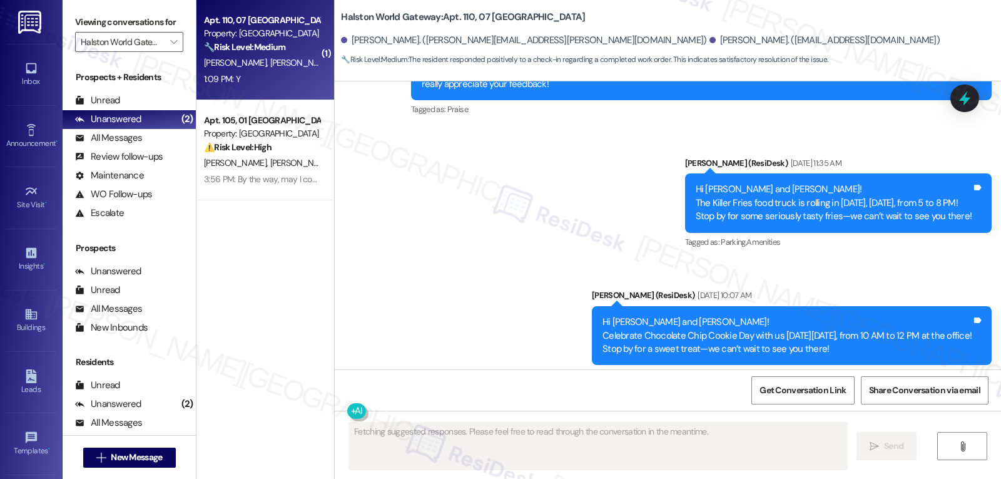
scroll to position [9714, 0]
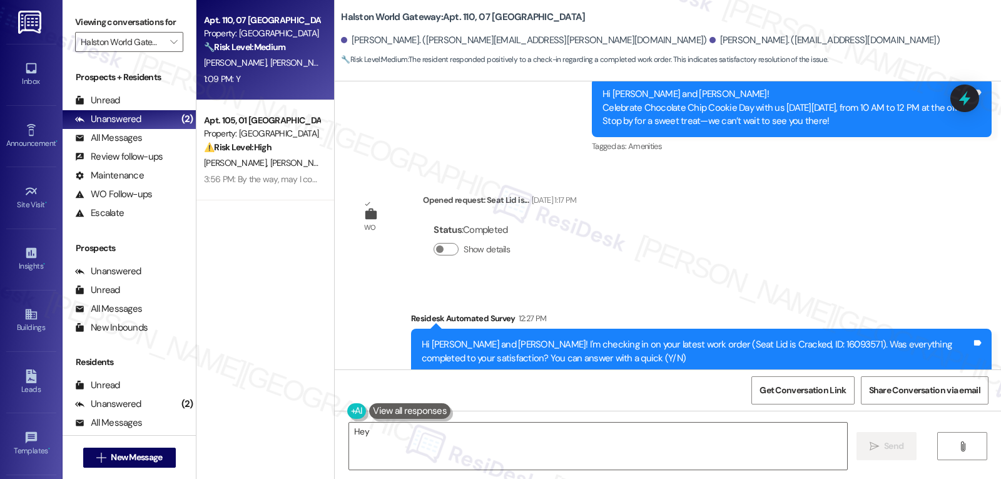
drag, startPoint x: 366, startPoint y: 318, endPoint x: 334, endPoint y: 320, distance: 32.0
click at [335, 402] on div "Received via SMS Steven Zawlocki 1:09 PM Y Tags and notes" at bounding box center [668, 445] width 666 height 87
click at [514, 459] on textarea "Hey {{first_name}}! Glad to hear the work order was completed to your satisfact…" at bounding box center [598, 445] width 498 height 47
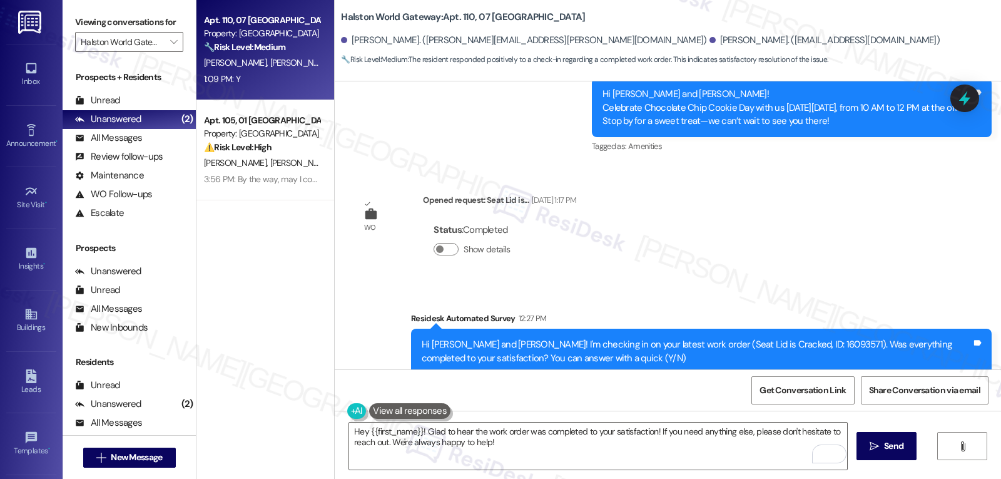
drag, startPoint x: 369, startPoint y: 316, endPoint x: 342, endPoint y: 316, distance: 26.3
click at [344, 421] on div "Received via SMS Steven Zawlocki 1:09 PM Y Tags and notes" at bounding box center [399, 455] width 110 height 68
copy div "Steven"
click at [362, 429] on textarea "Hey {{first_name}}! Glad to hear the work order was completed to your satisfact…" at bounding box center [598, 445] width 498 height 47
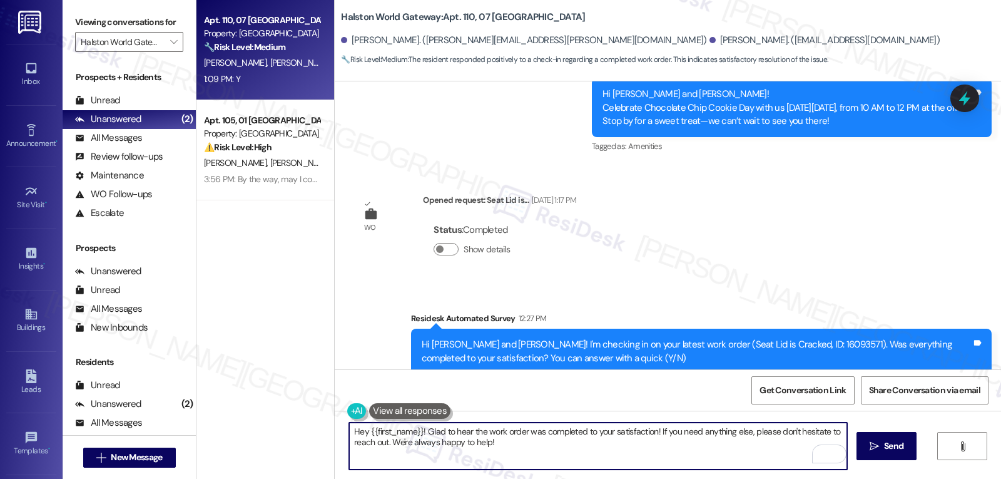
paste textarea "Steven"
click at [563, 460] on textarea "Hey Steven! Glad to hear the work order was completed to your satisfaction! If …" at bounding box center [598, 445] width 498 height 47
type textarea "Hey Steven! Glad to hear the work order was completed to your satisfaction! If …"
click at [877, 452] on span " Send" at bounding box center [886, 445] width 39 height 13
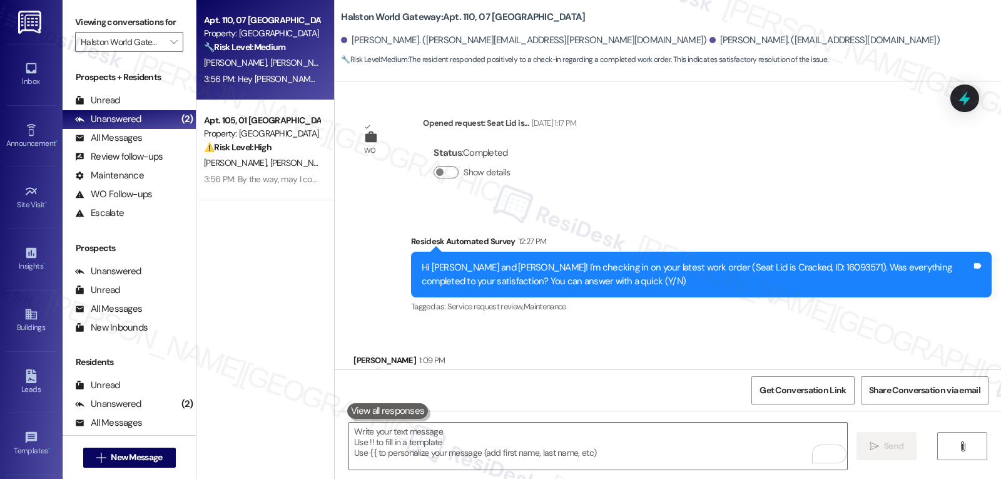
scroll to position [9815, 0]
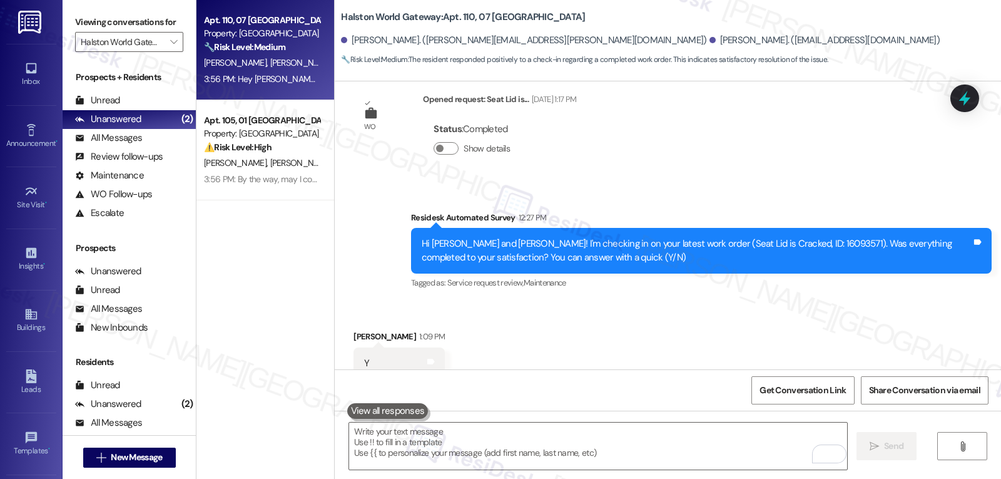
click at [435, 434] on div "Hey Steven! Glad to hear the work order was completed to your satisfaction! If …" at bounding box center [701, 457] width 581 height 46
copy div "Steven"
click at [442, 457] on textarea "To enrich screen reader interactions, please activate Accessibility in Grammarl…" at bounding box center [598, 445] width 498 height 47
paste textarea "Steven"
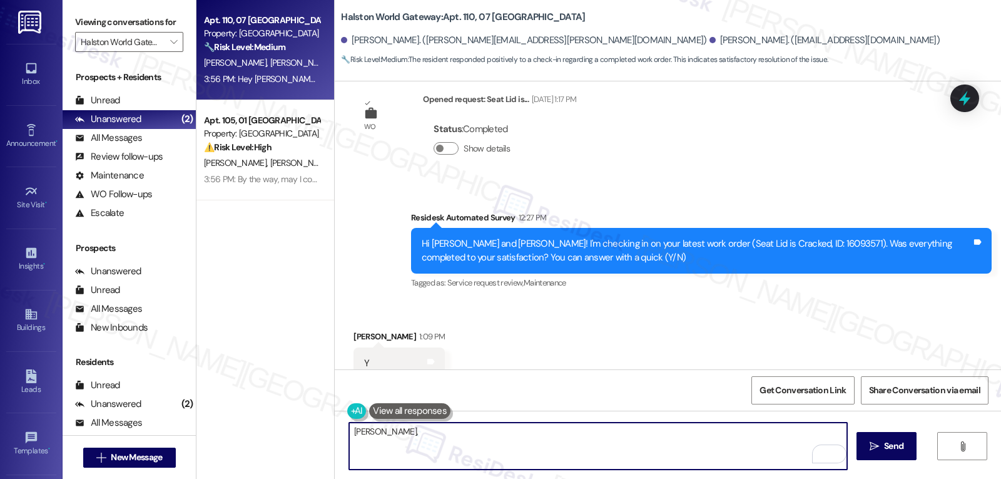
click at [569, 437] on textarea "Steven," at bounding box center [598, 445] width 498 height 47
paste textarea "I’d love to know—has your experience at {{property}} been what you expected? Yo…"
type textarea "Steven, I’d love to know—has your experience at {{property}} been what you expe…"
click at [875, 449] on icon "" at bounding box center [874, 446] width 9 height 10
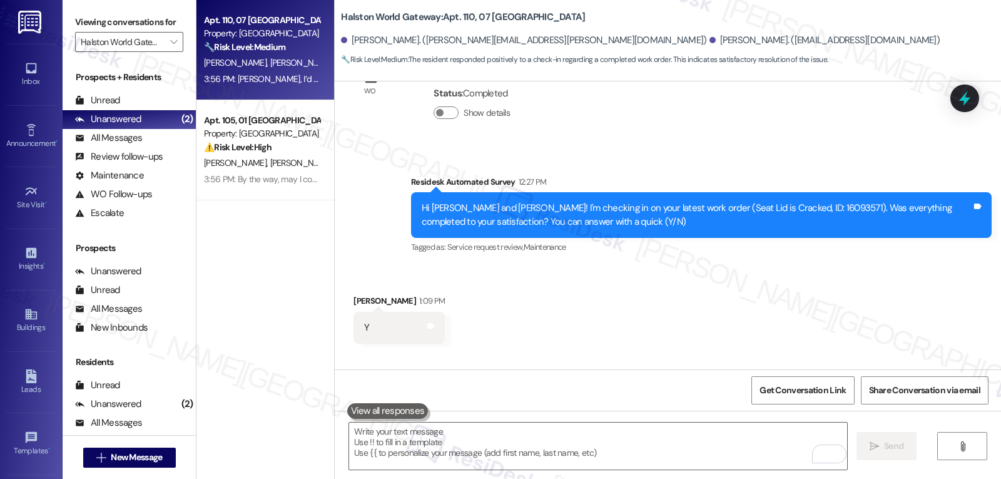
scroll to position [9902, 0]
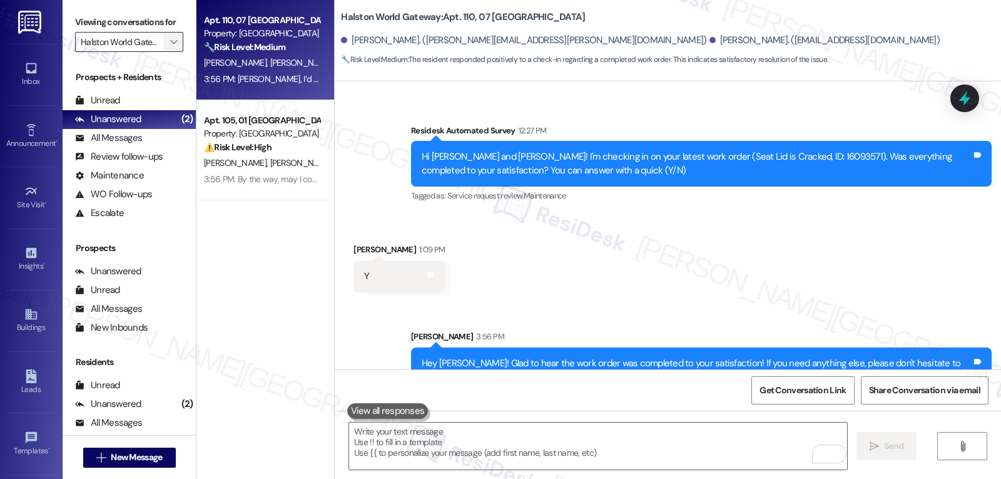
click at [172, 52] on button "" at bounding box center [173, 42] width 20 height 20
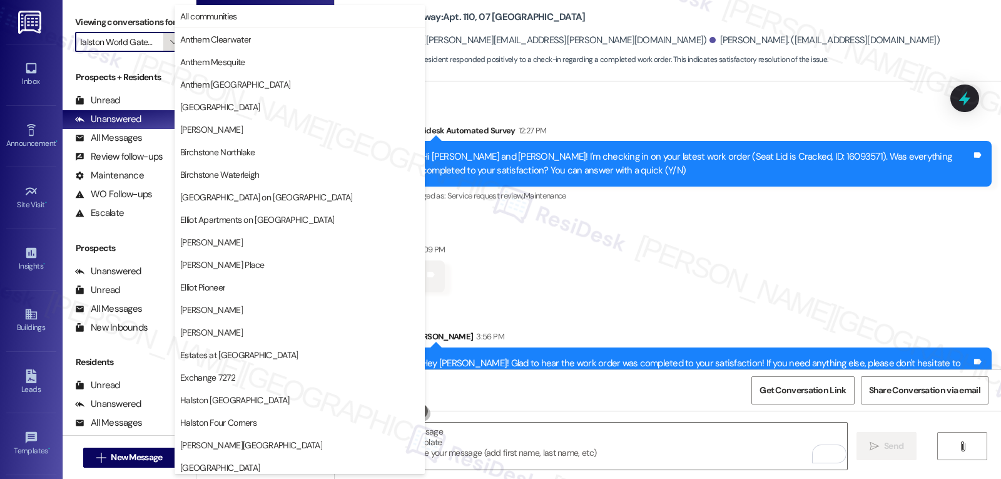
scroll to position [433, 0]
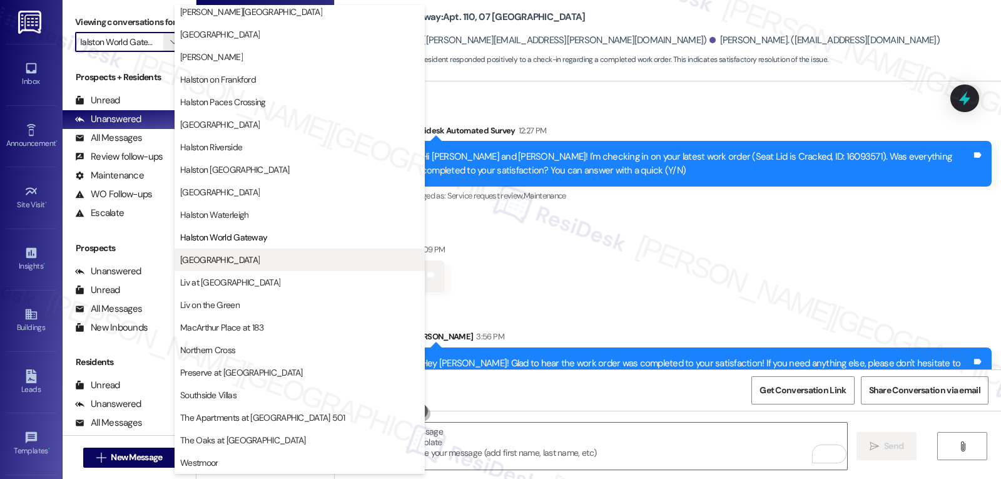
click at [230, 267] on button "[GEOGRAPHIC_DATA]" at bounding box center [300, 259] width 250 height 23
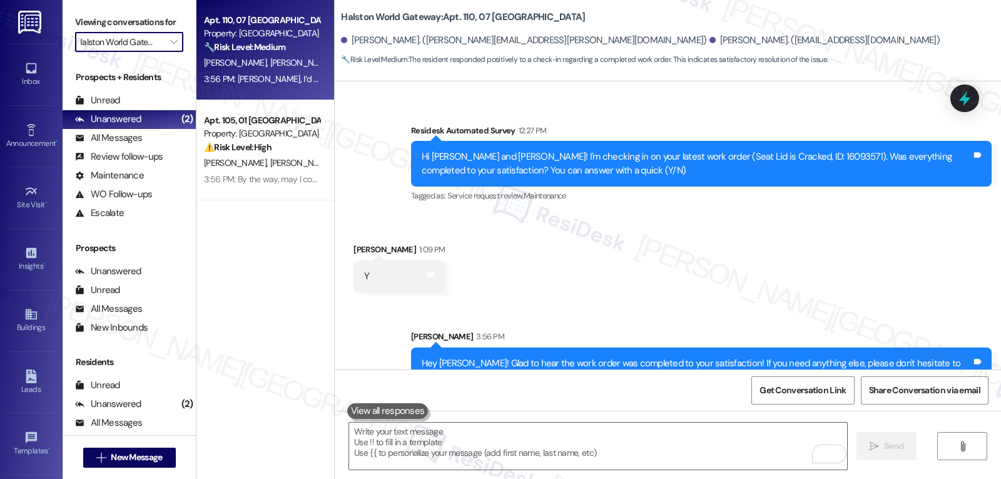
type input "[GEOGRAPHIC_DATA]"
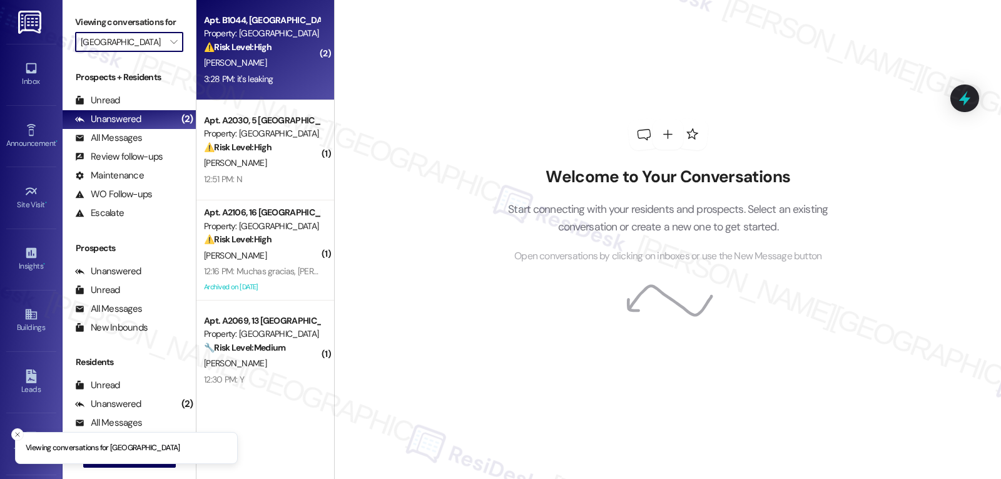
click at [228, 58] on span "A. Sanchez" at bounding box center [235, 62] width 63 height 11
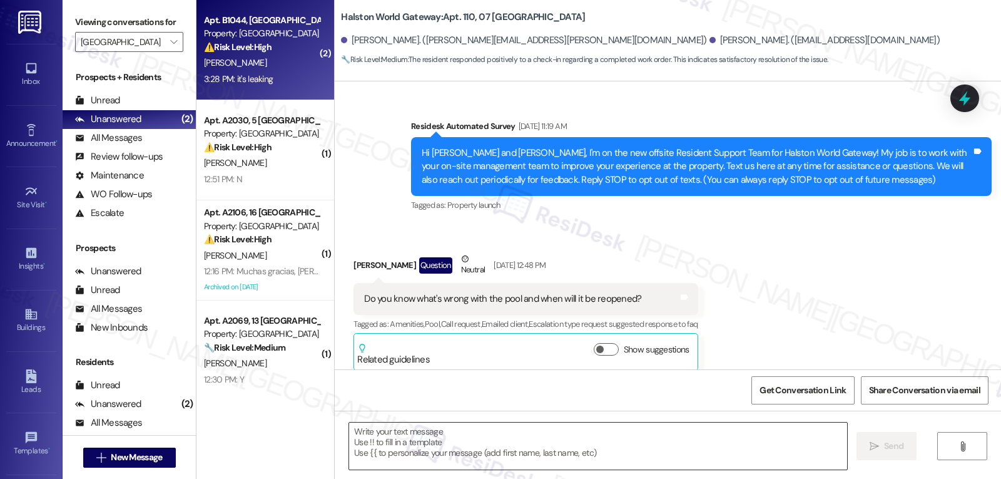
scroll to position [9714, 0]
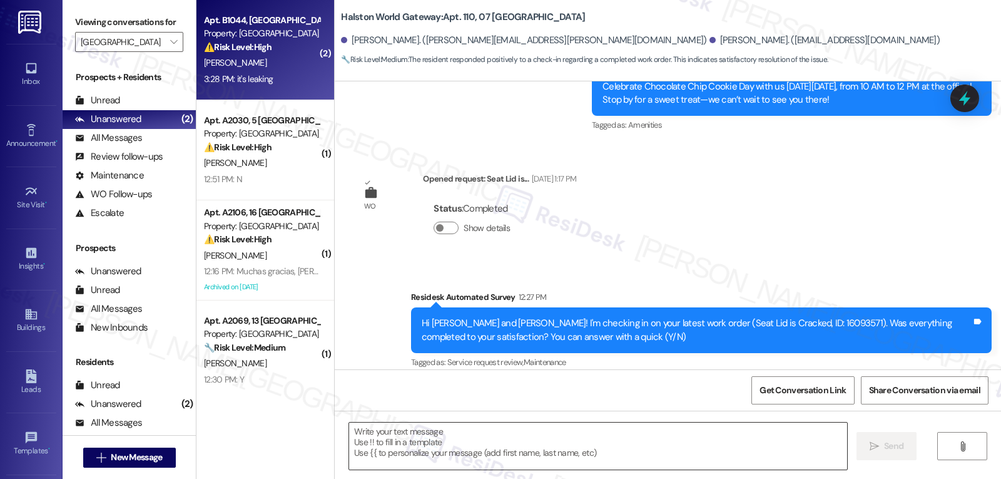
type textarea "Fetching suggested responses. Please feel free to read through the conversation…"
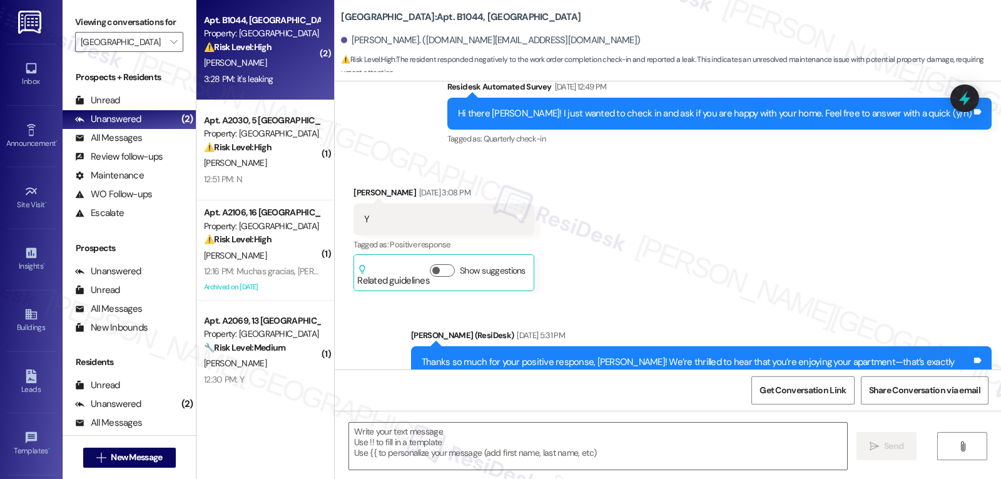
scroll to position [2590, 0]
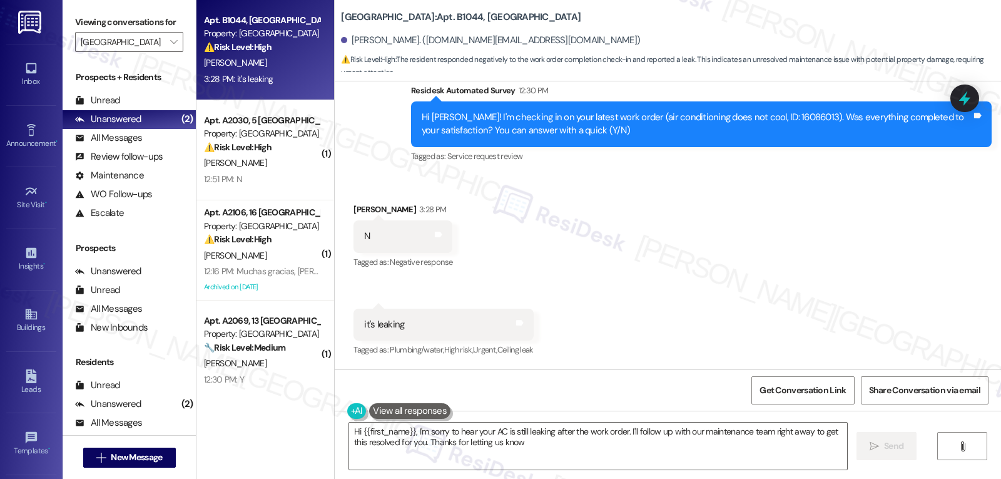
type textarea "Hi {{first_name}}, I'm sorry to hear your AC is still leaking after the work or…"
click at [596, 456] on textarea "Hi {{first_name}}, I'm sorry to hear your AC is still leaking after the work or…" at bounding box center [598, 445] width 498 height 47
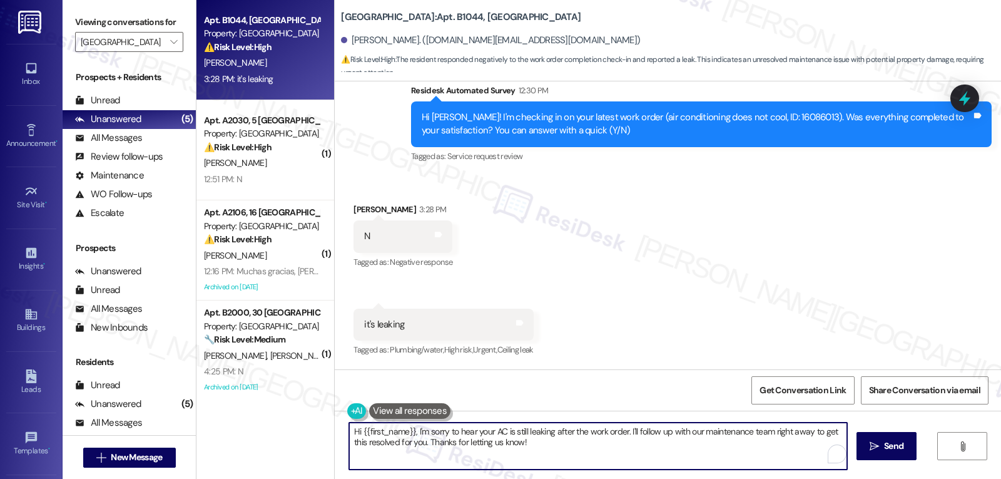
click at [596, 456] on textarea "Hi {{first_name}}, I'm sorry to hear your AC is still leaking after the work or…" at bounding box center [598, 445] width 498 height 47
click at [640, 458] on textarea "Hi {{first_name}}, I'm sorry to hear your AC is still leaking after the work or…" at bounding box center [598, 445] width 498 height 47
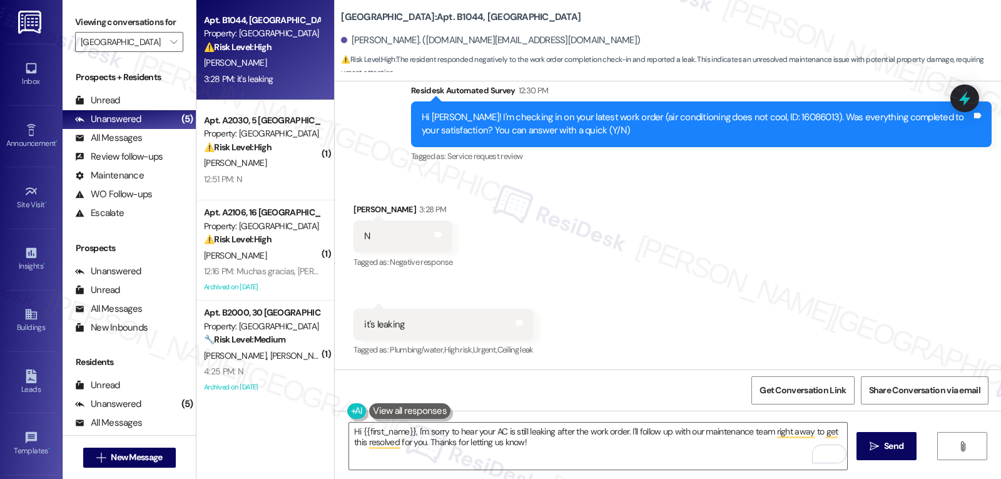
click at [527, 258] on div "Received via SMS Adalid Sanchez 3:28 PM N Tags and notes Tagged as: Negative re…" at bounding box center [668, 272] width 666 height 194
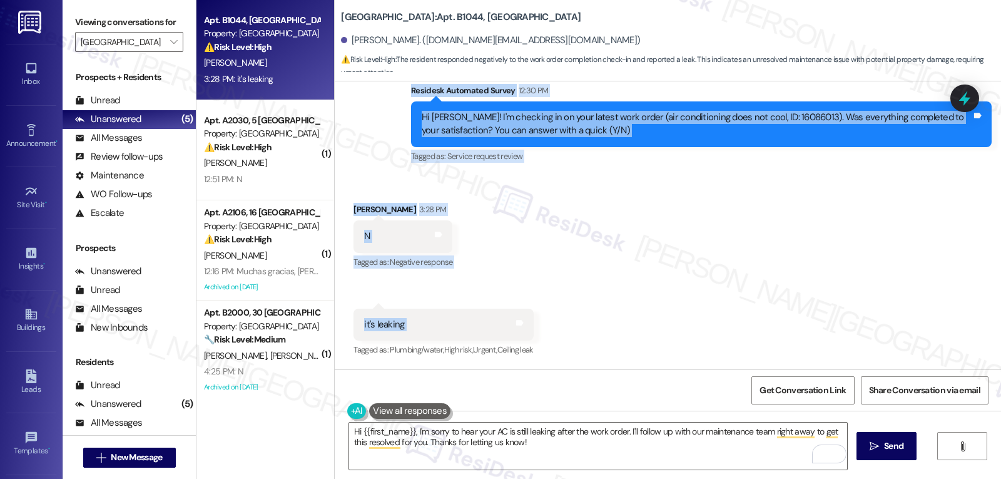
drag, startPoint x: 400, startPoint y: 89, endPoint x: 532, endPoint y: 317, distance: 263.5
click at [532, 317] on div "WO Opened request: Two days ag... Jun 21, 2024 at 5:53 AM Status : Completed Sh…" at bounding box center [668, 225] width 666 height 288
copy div "Residesk Automated Survey 12:30 PM Hi Adalid! I'm checking in on your latest wo…"
click at [966, 89] on icon at bounding box center [964, 98] width 21 height 21
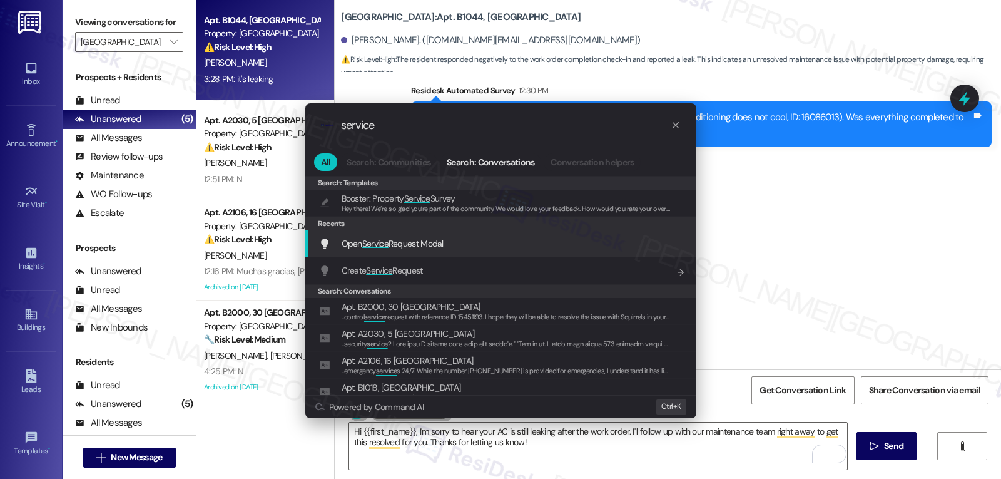
type input "service"
click at [385, 247] on span "Service" at bounding box center [375, 243] width 26 height 11
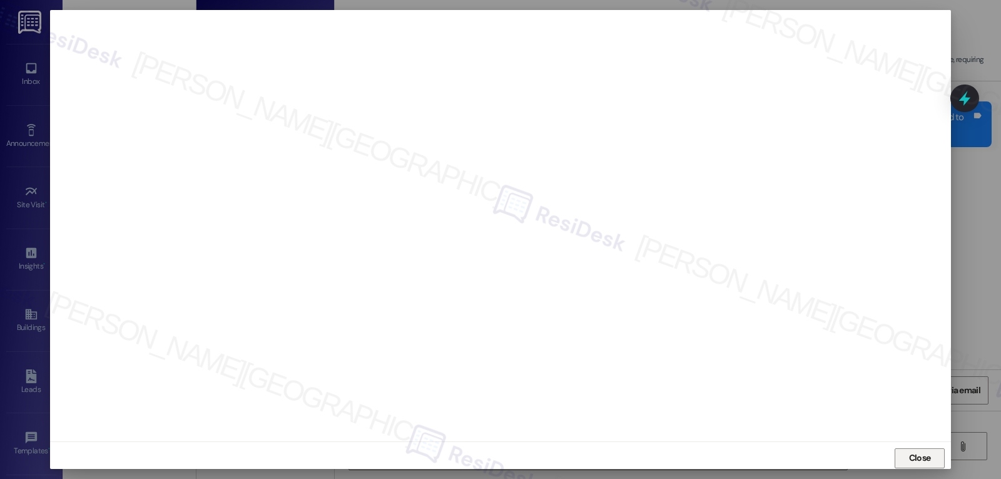
click at [926, 456] on span "Close" at bounding box center [920, 457] width 22 height 13
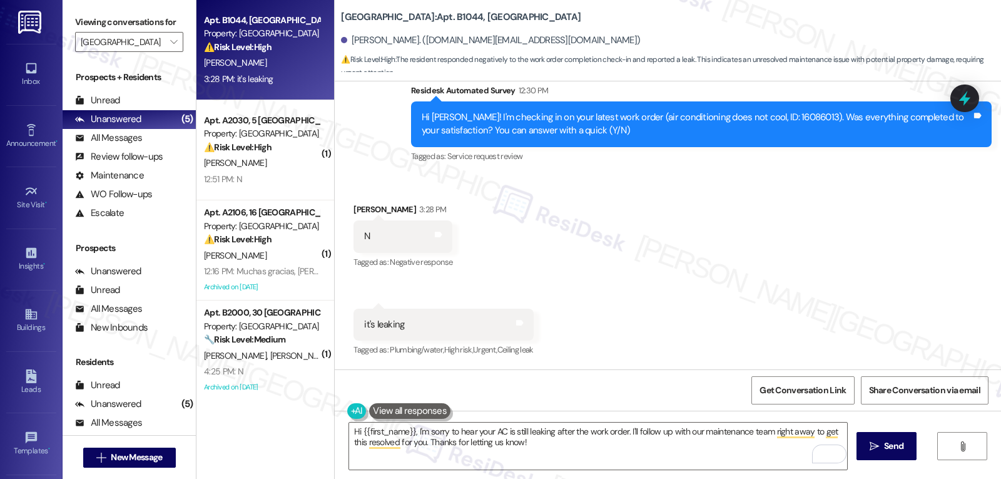
click at [684, 278] on div "Received via SMS Adalid Sanchez 3:28 PM N Tags and notes Tagged as: Negative re…" at bounding box center [668, 272] width 666 height 194
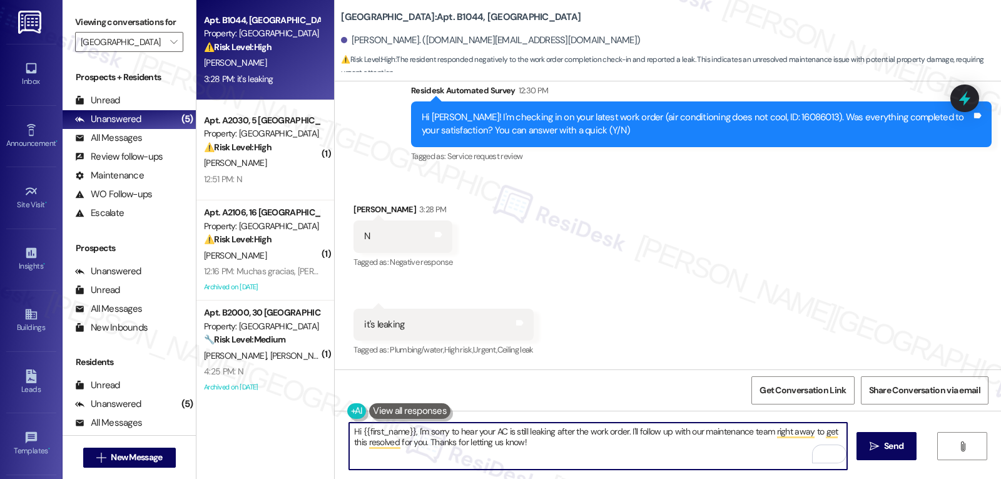
click at [513, 431] on textarea "Hi {{first_name}}, I'm sorry to hear your AC is still leaking after the work or…" at bounding box center [598, 445] width 498 height 47
click at [653, 445] on textarea "Hi {{first_name}}, I'm sorry to hear your AC is leaking this time after the wor…" at bounding box center [598, 445] width 498 height 47
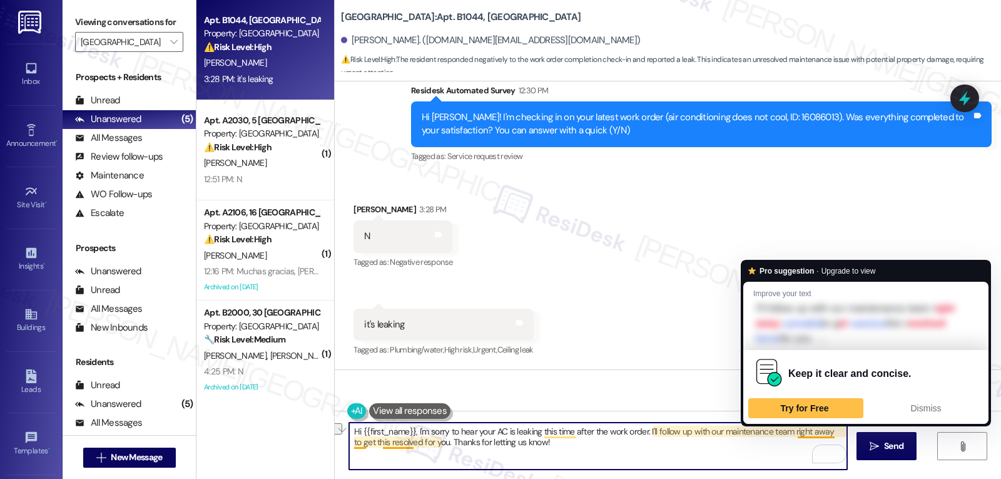
drag, startPoint x: 686, startPoint y: 431, endPoint x: 824, endPoint y: 431, distance: 138.3
click at [824, 431] on textarea "Hi {{first_name}}, I'm sorry to hear your AC is leaking this time after the wor…" at bounding box center [598, 445] width 498 height 47
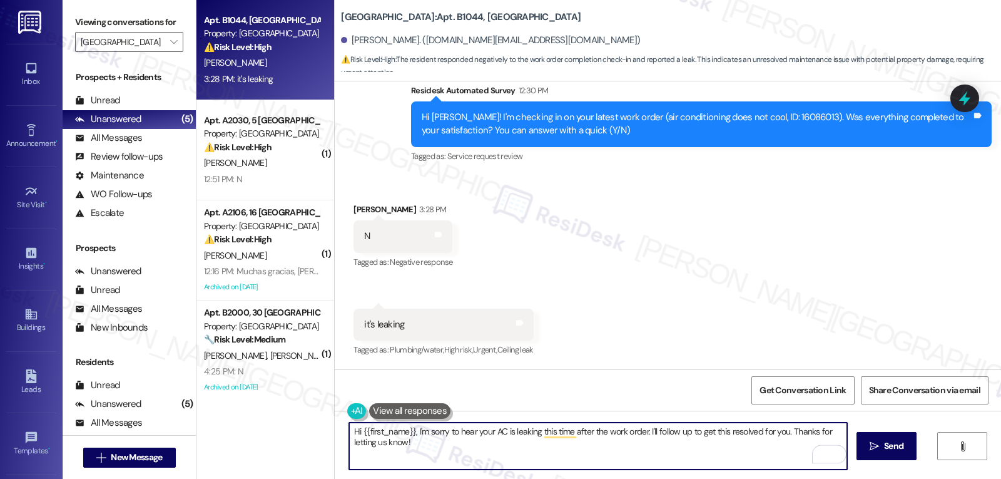
drag, startPoint x: 787, startPoint y: 431, endPoint x: 910, endPoint y: 508, distance: 145.3
click at [910, 478] on html "Inbox Go to Inbox Announcement • Send A Text Announcement Site Visit • Go to Si…" at bounding box center [500, 239] width 1001 height 479
click at [801, 442] on textarea "Hi {{first_name}}, I'm sorry to hear your AC is leaking this time after the wor…" at bounding box center [598, 445] width 498 height 47
paste textarea "Where exactly is the leak coming from—inside the apartment (like from a vent or…"
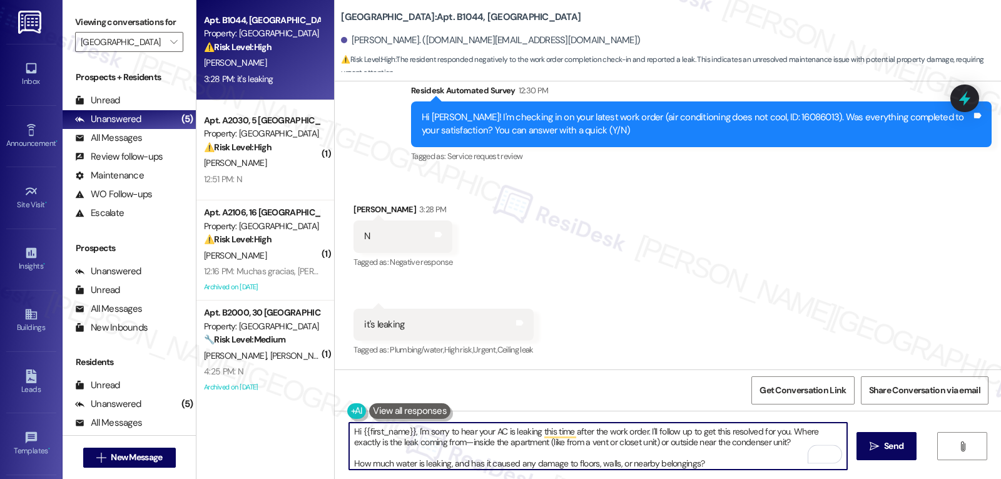
click at [805, 442] on textarea "Hi {{first_name}}, I'm sorry to hear your AC is leaking this time after the wor…" at bounding box center [598, 445] width 498 height 47
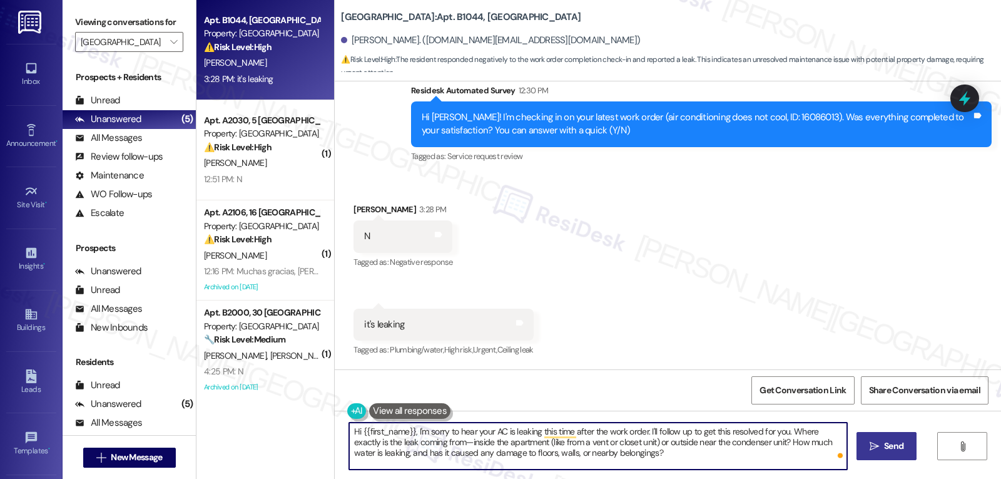
type textarea "Hi {{first_name}}, I'm sorry to hear your AC is leaking this time after the wor…"
click at [884, 452] on span "Send" at bounding box center [893, 445] width 19 height 13
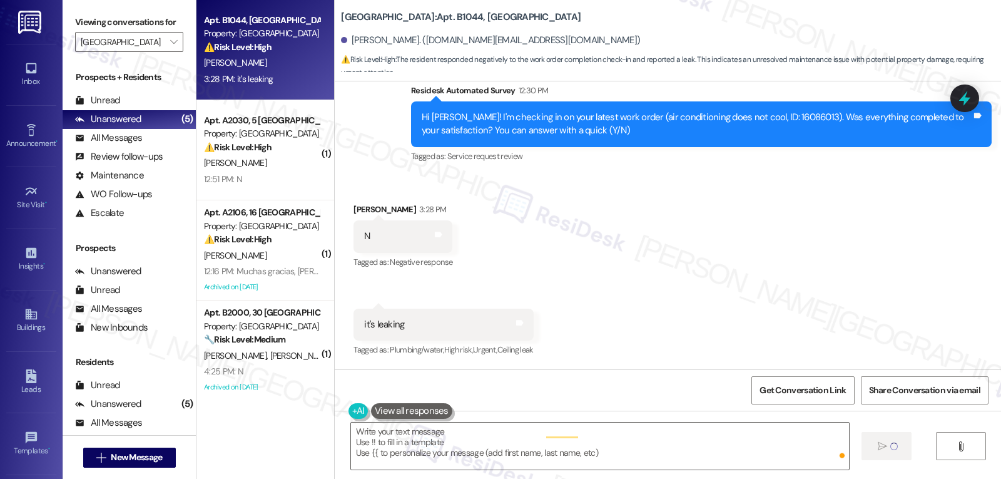
scroll to position [2589, 0]
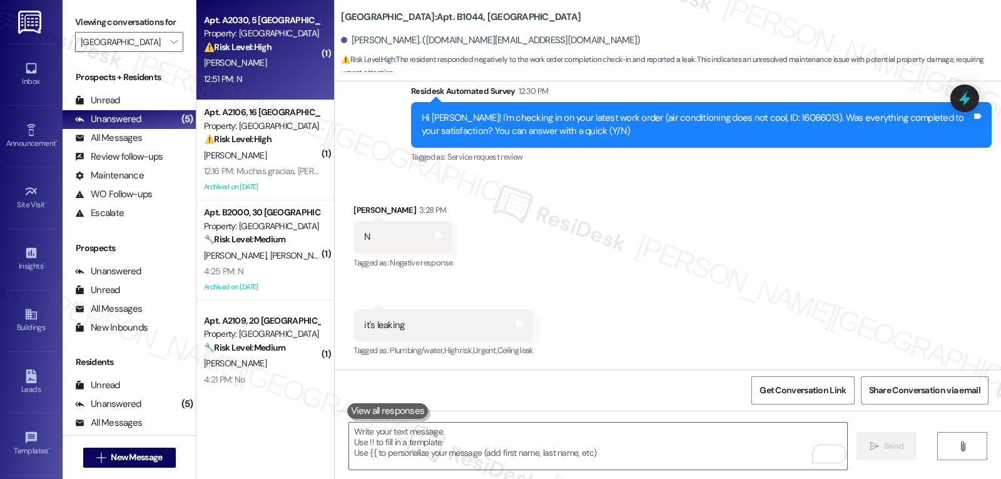
click at [295, 66] on div "A. Larson" at bounding box center [262, 63] width 118 height 16
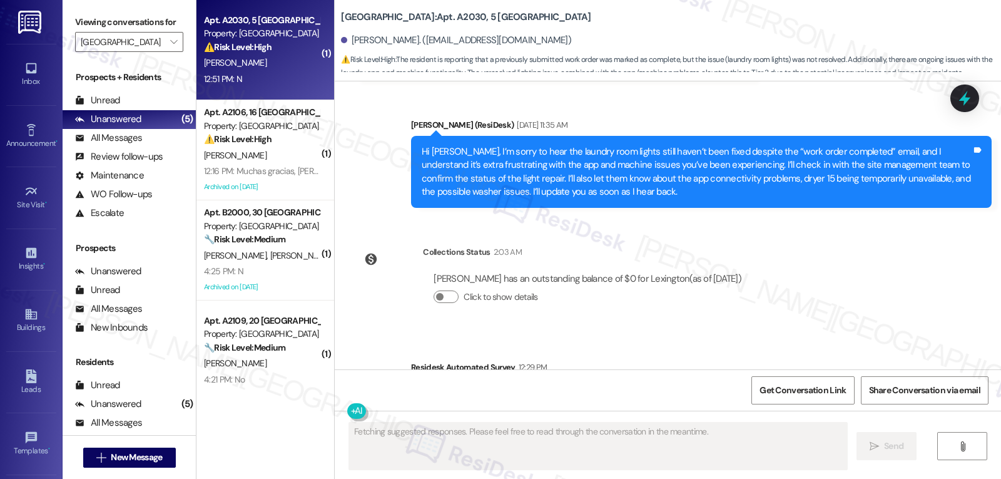
scroll to position [29698, 0]
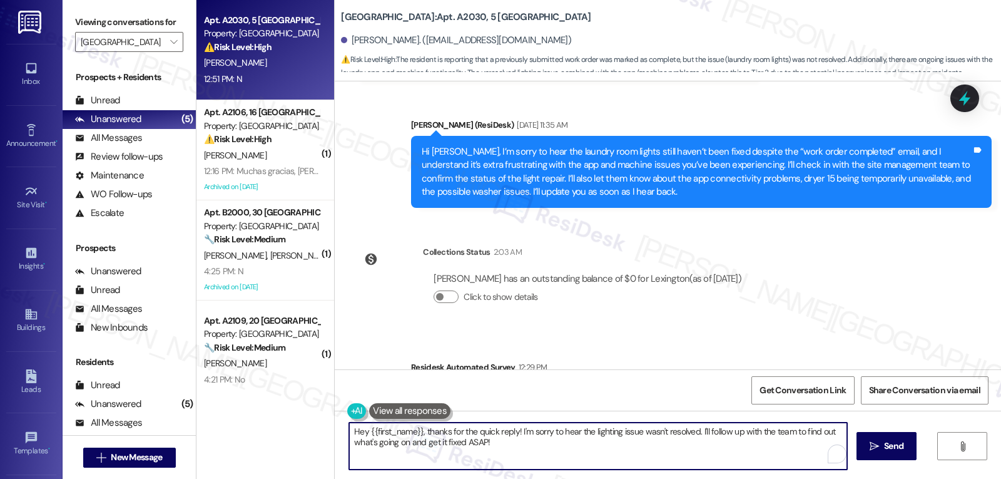
drag, startPoint x: 690, startPoint y: 429, endPoint x: 749, endPoint y: 508, distance: 98.4
click at [749, 478] on html "Inbox Go to Inbox Announcement • Send A Text Announcement Site Visit • Go to Si…" at bounding box center [500, 239] width 1001 height 479
type textarea "Hey {{first_name}}, thanks for the quick reply! I'm sorry to hear the lighting …"
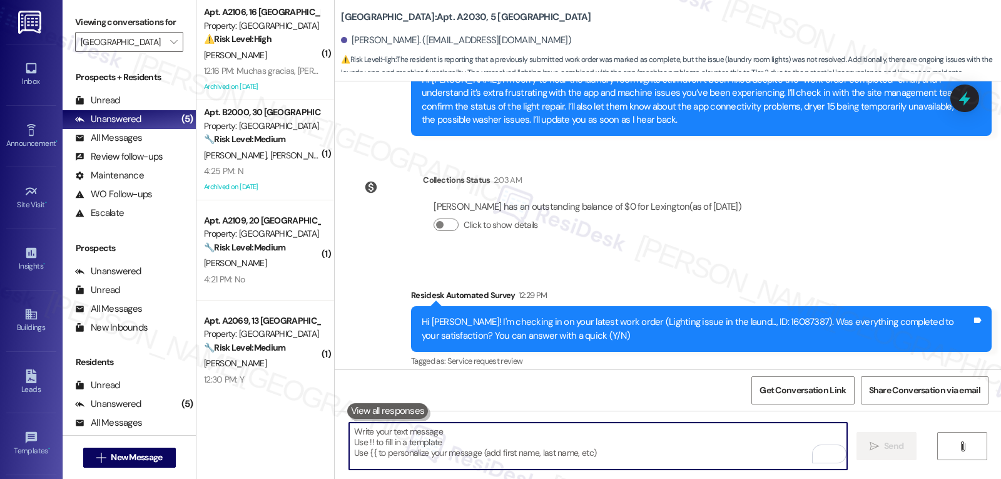
scroll to position [29800, 0]
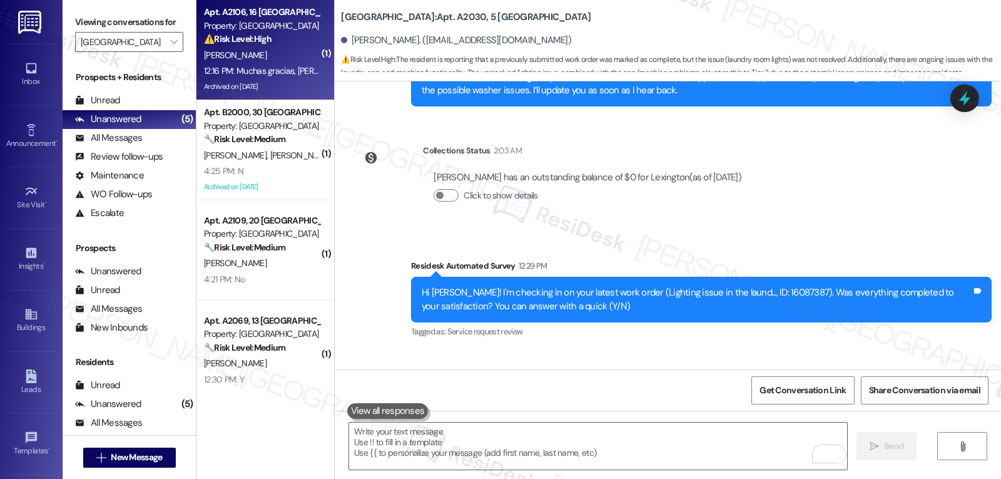
click at [243, 39] on strong "⚠️ Risk Level: High" at bounding box center [238, 38] width 68 height 11
type textarea "Fetching suggested responses. Please feel free to read through the conversation…"
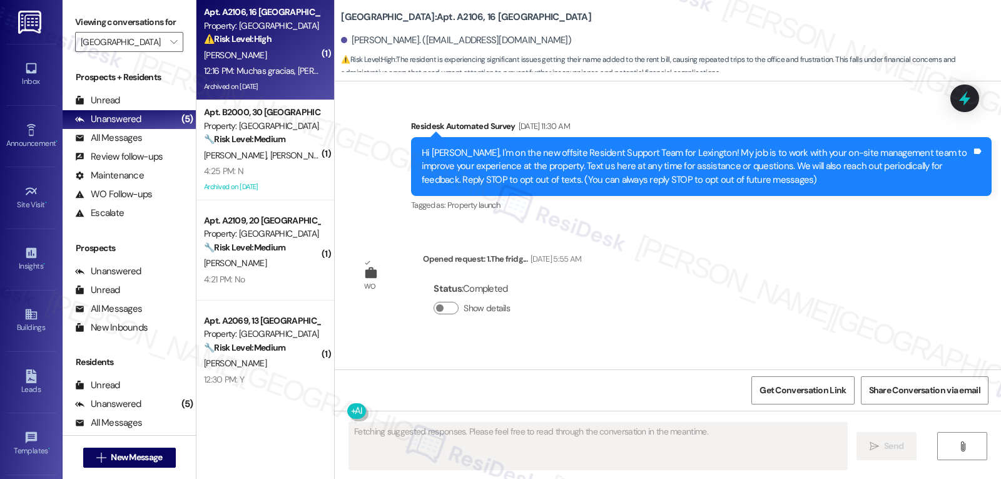
type textarea "Fetching suggested responses. Please feel free to read through the conversation…"
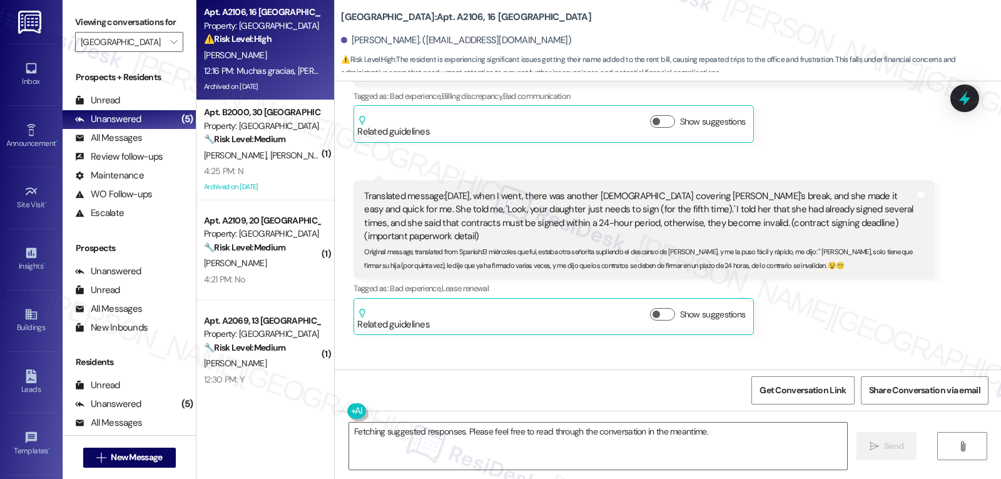
scroll to position [25950, 0]
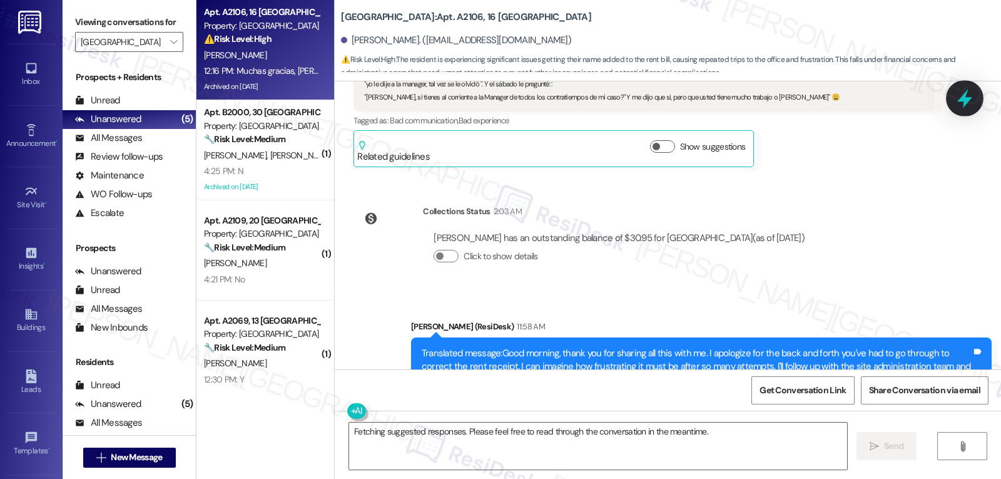
click at [961, 101] on icon at bounding box center [964, 98] width 15 height 19
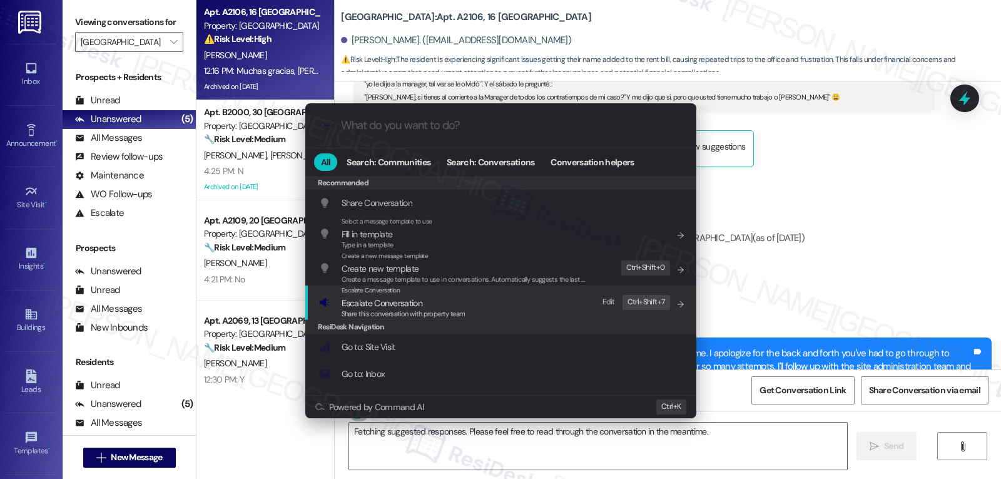
click at [810, 309] on div ".cls-1{fill:#0a055f;}.cls-2{fill:#0cc4c4;} resideskLogoBlueOrange All Search: C…" at bounding box center [500, 239] width 1001 height 479
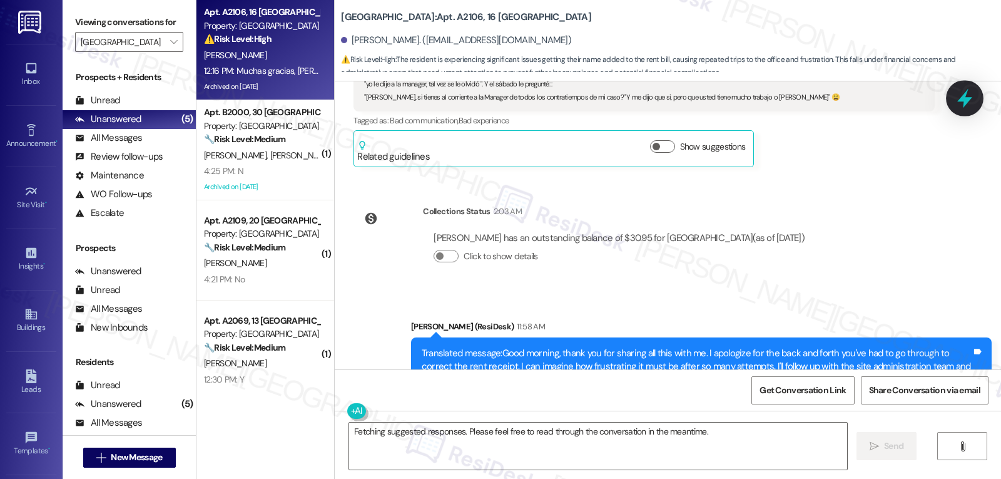
click at [962, 96] on icon at bounding box center [964, 98] width 21 height 21
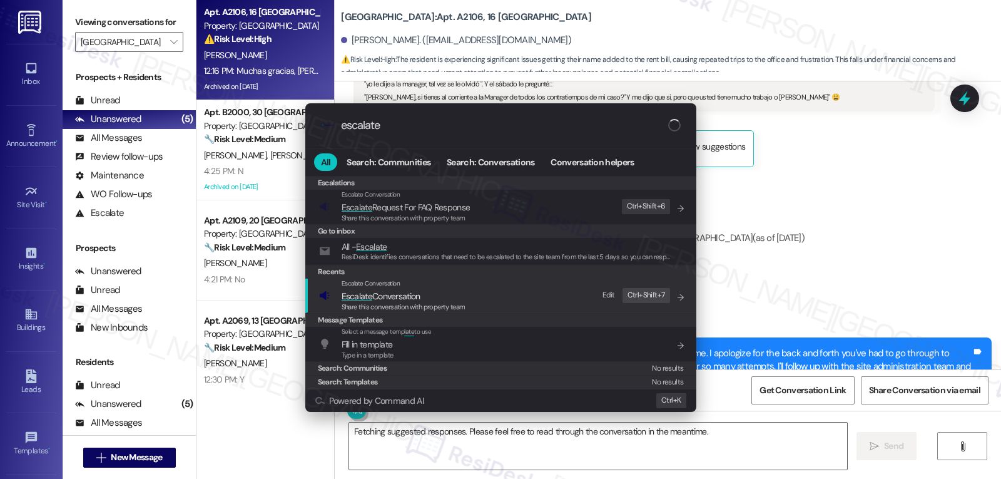
type input "escalate"
click at [395, 299] on span "Escalate Conversation" at bounding box center [381, 295] width 79 height 11
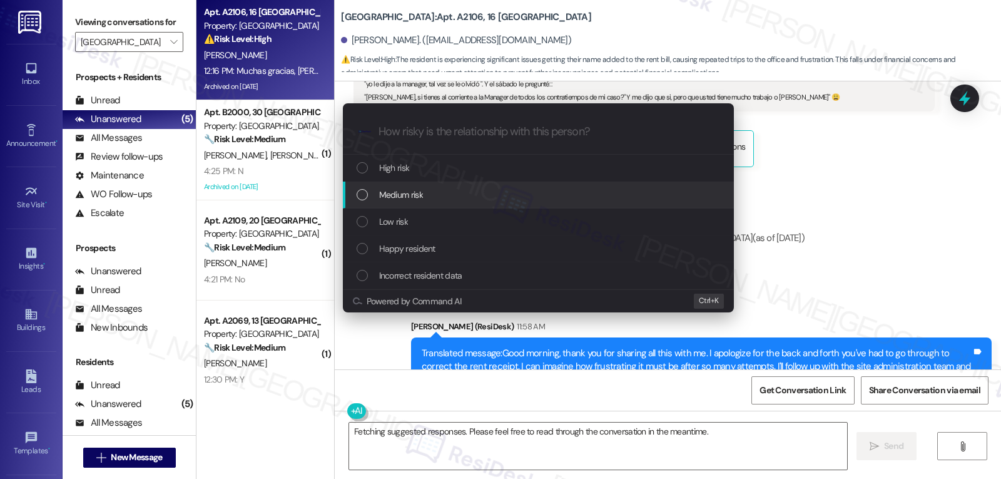
click at [431, 198] on div "Medium risk" at bounding box center [540, 195] width 366 height 14
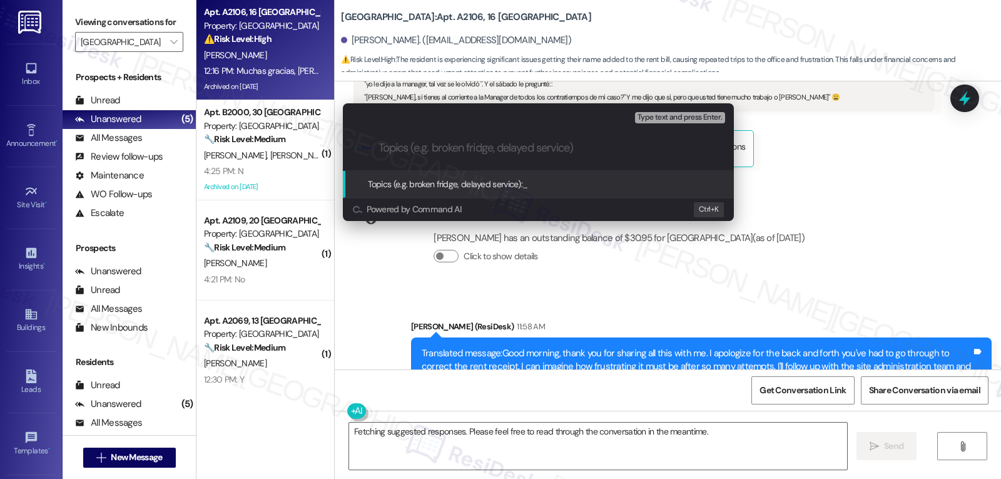
drag, startPoint x: 793, startPoint y: 274, endPoint x: 840, endPoint y: 213, distance: 76.7
click at [797, 275] on div "Escalate Conversation Medium risk Topics (e.g. broken fridge, delayed service) …" at bounding box center [500, 239] width 1001 height 479
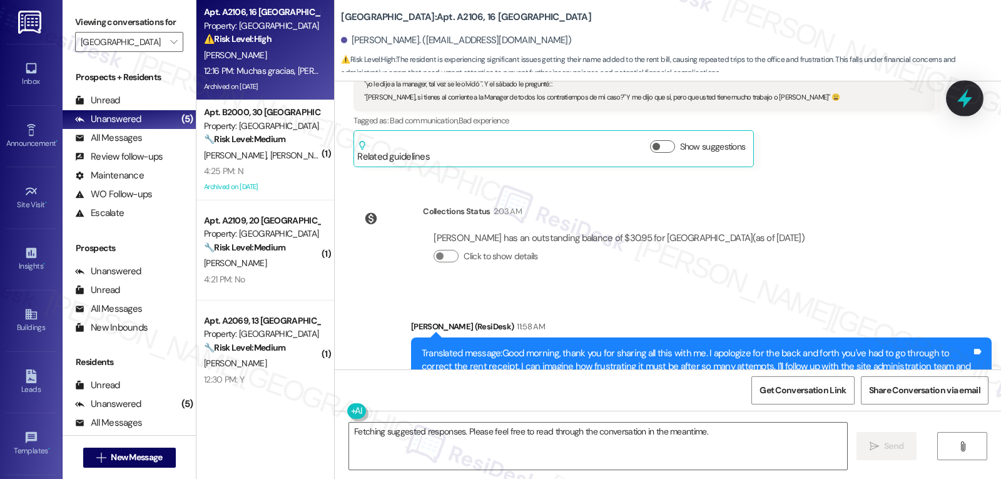
click at [966, 96] on icon at bounding box center [964, 98] width 21 height 21
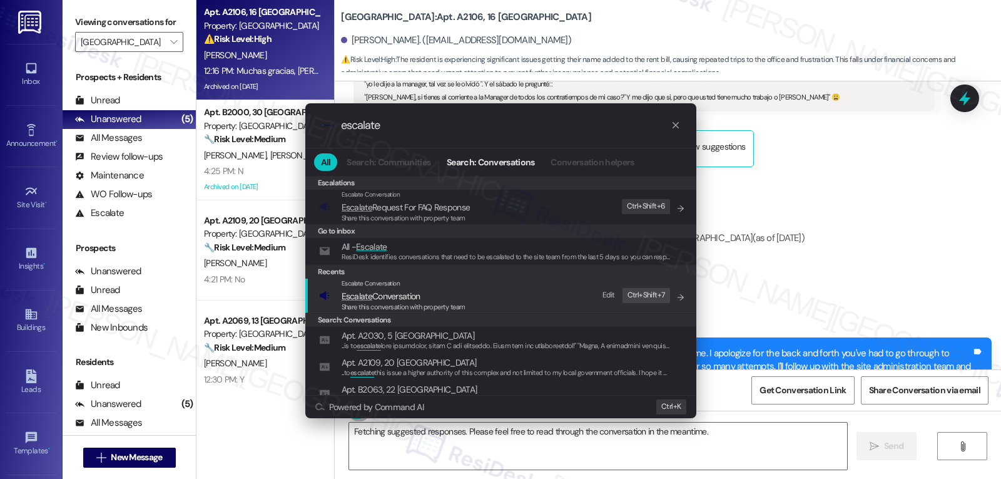
type input "escalate"
click at [445, 305] on span "Share this conversation with property team" at bounding box center [404, 306] width 124 height 9
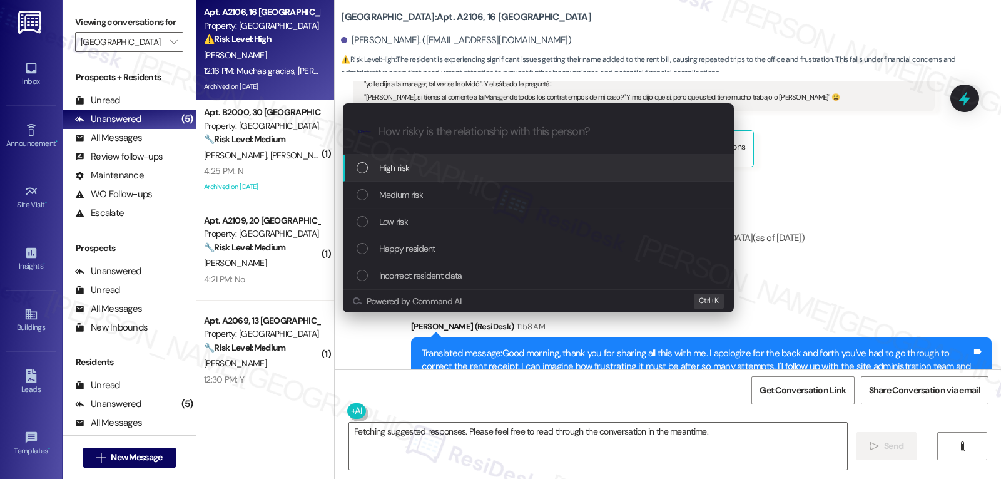
click at [428, 170] on div "High risk" at bounding box center [540, 168] width 366 height 14
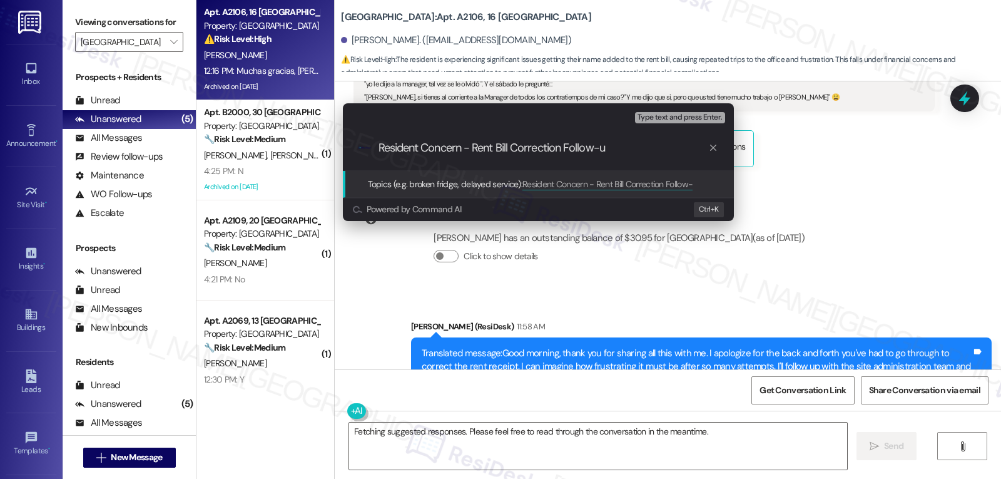
type input "Resident Concern - Rent Bill Correction Follow-up"
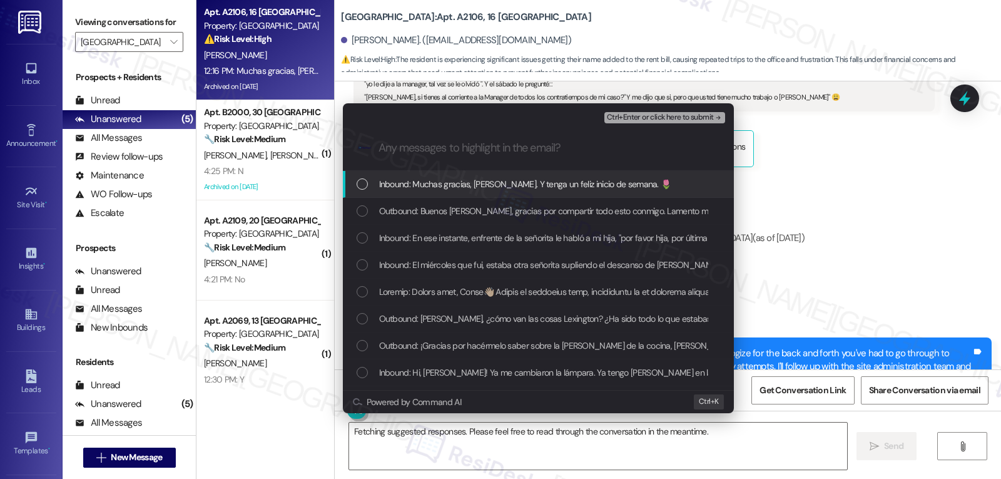
click at [362, 183] on div "List of options" at bounding box center [362, 183] width 11 height 11
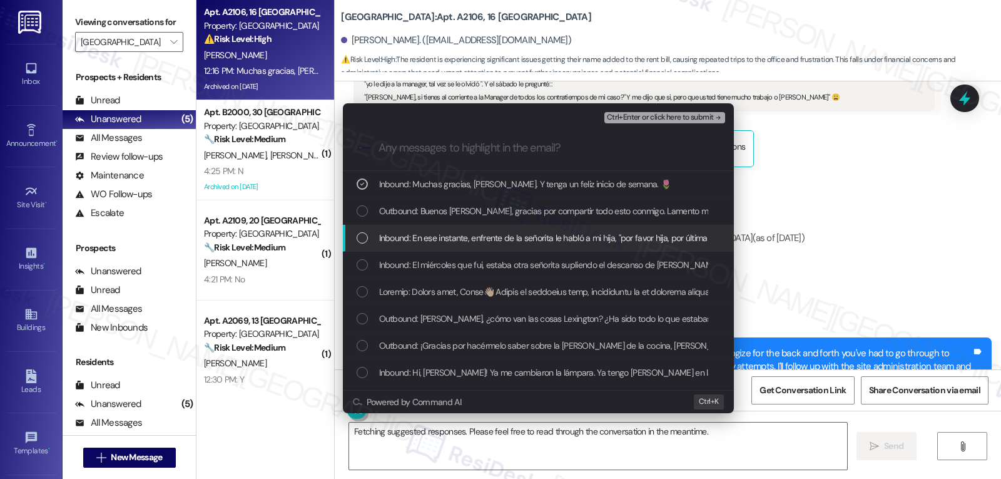
click at [359, 240] on div "List of options" at bounding box center [362, 237] width 11 height 11
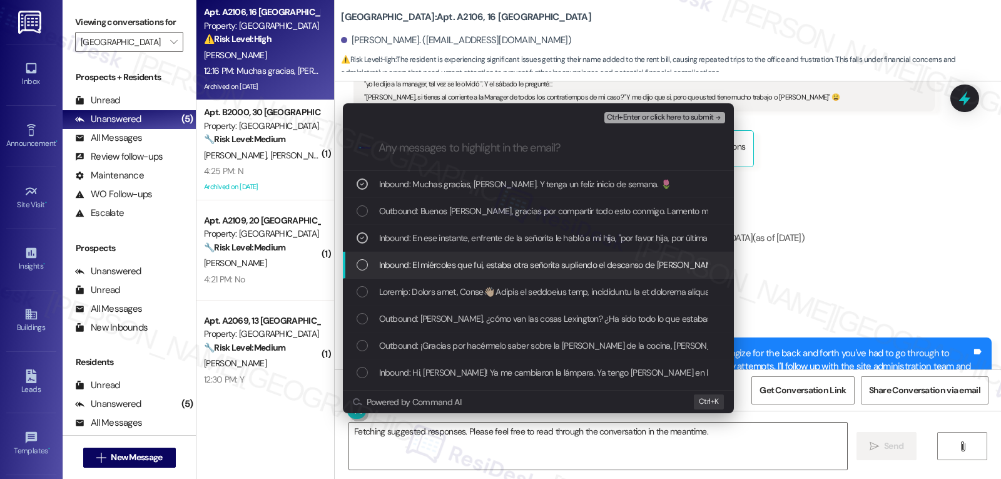
click at [361, 267] on div "List of options" at bounding box center [362, 264] width 11 height 11
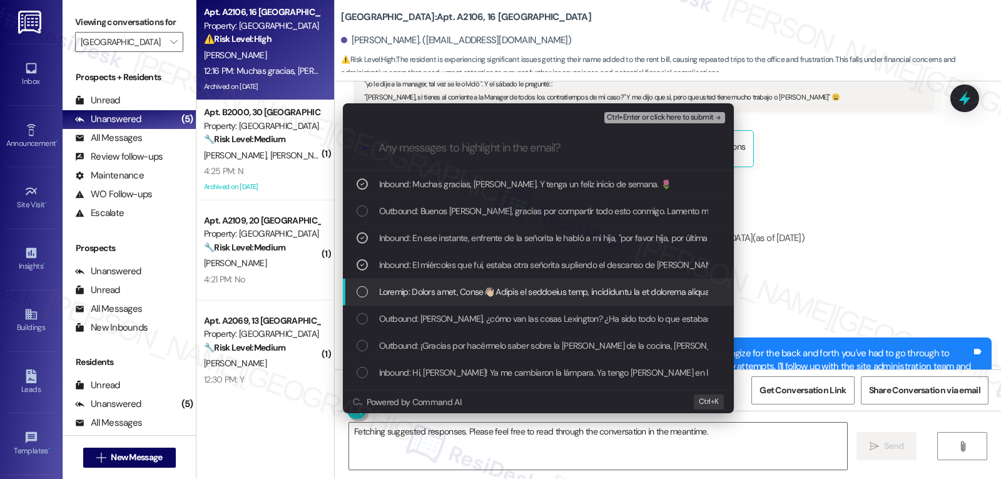
click at [361, 300] on div "List of options" at bounding box center [538, 291] width 391 height 27
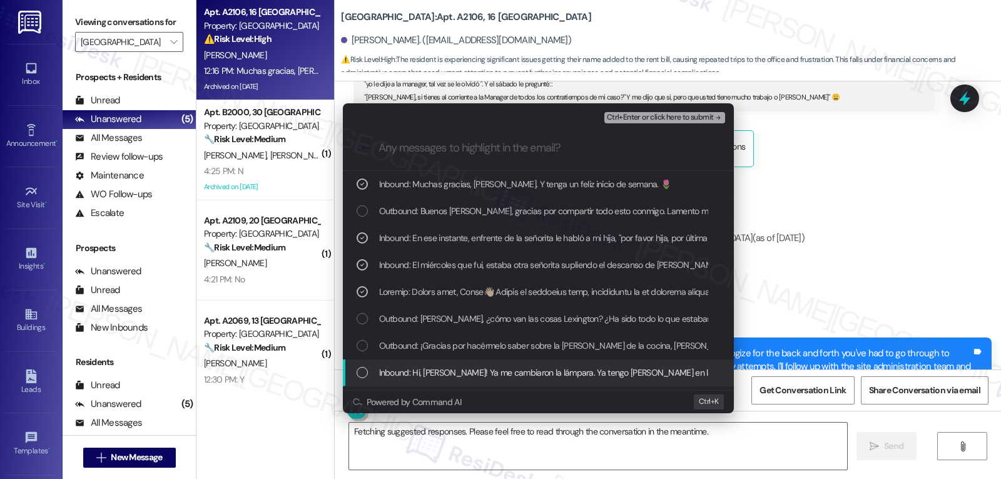
click at [365, 371] on div "List of options" at bounding box center [362, 372] width 11 height 11
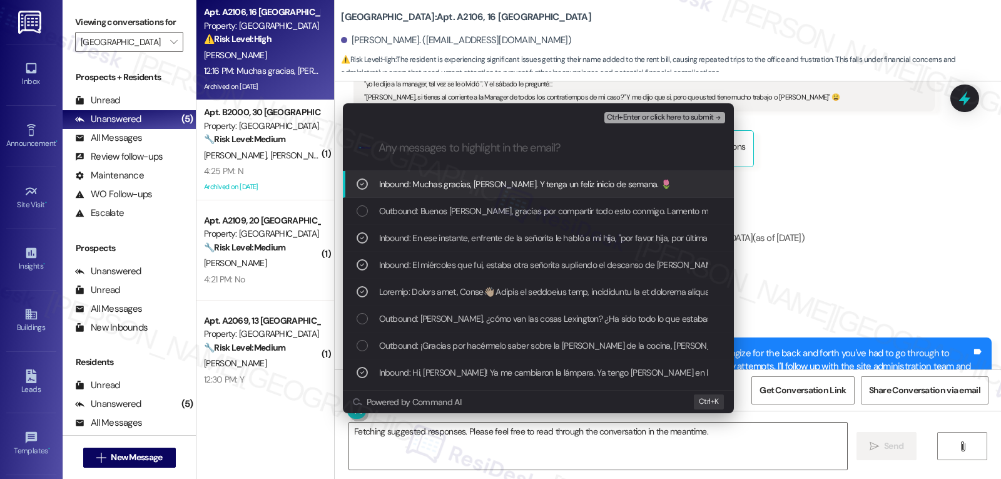
click at [712, 118] on span "Ctrl+Enter or click here to submit" at bounding box center [660, 117] width 107 height 9
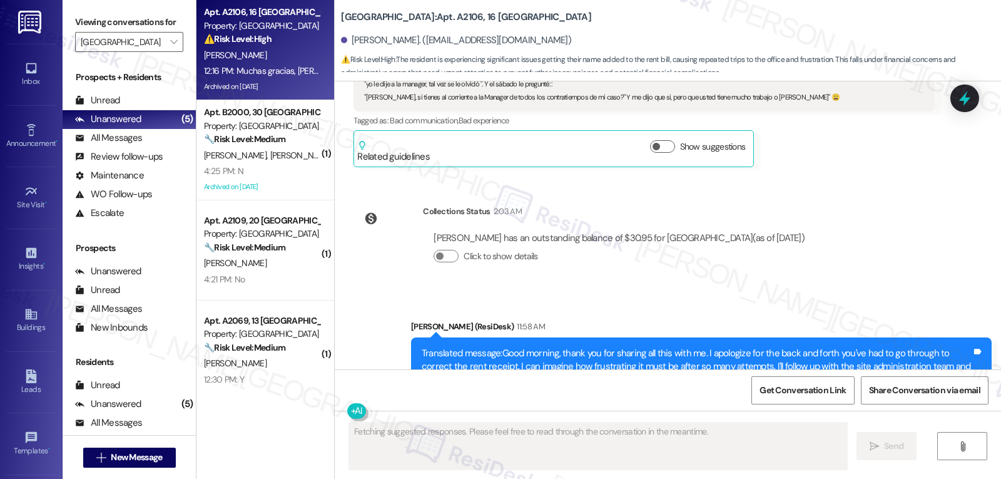
click at [354, 478] on div "Liliana Hernandez 12:16 PM" at bounding box center [551, 488] width 395 height 18
copy div "Liliana"
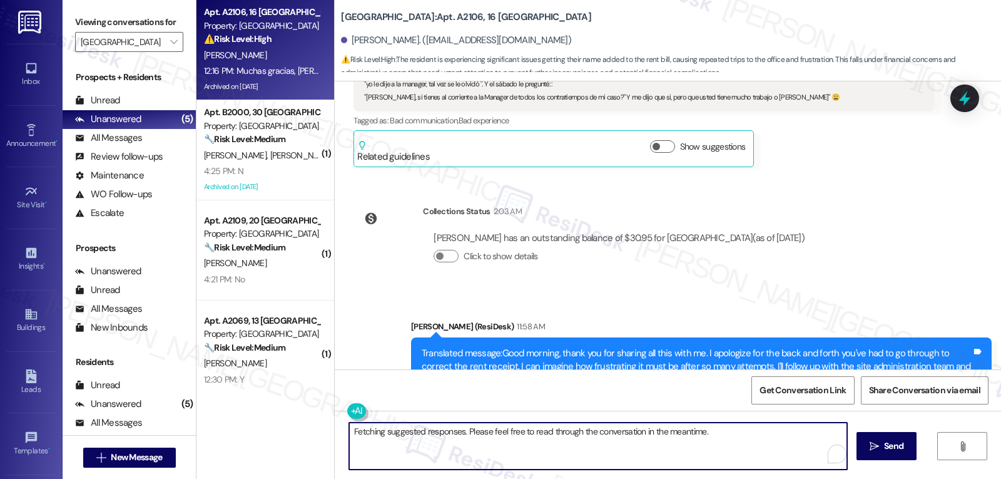
click at [466, 449] on textarea "Fetching suggested responses. Please feel free to read through the conversation…" at bounding box center [598, 445] width 498 height 47
type textarea "You're welcome, Liliana!"
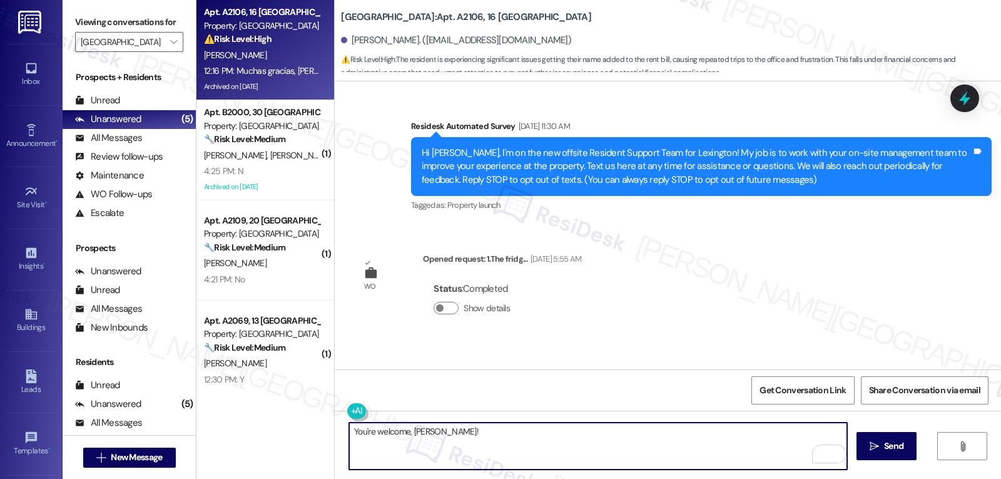
scroll to position [25950, 0]
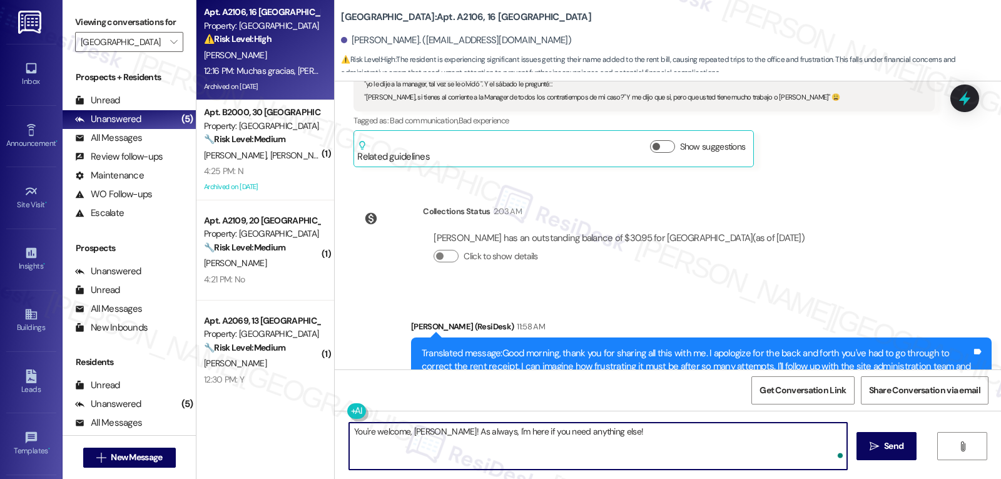
type textarea "You're welcome, [PERSON_NAME]! As always, I'm here if you need anything else!"
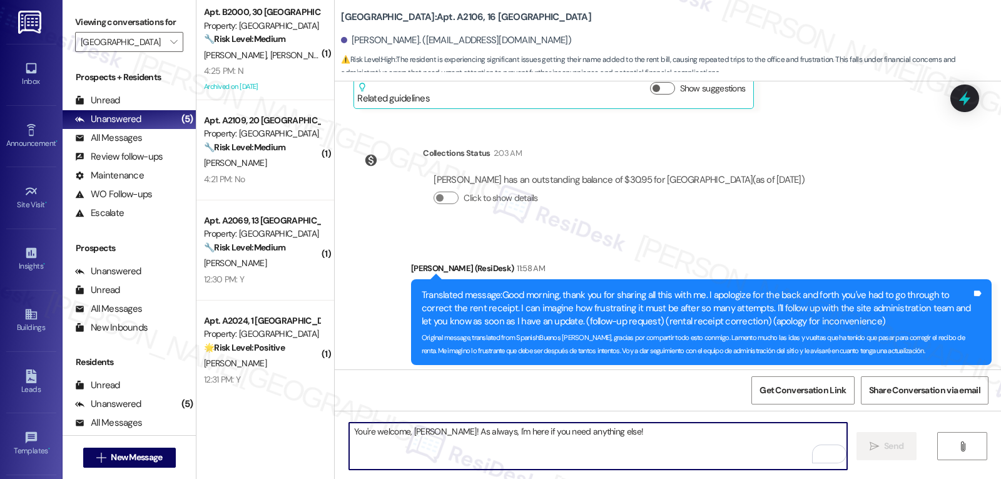
scroll to position [26037, 0]
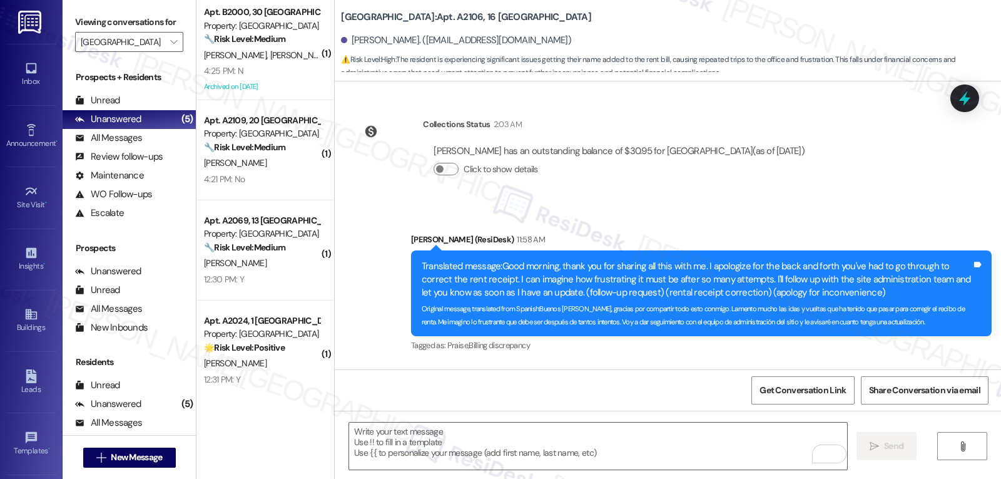
drag, startPoint x: 697, startPoint y: 340, endPoint x: 983, endPoint y: 355, distance: 286.4
copy div "You're welcome, Liliana! As always, I'm here if you need anything else! Tags an…"
click at [371, 451] on textarea "To enrich screen reader interactions, please activate Accessibility in Grammarl…" at bounding box center [598, 445] width 498 height 47
paste textarea "You're welcome, Liliana! As always, I'm here if you need anything else!"
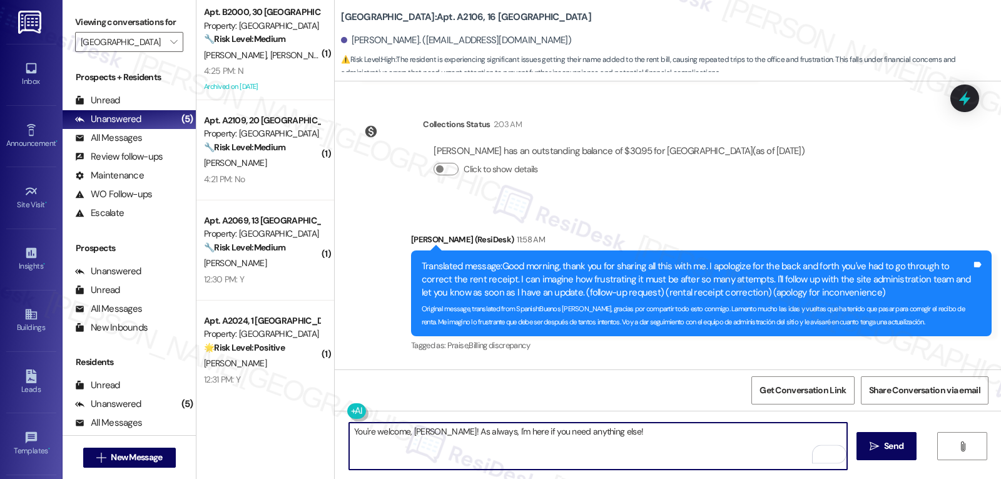
click at [347, 421] on div "You're welcome, Liliana! As always, I'm here if you need anything else!  Send " at bounding box center [668, 458] width 666 height 94
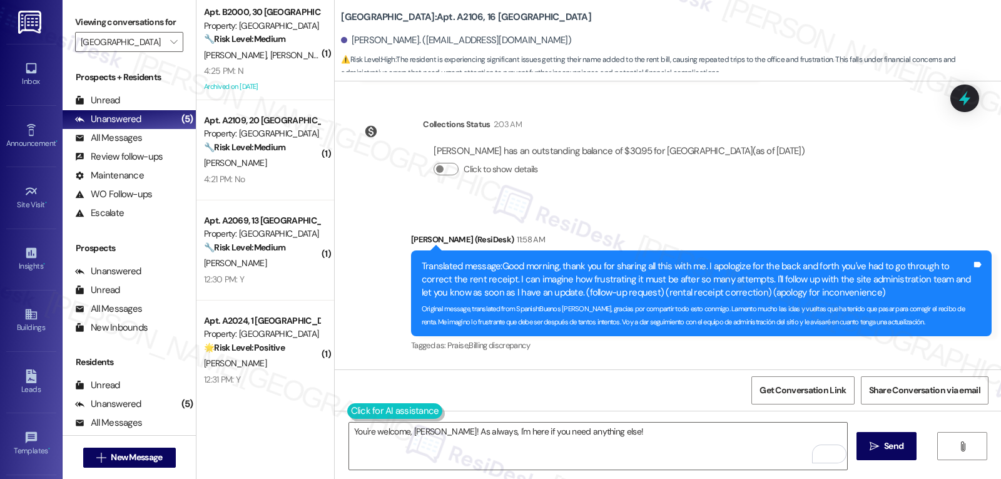
click at [355, 406] on button at bounding box center [395, 411] width 96 height 16
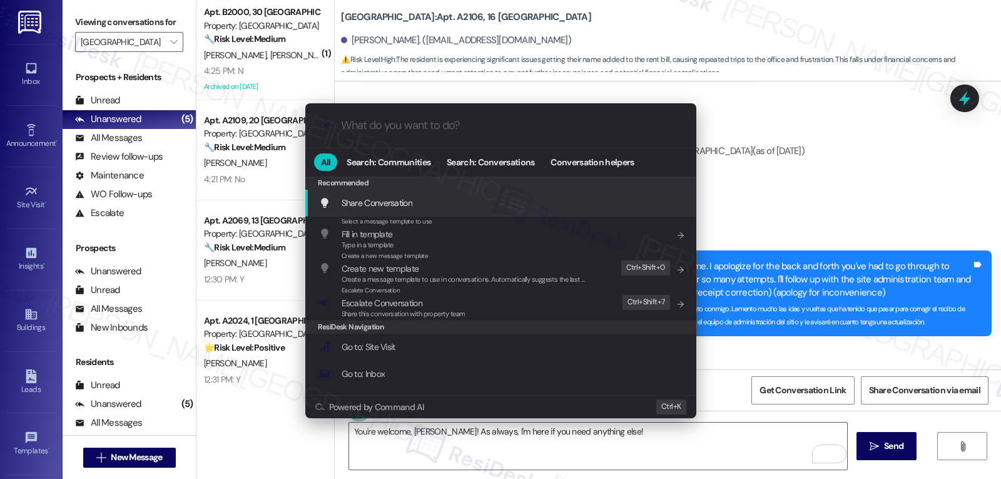
click at [597, 448] on div ".cls-1{fill:#0a055f;}.cls-2{fill:#0cc4c4;} resideskLogoBlueOrange All Search: C…" at bounding box center [500, 239] width 1001 height 479
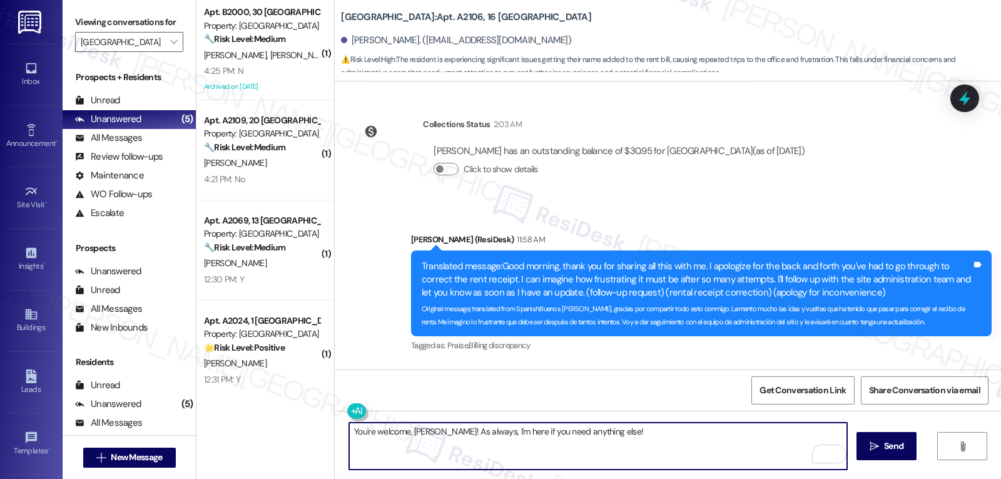
click at [608, 435] on textarea "You're welcome, Liliana! As always, I'm here if you need anything else!" at bounding box center [598, 445] width 498 height 47
click at [348, 420] on div "You're welcome, Liliana! As always, I'm here if you need anything else!  Send " at bounding box center [668, 458] width 666 height 94
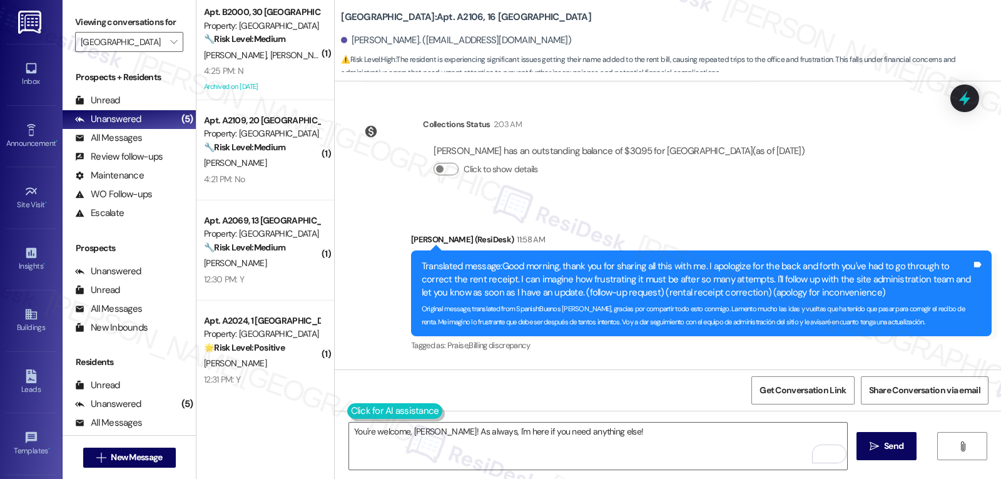
click at [349, 417] on button at bounding box center [395, 411] width 96 height 16
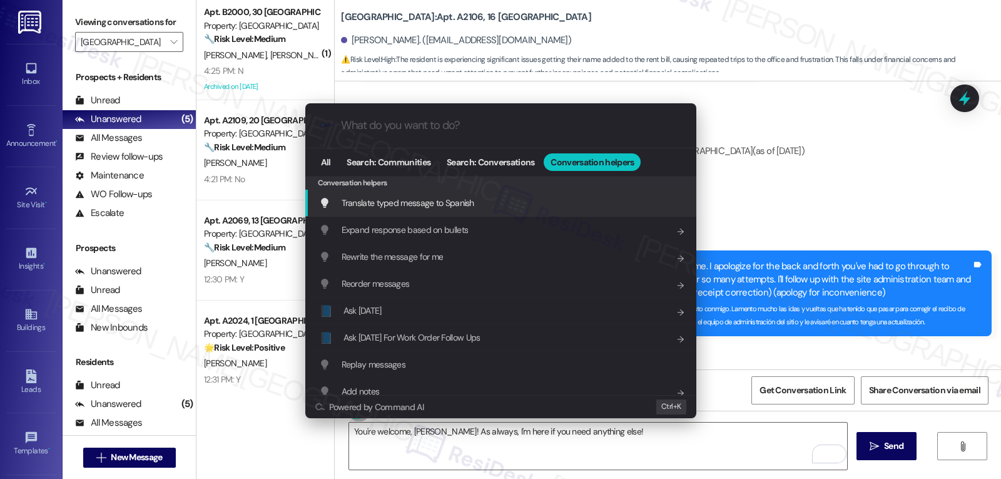
click at [477, 205] on div "Translate typed message to Spanish Add shortcut" at bounding box center [502, 203] width 366 height 14
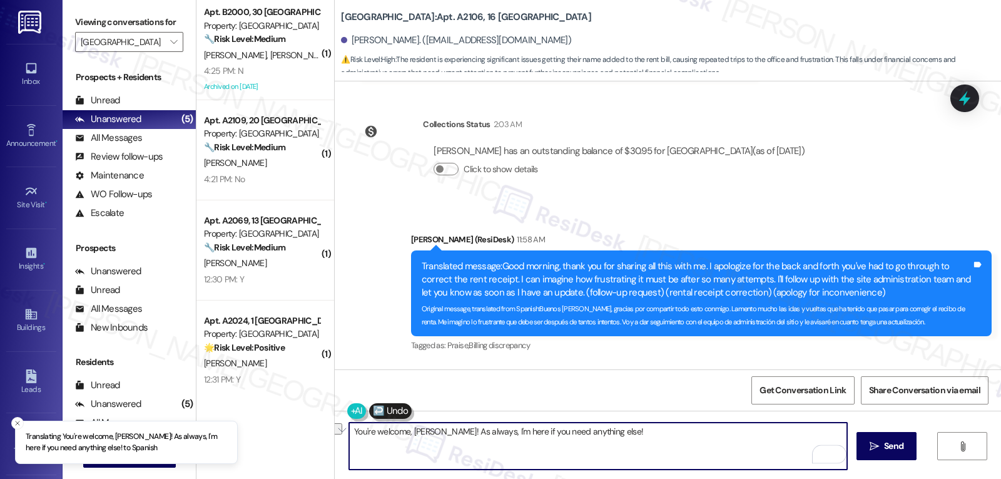
drag, startPoint x: 586, startPoint y: 436, endPoint x: 1189, endPoint y: 471, distance: 604.3
click at [1001, 471] on html "Translating You're welcome, Liliana! As always, I'm here if you need anything e…" at bounding box center [500, 239] width 1001 height 479
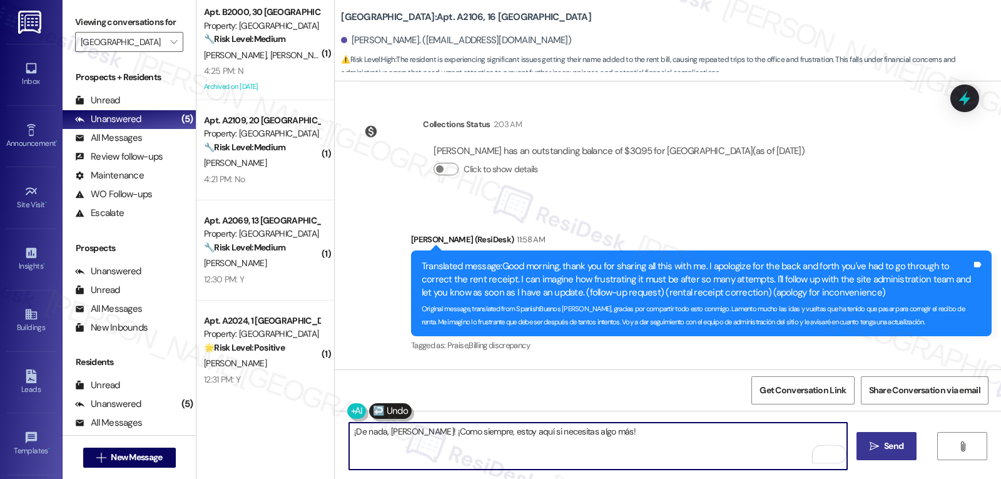
type textarea "¡De nada, Liliana! ¡Como siempre, estoy aquí si necesitas algo más!"
click at [899, 452] on span "Send" at bounding box center [893, 445] width 19 height 13
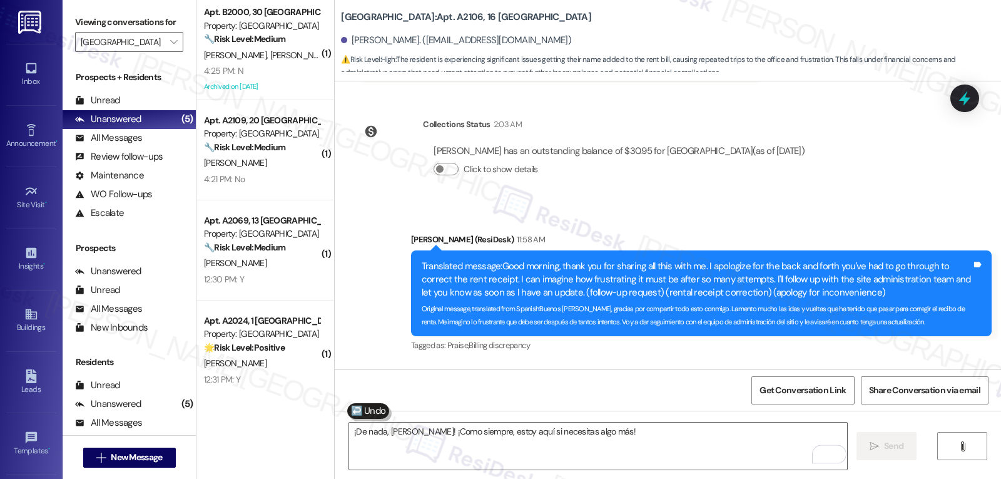
scroll to position [25950, 0]
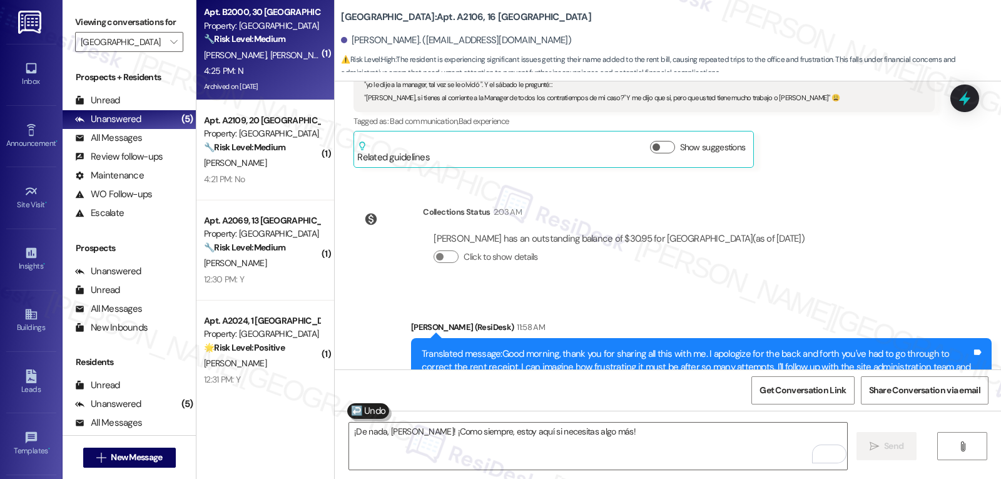
click at [288, 44] on div "🔧 Risk Level: Medium The resident responded negatively to a follow-up regarding…" at bounding box center [262, 39] width 116 height 13
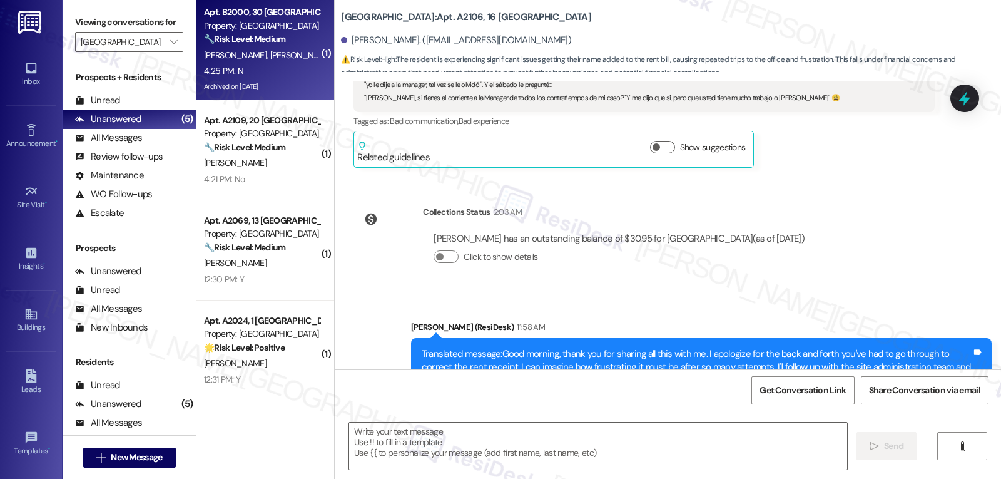
type textarea "Fetching suggested responses. Please feel free to read through the conversation…"
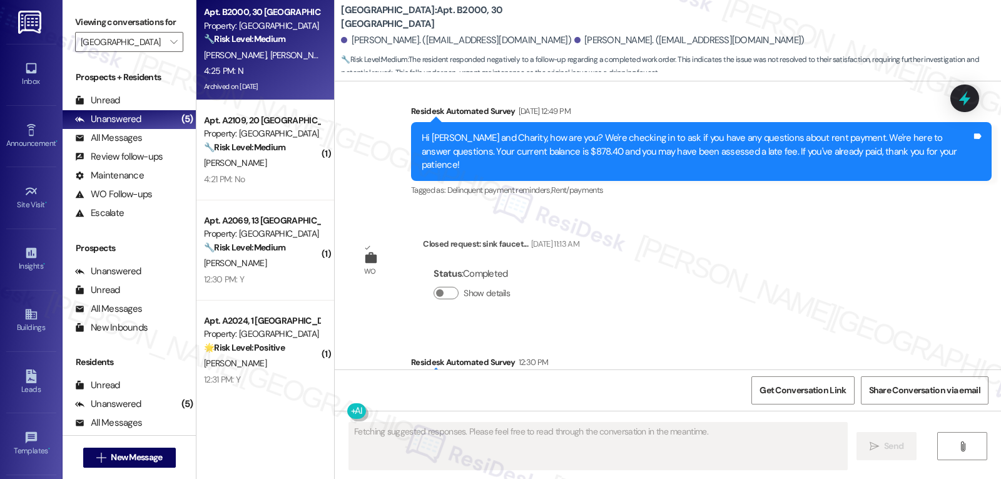
scroll to position [9936, 0]
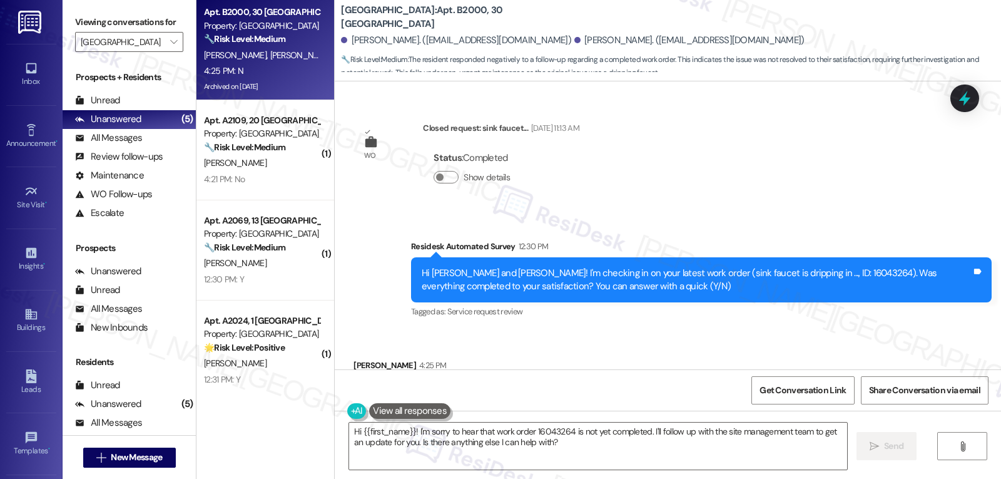
drag, startPoint x: 646, startPoint y: 429, endPoint x: 811, endPoint y: 498, distance: 178.4
click at [811, 478] on html "Inbox Go to Inbox Announcement • Send A Text Announcement Site Visit • Go to Si…" at bounding box center [500, 239] width 1001 height 479
drag, startPoint x: 362, startPoint y: 299, endPoint x: 325, endPoint y: 299, distance: 36.9
click at [334, 299] on div "Lexington: Apt. B2000, 30 Lexington Dennis Banda. (dennisbanda31@gmail.com) Cha…" at bounding box center [667, 239] width 667 height 479
copy div "Dennis"
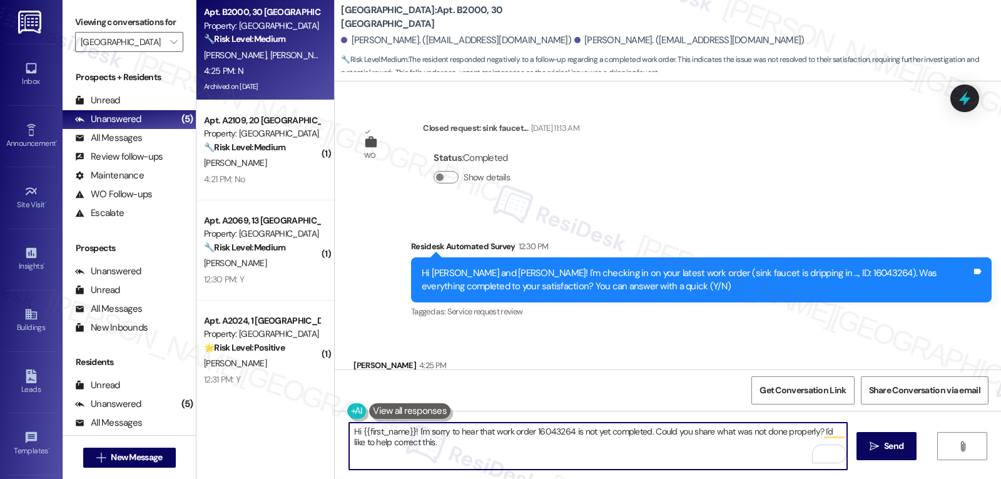
click at [355, 429] on textarea "Hi {{first_name}}! I'm sorry to hear that work order 16043264 is not yet comple…" at bounding box center [598, 445] width 498 height 47
paste textarea "Dennis"
click at [643, 453] on textarea "Hi Dennis! I'm sorry to hear that work order 16043264 is not yet completed. Cou…" at bounding box center [598, 445] width 498 height 47
type textarea "Hi Dennis! I'm sorry to hear that work order 16043264 is not yet completed. Cou…"
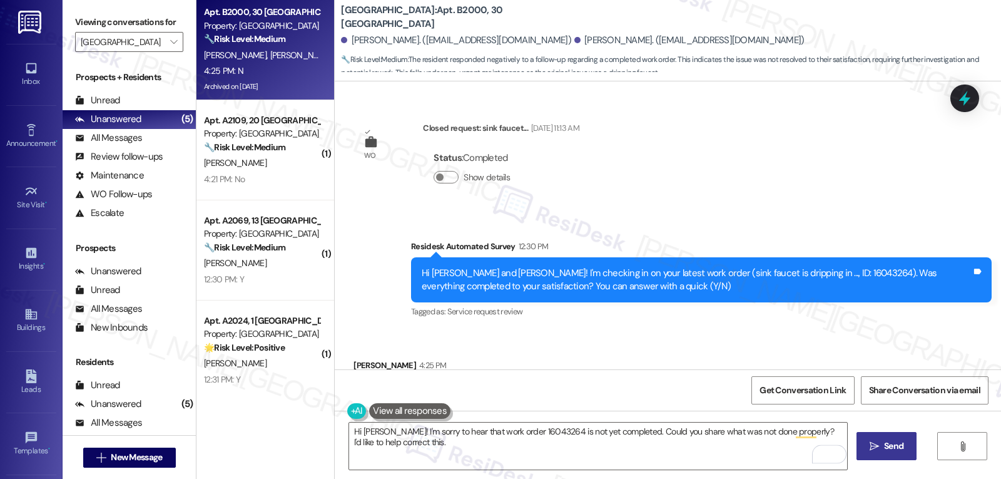
click at [901, 446] on span "Send" at bounding box center [893, 445] width 19 height 13
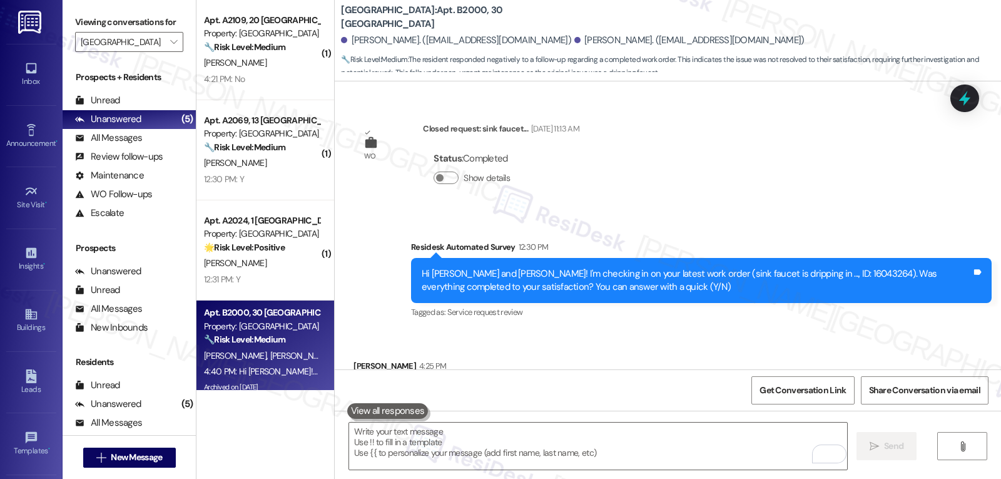
scroll to position [10037, 0]
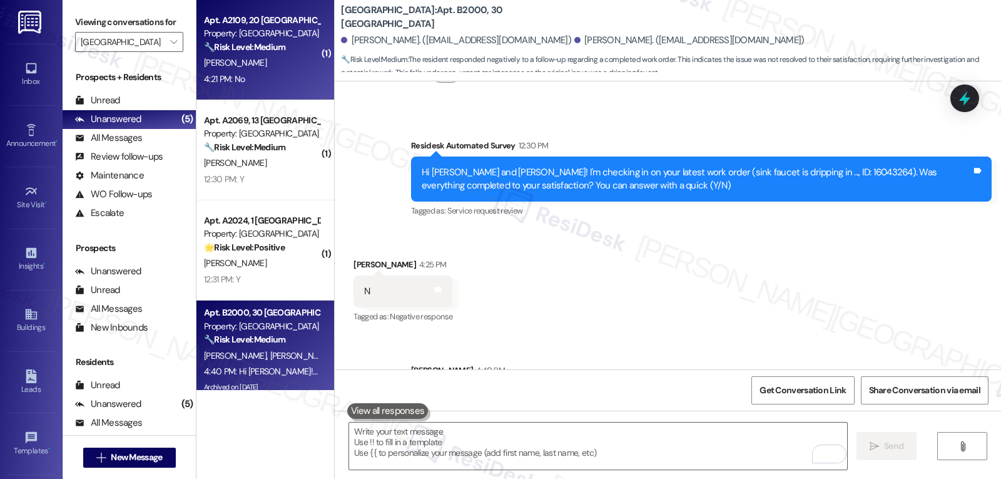
click at [222, 34] on div "Property: [GEOGRAPHIC_DATA]" at bounding box center [262, 33] width 116 height 13
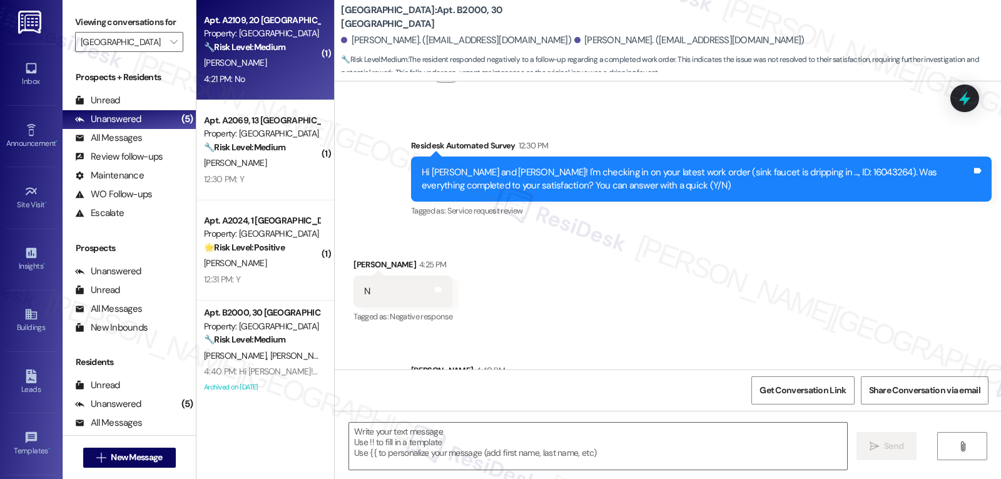
type textarea "Fetching suggested responses. Please feel free to read through the conversation…"
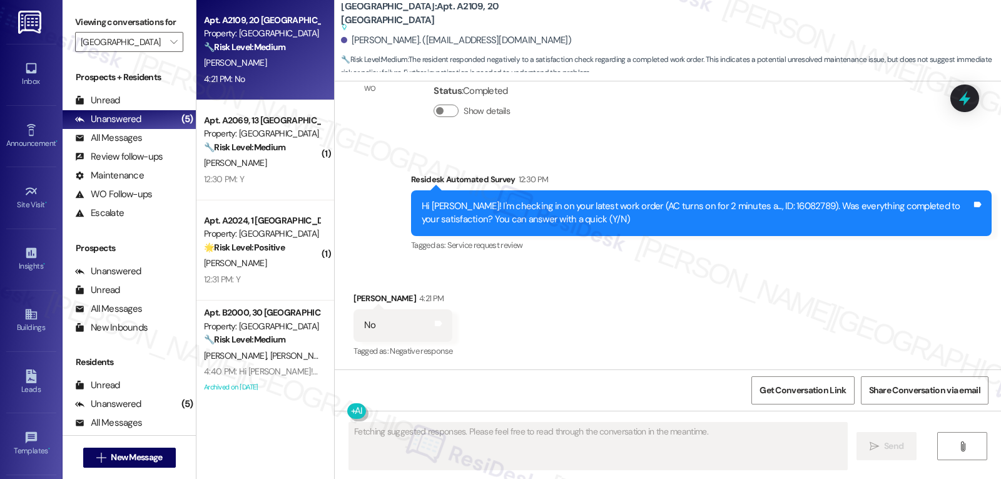
scroll to position [7015, 0]
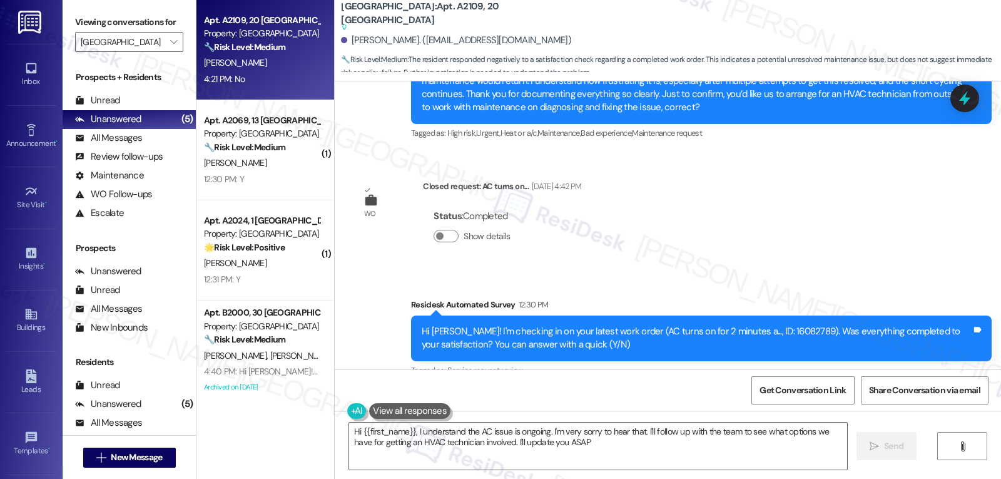
type textarea "Hi {{first_name}}, I understand the AC issue is ongoing. I'm very sorry to hear…"
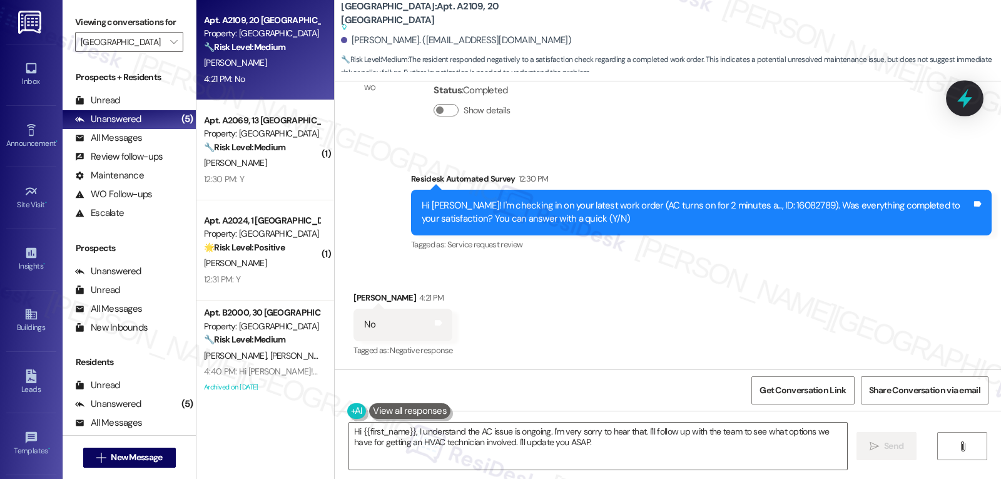
click at [962, 104] on icon at bounding box center [964, 98] width 21 height 21
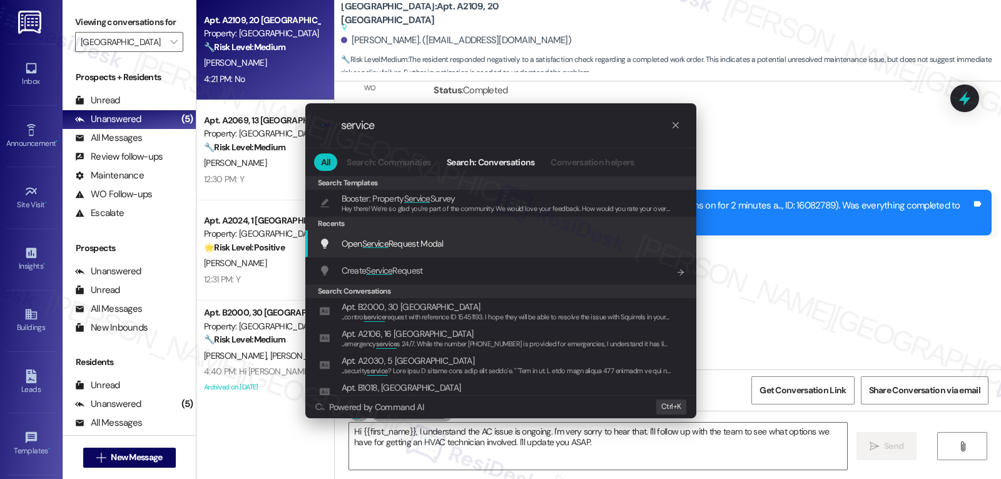
type input "service"
click at [404, 244] on span "Open Service Request Modal" at bounding box center [393, 243] width 102 height 11
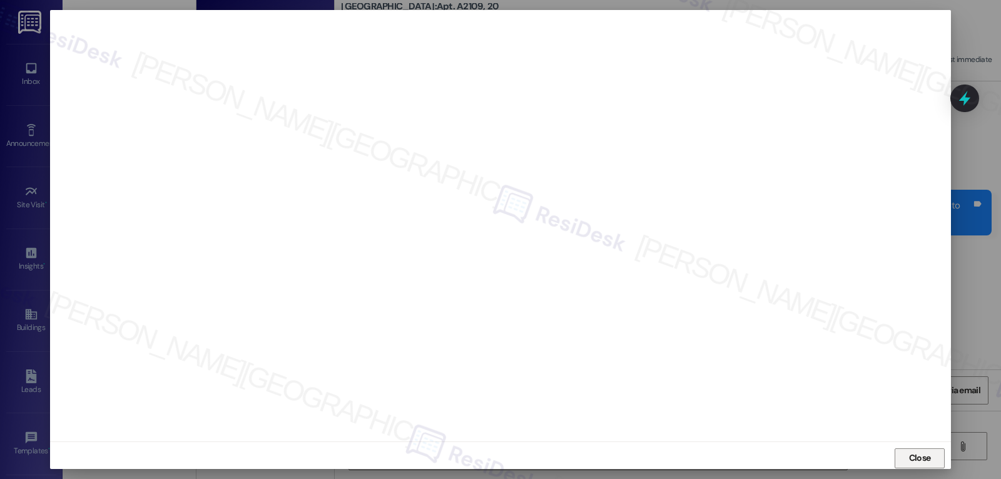
click at [938, 459] on button "Close" at bounding box center [920, 458] width 50 height 20
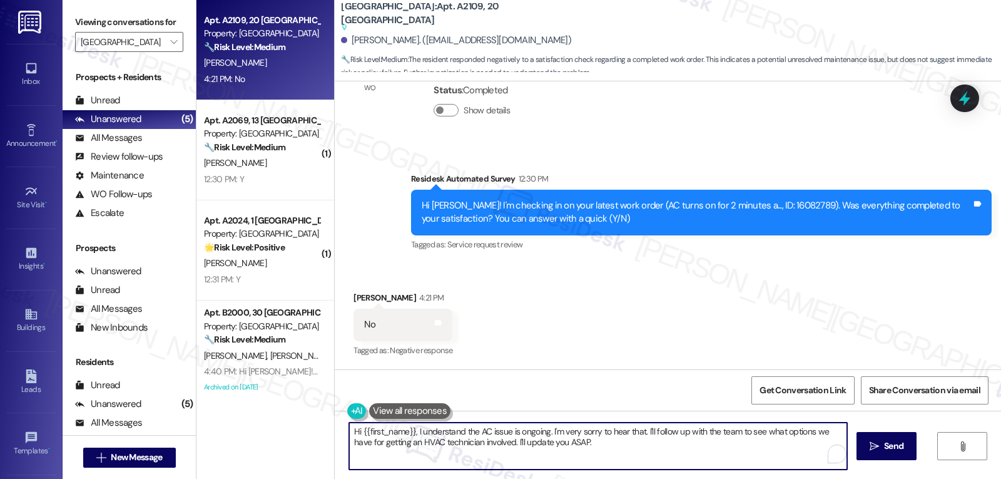
drag, startPoint x: 650, startPoint y: 449, endPoint x: 754, endPoint y: 508, distance: 120.2
click at [754, 478] on html "Inbox Go to Inbox Announcement • Send A Text Announcement Site Visit • Go to Si…" at bounding box center [500, 239] width 1001 height 479
type textarea "Hi {{first_name}}, I understand the AC issue is ongoing. I'm very sorry to hear…"
click at [902, 457] on button " Send" at bounding box center [887, 446] width 61 height 28
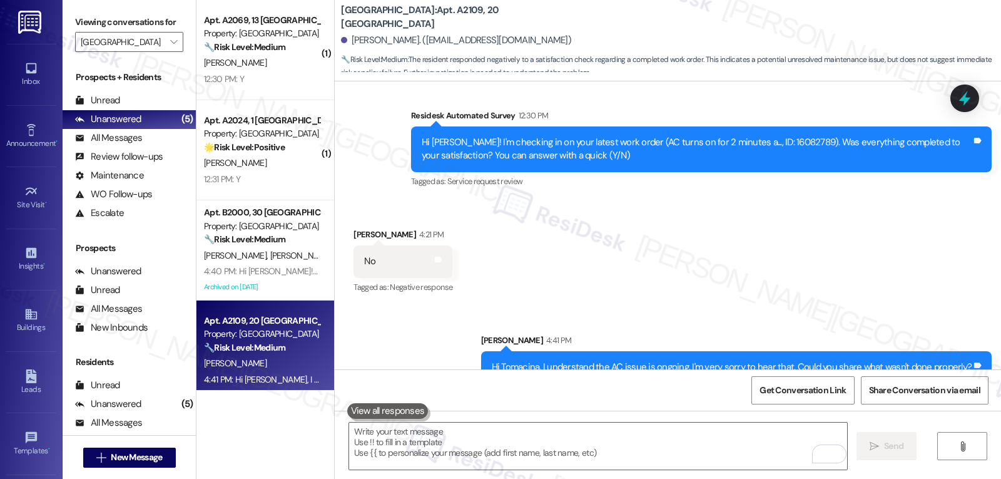
scroll to position [7228, 0]
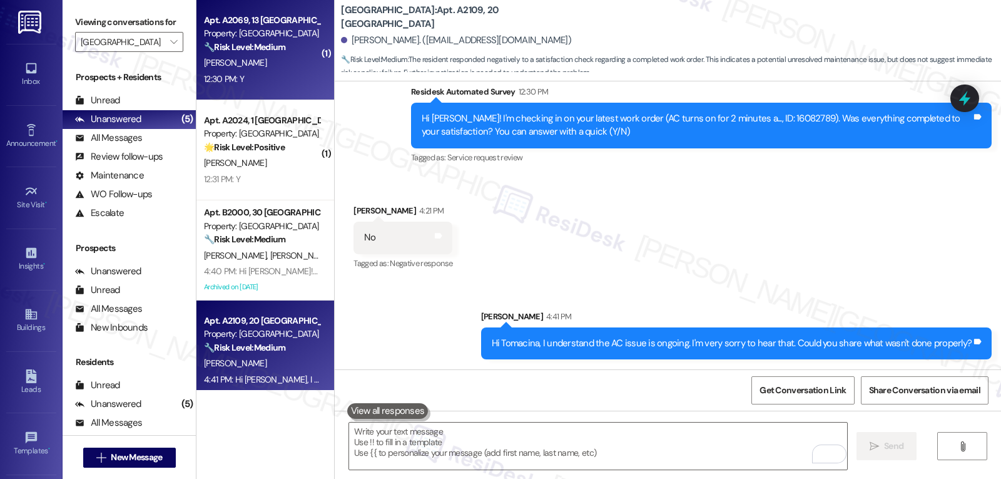
click at [204, 61] on span "[PERSON_NAME]" at bounding box center [235, 62] width 63 height 11
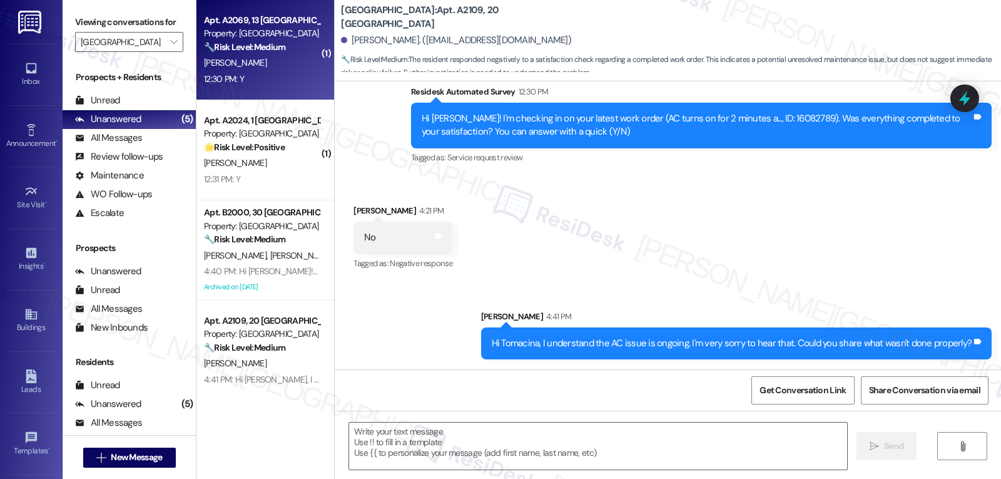
type textarea "Fetching suggested responses. Please feel free to read through the conversation…"
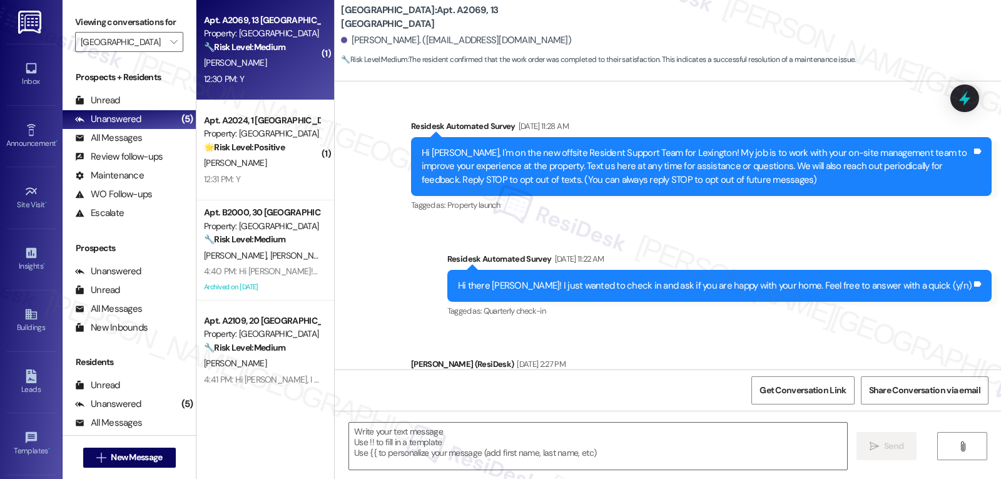
scroll to position [13907, 0]
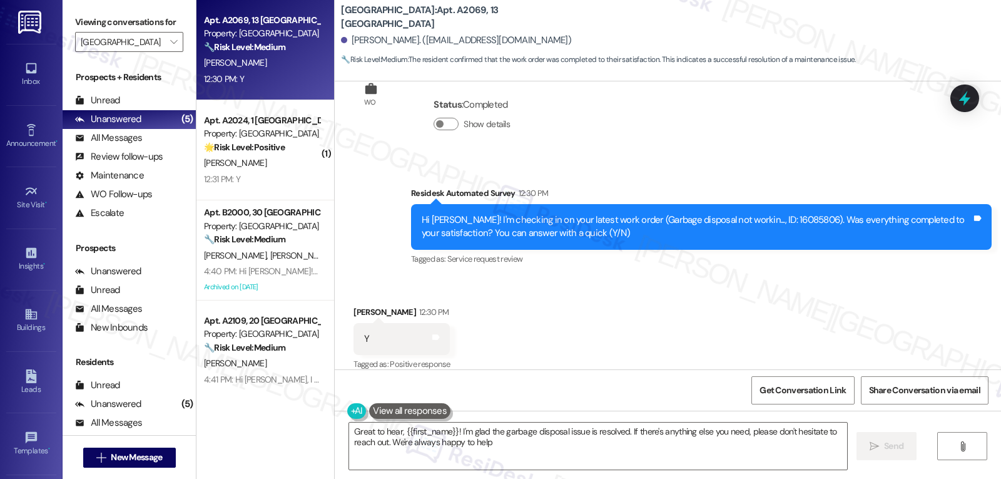
type textarea "Great to hear, {{first_name}}! I'm glad the garbage disposal issue is resolved.…"
click at [559, 452] on textarea "Great to hear, {{first_name}}! I'm glad the garbage disposal issue is resolved.…" at bounding box center [598, 445] width 498 height 47
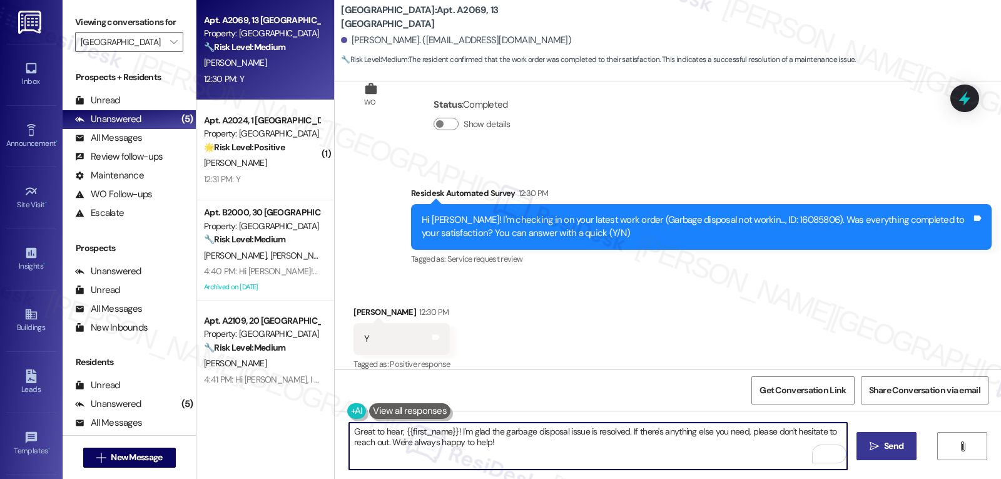
click at [870, 449] on icon "" at bounding box center [874, 446] width 9 height 10
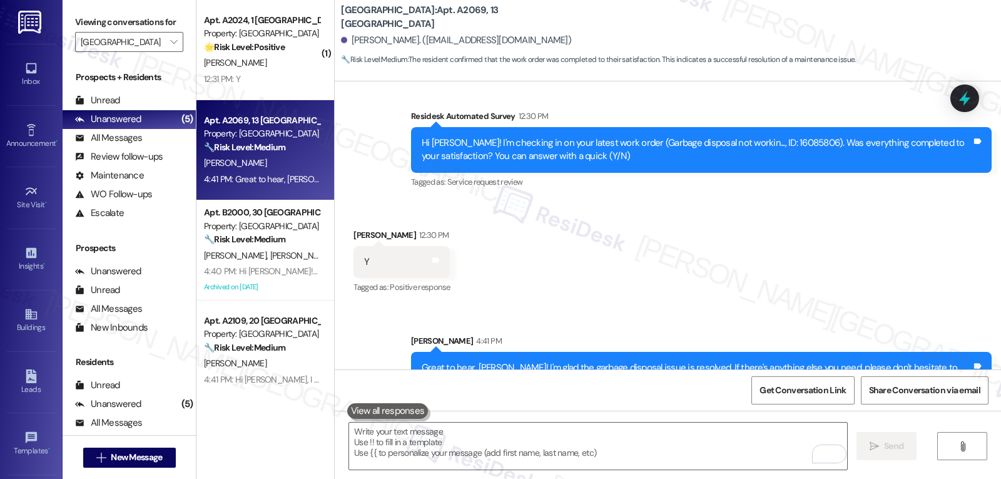
scroll to position [14008, 0]
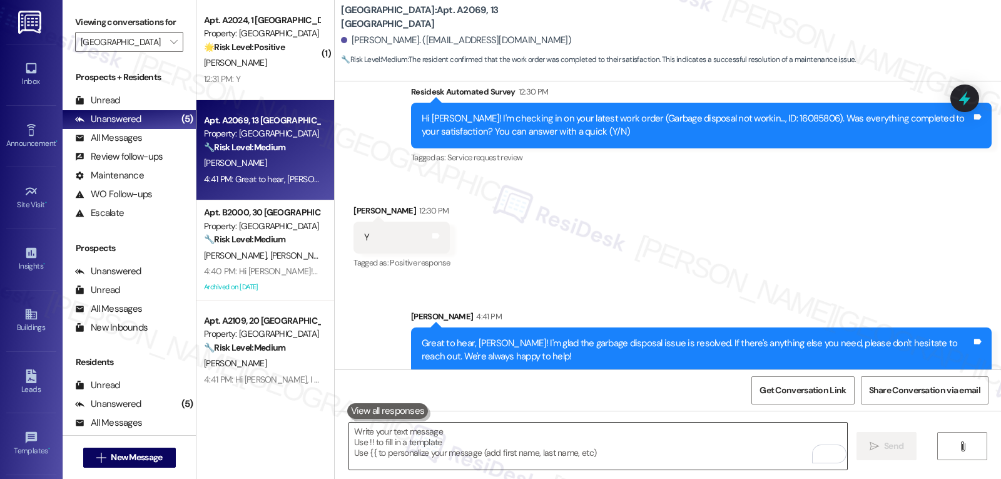
click at [554, 454] on textarea "To enrich screen reader interactions, please activate Accessibility in Grammarl…" at bounding box center [598, 445] width 498 height 47
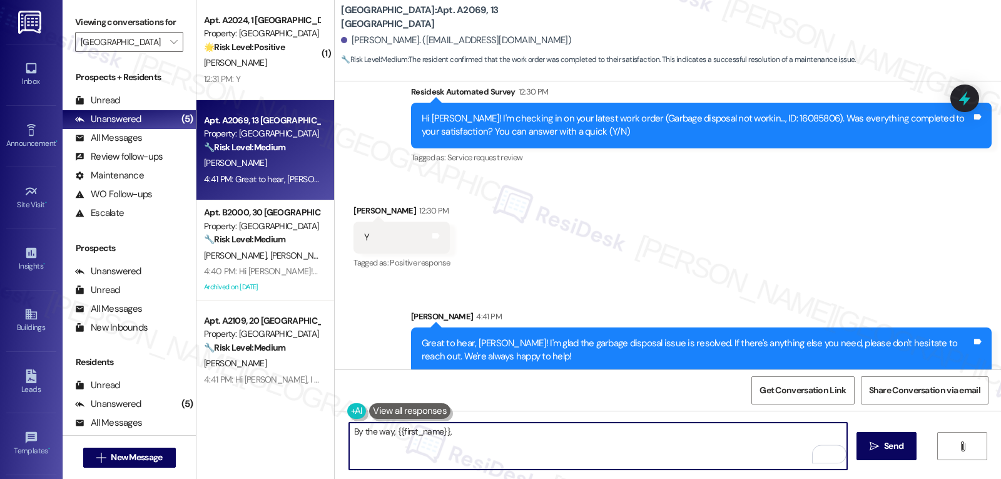
paste textarea "how are things going at {{property}}? Has it been everything you were looking f…"
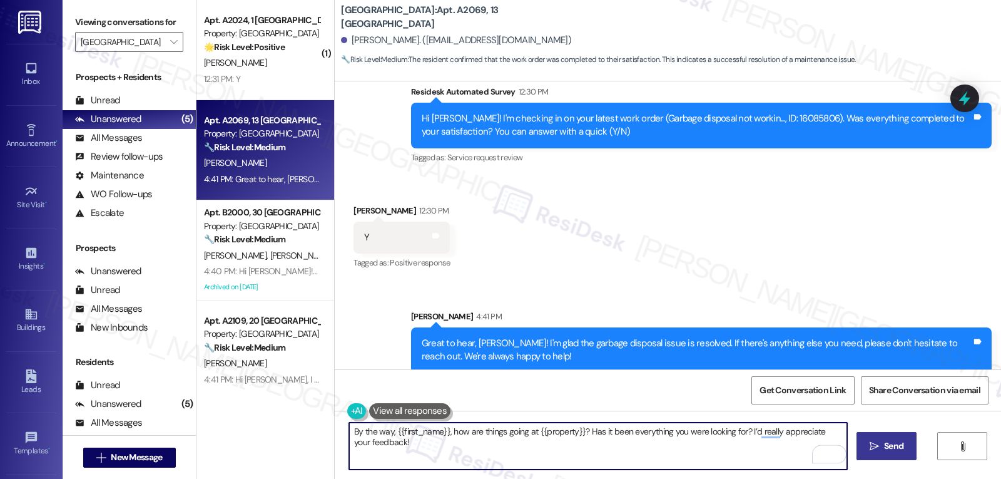
type textarea "By the way, {{first_name}}, how are things going at {{property}}? Has it been e…"
click at [912, 446] on button " Send" at bounding box center [887, 446] width 61 height 28
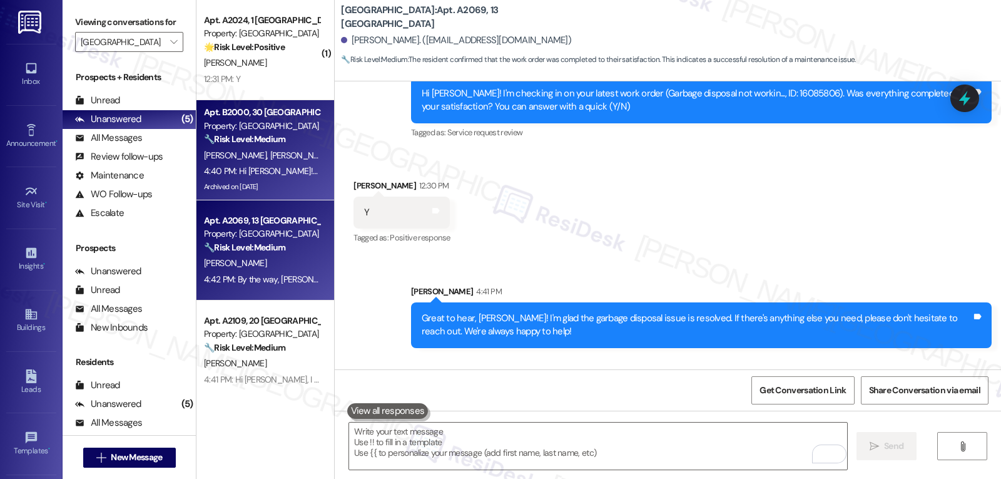
scroll to position [14095, 0]
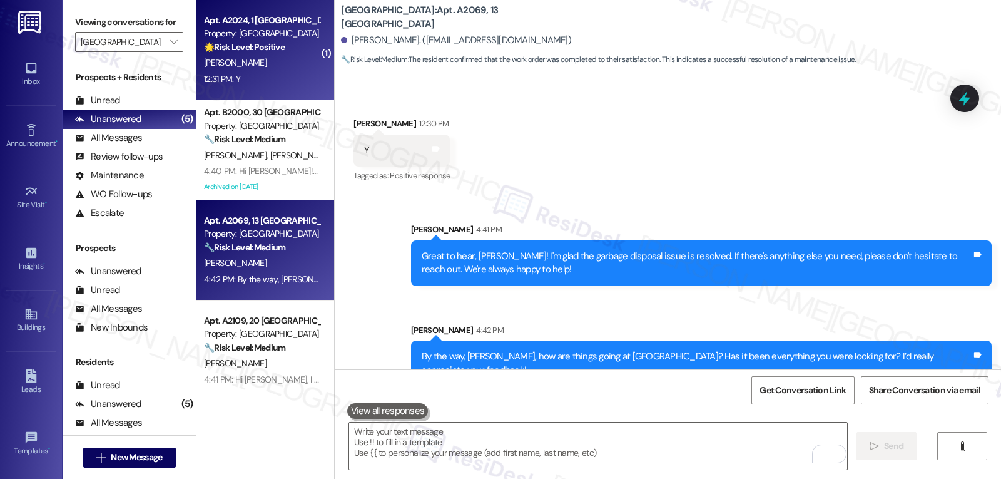
click at [252, 73] on div "12:31 PM: Y 12:31 PM: Y" at bounding box center [262, 79] width 118 height 16
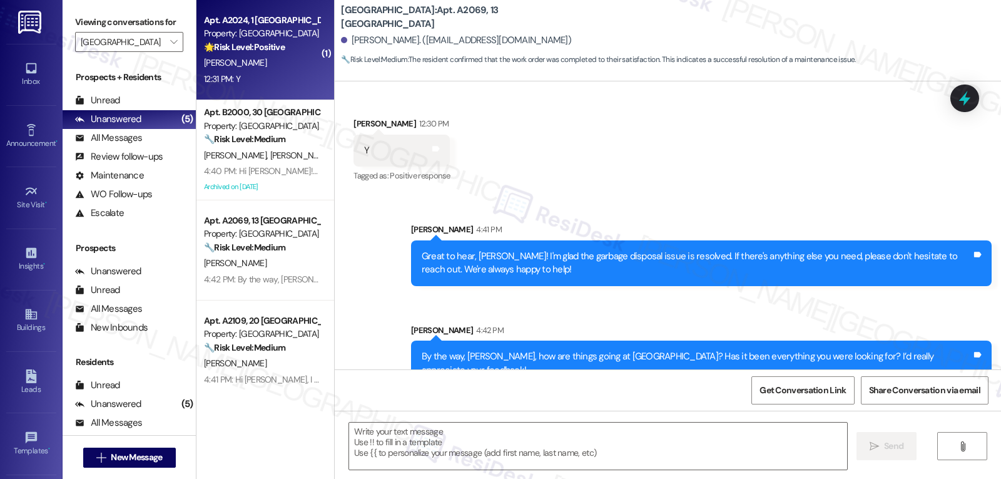
type textarea "Fetching suggested responses. Please feel free to read through the conversation…"
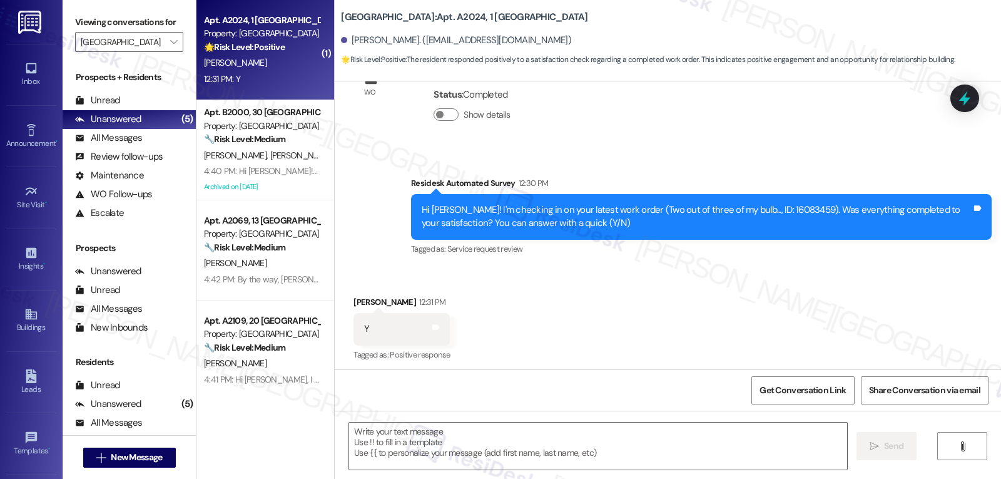
scroll to position [595, 0]
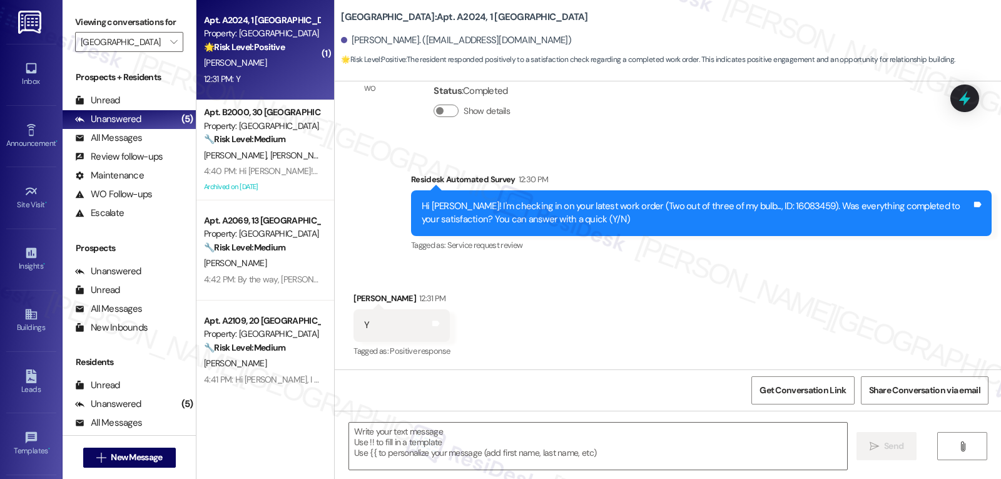
type textarea "Fetching suggested responses. Please feel free to read through the conversation…"
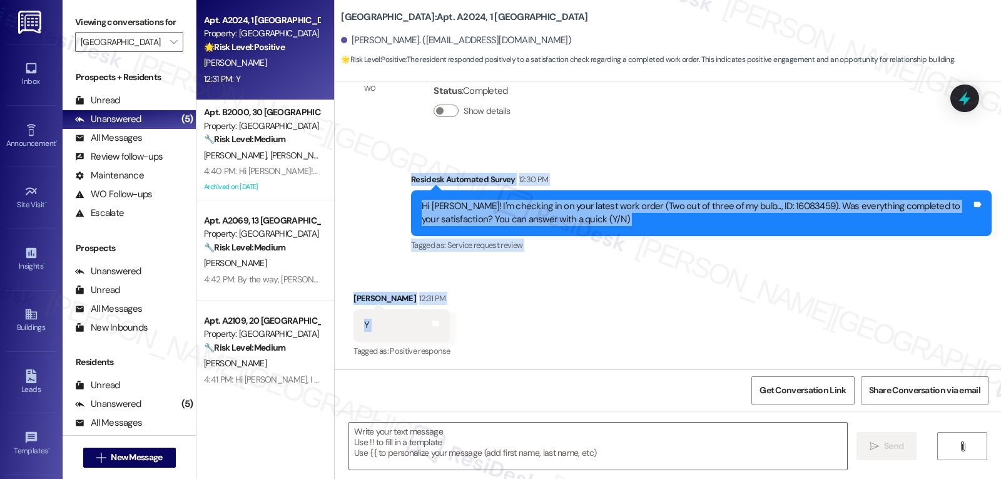
drag, startPoint x: 400, startPoint y: 178, endPoint x: 511, endPoint y: 330, distance: 188.1
click at [511, 330] on div "WO Lease started Jun 13, 2025 at 8:00 PM Show details Survey, sent via SMS Resi…" at bounding box center [668, 225] width 666 height 288
copy div "Residesk Automated Survey 12:30 PM Hi Faith! I'm checking in on your latest wor…"
click at [390, 444] on textarea at bounding box center [598, 445] width 498 height 47
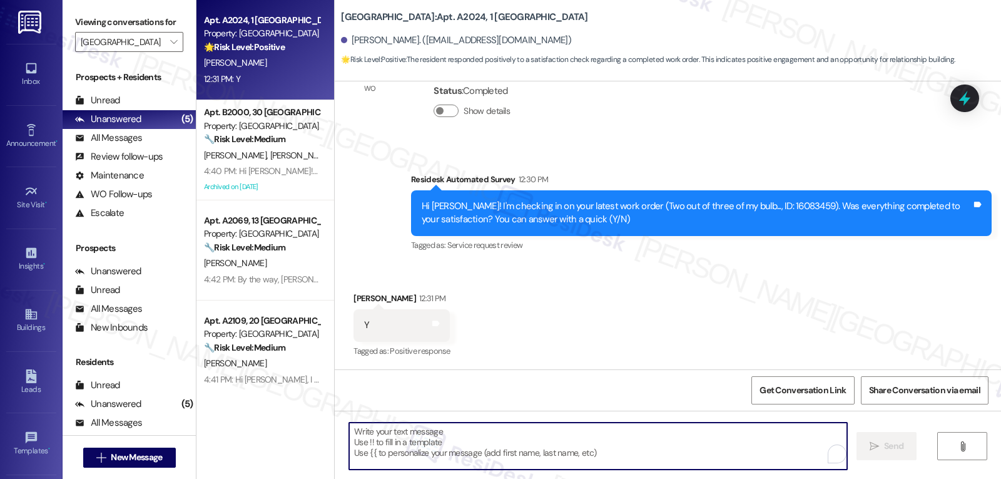
paste textarea "Thanks for confirming, Faith! I’m glad the bulbs were taken care of. If anythin…"
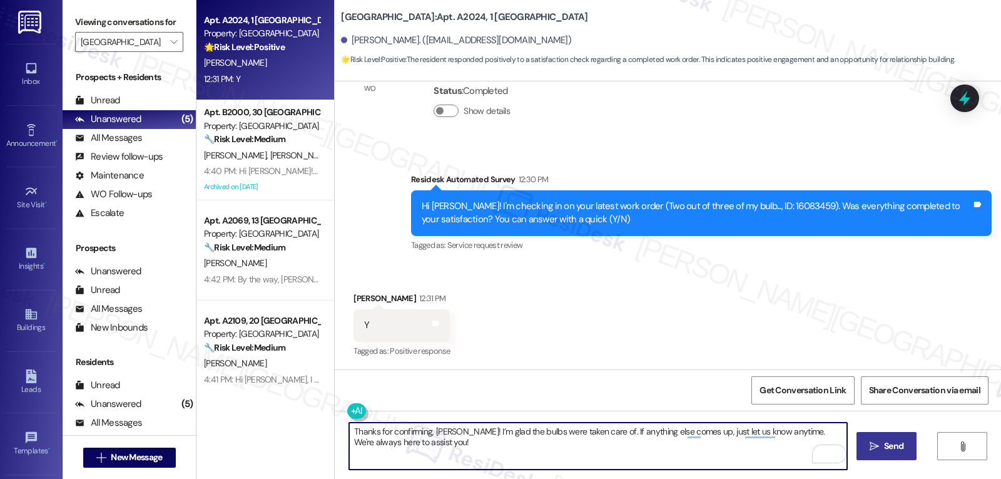
type textarea "Thanks for confirming, Faith! I’m glad the bulbs were taken care of. If anythin…"
click at [874, 451] on icon "" at bounding box center [874, 446] width 9 height 10
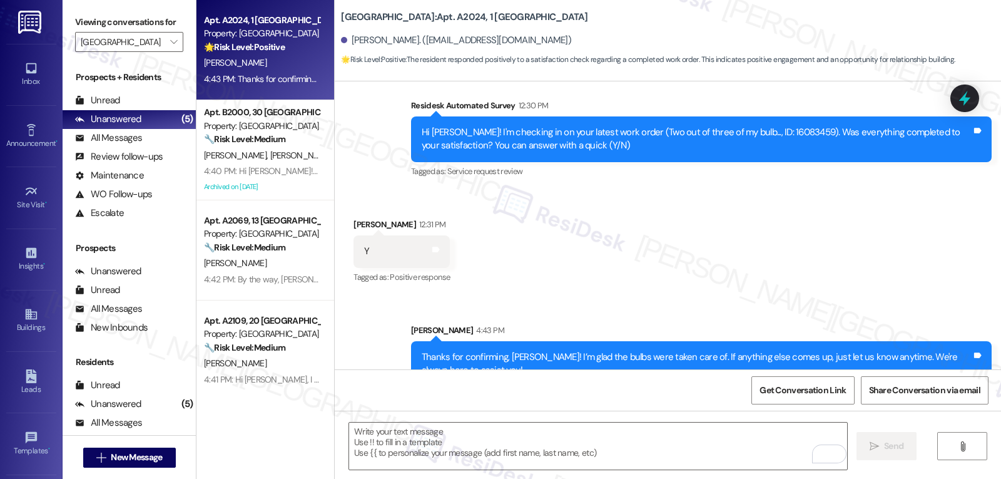
scroll to position [696, 0]
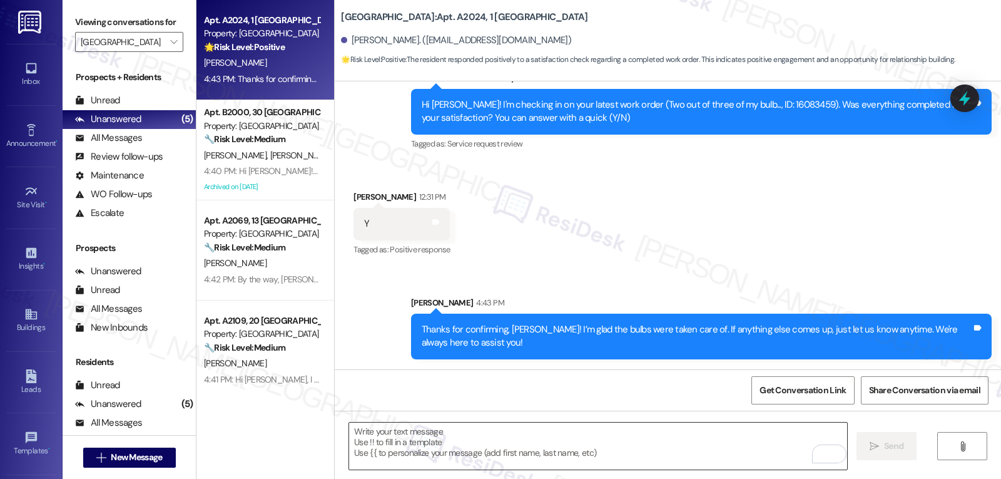
click at [504, 446] on textarea "To enrich screen reader interactions, please activate Accessibility in Grammarl…" at bounding box center [598, 445] width 498 height 47
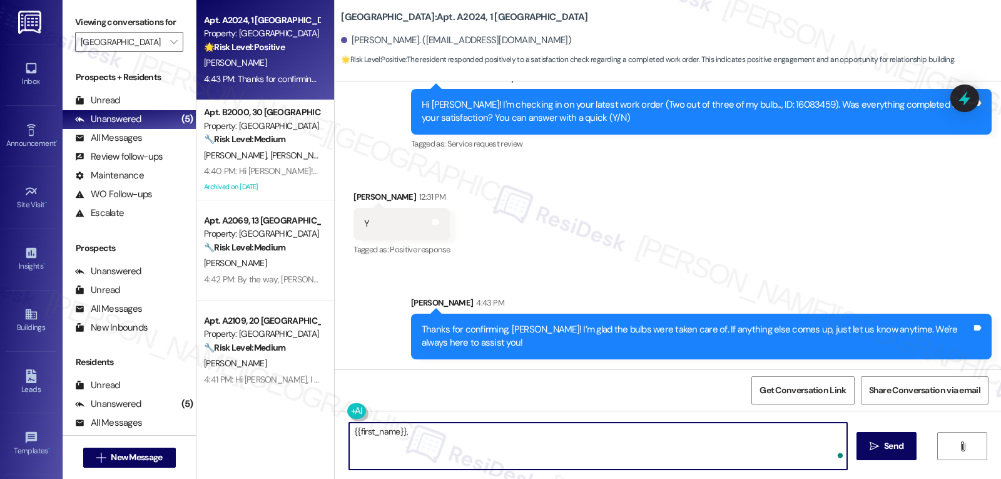
paste textarea "I’d love to know—has your experience at {{property}} been what you expected? Yo…"
type textarea "{{first_name}}, I’d love to know—has your experience at {{property}} been what …"
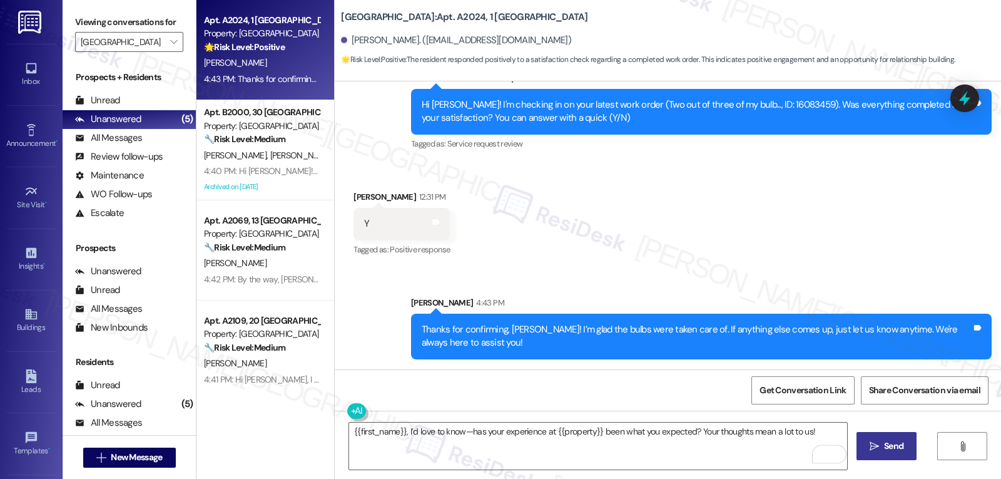
click at [901, 444] on span "Send" at bounding box center [893, 445] width 19 height 13
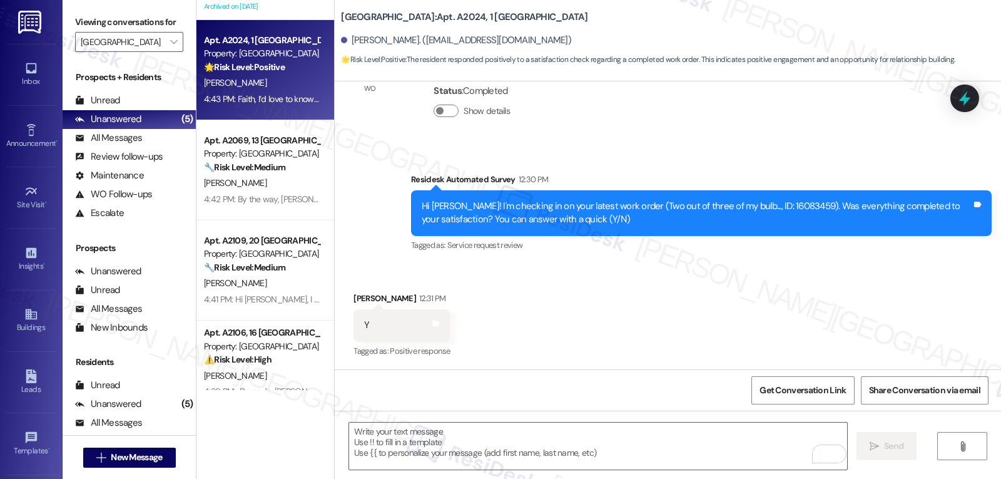
scroll to position [111, 0]
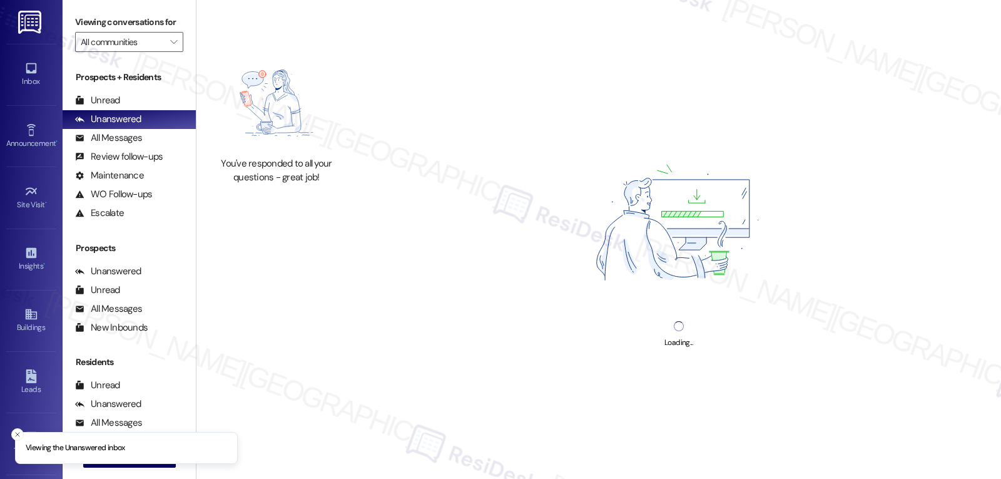
type input "[GEOGRAPHIC_DATA]"
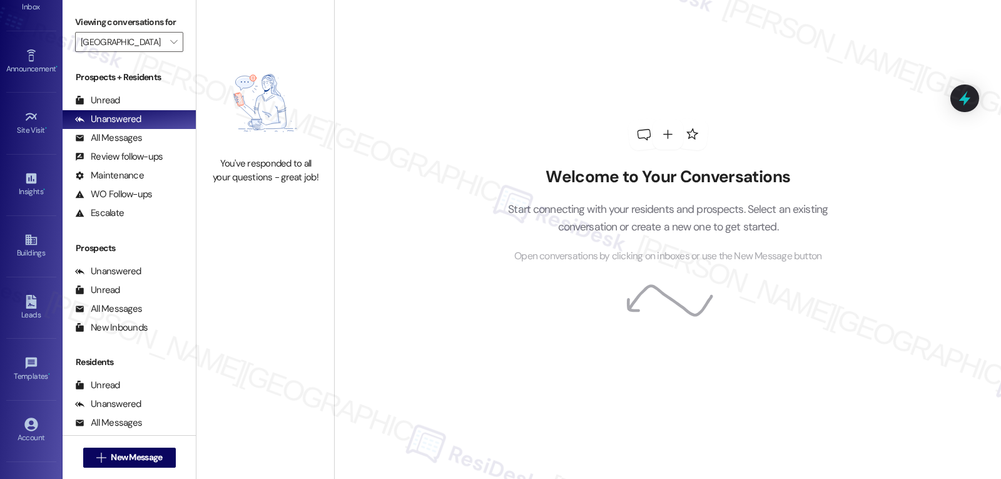
scroll to position [118, 0]
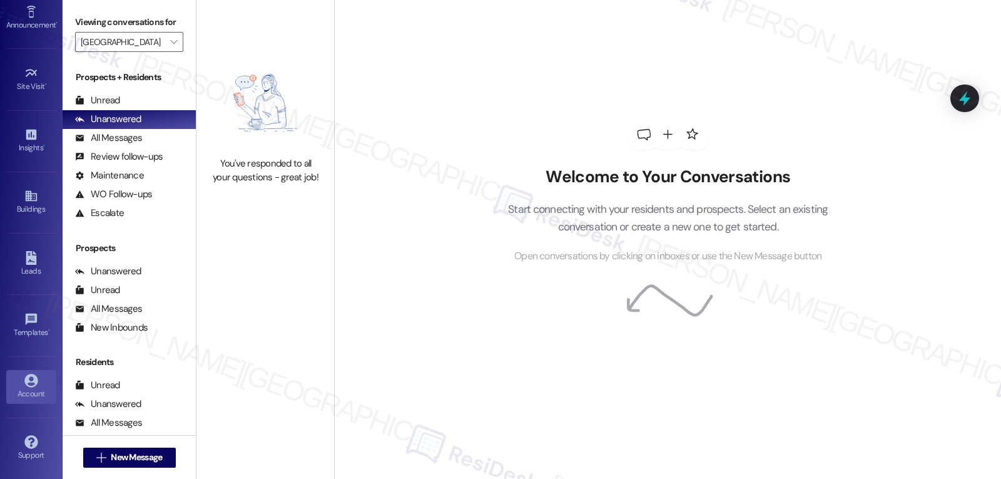
click at [24, 390] on div "Account" at bounding box center [31, 393] width 63 height 13
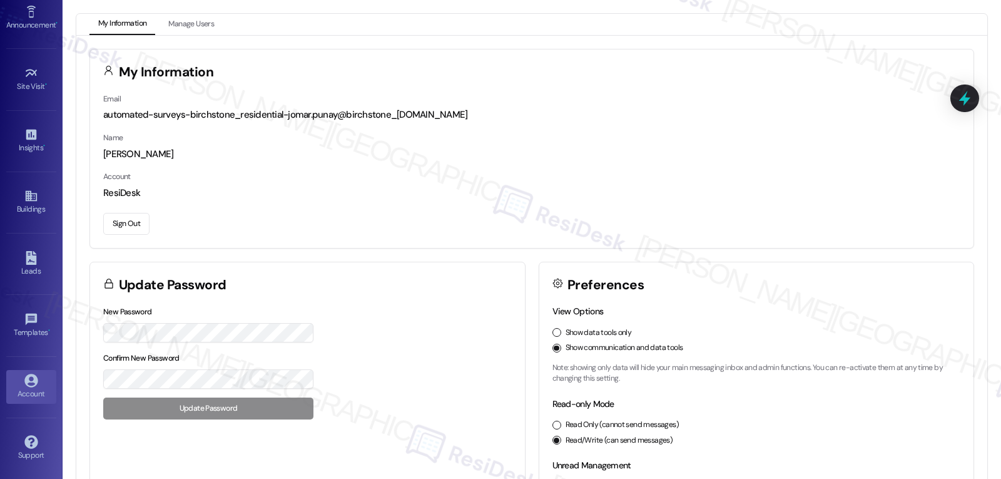
click at [136, 223] on button "Sign Out" at bounding box center [126, 224] width 46 height 22
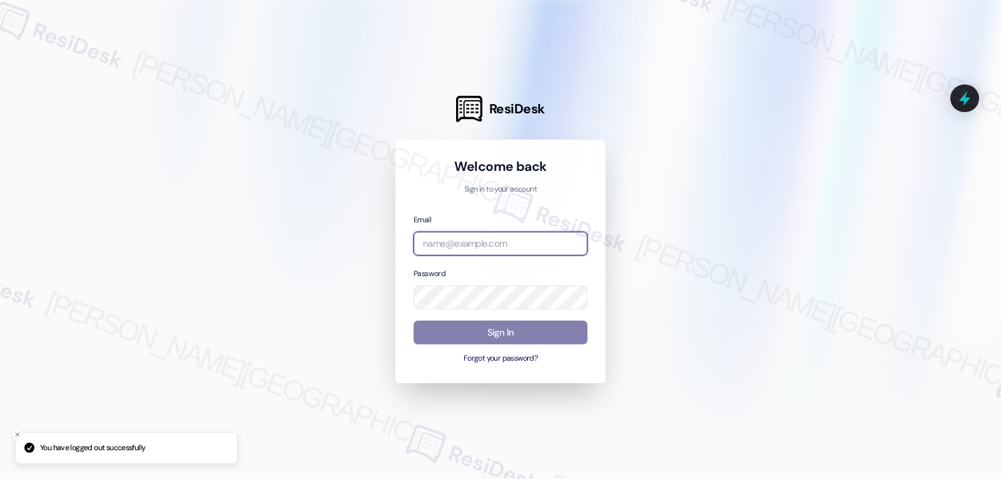
click at [472, 235] on input "email" at bounding box center [501, 244] width 174 height 24
click at [457, 245] on input "email" at bounding box center [501, 244] width 174 height 24
paste input "[EMAIL_ADDRESS][DOMAIN_NAME]"
type input "[EMAIL_ADDRESS][DOMAIN_NAME]"
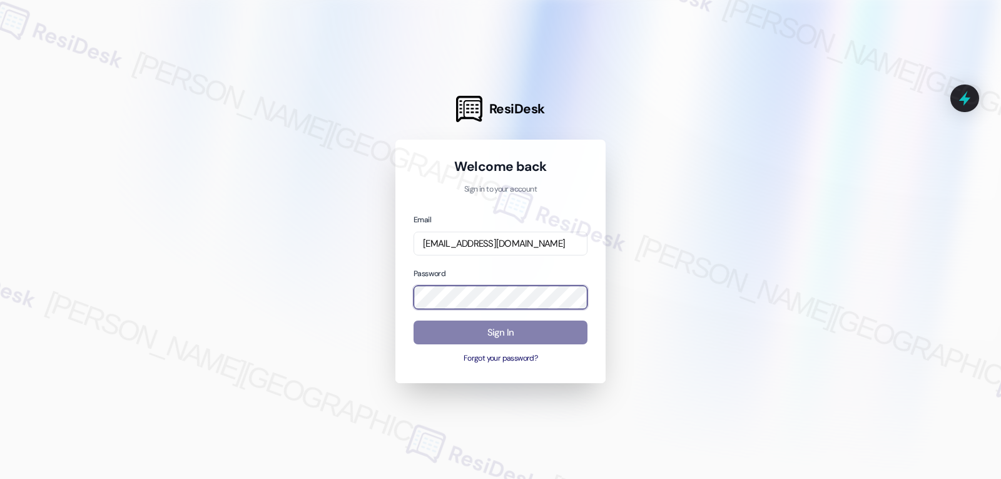
scroll to position [0, 0]
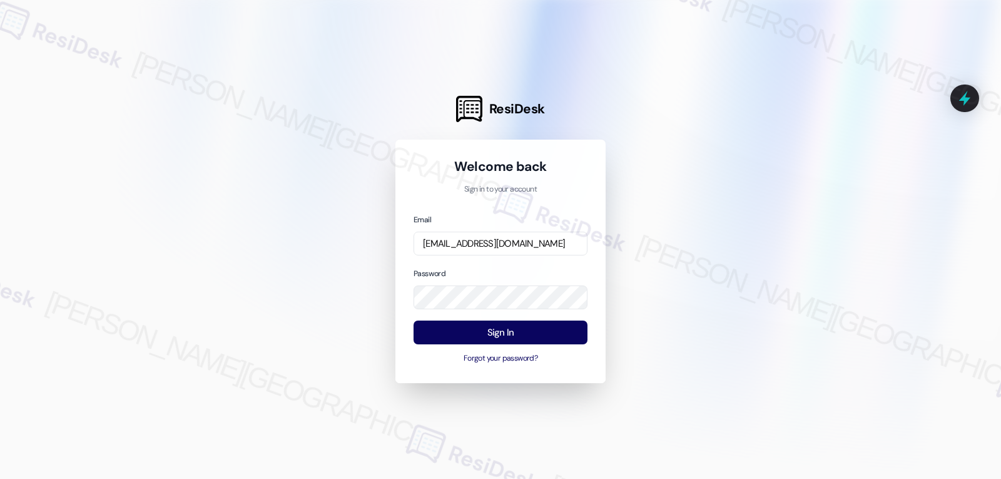
click at [492, 272] on div "Password" at bounding box center [501, 288] width 174 height 43
click at [514, 330] on button "Sign In" at bounding box center [501, 332] width 174 height 24
